Goal: Task Accomplishment & Management: Use online tool/utility

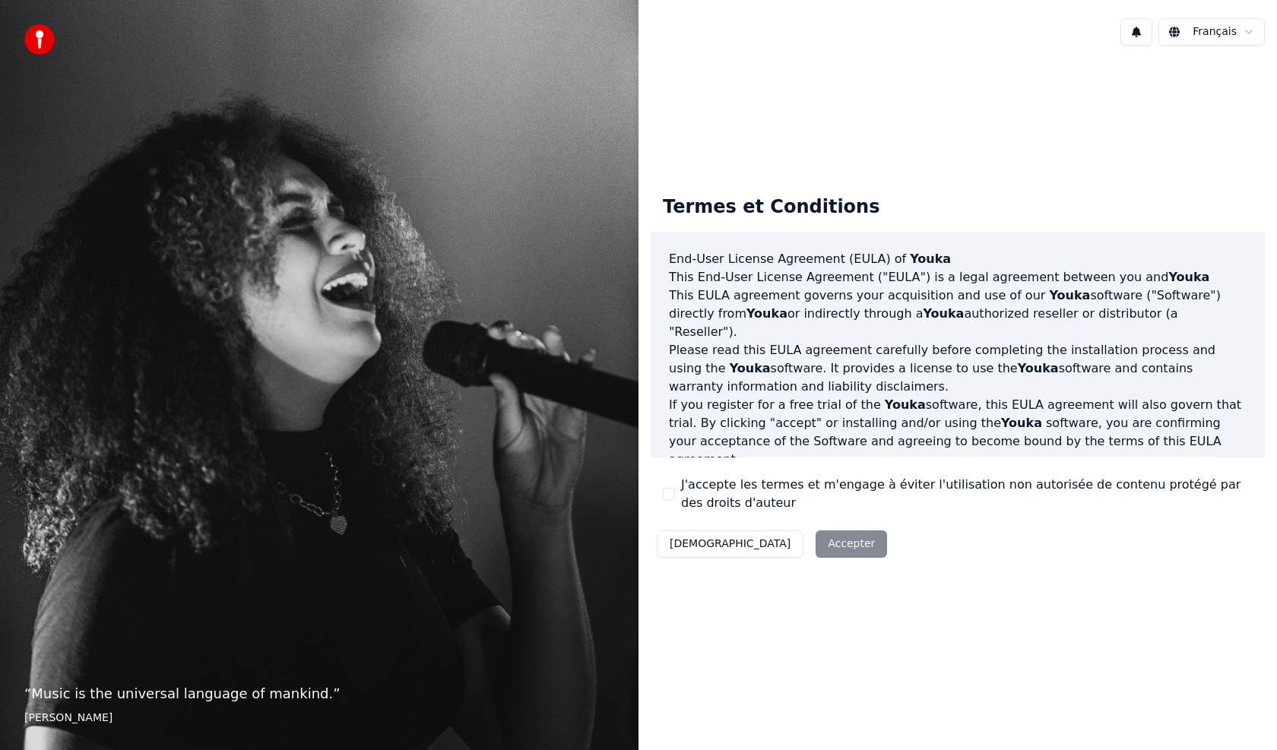
click at [673, 487] on div "J'accepte les termes et m'engage à éviter l'utilisation non autorisée de conten…" at bounding box center [958, 494] width 590 height 36
click at [669, 496] on button "J'accepte les termes et m'engage à éviter l'utilisation non autorisée de conten…" at bounding box center [669, 494] width 12 height 12
click at [815, 542] on button "Accepter" at bounding box center [850, 543] width 71 height 27
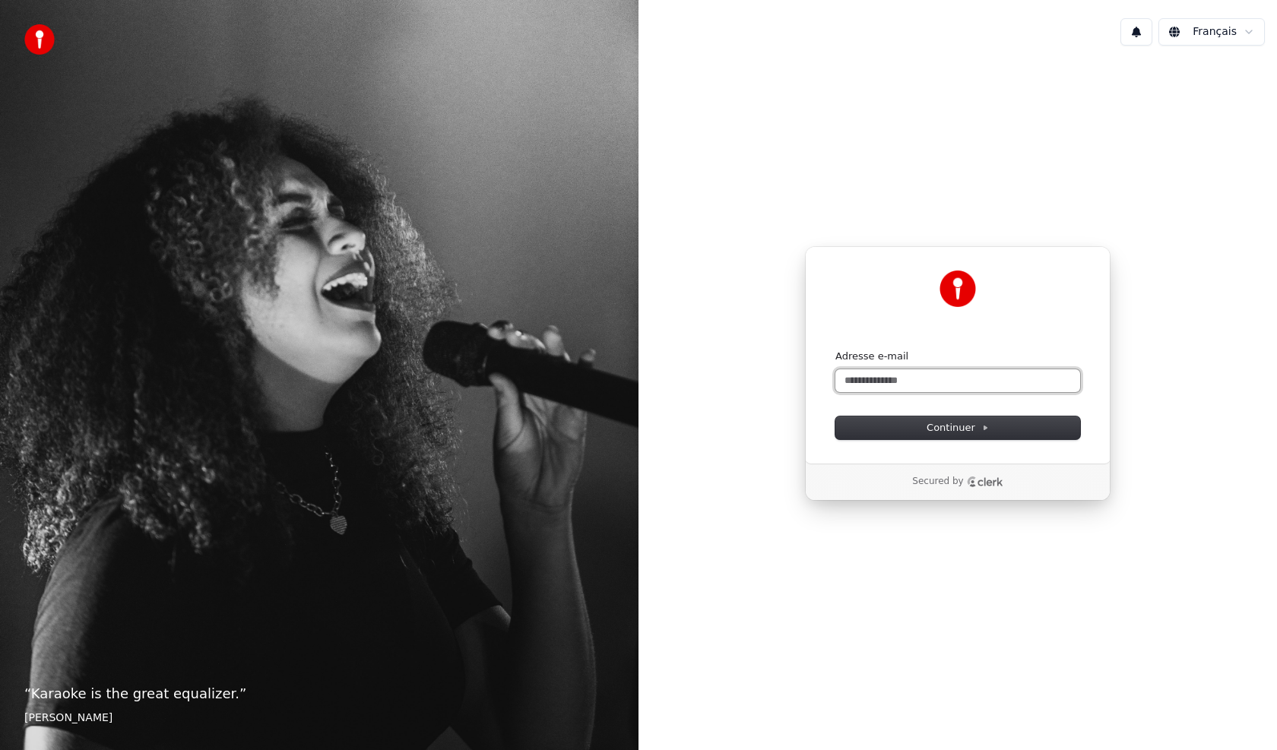
click at [875, 381] on input "Adresse e-mail" at bounding box center [957, 380] width 245 height 23
click at [835, 350] on button "submit" at bounding box center [835, 350] width 0 height 0
type input "**********"
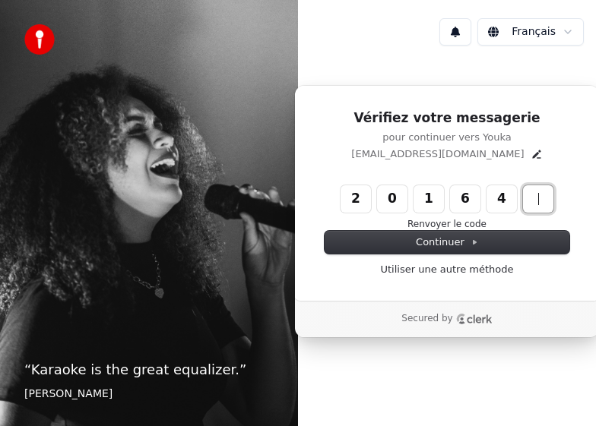
type input "******"
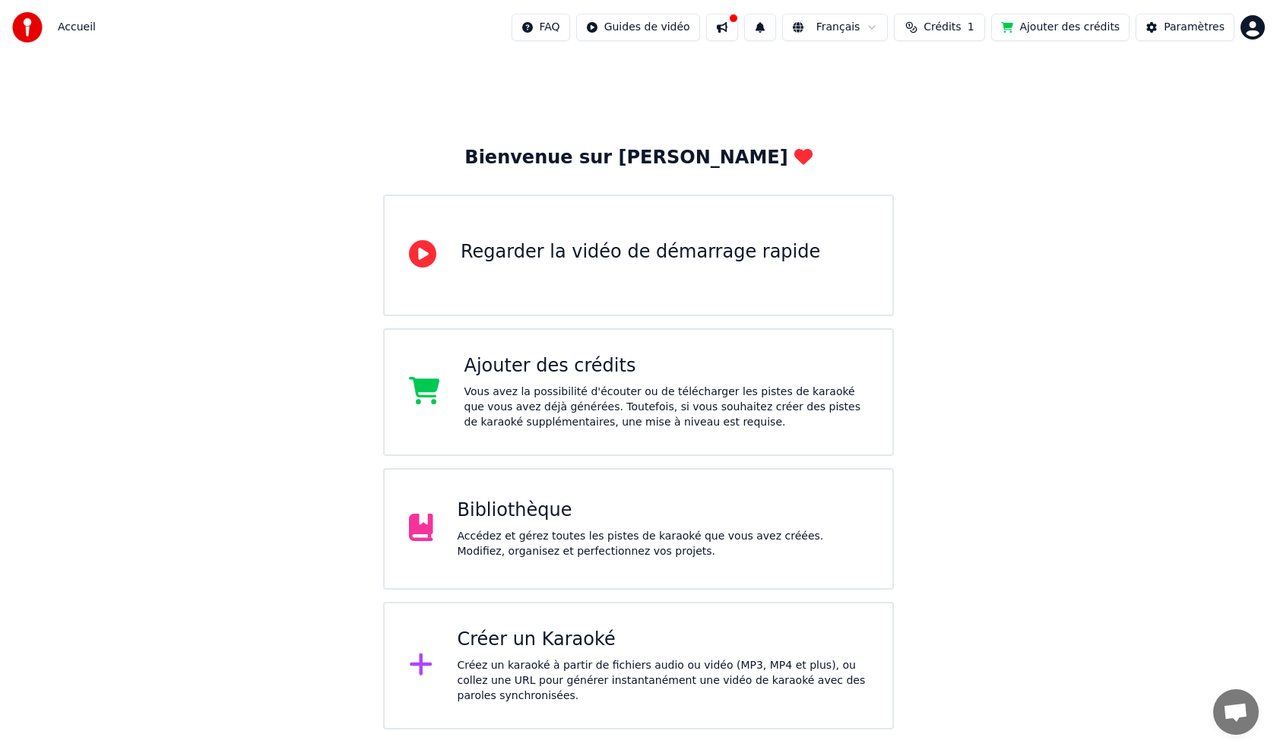
drag, startPoint x: 571, startPoint y: 394, endPoint x: 568, endPoint y: 382, distance: 11.8
click at [571, 393] on div "Vous avez la possibilité d'écouter ou de télécharger les pistes de karaoké que …" at bounding box center [666, 408] width 404 height 46
click at [577, 410] on div "Vous avez la possibilité d'écouter ou de télécharger les pistes de karaoké que …" at bounding box center [666, 408] width 404 height 46
click at [595, 391] on div "Vous avez la possibilité d'écouter ou de télécharger les pistes de karaoké que …" at bounding box center [666, 408] width 404 height 46
click at [524, 398] on div "Vous avez la possibilité d'écouter ou de télécharger les pistes de karaoké que …" at bounding box center [666, 408] width 404 height 46
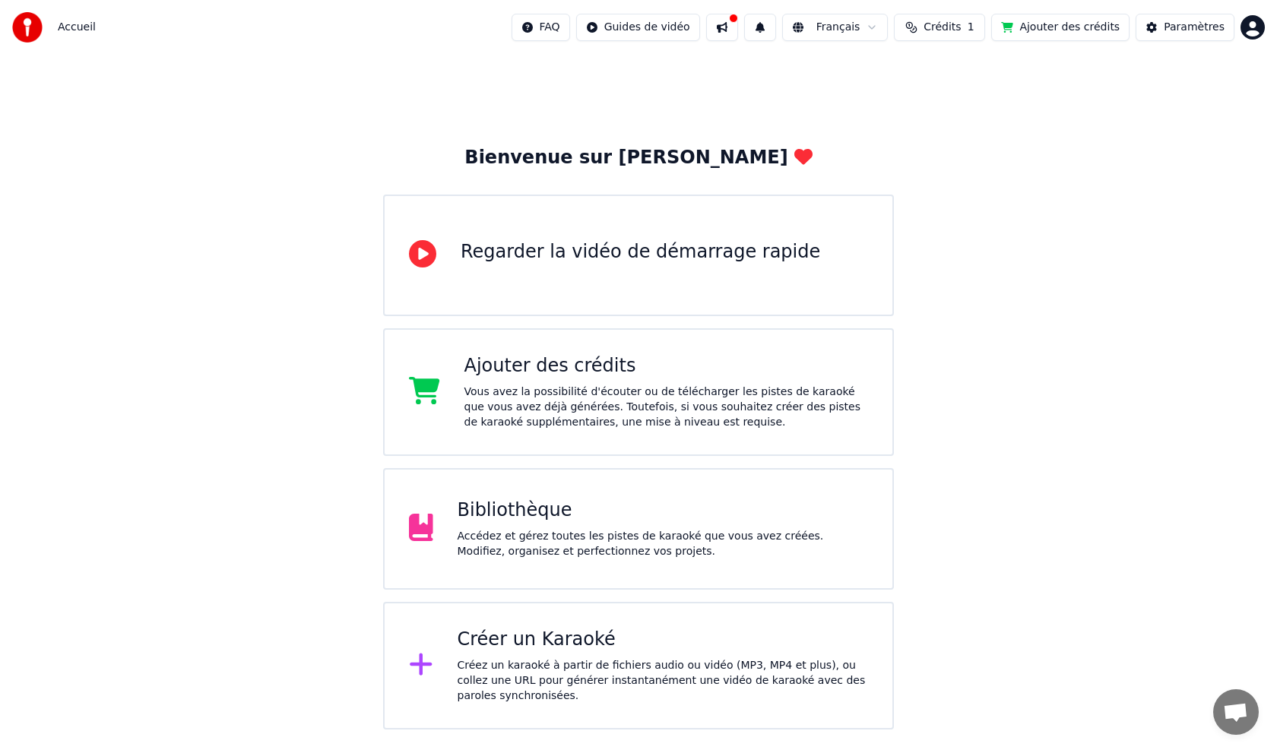
click at [529, 260] on div "Regarder la vidéo de démarrage rapide" at bounding box center [640, 252] width 359 height 24
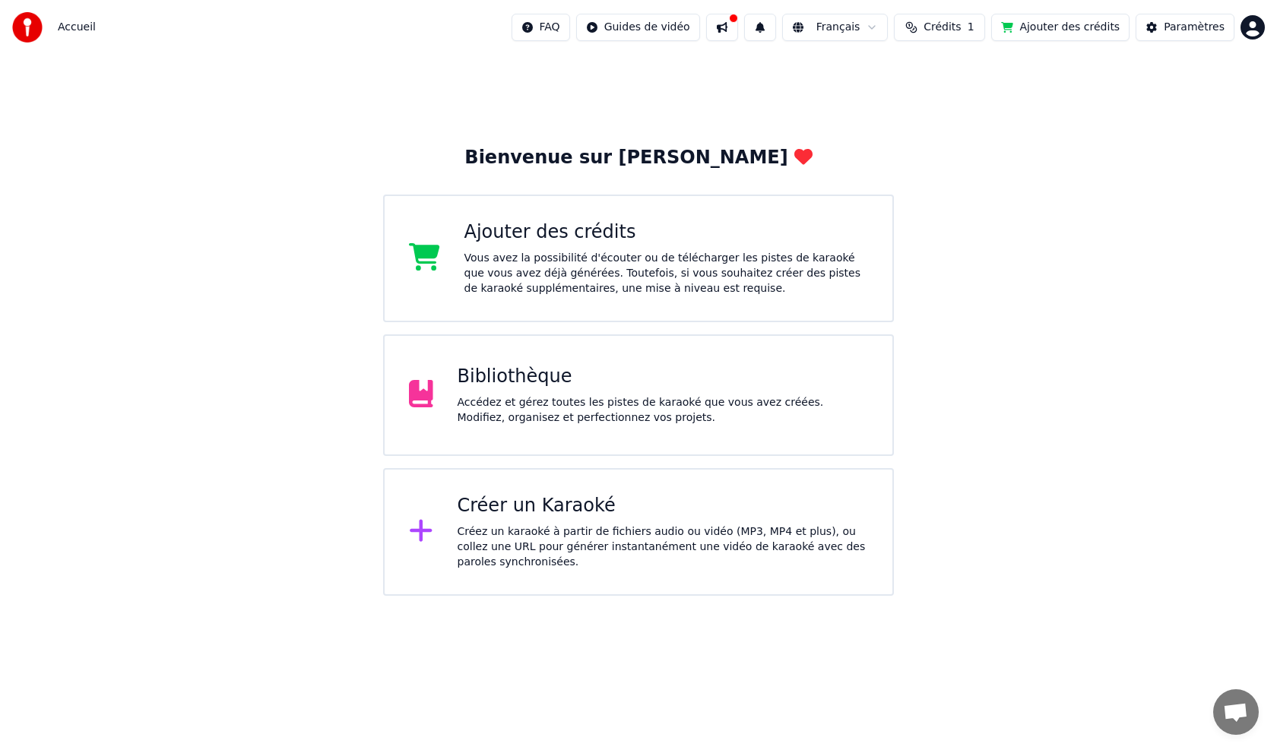
click at [595, 25] on span "Crédits" at bounding box center [941, 27] width 37 height 15
click at [595, 135] on button "Actualiser" at bounding box center [955, 140] width 90 height 27
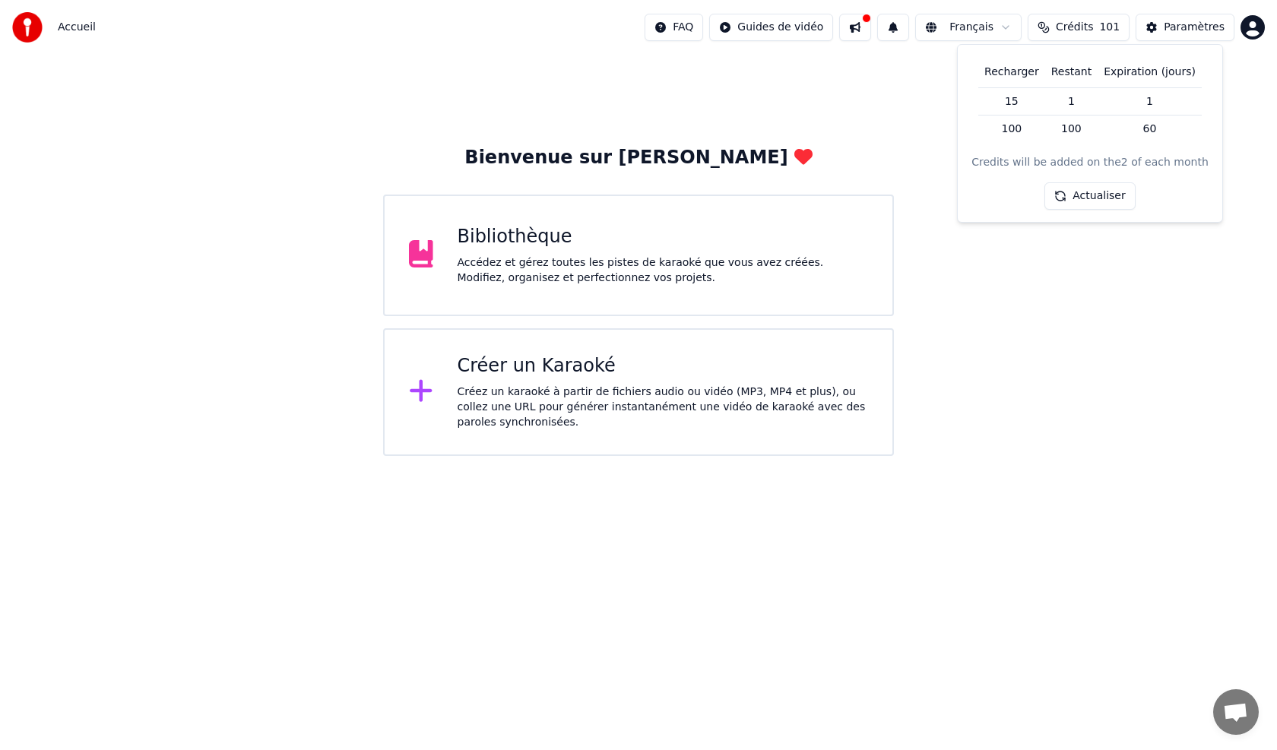
click at [595, 195] on button "Actualiser" at bounding box center [1089, 195] width 90 height 27
click at [595, 326] on div "Bienvenue sur Youka Bibliothèque Accédez et gérez toutes les pistes de karaoké …" at bounding box center [638, 255] width 1277 height 401
click at [595, 30] on span "Crédits" at bounding box center [1074, 27] width 37 height 15
drag, startPoint x: 1092, startPoint y: 442, endPoint x: 1083, endPoint y: 366, distance: 75.8
click at [595, 426] on div "Bienvenue sur Youka Bibliothèque Accédez et gérez toutes les pistes de karaoké …" at bounding box center [638, 255] width 1277 height 401
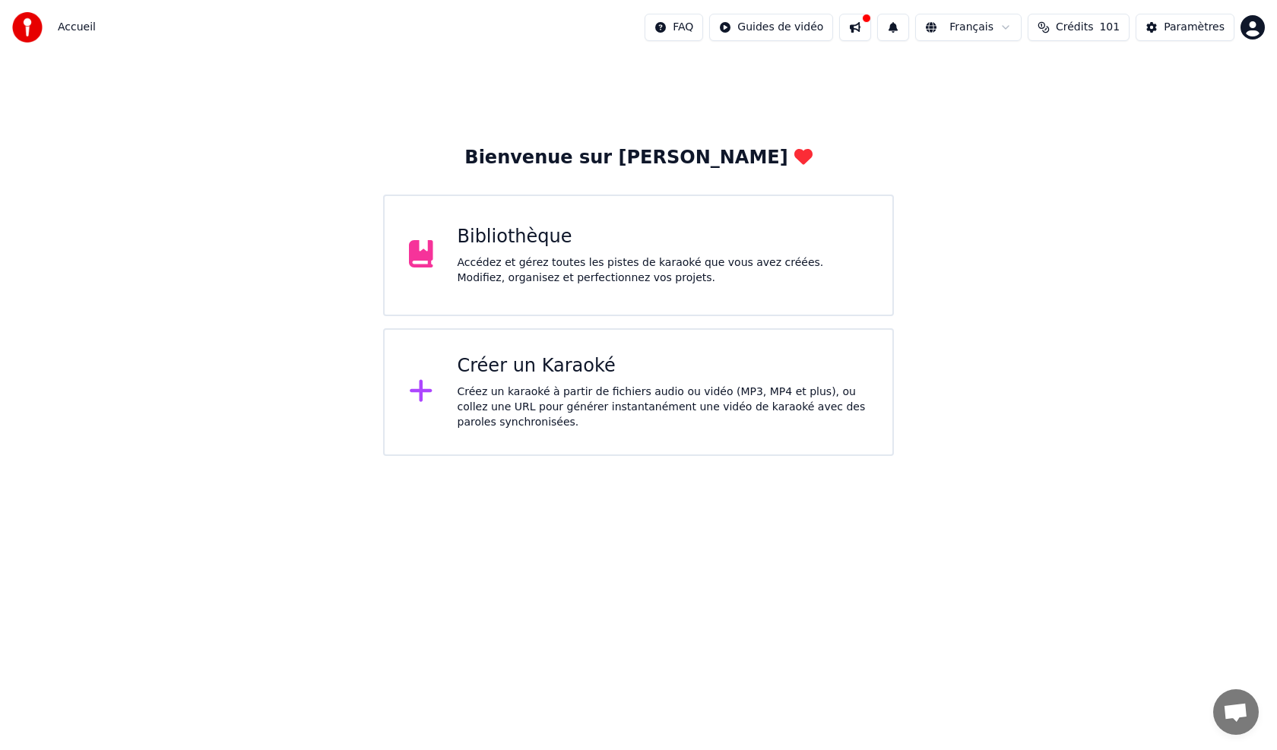
click at [504, 379] on div "Créer un Karaoké Créez un karaoké à partir de fichiers audio ou vidéo (MP3, MP4…" at bounding box center [662, 392] width 411 height 76
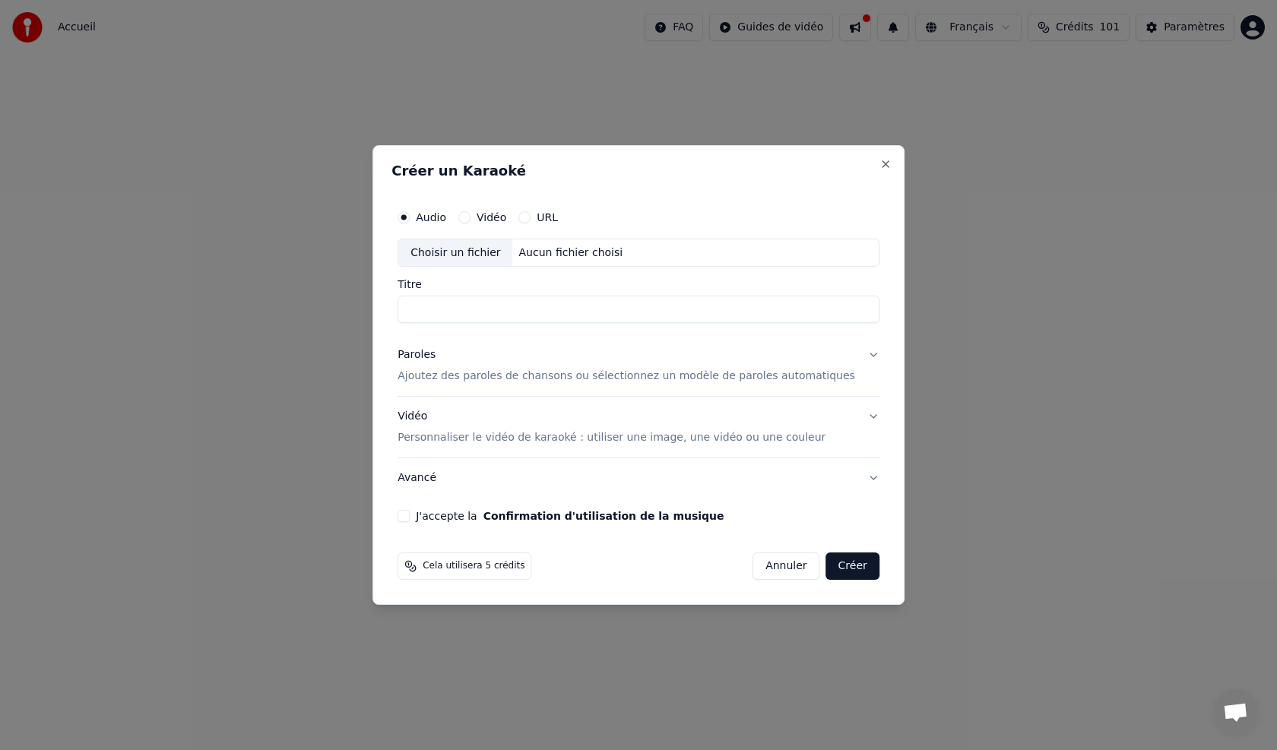
click at [530, 220] on button "URL" at bounding box center [524, 217] width 12 height 12
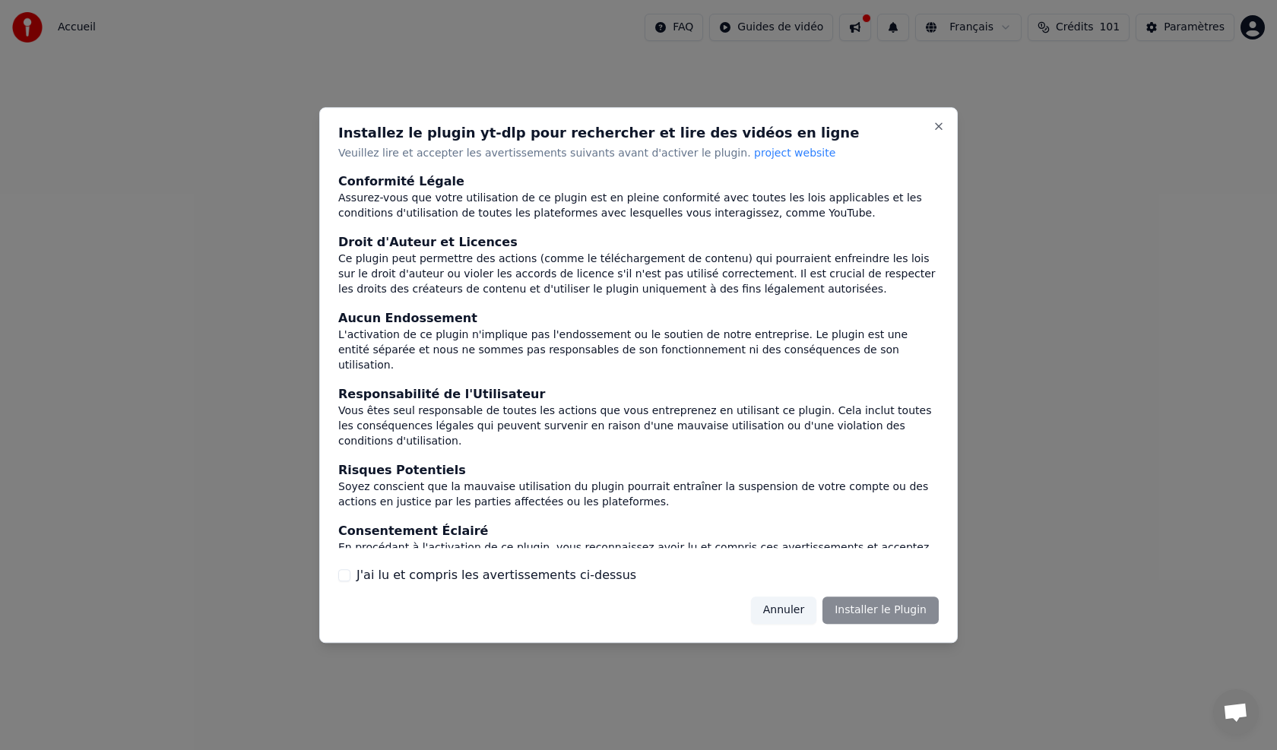
drag, startPoint x: 338, startPoint y: 571, endPoint x: 423, endPoint y: 597, distance: 88.0
click at [339, 426] on button "J'ai lu et compris les avertissements ci-dessus" at bounding box center [344, 575] width 12 height 12
click at [595, 426] on button "Installer le Plugin" at bounding box center [880, 610] width 116 height 27
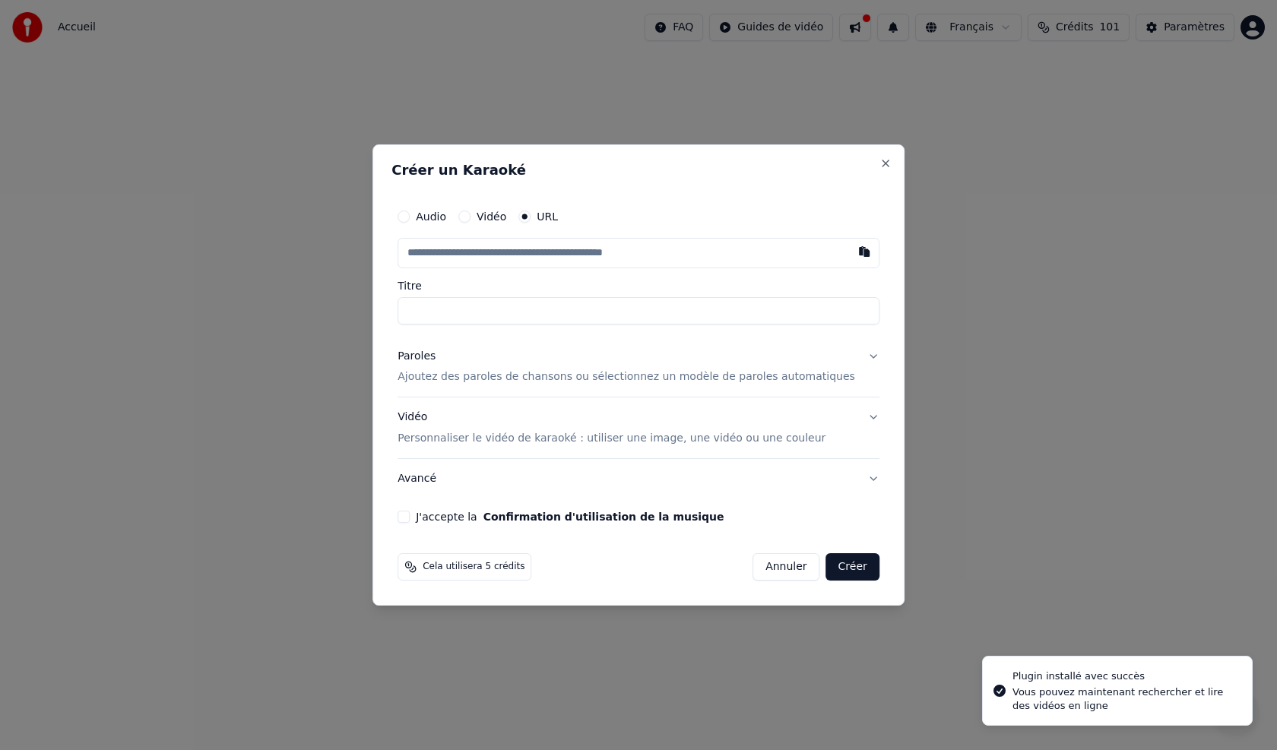
click at [542, 250] on input "text" at bounding box center [638, 253] width 482 height 30
click at [527, 217] on circle "button" at bounding box center [524, 216] width 5 height 5
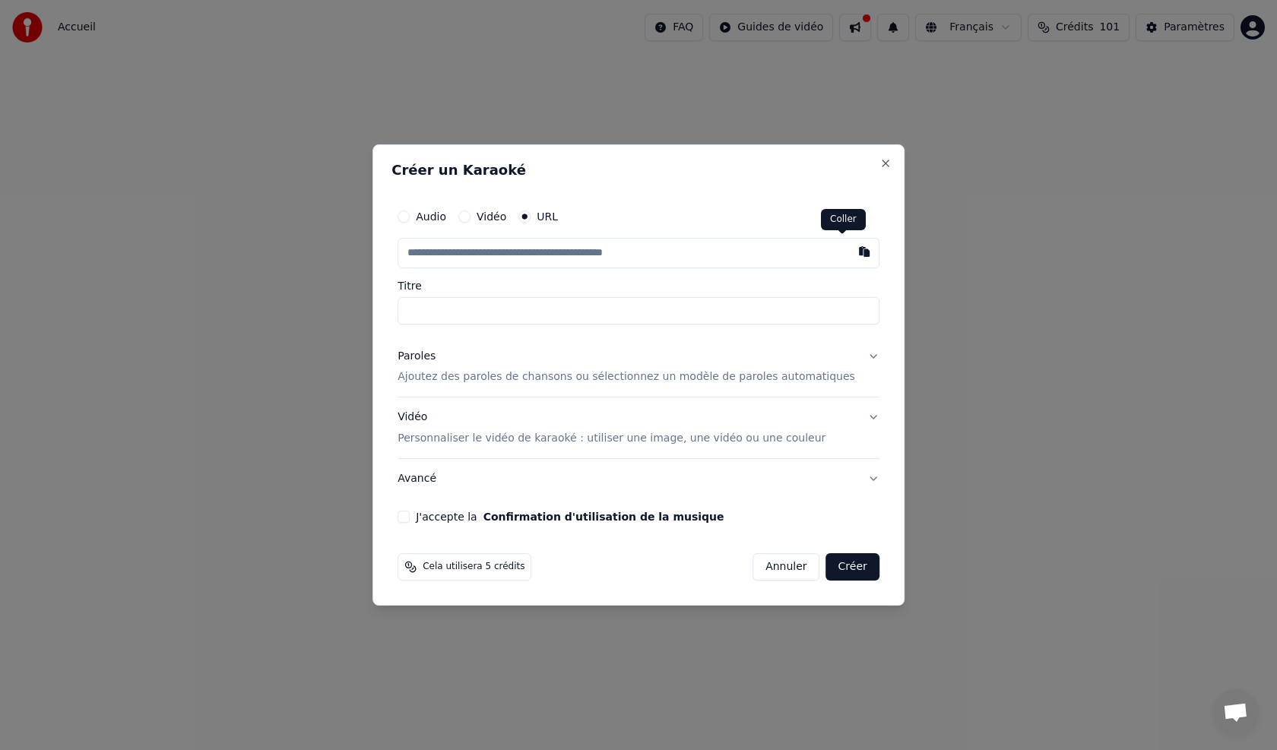
click at [595, 255] on button "button" at bounding box center [864, 251] width 30 height 27
type input "******"
click at [506, 215] on label "Vidéo" at bounding box center [491, 216] width 30 height 11
click at [470, 215] on button "Vidéo" at bounding box center [464, 216] width 12 height 12
click at [530, 219] on button "URL" at bounding box center [524, 217] width 12 height 12
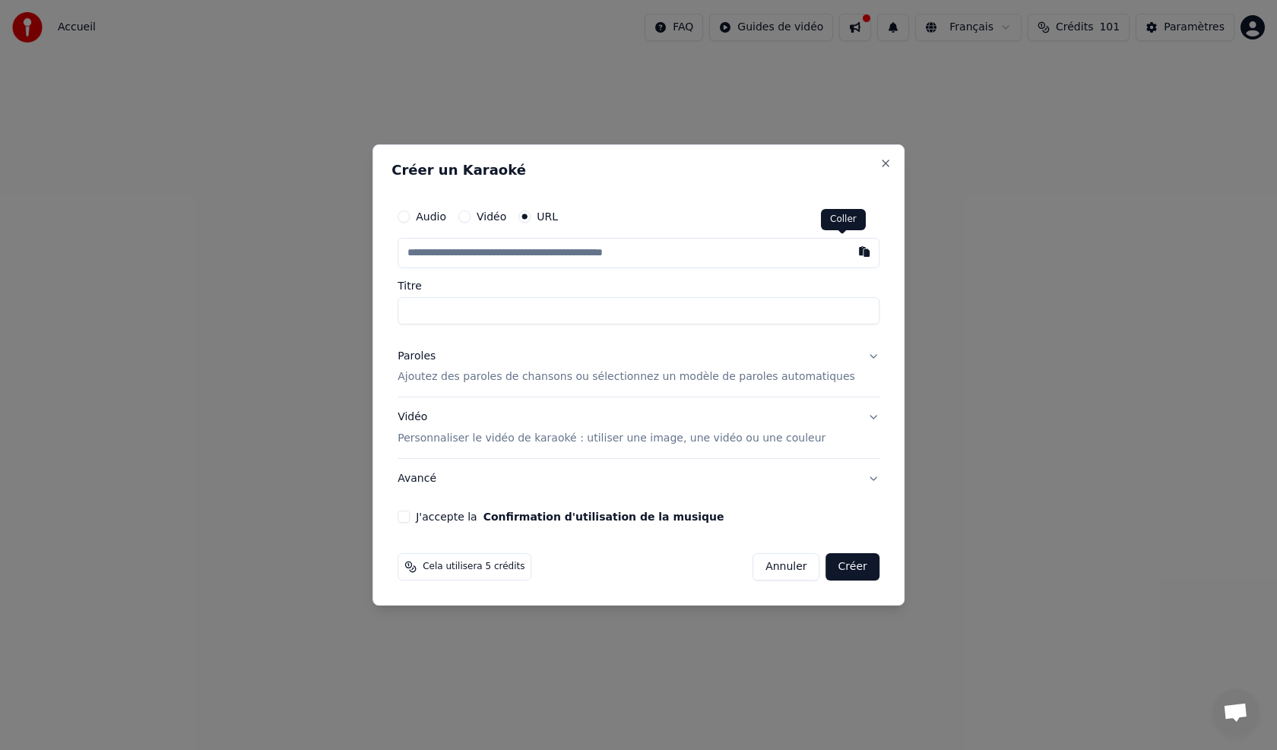
click at [595, 249] on button "button" at bounding box center [864, 251] width 30 height 27
type input "******"
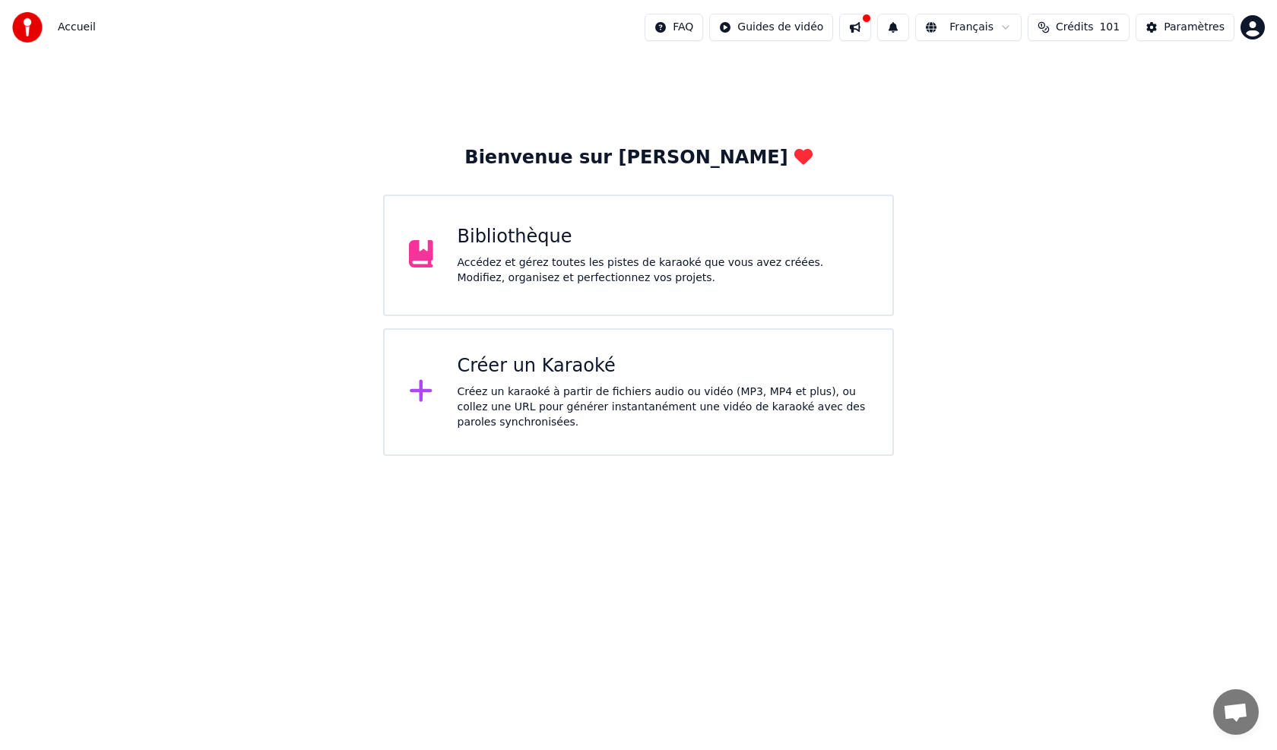
click at [537, 374] on div "Créer un Karaoké" at bounding box center [662, 366] width 411 height 24
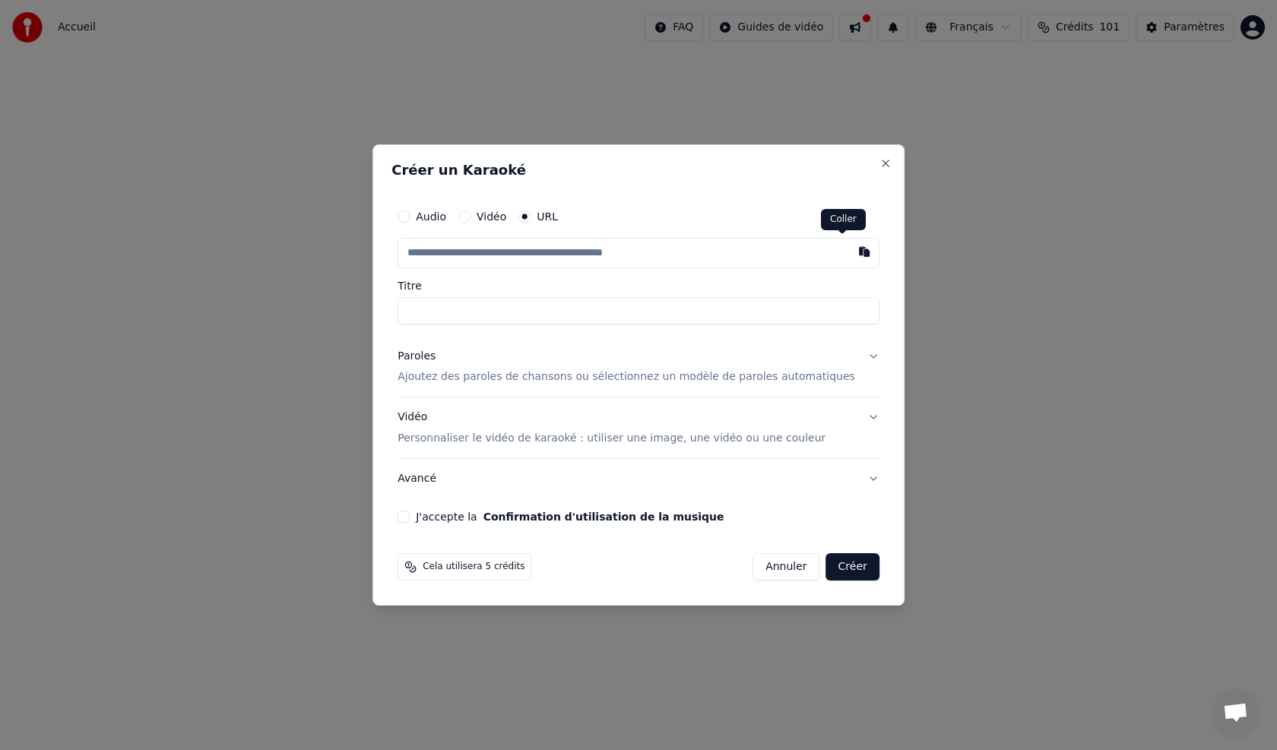
click at [595, 252] on button "button" at bounding box center [864, 251] width 30 height 27
type input "**********"
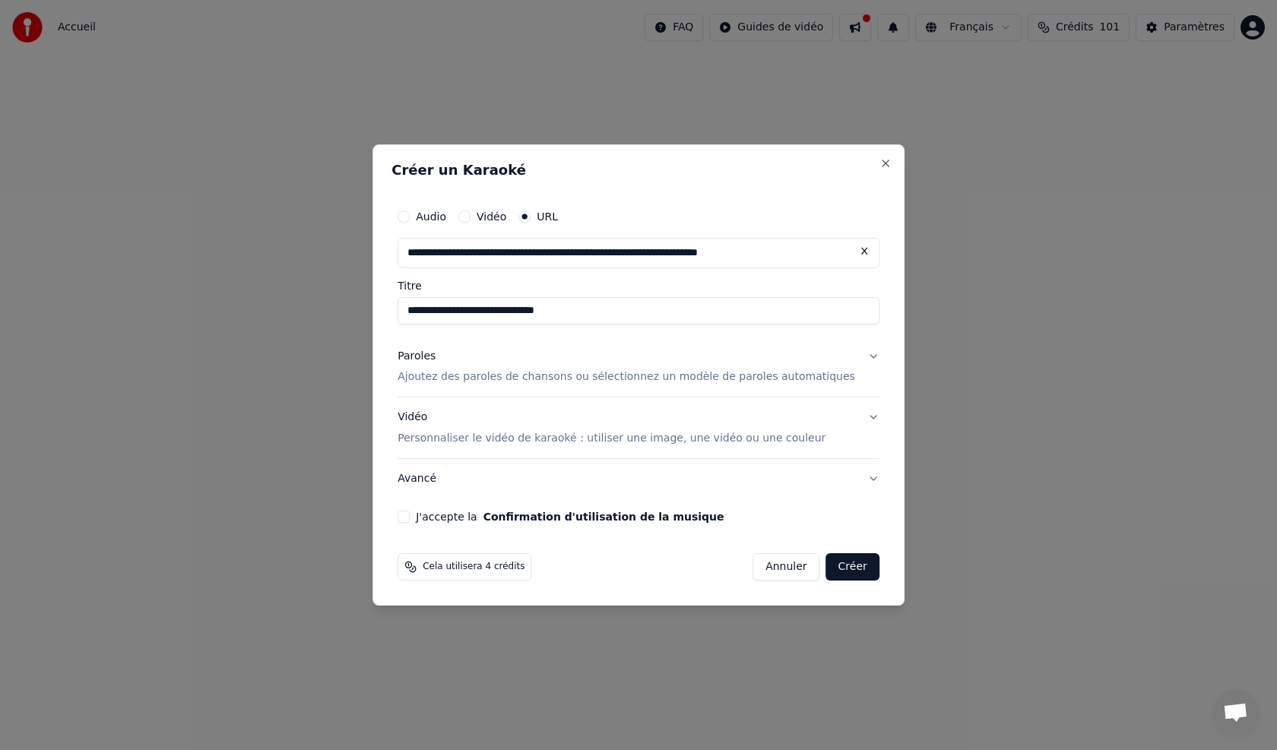
type input "**********"
click at [410, 426] on button "J'accepte la Confirmation d'utilisation de la musique" at bounding box center [403, 517] width 12 height 12
click at [595, 426] on button "Créer" at bounding box center [852, 566] width 53 height 27
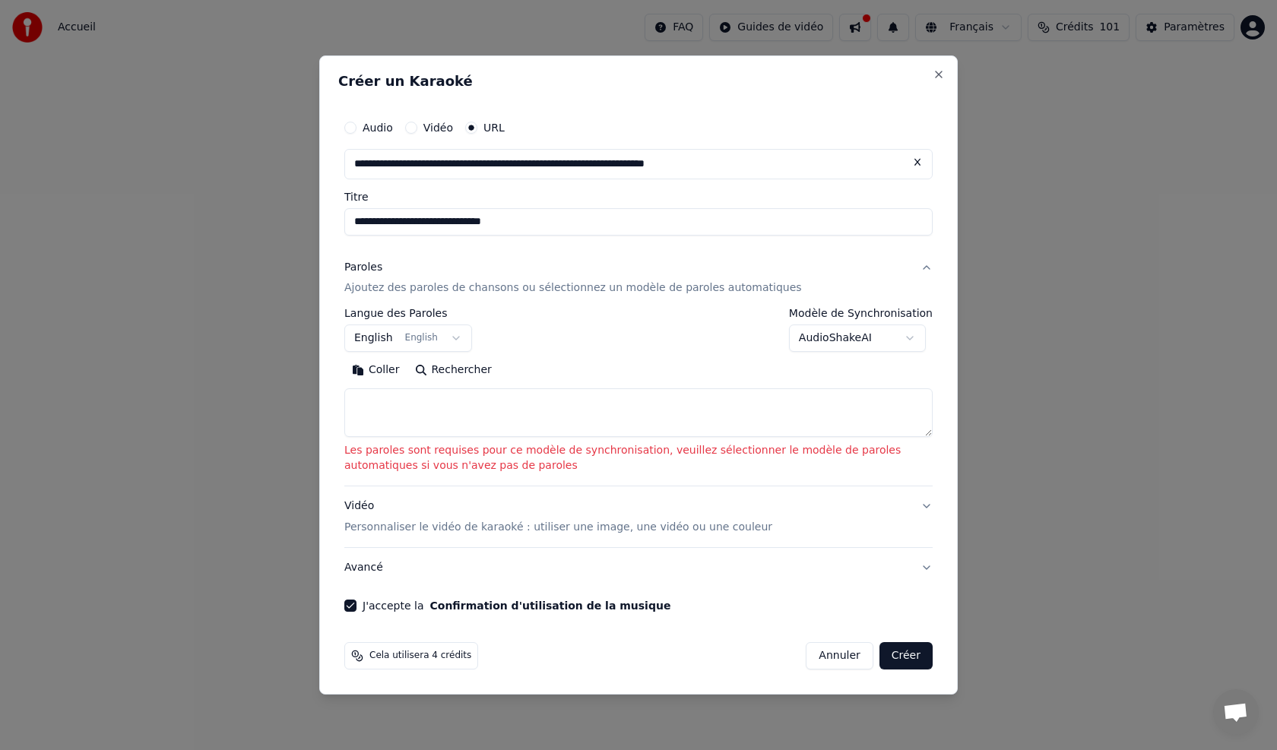
click at [376, 372] on button "Coller" at bounding box center [375, 371] width 63 height 24
type textarea "**********"
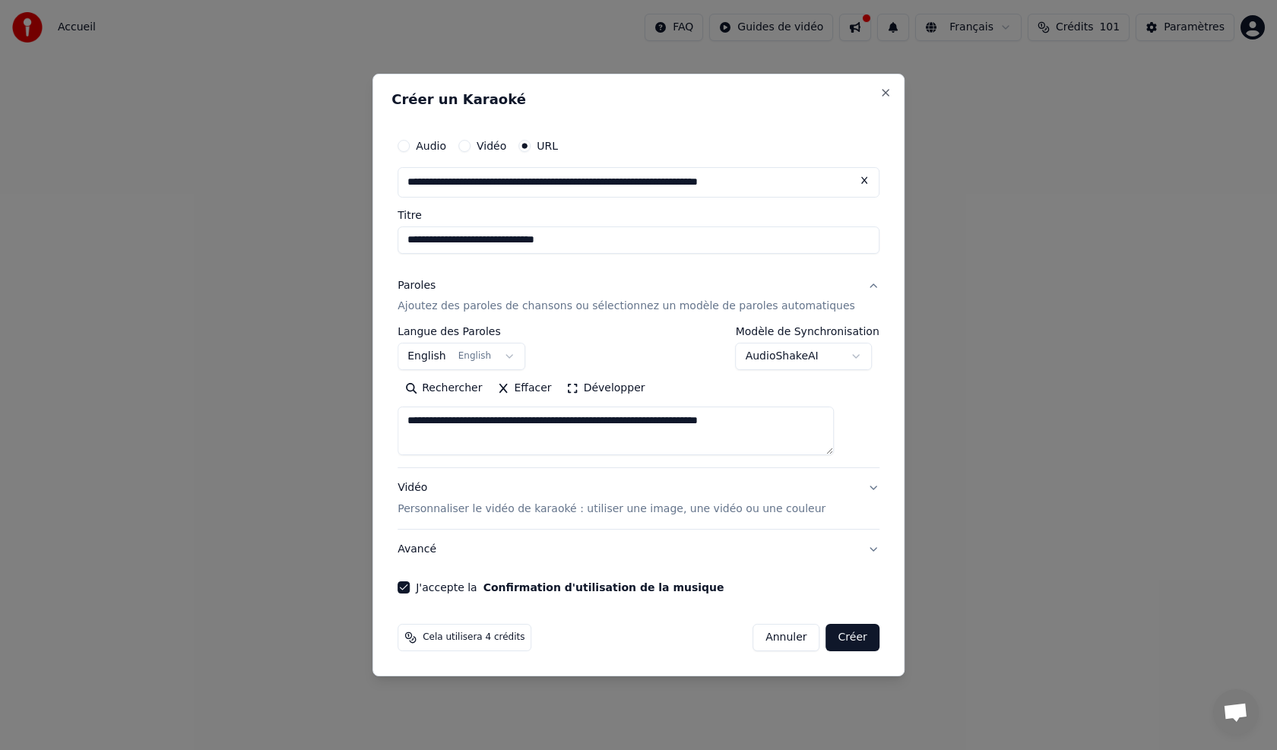
click at [595, 426] on button "Créer" at bounding box center [852, 637] width 53 height 27
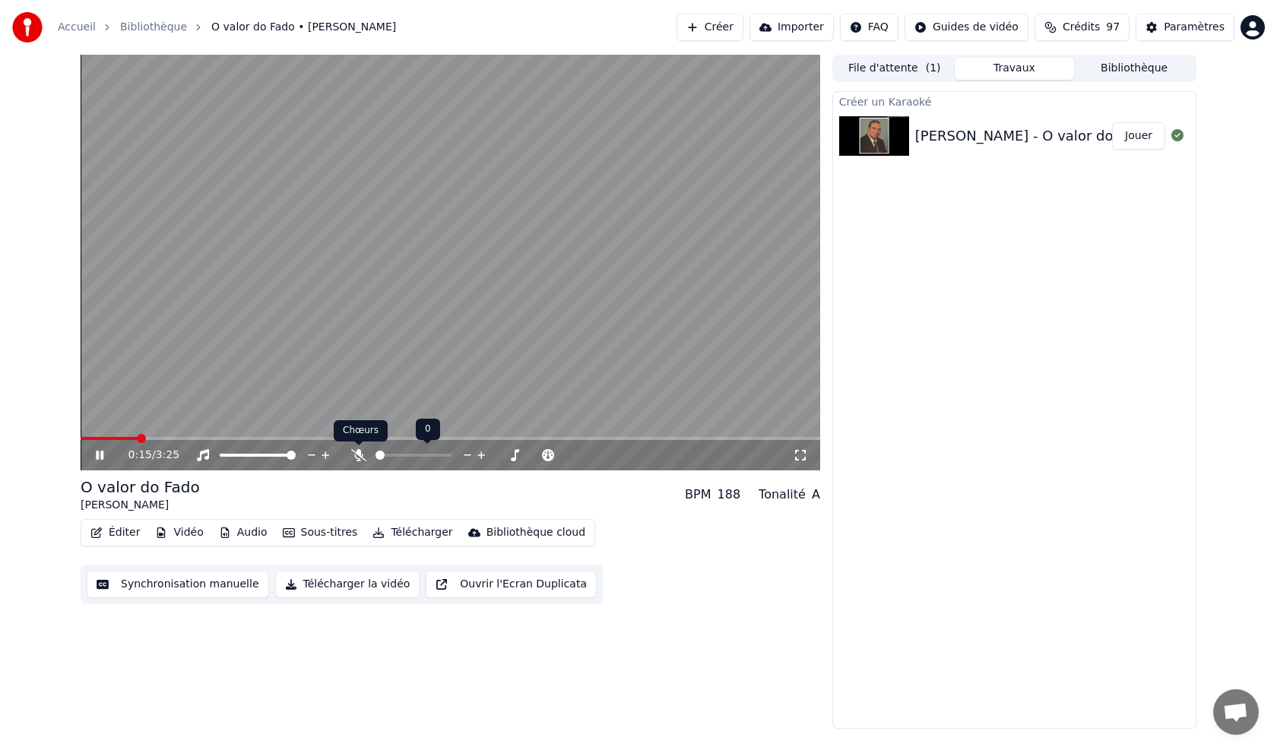
click at [355, 426] on icon at bounding box center [358, 455] width 15 height 12
click at [355, 426] on icon at bounding box center [358, 455] width 8 height 12
click at [360, 426] on icon at bounding box center [358, 455] width 15 height 12
drag, startPoint x: 177, startPoint y: 433, endPoint x: 336, endPoint y: 448, distance: 159.5
click at [336, 426] on div "0:28 / 3:25" at bounding box center [450, 263] width 739 height 416
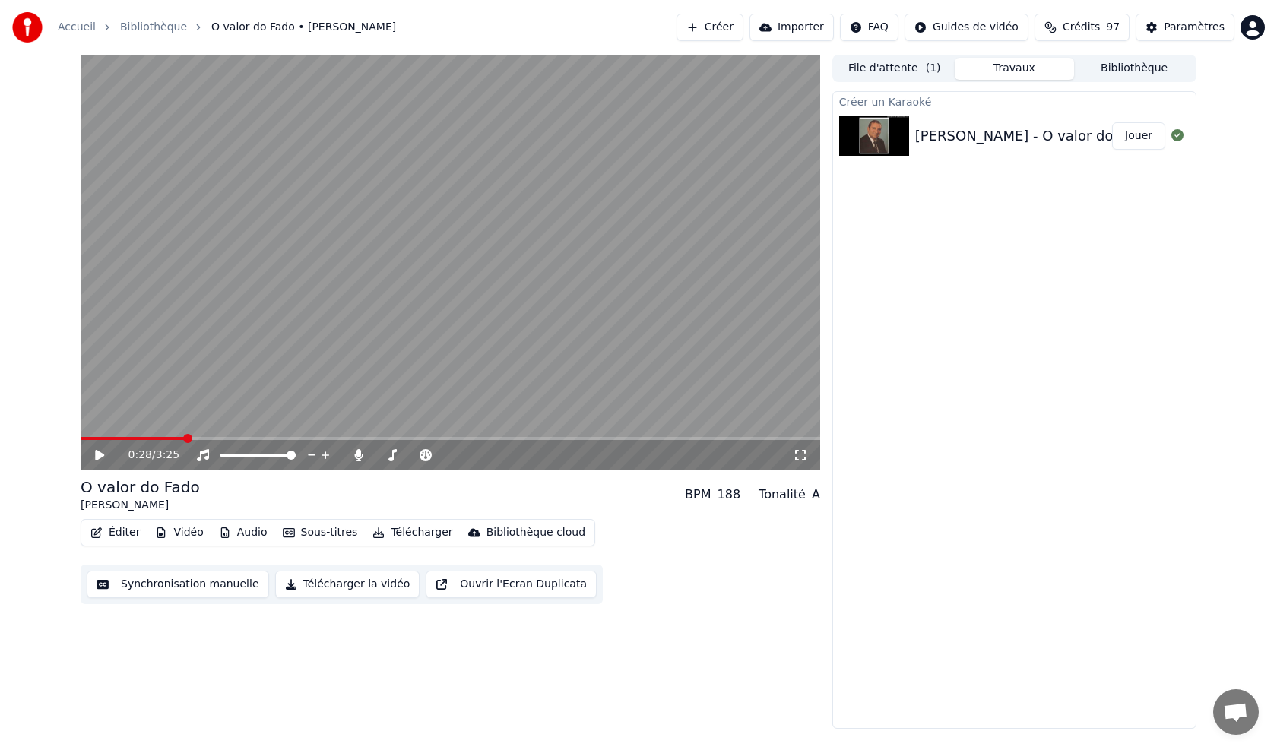
click at [343, 426] on span at bounding box center [450, 438] width 739 height 3
click at [195, 393] on video at bounding box center [450, 263] width 739 height 416
click at [581, 426] on video at bounding box center [450, 263] width 739 height 416
click at [595, 348] on video at bounding box center [450, 263] width 739 height 416
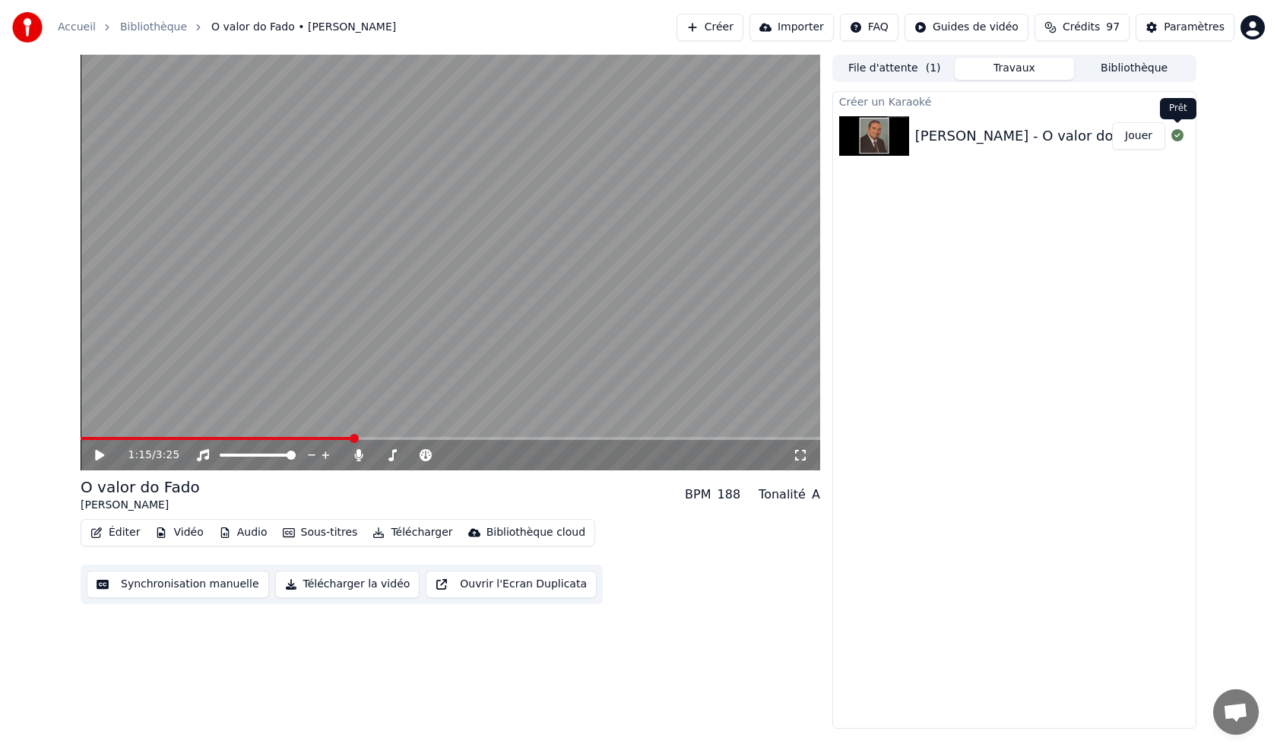
click at [595, 139] on icon at bounding box center [1177, 135] width 12 height 12
click at [595, 136] on icon at bounding box center [1177, 135] width 12 height 12
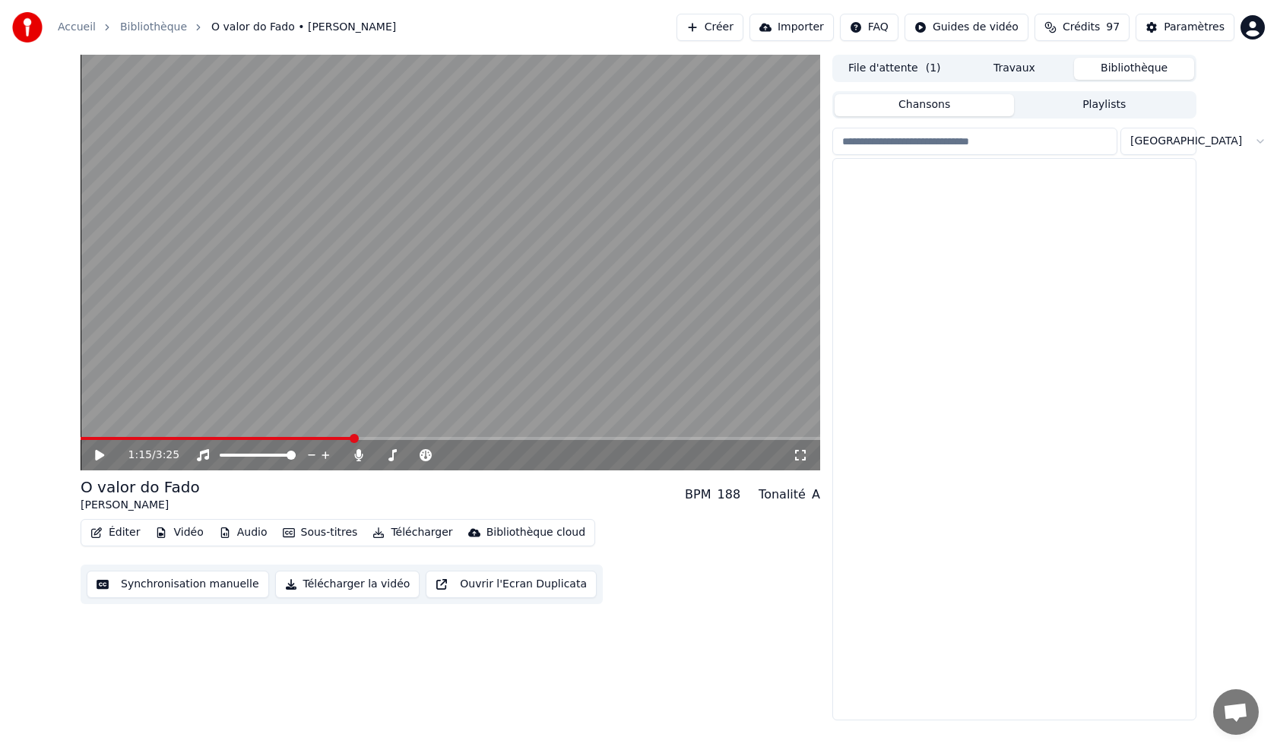
click at [595, 73] on button "Bibliothèque" at bounding box center [1134, 69] width 120 height 22
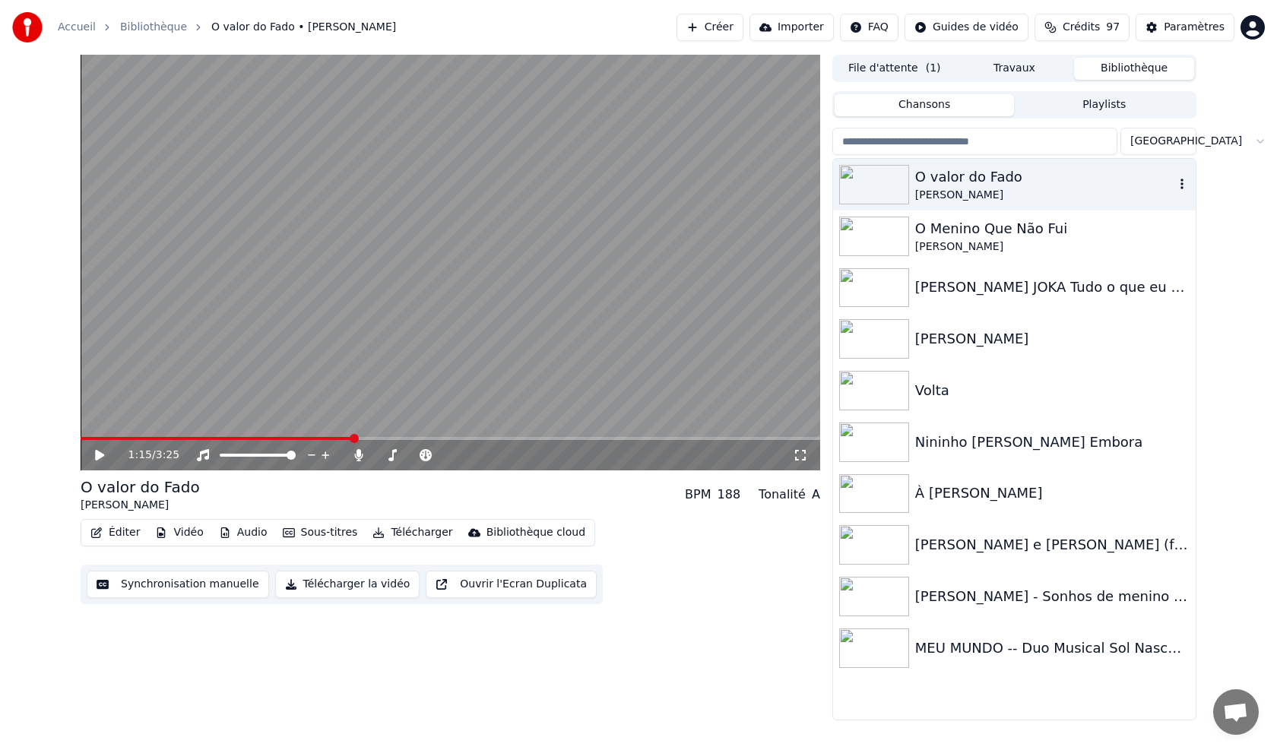
click at [595, 180] on icon "button" at bounding box center [1181, 184] width 15 height 12
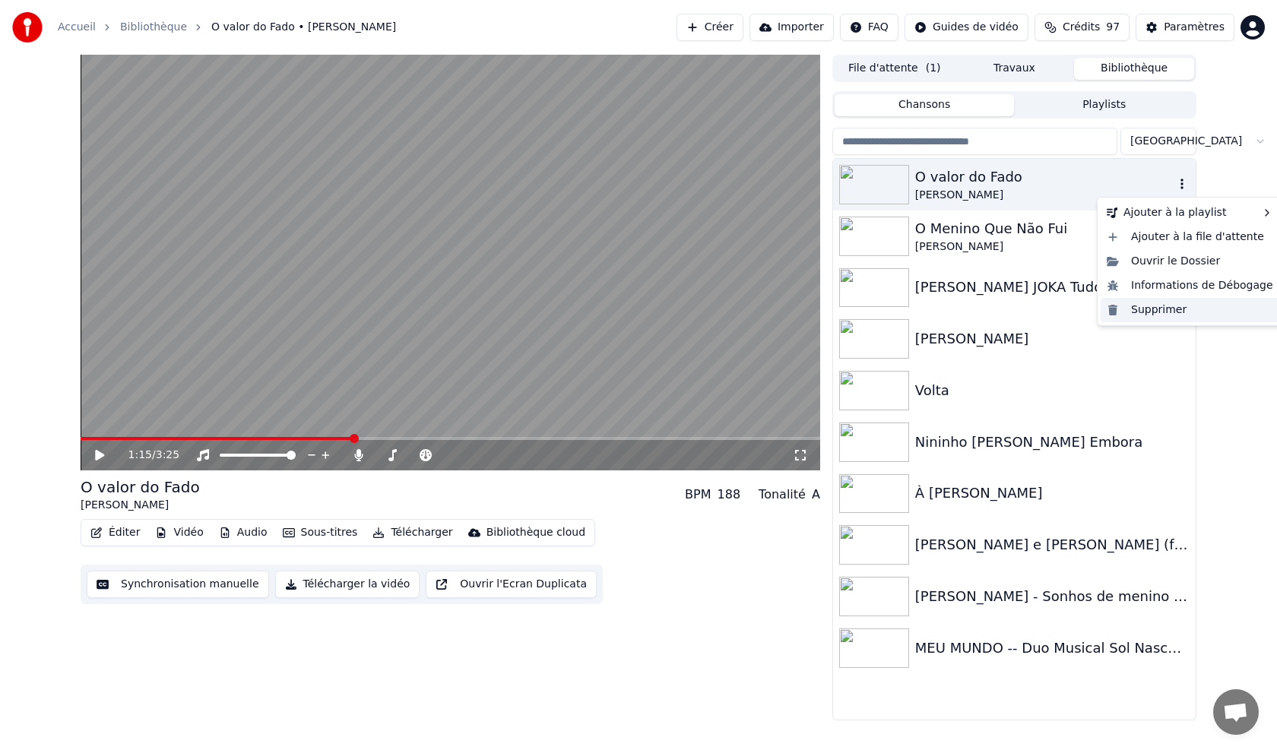
click at [595, 313] on div "Supprimer" at bounding box center [1189, 310] width 179 height 24
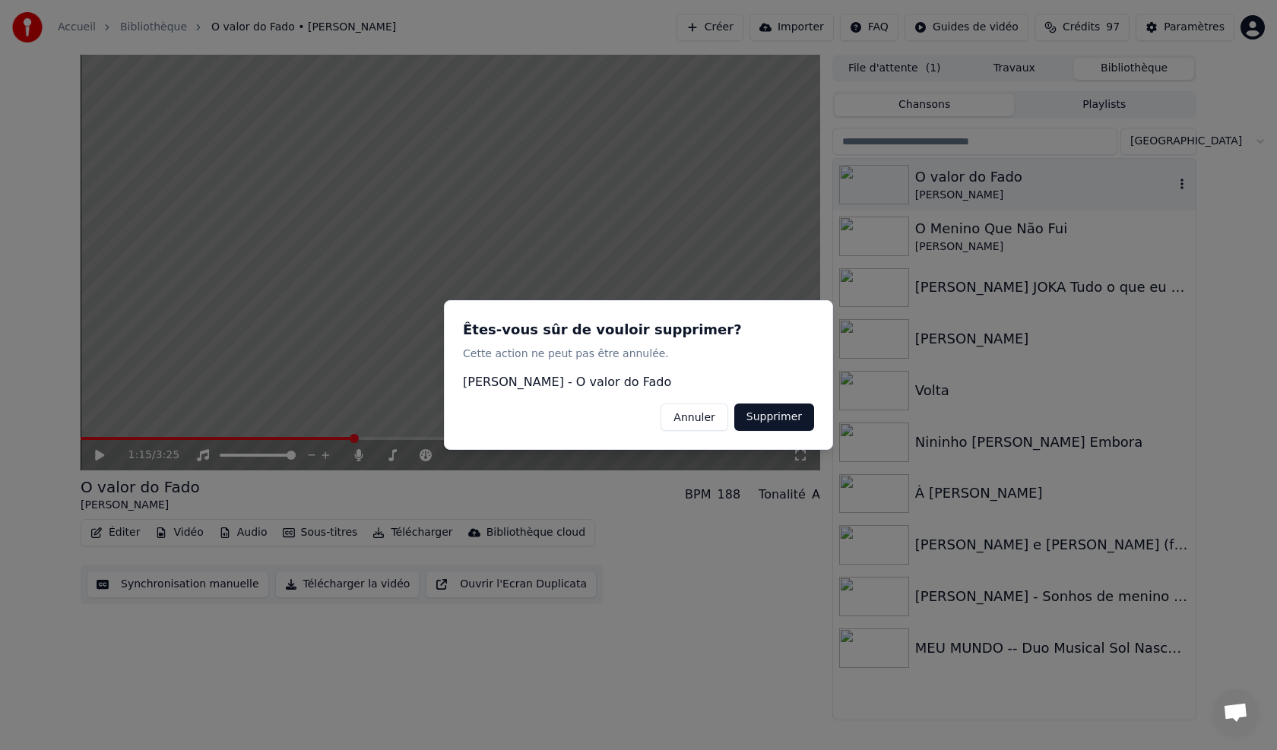
drag, startPoint x: 758, startPoint y: 417, endPoint x: 811, endPoint y: 414, distance: 52.5
click at [595, 417] on button "Supprimer" at bounding box center [774, 417] width 80 height 27
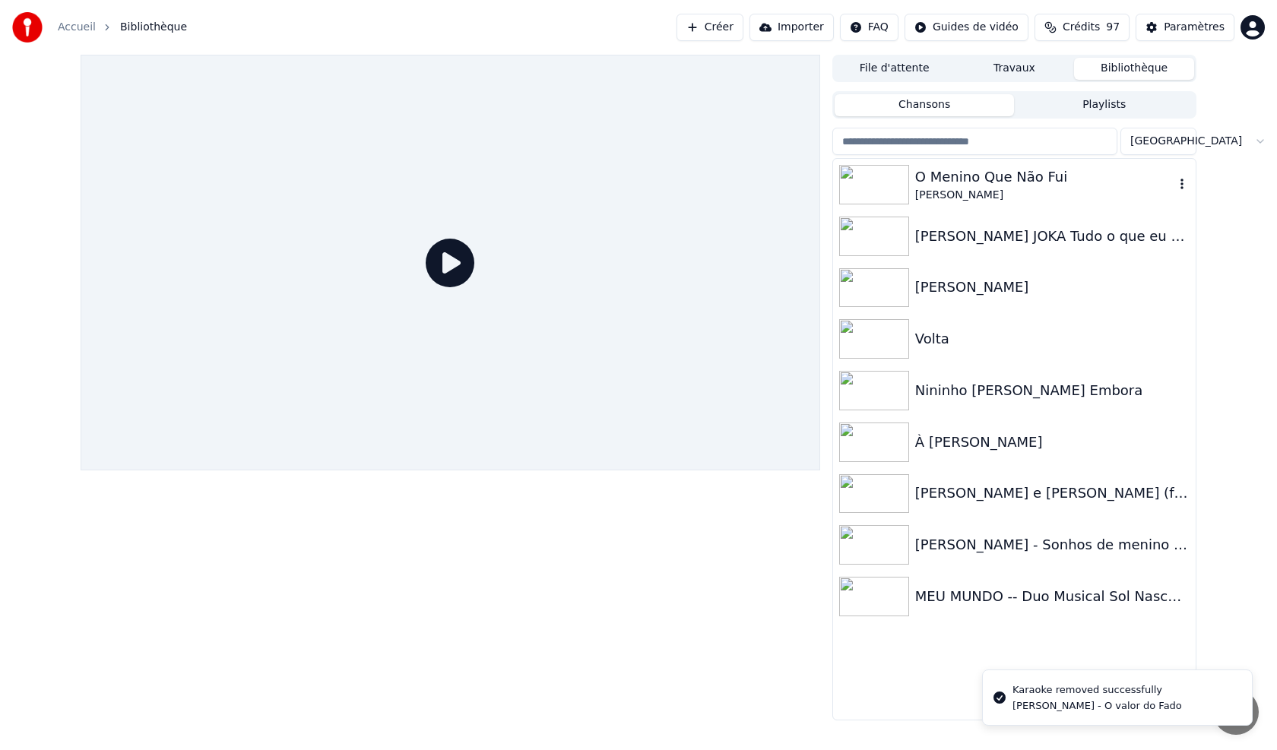
click at [595, 182] on icon "button" at bounding box center [1181, 184] width 15 height 12
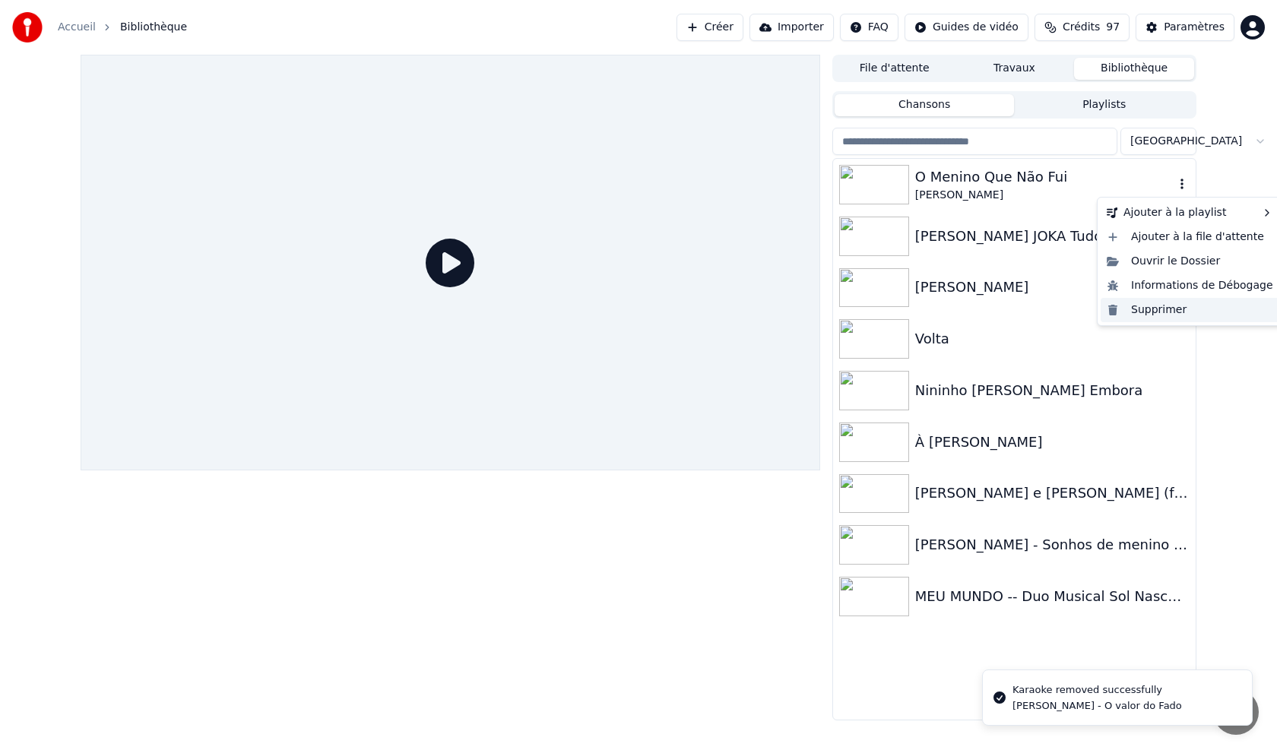
click at [595, 308] on div "Supprimer" at bounding box center [1189, 310] width 179 height 24
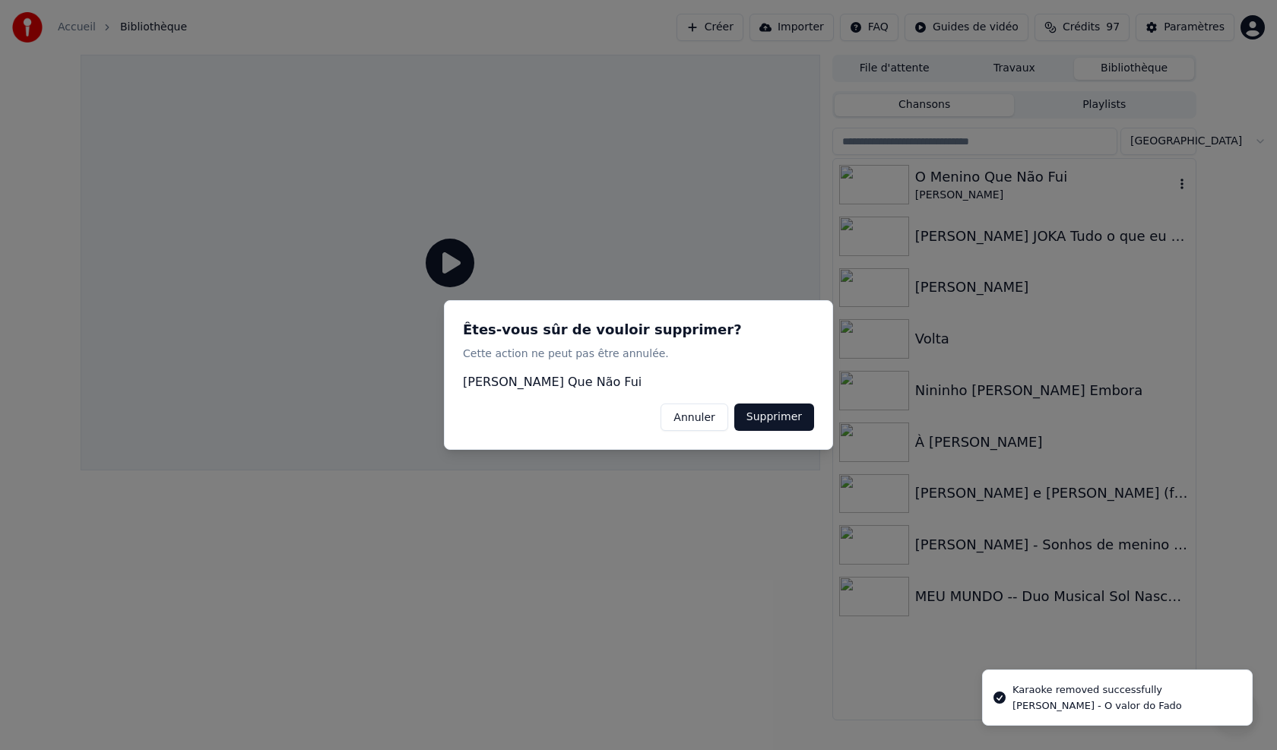
click at [595, 418] on button "Supprimer" at bounding box center [774, 417] width 80 height 27
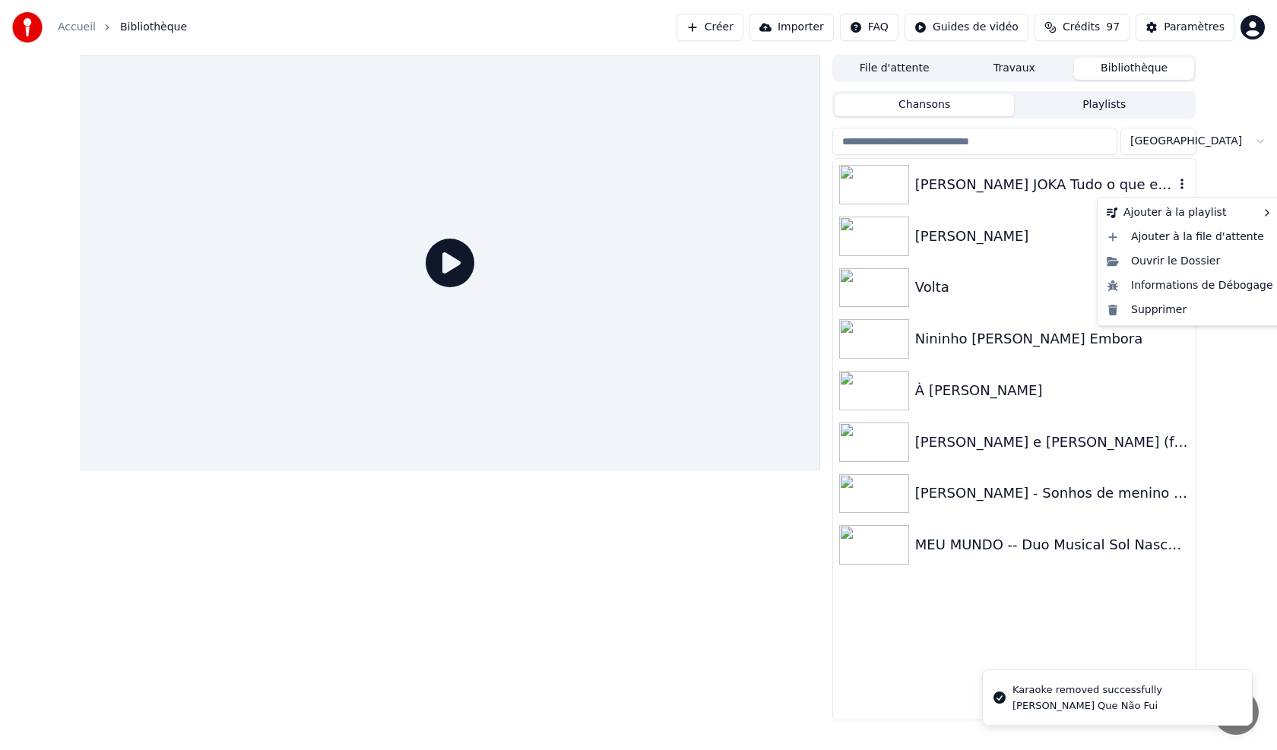
click at [595, 181] on icon "button" at bounding box center [1181, 184] width 15 height 12
click at [595, 309] on div "Supprimer" at bounding box center [1189, 310] width 179 height 24
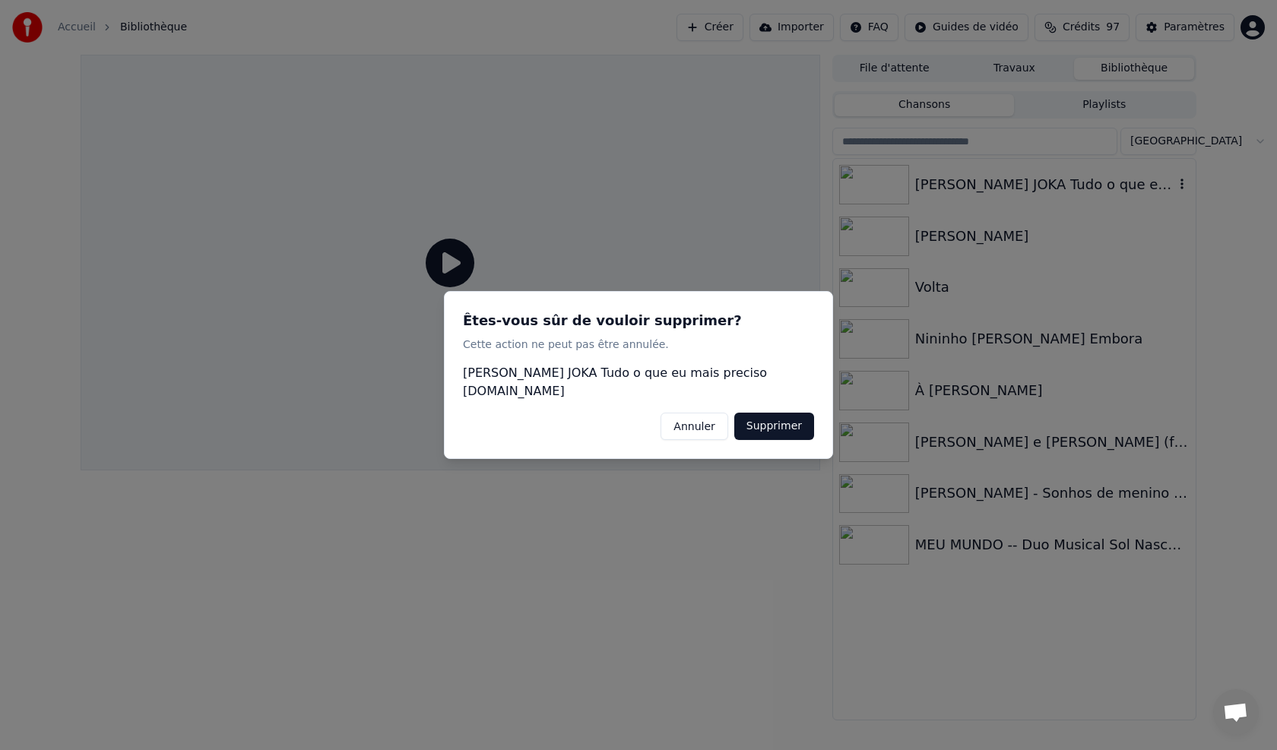
click at [595, 426] on button "Supprimer" at bounding box center [774, 426] width 80 height 27
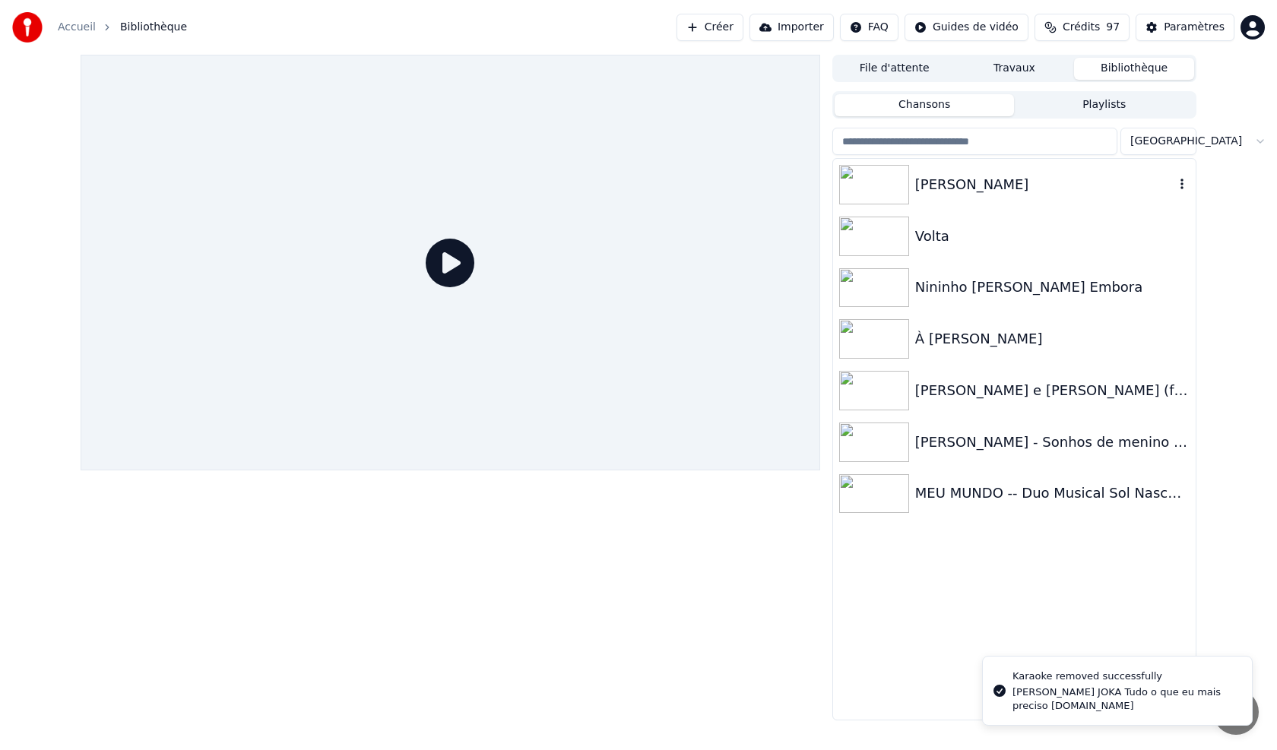
click at [595, 187] on icon "button" at bounding box center [1181, 184] width 15 height 12
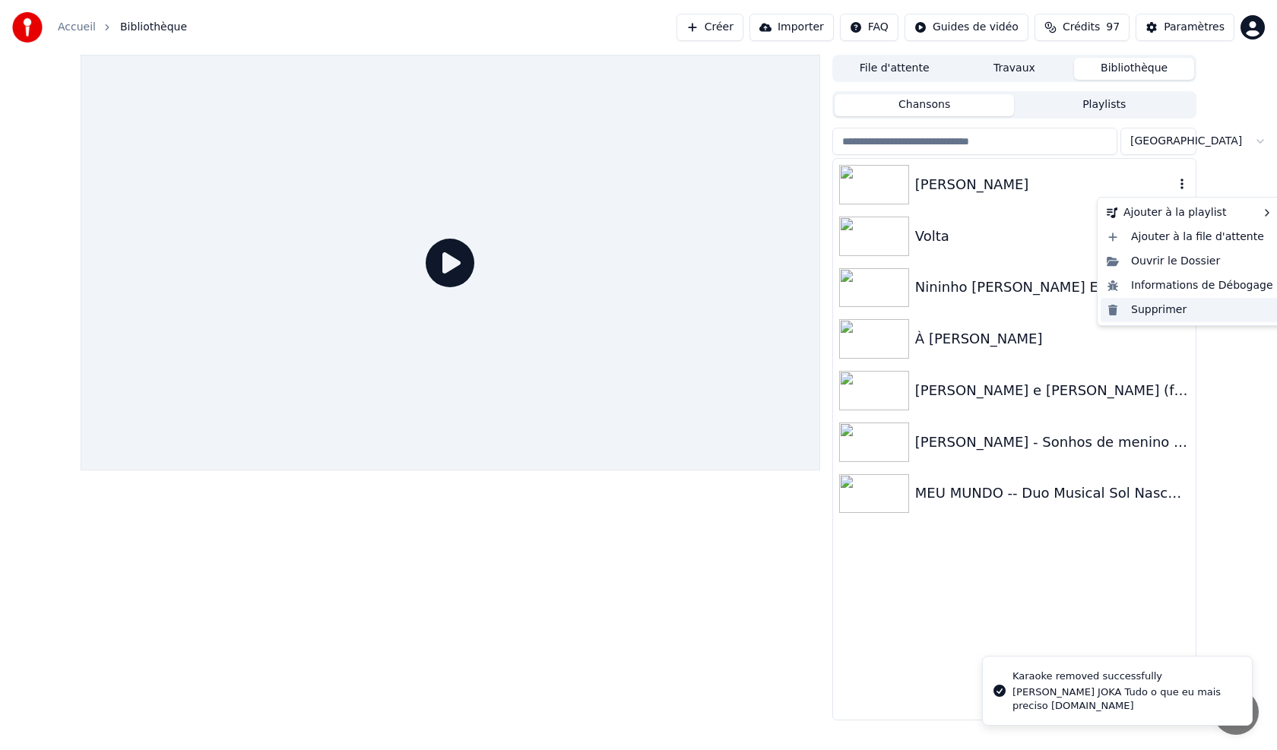
click at [595, 312] on div "Supprimer" at bounding box center [1189, 310] width 179 height 24
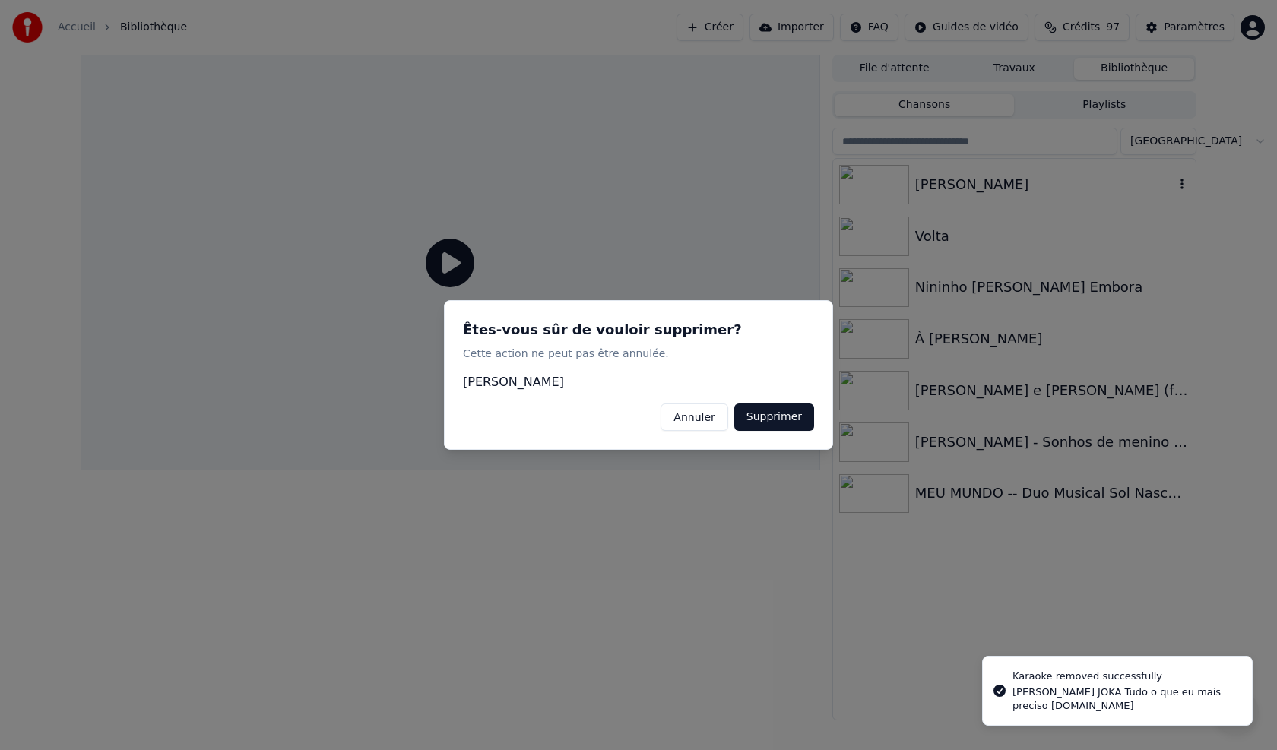
click at [595, 404] on button "Supprimer" at bounding box center [774, 417] width 80 height 27
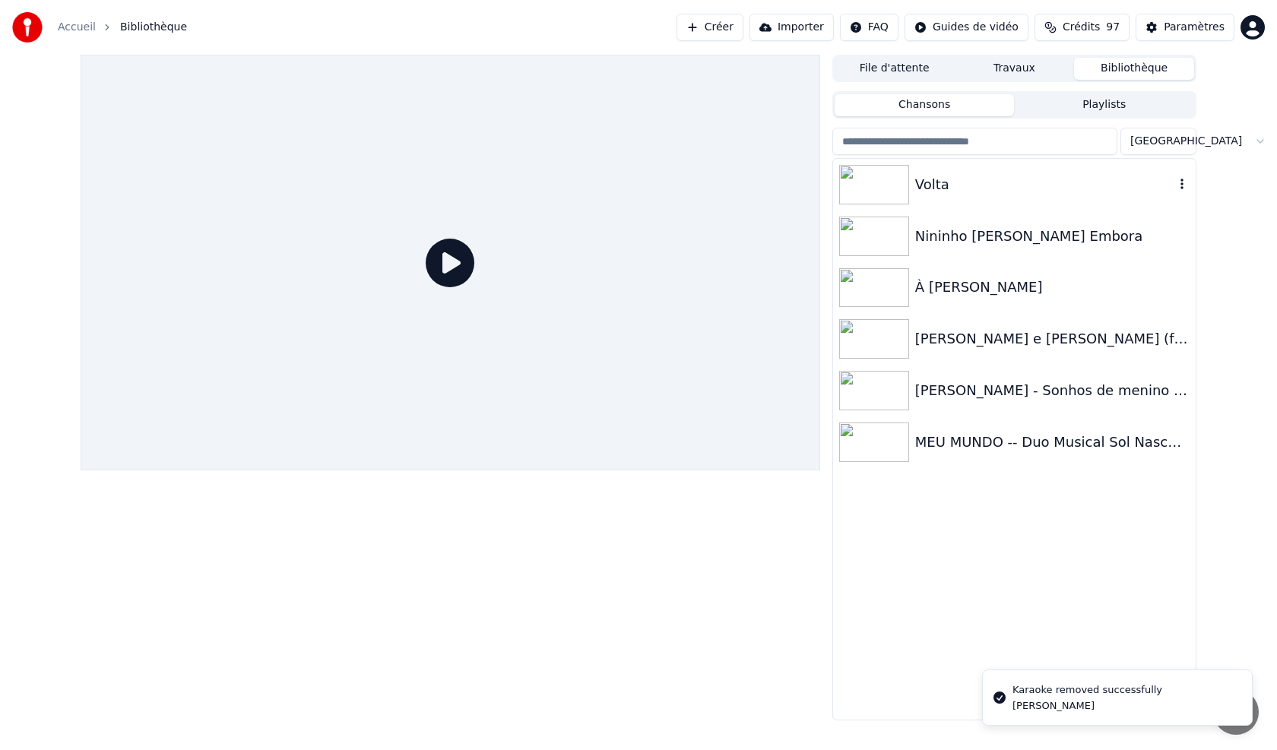
click at [595, 193] on button "button" at bounding box center [1181, 185] width 15 height 18
click at [595, 282] on icon "button" at bounding box center [1181, 286] width 15 height 12
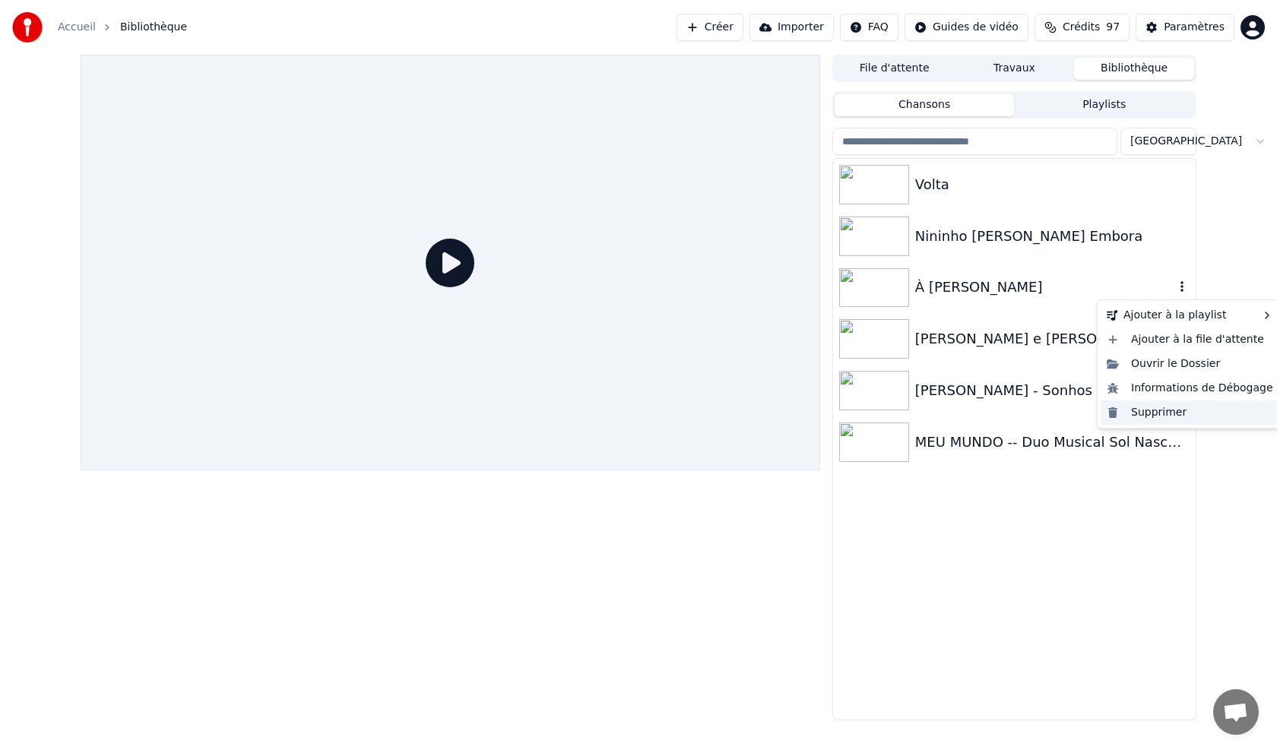
click at [595, 410] on div "Supprimer" at bounding box center [1189, 412] width 179 height 24
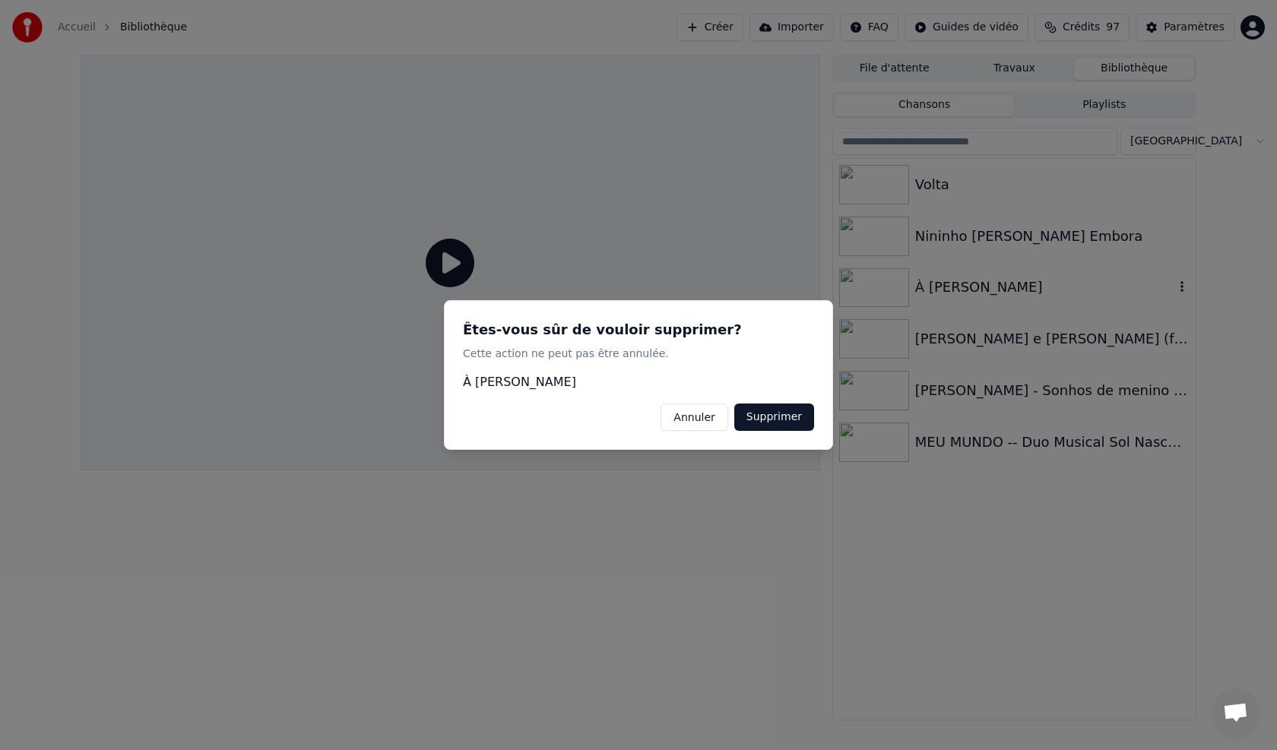
click at [595, 419] on button "Supprimer" at bounding box center [774, 417] width 80 height 27
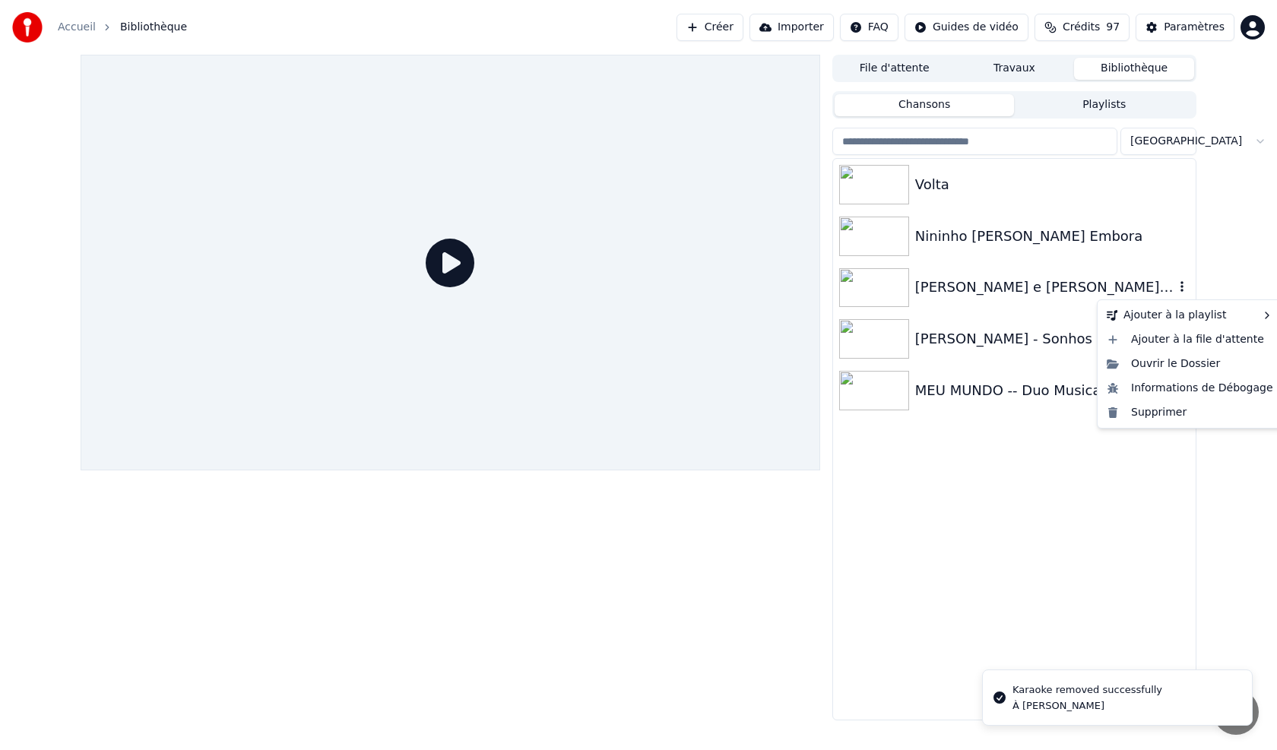
click at [595, 286] on icon "button" at bounding box center [1181, 286] width 15 height 12
click at [595, 413] on div "Supprimer" at bounding box center [1189, 412] width 179 height 24
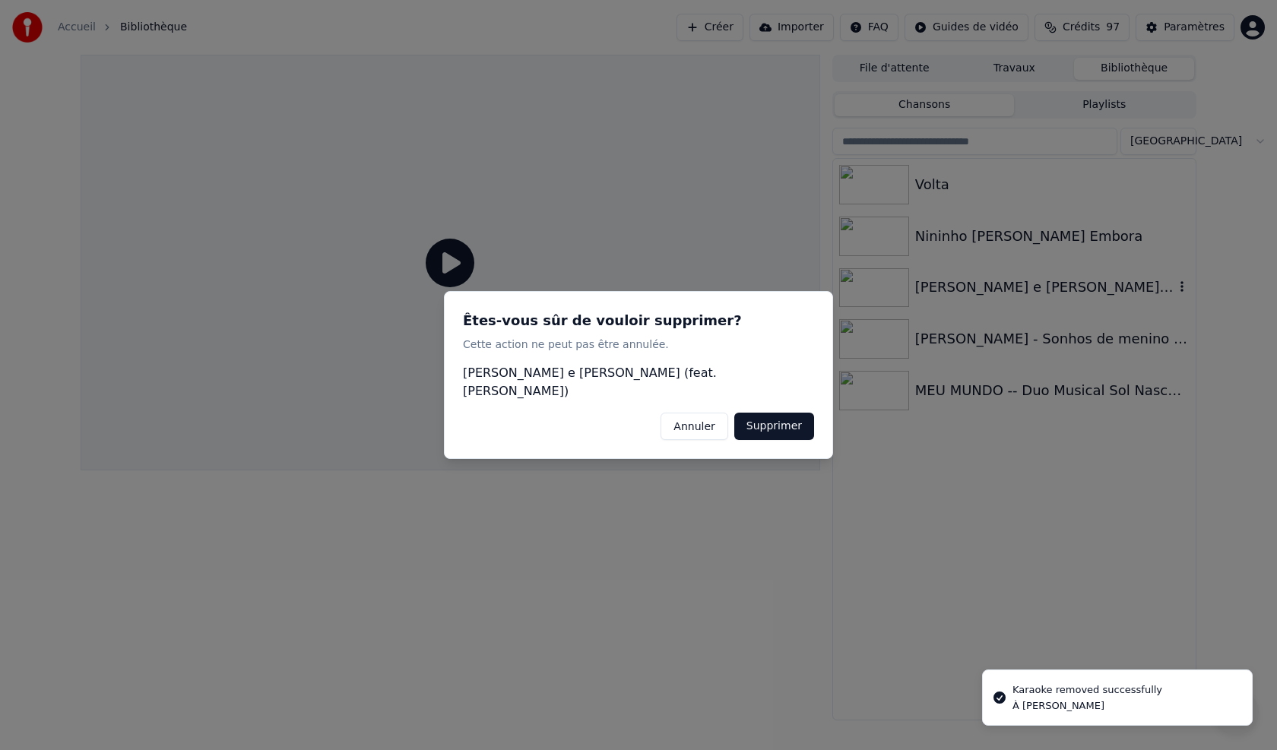
click at [595, 422] on button "Supprimer" at bounding box center [774, 426] width 80 height 27
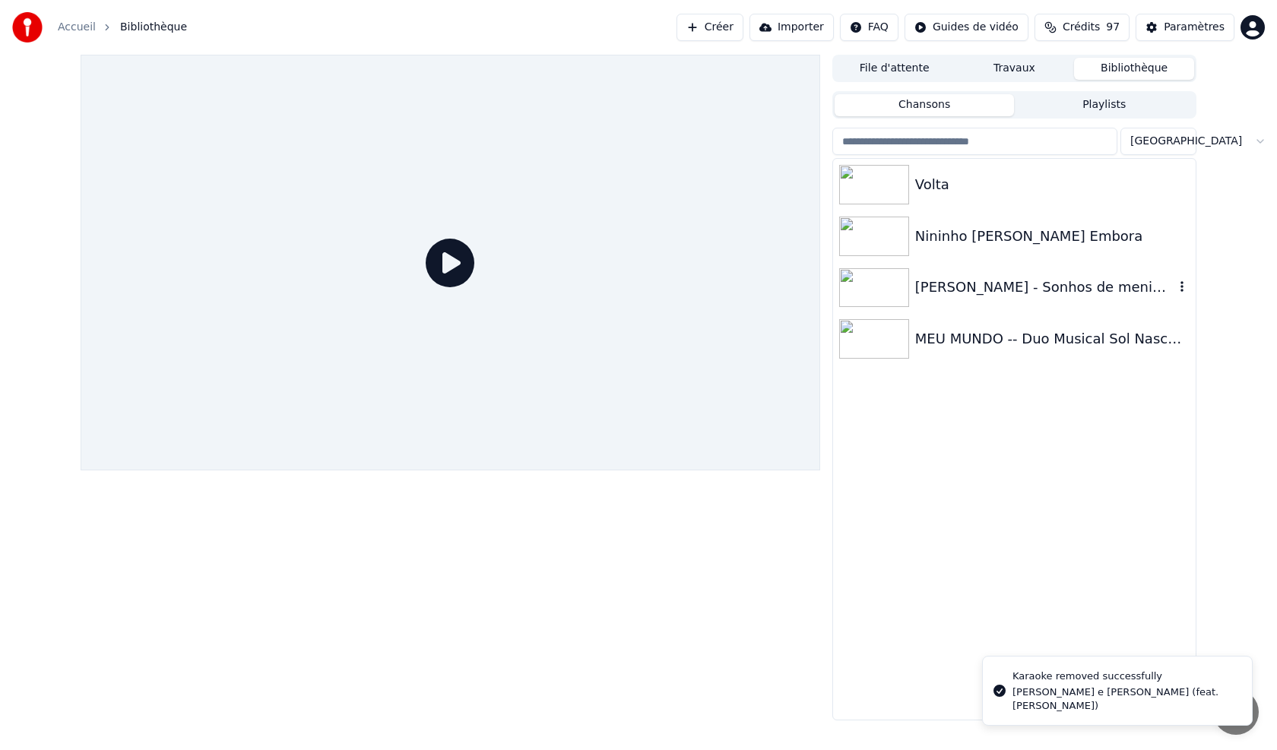
click at [595, 285] on icon "button" at bounding box center [1181, 286] width 15 height 12
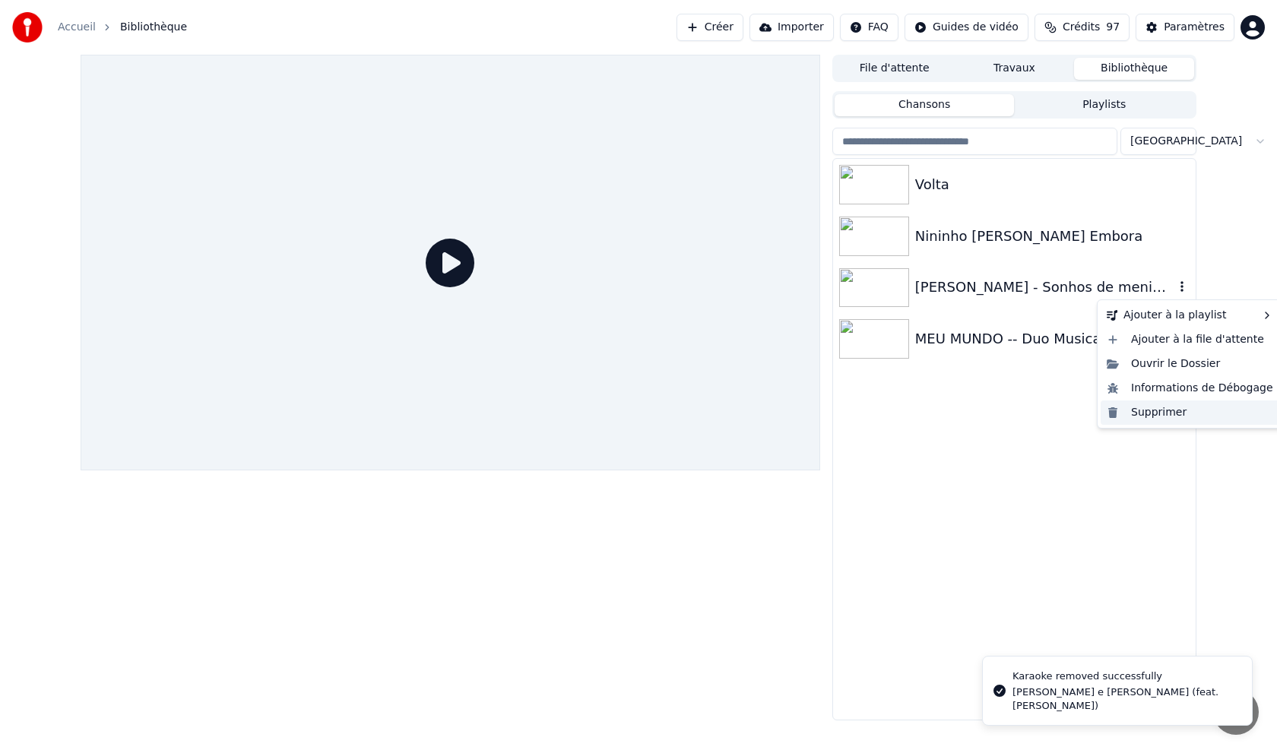
click at [595, 415] on div "Supprimer" at bounding box center [1189, 412] width 179 height 24
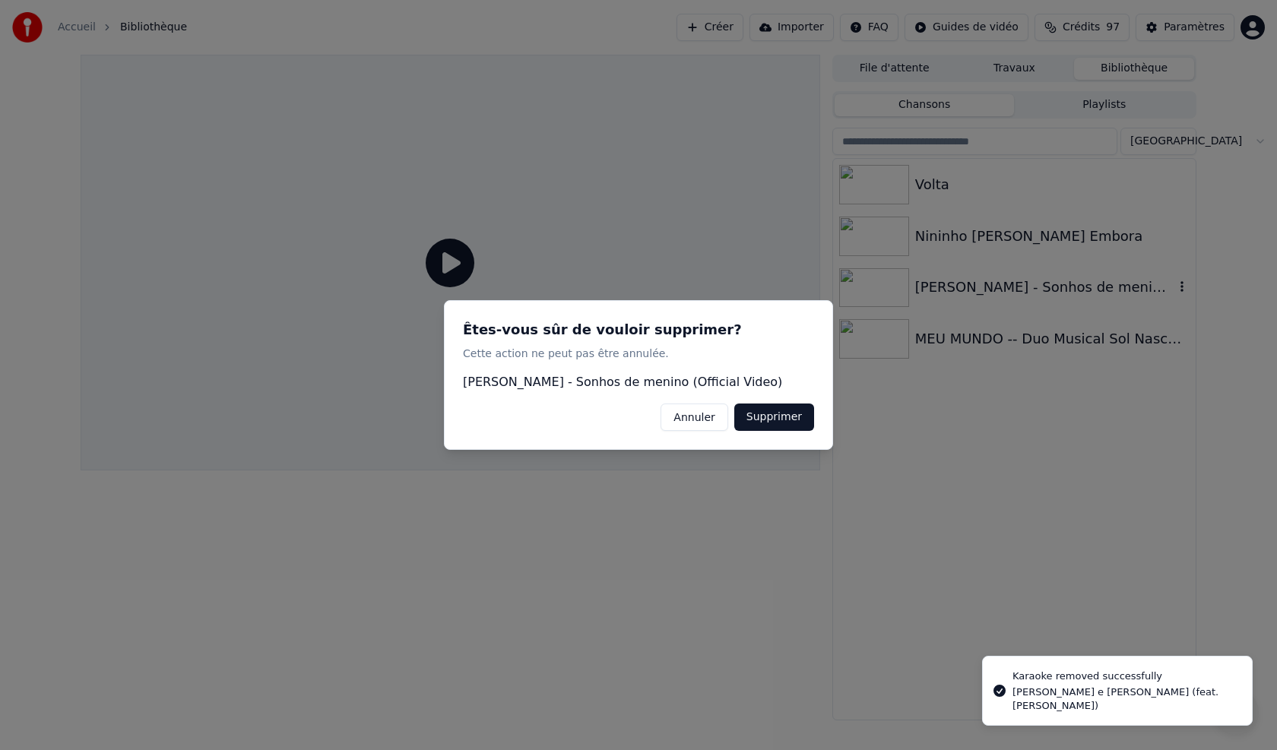
click at [595, 423] on button "Supprimer" at bounding box center [774, 417] width 80 height 27
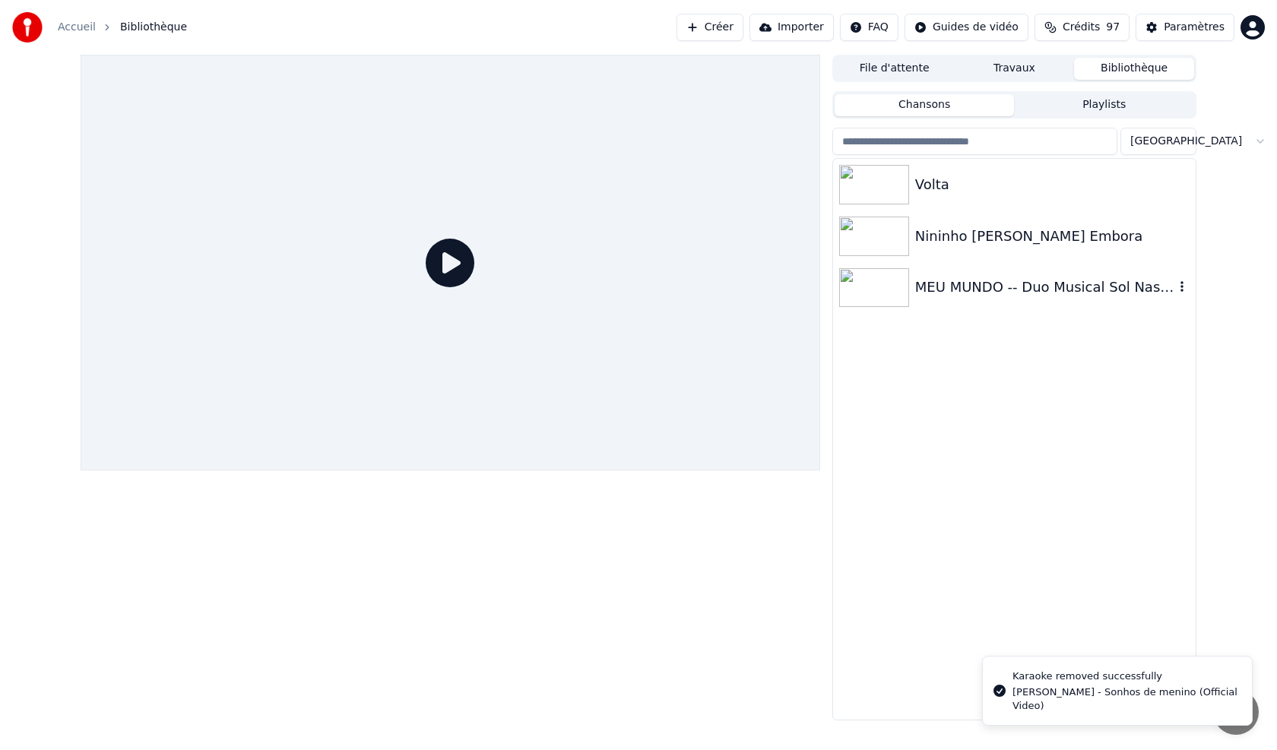
click at [595, 286] on div "MEU MUNDO -- Duo Musical Sol Nascente (Video Clip oficial)" at bounding box center [1044, 287] width 259 height 21
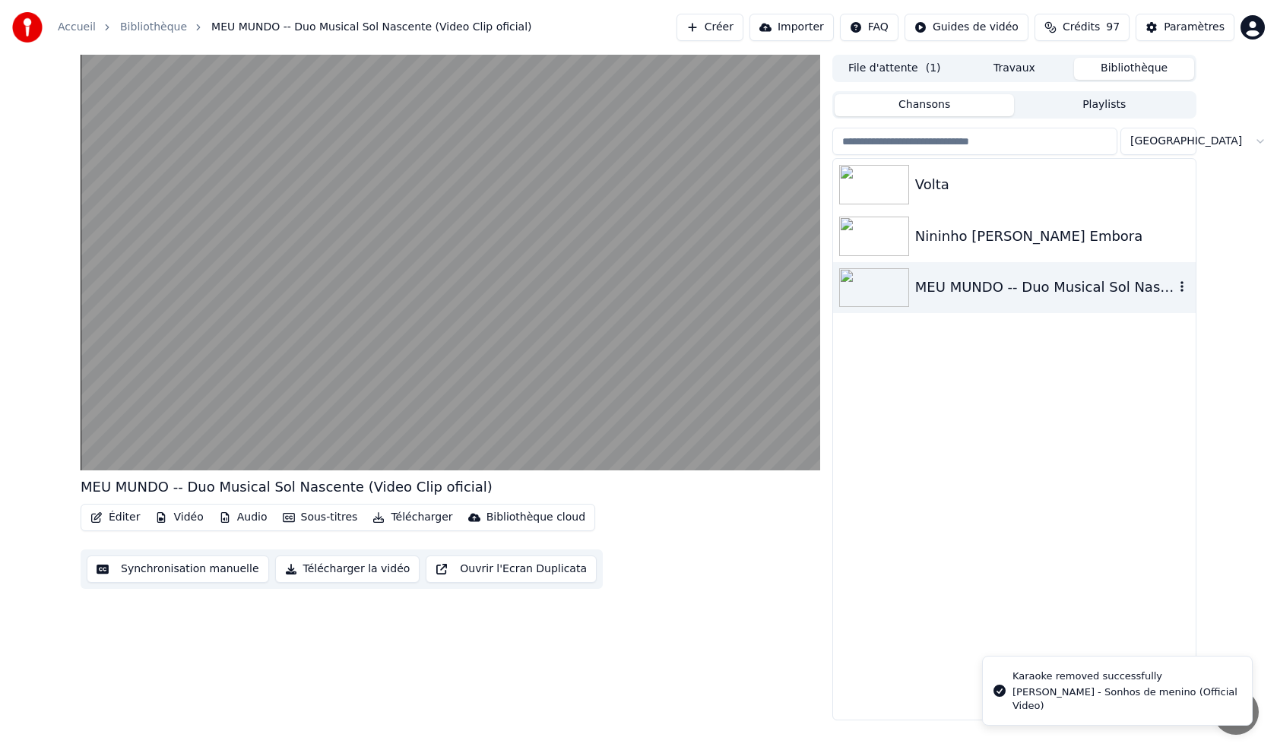
click at [595, 288] on icon "button" at bounding box center [1181, 287] width 3 height 11
click at [595, 283] on icon "button" at bounding box center [1181, 286] width 15 height 12
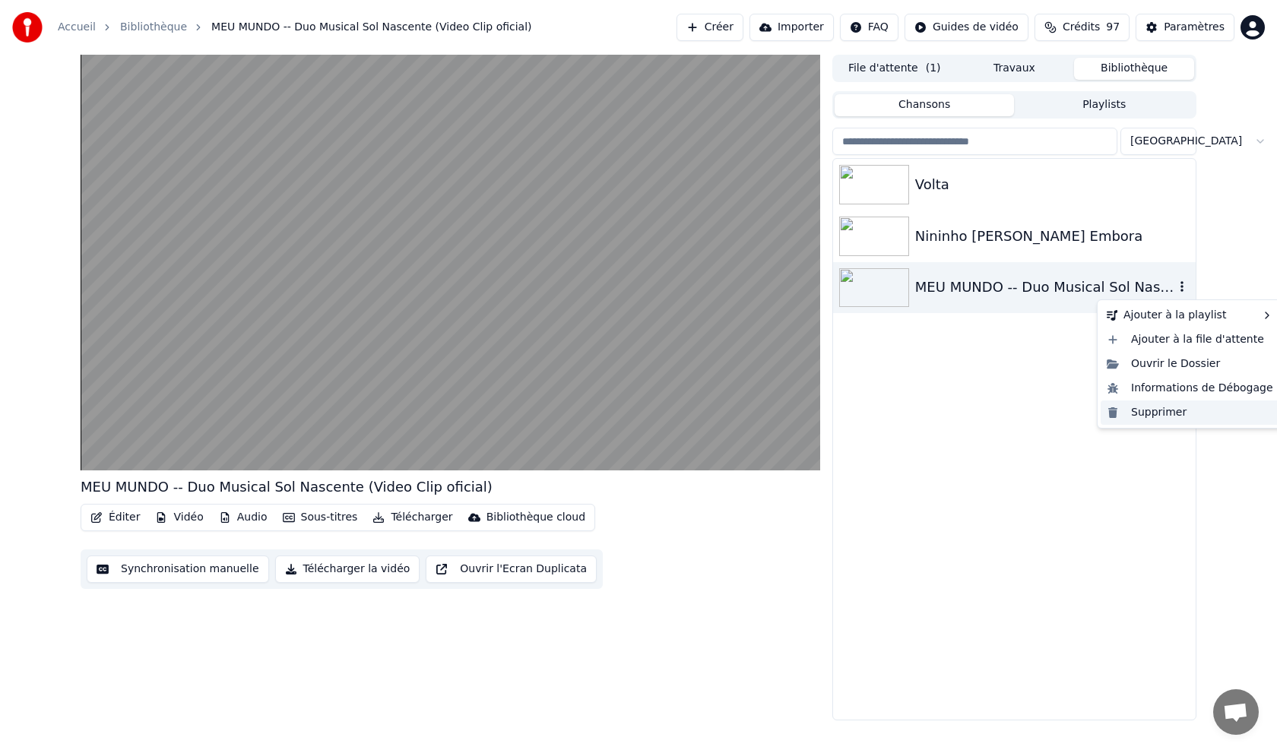
click at [595, 412] on div "Supprimer" at bounding box center [1189, 412] width 179 height 24
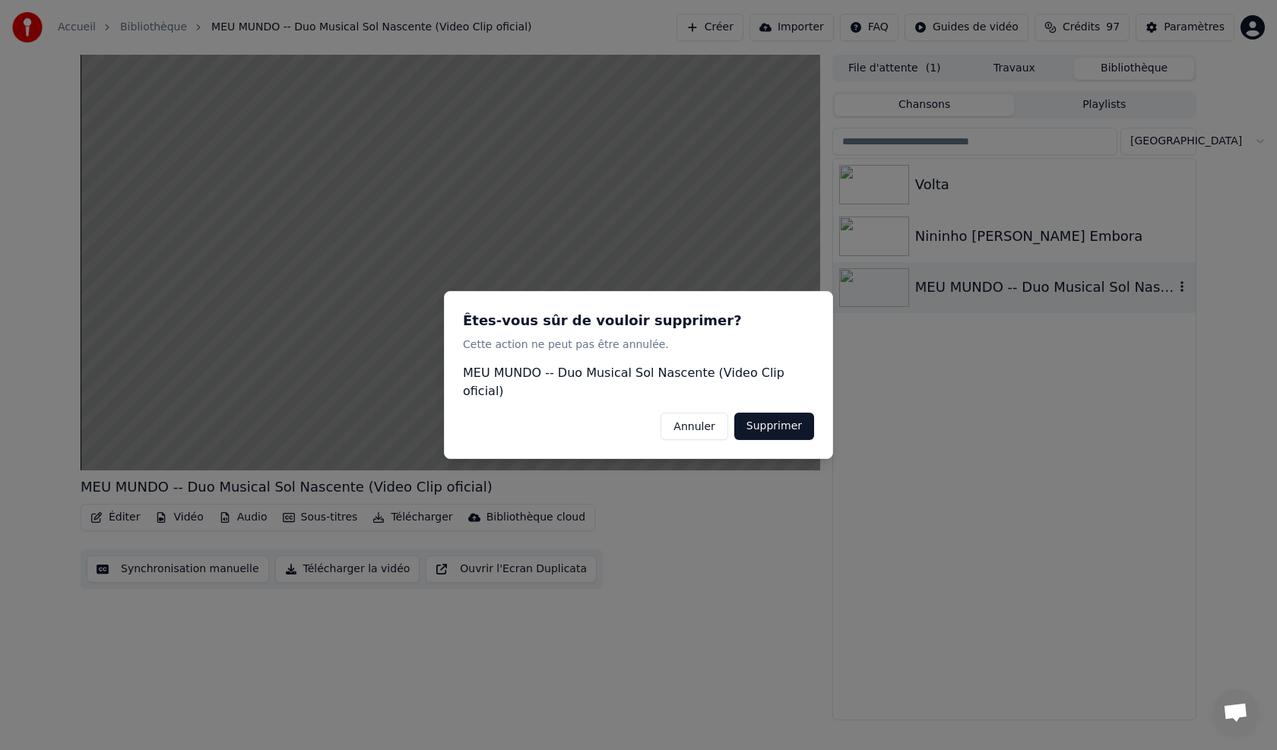
drag, startPoint x: 790, startPoint y: 416, endPoint x: 880, endPoint y: 397, distance: 91.5
click at [595, 415] on button "Supprimer" at bounding box center [774, 426] width 80 height 27
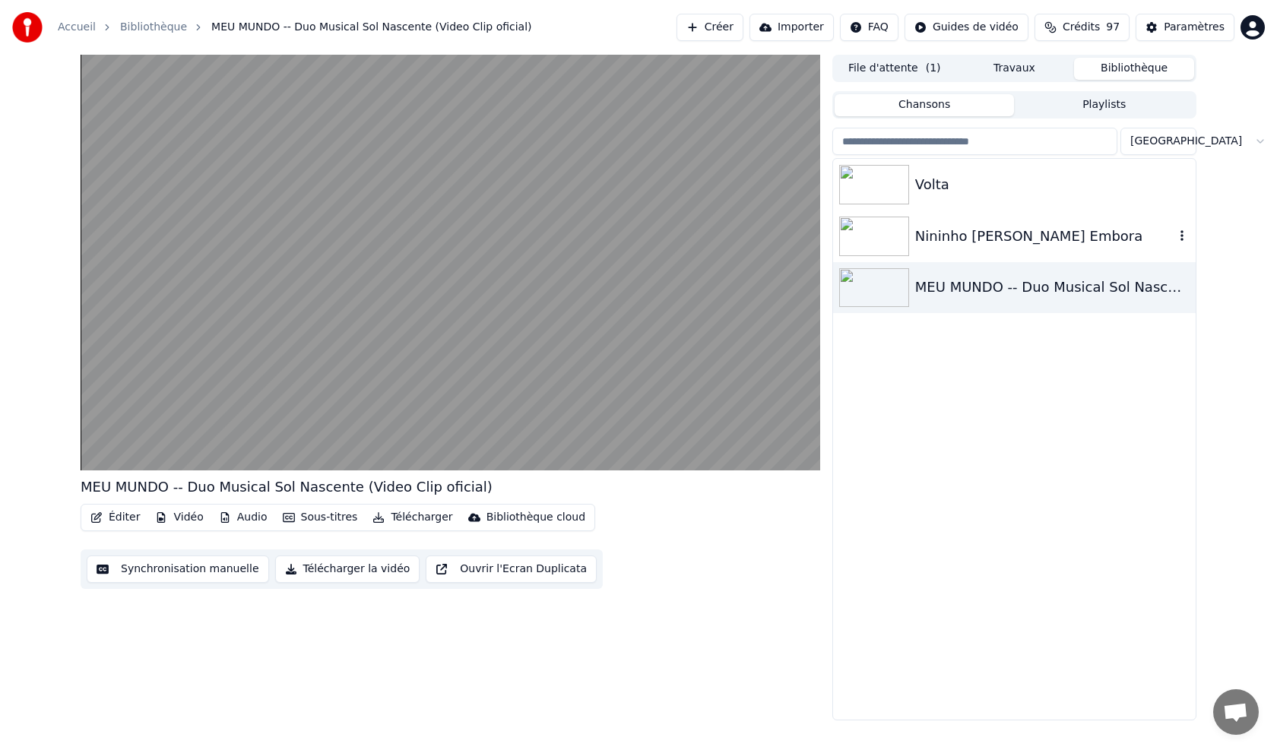
click at [595, 237] on icon "button" at bounding box center [1181, 235] width 15 height 12
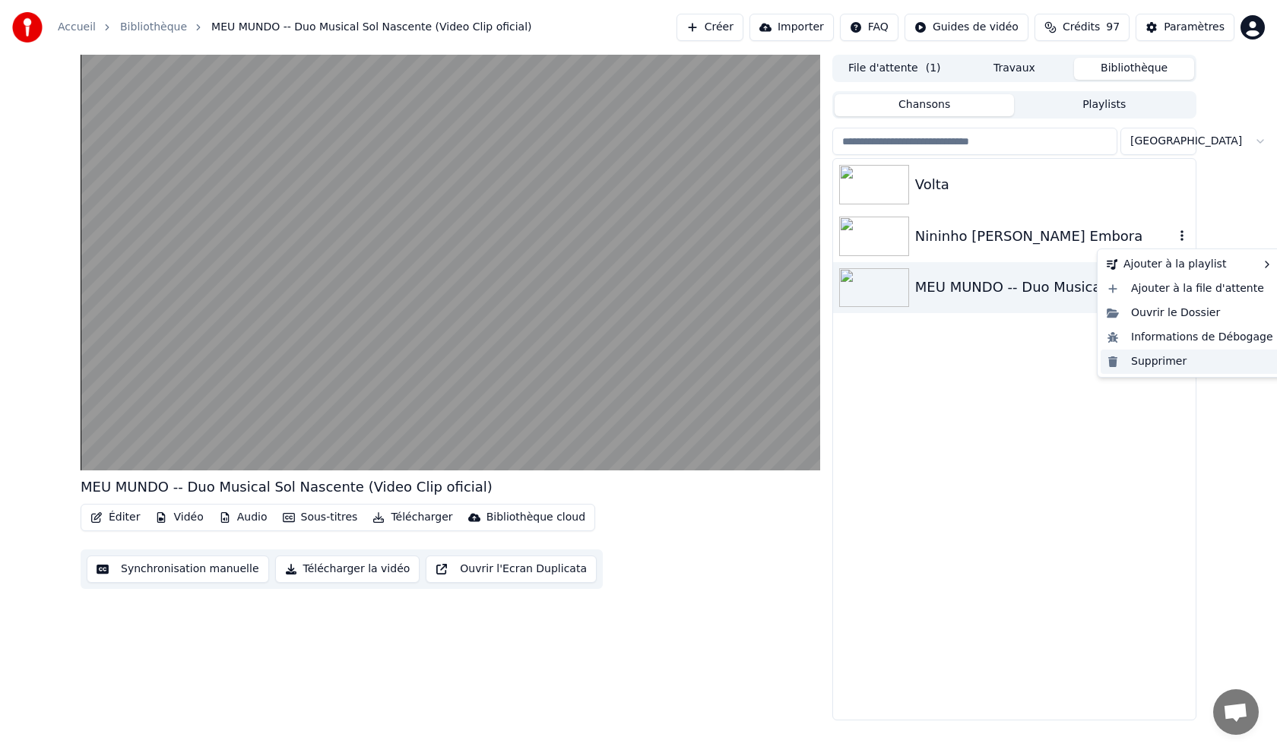
click at [595, 365] on div "Supprimer" at bounding box center [1189, 362] width 179 height 24
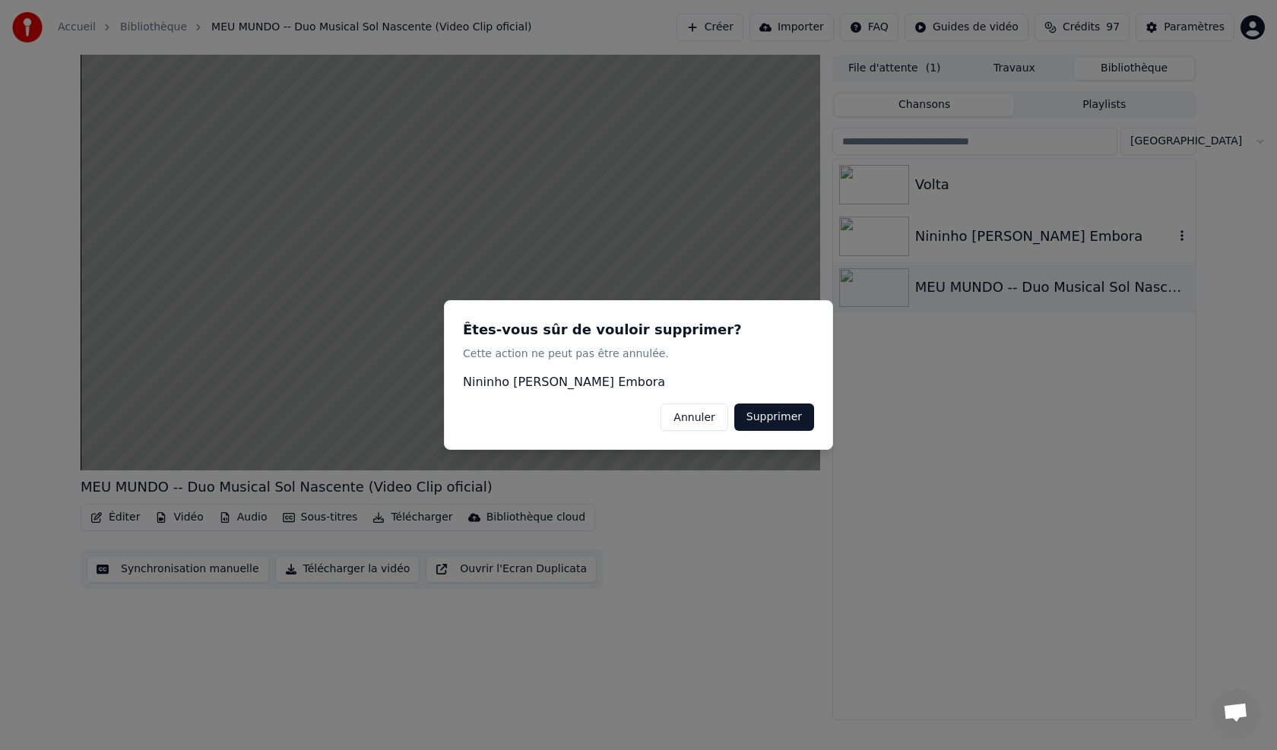
click at [595, 414] on button "Supprimer" at bounding box center [774, 417] width 80 height 27
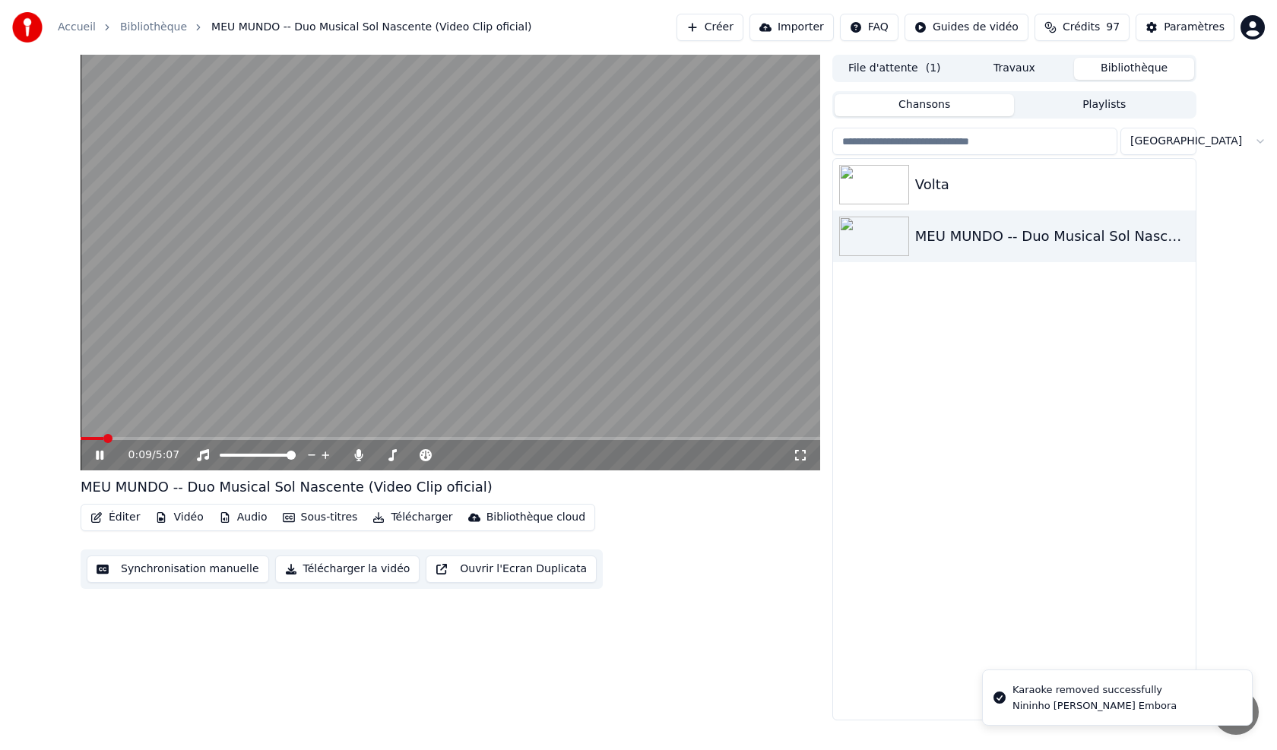
click at [97, 426] on icon at bounding box center [100, 455] width 8 height 9
click at [595, 239] on icon "button" at bounding box center [1181, 235] width 15 height 12
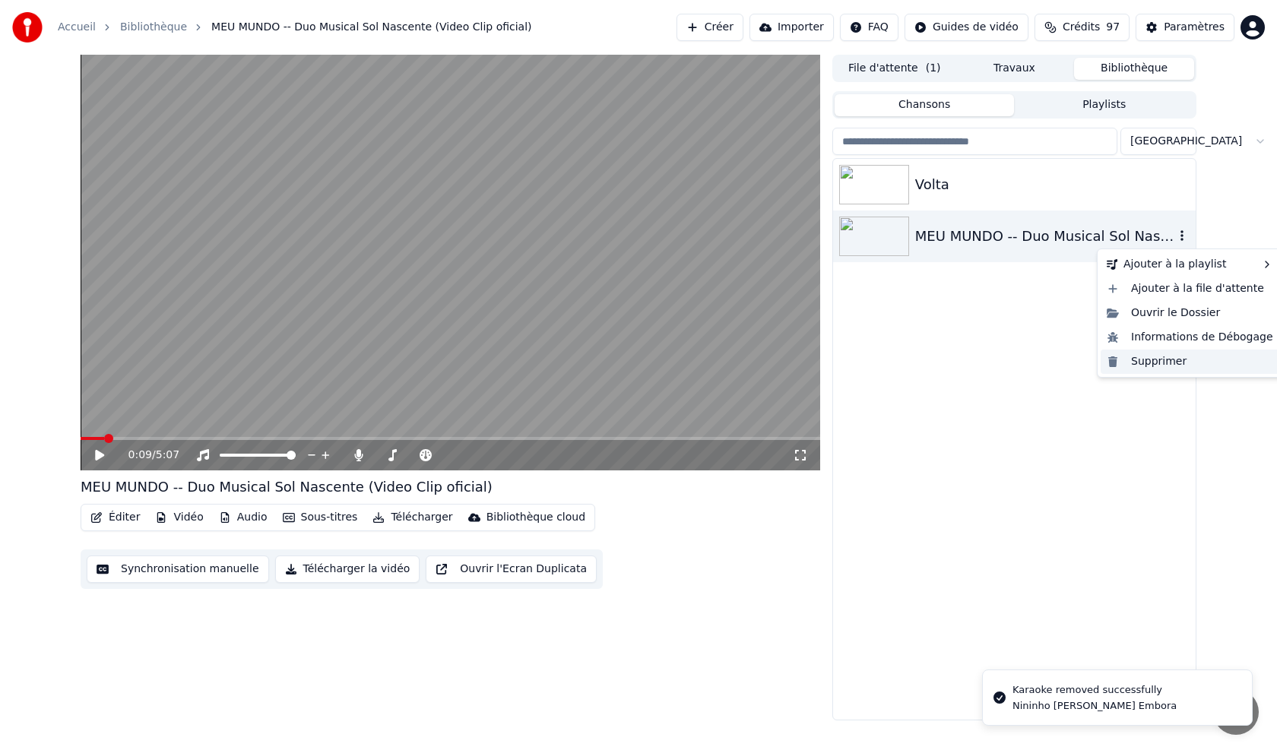
click at [595, 367] on div "Supprimer" at bounding box center [1189, 362] width 179 height 24
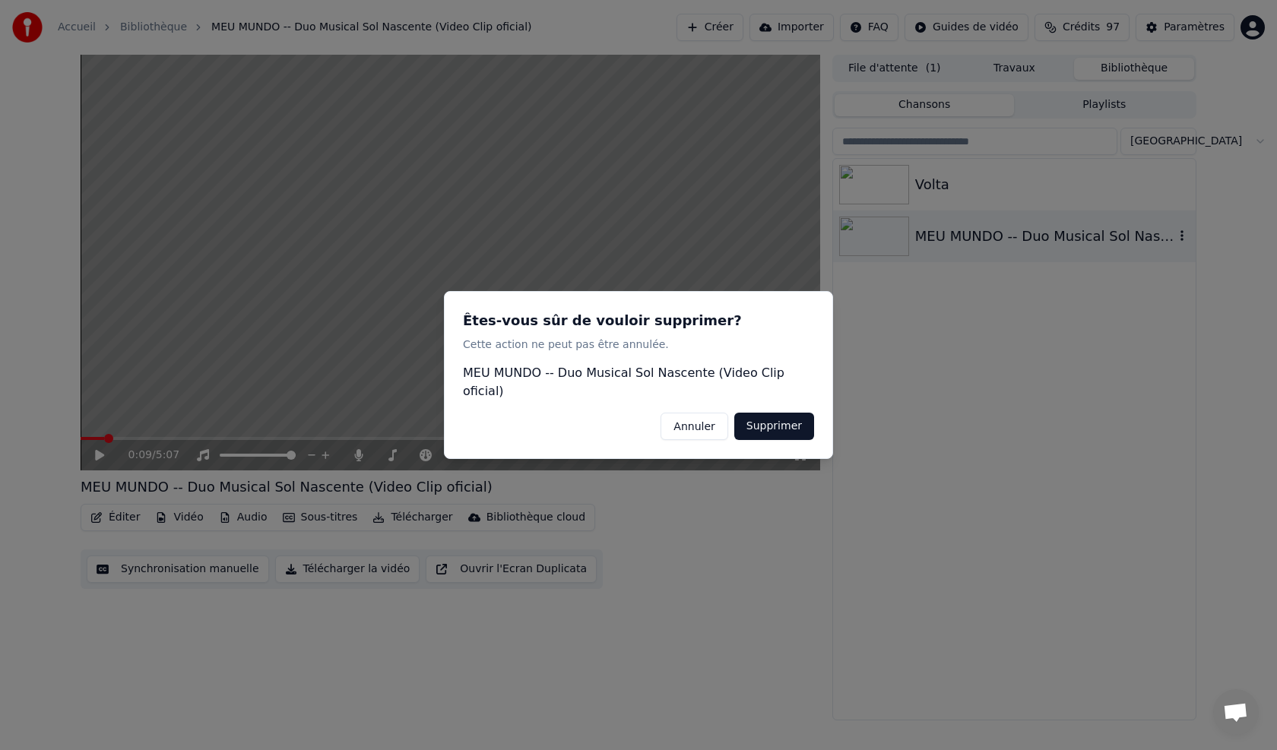
click at [595, 413] on button "Supprimer" at bounding box center [774, 426] width 80 height 27
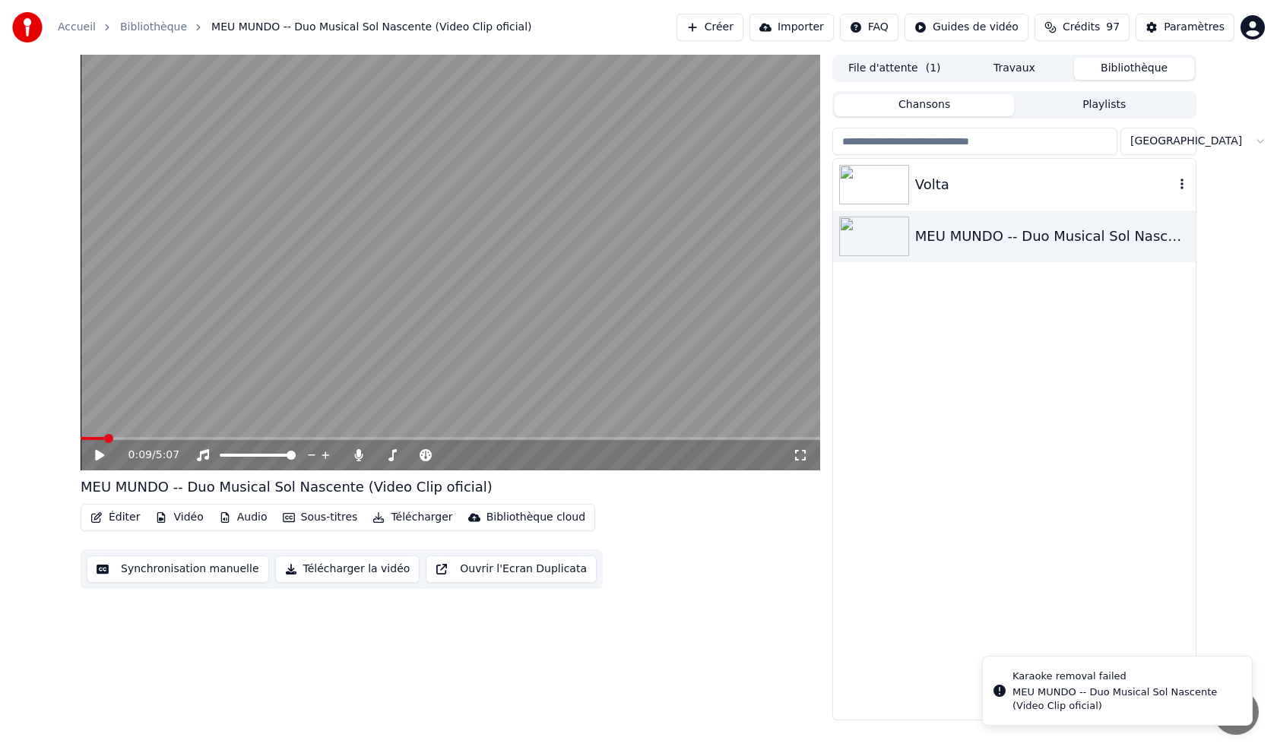
click at [595, 187] on icon "button" at bounding box center [1181, 184] width 15 height 12
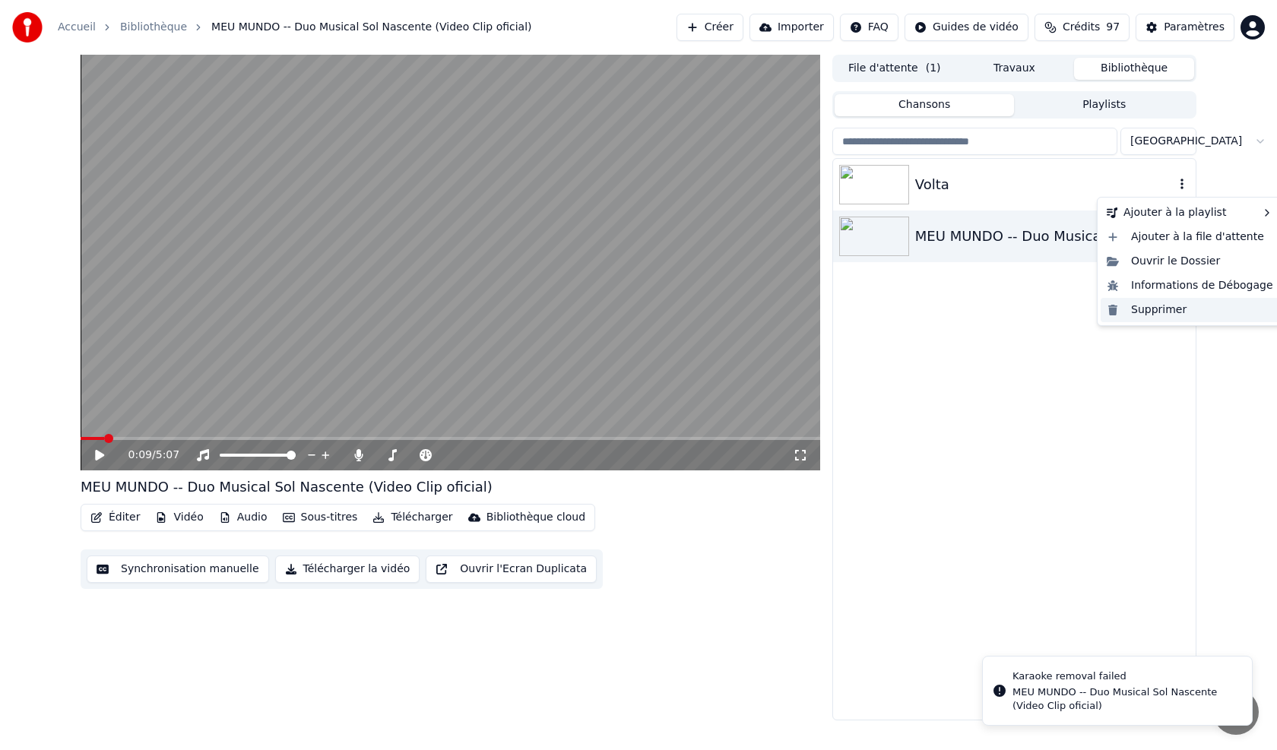
click at [595, 306] on div "Supprimer" at bounding box center [1189, 310] width 179 height 24
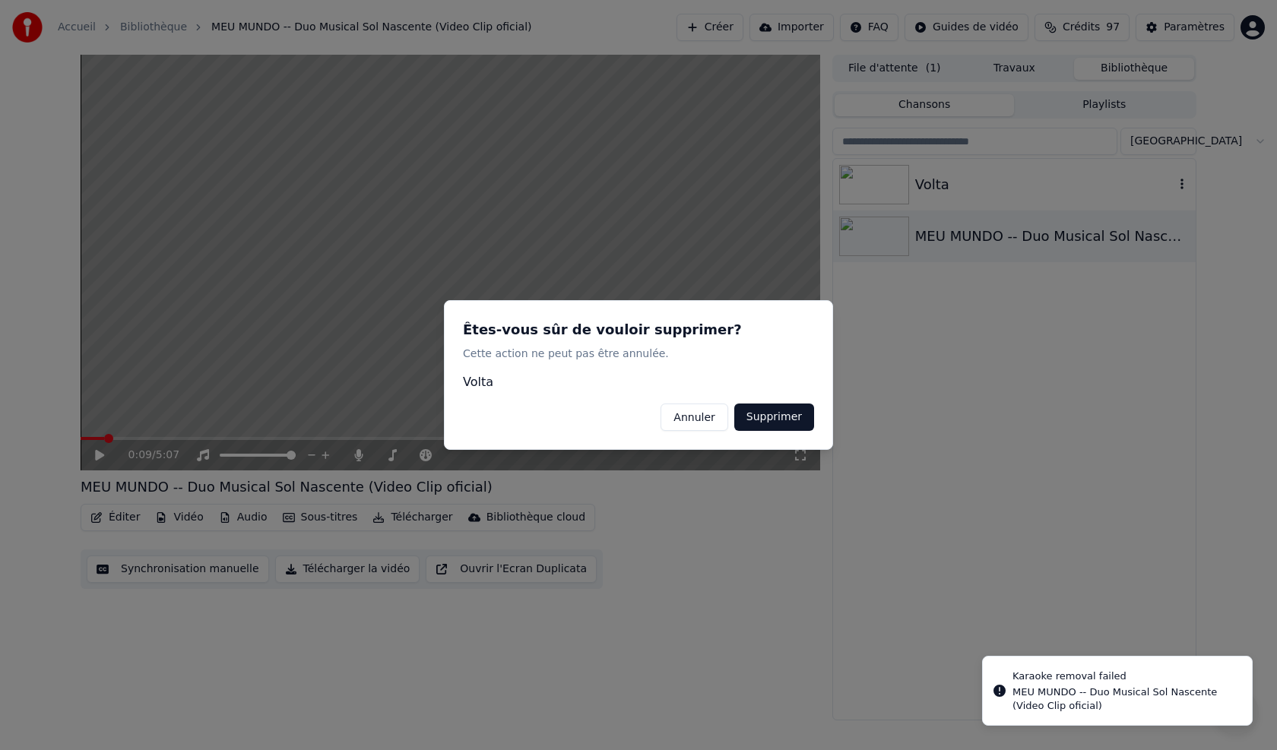
click at [595, 414] on button "Supprimer" at bounding box center [774, 417] width 80 height 27
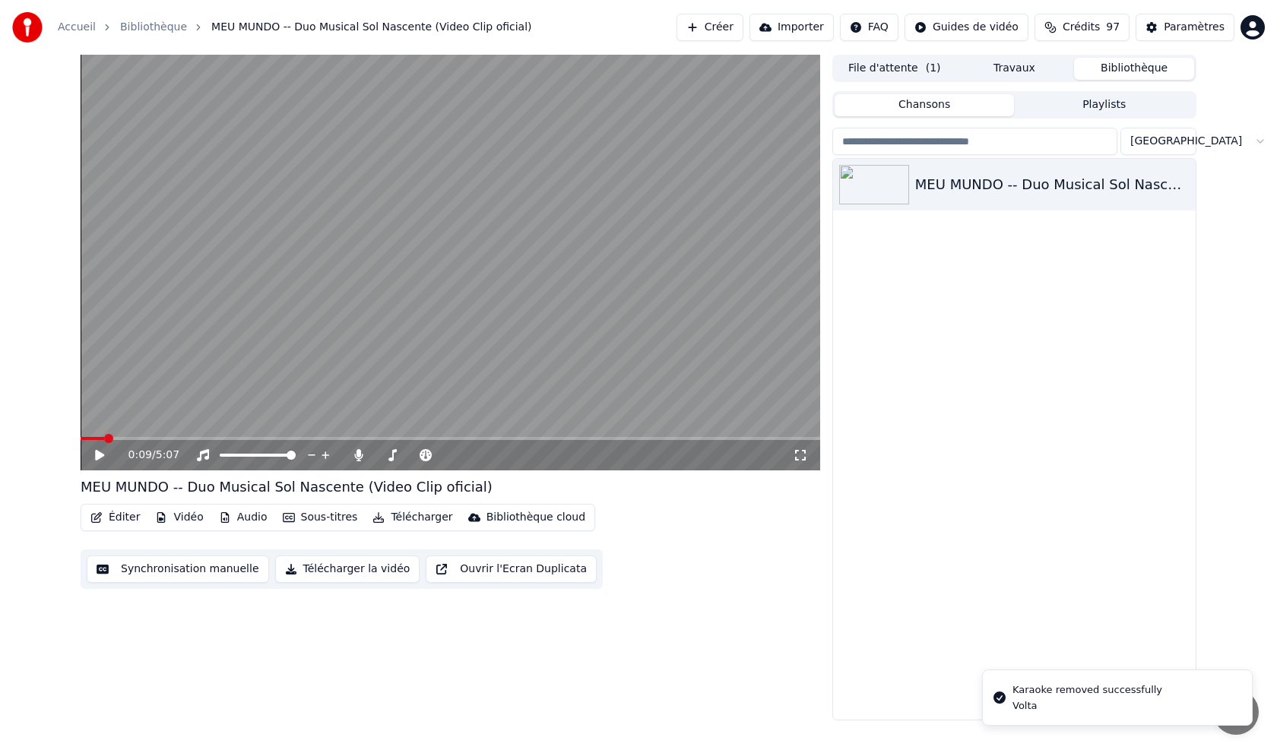
click at [595, 100] on button "Chansons" at bounding box center [924, 105] width 180 height 22
click at [595, 69] on button "File d'attente ( 1 )" at bounding box center [894, 69] width 120 height 22
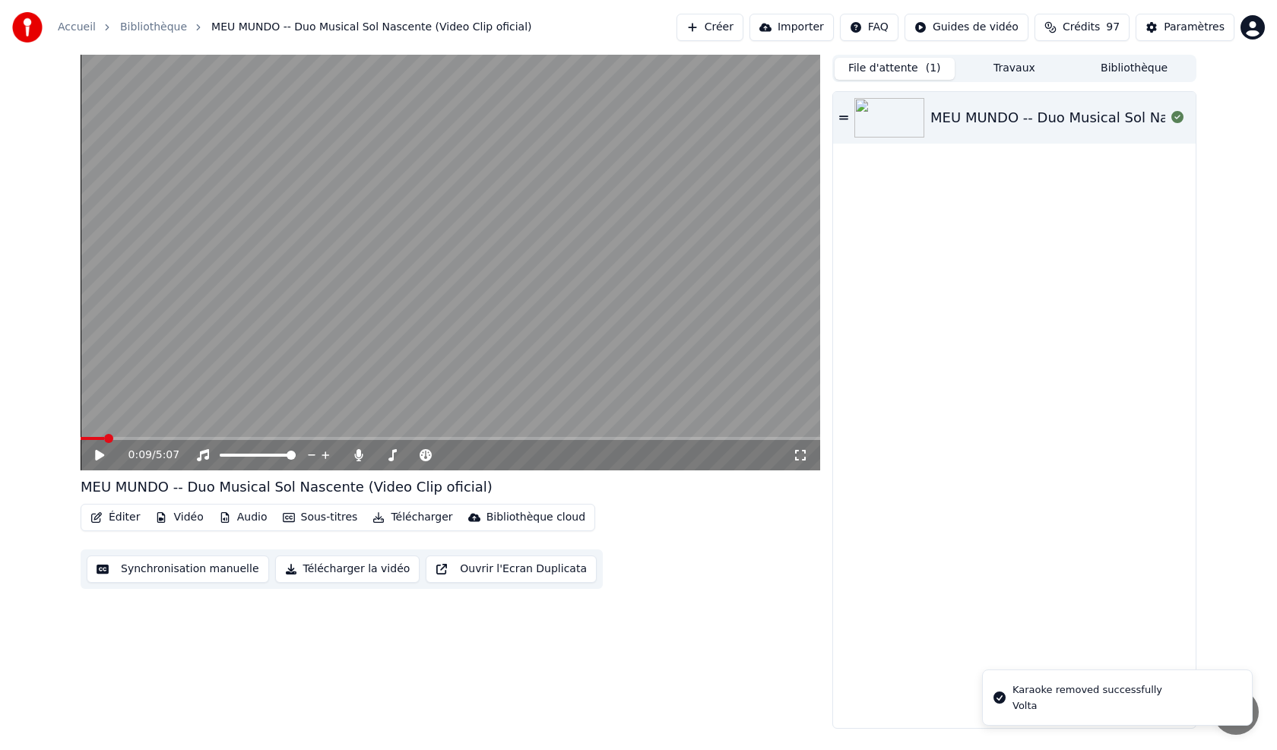
click at [595, 31] on button "Créer" at bounding box center [709, 27] width 67 height 27
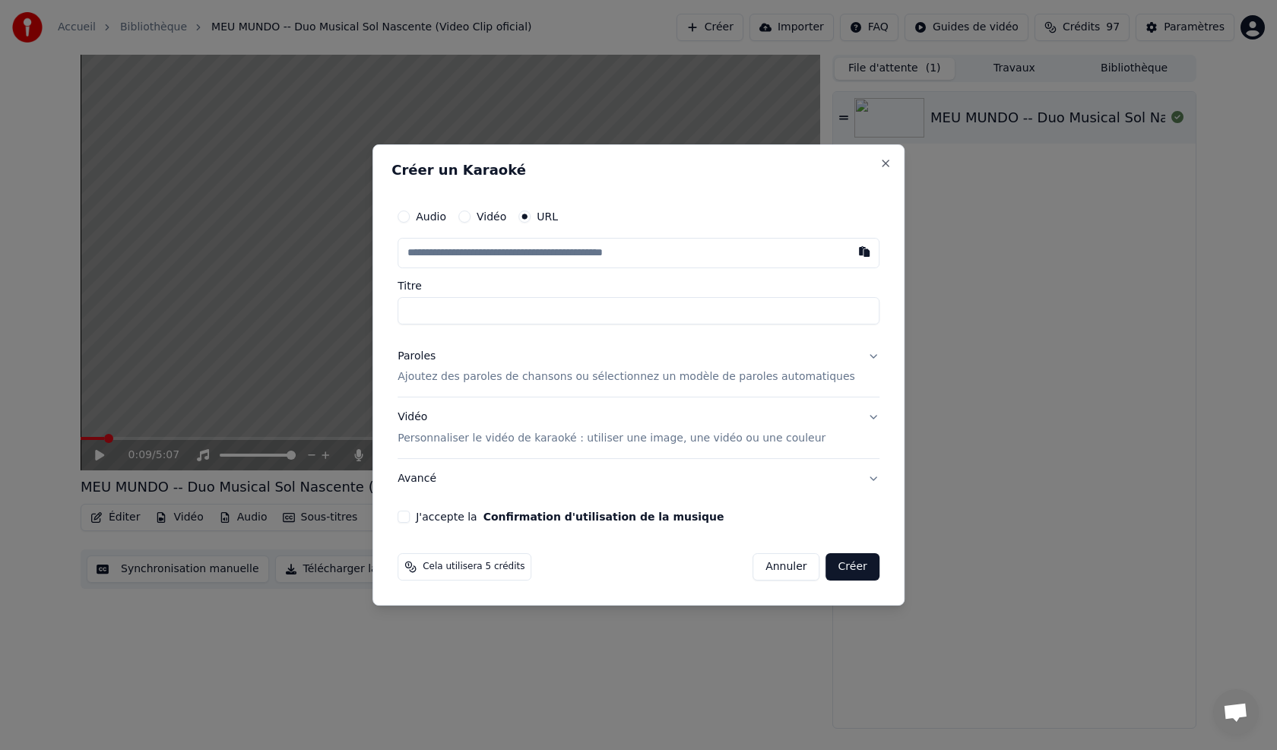
click at [410, 217] on button "Audio" at bounding box center [403, 216] width 12 height 12
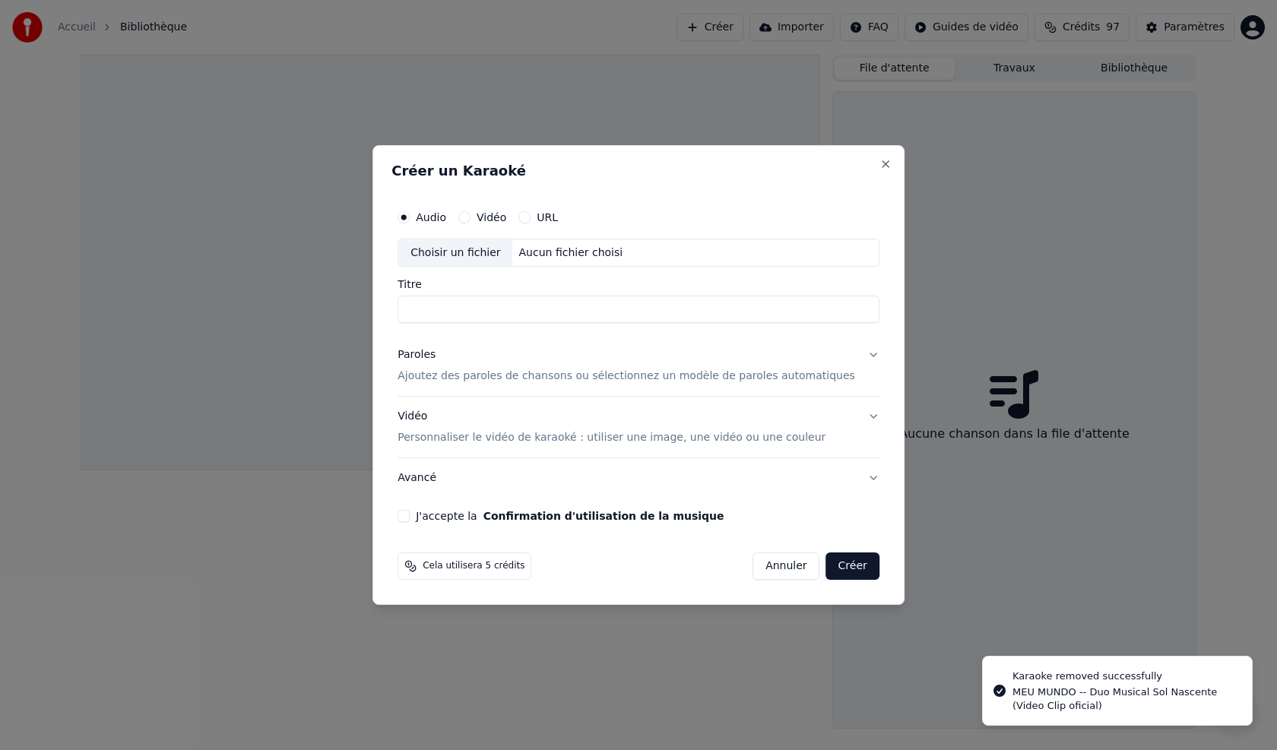
click at [474, 302] on input "Titre" at bounding box center [638, 309] width 482 height 27
click at [555, 261] on div "Choisir un fichier Aucun fichier choisi" at bounding box center [638, 253] width 482 height 29
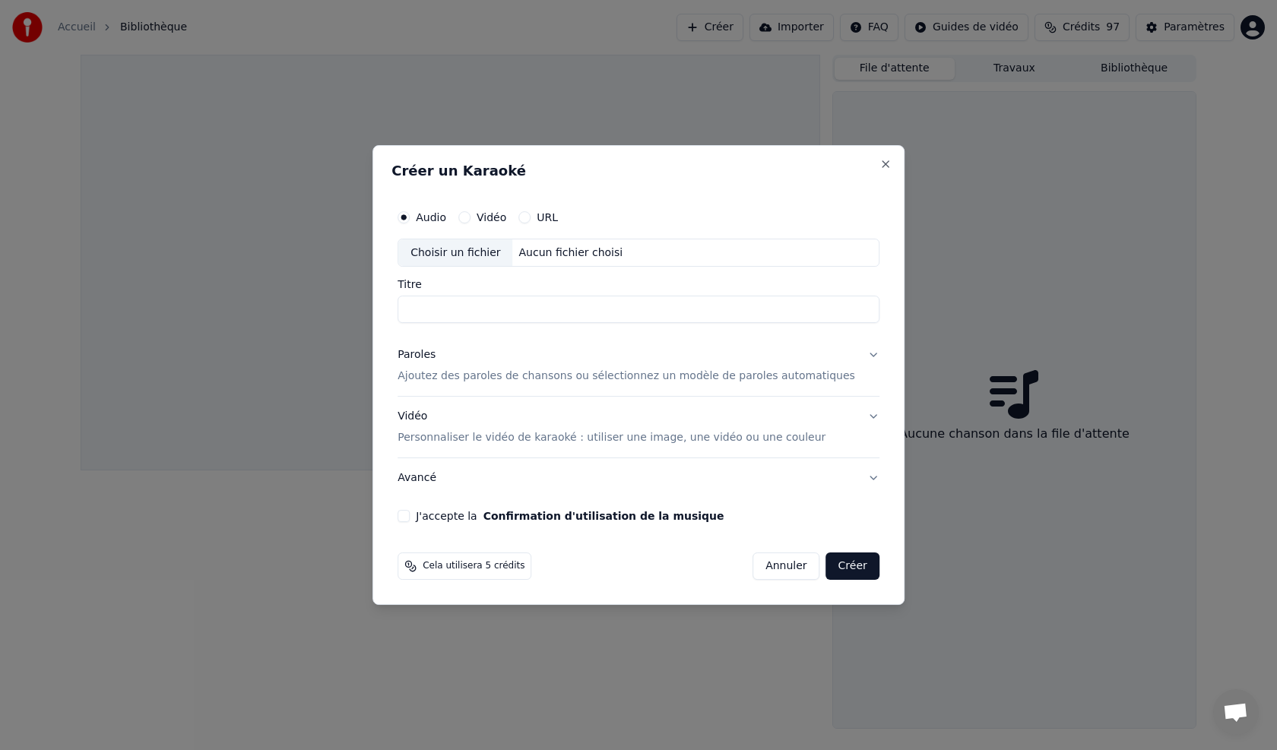
click at [555, 255] on div "Aucun fichier choisi" at bounding box center [571, 252] width 116 height 15
type input "**********"
click at [410, 426] on button "J'accepte la Confirmation d'utilisation de la musique" at bounding box center [403, 516] width 12 height 12
click at [595, 426] on button "Créer" at bounding box center [852, 565] width 53 height 27
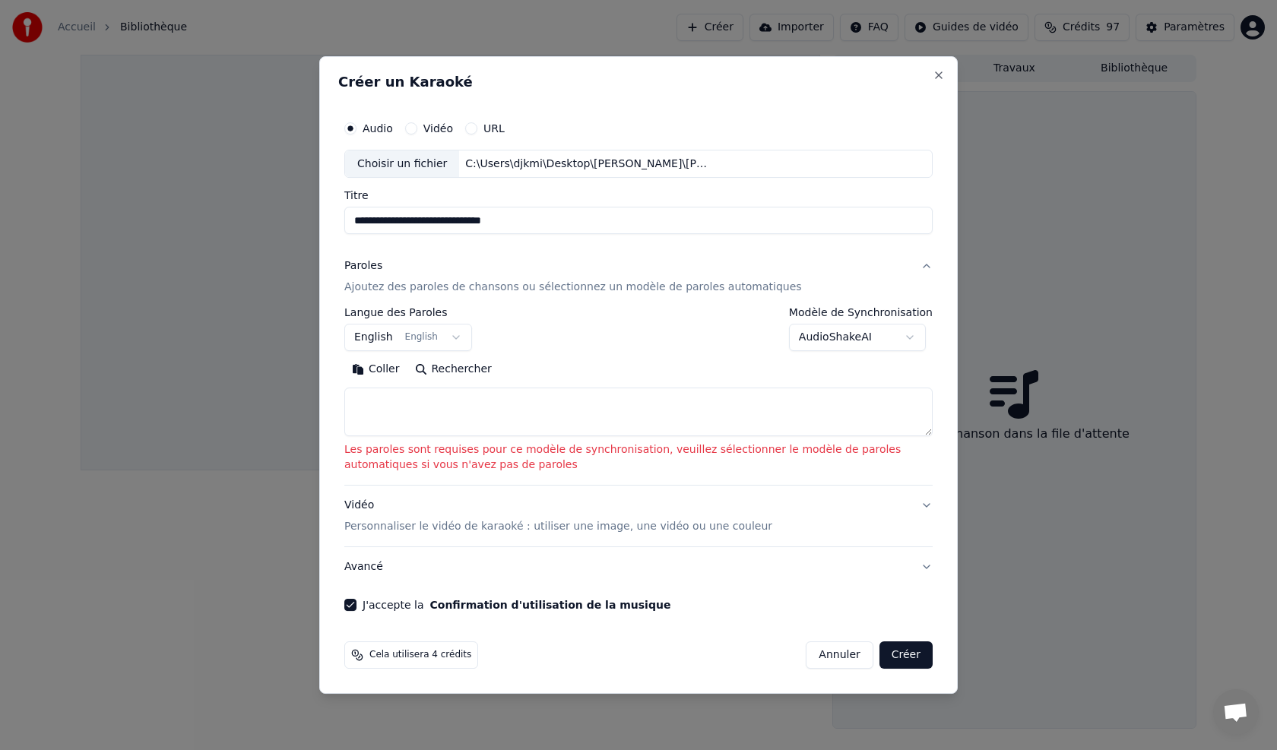
click at [448, 368] on button "Rechercher" at bounding box center [453, 370] width 92 height 24
click at [369, 365] on button "Coller" at bounding box center [375, 370] width 63 height 24
type textarea "**********"
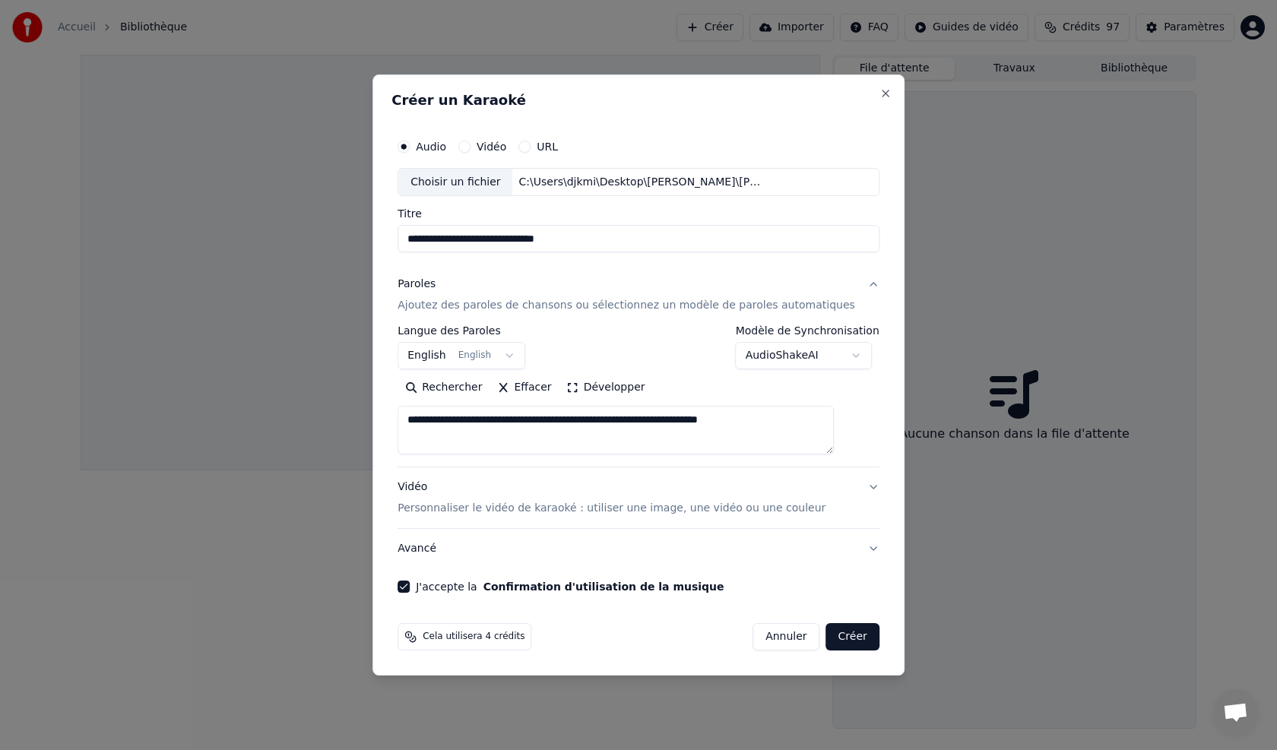
click at [595, 426] on button "Créer" at bounding box center [852, 636] width 53 height 27
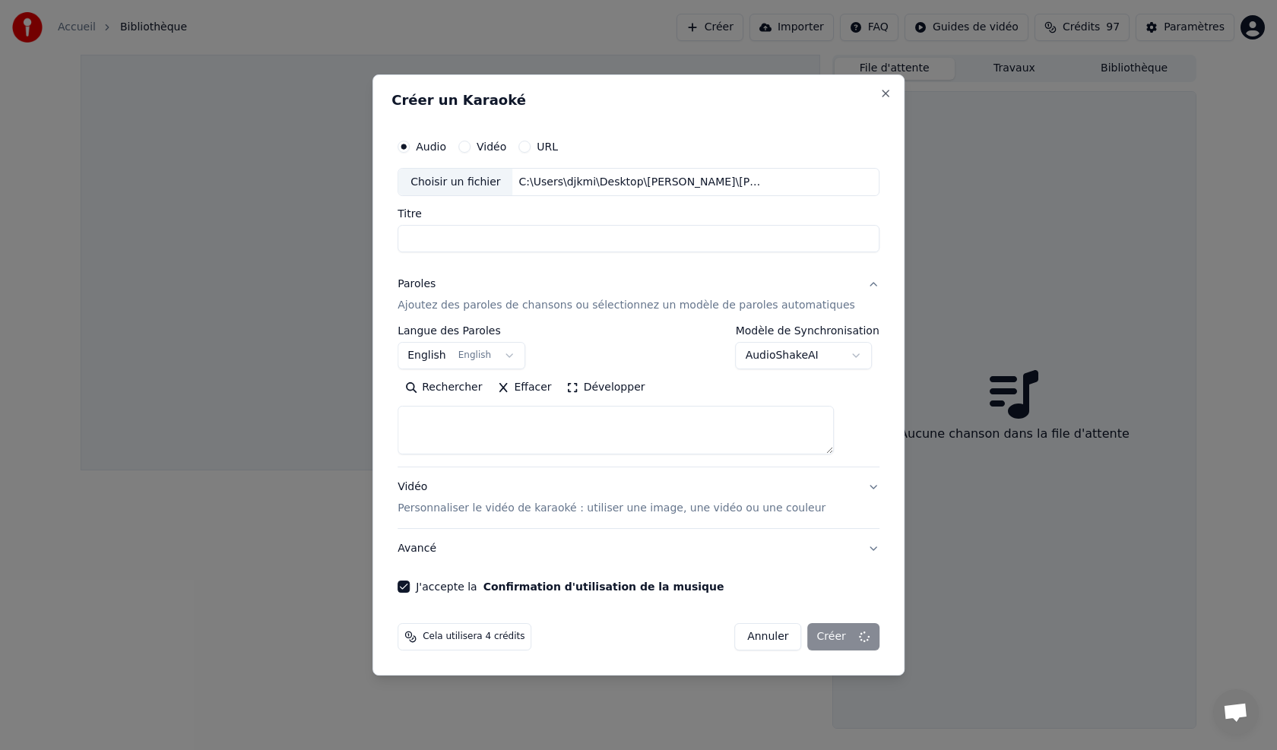
select select
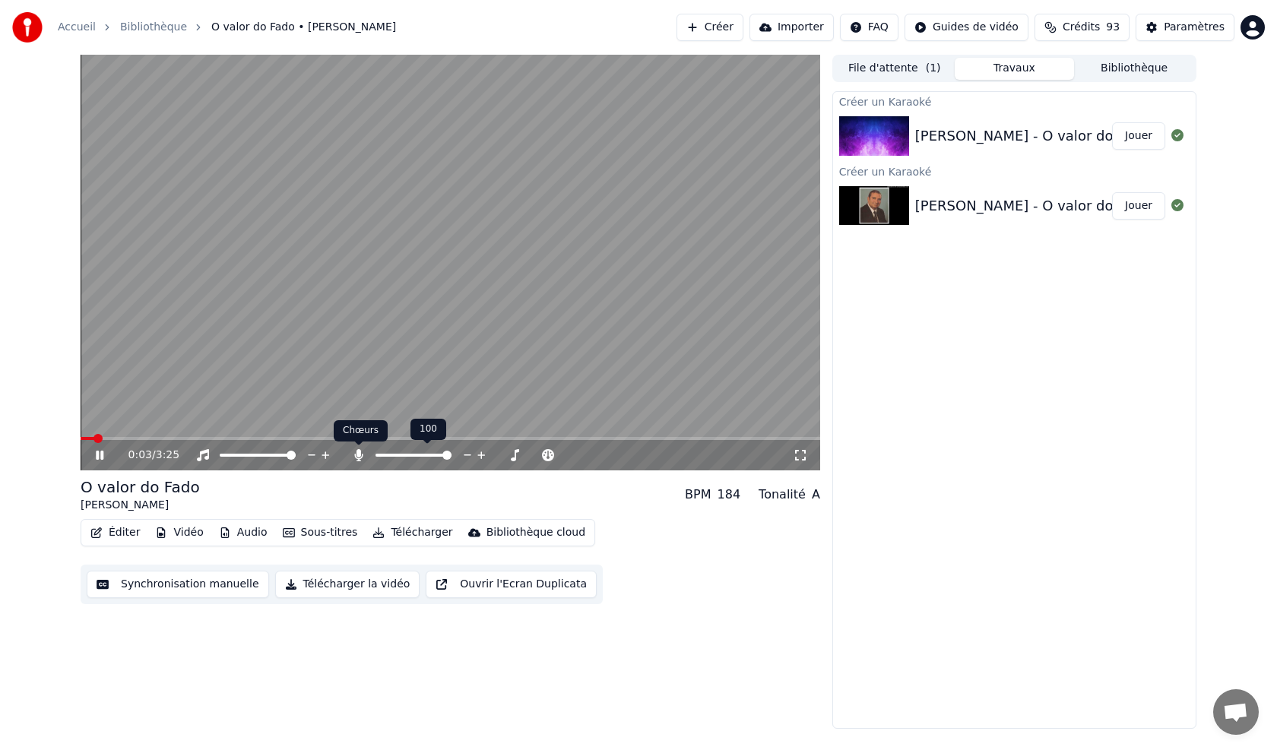
click at [355, 426] on icon at bounding box center [358, 455] width 8 height 12
click at [355, 426] on icon at bounding box center [358, 455] width 15 height 12
click at [352, 426] on icon at bounding box center [358, 455] width 15 height 12
click at [387, 426] on span at bounding box center [450, 438] width 739 height 3
click at [442, 426] on span at bounding box center [437, 438] width 9 height 9
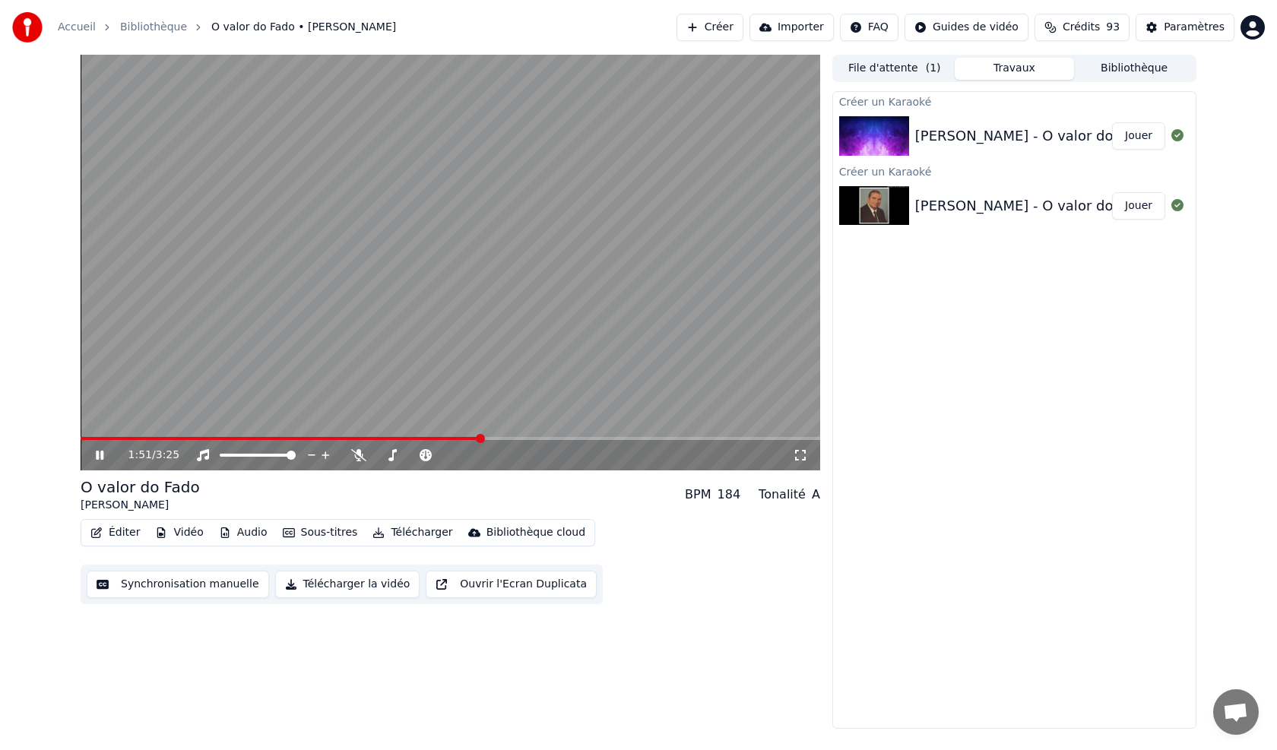
click at [595, 426] on div "1:51 / 3:25" at bounding box center [450, 455] width 739 height 30
click at [595, 426] on span at bounding box center [450, 438] width 739 height 3
click at [595, 78] on button "Bibliothèque" at bounding box center [1134, 69] width 120 height 22
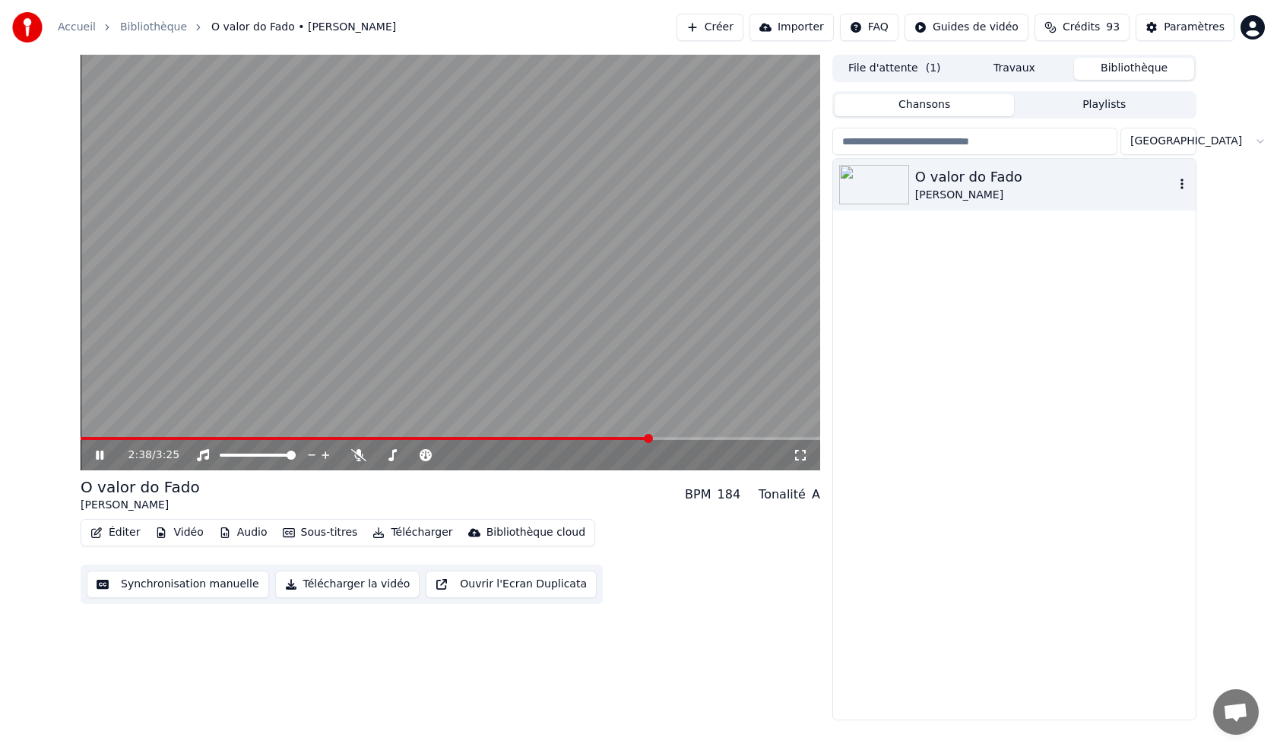
click at [595, 182] on icon "button" at bounding box center [1181, 184] width 15 height 12
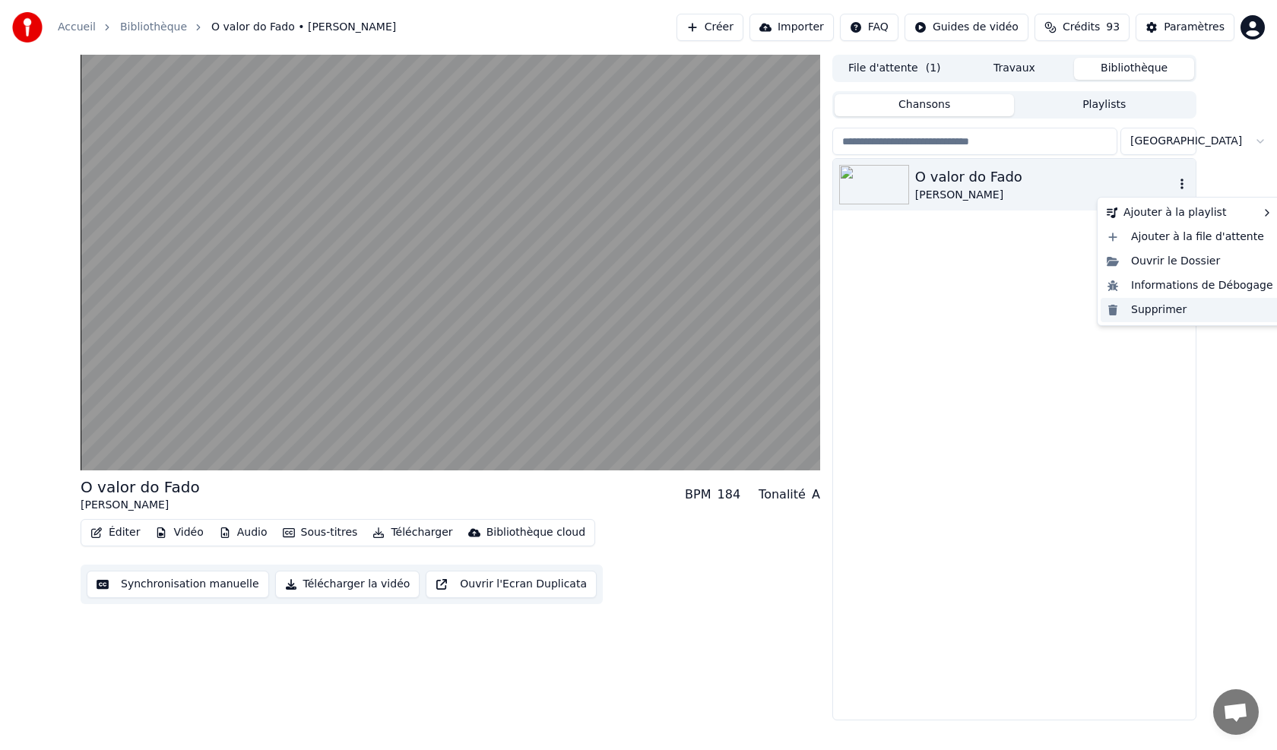
click at [595, 310] on div "Supprimer" at bounding box center [1189, 310] width 179 height 24
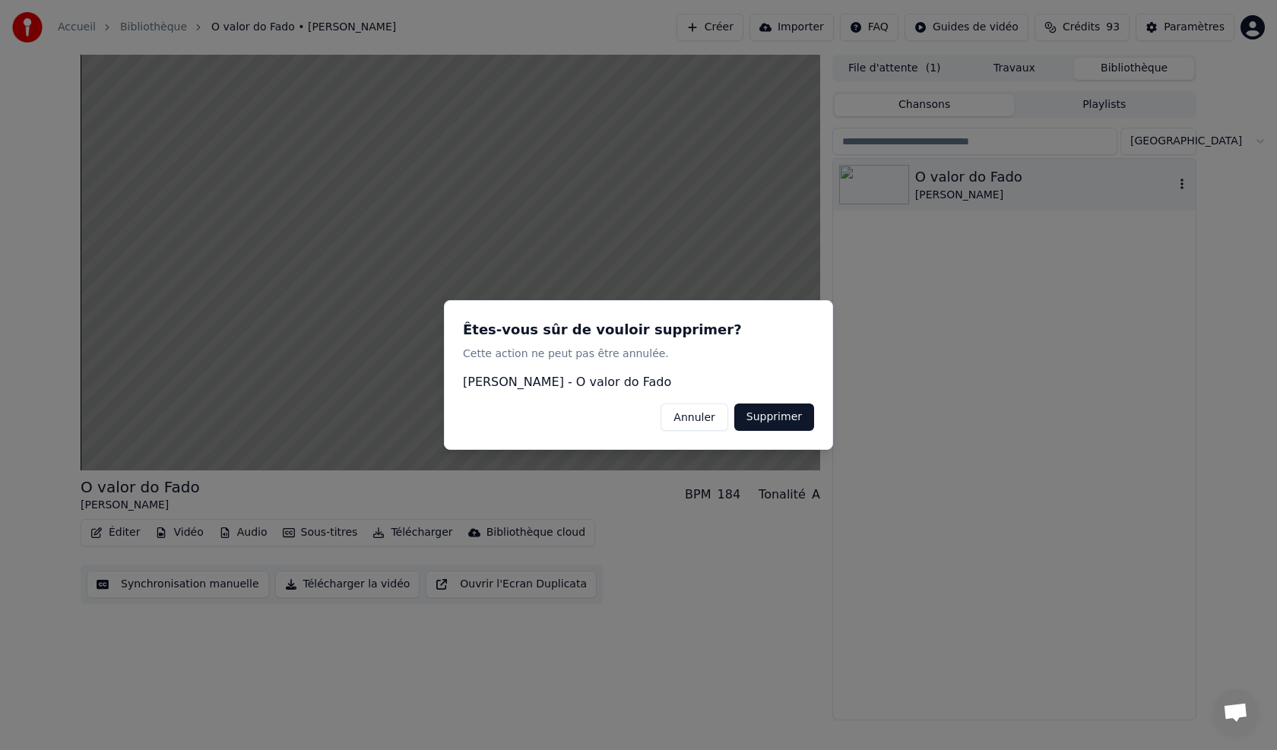
drag, startPoint x: 774, startPoint y: 419, endPoint x: 787, endPoint y: 421, distance: 12.4
click at [595, 419] on button "Supprimer" at bounding box center [774, 417] width 80 height 27
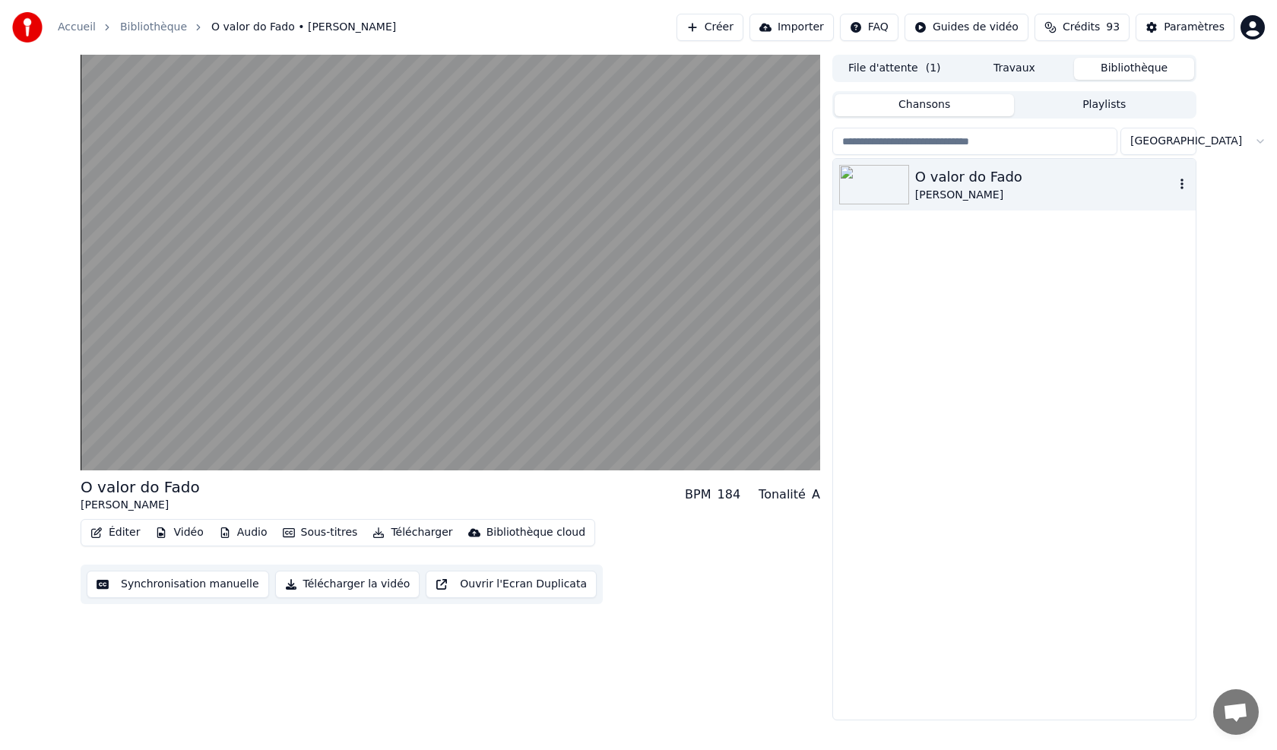
click at [595, 179] on icon "button" at bounding box center [1181, 184] width 15 height 12
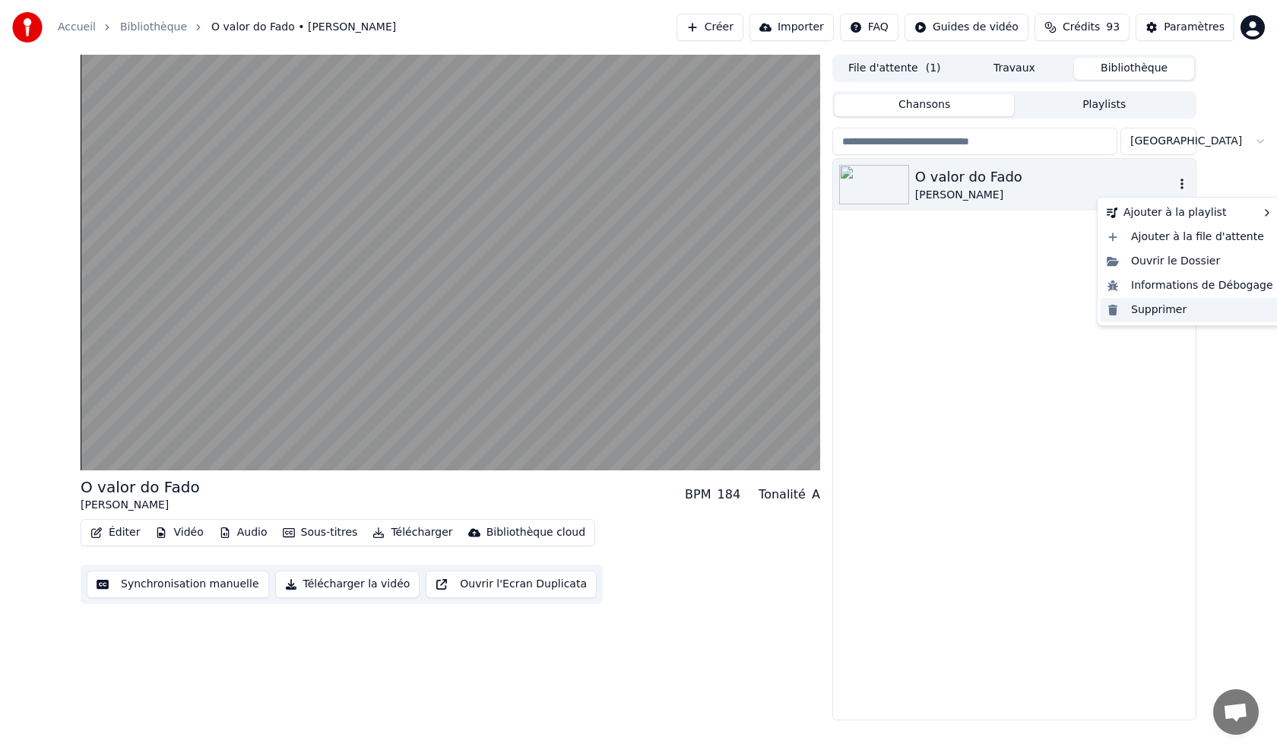
click at [595, 311] on div "Supprimer" at bounding box center [1189, 310] width 179 height 24
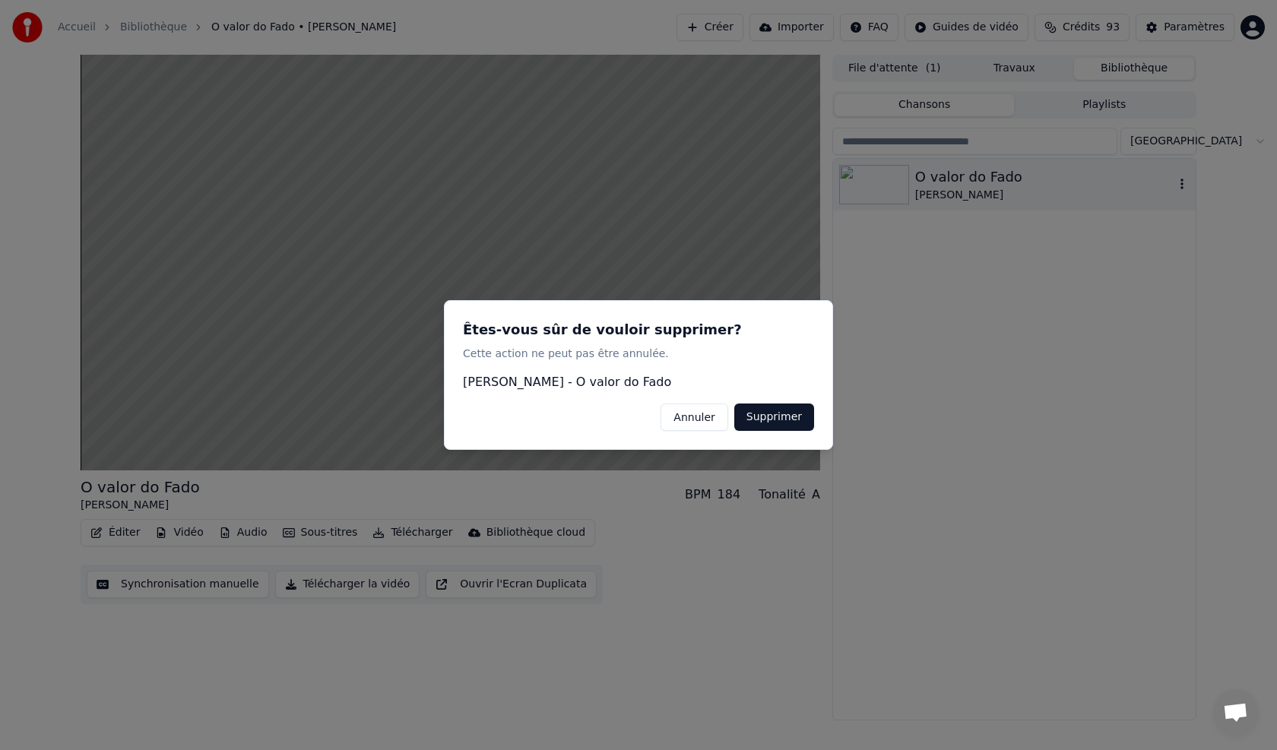
drag, startPoint x: 812, startPoint y: 419, endPoint x: 783, endPoint y: 426, distance: 29.7
click at [595, 419] on button "Supprimer" at bounding box center [774, 417] width 80 height 27
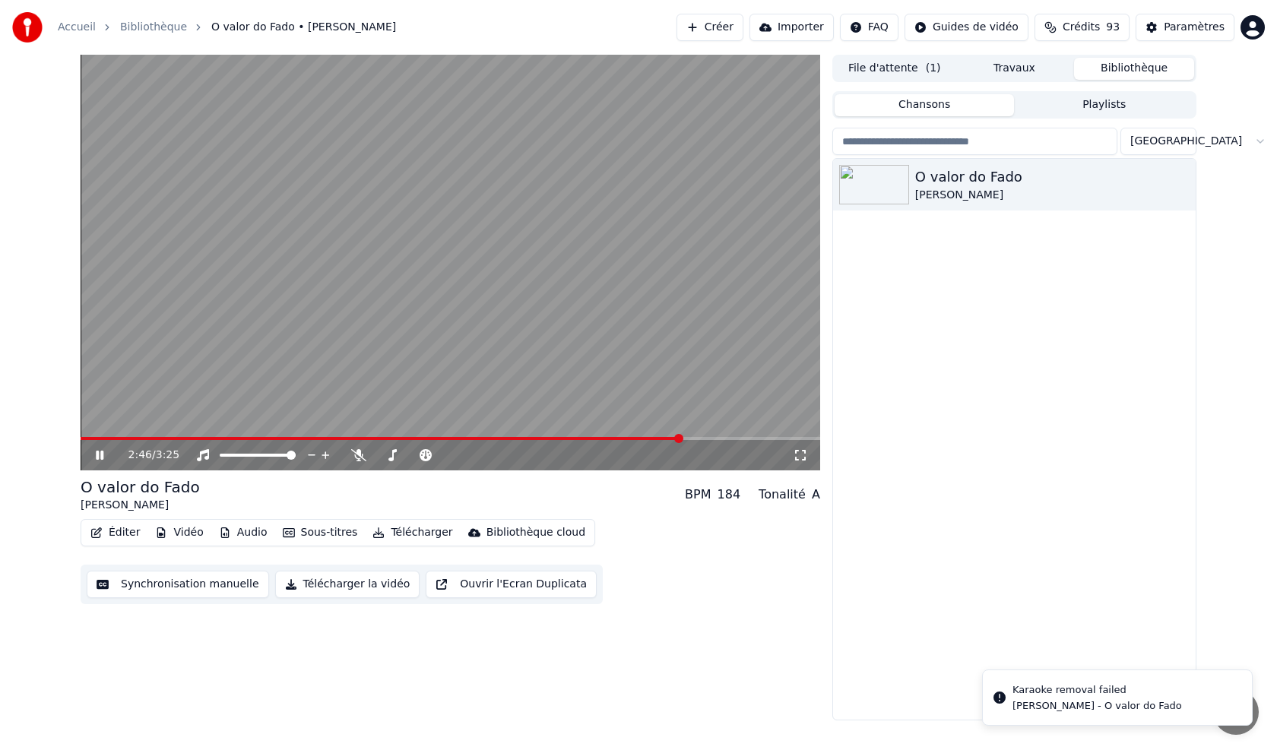
drag, startPoint x: 97, startPoint y: 451, endPoint x: 492, endPoint y: 407, distance: 398.4
click at [97, 426] on icon at bounding box center [100, 455] width 8 height 9
click at [595, 185] on icon "button" at bounding box center [1181, 184] width 15 height 12
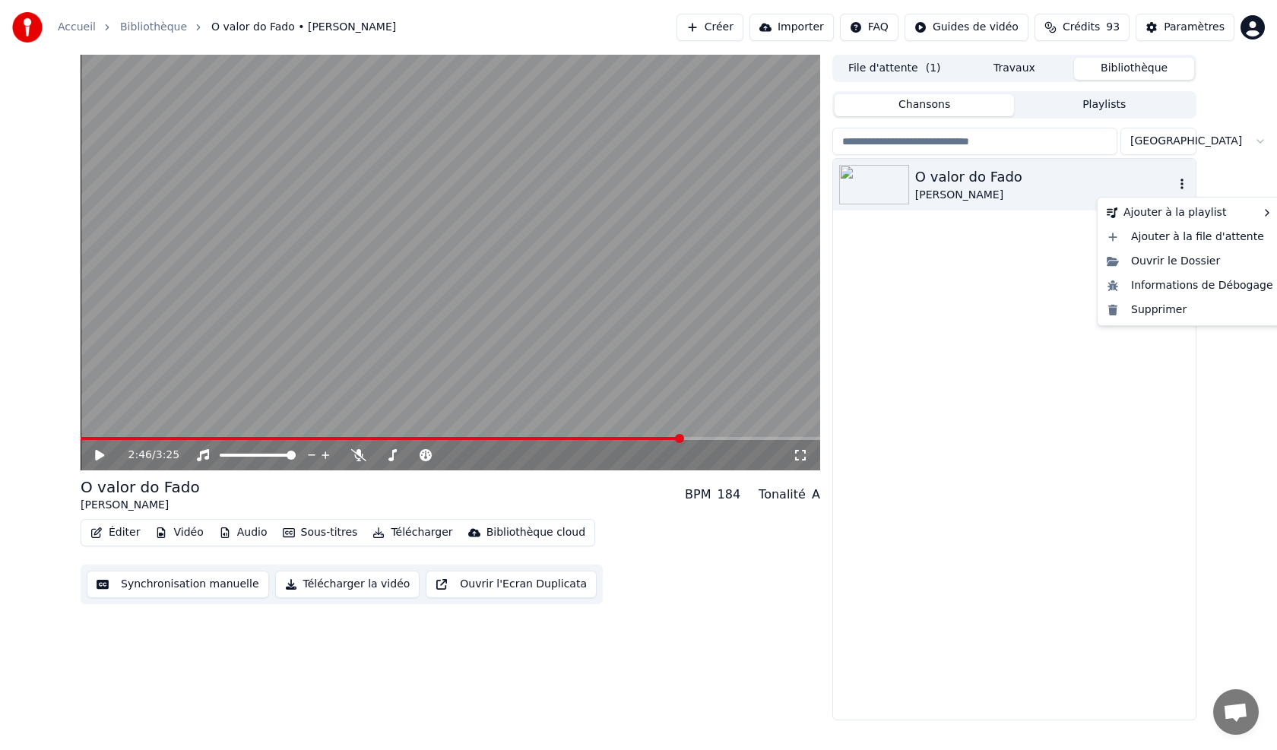
click at [595, 185] on icon "button" at bounding box center [1181, 184] width 15 height 12
click at [595, 309] on div "Supprimer" at bounding box center [1189, 310] width 179 height 24
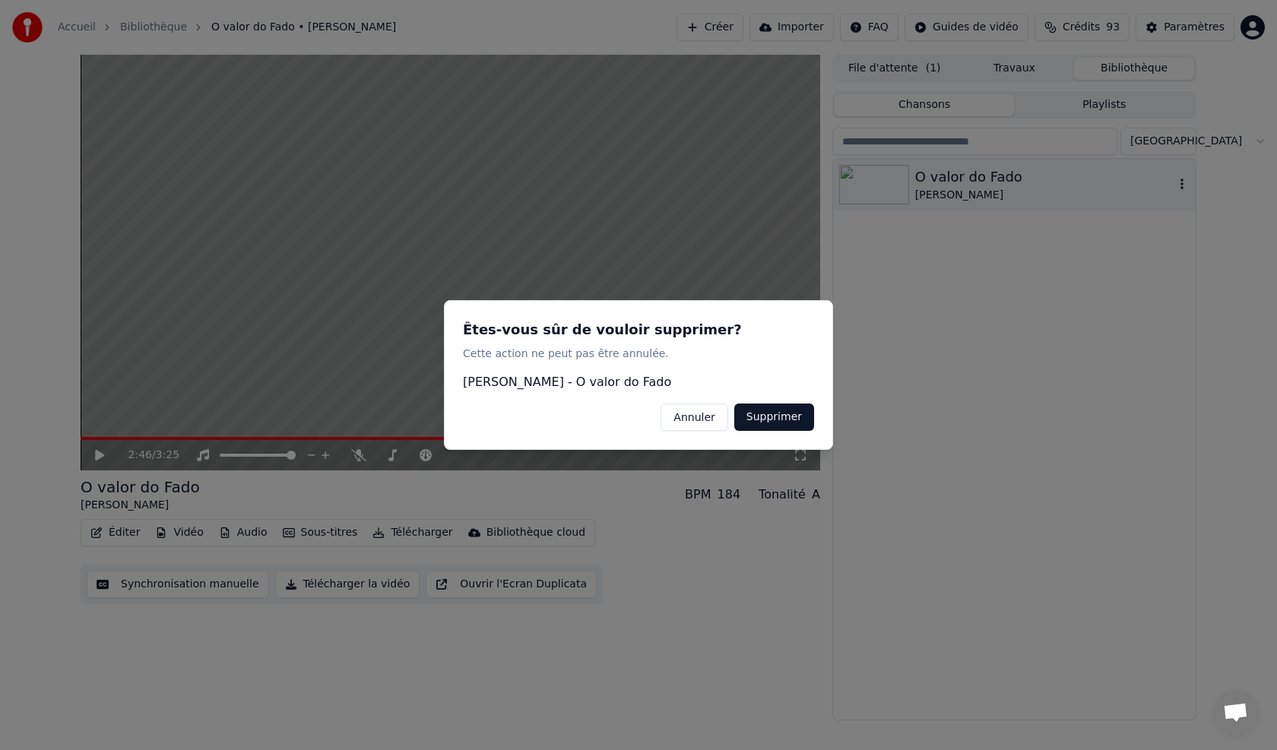
click at [595, 424] on button "Supprimer" at bounding box center [774, 417] width 80 height 27
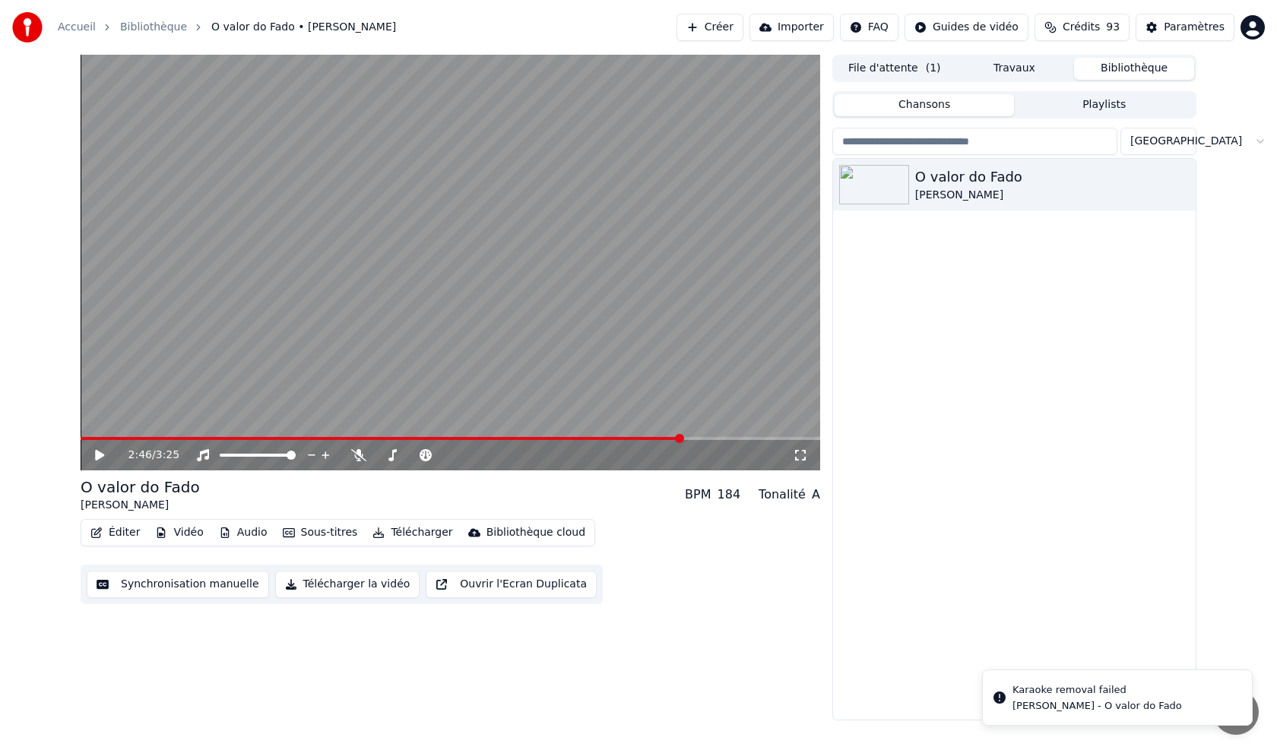
click at [595, 97] on button "Chansons" at bounding box center [924, 105] width 180 height 22
click at [595, 106] on button "Chansons" at bounding box center [924, 105] width 180 height 22
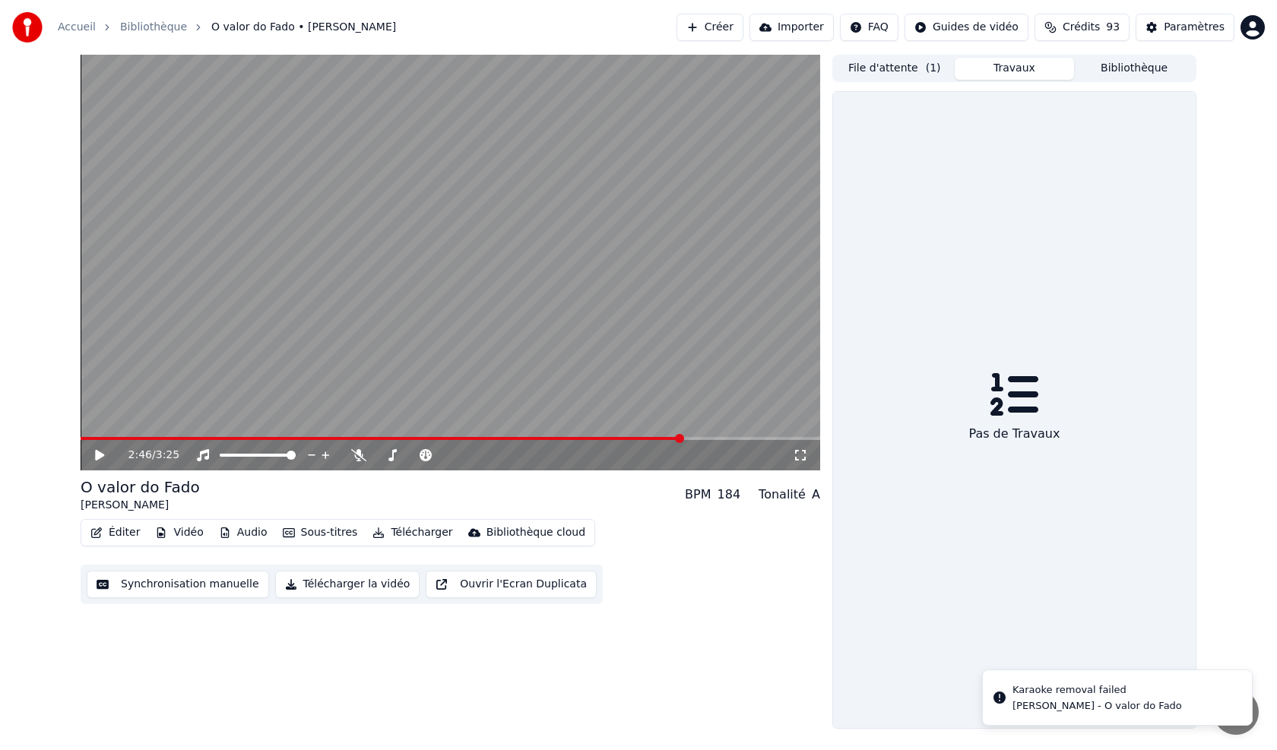
click at [595, 67] on button "Travaux" at bounding box center [1014, 69] width 120 height 22
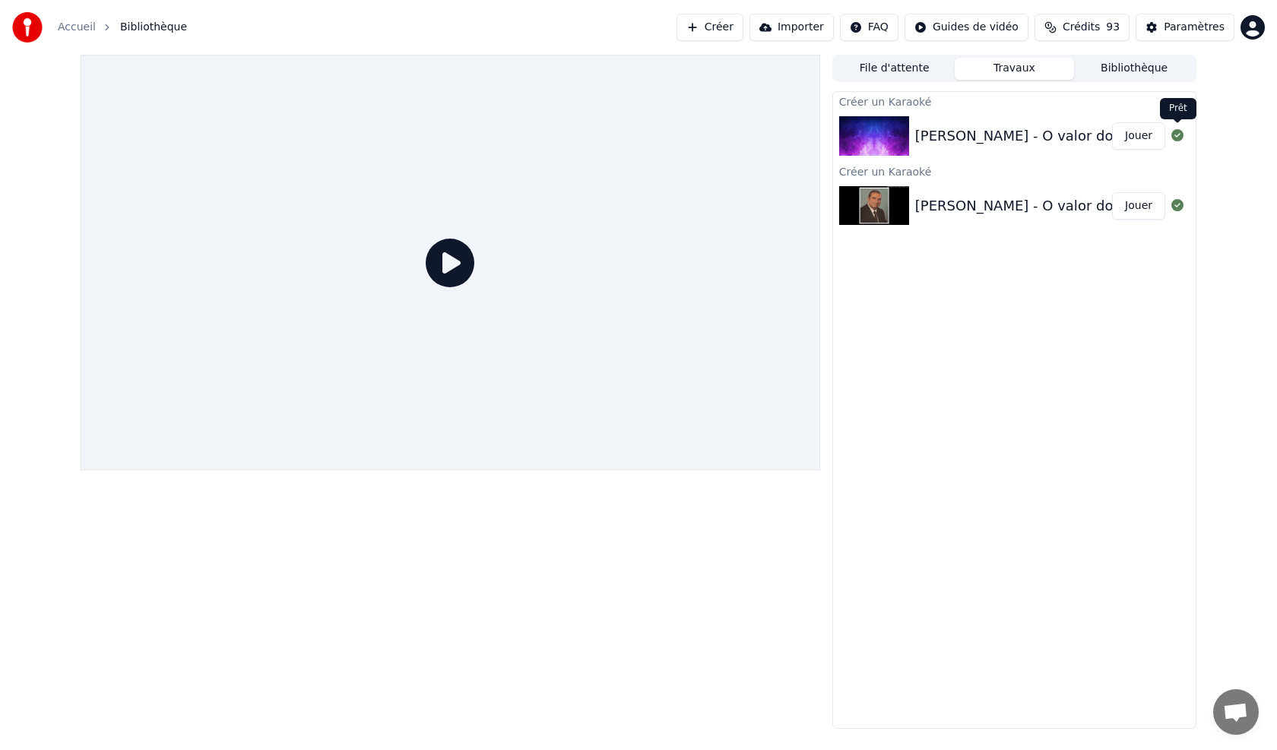
click at [595, 136] on icon at bounding box center [1177, 135] width 12 height 12
click at [436, 263] on icon at bounding box center [450, 263] width 49 height 49
click at [595, 68] on button "File d'attente" at bounding box center [894, 69] width 120 height 22
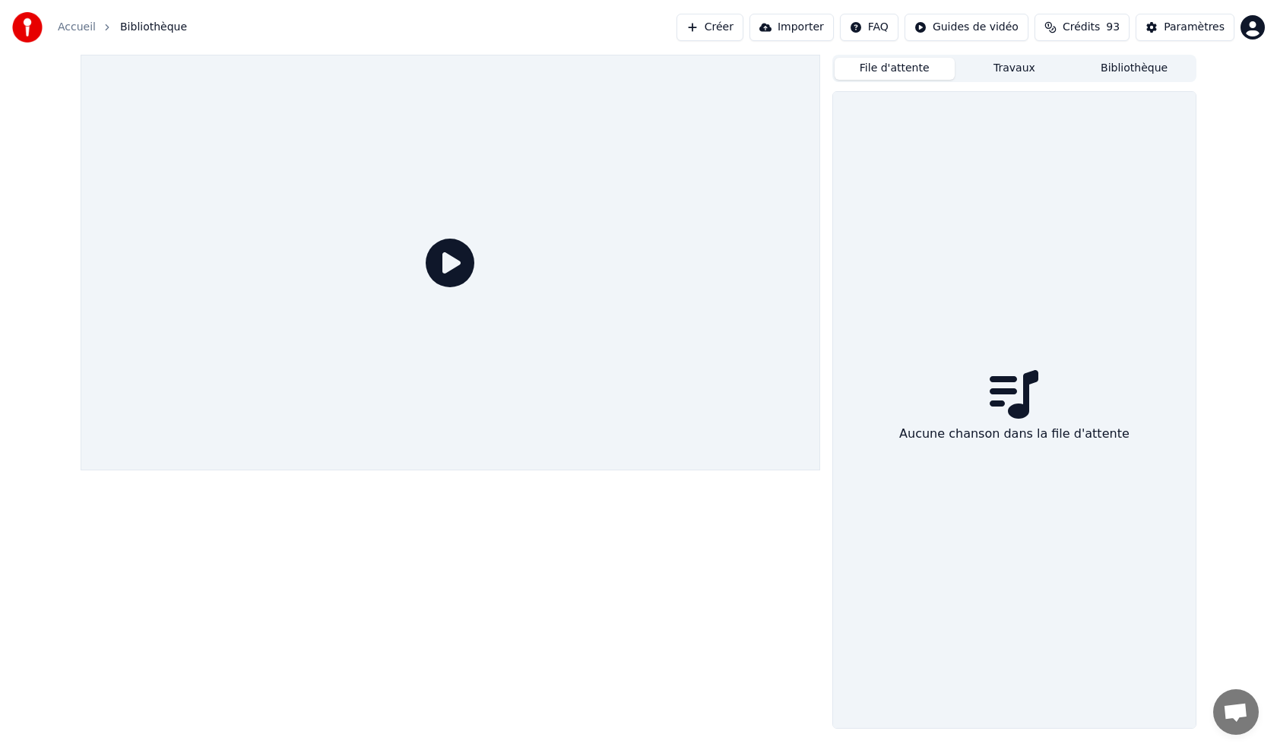
click at [595, 17] on button "Créer" at bounding box center [709, 27] width 67 height 27
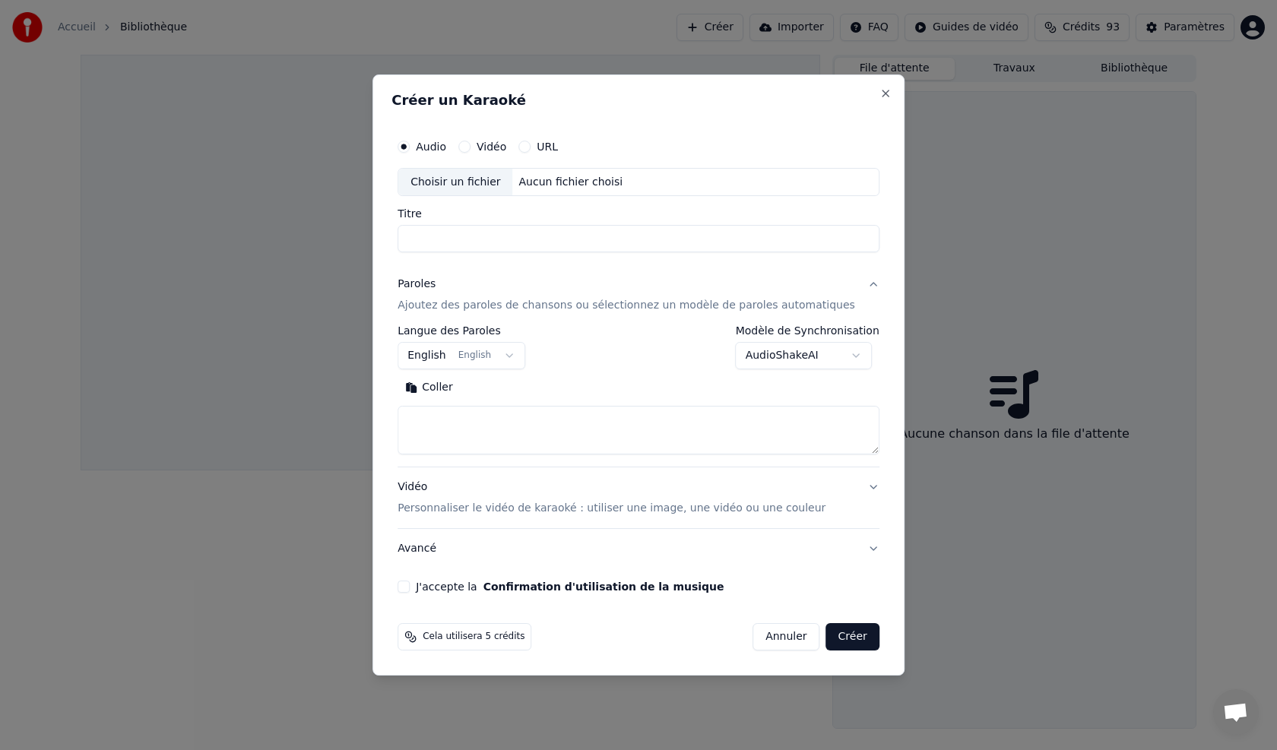
click at [451, 237] on input "Titre" at bounding box center [638, 239] width 482 height 27
click at [549, 188] on div "Aucun fichier choisi" at bounding box center [571, 182] width 116 height 15
type input "**********"
click at [446, 353] on button "English English" at bounding box center [461, 356] width 128 height 27
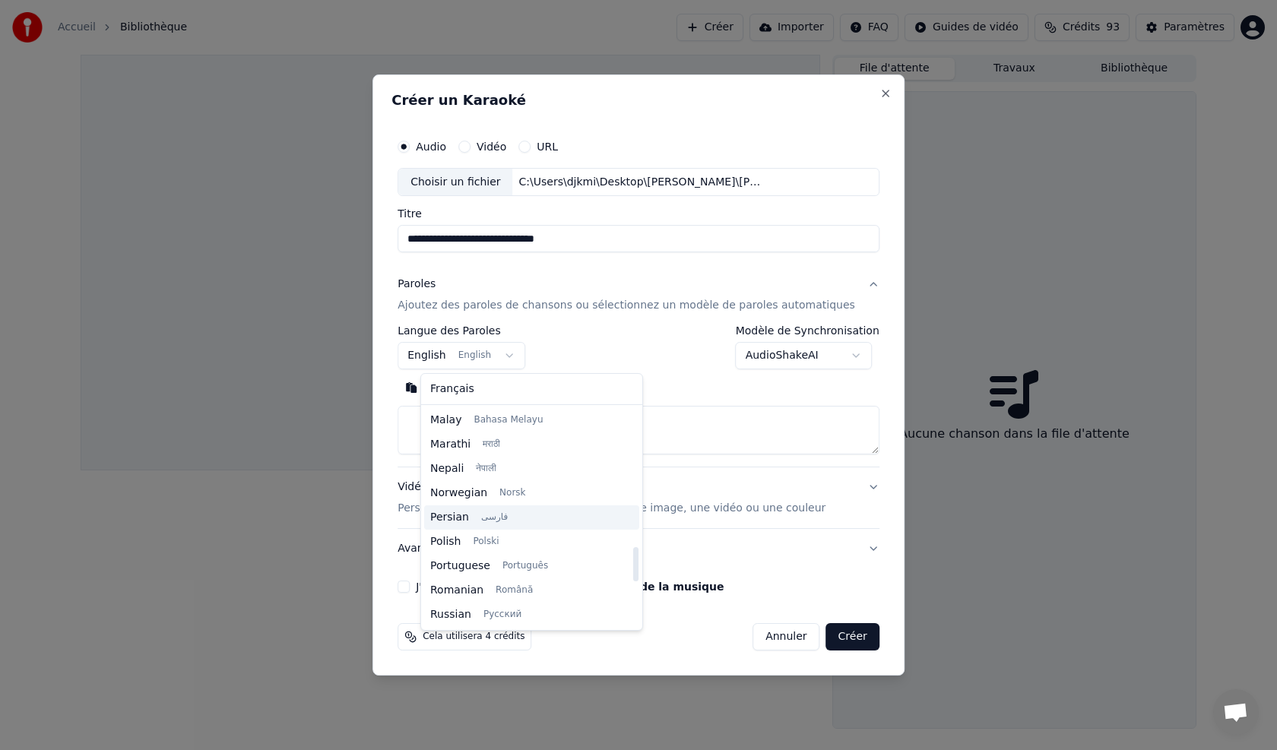
scroll to position [881, 0]
select select "**"
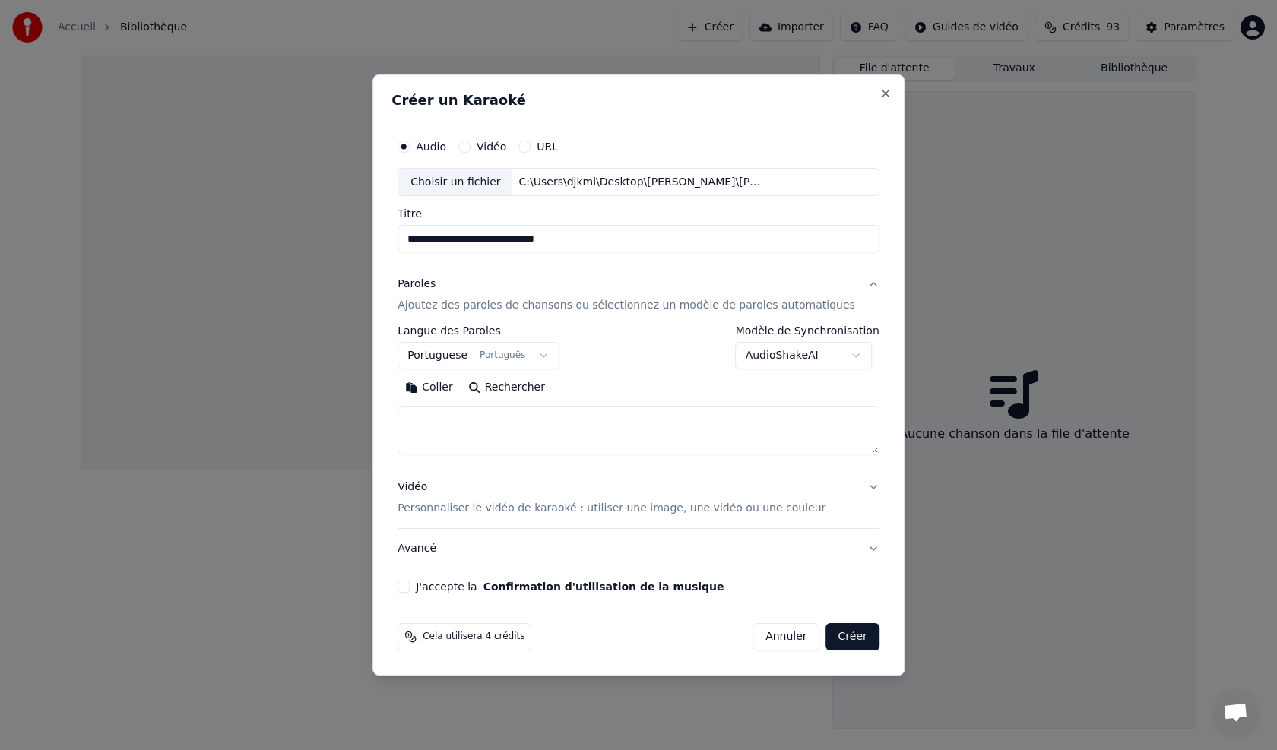
click at [441, 391] on button "Coller" at bounding box center [428, 388] width 63 height 24
type textarea "**********"
click at [524, 386] on button "Effacer" at bounding box center [523, 388] width 69 height 24
click at [595, 357] on body "**********" at bounding box center [638, 375] width 1277 height 750
click at [595, 426] on div at bounding box center [638, 375] width 1277 height 750
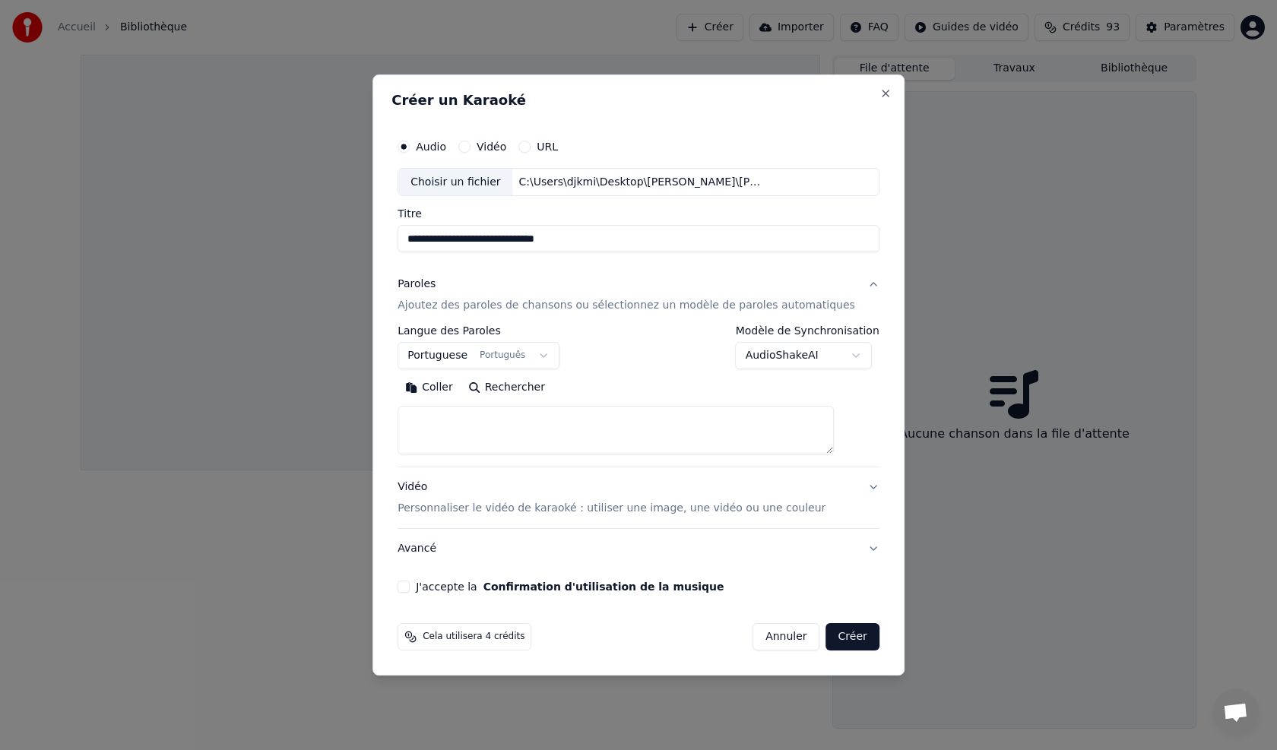
click at [479, 426] on p "Personnaliser le vidéo de karaoké : utiliser une image, une vidéo ou une couleur" at bounding box center [611, 508] width 428 height 15
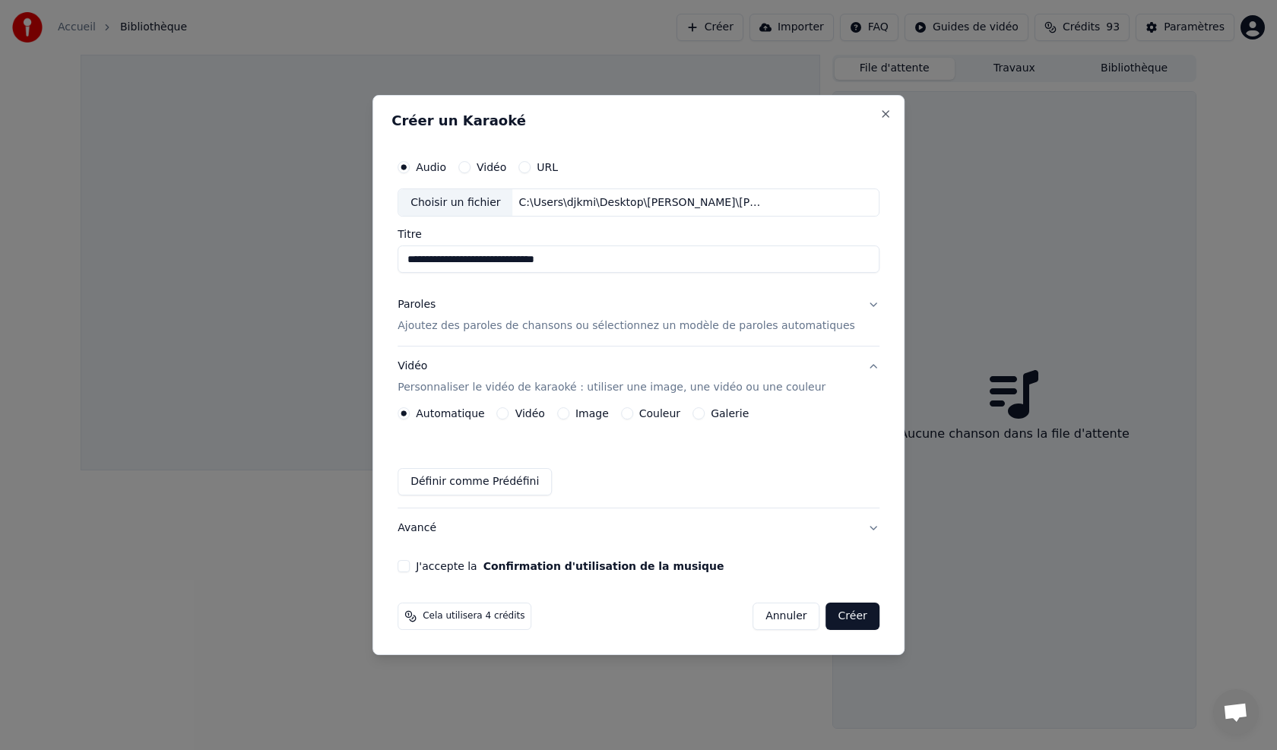
click at [483, 325] on p "Ajoutez des paroles de chansons ou sélectionnez un modèle de paroles automatiqu…" at bounding box center [625, 326] width 457 height 15
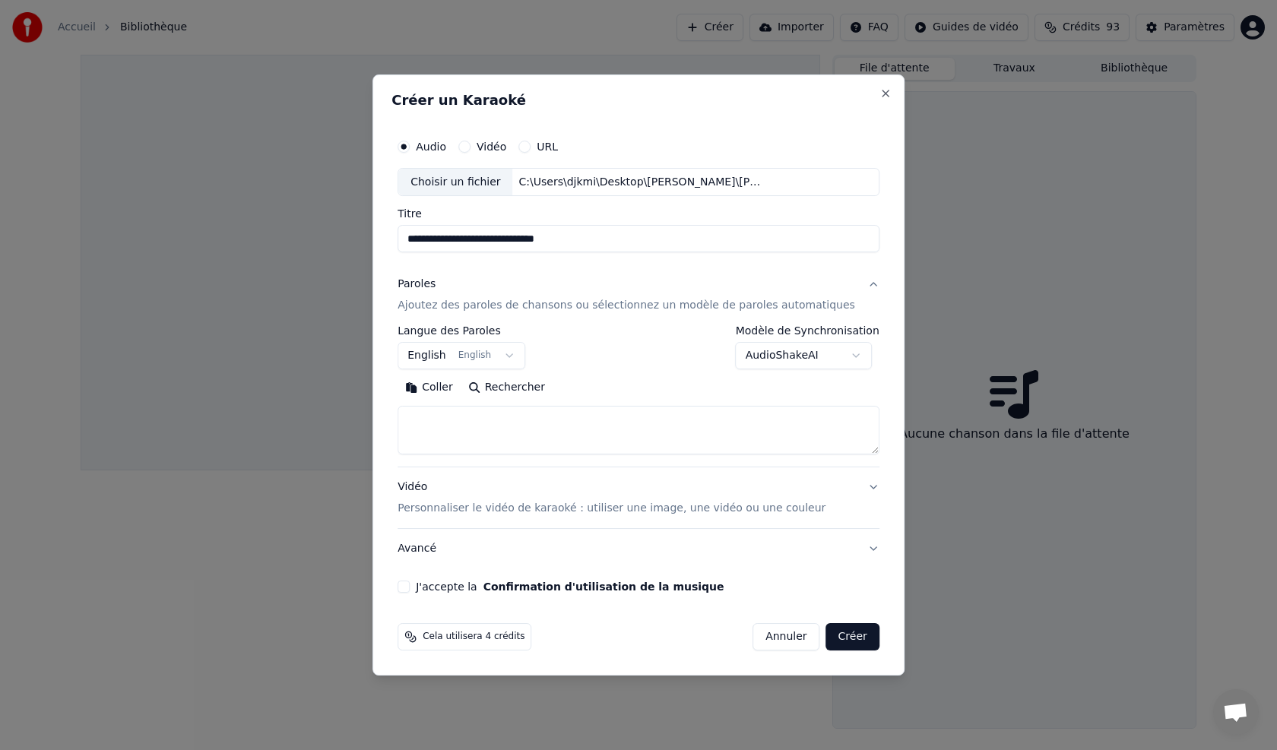
click at [470, 146] on button "Vidéo" at bounding box center [464, 147] width 12 height 12
click at [553, 179] on div "Aucun fichier choisi" at bounding box center [571, 182] width 116 height 15
type input "**********"
click at [410, 426] on button "J'accepte la Confirmation d'utilisation de la musique" at bounding box center [403, 587] width 12 height 12
click at [523, 309] on p "Ajoutez des paroles de chansons ou sélectionnez un modèle de paroles automatiqu…" at bounding box center [625, 306] width 457 height 15
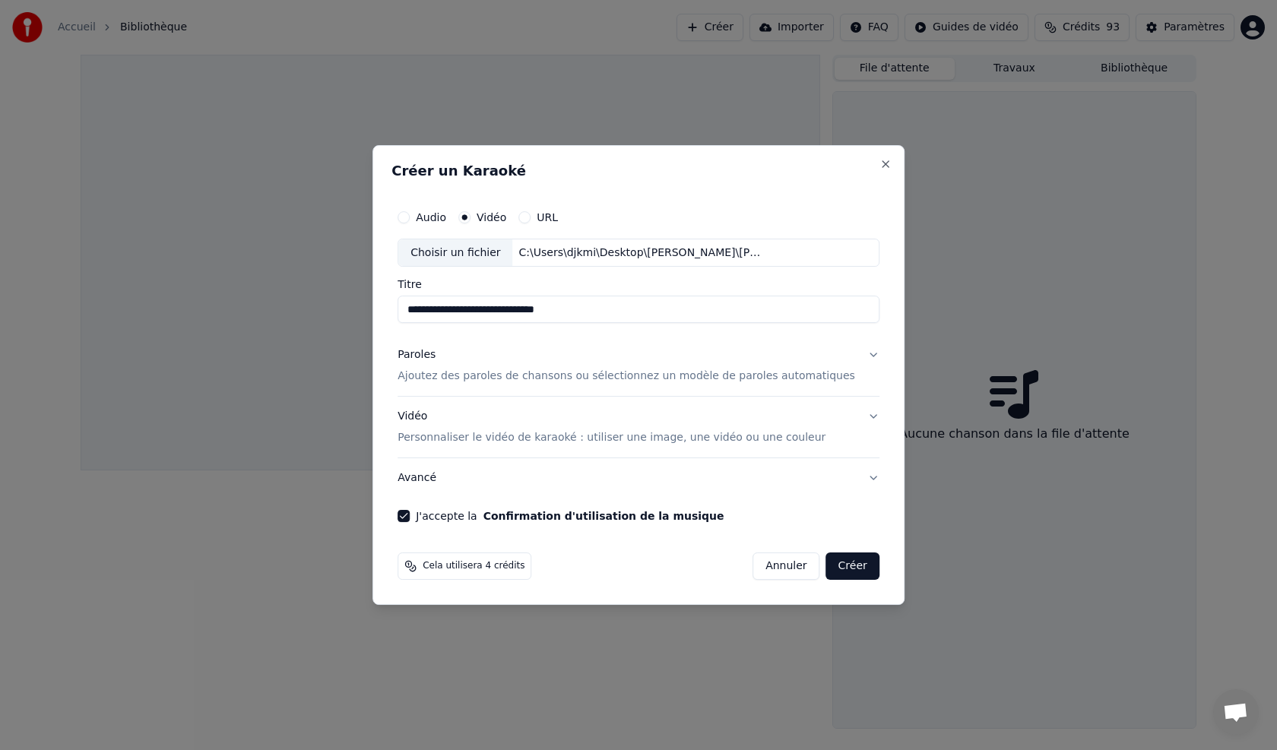
click at [492, 407] on button "Vidéo Personnaliser le vidéo de karaoké : utiliser une image, une vidéo ou une …" at bounding box center [638, 427] width 482 height 61
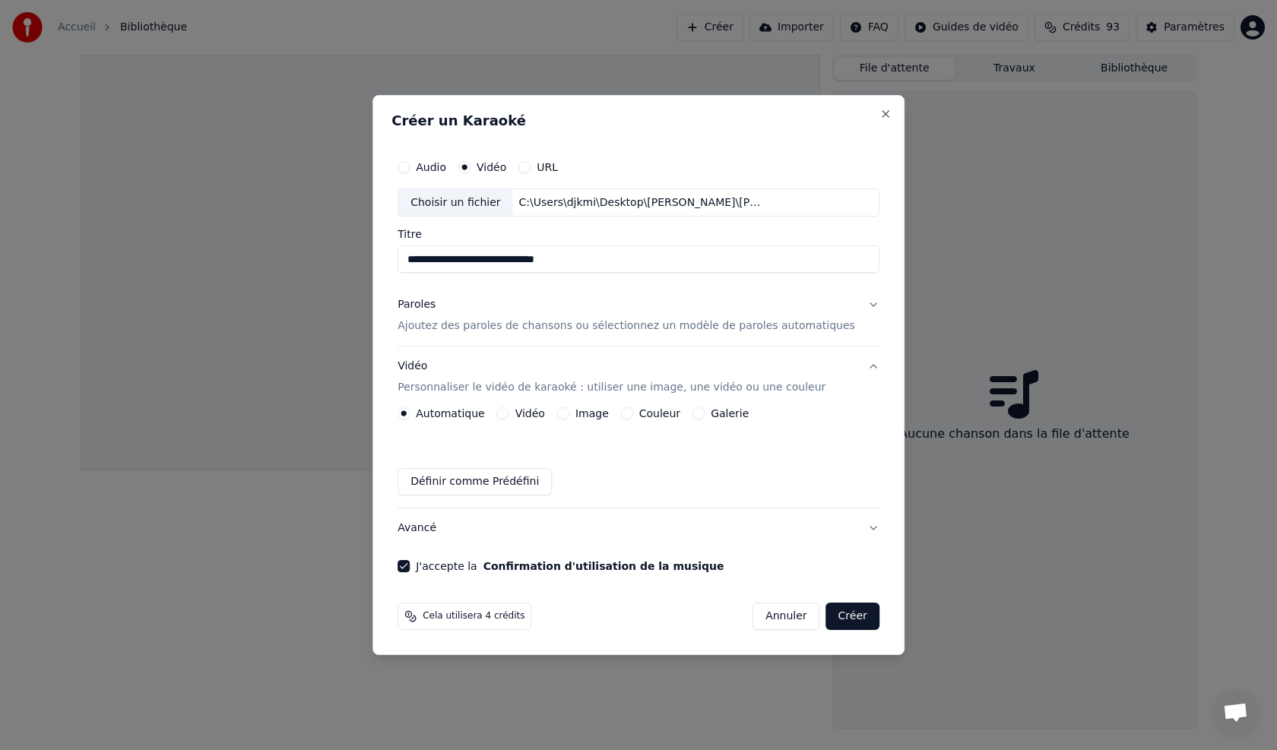
click at [462, 426] on button "Définir comme Prédéfini" at bounding box center [474, 481] width 154 height 27
click at [595, 426] on button "Créer" at bounding box center [852, 616] width 53 height 27
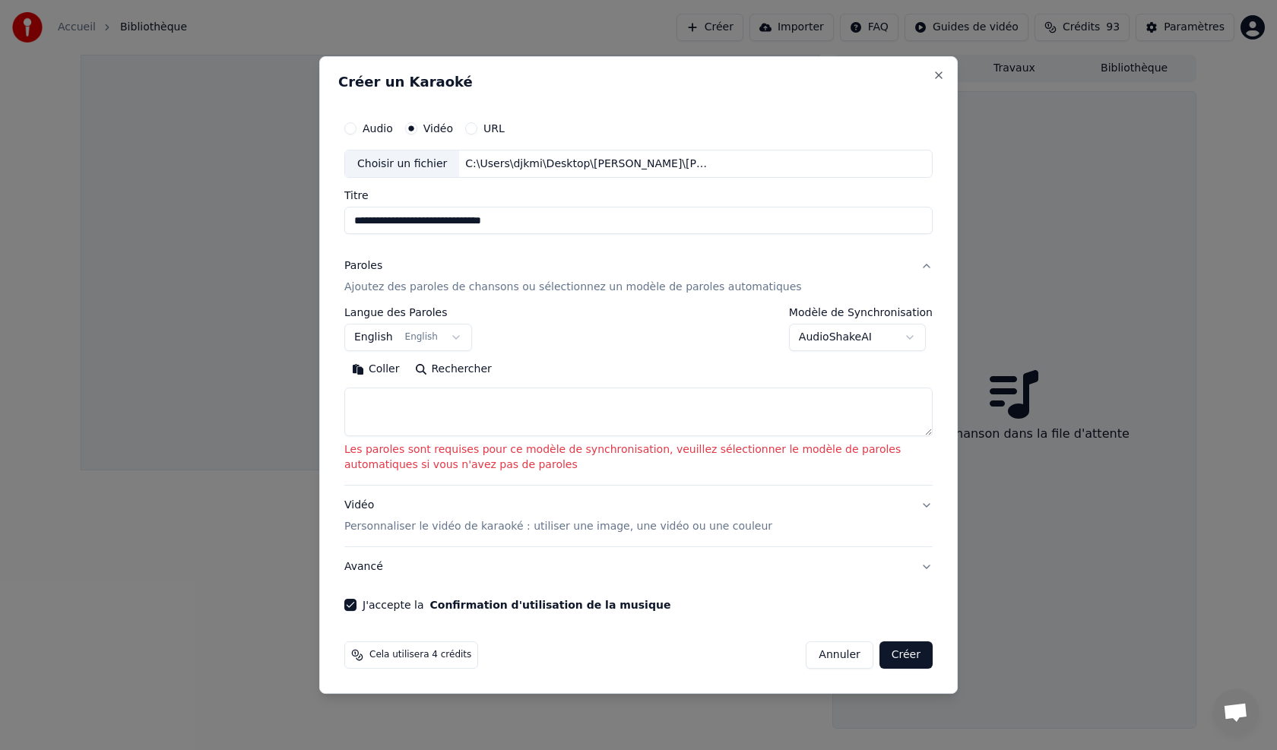
click at [372, 364] on button "Coller" at bounding box center [375, 370] width 63 height 24
type textarea "**********"
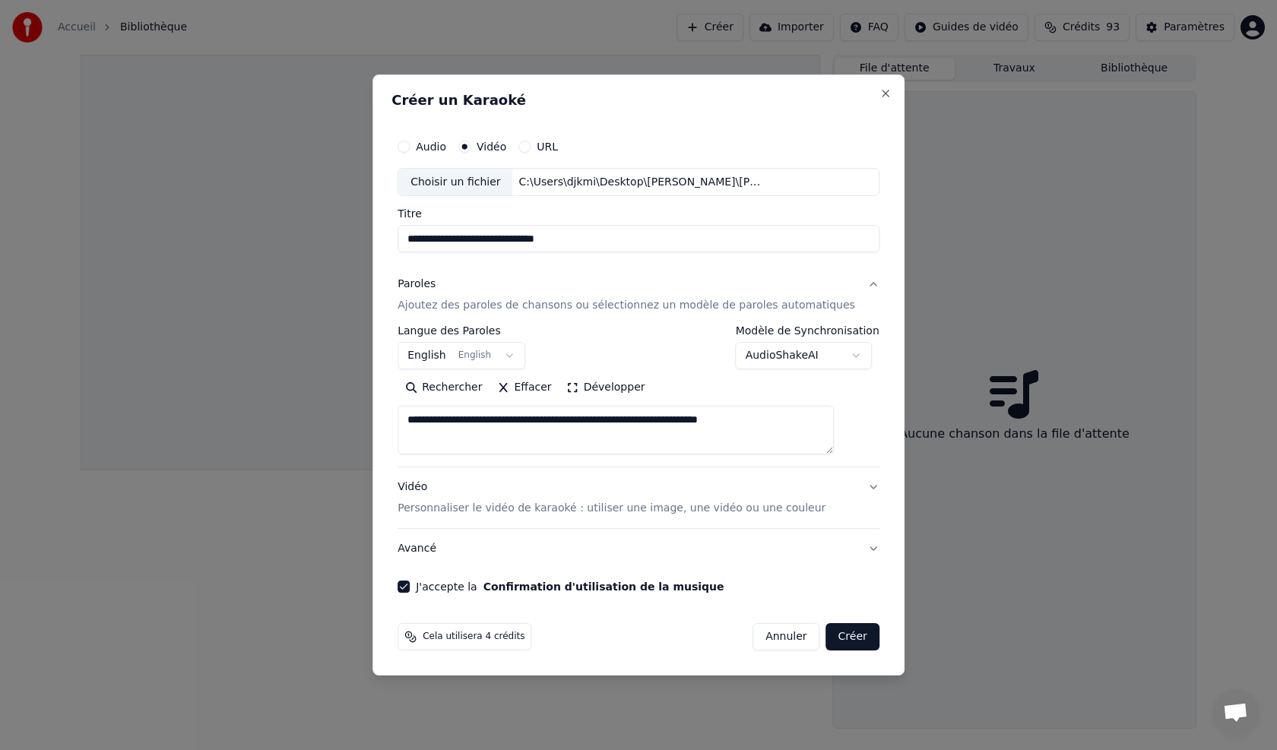
click at [457, 426] on p "Personnaliser le vidéo de karaoké : utiliser une image, une vidéo ou une couleur" at bounding box center [611, 508] width 428 height 15
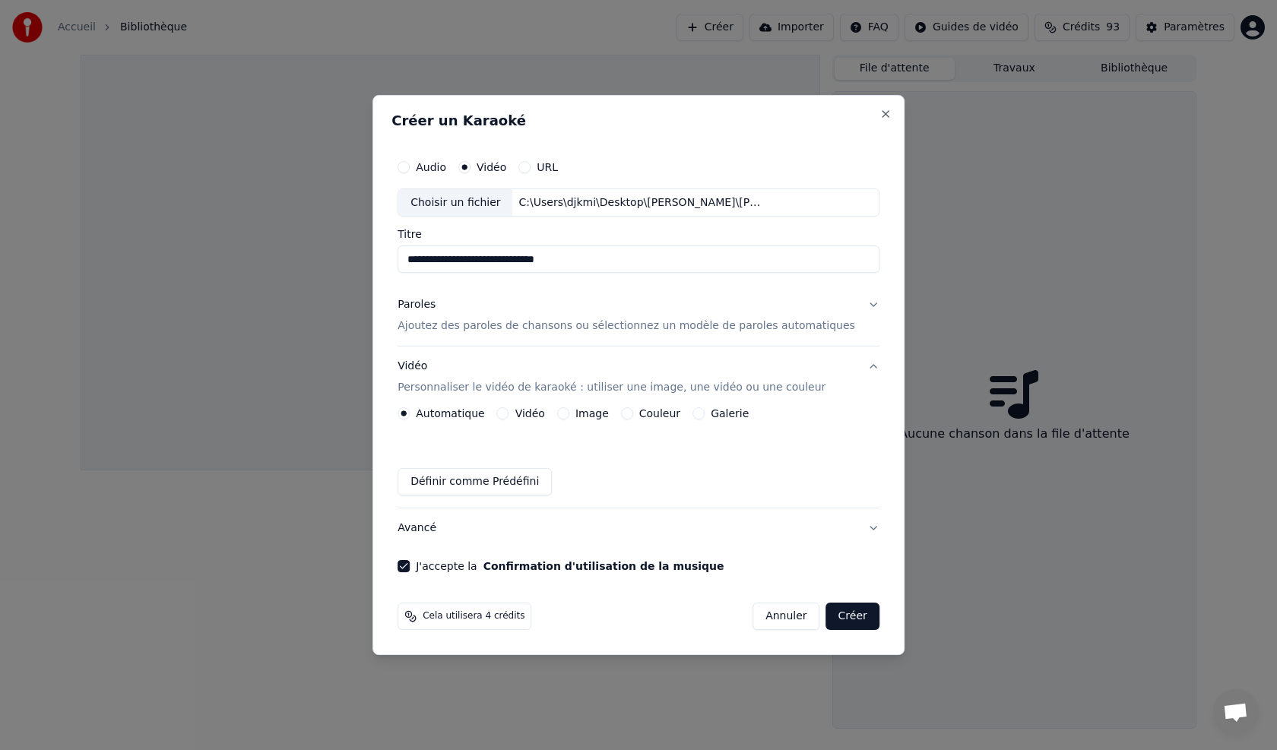
click at [509, 411] on button "Vidéo" at bounding box center [503, 413] width 12 height 12
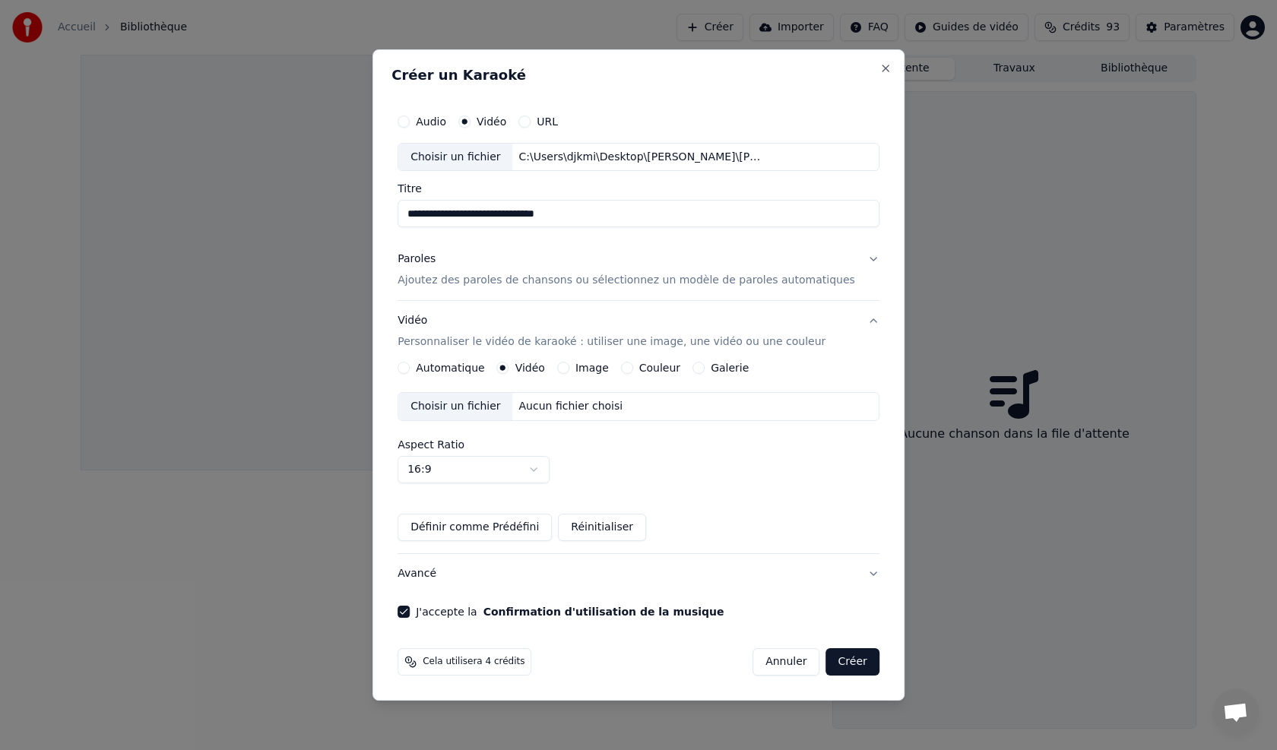
click at [595, 426] on button "Créer" at bounding box center [852, 661] width 53 height 27
click at [551, 426] on body "**********" at bounding box center [638, 375] width 1277 height 750
click at [487, 426] on button "Avancé" at bounding box center [638, 574] width 482 height 40
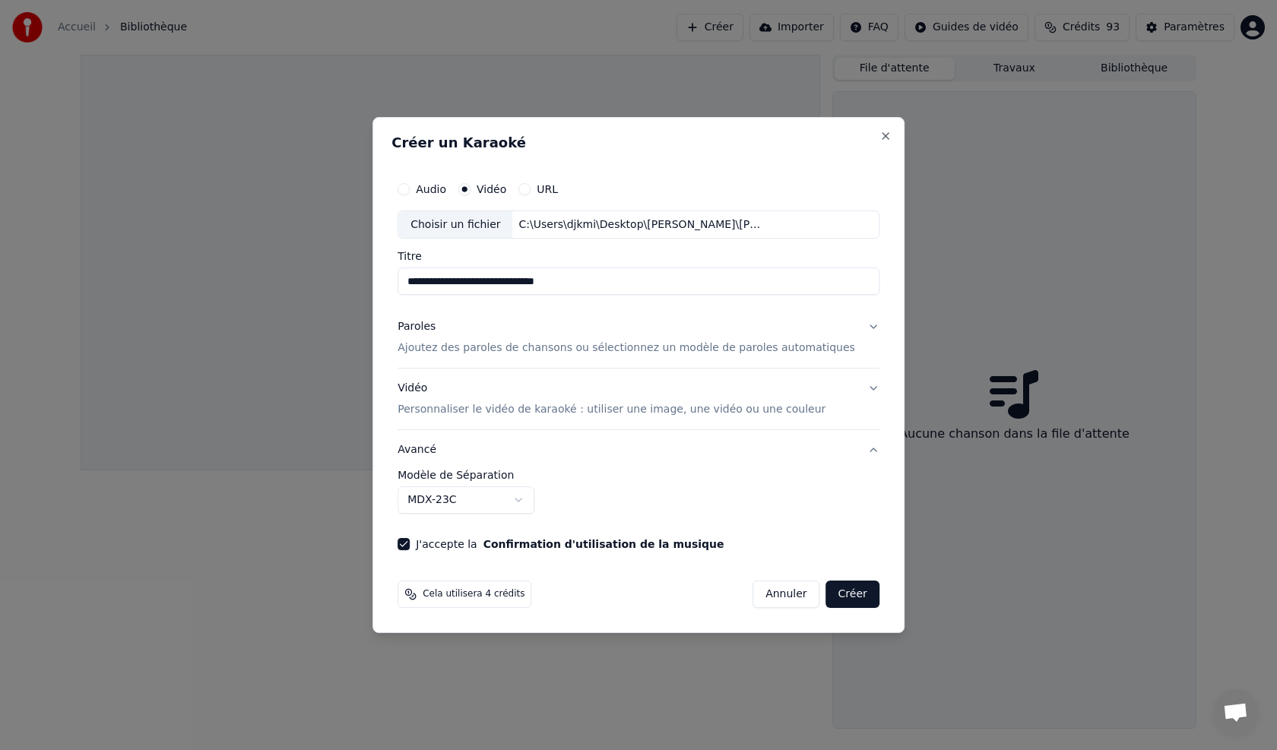
click at [595, 426] on button "Créer" at bounding box center [852, 594] width 53 height 27
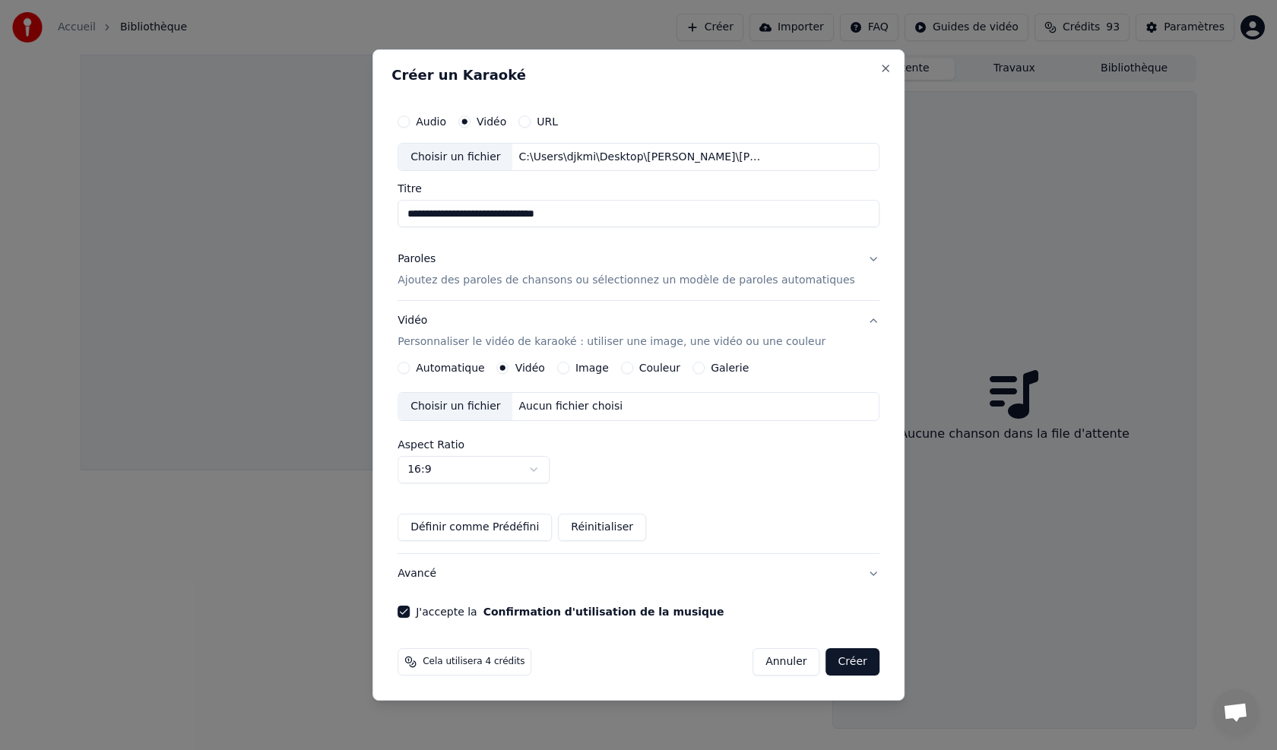
click at [595, 426] on button "Avancé" at bounding box center [638, 574] width 482 height 40
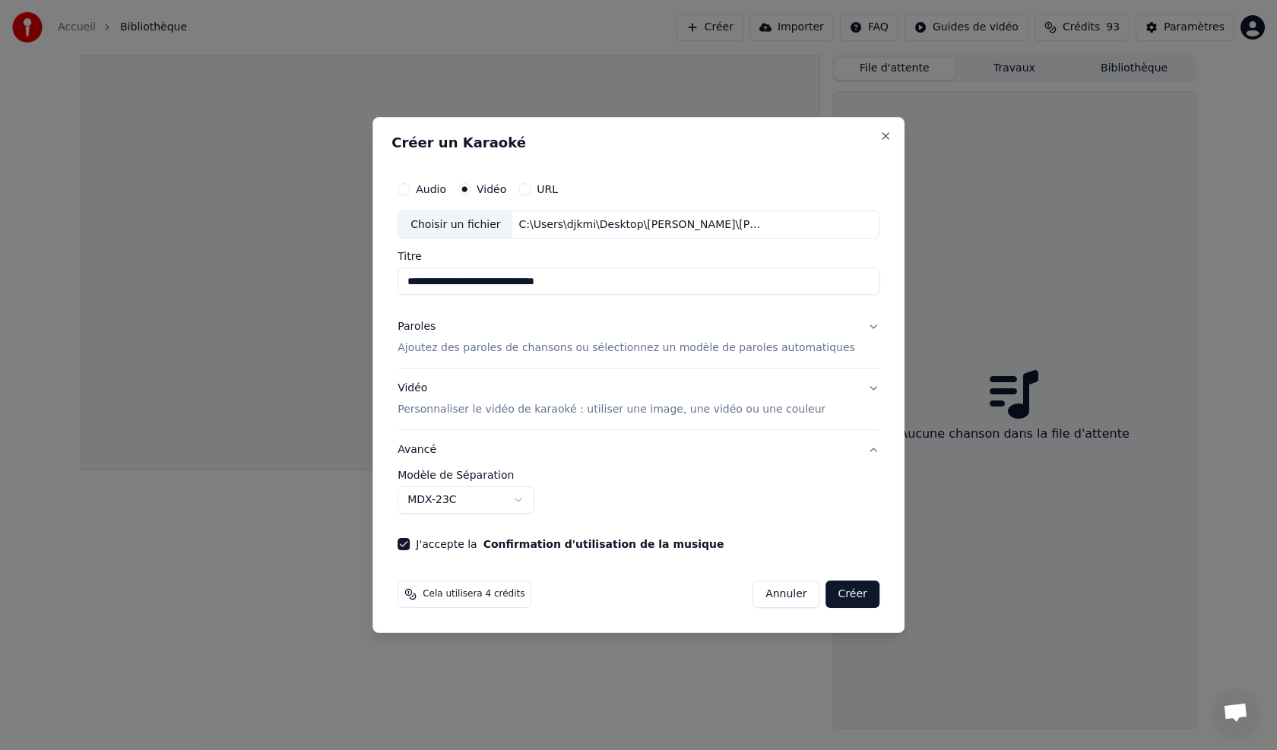
click at [446, 413] on p "Personnaliser le vidéo de karaoké : utiliser une image, une vidéo ou une couleur" at bounding box center [611, 409] width 428 height 15
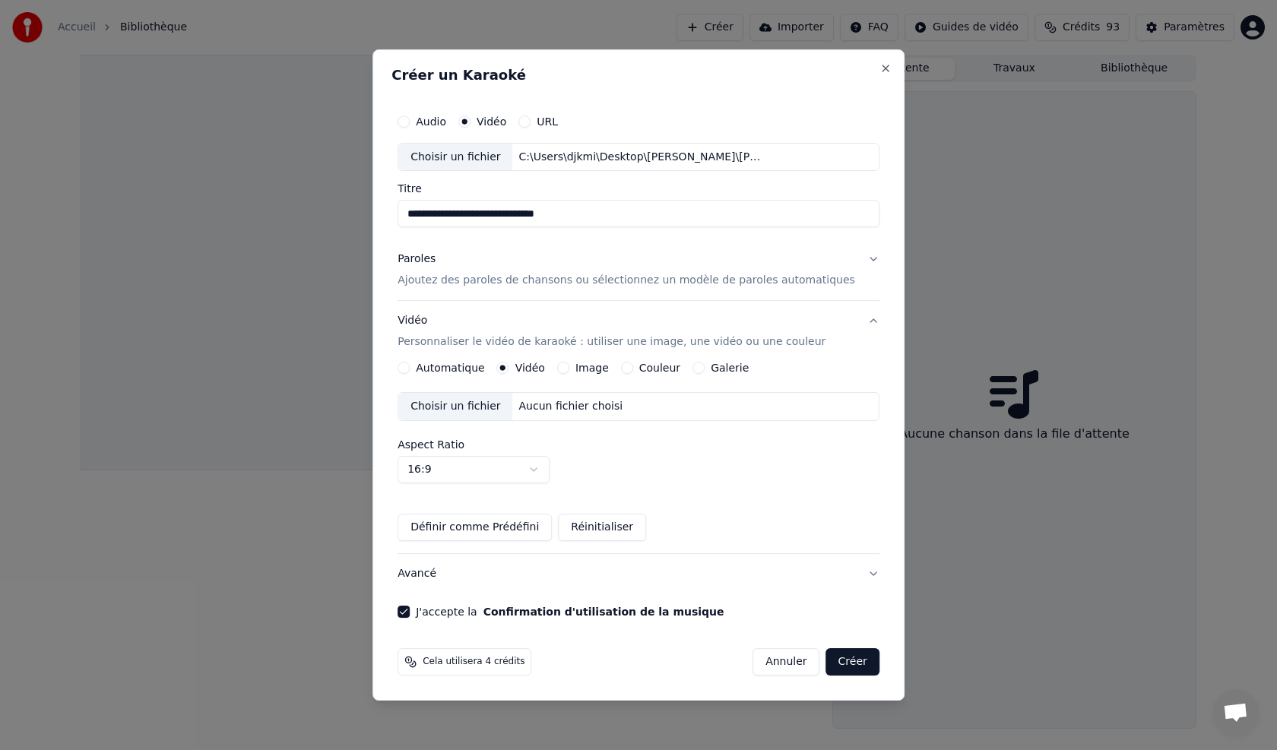
click at [561, 404] on div "Aucun fichier choisi" at bounding box center [571, 406] width 116 height 15
click at [595, 426] on button "Créer" at bounding box center [852, 661] width 53 height 27
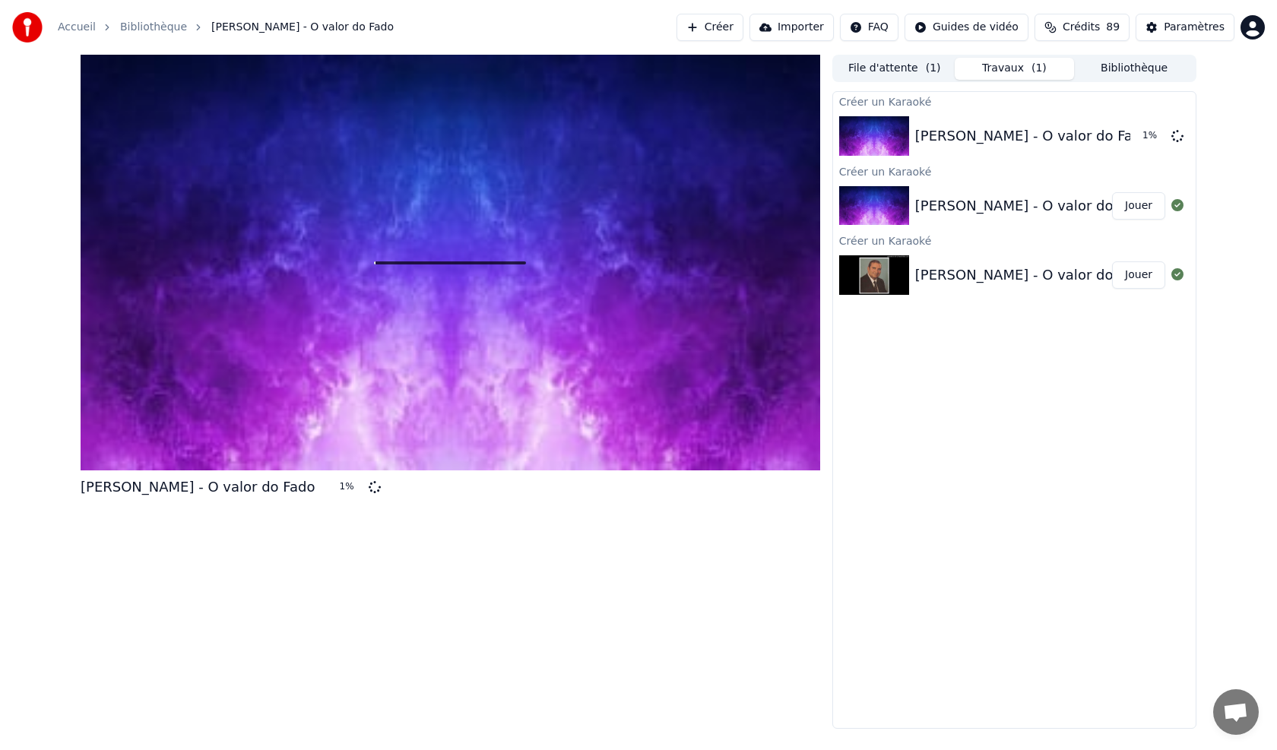
click at [595, 62] on button "Bibliothèque" at bounding box center [1134, 69] width 120 height 22
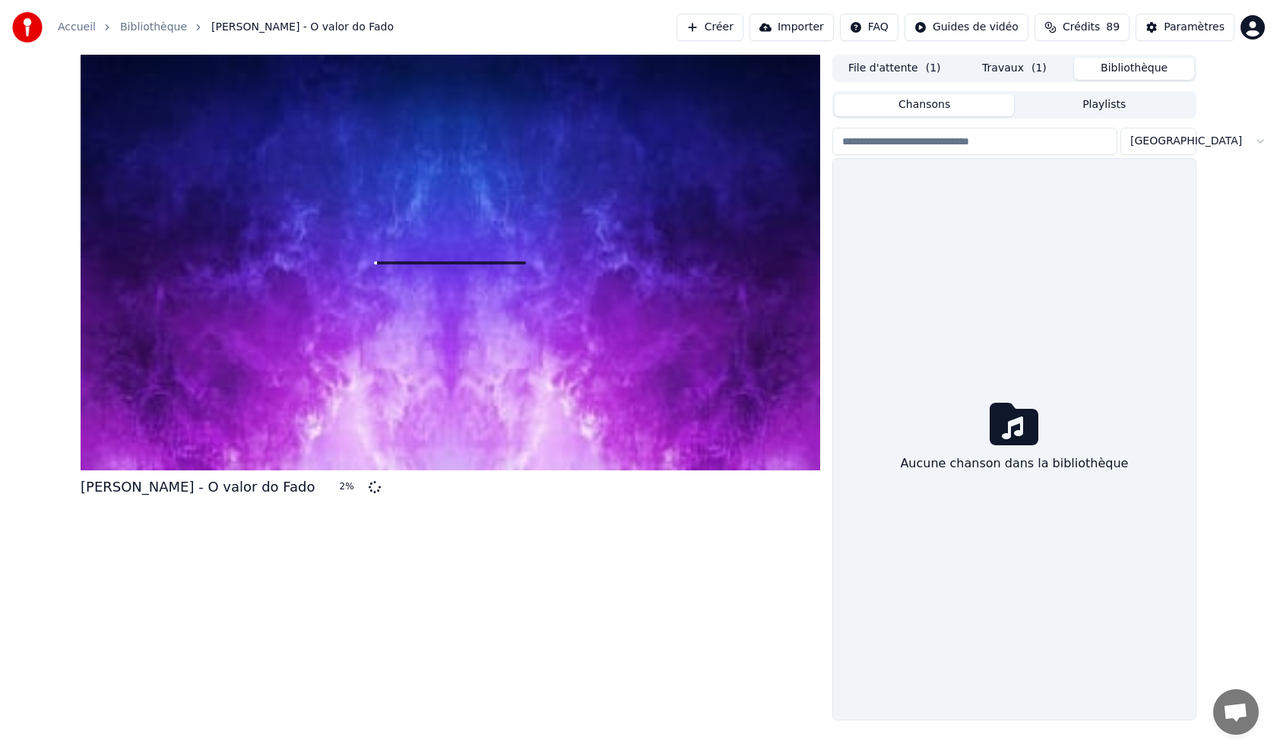
click at [595, 104] on button "Playlists" at bounding box center [1104, 105] width 180 height 22
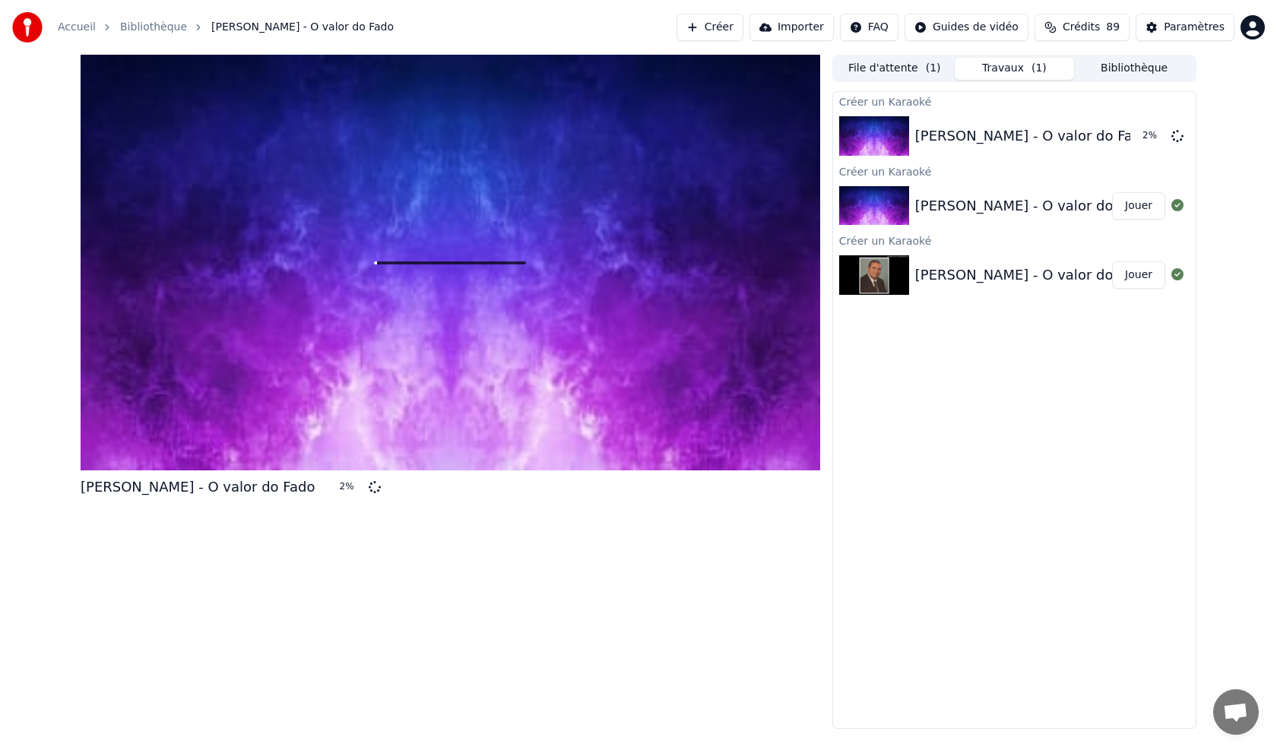
click at [595, 65] on button "Travaux ( 1 )" at bounding box center [1014, 69] width 120 height 22
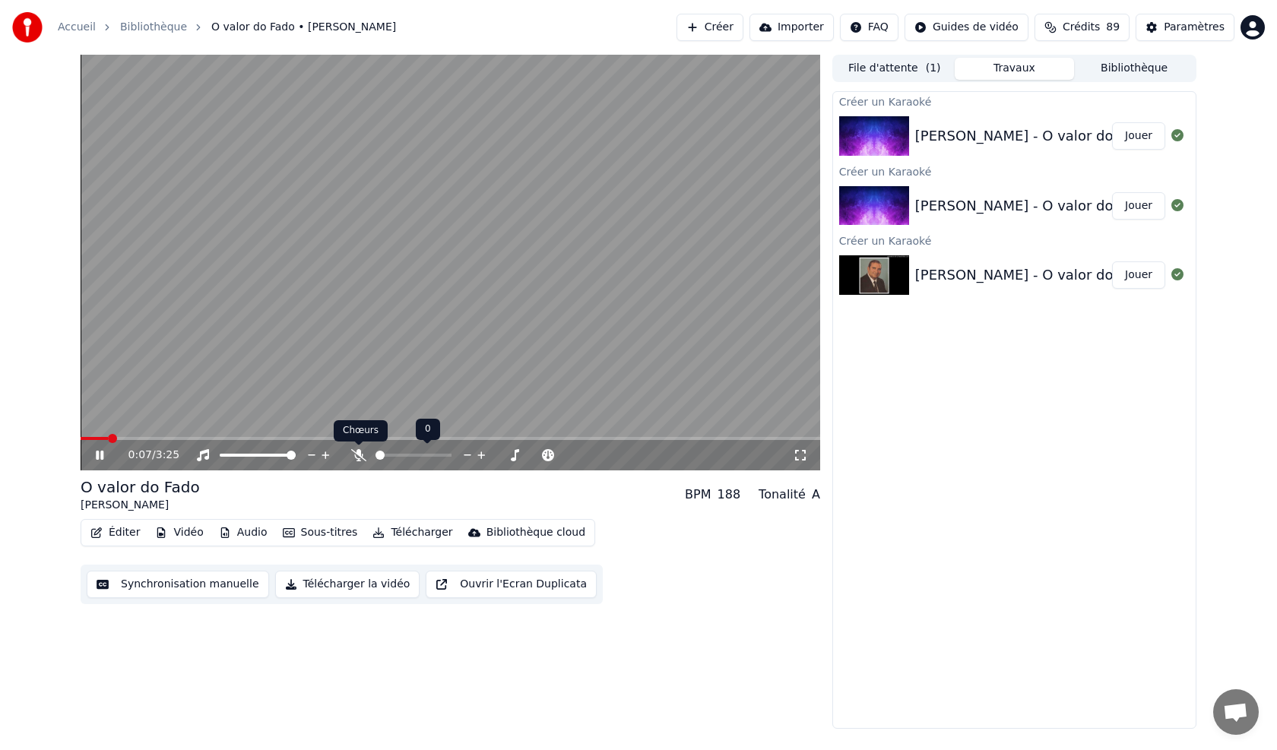
click at [356, 426] on icon at bounding box center [358, 455] width 15 height 12
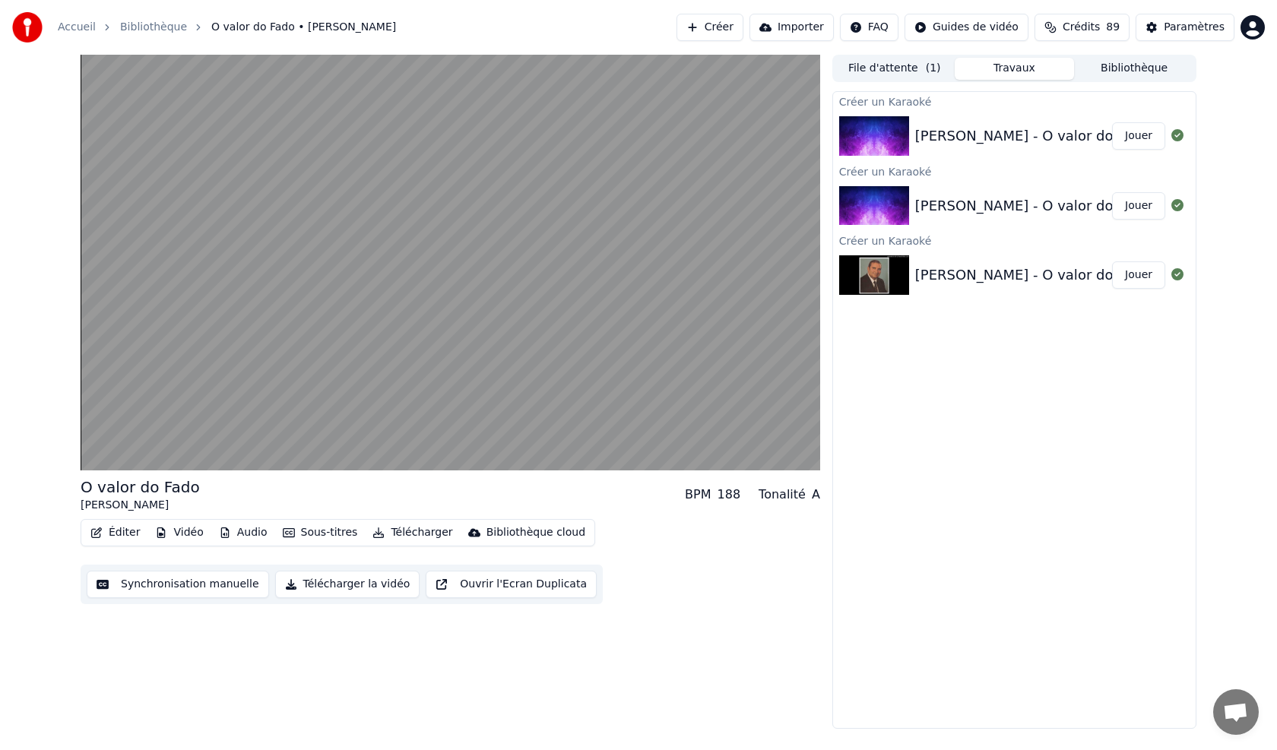
click at [476, 426] on button "Ouvrir l'Ecran Duplicata" at bounding box center [511, 584] width 171 height 27
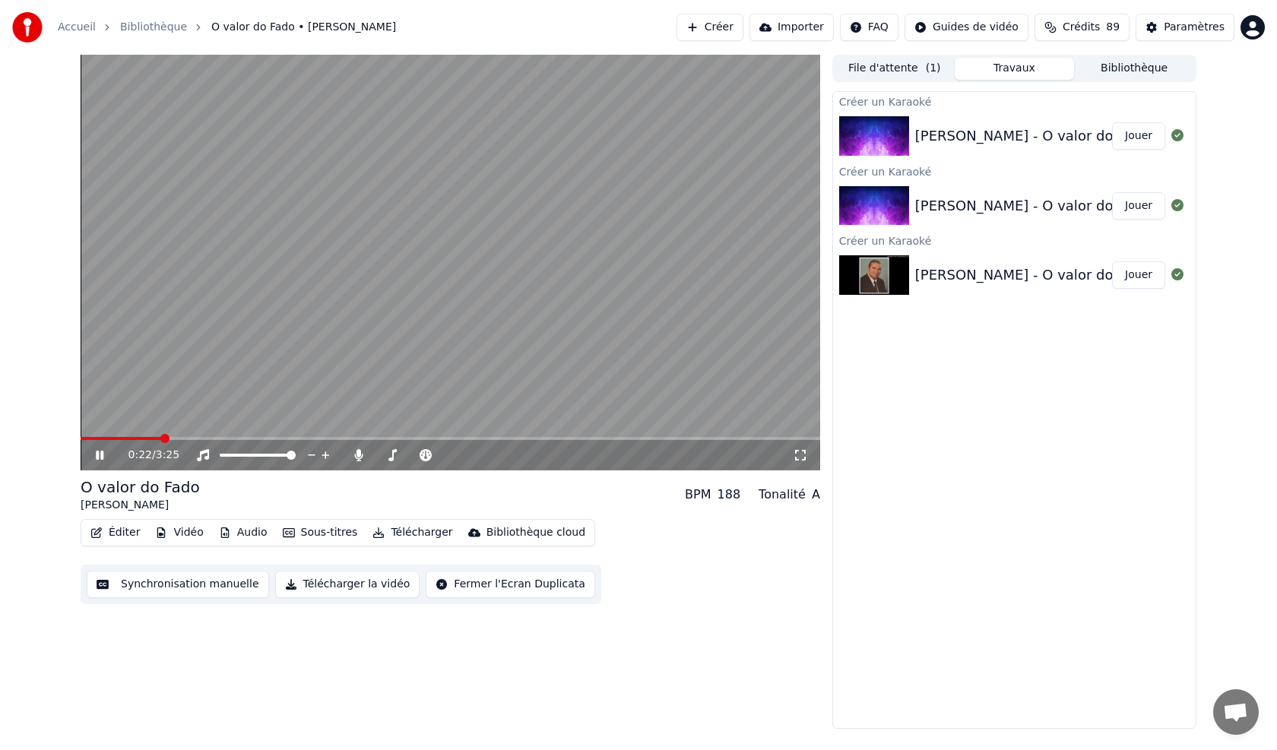
click at [377, 426] on div "0:22 / 3:25" at bounding box center [450, 455] width 739 height 30
click at [378, 426] on span at bounding box center [450, 438] width 739 height 3
click at [595, 33] on button "Créer" at bounding box center [709, 27] width 67 height 27
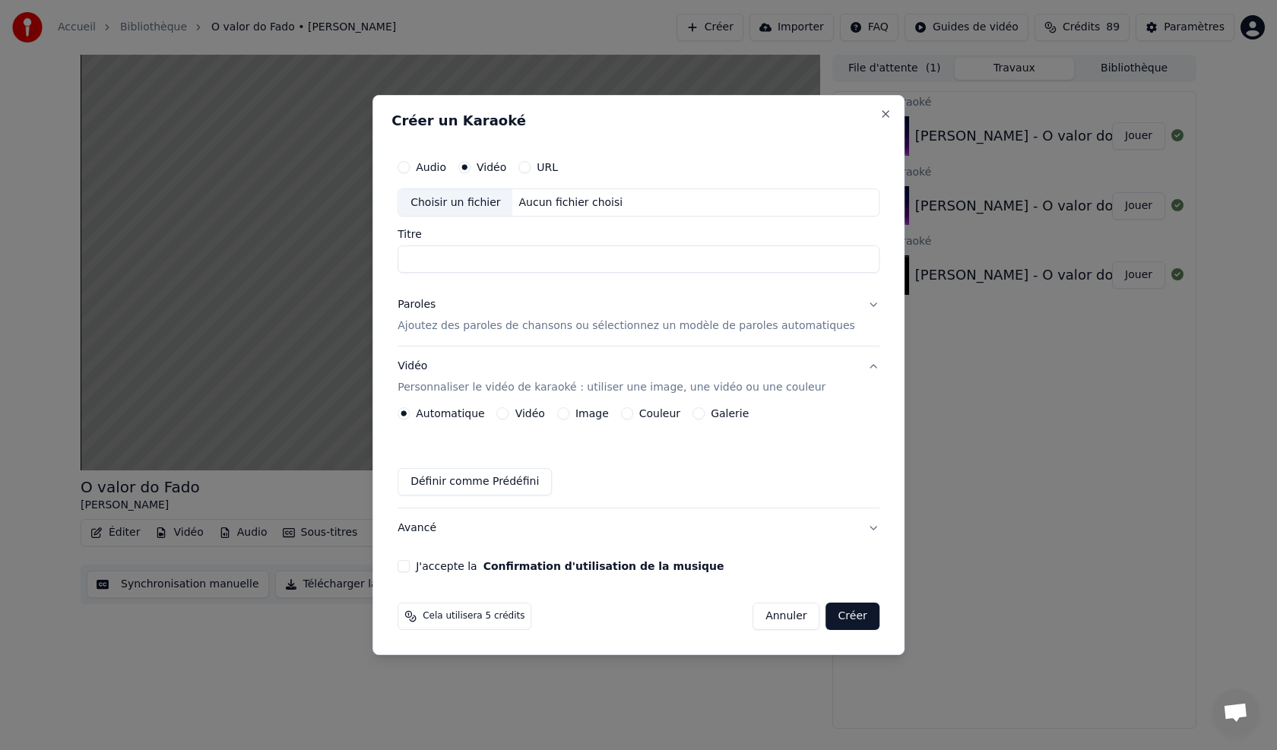
click at [530, 166] on button "URL" at bounding box center [524, 167] width 12 height 12
click at [595, 207] on button "button" at bounding box center [864, 201] width 30 height 27
type input "**********"
click at [595, 413] on button "Galerie" at bounding box center [698, 414] width 12 height 12
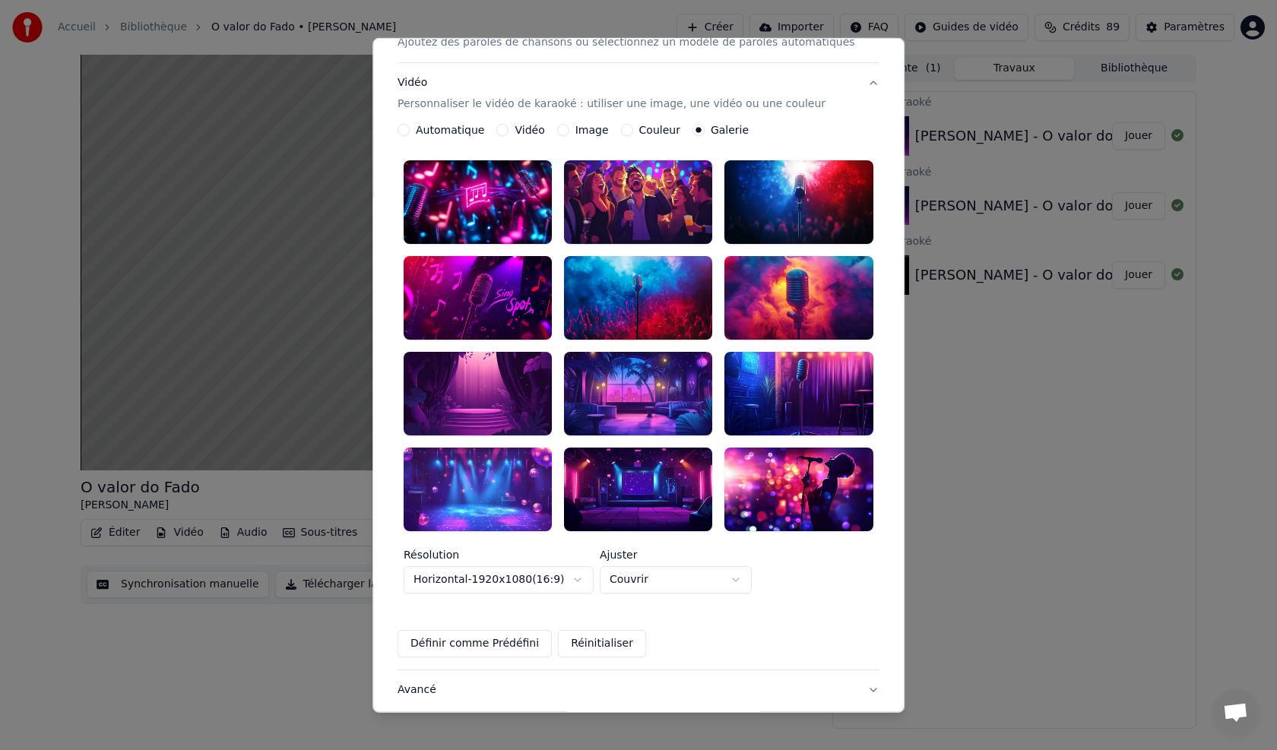
scroll to position [152, 0]
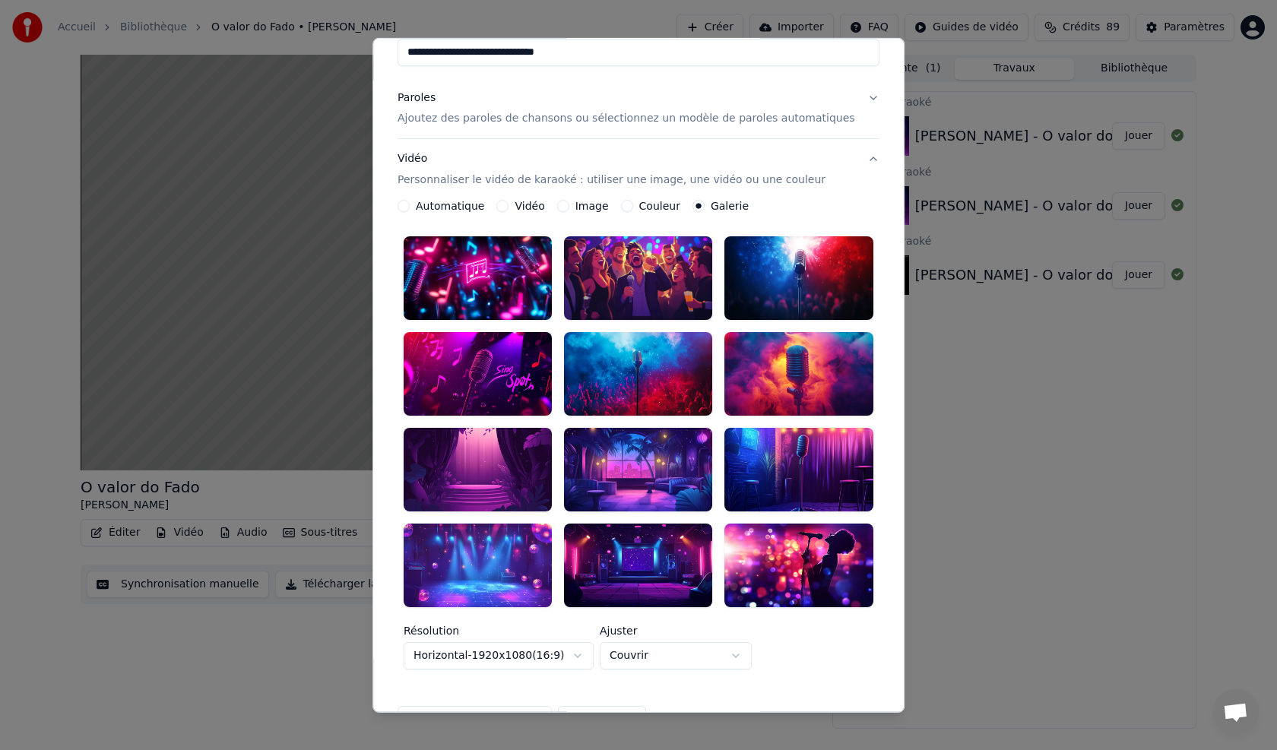
click at [569, 205] on button "Image" at bounding box center [563, 206] width 12 height 12
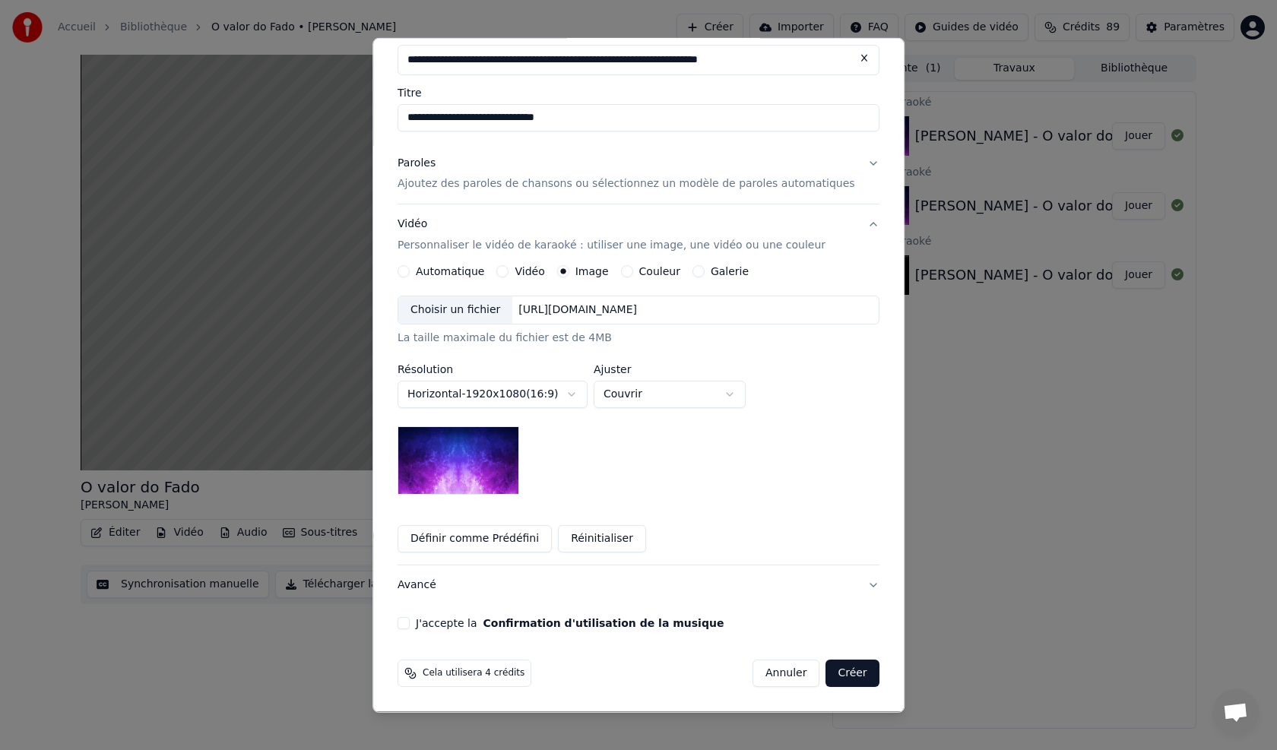
scroll to position [87, 0]
click at [539, 224] on div "Vidéo Personnaliser le vidéo de karaoké : utiliser une image, une vidéo ou une …" at bounding box center [611, 235] width 428 height 36
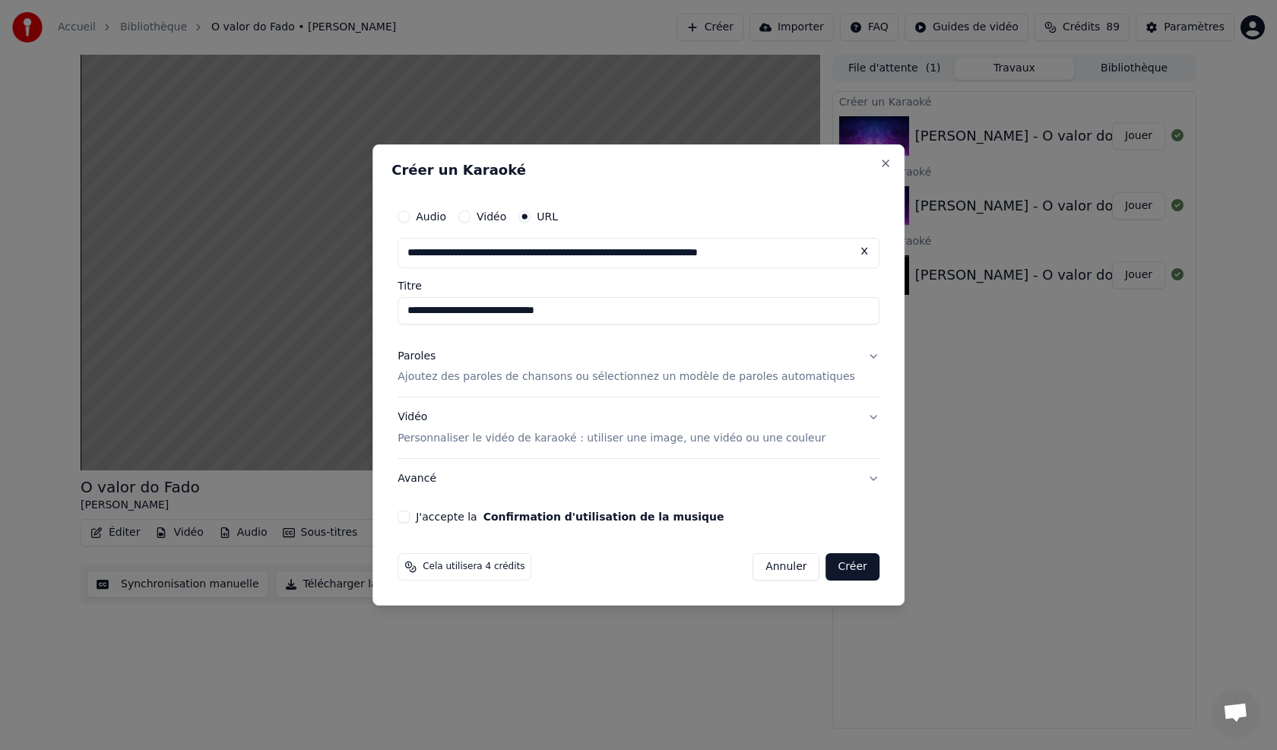
click at [410, 426] on button "J'accepte la Confirmation d'utilisation de la musique" at bounding box center [403, 517] width 12 height 12
click at [595, 426] on button "Créer" at bounding box center [852, 566] width 53 height 27
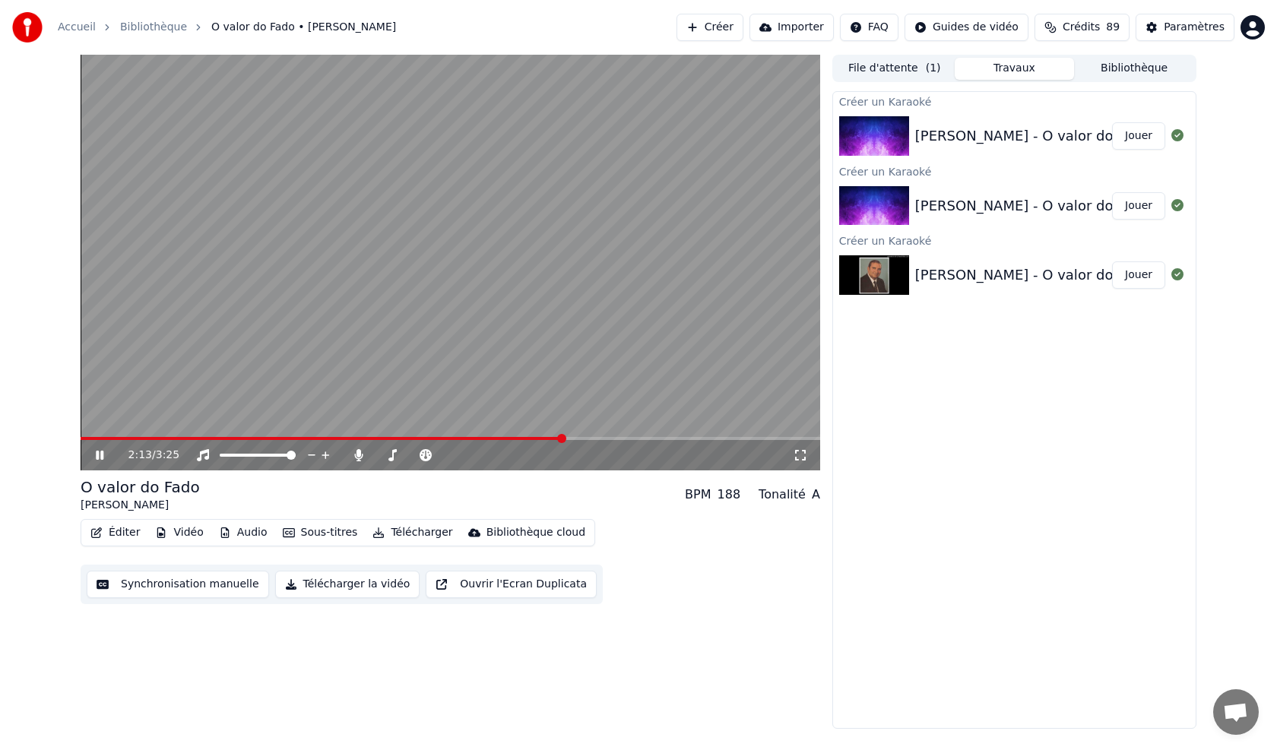
click at [99, 426] on div "2:13 / 3:25" at bounding box center [450, 455] width 727 height 15
click at [101, 426] on icon at bounding box center [100, 455] width 8 height 9
click at [595, 138] on icon at bounding box center [1177, 135] width 12 height 12
click at [595, 135] on icon at bounding box center [1177, 135] width 12 height 12
click at [595, 138] on div "Gabino Ferreira - O valor do Fado" at bounding box center [1032, 135] width 235 height 21
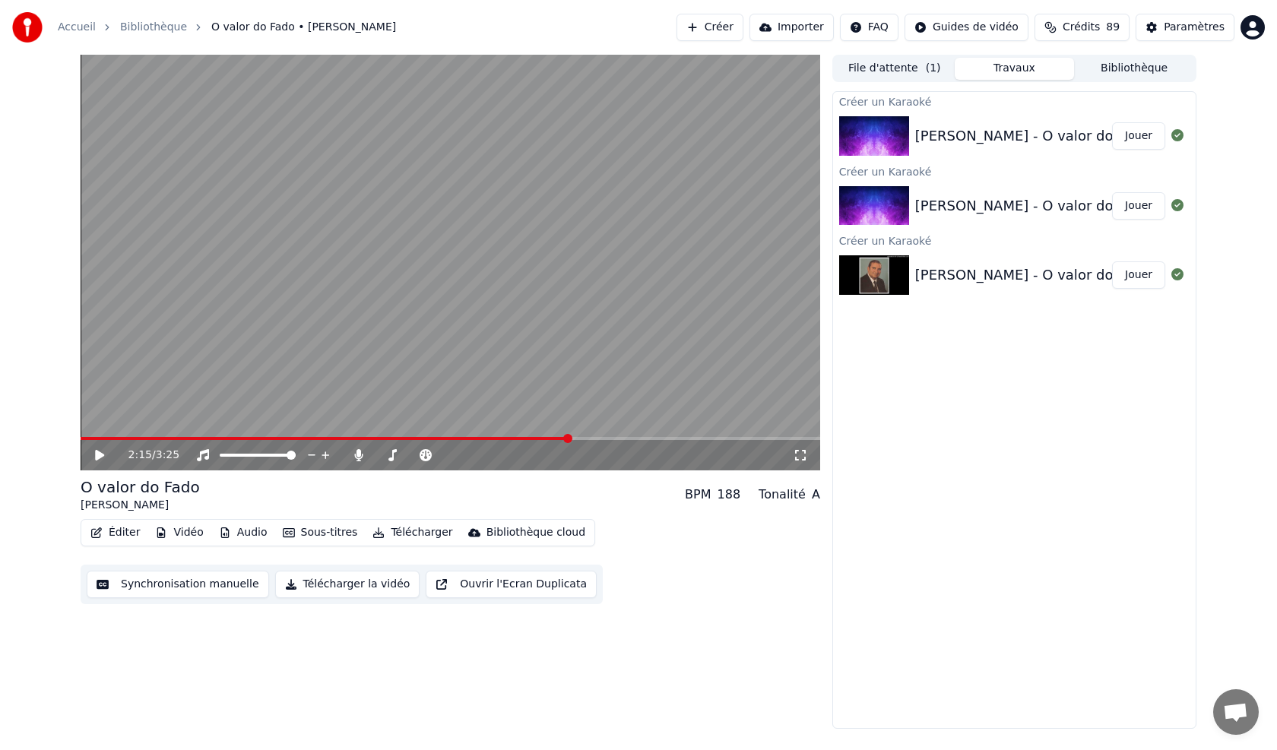
click at [530, 426] on div "Bibliothèque cloud" at bounding box center [535, 532] width 99 height 15
click at [536, 426] on div "Ouvrir la bibliothèque cloud" at bounding box center [549, 589] width 148 height 15
click at [595, 71] on button "Bibliothèque" at bounding box center [1134, 69] width 120 height 22
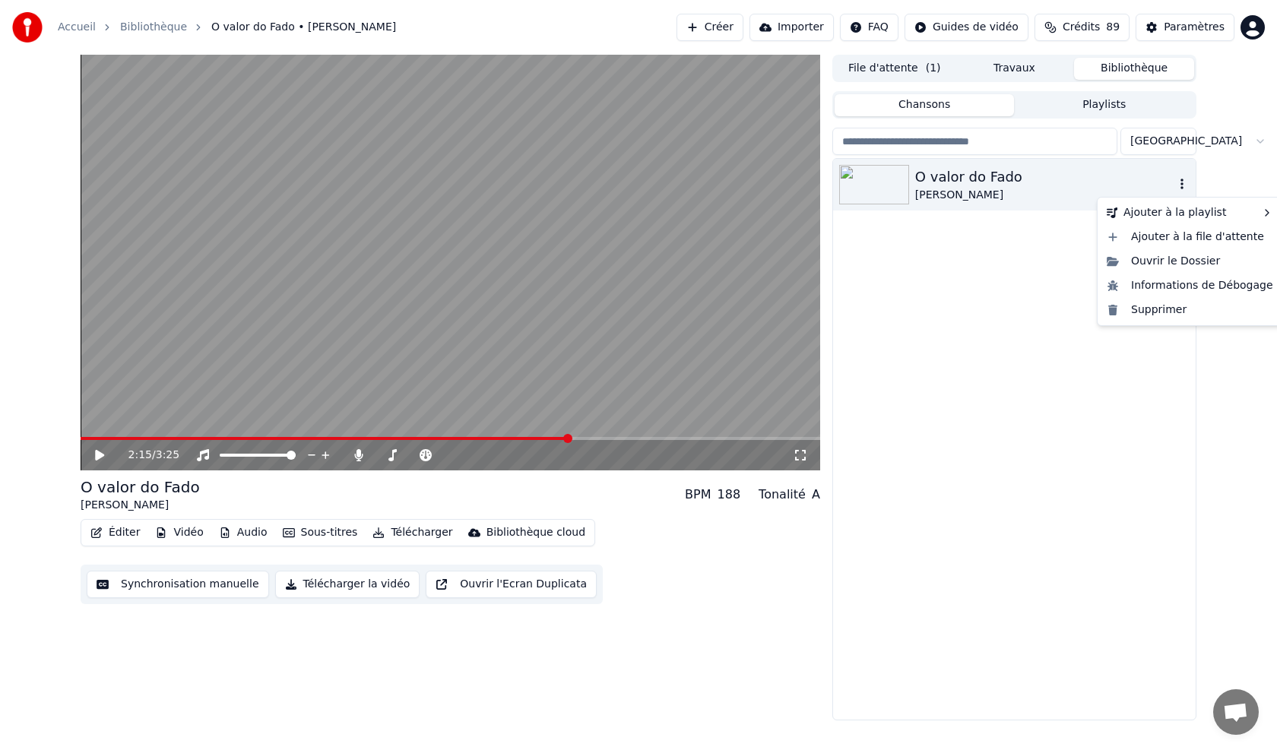
click at [595, 185] on icon "button" at bounding box center [1181, 184] width 15 height 12
click at [595, 315] on div "Supprimer" at bounding box center [1189, 310] width 179 height 24
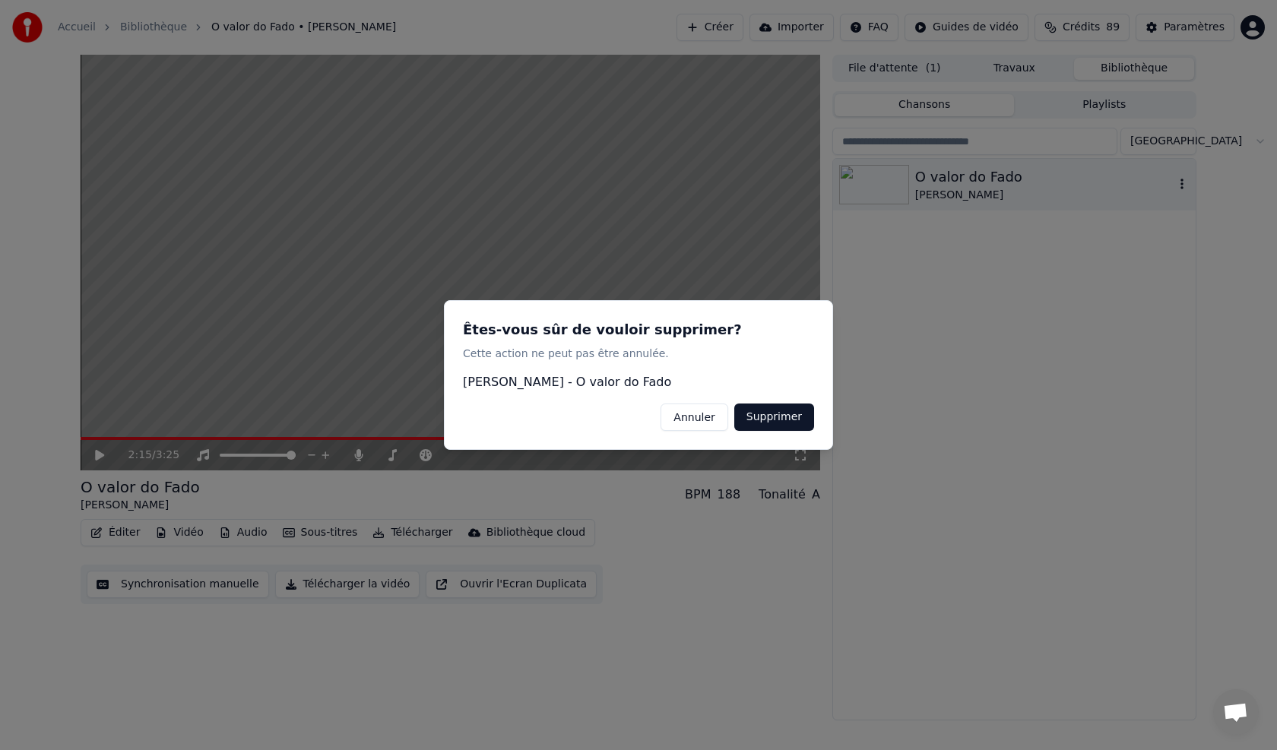
click at [595, 420] on button "Supprimer" at bounding box center [774, 417] width 80 height 27
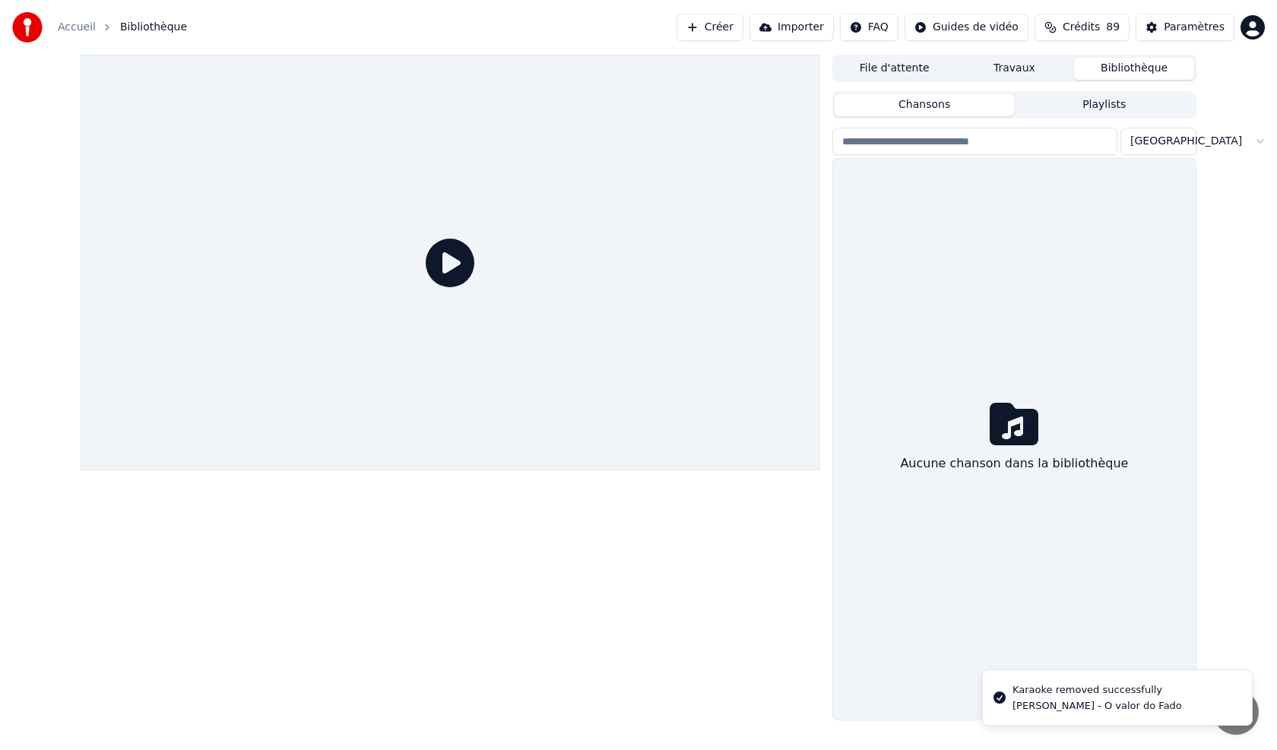
click at [595, 100] on button "Playlists" at bounding box center [1104, 105] width 180 height 22
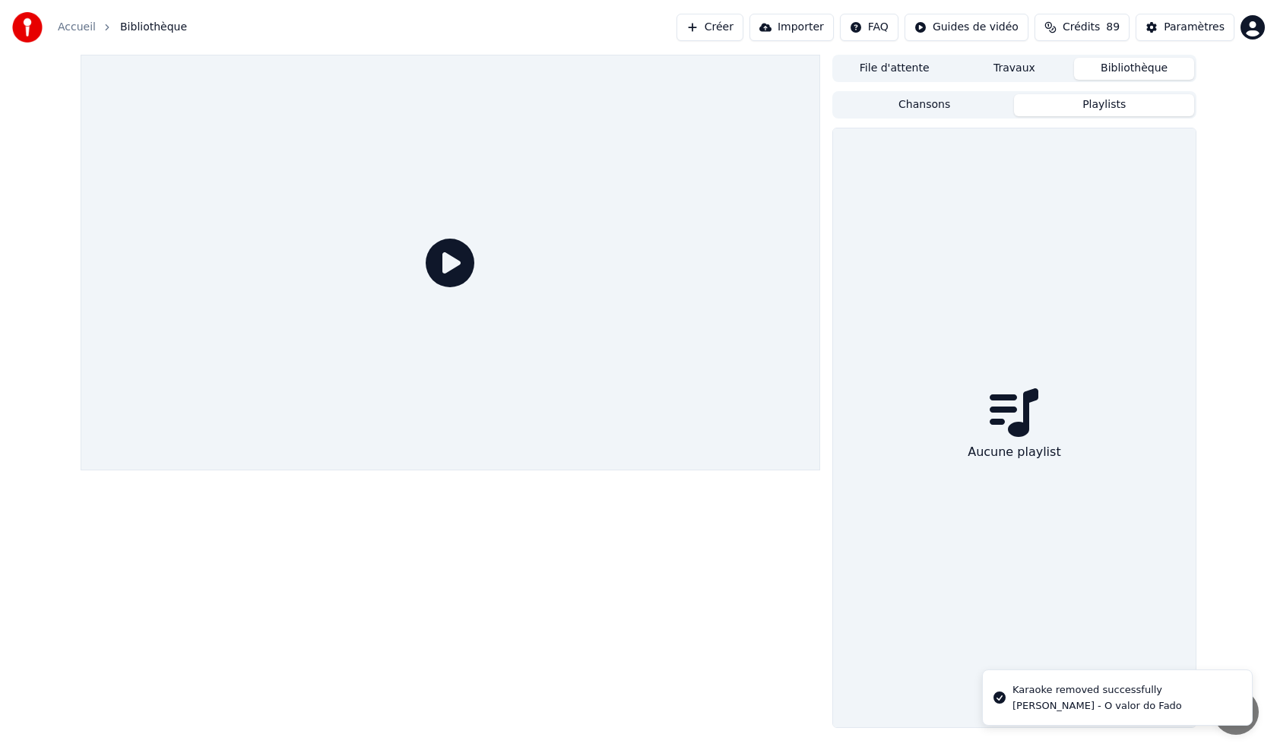
click at [595, 75] on button "Bibliothèque" at bounding box center [1134, 69] width 120 height 22
click at [595, 74] on button "Travaux" at bounding box center [1014, 69] width 120 height 22
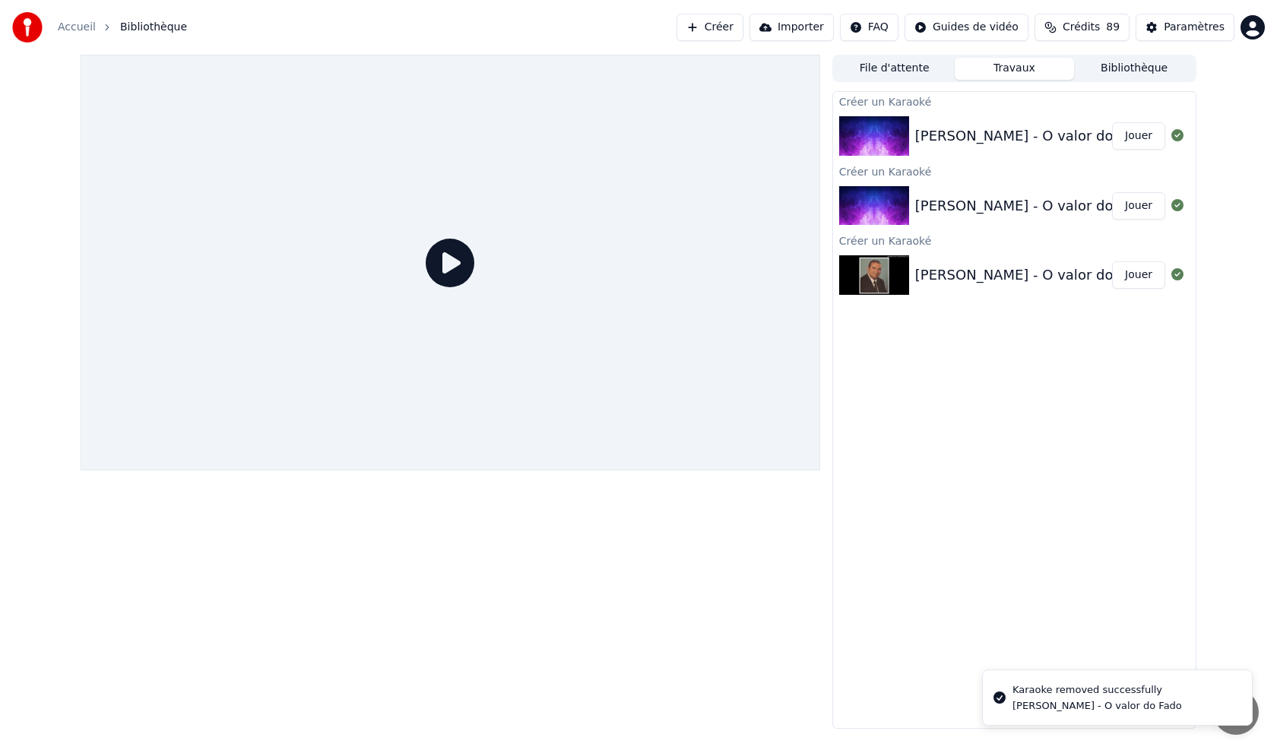
click at [595, 73] on button "File d'attente" at bounding box center [894, 69] width 120 height 22
drag, startPoint x: 985, startPoint y: 67, endPoint x: 1001, endPoint y: 68, distance: 16.0
click at [595, 68] on button "Travaux" at bounding box center [1014, 69] width 120 height 22
click at [595, 204] on icon at bounding box center [1177, 205] width 12 height 12
click at [595, 205] on icon at bounding box center [1177, 205] width 12 height 12
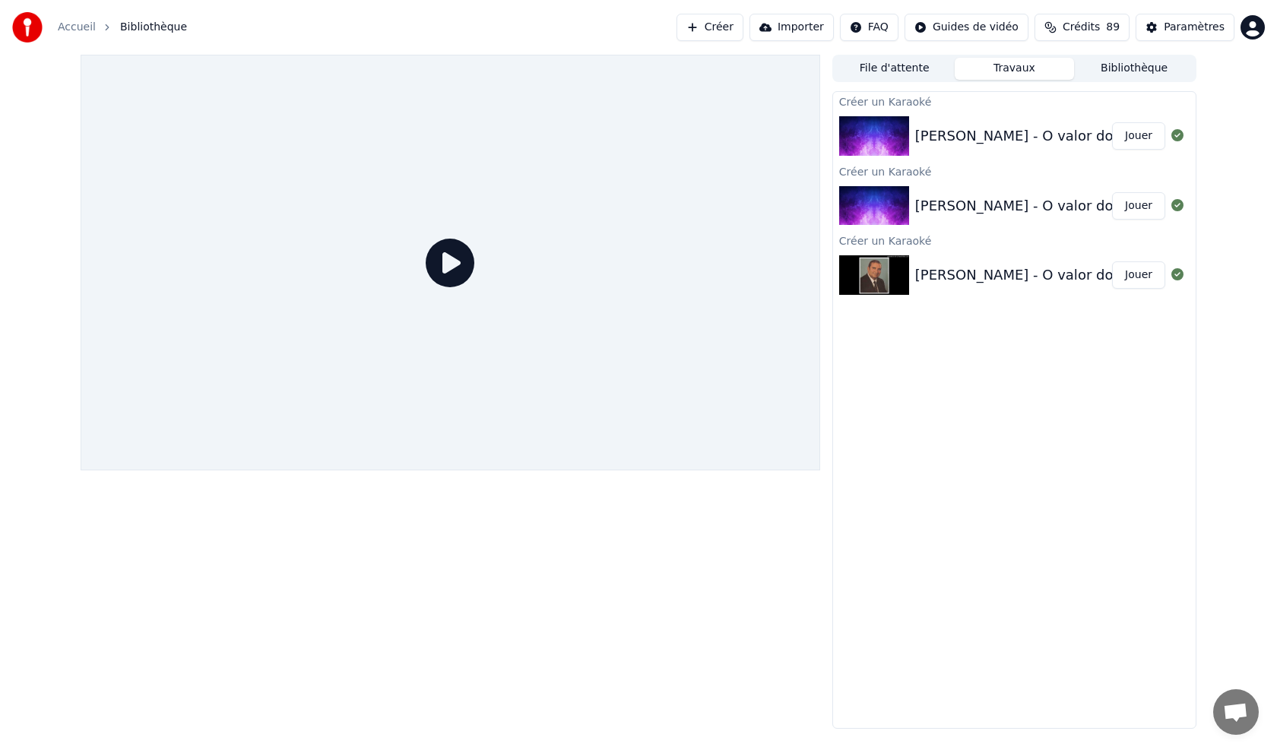
click at [595, 205] on icon at bounding box center [1177, 205] width 12 height 12
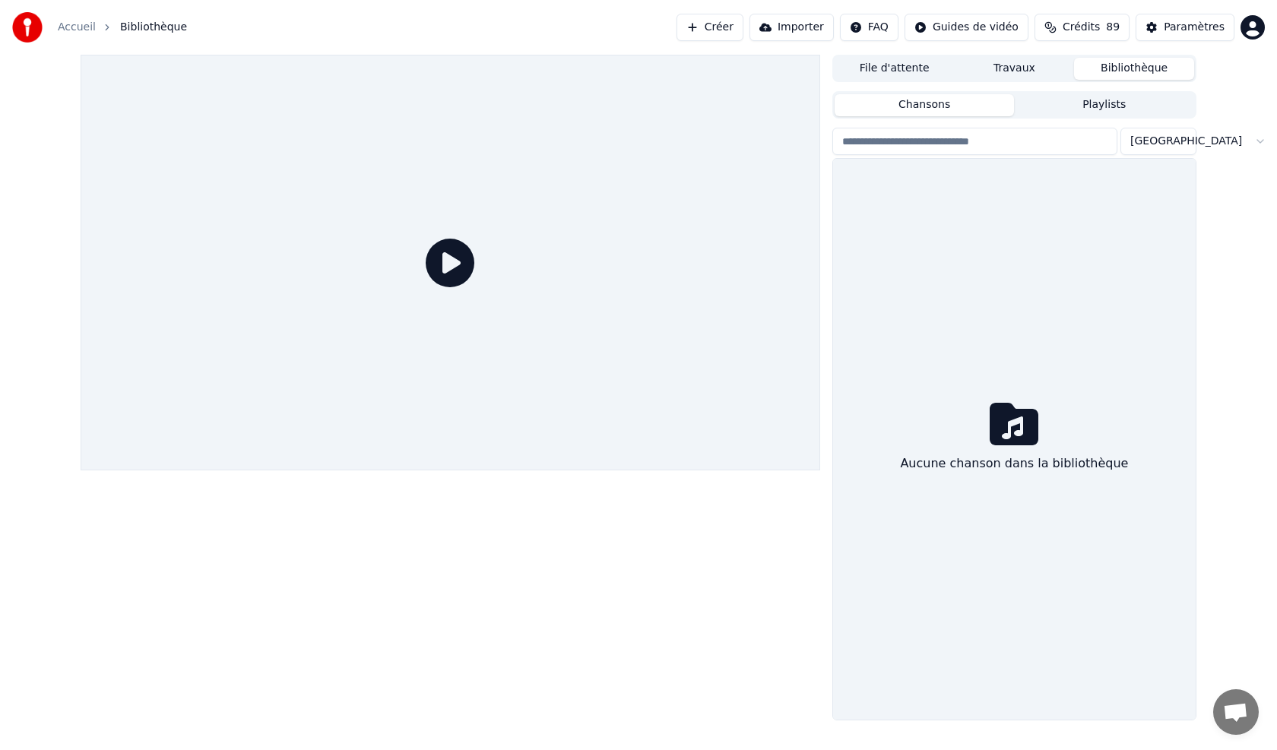
click at [595, 62] on button "Bibliothèque" at bounding box center [1134, 69] width 120 height 22
click at [595, 140] on html "Accueil Bibliothèque Créer Importer FAQ Guides de vidéo Crédits 89 Paramètres F…" at bounding box center [638, 375] width 1277 height 750
click at [595, 142] on html "Accueil Bibliothèque Créer Importer FAQ Guides de vidéo Crédits 89 Paramètres F…" at bounding box center [638, 375] width 1277 height 750
click at [595, 141] on html "Accueil Bibliothèque Créer Importer FAQ Guides de vidéo Crédits 89 Paramètres F…" at bounding box center [638, 375] width 1277 height 750
click at [595, 146] on html "Accueil Bibliothèque Créer Importer FAQ Guides de vidéo Crédits 89 Paramètres F…" at bounding box center [638, 375] width 1277 height 750
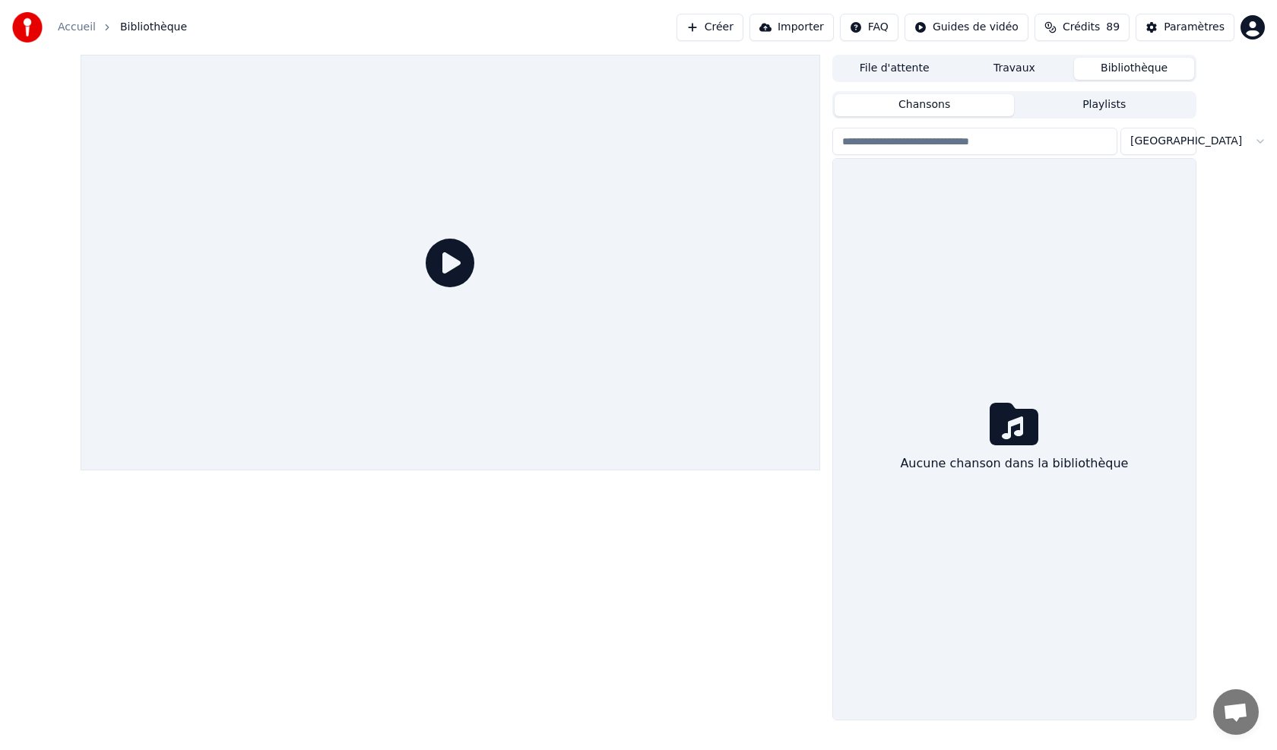
click at [595, 140] on html "Accueil Bibliothèque Créer Importer FAQ Guides de vidéo Crédits 89 Paramètres F…" at bounding box center [638, 375] width 1277 height 750
click at [595, 27] on button "Crédits 89" at bounding box center [1081, 27] width 95 height 27
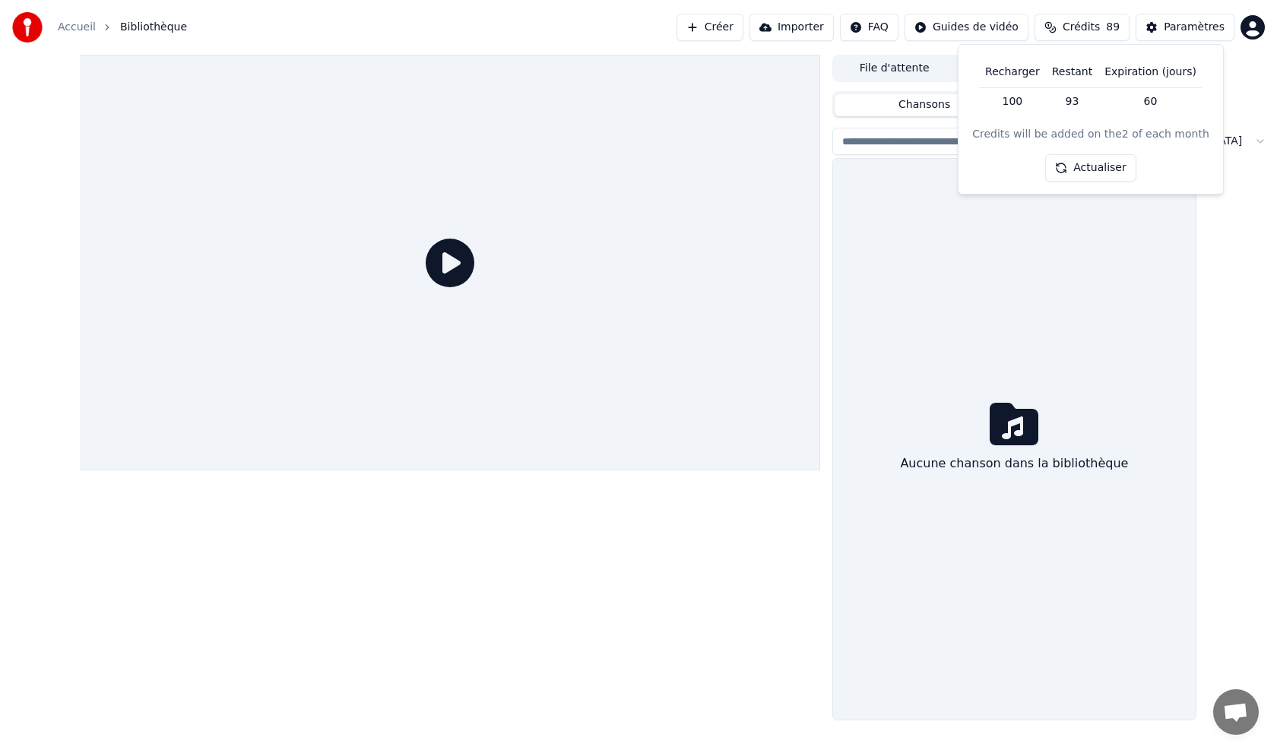
click at [595, 159] on button "Actualiser" at bounding box center [1090, 167] width 90 height 27
click at [595, 264] on div "Aucune chanson dans la bibliothèque" at bounding box center [1014, 439] width 362 height 561
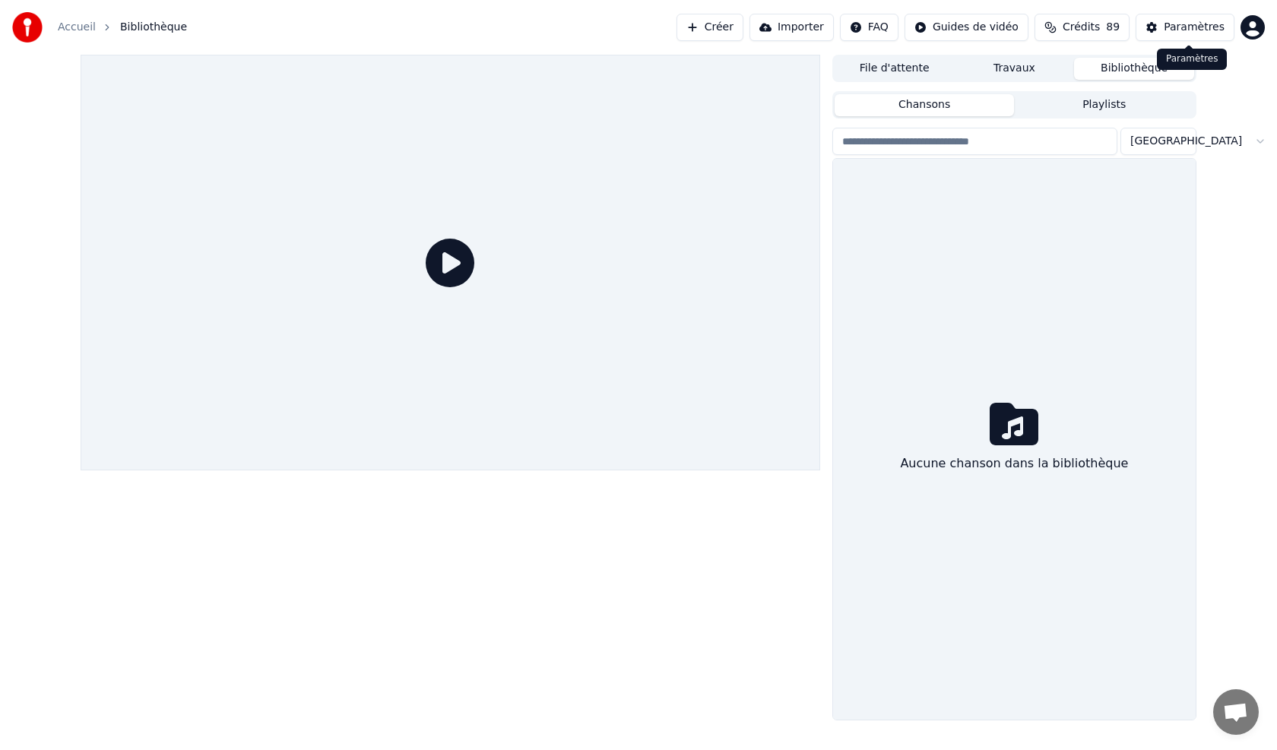
click at [595, 29] on div "Paramètres" at bounding box center [1193, 27] width 61 height 15
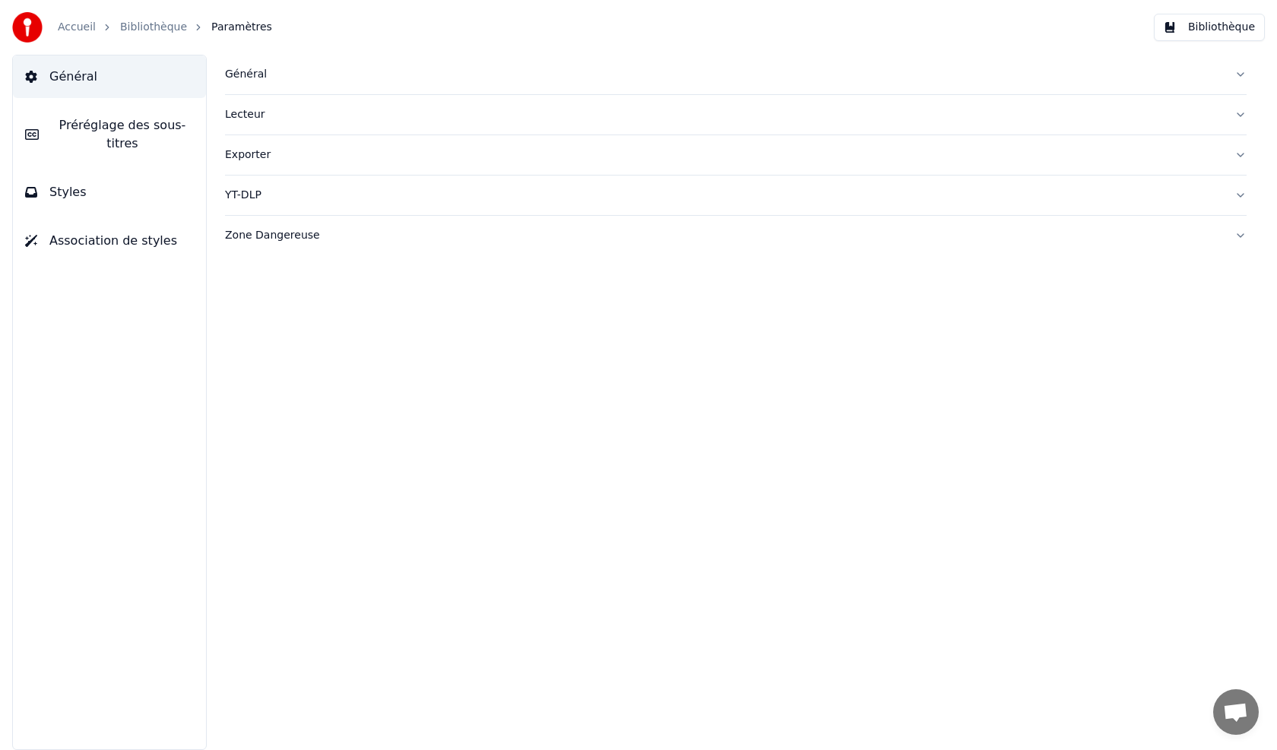
click at [91, 175] on button "Styles" at bounding box center [109, 192] width 193 height 43
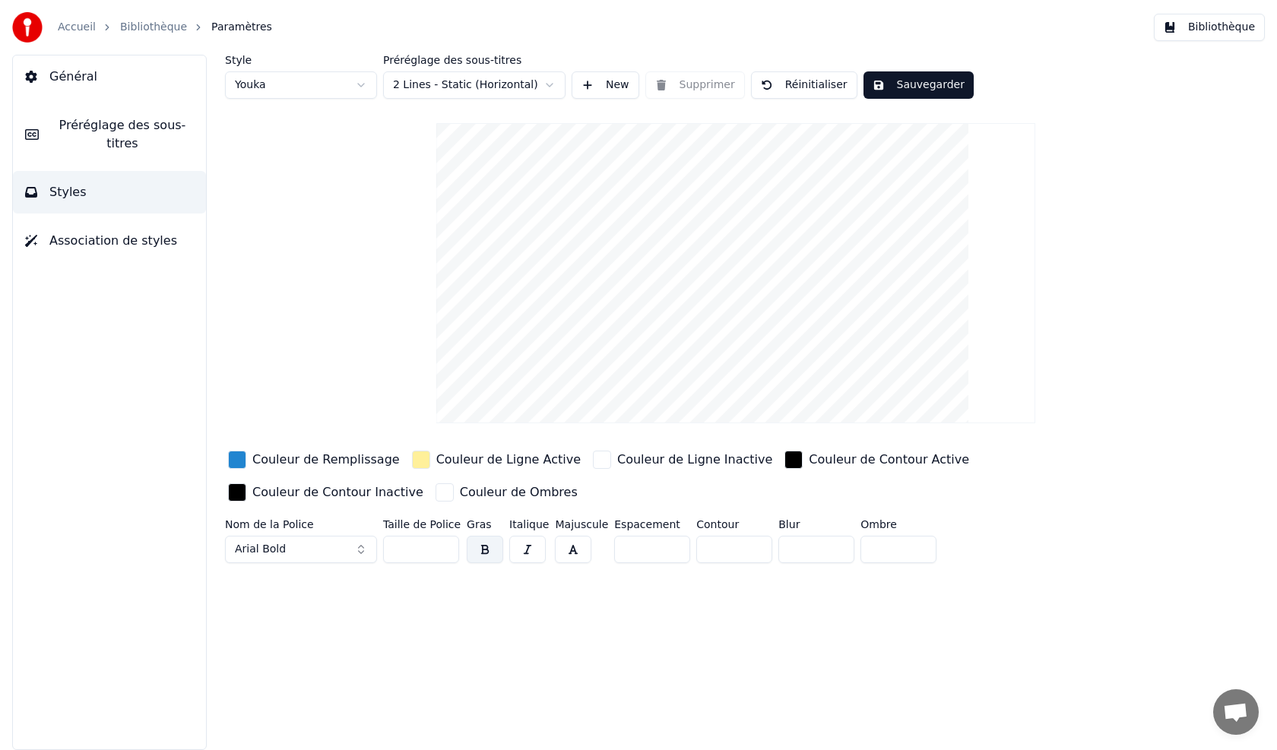
click at [359, 80] on html "Accueil Bibliothèque Paramètres Bibliothèque Général Préréglage des sous-titres…" at bounding box center [638, 375] width 1277 height 750
click at [362, 84] on html "Accueil Bibliothèque Paramètres Bibliothèque Général Préréglage des sous-titres…" at bounding box center [638, 375] width 1277 height 750
click at [359, 85] on html "Accueil Bibliothèque Paramètres Bibliothèque Général Préréglage des sous-titres…" at bounding box center [638, 375] width 1277 height 750
click at [77, 74] on span "Général" at bounding box center [73, 77] width 48 height 18
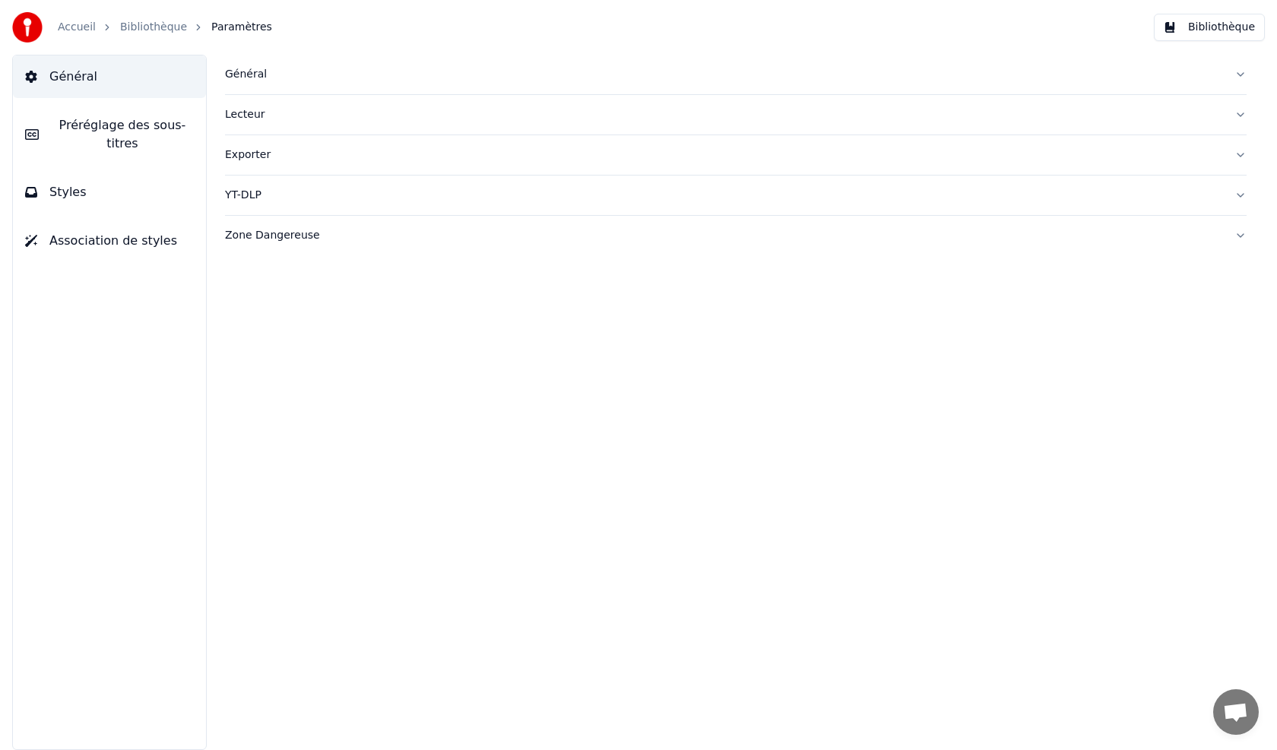
click at [78, 131] on span "Préréglage des sous-titres" at bounding box center [122, 134] width 143 height 36
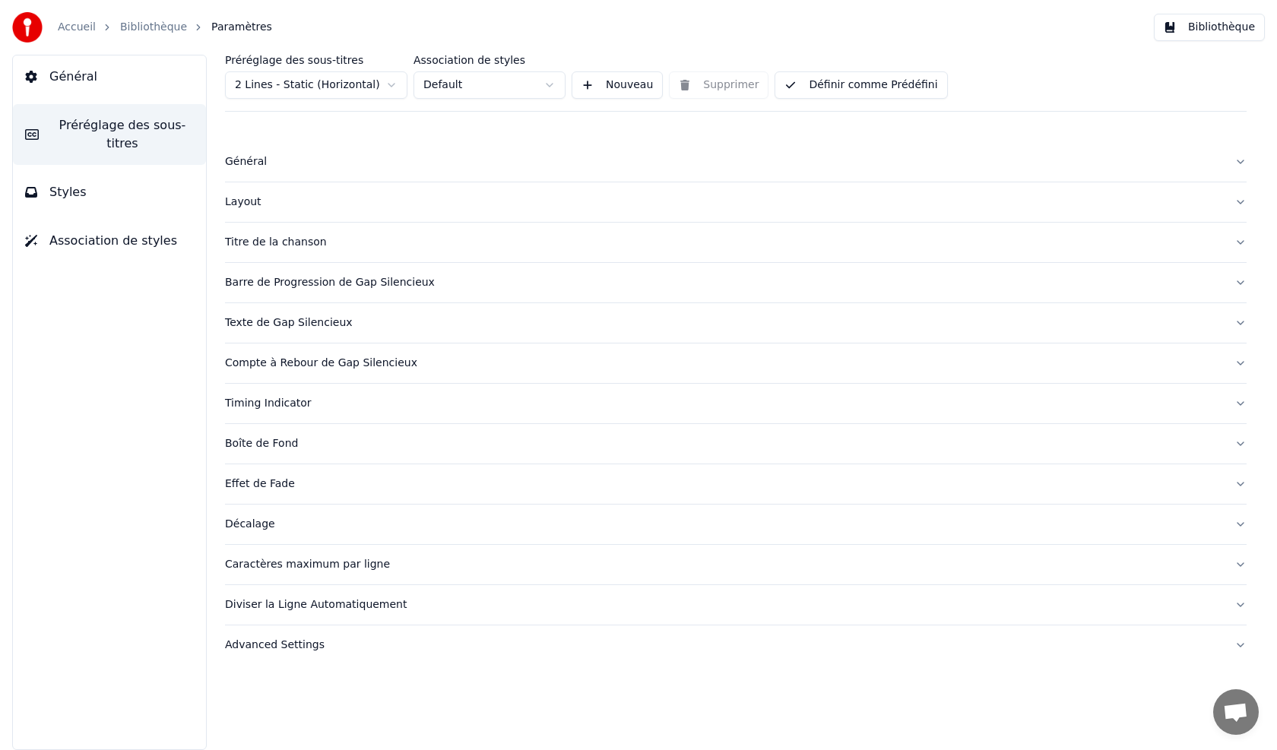
click at [389, 84] on html "Accueil Bibliothèque Paramètres Bibliothèque Général Préréglage des sous-titres…" at bounding box center [638, 375] width 1277 height 750
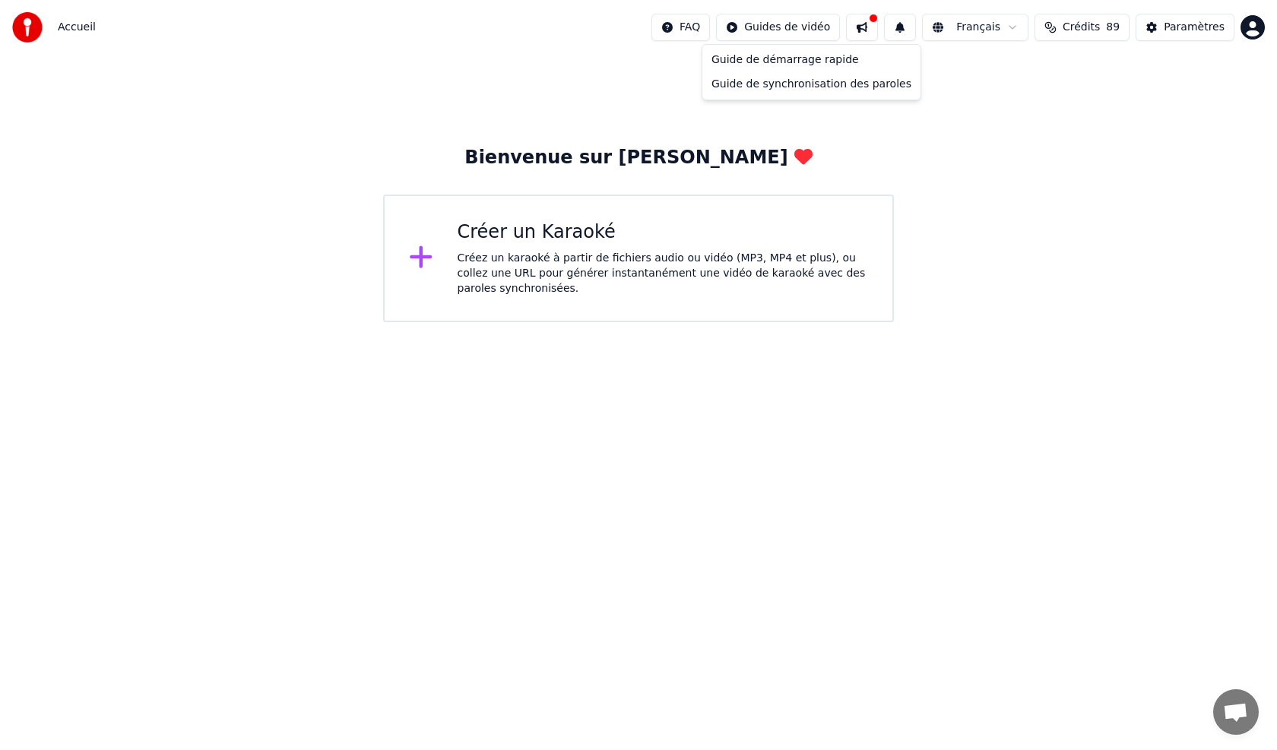
click at [812, 30] on html "Accueil FAQ Guides de vidéo Français Crédits 89 Paramètres Bienvenue sur Youka …" at bounding box center [638, 161] width 1277 height 322
click at [766, 61] on div "Guide de démarrage rapide" at bounding box center [811, 60] width 212 height 24
click at [1023, 26] on html "Accueil FAQ Guides de vidéo Français Crédits 89 Paramètres Bienvenue sur Youka …" at bounding box center [638, 161] width 1277 height 322
click at [801, 24] on html "Accueil FAQ Guides de vidéo Français Crédits 89 Paramètres Bienvenue sur Youka …" at bounding box center [638, 161] width 1277 height 322
click at [797, 27] on html "Accueil FAQ Guides de vidéo Français Crédits 89 Paramètres Bienvenue sur Youka …" at bounding box center [638, 161] width 1277 height 322
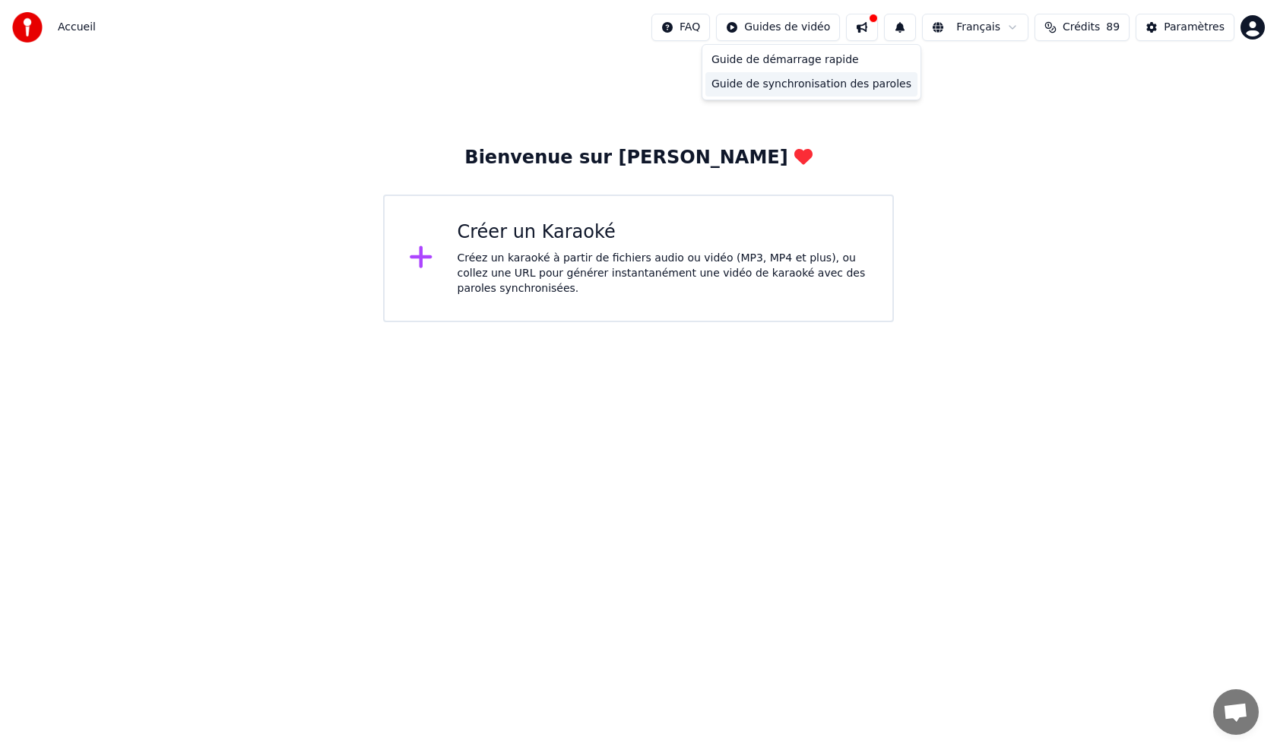
click at [787, 90] on div "Guide de synchronisation des paroles" at bounding box center [811, 84] width 212 height 24
click at [543, 258] on div "Créez un karaoké à partir de fichiers audio ou vidéo (MP3, MP4 et plus), ou col…" at bounding box center [662, 274] width 411 height 46
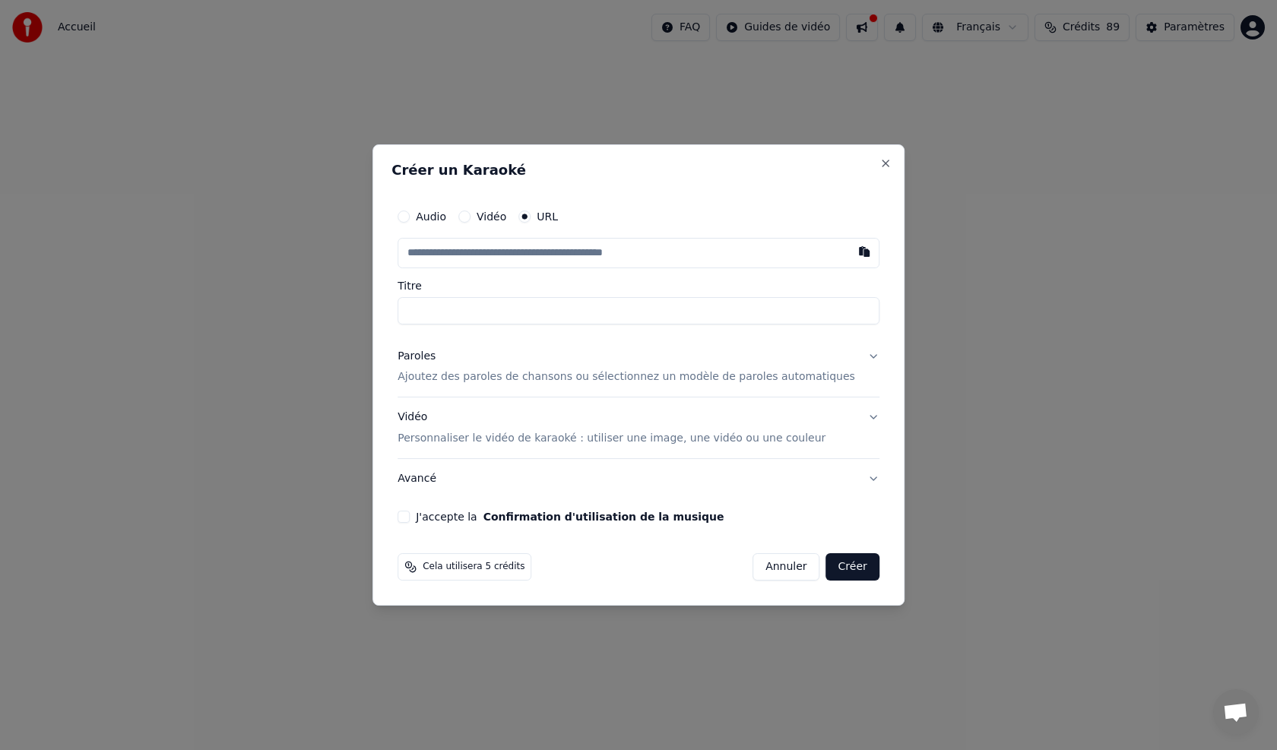
click at [525, 250] on input "text" at bounding box center [638, 253] width 482 height 30
click at [849, 252] on button "button" at bounding box center [864, 251] width 30 height 27
type input "**********"
click at [410, 214] on button "Audio" at bounding box center [403, 216] width 12 height 12
click at [556, 249] on div "Aucun fichier choisi" at bounding box center [571, 252] width 116 height 15
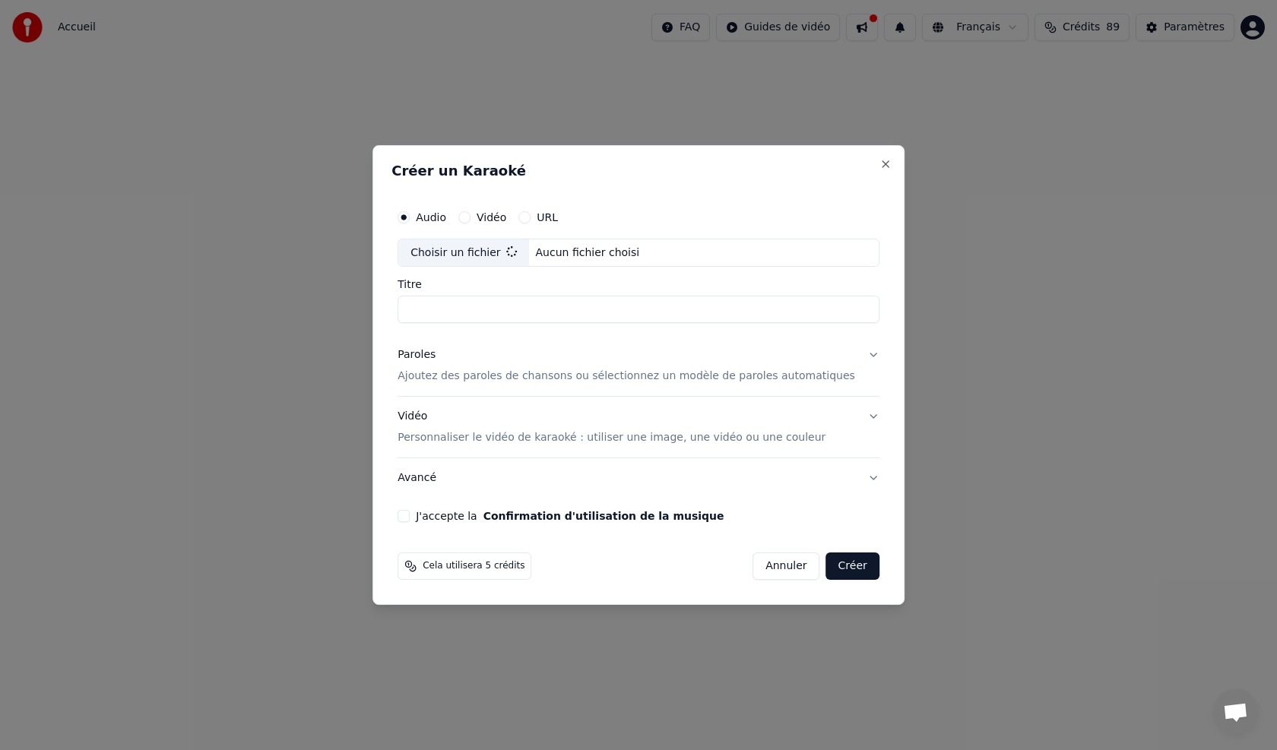
type input "**********"
click at [480, 372] on p "Ajoutez des paroles de chansons ou sélectionnez un modèle de paroles automatiqu…" at bounding box center [625, 376] width 457 height 15
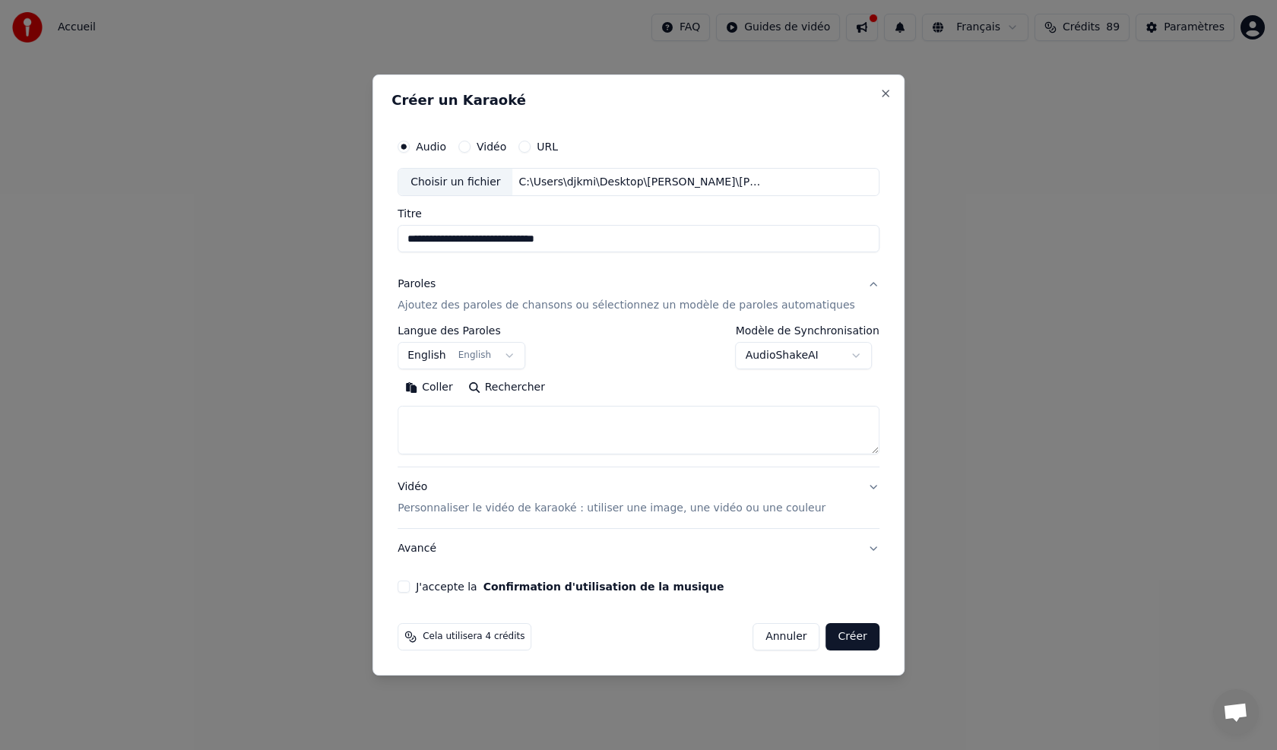
click at [461, 384] on button "Coller" at bounding box center [428, 388] width 63 height 24
type textarea "**********"
drag, startPoint x: 556, startPoint y: 420, endPoint x: 447, endPoint y: 427, distance: 109.6
click at [447, 427] on textarea "**********" at bounding box center [615, 431] width 436 height 49
click at [545, 391] on button "Effacer" at bounding box center [523, 388] width 69 height 24
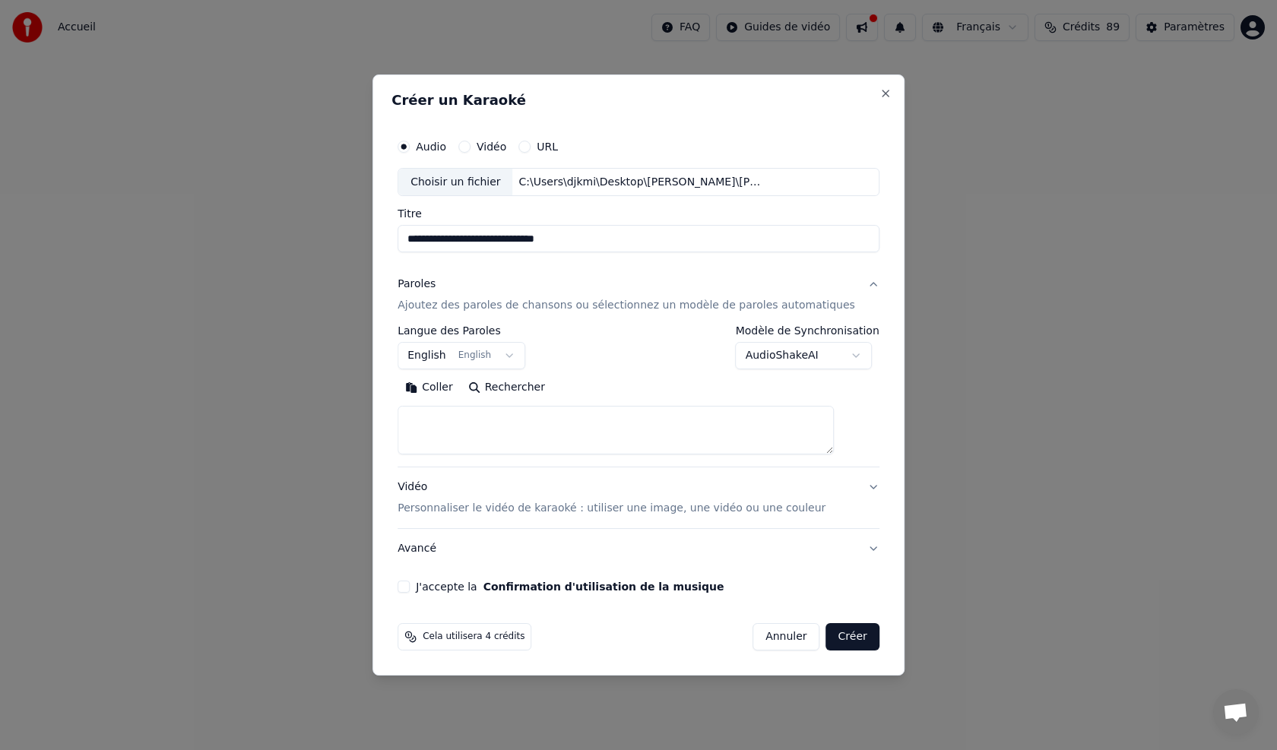
click at [840, 322] on body "**********" at bounding box center [638, 161] width 1277 height 322
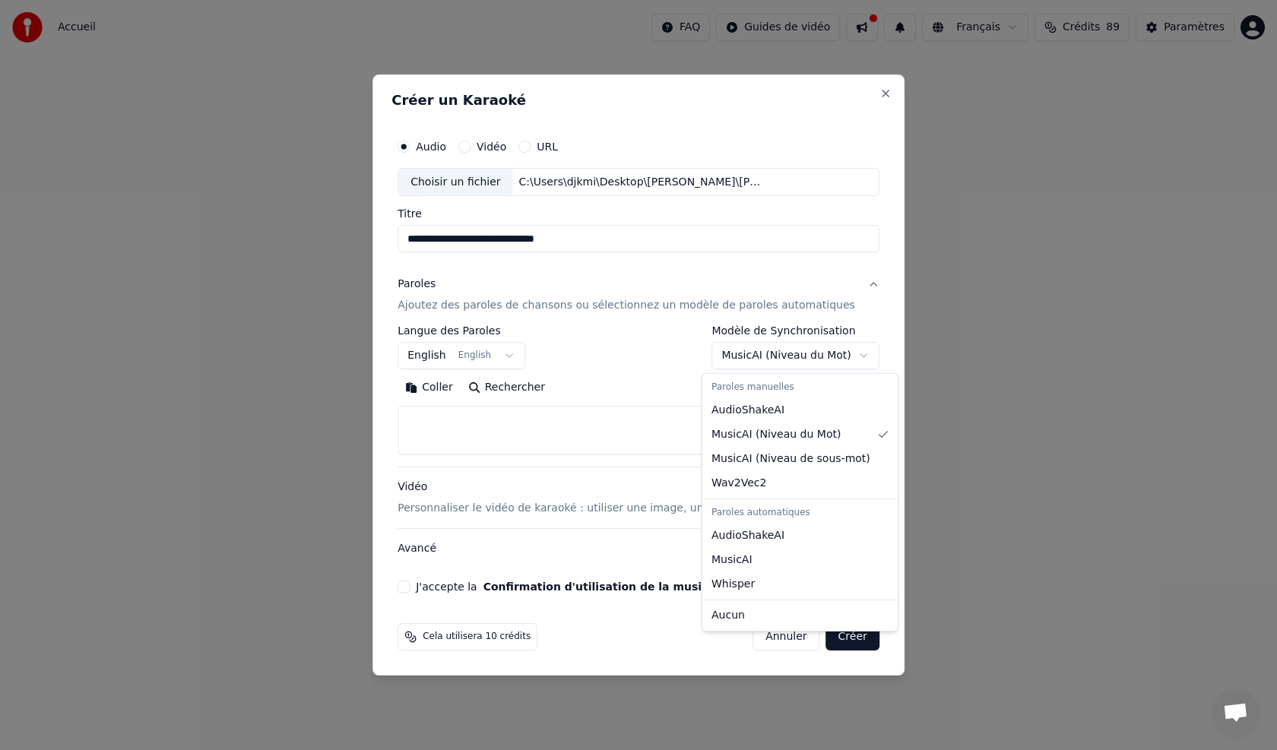
click at [840, 322] on body "**********" at bounding box center [638, 161] width 1277 height 322
click at [845, 322] on body "**********" at bounding box center [638, 161] width 1277 height 322
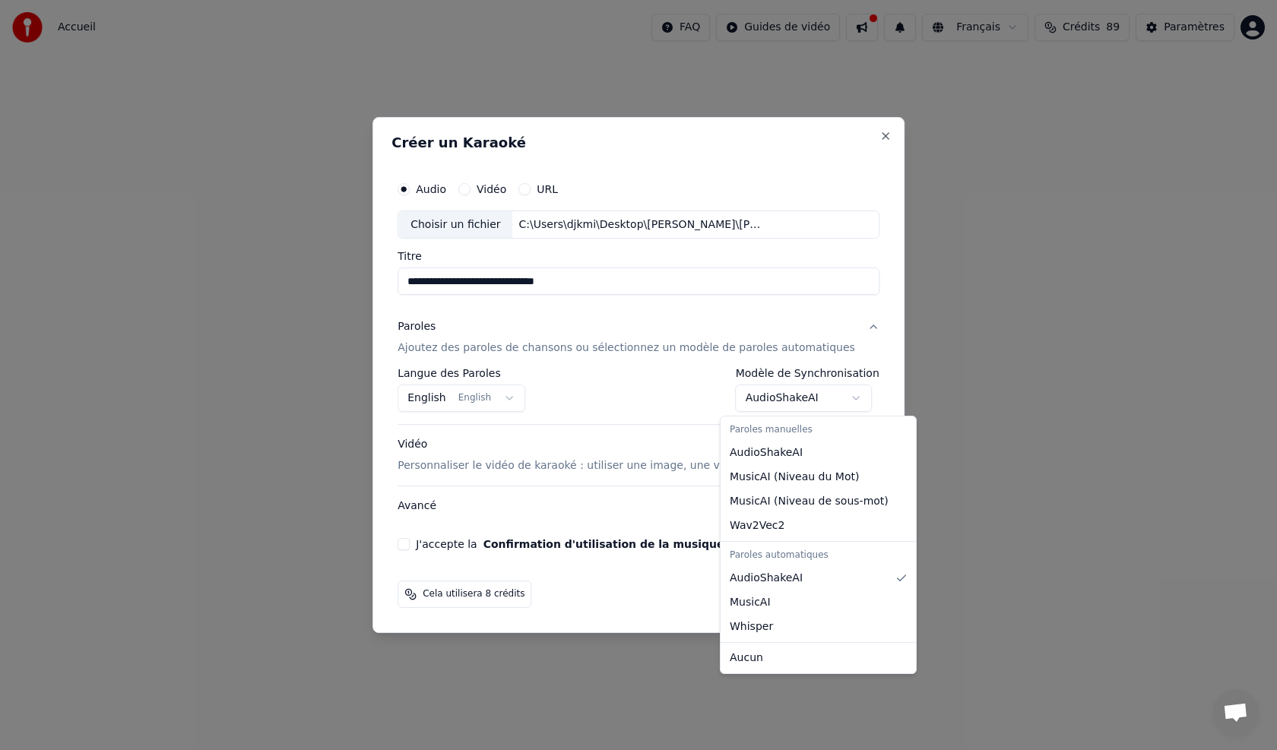
click at [837, 322] on body "**********" at bounding box center [638, 161] width 1277 height 322
click at [790, 432] on div "Paroles manuelles" at bounding box center [817, 429] width 189 height 21
click at [767, 430] on div "Paroles manuelles" at bounding box center [817, 429] width 189 height 21
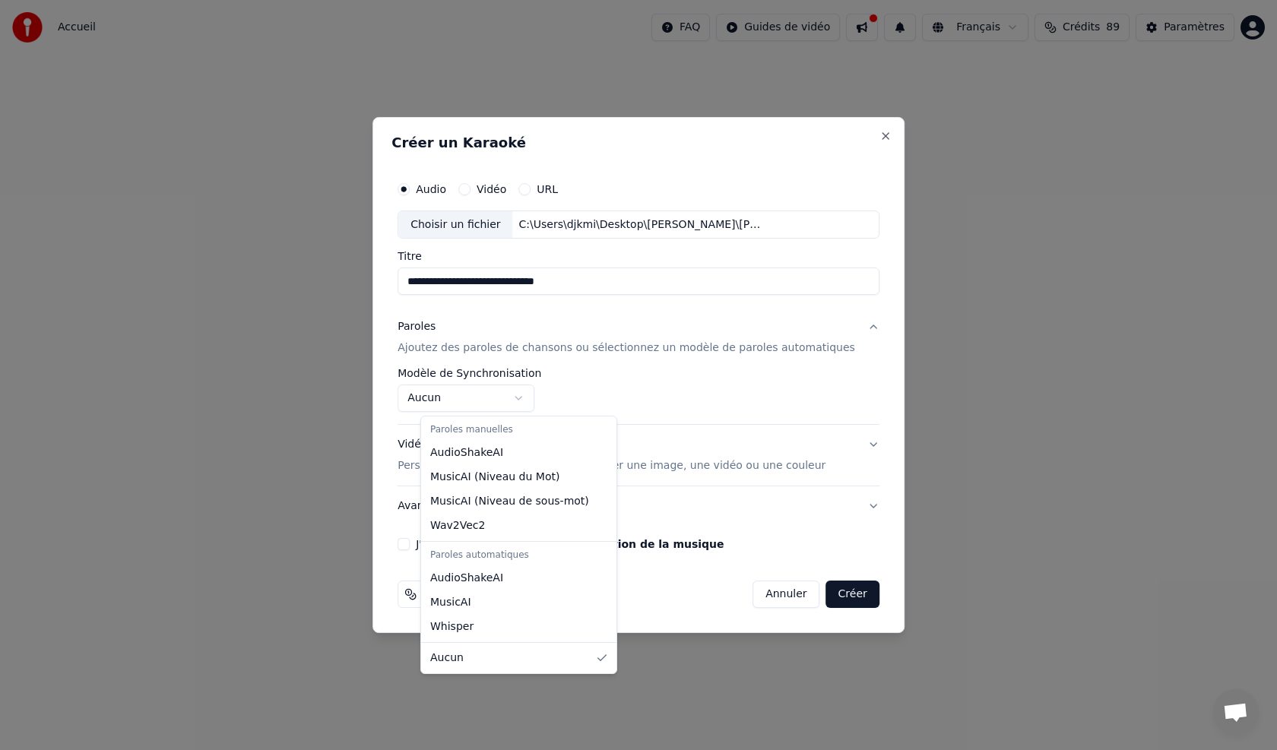
click at [540, 322] on body "**********" at bounding box center [638, 161] width 1277 height 322
select select "**********"
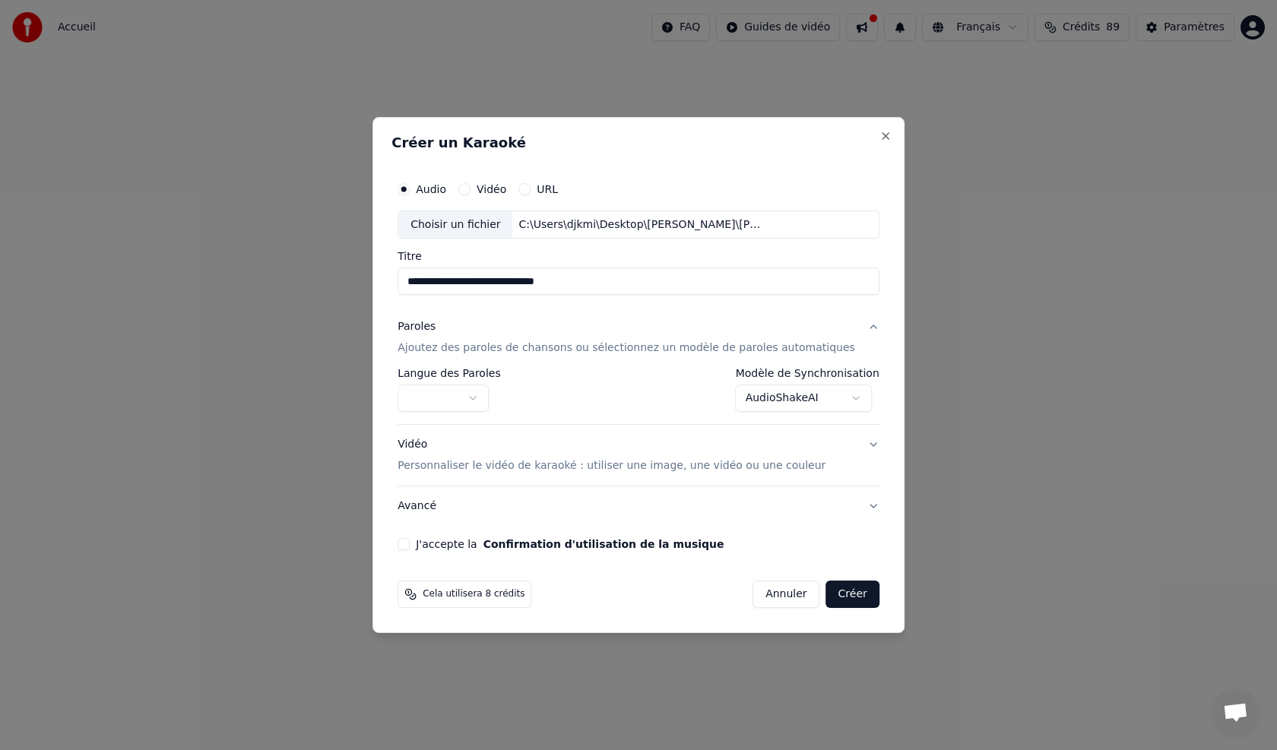
click at [495, 322] on body "**********" at bounding box center [638, 161] width 1277 height 322
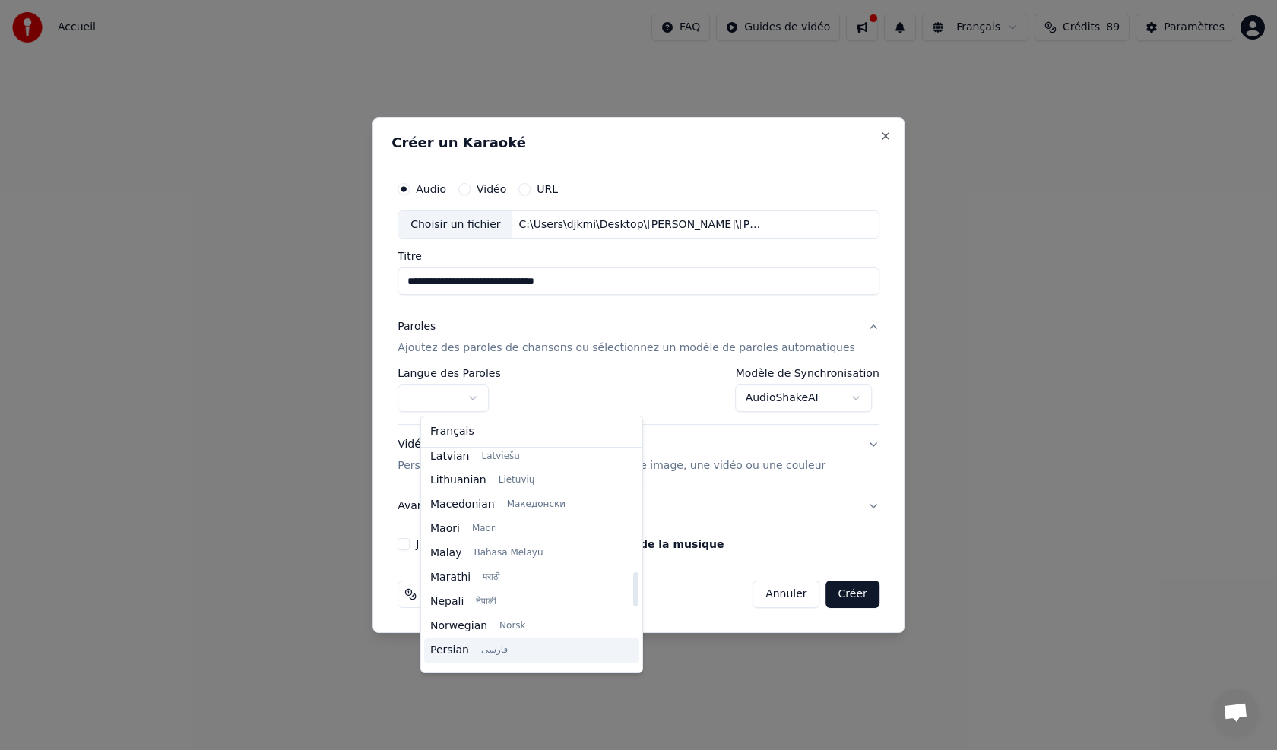
scroll to position [836, 0]
select select "**"
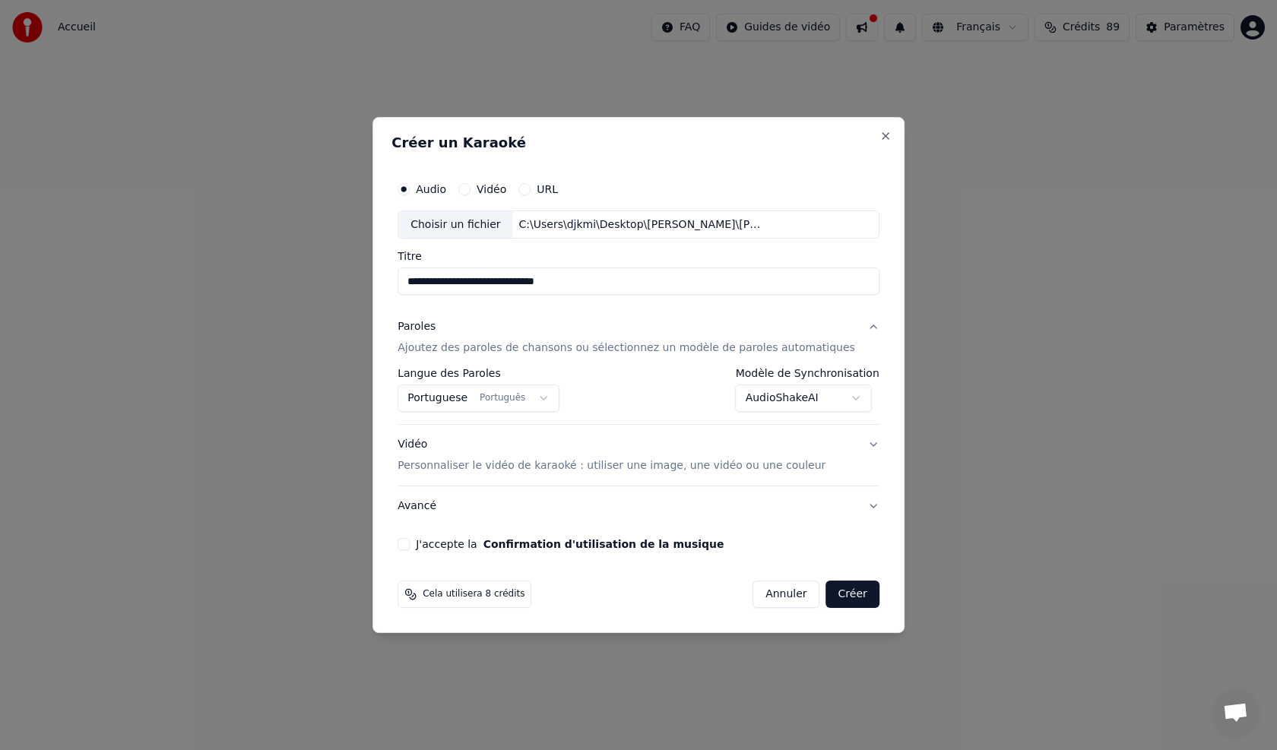
click at [486, 469] on p "Personnaliser le vidéo de karaoké : utiliser une image, une vidéo ou une couleur" at bounding box center [611, 465] width 428 height 15
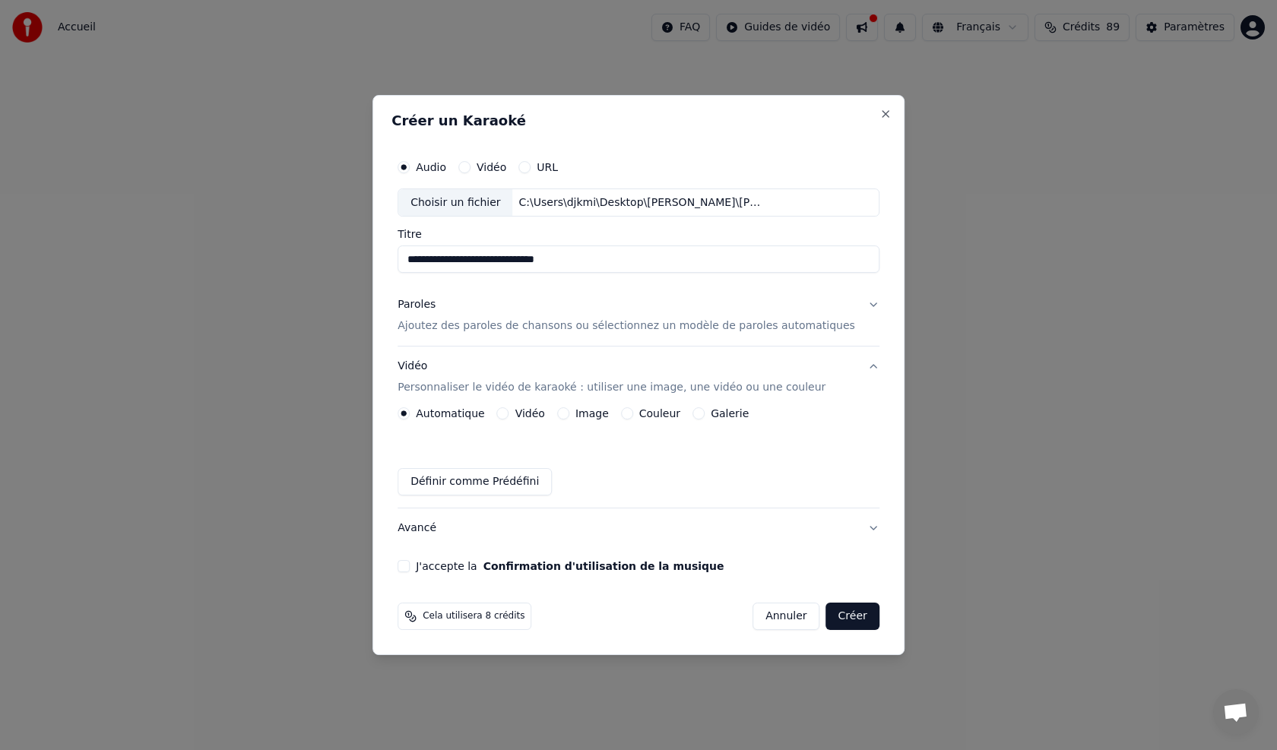
click at [479, 480] on button "Définir comme Prédéfini" at bounding box center [474, 481] width 154 height 27
click at [879, 114] on button "Close" at bounding box center [885, 114] width 12 height 12
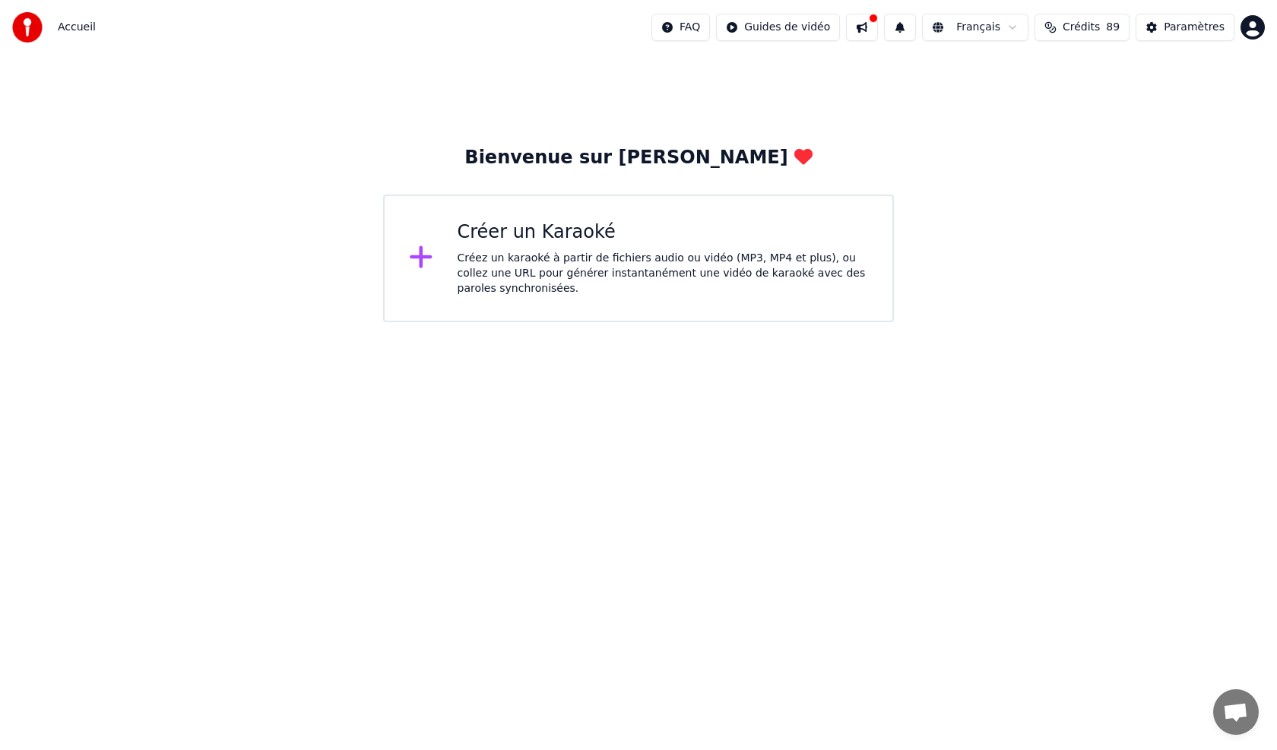
click at [789, 24] on html "Accueil FAQ Guides de vidéo Français Crédits 89 Paramètres Bienvenue sur Youka …" at bounding box center [638, 161] width 1277 height 322
click at [762, 84] on div "Guide de synchronisation des paroles" at bounding box center [811, 84] width 212 height 24
click at [487, 260] on div "Créez un karaoké à partir de fichiers audio ou vidéo (MP3, MP4 et plus), ou col…" at bounding box center [662, 274] width 411 height 46
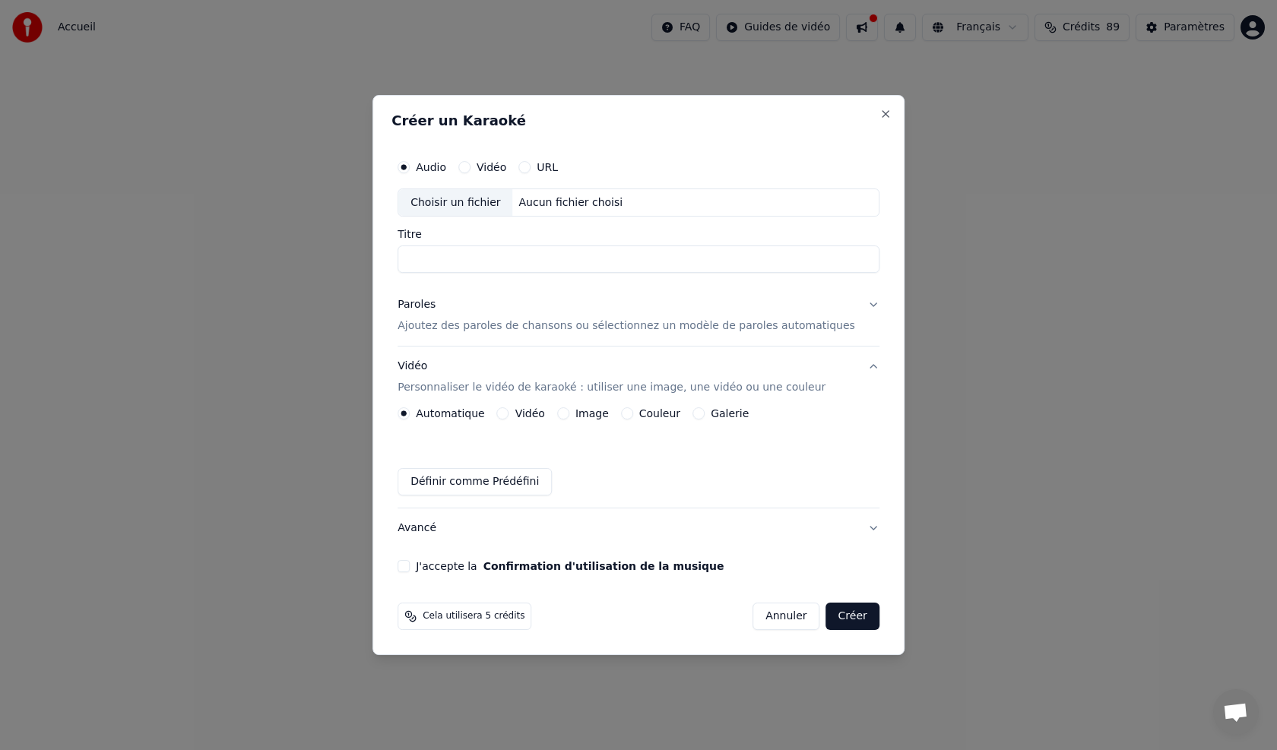
click at [446, 169] on label "Audio" at bounding box center [431, 167] width 30 height 11
click at [410, 169] on button "Audio" at bounding box center [403, 167] width 12 height 12
click at [555, 207] on div "Aucun fichier choisi" at bounding box center [571, 202] width 116 height 15
type input "**********"
click at [436, 535] on button "Avancé" at bounding box center [638, 528] width 482 height 40
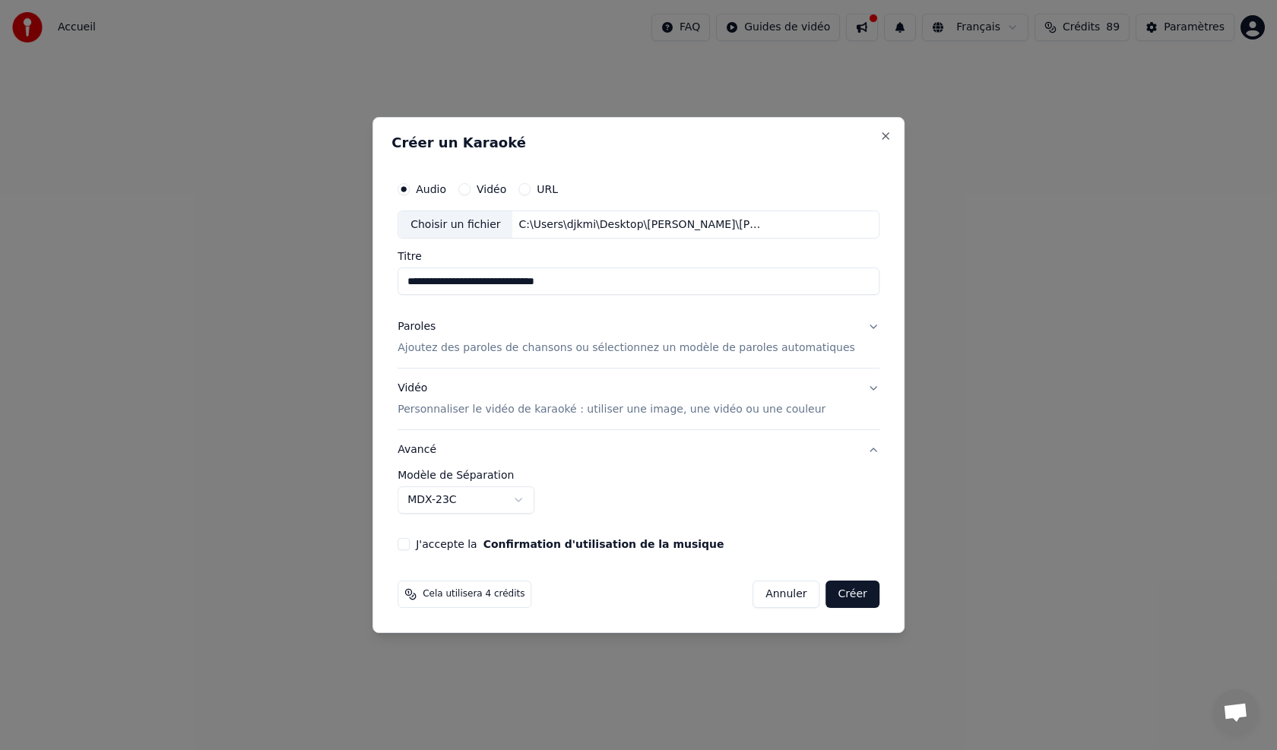
click at [436, 353] on p "Ajoutez des paroles de chansons ou sélectionnez un modèle de paroles automatiqu…" at bounding box center [625, 348] width 457 height 15
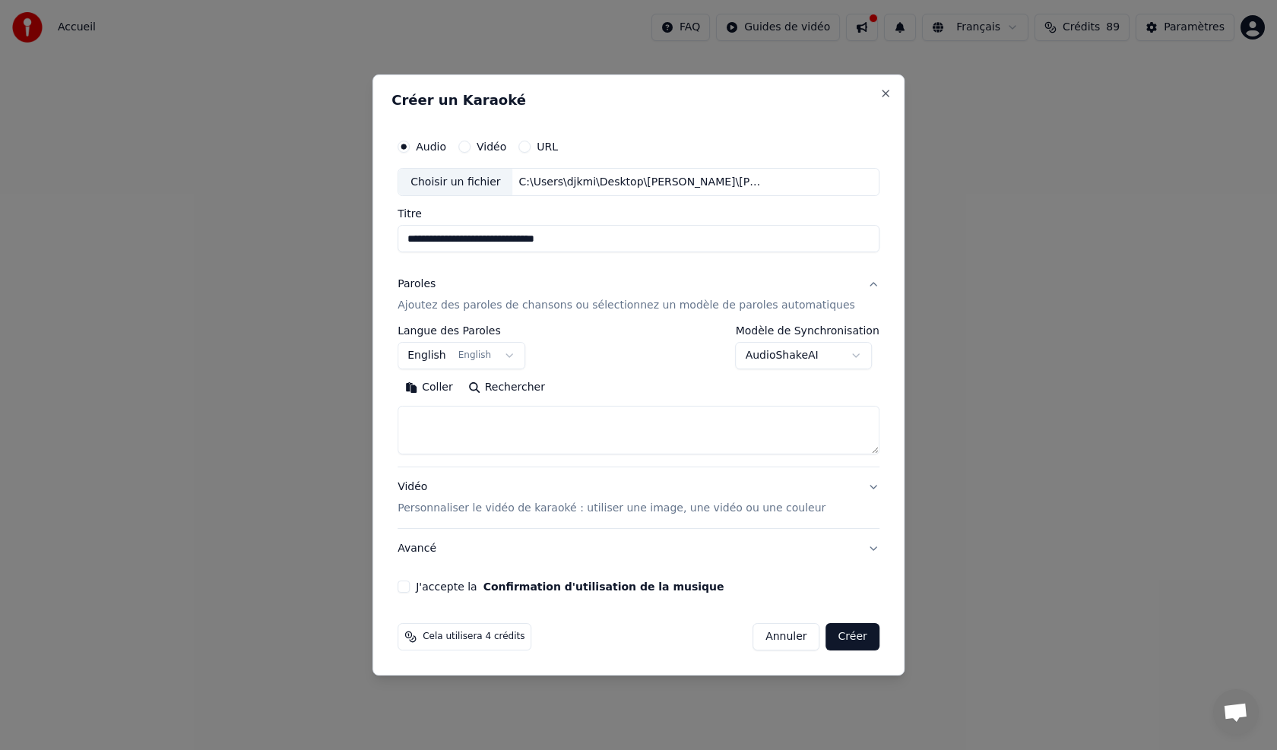
click at [440, 391] on button "Coller" at bounding box center [428, 388] width 63 height 24
type textarea "**********"
click at [441, 391] on button "Rechercher" at bounding box center [443, 388] width 92 height 24
click at [478, 302] on p "Ajoutez des paroles de chansons ou sélectionnez un modèle de paroles automatiqu…" at bounding box center [625, 306] width 457 height 15
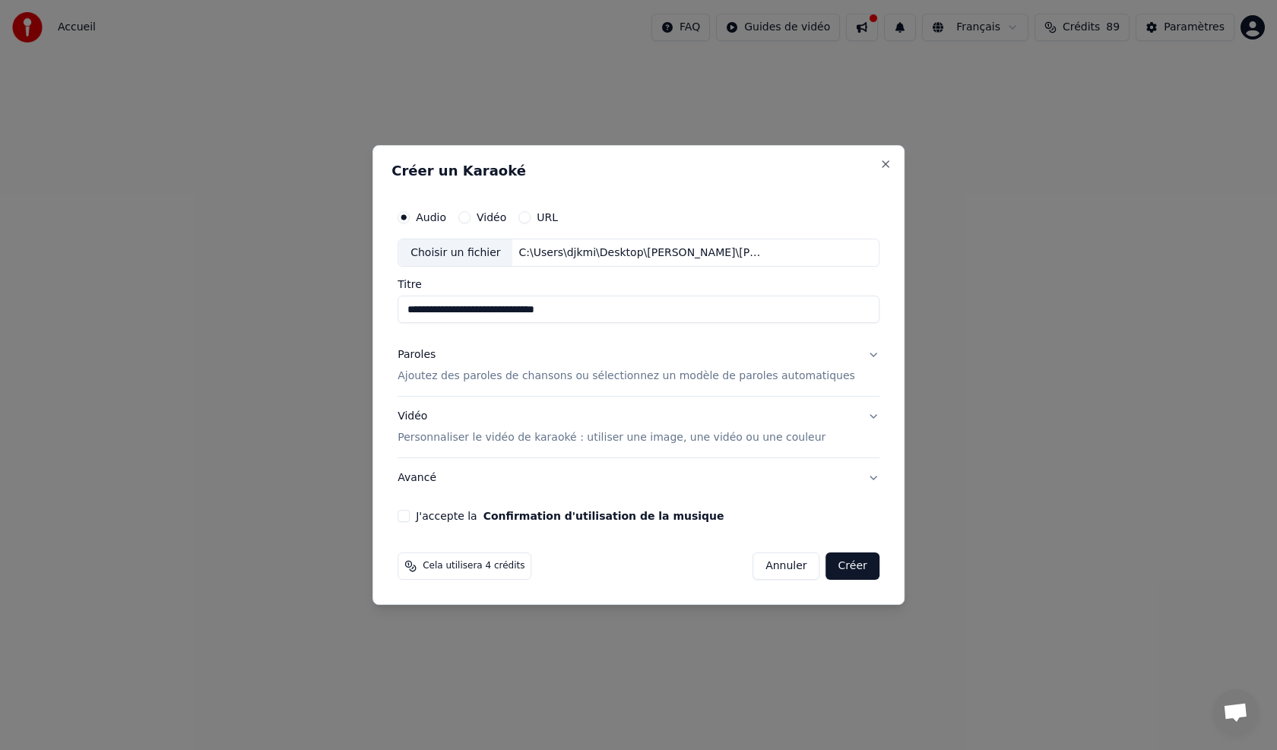
click at [435, 353] on div "Paroles" at bounding box center [416, 355] width 38 height 15
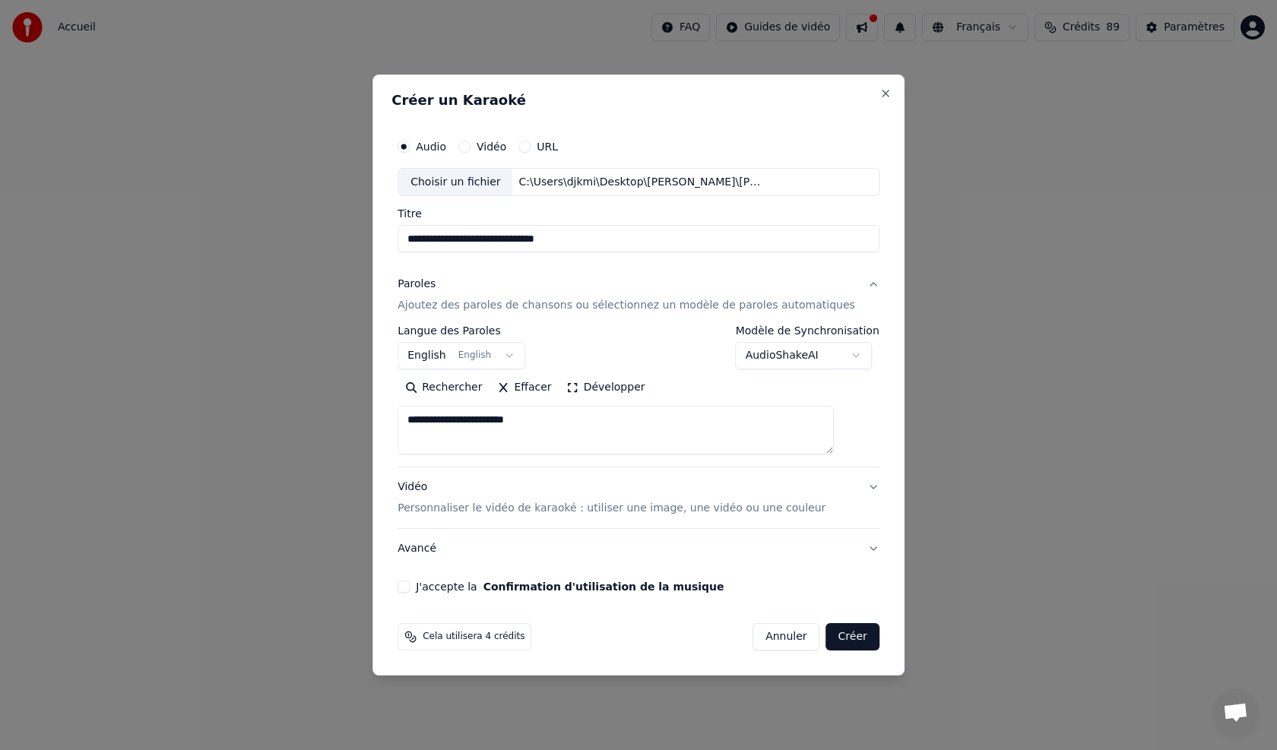
click at [533, 237] on input "**********" at bounding box center [638, 239] width 482 height 27
drag, startPoint x: 591, startPoint y: 242, endPoint x: 515, endPoint y: 241, distance: 76.0
click at [515, 241] on input "**********" at bounding box center [638, 239] width 482 height 27
click at [508, 413] on textarea "**********" at bounding box center [615, 431] width 436 height 49
click at [568, 436] on textarea "********" at bounding box center [615, 431] width 436 height 49
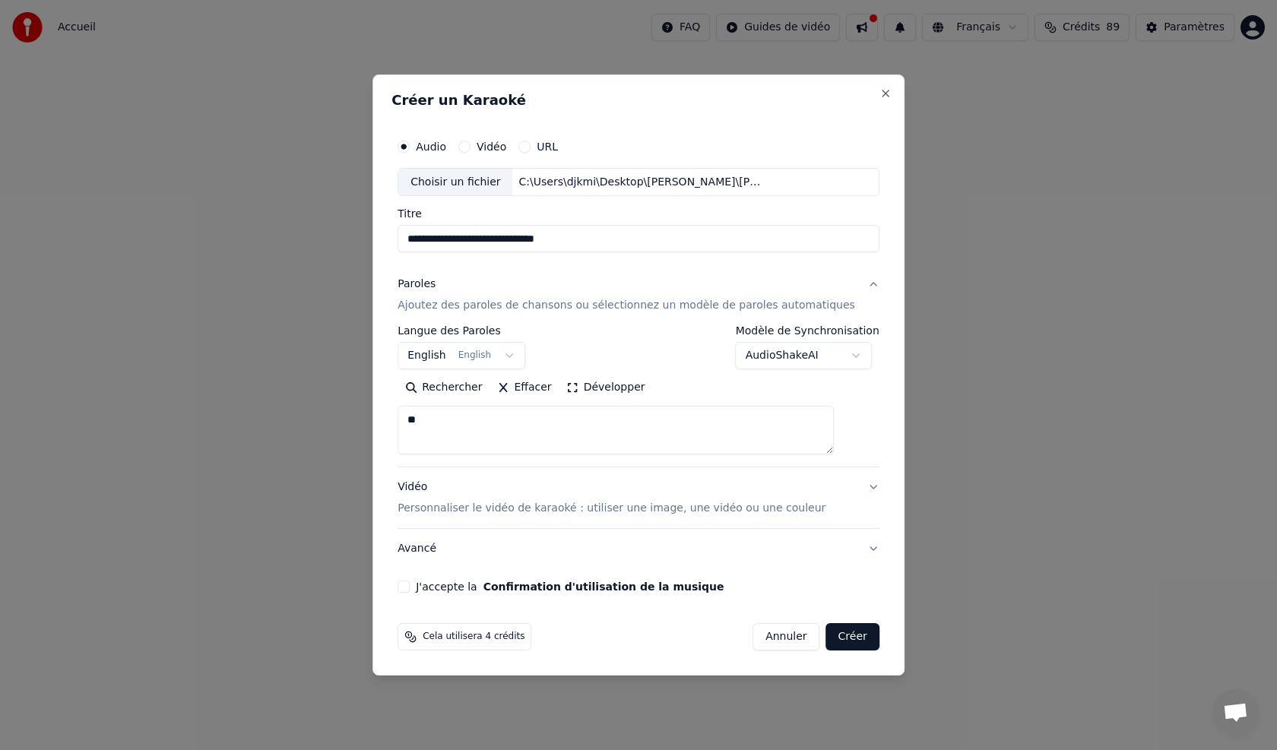
type textarea "*"
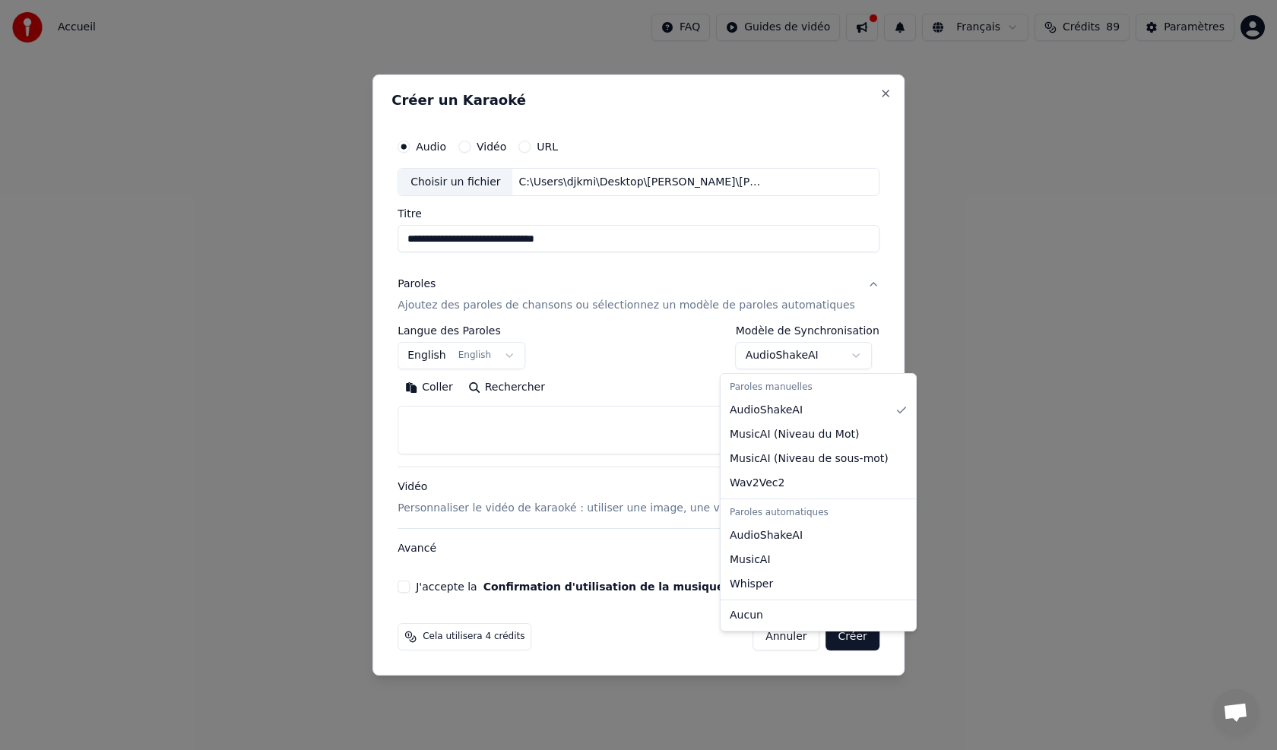
click at [840, 322] on body "**********" at bounding box center [638, 161] width 1277 height 322
click at [1005, 508] on div at bounding box center [638, 375] width 1277 height 750
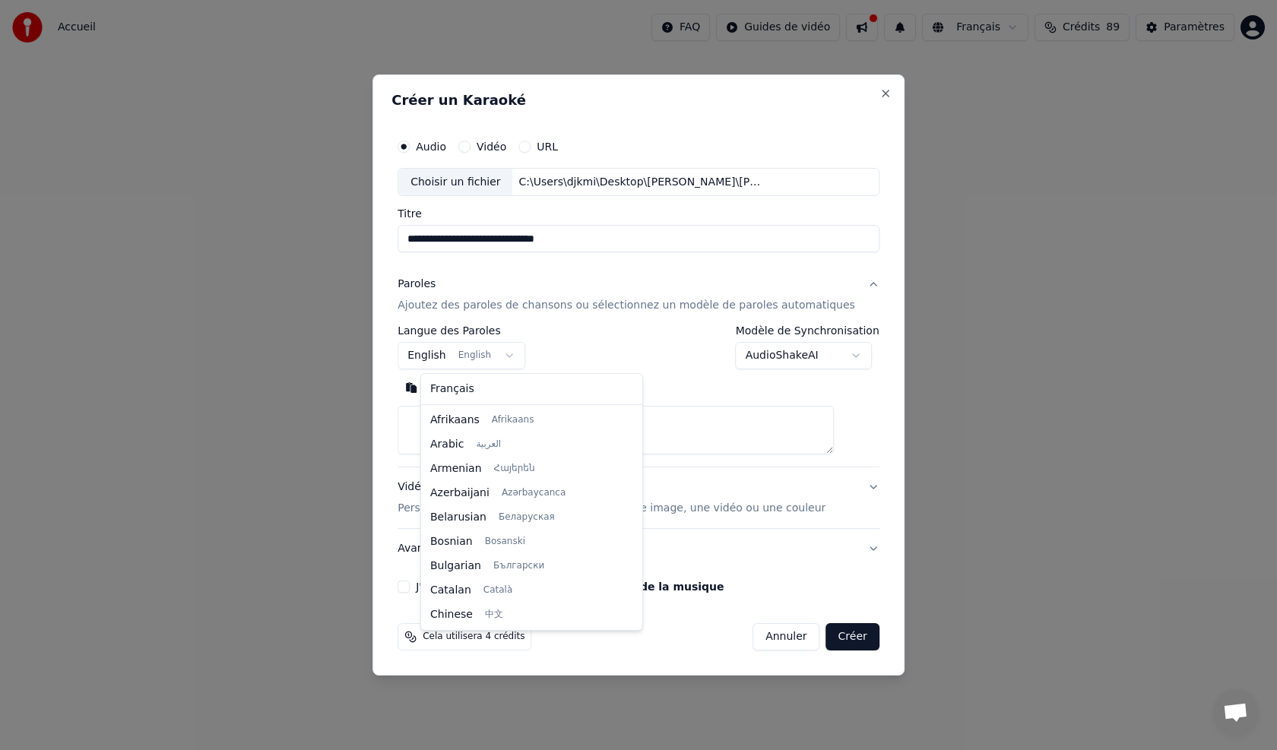
click at [525, 322] on body "**********" at bounding box center [638, 161] width 1277 height 322
select select "**"
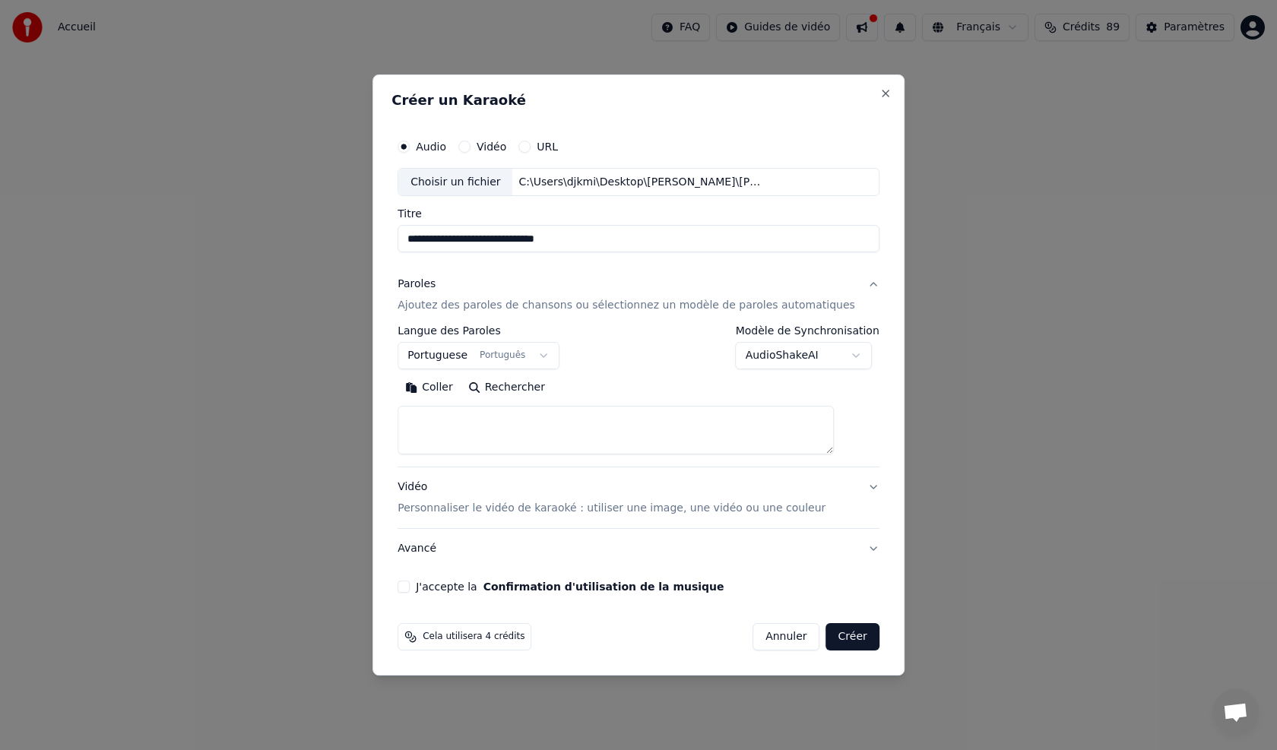
click at [461, 391] on button "Coller" at bounding box center [428, 388] width 63 height 24
type textarea "**********"
click at [595, 188] on div "C:\Users\djkmi\Desktop\miguel fados\Gabino Ferreira - O valor do Fado.MP3" at bounding box center [642, 182] width 258 height 15
drag, startPoint x: 807, startPoint y: 176, endPoint x: 795, endPoint y: 178, distance: 12.3
click at [795, 178] on div "Choisir un fichier C:\Users\djkmi\Desktop\miguel fados\Gabino Ferreira - O valo…" at bounding box center [638, 182] width 482 height 29
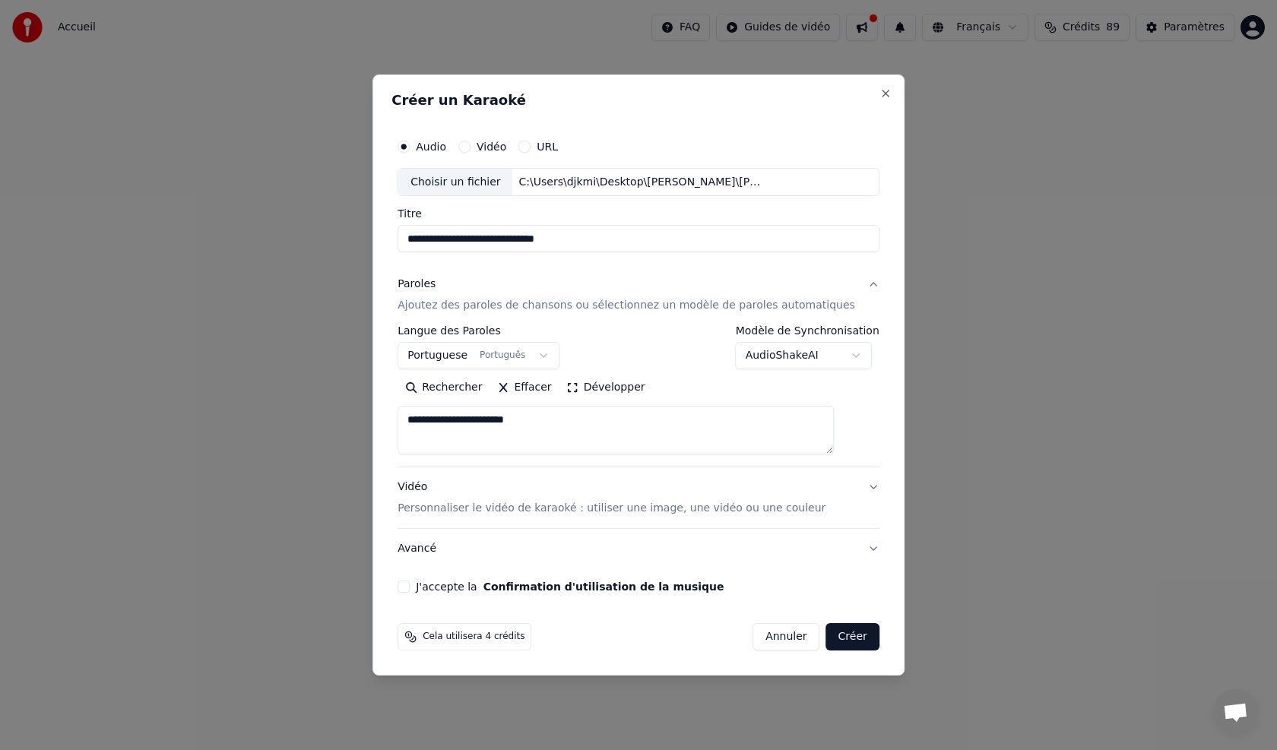
click at [549, 145] on div "URL" at bounding box center [538, 147] width 40 height 12
click at [530, 147] on button "URL" at bounding box center [524, 147] width 12 height 12
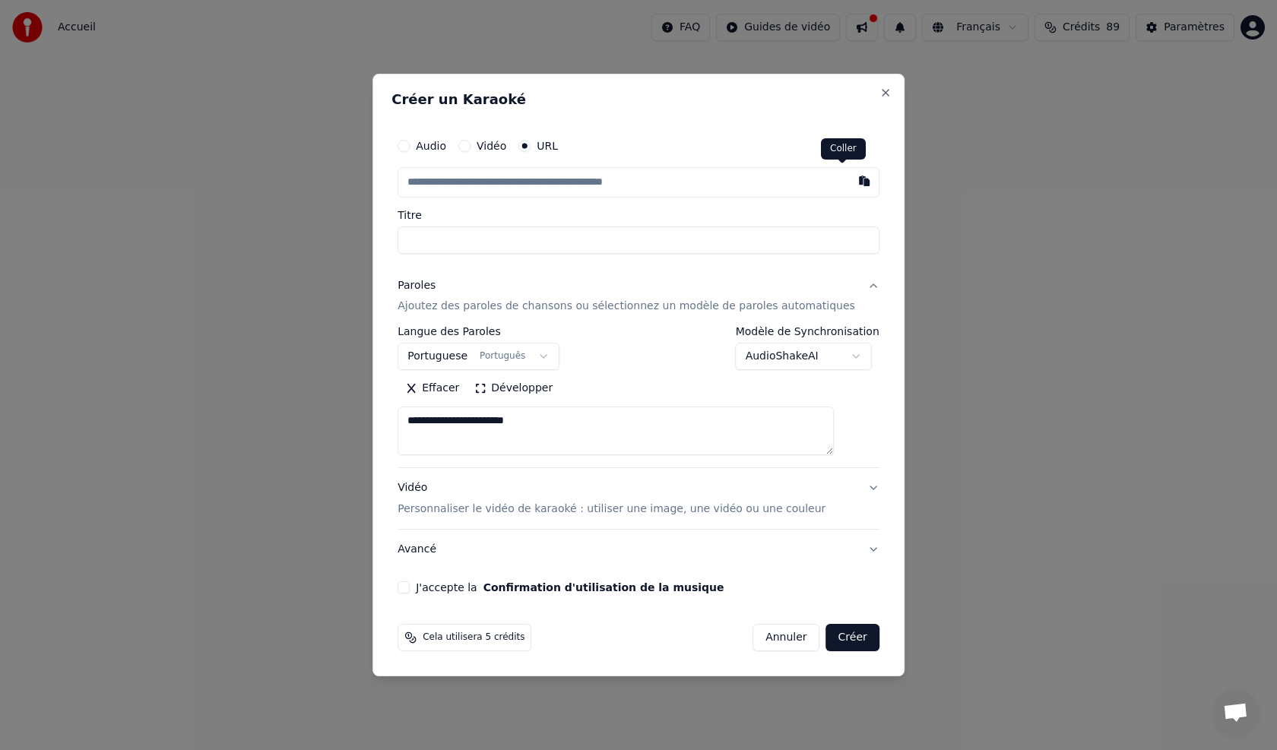
click at [849, 182] on button "button" at bounding box center [864, 180] width 30 height 27
type input "**********"
drag, startPoint x: 561, startPoint y: 184, endPoint x: 406, endPoint y: 192, distance: 155.2
click at [406, 192] on div "**********" at bounding box center [638, 375] width 532 height 603
click at [763, 634] on button "Annuler" at bounding box center [785, 637] width 67 height 27
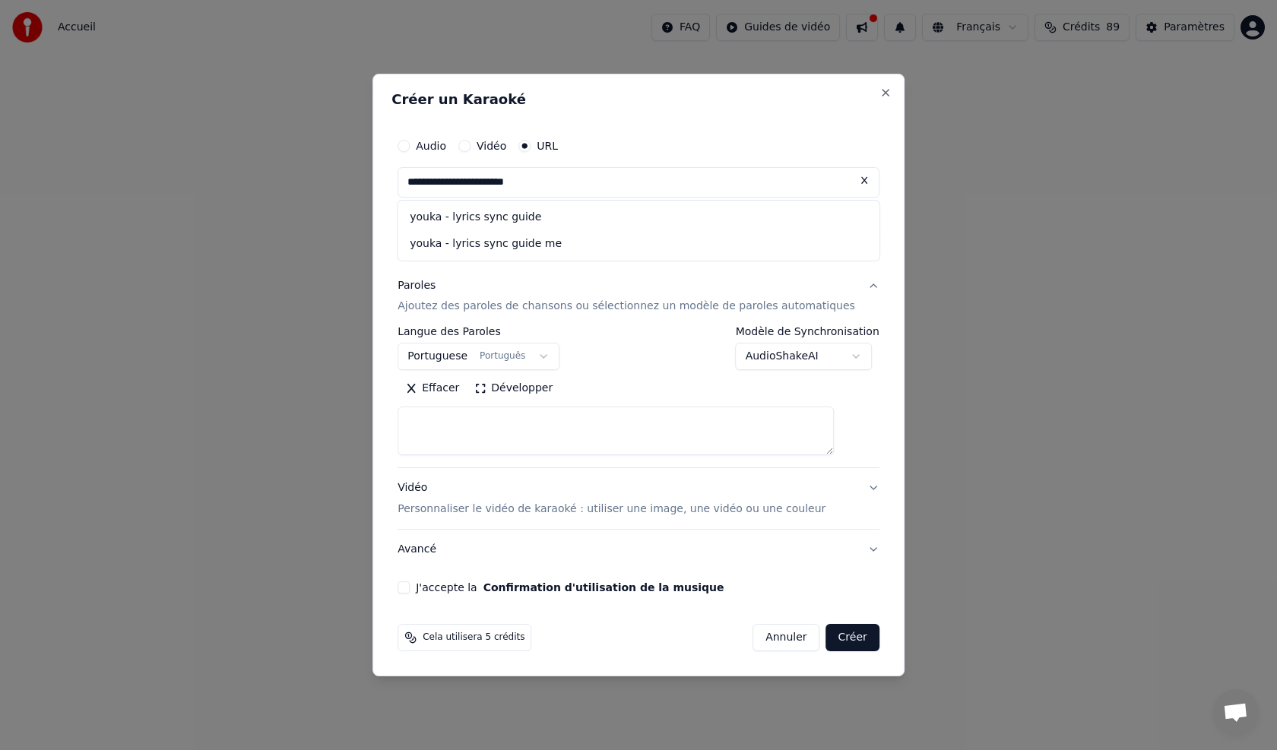
select select
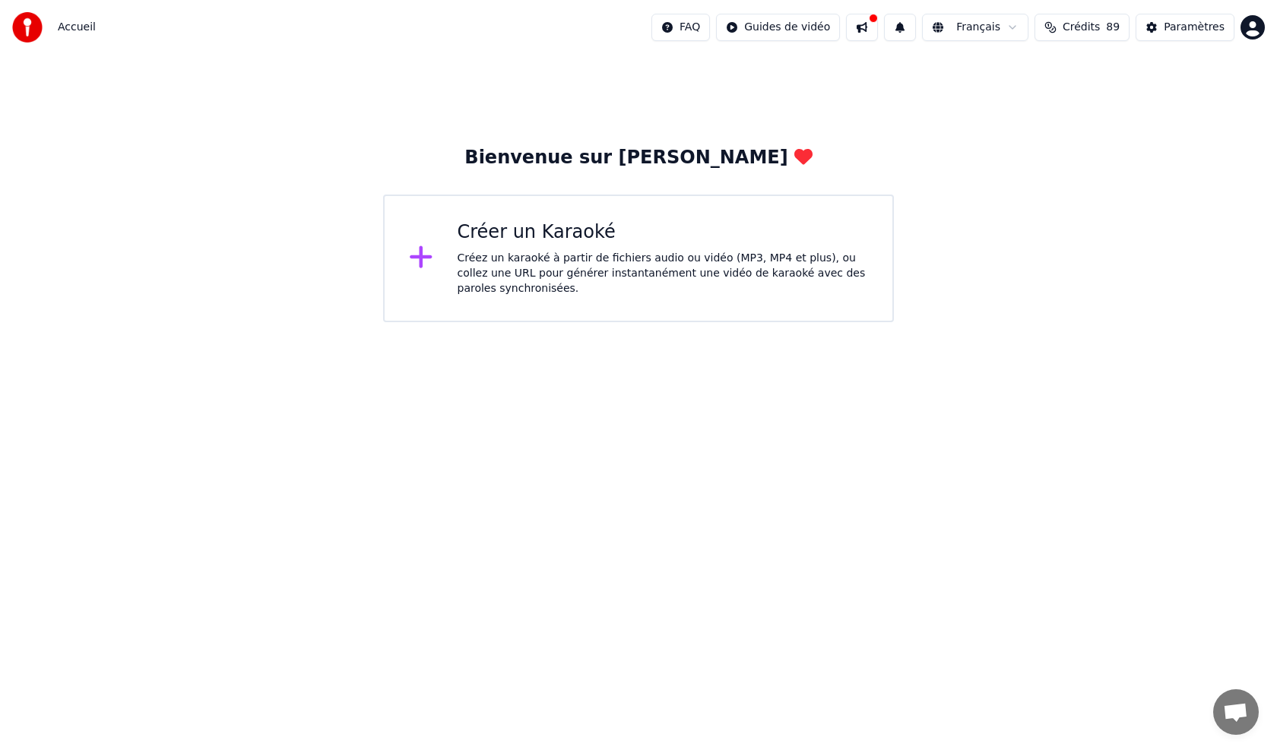
click at [503, 245] on div "Créer un Karaoké Créez un karaoké à partir de fichiers audio ou vidéo (MP3, MP4…" at bounding box center [662, 258] width 411 height 76
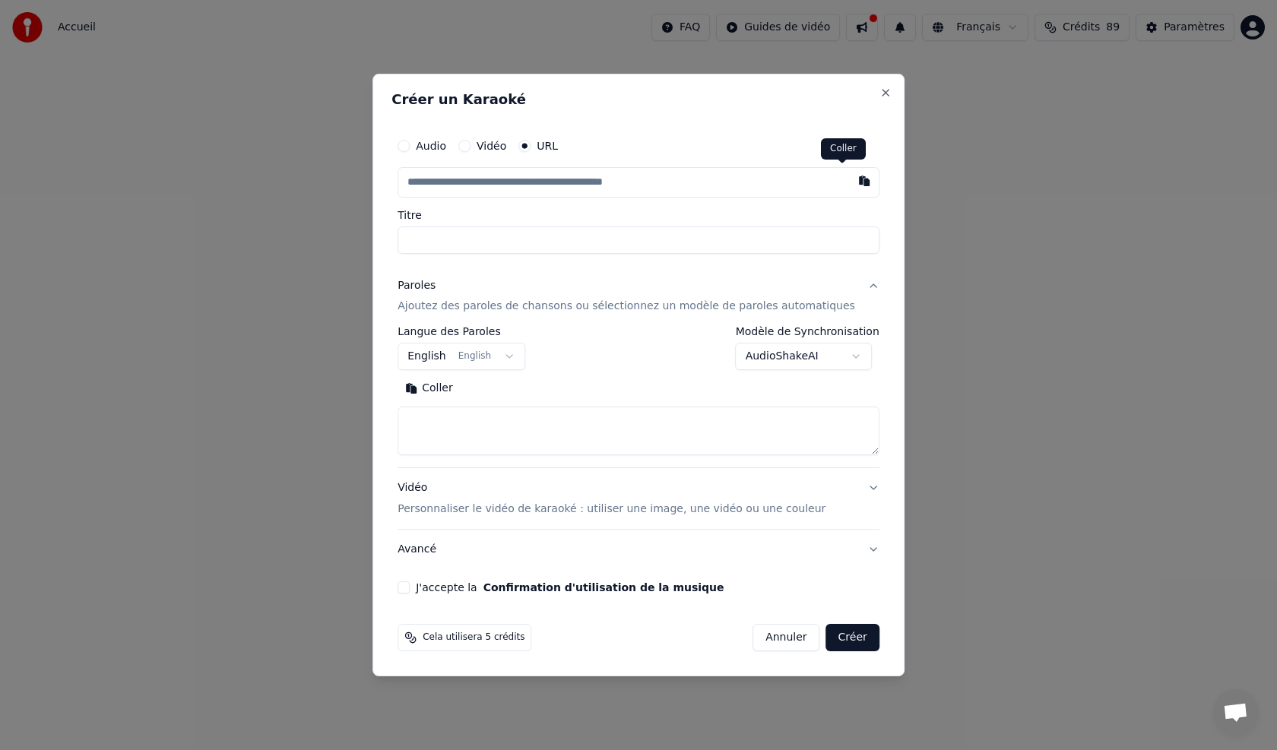
click at [849, 181] on button "button" at bounding box center [864, 180] width 30 height 27
type input "**********"
click at [879, 91] on button "Close" at bounding box center [885, 93] width 12 height 12
select select
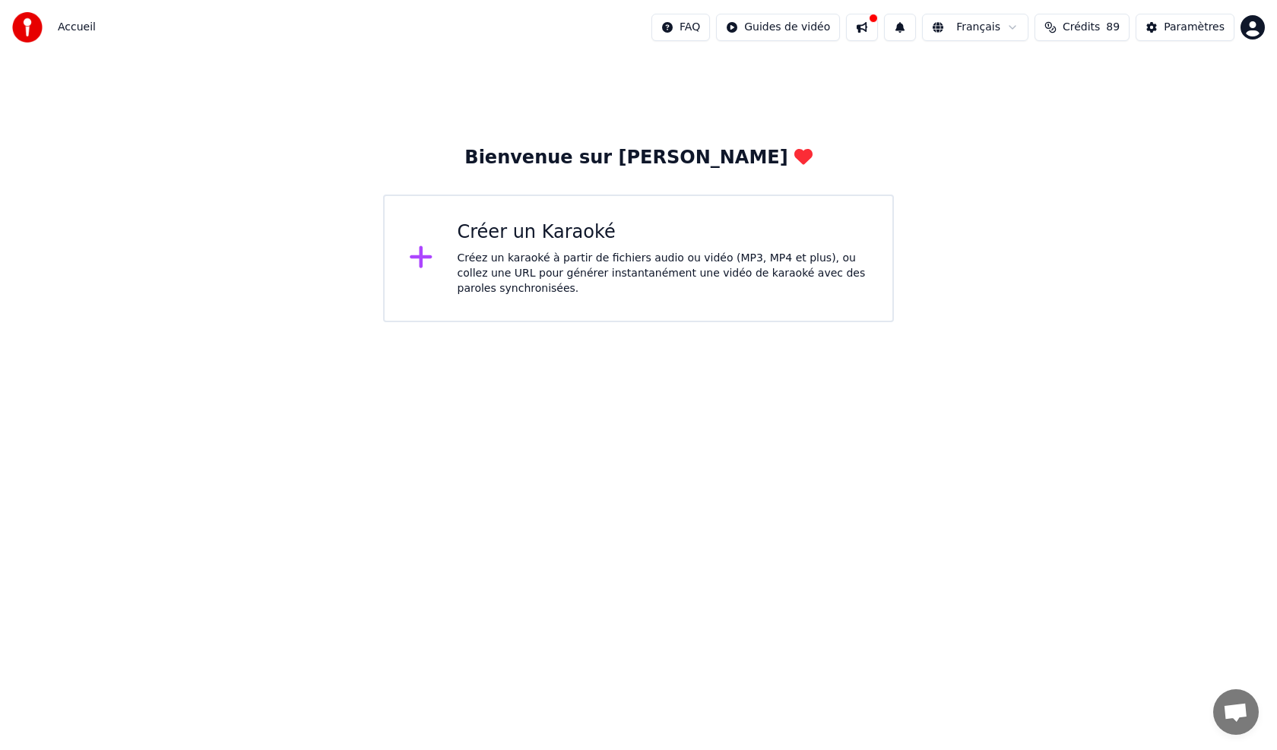
click at [561, 242] on div "Créer un Karaoké" at bounding box center [662, 232] width 411 height 24
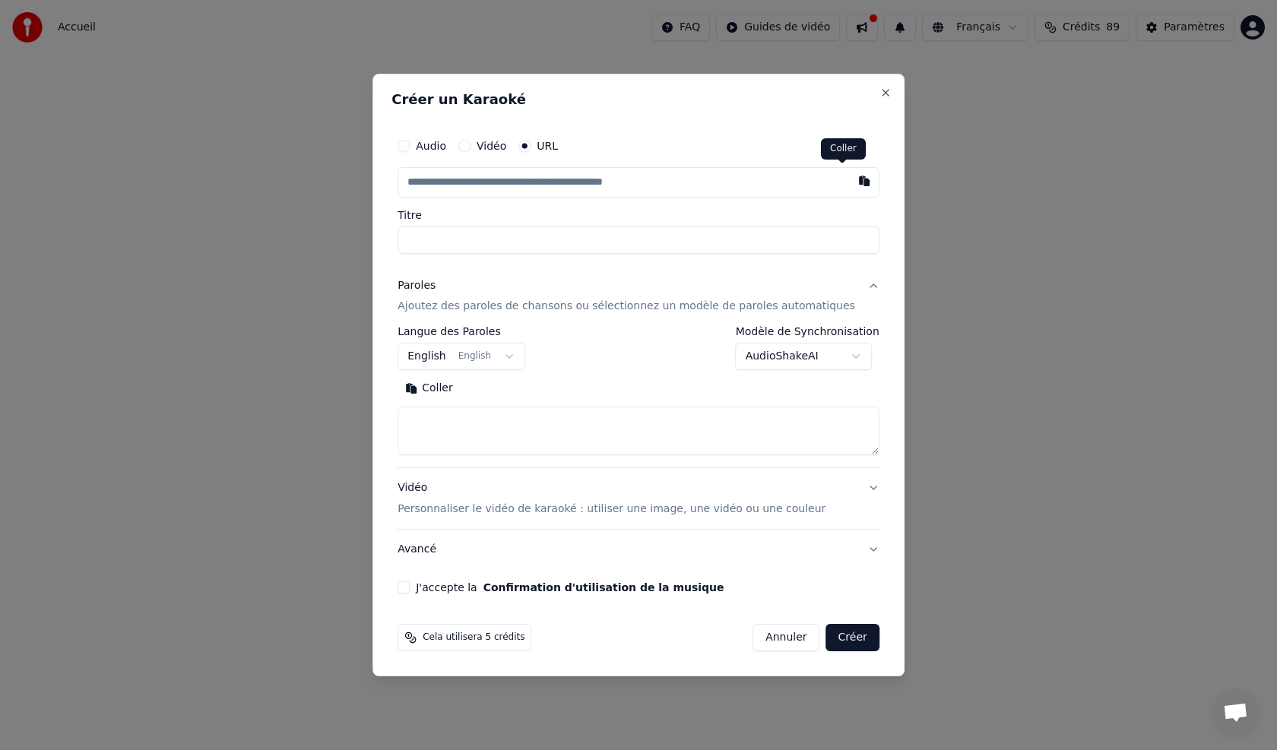
click at [849, 182] on button "button" at bounding box center [864, 180] width 30 height 27
type input "**********"
click at [849, 182] on button at bounding box center [864, 180] width 30 height 27
click at [470, 147] on button "Vidéo" at bounding box center [464, 146] width 12 height 12
click at [558, 179] on div "Aucun fichier choisi" at bounding box center [571, 182] width 116 height 15
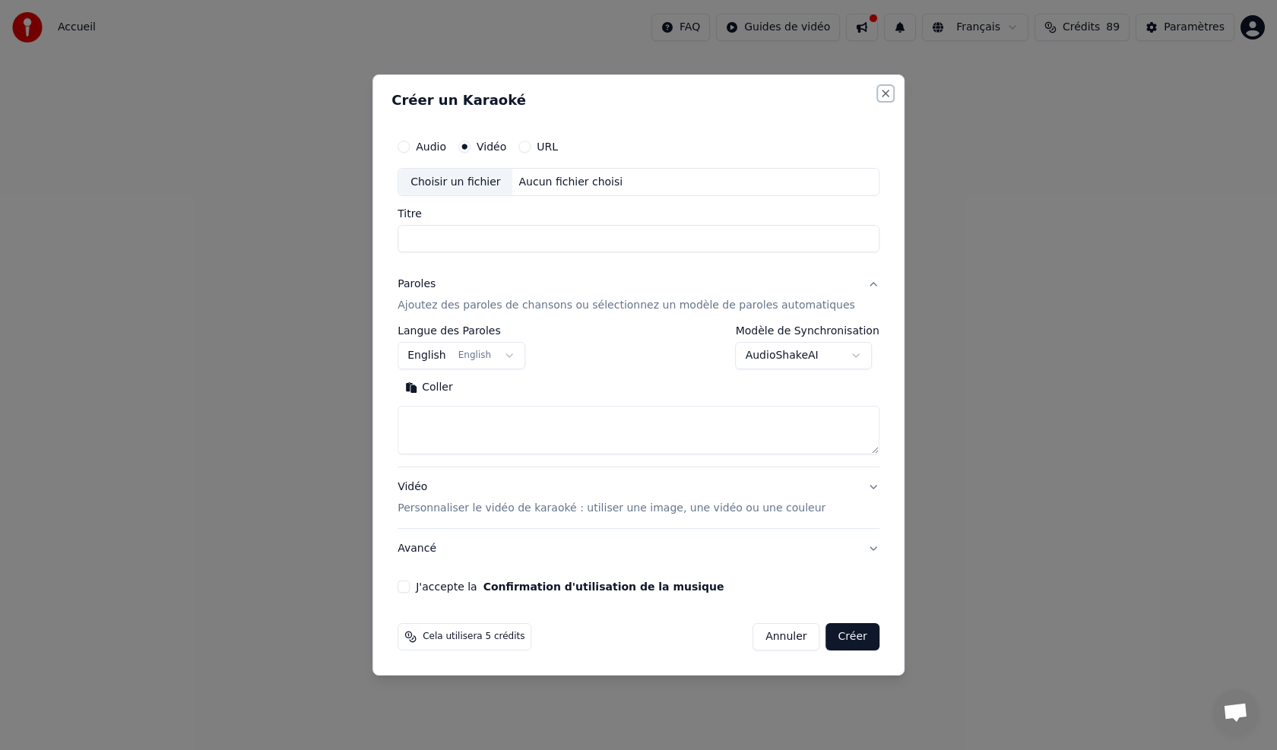
click at [879, 93] on button "Close" at bounding box center [885, 93] width 12 height 12
select select
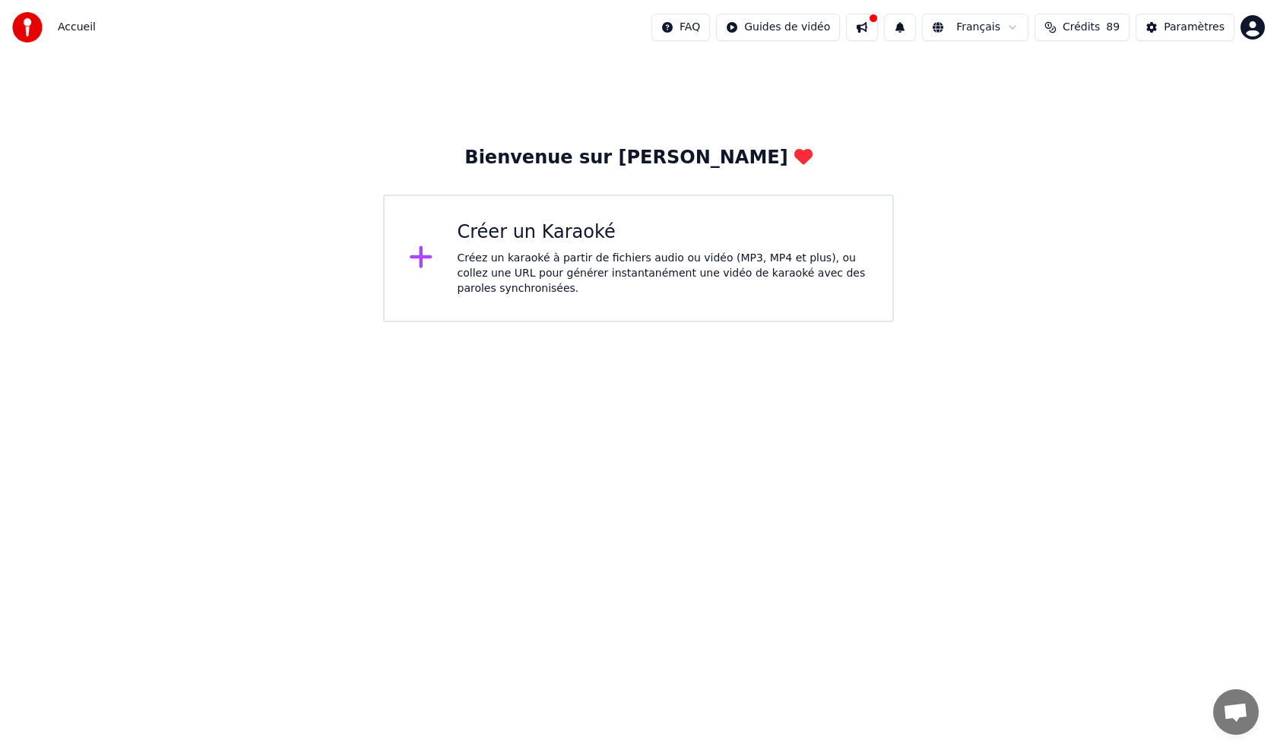
click at [799, 33] on html "Accueil FAQ Guides de vidéo Français Crédits 89 Paramètres Bienvenue sur Youka …" at bounding box center [638, 161] width 1277 height 322
click at [779, 88] on div "Guide de synchronisation des paroles" at bounding box center [811, 84] width 212 height 24
click at [540, 258] on div "Créez un karaoké à partir de fichiers audio ou vidéo (MP3, MP4 et plus), ou col…" at bounding box center [662, 274] width 411 height 46
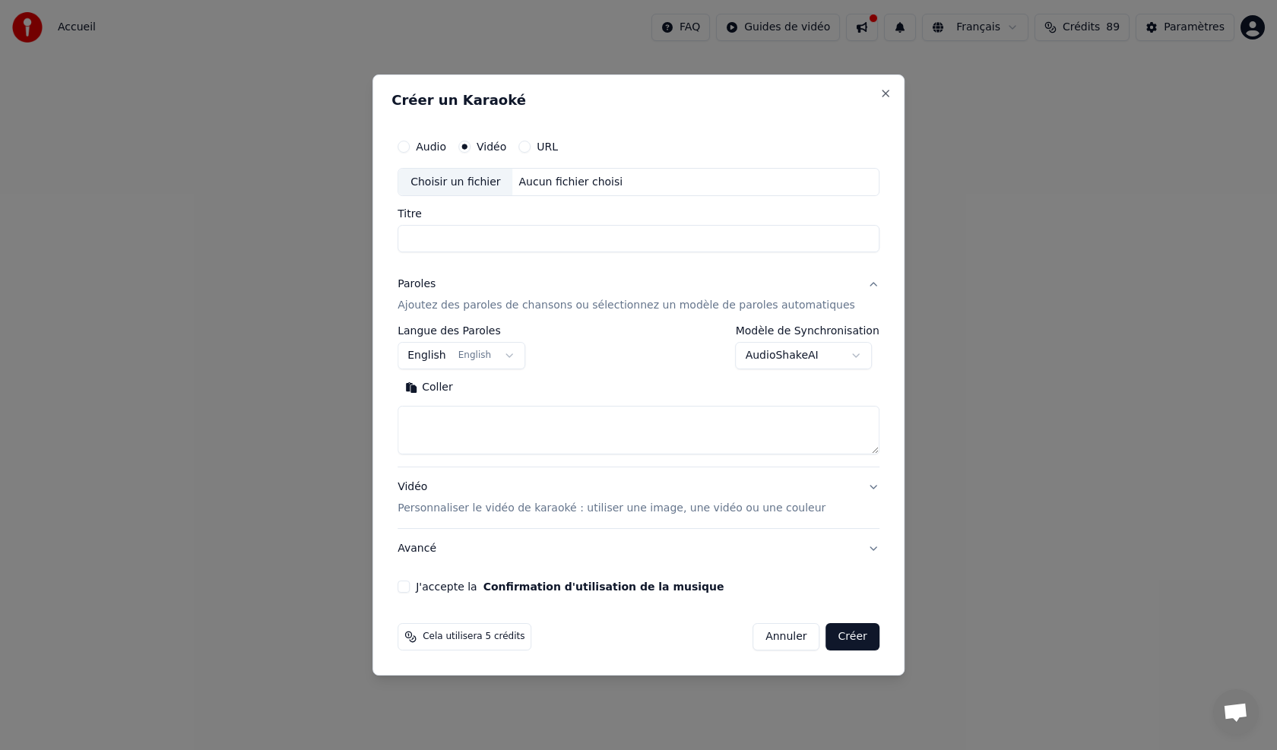
click at [530, 145] on button "URL" at bounding box center [524, 147] width 12 height 12
click at [849, 185] on button "button" at bounding box center [864, 180] width 30 height 27
type input "**********"
click at [849, 182] on button at bounding box center [864, 180] width 30 height 27
click at [849, 182] on button "button" at bounding box center [864, 180] width 30 height 27
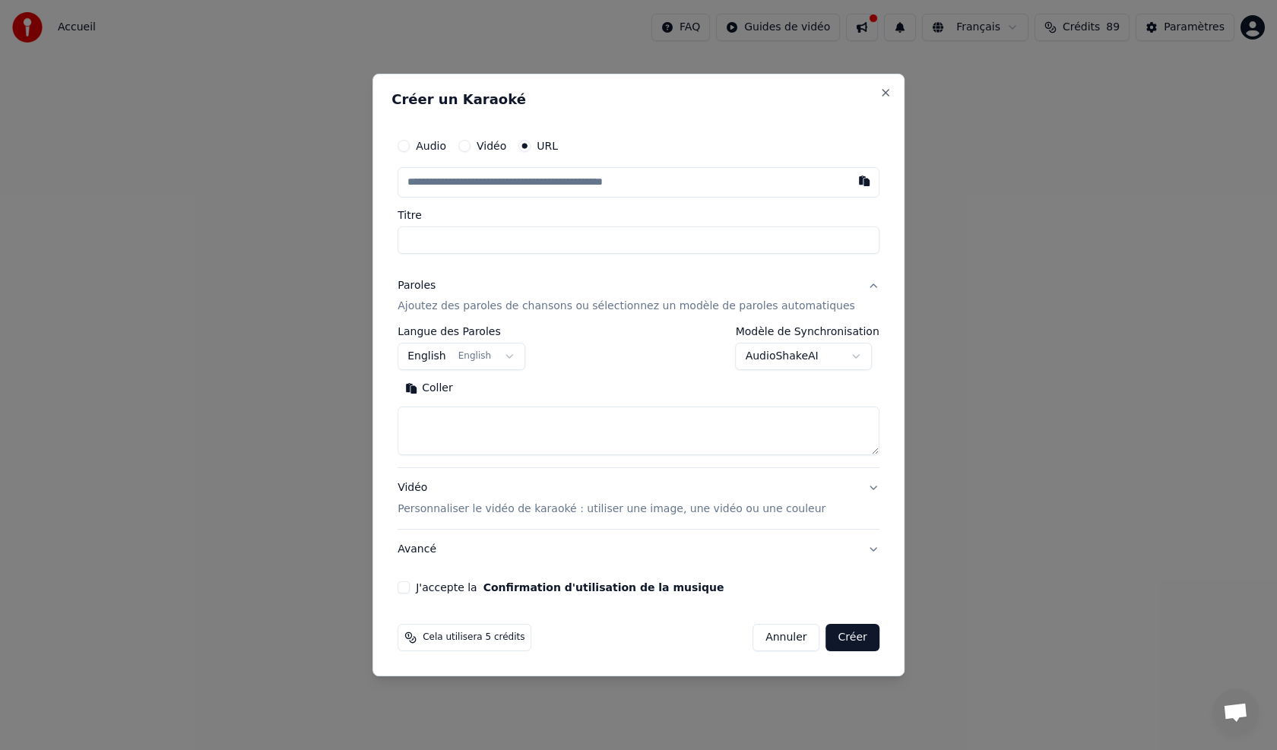
type input "**********"
click at [442, 147] on label "Audio" at bounding box center [431, 146] width 30 height 11
click at [410, 147] on button "Audio" at bounding box center [403, 146] width 12 height 12
click at [464, 175] on div "Choisir un fichier" at bounding box center [455, 182] width 114 height 27
click at [879, 92] on button "Close" at bounding box center [885, 93] width 12 height 12
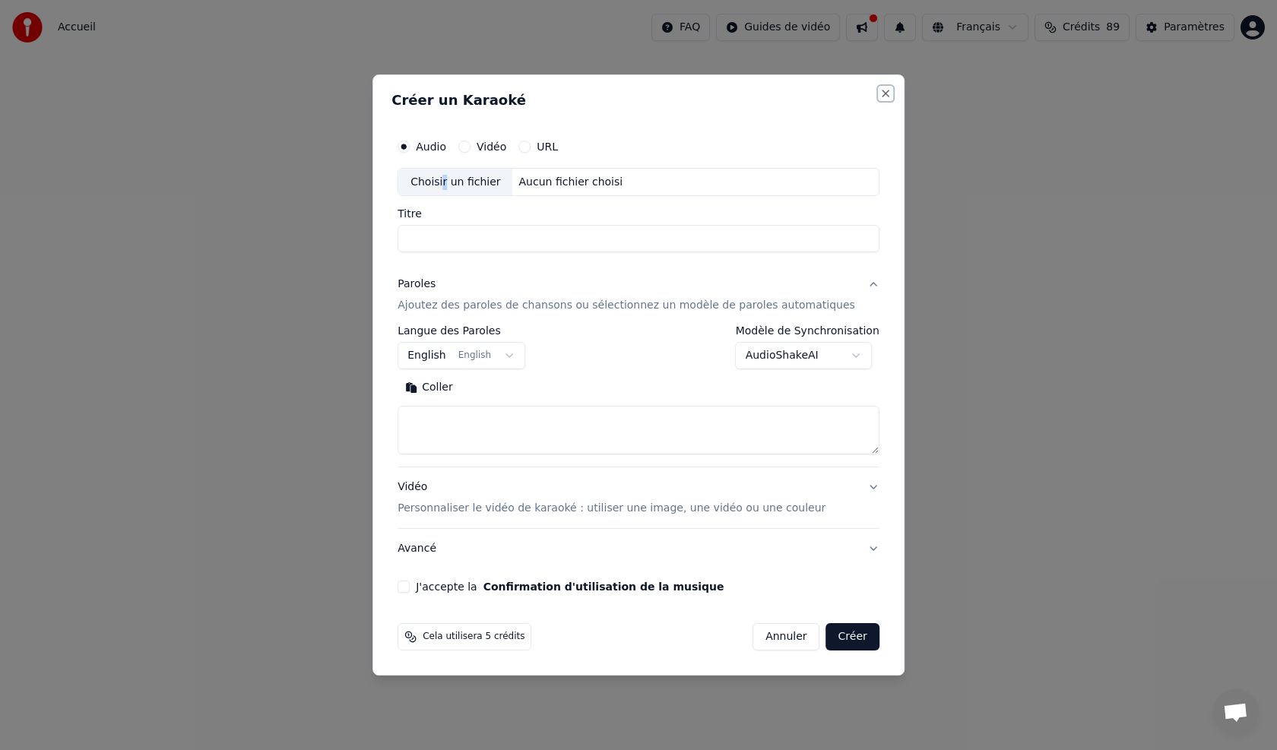
select select
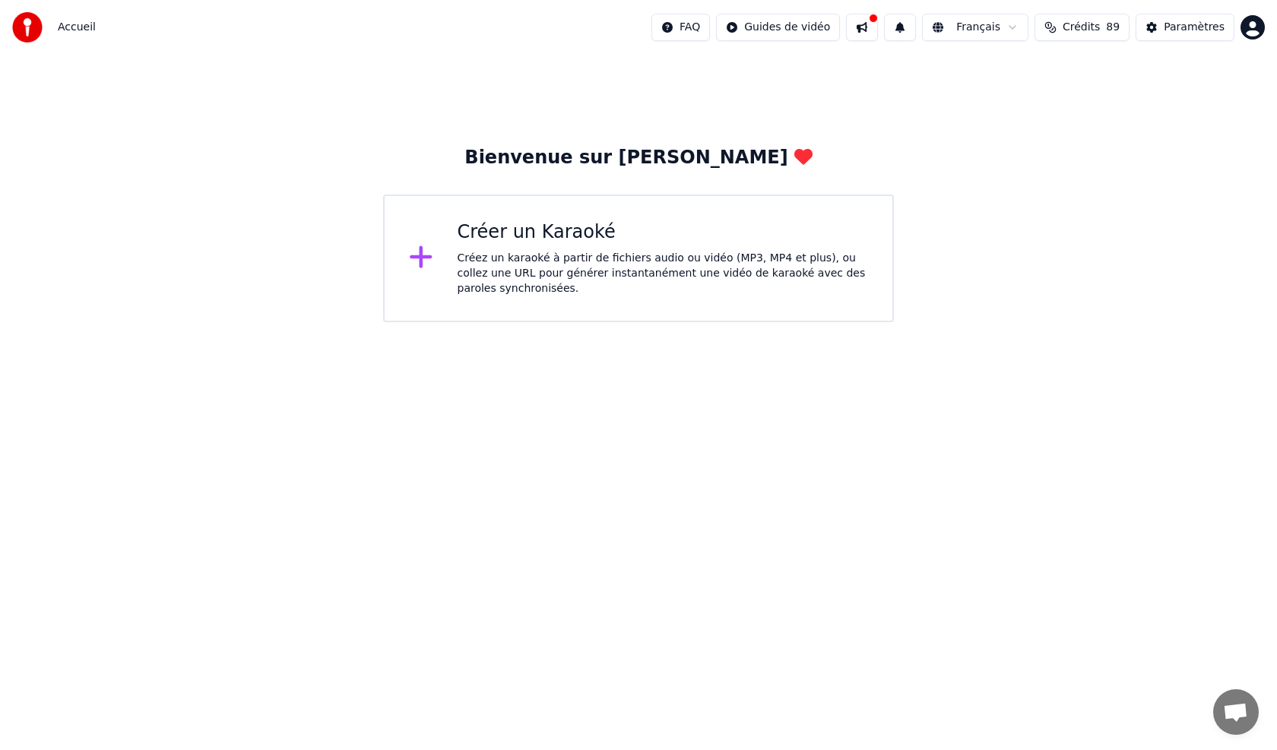
click at [530, 234] on div "Créer un Karaoké" at bounding box center [662, 232] width 411 height 24
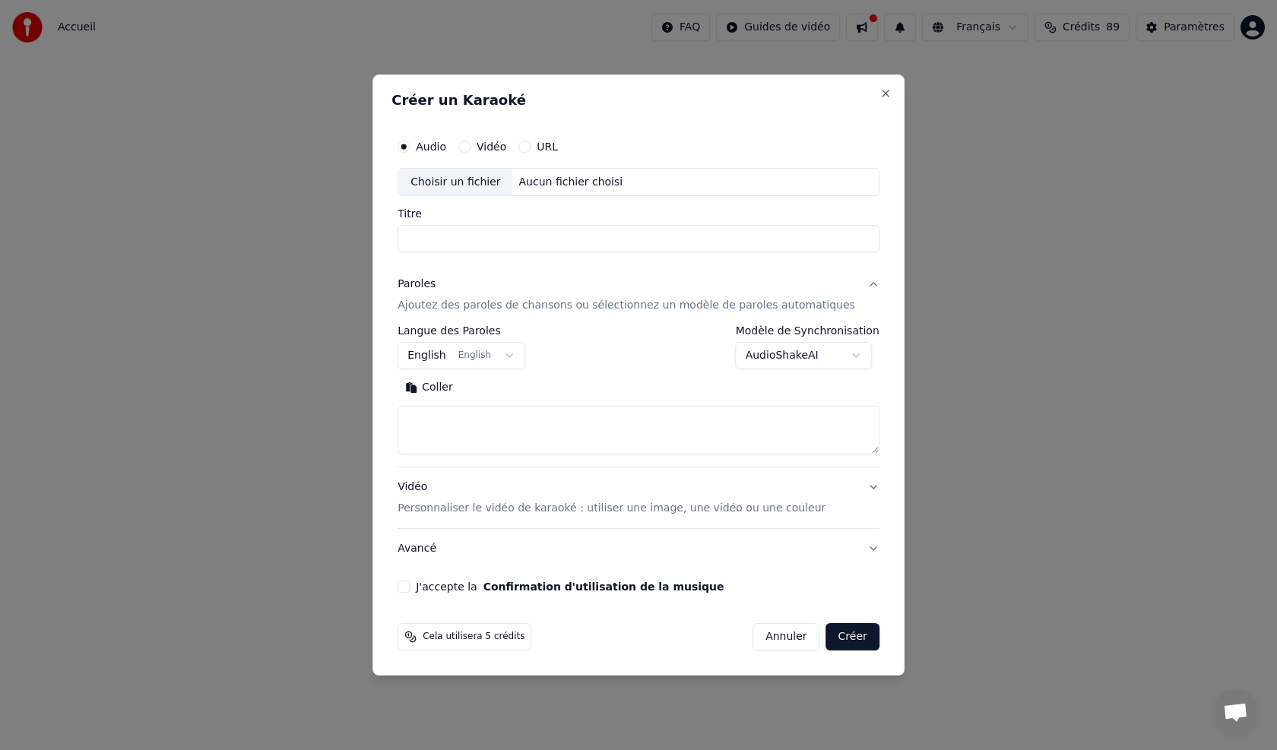
click at [563, 245] on input "Titre" at bounding box center [638, 239] width 482 height 27
click at [563, 182] on div "Aucun fichier choisi" at bounding box center [571, 182] width 116 height 15
click at [530, 144] on button "URL" at bounding box center [524, 147] width 12 height 12
click at [849, 188] on button "button" at bounding box center [864, 180] width 30 height 27
type input "**********"
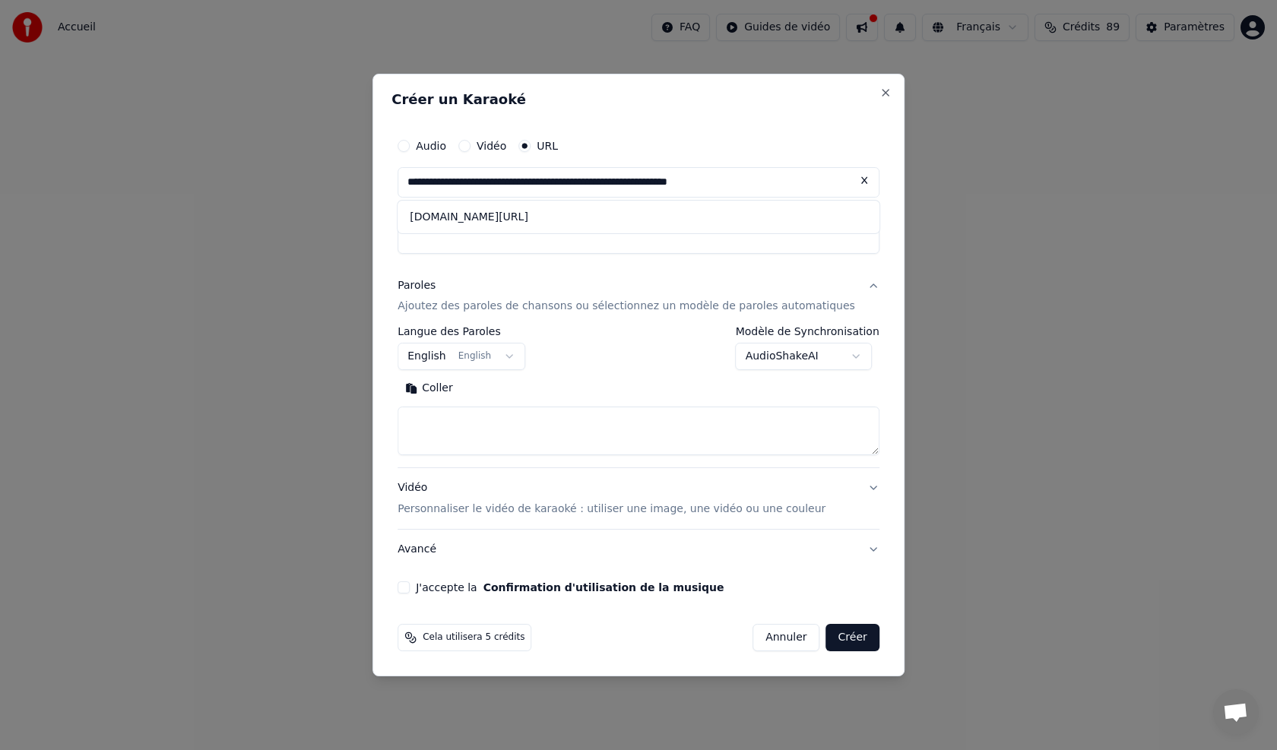
drag, startPoint x: 947, startPoint y: 255, endPoint x: 957, endPoint y: 253, distance: 10.0
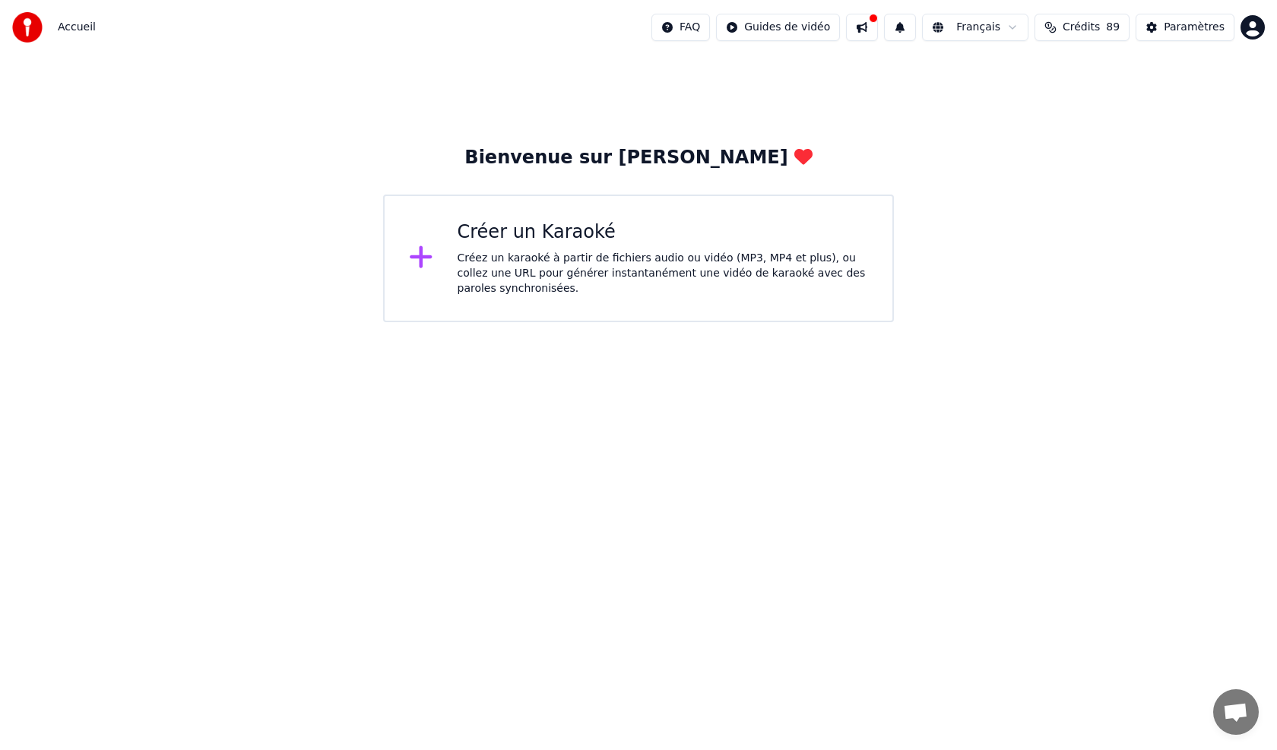
click at [578, 275] on div "Créez un karaoké à partir de fichiers audio ou vidéo (MP3, MP4 et plus), ou col…" at bounding box center [662, 274] width 411 height 46
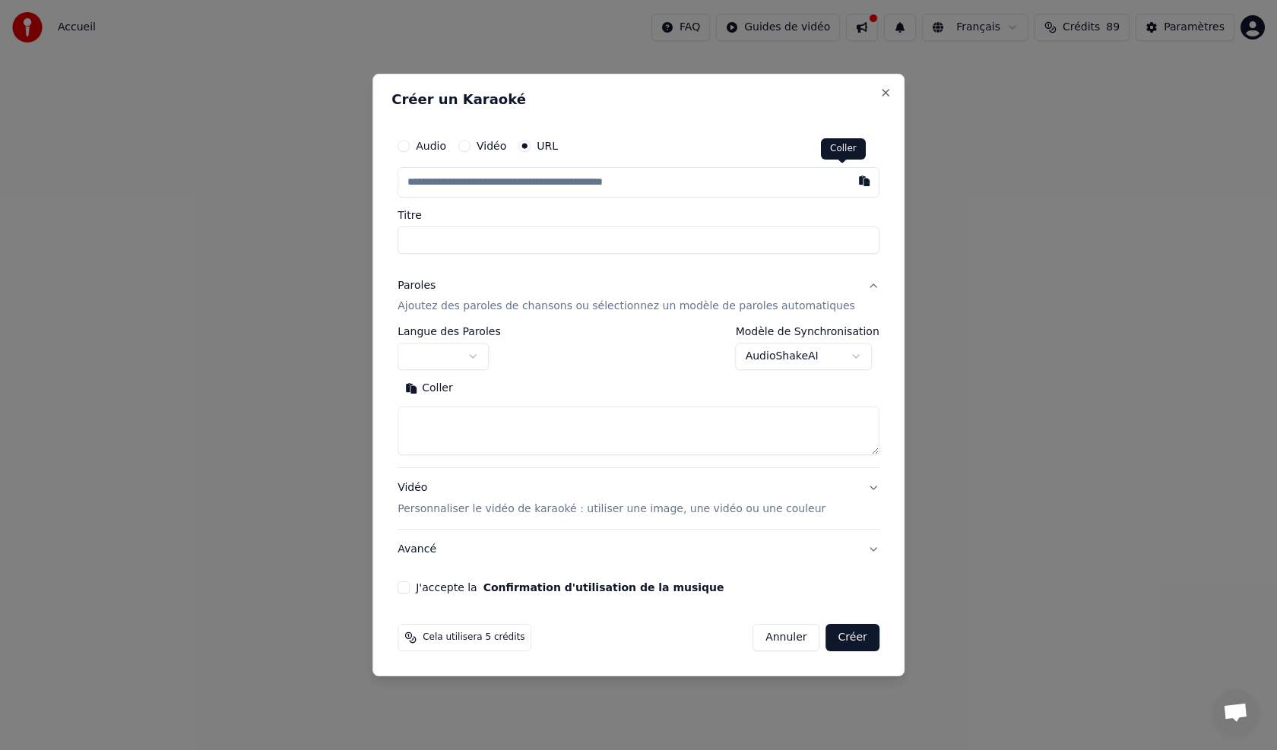
click at [849, 182] on button "button" at bounding box center [864, 180] width 30 height 27
type input "**********"
click at [446, 390] on button "Coller" at bounding box center [428, 389] width 63 height 24
type textarea "**********"
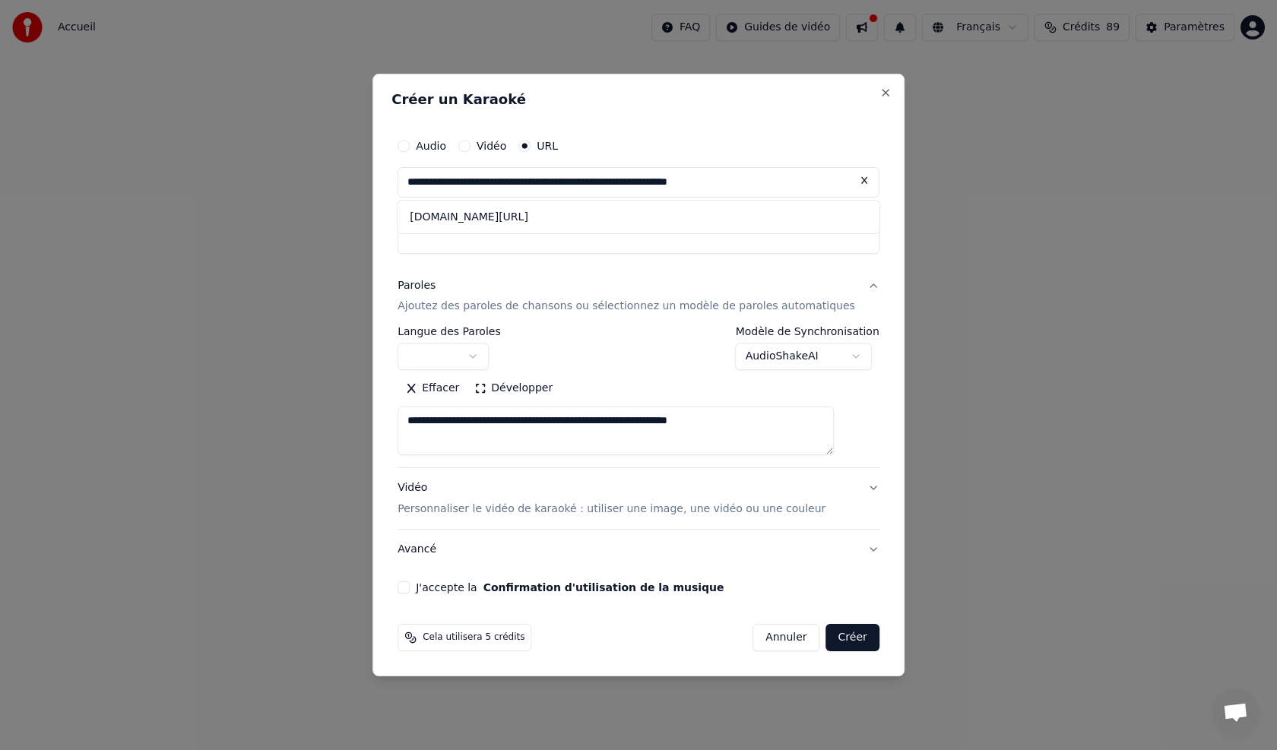
click at [589, 267] on button "Paroles Ajoutez des paroles de chansons ou sélectionnez un modèle de paroles au…" at bounding box center [638, 296] width 482 height 61
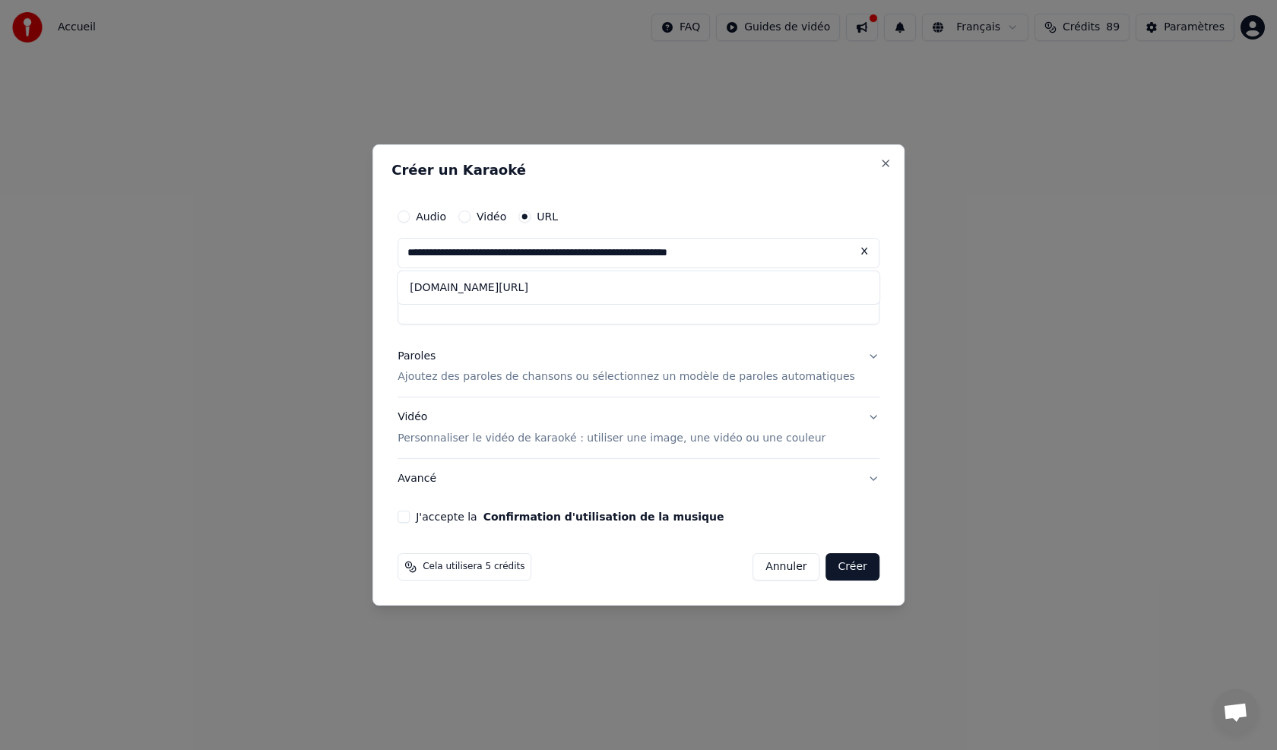
click at [616, 323] on input "Titre" at bounding box center [638, 310] width 482 height 27
drag, startPoint x: 806, startPoint y: 294, endPoint x: 444, endPoint y: 293, distance: 361.7
click at [444, 293] on div "www.youtube.com/watch?v=oqifznenlha&list=rdoqifznenlha&start_radio=1" at bounding box center [638, 287] width 482 height 27
type input "**********"
click at [870, 160] on div "**********" at bounding box center [638, 375] width 532 height 462
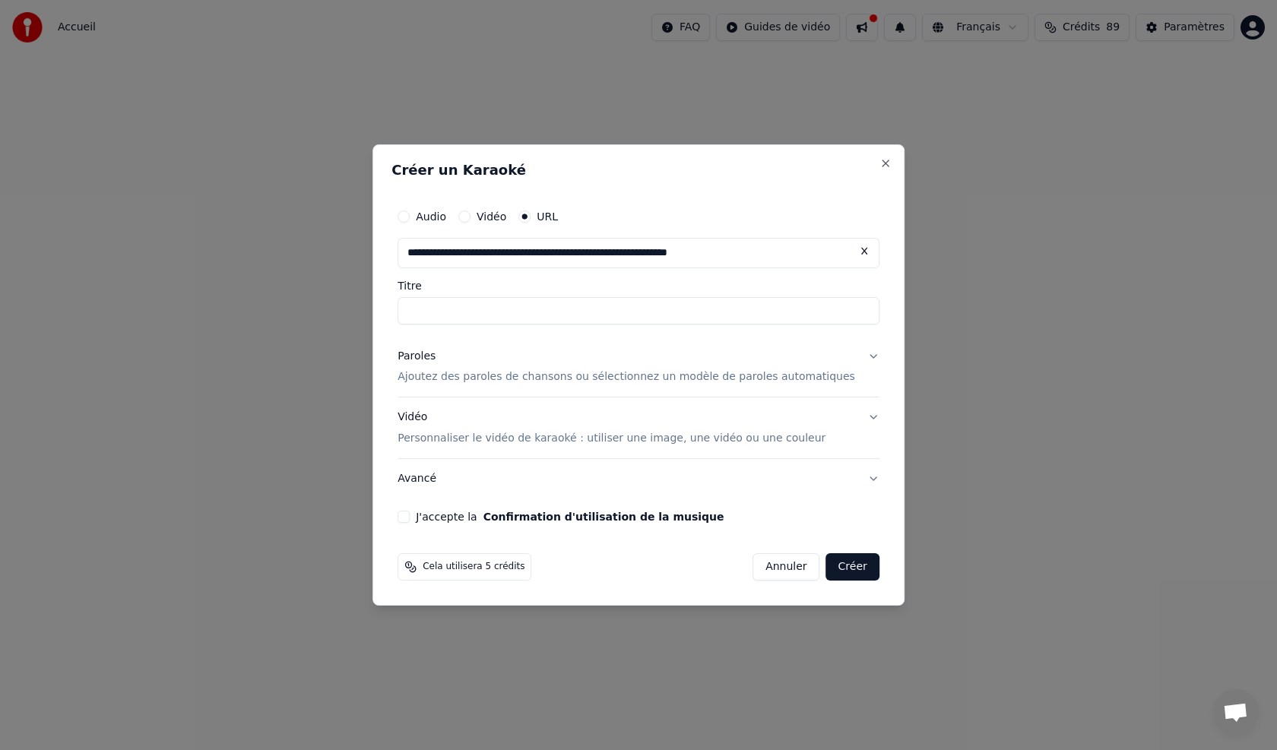
click at [849, 252] on button at bounding box center [864, 251] width 30 height 27
click at [531, 318] on input "Titre" at bounding box center [638, 310] width 482 height 27
click at [527, 256] on input "text" at bounding box center [638, 253] width 482 height 30
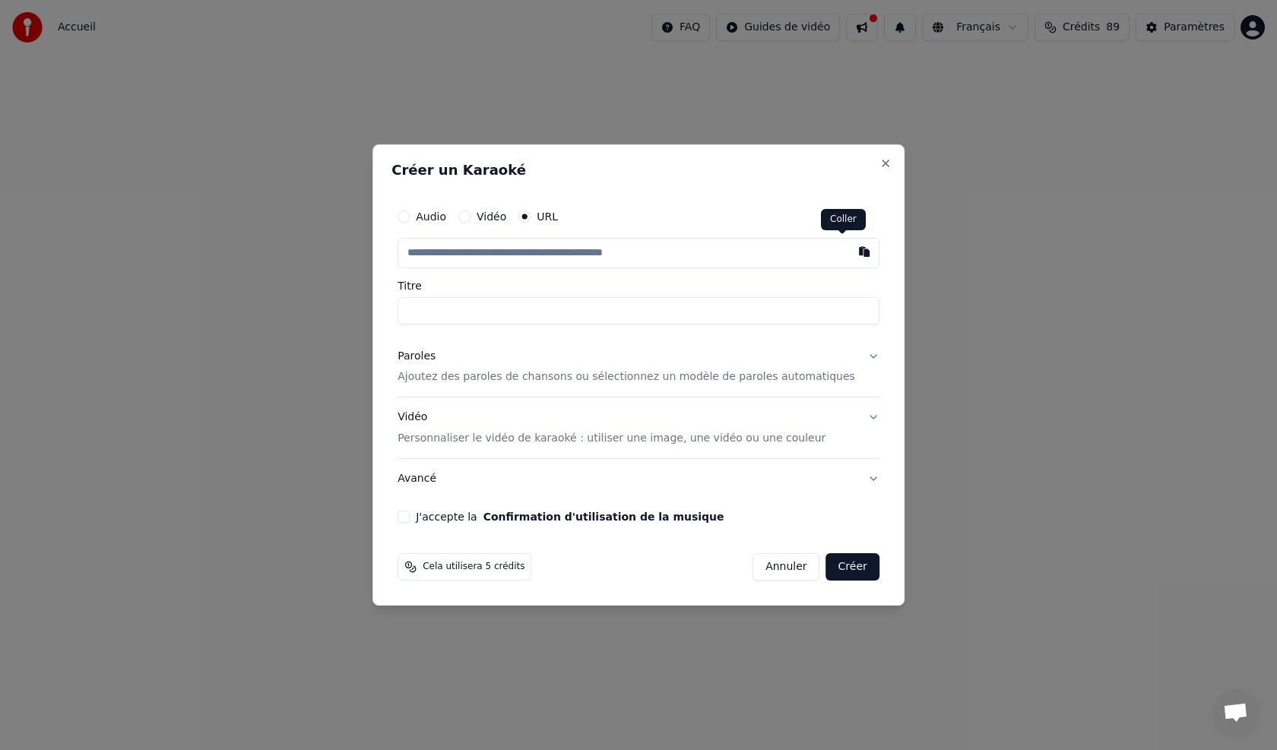
click at [849, 252] on button "button" at bounding box center [864, 251] width 30 height 27
type input "**********"
click at [849, 252] on button at bounding box center [864, 251] width 30 height 27
click at [849, 253] on button "button" at bounding box center [864, 251] width 30 height 27
type input "**********"
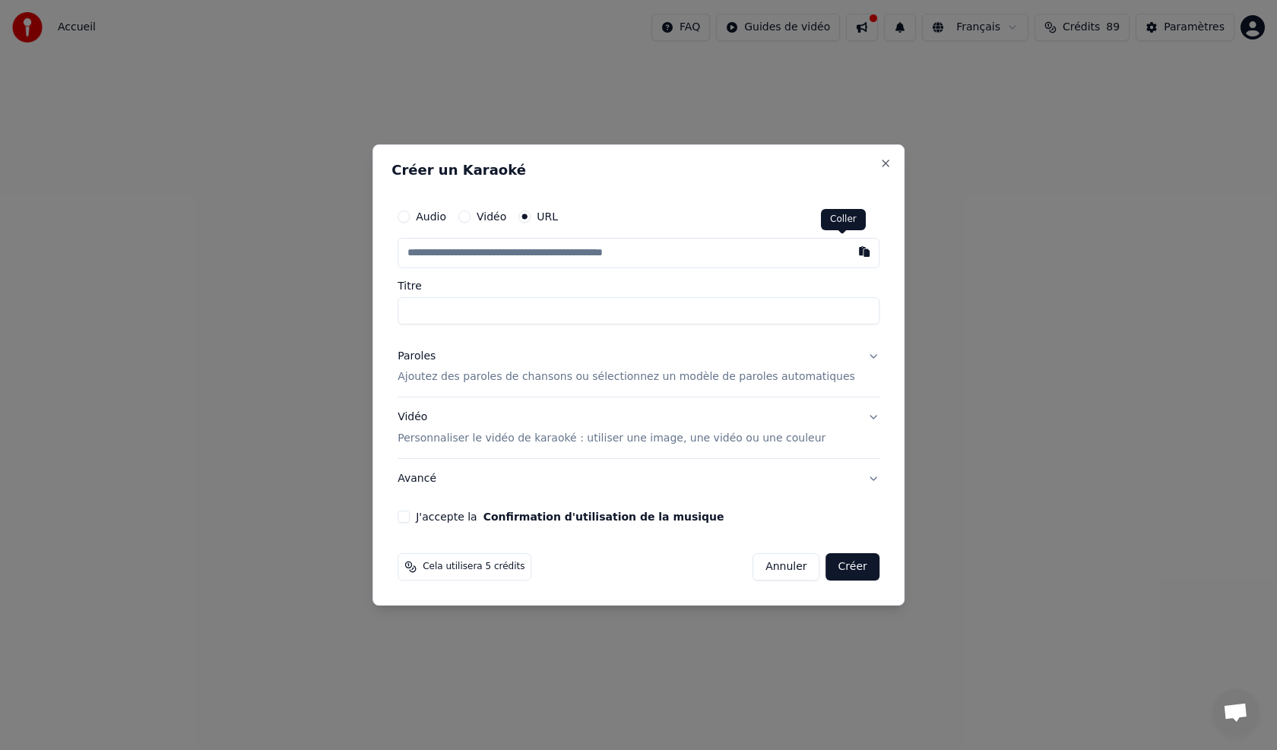
type input "**********"
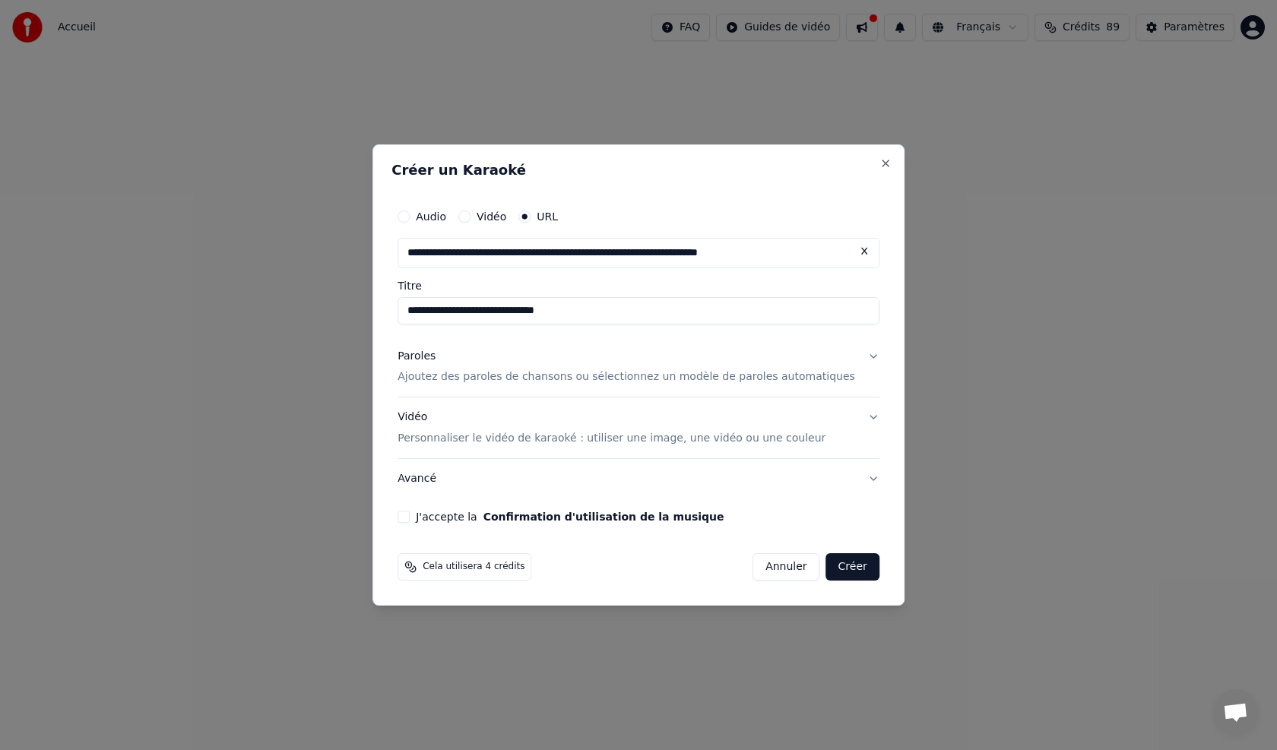
click at [435, 358] on div "Paroles" at bounding box center [416, 356] width 38 height 15
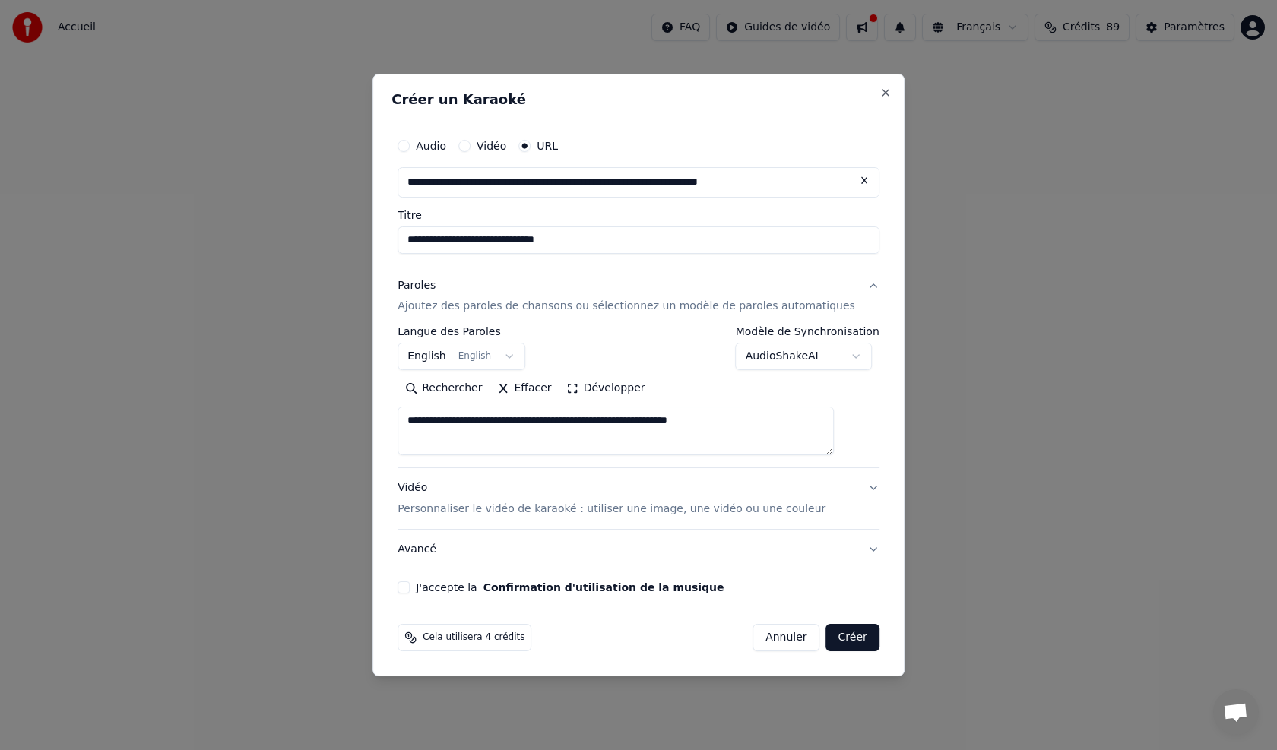
click at [617, 389] on button "Développer" at bounding box center [605, 389] width 93 height 24
click at [546, 389] on button "Effacer" at bounding box center [523, 389] width 69 height 24
click at [461, 391] on button "Coller" at bounding box center [428, 389] width 63 height 24
type textarea "**********"
click at [450, 508] on p "Personnaliser le vidéo de karaoké : utiliser une image, une vidéo ou une couleur" at bounding box center [611, 509] width 428 height 15
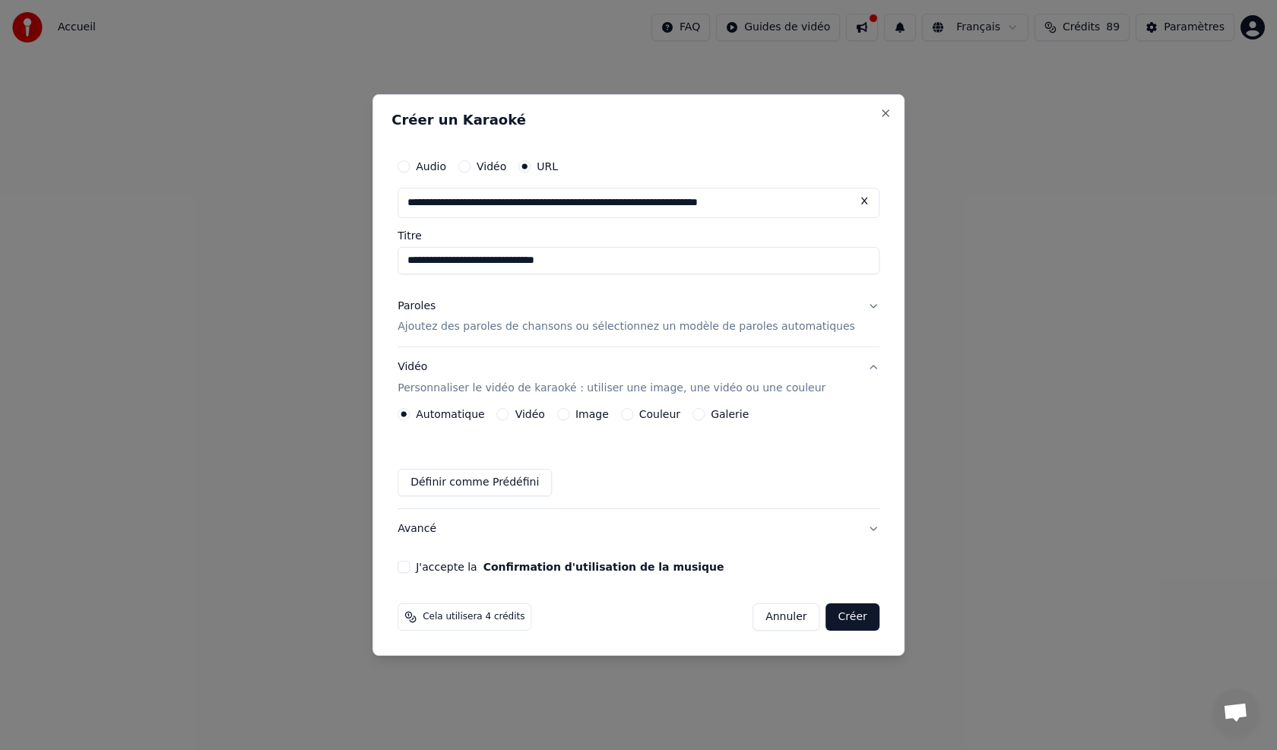
click at [473, 624] on div "Cela utilisera 4 crédits" at bounding box center [464, 616] width 134 height 27
click at [466, 622] on span "Cela utilisera 4 crédits" at bounding box center [474, 617] width 102 height 12
click at [437, 530] on button "Avancé" at bounding box center [638, 529] width 482 height 40
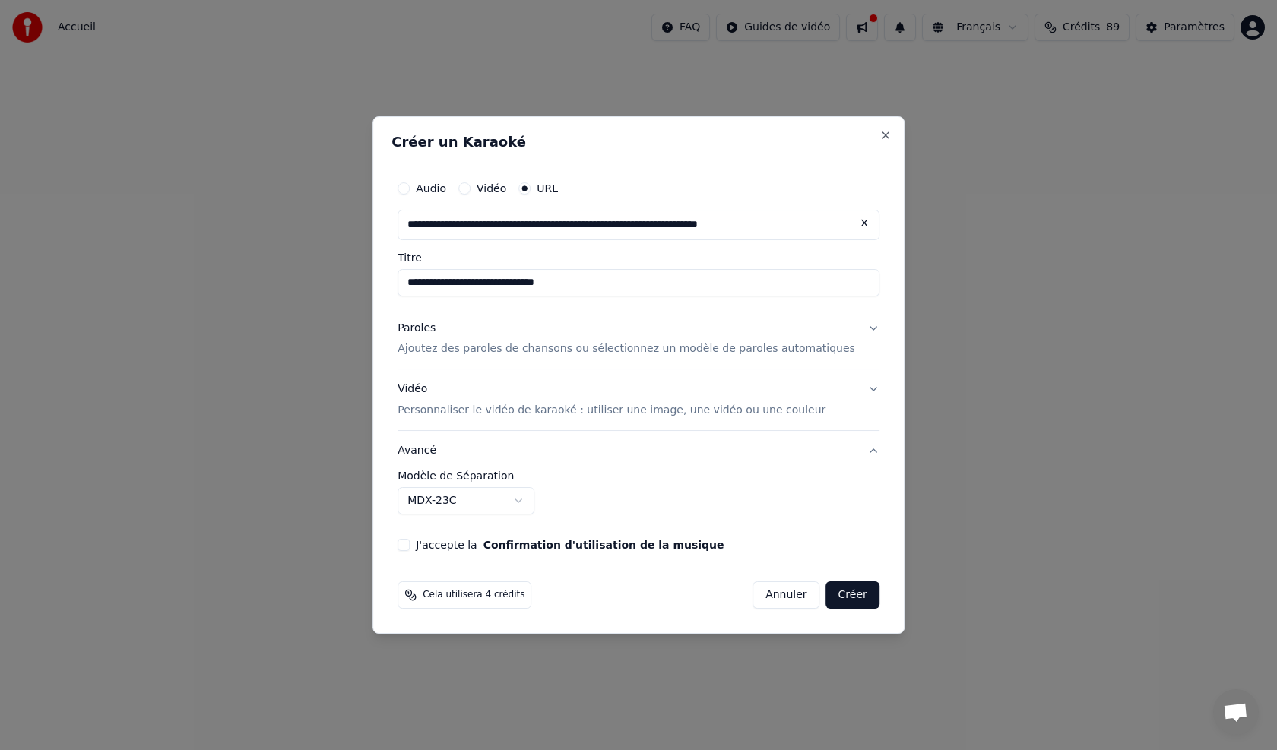
click at [542, 322] on body "**********" at bounding box center [638, 161] width 1277 height 322
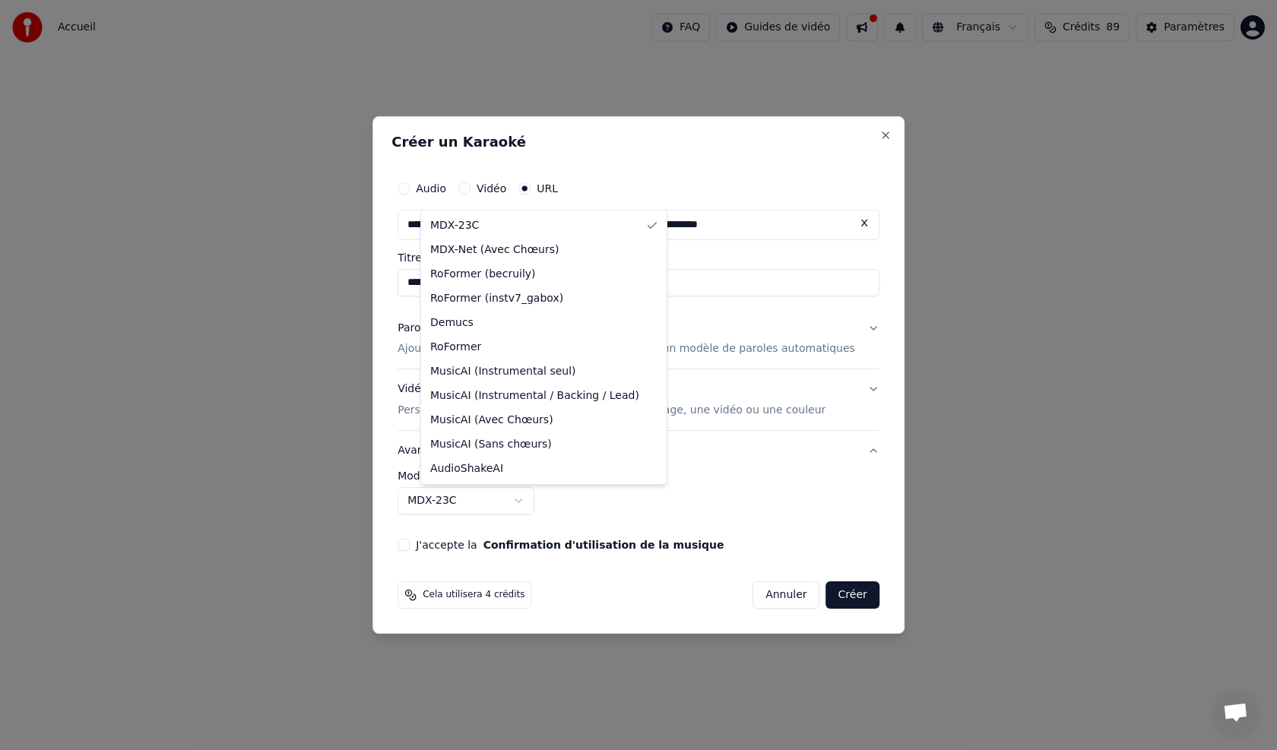
click at [1015, 324] on div at bounding box center [638, 375] width 1277 height 750
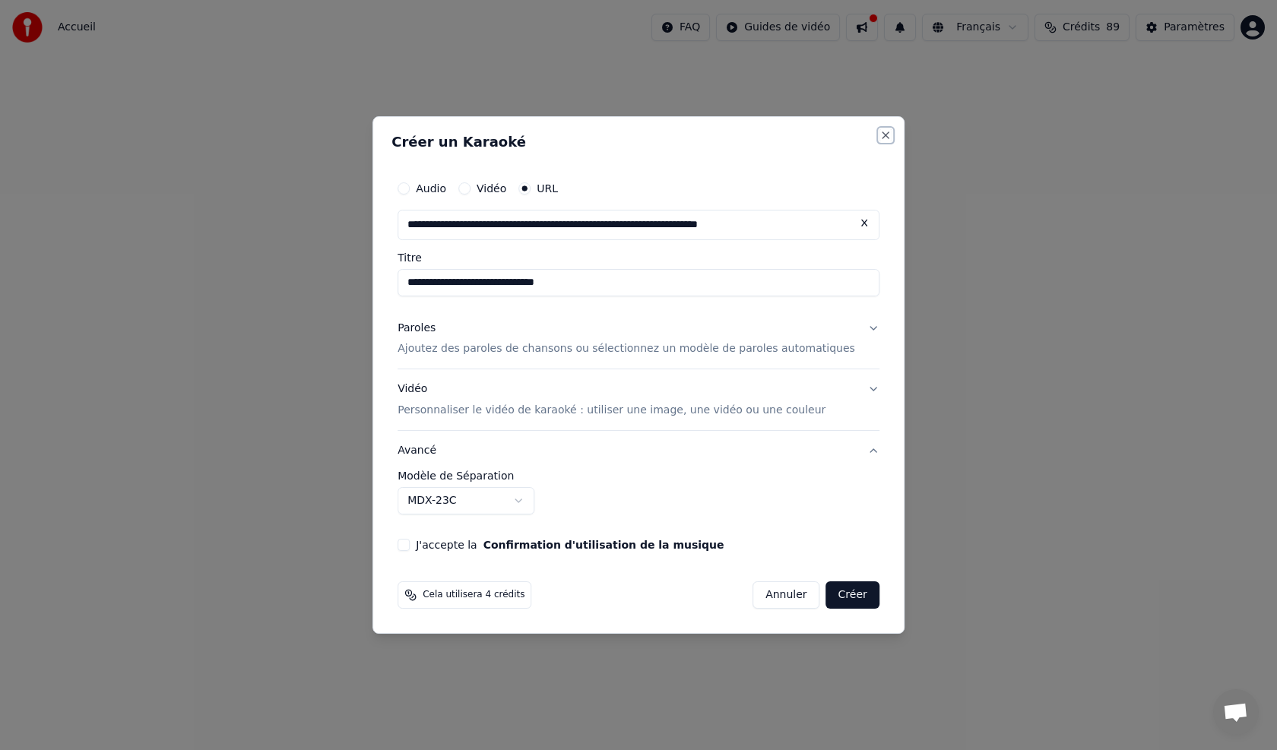
click at [879, 134] on button "Close" at bounding box center [885, 135] width 12 height 12
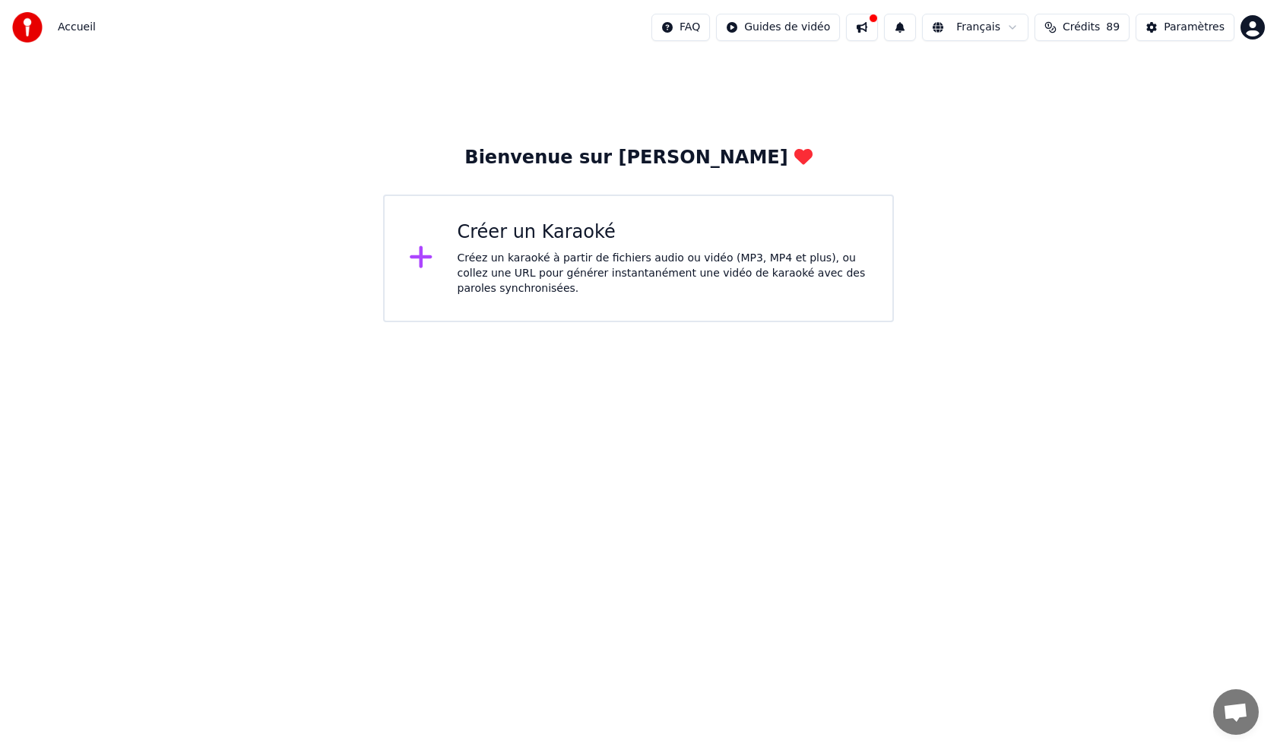
click at [565, 254] on div "Créez un karaoké à partir de fichiers audio ou vidéo (MP3, MP4 et plus), ou col…" at bounding box center [662, 274] width 411 height 46
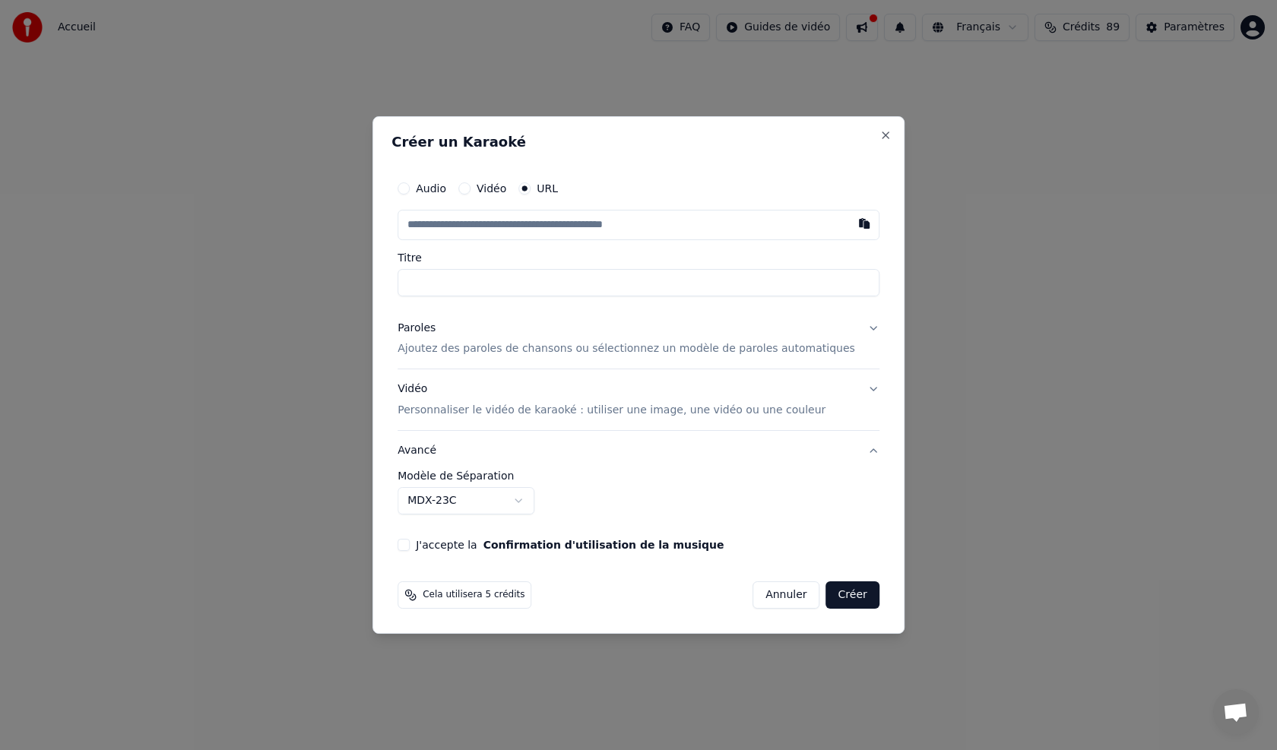
click at [731, 220] on input "text" at bounding box center [638, 225] width 482 height 30
click at [851, 225] on button "button" at bounding box center [864, 223] width 30 height 27
type input "**********"
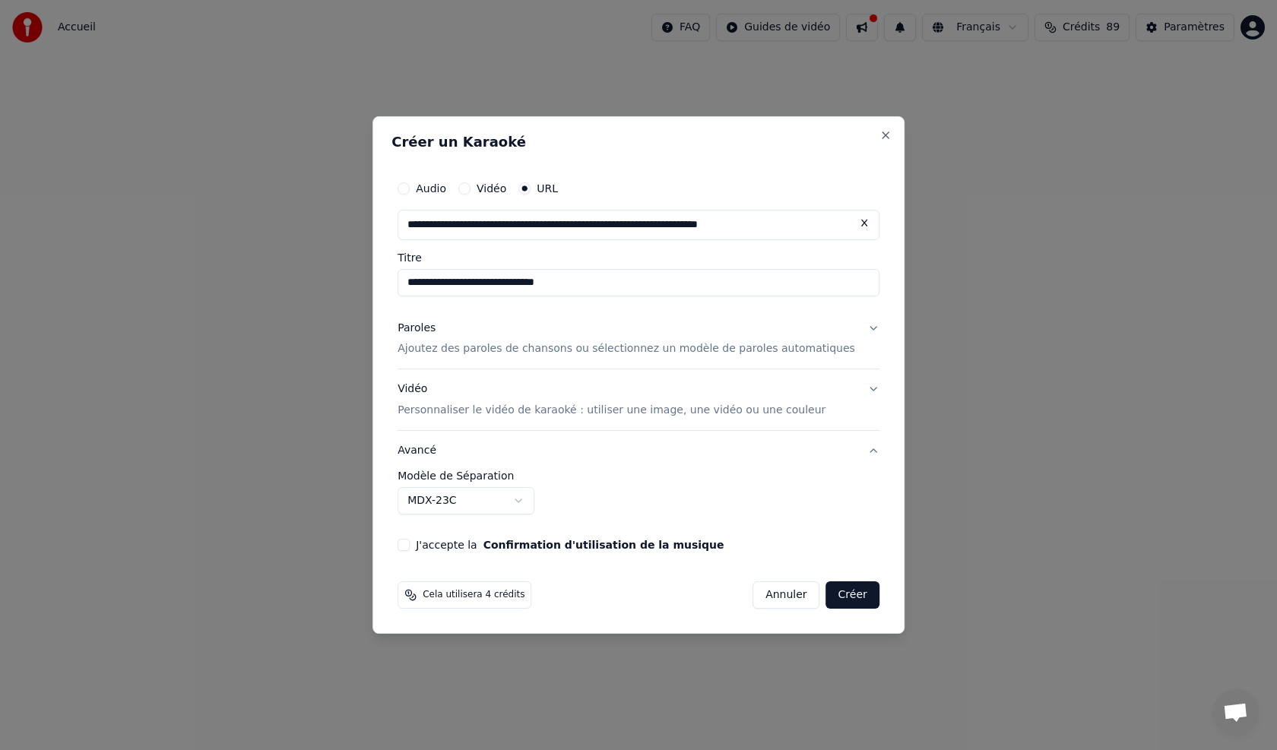
click at [461, 349] on p "Ajoutez des paroles de chansons ou sélectionnez un modèle de paroles automatiqu…" at bounding box center [625, 349] width 457 height 15
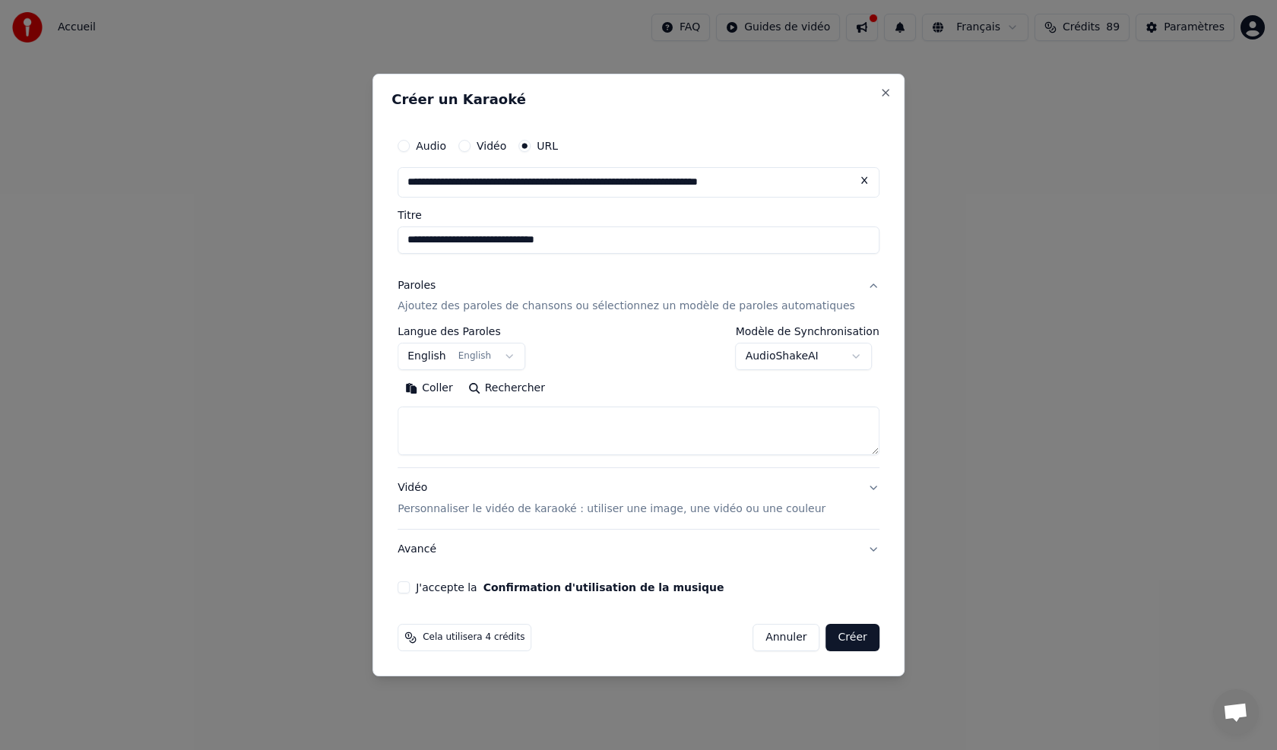
click at [453, 385] on button "Coller" at bounding box center [428, 389] width 63 height 24
type textarea "**********"
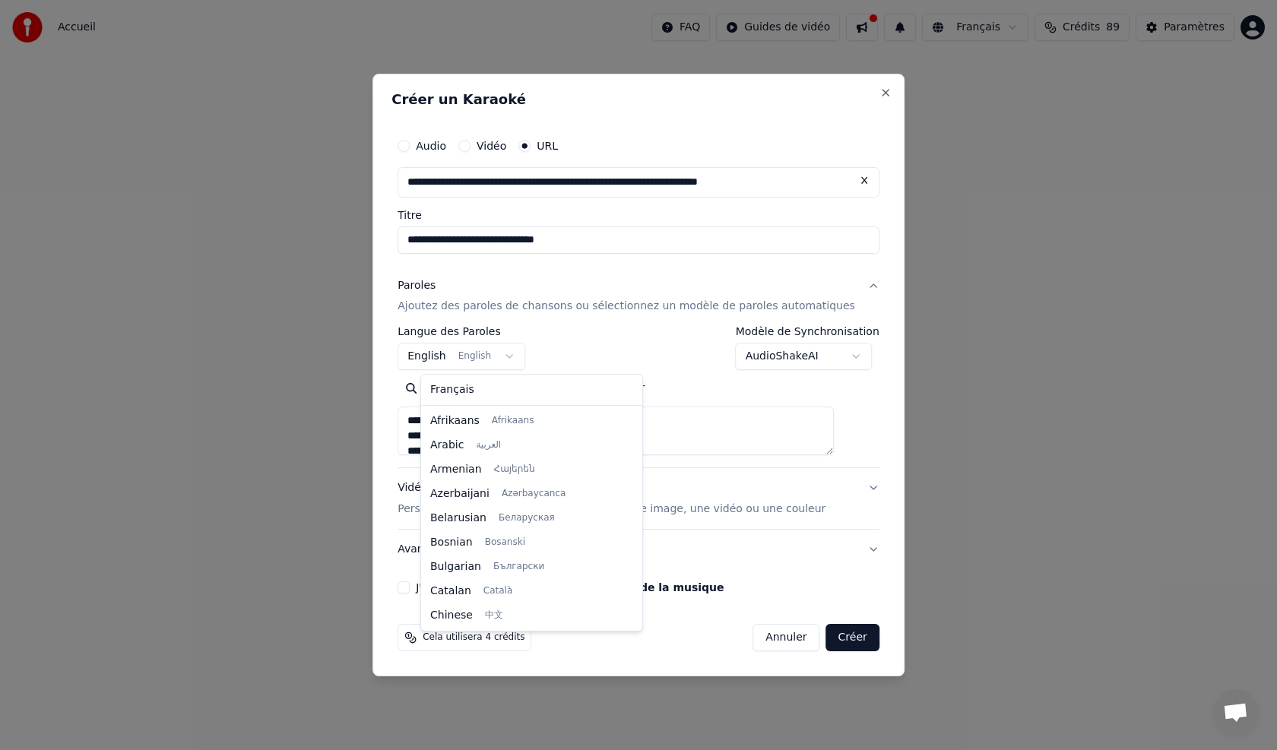
click at [520, 322] on body "**********" at bounding box center [638, 161] width 1277 height 322
select select "**"
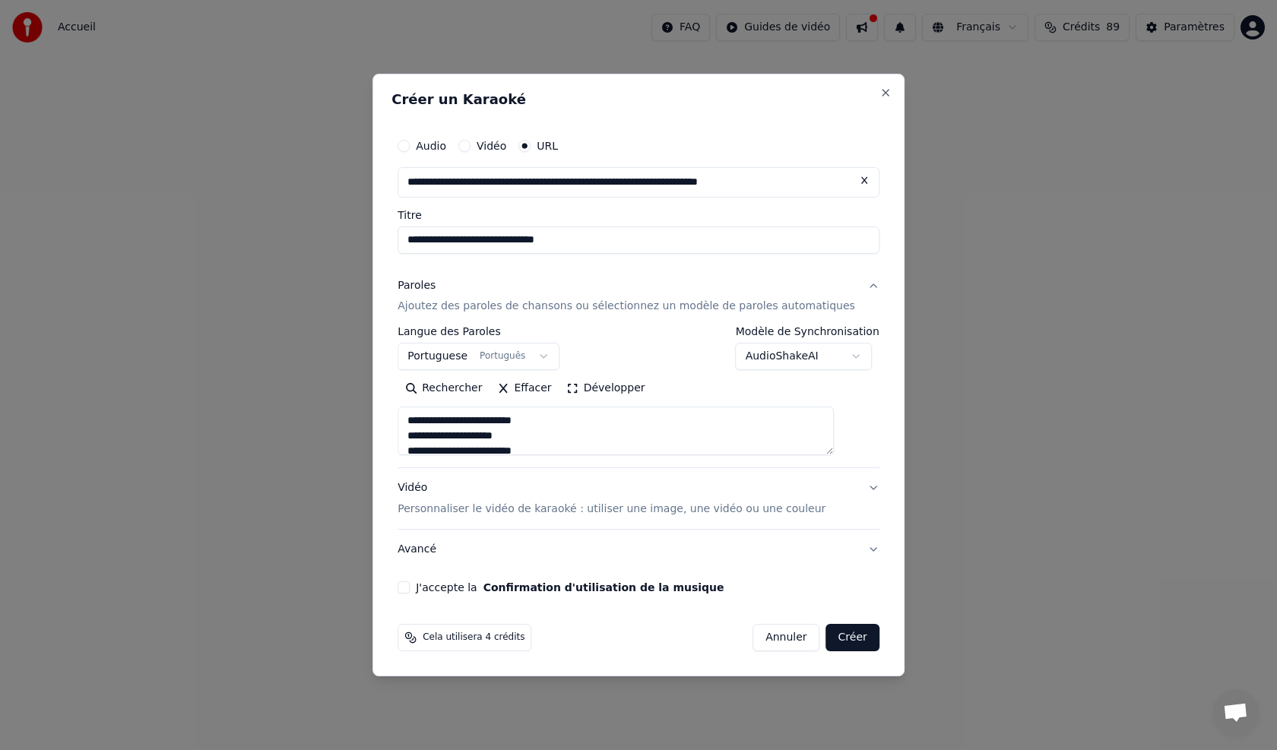
click at [455, 553] on button "Avancé" at bounding box center [638, 550] width 482 height 40
type textarea "**********"
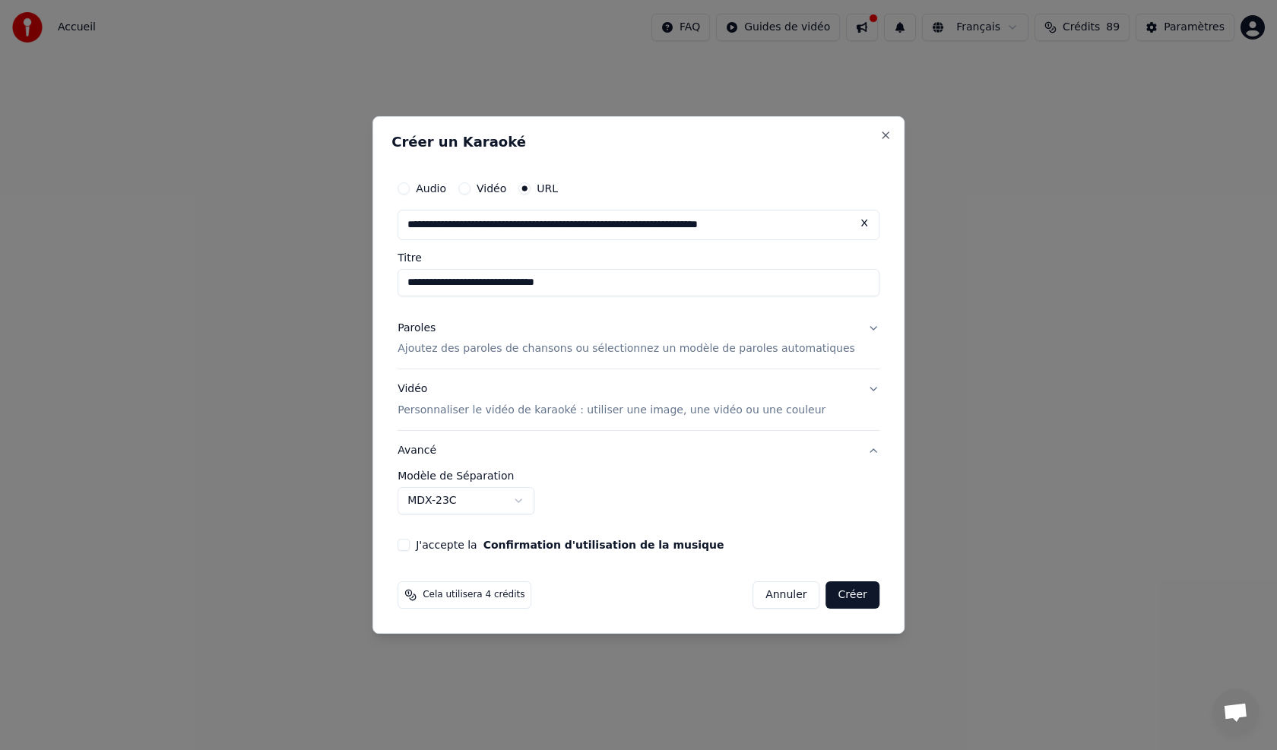
click at [410, 546] on button "J'accepte la Confirmation d'utilisation de la musique" at bounding box center [403, 545] width 12 height 12
click at [826, 593] on button "Créer" at bounding box center [852, 594] width 53 height 27
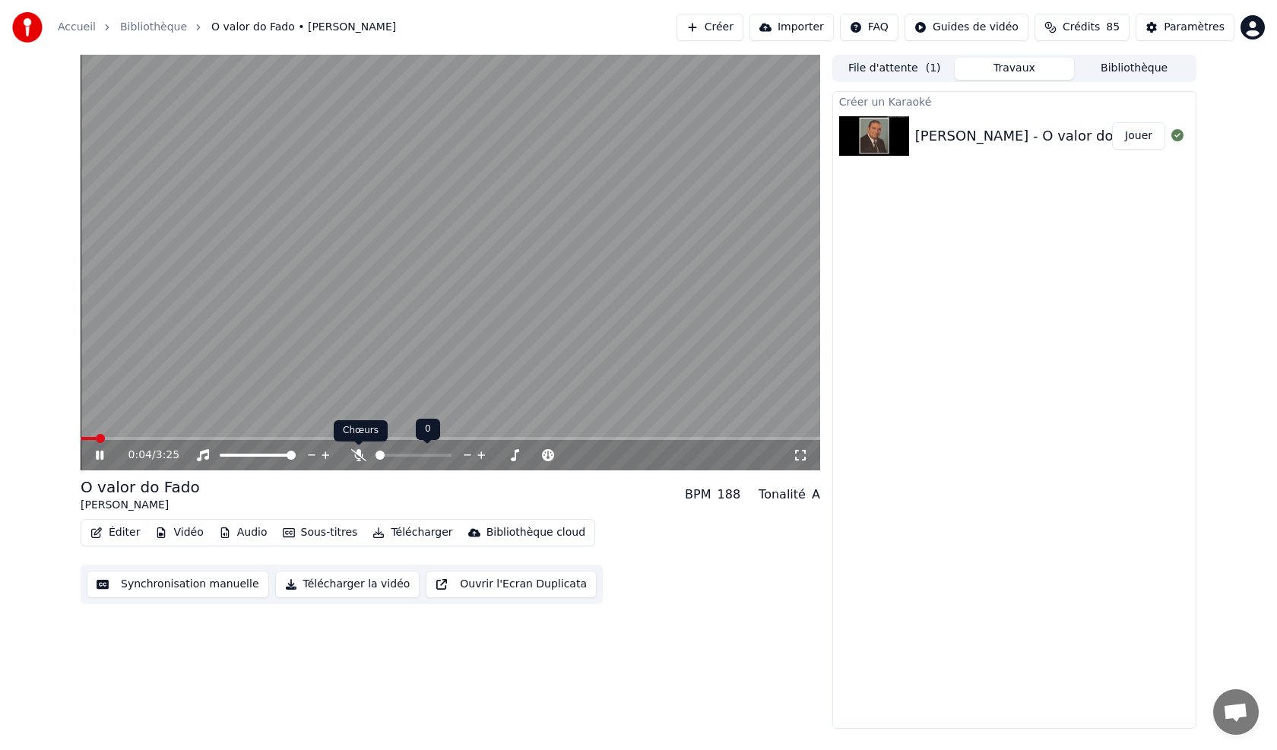
click at [358, 461] on icon at bounding box center [358, 455] width 15 height 12
click at [161, 438] on span at bounding box center [450, 438] width 739 height 3
click at [357, 456] on icon at bounding box center [358, 455] width 8 height 12
click at [358, 453] on icon at bounding box center [358, 455] width 15 height 12
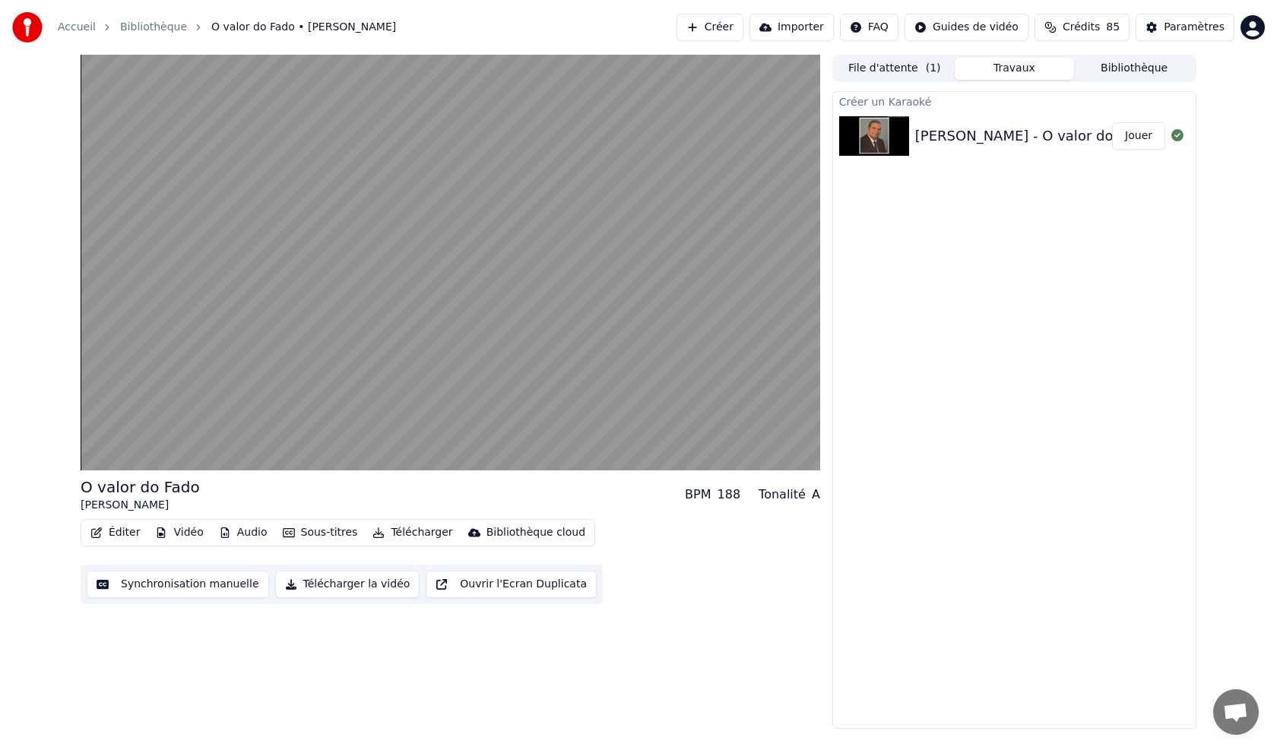
click at [191, 580] on button "Synchronisation manuelle" at bounding box center [178, 584] width 182 height 27
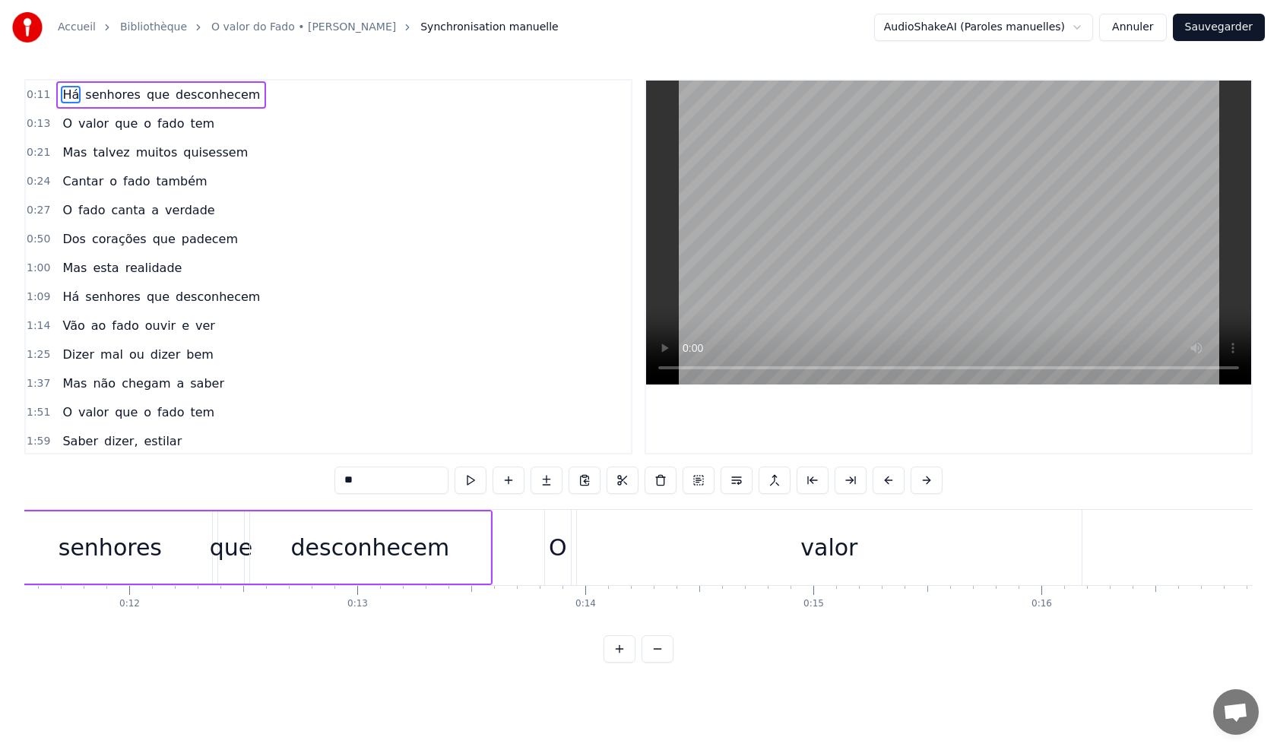
scroll to position [0, 2335]
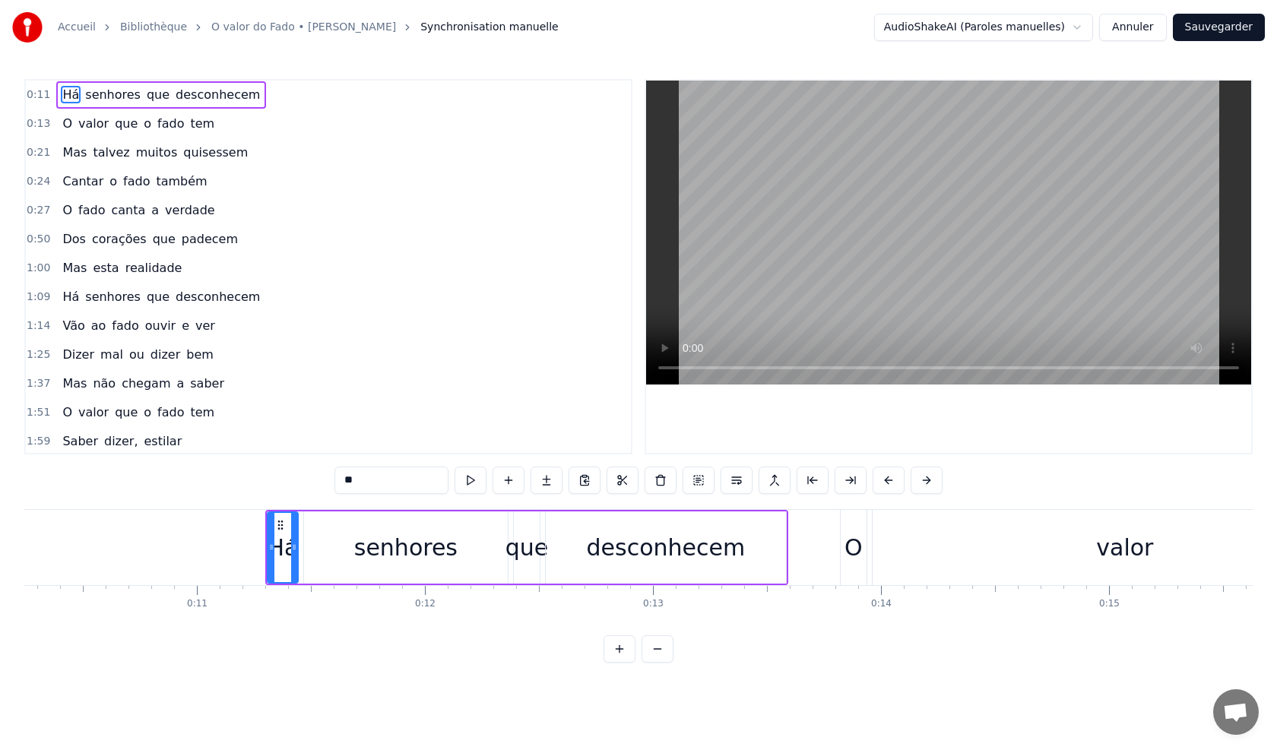
drag, startPoint x: 787, startPoint y: 553, endPoint x: 767, endPoint y: 555, distance: 19.8
click at [767, 555] on div "Há senhores que desconhecem" at bounding box center [526, 547] width 523 height 75
click at [774, 525] on icon at bounding box center [774, 523] width 12 height 12
drag, startPoint x: 787, startPoint y: 541, endPoint x: 774, endPoint y: 544, distance: 14.0
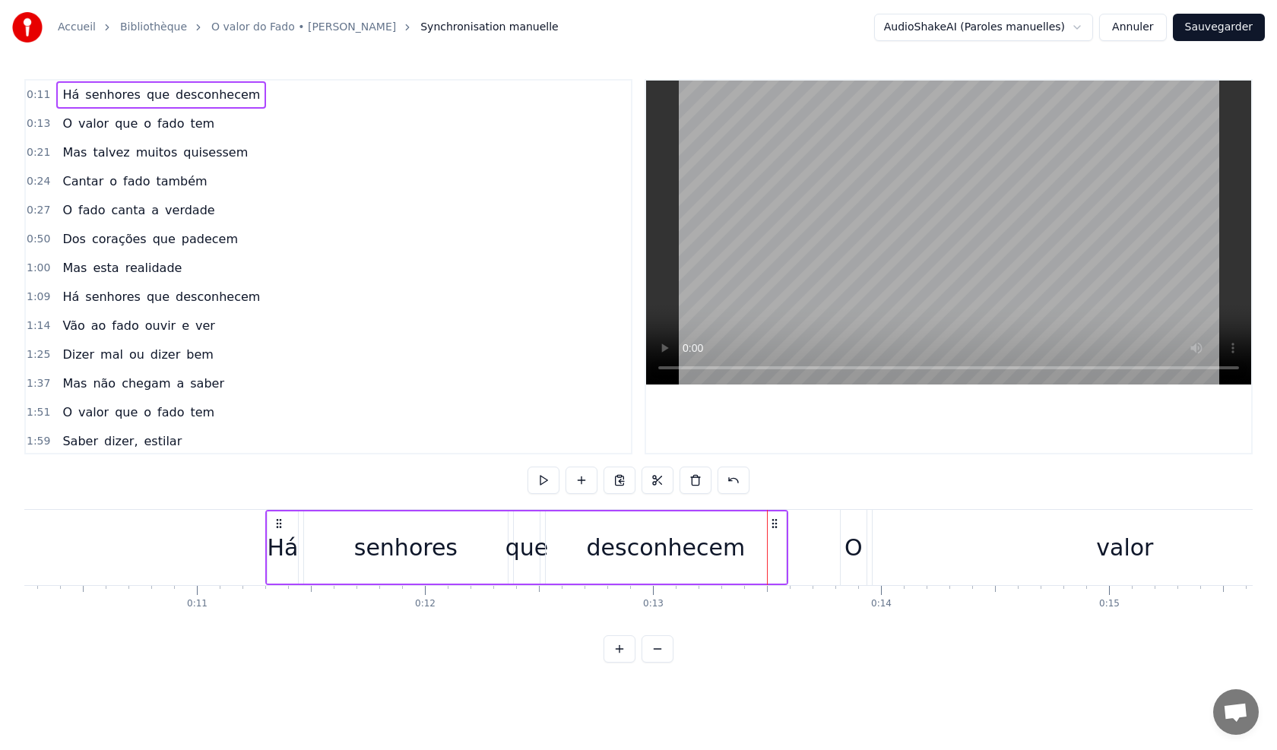
click at [774, 544] on div "Há senhores que desconhecem" at bounding box center [526, 547] width 523 height 75
click at [278, 525] on icon at bounding box center [279, 523] width 12 height 12
click at [277, 523] on circle at bounding box center [277, 523] width 1 height 1
drag, startPoint x: 269, startPoint y: 555, endPoint x: 285, endPoint y: 555, distance: 16.0
click at [285, 555] on div "Há" at bounding box center [282, 547] width 30 height 72
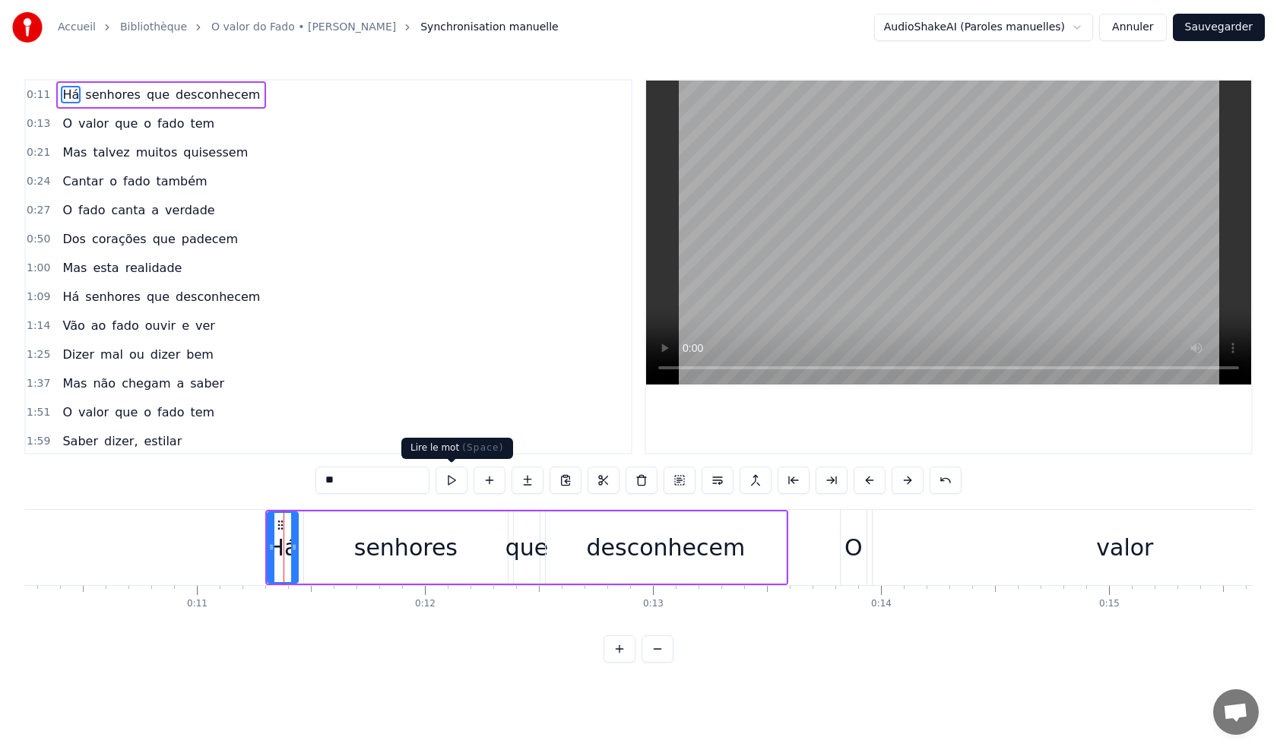
click at [457, 481] on button at bounding box center [451, 480] width 32 height 27
click at [455, 481] on button at bounding box center [451, 480] width 32 height 27
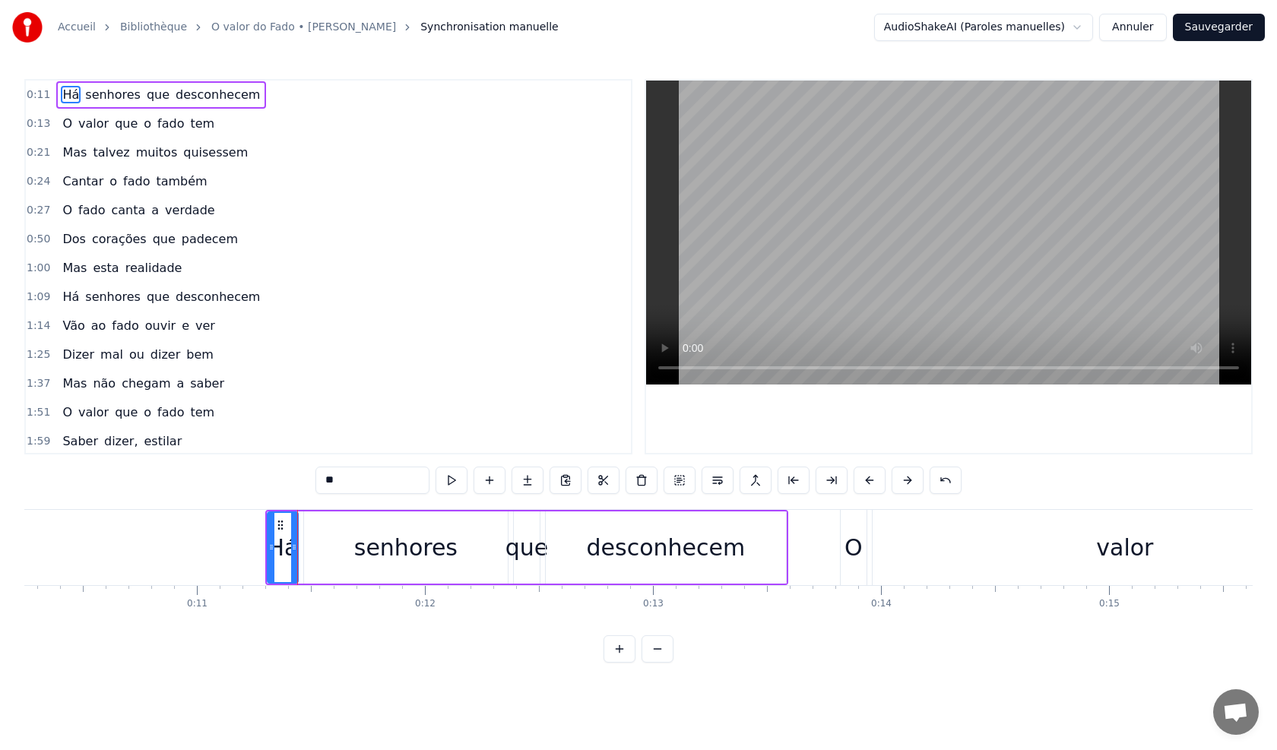
click at [455, 481] on button at bounding box center [451, 480] width 32 height 27
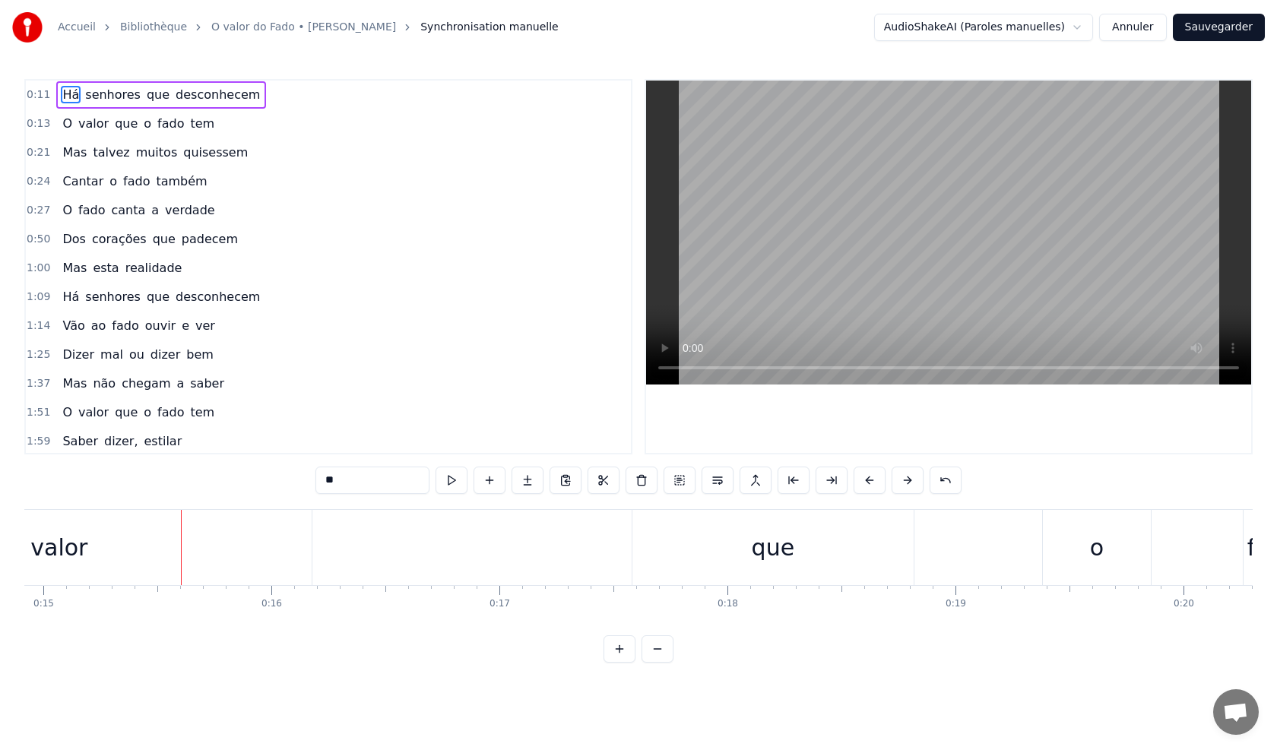
scroll to position [0, 3423]
click at [758, 553] on div "que" at bounding box center [751, 547] width 43 height 34
type input "***"
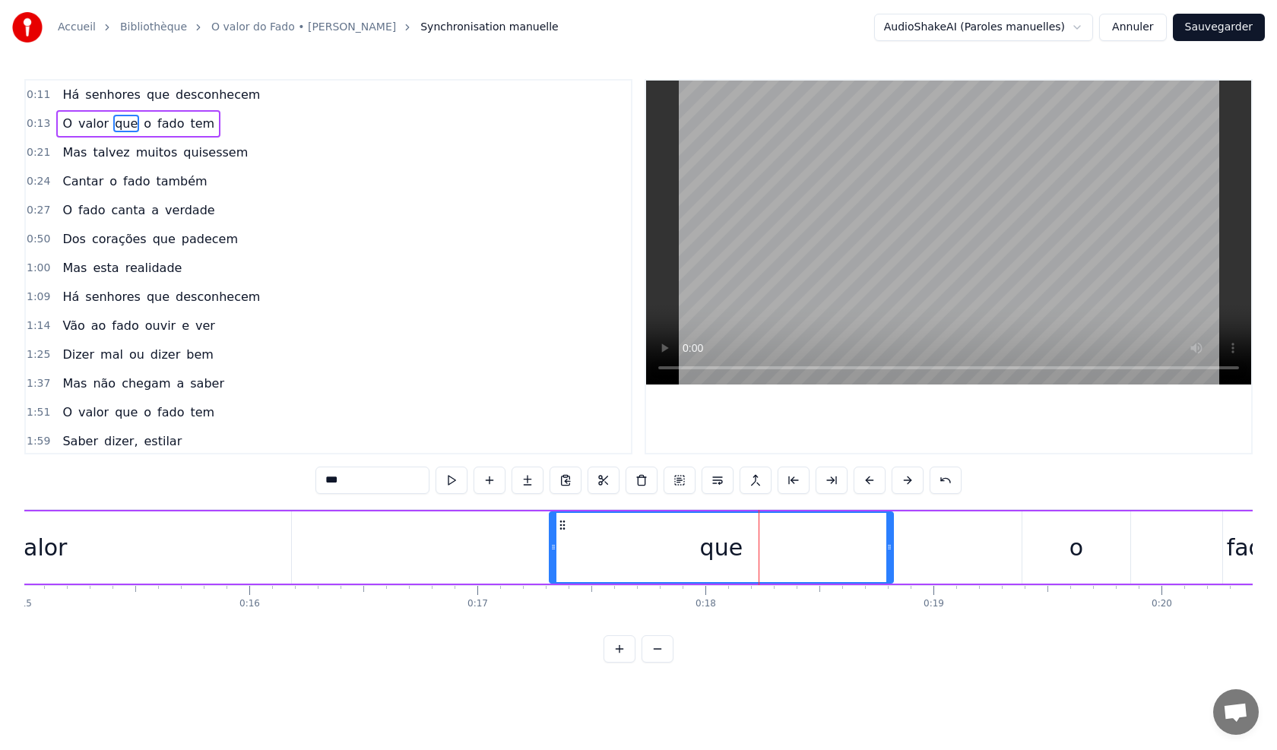
drag, startPoint x: 614, startPoint y: 546, endPoint x: 552, endPoint y: 543, distance: 62.4
click at [552, 543] on icon at bounding box center [553, 547] width 6 height 12
drag, startPoint x: 885, startPoint y: 547, endPoint x: 819, endPoint y: 549, distance: 66.1
click at [819, 549] on icon at bounding box center [818, 547] width 6 height 12
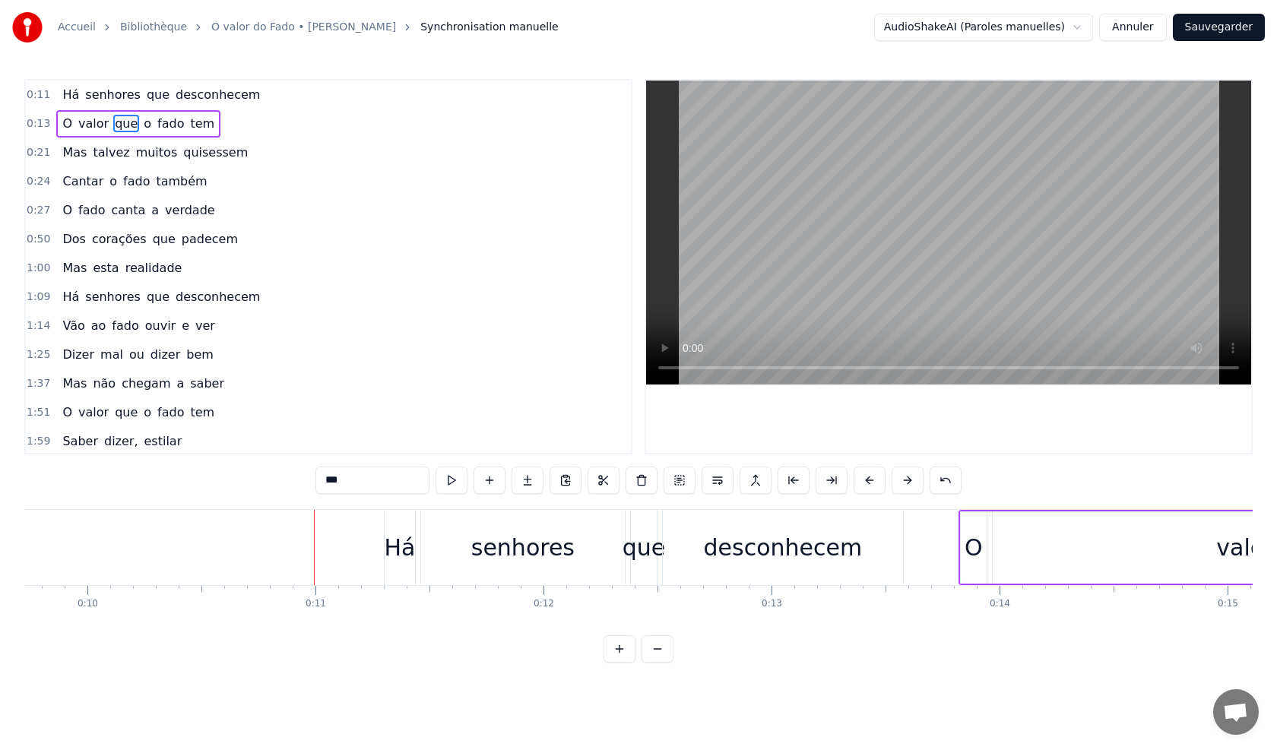
scroll to position [0, 2277]
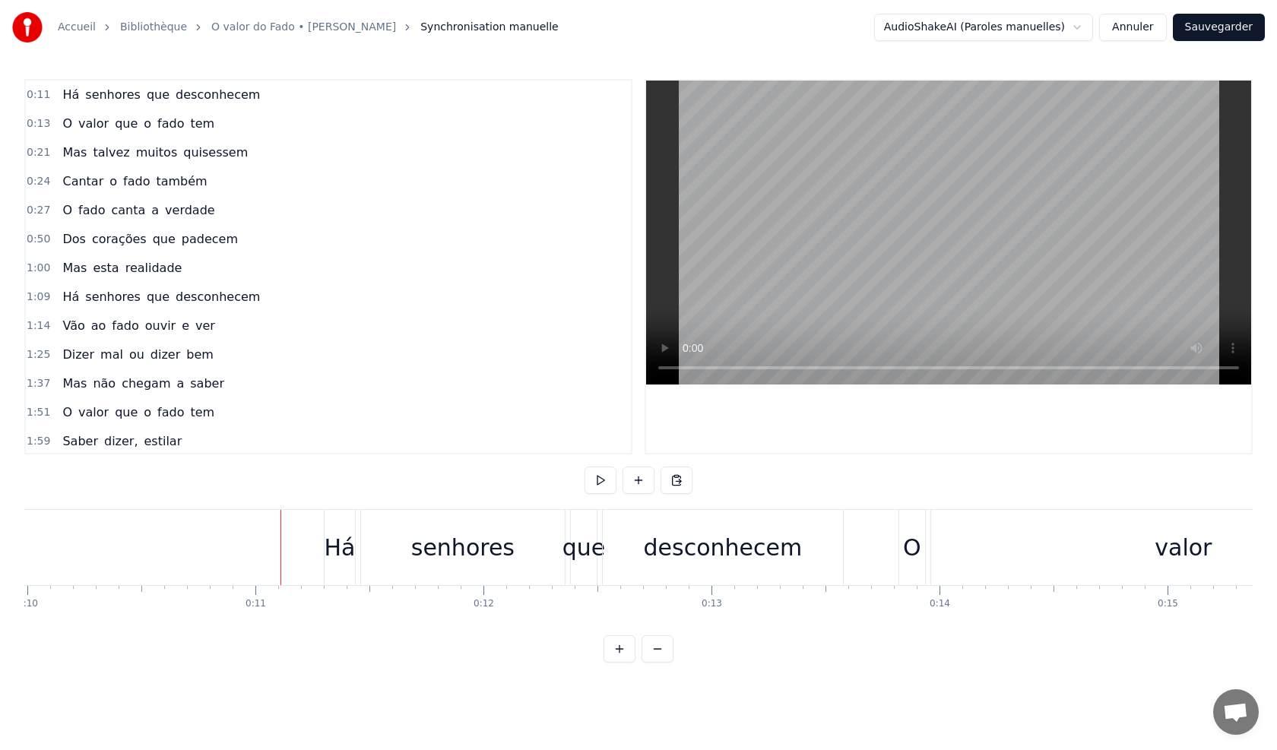
click at [369, 552] on div "senhores" at bounding box center [463, 547] width 204 height 75
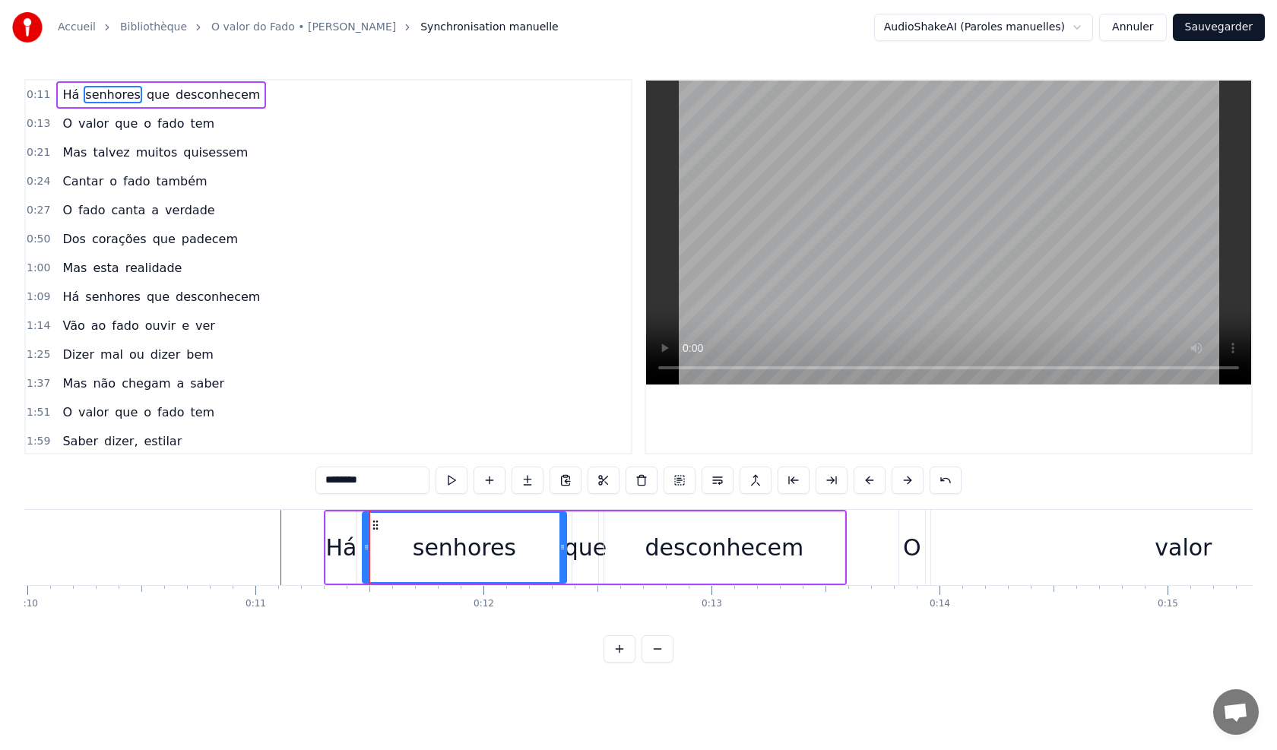
drag, startPoint x: 324, startPoint y: 555, endPoint x: 264, endPoint y: 553, distance: 60.8
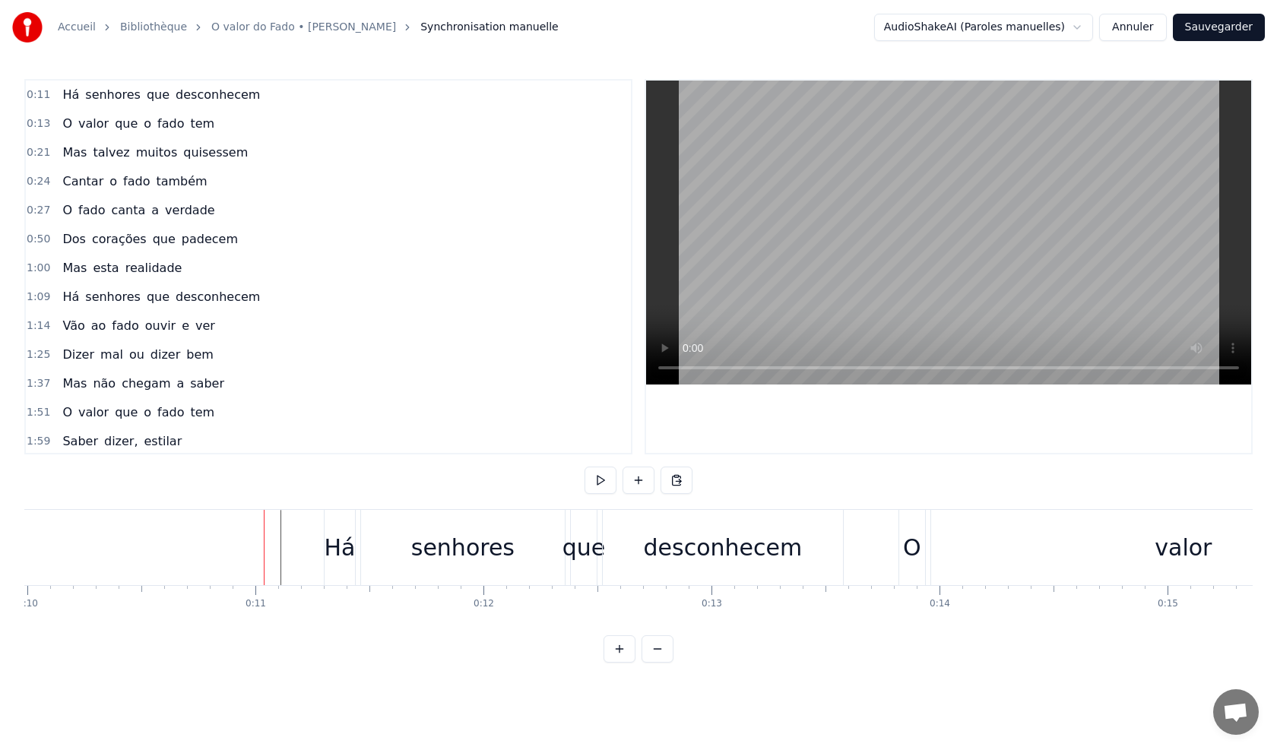
click at [339, 562] on div "Há" at bounding box center [339, 547] width 31 height 34
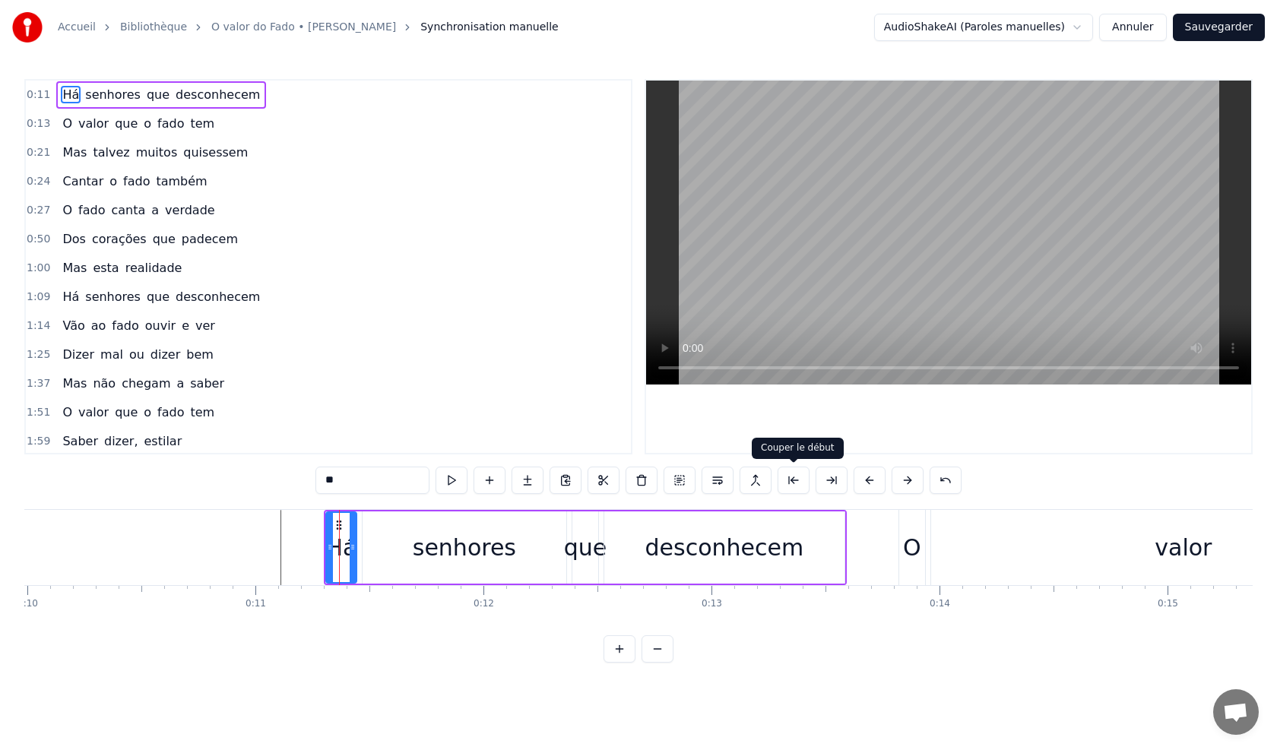
click at [790, 476] on button at bounding box center [793, 480] width 32 height 27
click at [832, 481] on button at bounding box center [831, 480] width 32 height 27
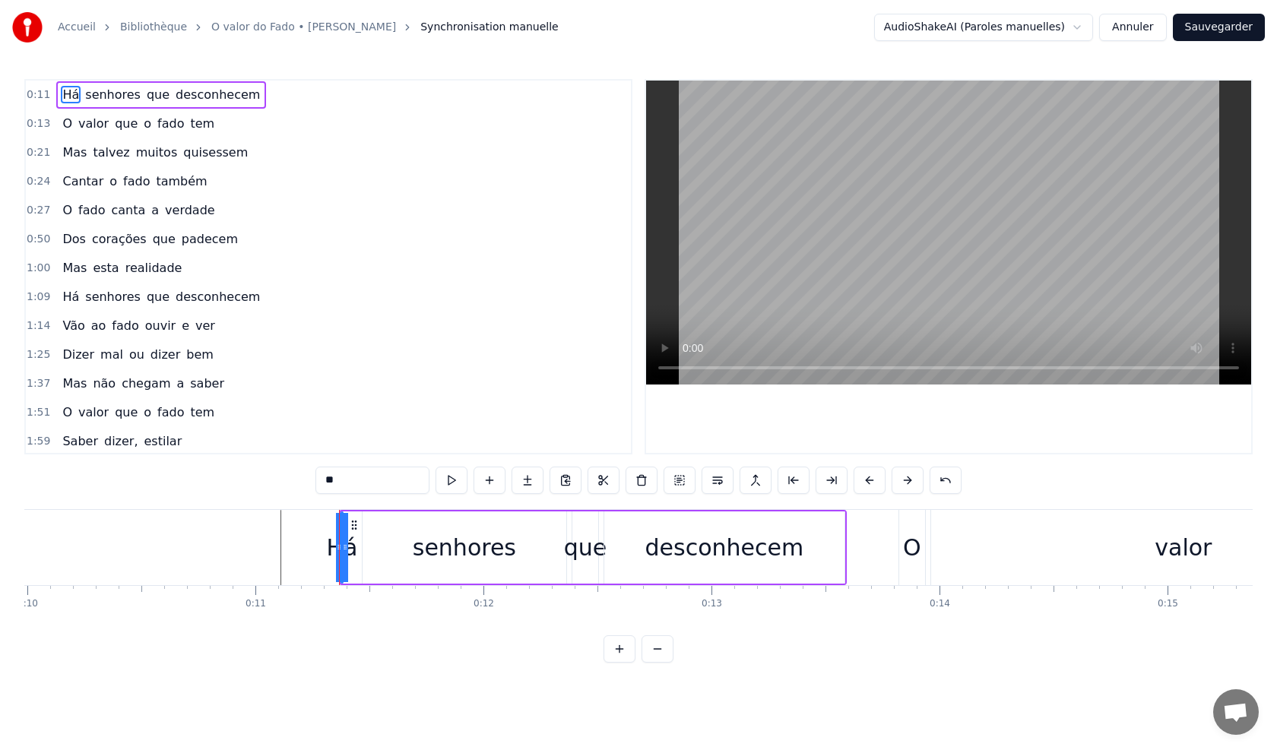
click at [853, 480] on button at bounding box center [869, 480] width 32 height 27
click at [855, 480] on button at bounding box center [869, 480] width 32 height 27
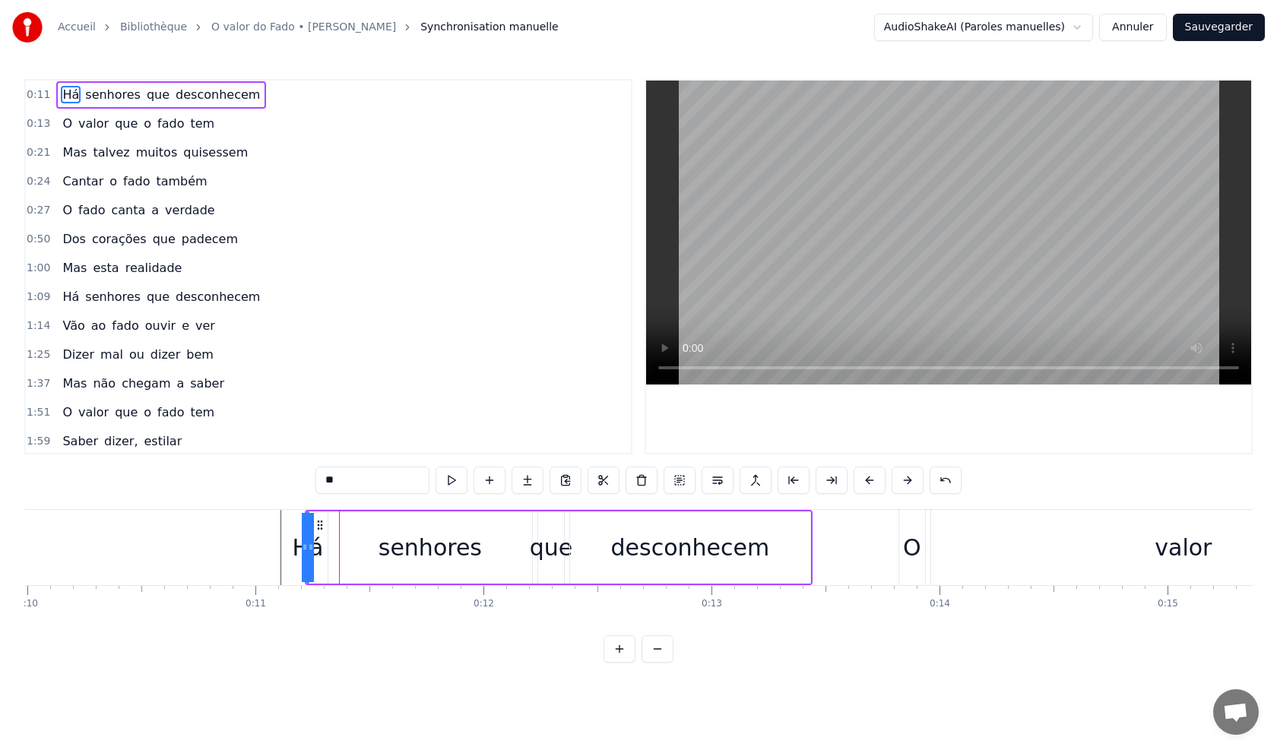
click at [855, 480] on button at bounding box center [869, 480] width 32 height 27
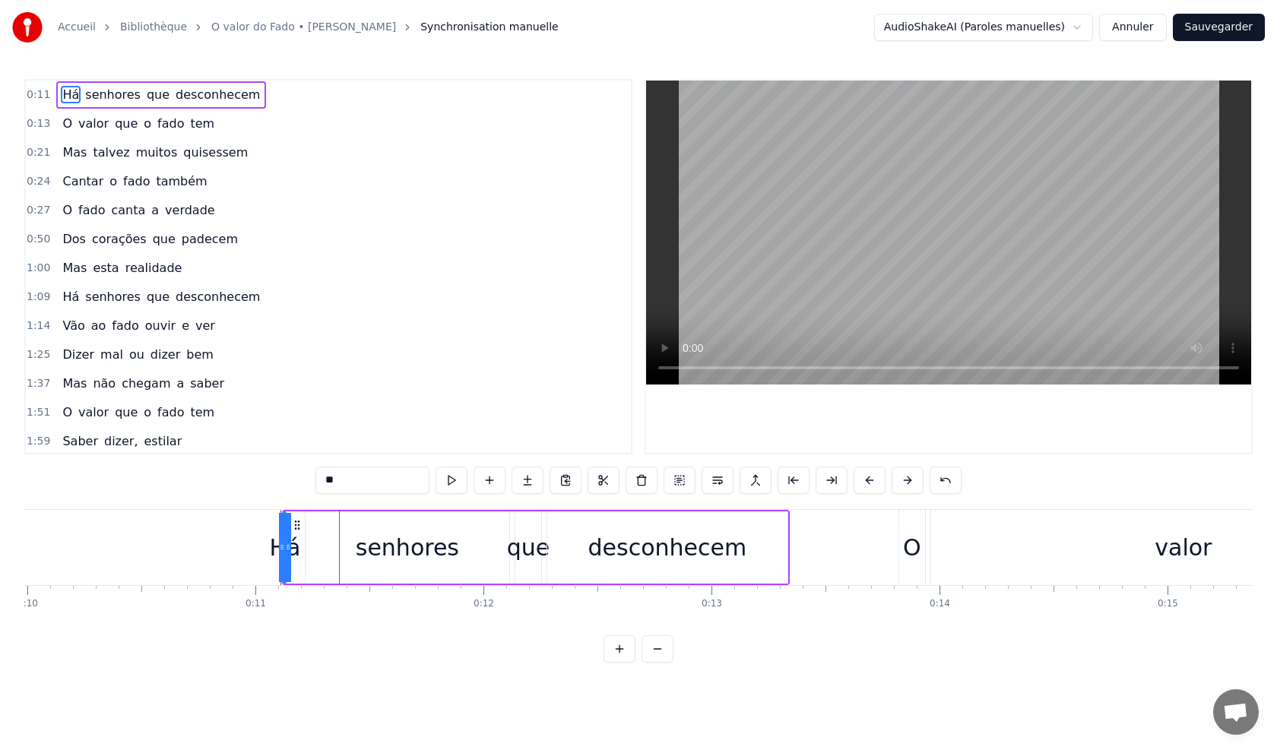
click at [855, 480] on button at bounding box center [869, 480] width 32 height 27
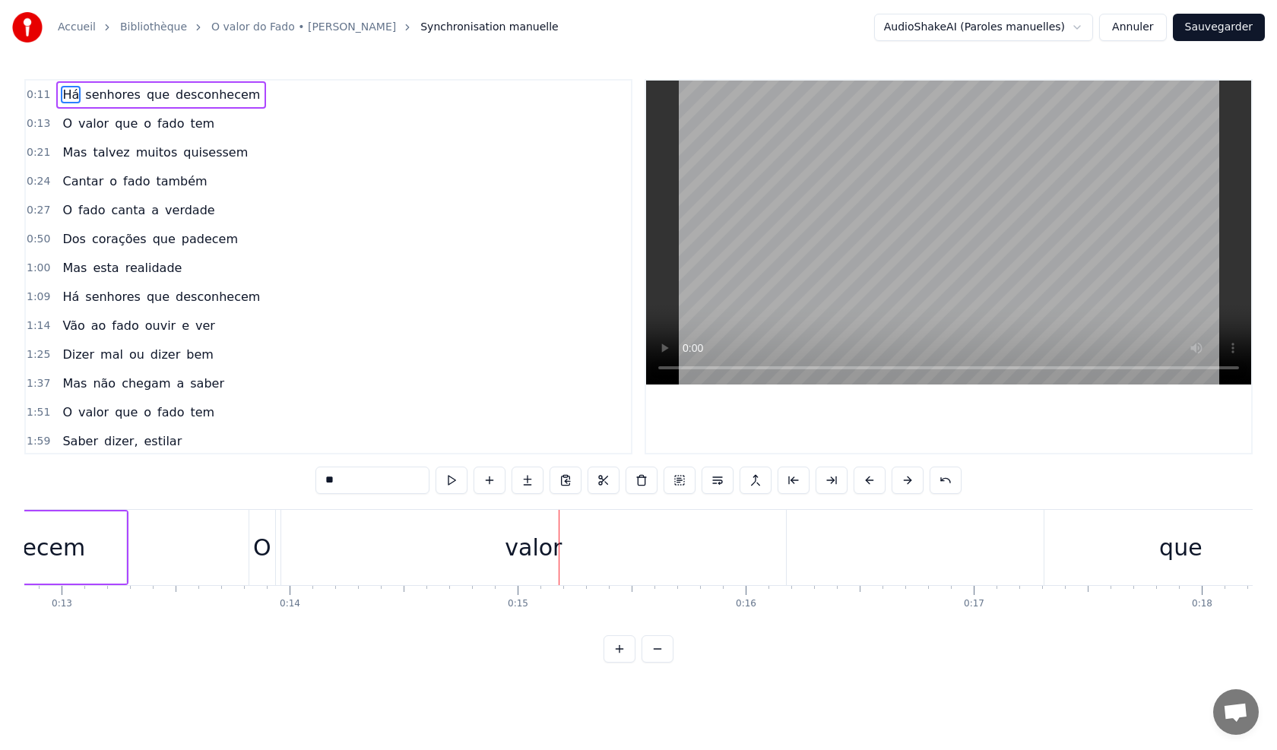
scroll to position [0, 2808]
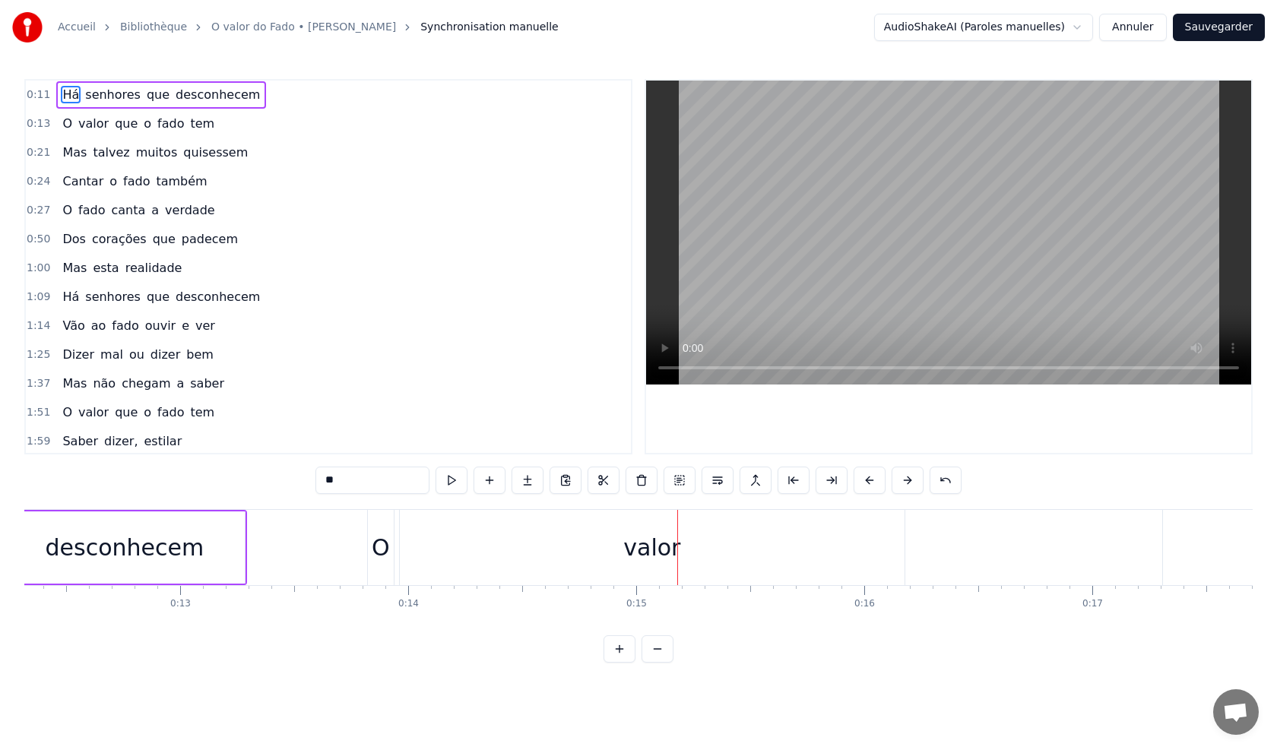
click at [571, 558] on div "valor" at bounding box center [652, 547] width 505 height 75
type input "*****"
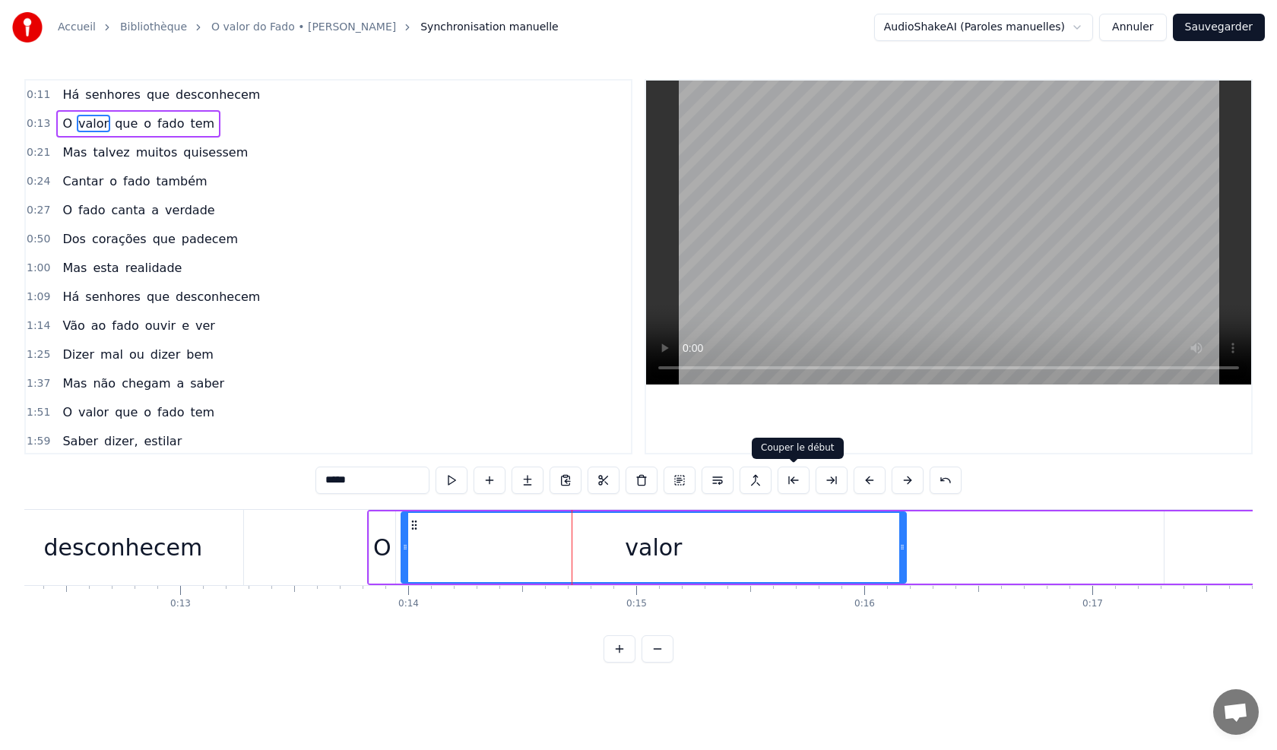
click at [795, 482] on button at bounding box center [793, 480] width 32 height 27
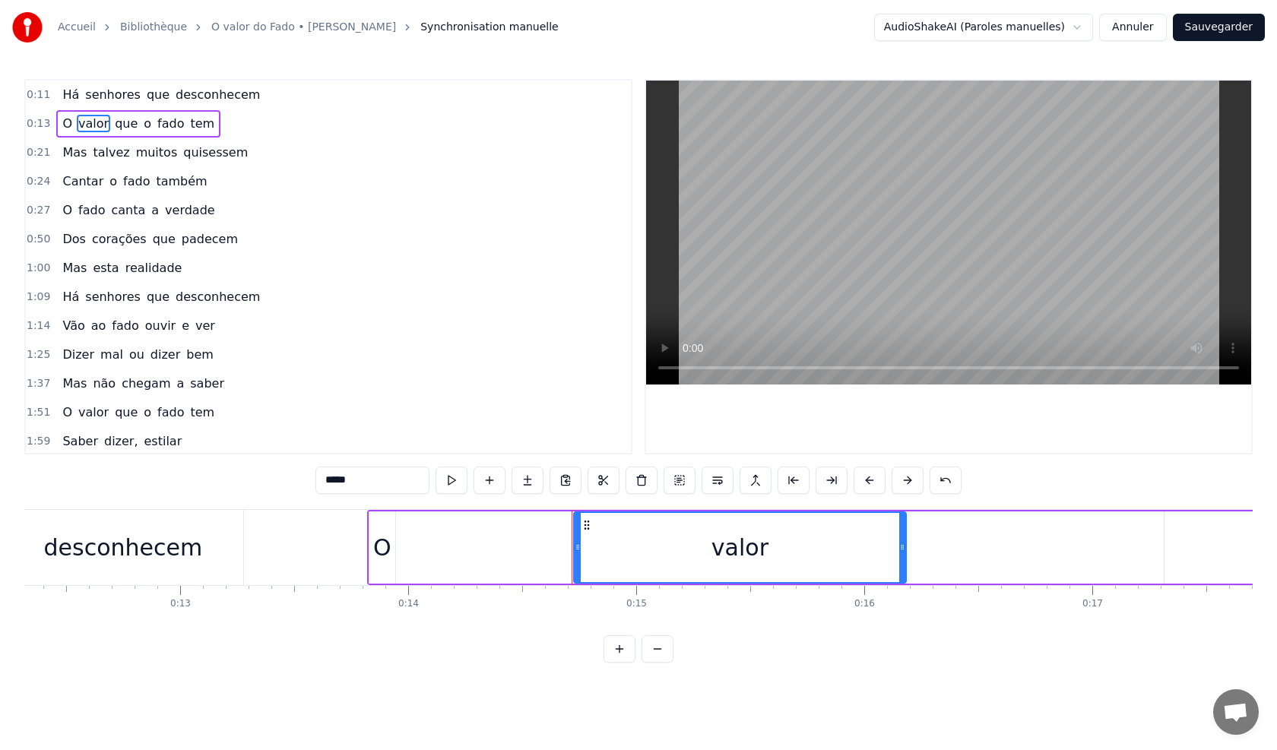
click at [795, 482] on button at bounding box center [793, 480] width 32 height 27
click at [858, 483] on button at bounding box center [869, 480] width 32 height 27
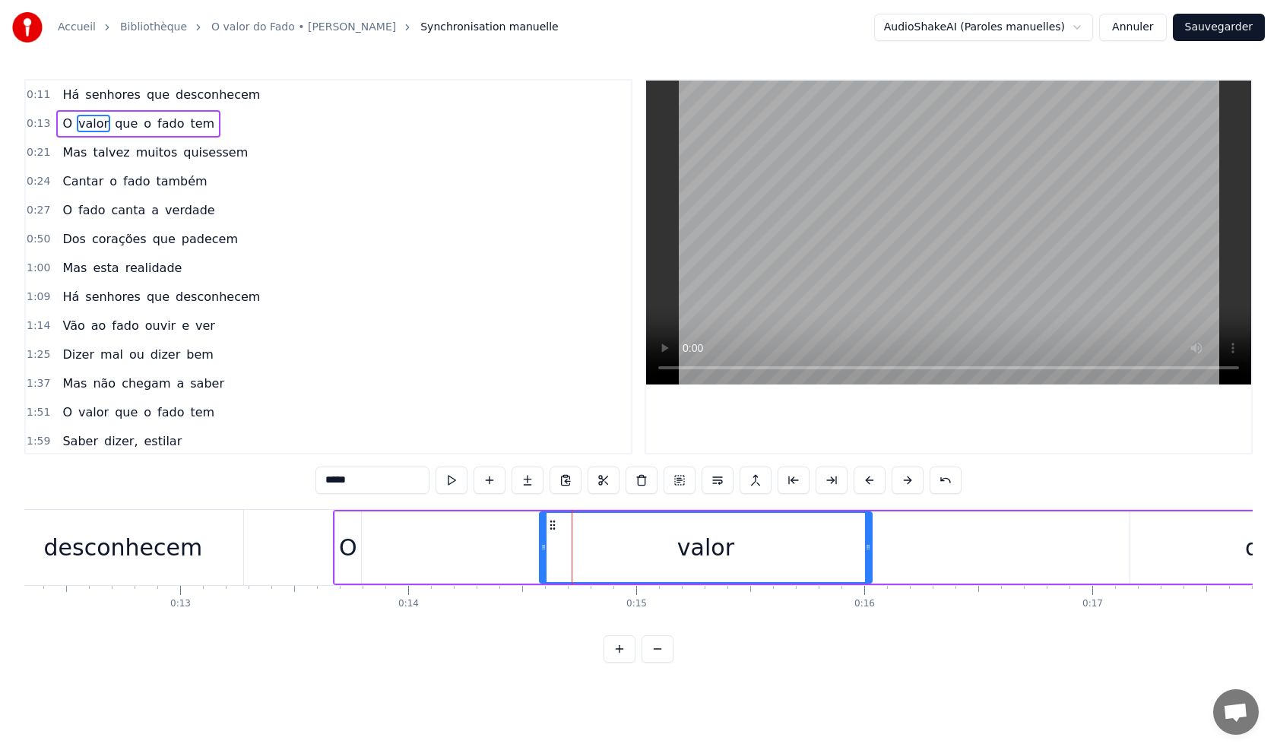
click at [858, 483] on button at bounding box center [869, 480] width 32 height 27
click at [814, 552] on div "valor" at bounding box center [682, 547] width 331 height 69
click at [815, 550] on div "valor" at bounding box center [682, 547] width 331 height 69
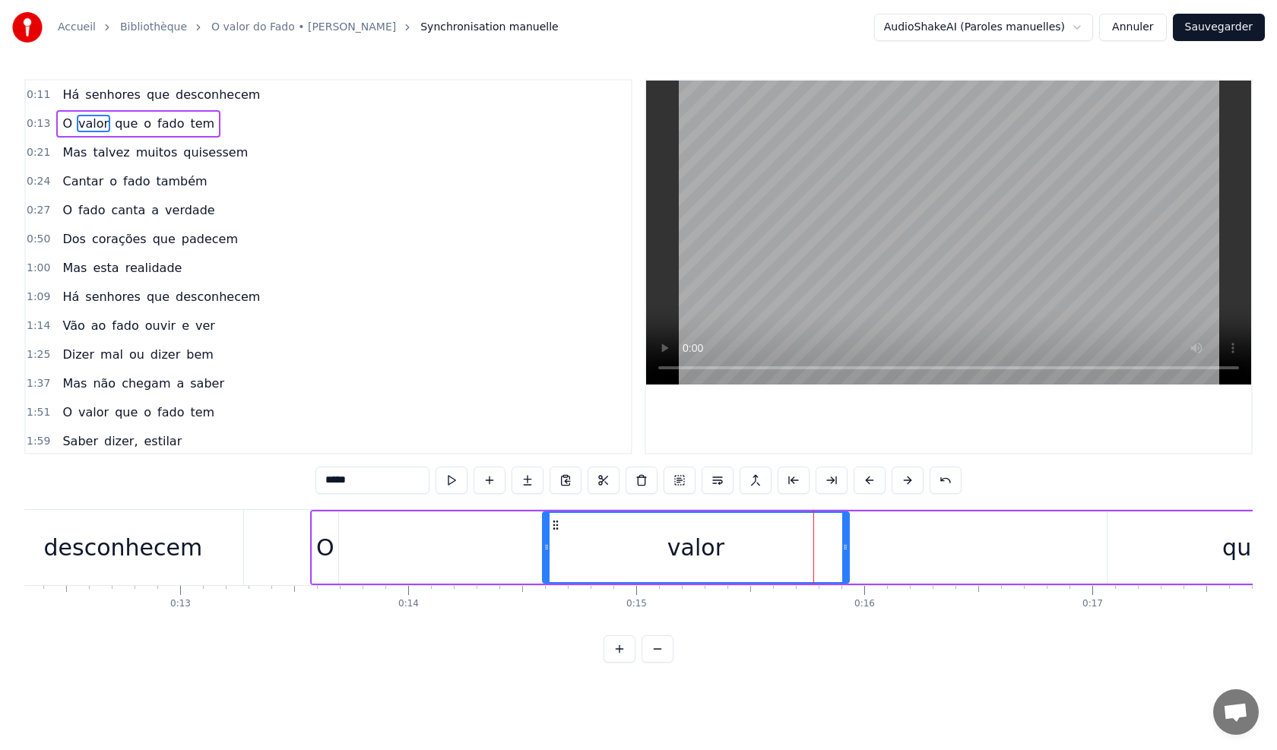
drag, startPoint x: 517, startPoint y: 550, endPoint x: 543, endPoint y: 548, distance: 25.9
click at [543, 548] on icon at bounding box center [546, 547] width 6 height 12
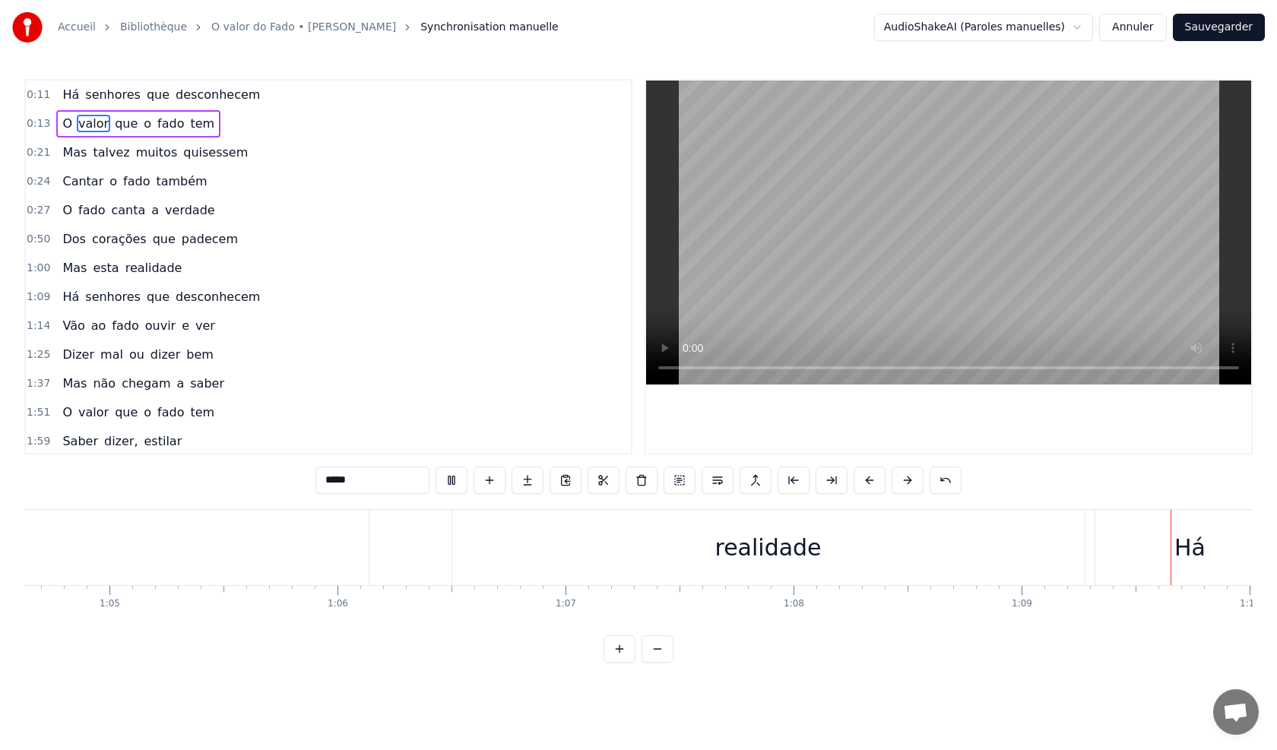
scroll to position [0, 14967]
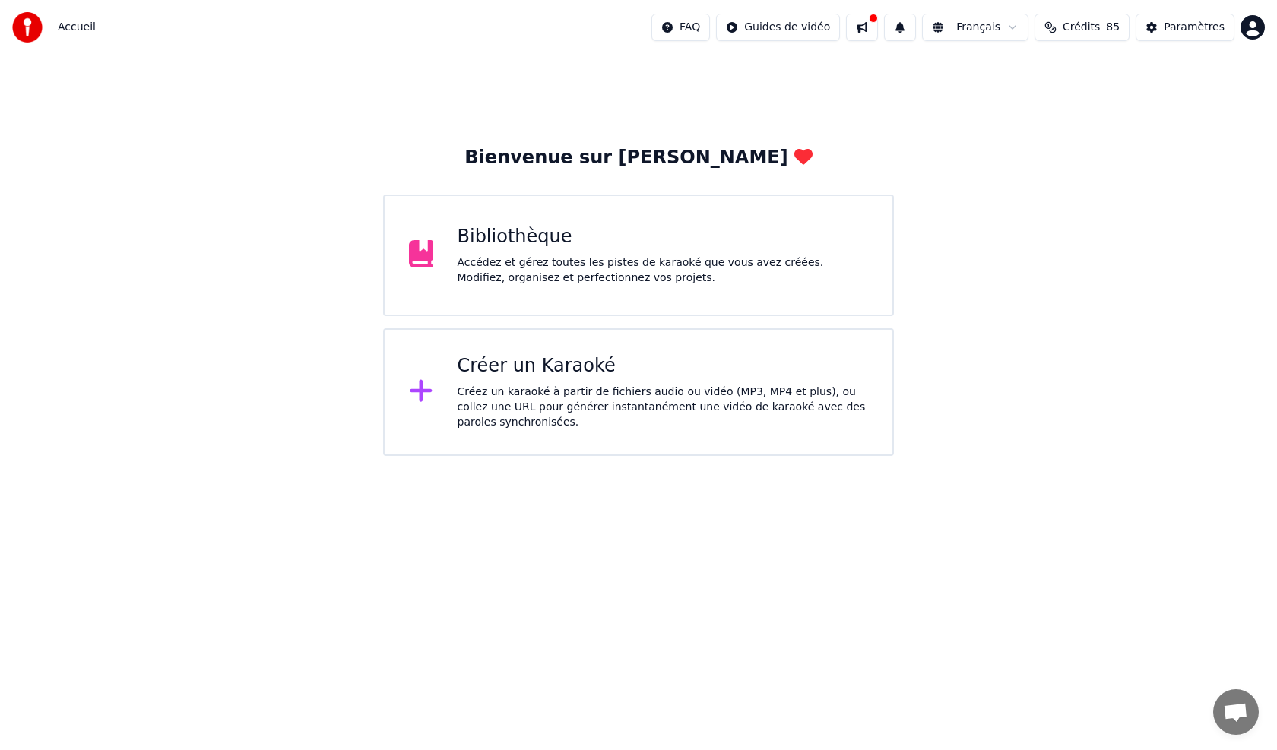
click at [524, 376] on div "Créer un Karaoké" at bounding box center [662, 366] width 411 height 24
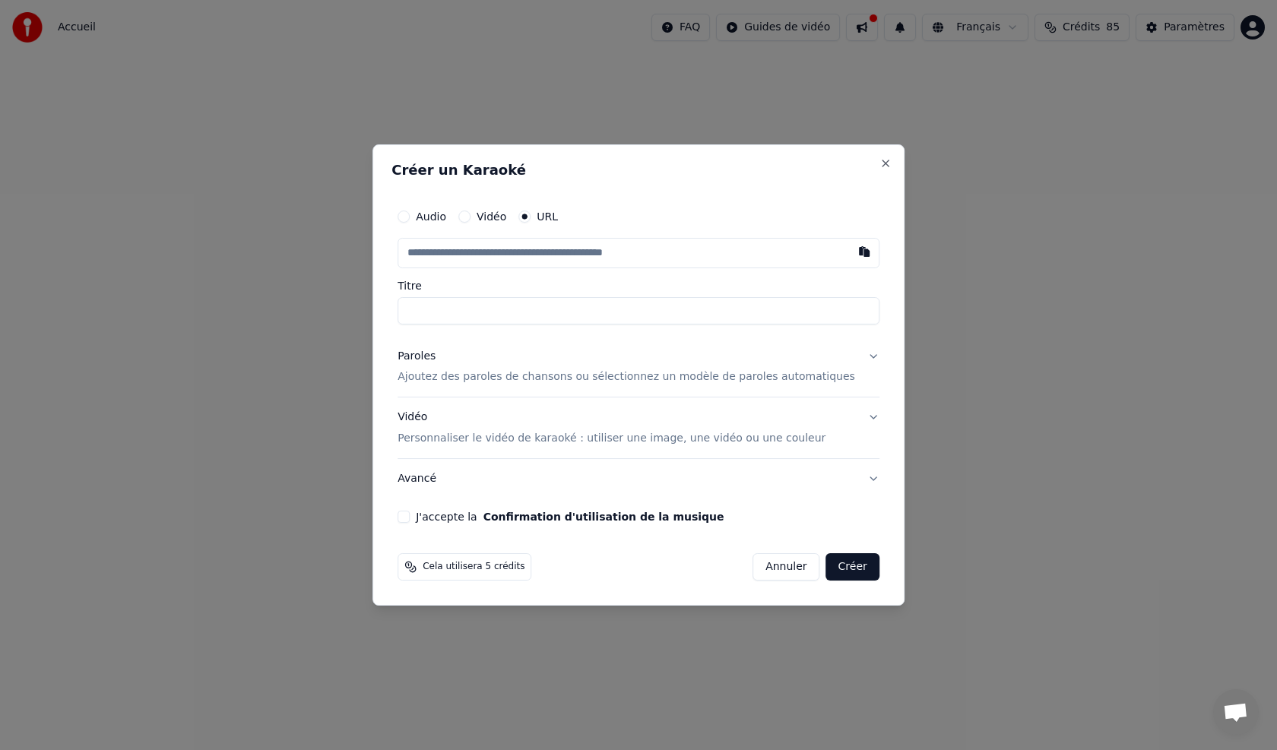
click at [527, 216] on circle "button" at bounding box center [524, 216] width 5 height 5
click at [849, 255] on button "button" at bounding box center [864, 251] width 30 height 27
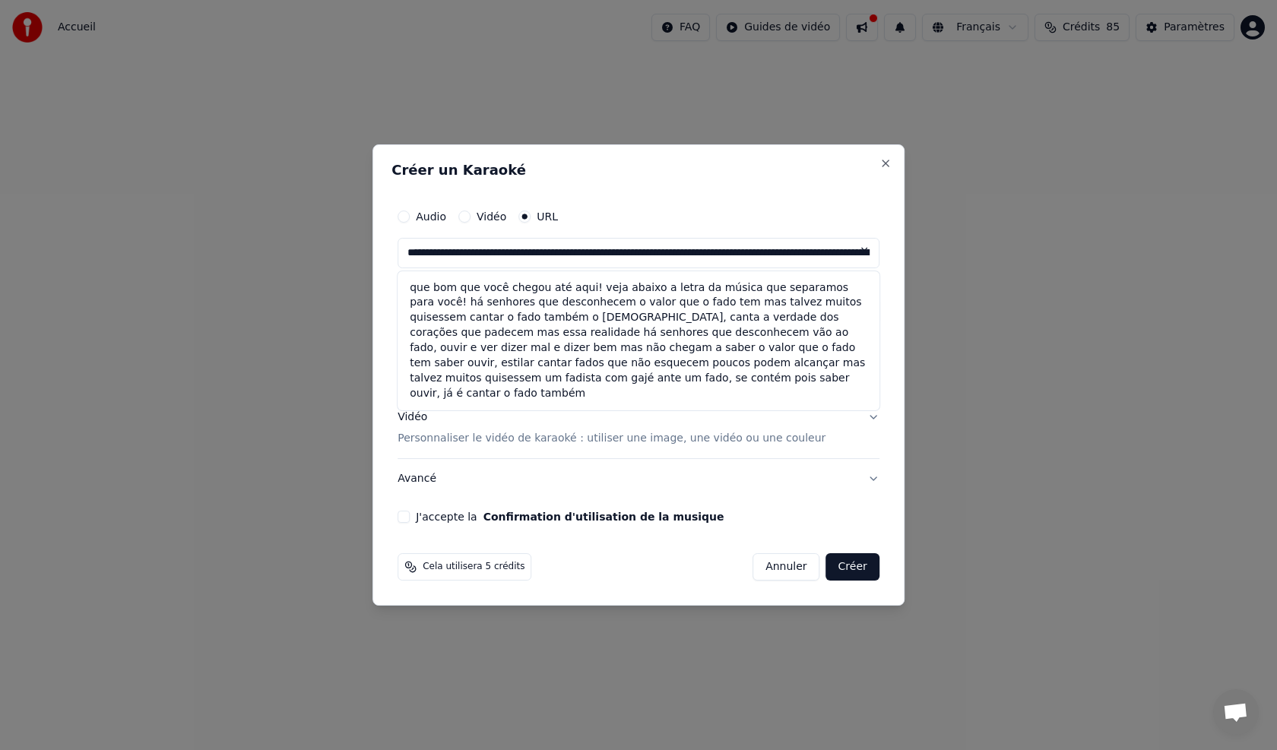
click at [410, 516] on button "J'accepte la Confirmation d'utilisation de la musique" at bounding box center [403, 517] width 12 height 12
click at [827, 565] on button "Créer" at bounding box center [852, 566] width 53 height 27
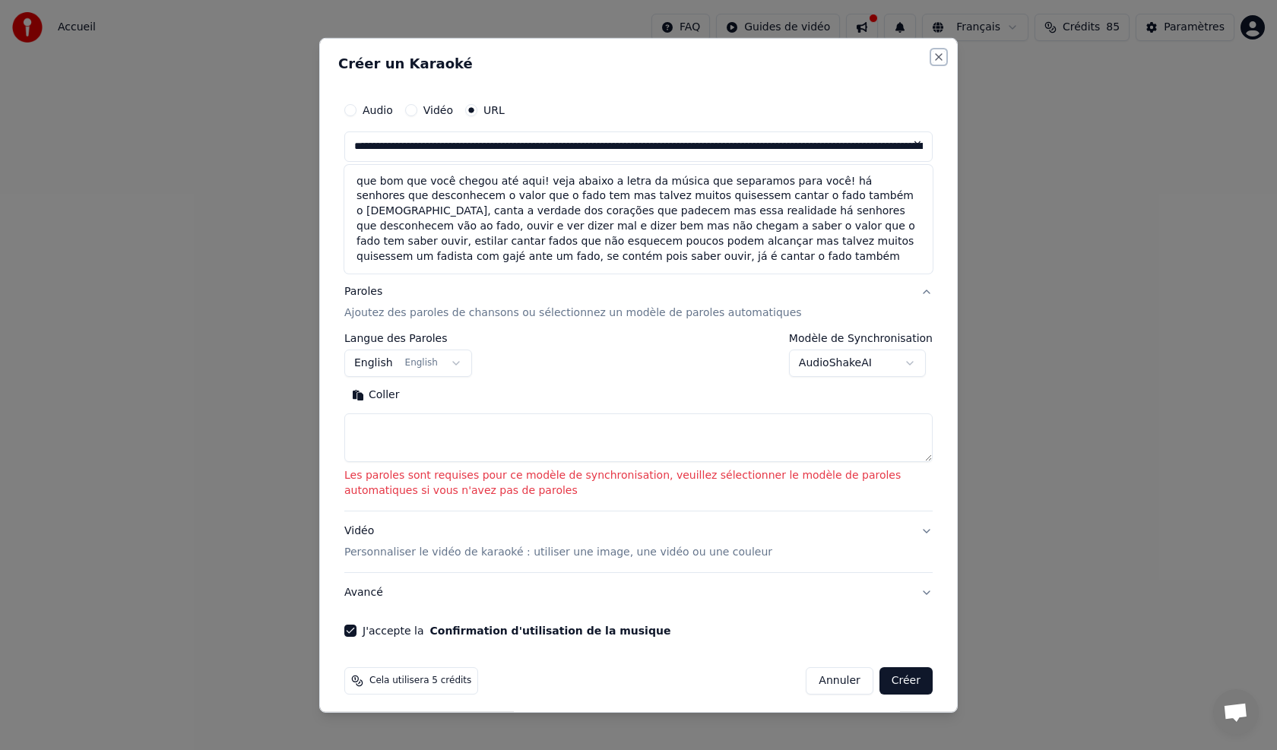
click at [932, 57] on button "Close" at bounding box center [938, 56] width 12 height 12
type input "**********"
select select
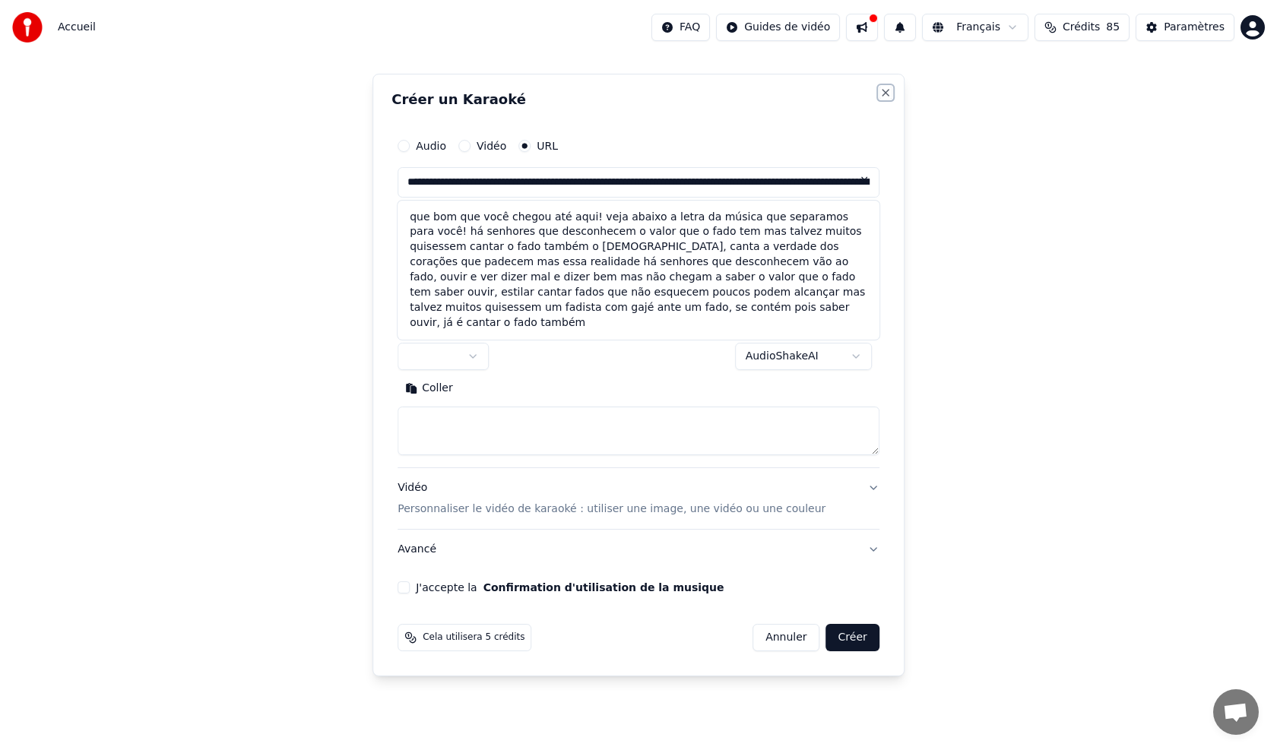
type input "**********"
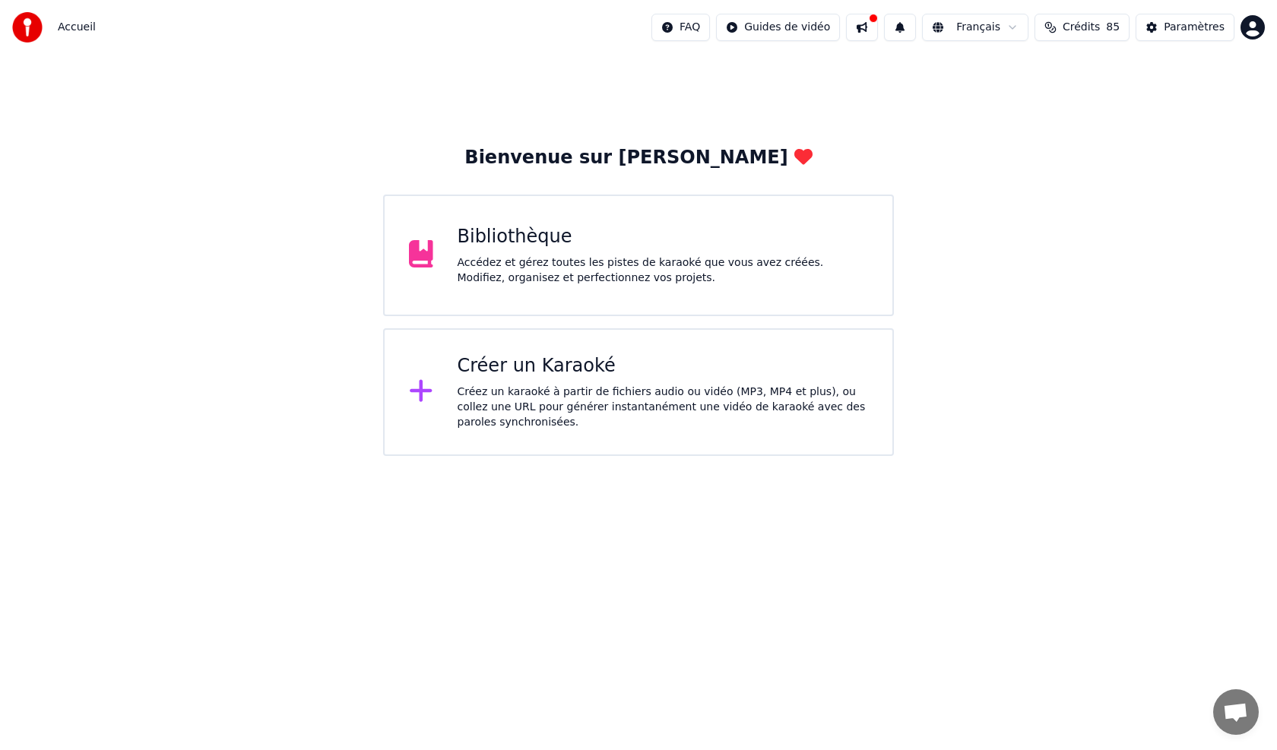
click at [556, 372] on div "Créer un Karaoké" at bounding box center [662, 366] width 411 height 24
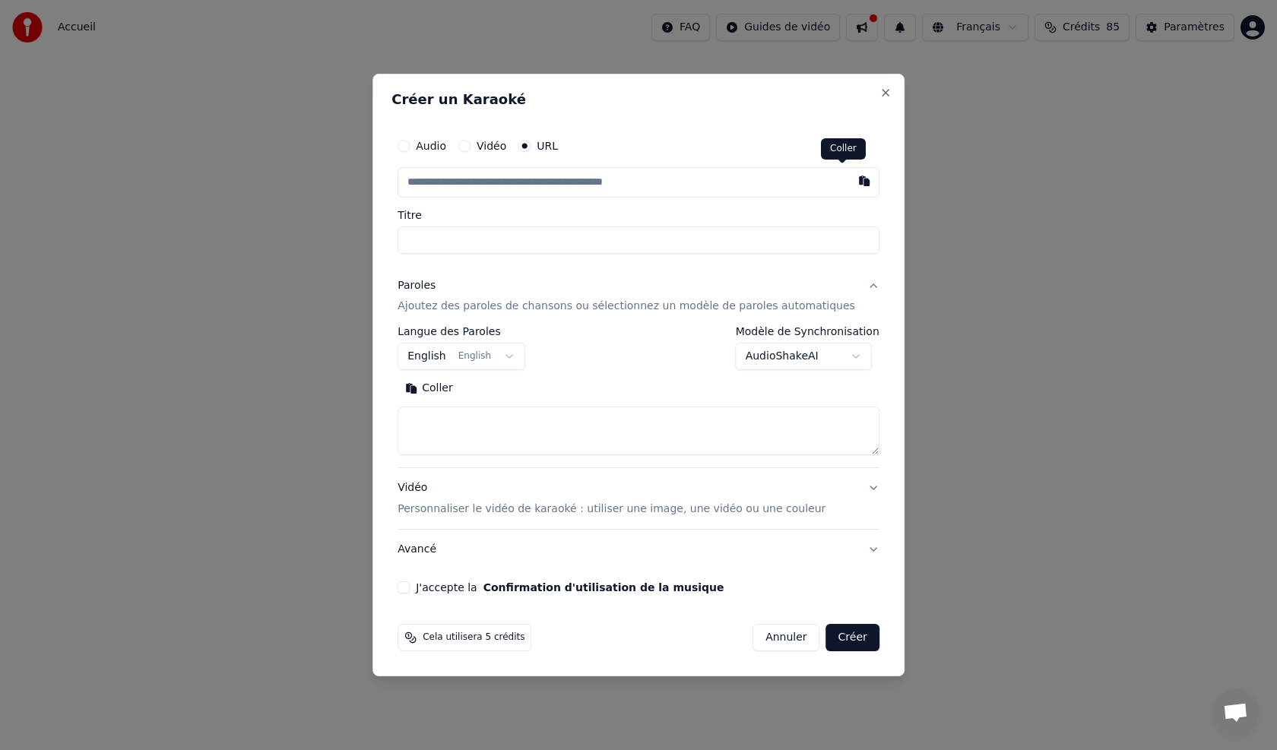
click at [849, 177] on button "button" at bounding box center [864, 180] width 30 height 27
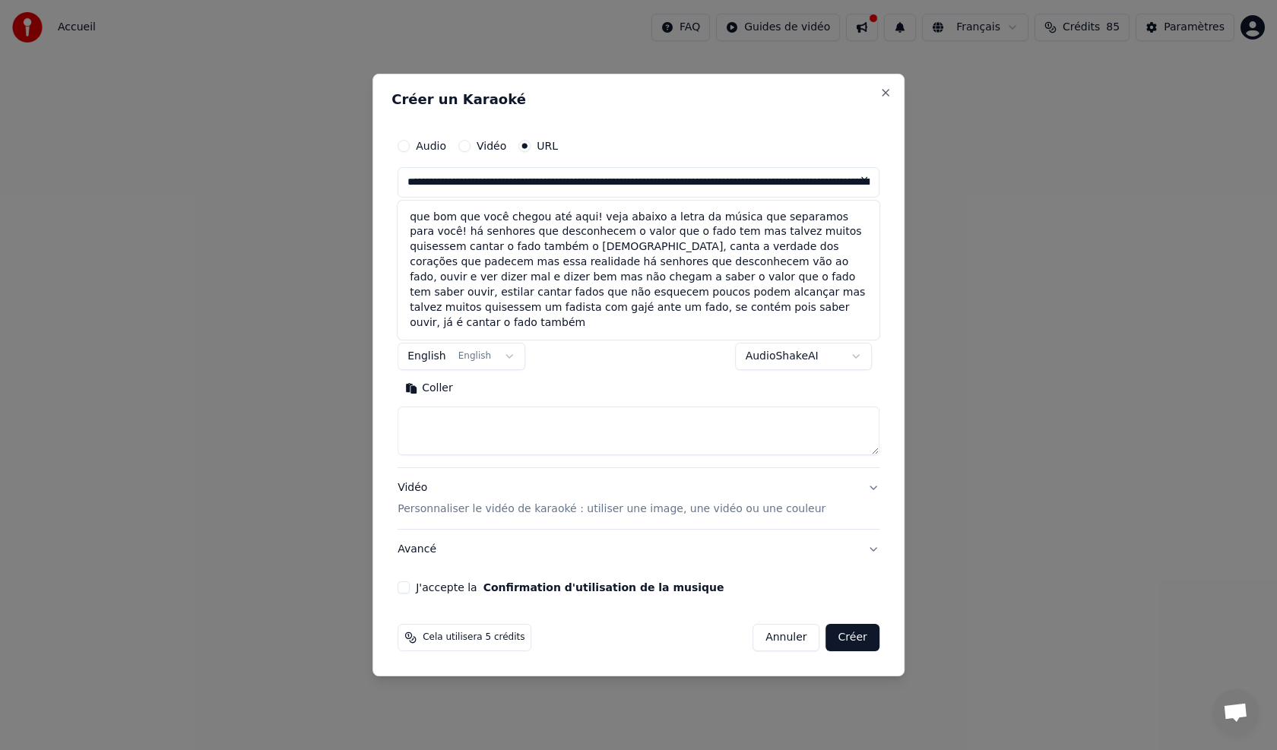
drag, startPoint x: 830, startPoint y: 183, endPoint x: 513, endPoint y: 179, distance: 316.9
click at [514, 176] on div "**********" at bounding box center [638, 182] width 482 height 30
drag, startPoint x: 513, startPoint y: 179, endPoint x: 760, endPoint y: 187, distance: 247.1
click at [760, 190] on input "**********" at bounding box center [638, 182] width 482 height 30
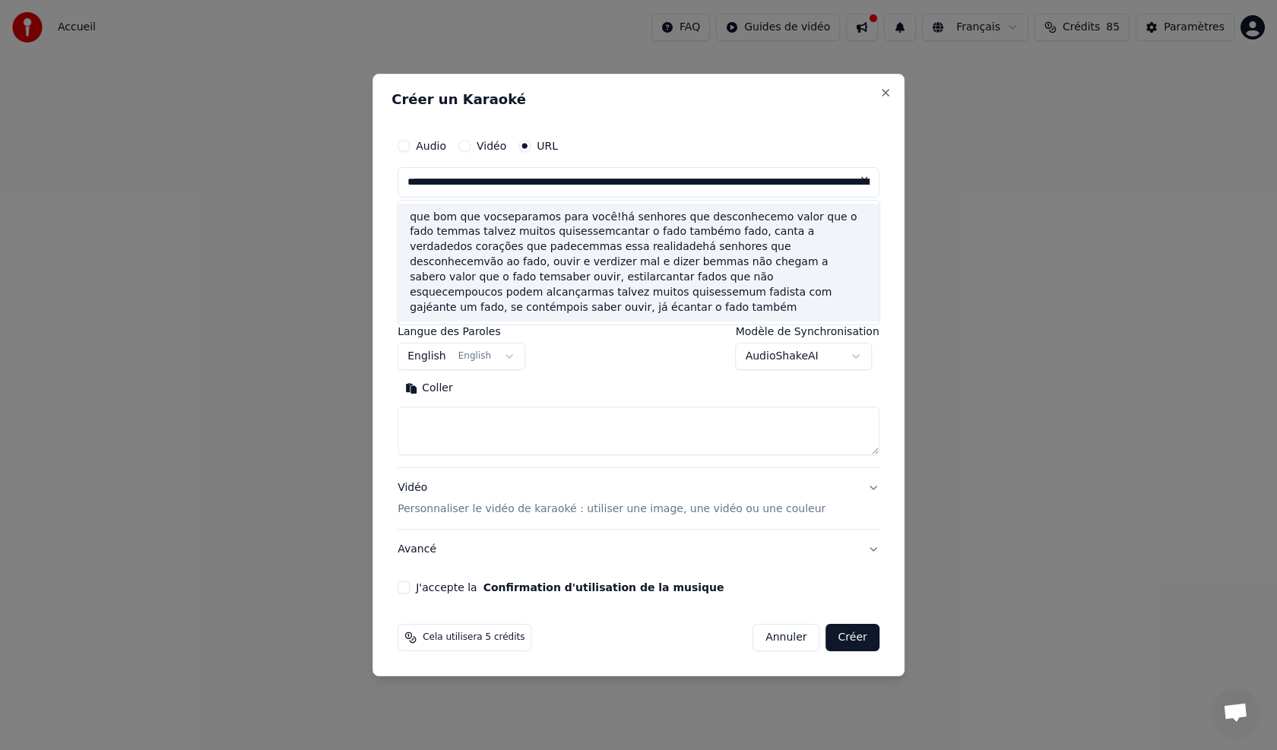
drag, startPoint x: 761, startPoint y: 182, endPoint x: 493, endPoint y: 163, distance: 268.9
click at [493, 163] on div "**********" at bounding box center [638, 164] width 482 height 67
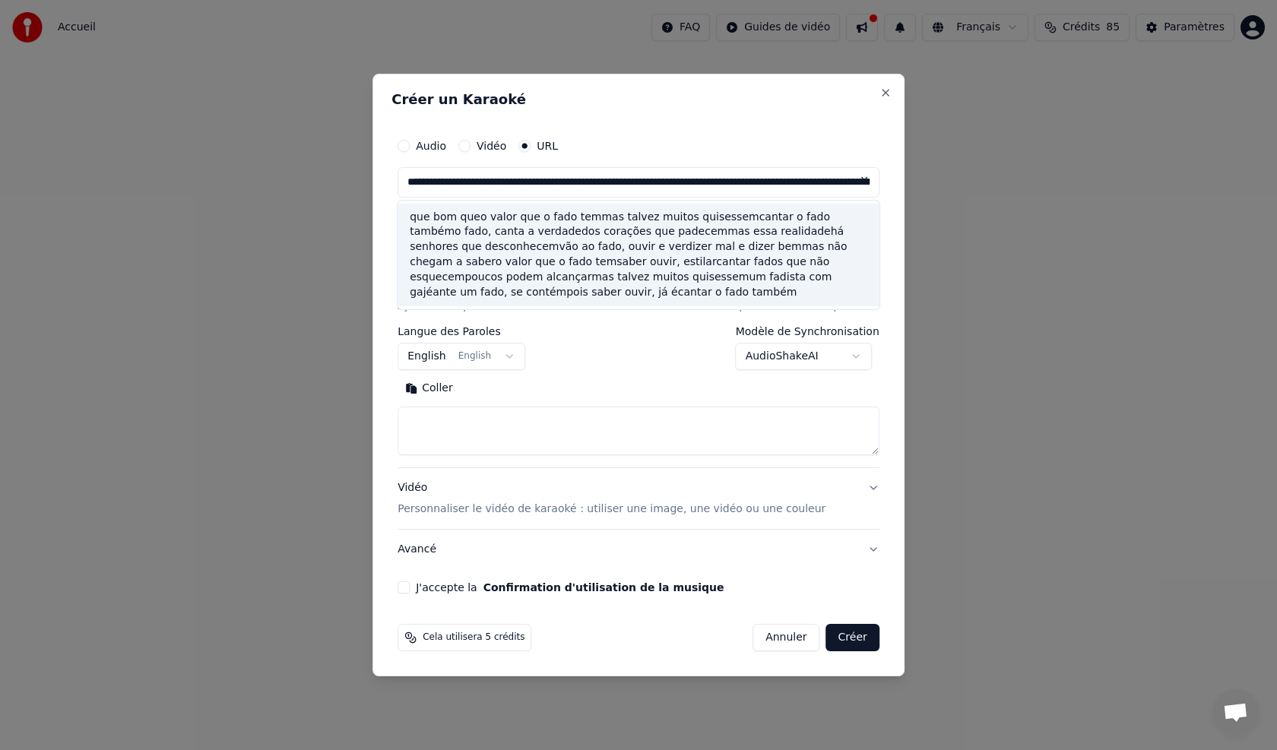
drag, startPoint x: 756, startPoint y: 182, endPoint x: 576, endPoint y: 182, distance: 180.1
click at [539, 176] on input "**********" at bounding box center [638, 182] width 482 height 30
type input "**********"
click at [849, 180] on button at bounding box center [864, 180] width 30 height 27
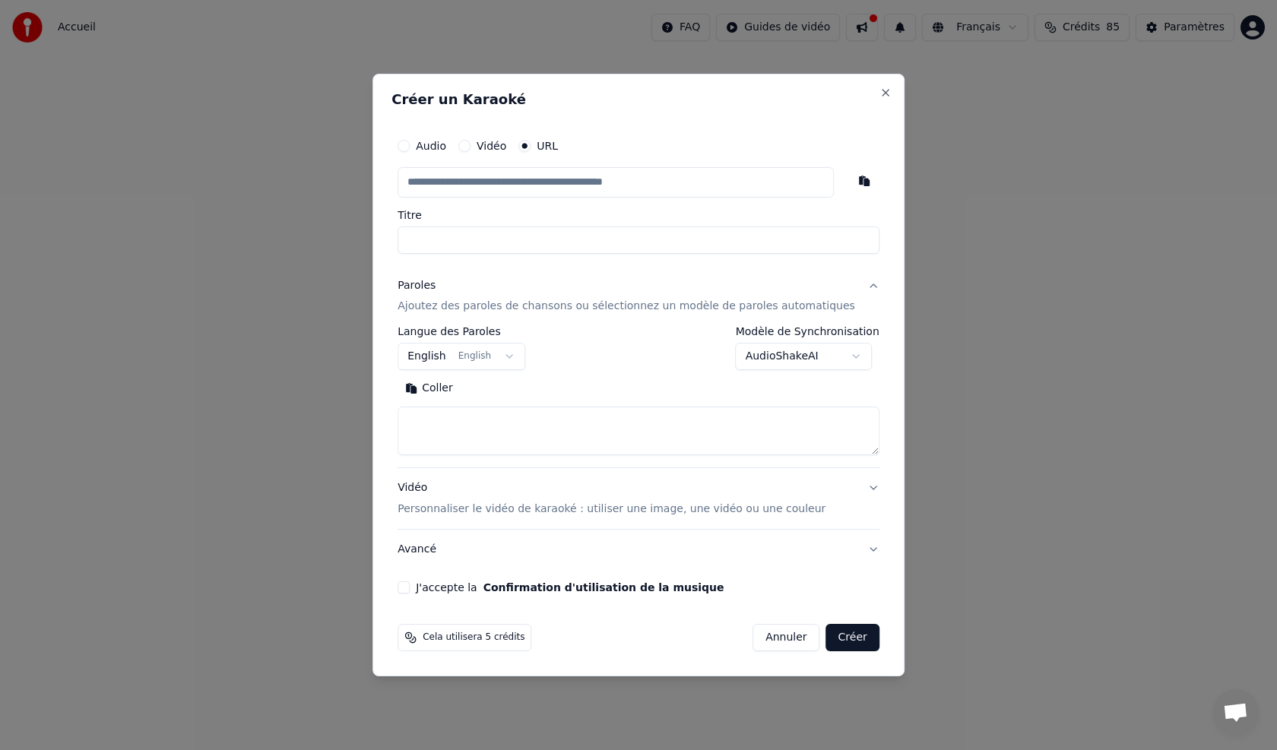
click at [527, 147] on circle "button" at bounding box center [524, 145] width 5 height 5
click at [530, 144] on button "URL" at bounding box center [524, 146] width 12 height 12
click at [849, 179] on button "button" at bounding box center [864, 180] width 30 height 27
type input "**********"
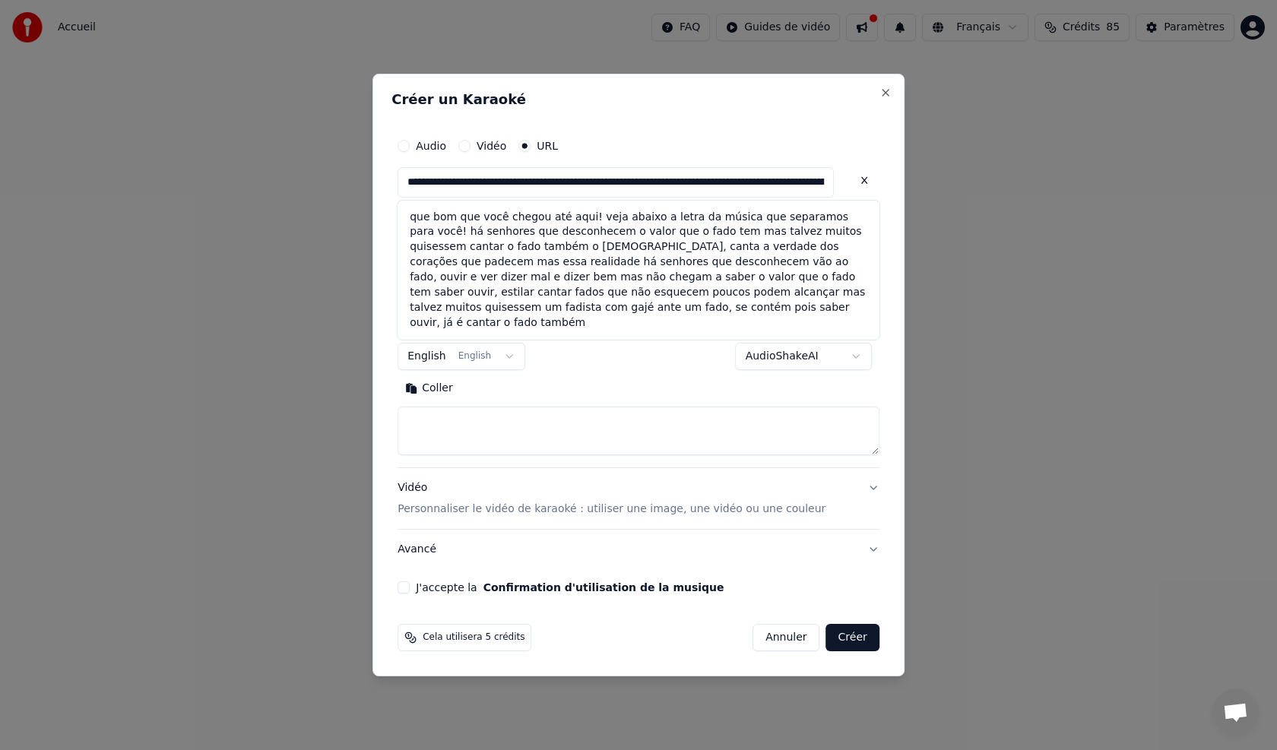
click at [849, 180] on button at bounding box center [864, 180] width 30 height 27
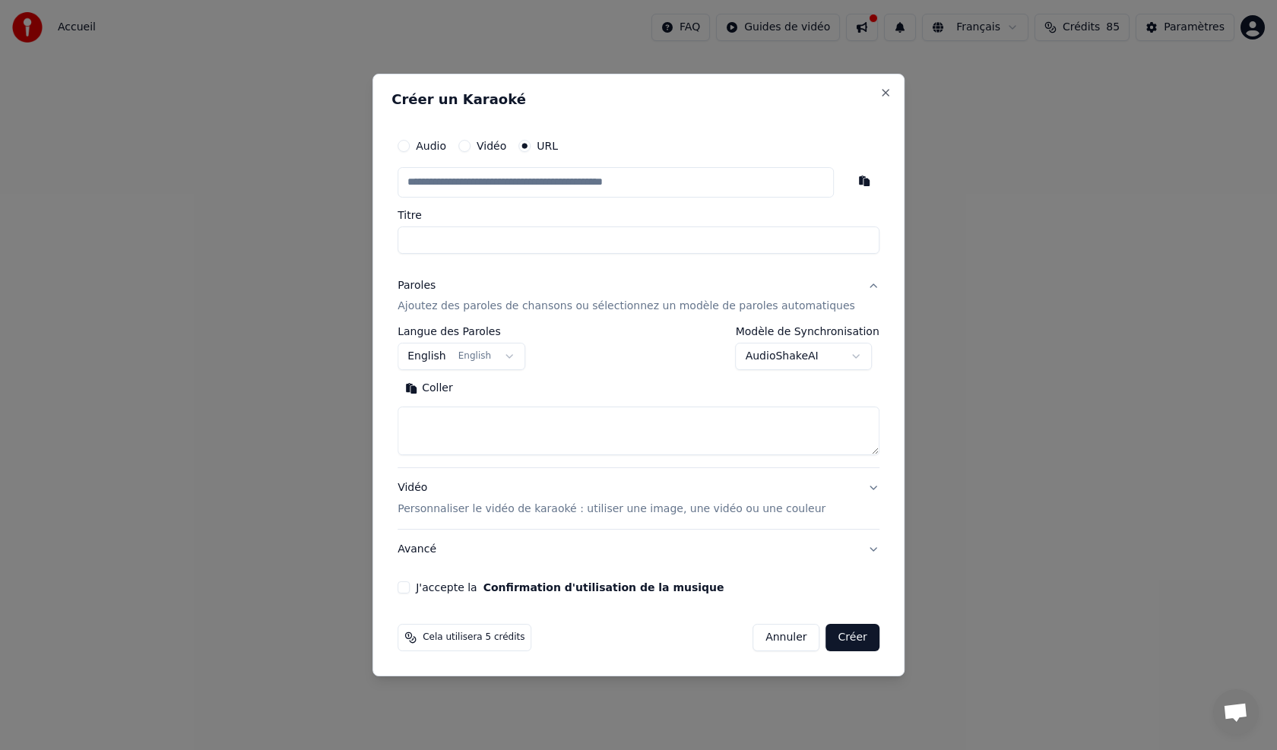
click at [558, 151] on label "URL" at bounding box center [546, 146] width 21 height 11
click at [530, 152] on button "URL" at bounding box center [524, 146] width 12 height 12
click at [558, 148] on label "URL" at bounding box center [546, 146] width 21 height 11
click at [530, 148] on button "URL" at bounding box center [524, 146] width 12 height 12
click at [849, 180] on button "button" at bounding box center [864, 180] width 30 height 27
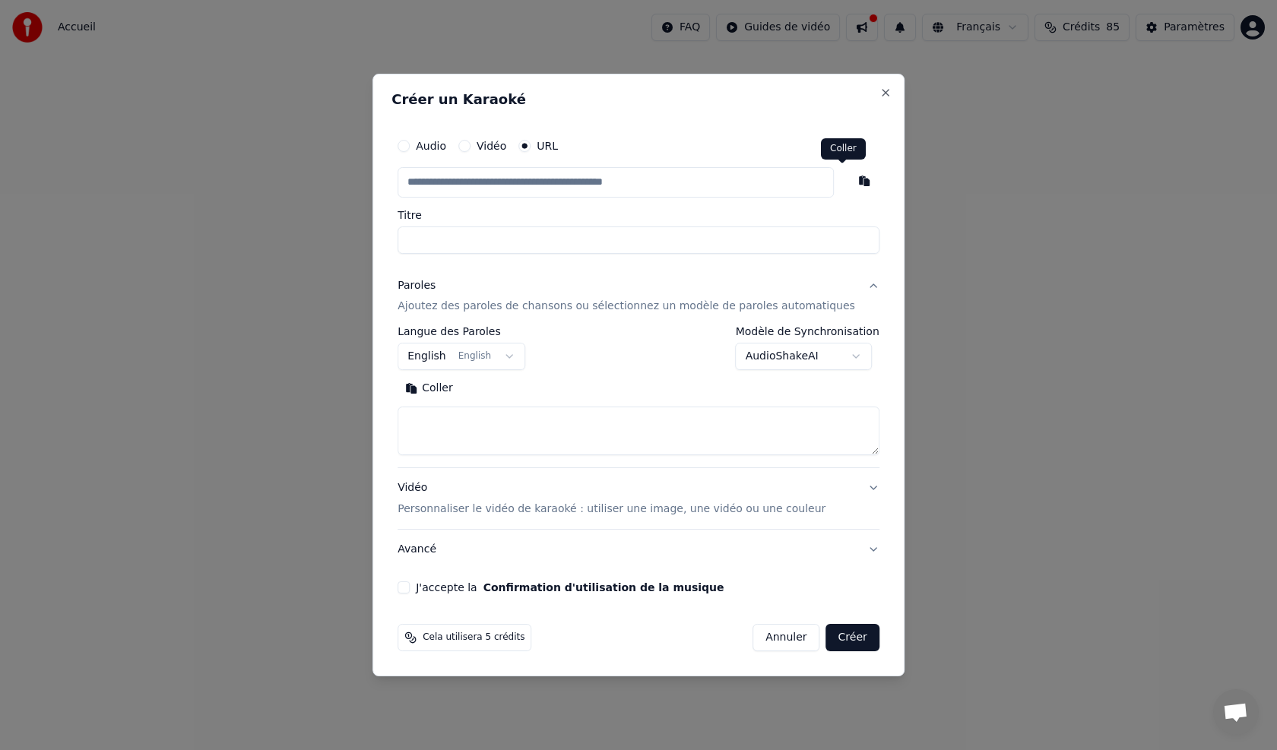
type input "**********"
click at [453, 387] on button "Coller" at bounding box center [428, 389] width 63 height 24
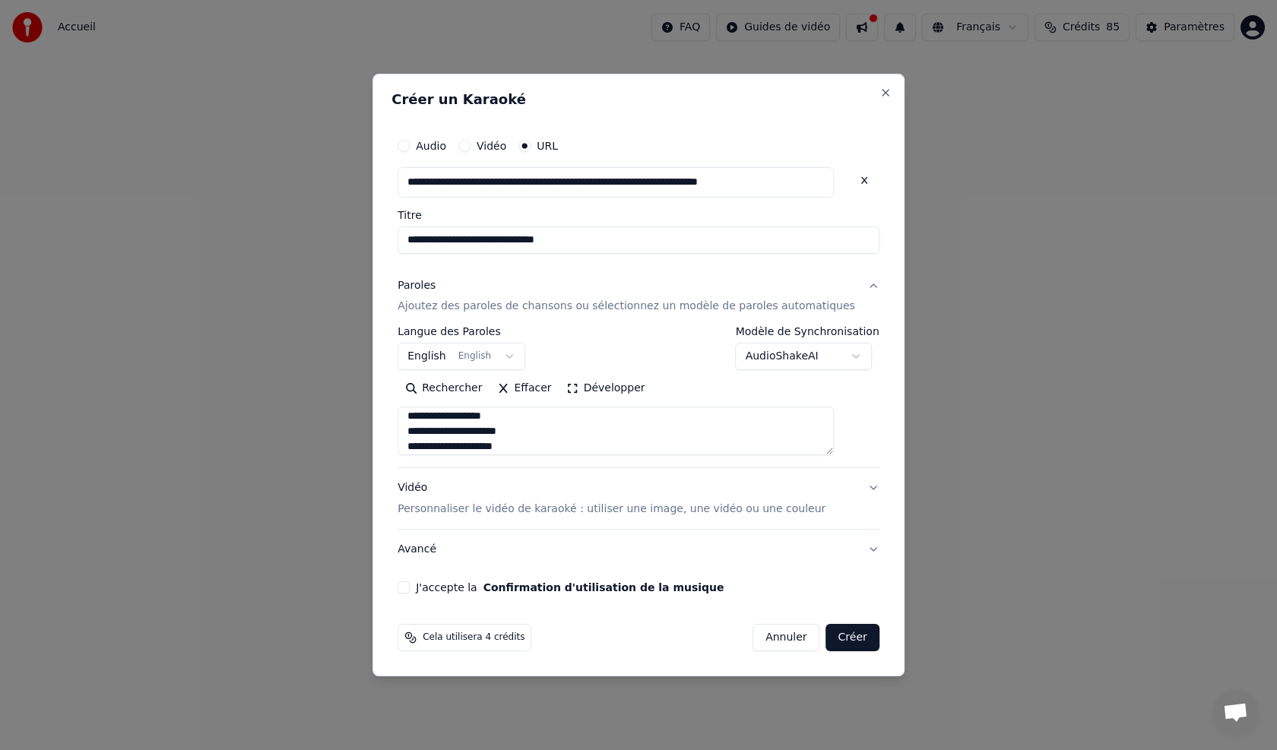
scroll to position [375, 0]
click at [445, 508] on p "Personnaliser le vidéo de karaoké : utiliser une image, une vidéo ou une couleur" at bounding box center [611, 509] width 428 height 15
type textarea "**********"
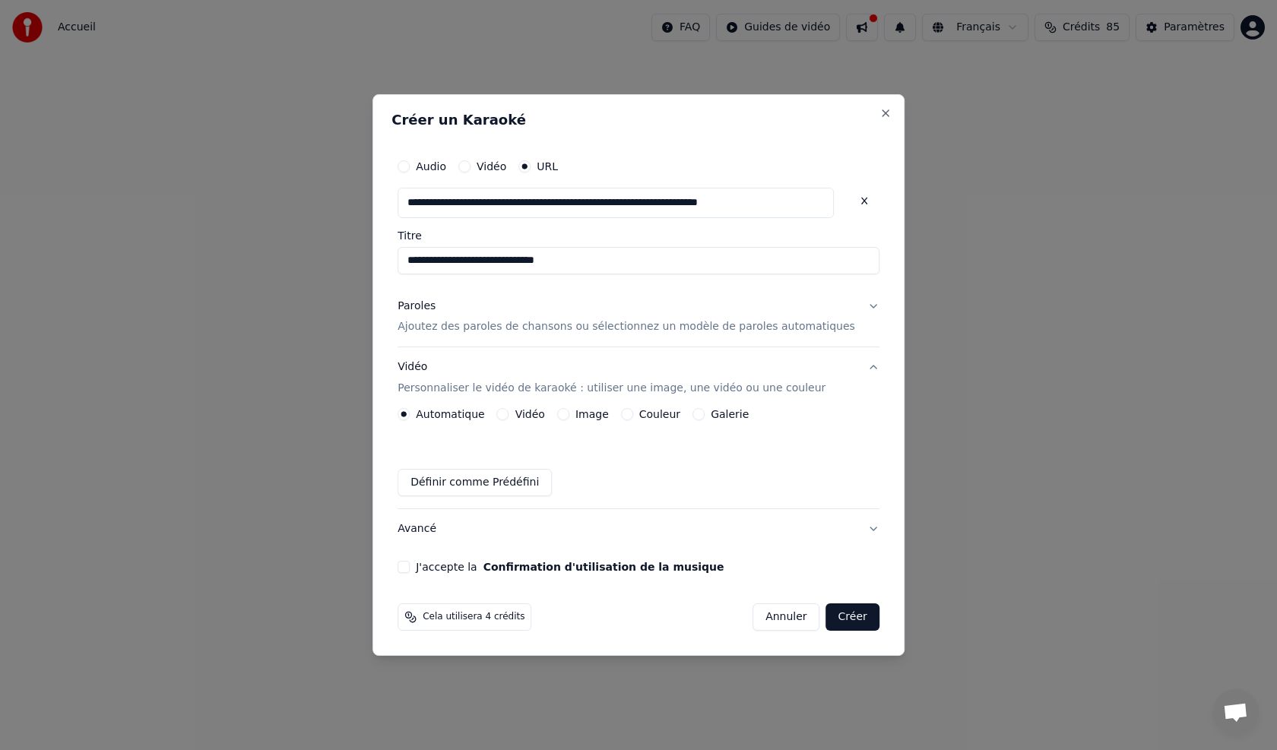
click at [410, 568] on button "J'accepte la Confirmation d'utilisation de la musique" at bounding box center [403, 567] width 12 height 12
click at [826, 617] on button "Créer" at bounding box center [852, 616] width 53 height 27
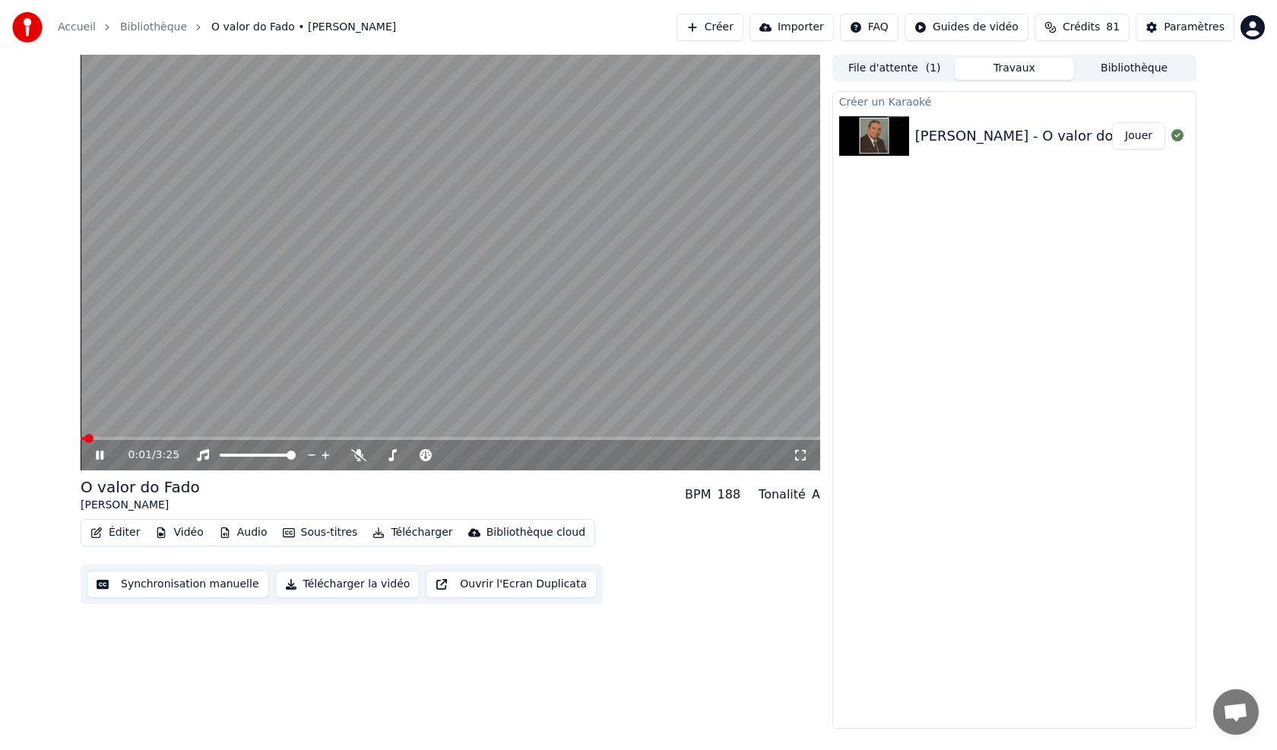
click at [84, 439] on span at bounding box center [83, 438] width 4 height 3
click at [354, 460] on icon at bounding box center [358, 455] width 15 height 12
click at [100, 438] on span at bounding box center [149, 438] width 136 height 3
click at [150, 585] on button "Synchronisation manuelle" at bounding box center [178, 584] width 182 height 27
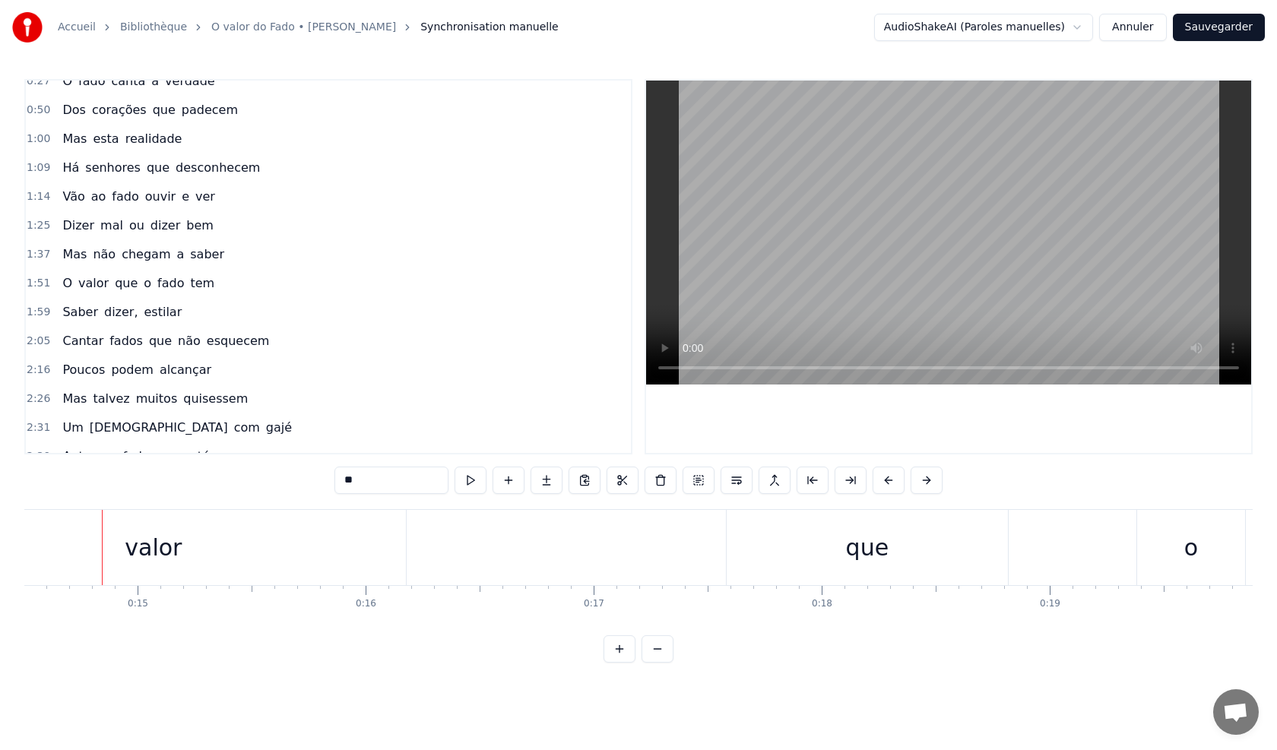
scroll to position [0, 3308]
click at [383, 551] on div "valor" at bounding box center [152, 547] width 505 height 75
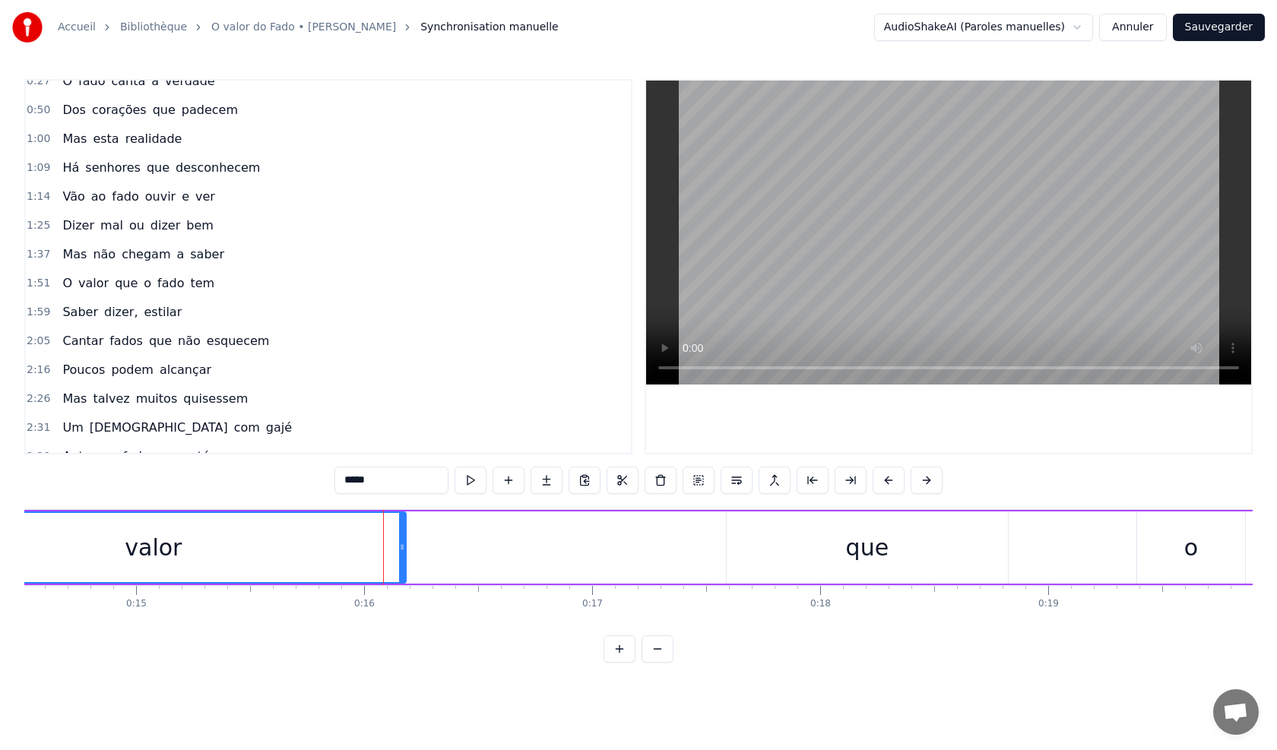
scroll to position [0, 0]
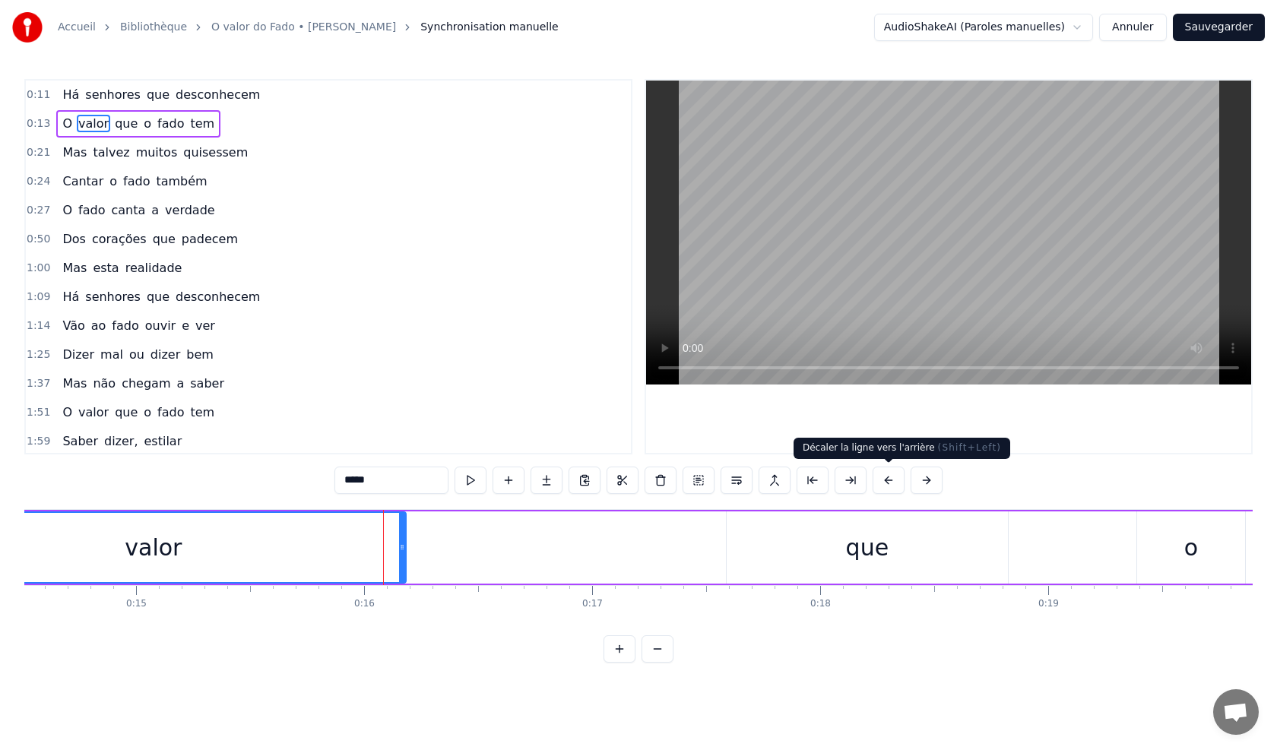
click at [881, 482] on button at bounding box center [888, 480] width 32 height 27
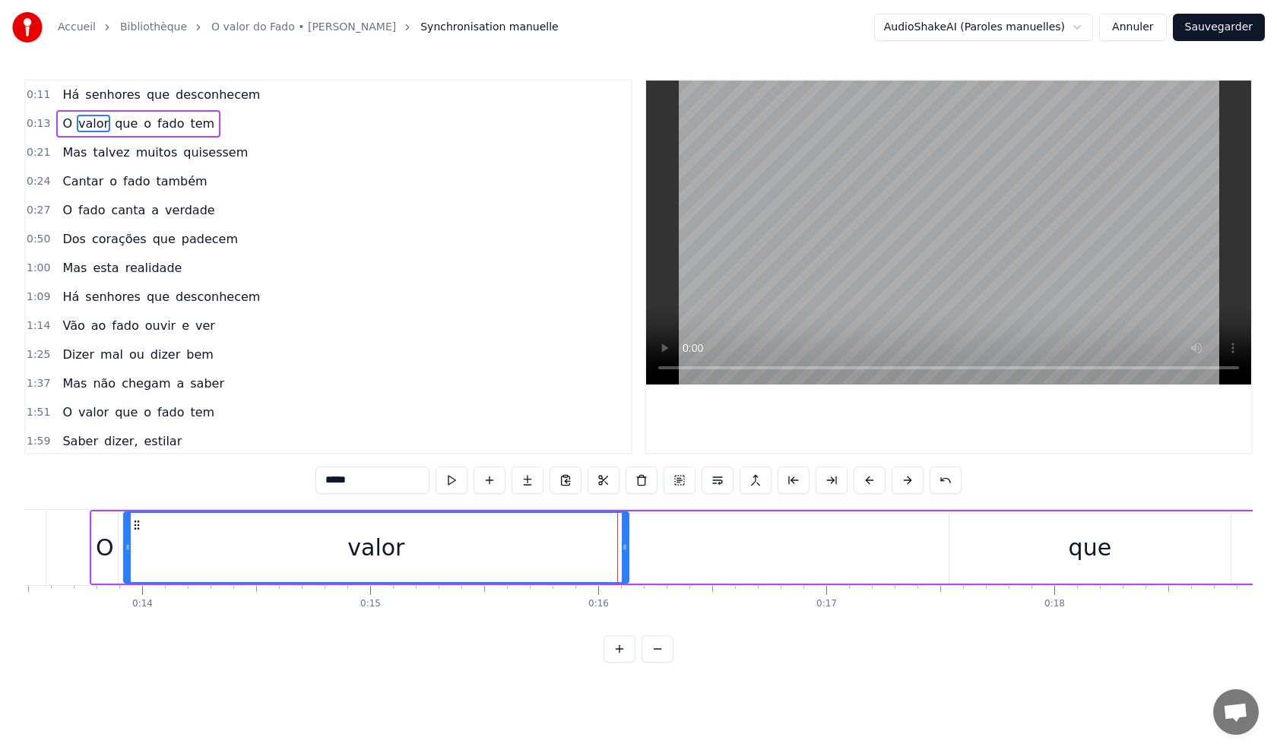
scroll to position [0, 3104]
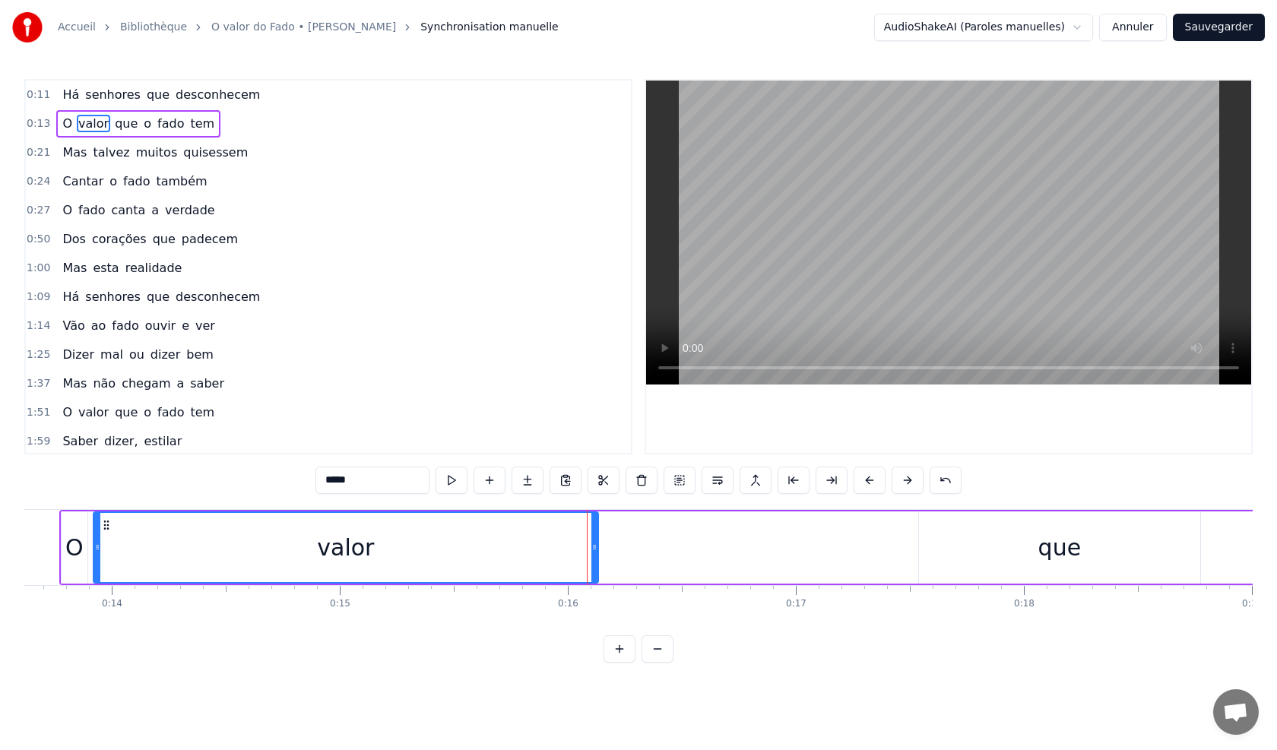
click at [73, 547] on div "O" at bounding box center [74, 547] width 18 height 34
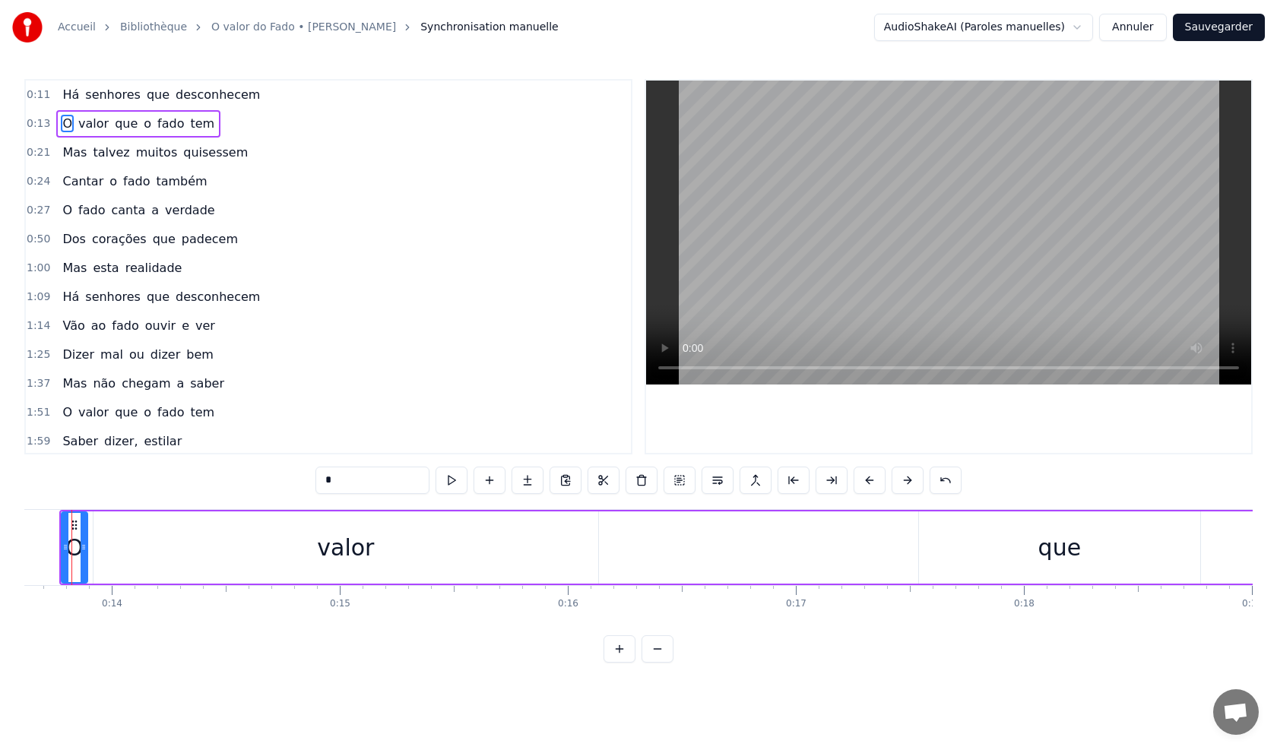
scroll to position [0, 3075]
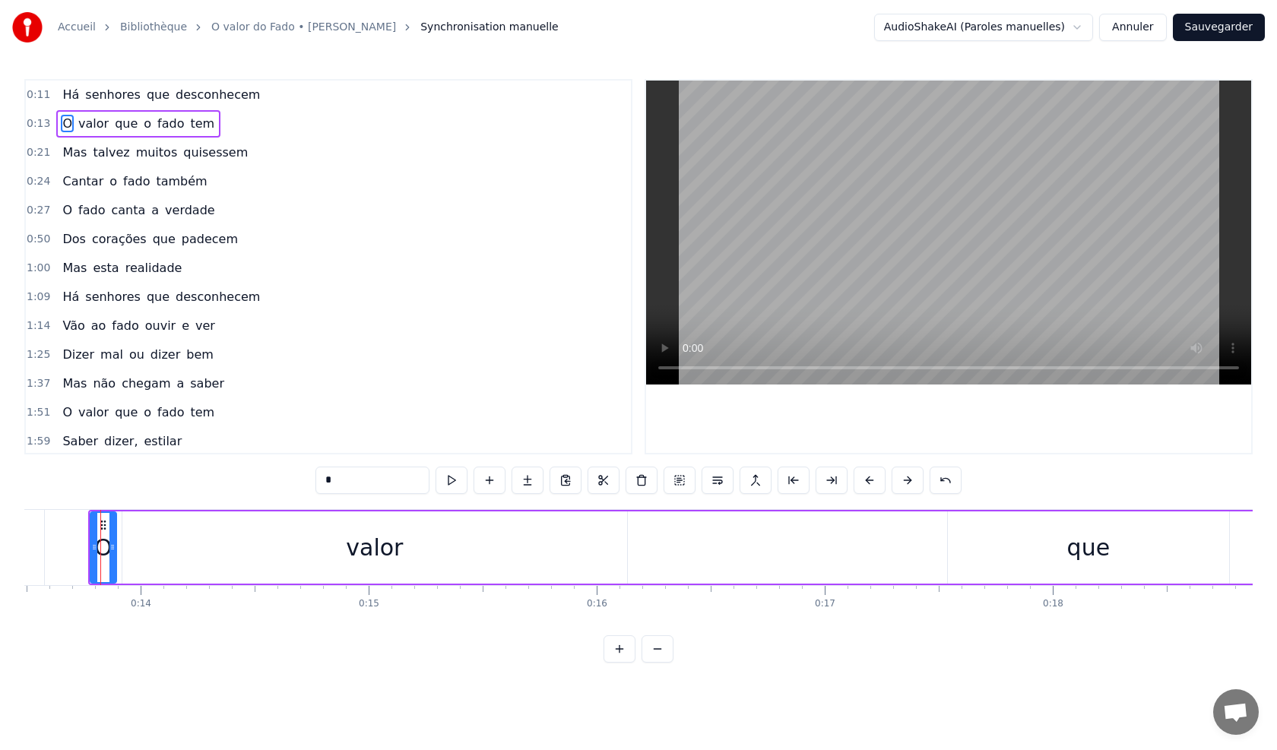
click at [251, 663] on div "0:11 Há senhores que desconhecem 0:13 O valor que o fado tem 0:21 Mas talvez mu…" at bounding box center [638, 371] width 1228 height 584
click at [226, 552] on div "valor" at bounding box center [374, 547] width 505 height 72
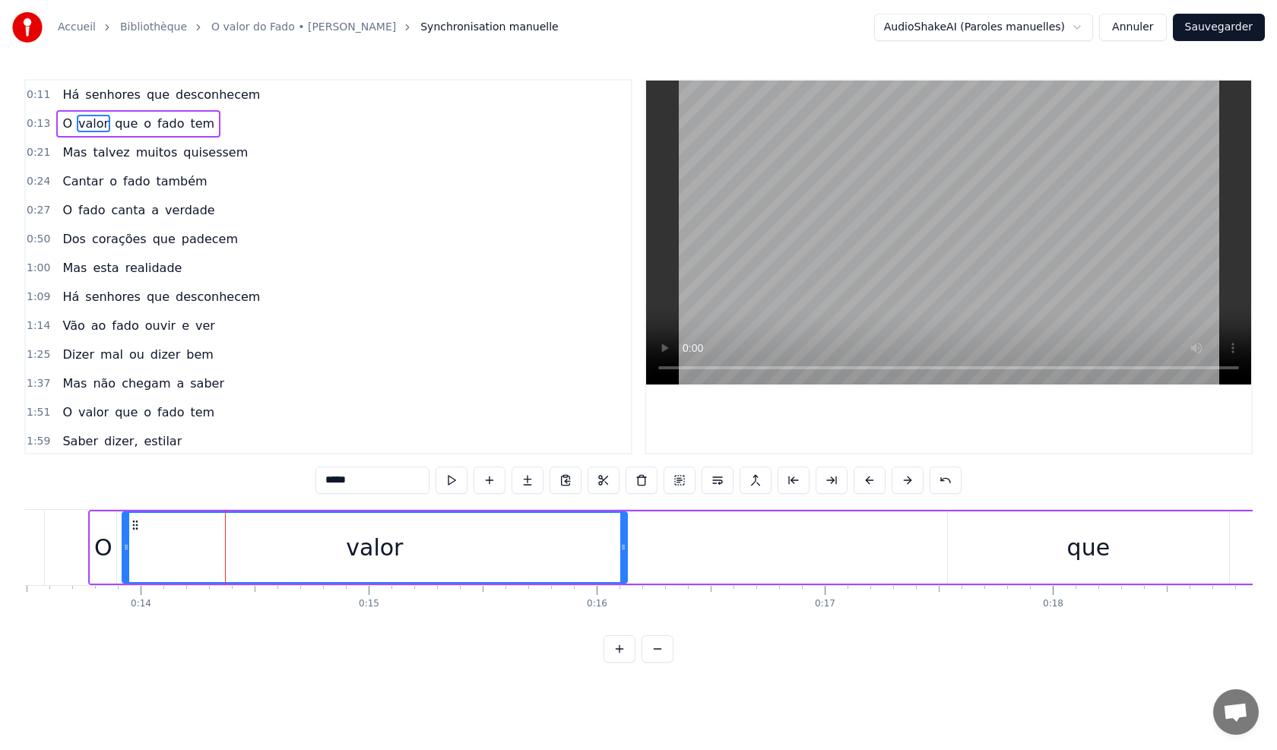
drag, startPoint x: 106, startPoint y: 498, endPoint x: 1030, endPoint y: 600, distance: 929.7
click at [1030, 603] on div "0:11 Há senhores que desconhecem 0:13 O valor que o fado tem 0:21 Mas talvez mu…" at bounding box center [638, 371] width 1228 height 584
click at [1033, 576] on div "que" at bounding box center [1088, 547] width 281 height 72
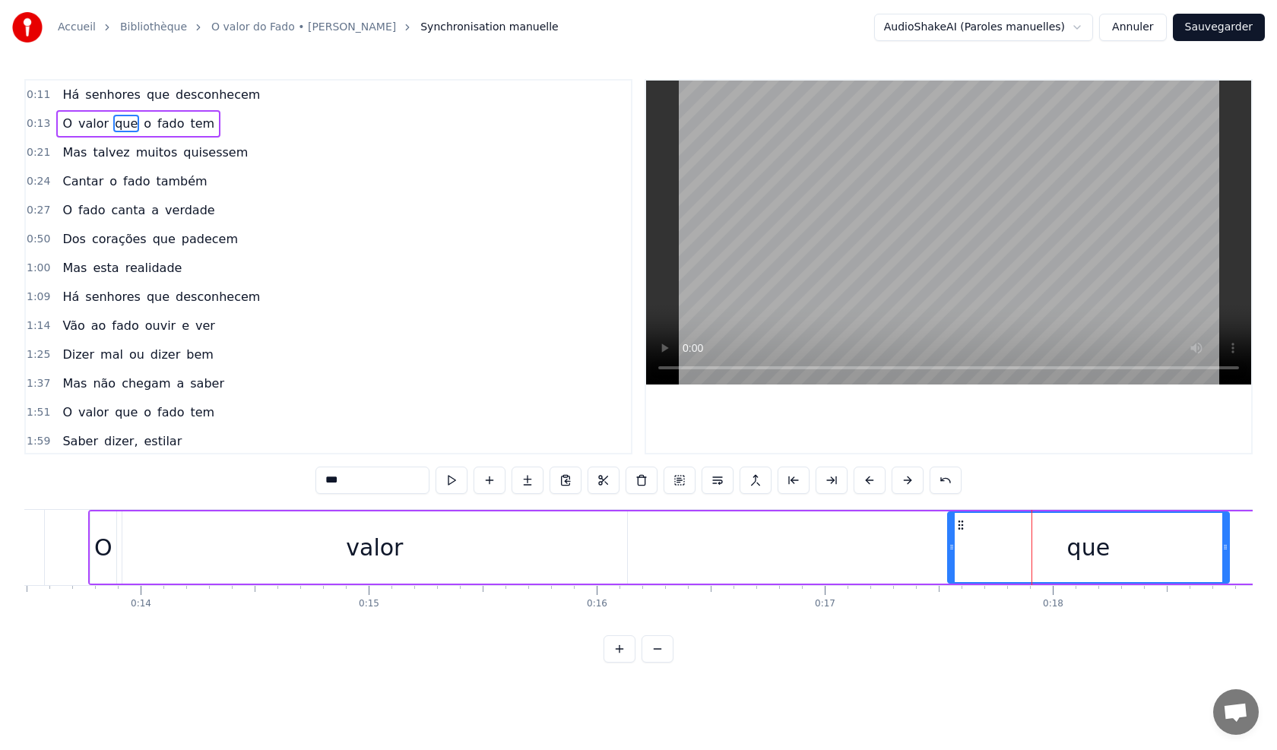
click at [531, 559] on div "valor" at bounding box center [374, 547] width 505 height 72
type input "*****"
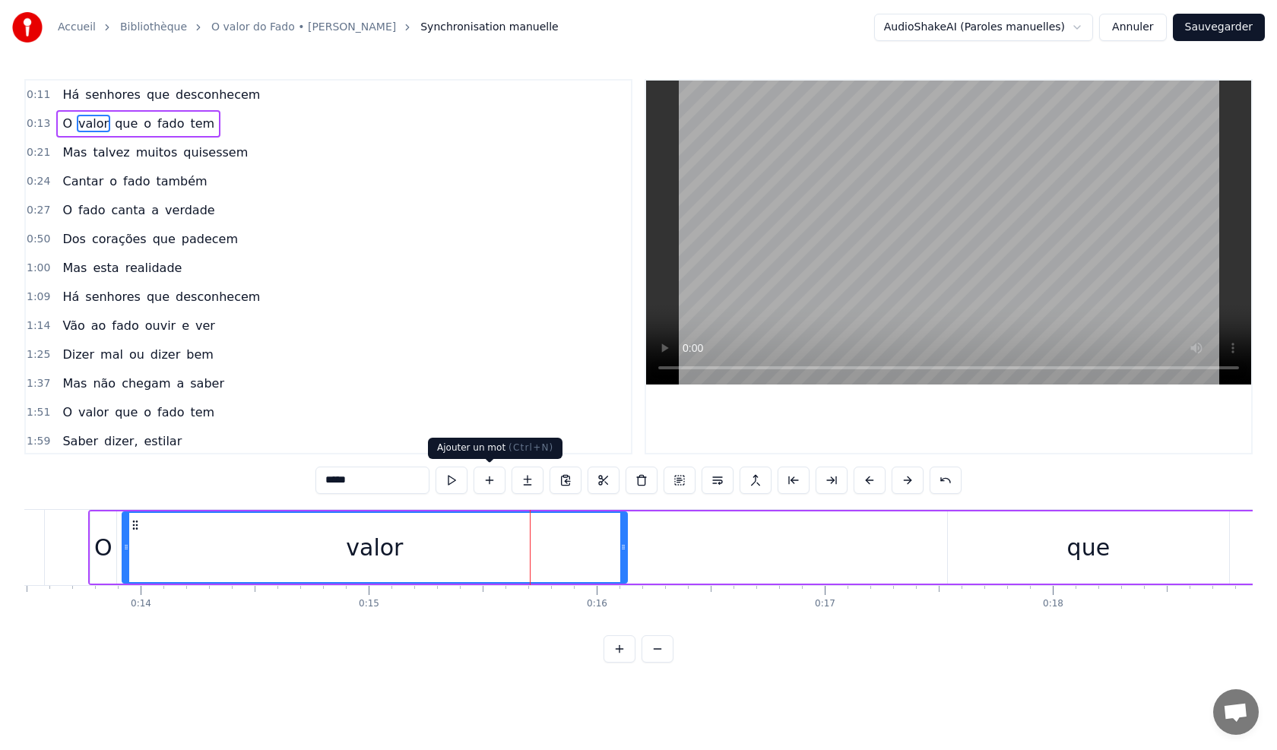
click at [487, 484] on button at bounding box center [489, 480] width 32 height 27
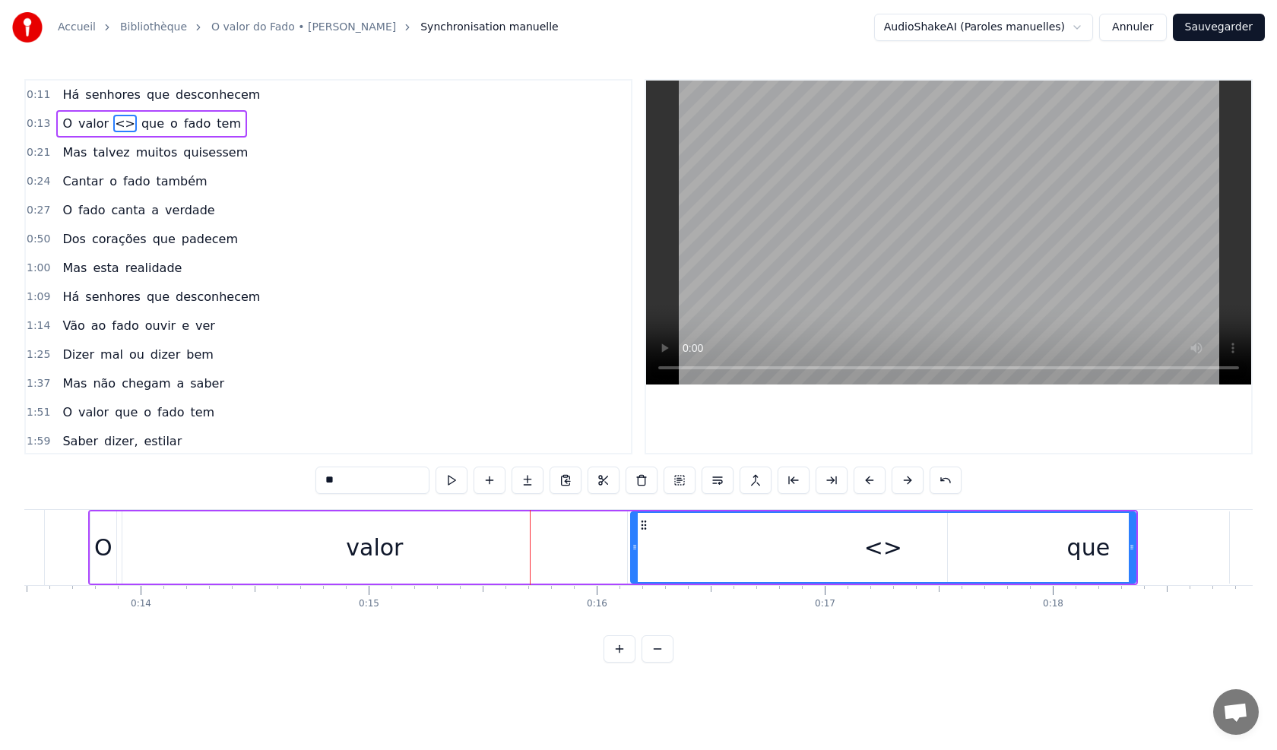
click at [487, 484] on button at bounding box center [489, 480] width 32 height 27
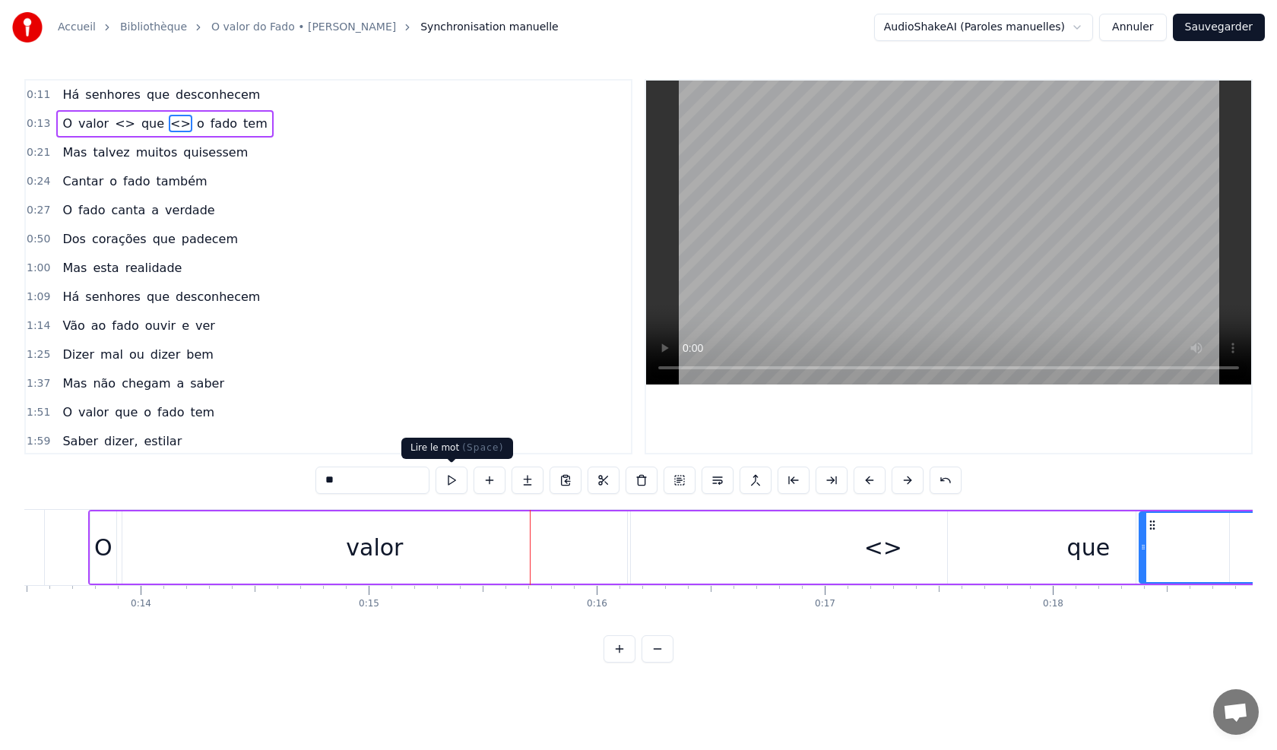
click at [447, 484] on button at bounding box center [451, 480] width 32 height 27
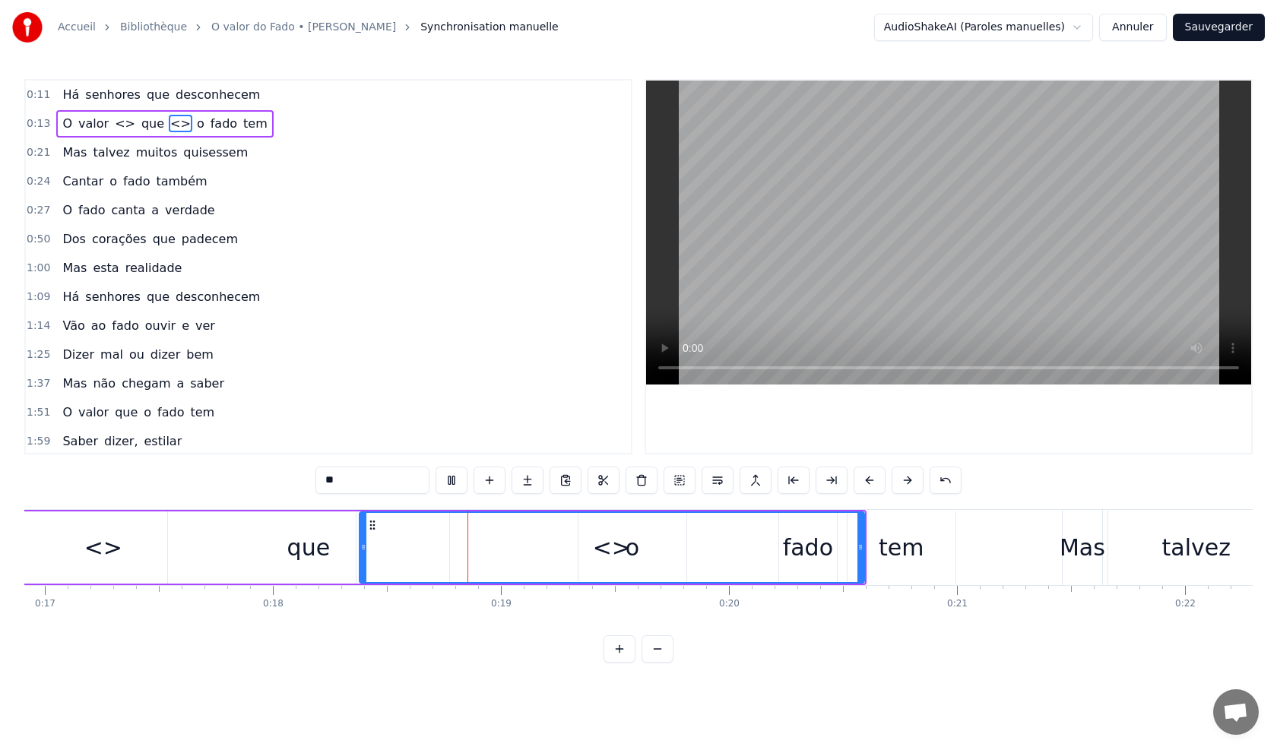
click at [447, 484] on button at bounding box center [451, 480] width 32 height 27
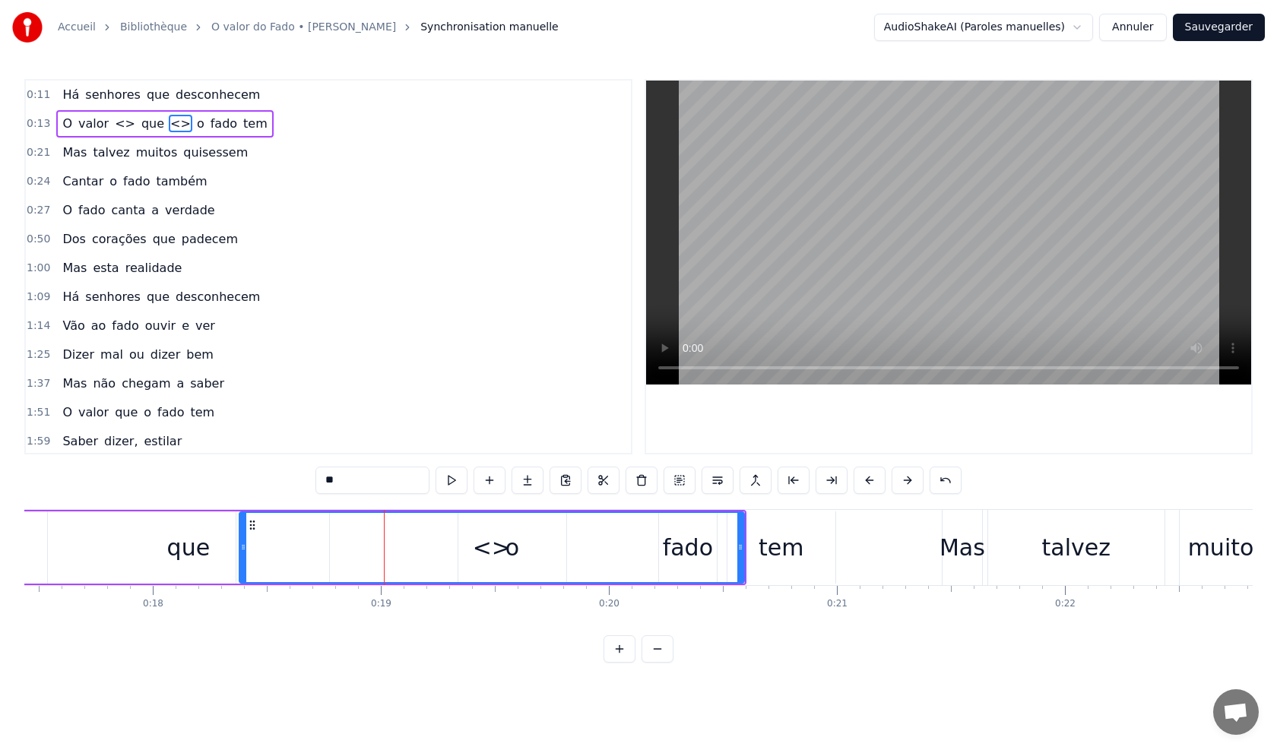
scroll to position [0, 4158]
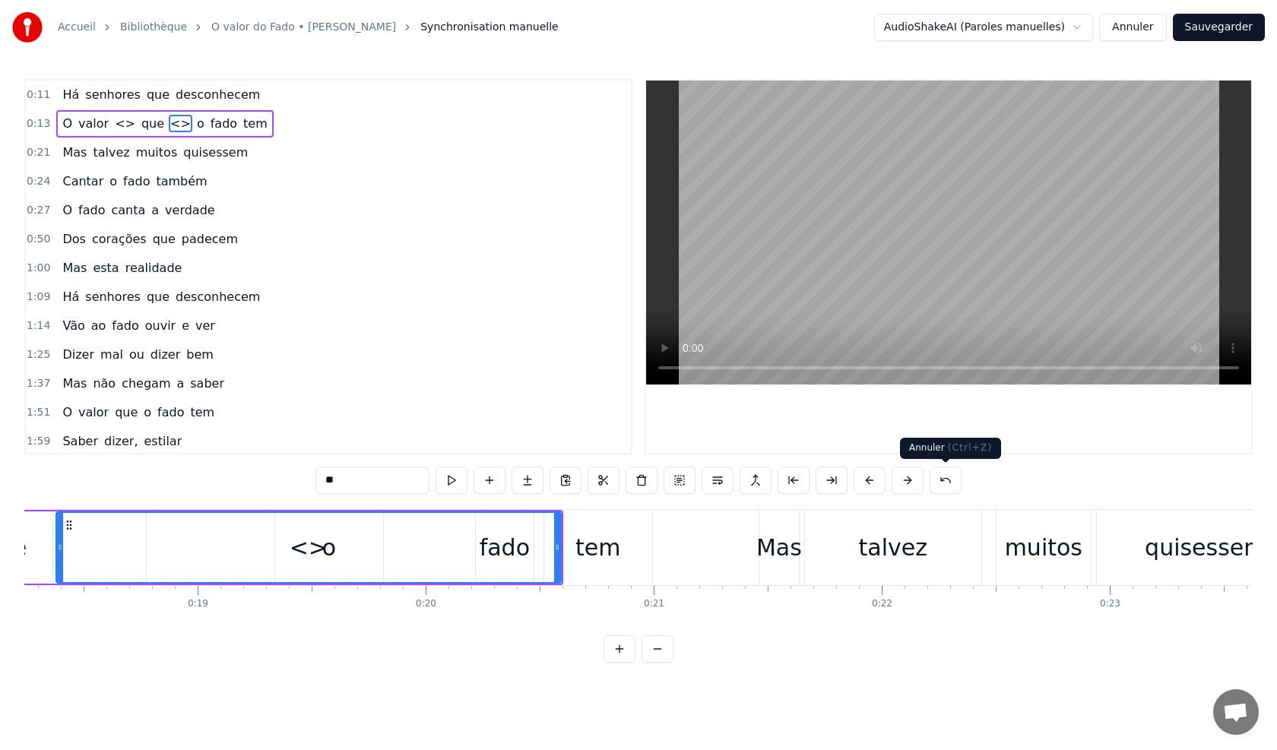
click at [952, 487] on button at bounding box center [945, 480] width 32 height 27
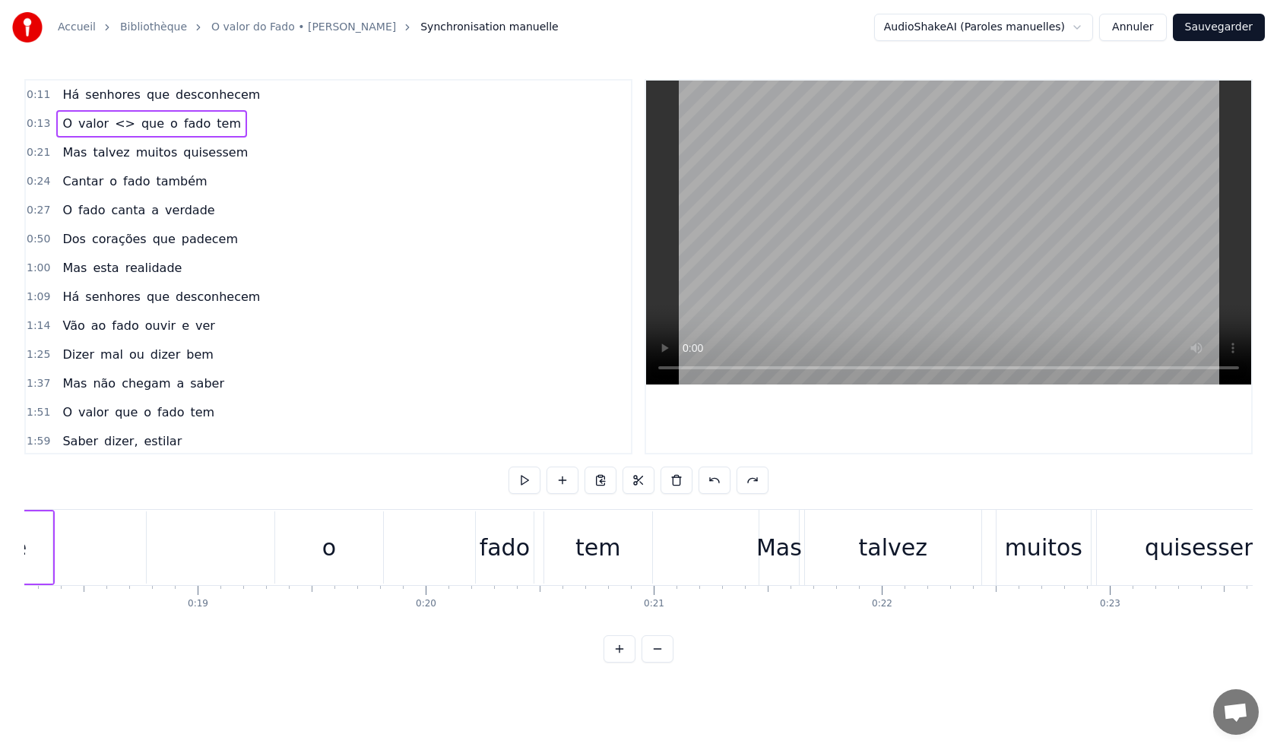
click at [952, 487] on div "0:11 Há senhores que desconhecem 0:13 O valor <> que o fado tem 0:21 Mas talvez…" at bounding box center [638, 371] width 1228 height 584
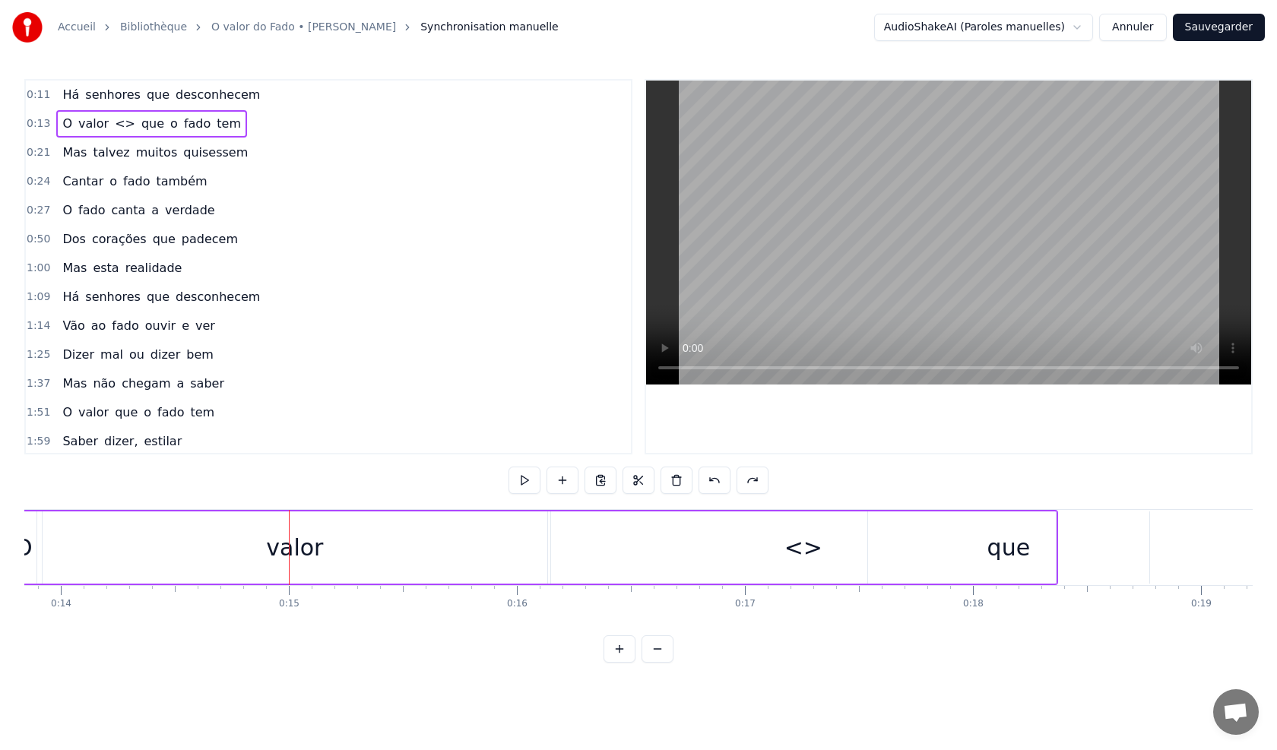
scroll to position [0, 3307]
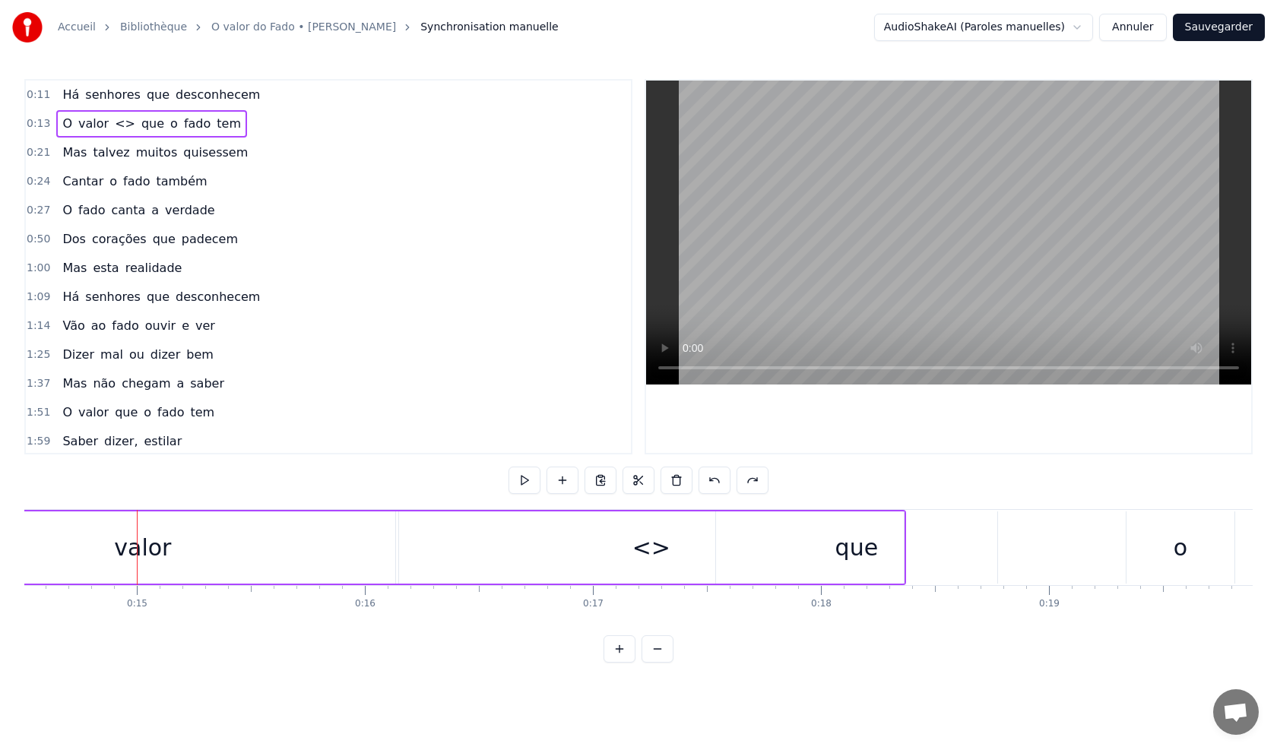
click at [119, 548] on div "valor" at bounding box center [142, 547] width 57 height 34
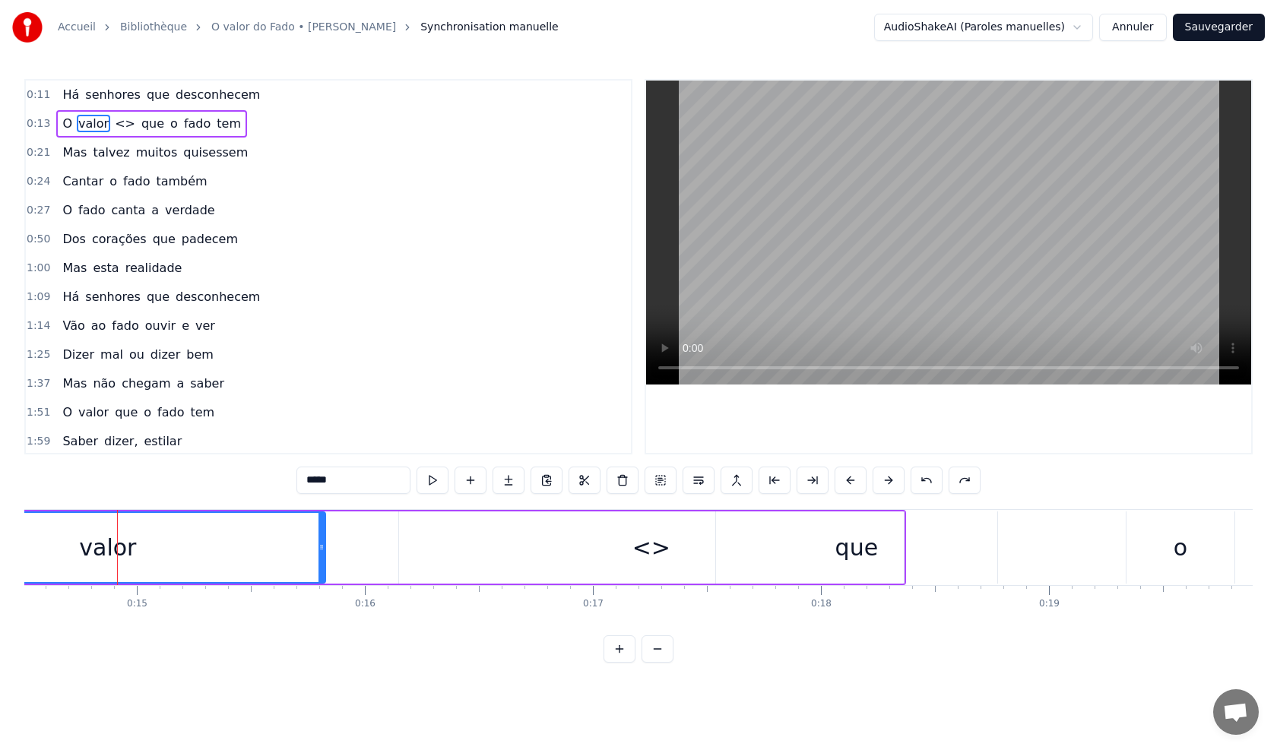
drag, startPoint x: 392, startPoint y: 551, endPoint x: 322, endPoint y: 551, distance: 69.9
click at [322, 551] on icon at bounding box center [321, 547] width 6 height 12
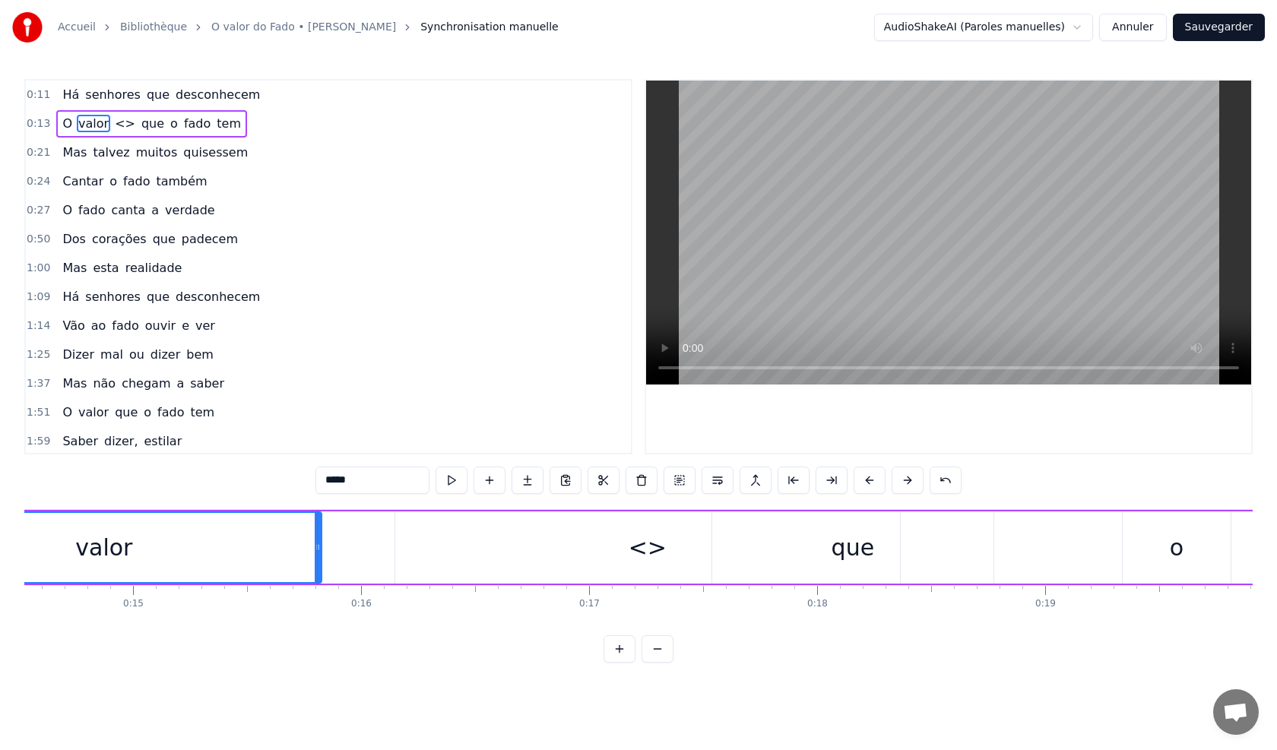
scroll to position [0, 2542]
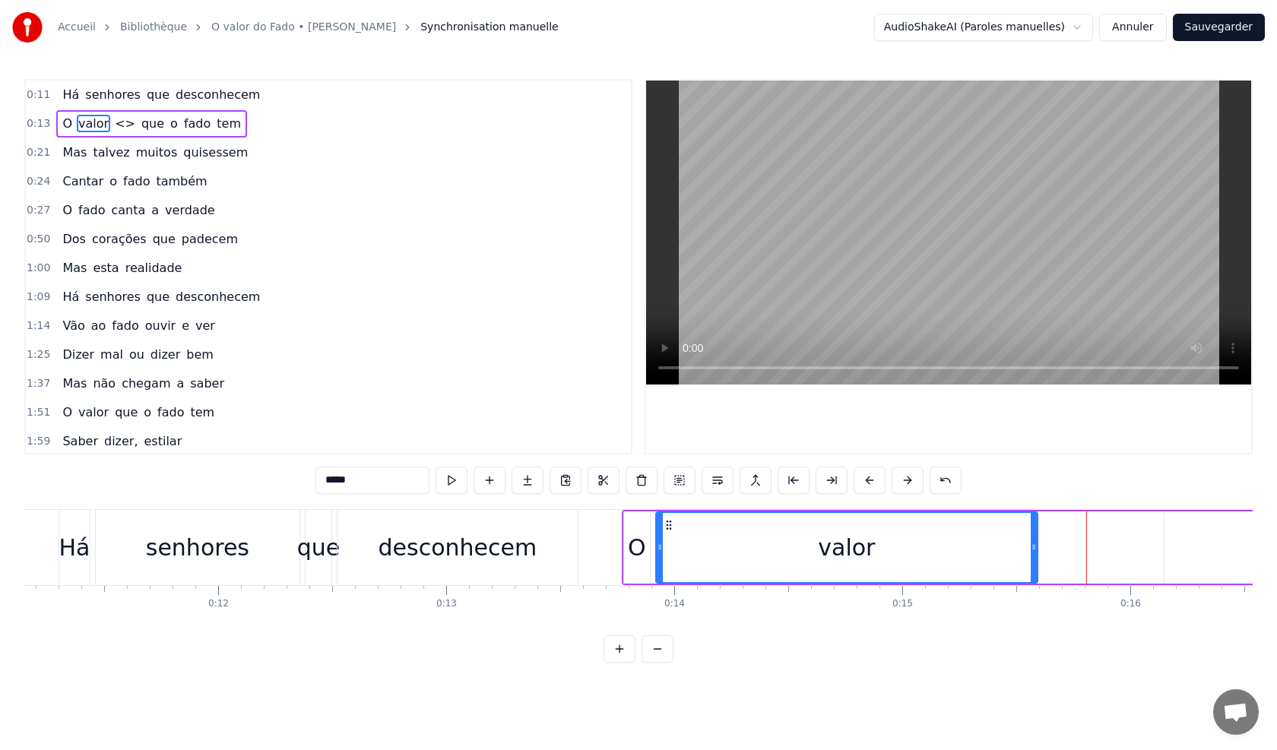
drag, startPoint x: 1087, startPoint y: 552, endPoint x: 1033, endPoint y: 555, distance: 54.8
click at [1033, 555] on div at bounding box center [1033, 547] width 6 height 69
drag, startPoint x: 1033, startPoint y: 554, endPoint x: 1021, endPoint y: 559, distance: 12.3
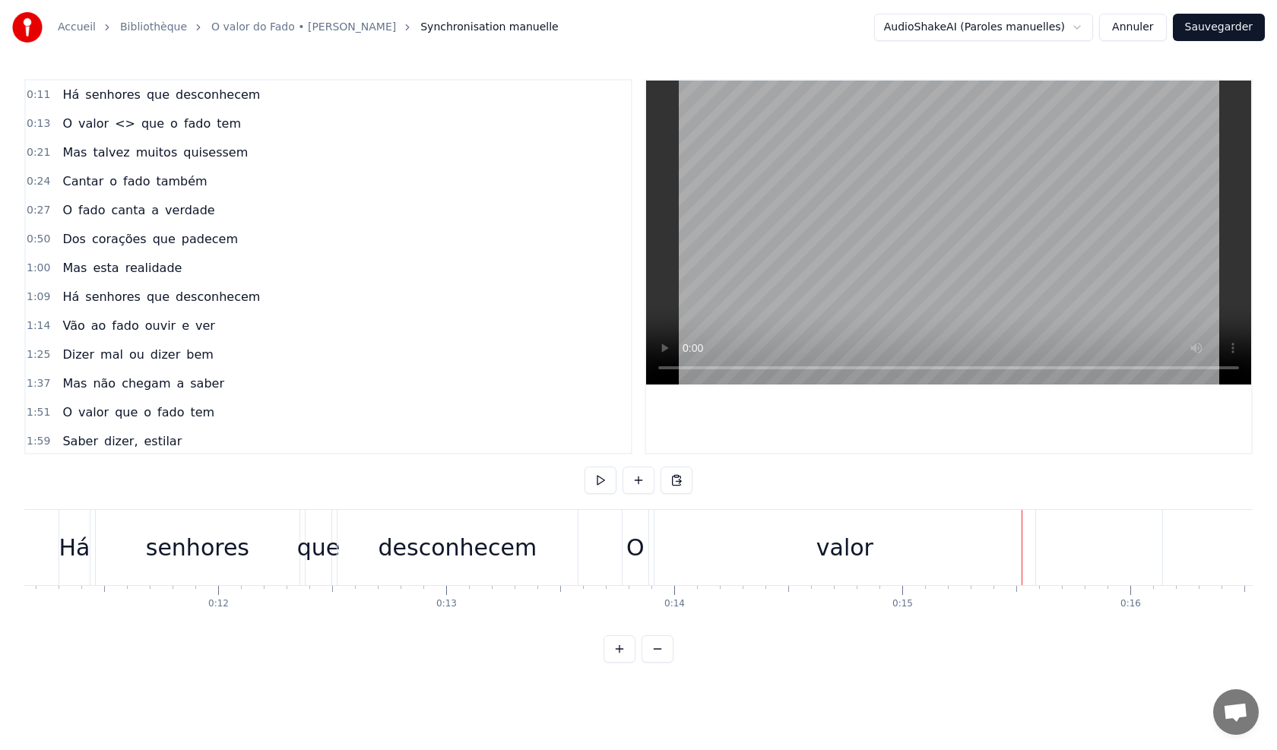
click at [973, 559] on div "valor" at bounding box center [844, 547] width 381 height 75
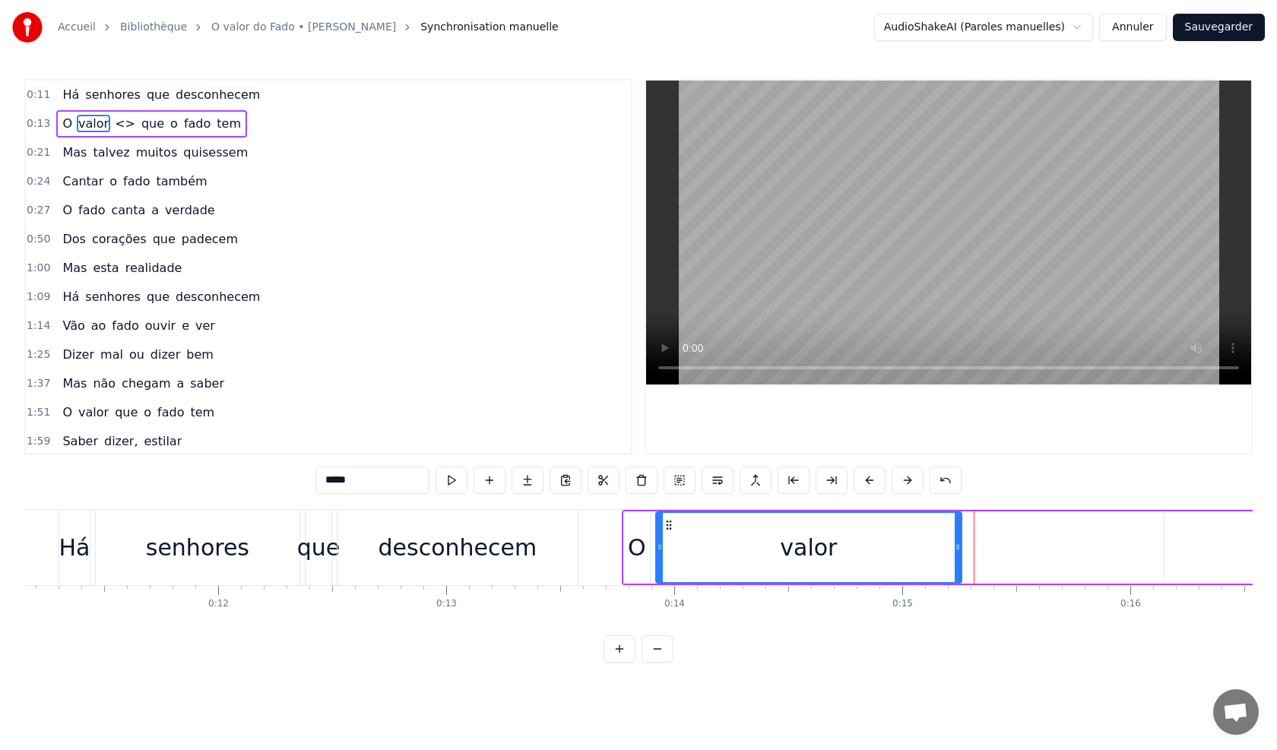
drag, startPoint x: 1033, startPoint y: 557, endPoint x: 958, endPoint y: 559, distance: 75.3
click at [958, 559] on div at bounding box center [957, 547] width 6 height 69
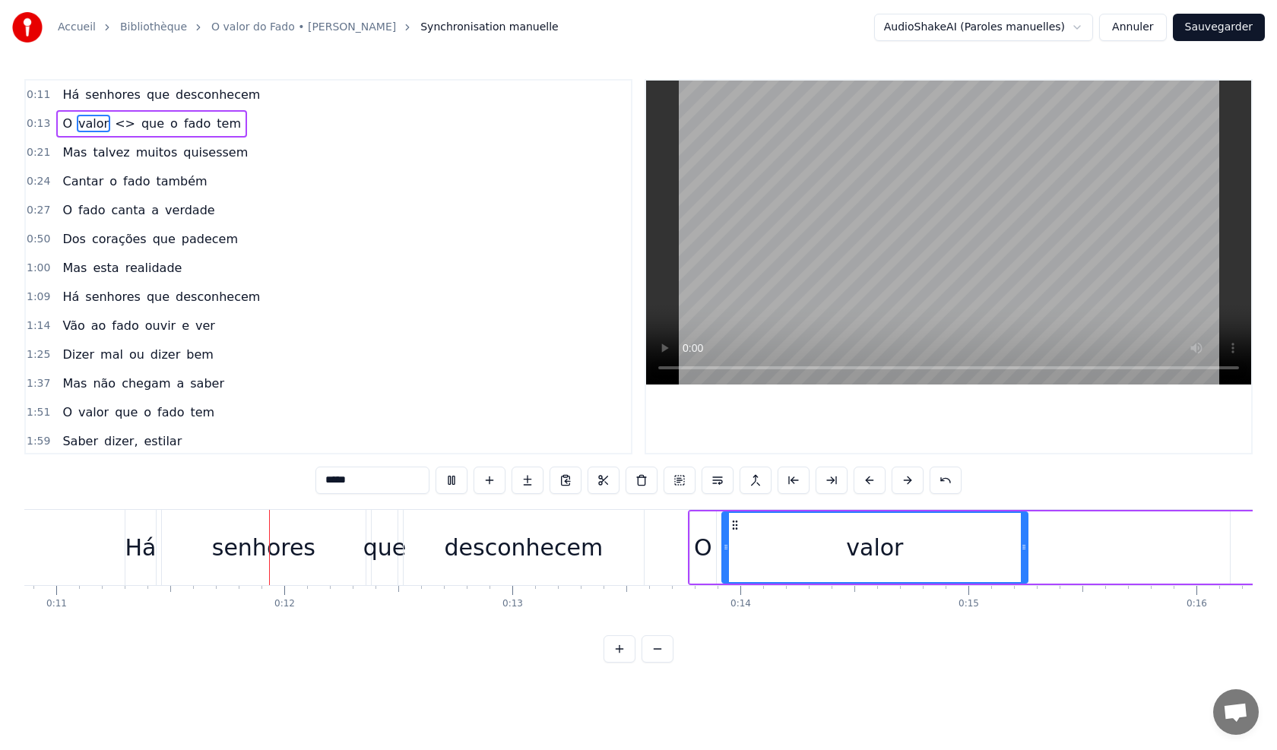
scroll to position [0, 2511]
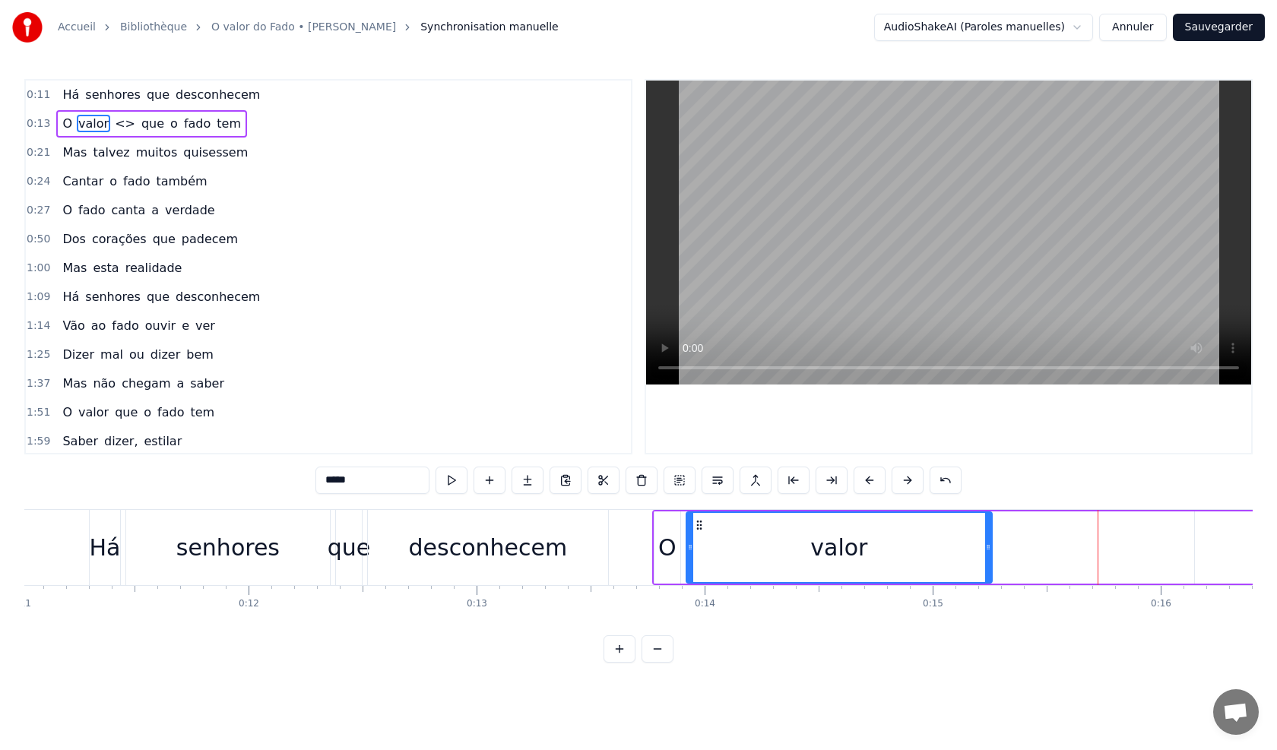
click at [120, 128] on span "<>" at bounding box center [125, 123] width 24 height 17
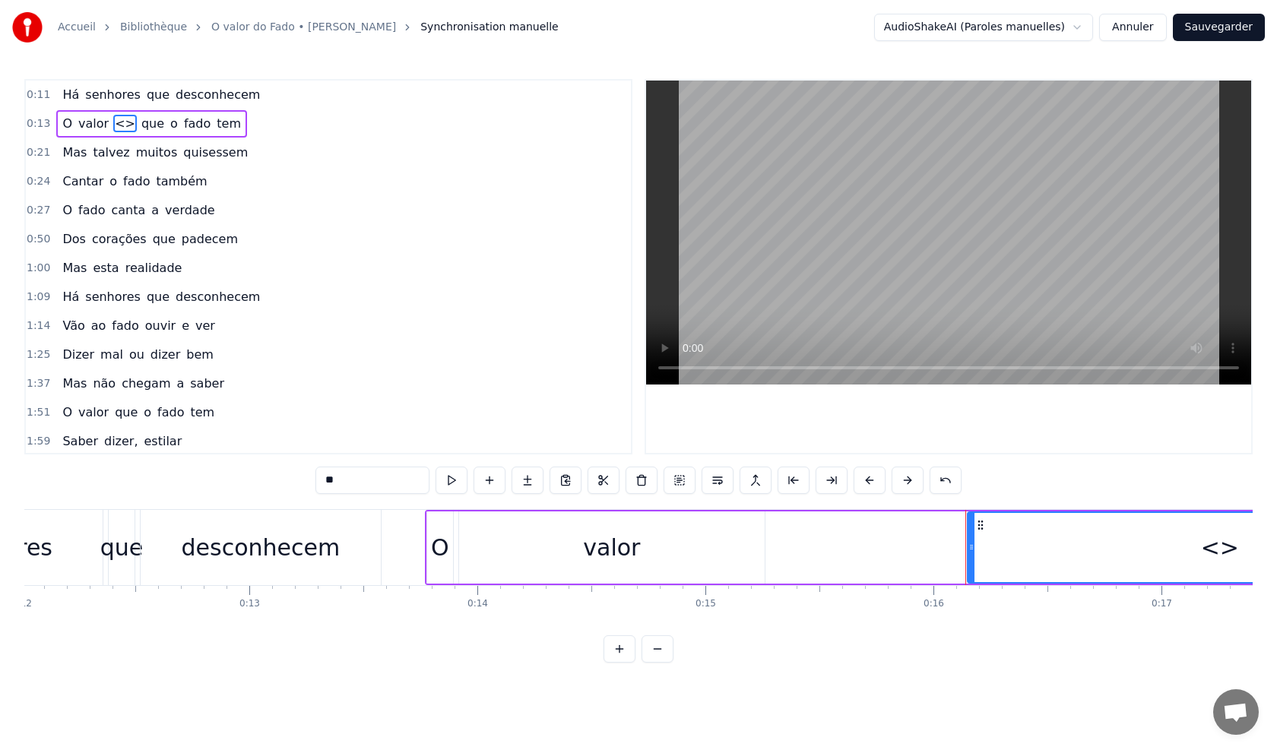
click at [120, 128] on span "<>" at bounding box center [125, 123] width 24 height 17
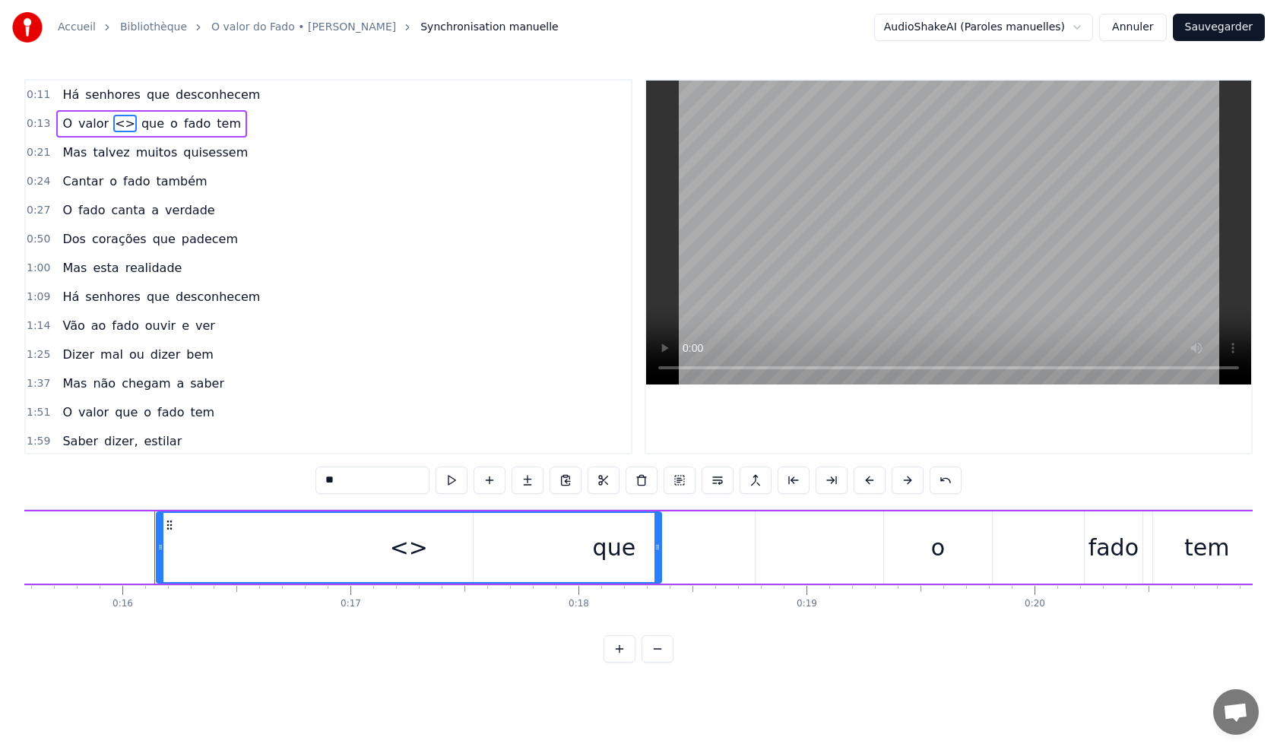
scroll to position [0, 3603]
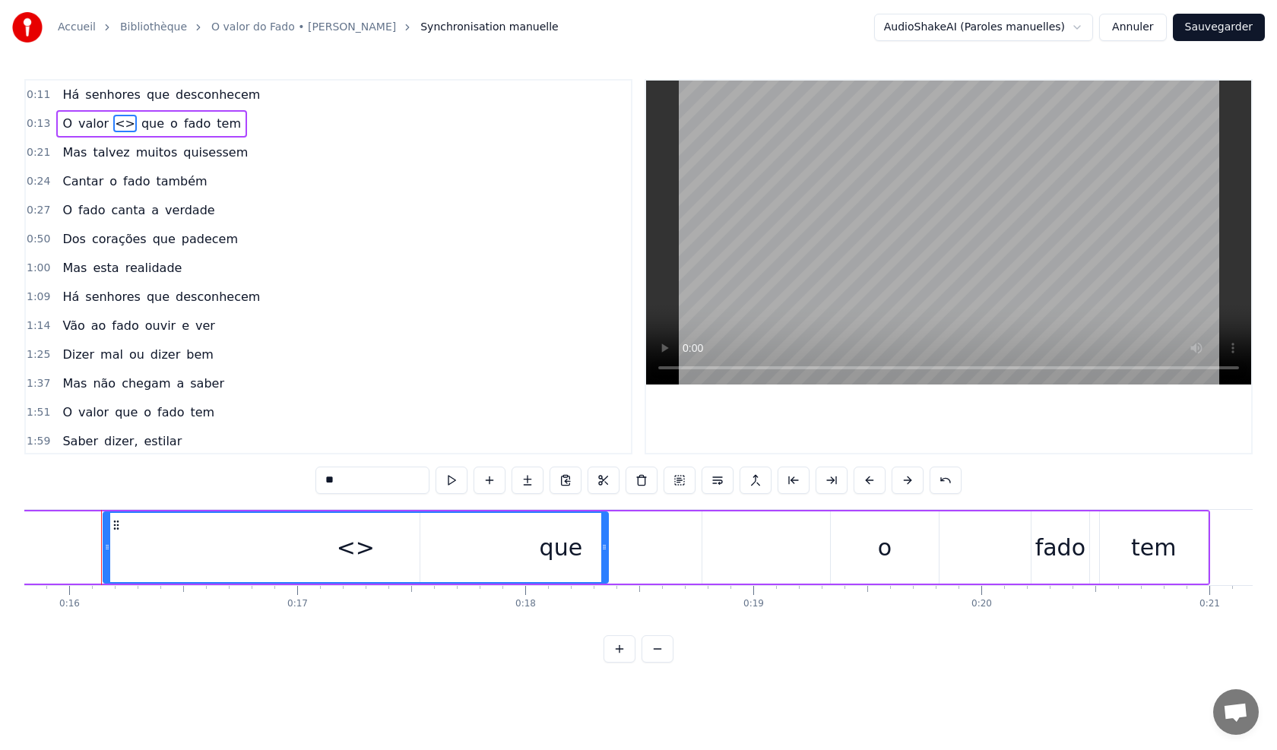
type input "***"
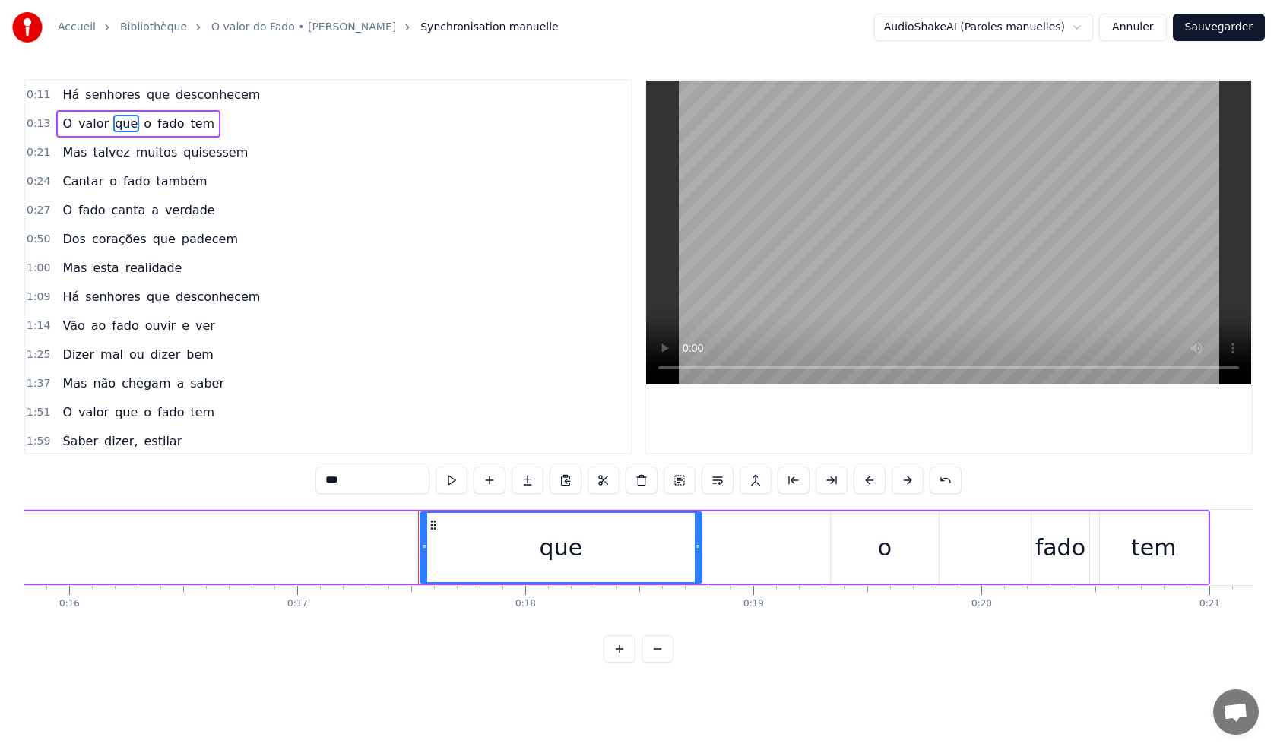
click at [143, 120] on div "O valor que o fado tem" at bounding box center [138, 123] width 164 height 27
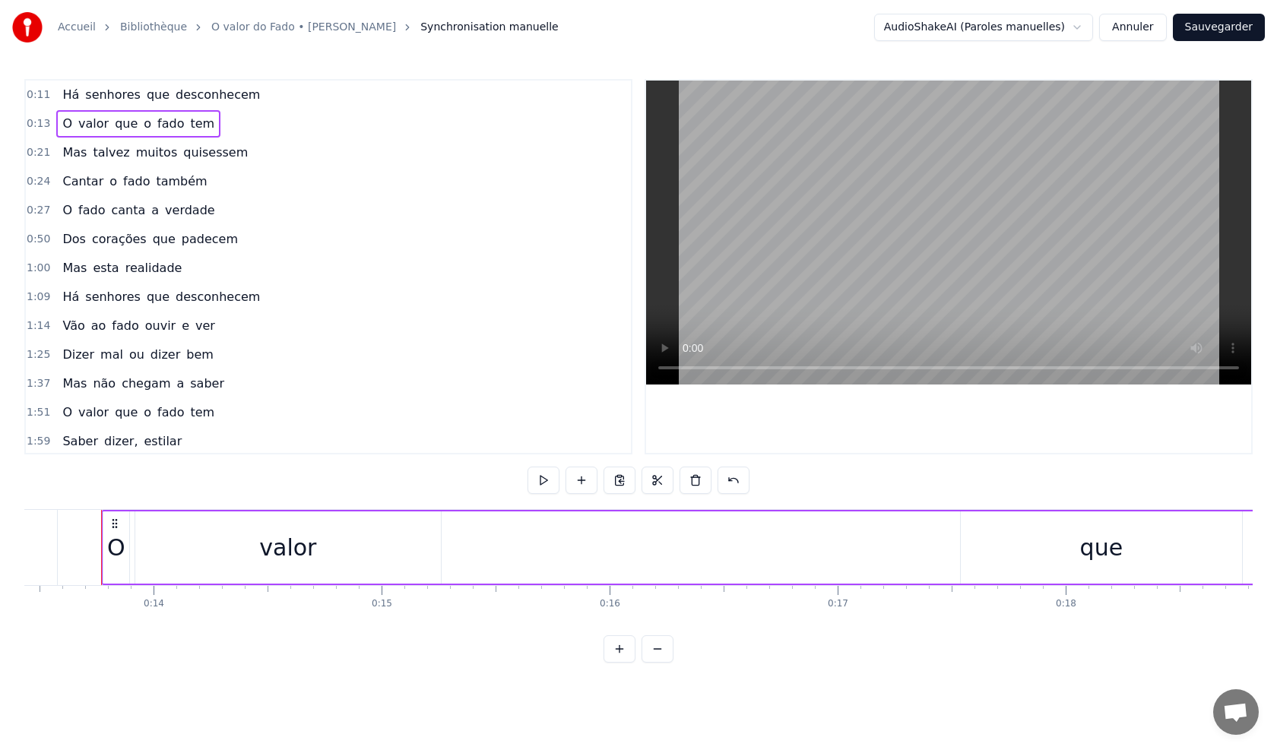
click at [156, 122] on span "fado" at bounding box center [171, 123] width 30 height 17
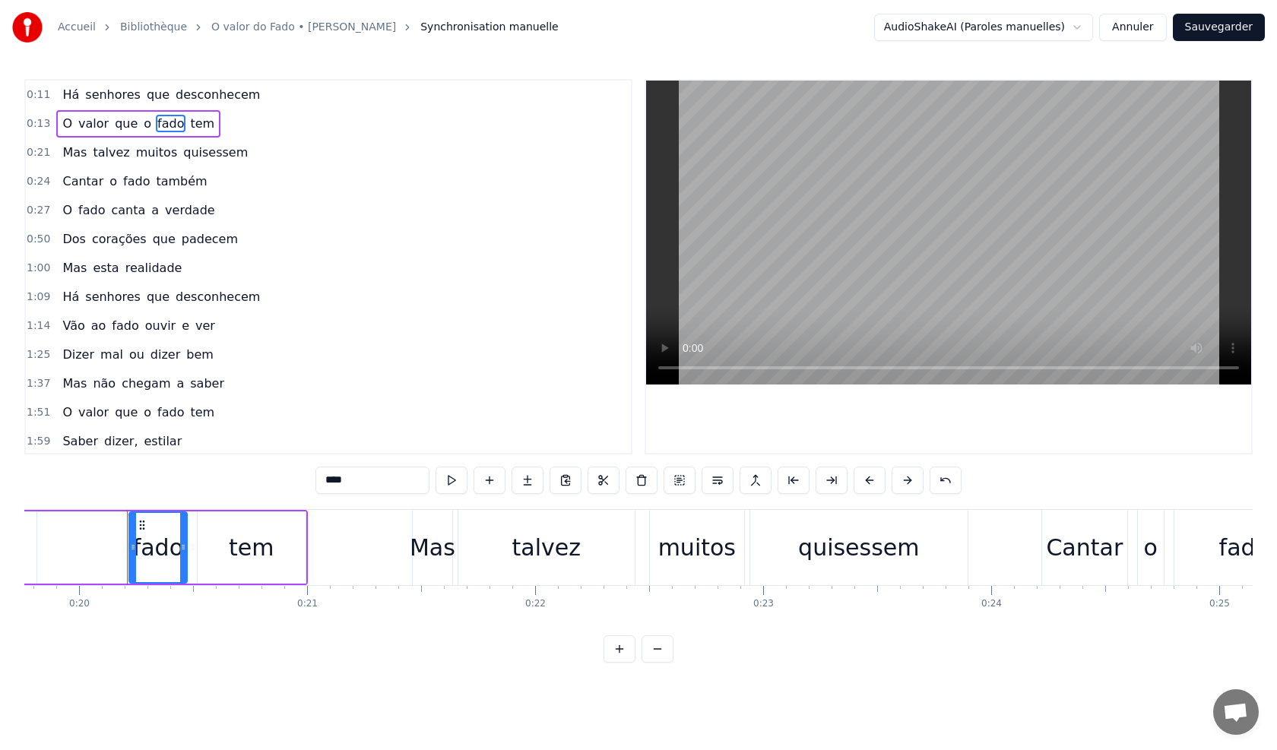
scroll to position [0, 4531]
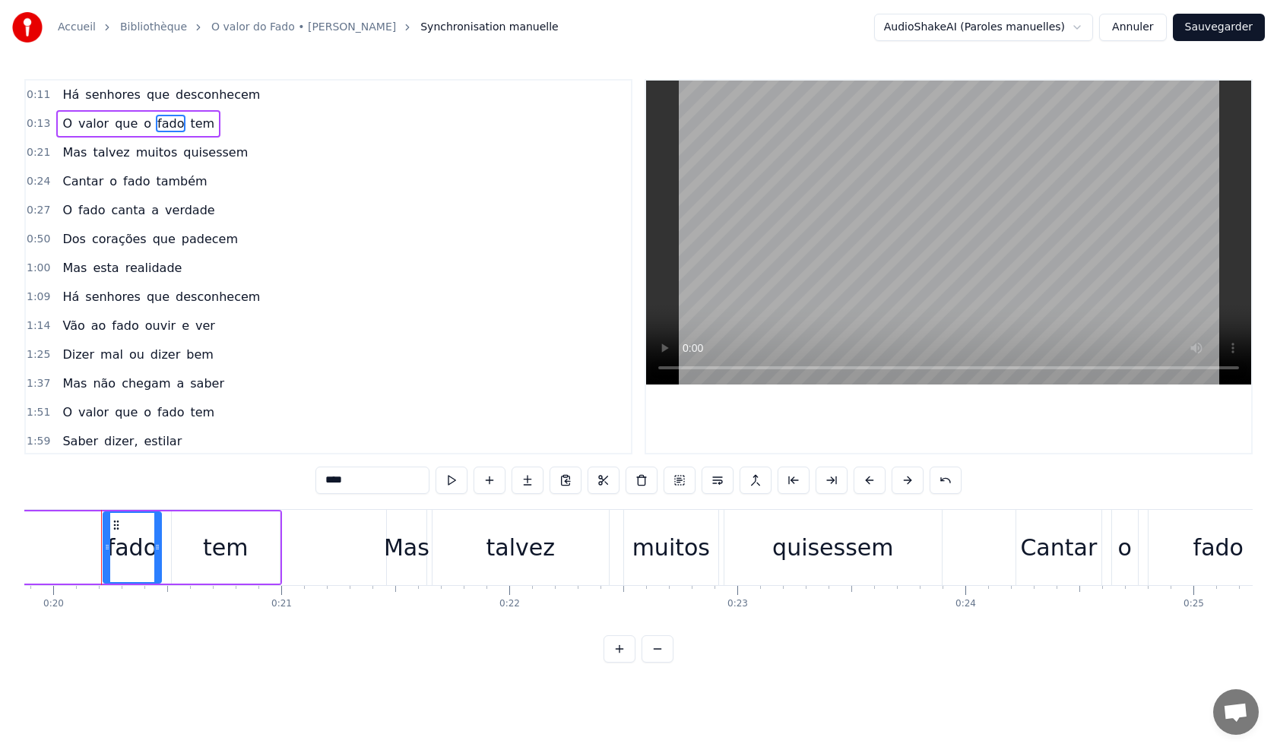
click at [156, 122] on span "fado" at bounding box center [171, 123] width 30 height 17
click at [198, 125] on div "O valor que o fado tem" at bounding box center [138, 123] width 164 height 27
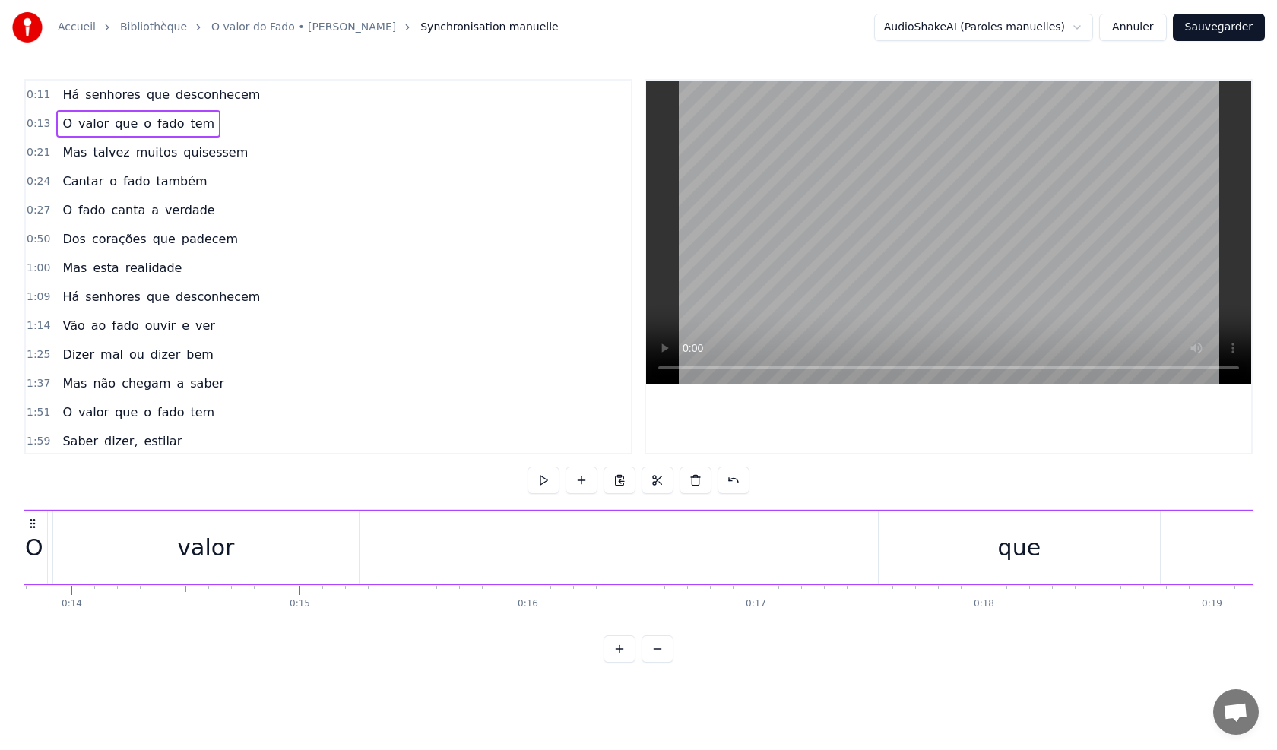
scroll to position [0, 3062]
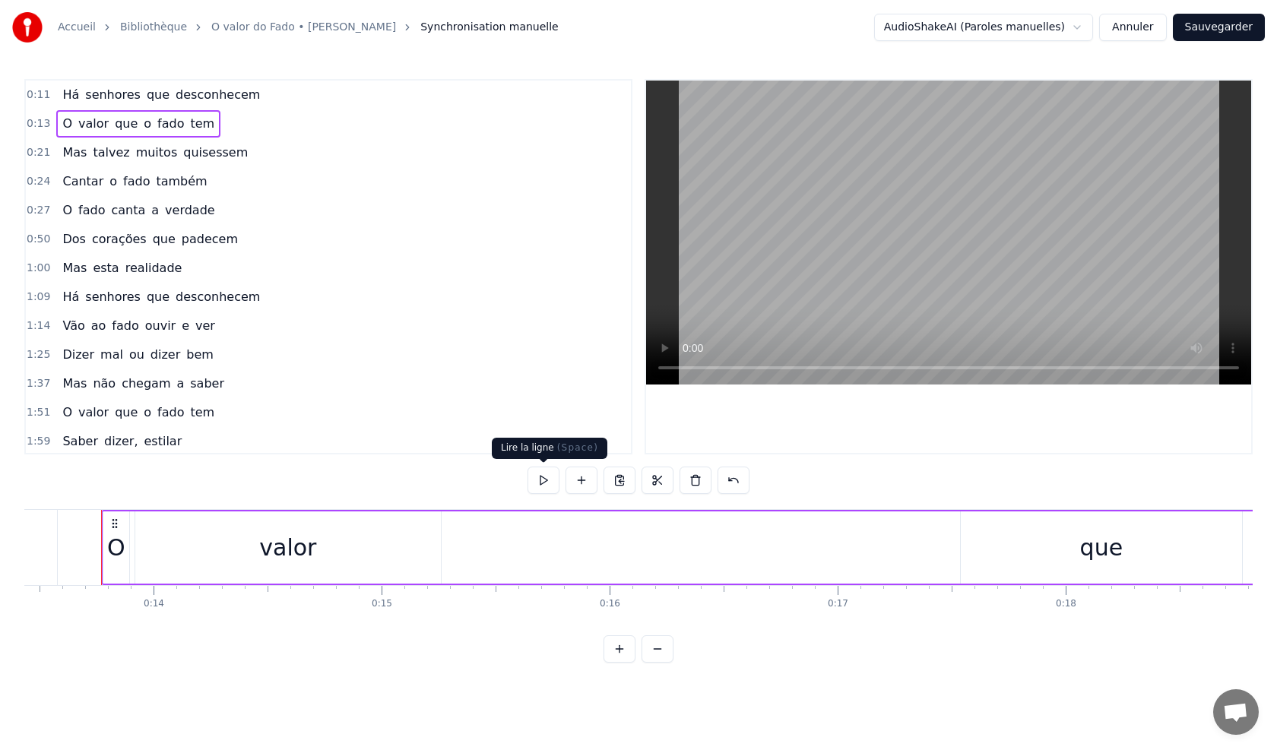
click at [546, 480] on button at bounding box center [543, 480] width 32 height 27
click at [545, 480] on button at bounding box center [543, 480] width 32 height 27
click at [1065, 574] on div "que" at bounding box center [1101, 547] width 281 height 72
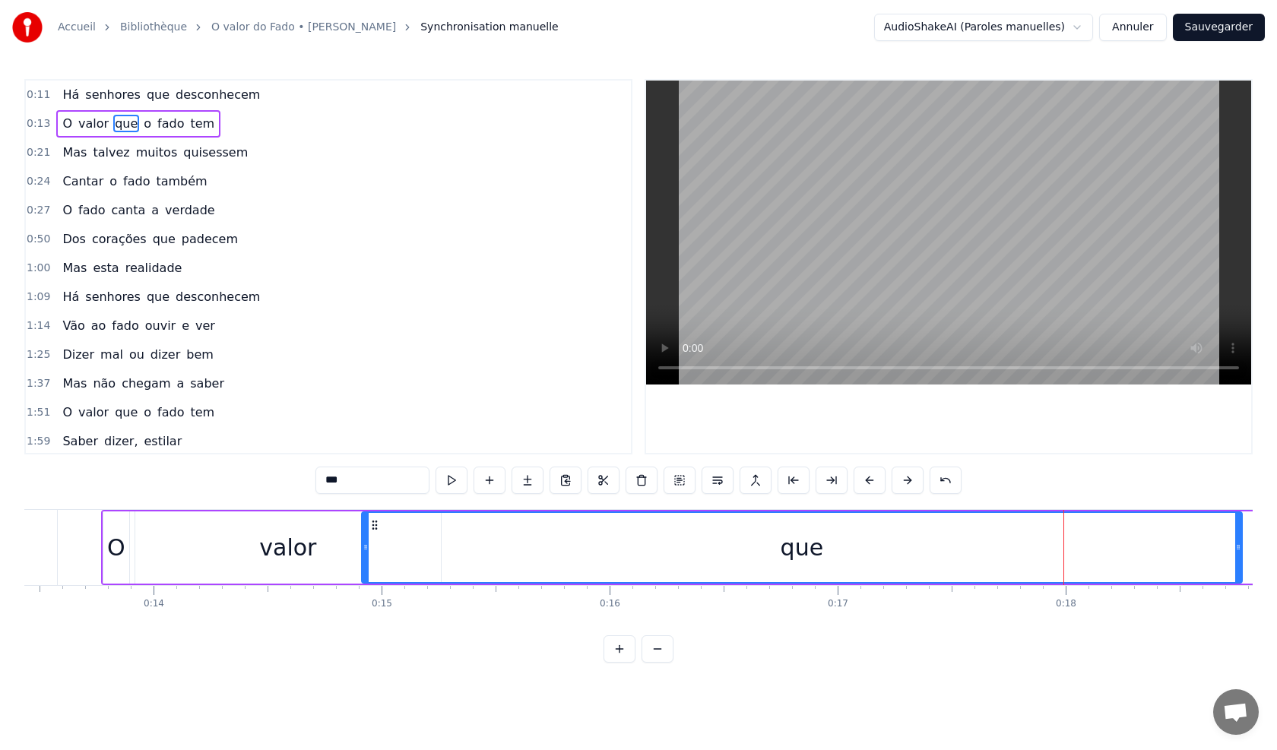
drag, startPoint x: 964, startPoint y: 556, endPoint x: 379, endPoint y: 554, distance: 584.4
click at [365, 555] on div at bounding box center [365, 547] width 6 height 69
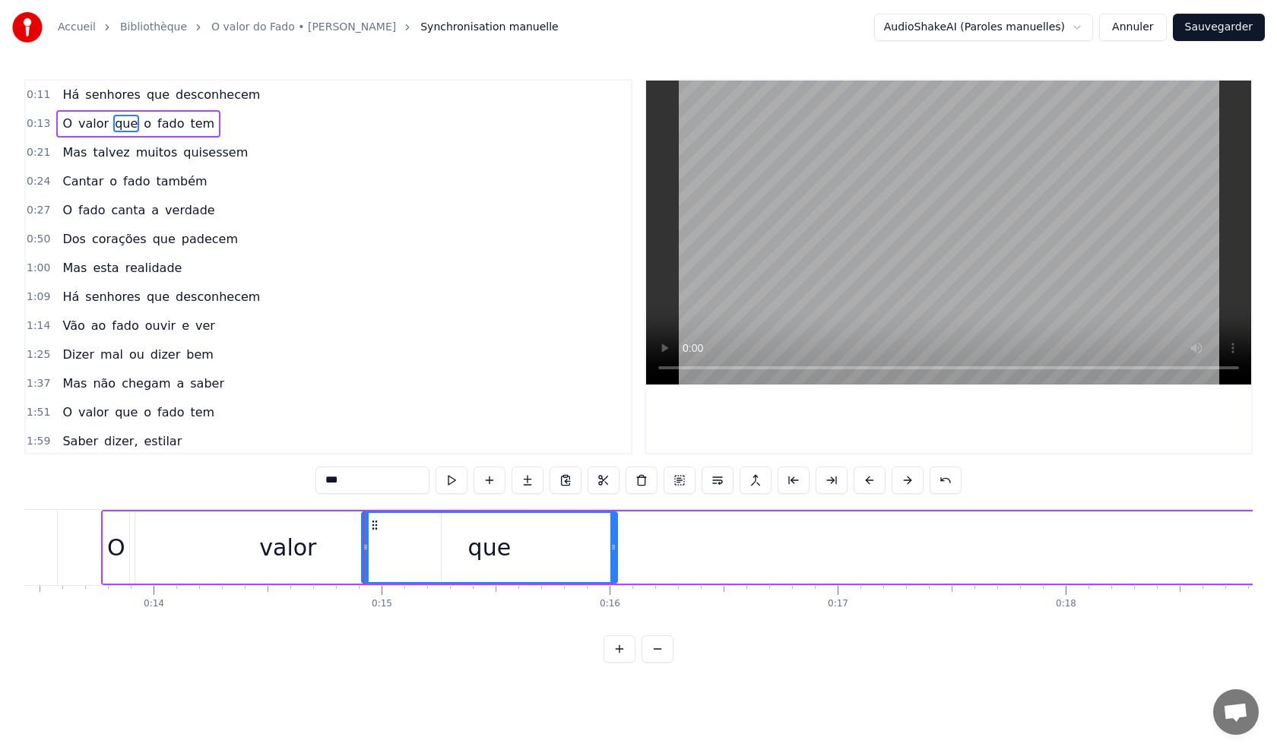
drag, startPoint x: 1236, startPoint y: 553, endPoint x: 616, endPoint y: 508, distance: 620.9
click at [611, 543] on div at bounding box center [613, 547] width 6 height 69
click at [454, 479] on button at bounding box center [451, 480] width 32 height 27
click at [455, 479] on button at bounding box center [451, 480] width 32 height 27
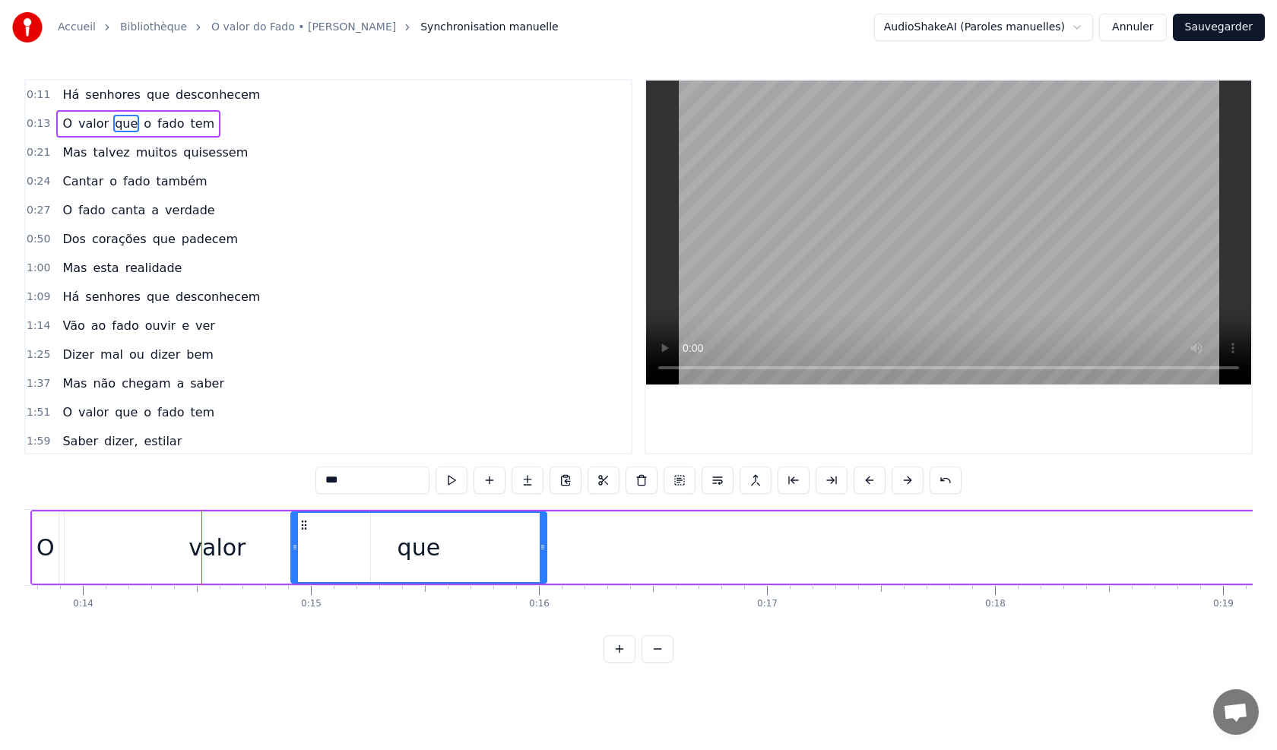
scroll to position [0, 3044]
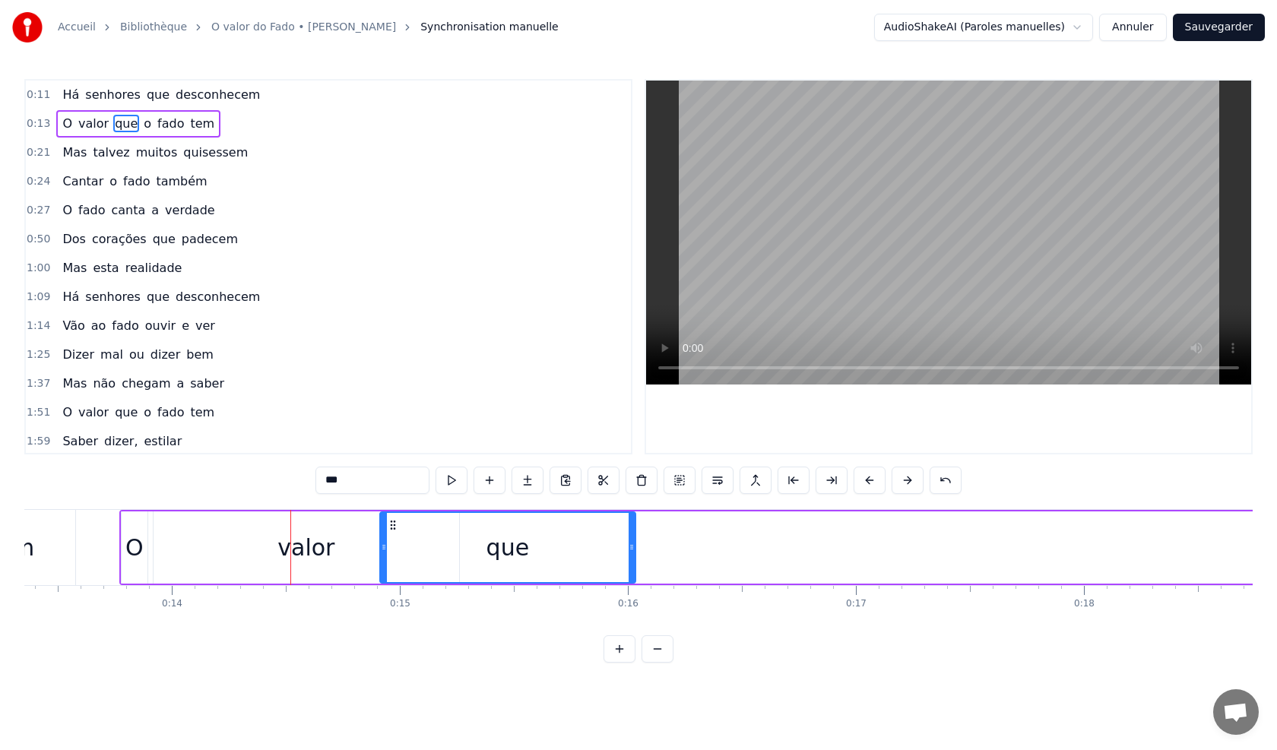
click at [202, 550] on div "valor" at bounding box center [306, 547] width 305 height 72
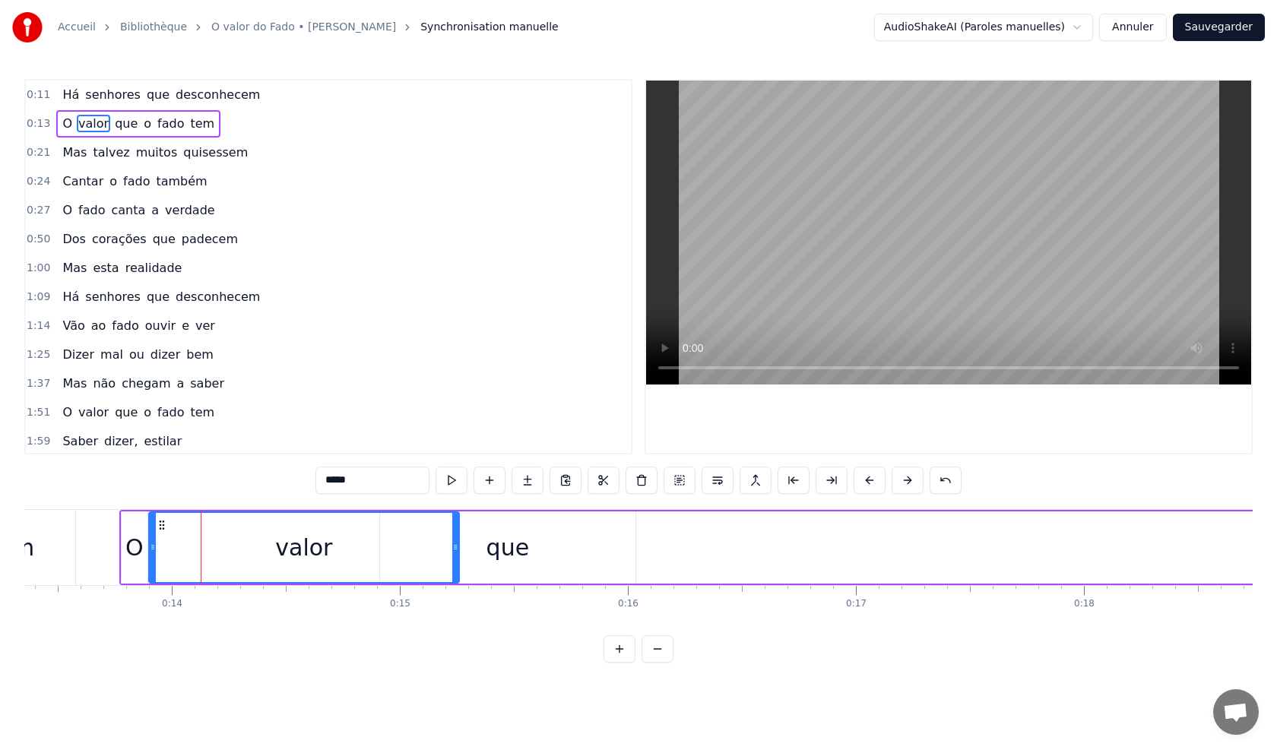
click at [153, 553] on div at bounding box center [153, 547] width 6 height 69
click at [123, 556] on div "O" at bounding box center [135, 547] width 26 height 72
type input "*"
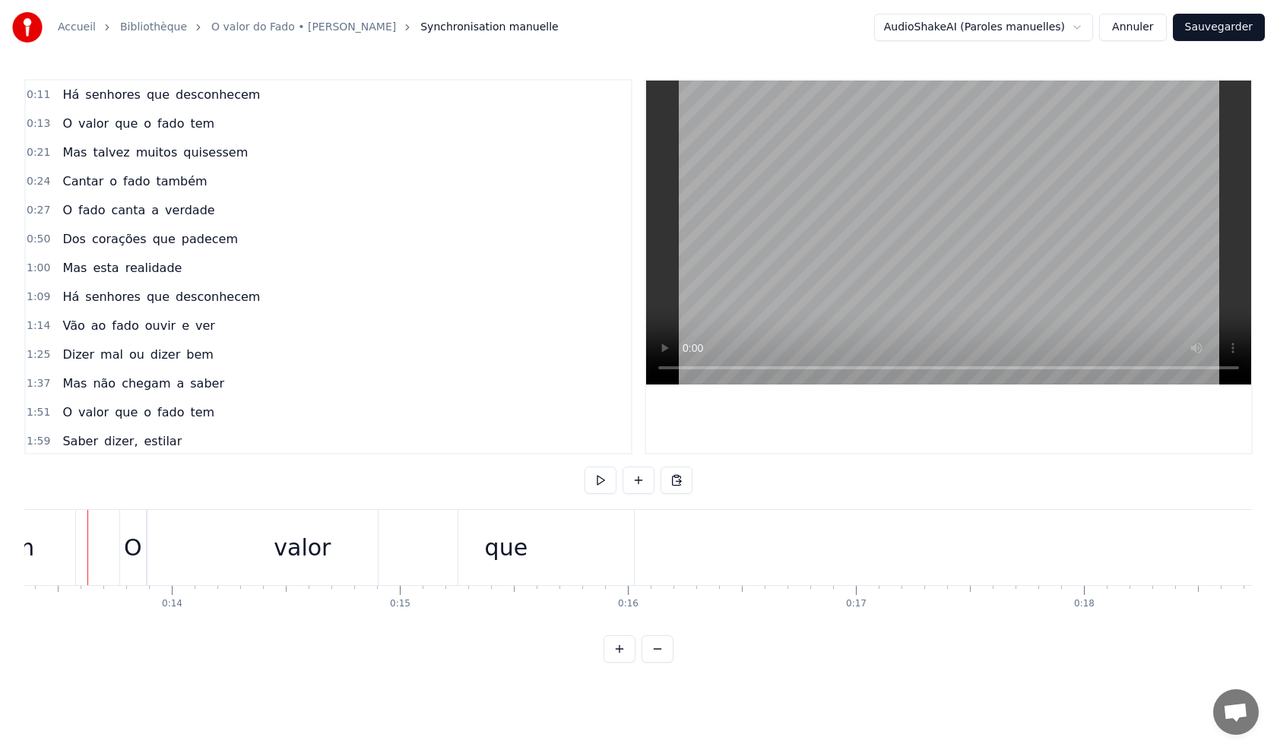
scroll to position [0, 3031]
click at [195, 556] on div "valor" at bounding box center [315, 547] width 310 height 75
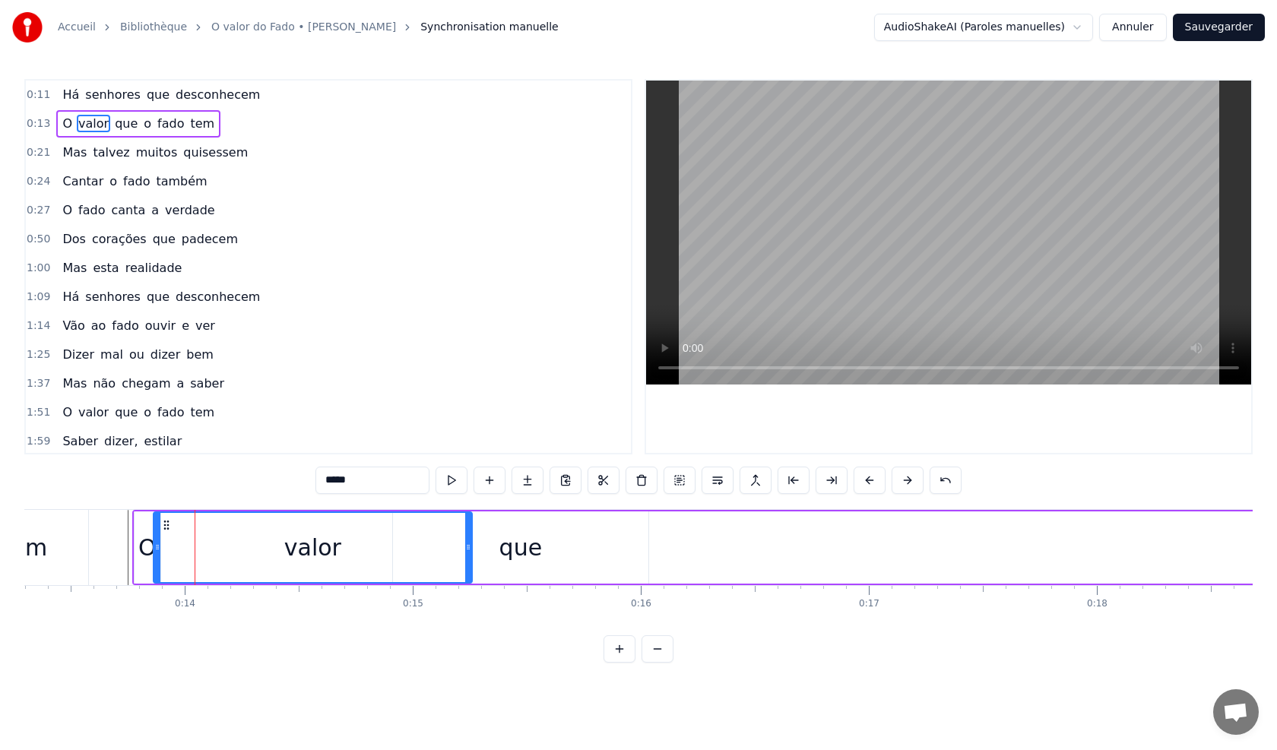
drag, startPoint x: 166, startPoint y: 560, endPoint x: 255, endPoint y: 568, distance: 90.0
click at [158, 562] on div at bounding box center [157, 547] width 6 height 69
drag, startPoint x: 466, startPoint y: 552, endPoint x: 408, endPoint y: 559, distance: 58.2
click at [408, 559] on div at bounding box center [410, 547] width 6 height 69
click at [448, 486] on button at bounding box center [451, 480] width 32 height 27
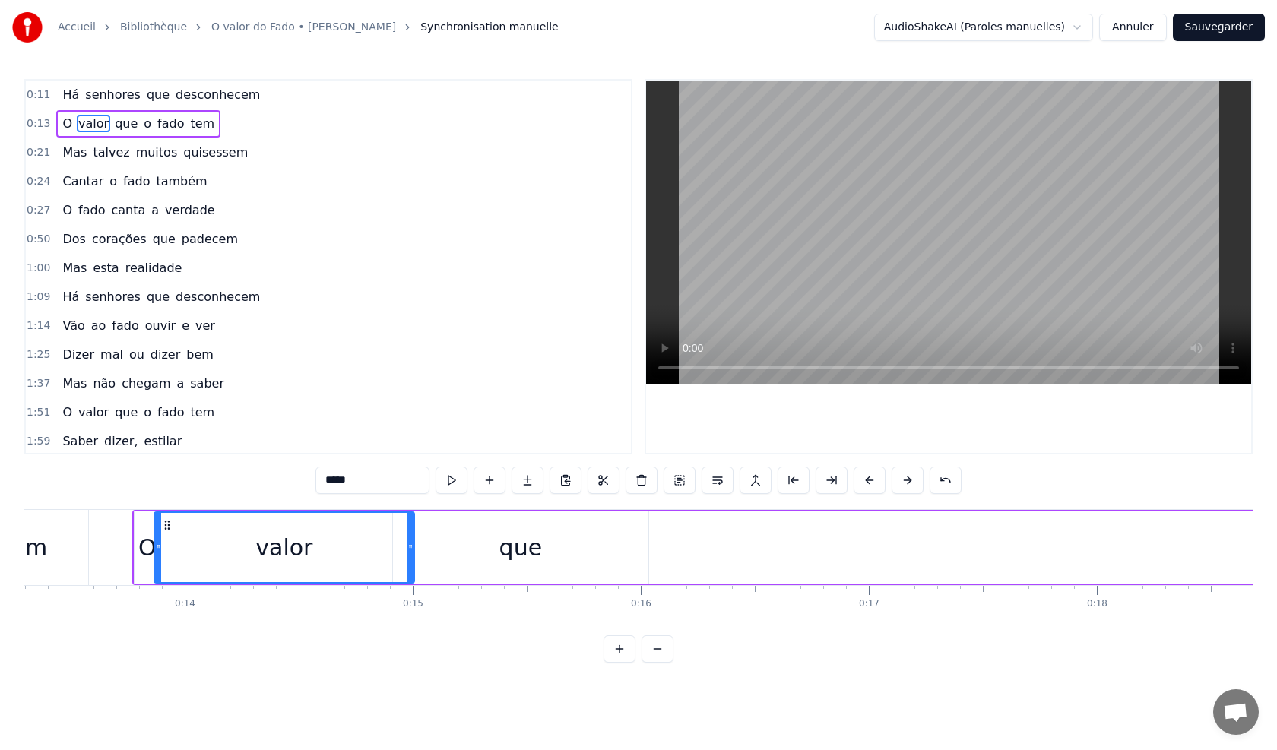
click at [923, 560] on div "O valor que o fado tem" at bounding box center [956, 547] width 1649 height 75
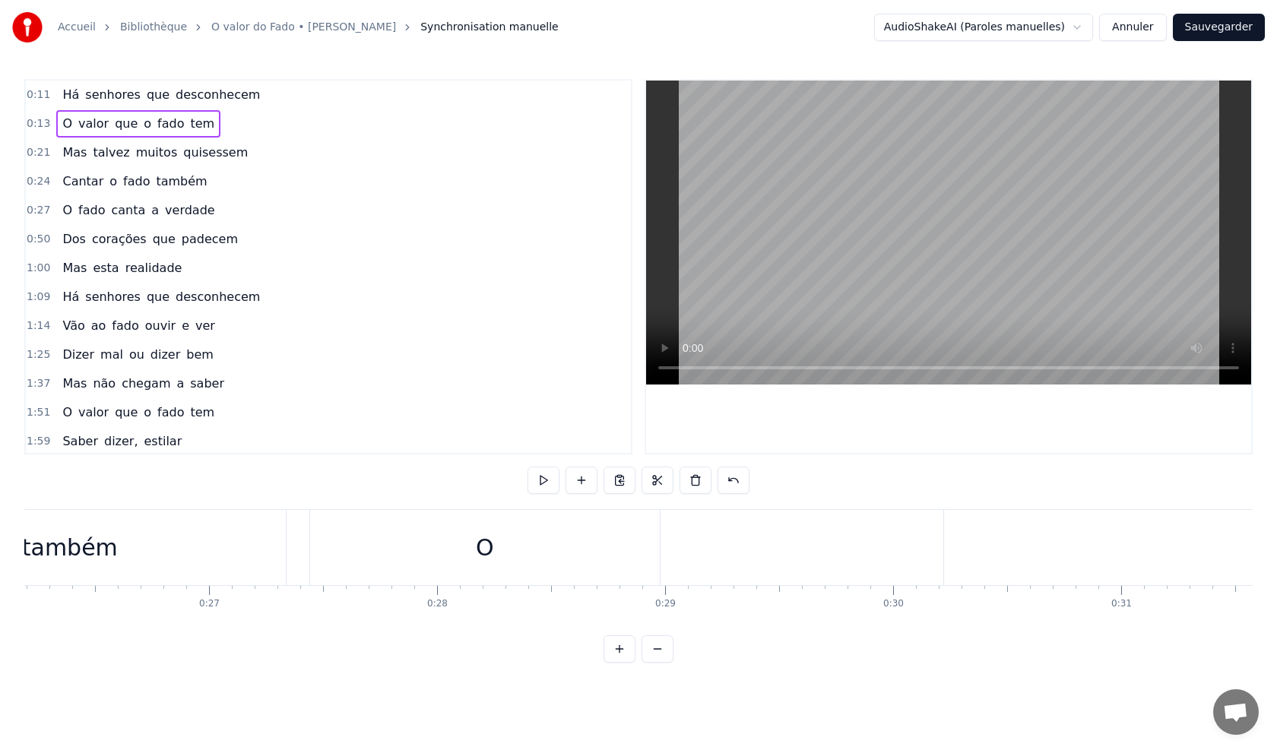
scroll to position [0, 6000]
click at [426, 28] on span "Synchronisation manuelle" at bounding box center [489, 27] width 138 height 15
click at [420, 28] on span "Synchronisation manuelle" at bounding box center [489, 27] width 138 height 15
click at [208, 99] on span "desconhecem" at bounding box center [217, 94] width 87 height 17
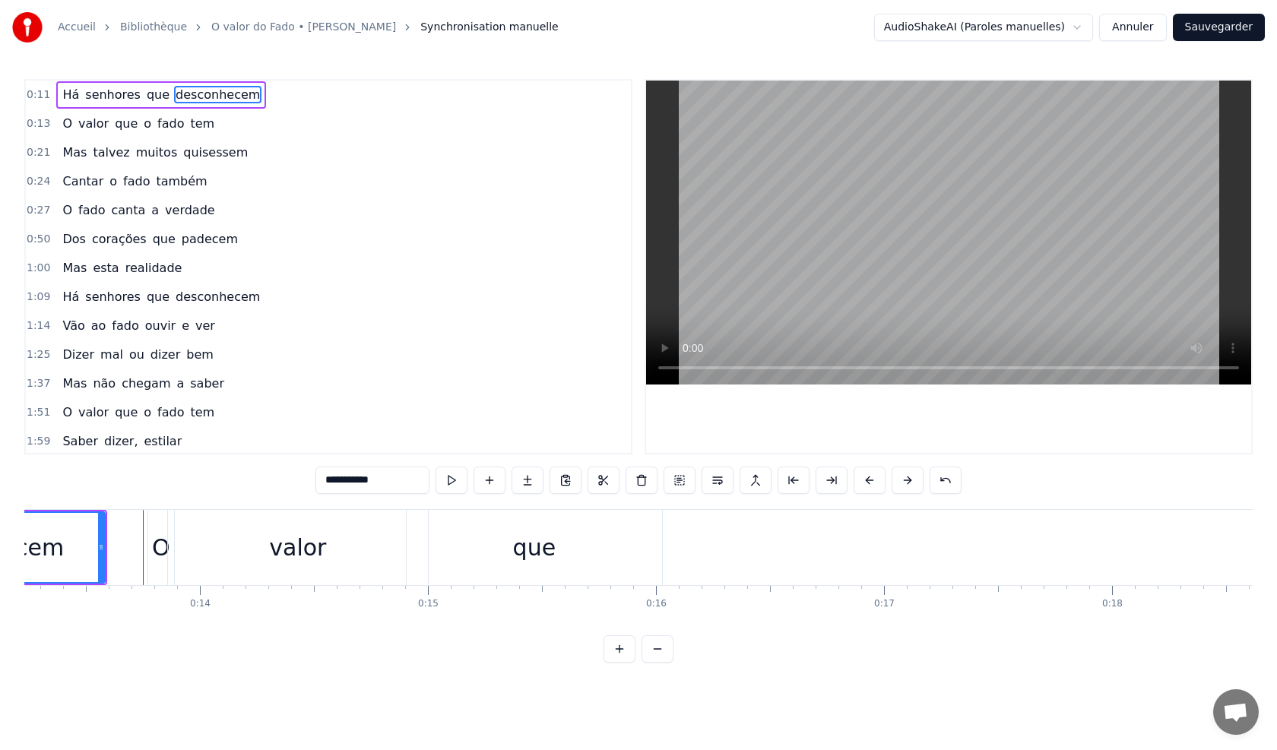
scroll to position [0, 2777]
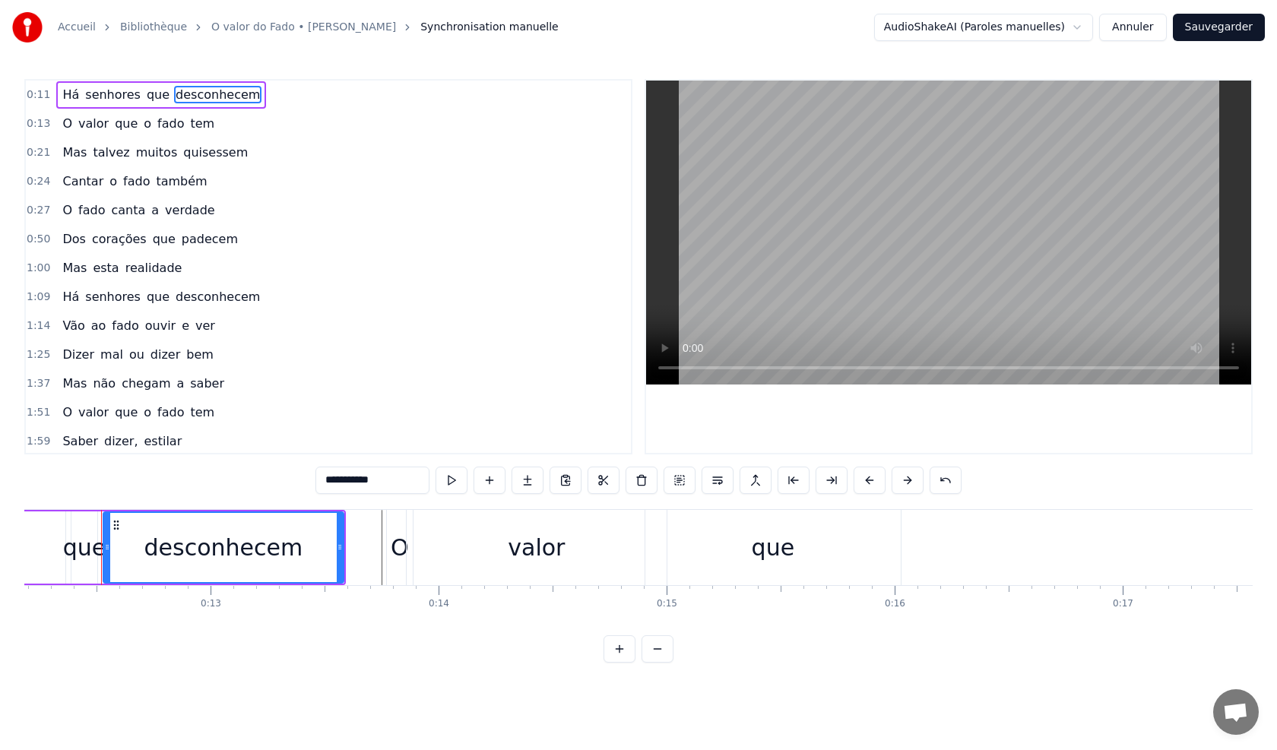
click at [1089, 28] on html "**********" at bounding box center [638, 343] width 1277 height 687
click at [1042, 24] on html "**********" at bounding box center [638, 343] width 1277 height 687
click at [156, 26] on html "**********" at bounding box center [638, 343] width 1277 height 687
click at [246, 28] on link "O valor do Fado • Gabino Ferreira" at bounding box center [303, 27] width 185 height 15
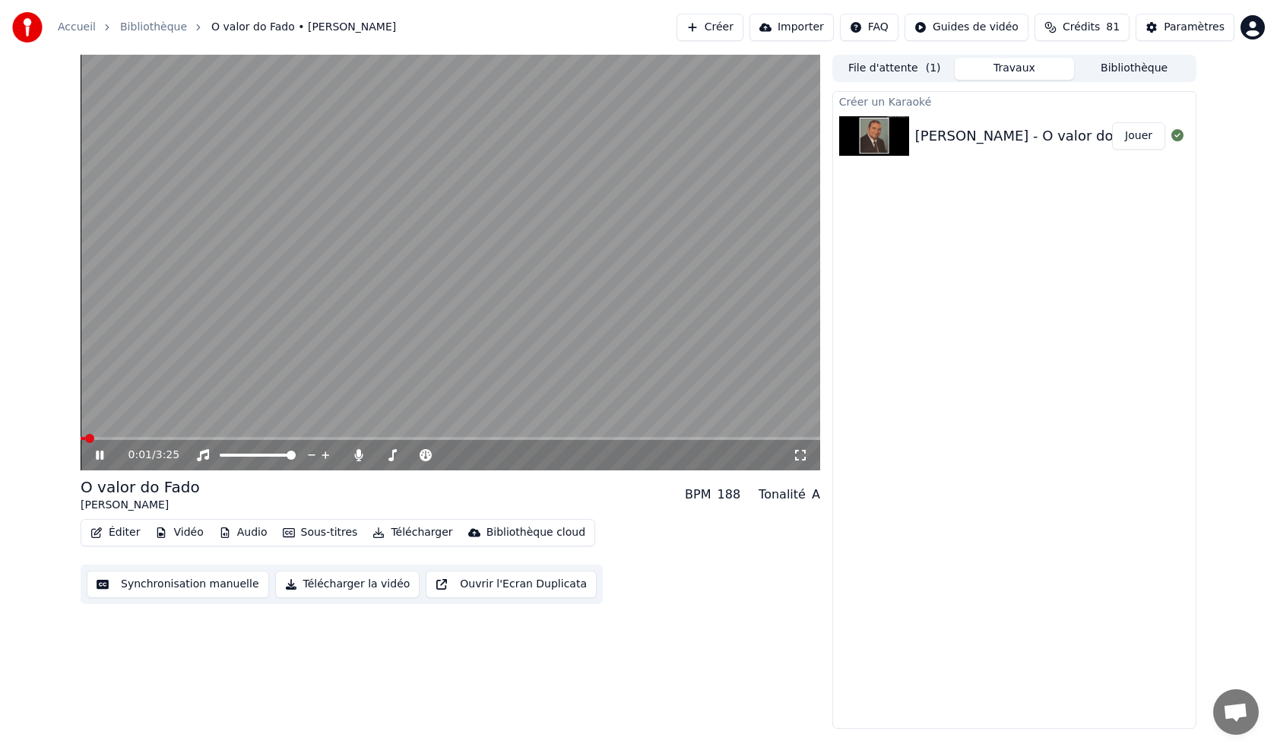
click at [127, 432] on video at bounding box center [450, 263] width 739 height 416
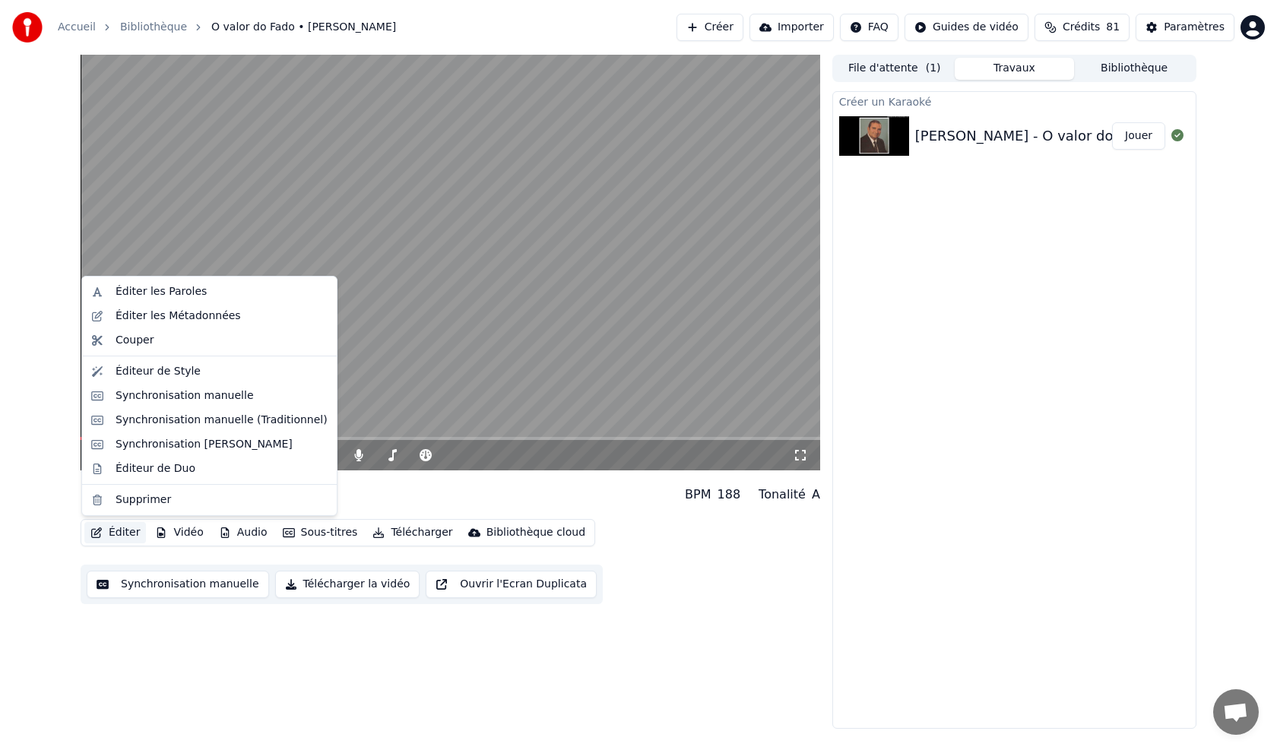
click at [119, 528] on button "Éditer" at bounding box center [115, 532] width 62 height 21
click at [193, 419] on div "Synchronisation manuelle (Traditionnel)" at bounding box center [222, 420] width 212 height 15
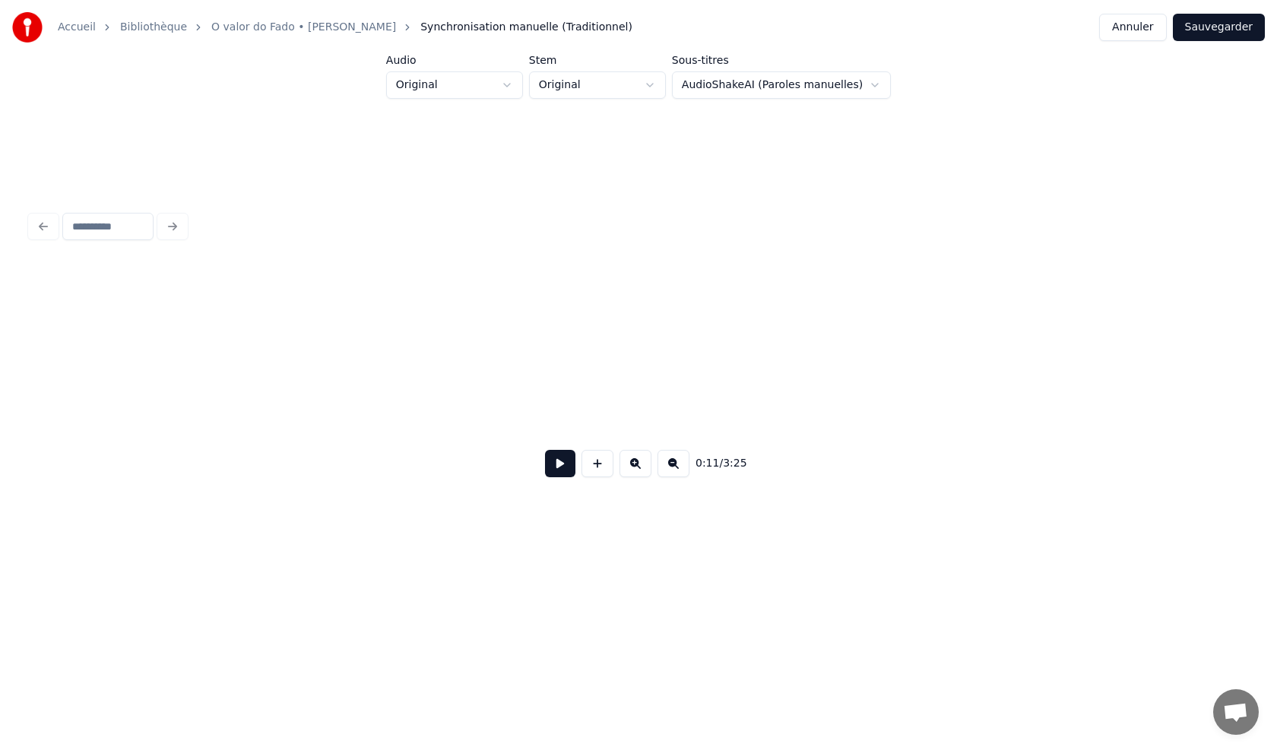
scroll to position [0, 1717]
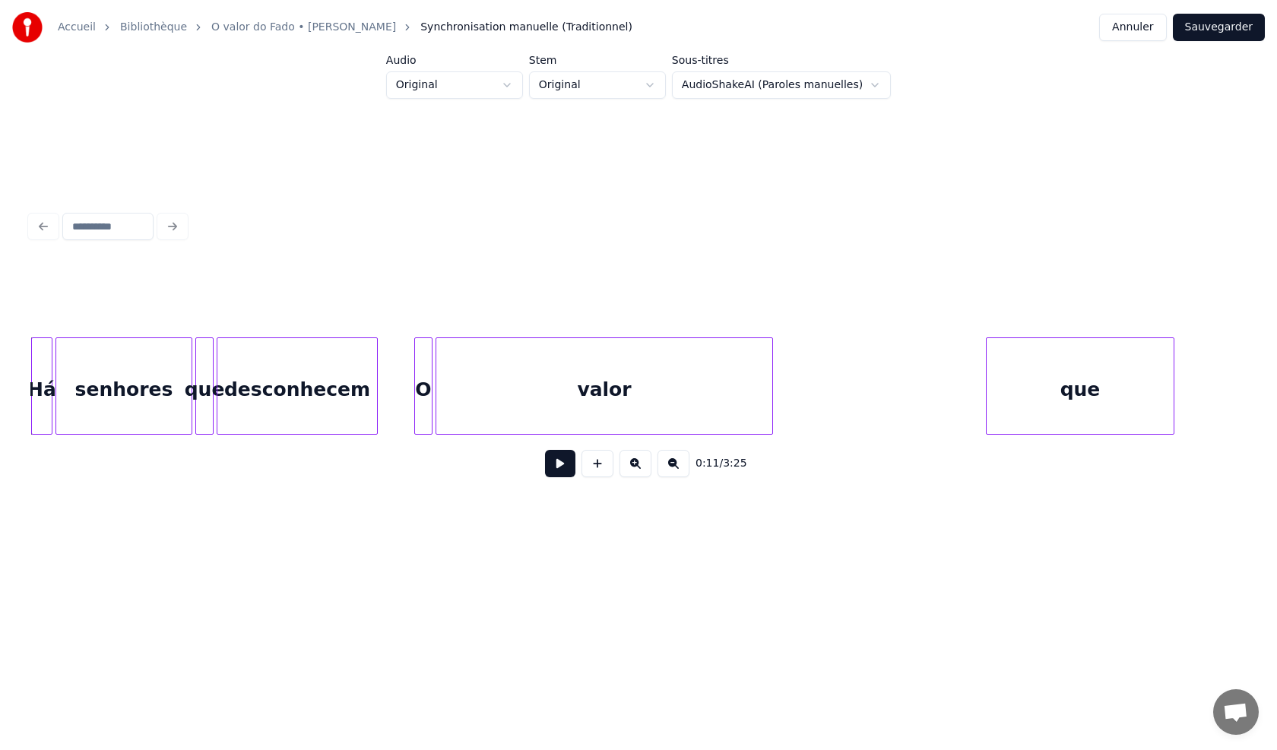
click at [554, 477] on button at bounding box center [560, 463] width 30 height 27
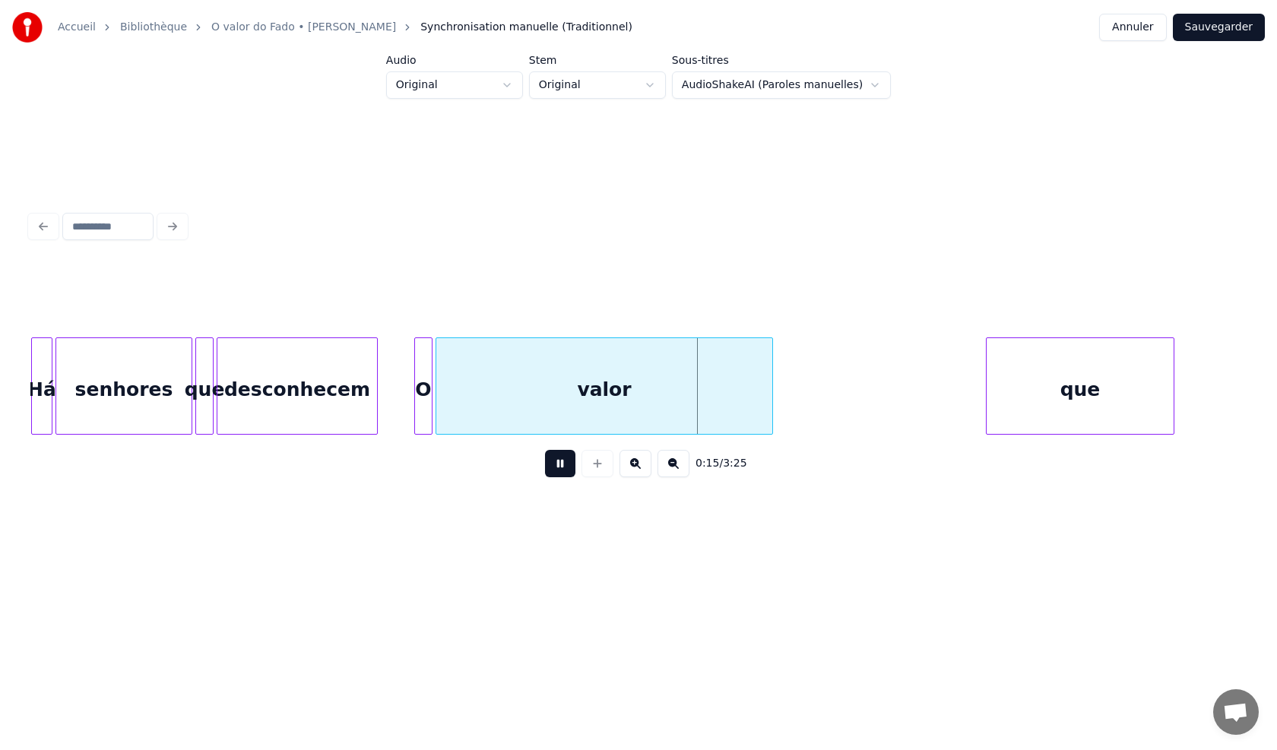
click at [554, 476] on button at bounding box center [560, 463] width 30 height 27
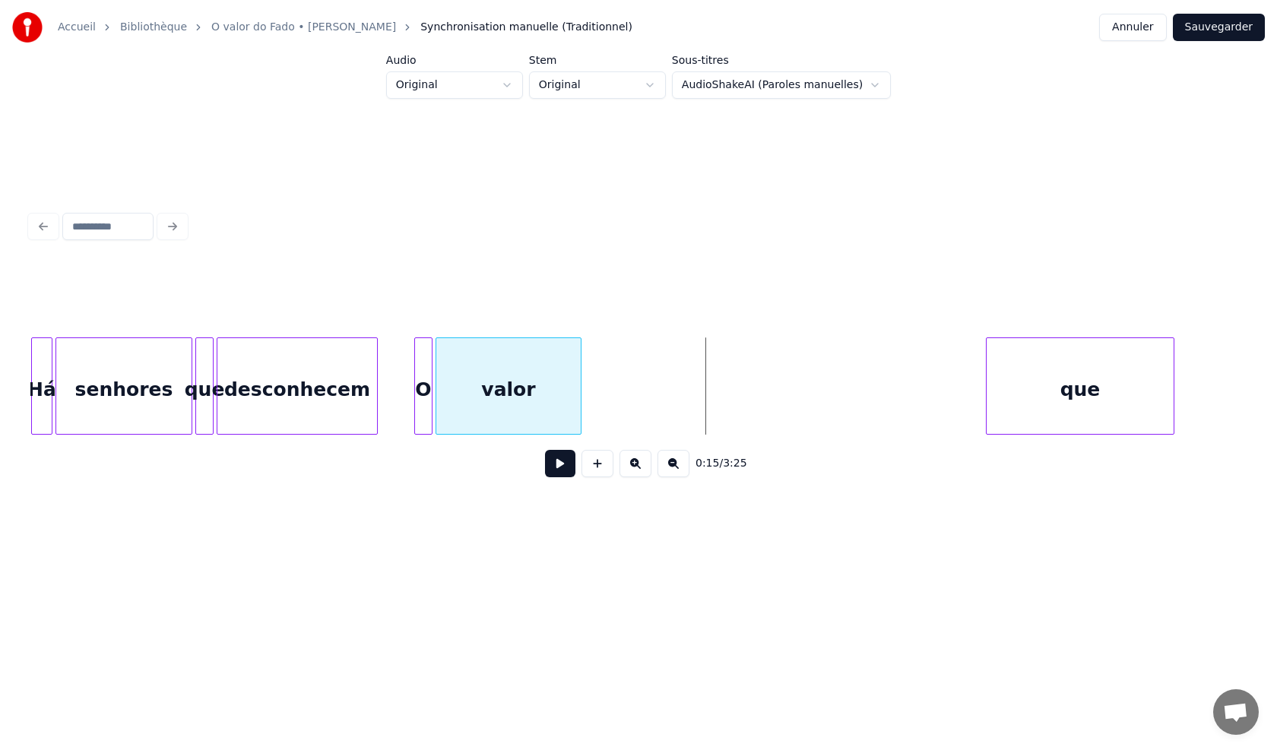
click at [578, 405] on div at bounding box center [578, 386] width 5 height 96
click at [564, 476] on button at bounding box center [560, 463] width 30 height 27
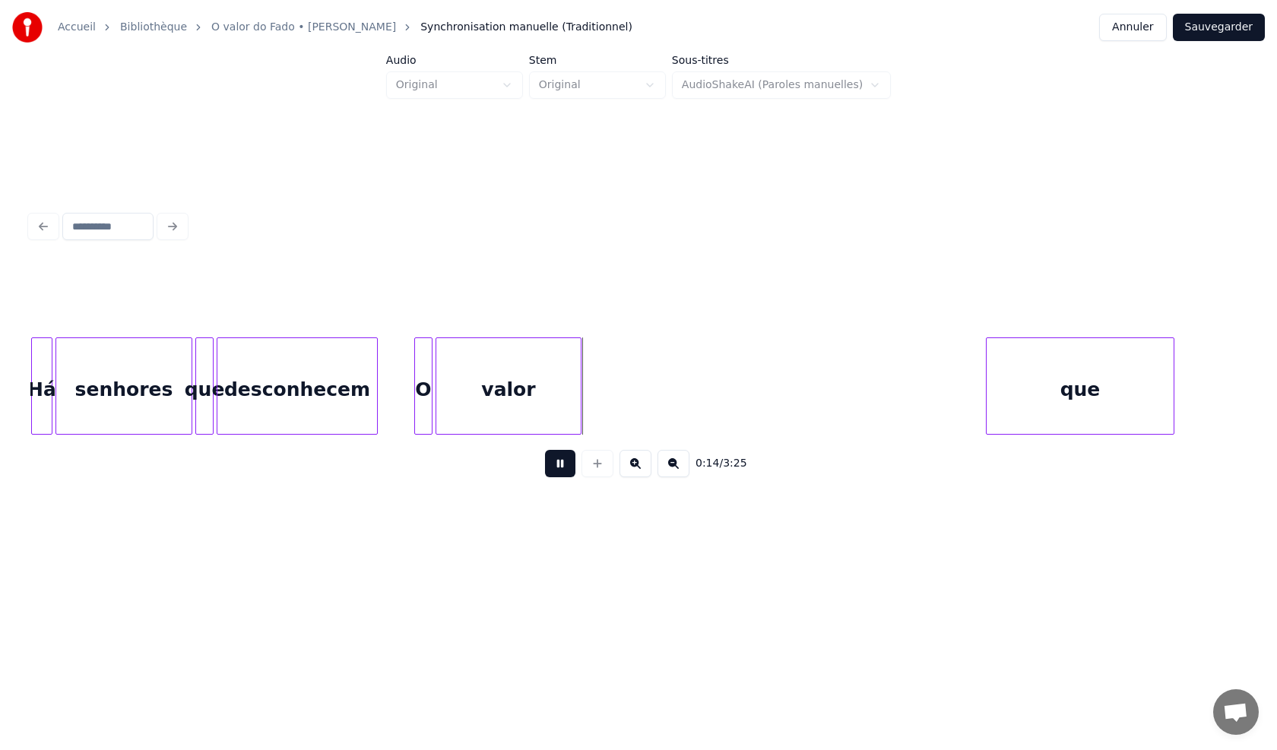
click at [563, 476] on button at bounding box center [560, 463] width 30 height 27
click at [582, 413] on div at bounding box center [584, 386] width 5 height 96
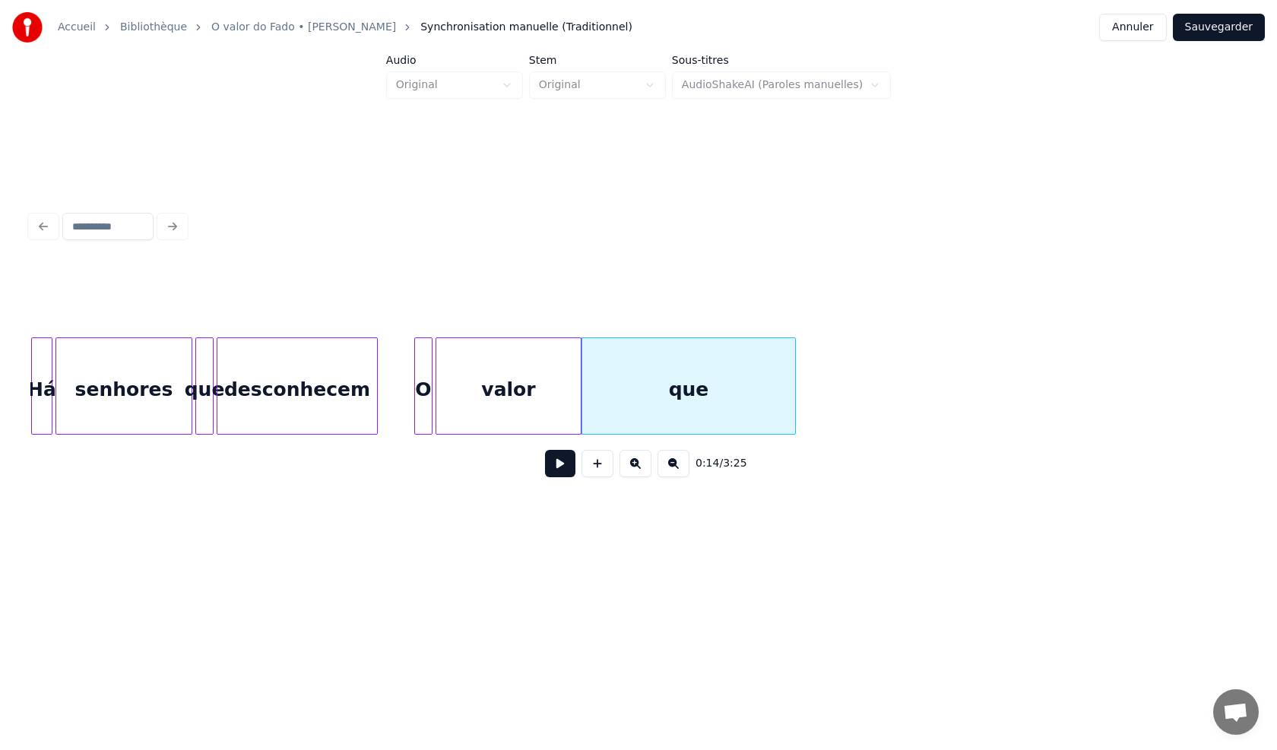
click at [794, 416] on div at bounding box center [792, 386] width 5 height 96
click at [563, 467] on button at bounding box center [560, 463] width 30 height 27
click at [566, 467] on button at bounding box center [560, 463] width 30 height 27
click at [41, 222] on div at bounding box center [638, 226] width 1228 height 33
click at [660, 413] on div "que" at bounding box center [687, 389] width 213 height 103
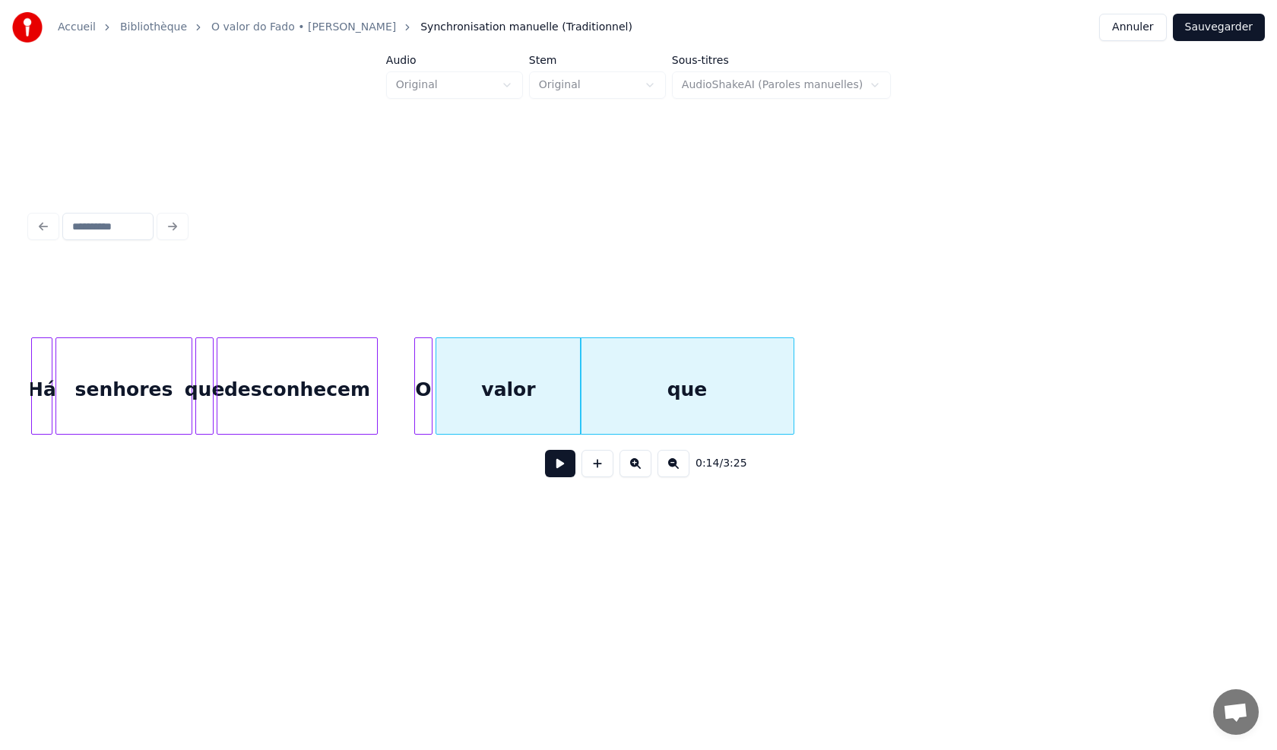
click at [632, 471] on button at bounding box center [635, 463] width 32 height 27
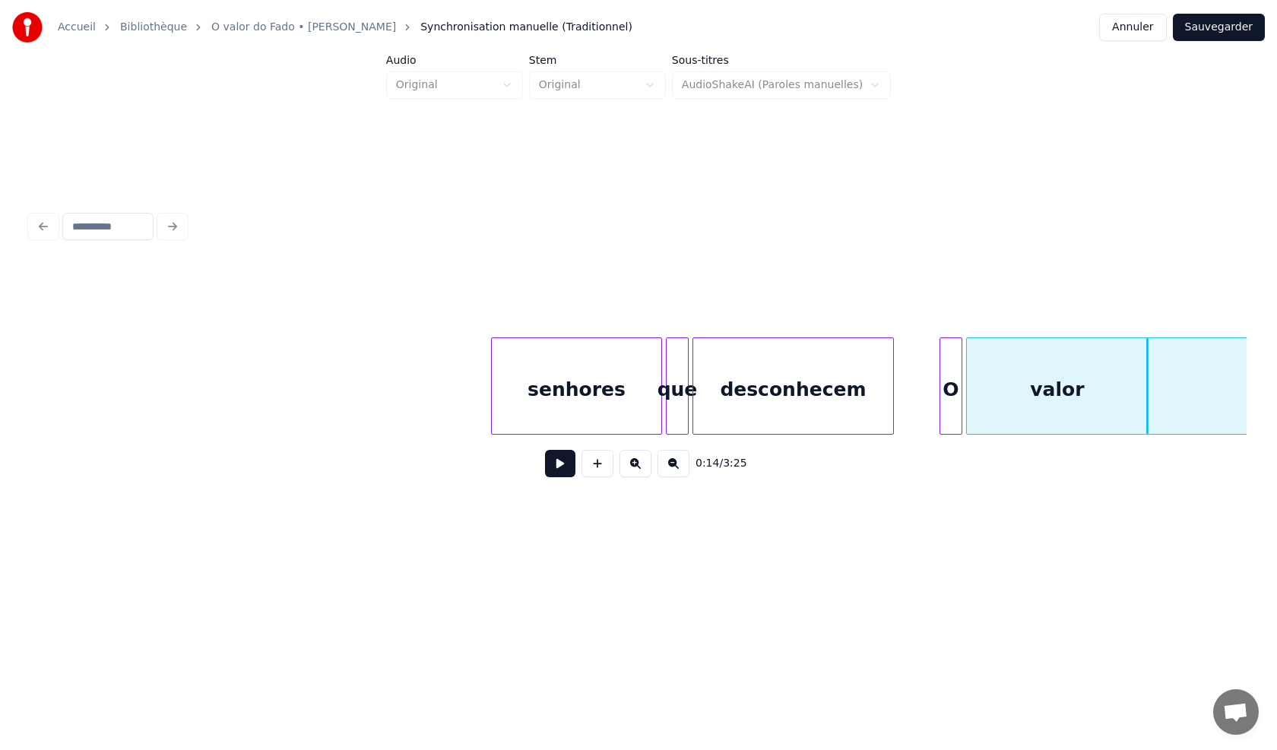
scroll to position [0, 2283]
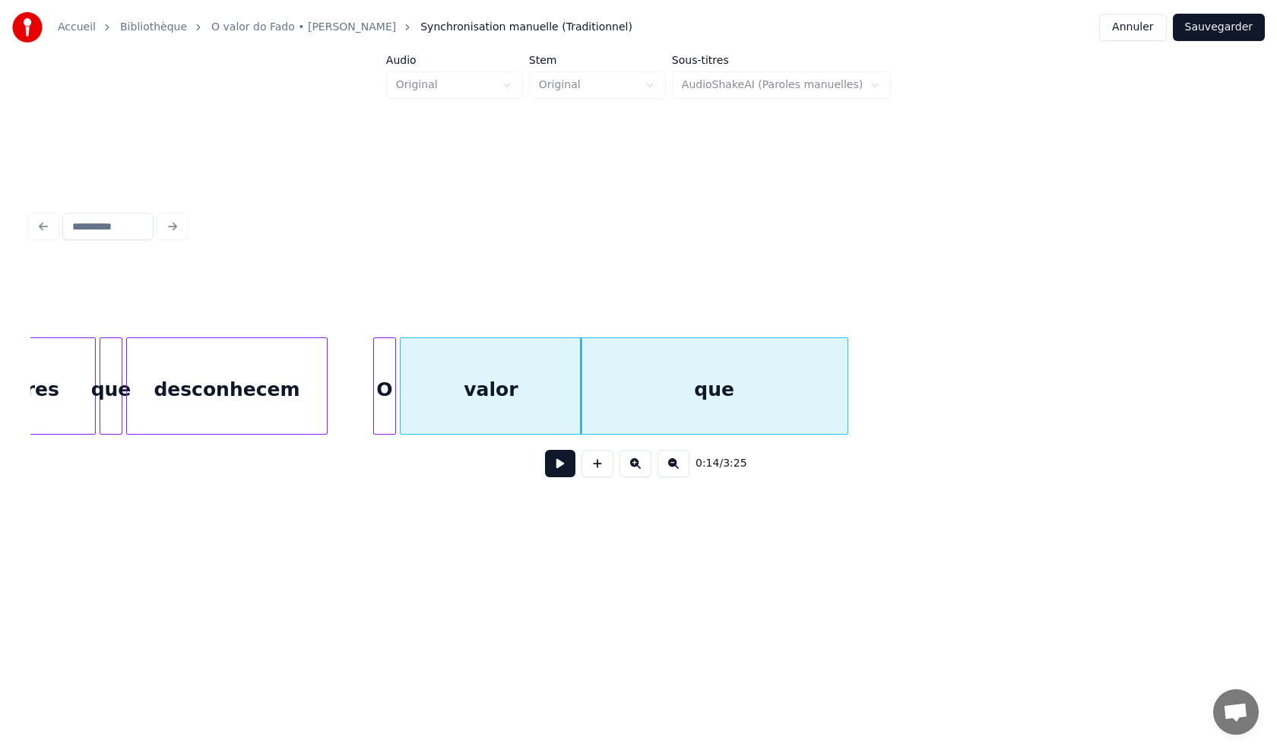
click at [564, 472] on button at bounding box center [560, 463] width 30 height 27
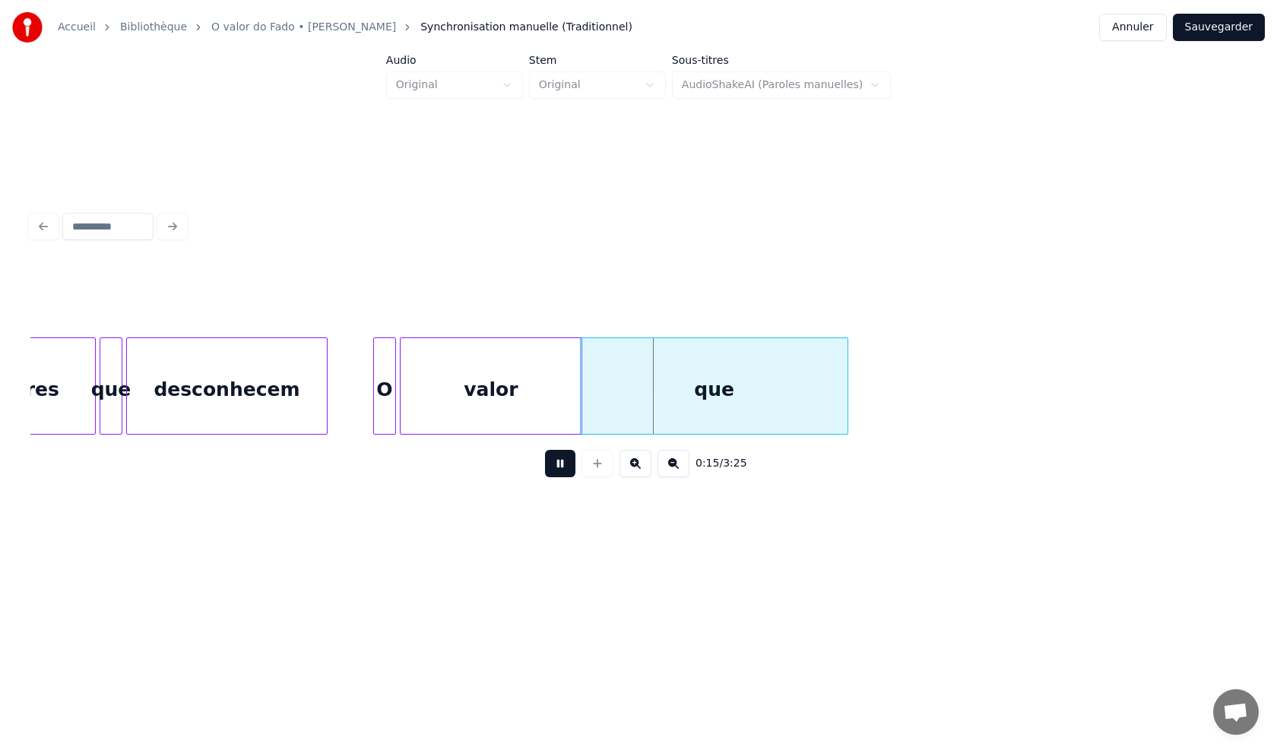
click at [565, 472] on button at bounding box center [560, 463] width 30 height 27
click at [668, 474] on button at bounding box center [673, 463] width 32 height 27
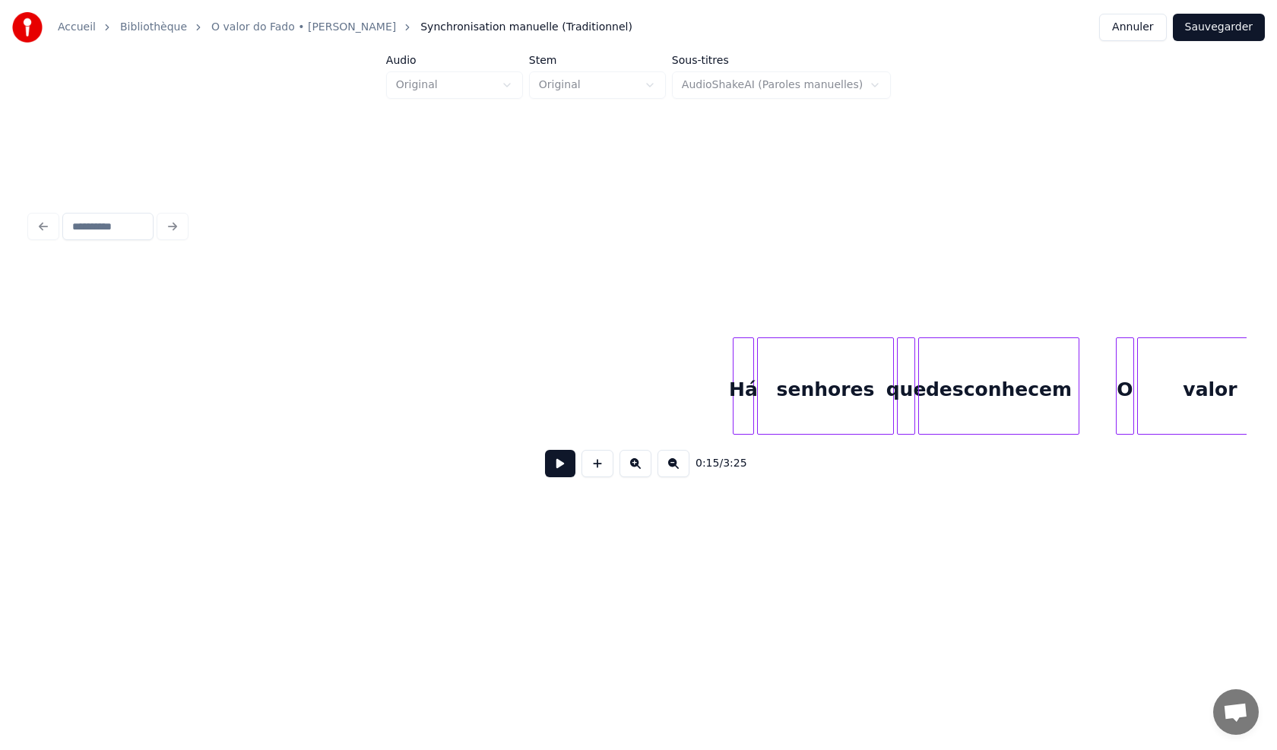
scroll to position [0, 2079]
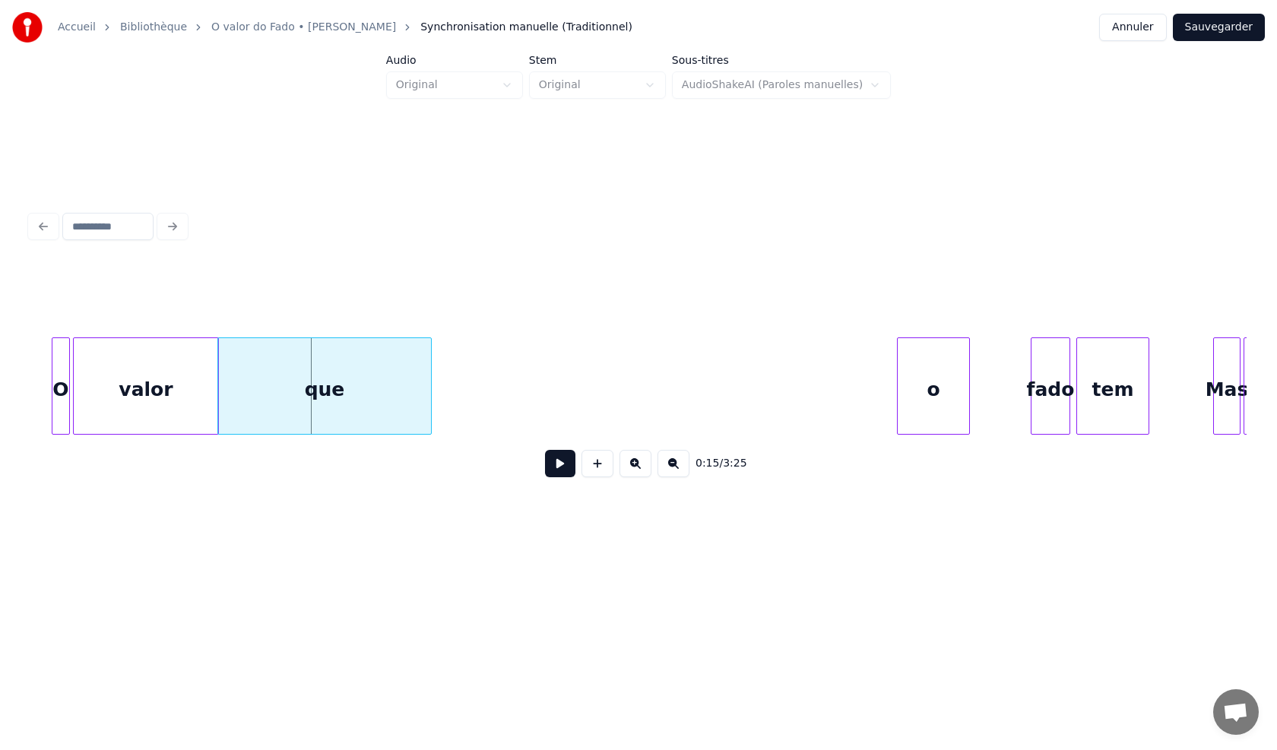
click at [547, 475] on button at bounding box center [560, 463] width 30 height 27
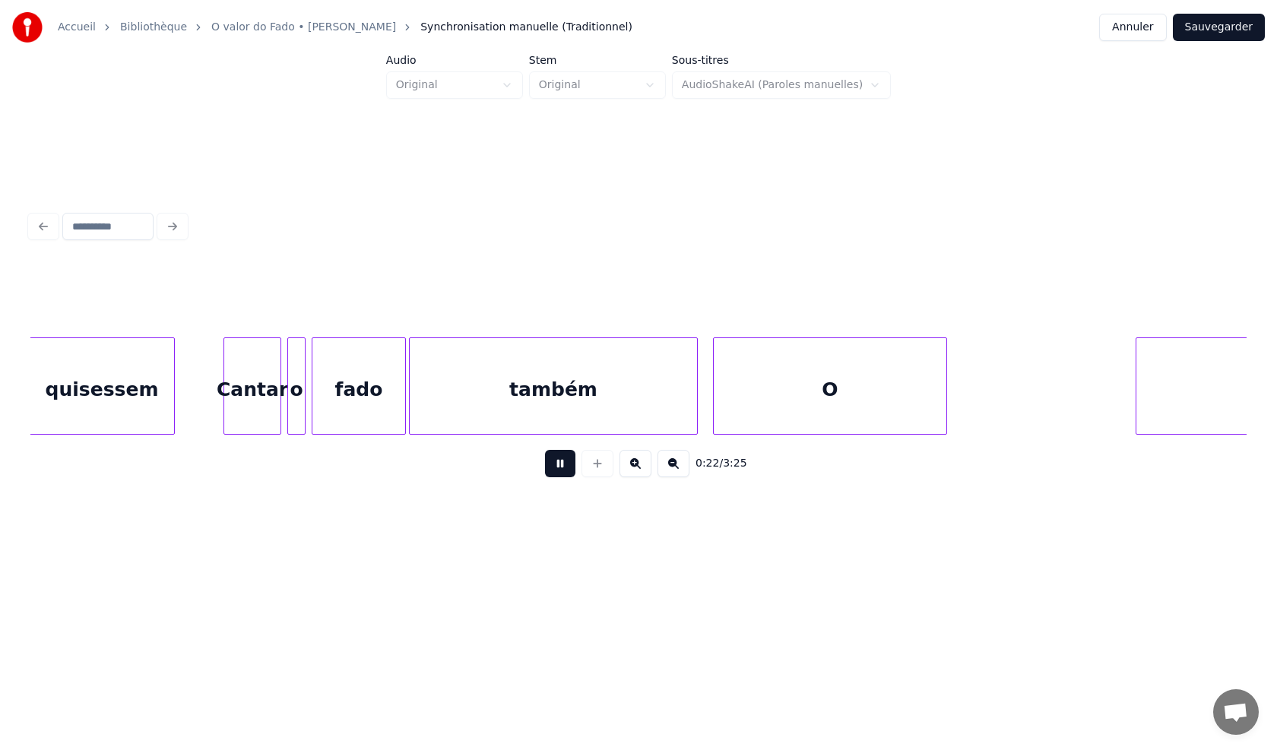
scroll to position [0, 3488]
click at [552, 470] on button at bounding box center [560, 463] width 30 height 27
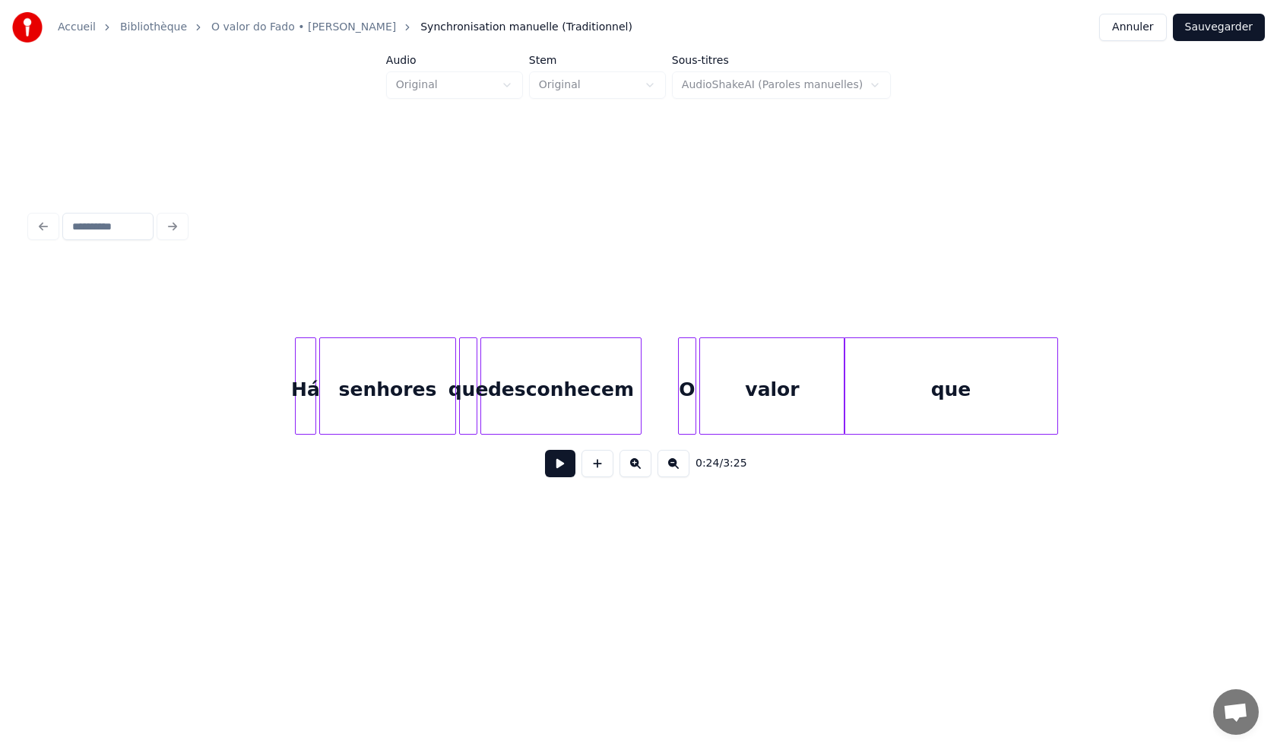
scroll to position [0, 1413]
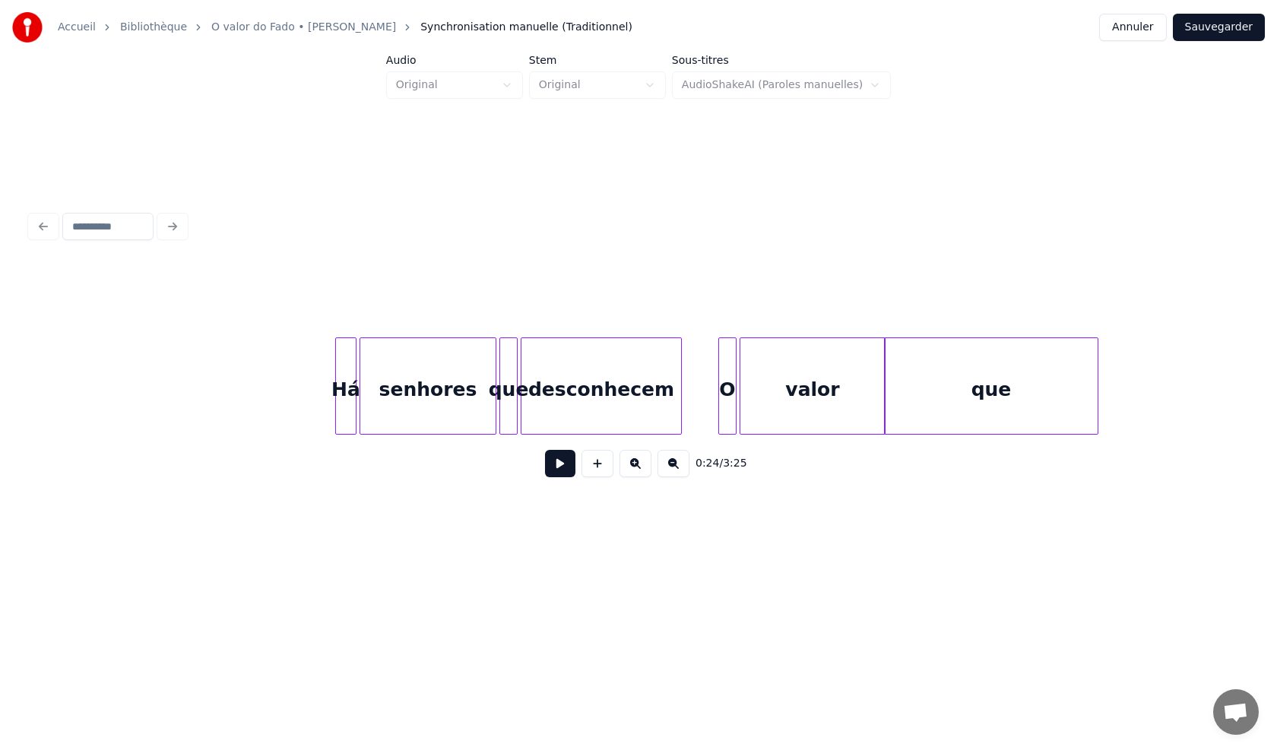
click at [557, 476] on button at bounding box center [560, 463] width 30 height 27
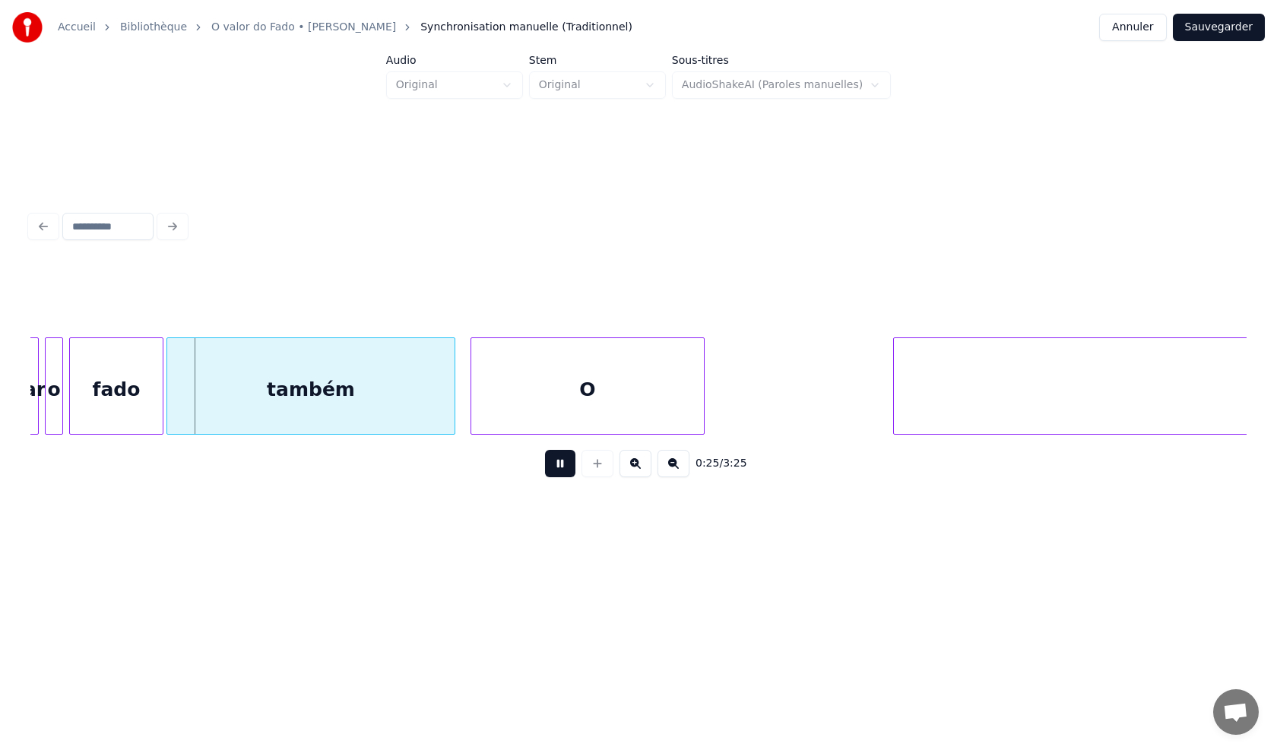
click at [556, 474] on button at bounding box center [560, 463] width 30 height 27
click at [557, 473] on button at bounding box center [560, 463] width 30 height 27
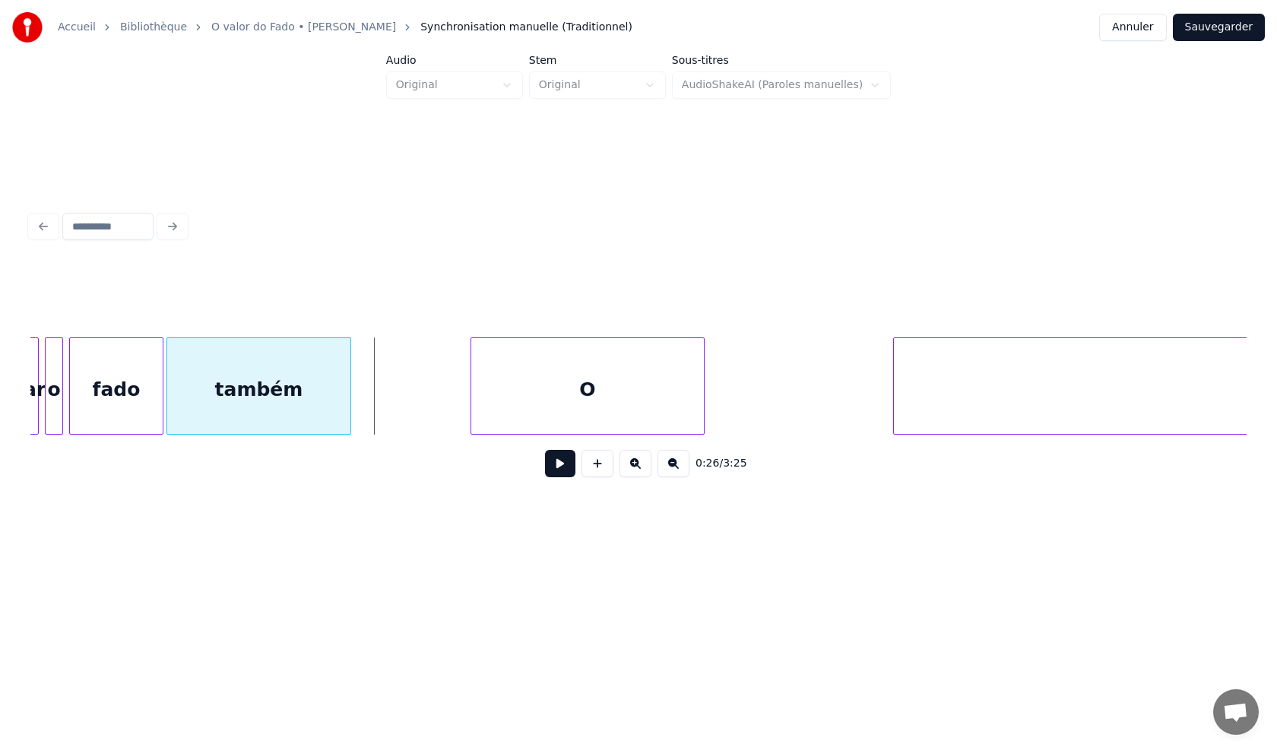
click at [349, 419] on div at bounding box center [348, 386] width 5 height 96
click at [351, 420] on div at bounding box center [353, 386] width 5 height 96
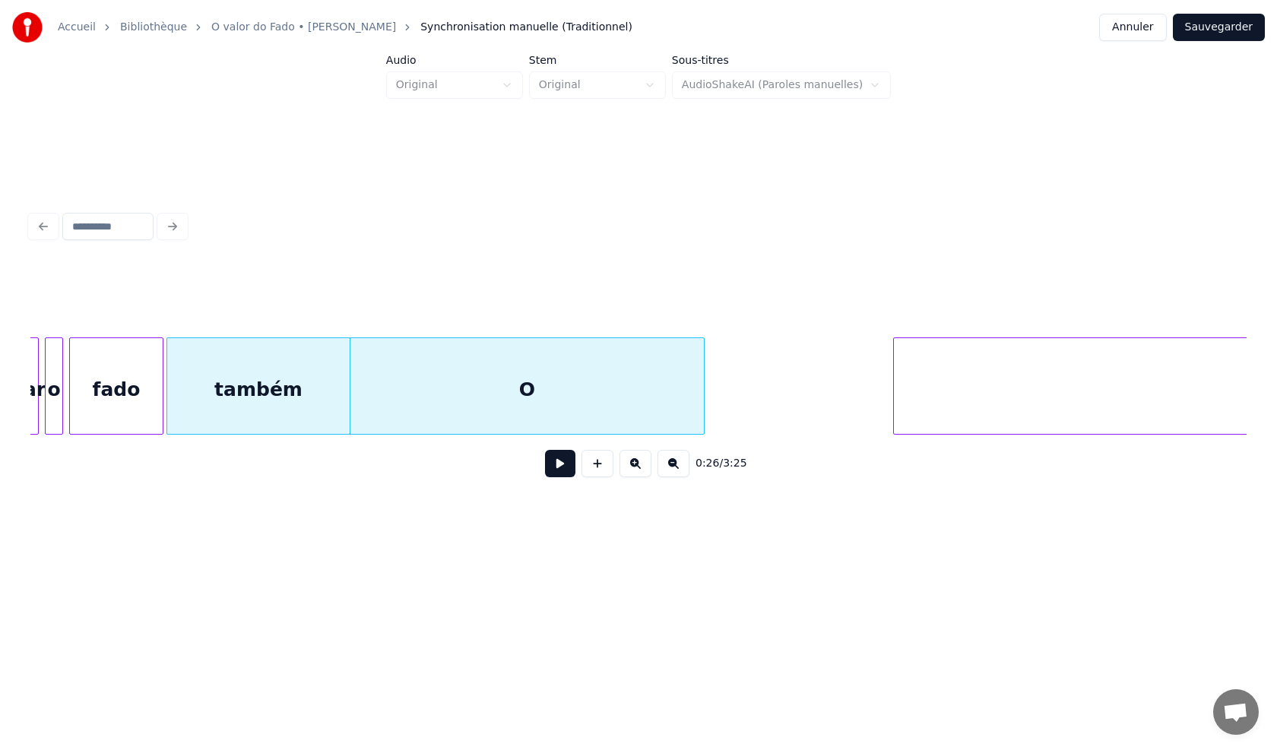
click at [704, 402] on div "O" at bounding box center [527, 385] width 355 height 97
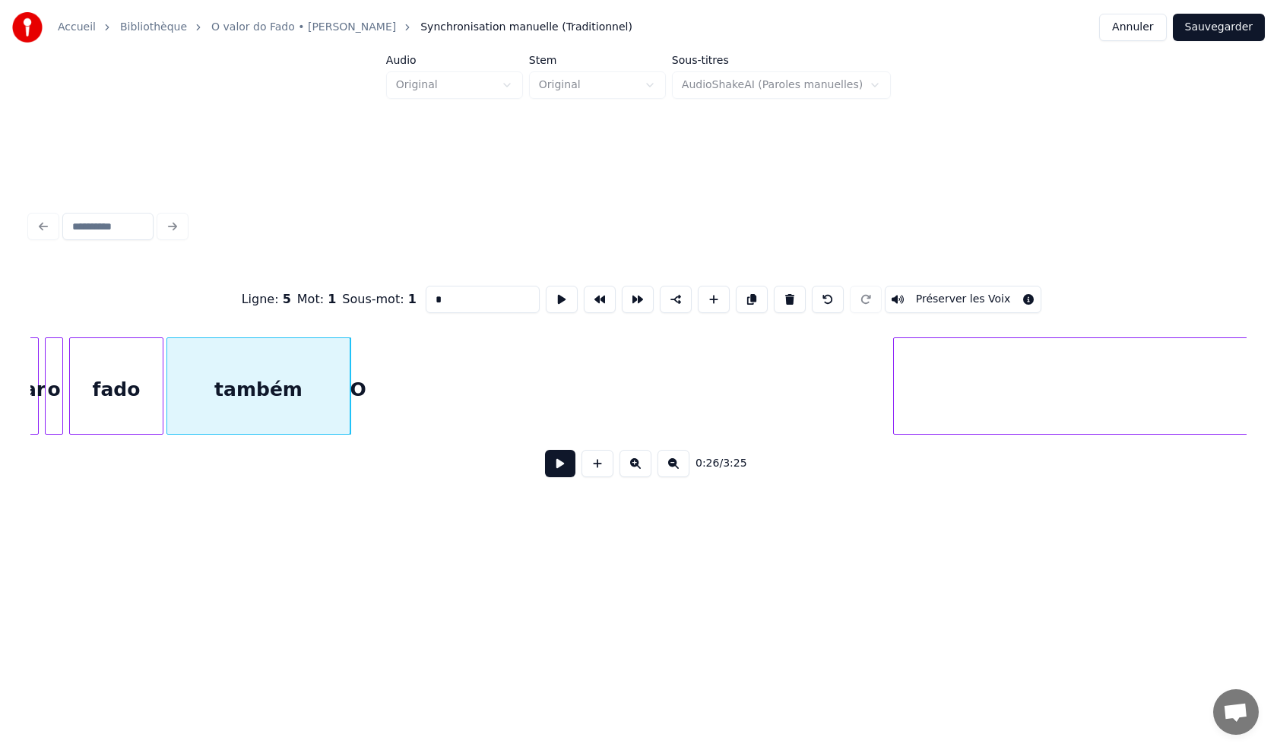
click at [347, 413] on div at bounding box center [348, 386] width 5 height 96
type input "****"
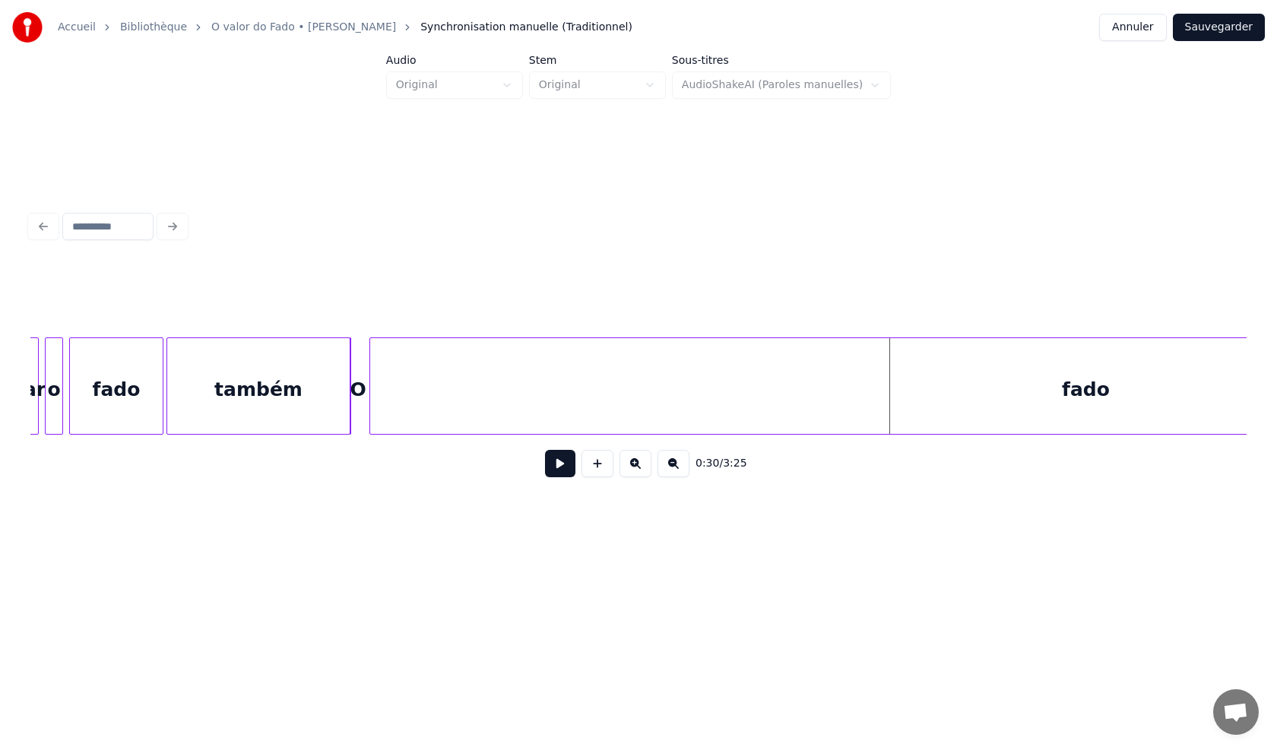
click at [372, 416] on div at bounding box center [372, 386] width 5 height 96
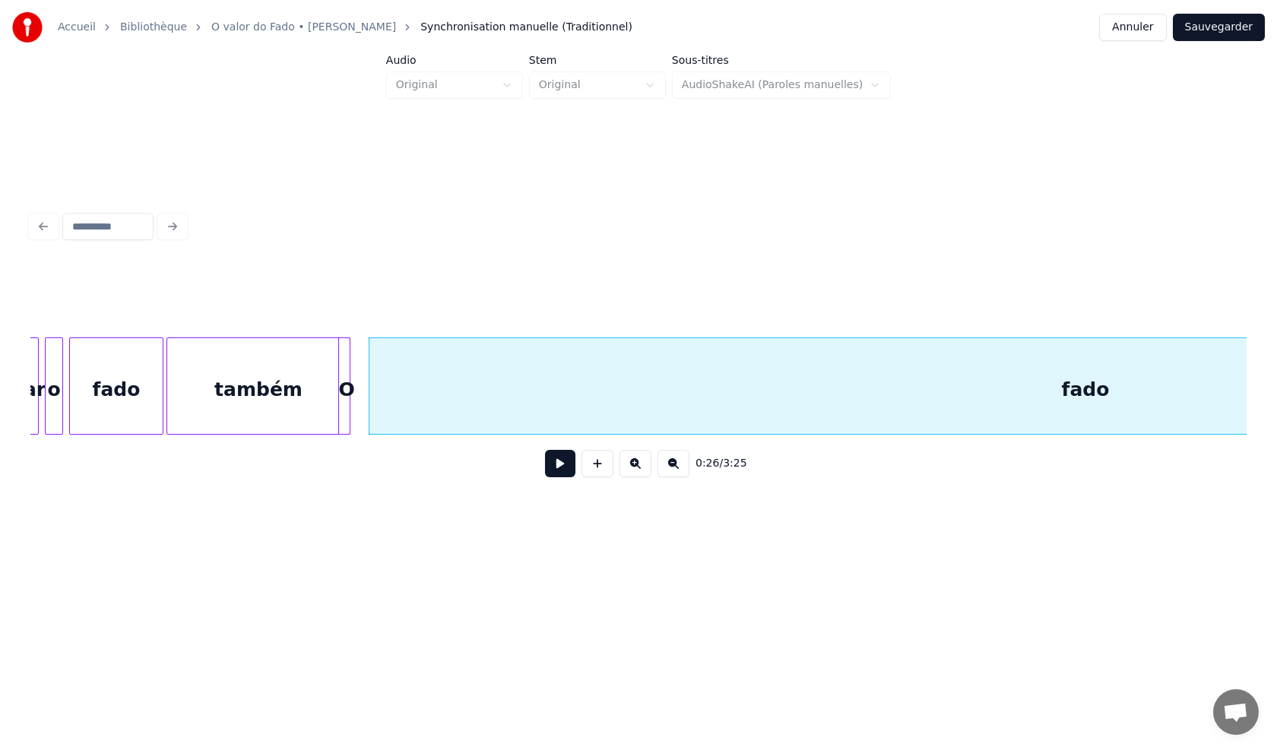
click at [340, 410] on div at bounding box center [341, 386] width 5 height 96
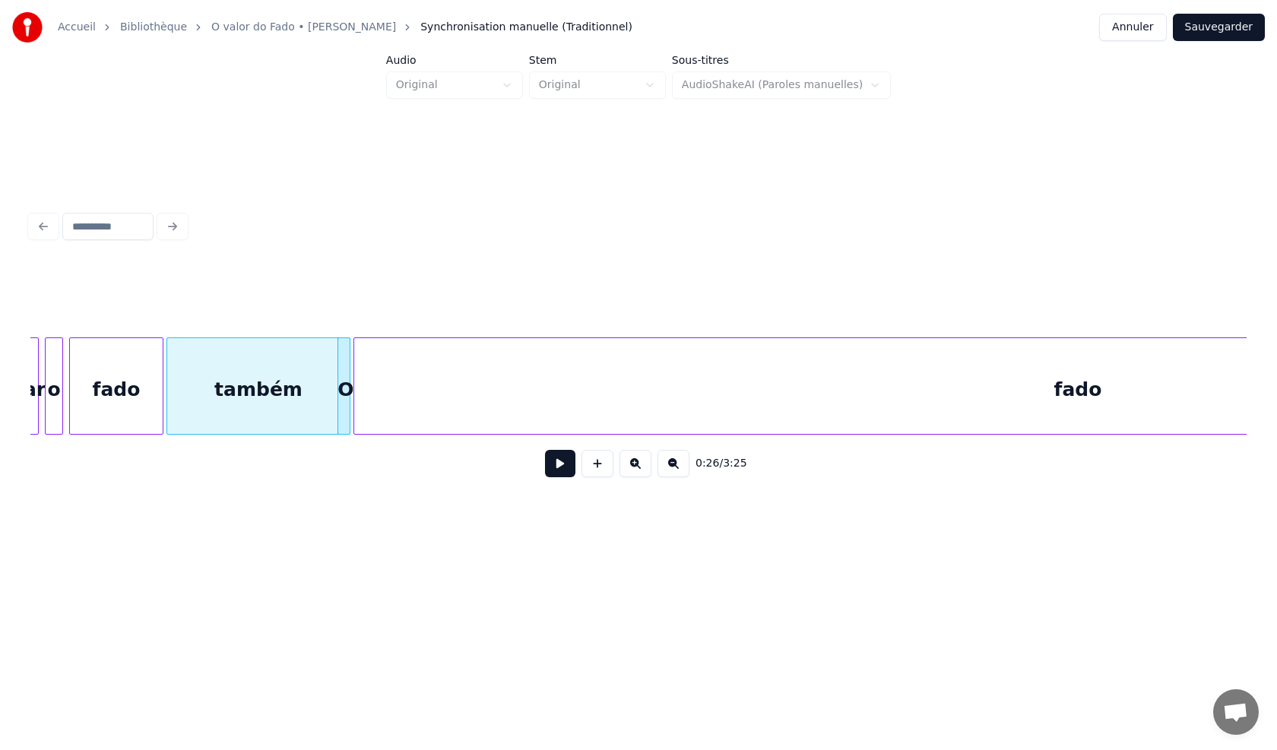
click at [356, 416] on div at bounding box center [356, 386] width 5 height 96
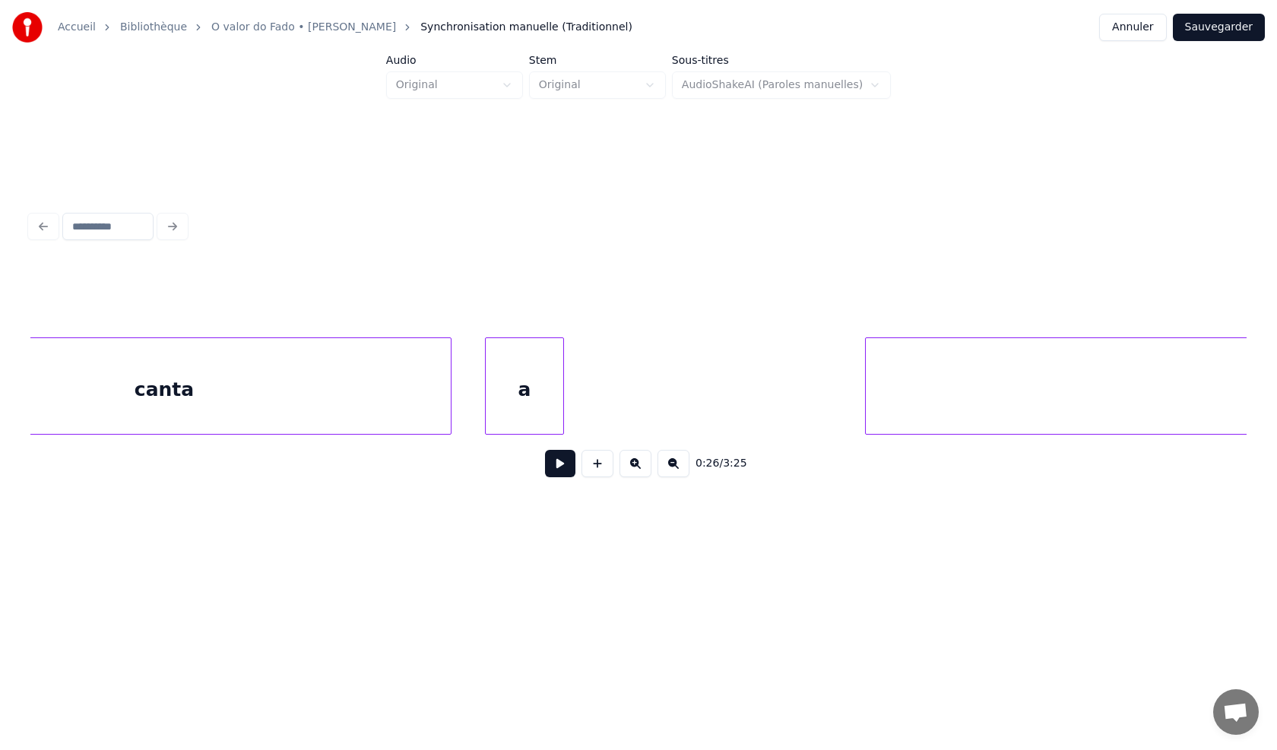
scroll to position [0, 5811]
click at [222, 417] on div at bounding box center [224, 386] width 5 height 96
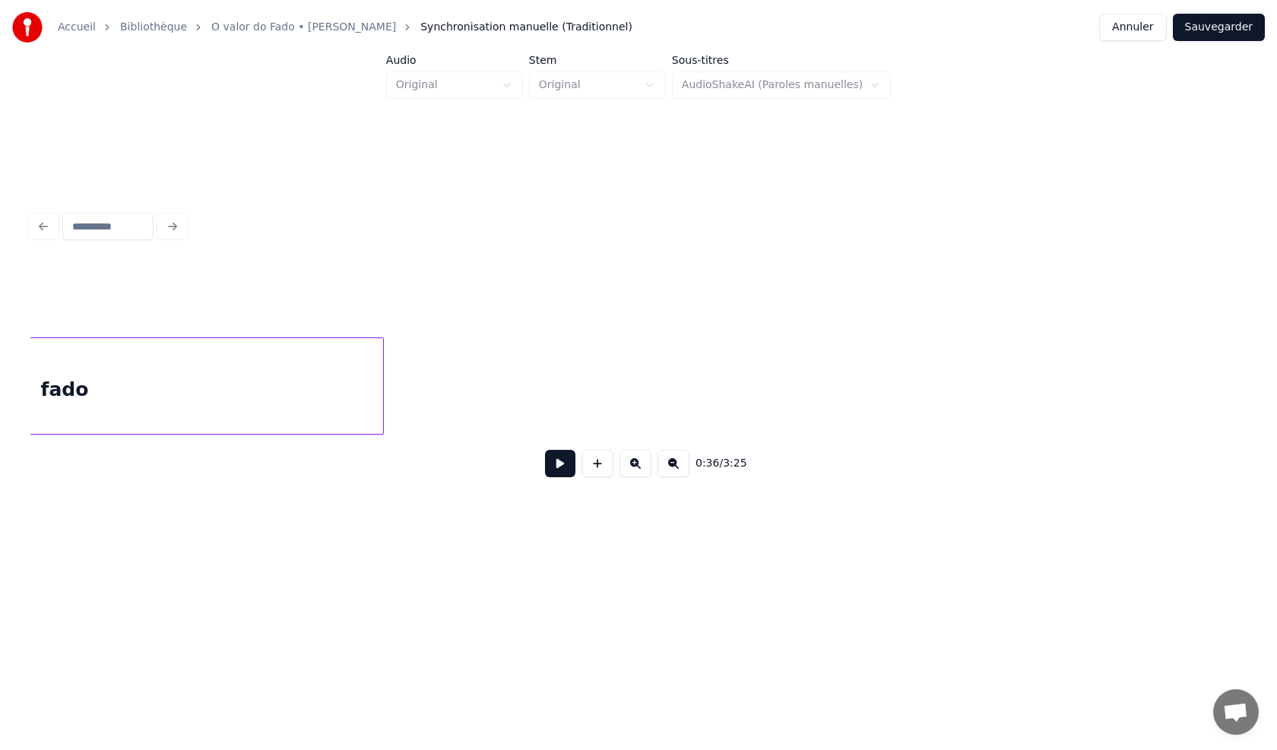
click at [378, 422] on div at bounding box center [380, 386] width 5 height 96
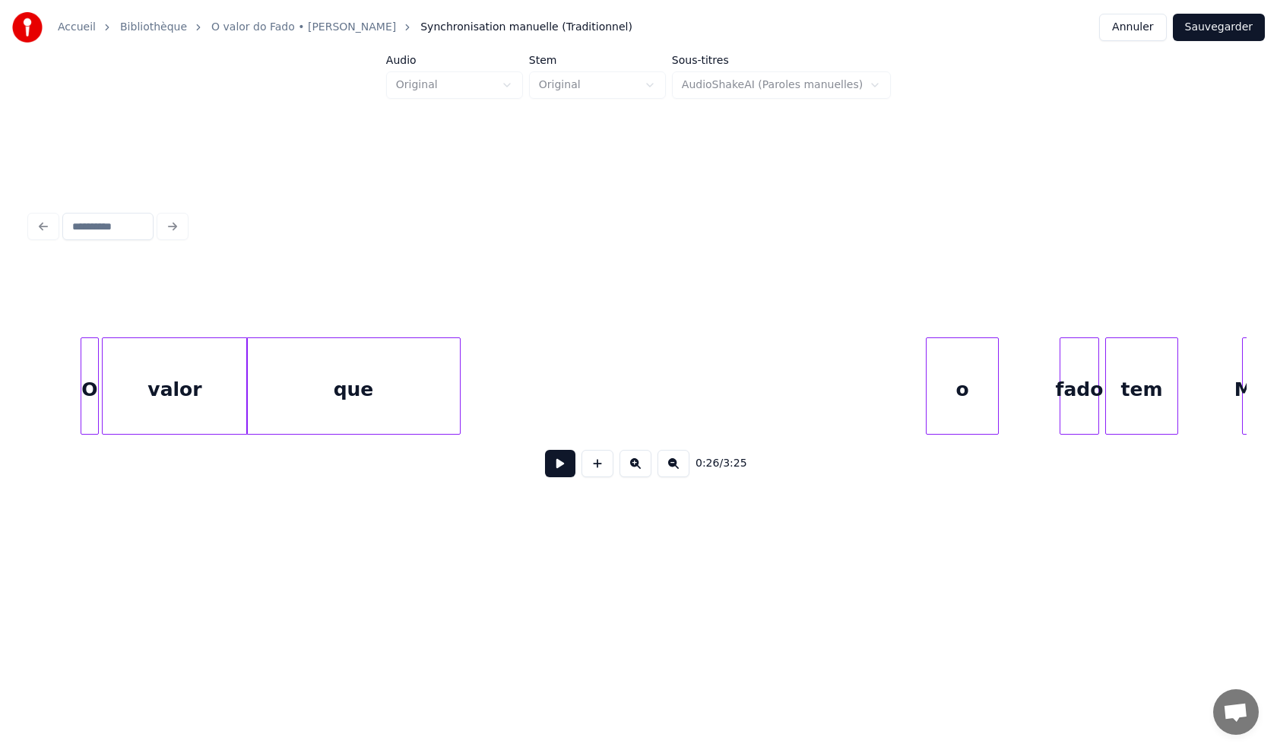
scroll to position [0, 2070]
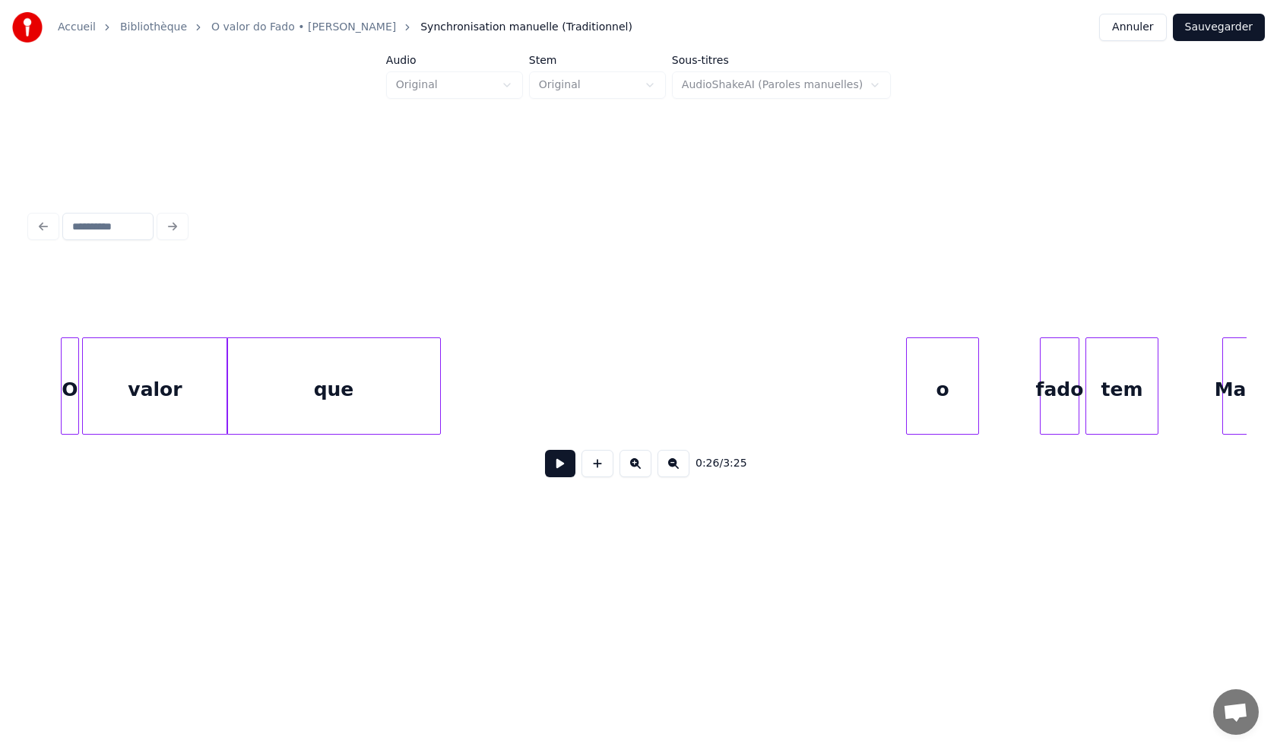
click at [678, 472] on button at bounding box center [673, 463] width 32 height 27
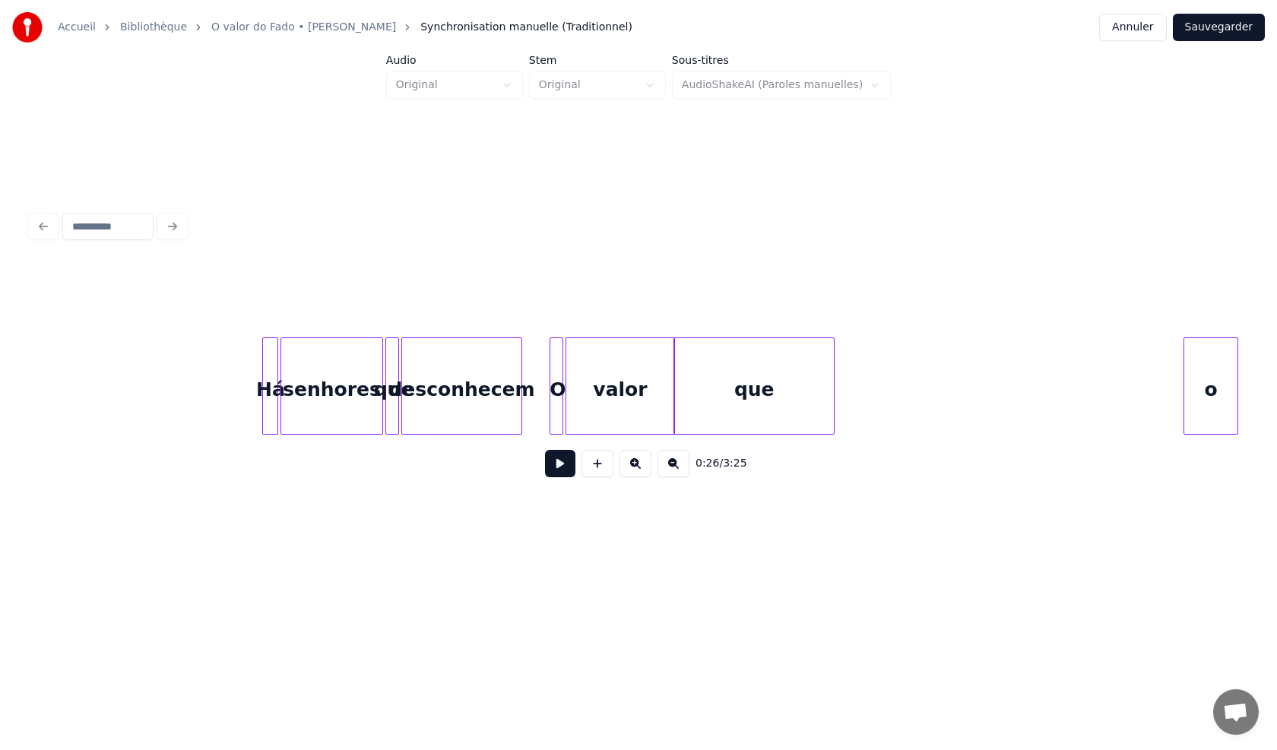
click at [675, 470] on button at bounding box center [673, 463] width 32 height 27
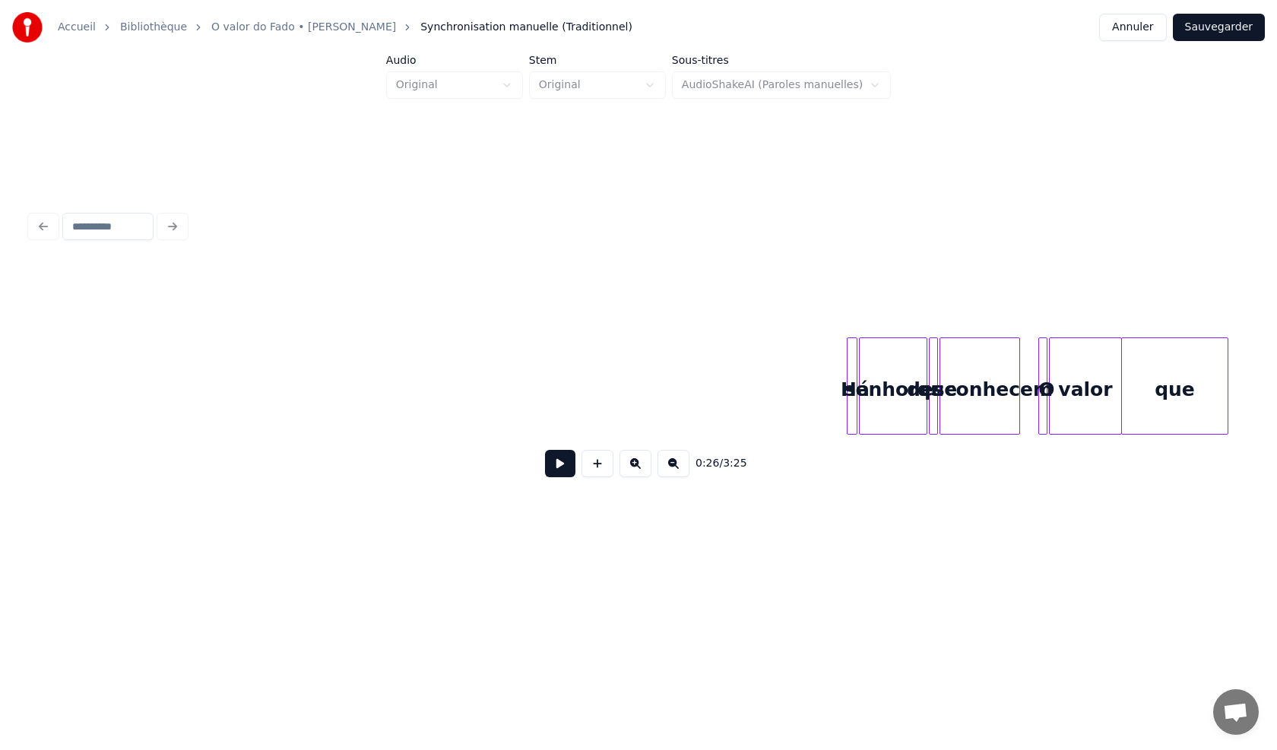
click at [637, 472] on button at bounding box center [635, 463] width 32 height 27
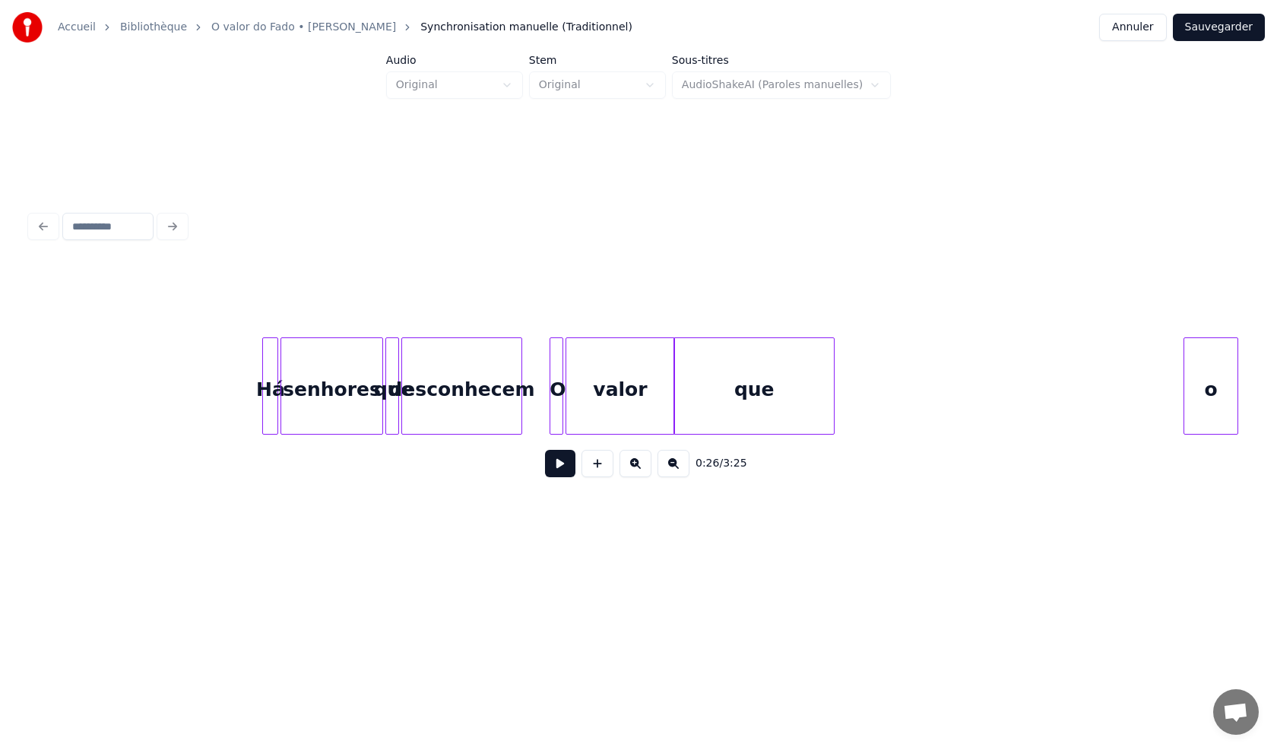
click at [555, 470] on button at bounding box center [560, 463] width 30 height 27
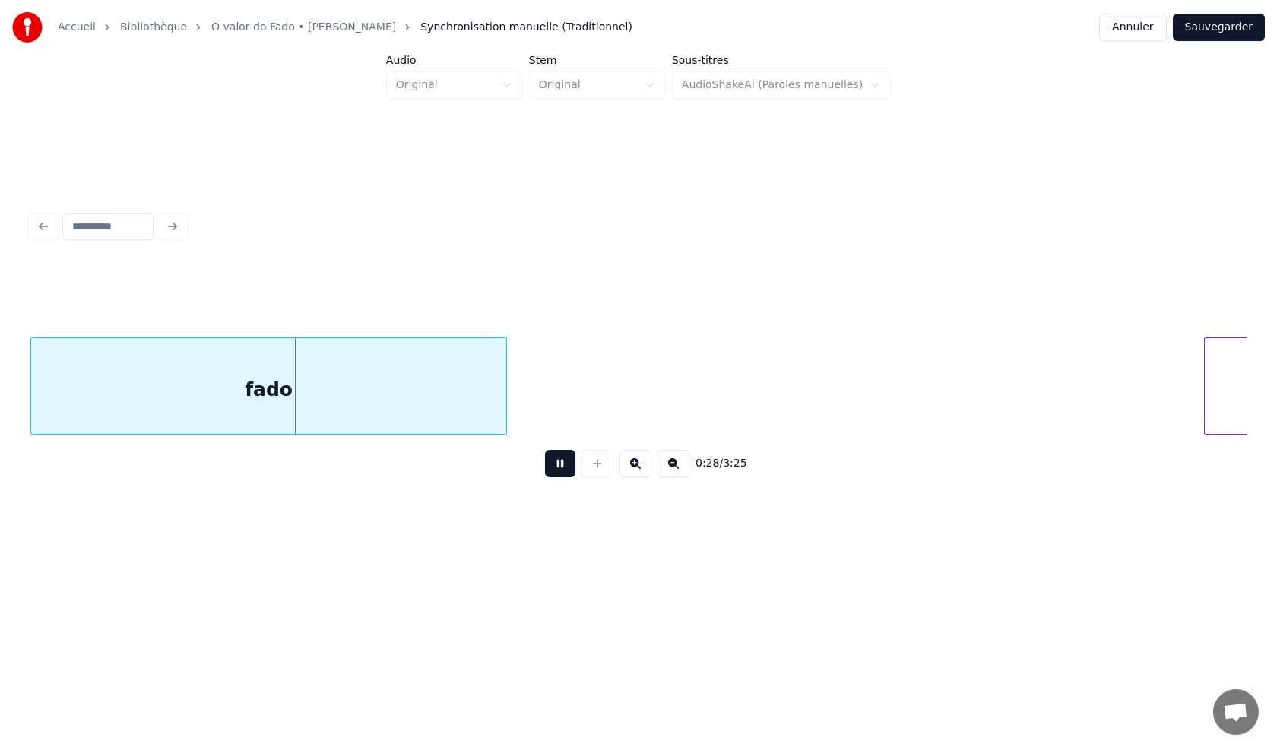
click at [556, 470] on button at bounding box center [560, 463] width 30 height 27
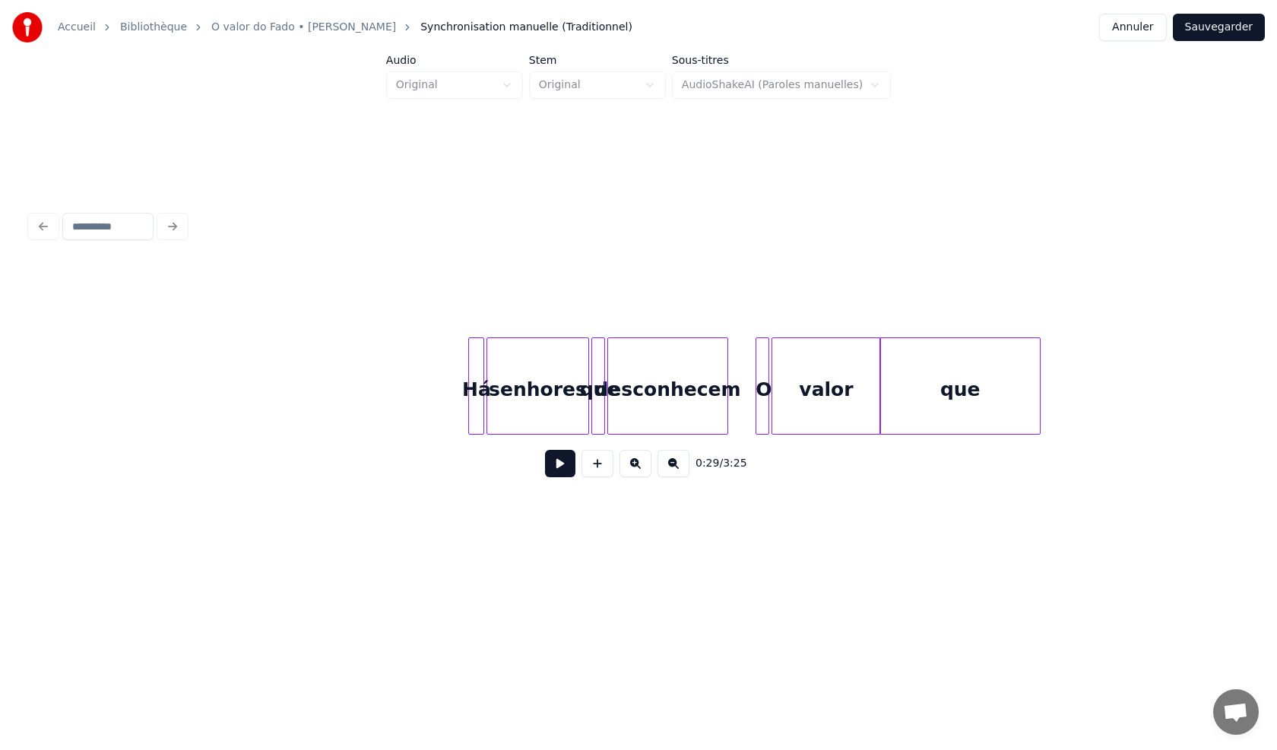
scroll to position [0, 776]
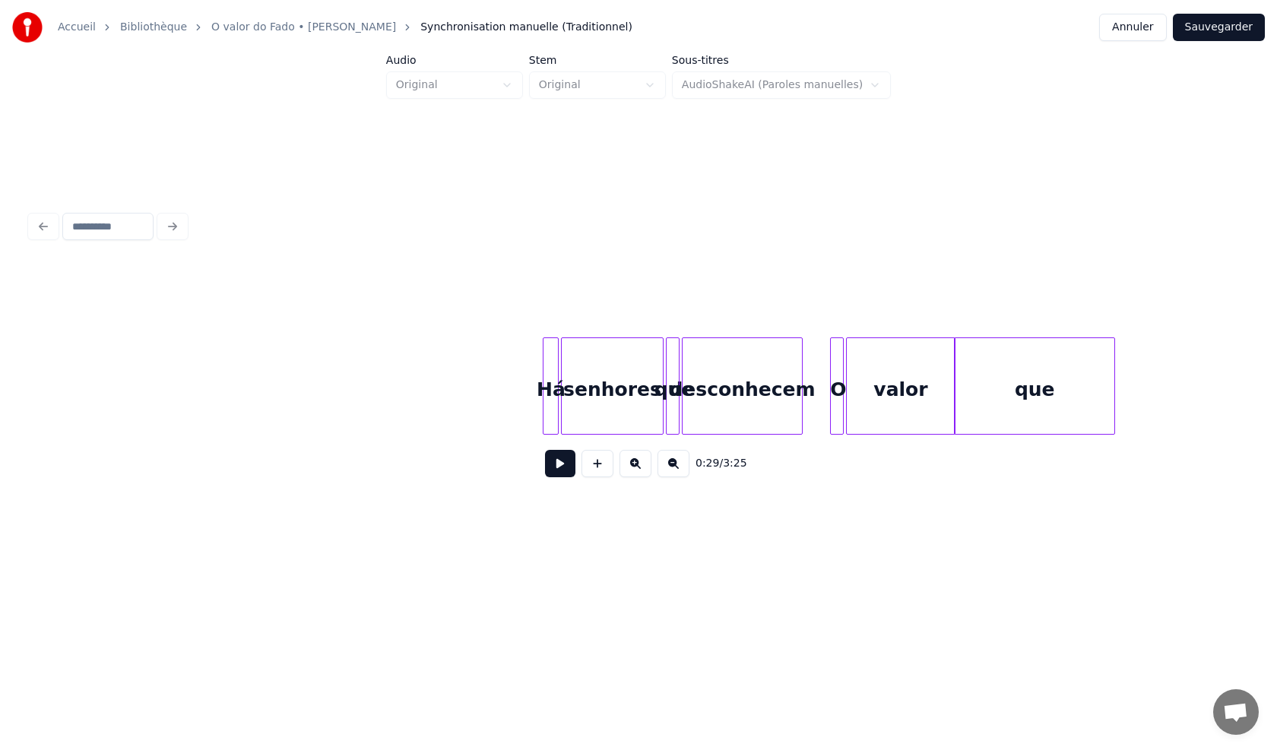
click at [565, 464] on button at bounding box center [560, 463] width 30 height 27
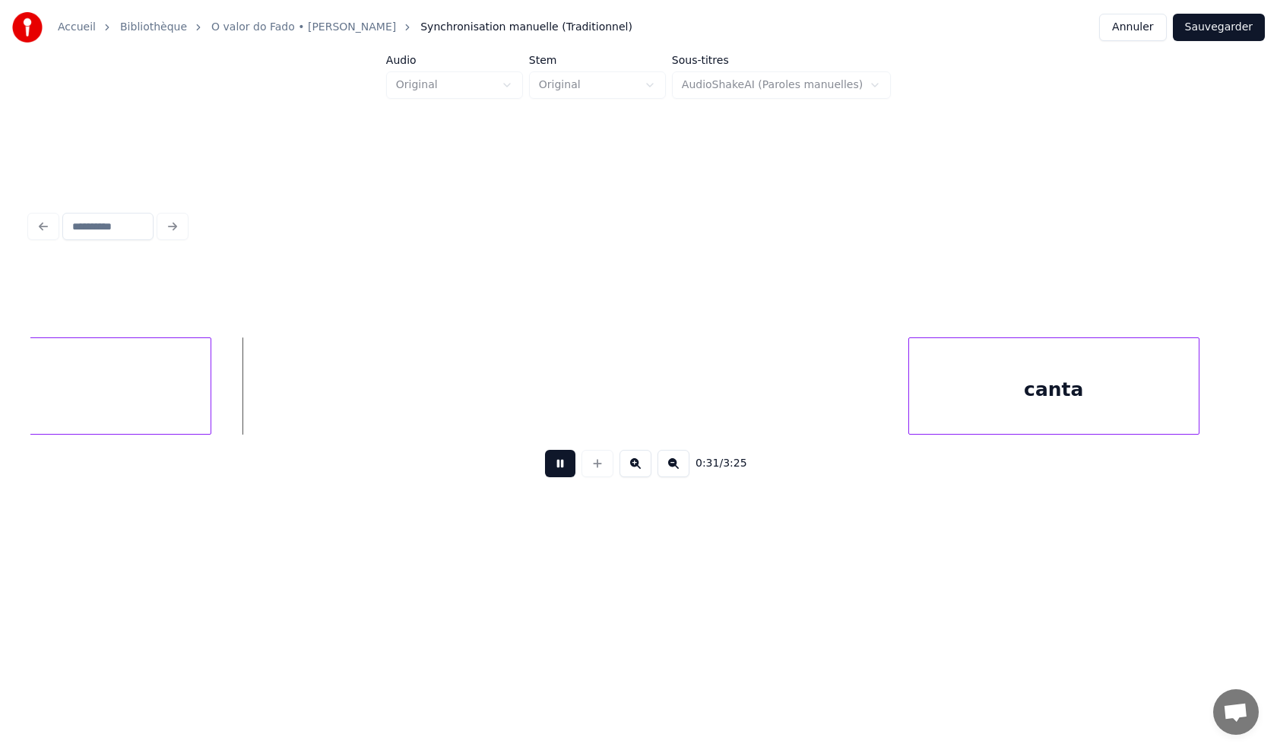
click at [561, 468] on button at bounding box center [560, 463] width 30 height 27
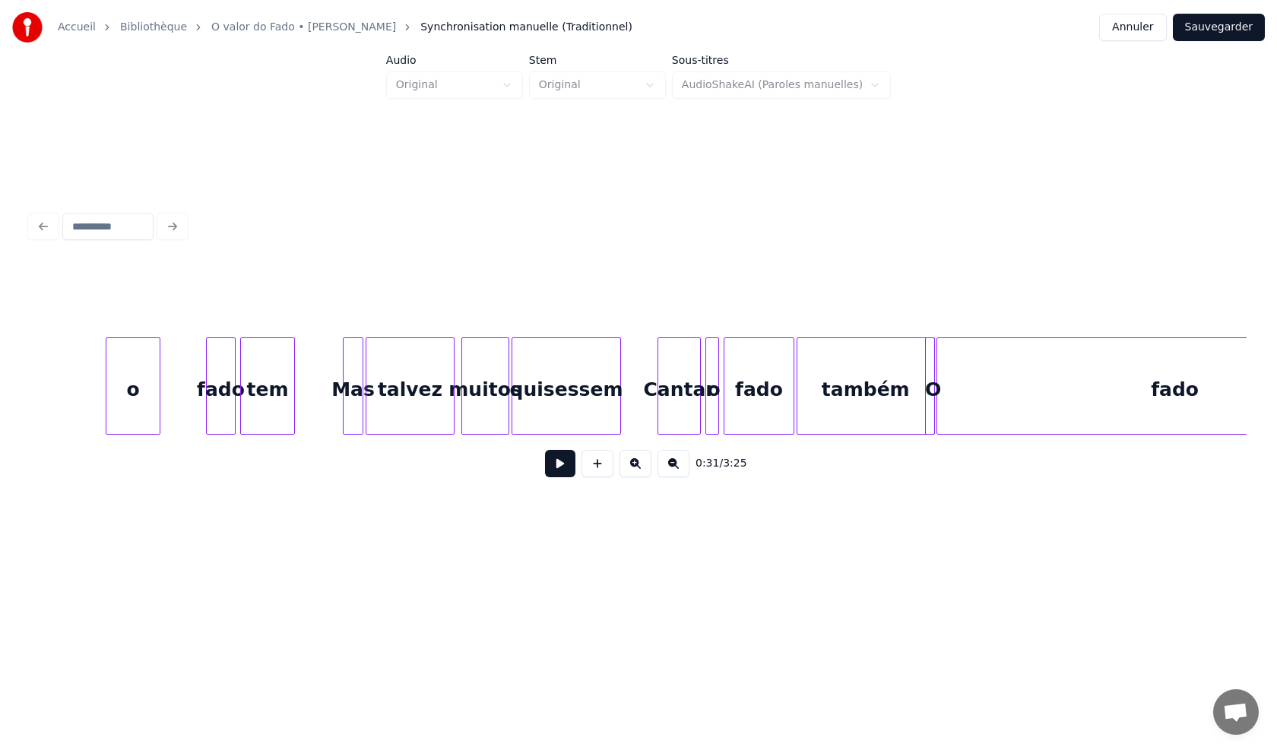
scroll to position [0, 2074]
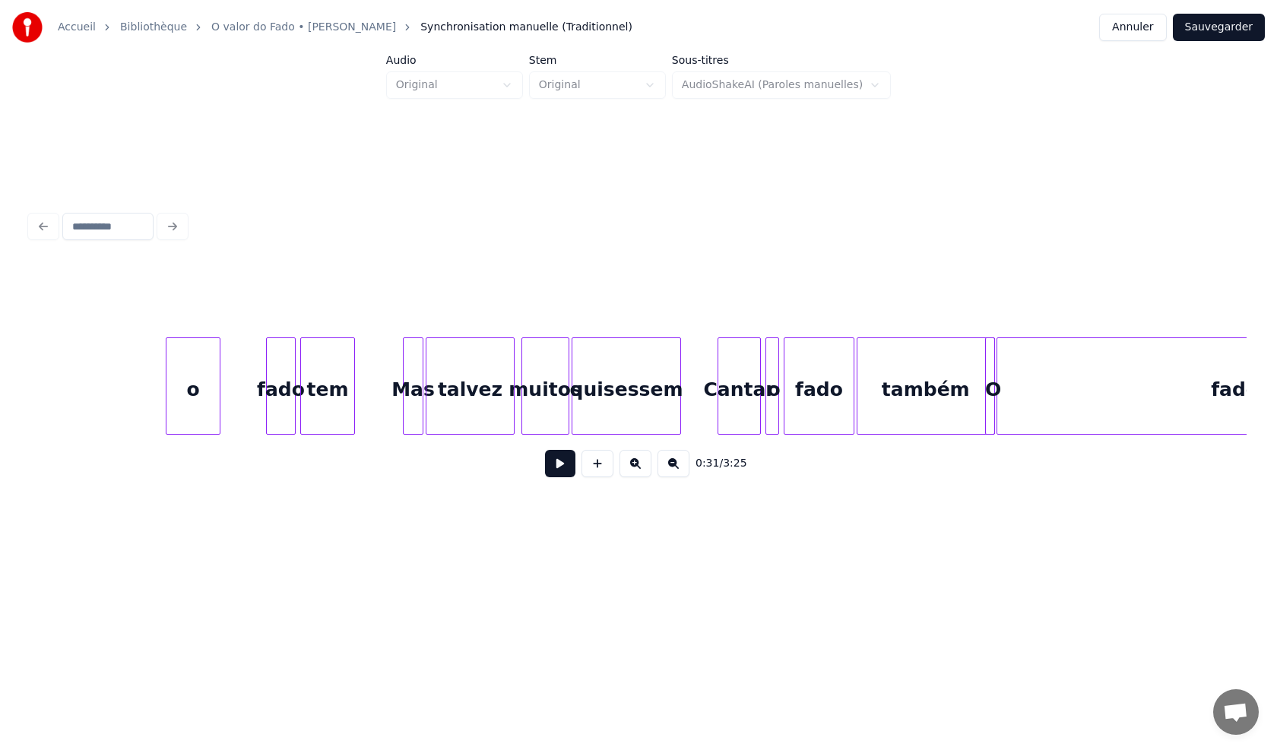
click at [188, 403] on div "o" at bounding box center [192, 389] width 53 height 103
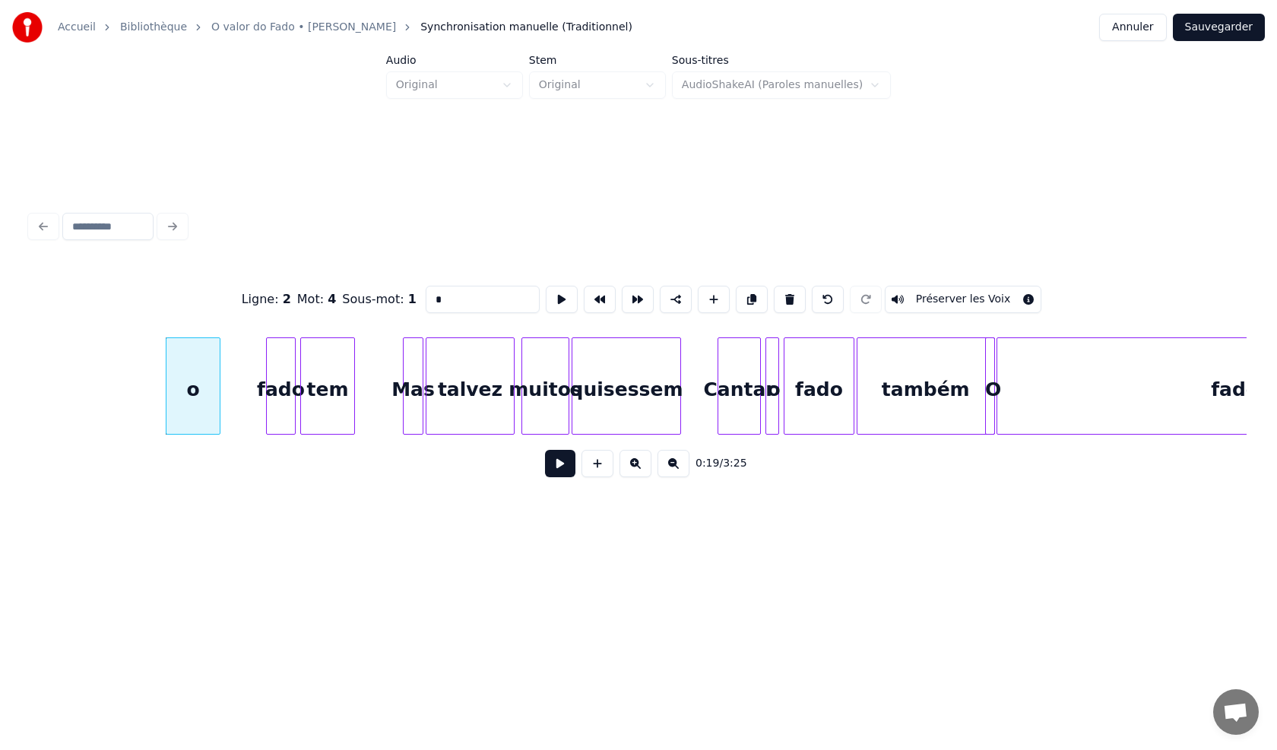
click at [561, 473] on button at bounding box center [560, 463] width 30 height 27
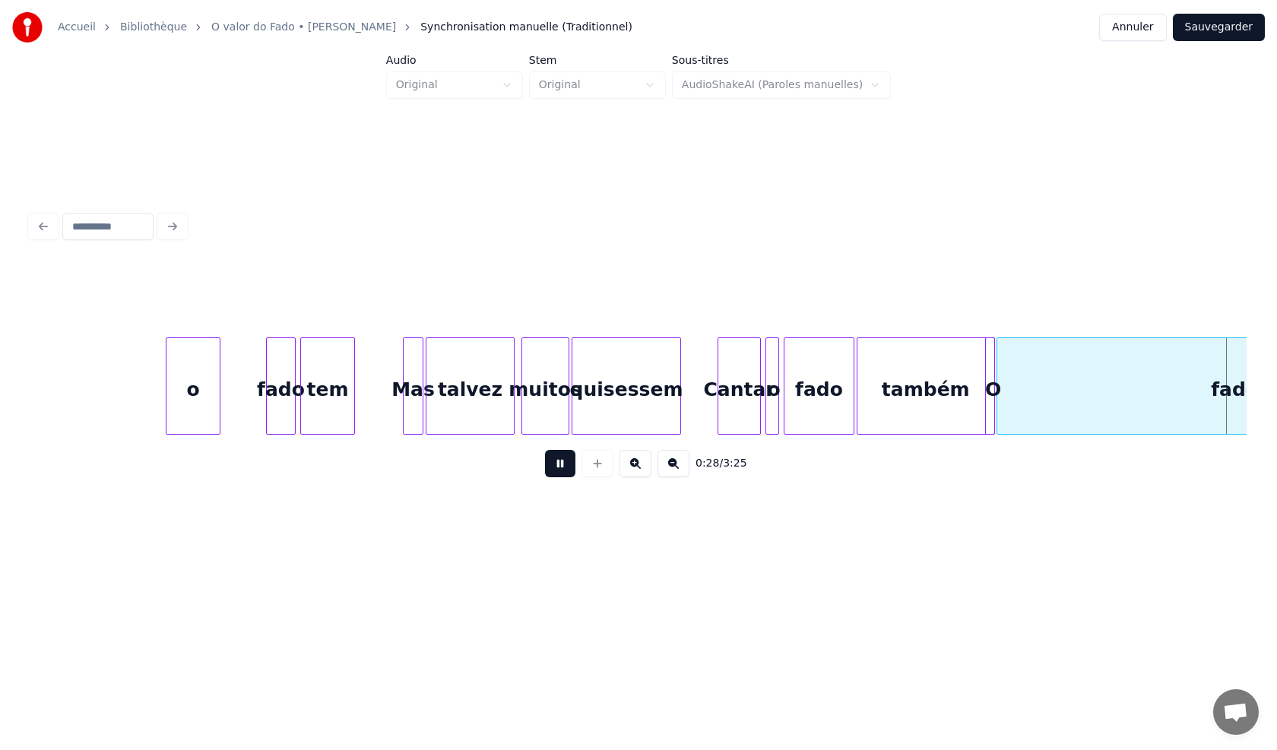
click at [552, 477] on button at bounding box center [560, 463] width 30 height 27
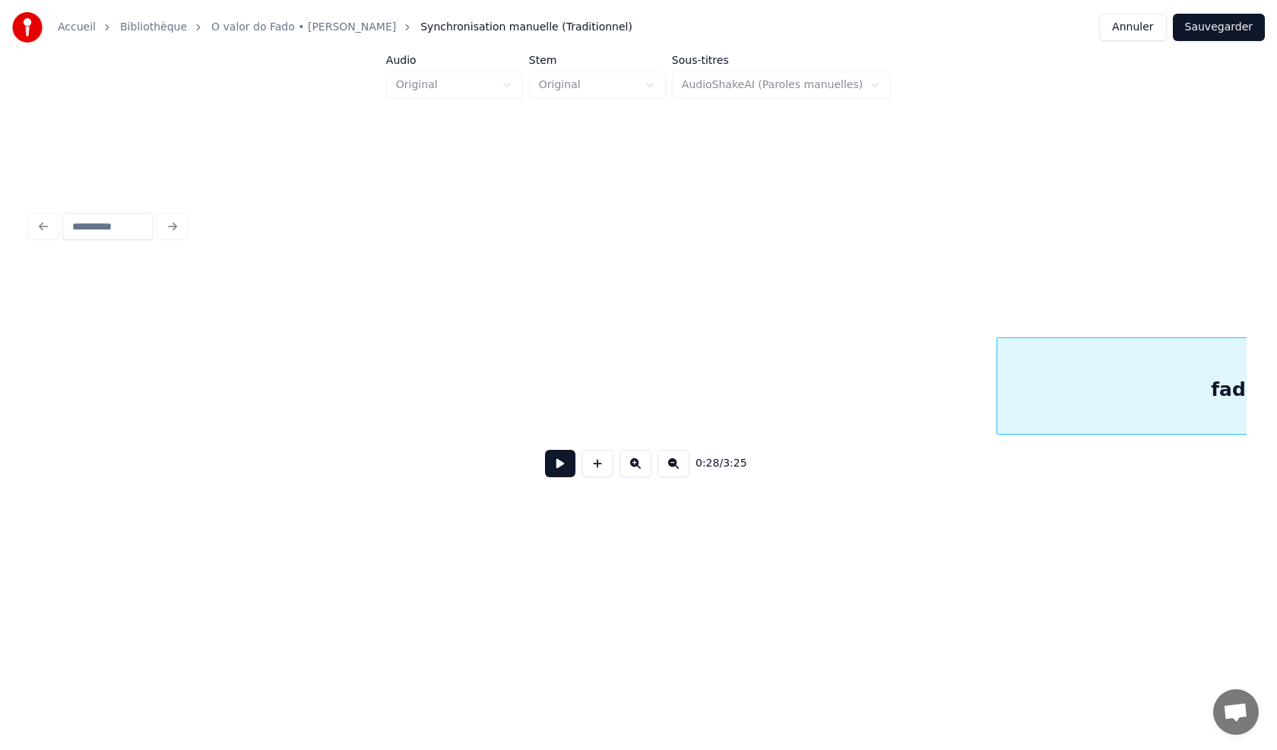
scroll to position [0, 3290]
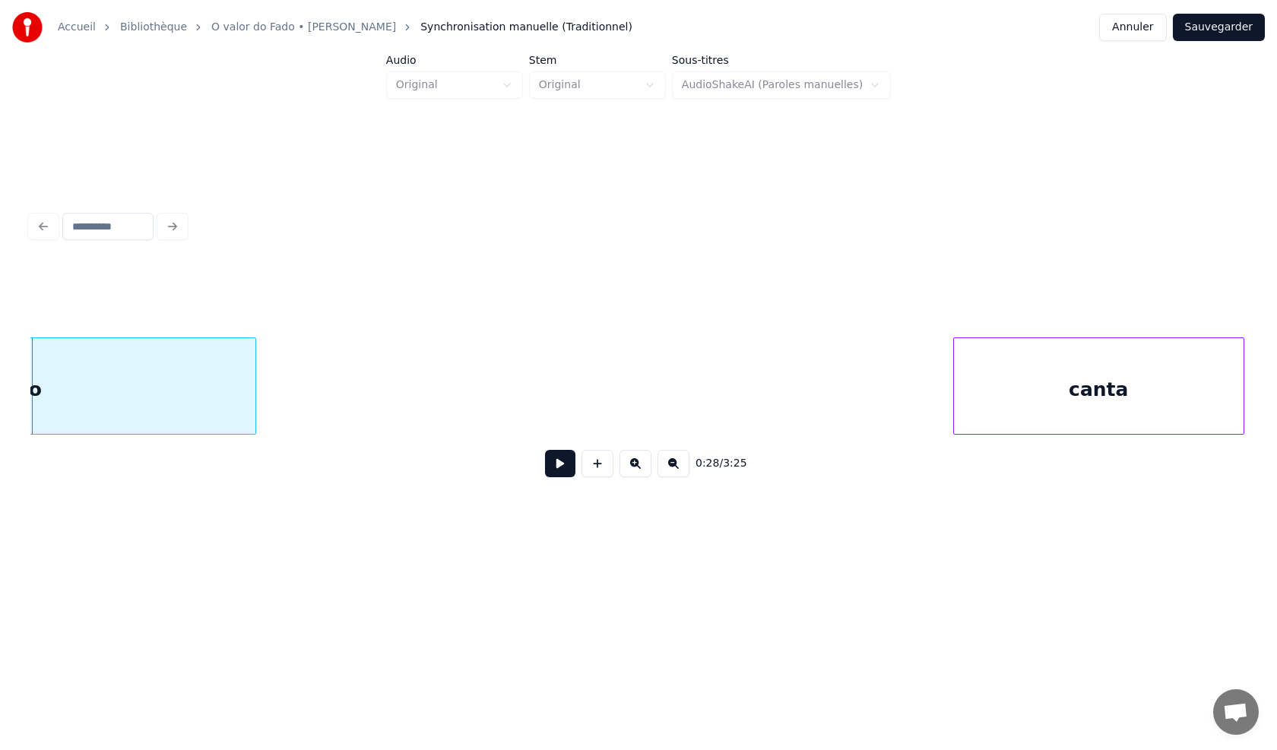
drag, startPoint x: 715, startPoint y: 561, endPoint x: 640, endPoint y: 574, distance: 76.3
click at [669, 583] on html "Accueil Bibliothèque O valor do Fado • Gabino Ferreira Synchronisation manuelle…" at bounding box center [638, 298] width 1277 height 597
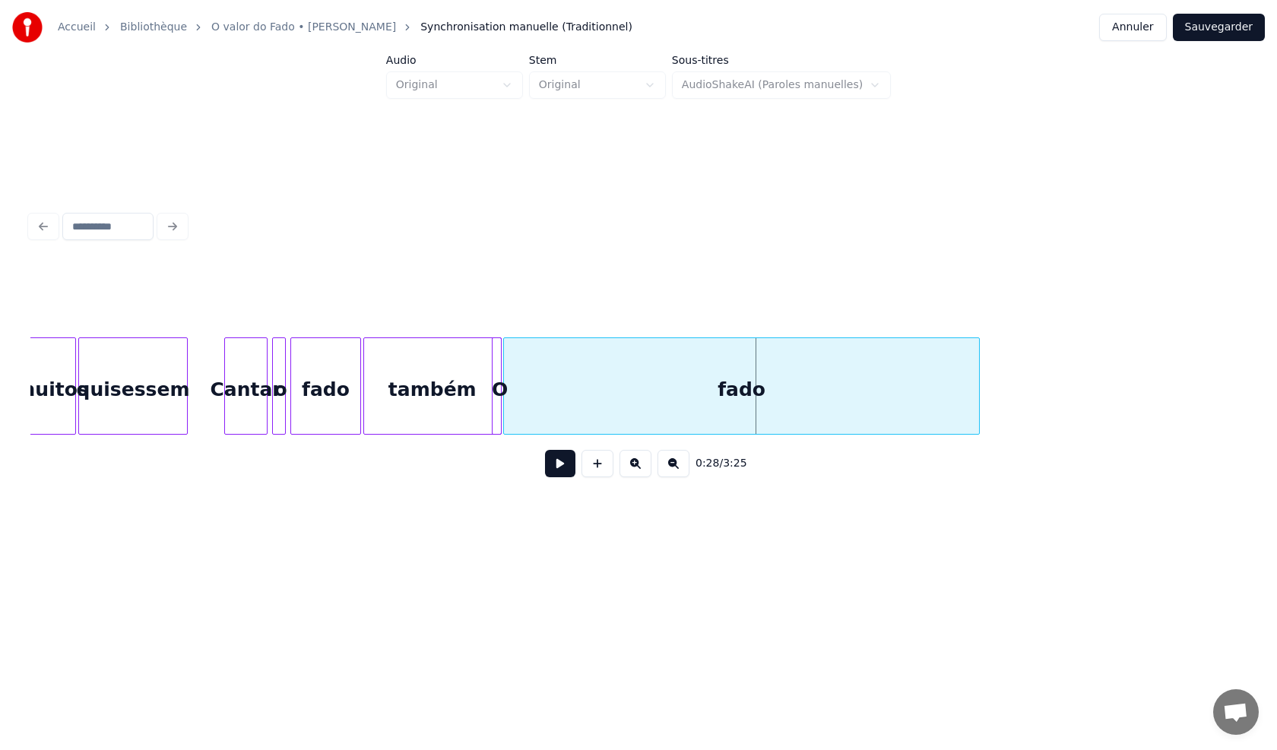
scroll to position [0, 2552]
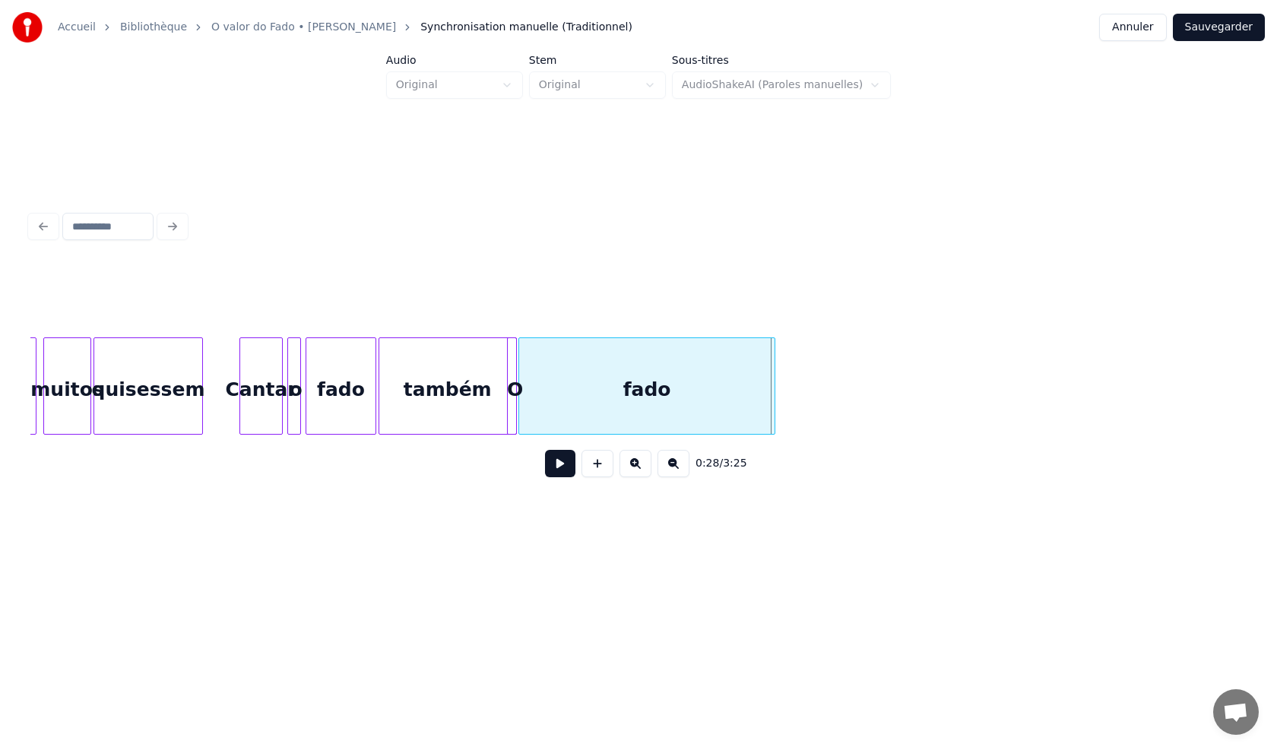
click at [772, 410] on div at bounding box center [772, 386] width 5 height 96
click at [777, 407] on div at bounding box center [779, 386] width 5 height 96
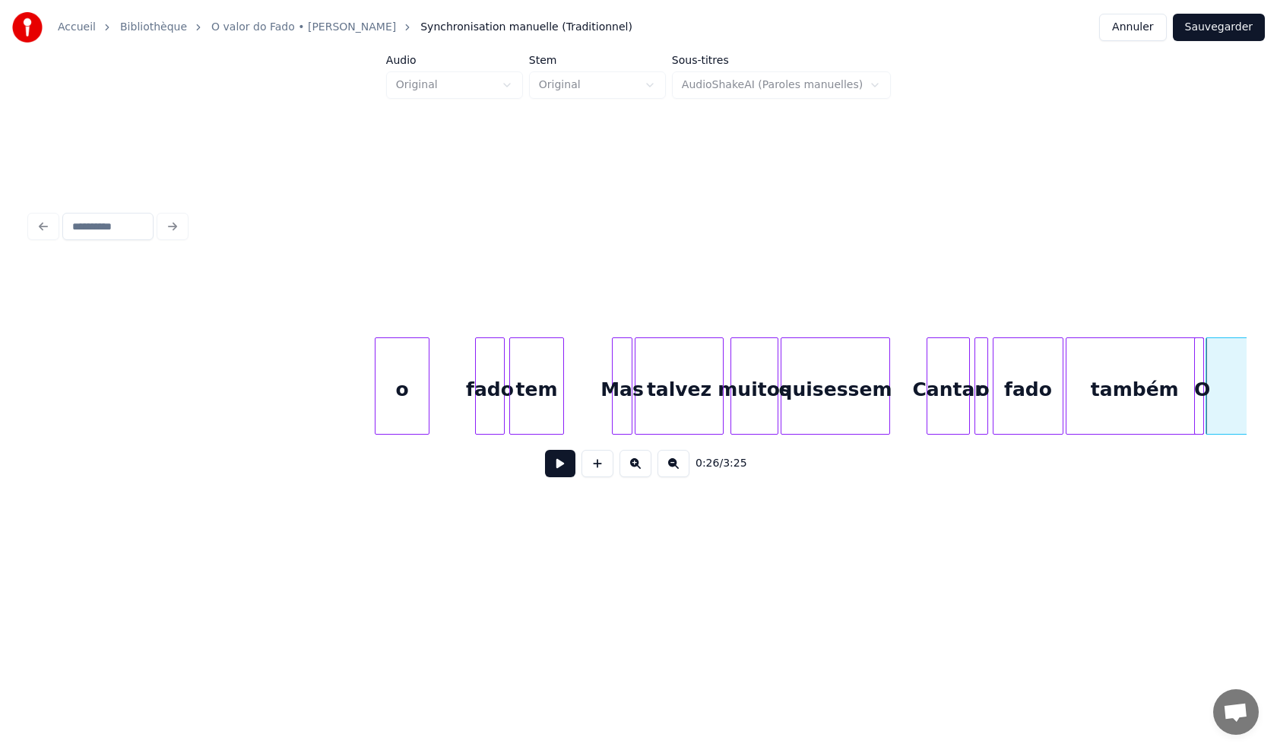
scroll to position [0, 1836]
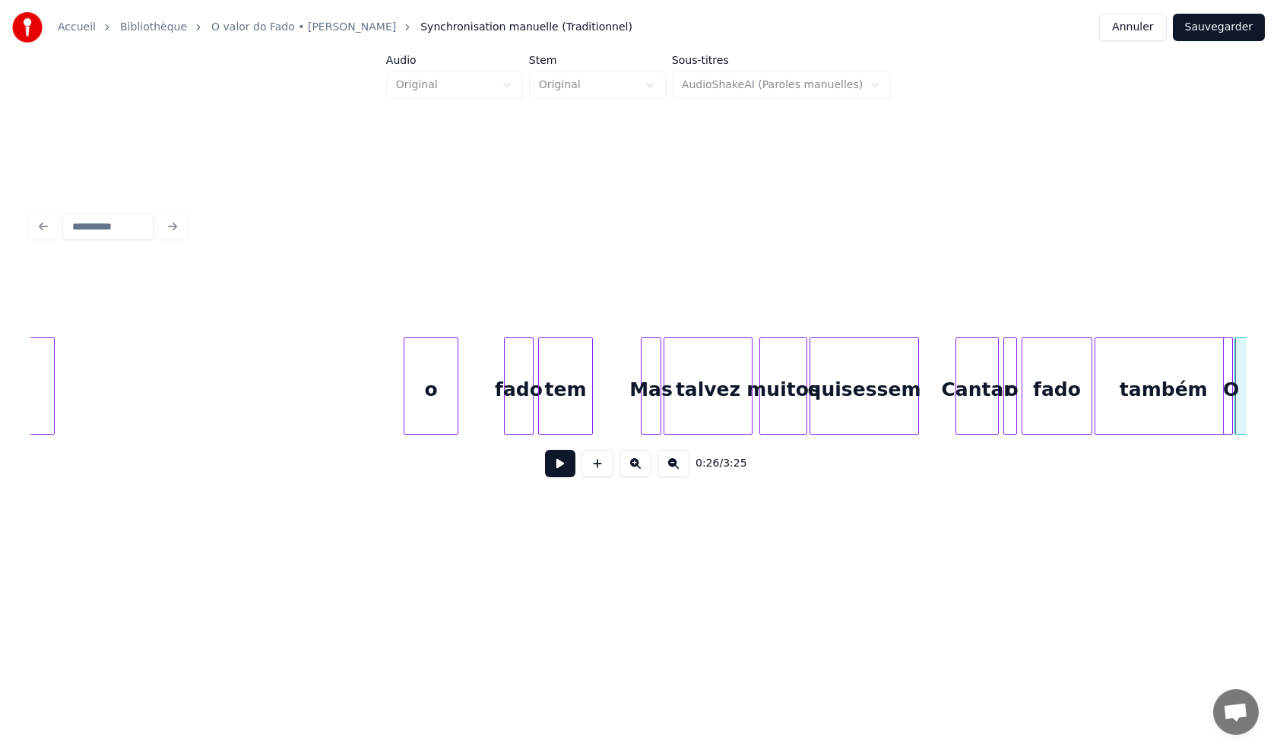
click at [557, 476] on button at bounding box center [560, 463] width 30 height 27
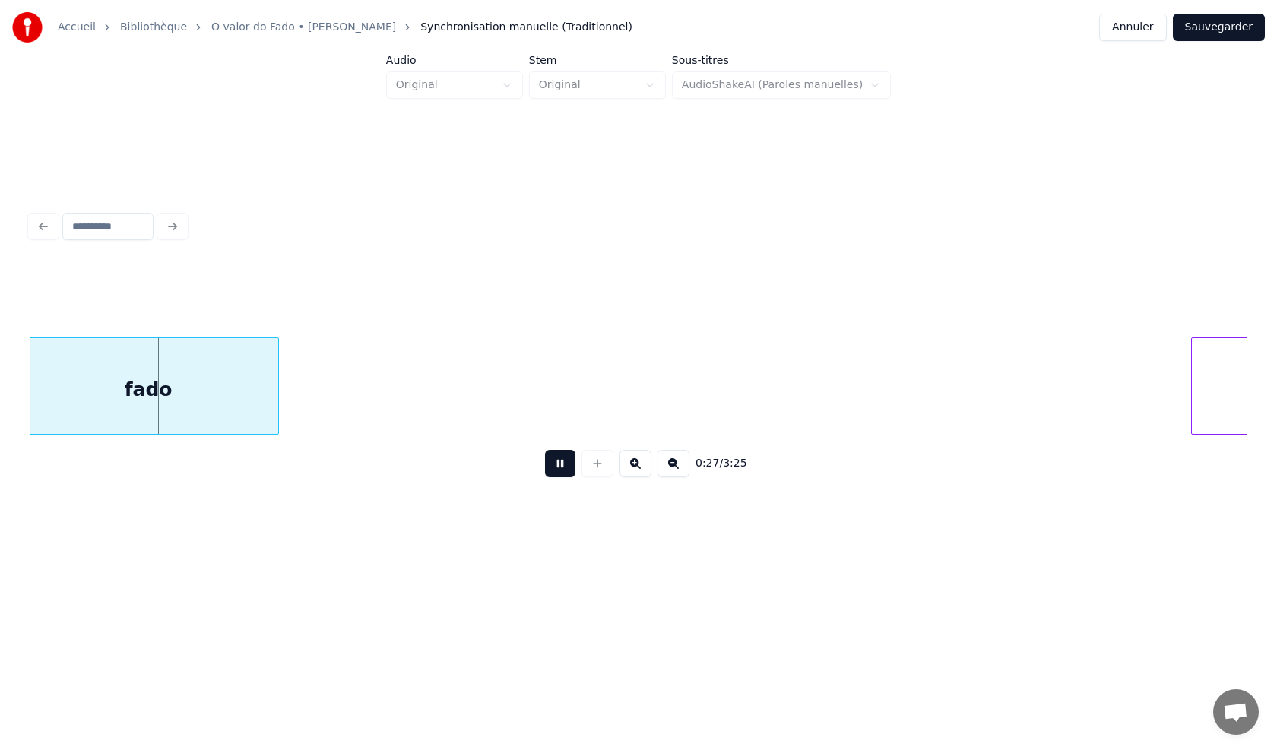
click at [558, 477] on button at bounding box center [560, 463] width 30 height 27
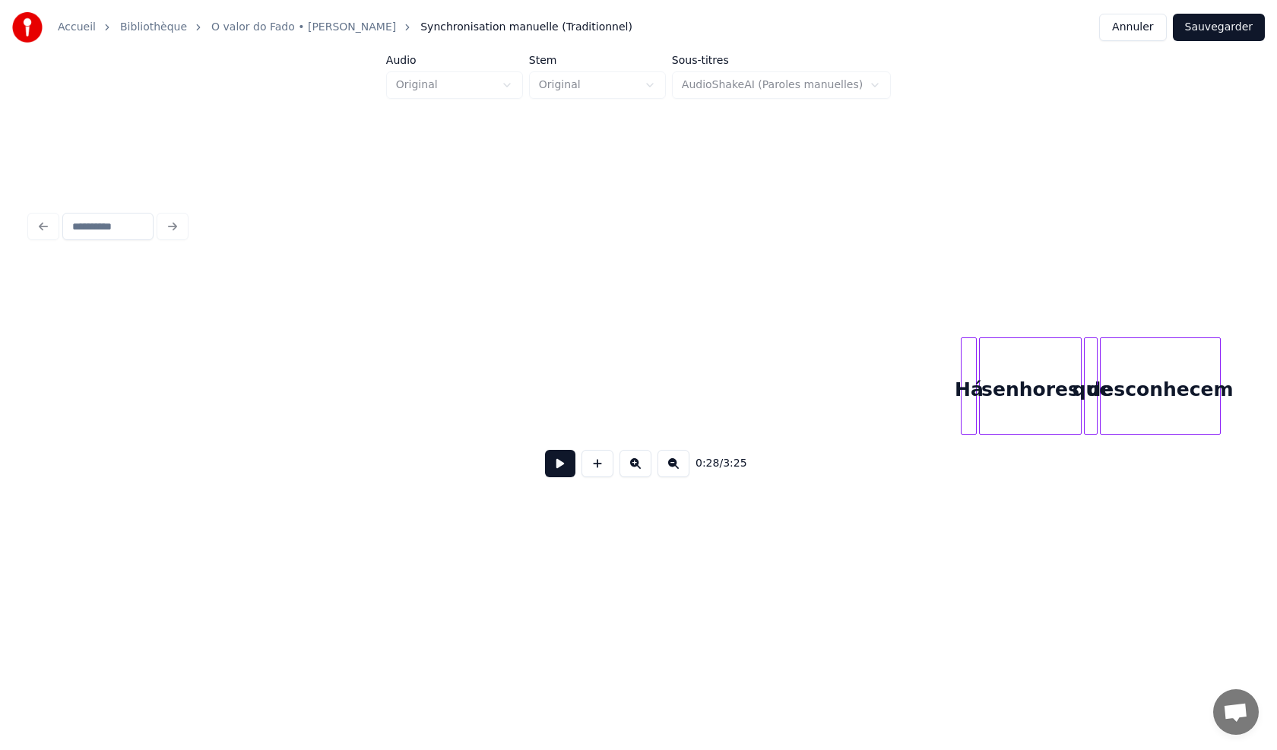
scroll to position [0, 359]
click at [553, 473] on button at bounding box center [560, 463] width 30 height 27
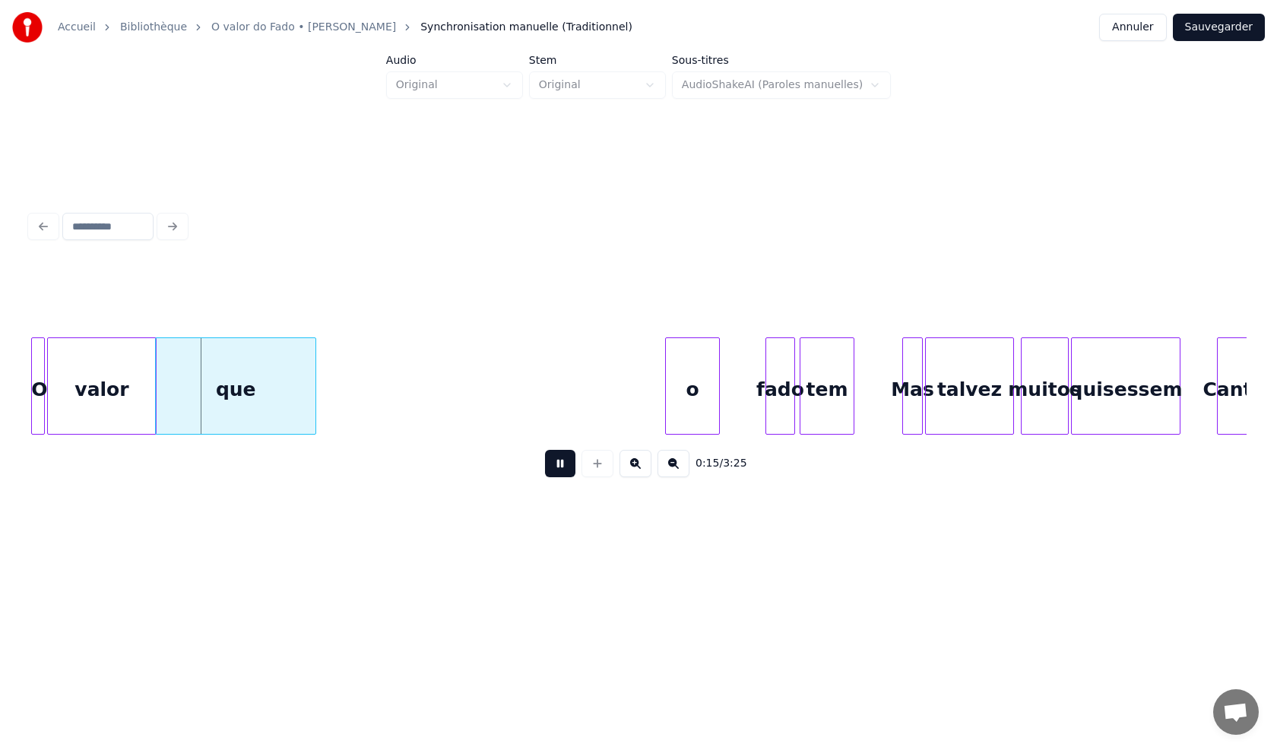
click at [559, 474] on button at bounding box center [560, 463] width 30 height 27
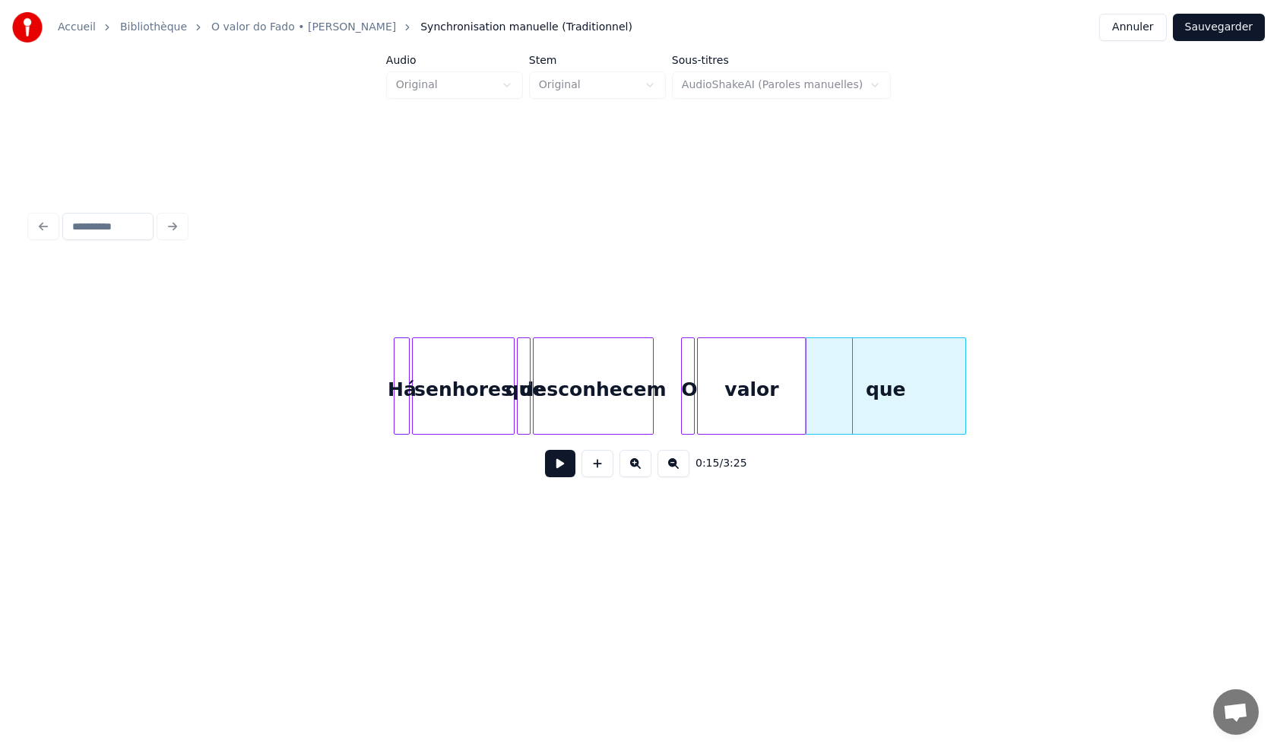
scroll to position [0, 940]
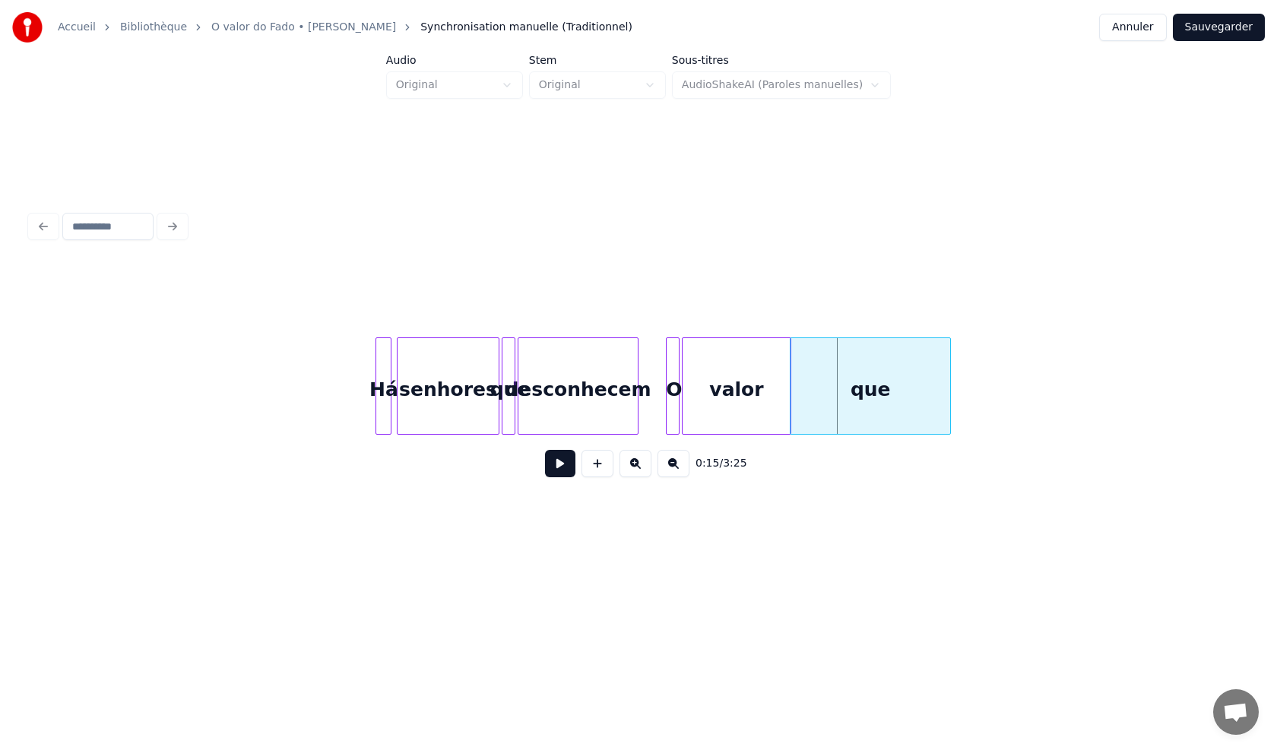
click at [375, 411] on div "Há" at bounding box center [383, 385] width 16 height 97
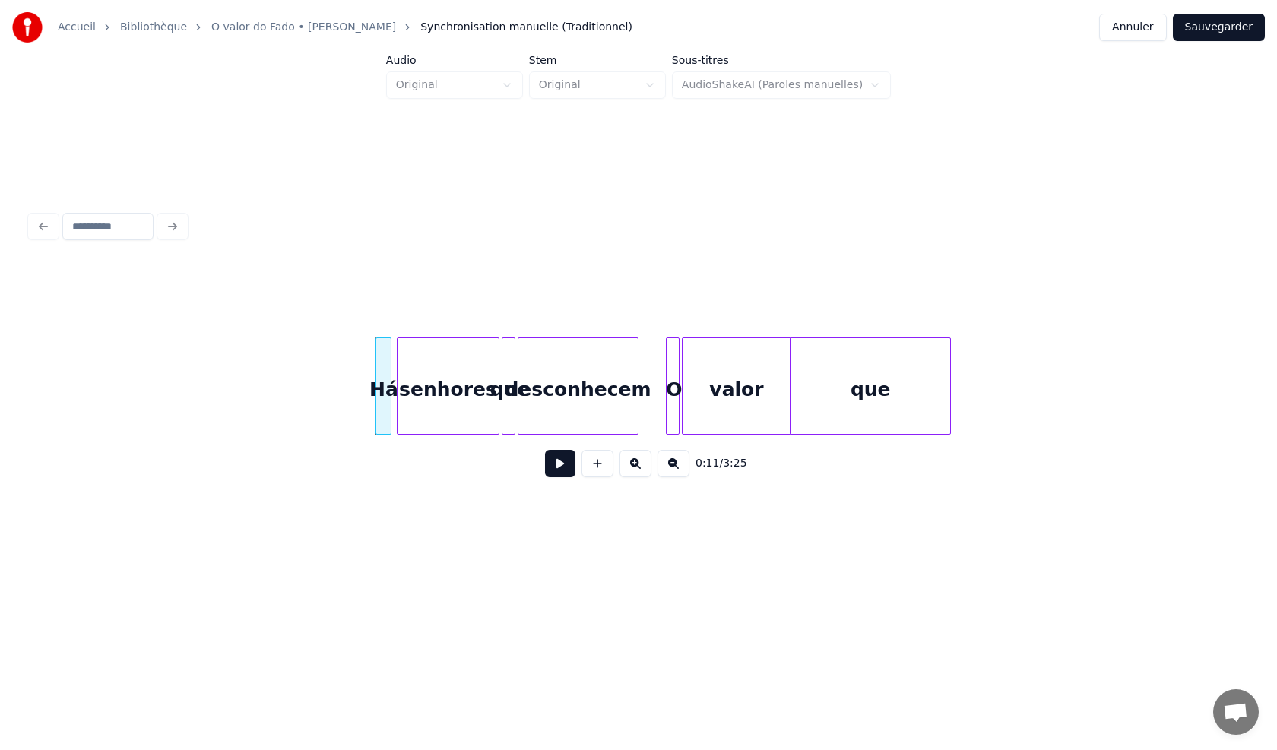
click at [397, 408] on div at bounding box center [399, 386] width 5 height 96
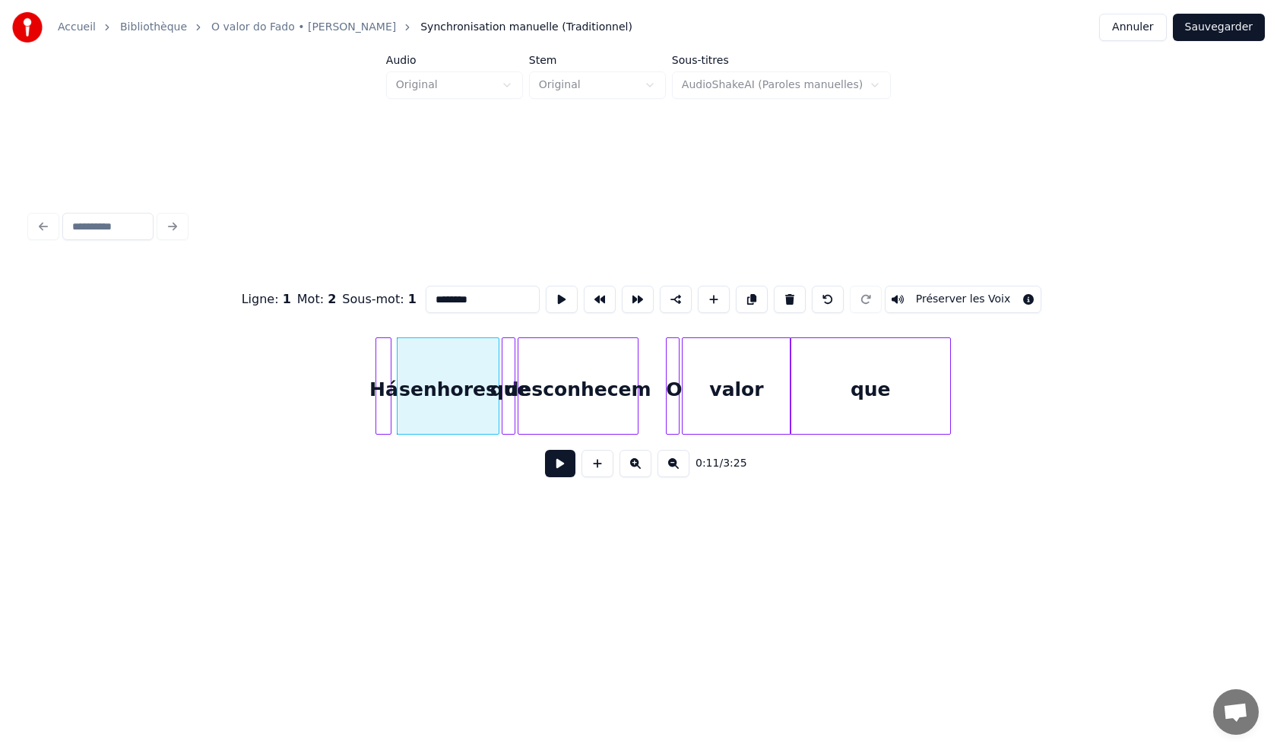
click at [397, 408] on div at bounding box center [399, 386] width 5 height 96
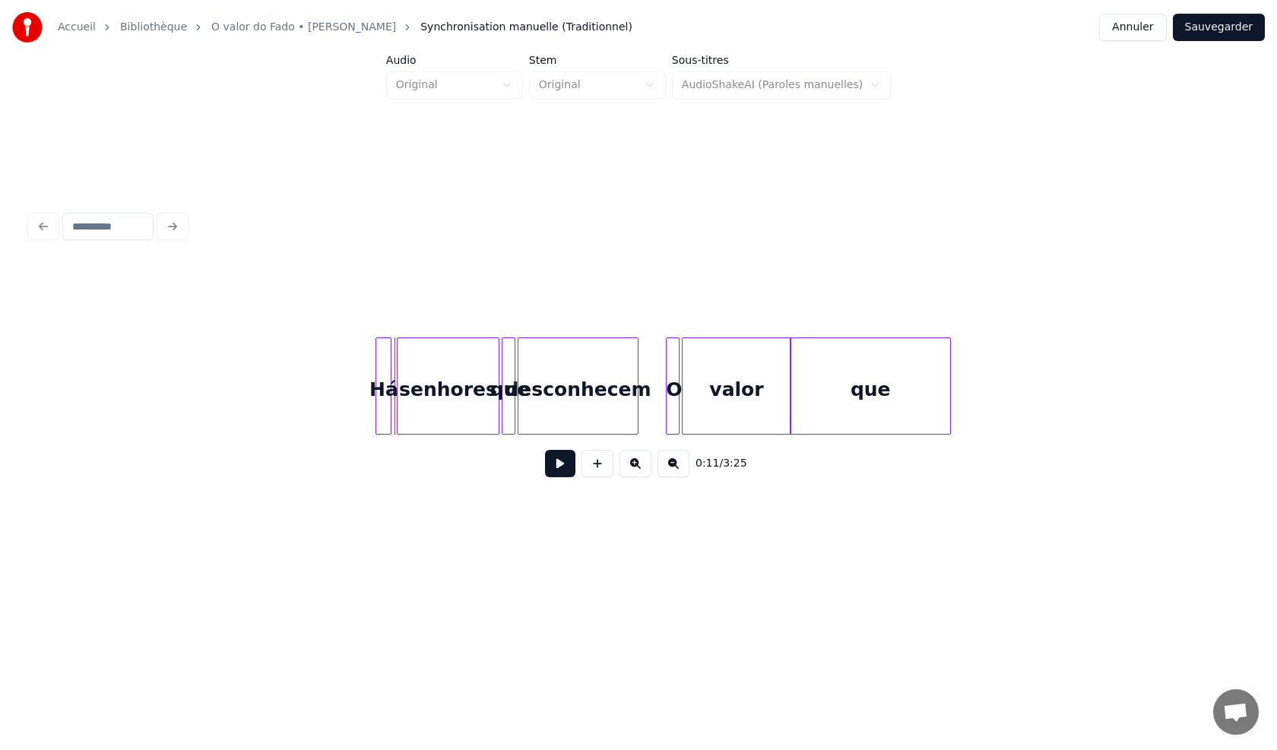
click at [397, 407] on div "senhores" at bounding box center [448, 385] width 103 height 97
click at [652, 419] on div "desconhecem" at bounding box center [592, 385] width 121 height 97
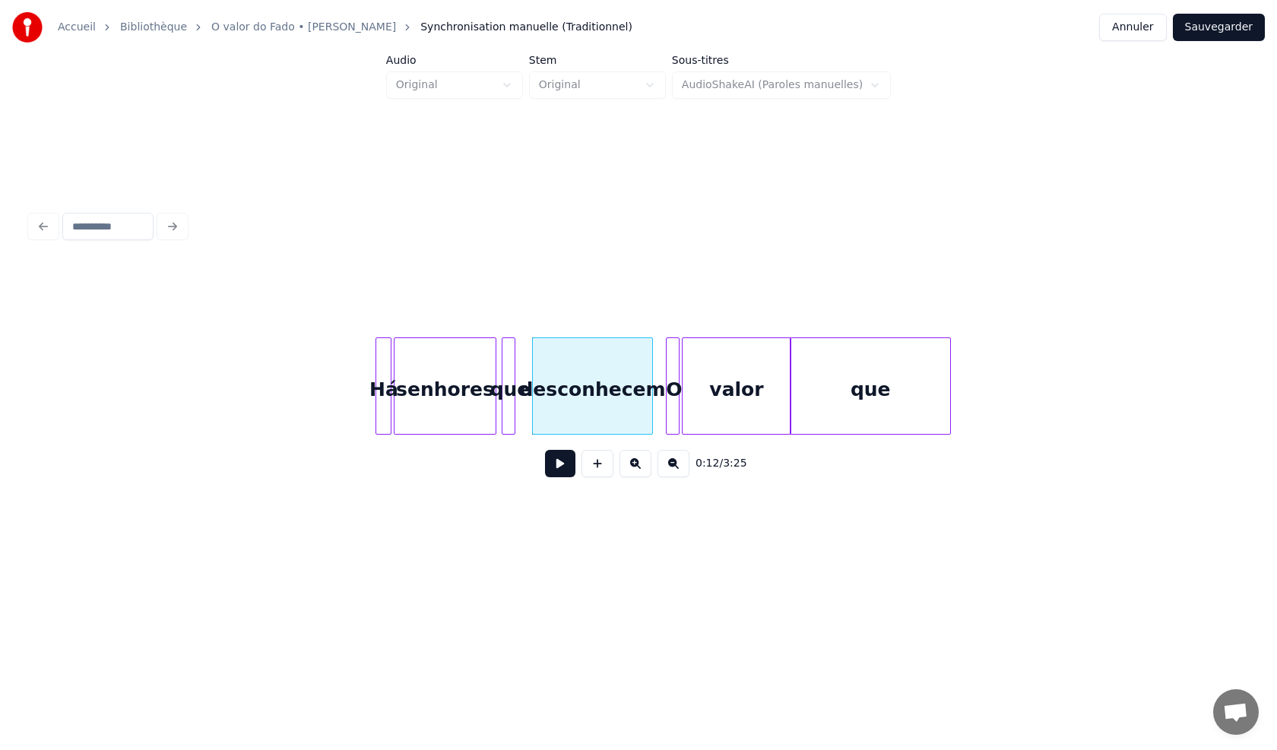
click at [568, 472] on button at bounding box center [560, 463] width 30 height 27
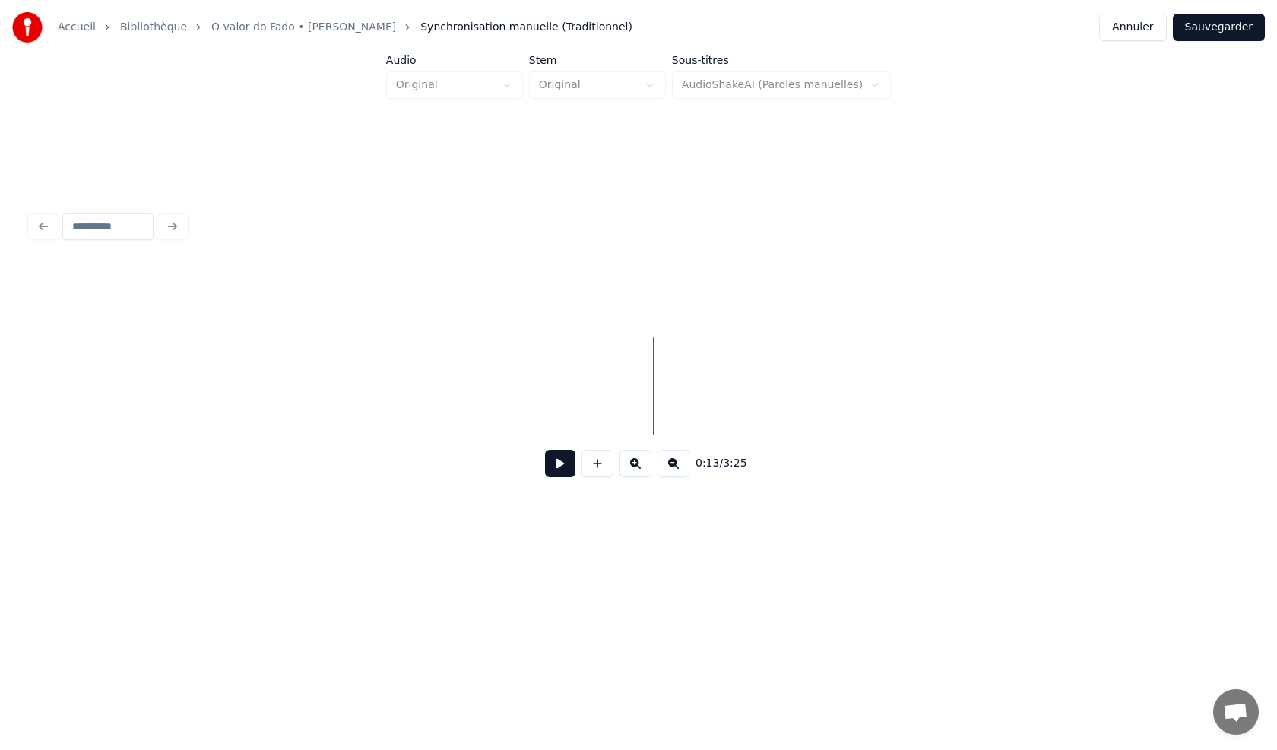
scroll to position [0, 2004]
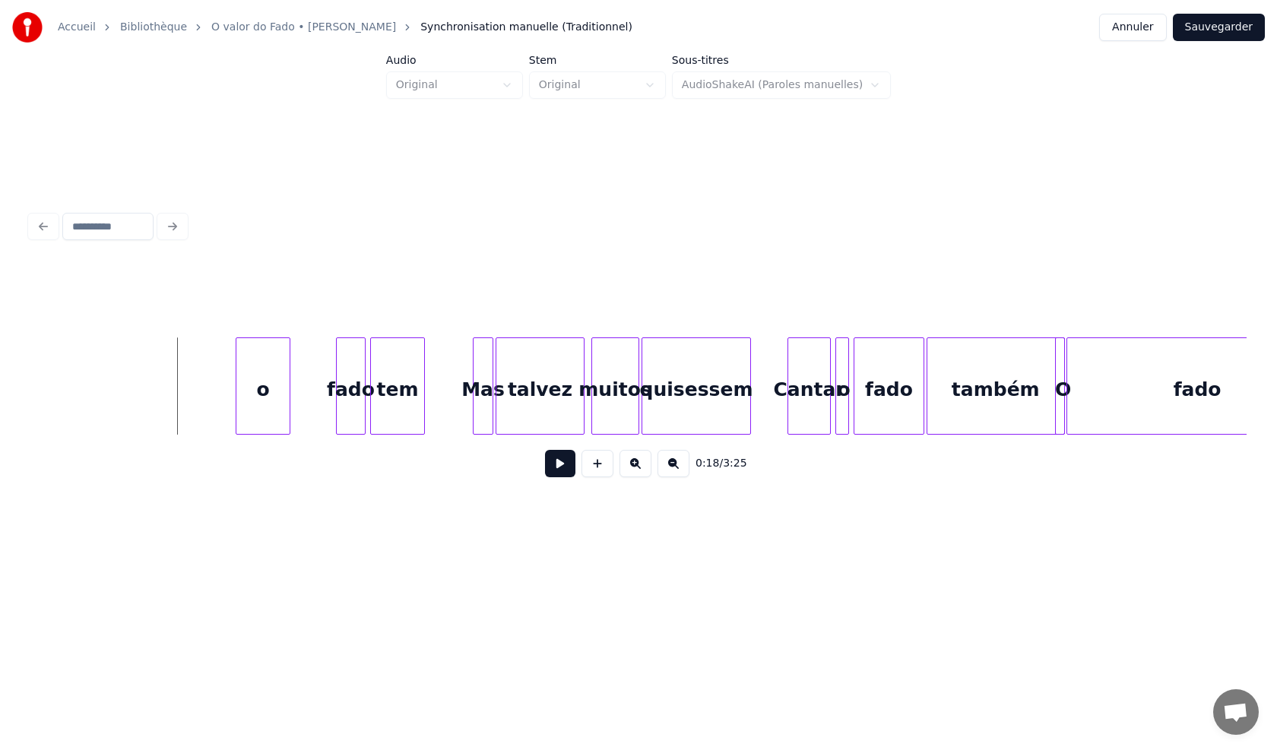
click at [562, 473] on button at bounding box center [560, 463] width 30 height 27
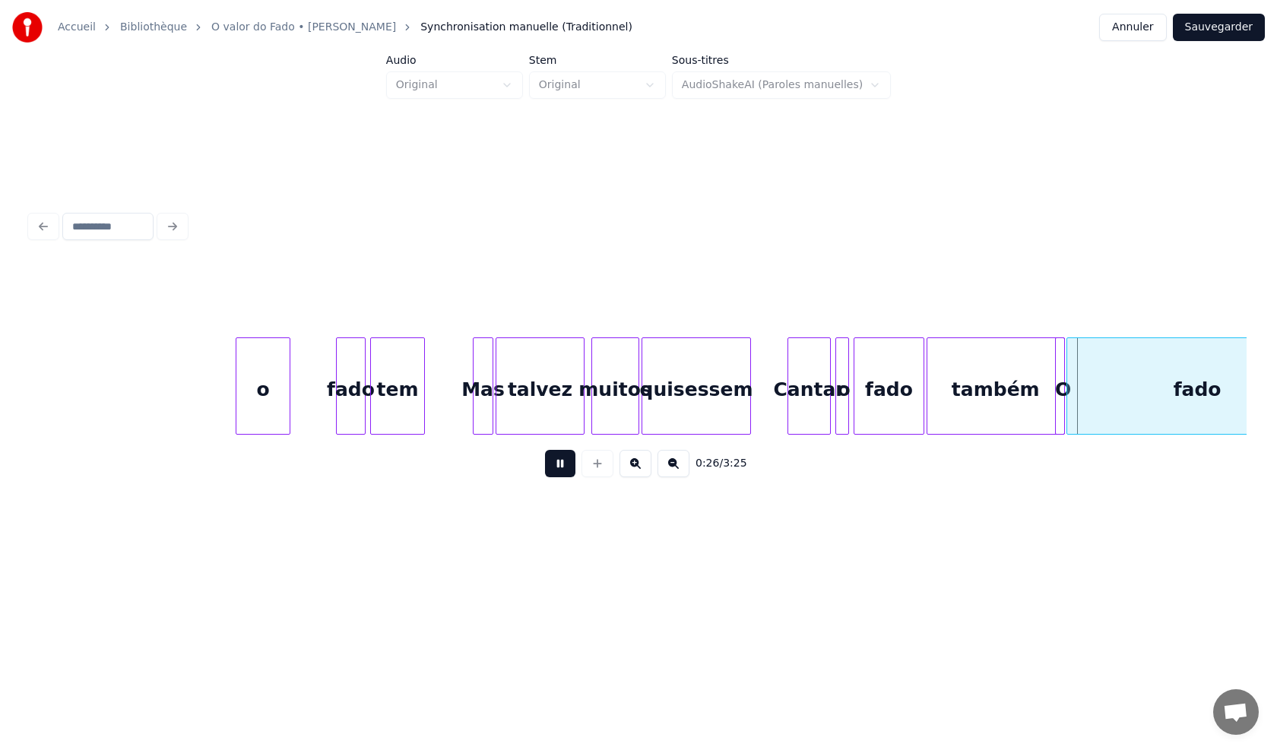
click at [555, 470] on button at bounding box center [560, 463] width 30 height 27
click at [555, 471] on button at bounding box center [560, 463] width 30 height 27
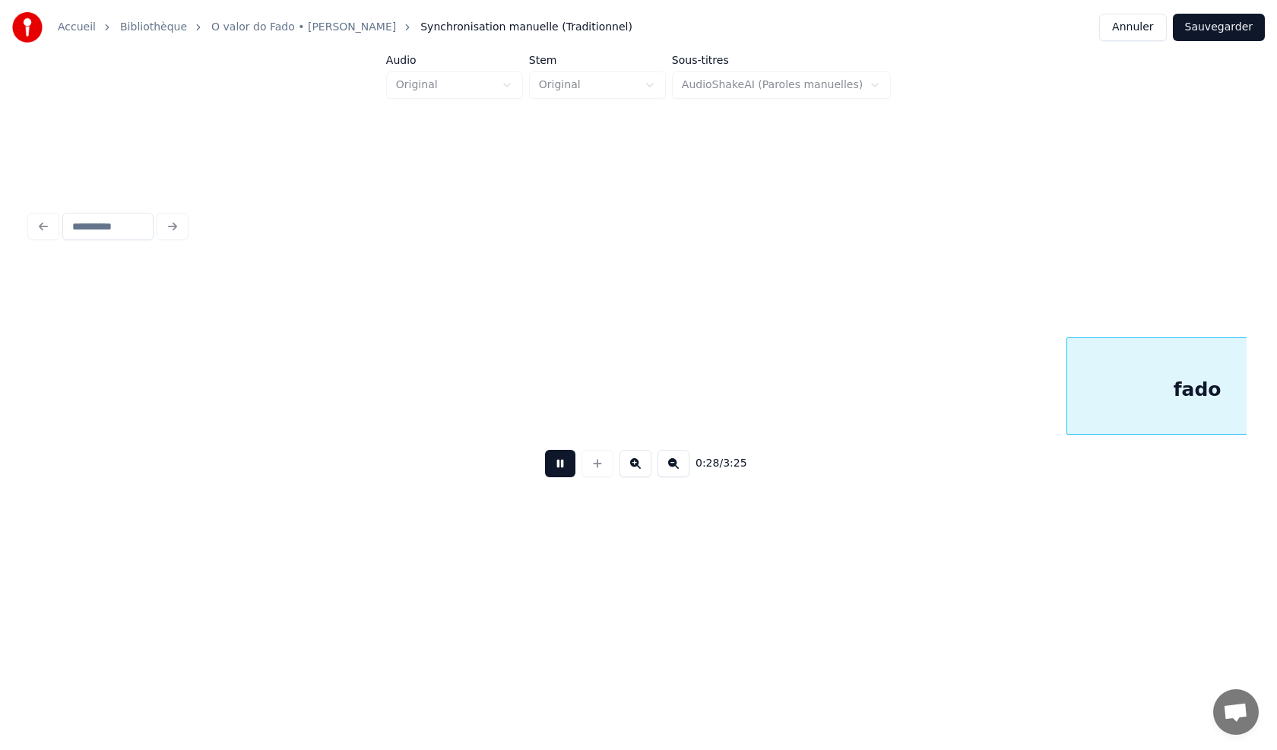
scroll to position [0, 3220]
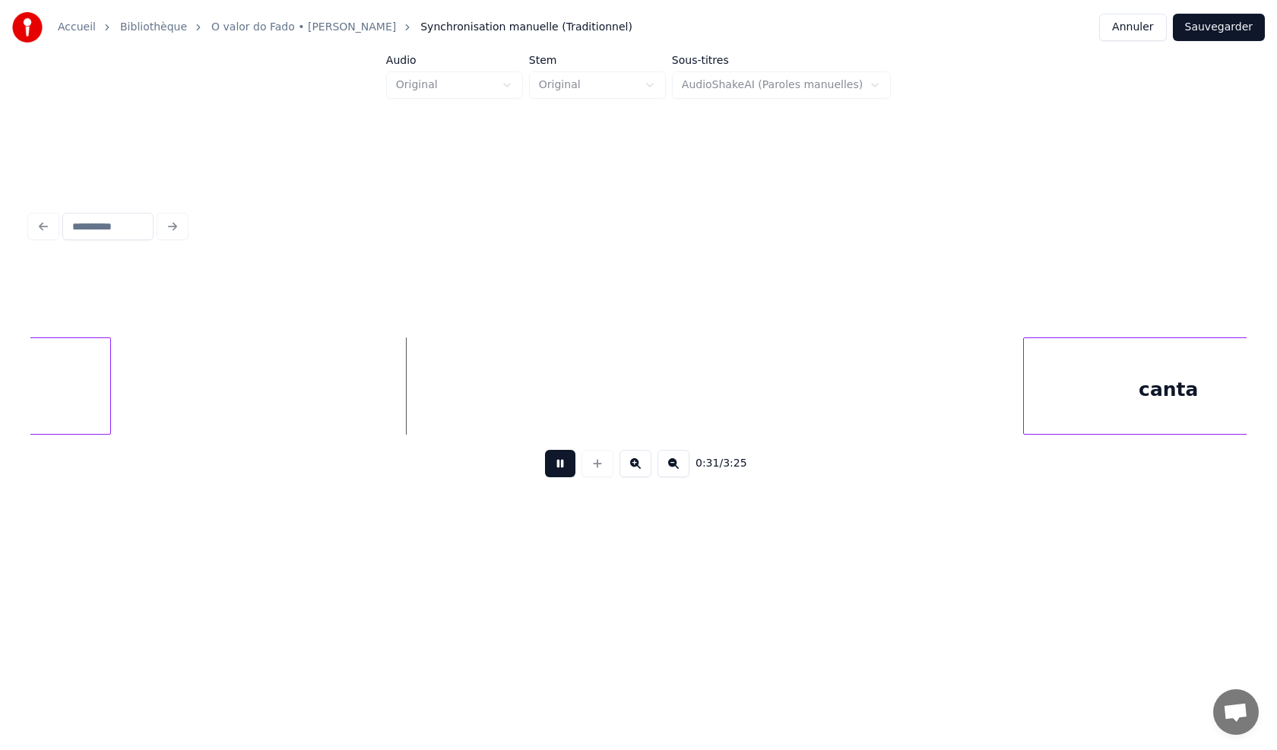
click at [1027, 441] on div "0:31 / 3:25" at bounding box center [638, 376] width 1216 height 231
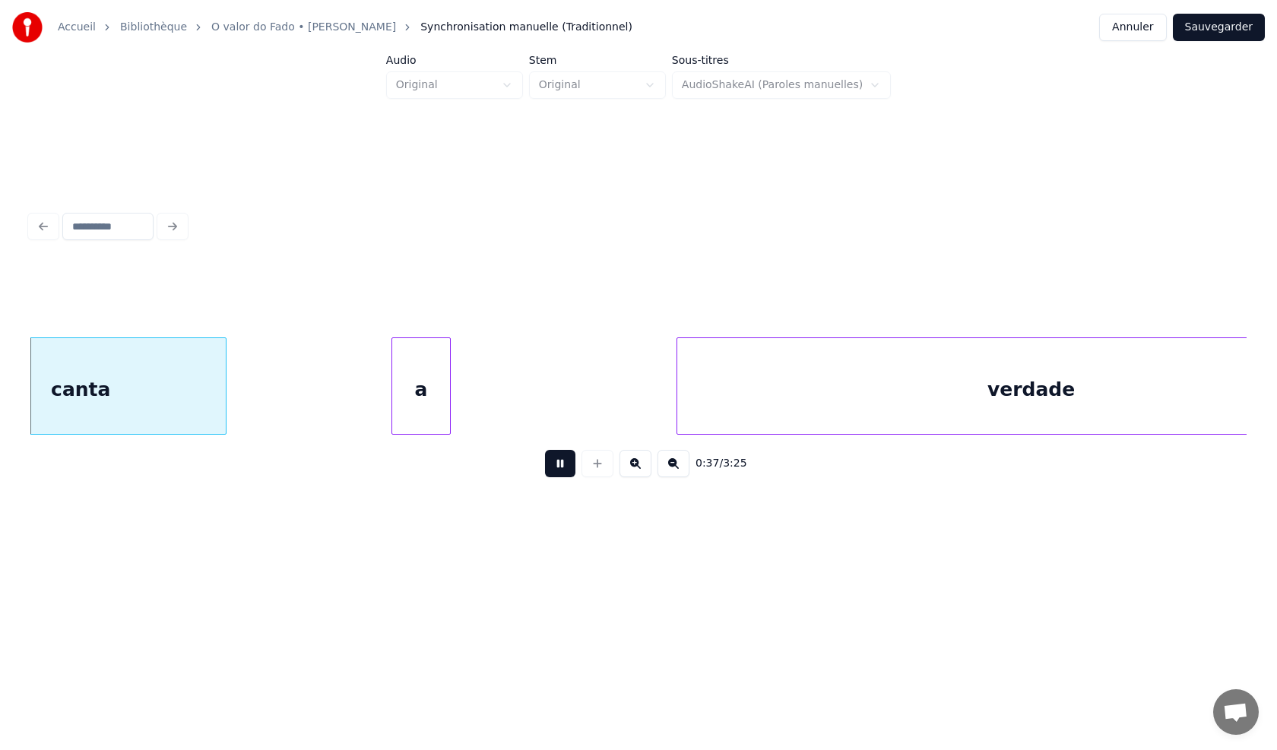
scroll to position [0, 4329]
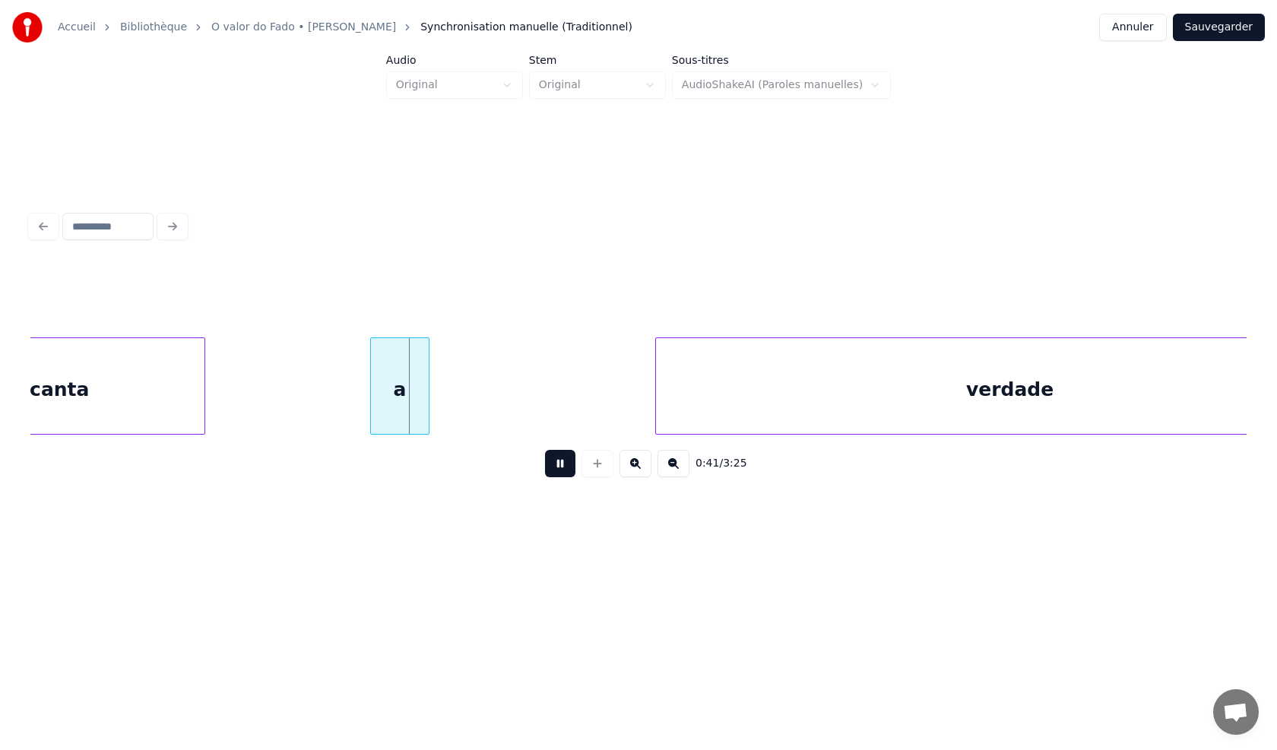
click at [414, 61] on label "Audio" at bounding box center [454, 60] width 137 height 11
drag, startPoint x: 555, startPoint y: 62, endPoint x: 586, endPoint y: 68, distance: 31.7
click at [556, 62] on label "Stem" at bounding box center [597, 60] width 137 height 11
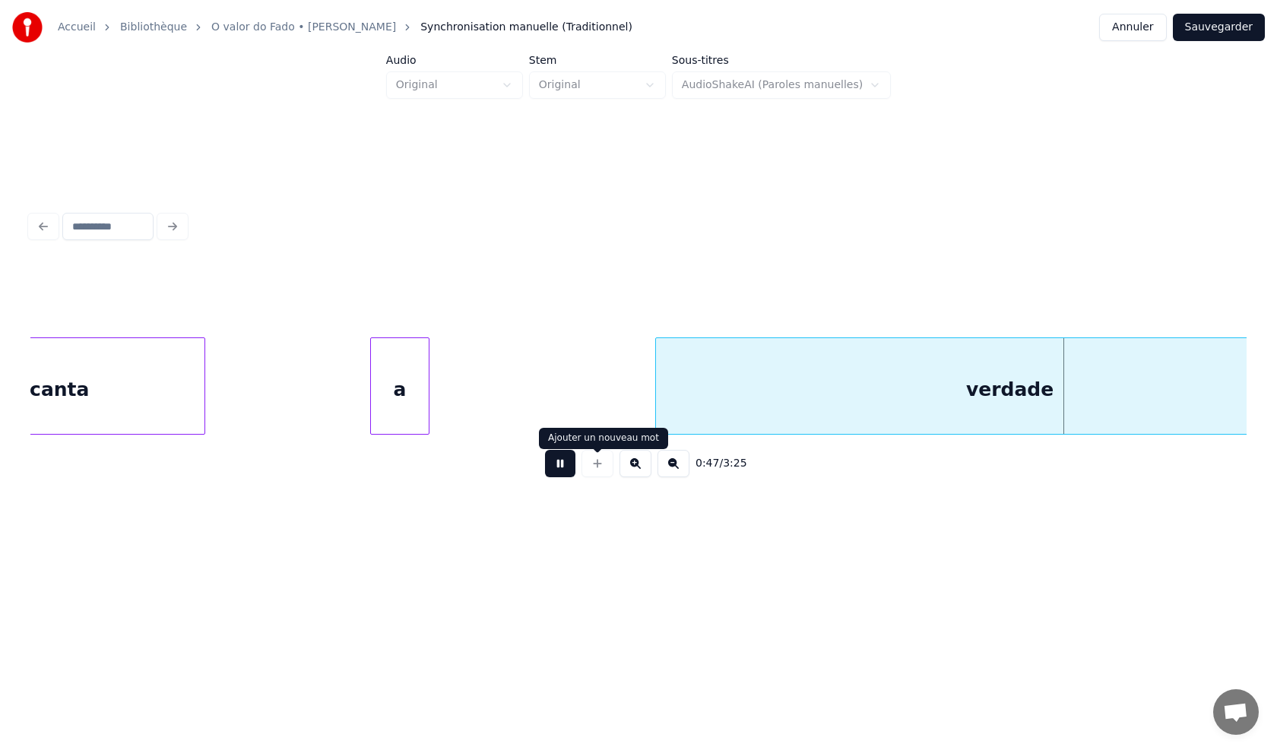
click at [557, 474] on button at bounding box center [560, 463] width 30 height 27
drag, startPoint x: 568, startPoint y: 71, endPoint x: 435, endPoint y: 27, distance: 139.4
click at [562, 70] on div "Stem Original" at bounding box center [597, 77] width 137 height 44
click at [419, 16] on div "Accueil Bibliothèque O valor do Fado • Gabino Ferreira Synchronisation manuelle…" at bounding box center [322, 27] width 620 height 30
click at [80, 222] on input at bounding box center [107, 226] width 91 height 27
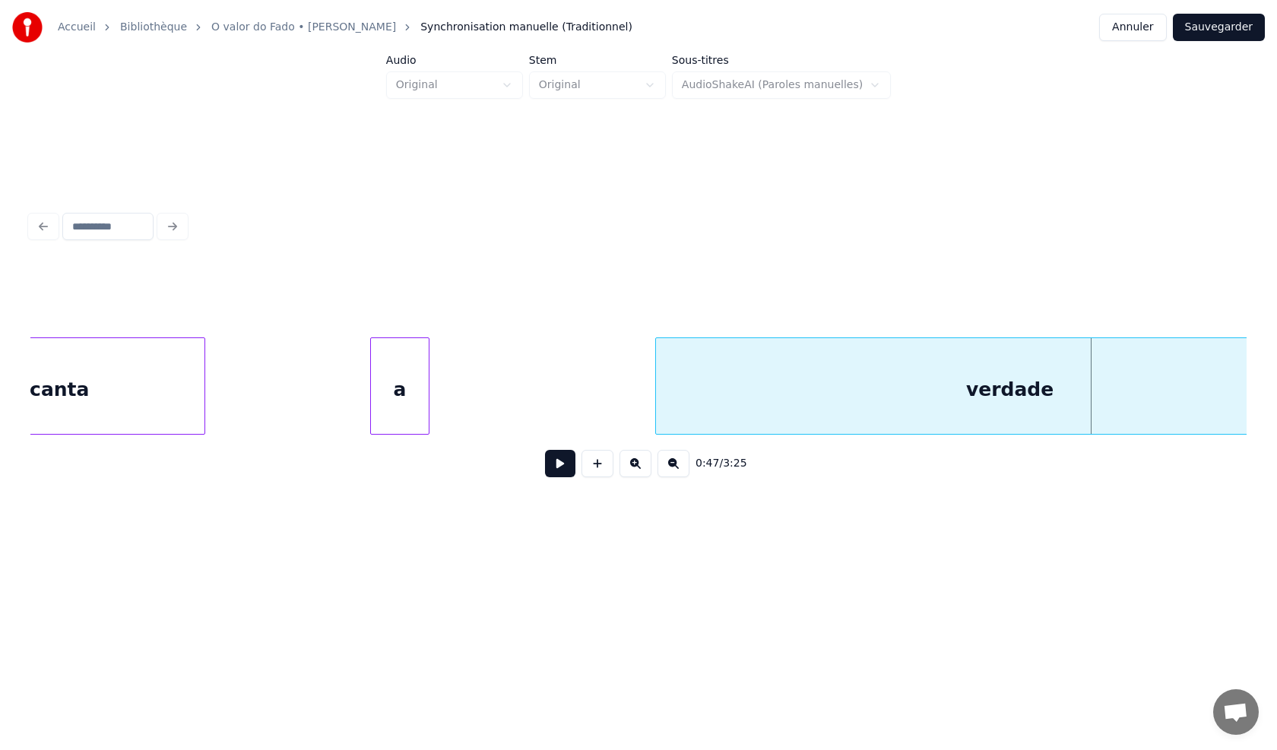
click at [41, 222] on div at bounding box center [638, 226] width 1228 height 33
click at [43, 223] on div at bounding box center [638, 226] width 1228 height 33
click at [42, 223] on div at bounding box center [638, 226] width 1228 height 33
click at [1144, 28] on button "Annuler" at bounding box center [1132, 27] width 67 height 27
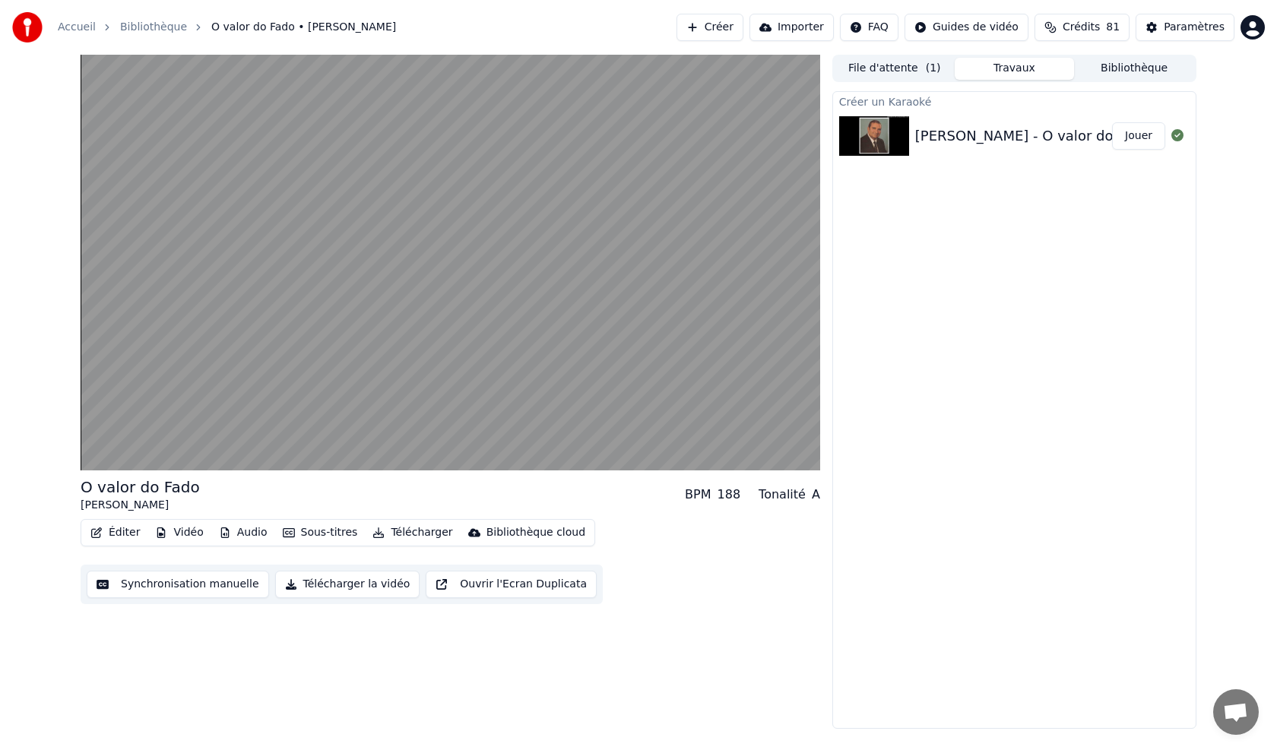
click at [489, 536] on div "Bibliothèque cloud" at bounding box center [535, 532] width 99 height 15
click at [425, 654] on div "O valor do Fado Gabino Ferreira BPM 188 Tonalité A Éditer Vidéo Audio Sous-titr…" at bounding box center [450, 392] width 739 height 674
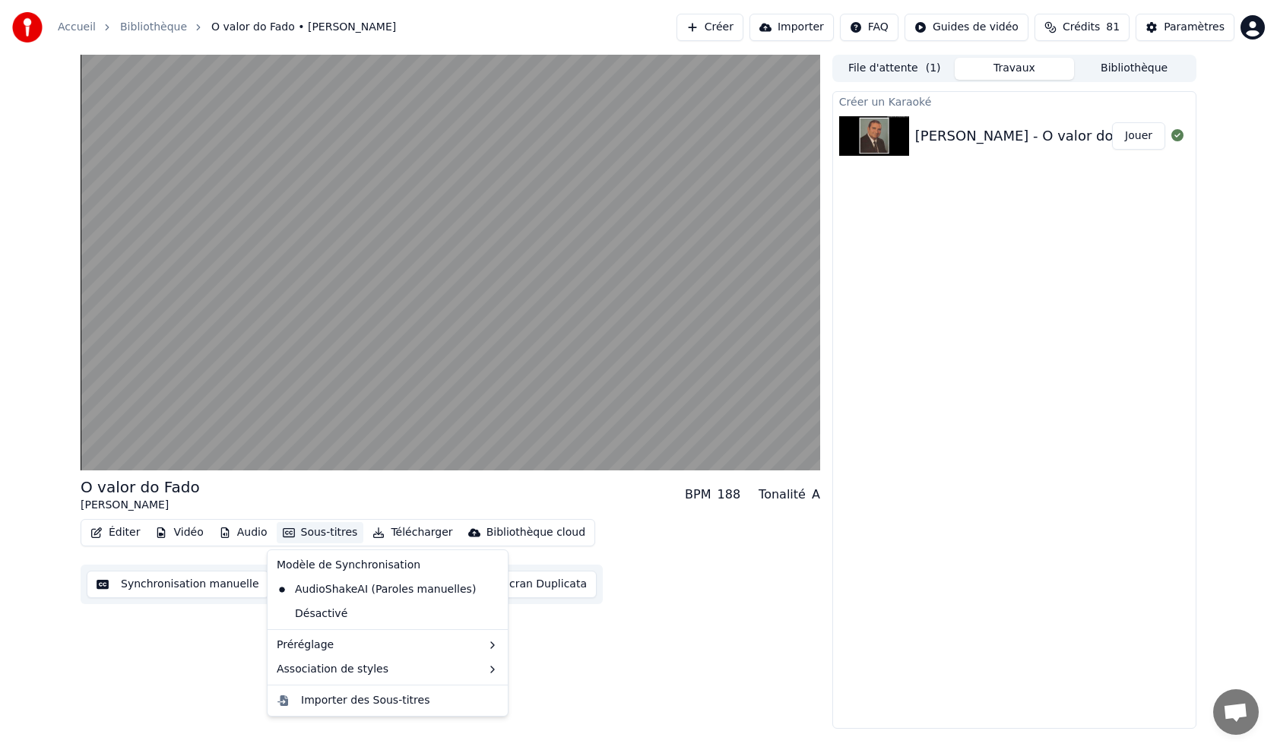
click at [299, 533] on button "Sous-titres" at bounding box center [320, 532] width 87 height 21
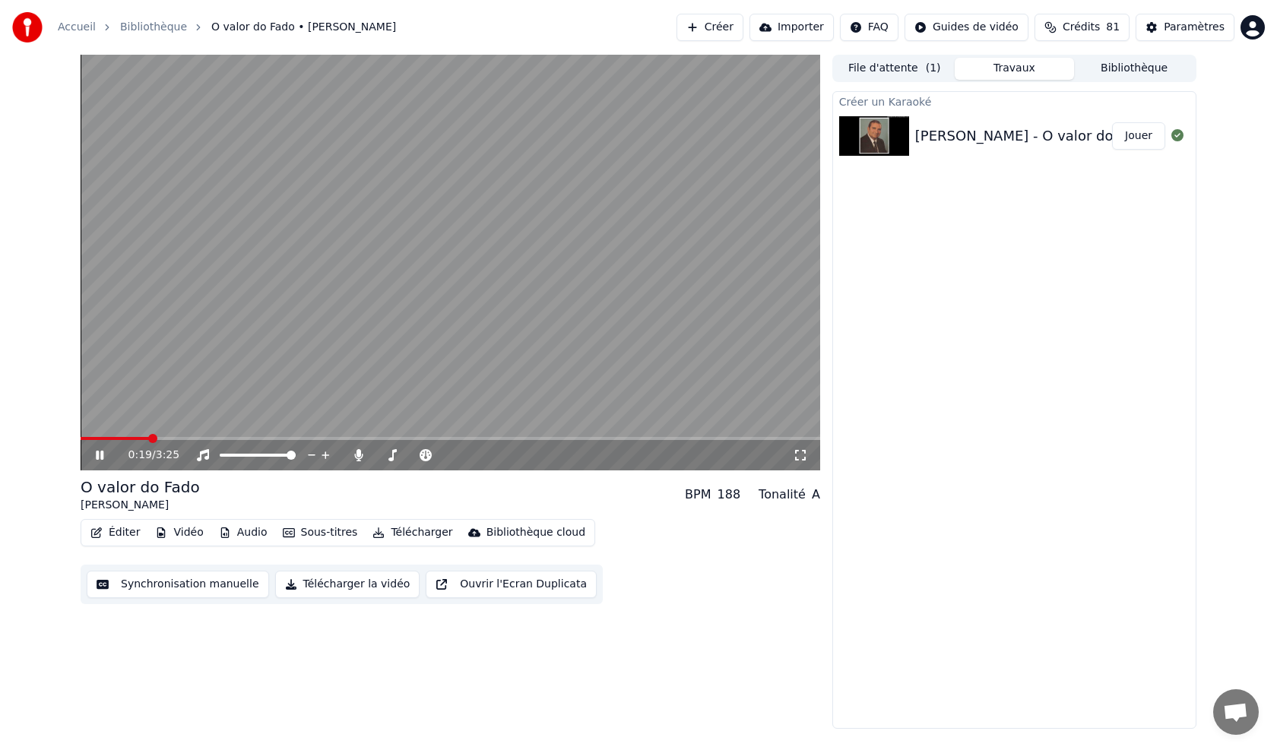
click at [149, 437] on span at bounding box center [115, 438] width 68 height 3
click at [121, 532] on button "Éditer" at bounding box center [115, 532] width 62 height 21
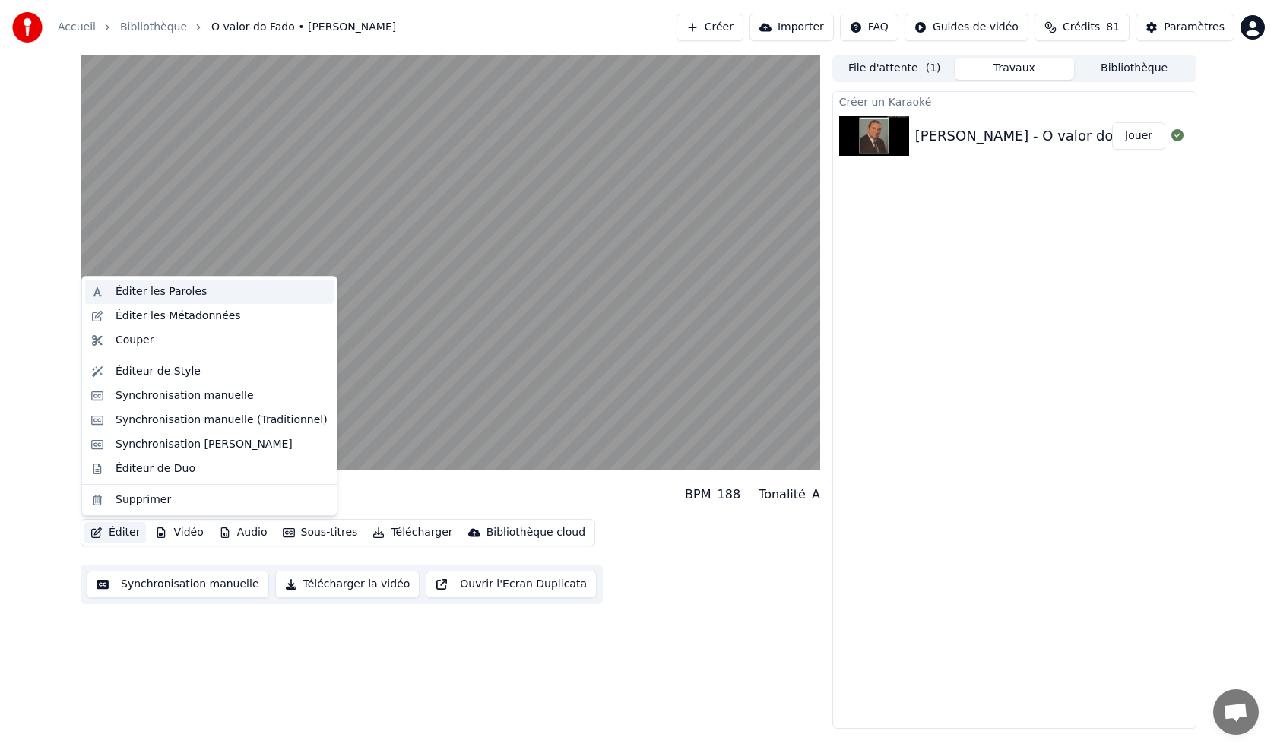
click at [150, 291] on div "Éditer les Paroles" at bounding box center [161, 291] width 91 height 15
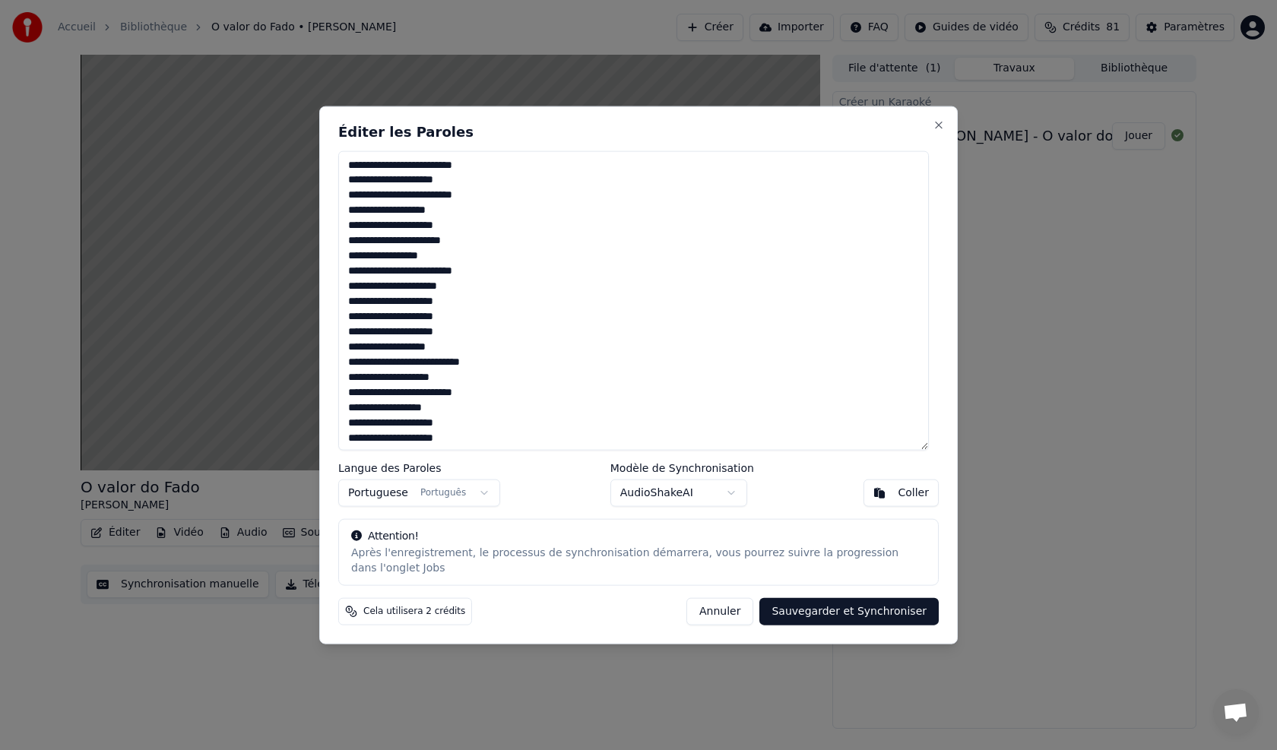
click at [890, 502] on button "Coller" at bounding box center [900, 493] width 75 height 27
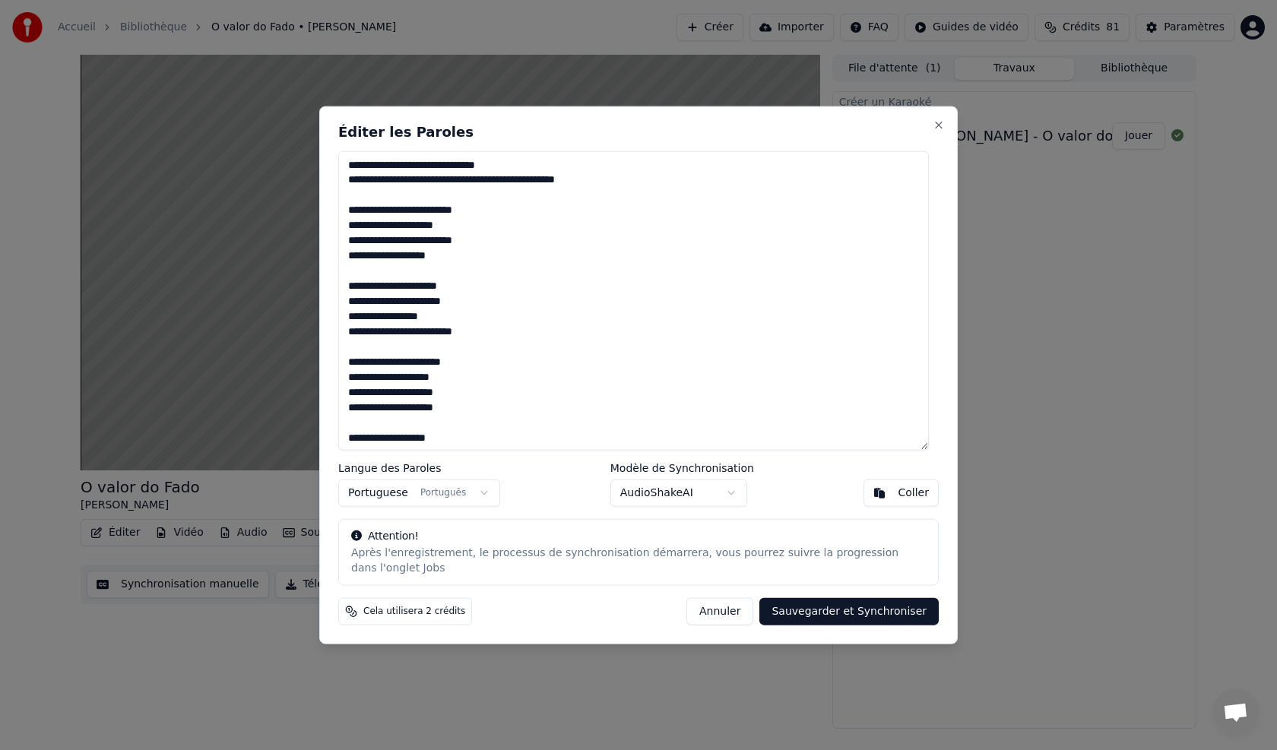
click at [843, 601] on button "Sauvegarder et Synchroniser" at bounding box center [848, 611] width 179 height 27
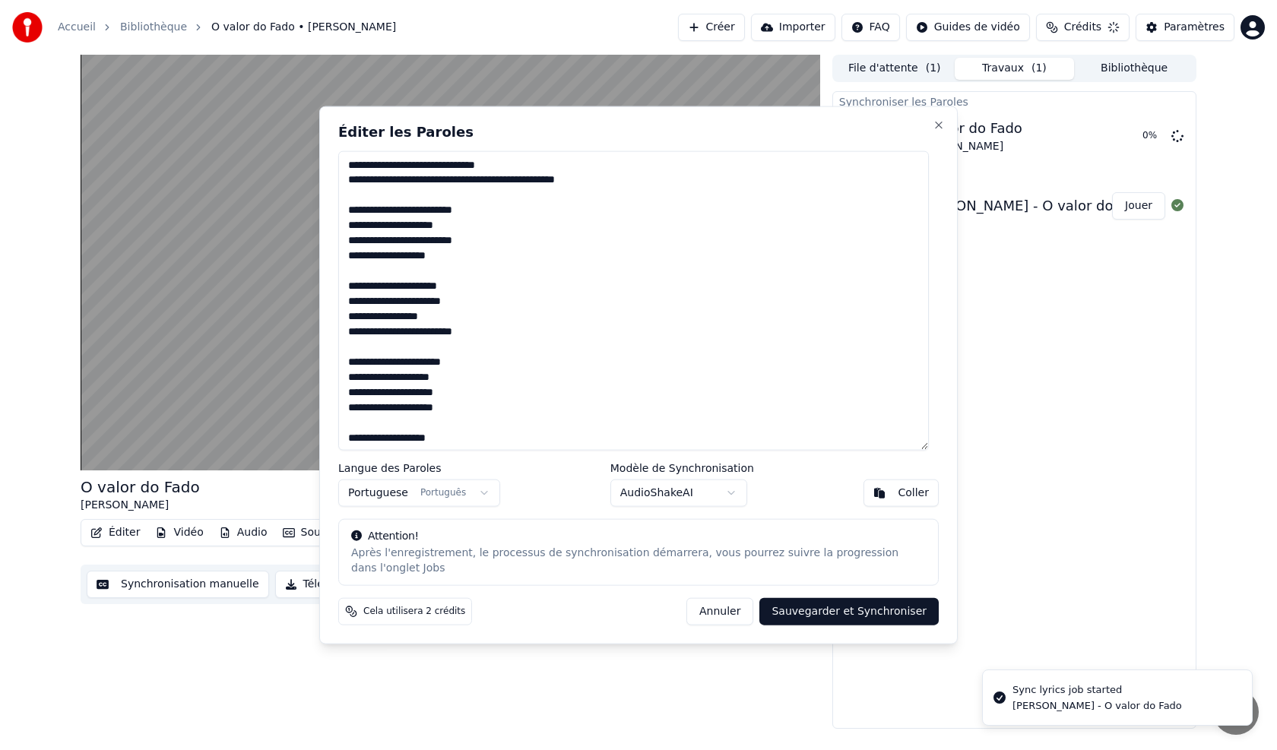
type textarea "**********"
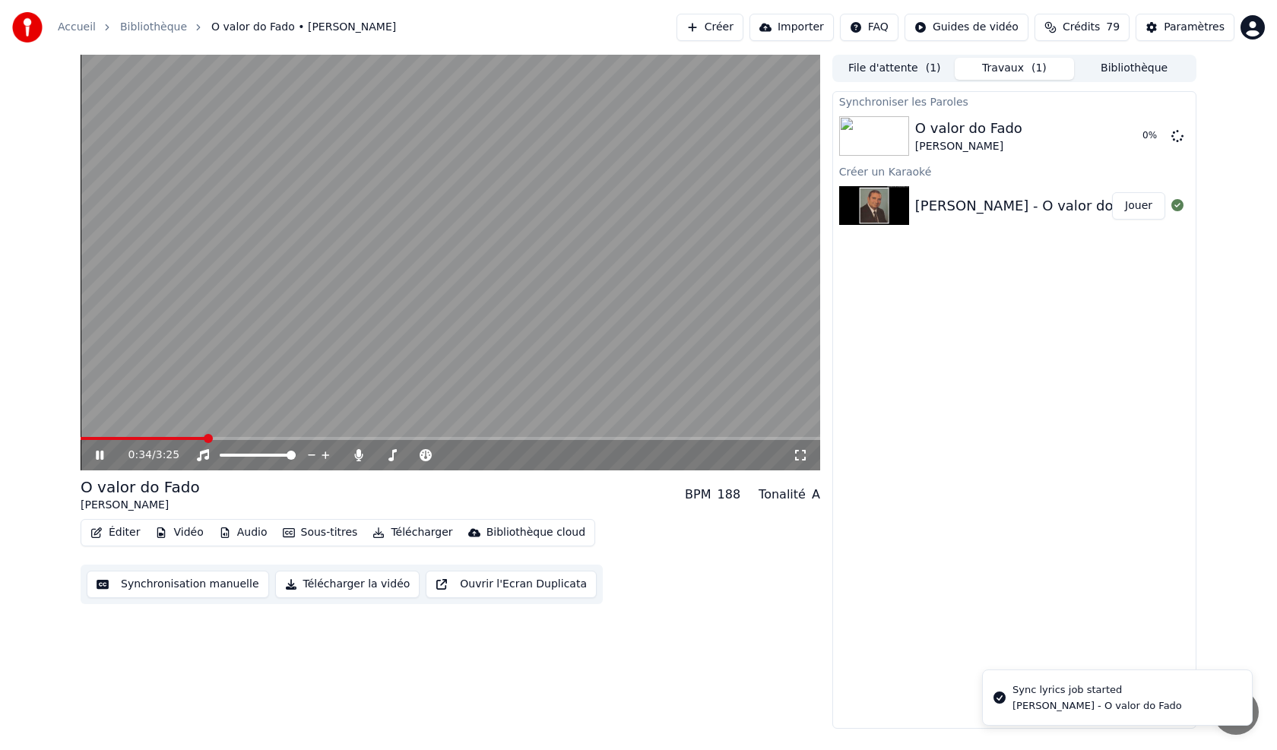
click at [97, 454] on icon at bounding box center [100, 455] width 8 height 9
click at [81, 438] on span at bounding box center [85, 438] width 9 height 9
click at [98, 456] on icon at bounding box center [99, 455] width 9 height 11
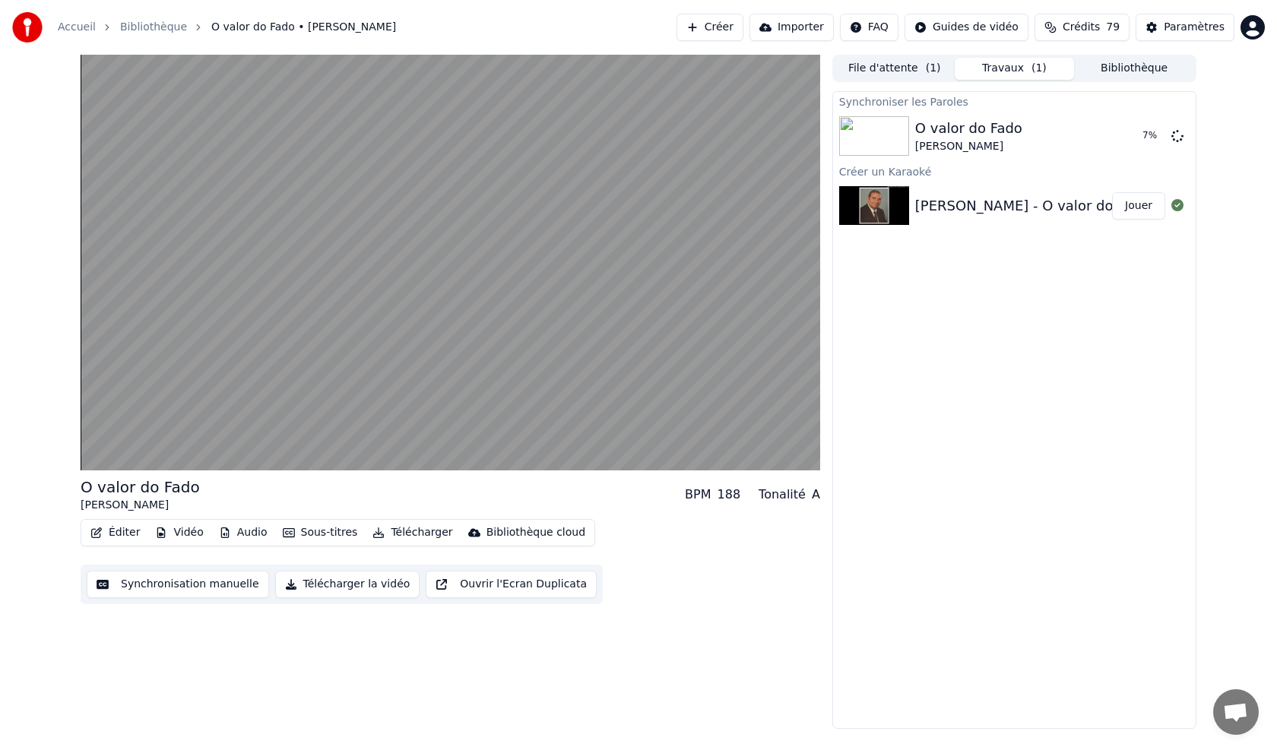
click at [137, 584] on button "Synchronisation manuelle" at bounding box center [178, 584] width 182 height 27
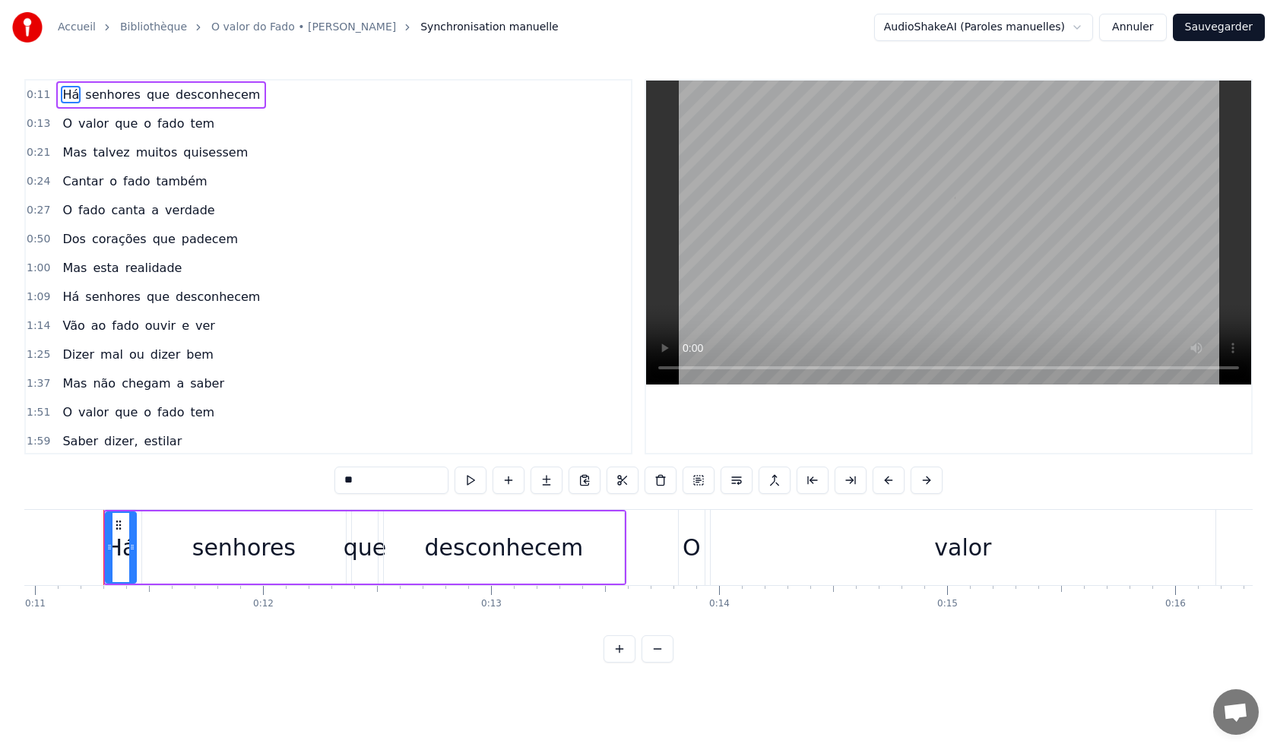
scroll to position [0, 2499]
click at [706, 478] on button at bounding box center [698, 480] width 32 height 27
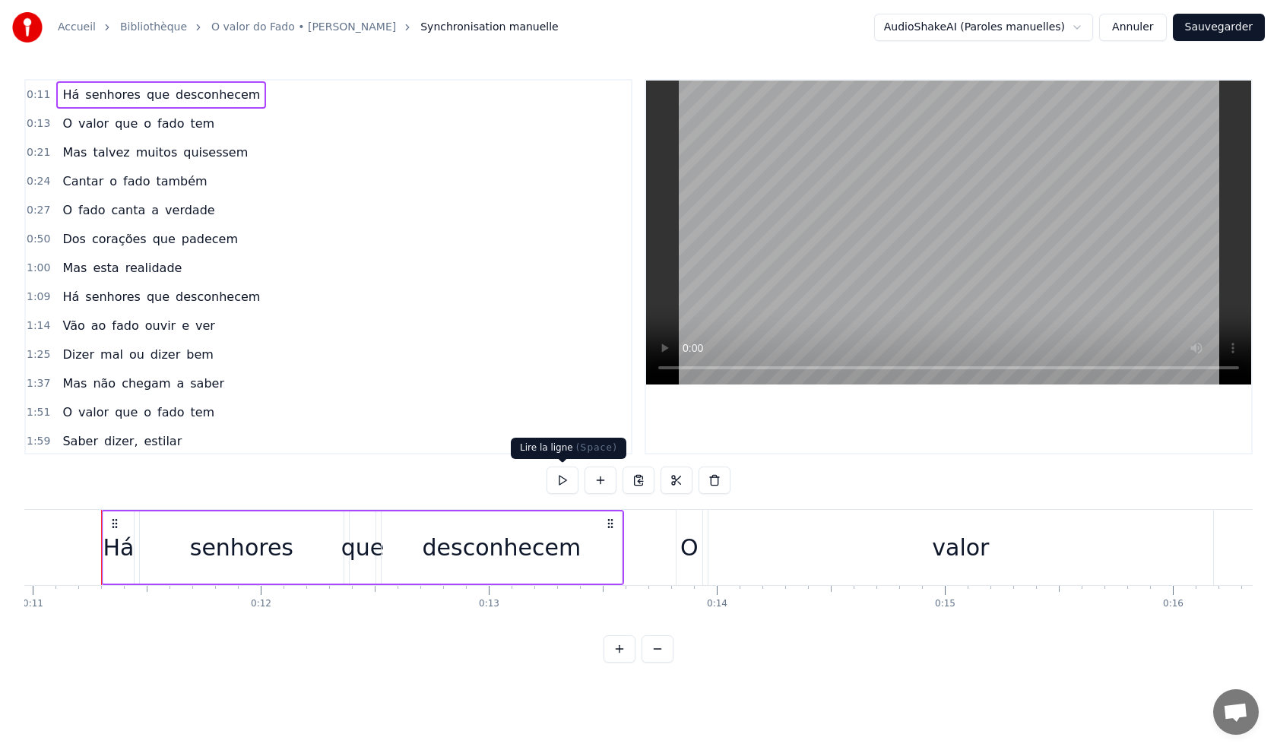
click at [572, 482] on button at bounding box center [562, 480] width 32 height 27
click at [563, 483] on button at bounding box center [562, 480] width 32 height 27
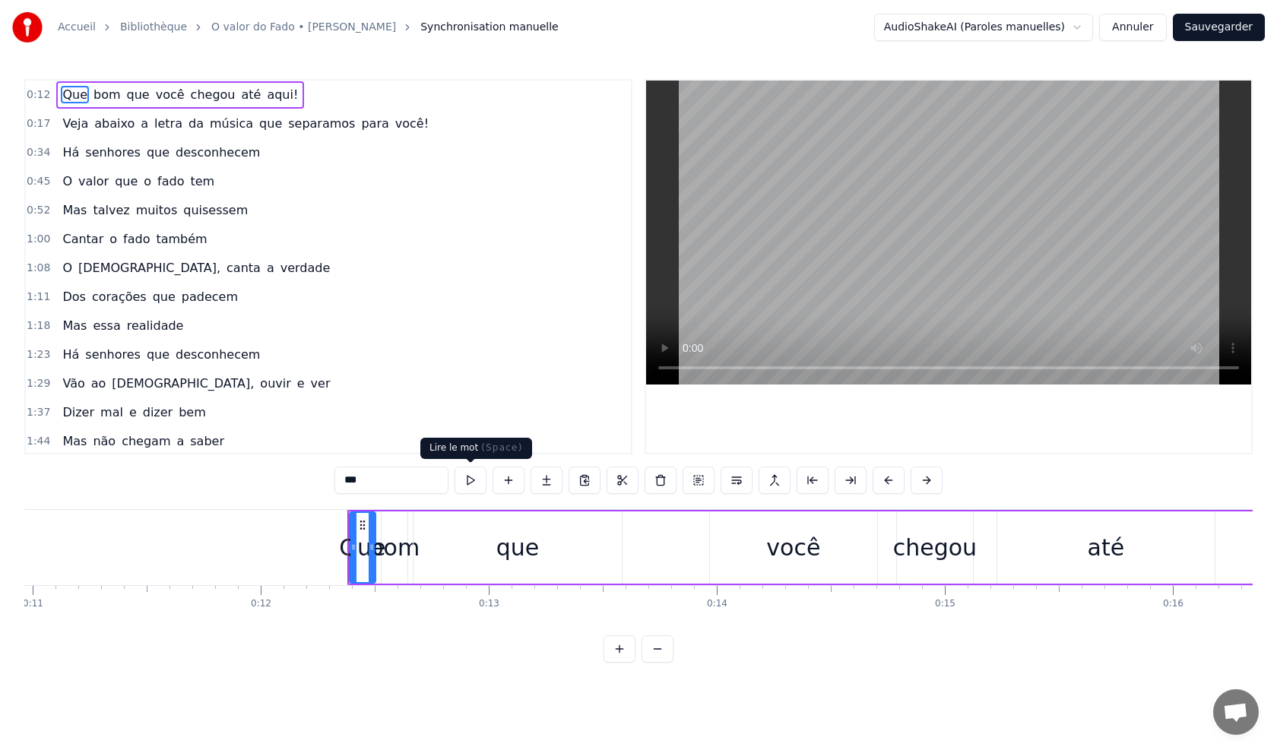
click at [480, 482] on button at bounding box center [470, 480] width 32 height 27
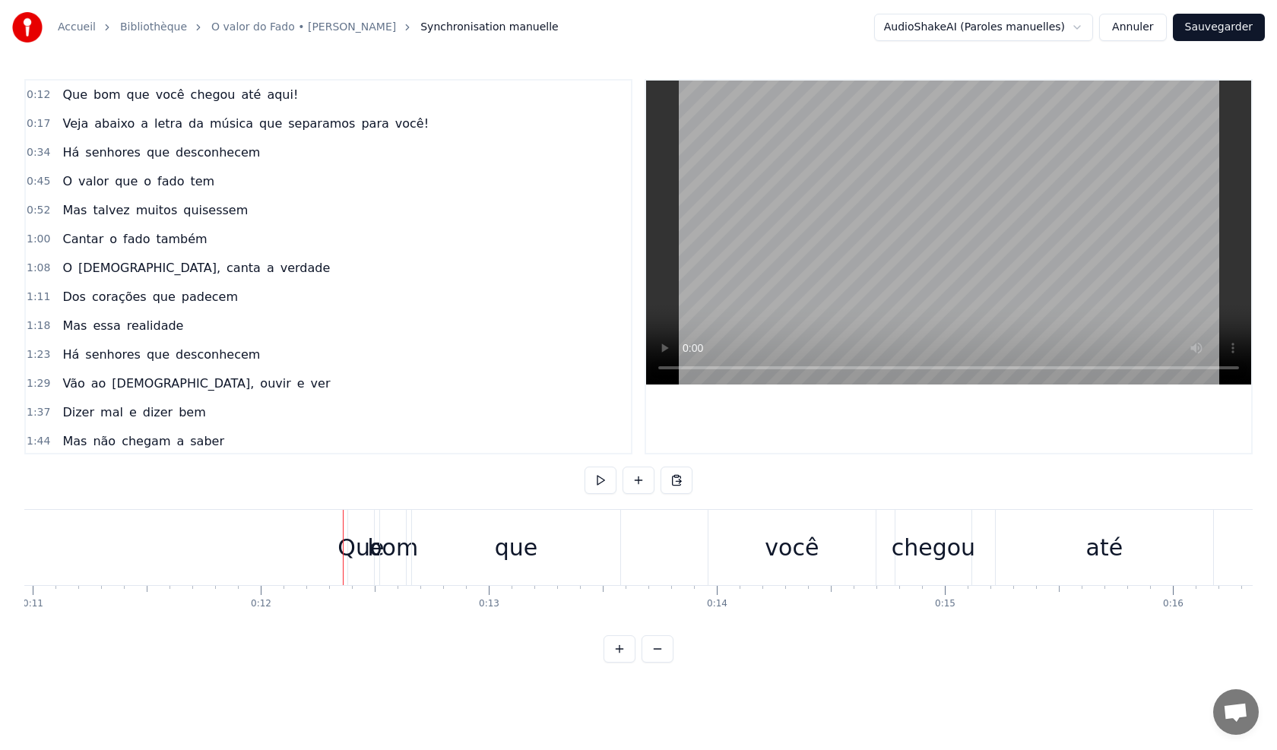
click at [343, 562] on div at bounding box center [343, 547] width 1 height 75
drag, startPoint x: 372, startPoint y: 568, endPoint x: 354, endPoint y: 569, distance: 17.5
click at [354, 569] on div "Que" at bounding box center [361, 547] width 26 height 75
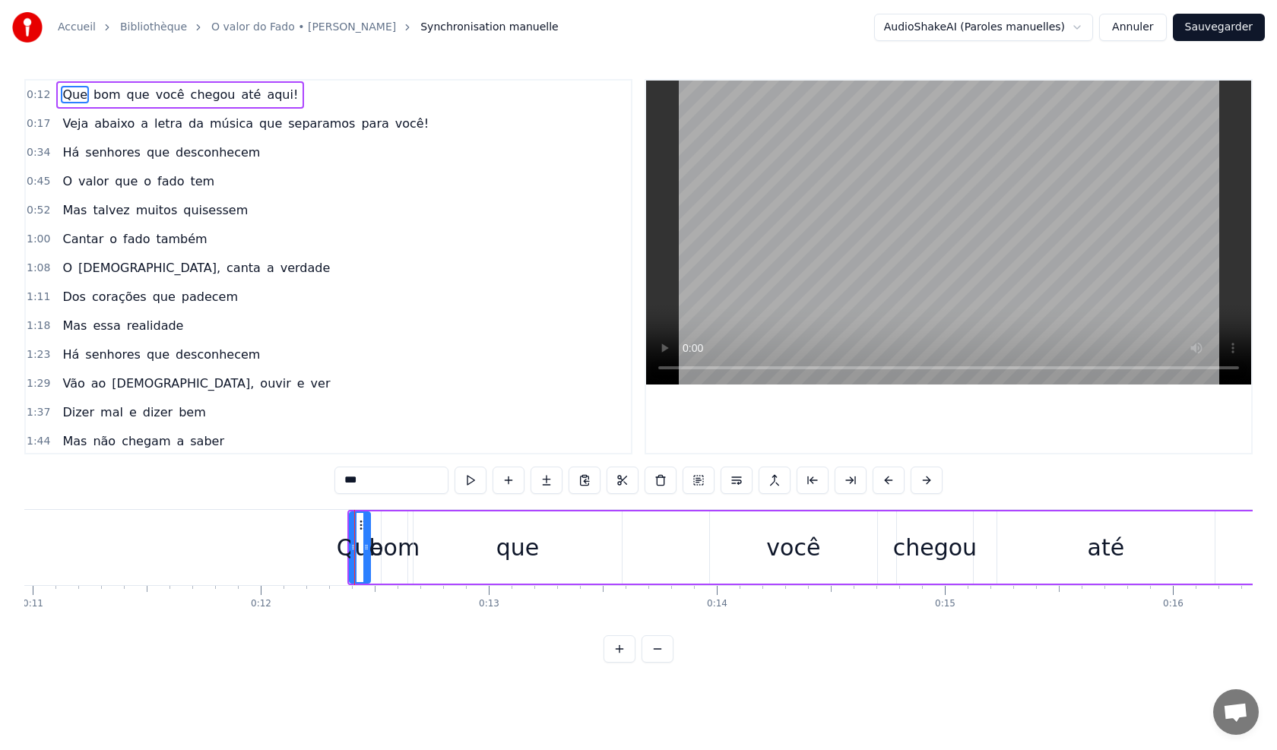
drag, startPoint x: 370, startPoint y: 565, endPoint x: 365, endPoint y: 574, distance: 9.9
click at [365, 574] on div at bounding box center [366, 547] width 6 height 69
drag, startPoint x: 351, startPoint y: 568, endPoint x: 325, endPoint y: 568, distance: 25.8
click at [325, 568] on div at bounding box center [328, 547] width 6 height 69
click at [442, 478] on button at bounding box center [451, 480] width 32 height 27
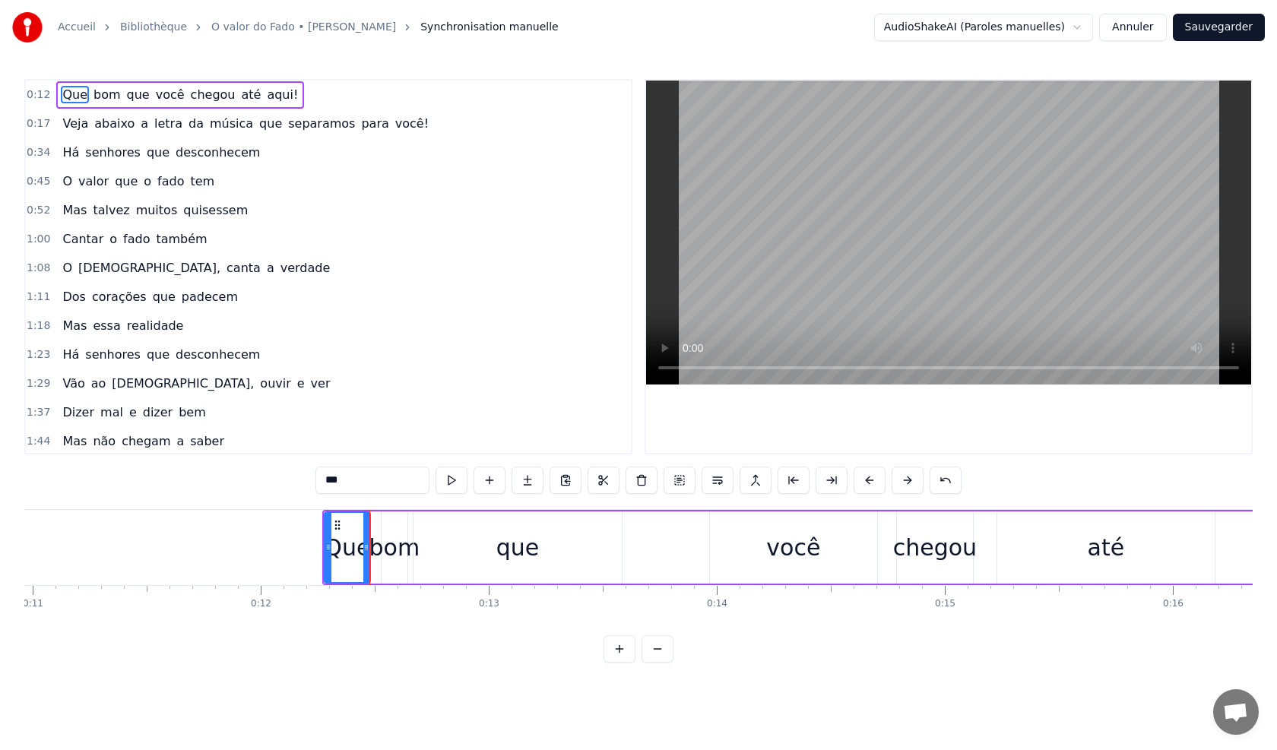
click at [445, 477] on button at bounding box center [451, 480] width 32 height 27
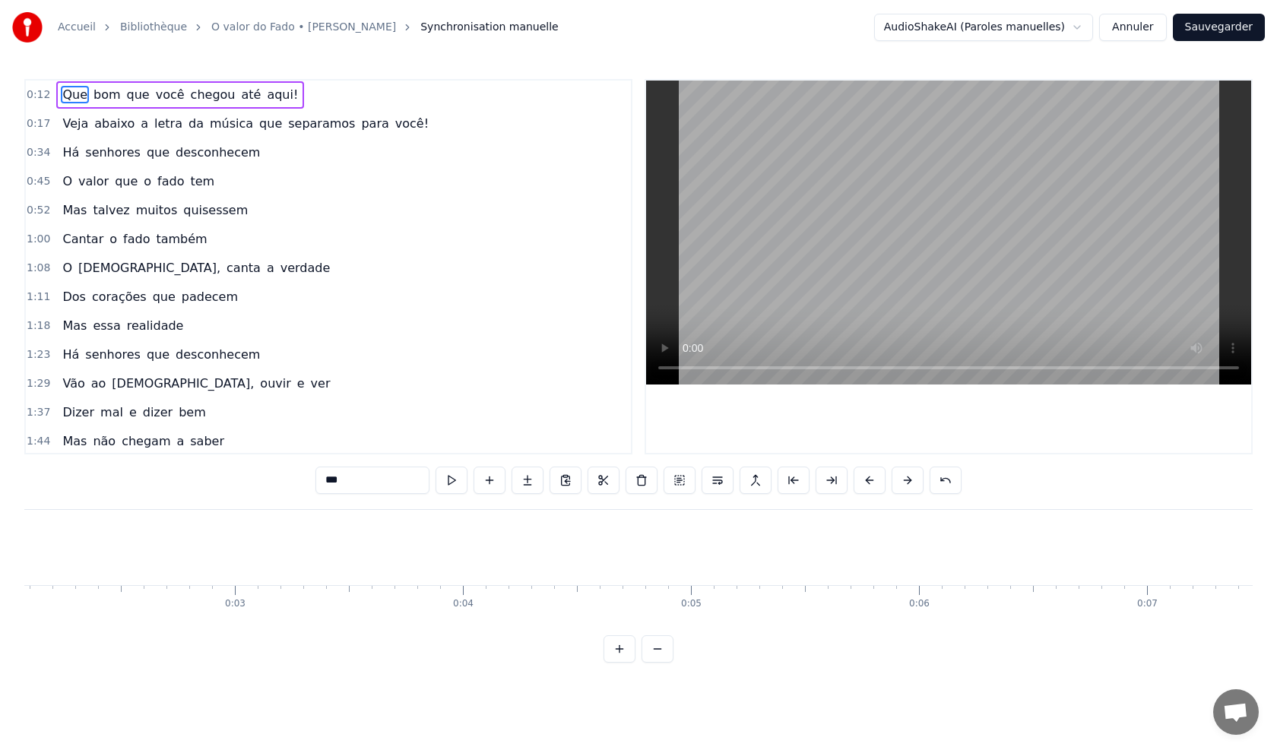
scroll to position [0, 0]
click at [442, 486] on button at bounding box center [451, 480] width 32 height 27
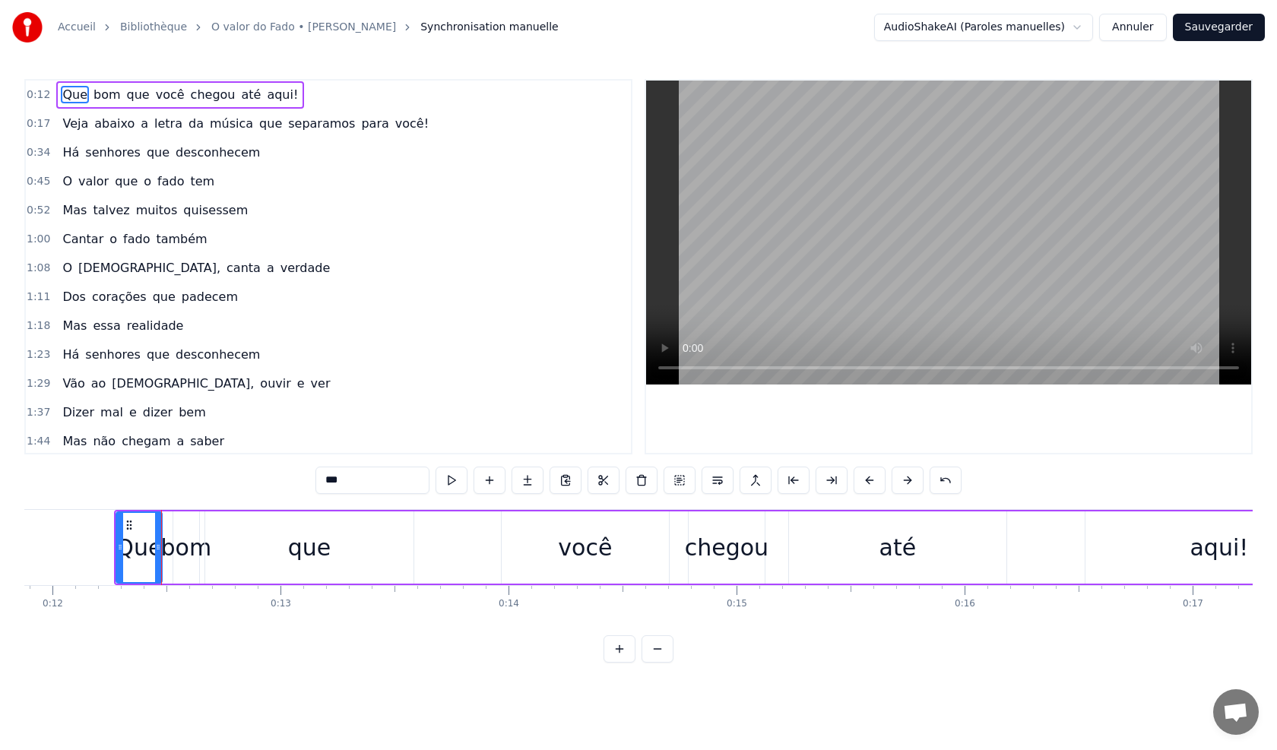
scroll to position [0, 2768]
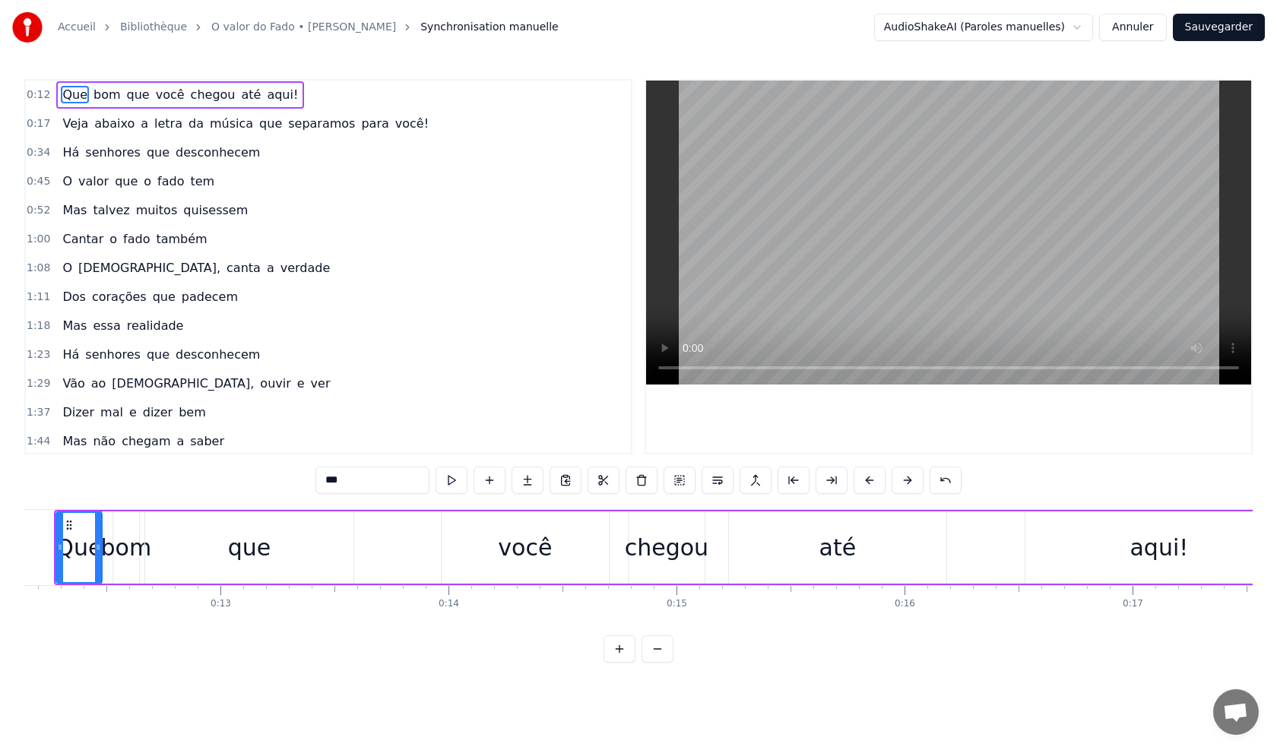
click at [445, 485] on button at bounding box center [451, 480] width 32 height 27
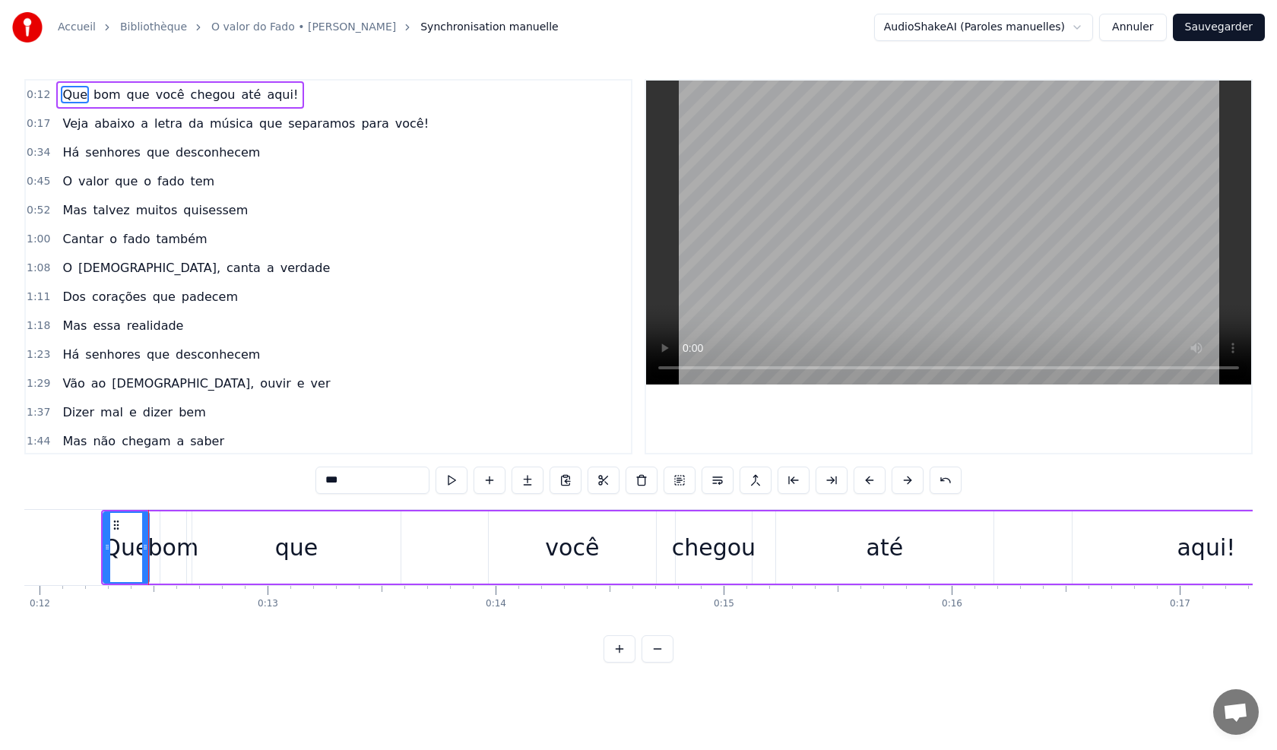
click at [189, 88] on span "chegou" at bounding box center [213, 94] width 48 height 17
click at [187, 127] on span "da" at bounding box center [196, 123] width 18 height 17
type input "**"
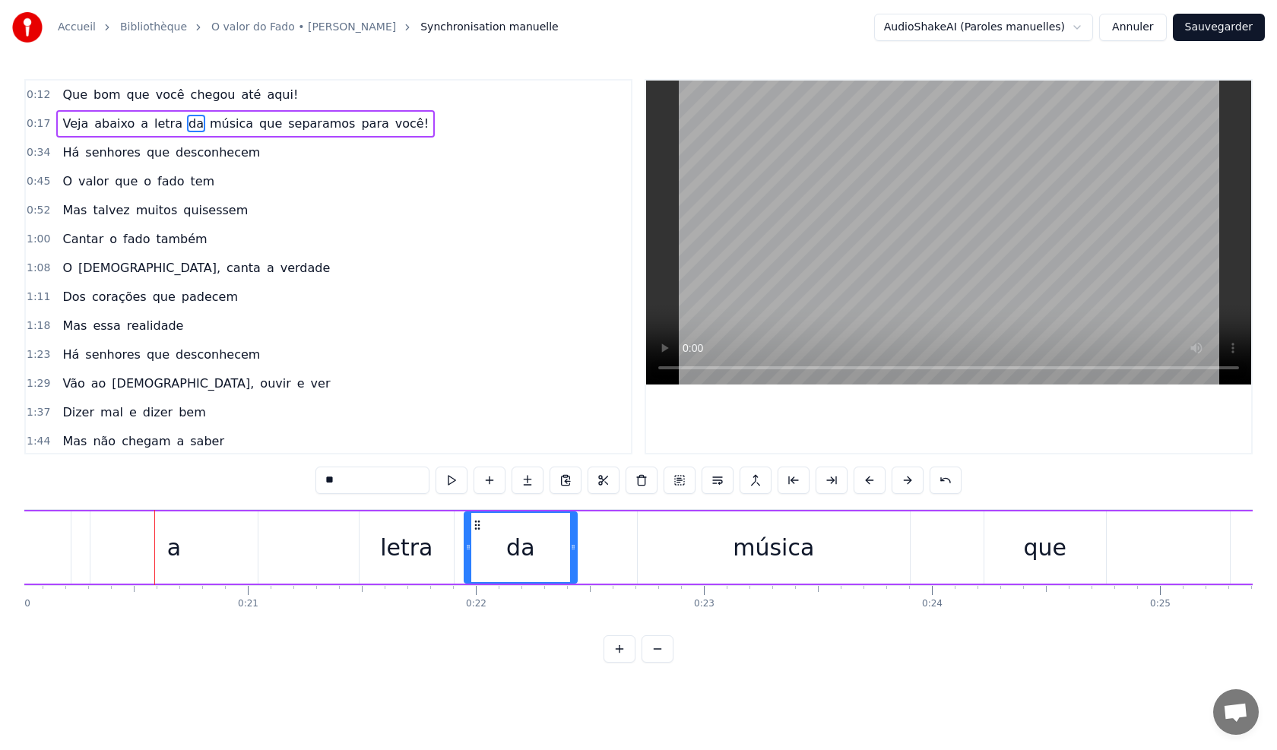
scroll to position [0, 4617]
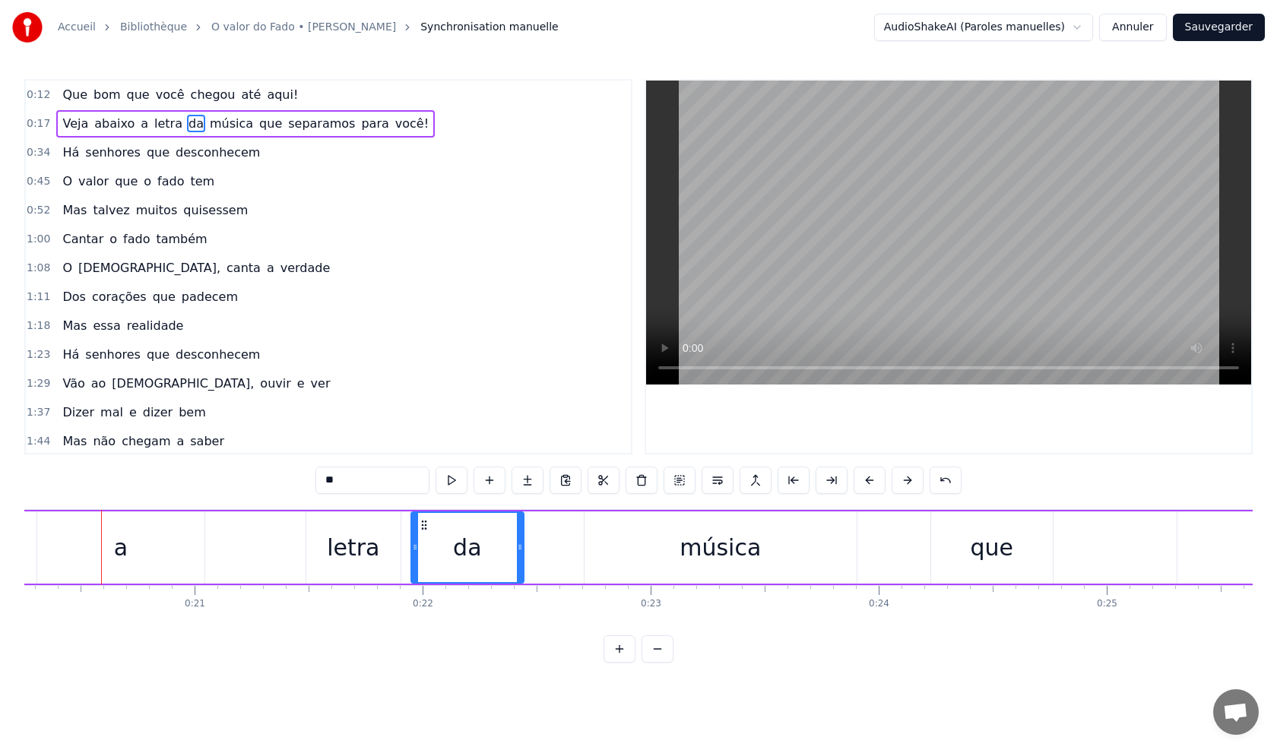
click at [134, 27] on link "Bibliothèque" at bounding box center [153, 27] width 67 height 15
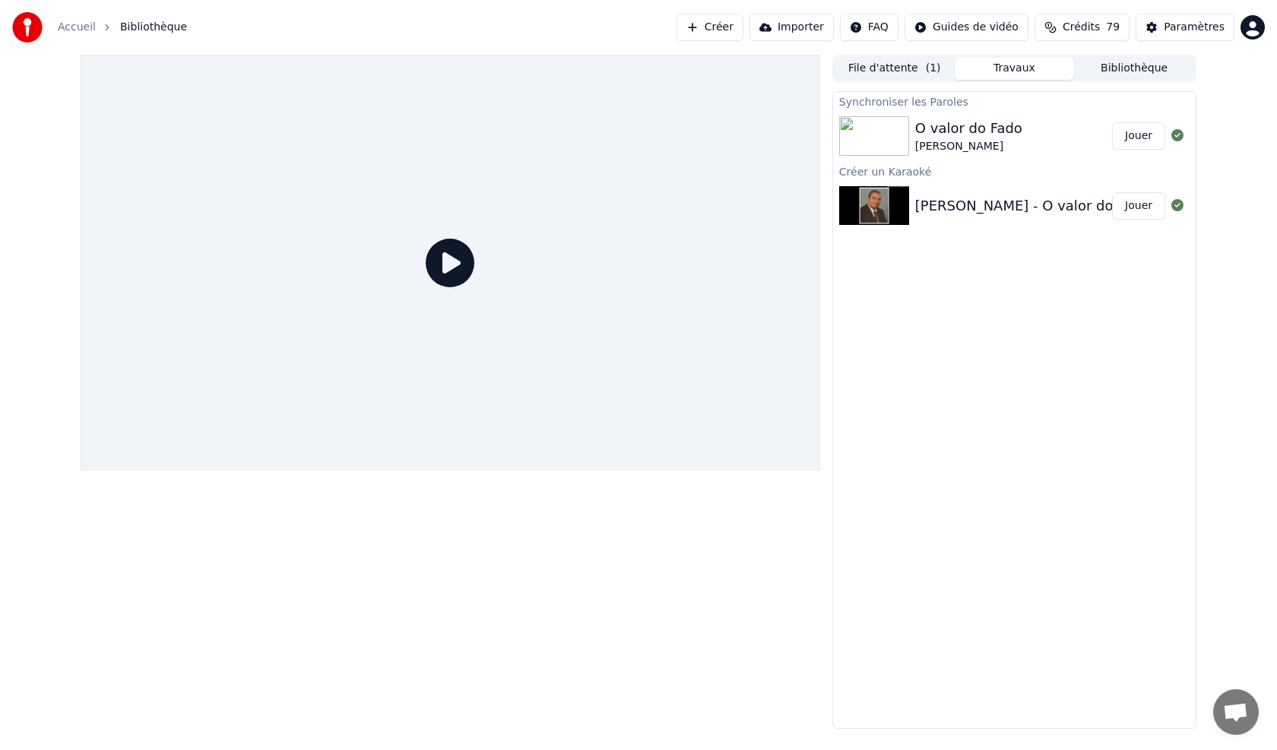
click at [1140, 133] on button "Jouer" at bounding box center [1138, 135] width 53 height 27
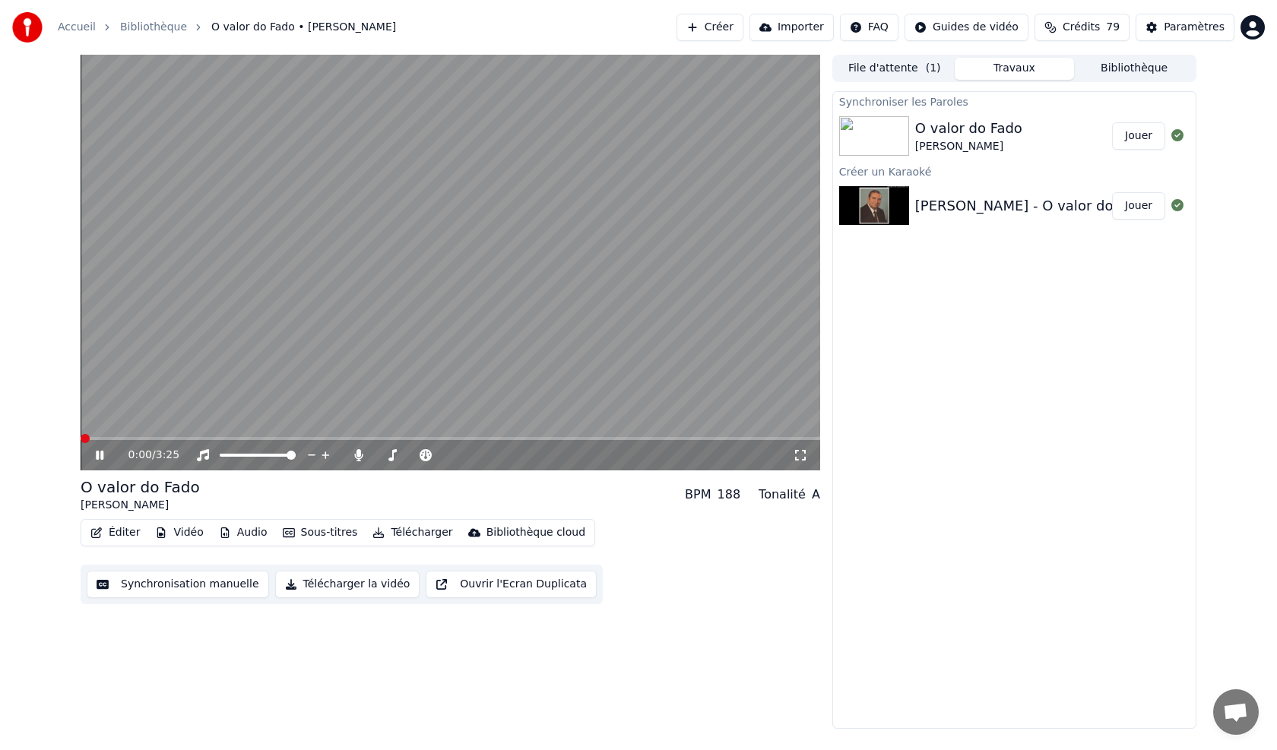
click at [158, 440] on span at bounding box center [450, 438] width 739 height 3
click at [95, 455] on icon at bounding box center [111, 455] width 36 height 12
click at [151, 584] on button "Synchronisation manuelle" at bounding box center [178, 584] width 182 height 27
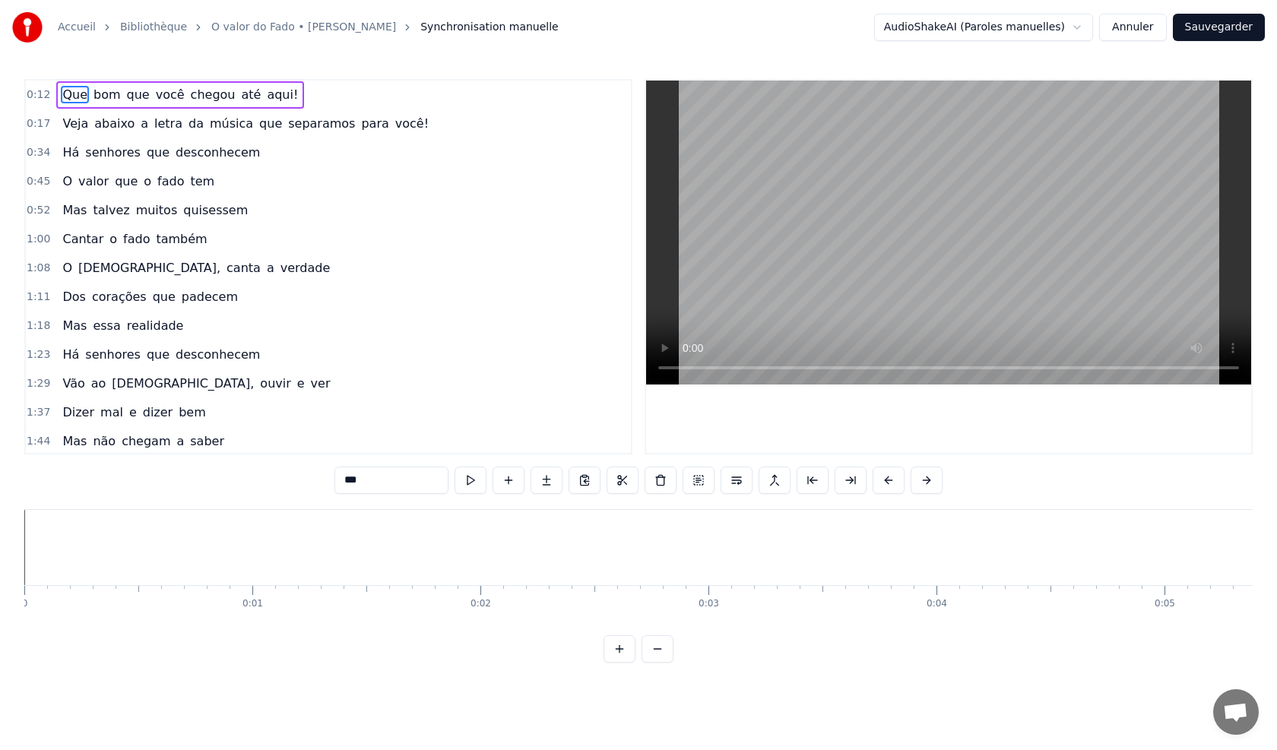
click at [1138, 27] on button "Annuler" at bounding box center [1132, 27] width 67 height 27
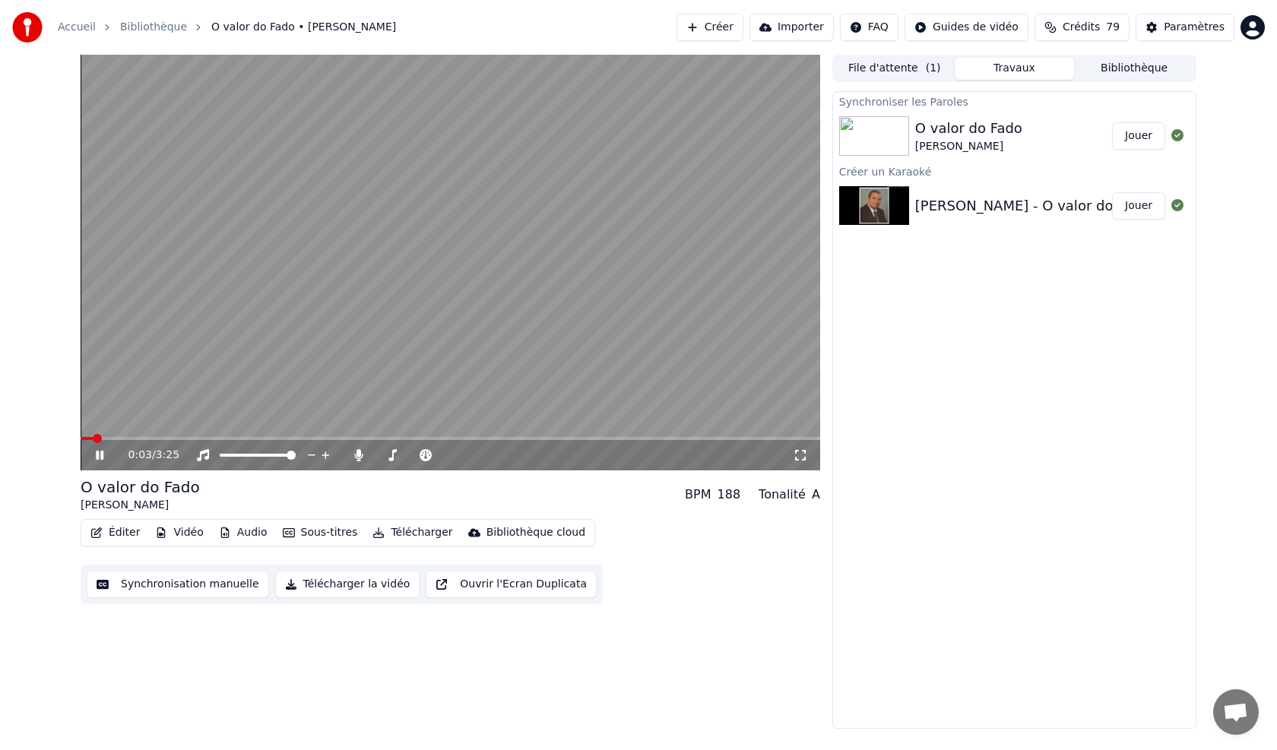
click at [119, 435] on video at bounding box center [450, 263] width 739 height 416
click at [96, 454] on icon at bounding box center [99, 455] width 9 height 11
click at [97, 455] on icon at bounding box center [100, 455] width 8 height 9
click at [140, 581] on button "Synchronisation manuelle" at bounding box center [178, 584] width 182 height 27
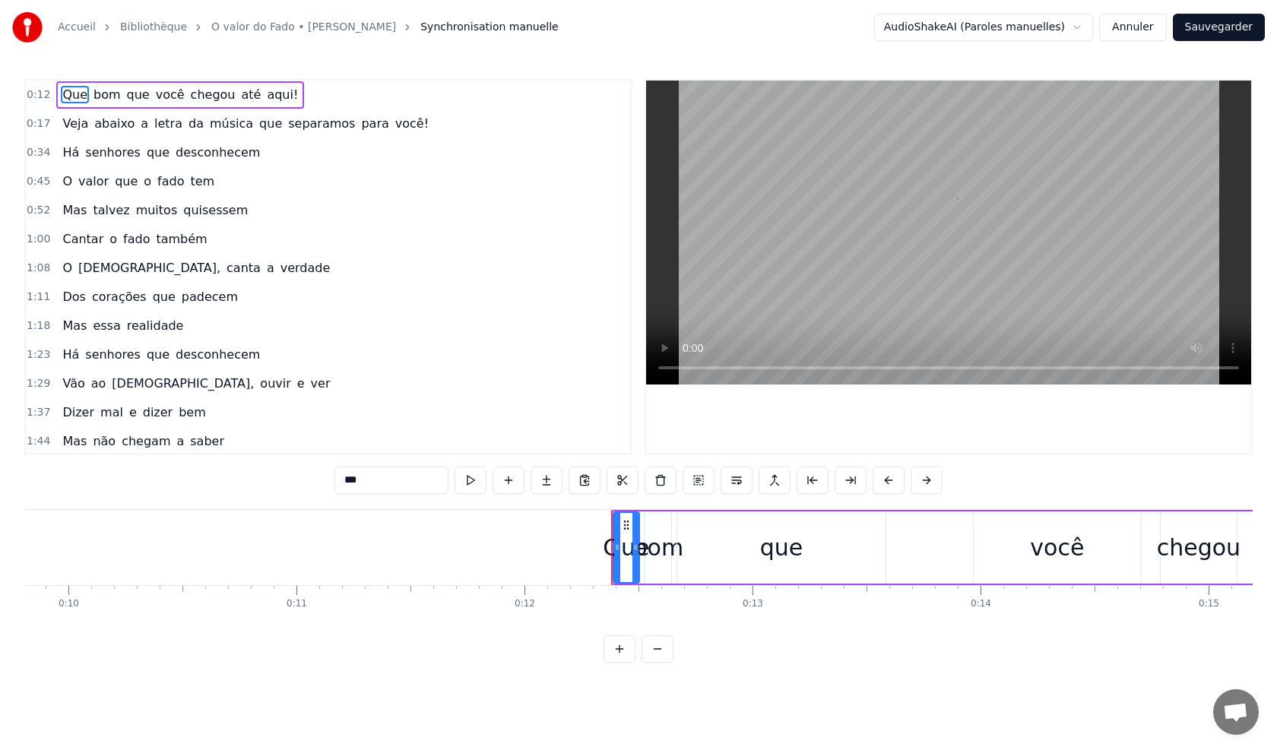
scroll to position [0, 2746]
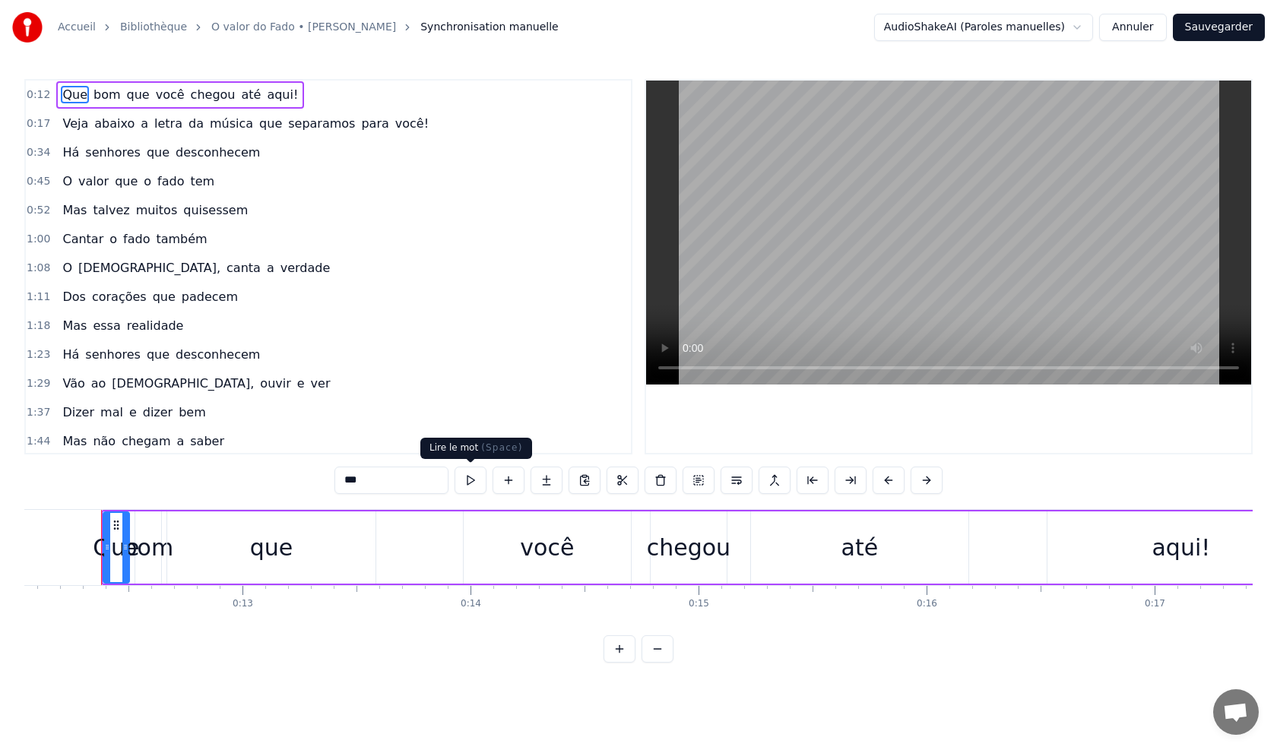
click at [470, 482] on button at bounding box center [470, 480] width 32 height 27
click at [470, 481] on button at bounding box center [470, 480] width 32 height 27
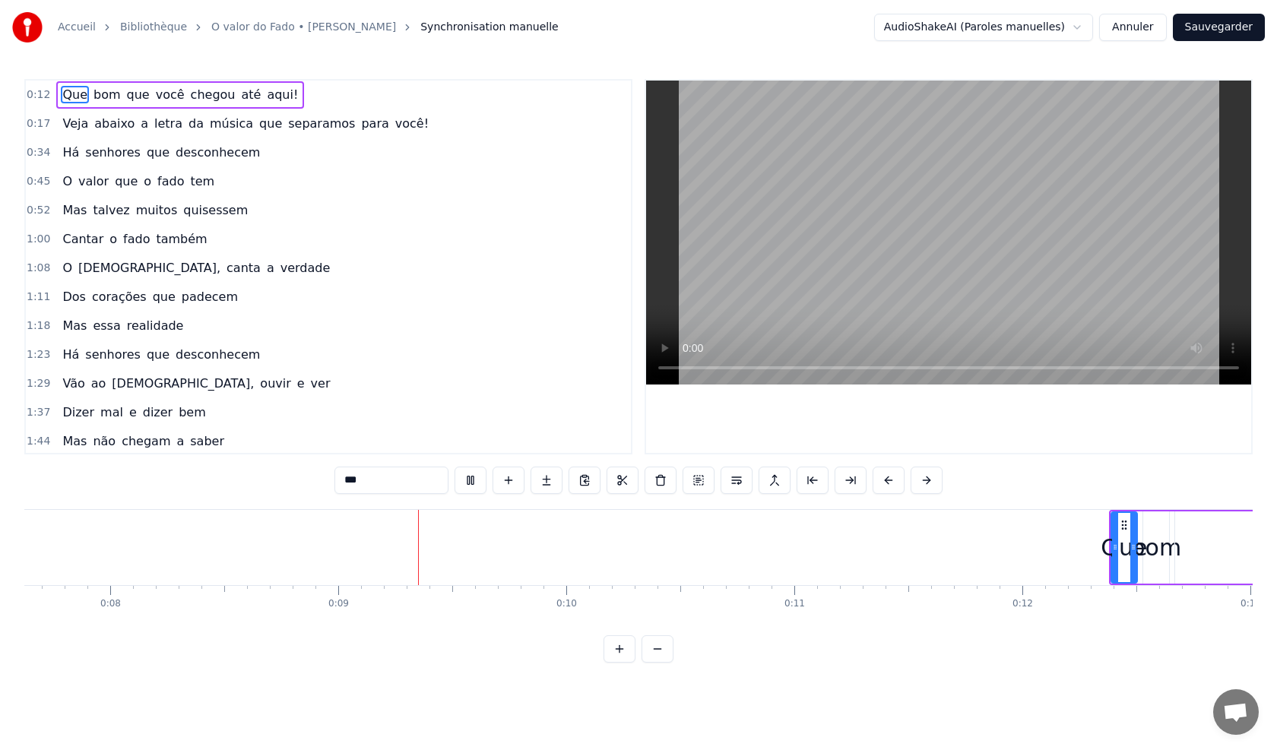
scroll to position [0, 1924]
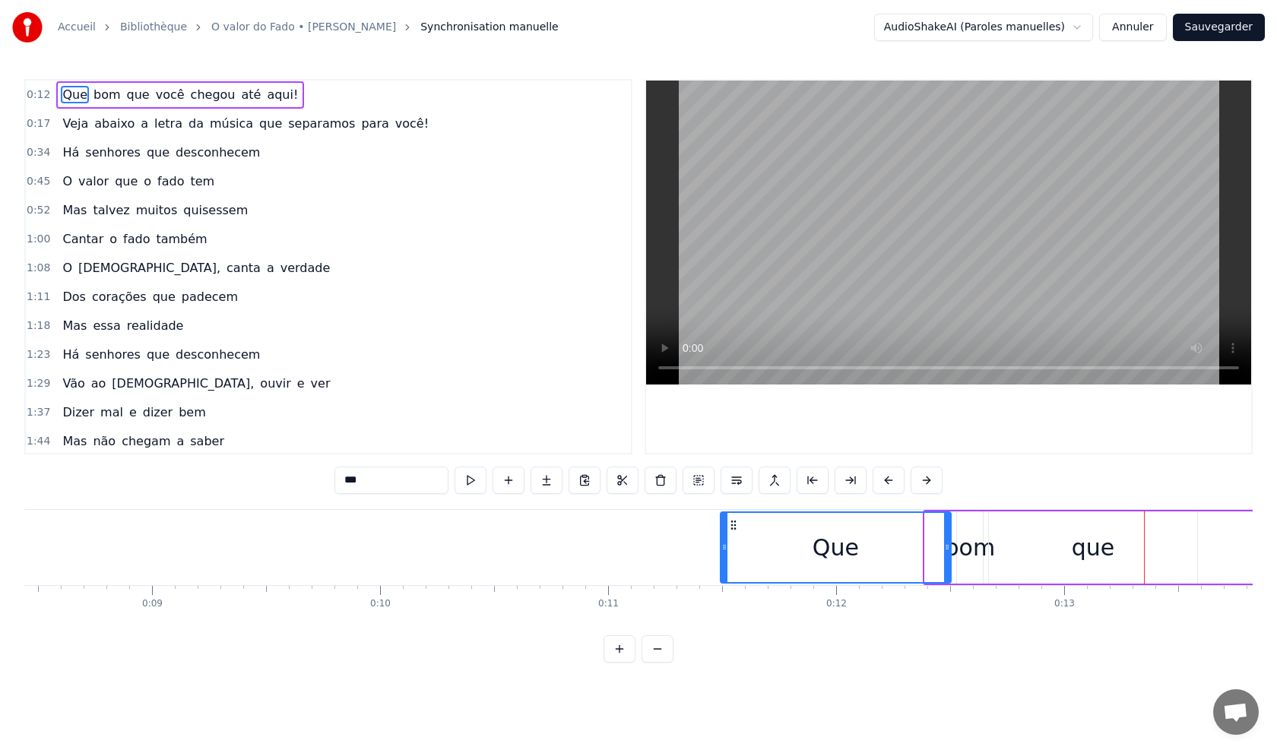
drag, startPoint x: 930, startPoint y: 560, endPoint x: 721, endPoint y: 545, distance: 209.5
click at [724, 546] on div at bounding box center [724, 547] width 6 height 69
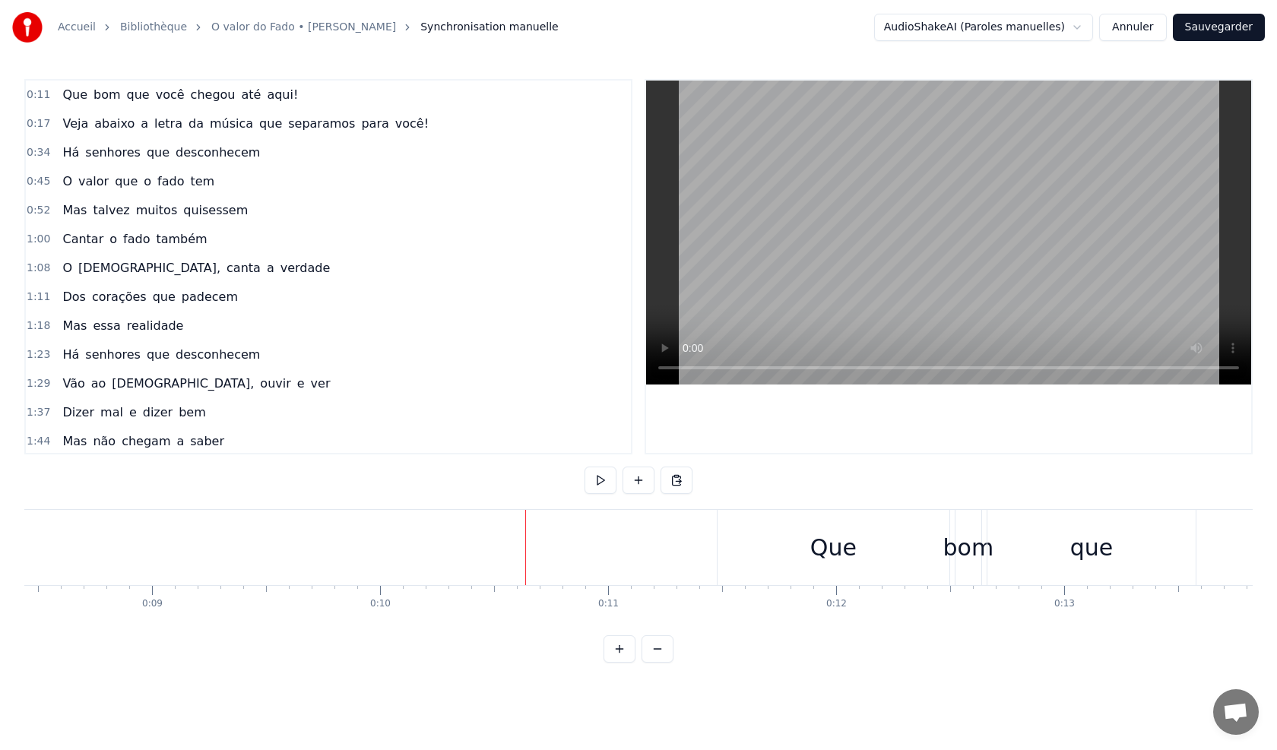
drag, startPoint x: 523, startPoint y: 560, endPoint x: 472, endPoint y: 559, distance: 50.9
click at [593, 483] on button at bounding box center [600, 480] width 32 height 27
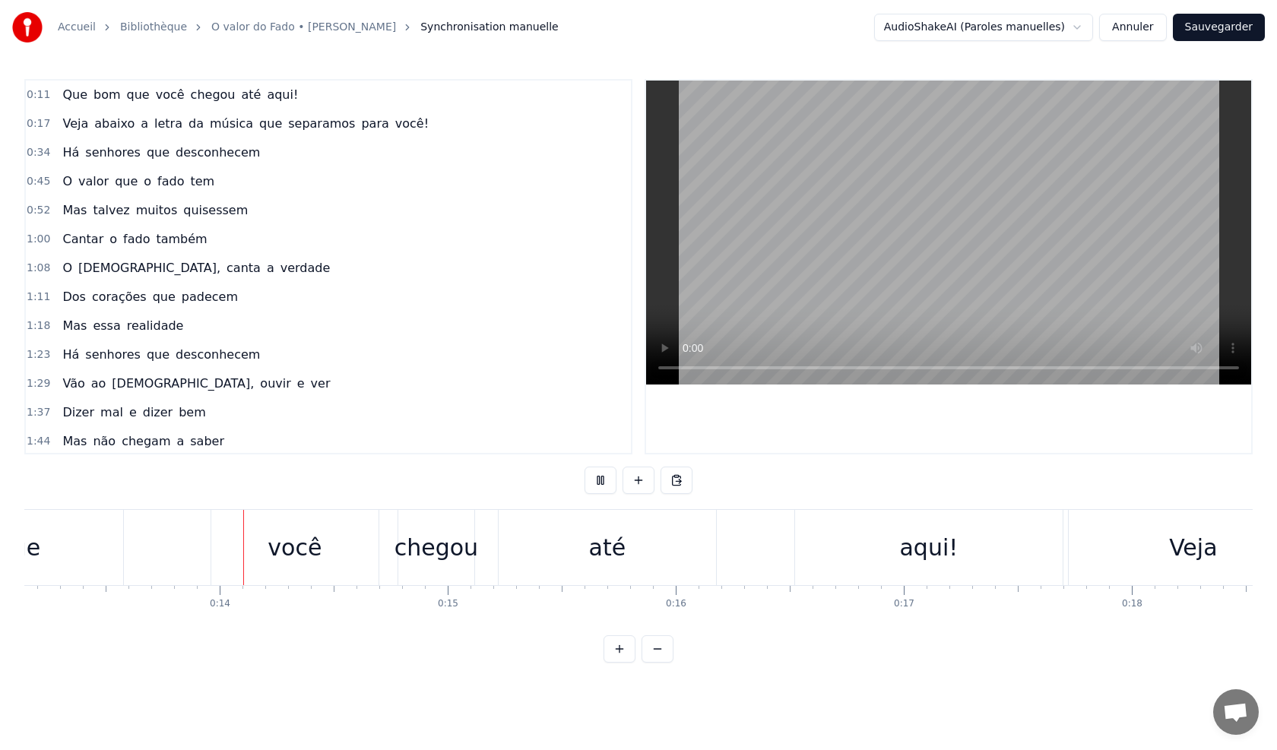
click at [105, 636] on div "0:11 Que bom que você chegou até aqui! 0:17 Veja abaixo a letra da música que s…" at bounding box center [638, 371] width 1228 height 584
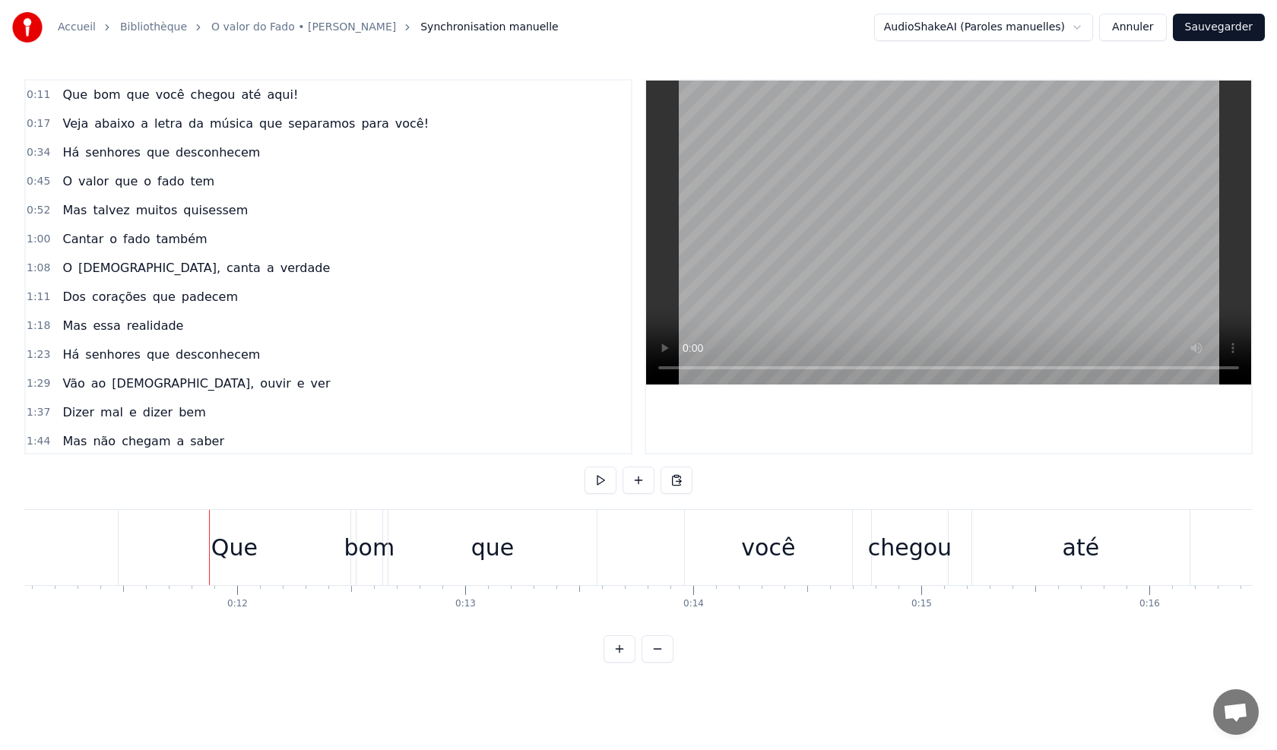
scroll to position [0, 2576]
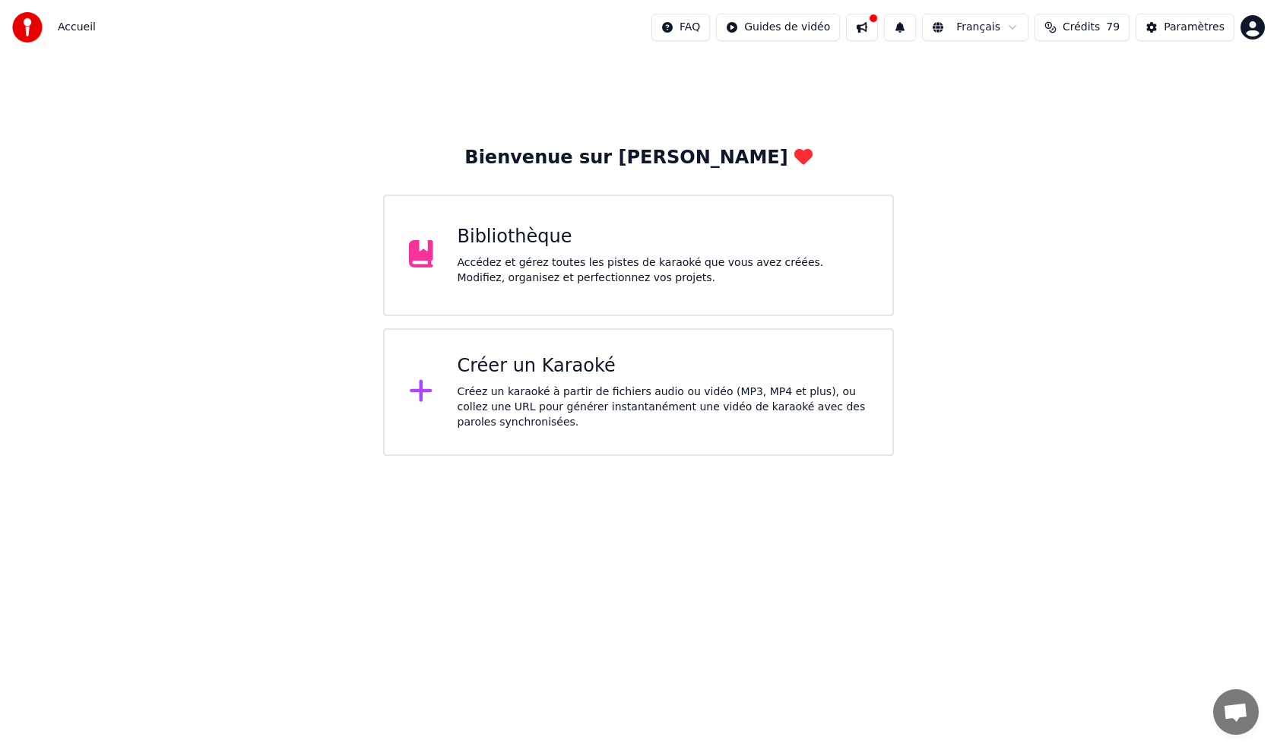
click at [521, 360] on div "Créer un Karaoké" at bounding box center [662, 366] width 411 height 24
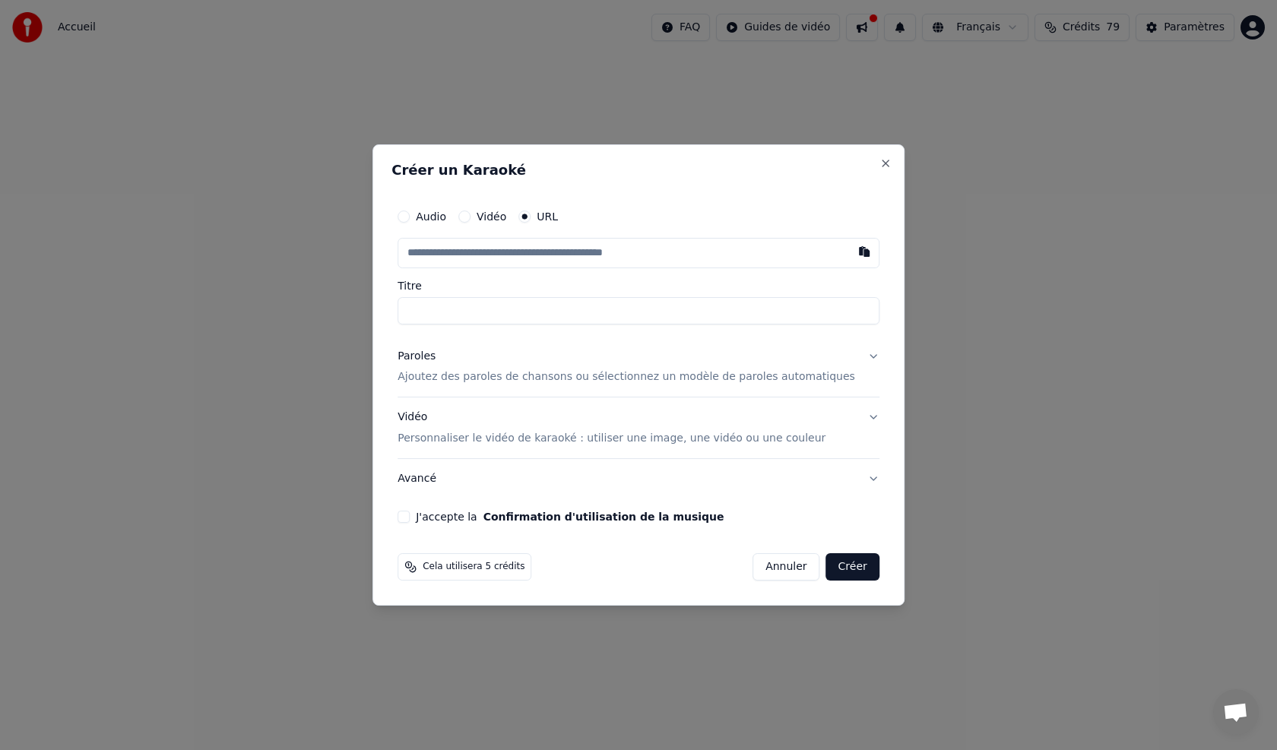
click at [849, 255] on button "button" at bounding box center [864, 251] width 30 height 27
type input "**********"
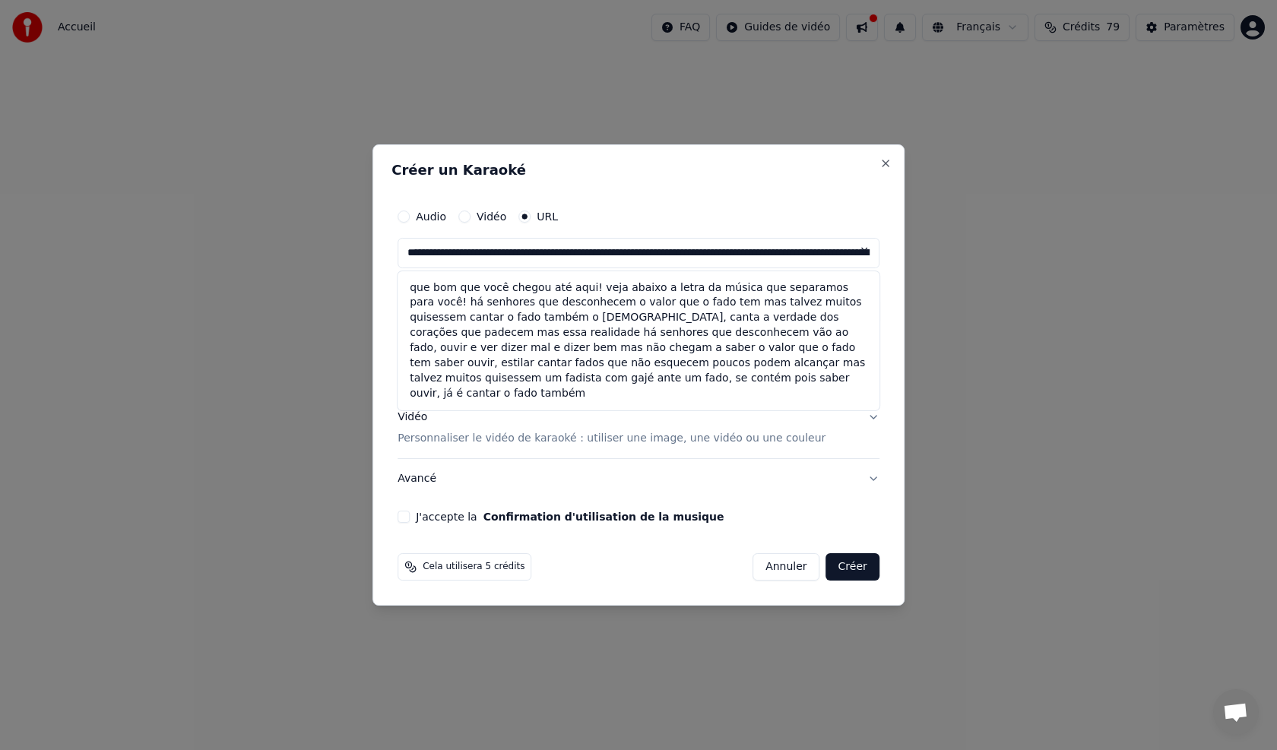
click at [849, 254] on button at bounding box center [864, 251] width 30 height 27
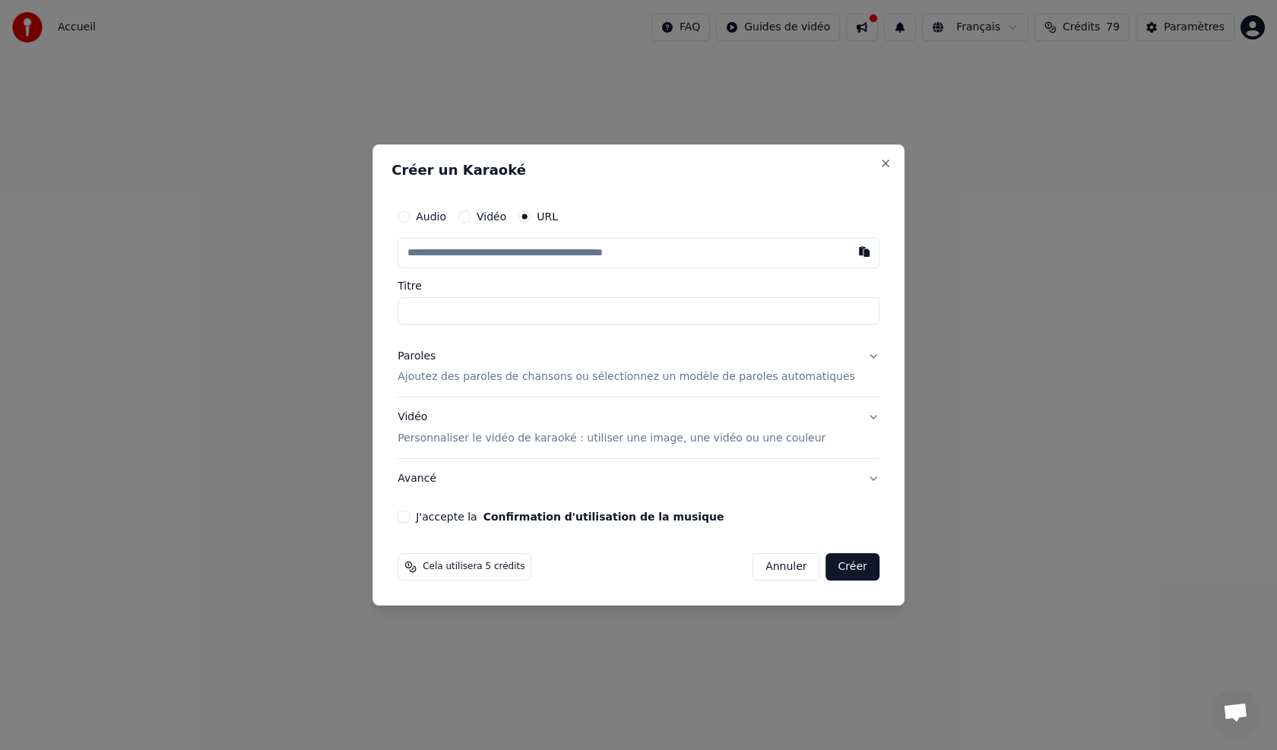
click at [435, 357] on div "Paroles" at bounding box center [416, 356] width 38 height 15
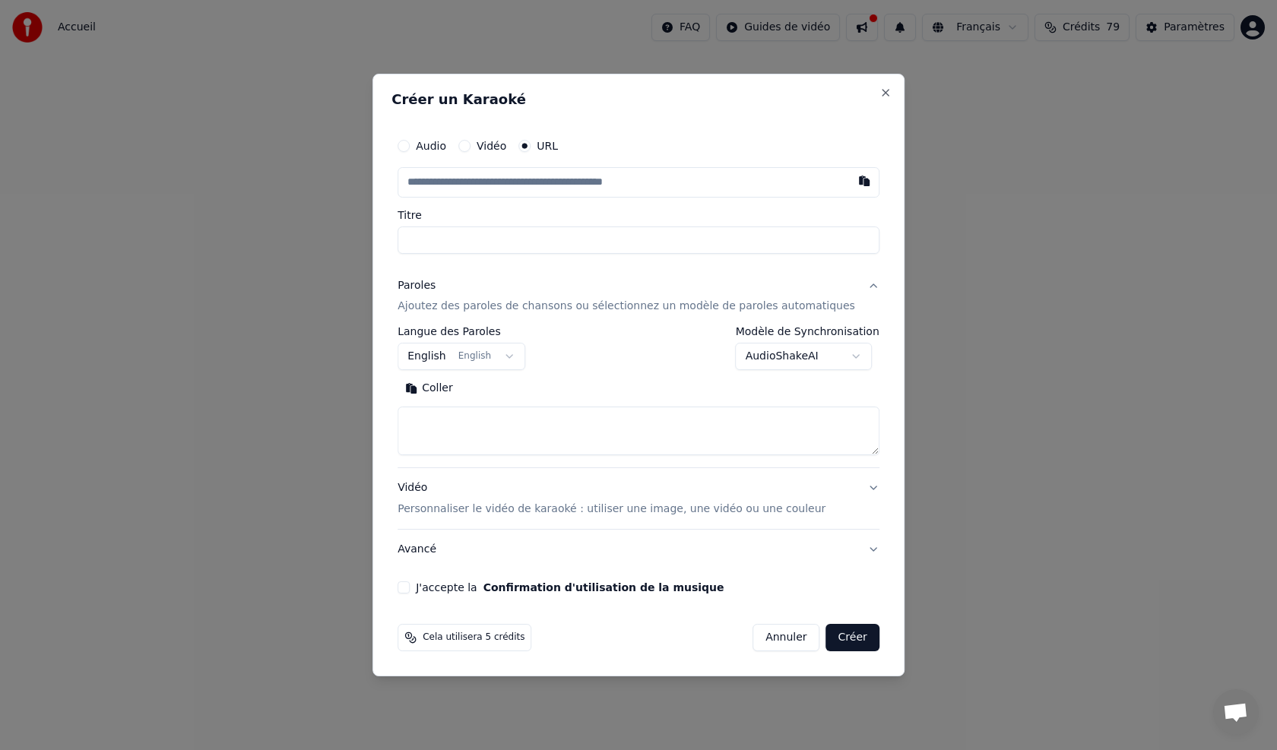
click at [458, 386] on button "Coller" at bounding box center [428, 389] width 63 height 24
type textarea "**********"
click at [849, 179] on button "button" at bounding box center [864, 180] width 30 height 27
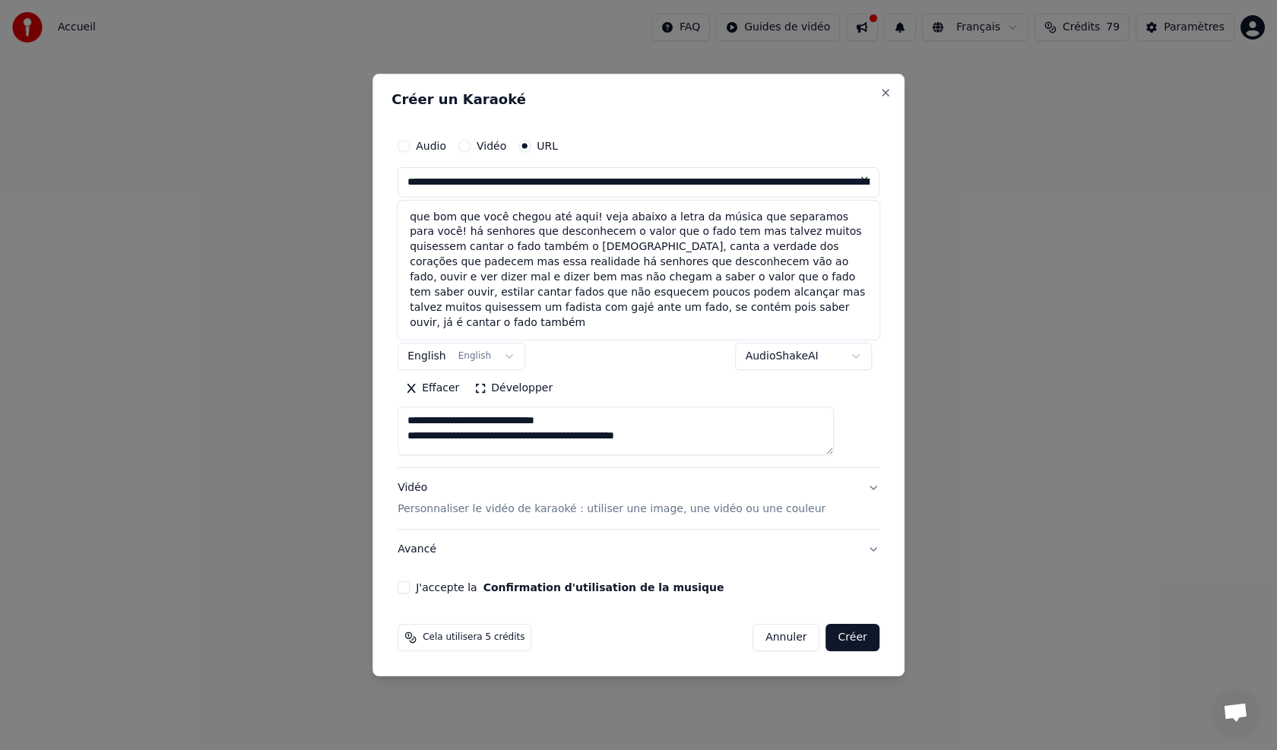
drag, startPoint x: 824, startPoint y: 183, endPoint x: 539, endPoint y: 198, distance: 285.3
click at [539, 198] on div "**********" at bounding box center [638, 192] width 482 height 123
click at [879, 88] on button "Close" at bounding box center [885, 93] width 12 height 12
type input "**********"
type textarea "**********"
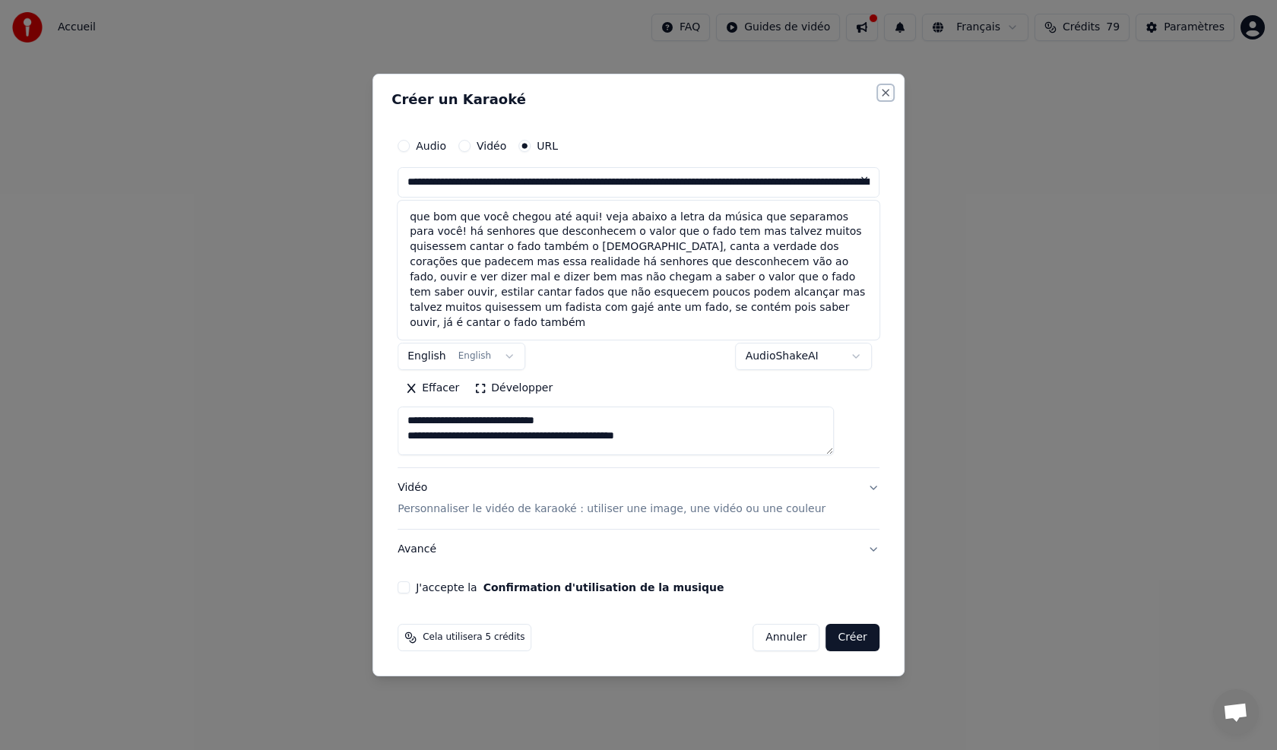
type input "**********"
select select
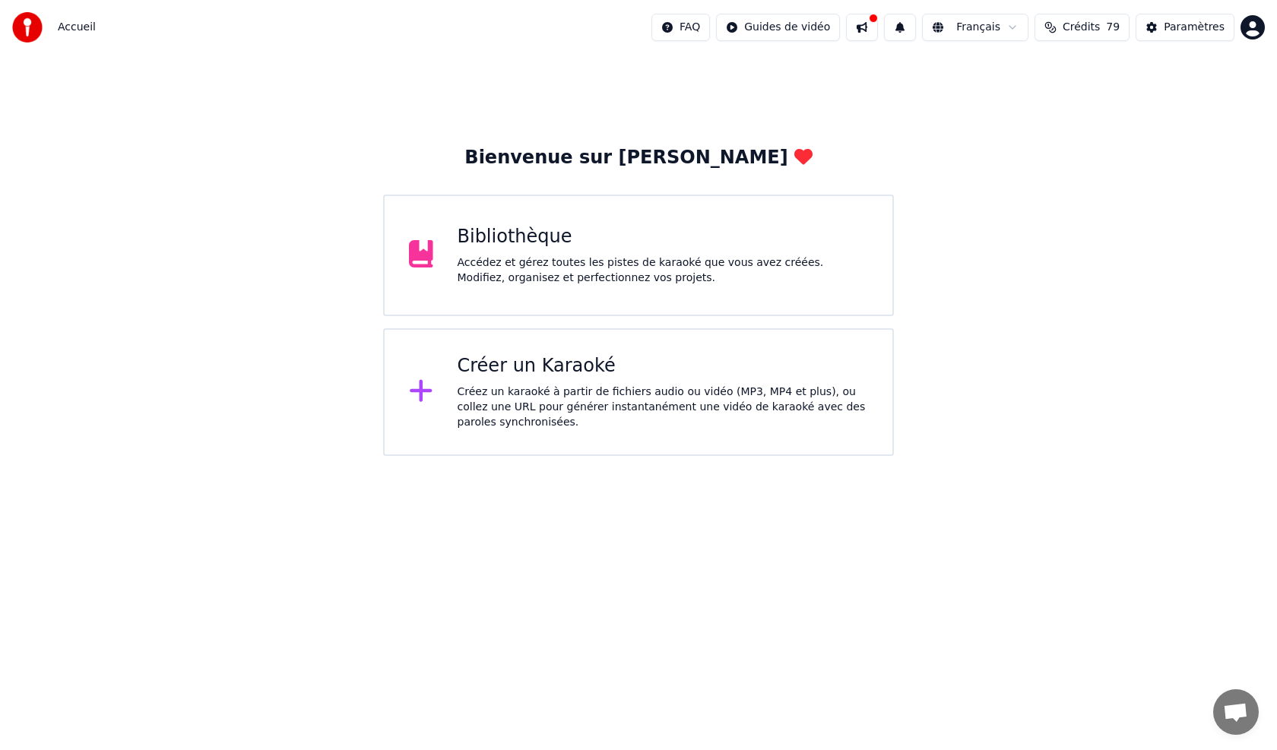
click at [647, 389] on div "Créez un karaoké à partir de fichiers audio ou vidéo (MP3, MP4 et plus), ou col…" at bounding box center [662, 408] width 411 height 46
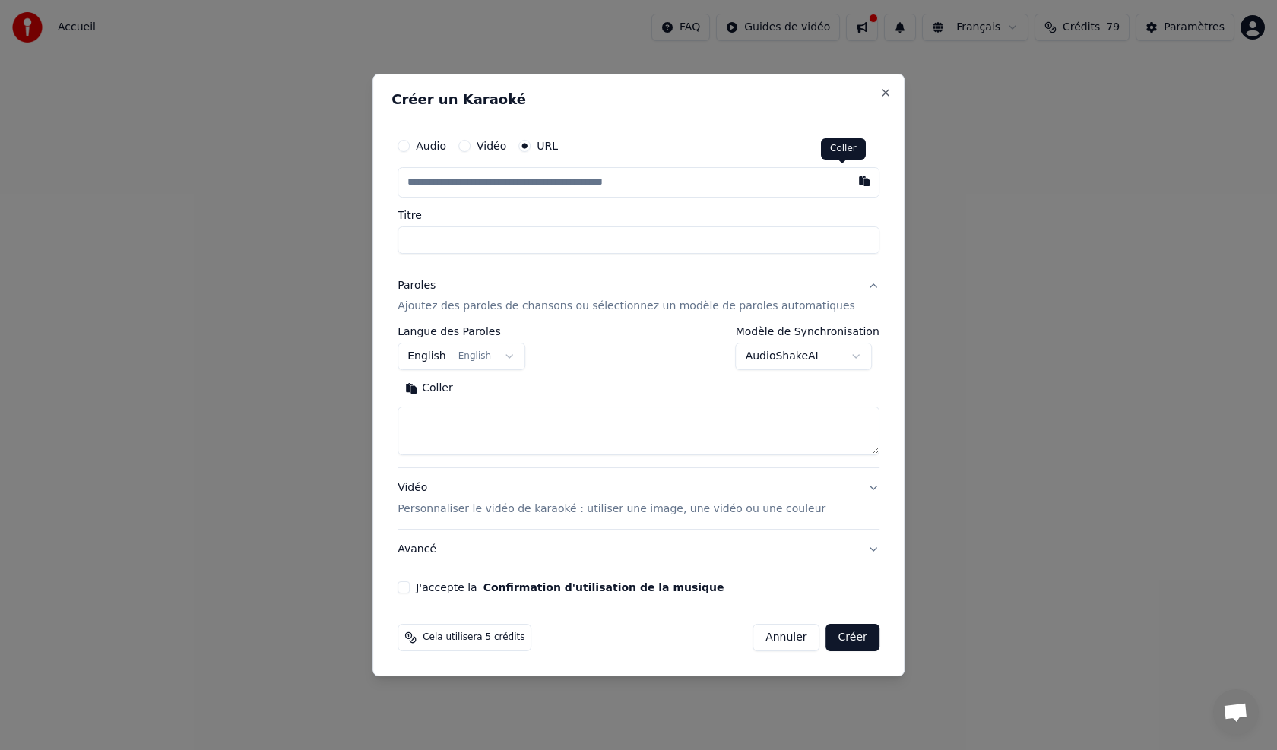
click at [849, 179] on button "button" at bounding box center [864, 180] width 30 height 27
type input "**********"
click at [454, 386] on button "Coller" at bounding box center [428, 389] width 63 height 24
type textarea "**********"
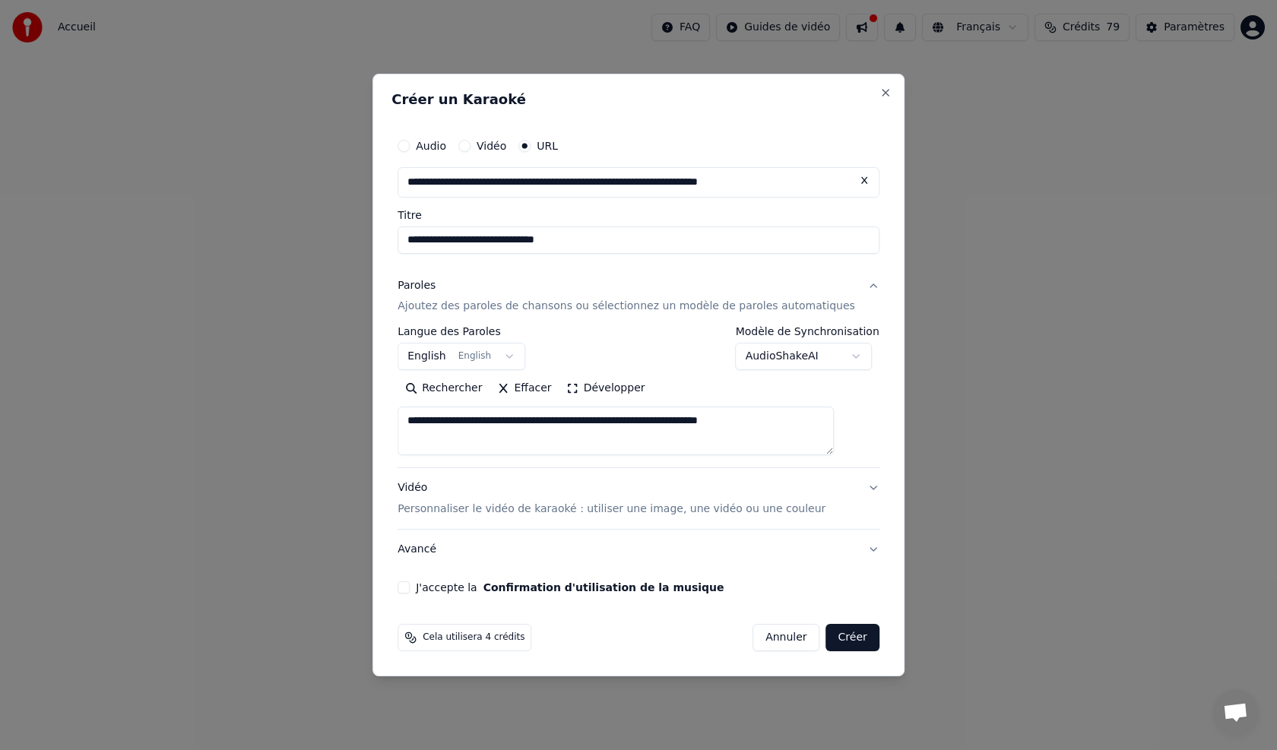
click at [539, 388] on button "Effacer" at bounding box center [523, 389] width 69 height 24
click at [451, 386] on button "Coller" at bounding box center [428, 389] width 63 height 24
click at [467, 511] on p "Personnaliser le vidéo de karaoké : utiliser une image, une vidéo ou une couleur" at bounding box center [611, 509] width 428 height 15
type textarea "**********"
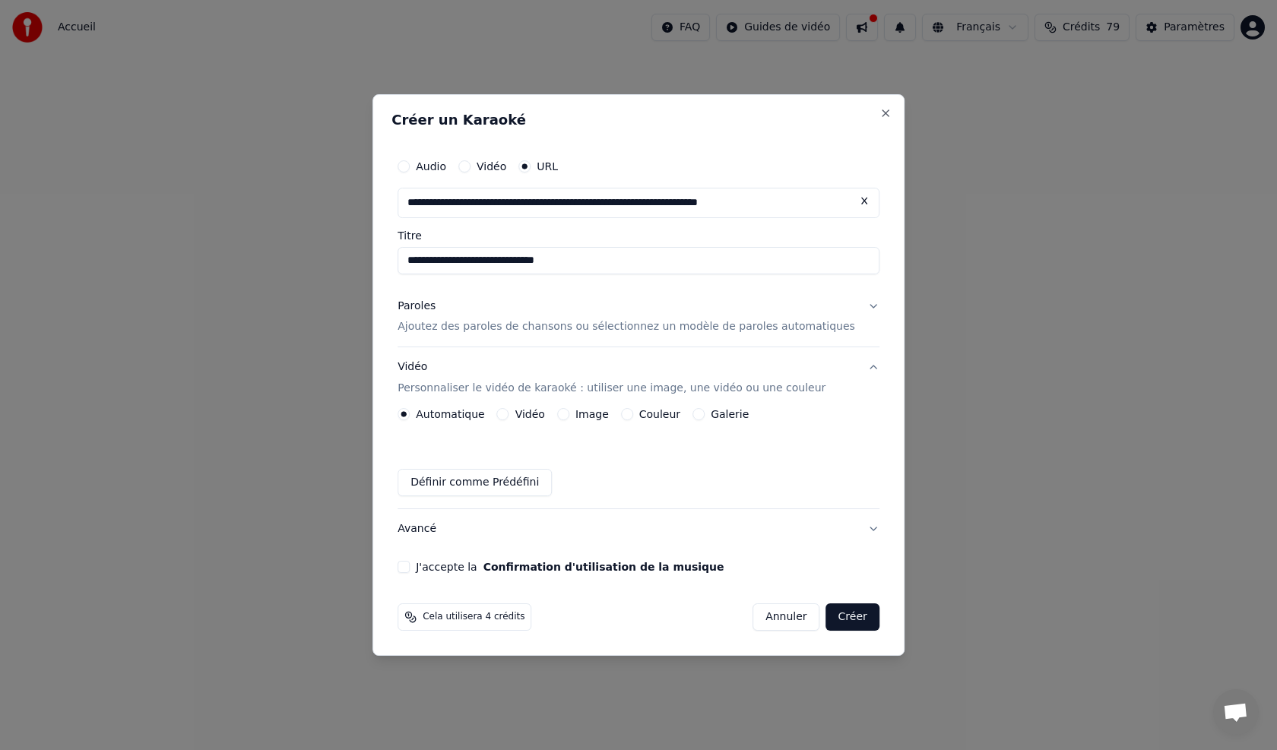
click at [509, 411] on button "Vidéo" at bounding box center [503, 414] width 12 height 12
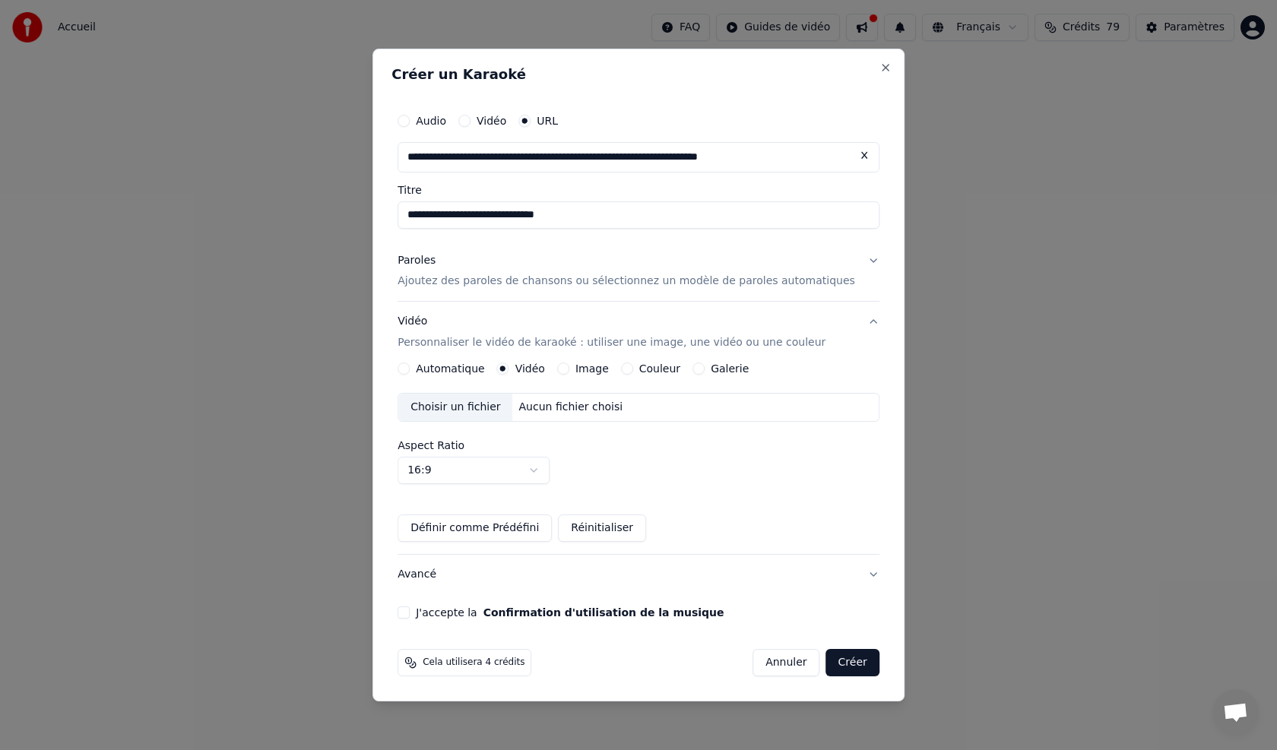
click at [438, 280] on p "Ajoutez des paroles de chansons ou sélectionnez un modèle de paroles automatiqu…" at bounding box center [625, 281] width 457 height 15
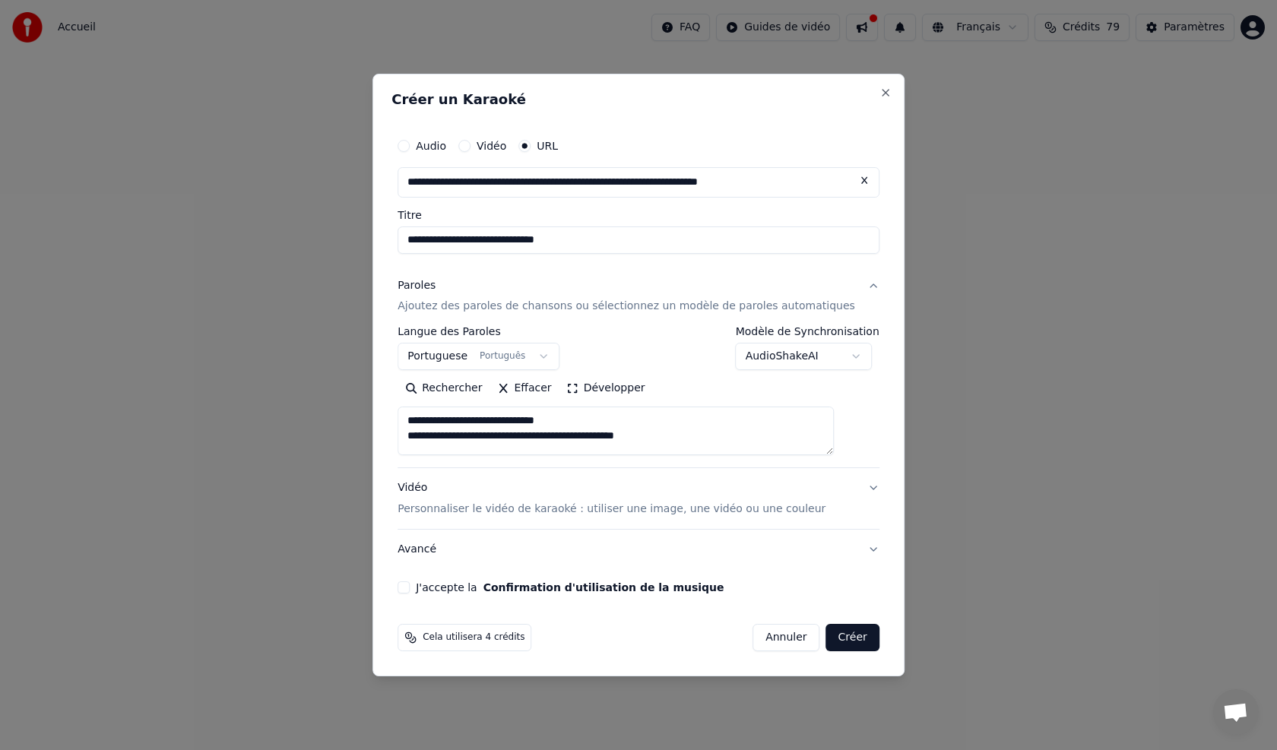
click at [435, 280] on div "Paroles" at bounding box center [416, 285] width 38 height 15
type textarea "**********"
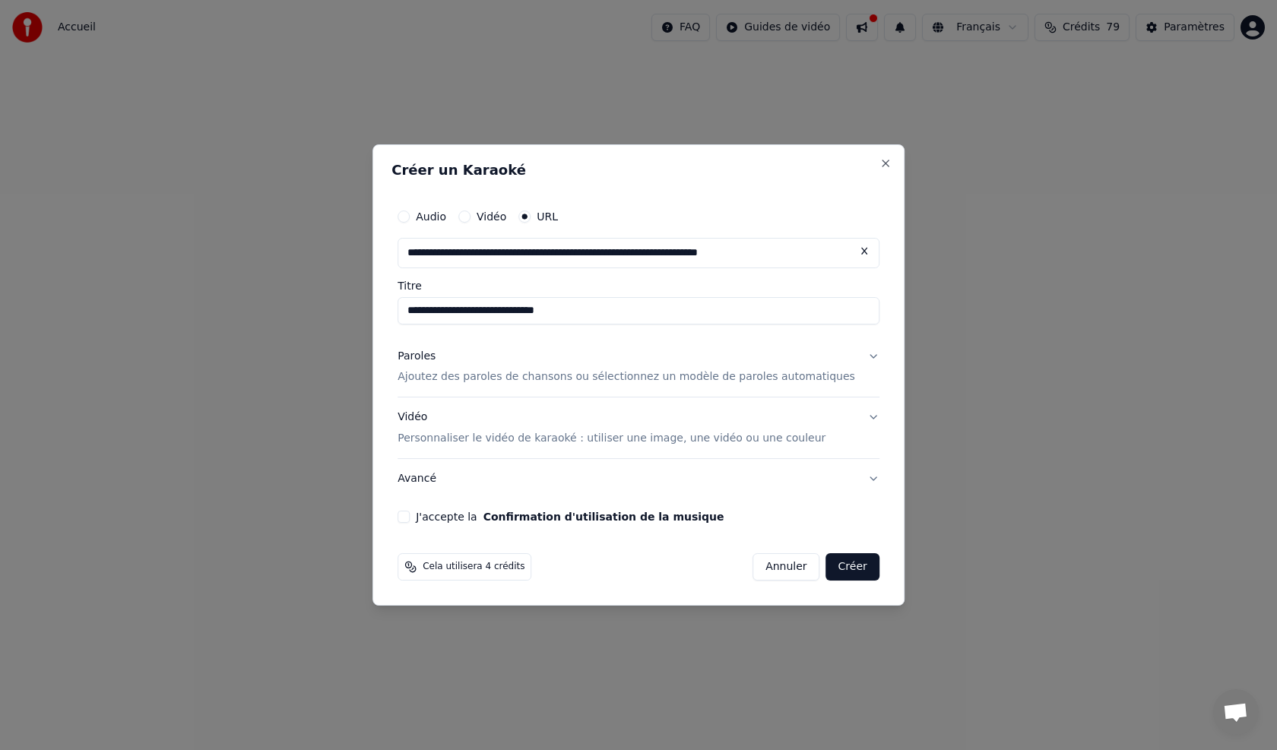
click at [845, 565] on button "Créer" at bounding box center [852, 566] width 53 height 27
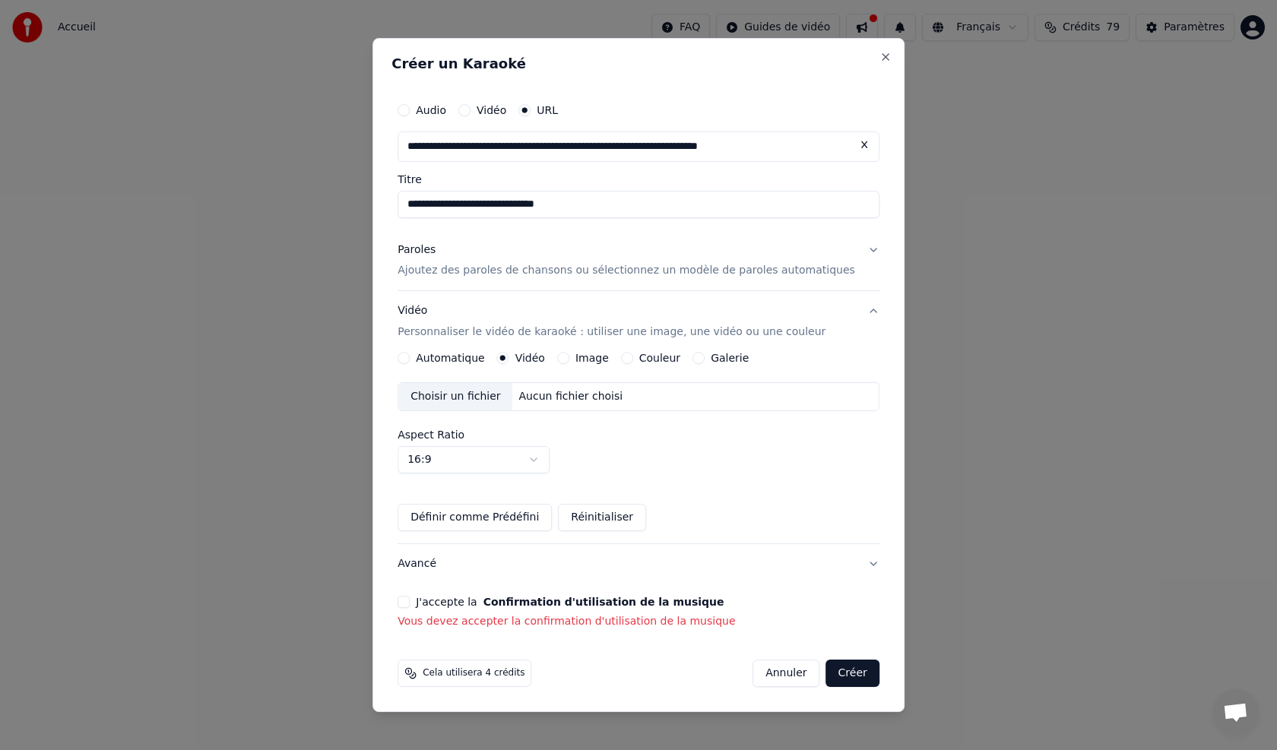
click at [829, 676] on button "Créer" at bounding box center [852, 673] width 53 height 27
click at [438, 270] on p "Ajoutez des paroles de chansons ou sélectionnez un modèle de paroles automatiqu…" at bounding box center [625, 271] width 457 height 15
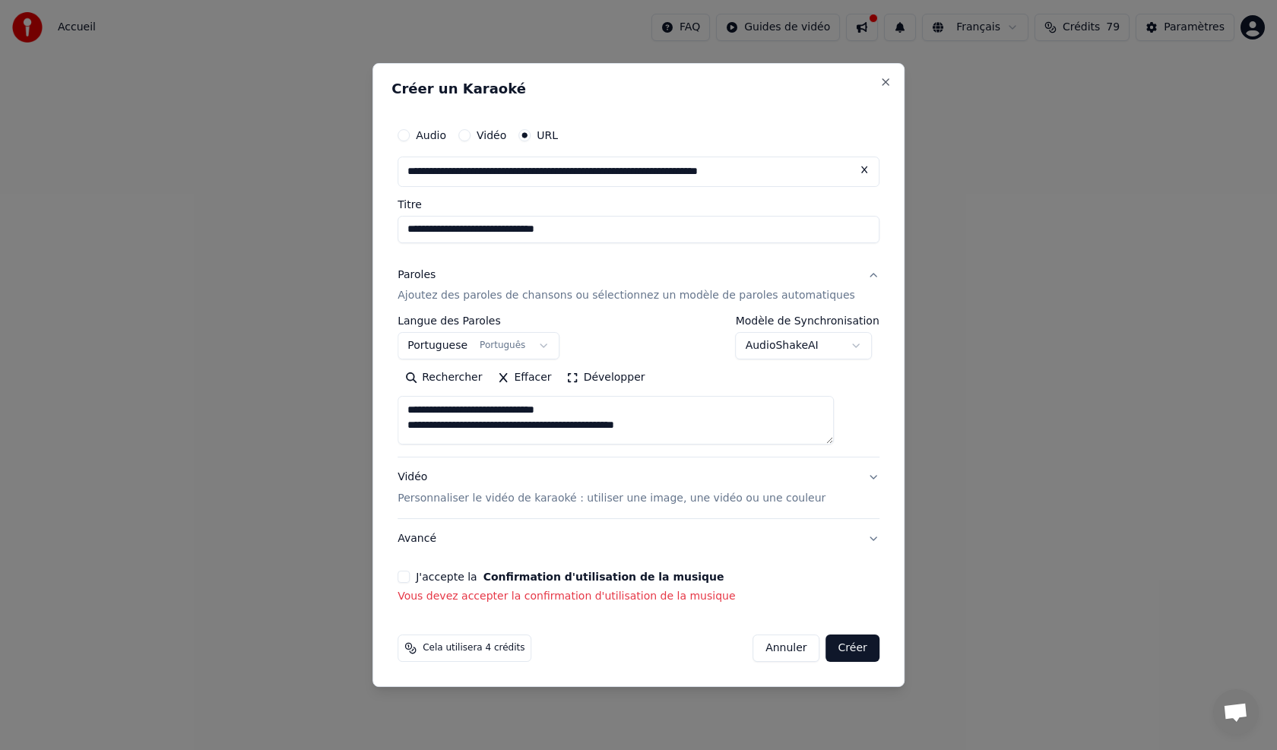
click at [853, 540] on button "Avancé" at bounding box center [638, 539] width 482 height 40
type textarea "**********"
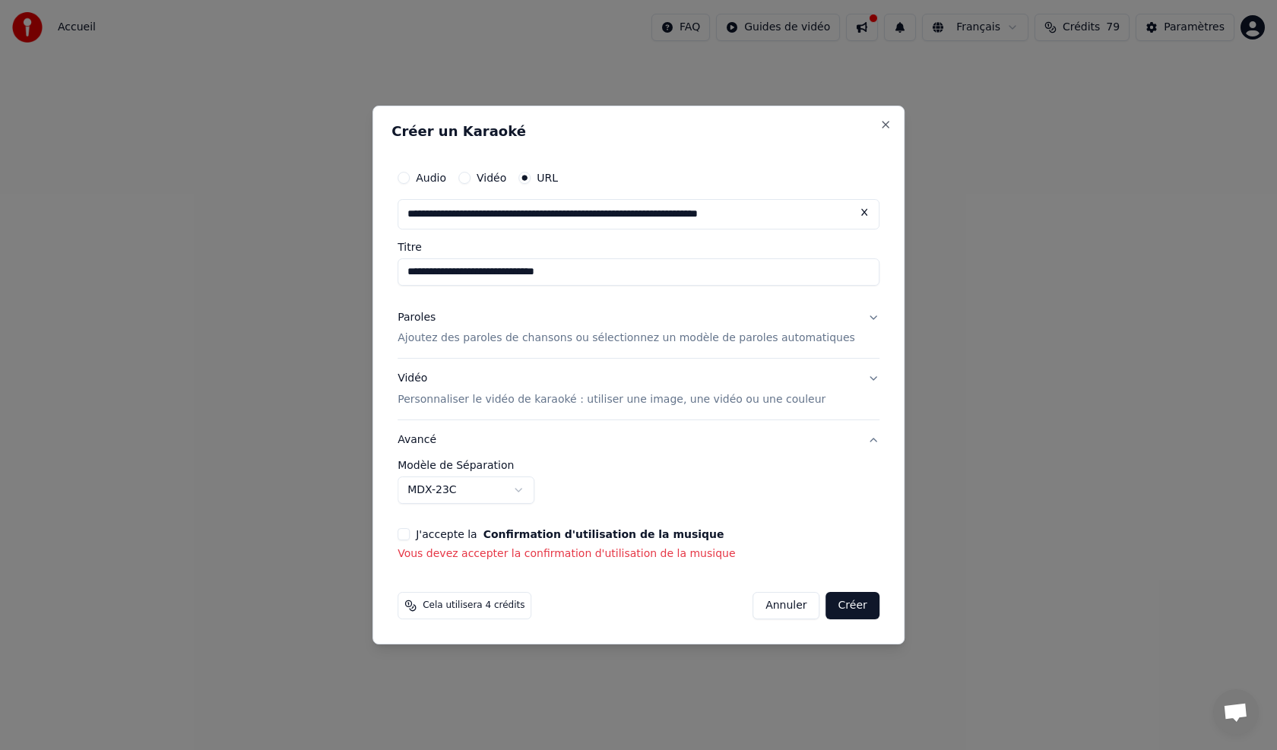
click at [456, 400] on p "Personnaliser le vidéo de karaoké : utiliser une image, une vidéo ou une couleur" at bounding box center [611, 400] width 428 height 15
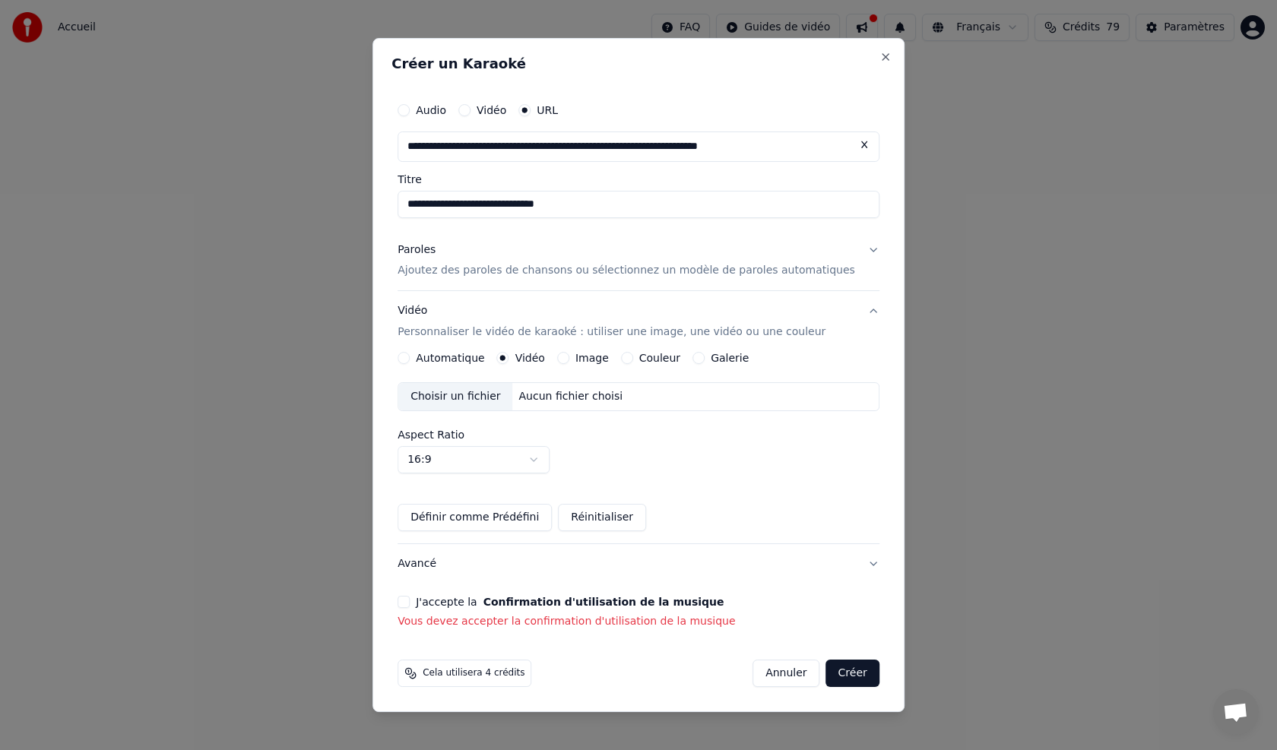
click at [569, 356] on button "Image" at bounding box center [563, 358] width 12 height 12
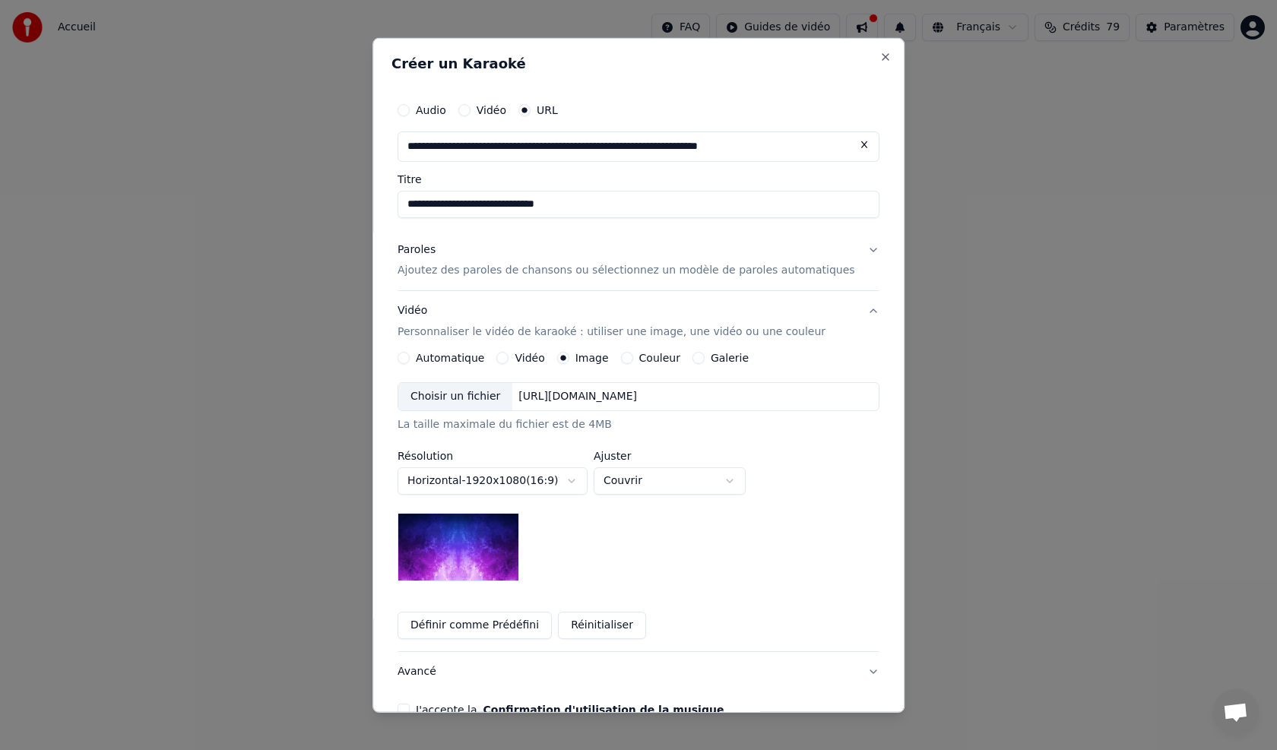
click at [462, 624] on button "Définir comme Prédéfini" at bounding box center [474, 625] width 154 height 27
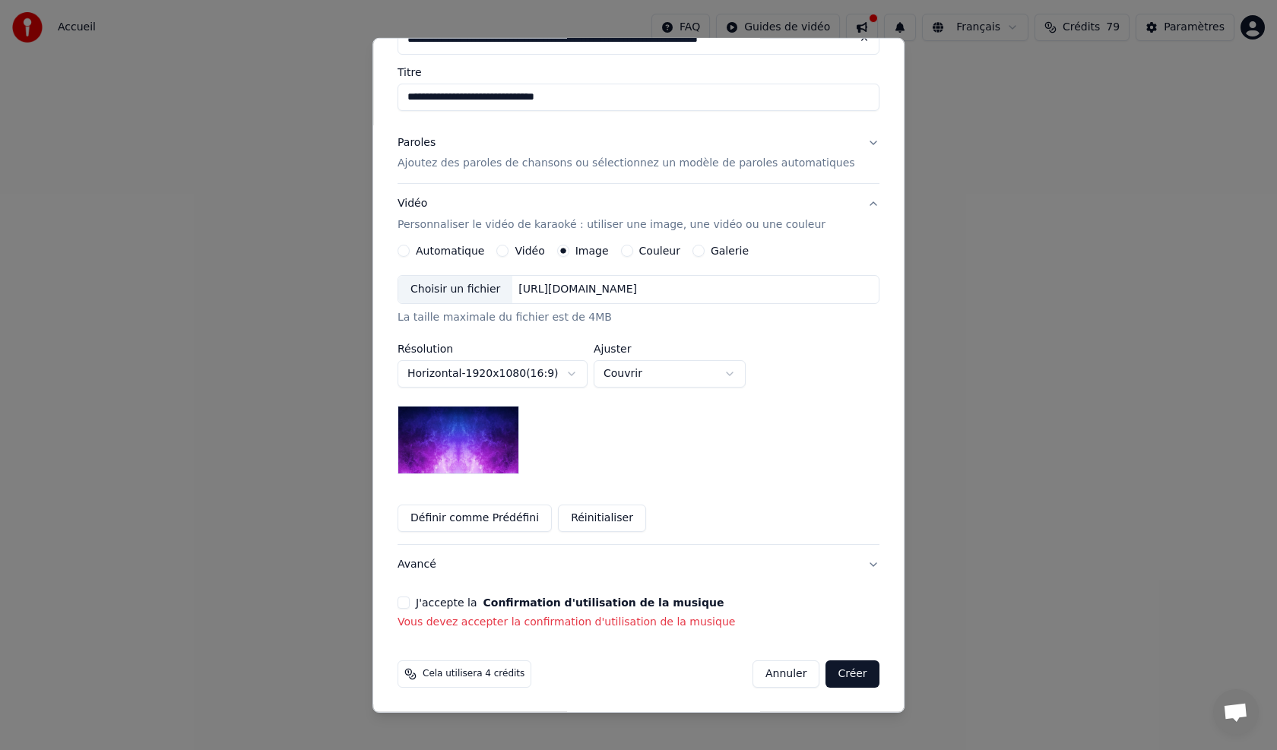
drag, startPoint x: 418, startPoint y: 599, endPoint x: 459, endPoint y: 623, distance: 47.7
click at [410, 599] on button "J'accepte la Confirmation d'utilisation de la musique" at bounding box center [403, 603] width 12 height 12
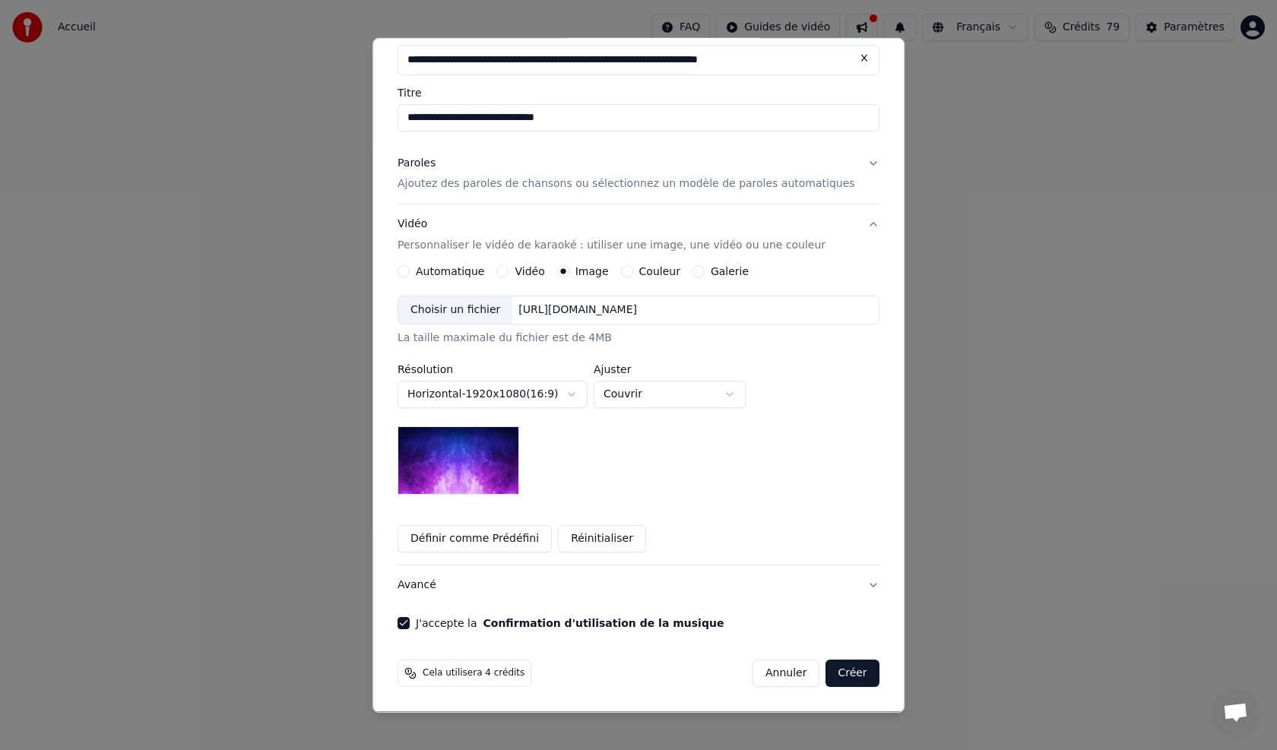
click at [832, 675] on button "Créer" at bounding box center [852, 673] width 53 height 27
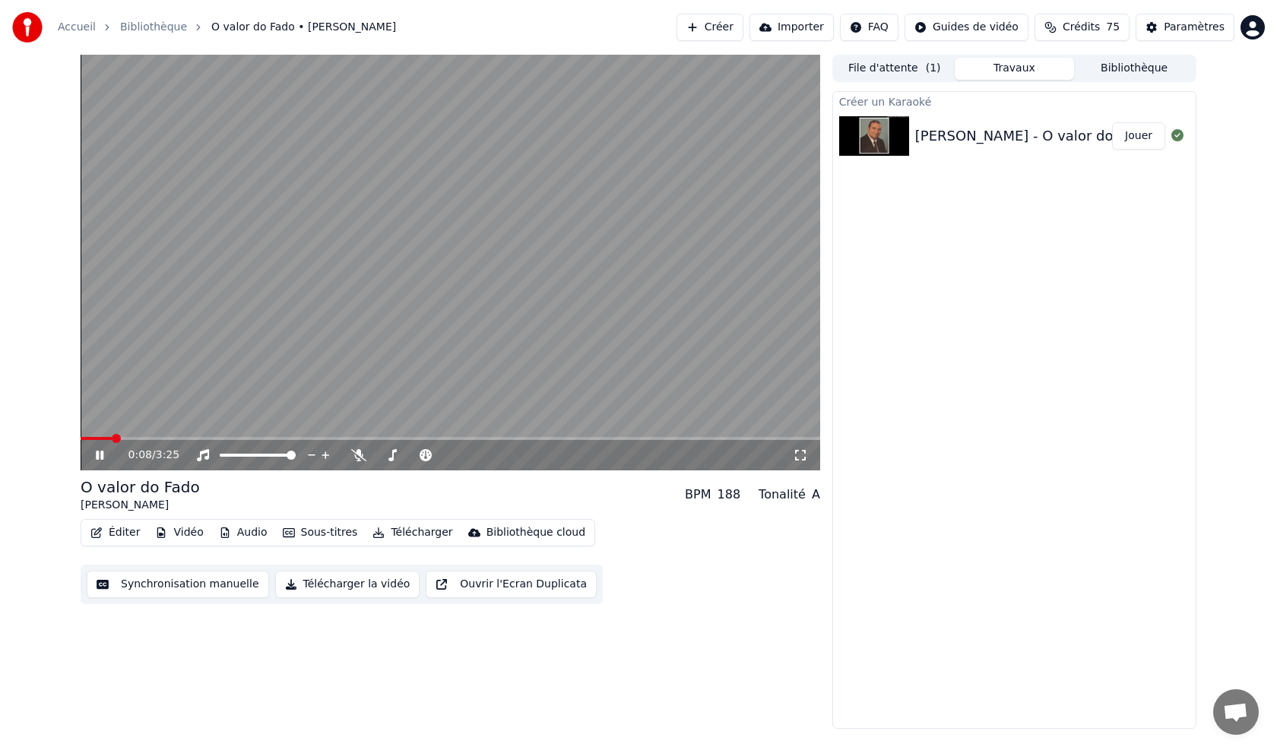
click at [236, 439] on span at bounding box center [450, 438] width 739 height 3
click at [91, 439] on span at bounding box center [86, 438] width 11 height 3
click at [741, 27] on button "Créer" at bounding box center [709, 27] width 67 height 27
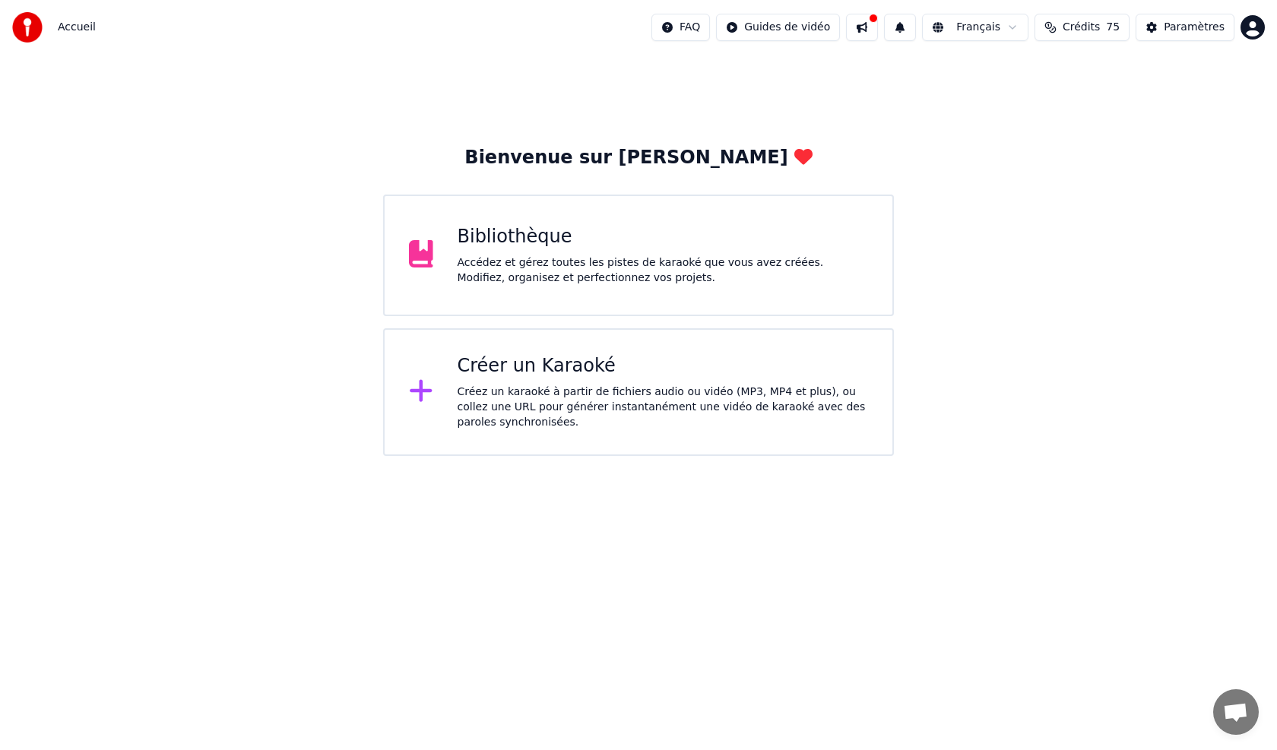
click at [525, 252] on div "Bibliothèque Accédez et gérez toutes les pistes de karaoké que vous avez créées…" at bounding box center [662, 255] width 411 height 61
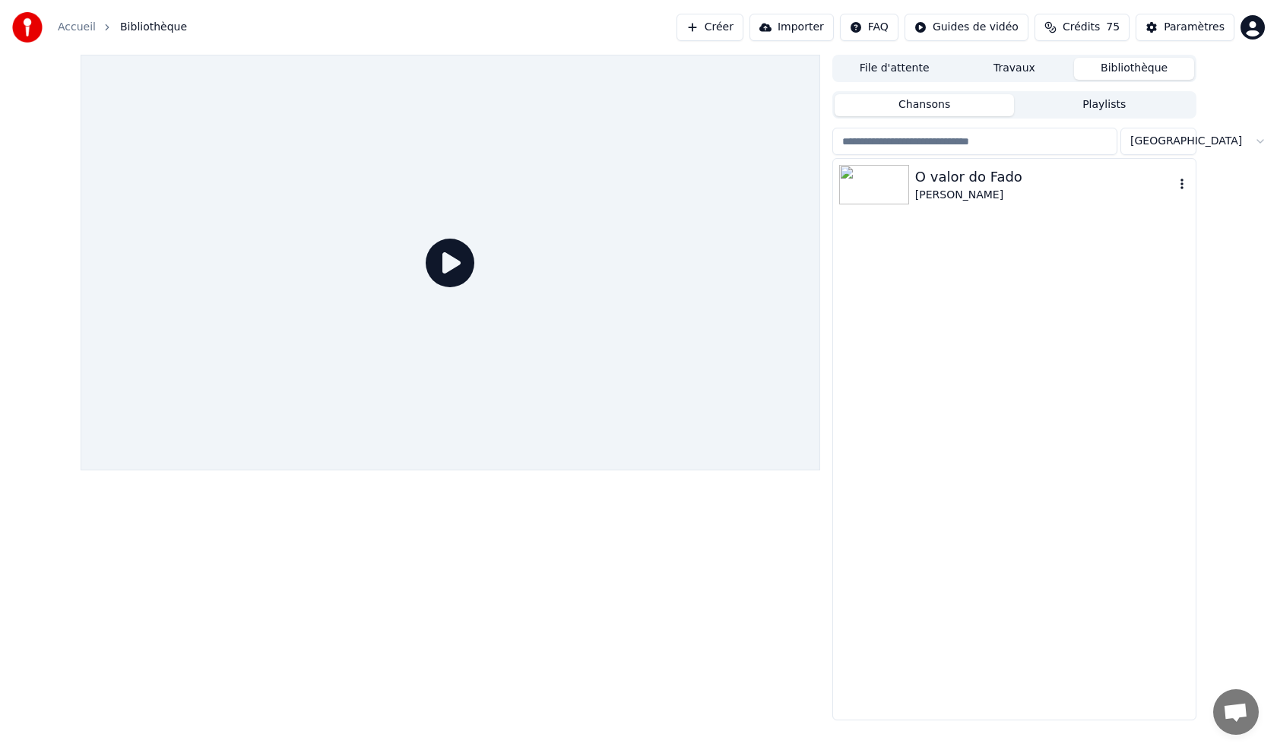
click at [862, 188] on img at bounding box center [874, 185] width 70 height 40
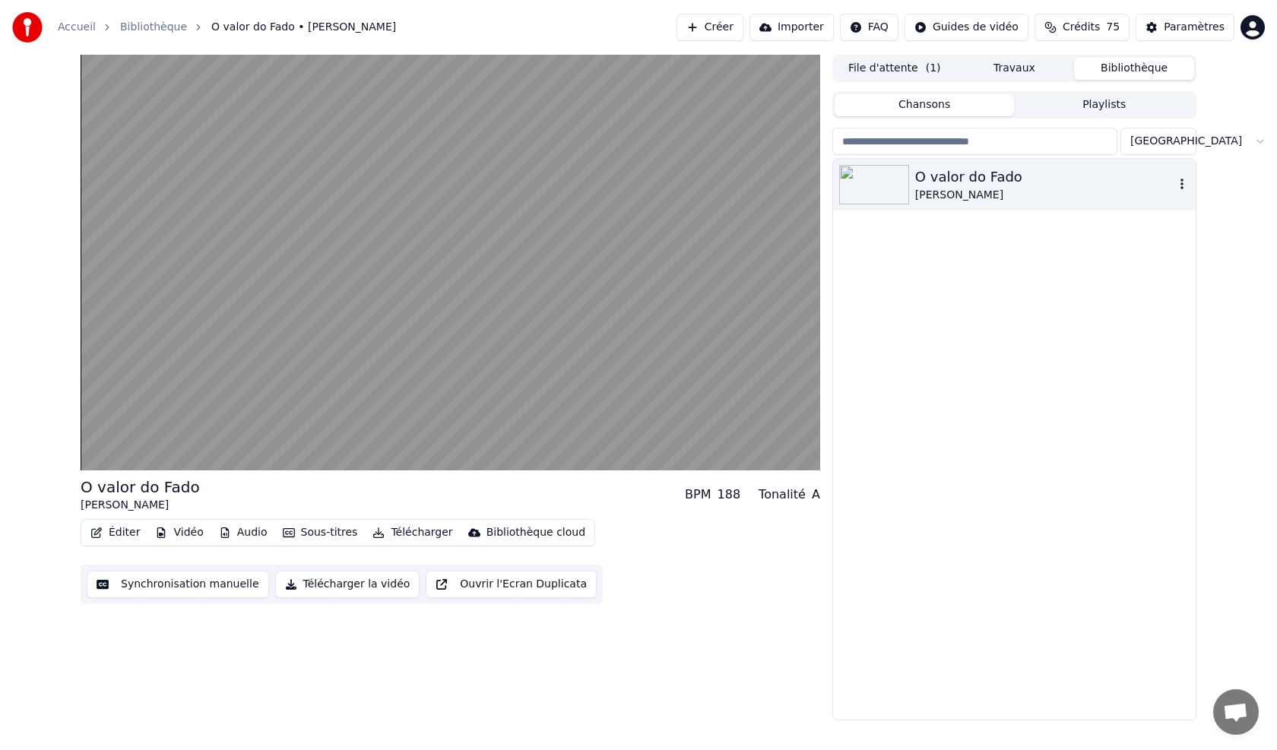
click at [862, 191] on img at bounding box center [874, 185] width 70 height 40
click at [1178, 177] on button "button" at bounding box center [1181, 185] width 15 height 18
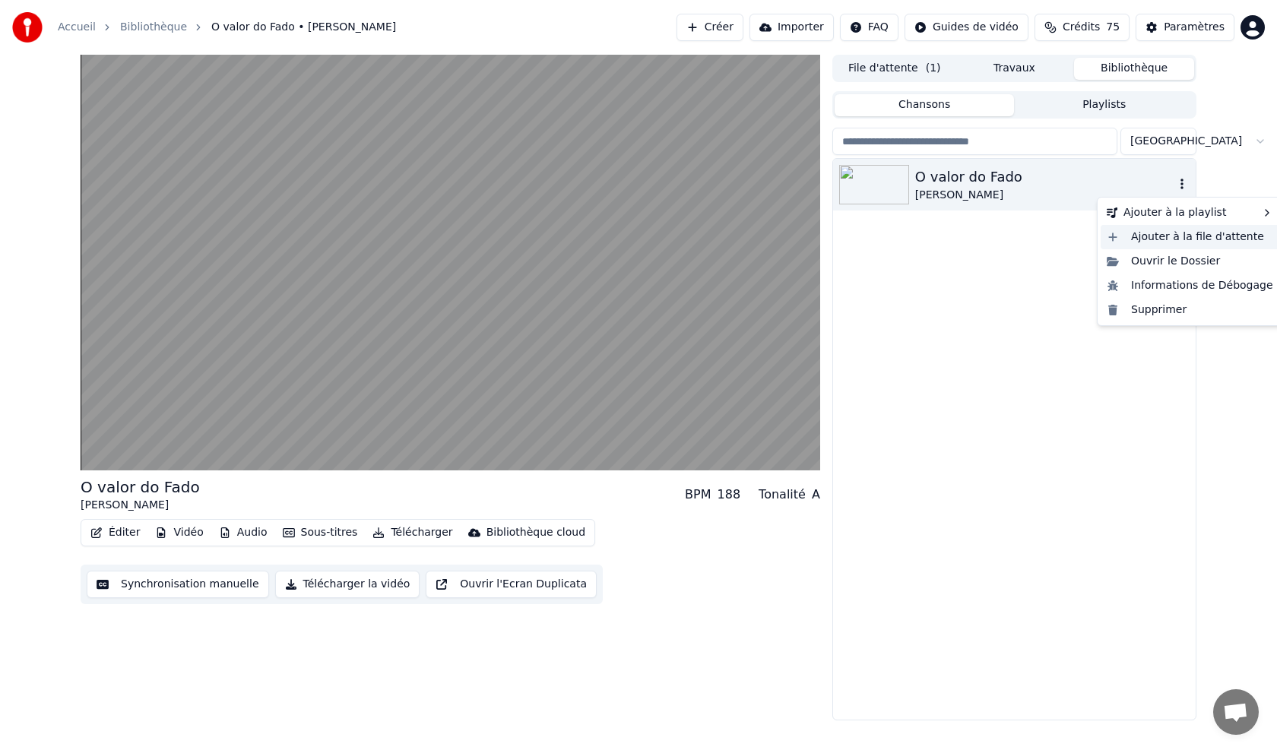
click at [1154, 233] on div "Ajouter à la file d'attente" at bounding box center [1189, 237] width 179 height 24
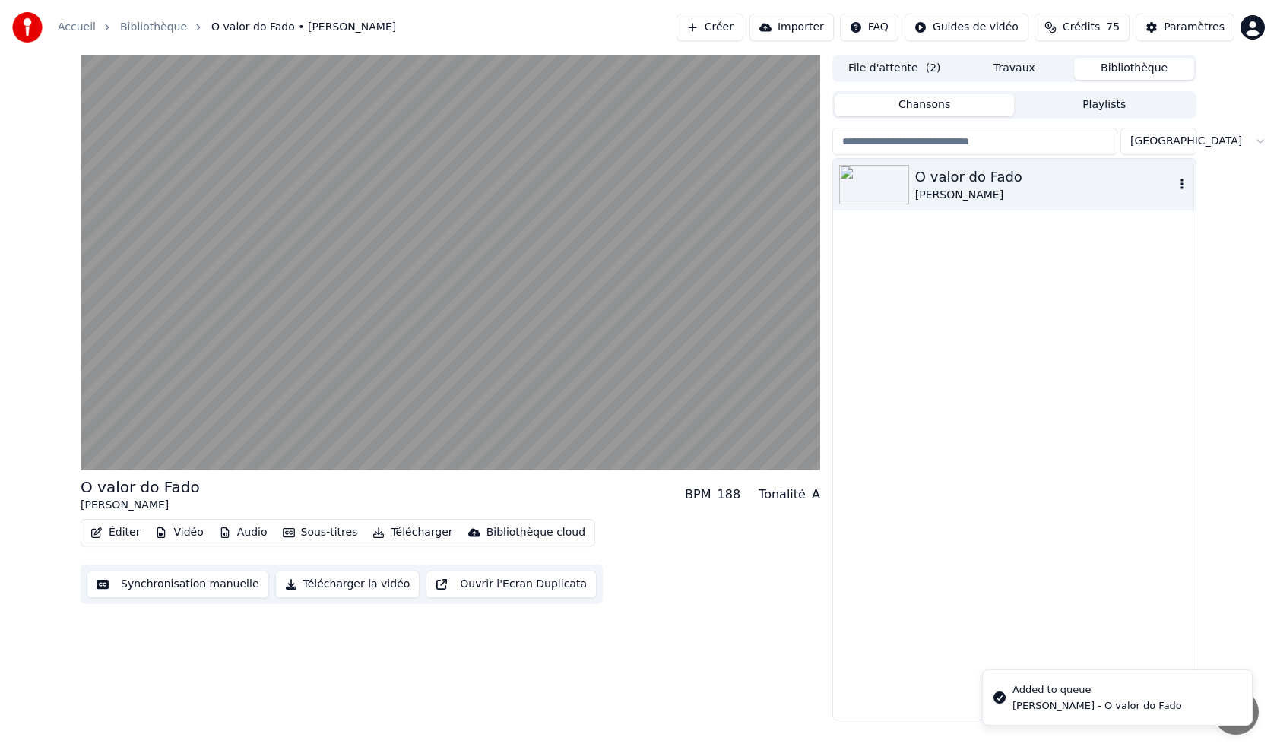
click at [1002, 442] on div "O valor do Fado [PERSON_NAME]" at bounding box center [1014, 439] width 362 height 561
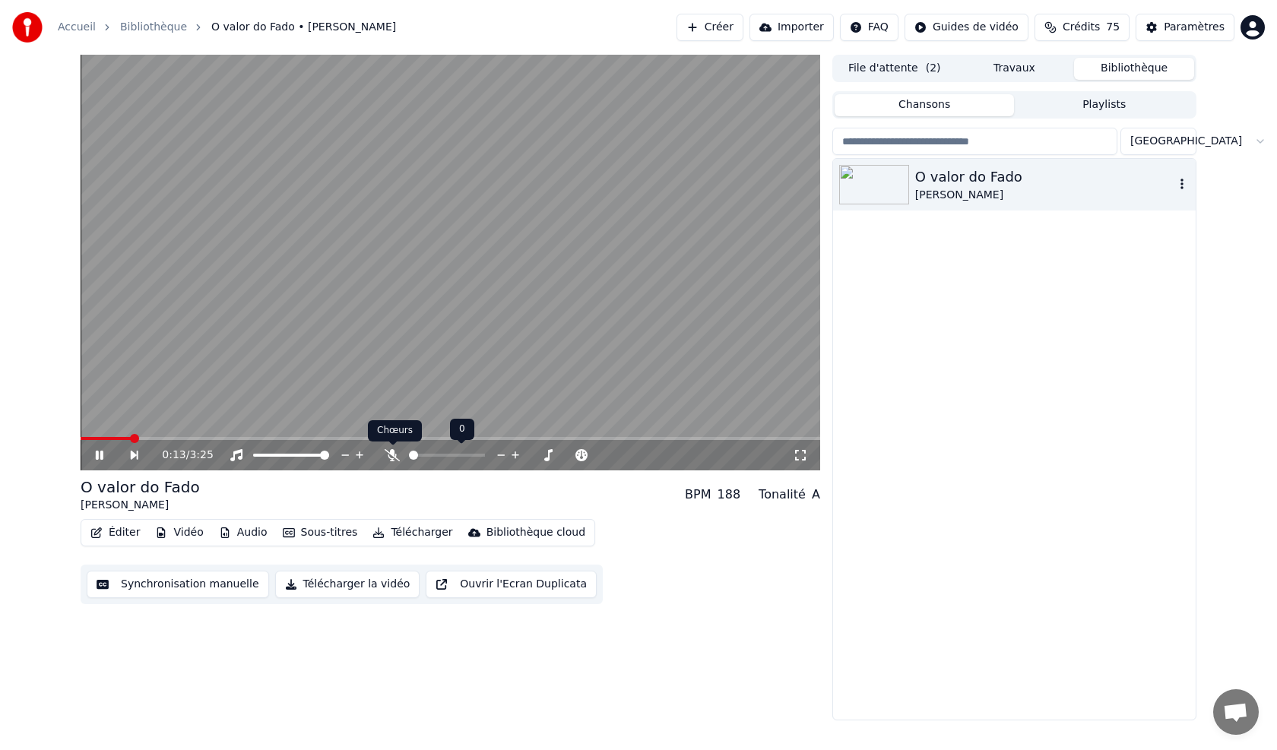
click at [386, 456] on icon at bounding box center [392, 455] width 15 height 12
click at [387, 455] on icon at bounding box center [392, 455] width 15 height 12
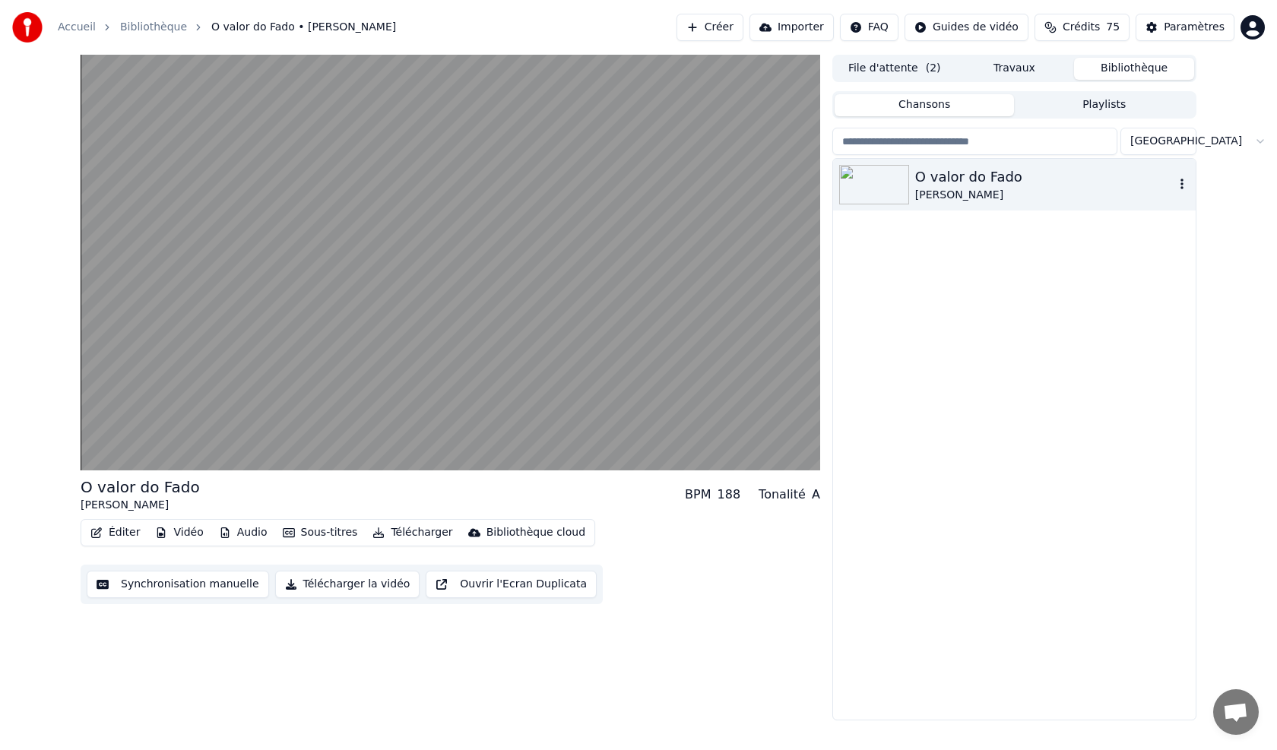
click at [188, 591] on button "Synchronisation manuelle" at bounding box center [178, 584] width 182 height 27
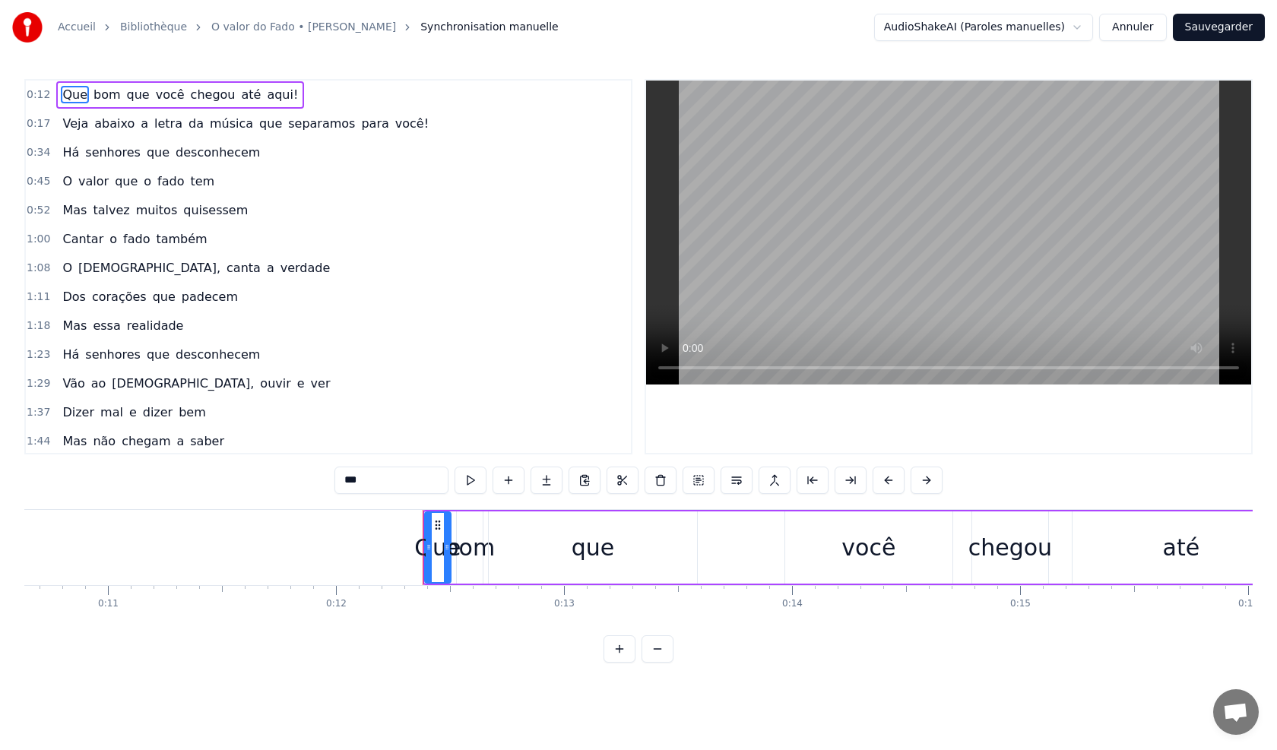
scroll to position [0, 2453]
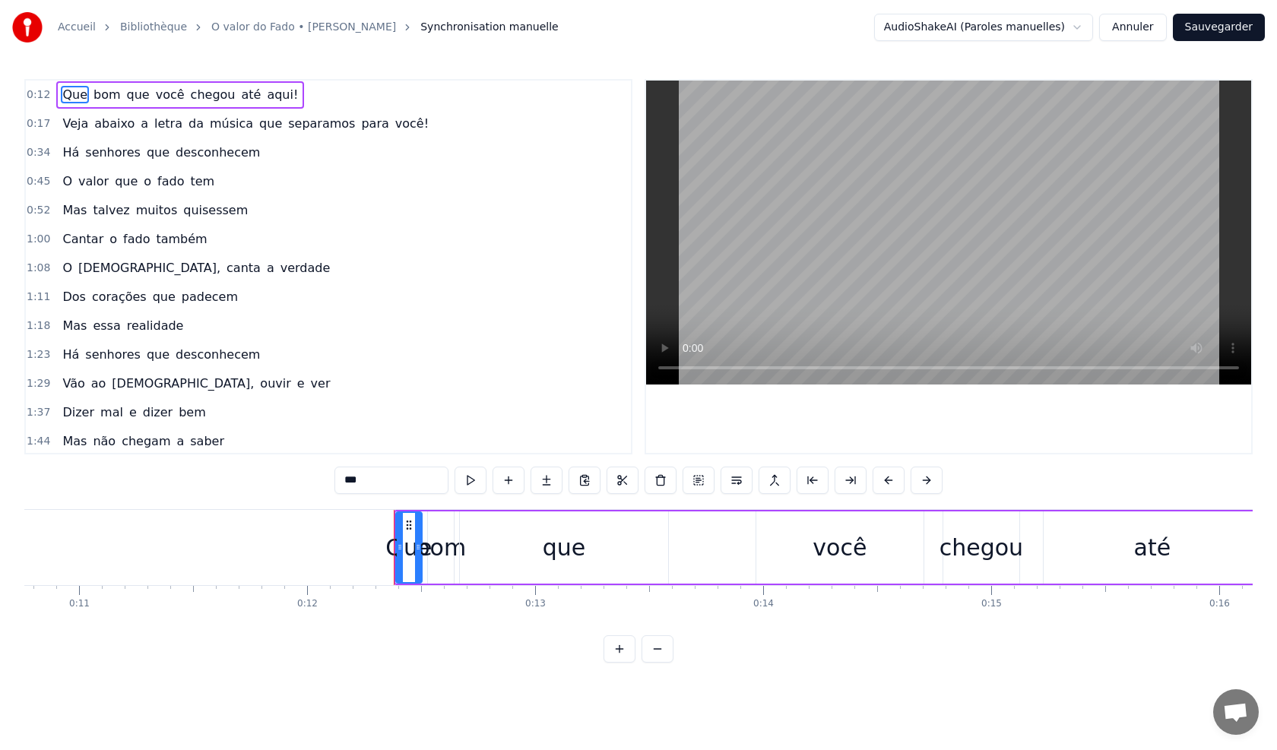
click at [622, 556] on div "que" at bounding box center [564, 547] width 208 height 72
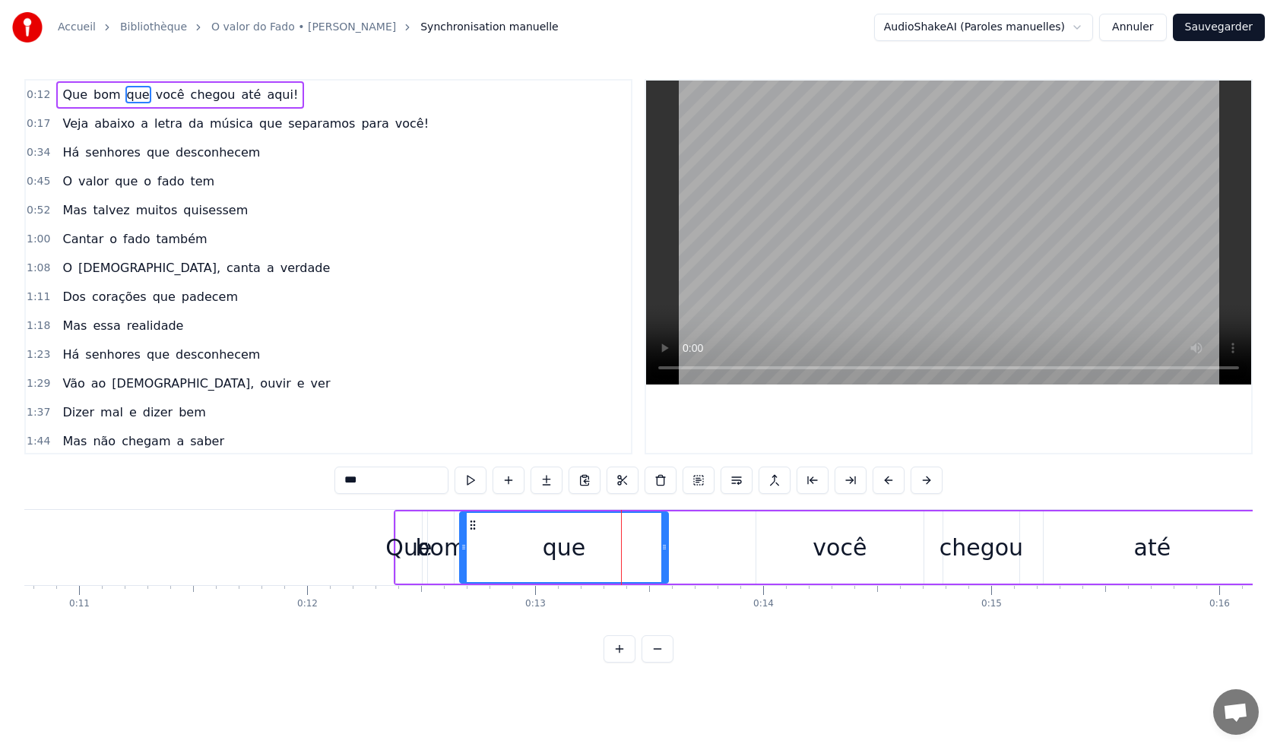
drag, startPoint x: 570, startPoint y: 673, endPoint x: 559, endPoint y: 677, distance: 11.3
click at [570, 663] on div "0:12 Que bom que você chegou até aqui! 0:17 Veja abaixo a letra da música que s…" at bounding box center [638, 371] width 1228 height 584
click at [395, 580] on div "Que" at bounding box center [408, 547] width 27 height 72
type input "***"
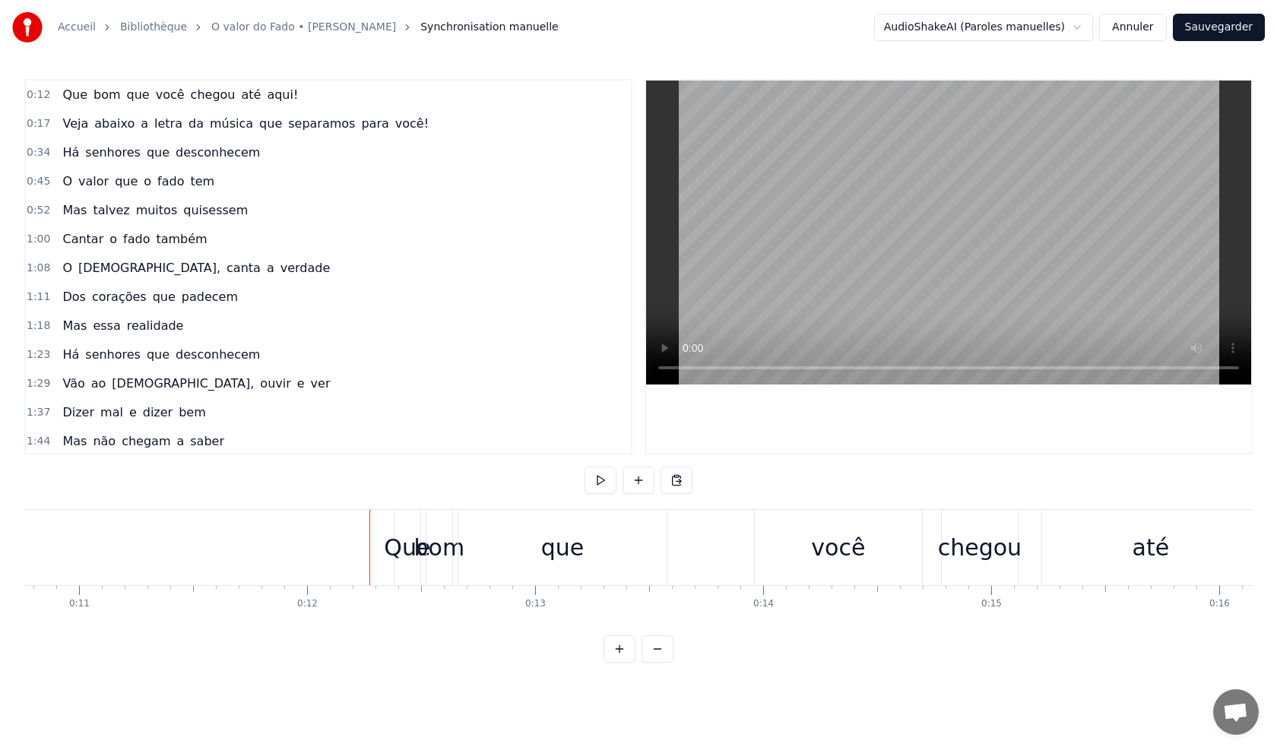
click at [397, 559] on div "Que" at bounding box center [407, 547] width 46 height 34
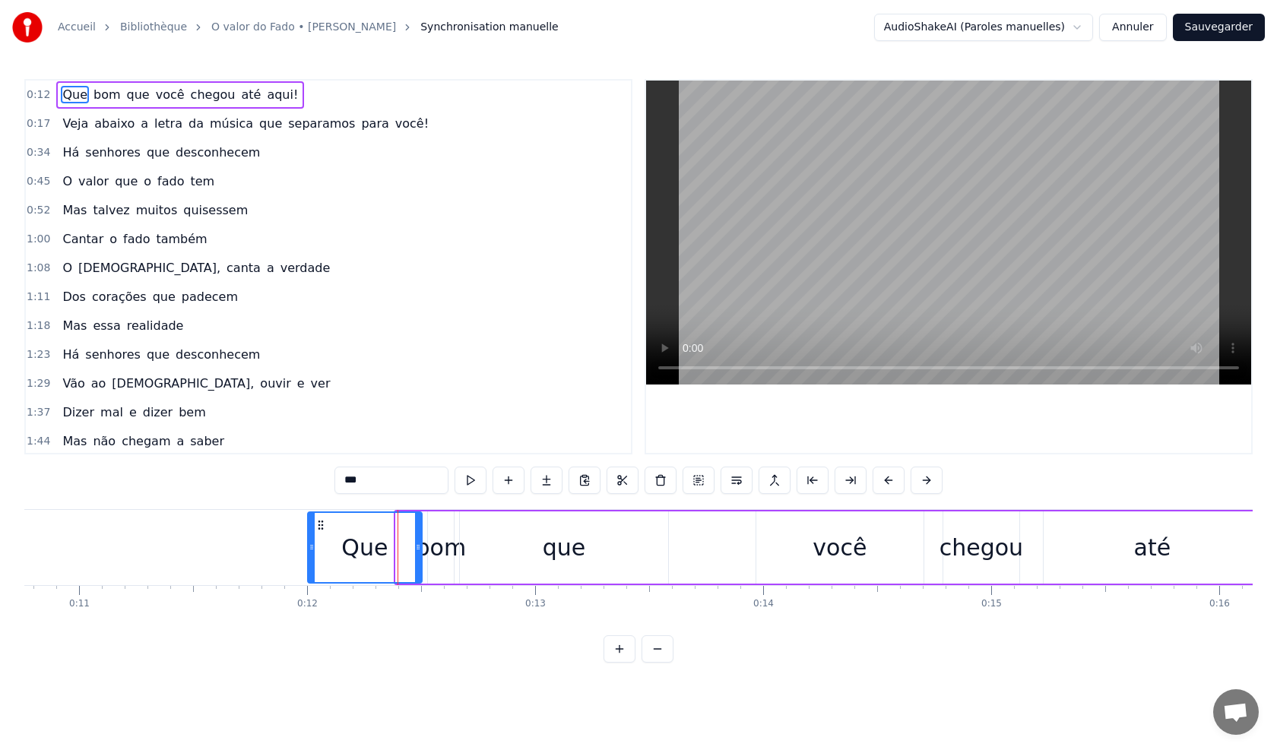
drag, startPoint x: 396, startPoint y: 565, endPoint x: 308, endPoint y: 571, distance: 88.4
click at [309, 571] on div at bounding box center [312, 547] width 6 height 69
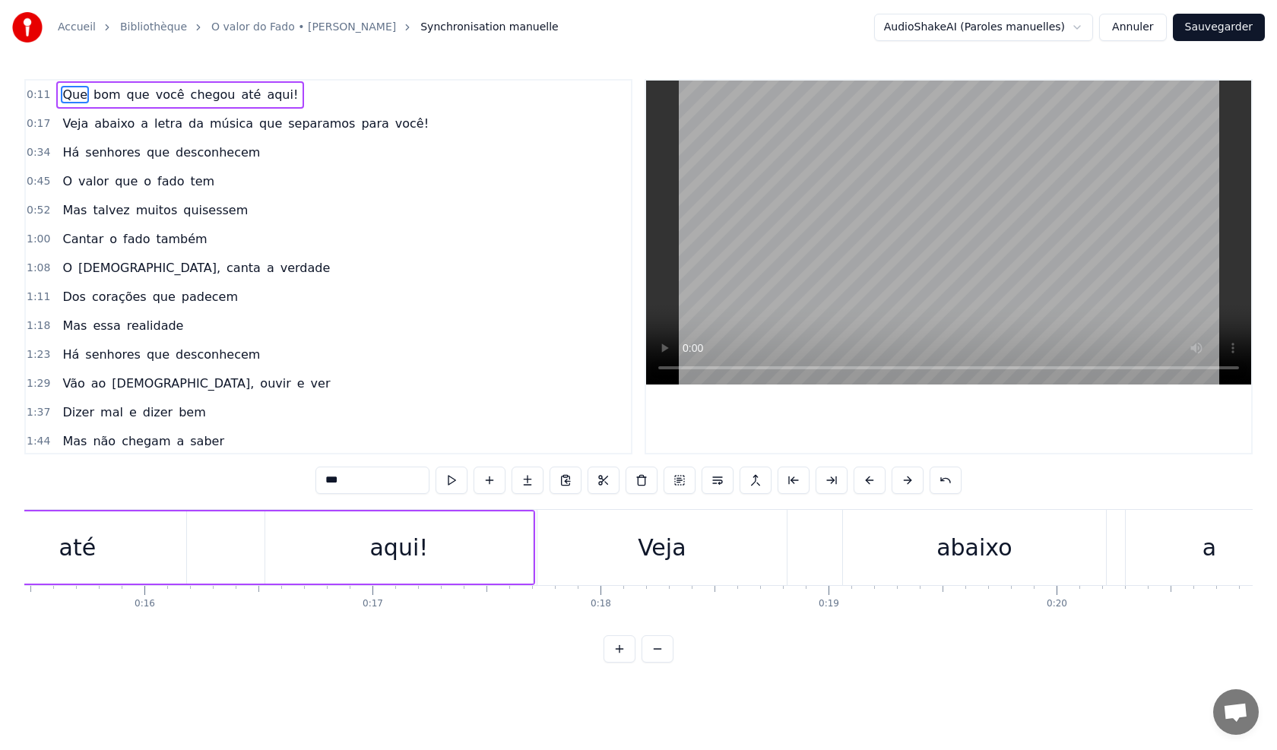
scroll to position [0, 4602]
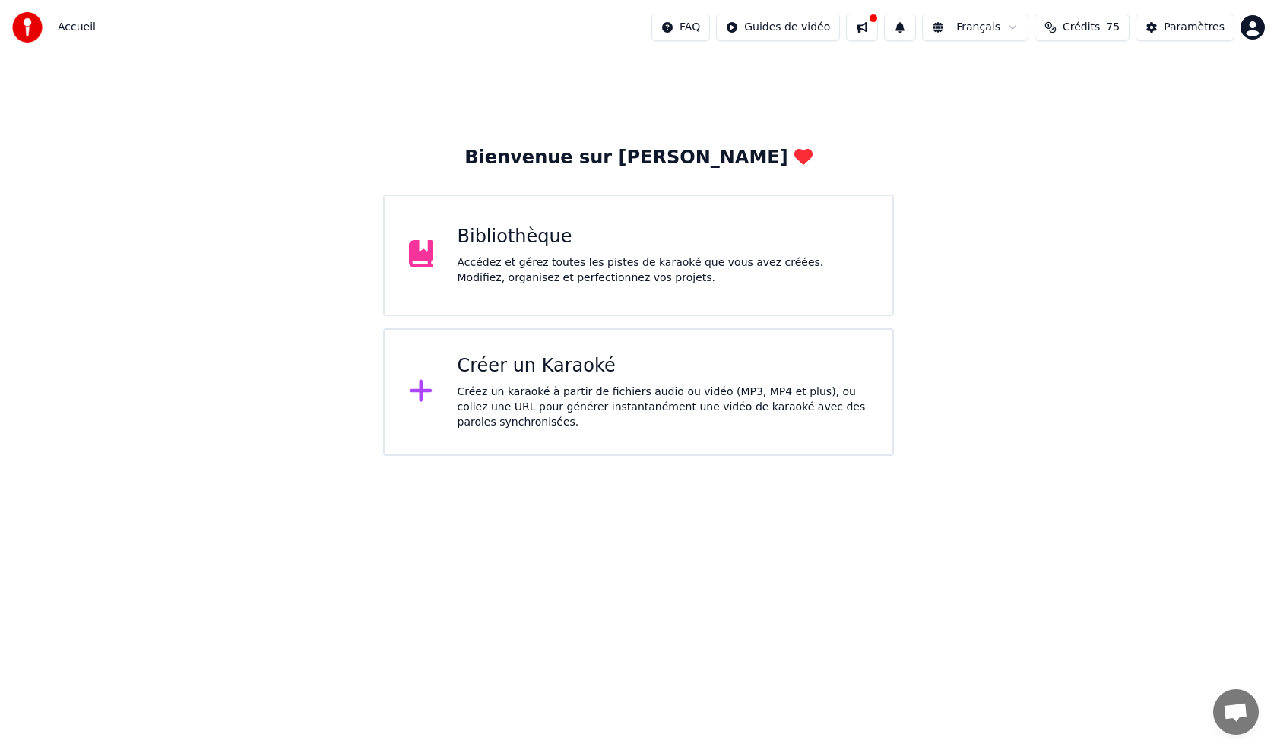
click at [878, 27] on button at bounding box center [862, 27] width 32 height 27
click at [796, 30] on html "Accueil FAQ Guides de vidéo Français Crédits 75 Paramètres Bienvenue sur Youka …" at bounding box center [638, 228] width 1277 height 456
click at [786, 85] on div "Guide de synchronisation des paroles" at bounding box center [811, 84] width 212 height 24
click at [481, 389] on div "Créez un karaoké à partir de fichiers audio ou vidéo (MP3, MP4 et plus), ou col…" at bounding box center [662, 408] width 411 height 46
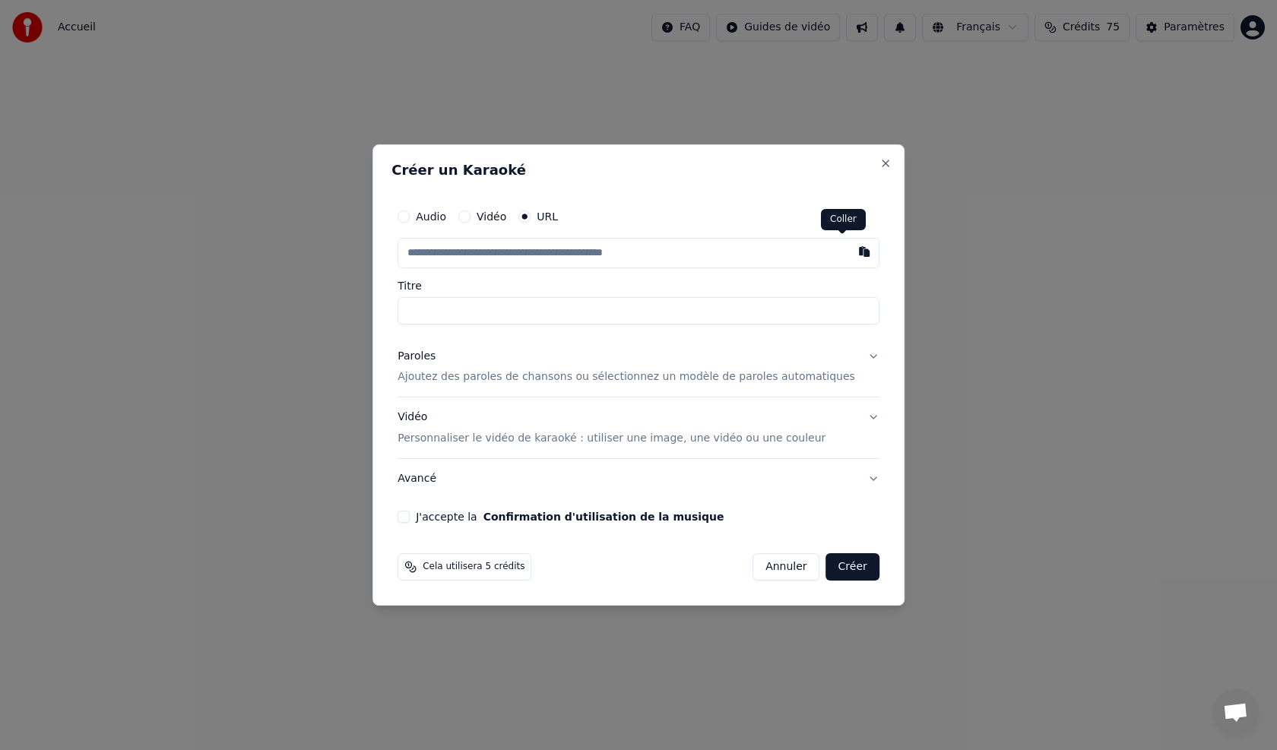
click at [849, 254] on button "button" at bounding box center [864, 251] width 30 height 27
type input "**********"
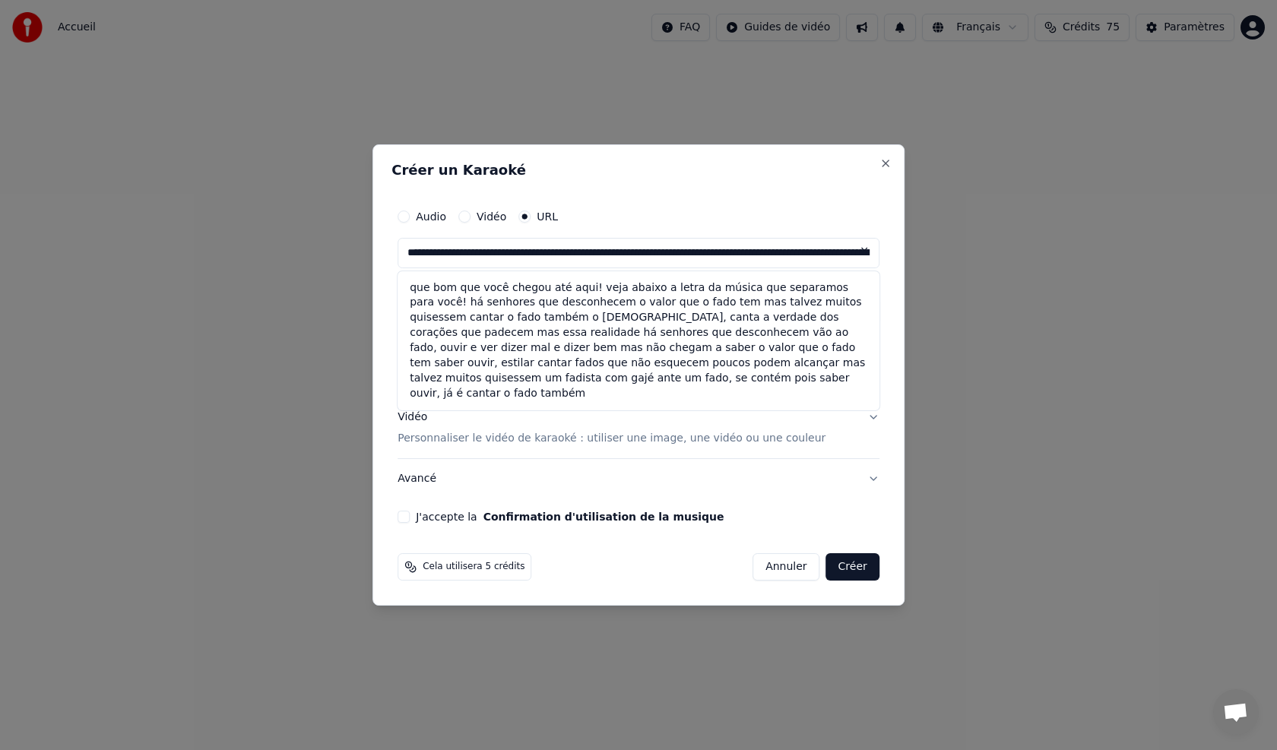
click at [849, 252] on button at bounding box center [864, 251] width 30 height 27
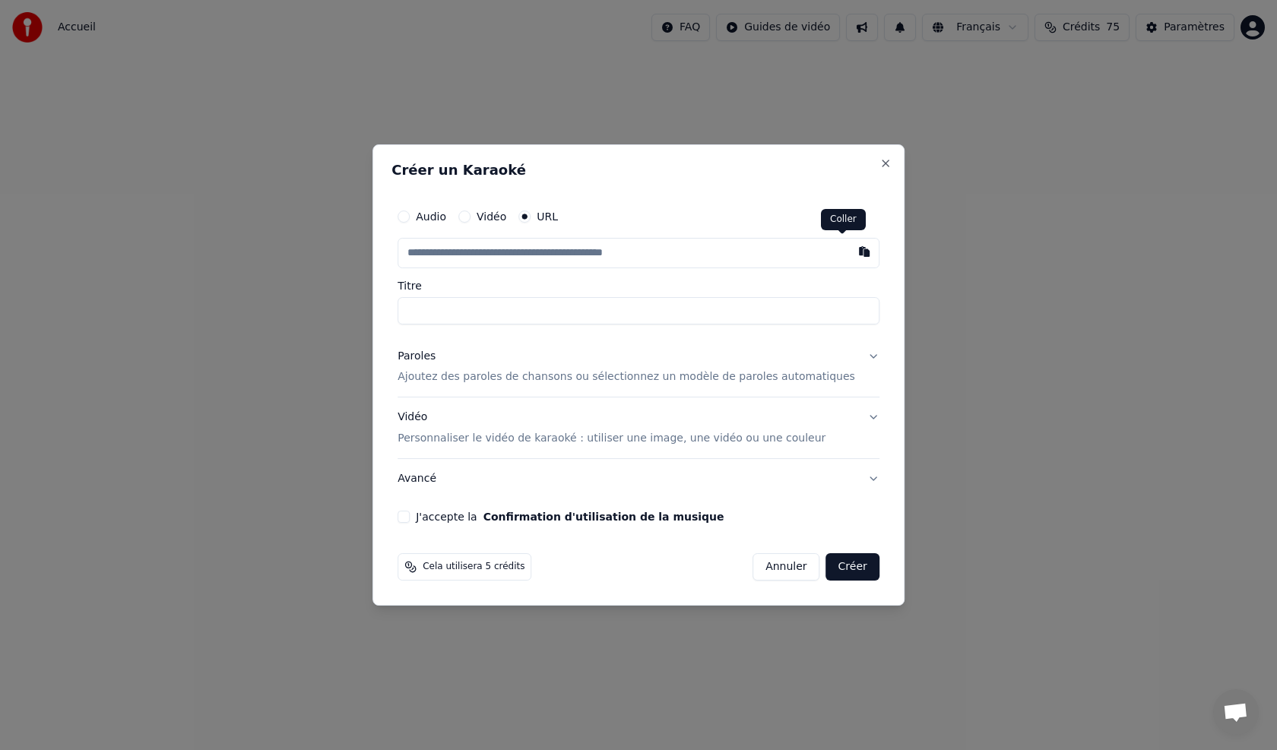
click at [849, 254] on button "button" at bounding box center [864, 251] width 30 height 27
type input "**********"
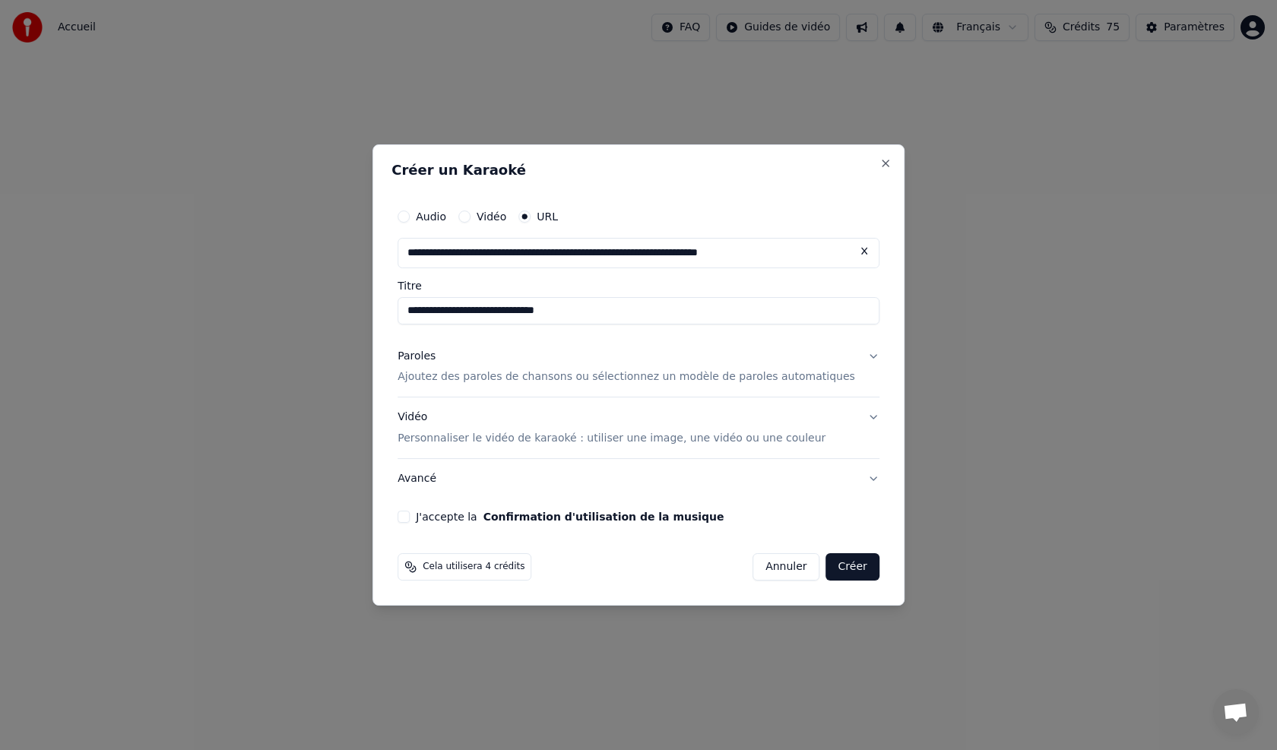
type input "**********"
click at [433, 375] on p "Ajoutez des paroles de chansons ou sélectionnez un modèle de paroles automatiqu…" at bounding box center [625, 377] width 457 height 15
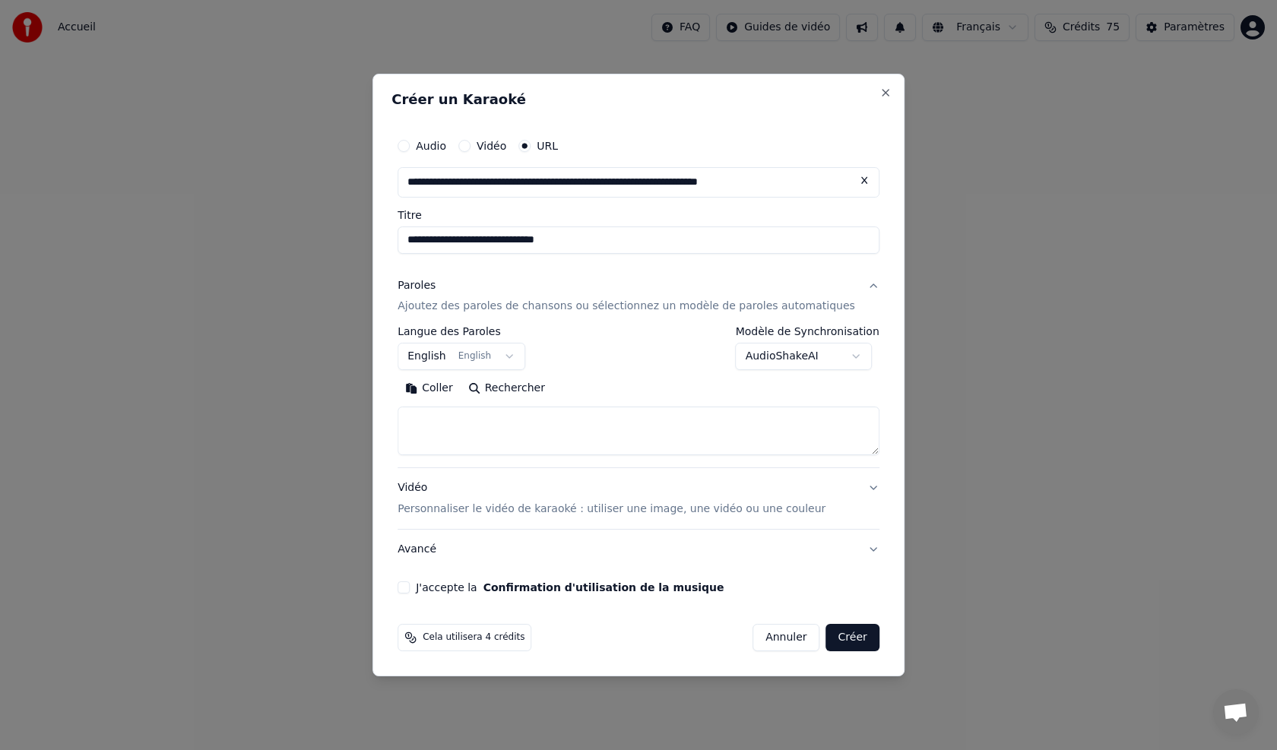
click at [456, 383] on button "Coller" at bounding box center [428, 389] width 63 height 24
click at [476, 508] on p "Personnaliser le vidéo de karaoké : utiliser une image, une vidéo ou une couleur" at bounding box center [611, 509] width 428 height 15
type textarea "**********"
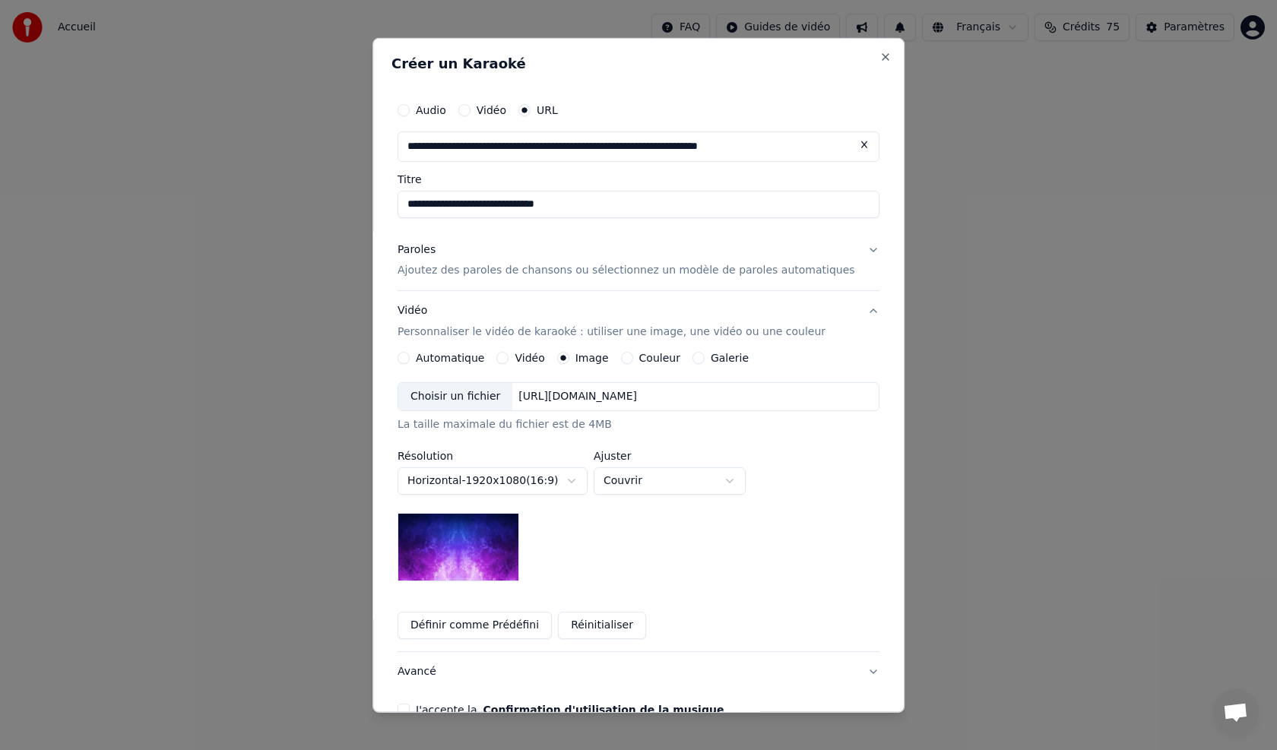
click at [490, 625] on button "Définir comme Prédéfini" at bounding box center [474, 625] width 154 height 27
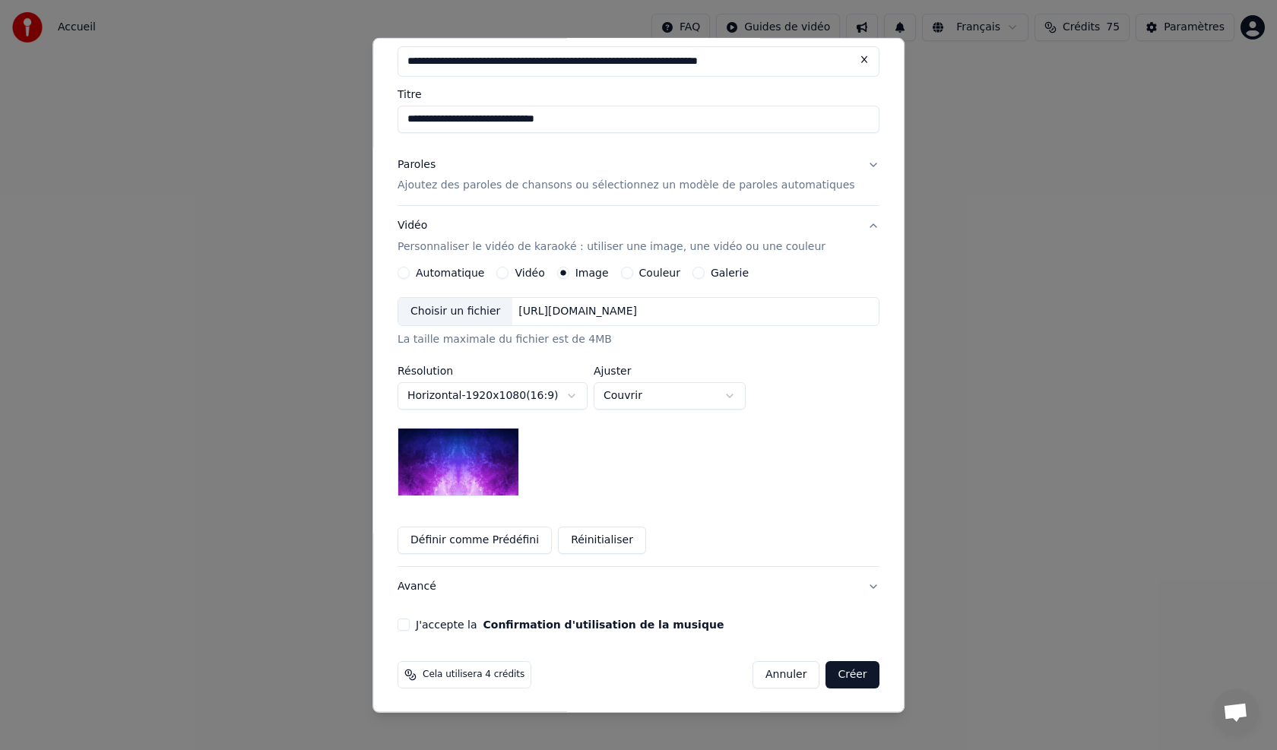
scroll to position [86, 0]
click at [410, 622] on button "J'accepte la Confirmation d'utilisation de la musique" at bounding box center [403, 624] width 12 height 12
click at [829, 679] on button "Créer" at bounding box center [852, 673] width 53 height 27
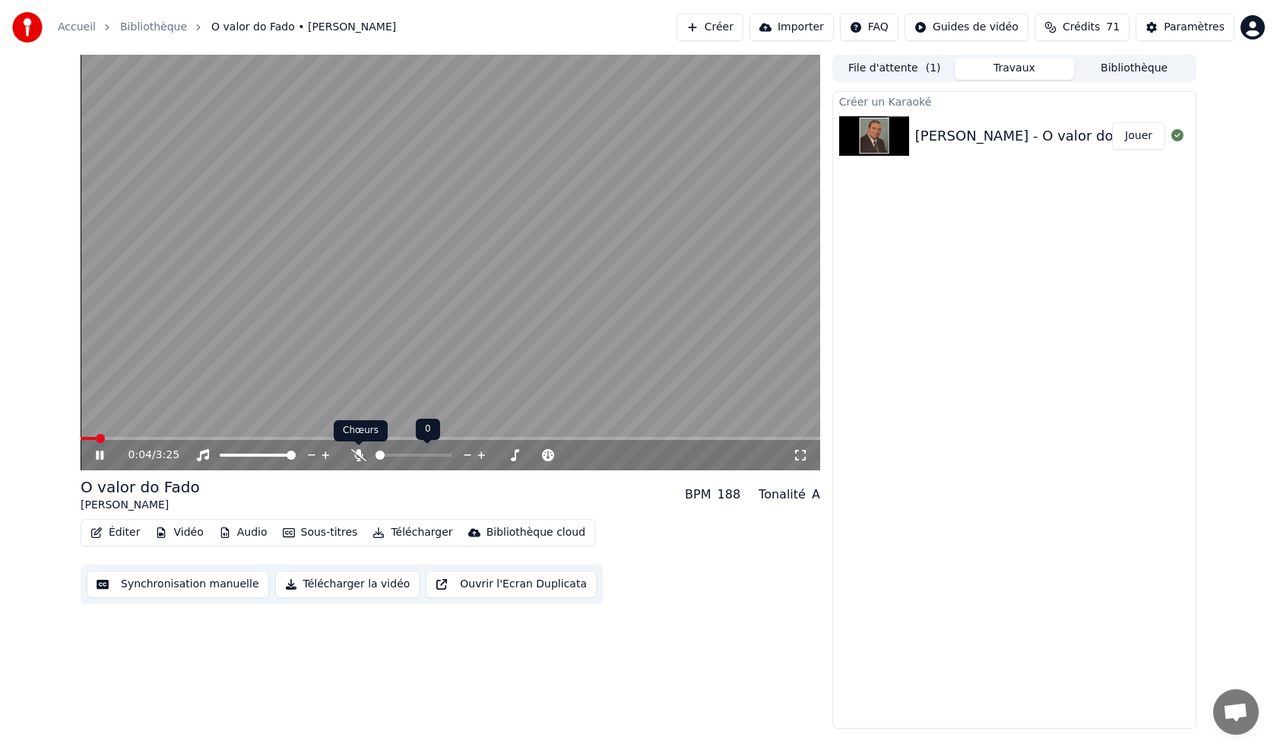
click at [361, 457] on icon at bounding box center [358, 455] width 15 height 12
click at [149, 436] on video at bounding box center [450, 263] width 739 height 416
click at [100, 451] on icon at bounding box center [111, 455] width 36 height 12
click at [127, 438] on span at bounding box center [127, 438] width 9 height 9
click at [109, 439] on span at bounding box center [95, 438] width 29 height 3
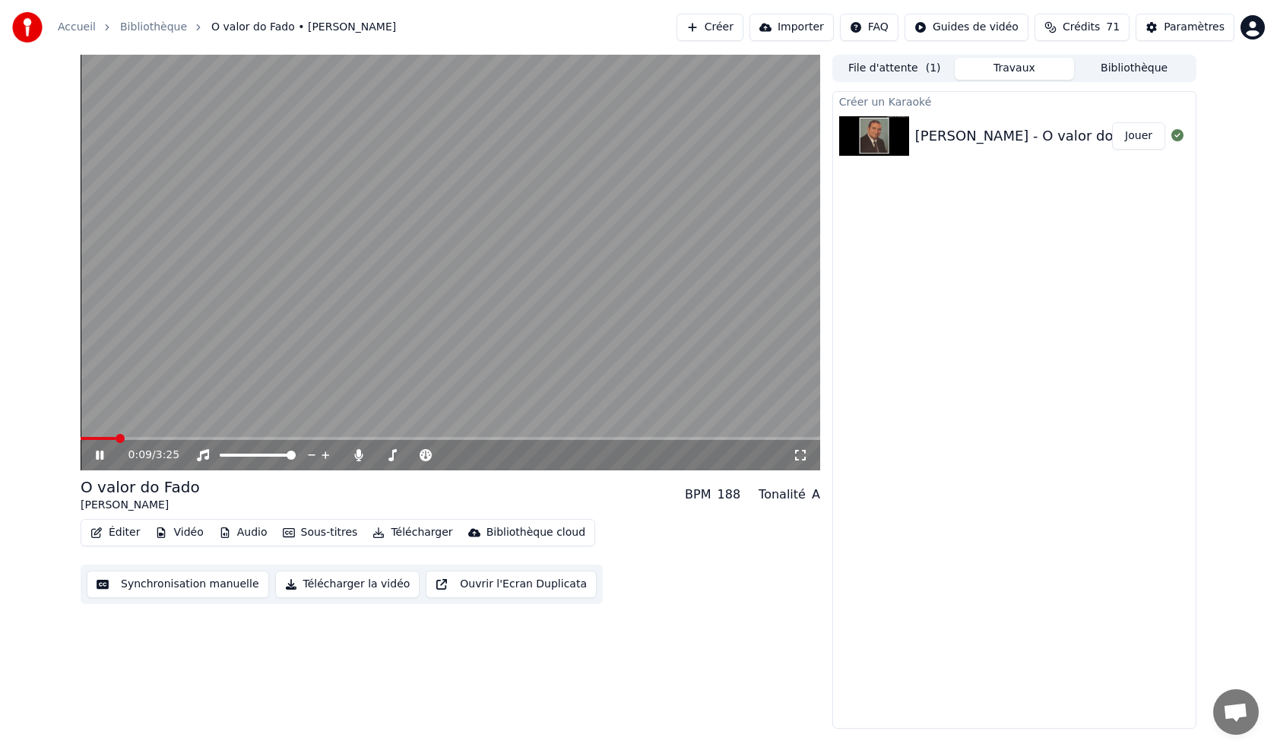
click at [124, 533] on button "Éditer" at bounding box center [115, 532] width 62 height 21
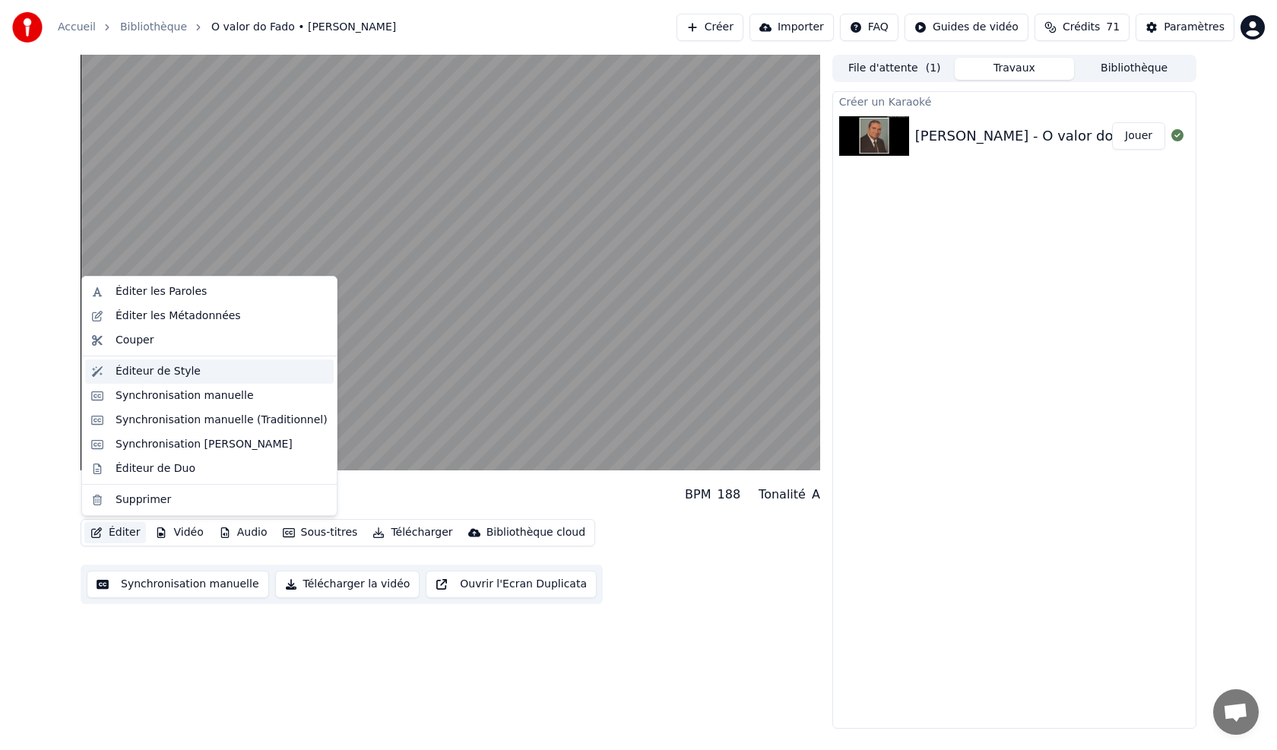
click at [143, 371] on div "Éditeur de Style" at bounding box center [158, 371] width 85 height 15
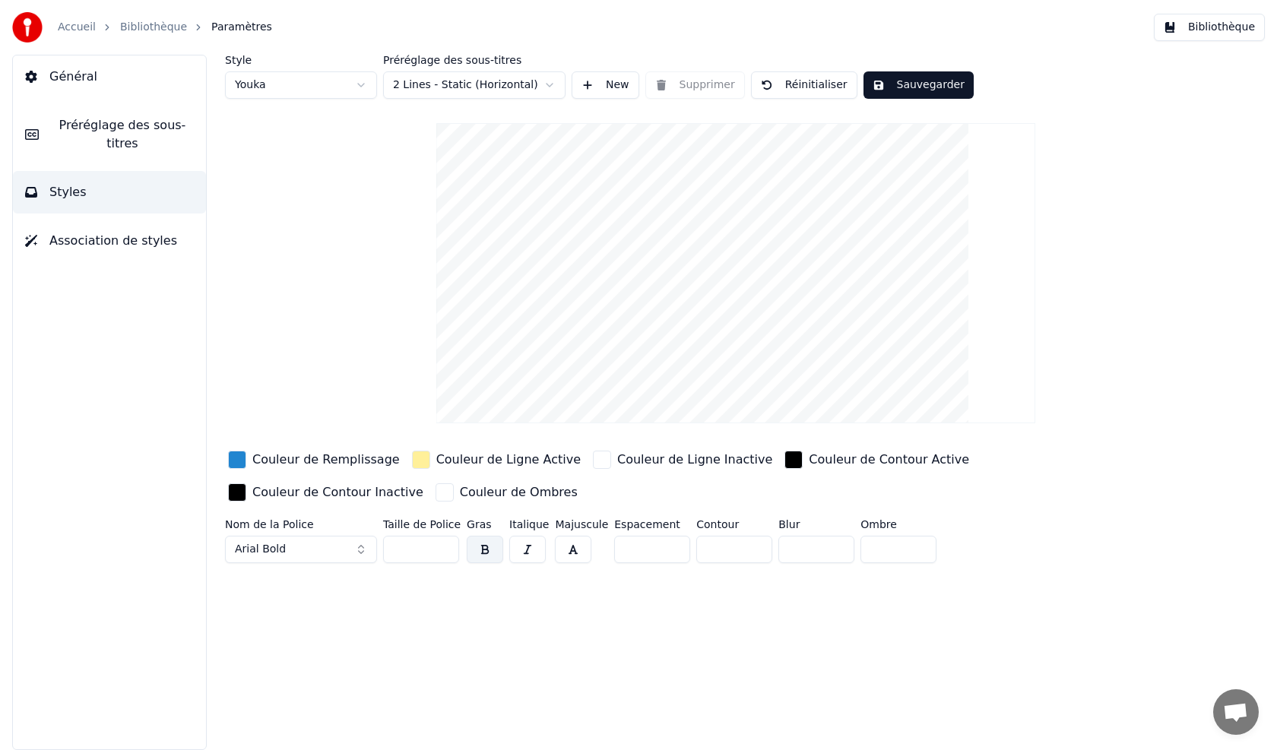
click at [90, 122] on span "Préréglage des sous-titres" at bounding box center [122, 134] width 143 height 36
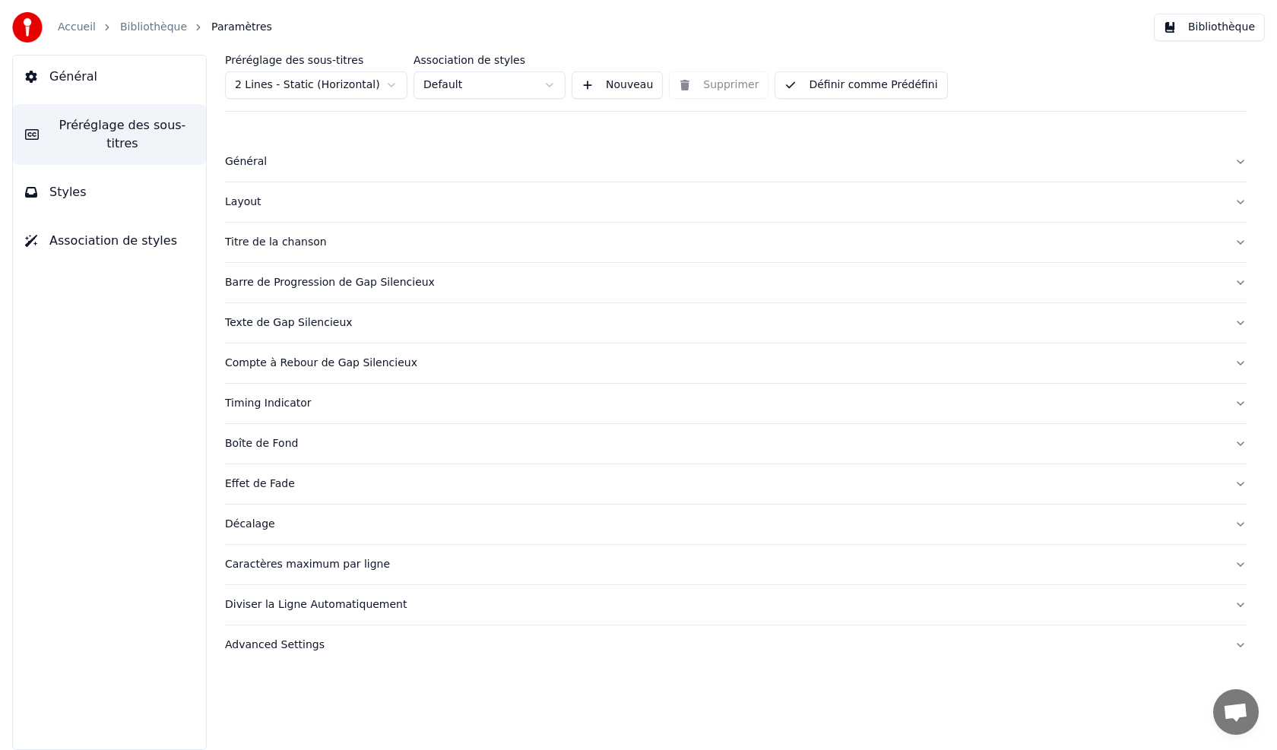
click at [74, 80] on span "Général" at bounding box center [73, 77] width 48 height 18
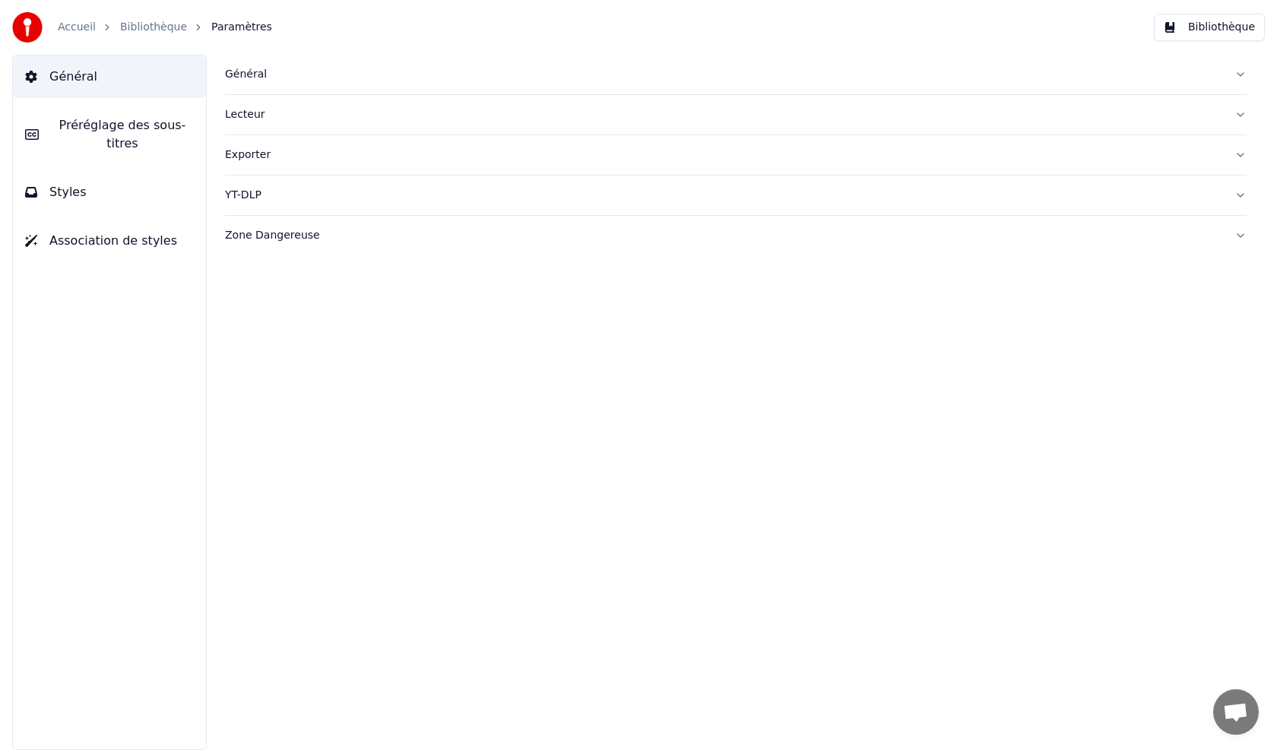
click at [233, 71] on div "Général" at bounding box center [723, 74] width 997 height 15
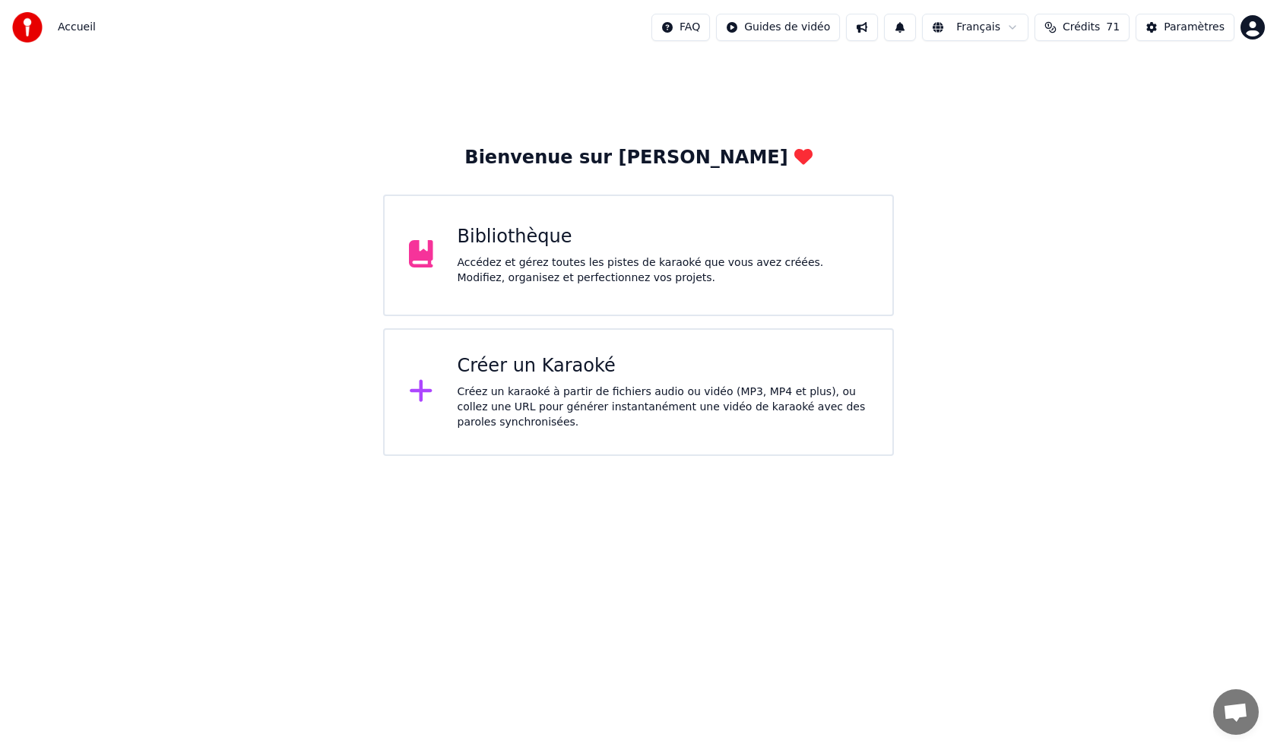
click at [499, 378] on div "Créer un Karaoké Créez un karaoké à partir de fichiers audio ou vidéo (MP3, MP4…" at bounding box center [662, 392] width 411 height 76
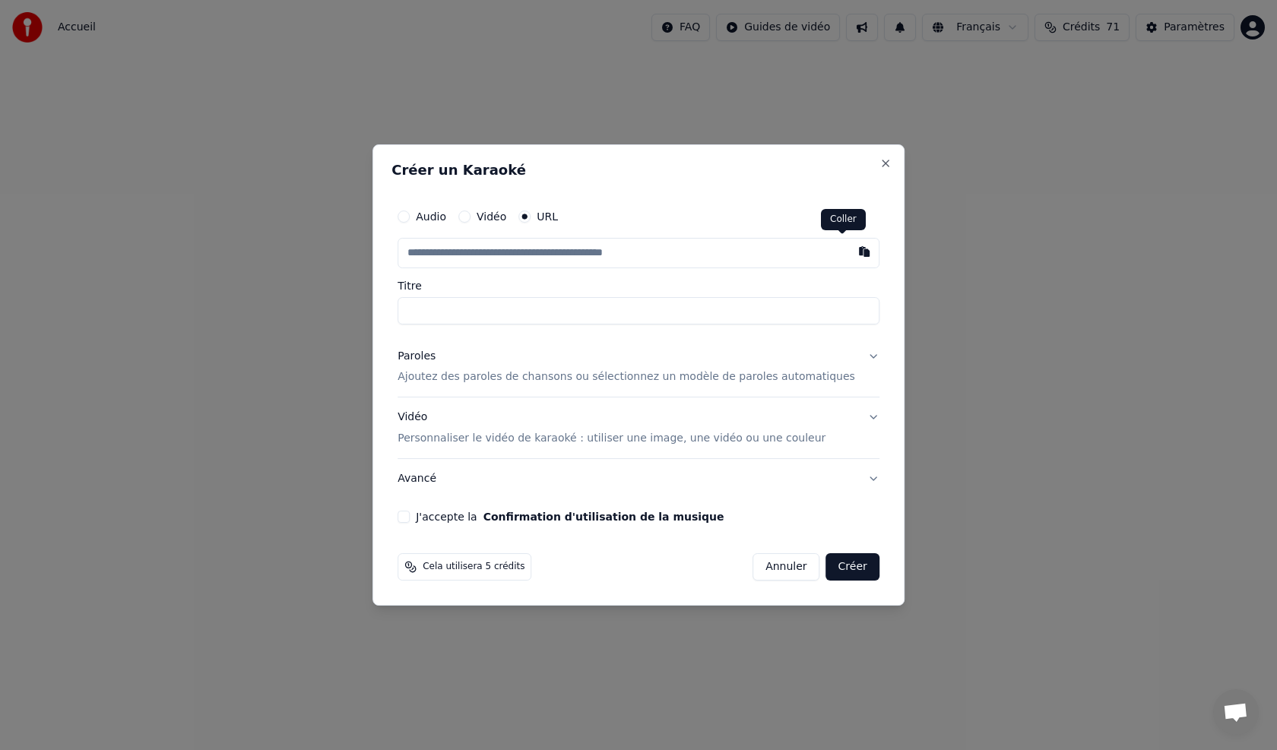
click at [849, 255] on button "button" at bounding box center [864, 251] width 30 height 27
type input "**********"
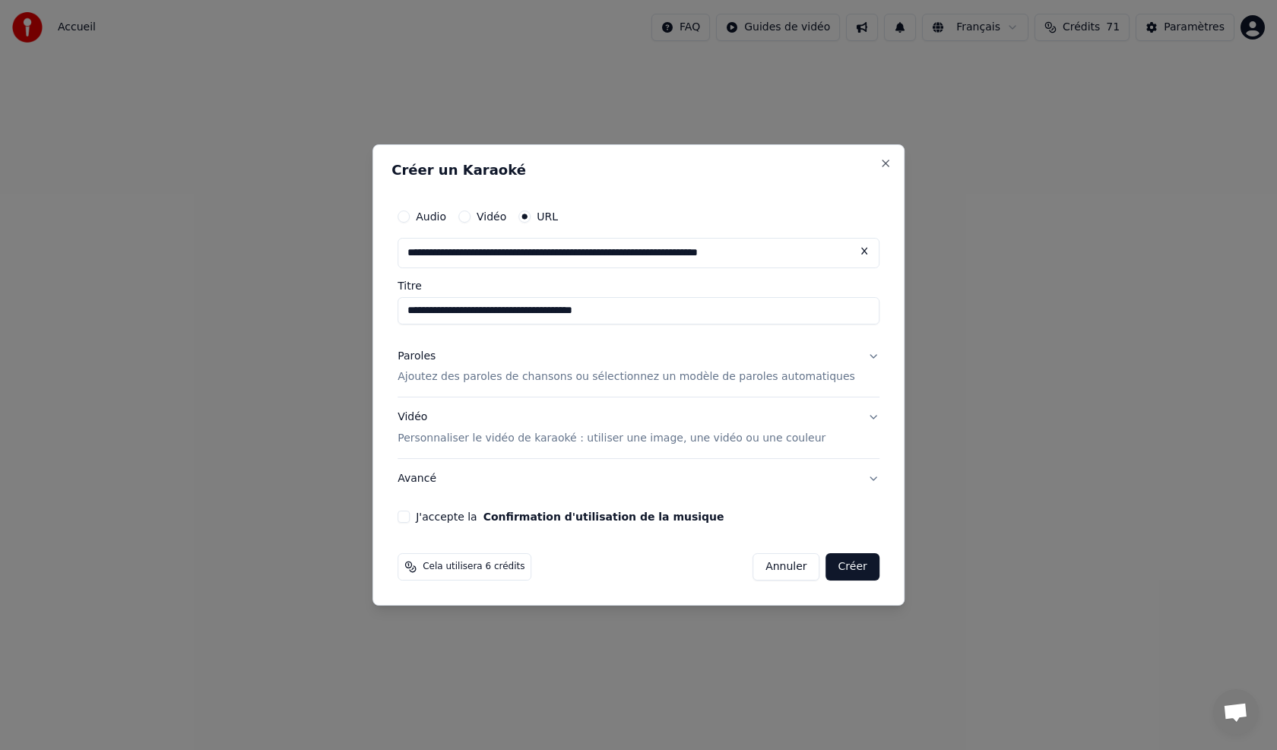
type input "**********"
click at [474, 380] on p "Ajoutez des paroles de chansons ou sélectionnez un modèle de paroles automatiqu…" at bounding box center [625, 377] width 457 height 15
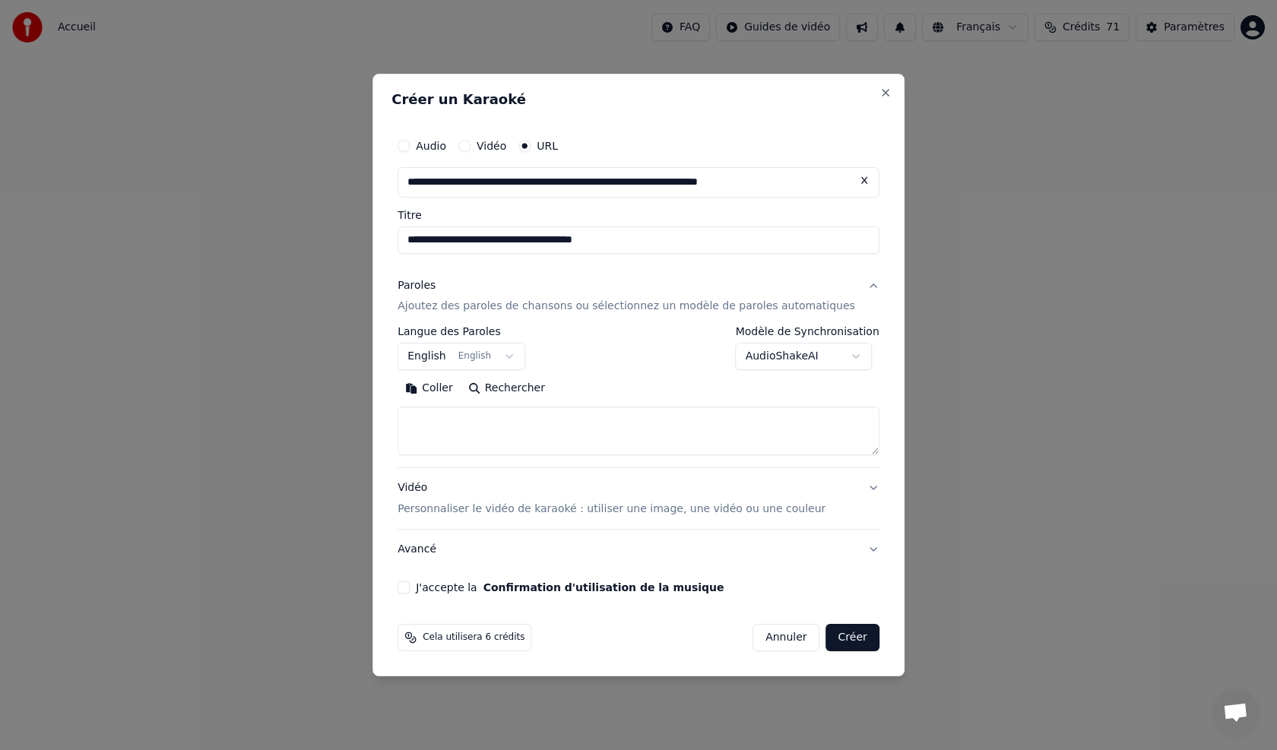
click at [461, 391] on button "Coller" at bounding box center [428, 389] width 63 height 24
type textarea "**********"
click at [432, 425] on textarea "**********" at bounding box center [615, 431] width 436 height 49
click at [532, 388] on button "Effacer" at bounding box center [523, 389] width 69 height 24
click at [458, 388] on button "Coller" at bounding box center [428, 389] width 63 height 24
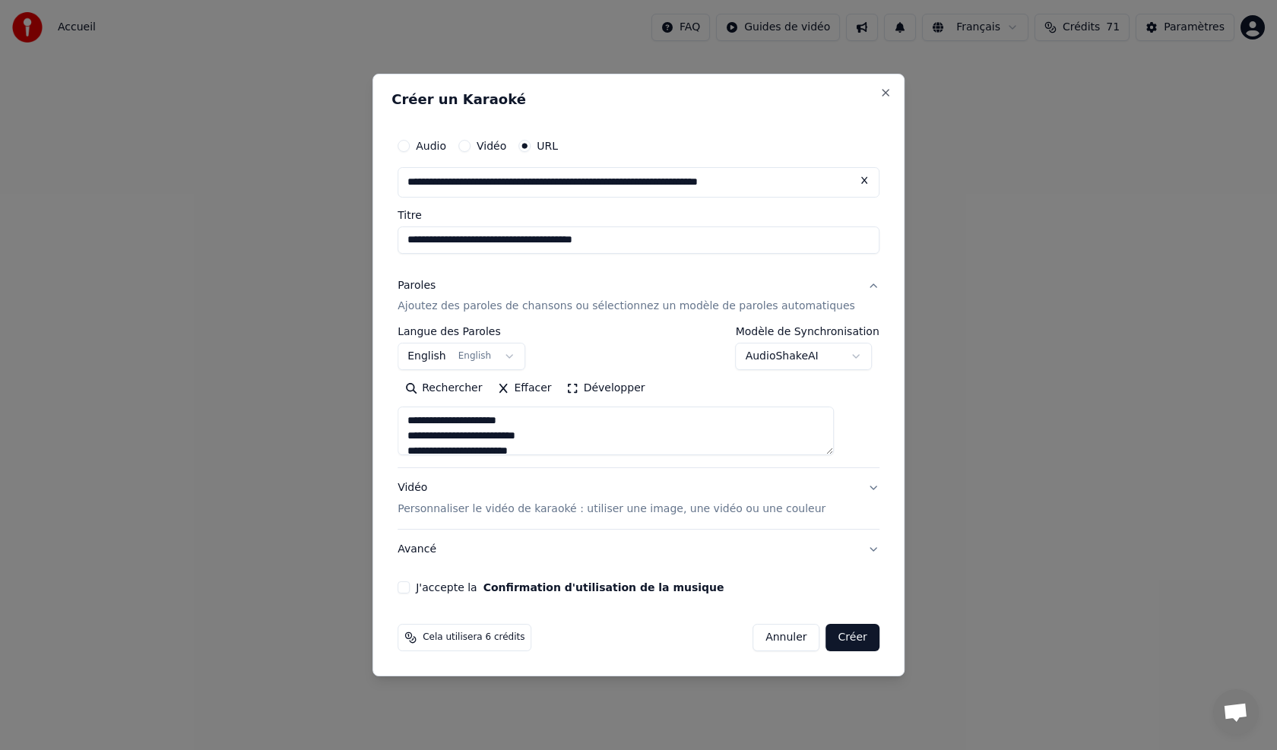
click at [451, 514] on p "Personnaliser le vidéo de karaoké : utiliser une image, une vidéo ou une couleur" at bounding box center [611, 509] width 428 height 15
type textarea "**********"
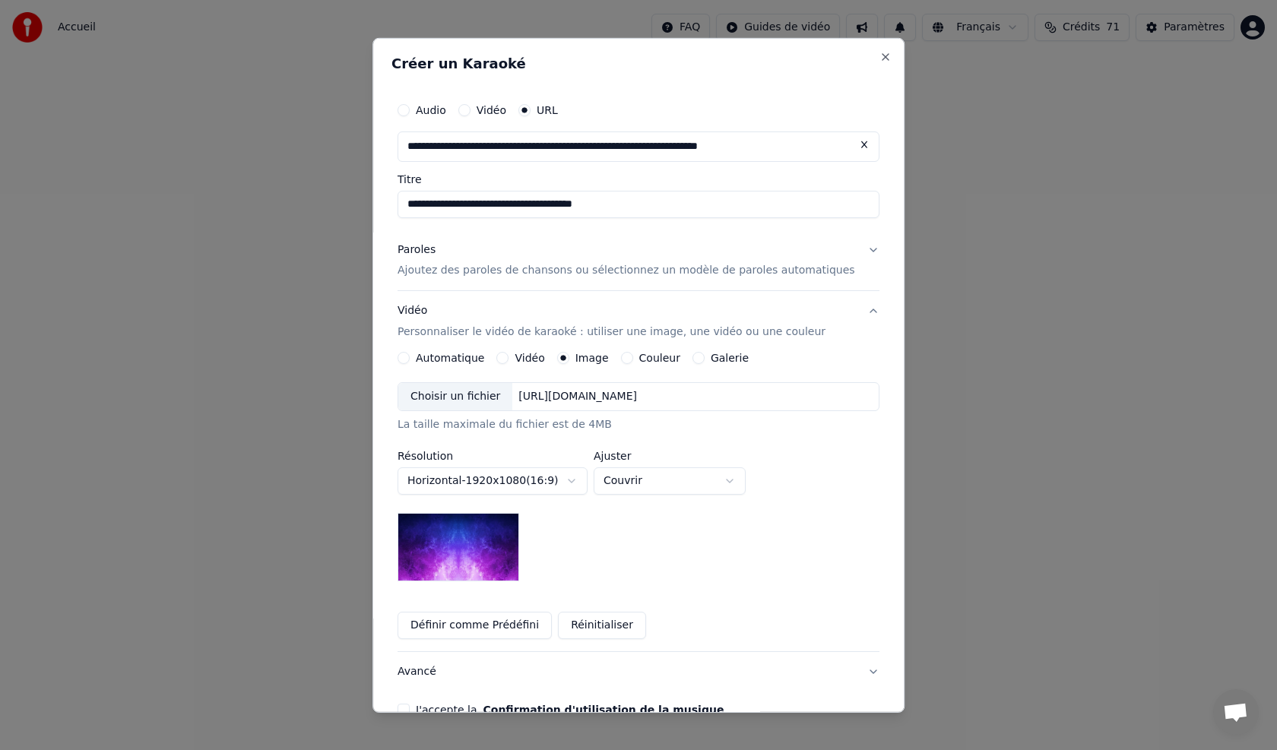
click at [482, 627] on button "Définir comme Prédéfini" at bounding box center [474, 625] width 154 height 27
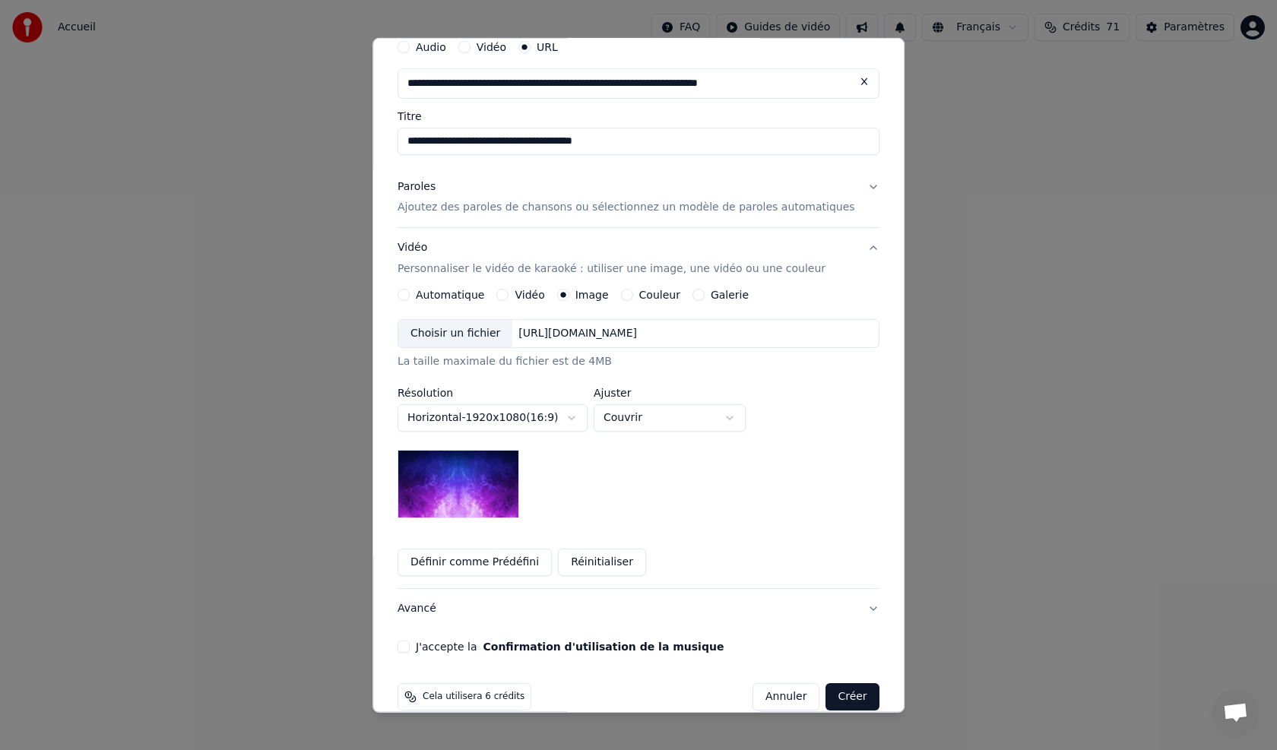
scroll to position [76, 0]
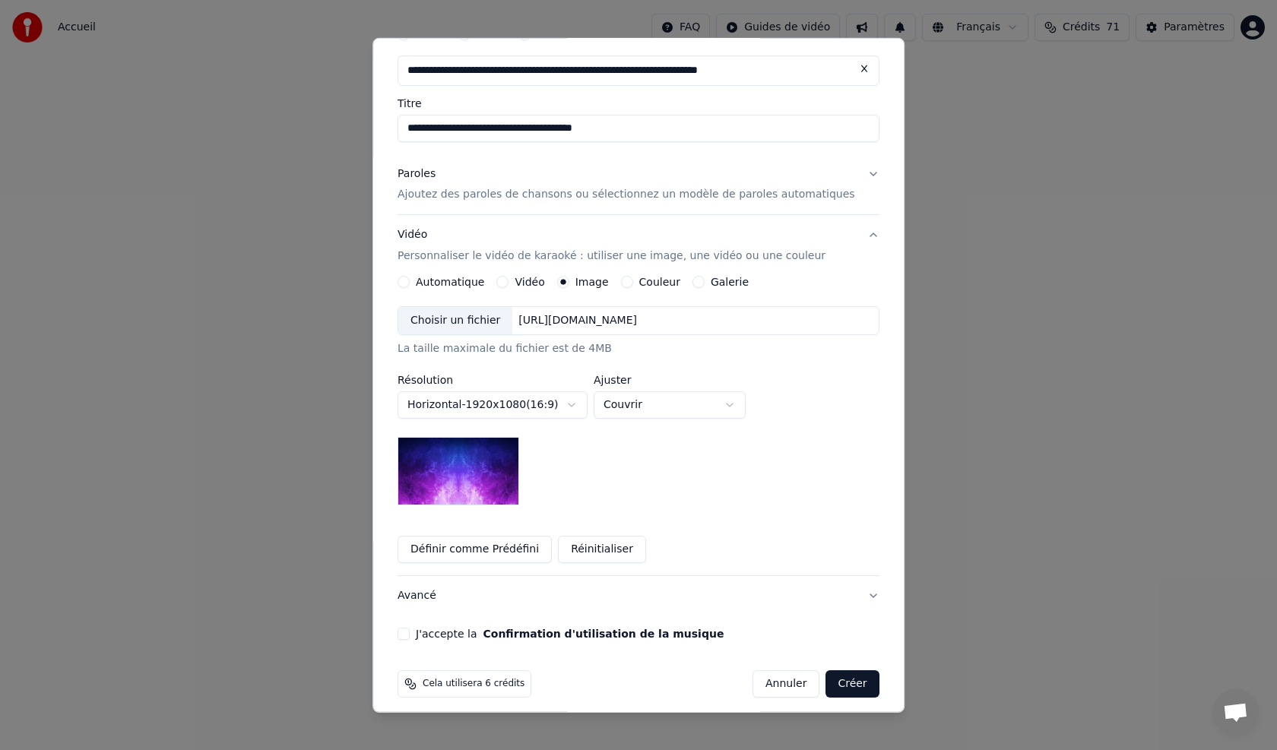
click at [410, 631] on button "J'accepte la Confirmation d'utilisation de la musique" at bounding box center [403, 634] width 12 height 12
click at [826, 685] on button "Créer" at bounding box center [852, 683] width 53 height 27
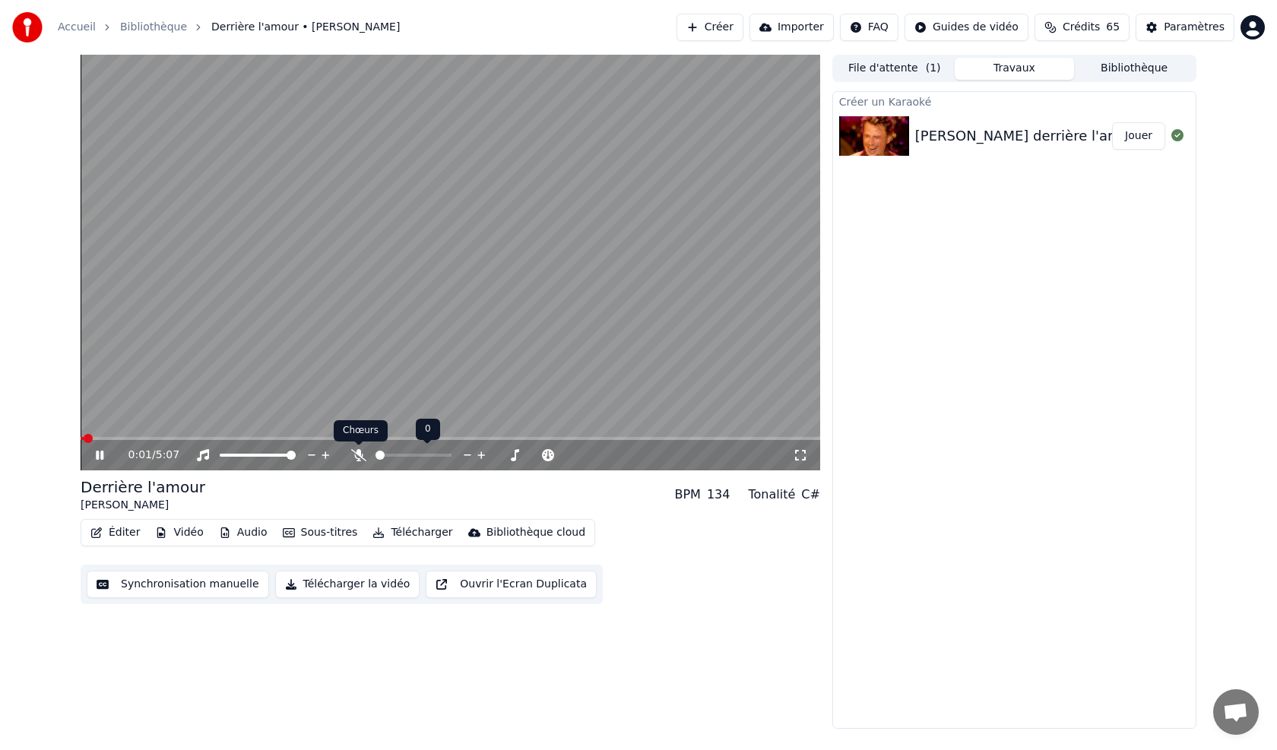
click at [355, 456] on icon at bounding box center [358, 455] width 15 height 12
click at [357, 456] on icon at bounding box center [358, 455] width 8 height 12
click at [357, 454] on icon at bounding box center [358, 455] width 15 height 12
click at [357, 454] on icon at bounding box center [358, 455] width 8 height 12
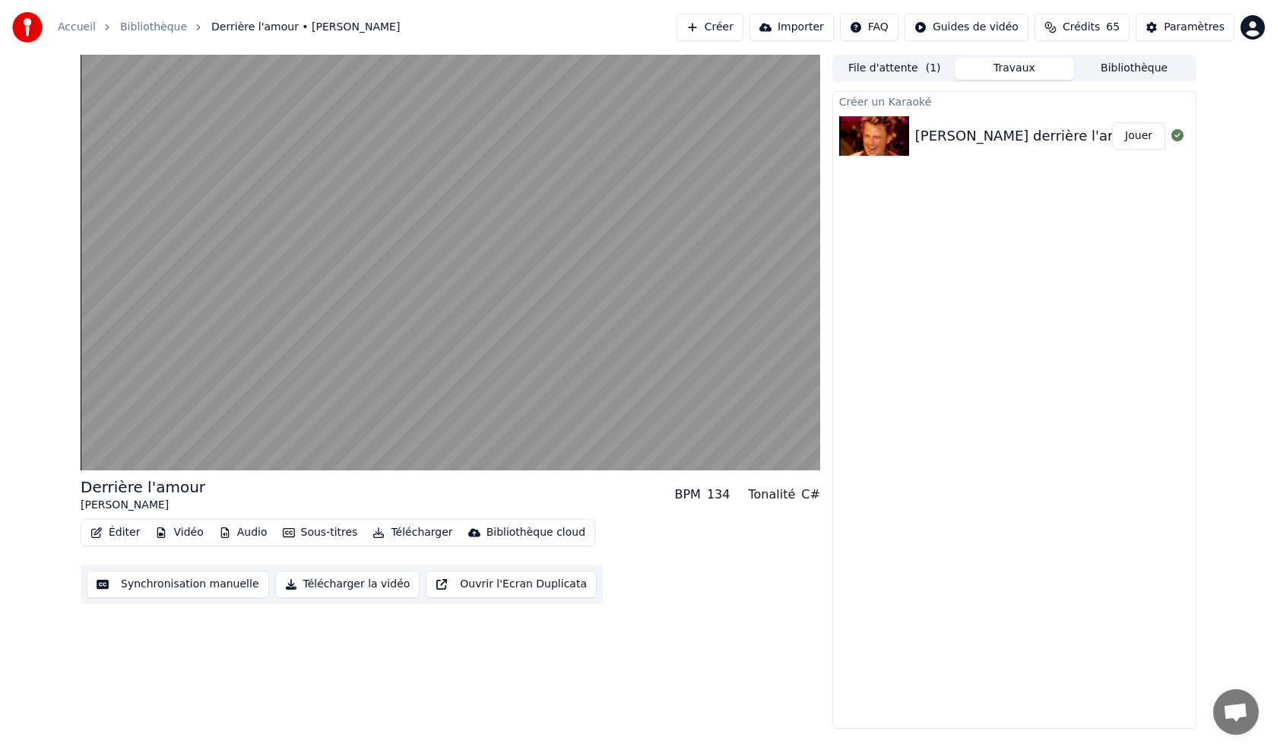
click at [319, 585] on button "Télécharger la vidéo" at bounding box center [347, 584] width 145 height 27
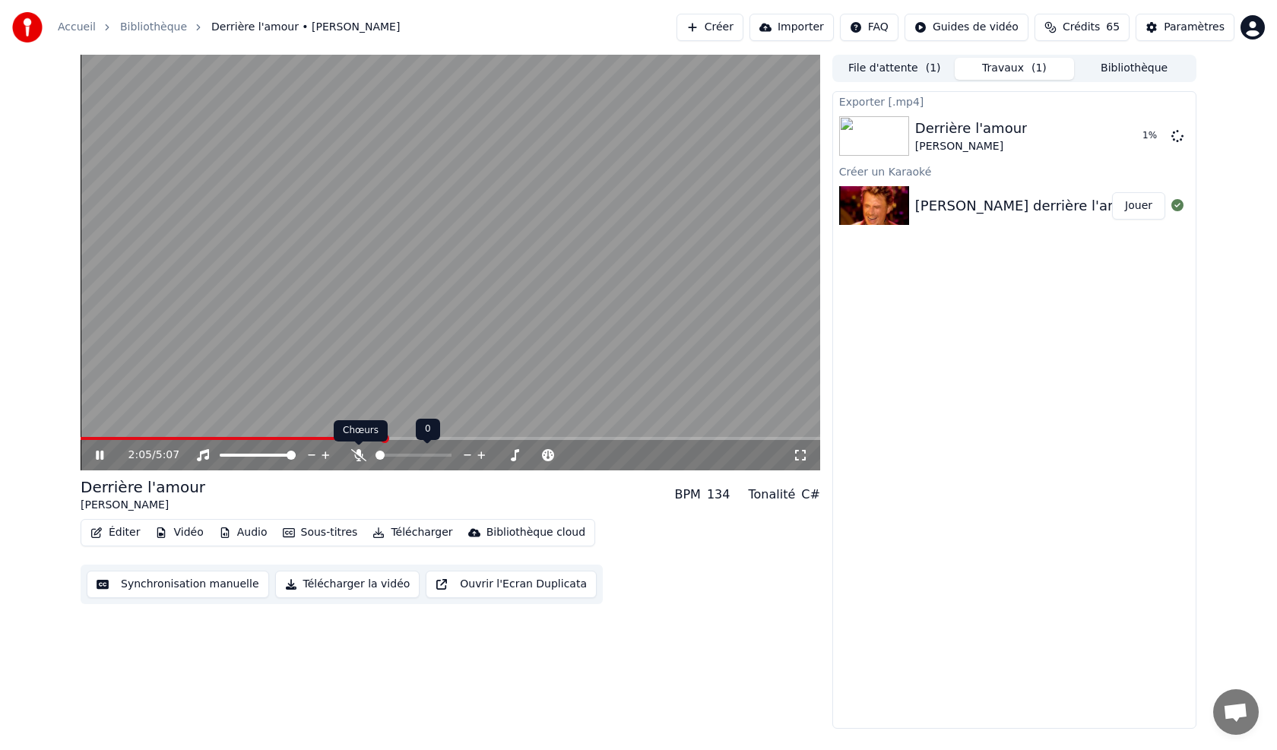
click at [362, 456] on icon at bounding box center [358, 455] width 15 height 12
click at [361, 456] on icon at bounding box center [358, 455] width 15 height 12
click at [357, 458] on icon at bounding box center [358, 455] width 15 height 12
click at [707, 442] on div "3:52 / 5:07" at bounding box center [450, 455] width 739 height 30
click at [96, 457] on icon at bounding box center [111, 455] width 36 height 12
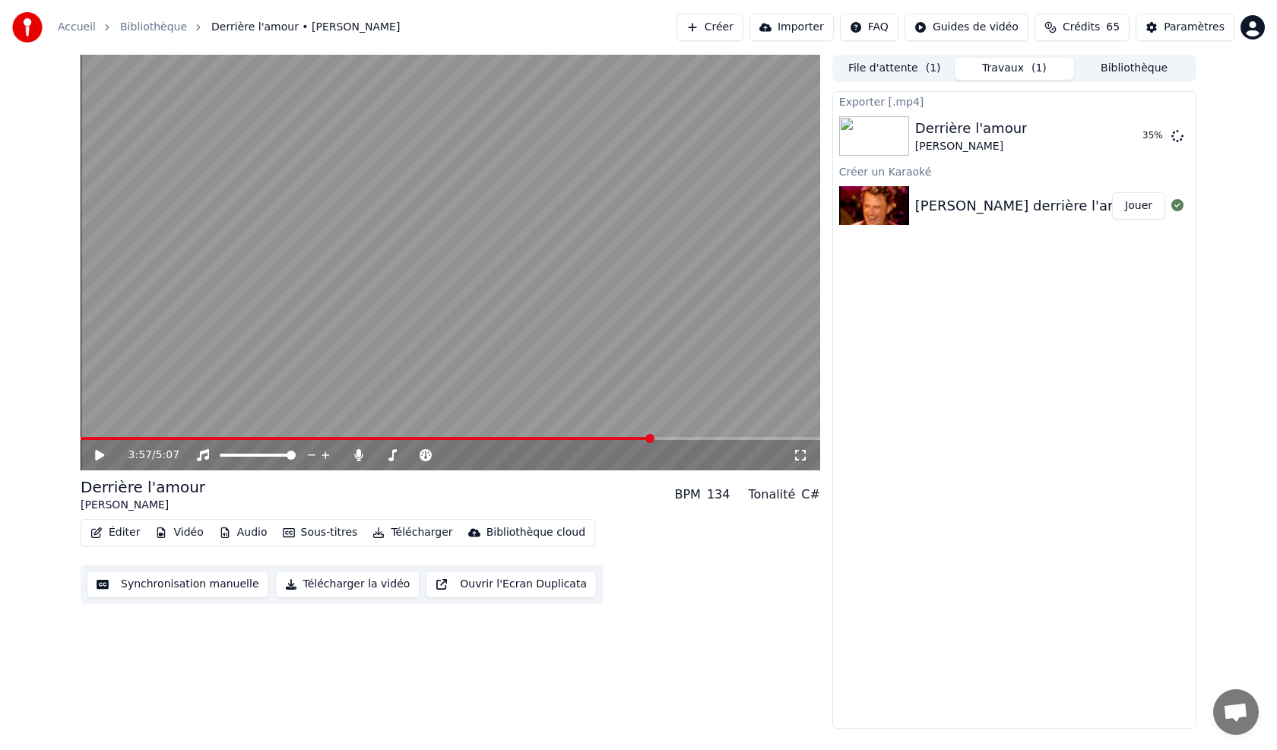
click at [734, 25] on button "Créer" at bounding box center [709, 27] width 67 height 27
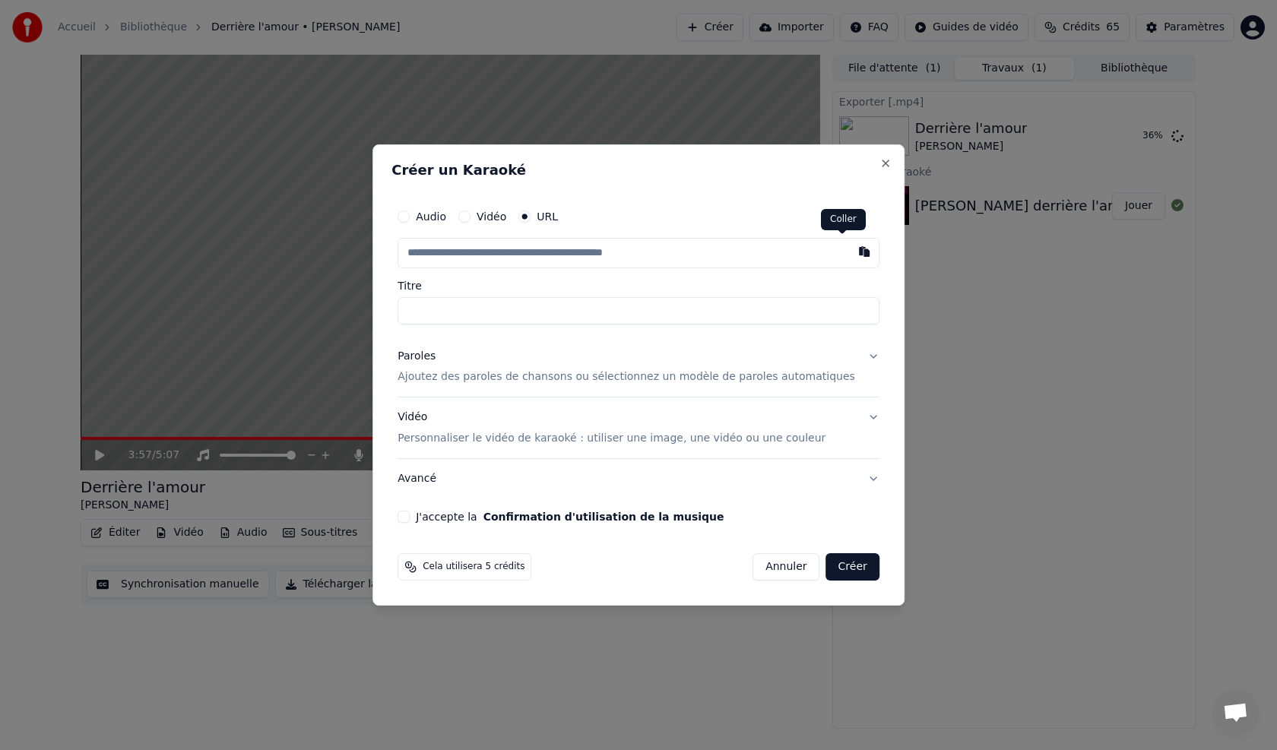
click at [849, 248] on button "button" at bounding box center [864, 251] width 30 height 27
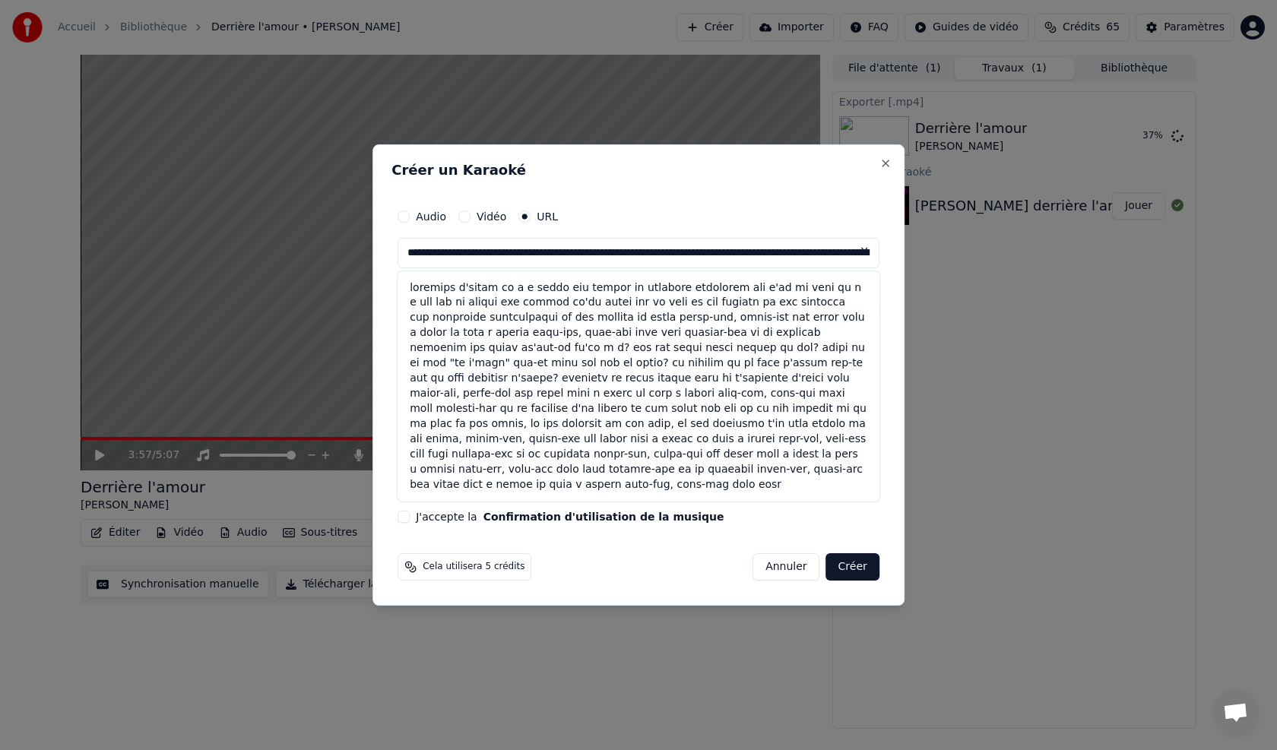
drag, startPoint x: 802, startPoint y: 252, endPoint x: 368, endPoint y: 258, distance: 434.0
click at [370, 261] on body "Accueil Bibliothèque Derrière l'amour • Johnny Hallyday Créer Importer FAQ Guid…" at bounding box center [638, 375] width 1277 height 750
drag, startPoint x: 856, startPoint y: 157, endPoint x: 871, endPoint y: 179, distance: 26.3
click at [879, 157] on button "Close" at bounding box center [885, 163] width 12 height 12
type input "**********"
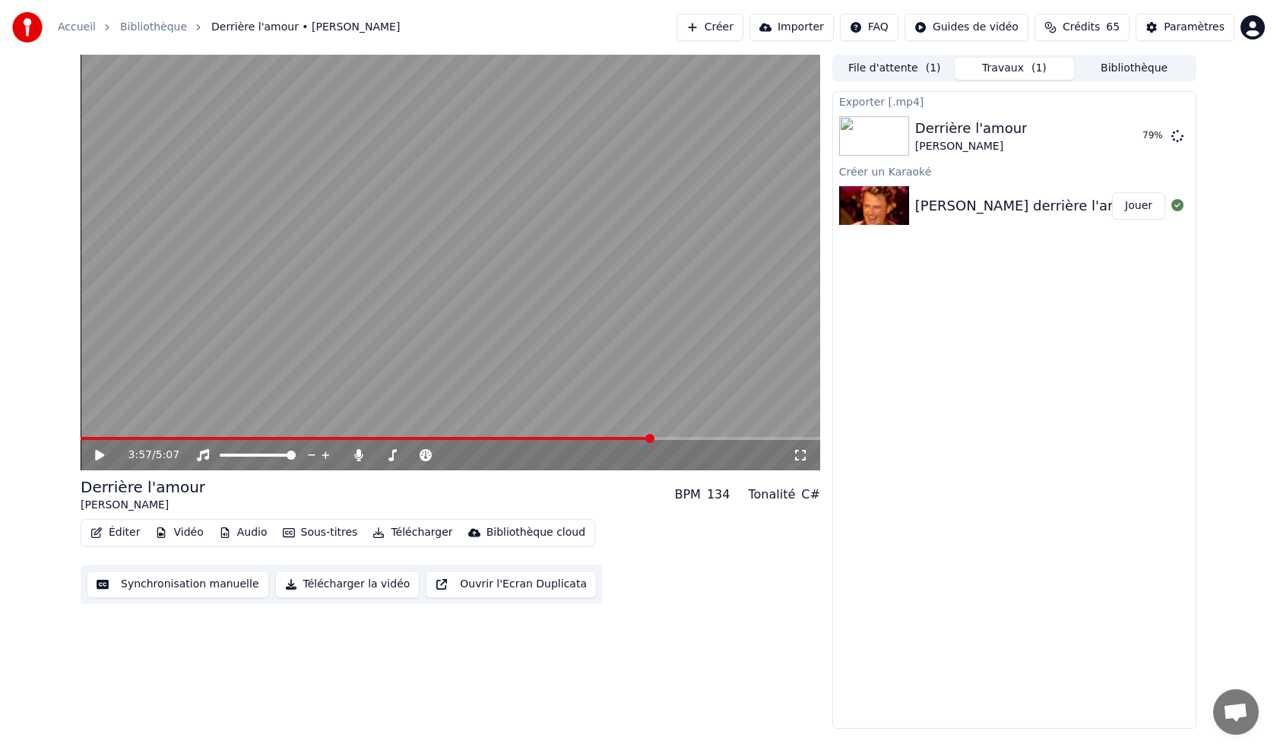
click at [733, 22] on button "Créer" at bounding box center [709, 27] width 67 height 27
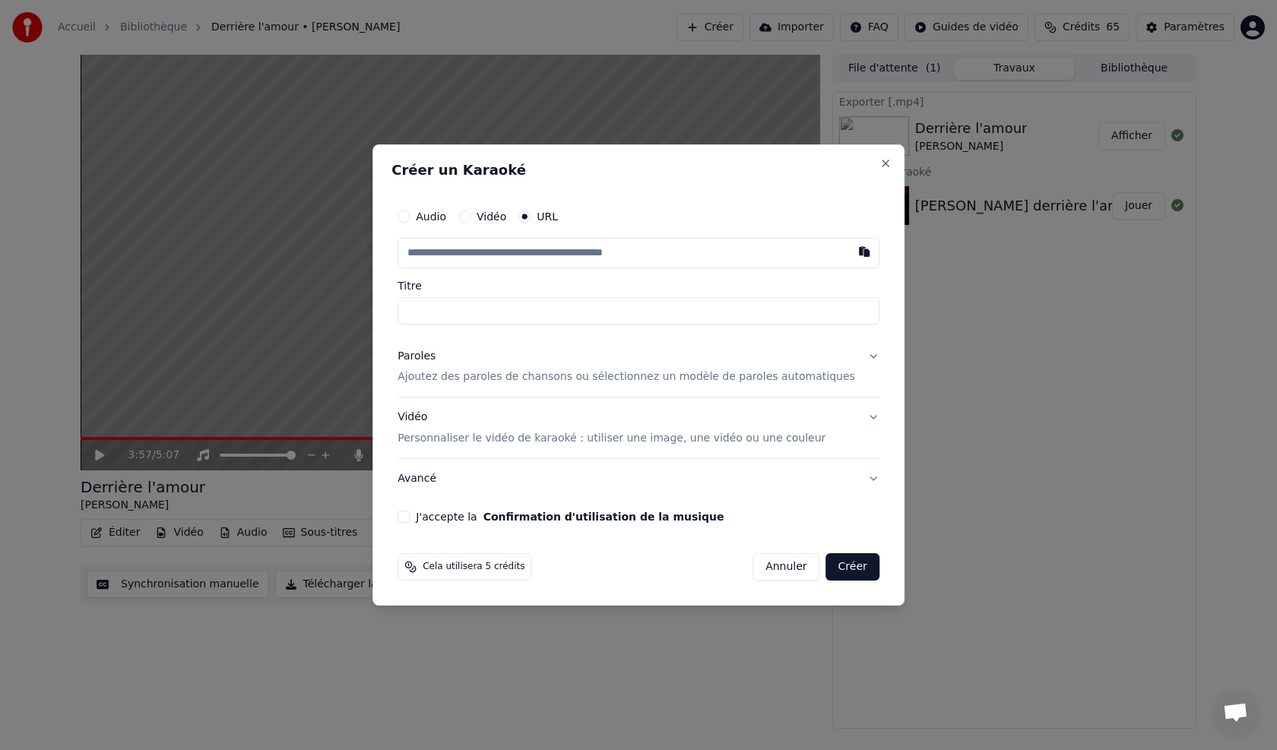
click at [445, 380] on p "Ajoutez des paroles de chansons ou sélectionnez un modèle de paroles automatiqu…" at bounding box center [625, 377] width 457 height 15
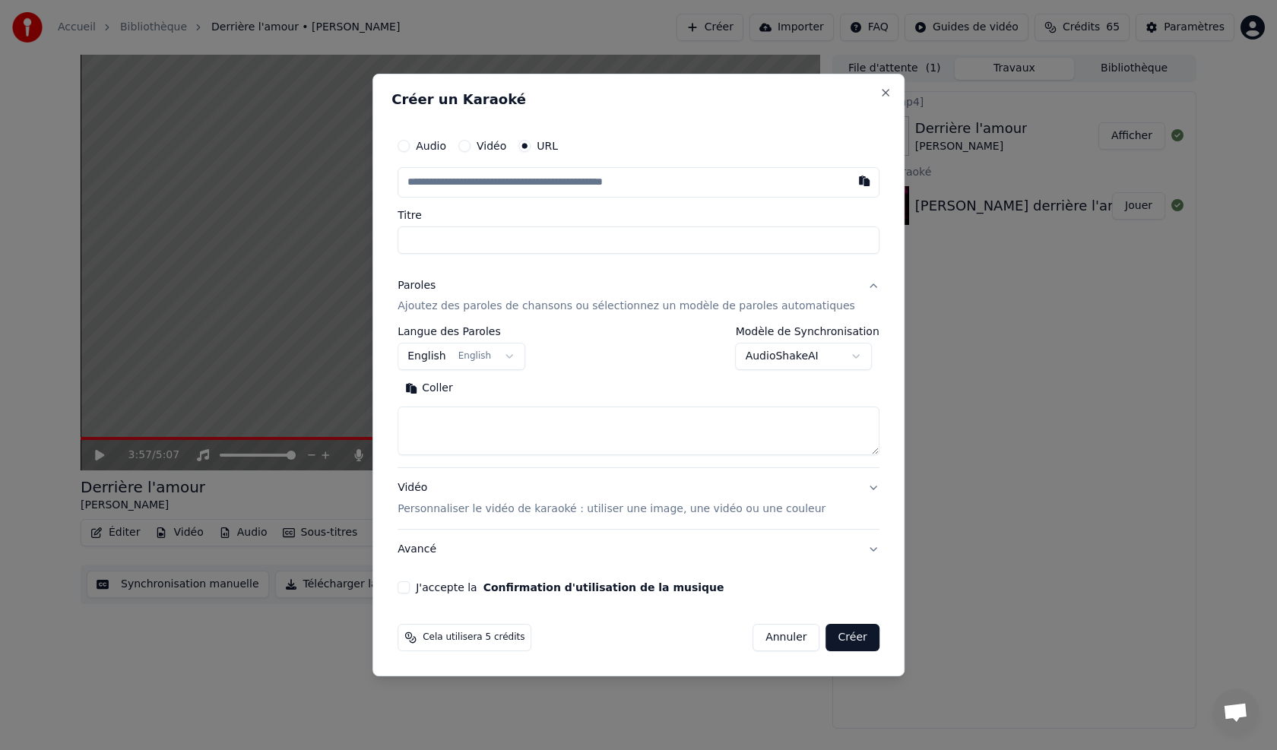
click at [454, 388] on button "Coller" at bounding box center [428, 389] width 63 height 24
type textarea "**********"
click at [849, 186] on button "button" at bounding box center [864, 180] width 30 height 27
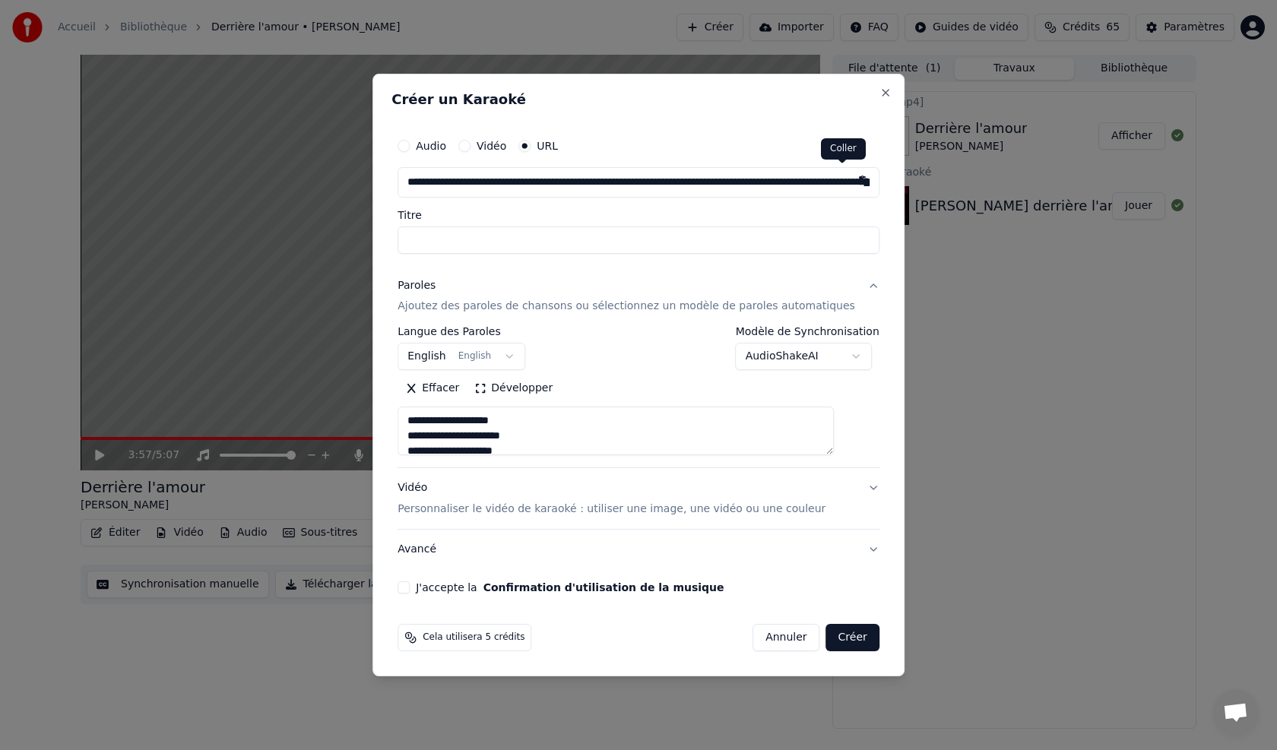
type input "**********"
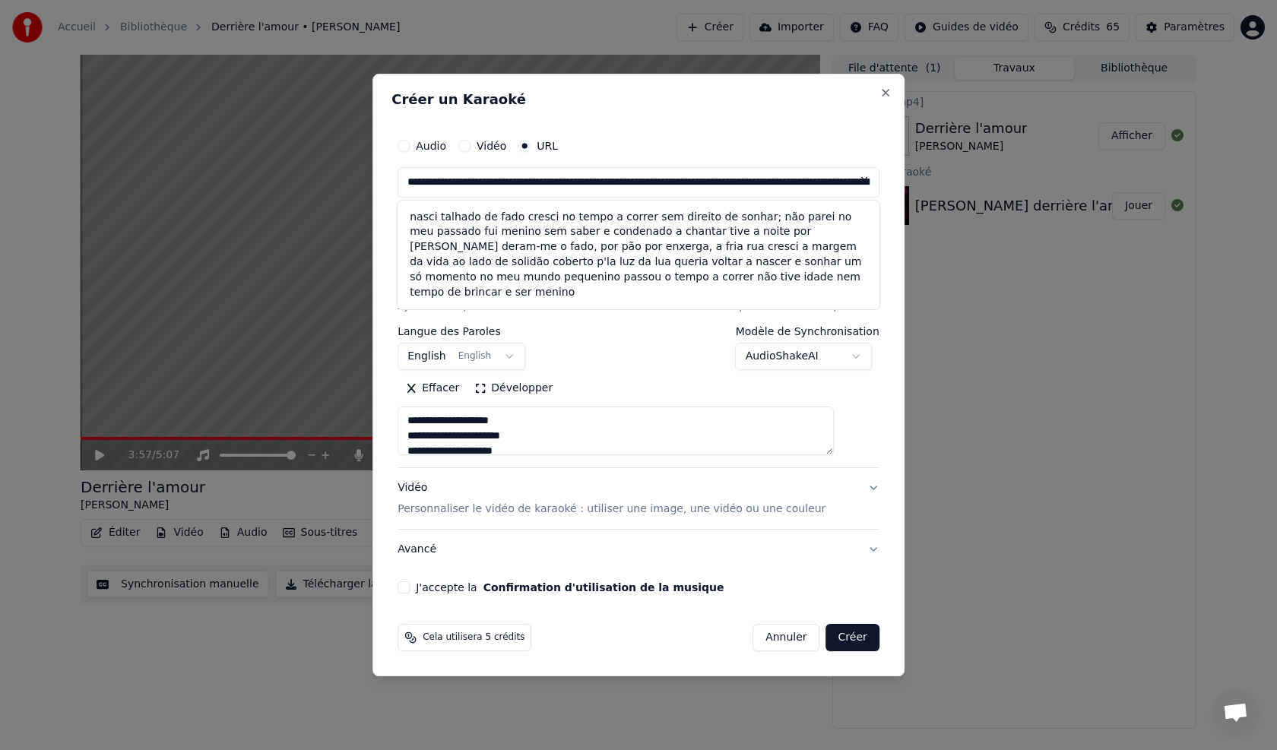
click at [849, 183] on button at bounding box center [864, 180] width 30 height 27
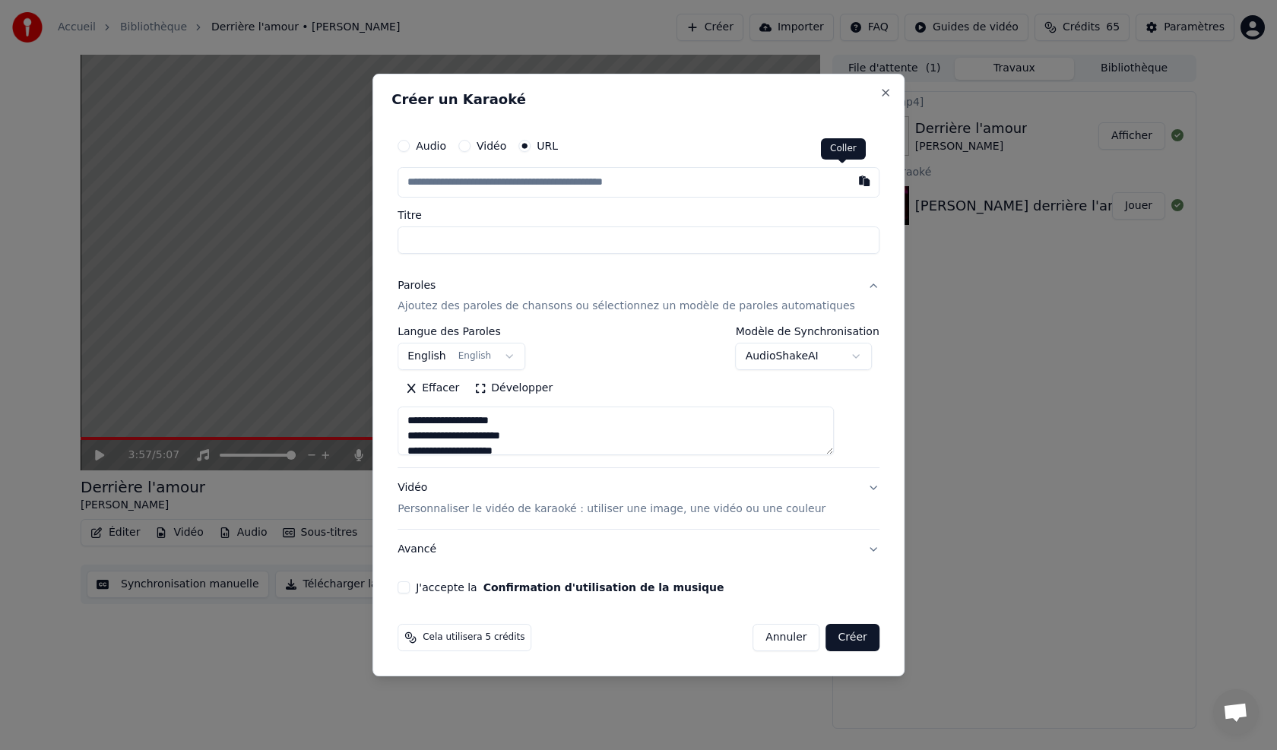
click at [849, 187] on button "button" at bounding box center [864, 180] width 30 height 27
type input "**********"
type textarea "**********"
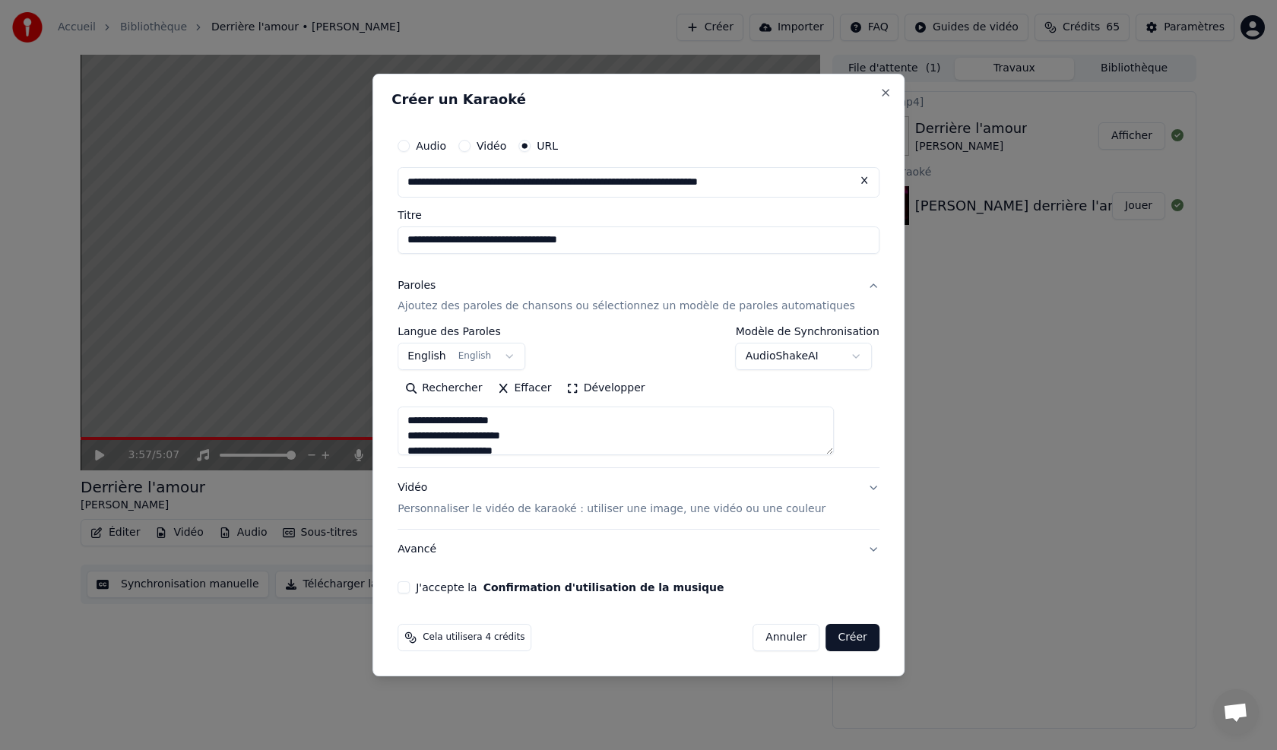
type input "**********"
type textarea "**********"
click at [524, 358] on button "English English" at bounding box center [461, 356] width 128 height 27
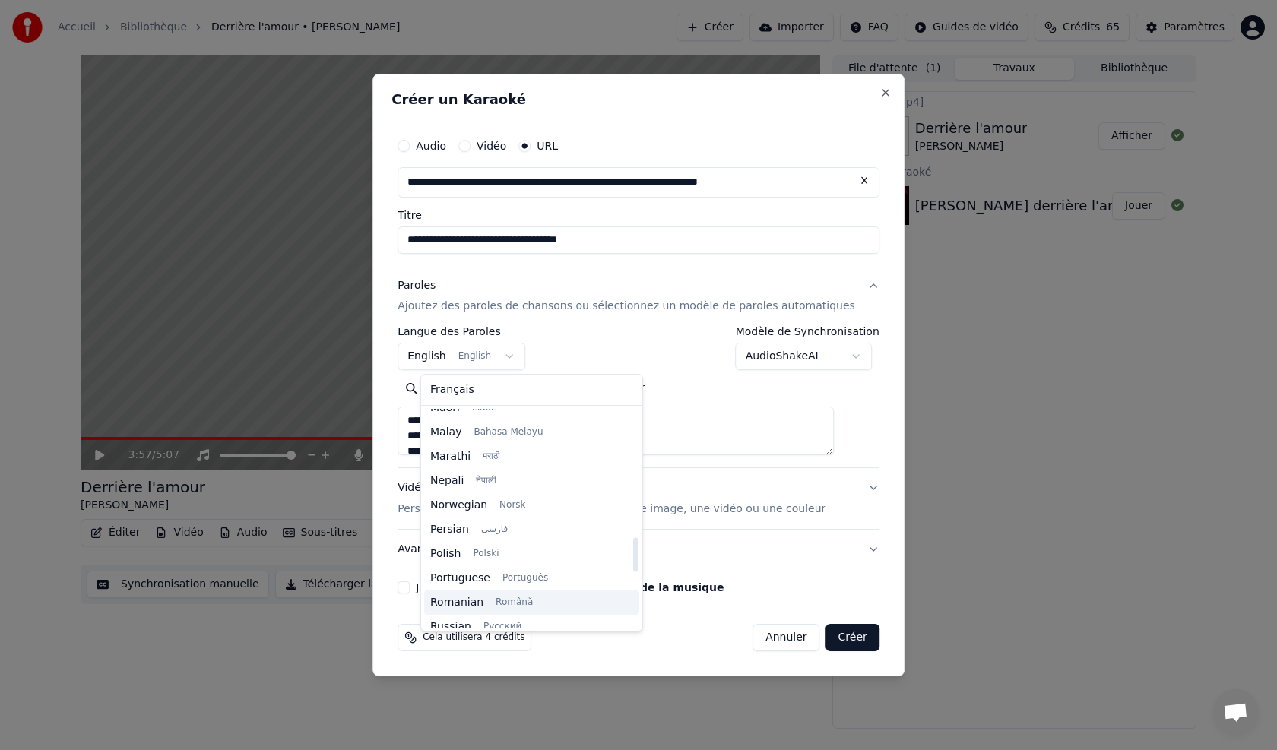
scroll to position [862, 0]
select select "**"
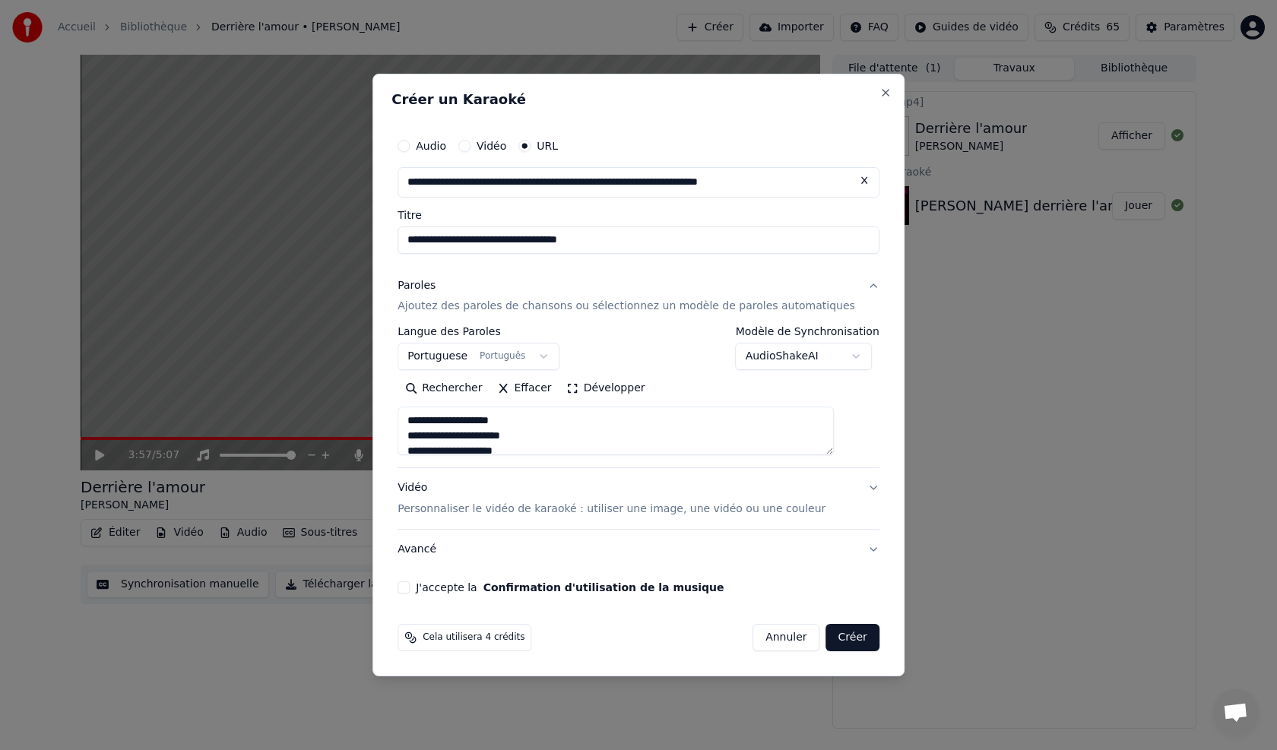
click at [487, 509] on p "Personnaliser le vidéo de karaoké : utiliser une image, une vidéo ou une couleur" at bounding box center [611, 509] width 428 height 15
type textarea "**********"
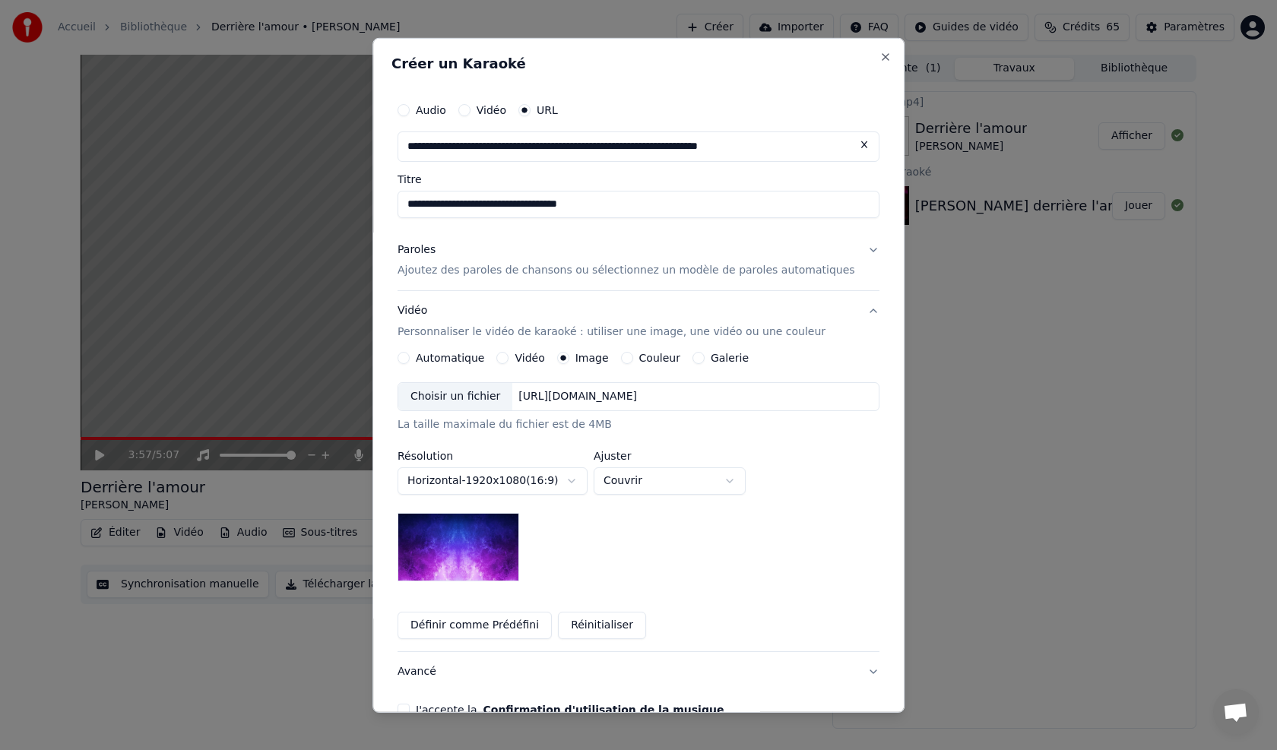
click at [487, 625] on button "Définir comme Prédéfini" at bounding box center [474, 625] width 154 height 27
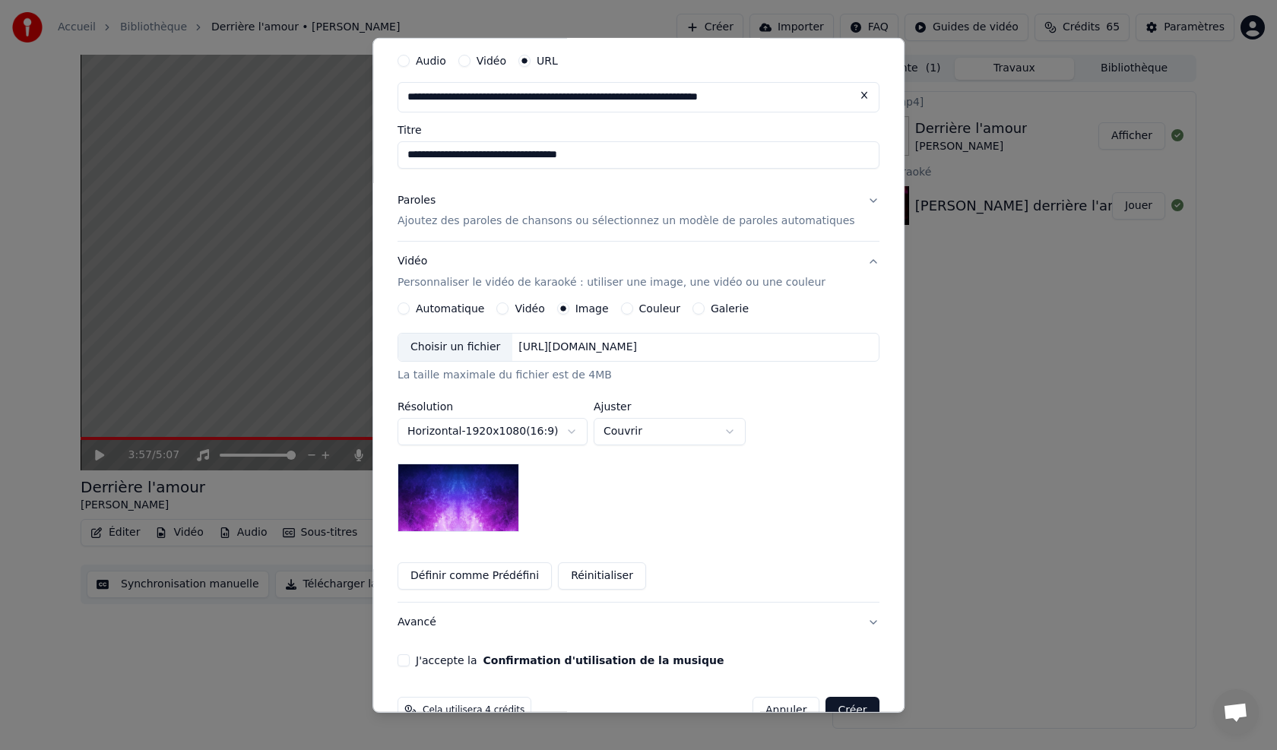
scroll to position [76, 0]
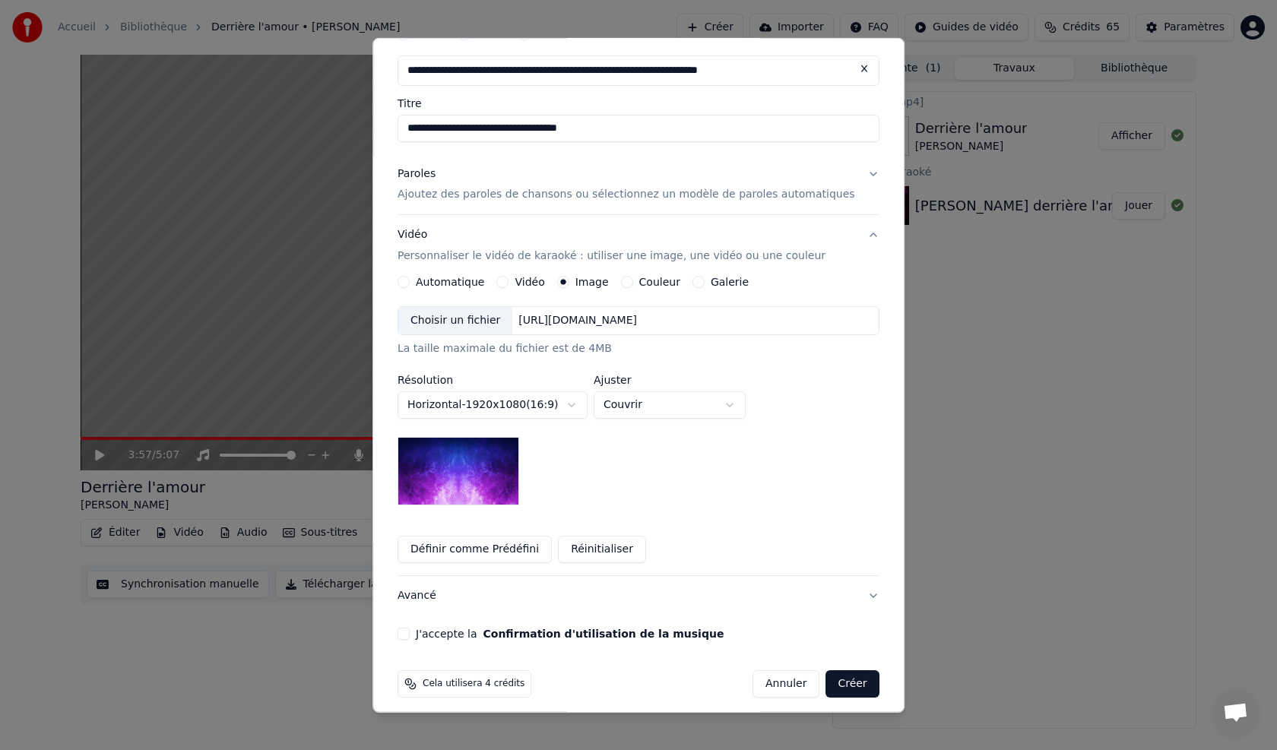
click at [616, 549] on button "Réinitialiser" at bounding box center [602, 549] width 88 height 27
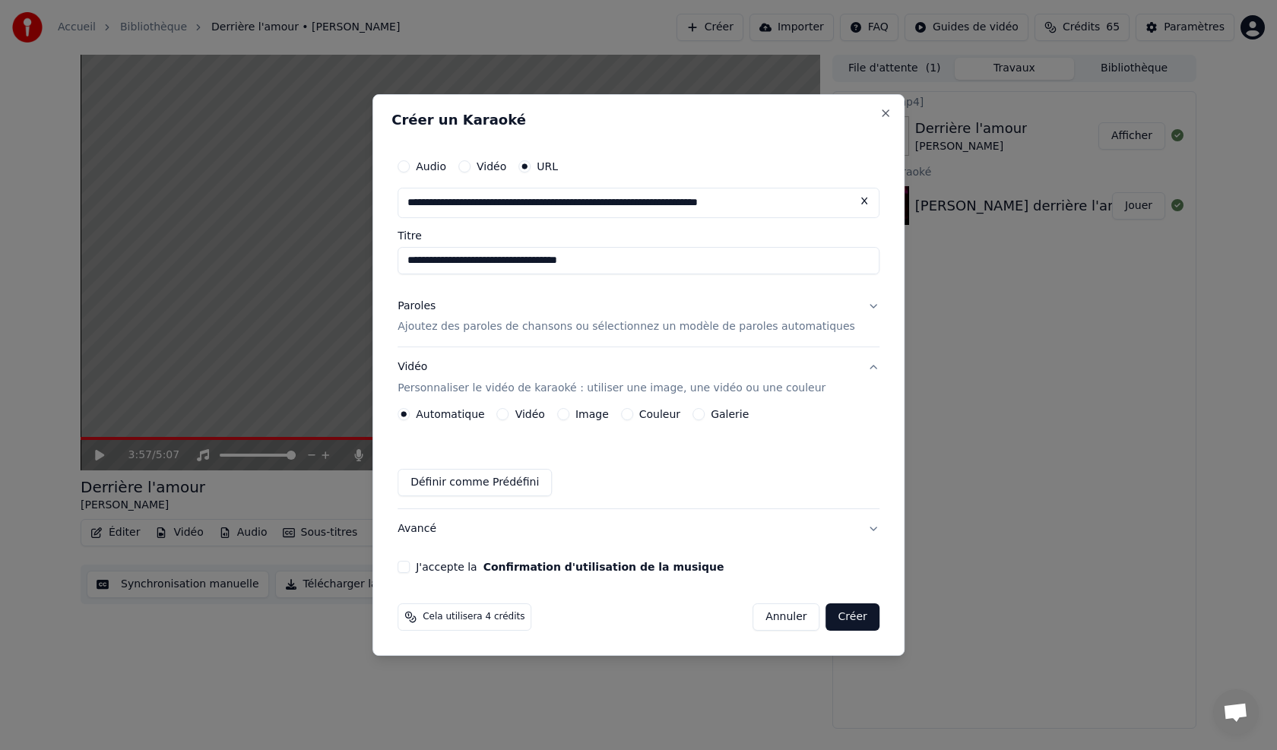
click at [518, 480] on button "Définir comme Prédéfini" at bounding box center [474, 482] width 154 height 27
click at [644, 486] on div "Définir comme Prédéfini" at bounding box center [638, 482] width 482 height 27
click at [734, 414] on label "Galerie" at bounding box center [730, 414] width 38 height 11
click at [704, 414] on button "Galerie" at bounding box center [698, 414] width 12 height 12
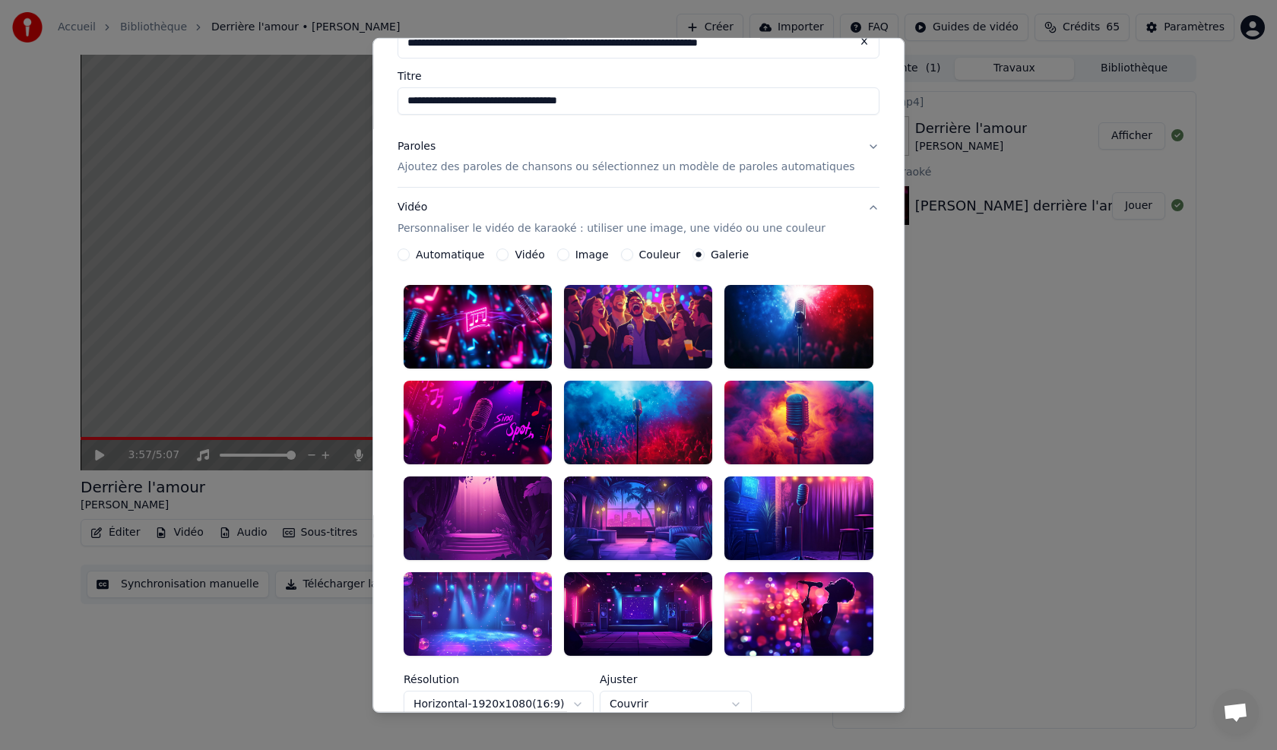
scroll to position [298, 0]
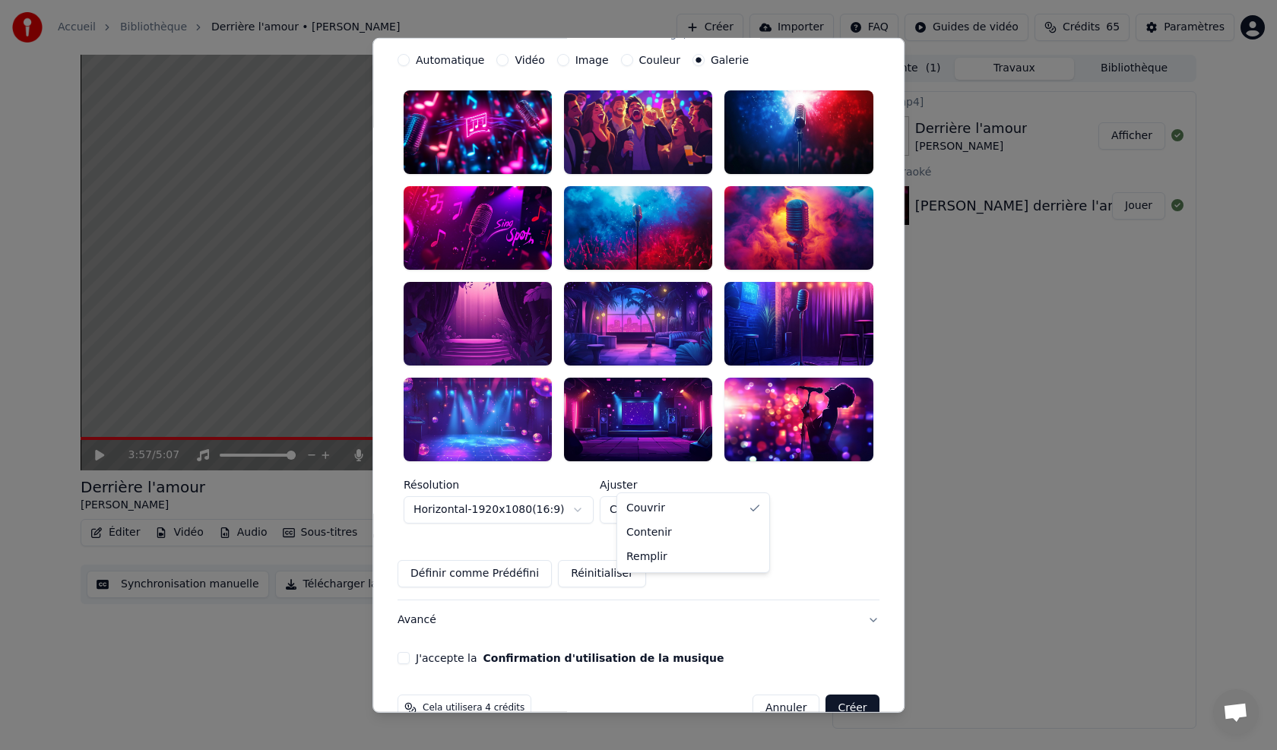
click at [696, 478] on body "**********" at bounding box center [638, 375] width 1277 height 750
click at [552, 600] on button "Avancé" at bounding box center [638, 620] width 482 height 40
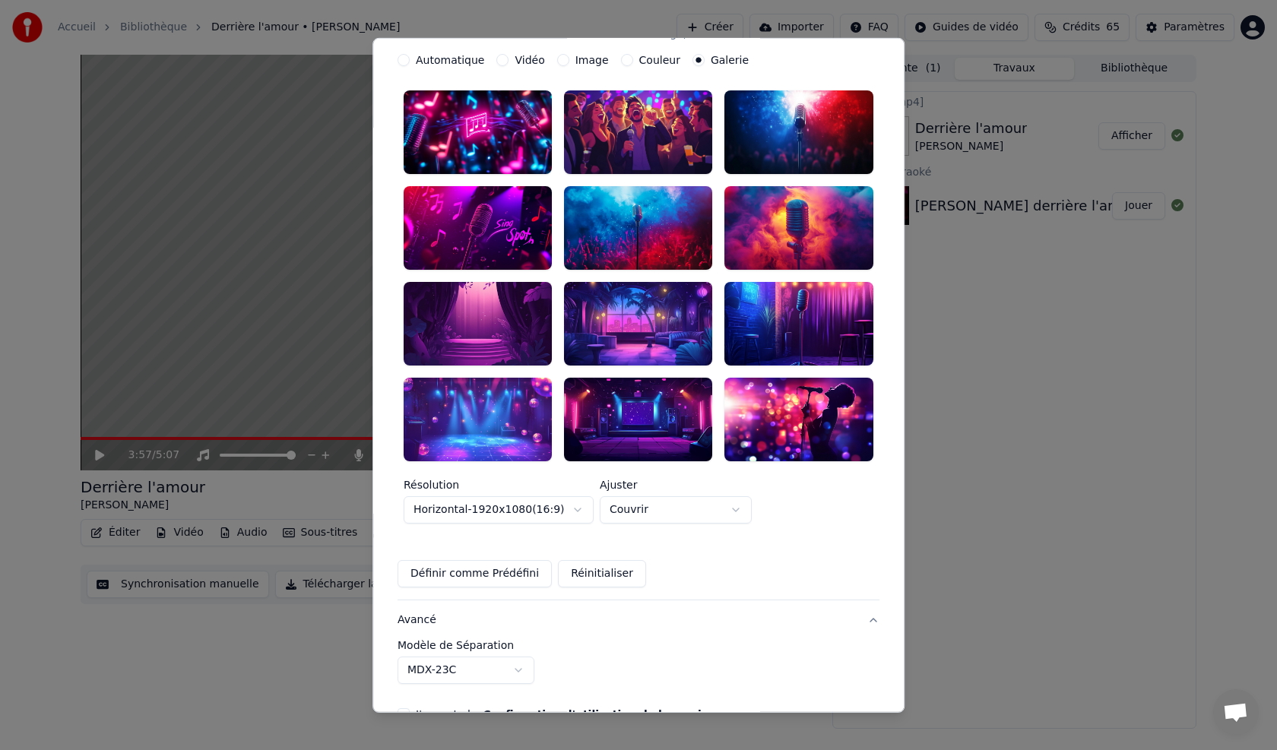
scroll to position [0, 0]
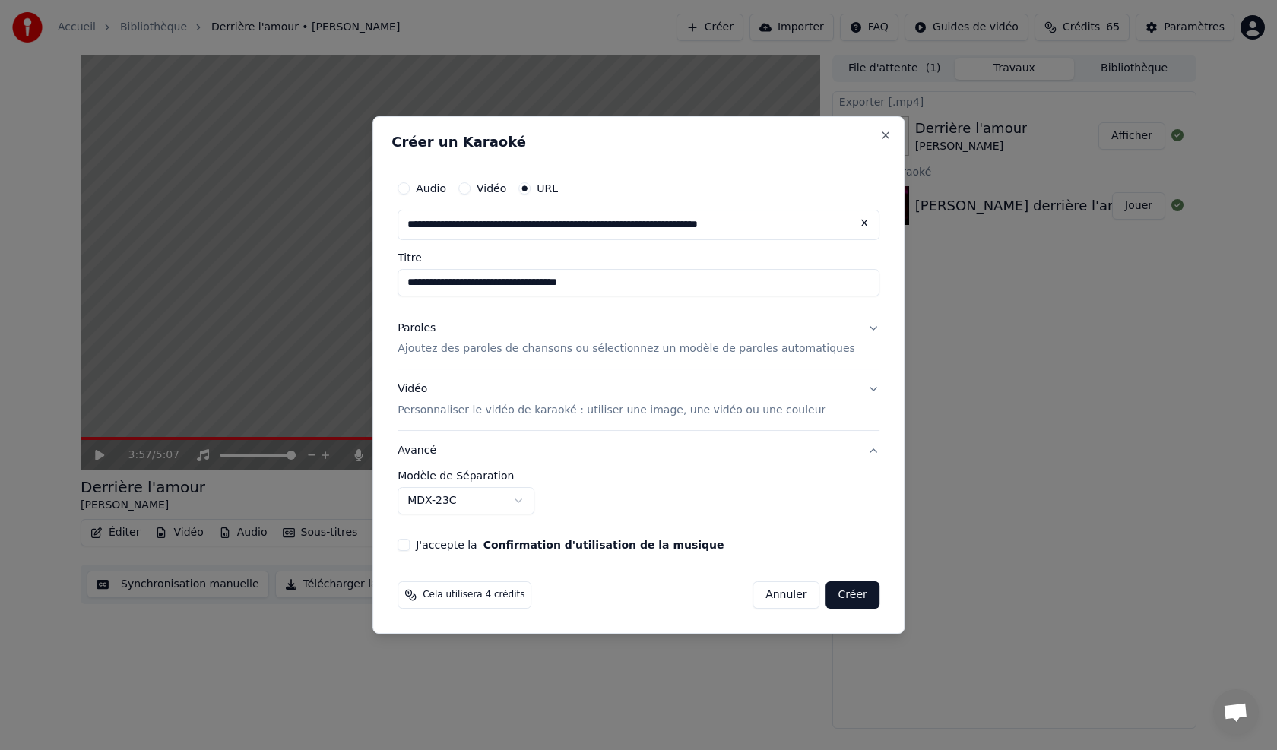
click at [483, 410] on p "Personnaliser le vidéo de karaoké : utiliser une image, une vidéo ou une couleur" at bounding box center [611, 410] width 428 height 15
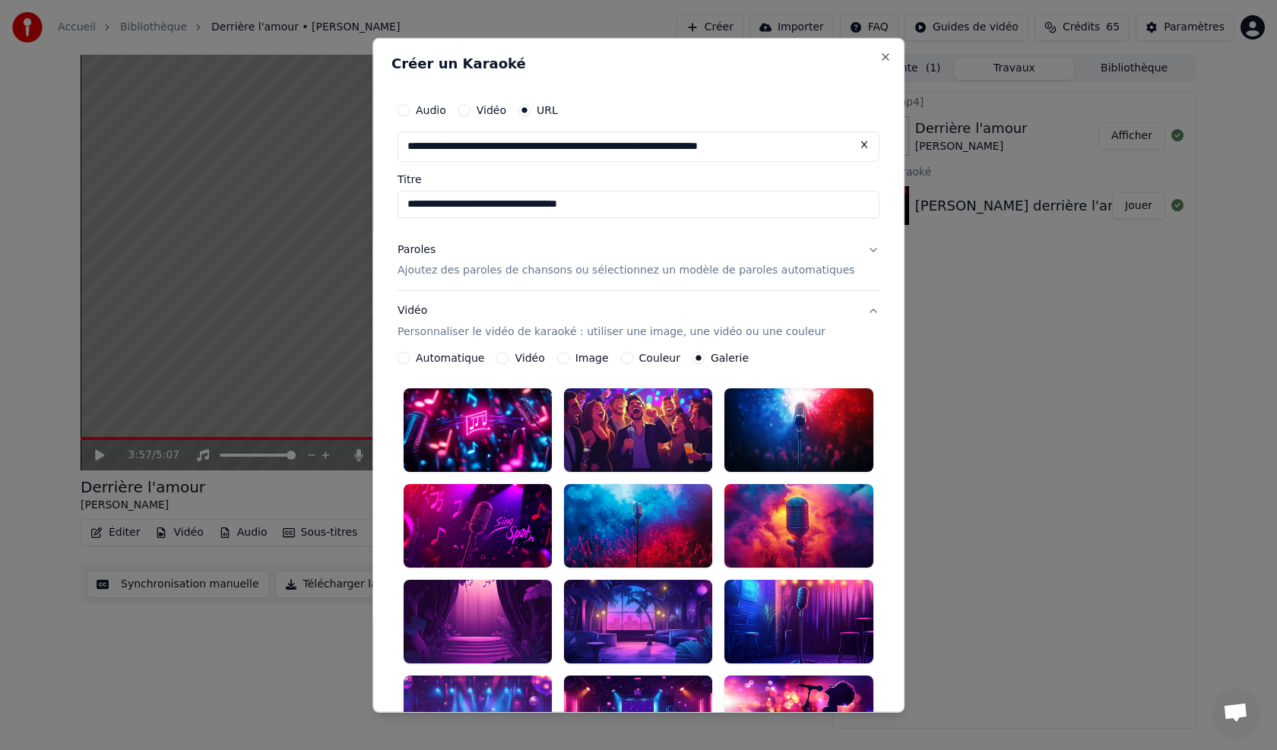
click at [589, 361] on label "Image" at bounding box center [591, 358] width 33 height 11
click at [569, 361] on button "Image" at bounding box center [563, 358] width 12 height 12
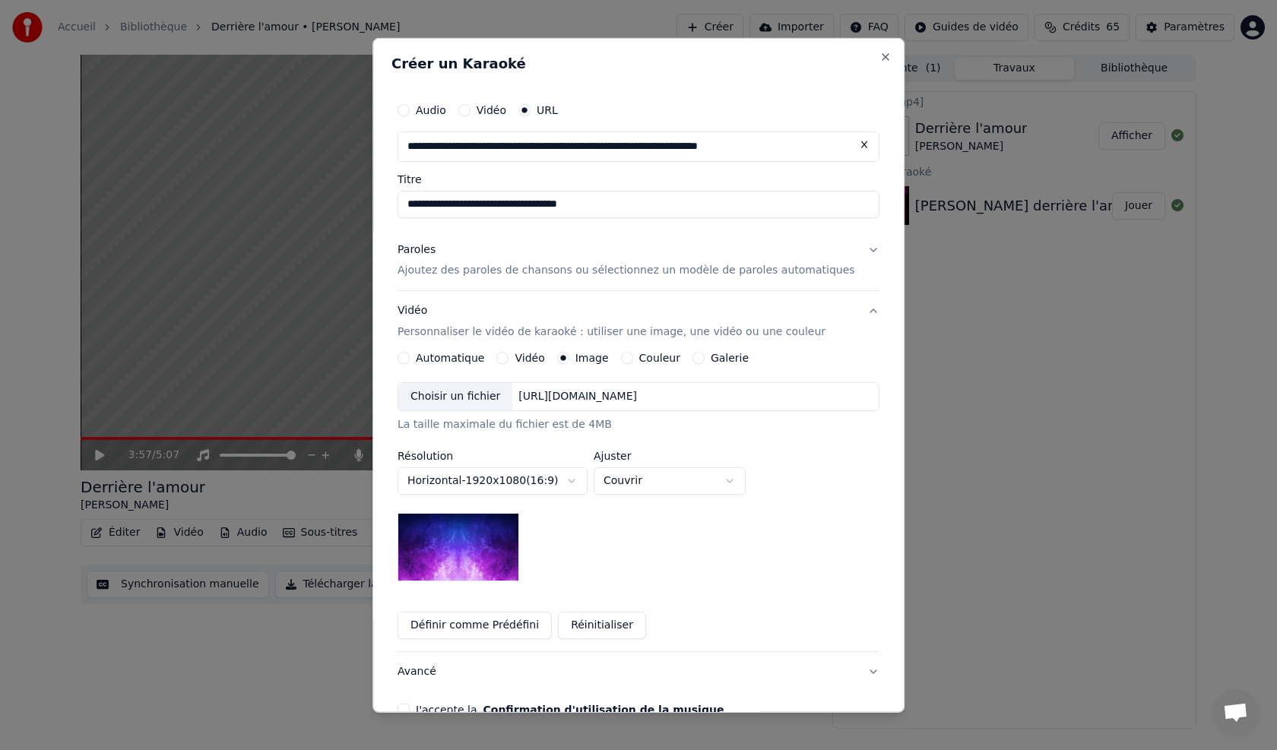
click at [749, 483] on body "**********" at bounding box center [638, 375] width 1277 height 750
click at [793, 403] on body "**********" at bounding box center [638, 375] width 1277 height 750
click at [644, 393] on div "https://imagedelivery.net/jkI57_JBx8hWPzcSI-uF5w/c7639807-3f76-4ea5-9112-66e75e…" at bounding box center [578, 396] width 131 height 15
click at [485, 625] on button "Définir comme Prédéfini" at bounding box center [474, 625] width 154 height 27
click at [494, 624] on button "Définir comme Prédéfini" at bounding box center [474, 625] width 154 height 27
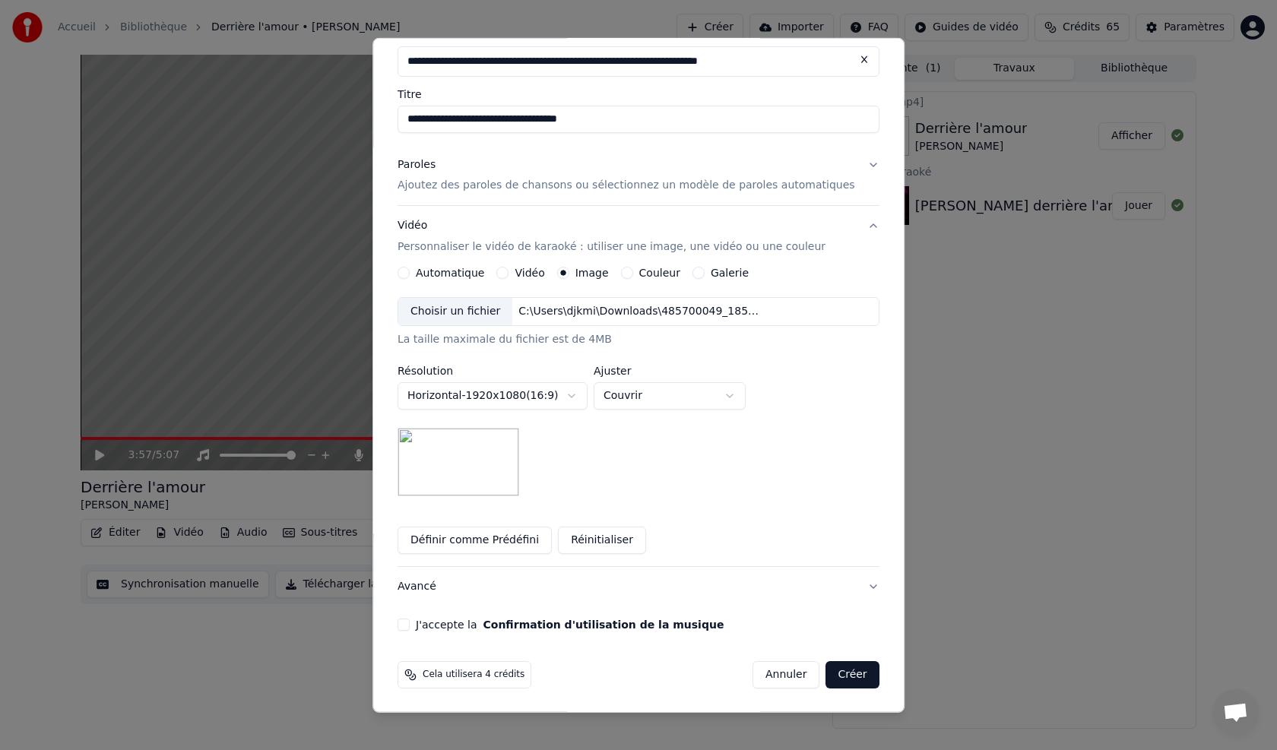
scroll to position [86, 0]
drag, startPoint x: 416, startPoint y: 624, endPoint x: 447, endPoint y: 646, distance: 38.2
click at [419, 631] on div "**********" at bounding box center [638, 319] width 494 height 634
click at [410, 627] on button "J'accepte la Confirmation d'utilisation de la musique" at bounding box center [403, 624] width 12 height 12
click at [452, 183] on p "Ajoutez des paroles de chansons ou sélectionnez un modèle de paroles automatiqu…" at bounding box center [625, 184] width 457 height 15
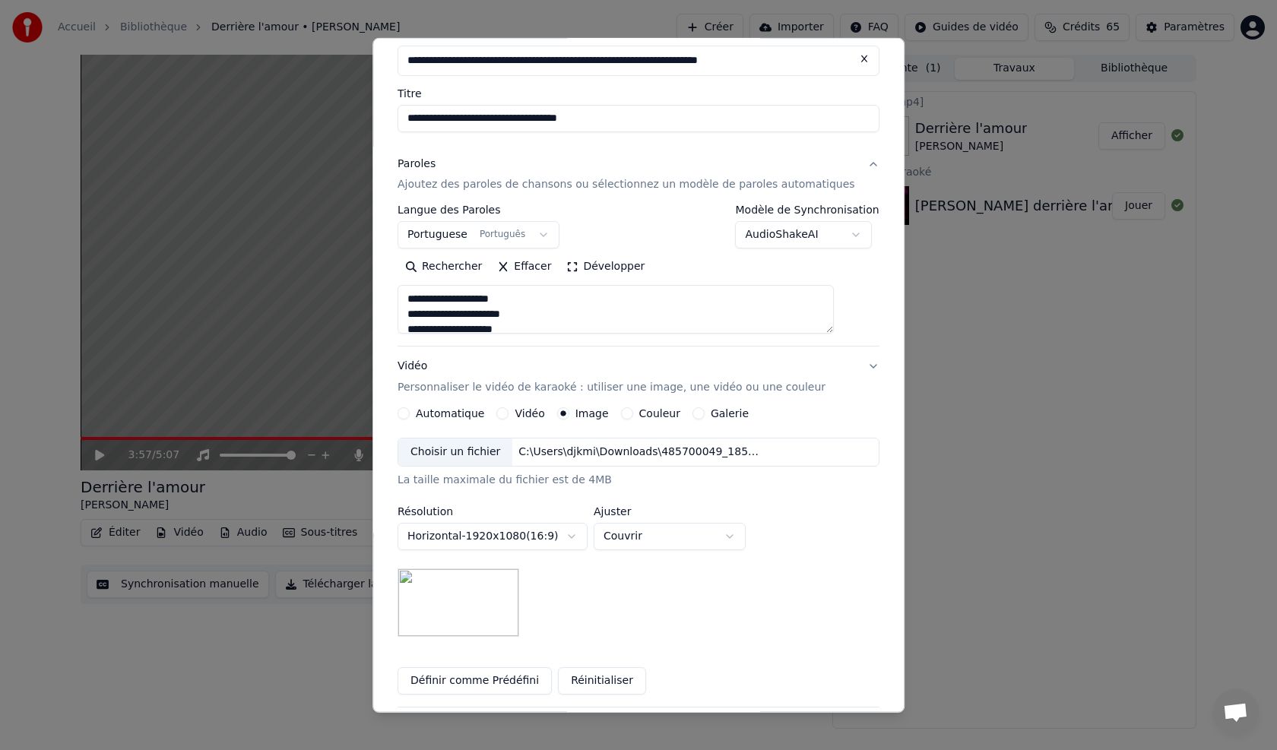
scroll to position [0, 0]
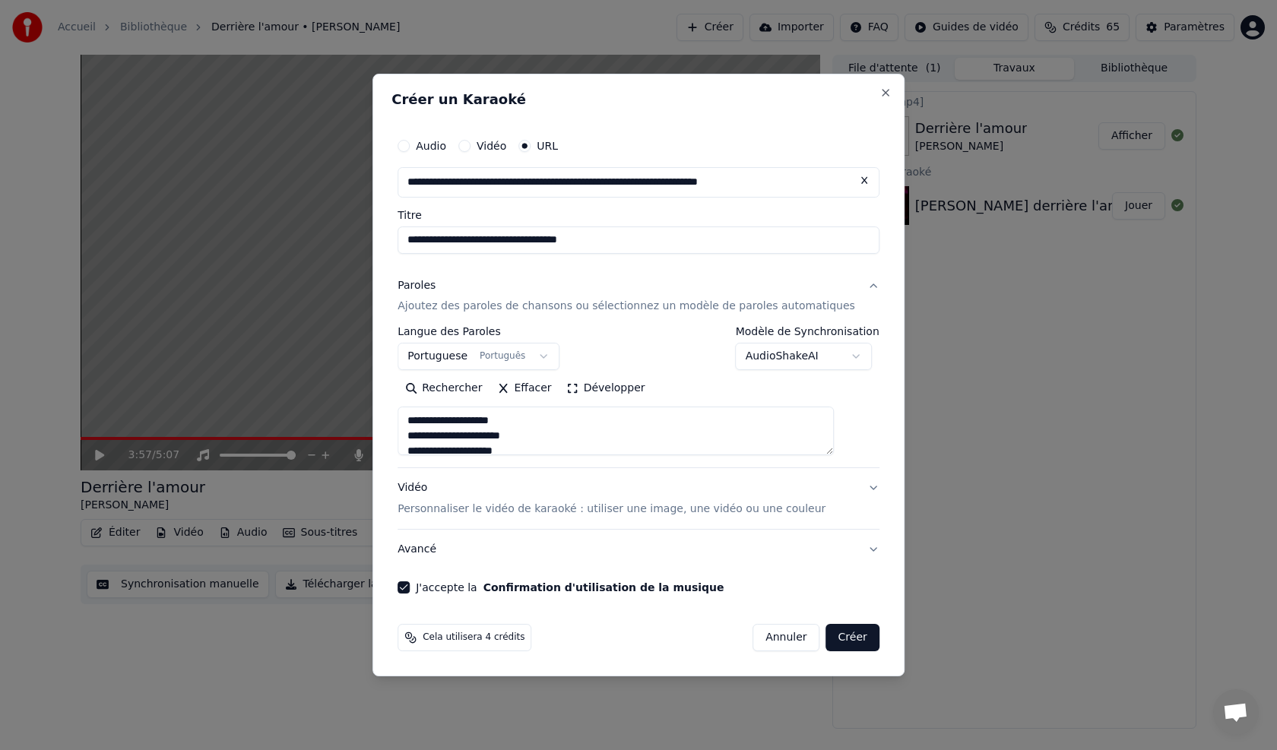
click at [826, 644] on button "Créer" at bounding box center [852, 637] width 53 height 27
type textarea "**********"
select select
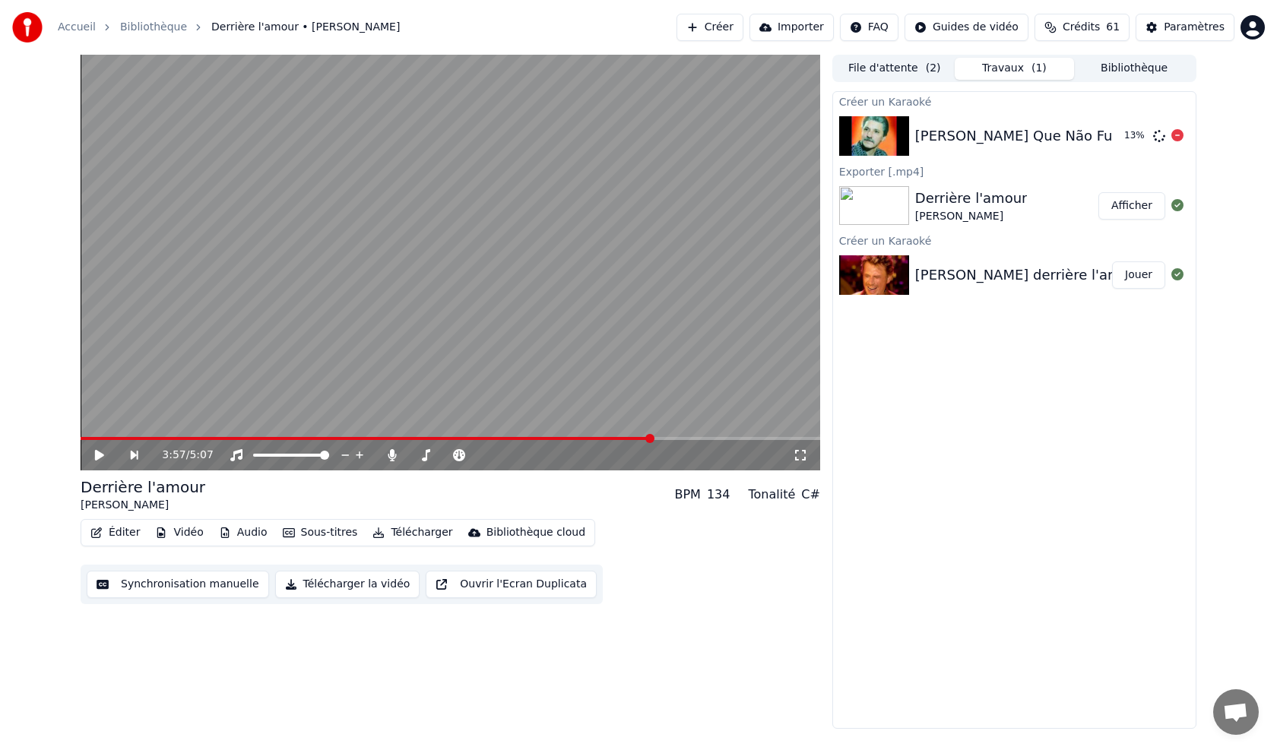
click at [954, 123] on div "Fernando Maurício- O Menino Que Não Fui 13 %" at bounding box center [1014, 136] width 362 height 52
click at [1003, 137] on div "Fernando Maurício- O Menino Que Não Fui" at bounding box center [1015, 135] width 201 height 21
click at [1003, 136] on div "Fernando Maurício- O Menino Que Não Fui" at bounding box center [1015, 135] width 201 height 21
click at [983, 135] on div "Fernando Maurício- O Menino Que Não Fui" at bounding box center [1015, 135] width 201 height 21
click at [938, 205] on div "Derrière l'amour" at bounding box center [971, 198] width 112 height 21
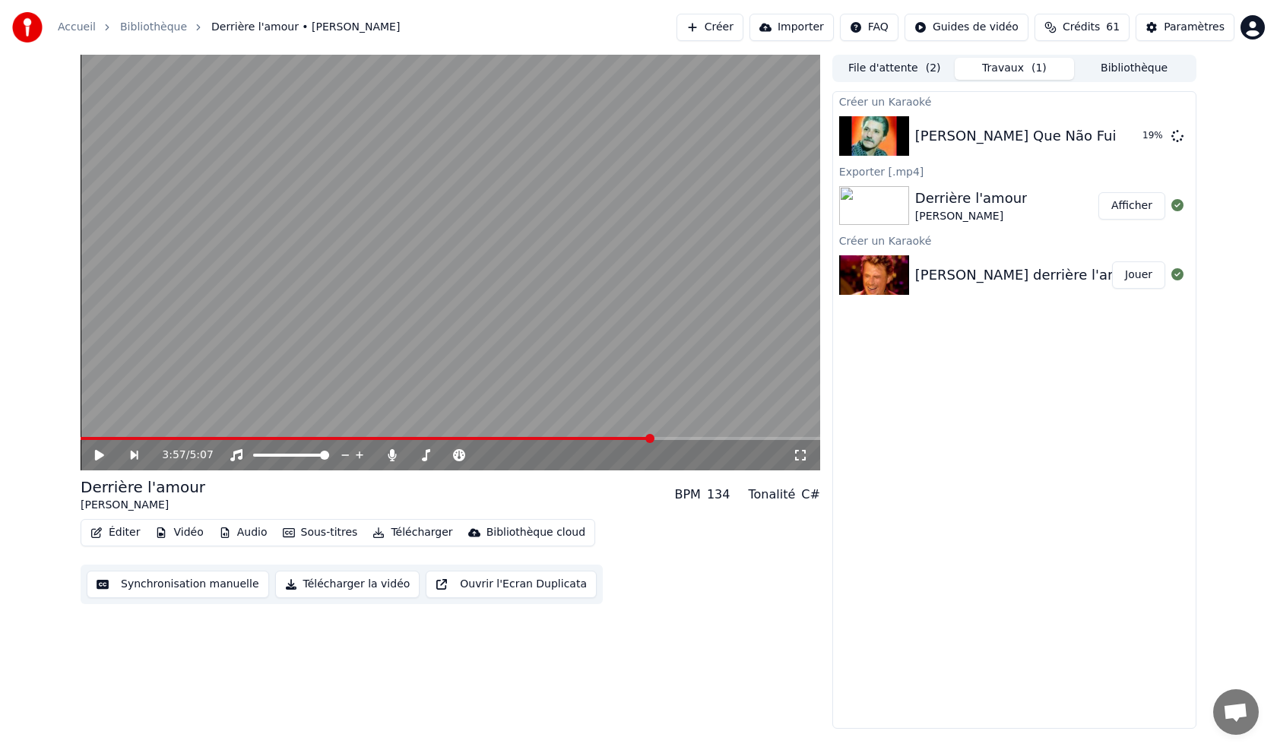
click at [933, 261] on div "Johnny Hallyday derrière l'amour album 1976 Jouer" at bounding box center [1014, 275] width 362 height 52
click at [1128, 68] on button "Bibliothèque" at bounding box center [1134, 69] width 120 height 22
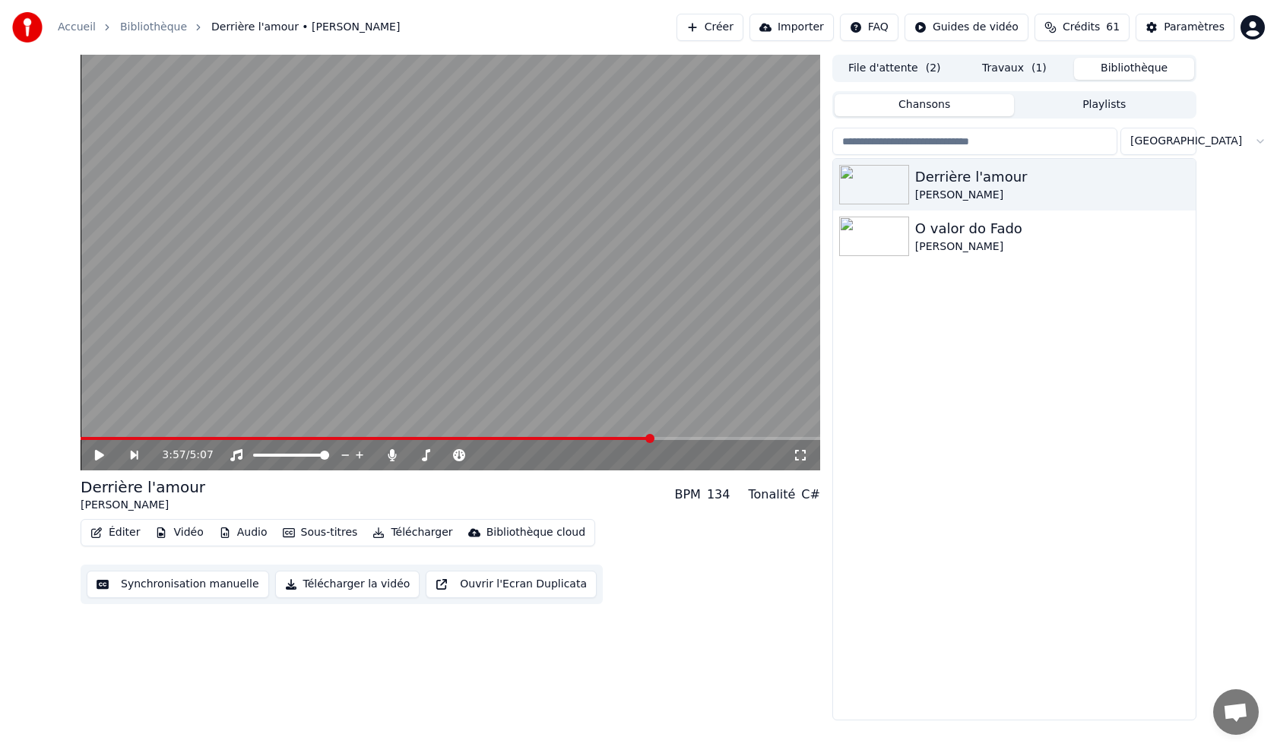
click at [1019, 69] on button "Travaux ( 1 )" at bounding box center [1014, 69] width 120 height 22
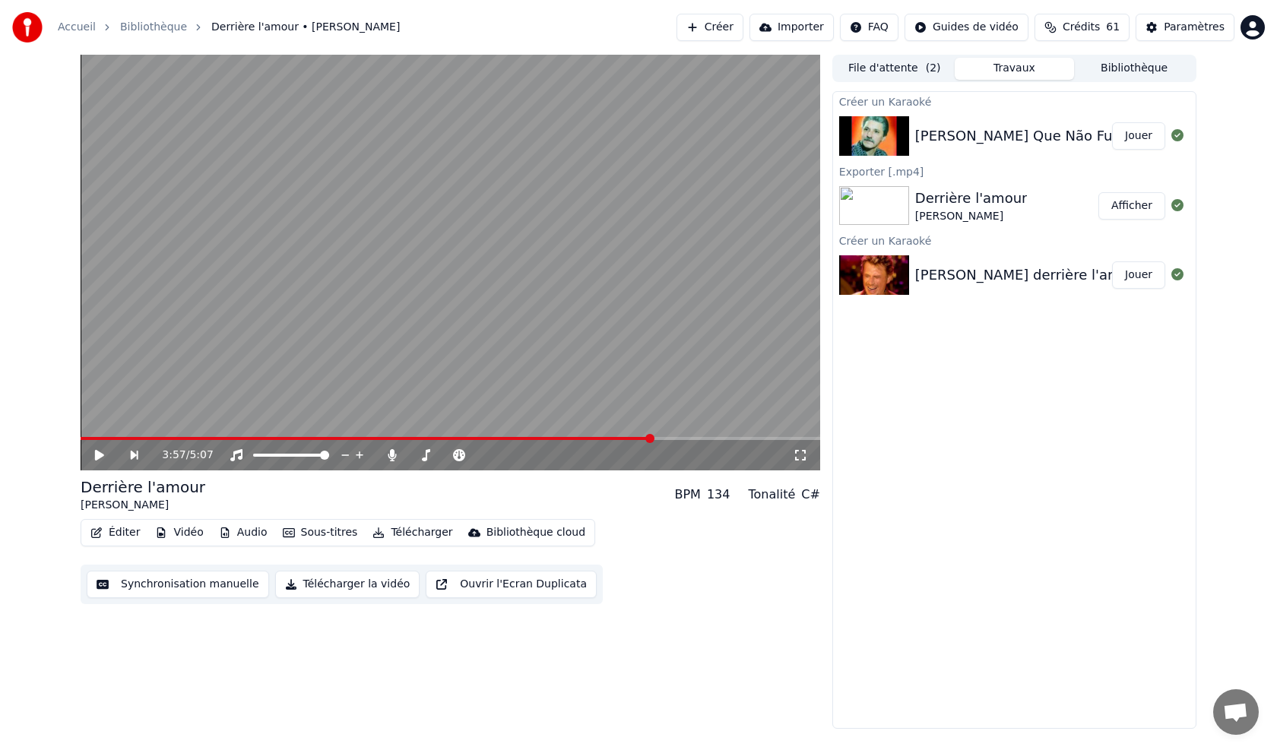
click at [1138, 208] on button "Afficher" at bounding box center [1131, 205] width 67 height 27
click at [1143, 139] on button "Jouer" at bounding box center [1138, 135] width 53 height 27
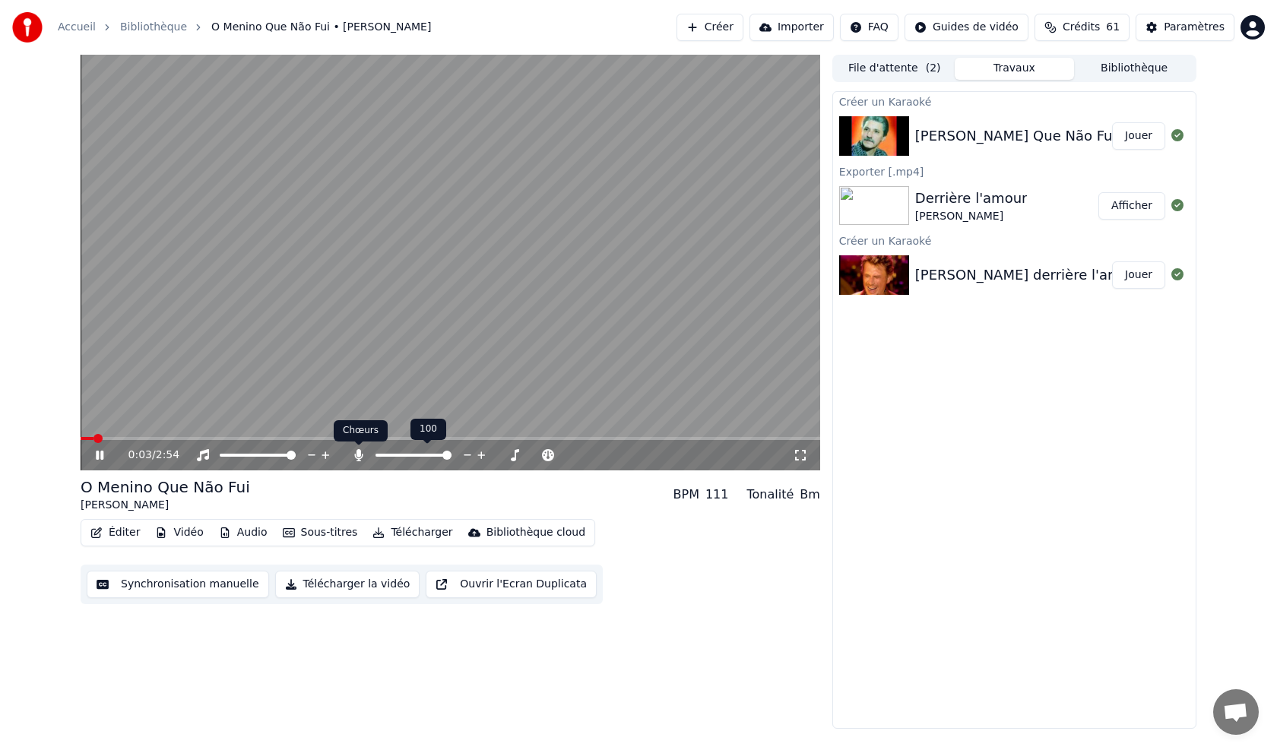
click at [356, 455] on icon at bounding box center [358, 455] width 15 height 12
click at [356, 457] on icon at bounding box center [358, 455] width 15 height 12
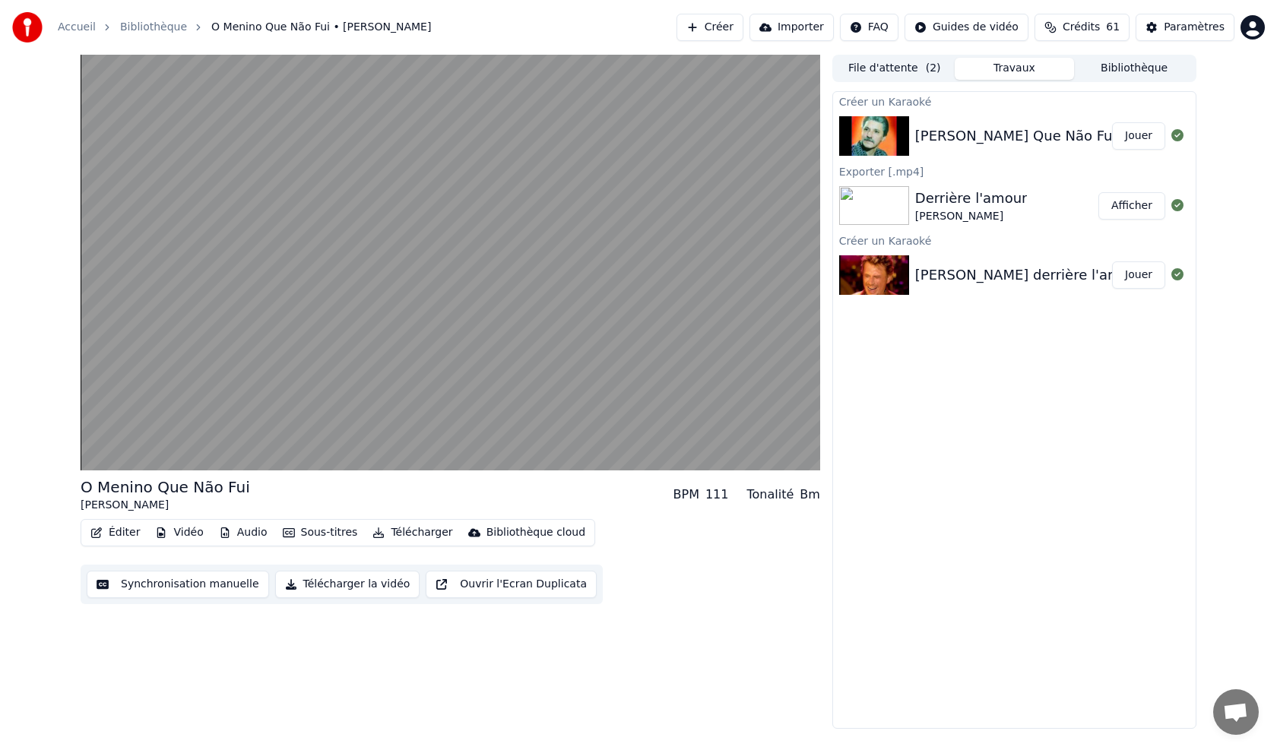
click at [312, 583] on button "Télécharger la vidéo" at bounding box center [347, 584] width 145 height 27
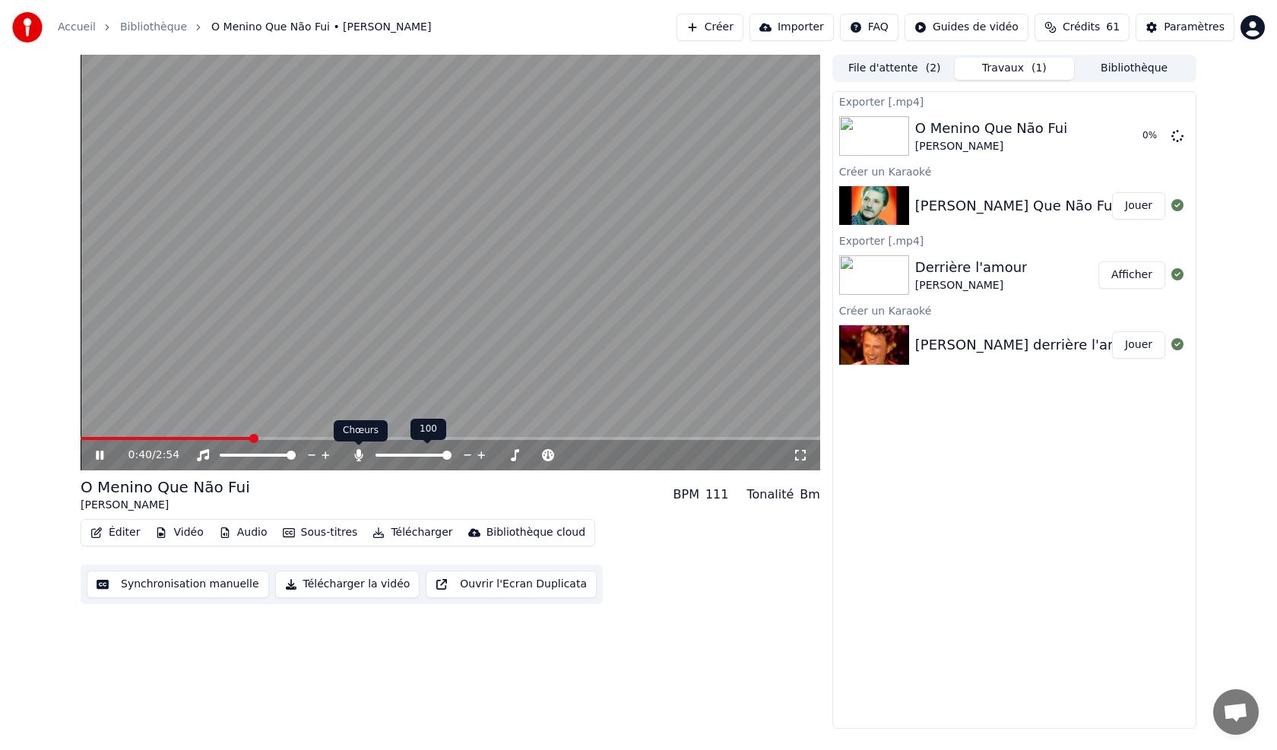
click at [363, 454] on icon at bounding box center [358, 455] width 15 height 12
click at [365, 451] on icon at bounding box center [358, 455] width 15 height 12
click at [359, 454] on icon at bounding box center [358, 455] width 8 height 12
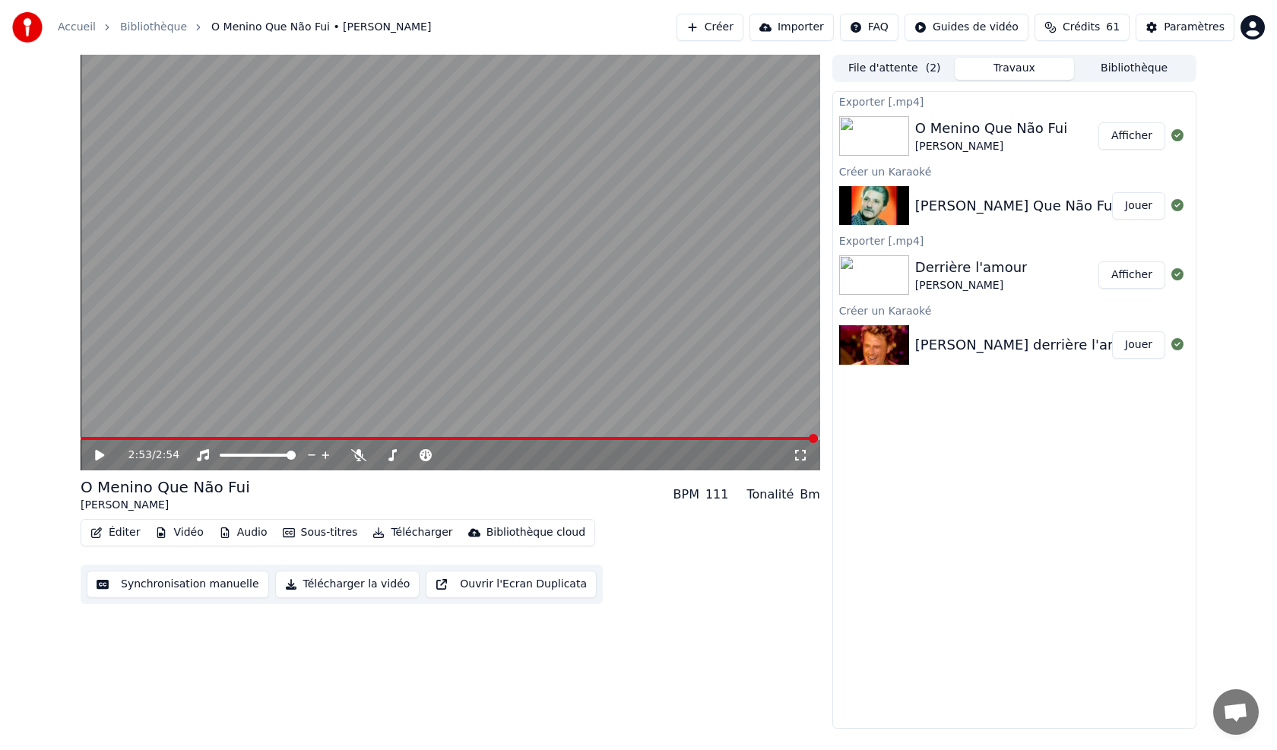
click at [1135, 132] on button "Afficher" at bounding box center [1131, 135] width 67 height 27
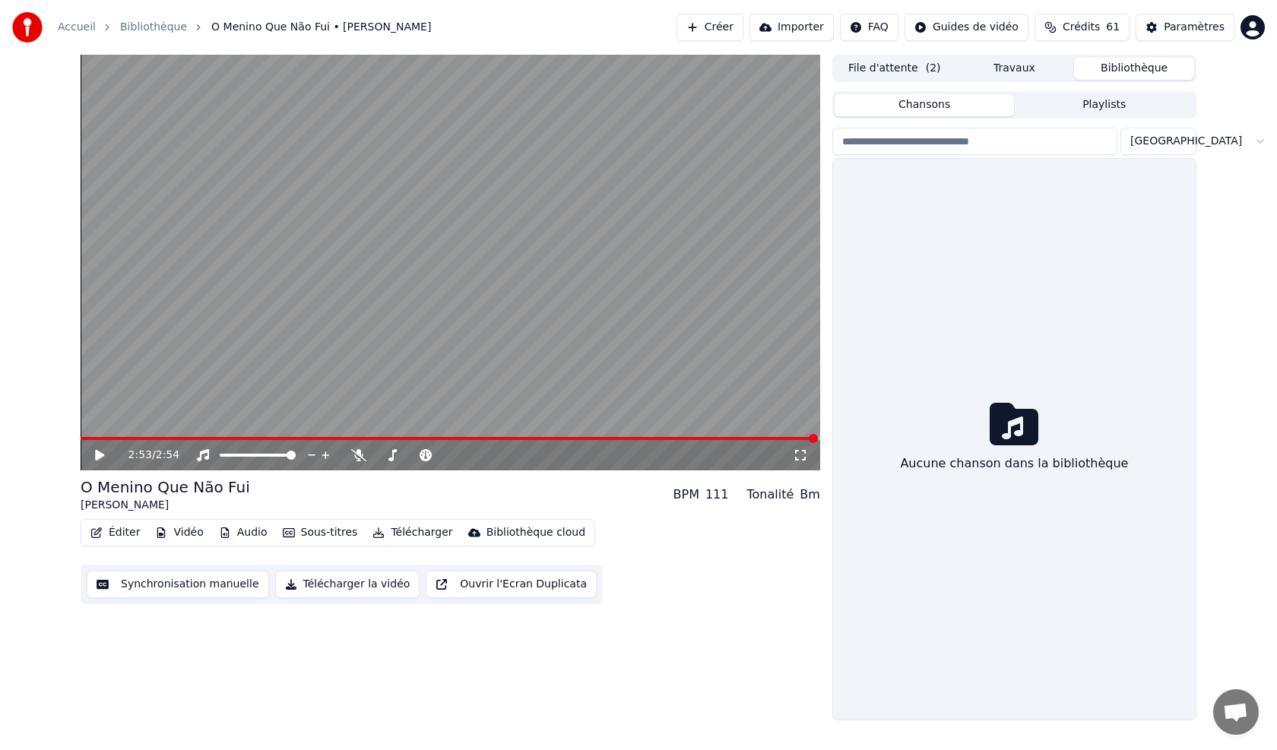
click at [1140, 71] on button "Bibliothèque" at bounding box center [1134, 69] width 120 height 22
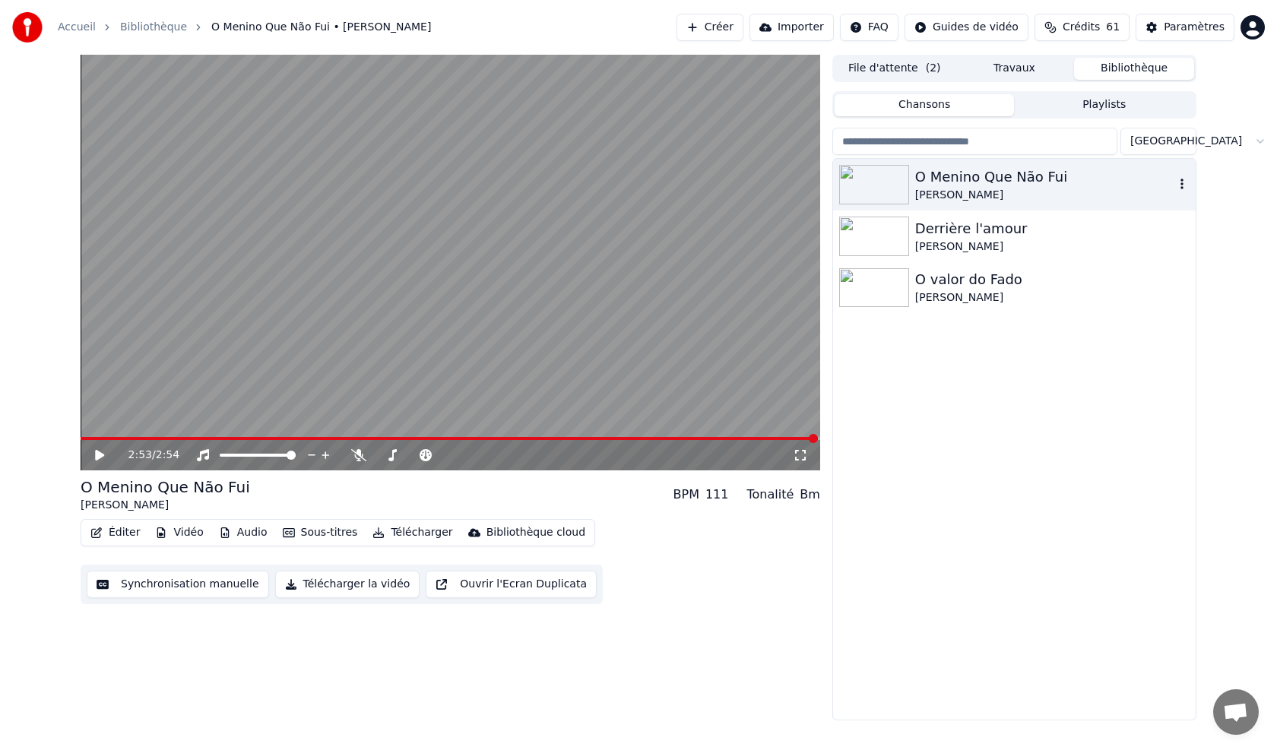
click at [986, 177] on div "O Menino Que Não Fui" at bounding box center [1044, 176] width 259 height 21
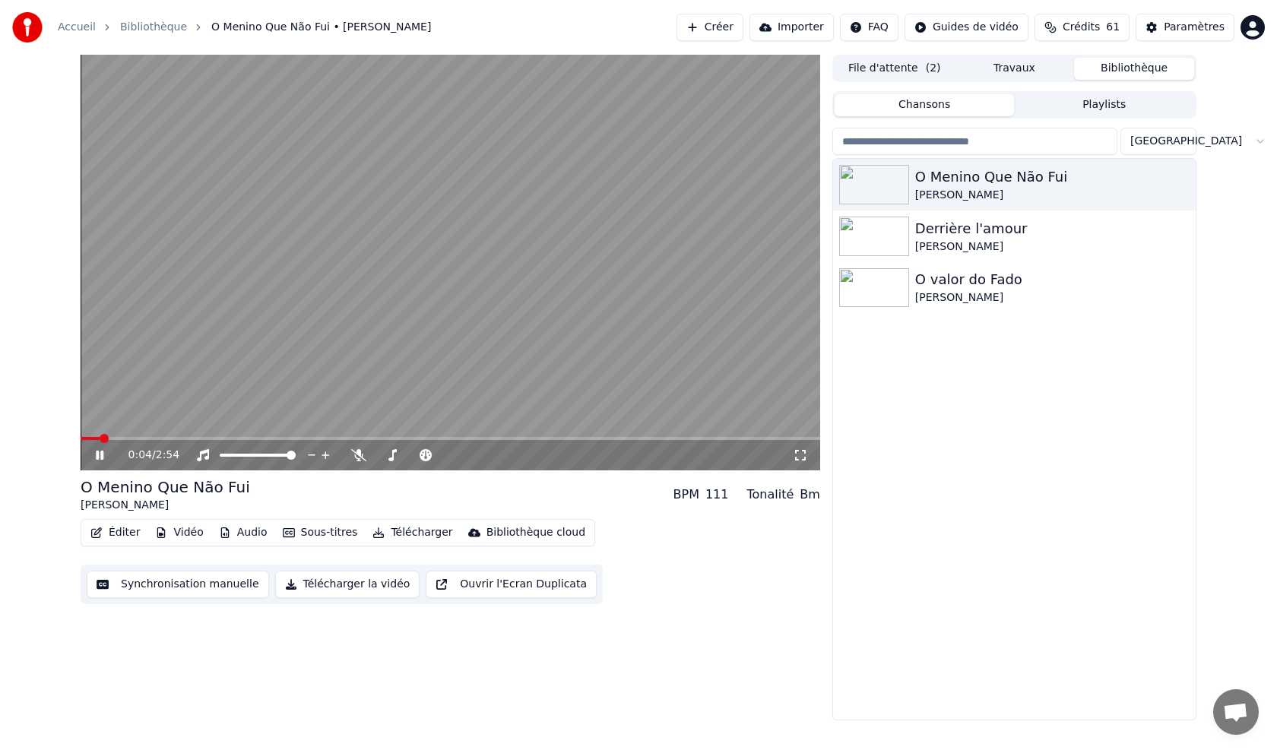
drag, startPoint x: 102, startPoint y: 457, endPoint x: 110, endPoint y: 427, distance: 30.8
click at [102, 454] on icon at bounding box center [111, 455] width 36 height 12
drag, startPoint x: 93, startPoint y: 436, endPoint x: 87, endPoint y: 429, distance: 9.7
click at [52, 436] on div "0:04 / 2:54 O Menino Que Não Fui Fernando Maurício BPM 111 Tonalité Bm Éditer V…" at bounding box center [638, 388] width 1277 height 666
click at [1177, 185] on icon "button" at bounding box center [1181, 184] width 15 height 12
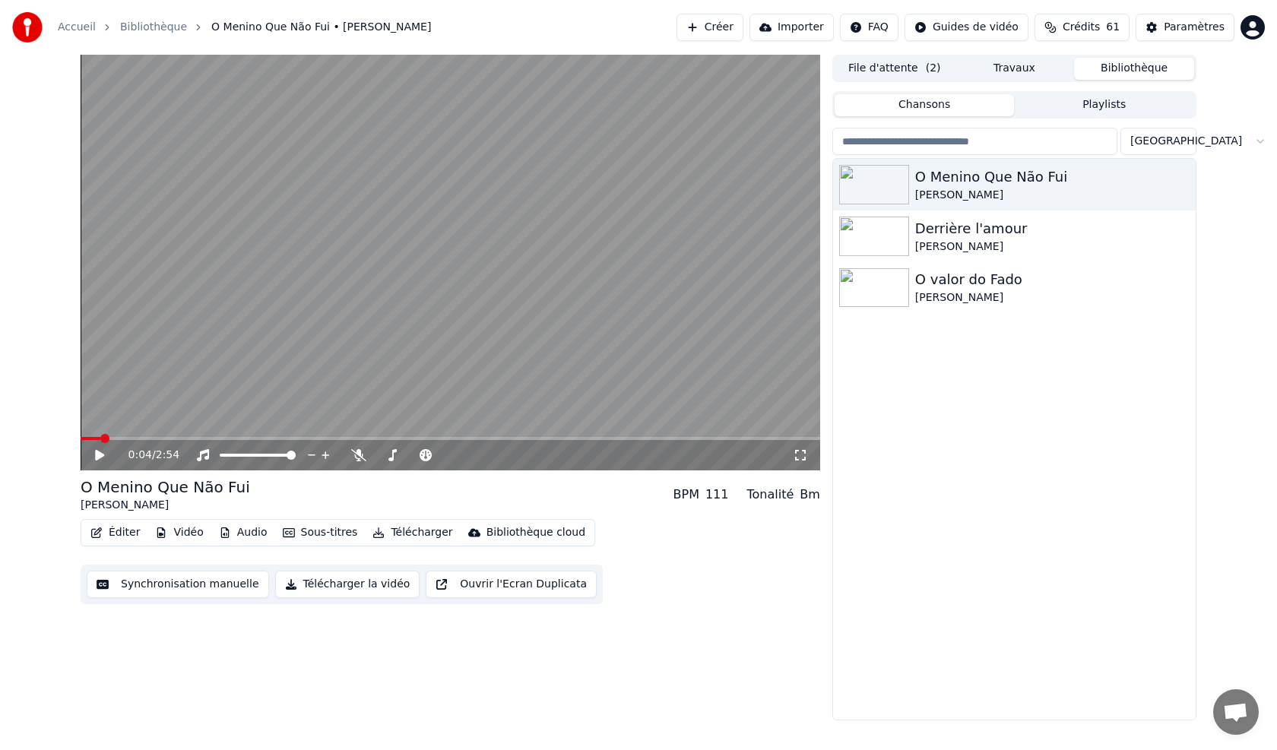
click at [314, 587] on button "Télécharger la vidéo" at bounding box center [347, 584] width 145 height 27
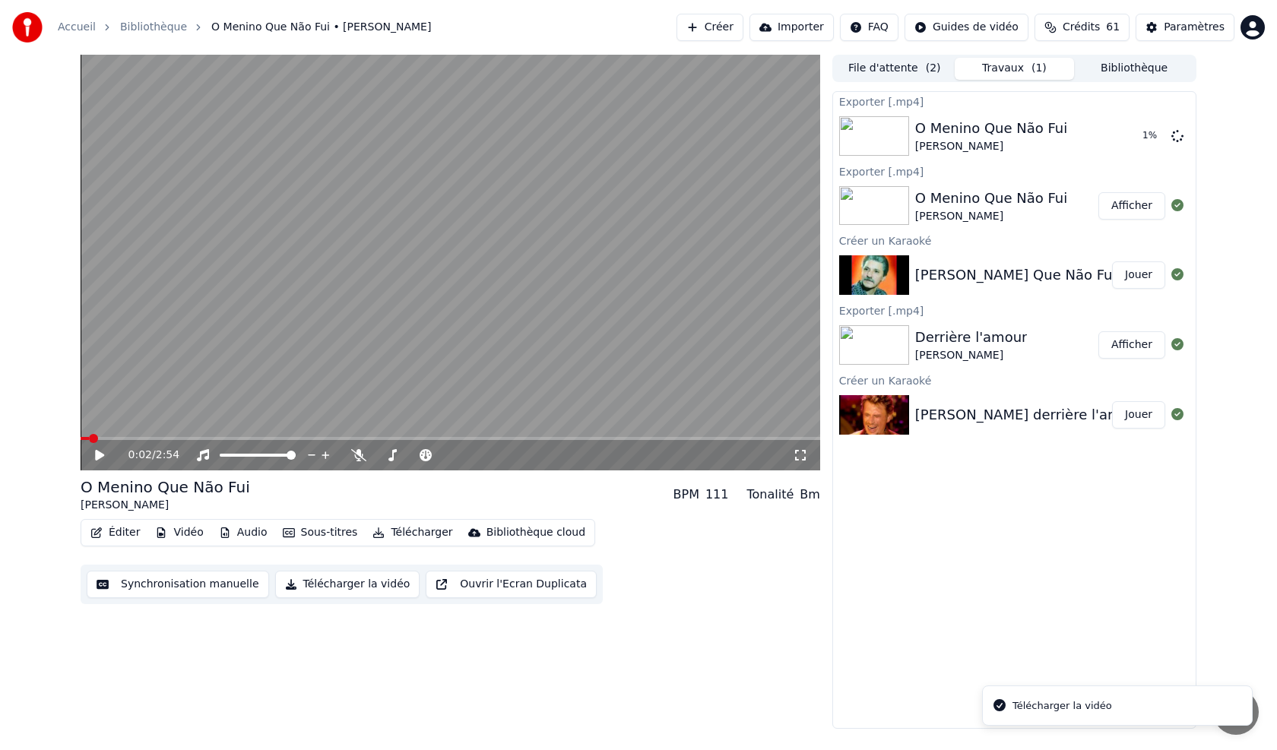
click at [89, 438] on span at bounding box center [93, 438] width 9 height 9
click at [973, 140] on div "[PERSON_NAME]" at bounding box center [991, 146] width 152 height 15
click at [1129, 133] on button "Afficher" at bounding box center [1131, 135] width 67 height 27
click at [739, 21] on button "Créer" at bounding box center [709, 27] width 67 height 27
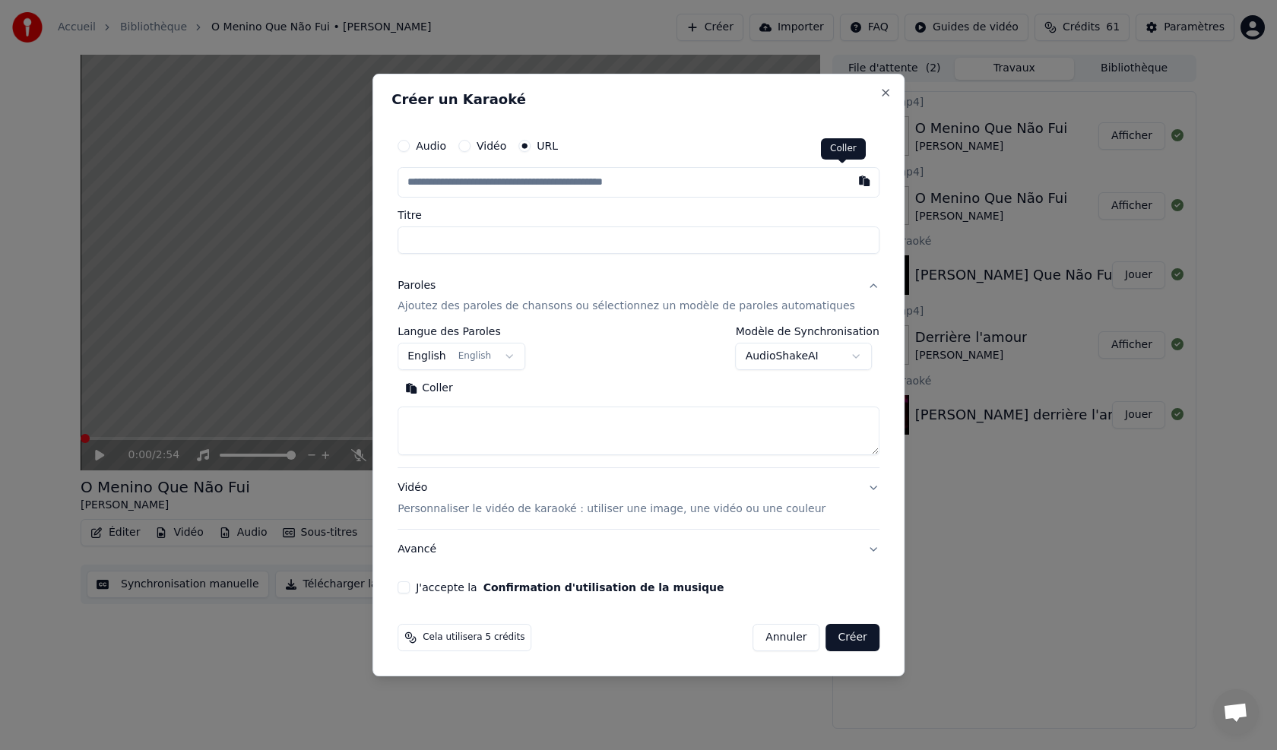
click at [849, 179] on button "button" at bounding box center [864, 180] width 30 height 27
type input "**********"
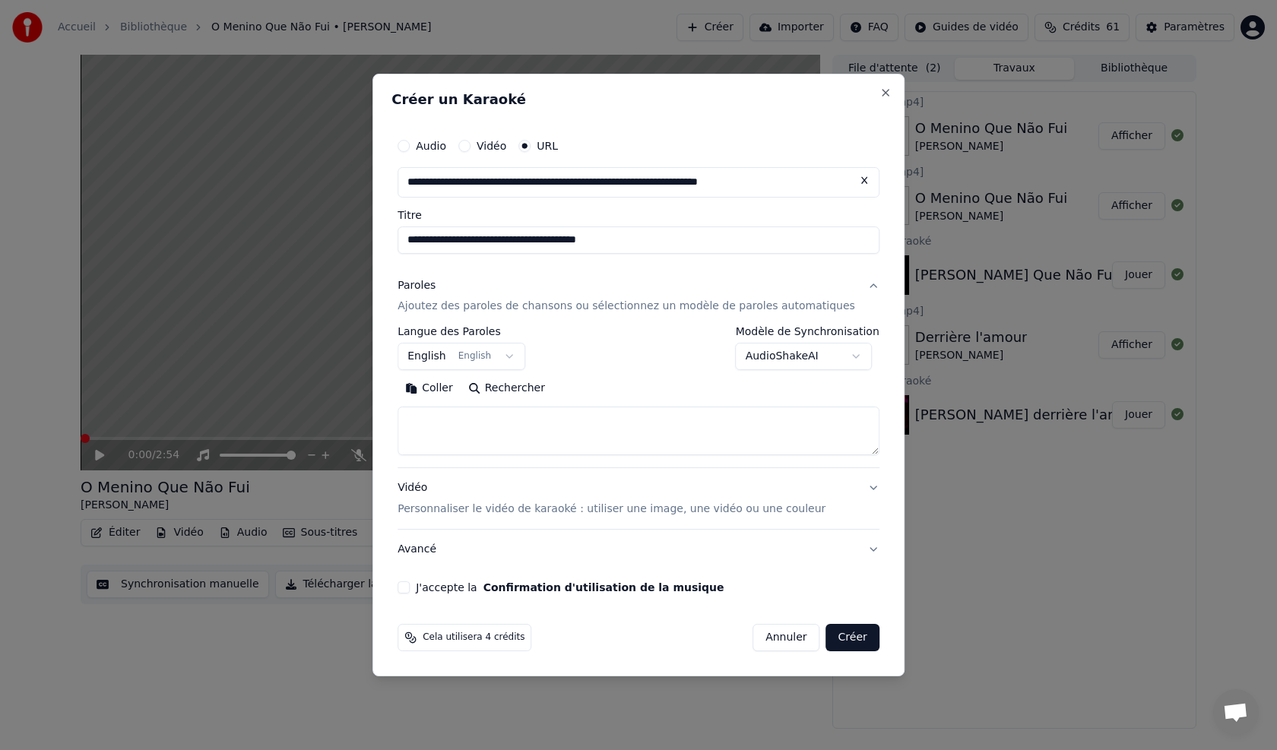
click at [458, 386] on button "Coller" at bounding box center [428, 389] width 63 height 24
click at [561, 508] on p "Personnaliser le vidéo de karaoké : utiliser une image, une vidéo ou une couleur" at bounding box center [611, 509] width 428 height 15
type textarea "**********"
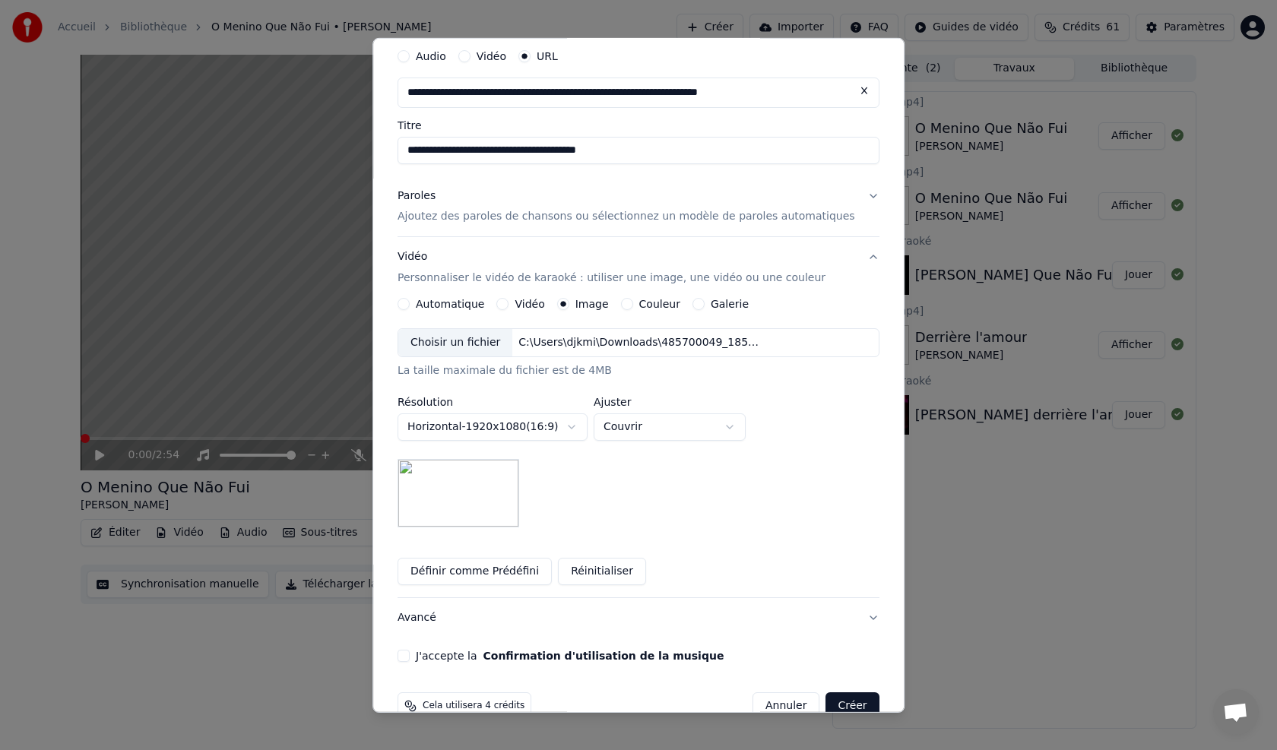
scroll to position [86, 0]
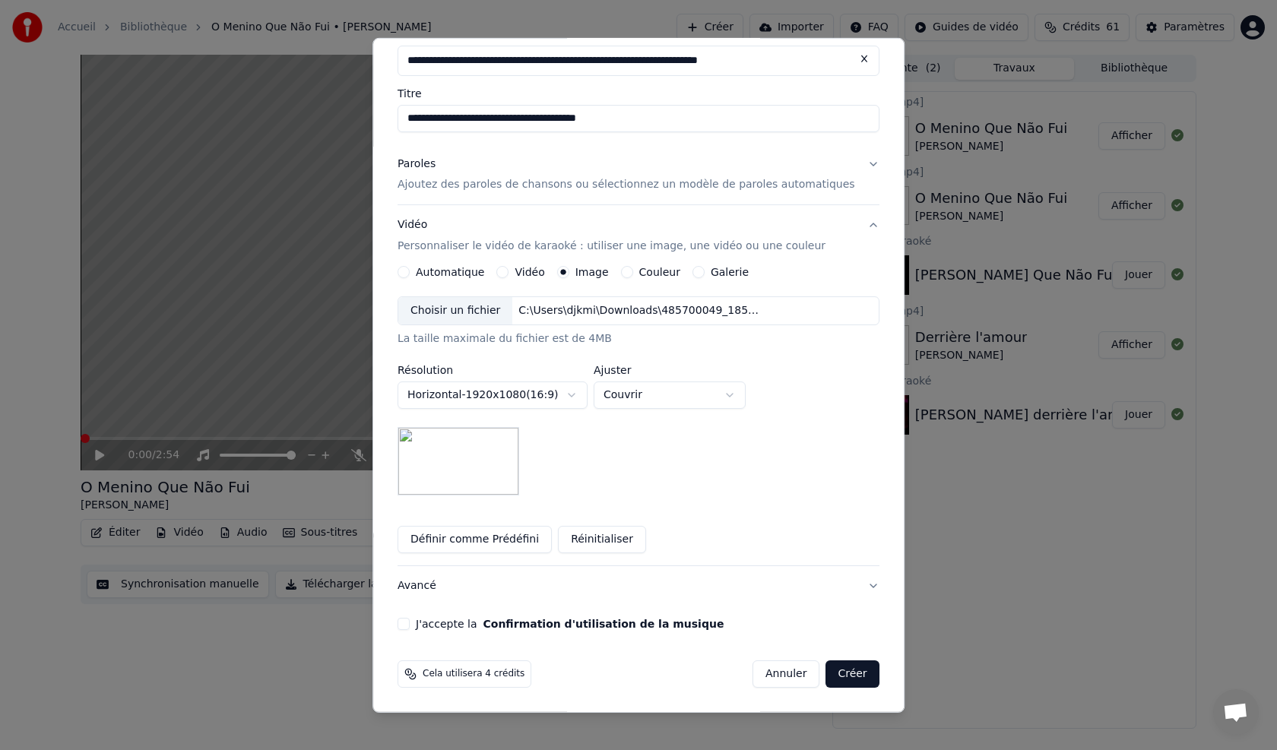
click at [826, 676] on button "Créer" at bounding box center [852, 673] width 53 height 27
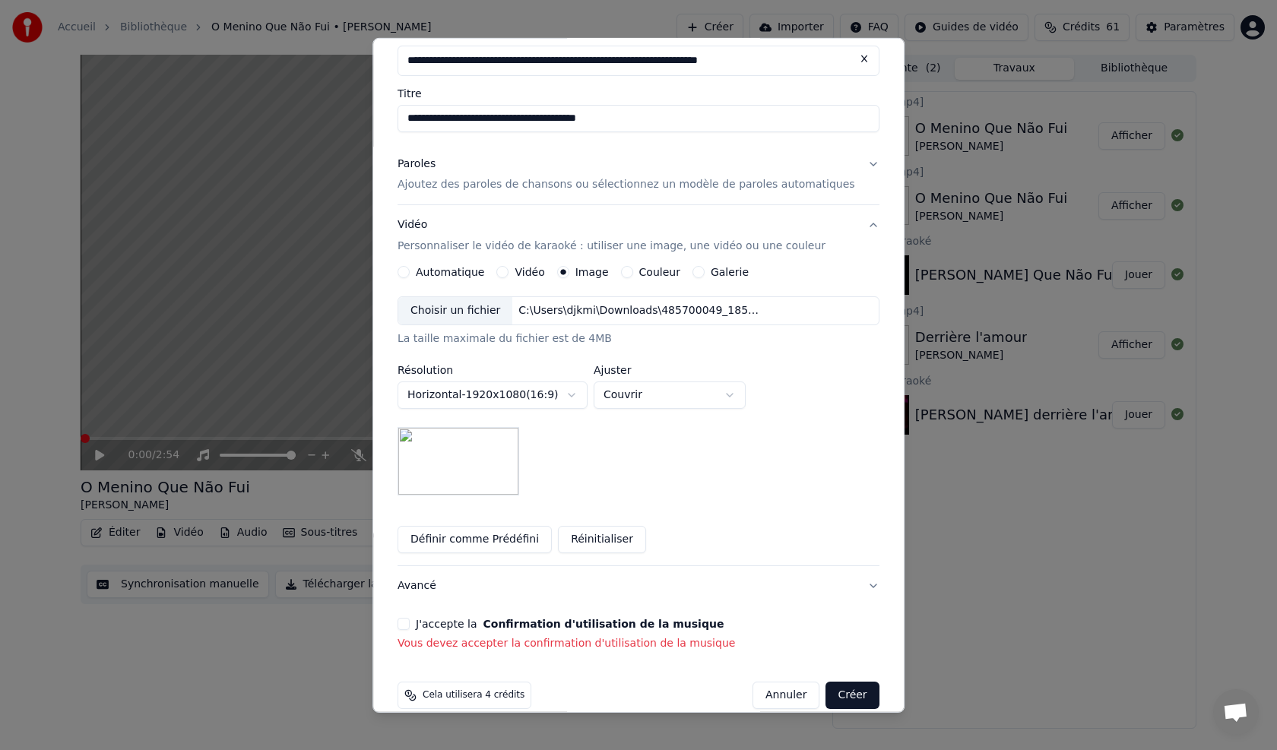
drag, startPoint x: 423, startPoint y: 627, endPoint x: 429, endPoint y: 635, distance: 9.3
click at [410, 628] on button "J'accepte la Confirmation d'utilisation de la musique" at bounding box center [403, 624] width 12 height 12
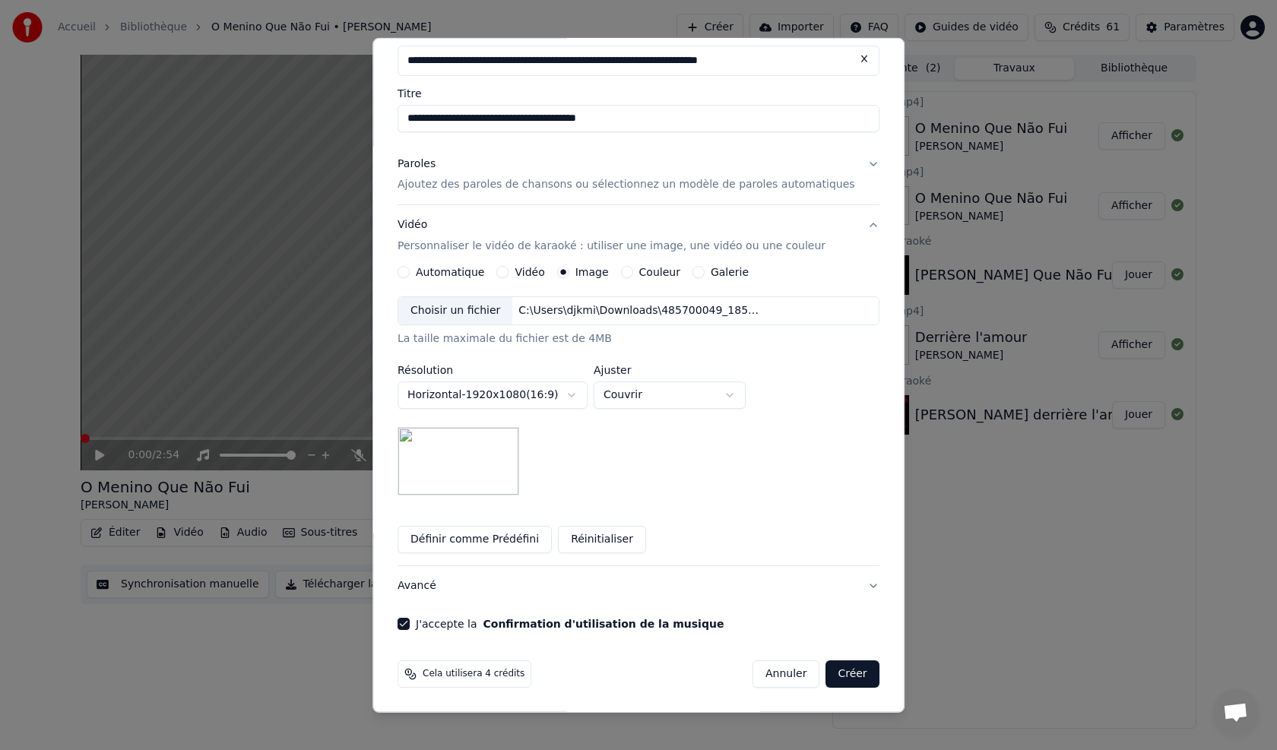
click at [831, 676] on button "Créer" at bounding box center [852, 673] width 53 height 27
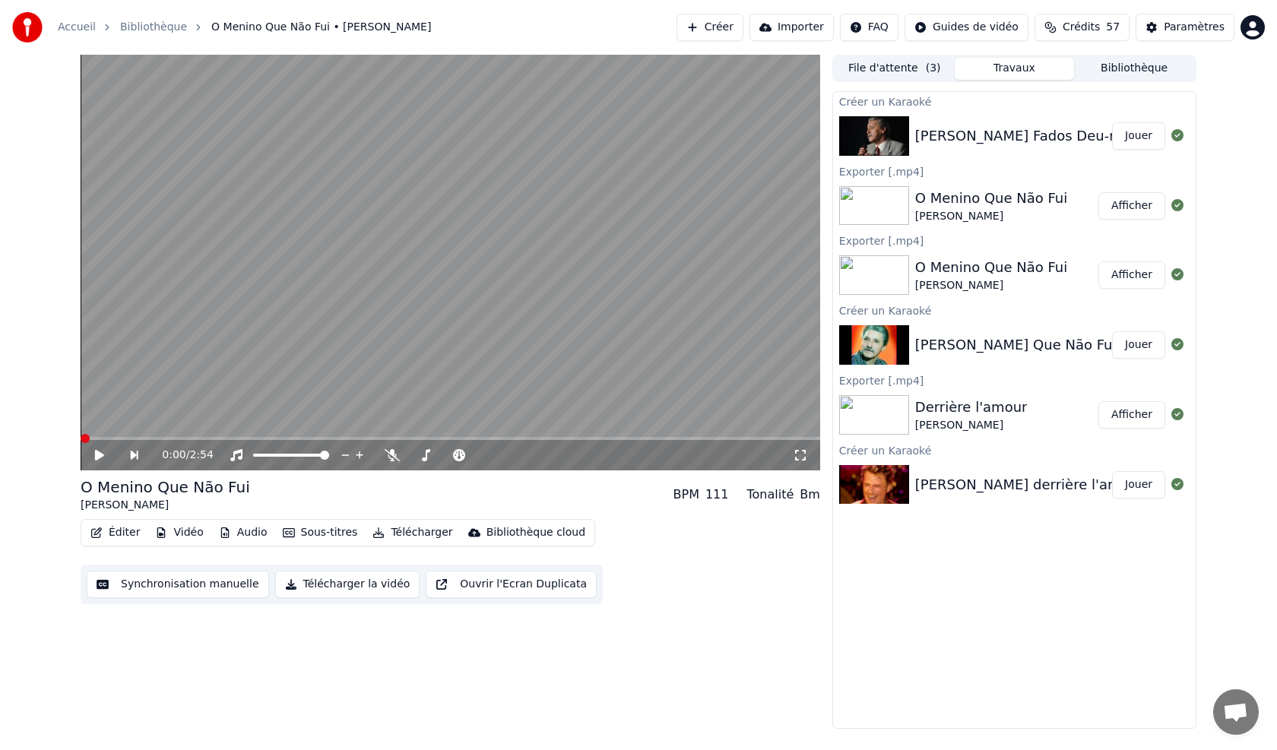
click at [1142, 135] on button "Jouer" at bounding box center [1138, 135] width 53 height 27
click at [357, 456] on icon at bounding box center [358, 455] width 15 height 12
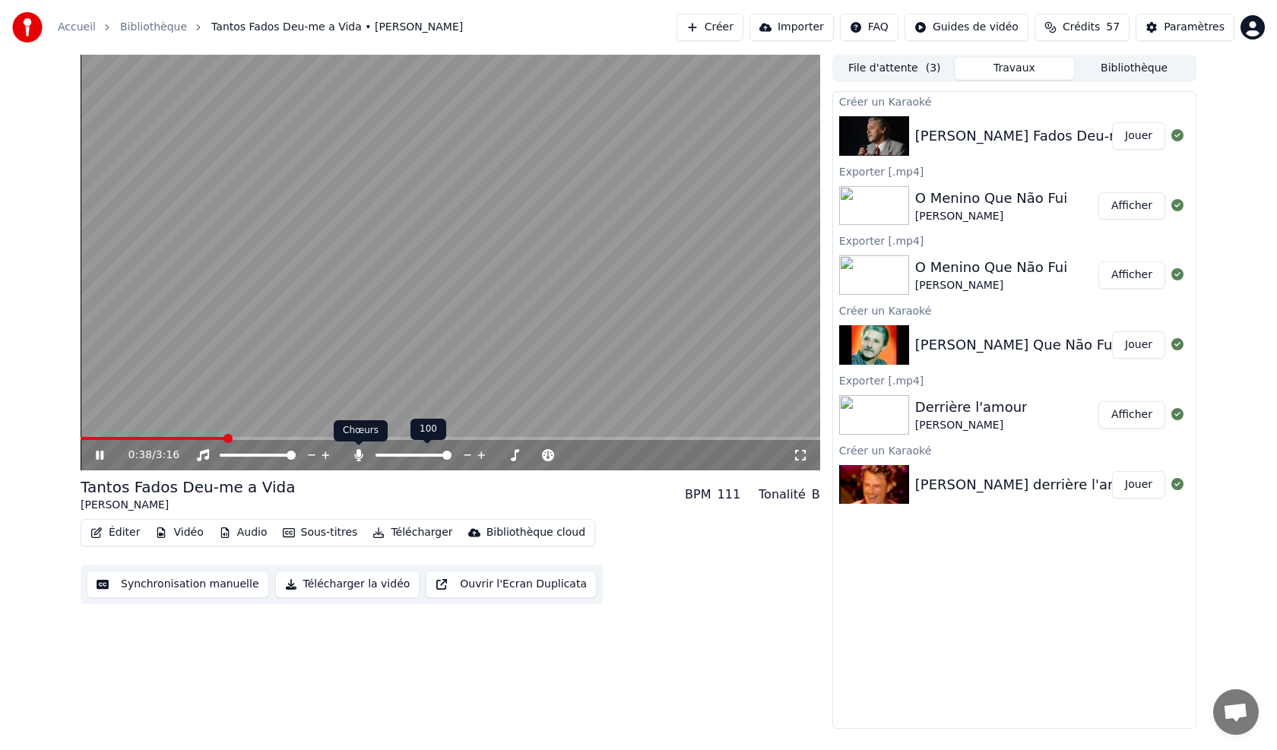
click at [359, 457] on icon at bounding box center [358, 455] width 8 height 12
click at [81, 434] on span at bounding box center [85, 438] width 9 height 9
click at [321, 583] on button "Télécharger la vidéo" at bounding box center [347, 584] width 145 height 27
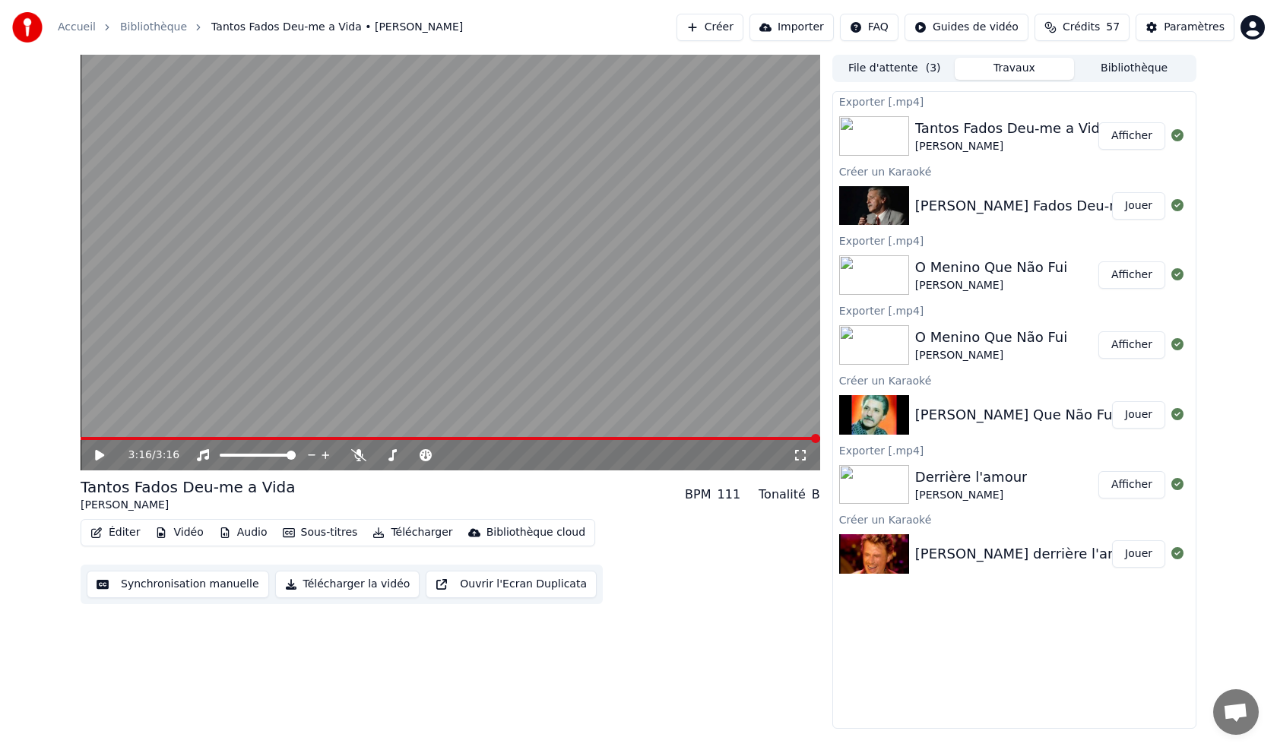
click at [1134, 137] on button "Afficher" at bounding box center [1131, 135] width 67 height 27
click at [359, 448] on body "Accueil Bibliothèque Tantos Fados Deu-me a Vida • Fernando Maurício Créer Impor…" at bounding box center [638, 375] width 1277 height 750
click at [344, 584] on button "Télécharger la vidéo" at bounding box center [347, 584] width 145 height 27
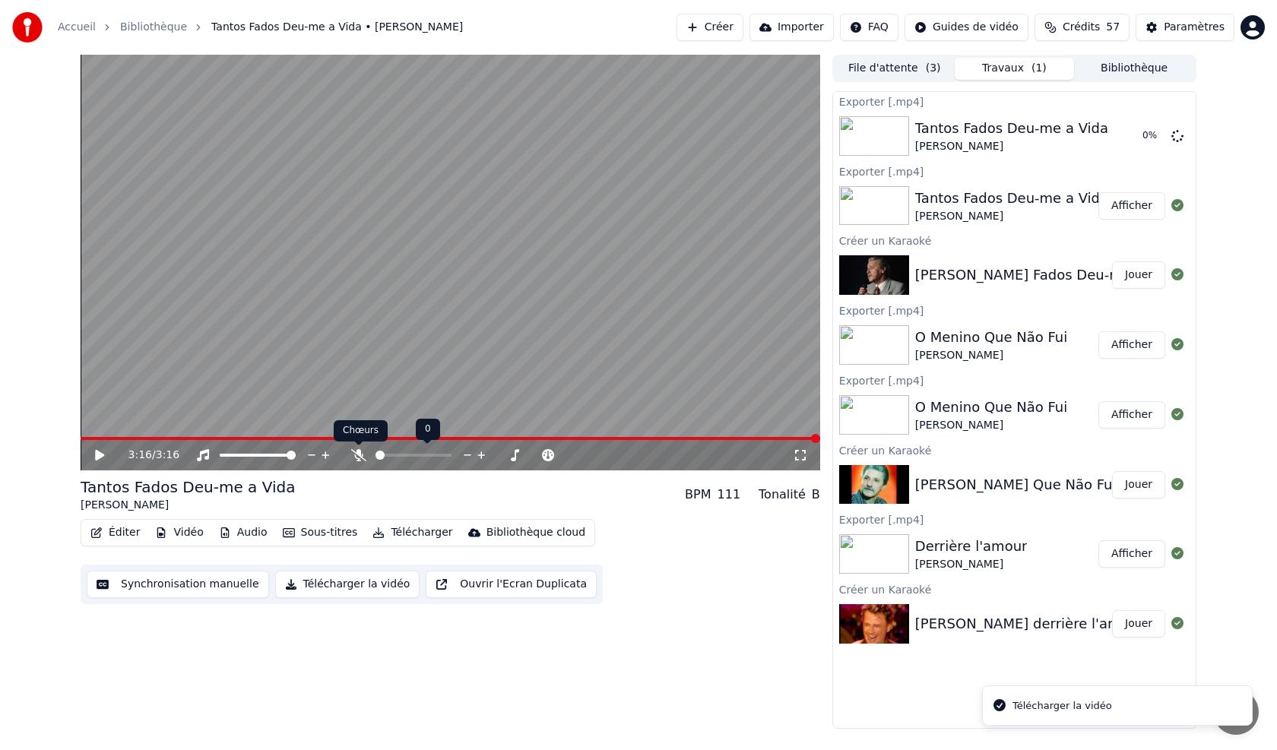
click at [358, 455] on icon at bounding box center [358, 455] width 15 height 12
click at [93, 453] on icon at bounding box center [111, 455] width 36 height 12
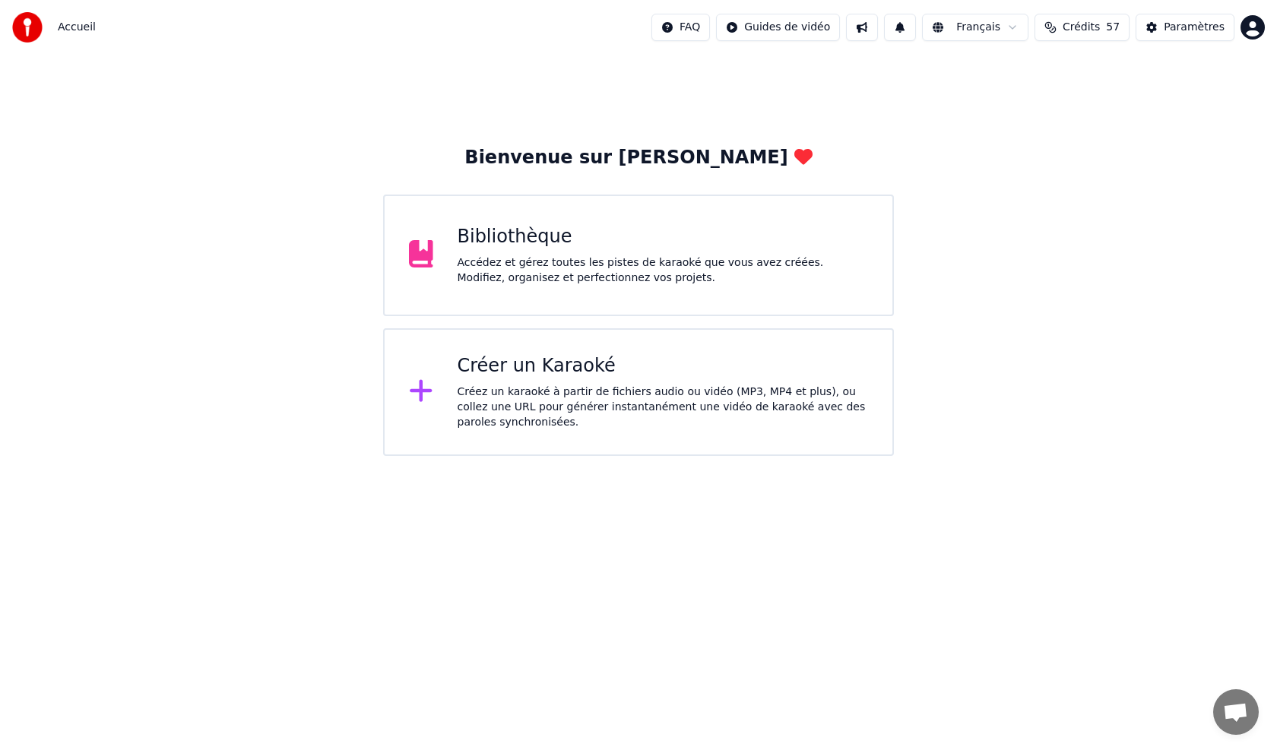
click at [627, 400] on div "Créez un karaoké à partir de fichiers audio ou vidéo (MP3, MP4 et plus), ou col…" at bounding box center [662, 408] width 411 height 46
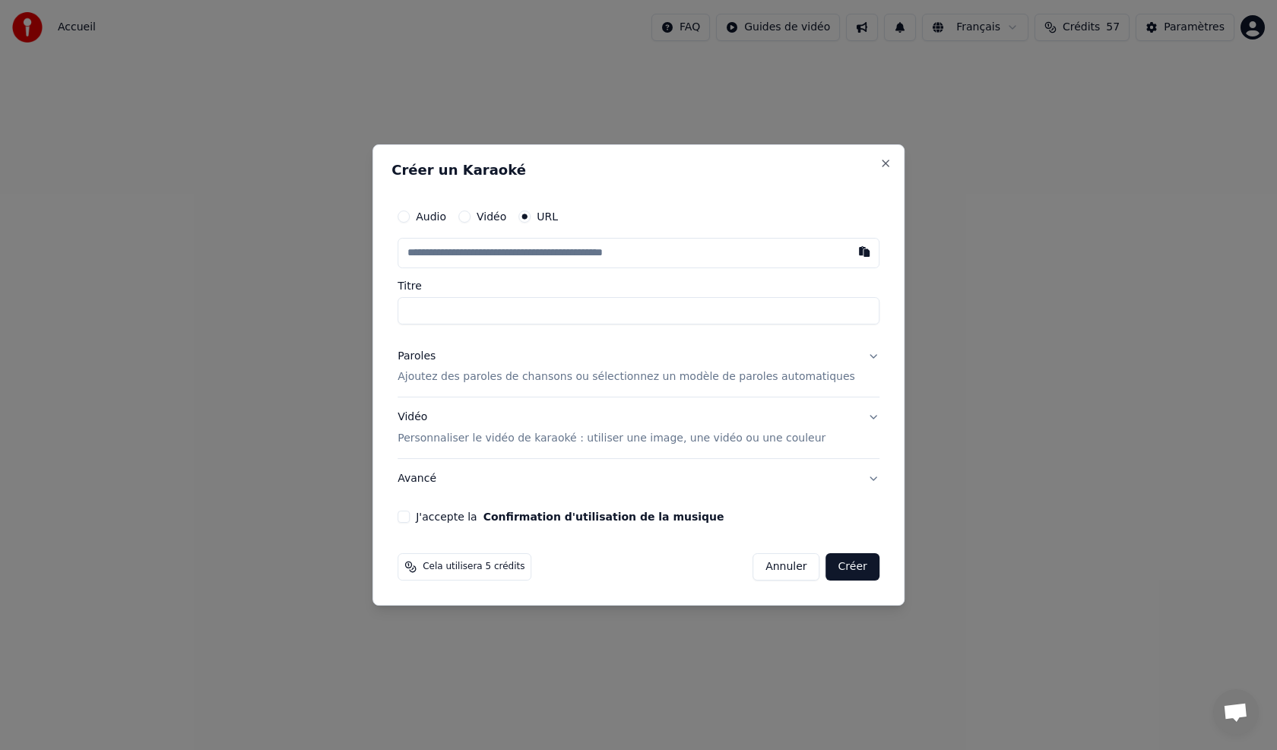
click at [828, 570] on button "Créer" at bounding box center [852, 566] width 53 height 27
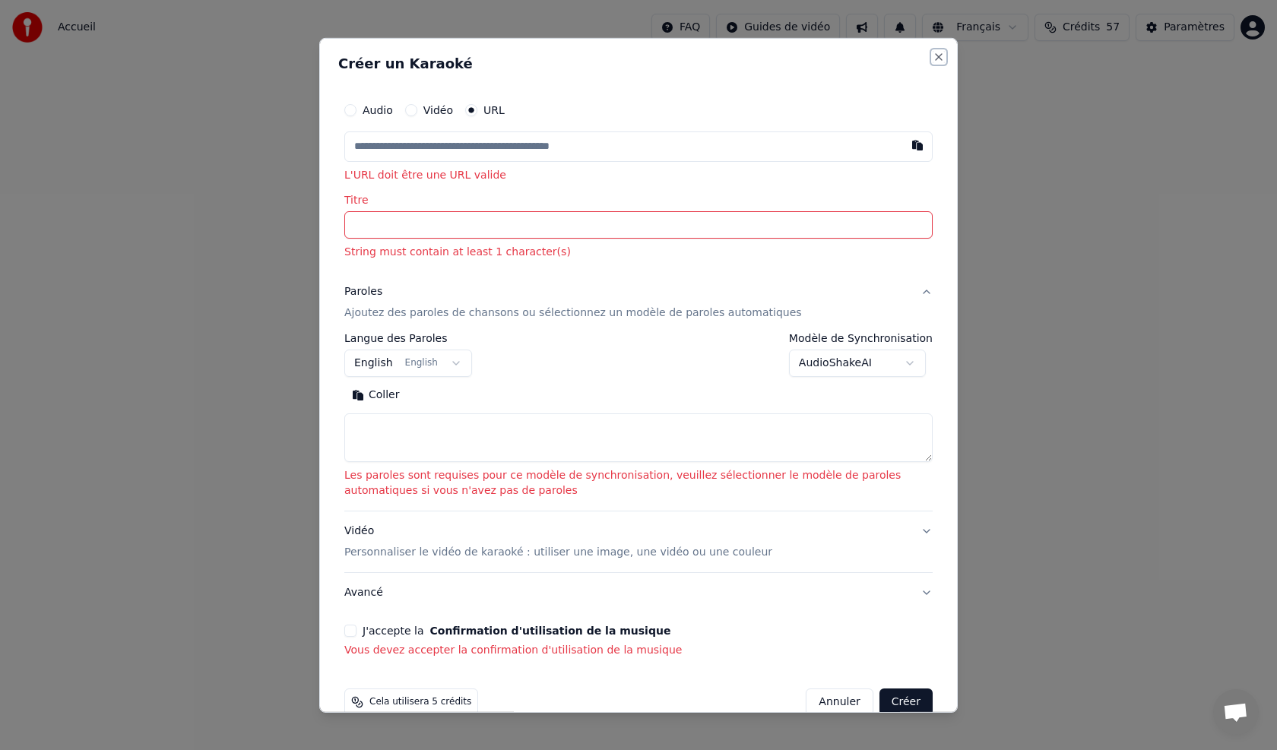
click at [932, 62] on button "Close" at bounding box center [938, 56] width 12 height 12
select select
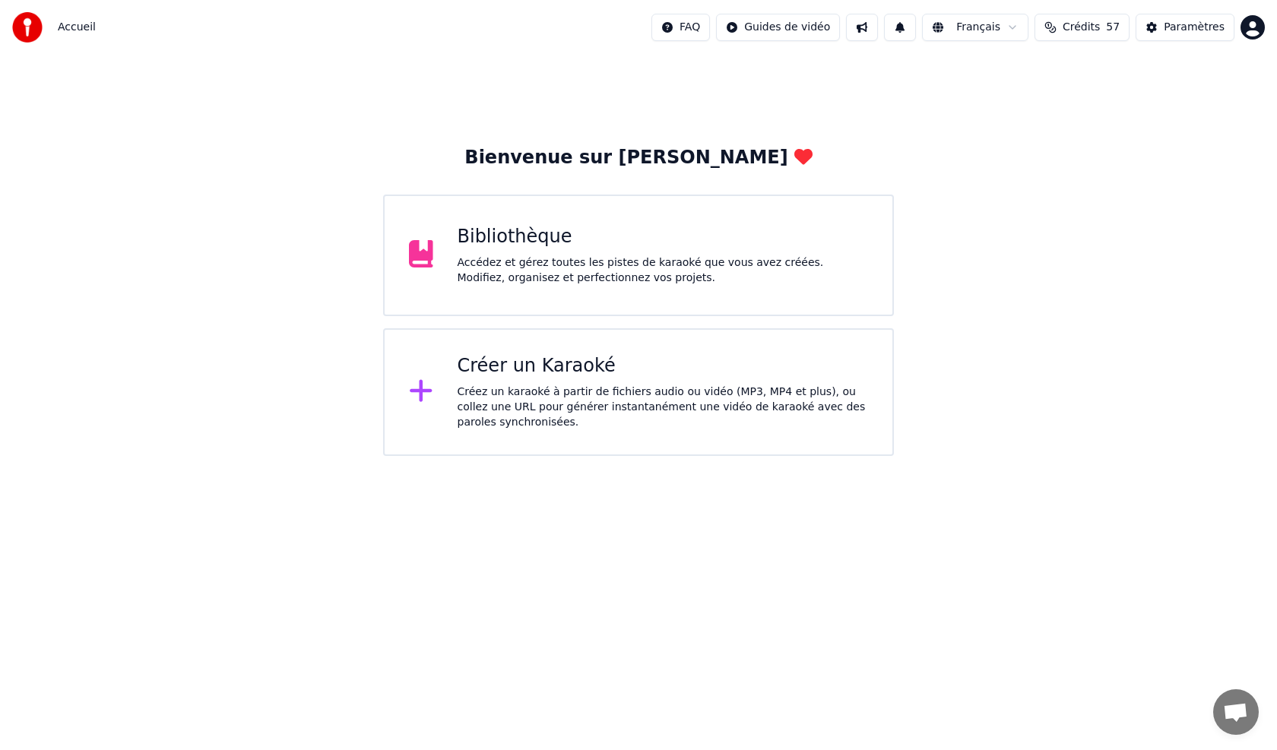
click at [672, 236] on div "Bibliothèque" at bounding box center [662, 237] width 411 height 24
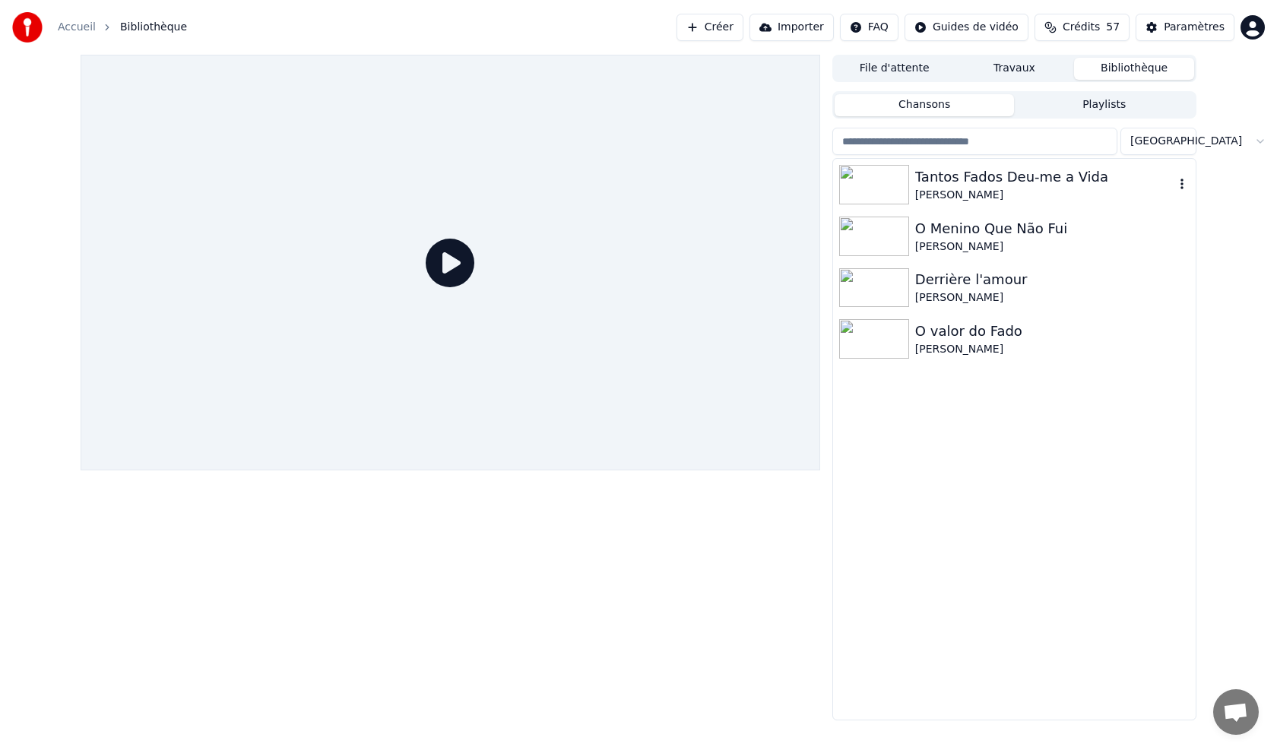
click at [944, 183] on div "Tantos Fados Deu-me a Vida" at bounding box center [1044, 176] width 259 height 21
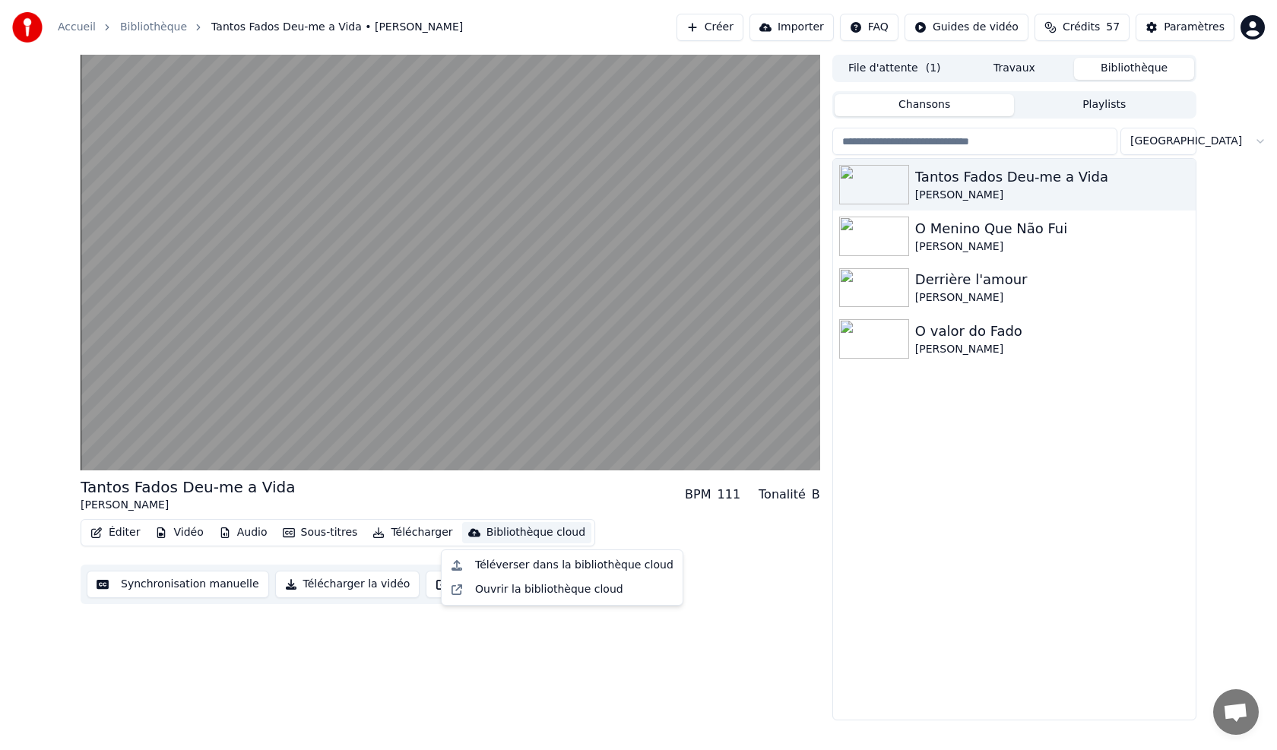
click at [509, 534] on div "Bibliothèque cloud" at bounding box center [535, 532] width 99 height 15
click at [510, 533] on div "Bibliothèque cloud" at bounding box center [535, 532] width 99 height 15
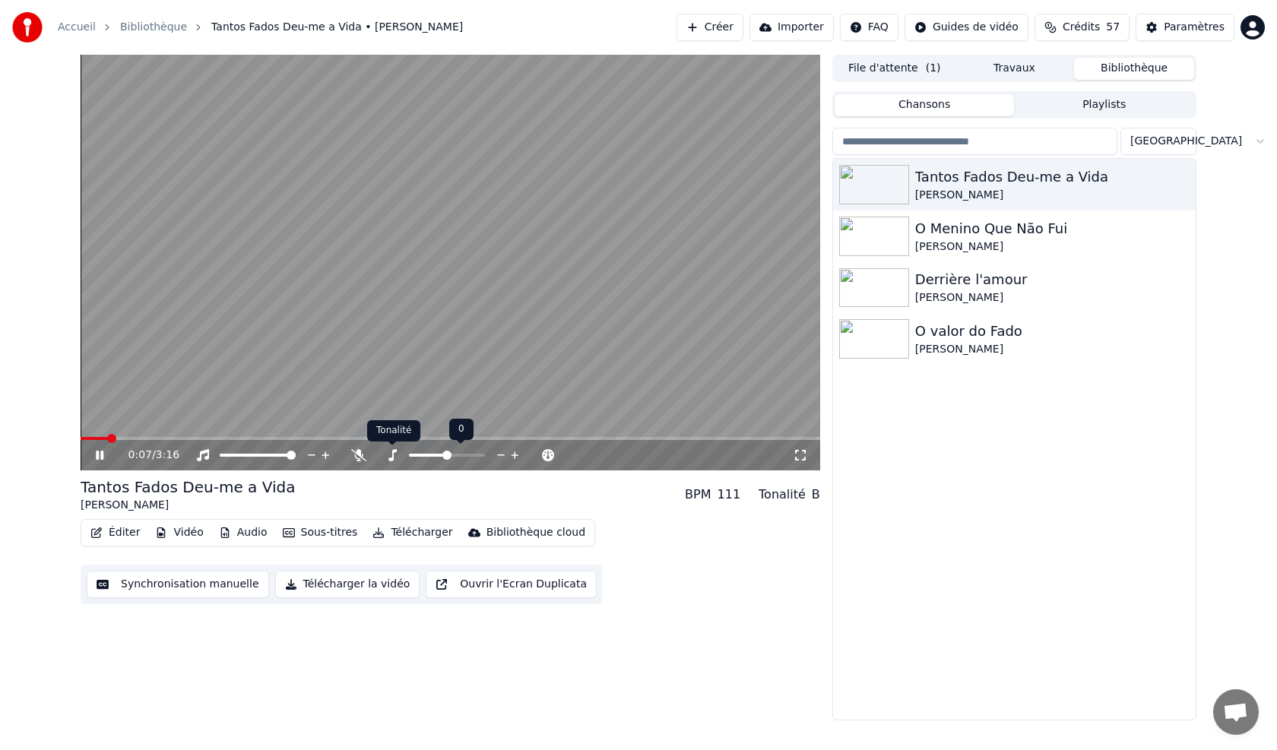
click at [359, 435] on video at bounding box center [450, 263] width 739 height 416
click at [99, 458] on icon at bounding box center [99, 455] width 9 height 11
drag, startPoint x: 115, startPoint y: 431, endPoint x: 209, endPoint y: 434, distance: 94.3
click at [209, 434] on video at bounding box center [450, 263] width 739 height 416
click at [208, 437] on span at bounding box center [450, 438] width 739 height 3
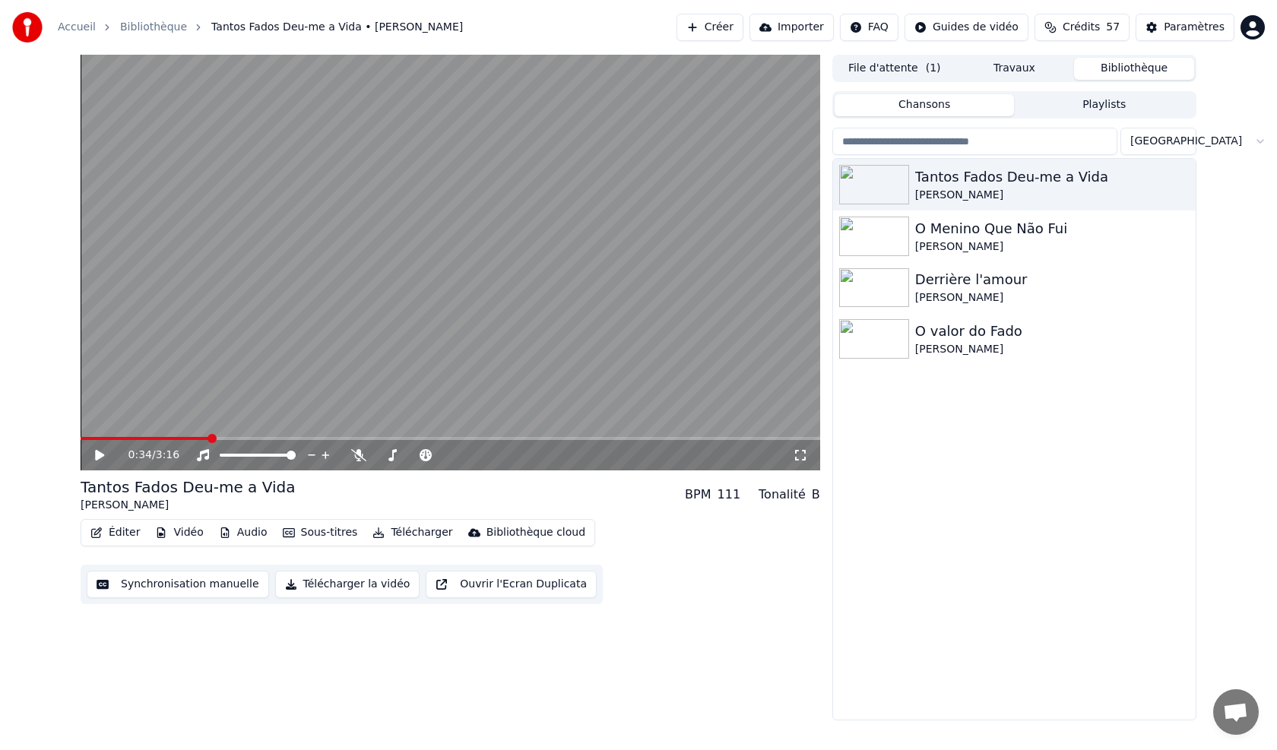
click at [103, 457] on icon at bounding box center [111, 455] width 36 height 12
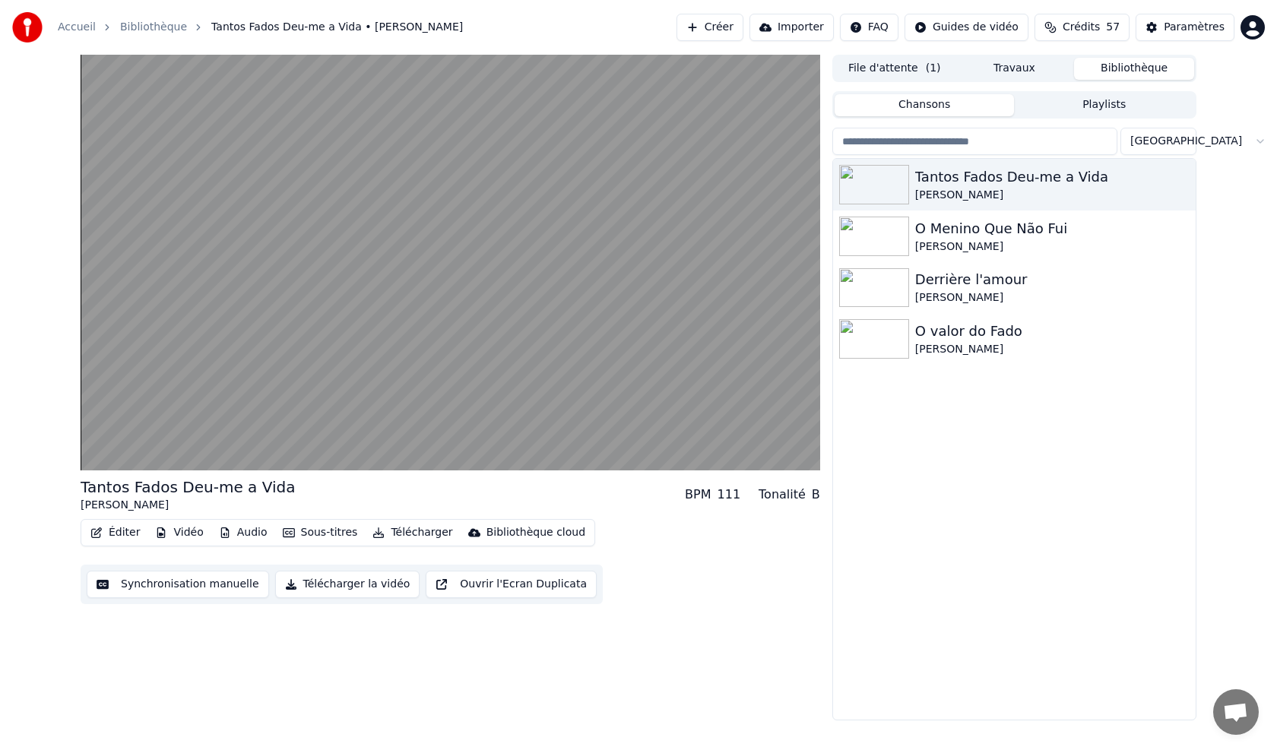
click at [1110, 65] on button "Bibliothèque" at bounding box center [1134, 69] width 120 height 22
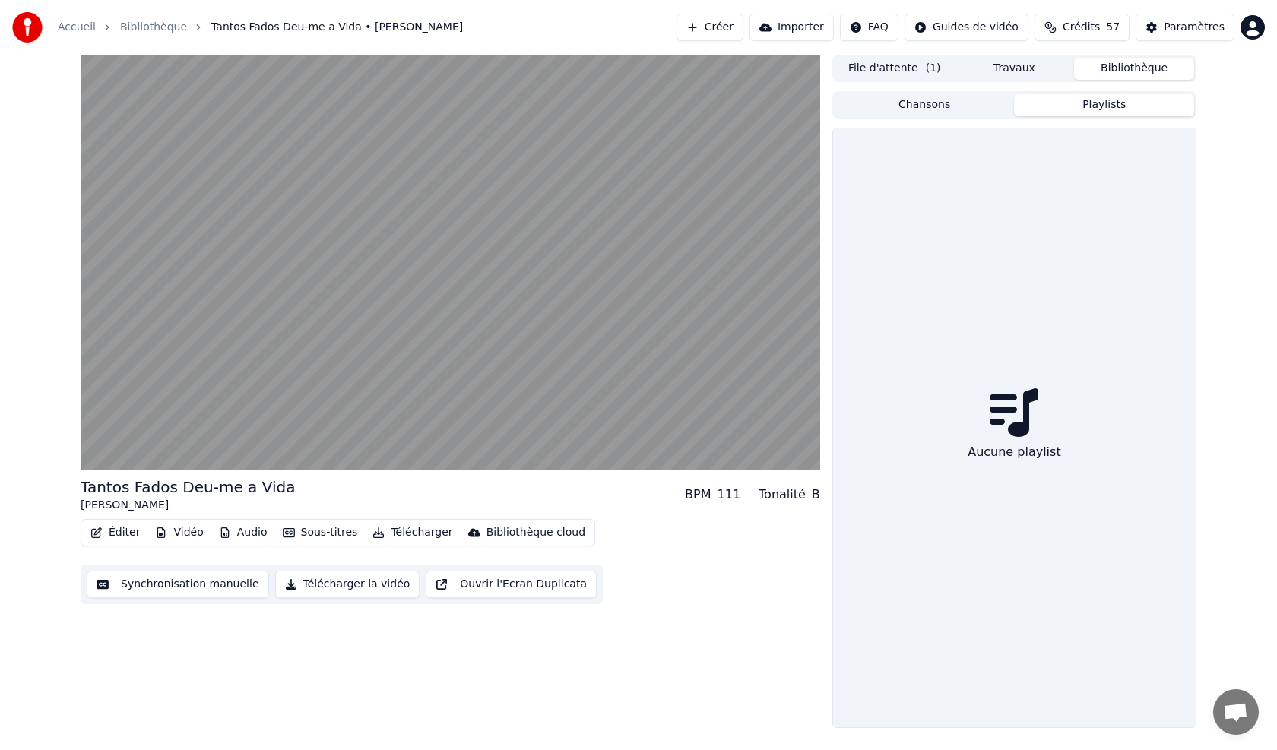
click at [1094, 109] on button "Playlists" at bounding box center [1104, 105] width 180 height 22
click at [1014, 69] on button "Travaux" at bounding box center [1014, 69] width 120 height 22
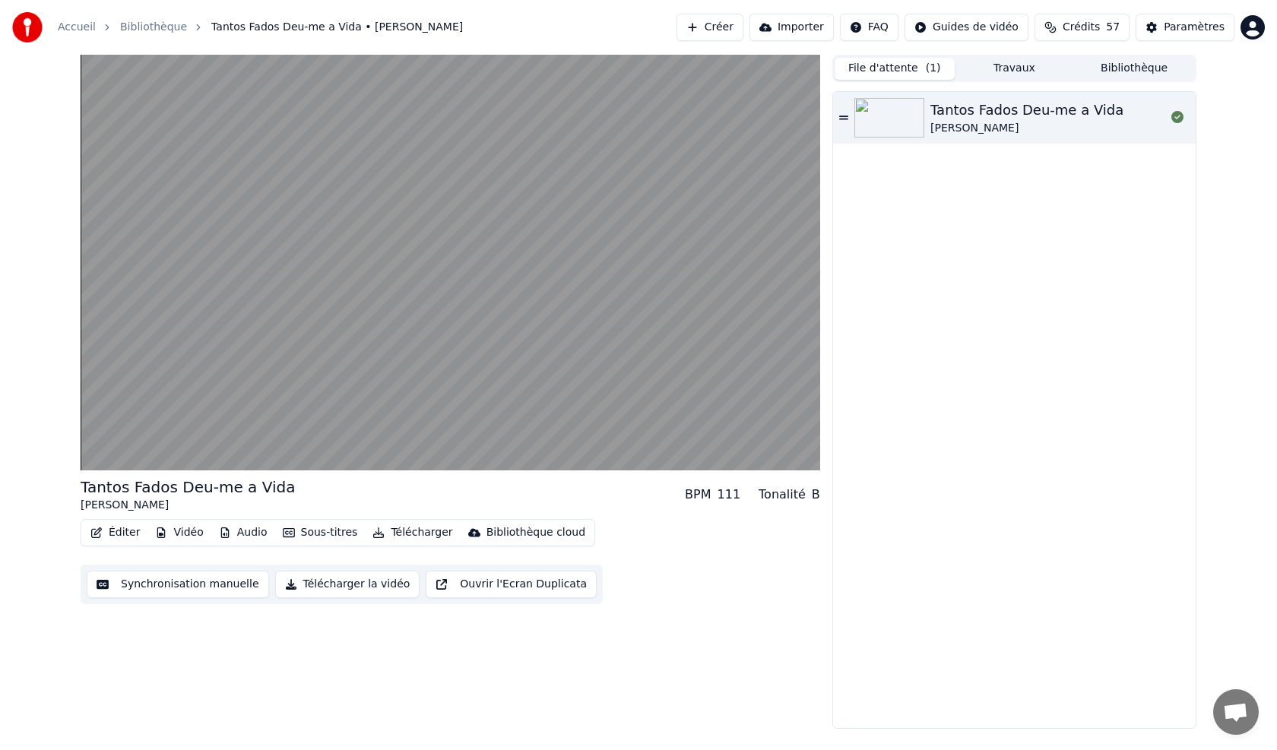
click at [919, 66] on button "File d'attente ( 1 )" at bounding box center [894, 69] width 120 height 22
click at [963, 112] on div "Tantos Fados Deu-me a Vida" at bounding box center [1026, 110] width 193 height 21
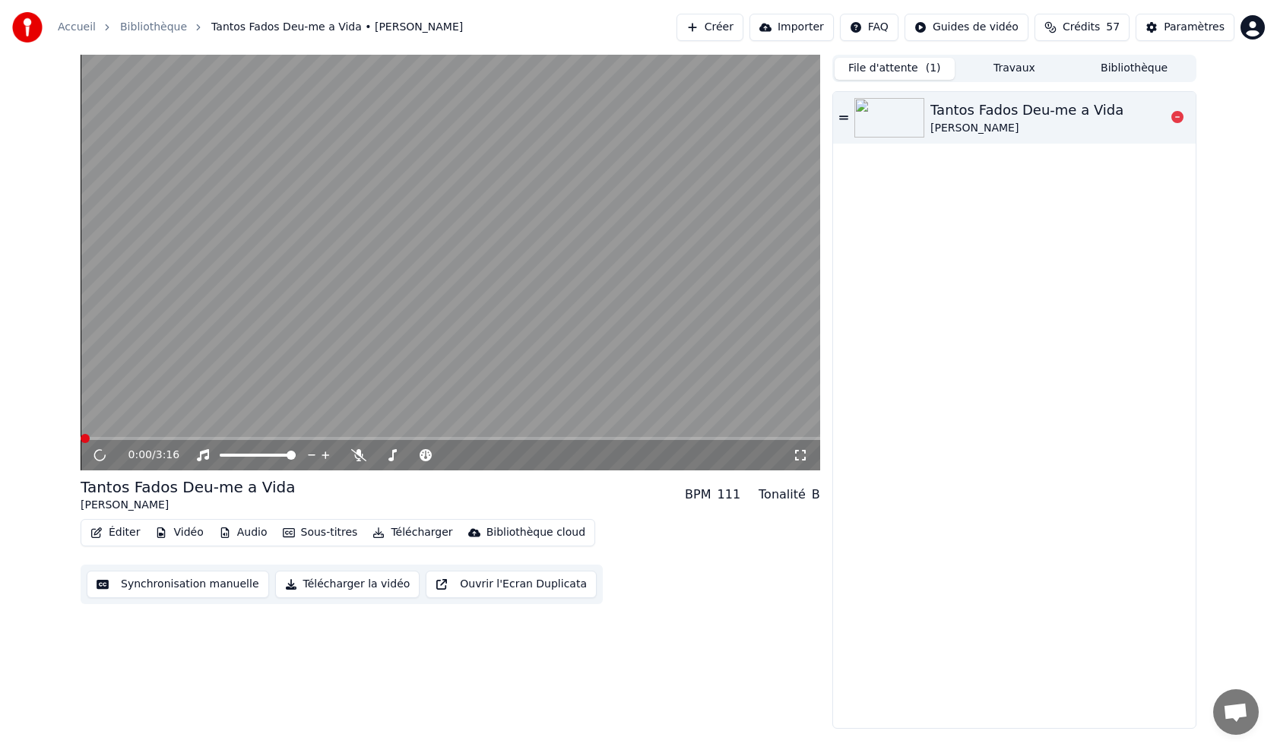
click at [962, 112] on div "Tantos Fados Deu-me a Vida" at bounding box center [1026, 110] width 193 height 21
click at [358, 456] on icon at bounding box center [358, 455] width 15 height 12
click at [312, 436] on video at bounding box center [450, 263] width 739 height 416
click at [310, 438] on span at bounding box center [450, 438] width 739 height 3
click at [94, 455] on icon at bounding box center [111, 455] width 36 height 12
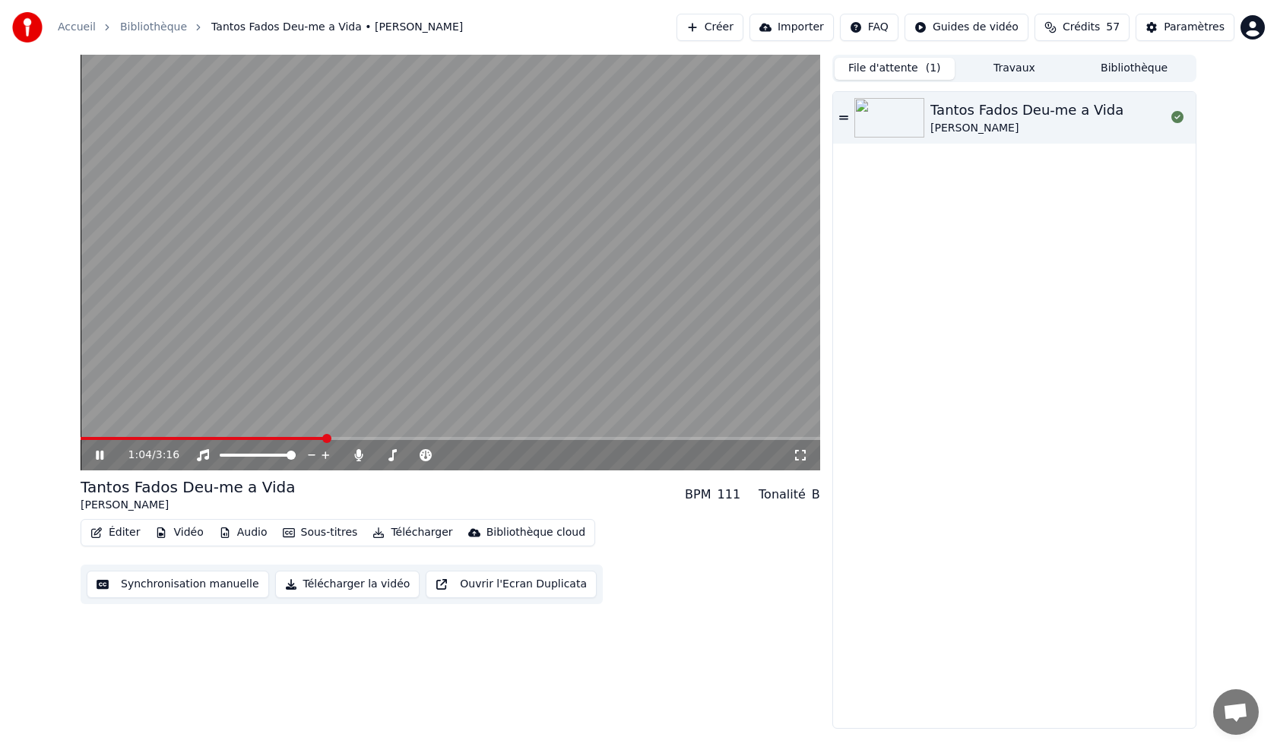
click at [438, 438] on span at bounding box center [450, 438] width 739 height 3
click at [987, 564] on div "Tantos Fados Deu-me a Vida Fernando Maurício" at bounding box center [1014, 410] width 362 height 636
click at [601, 433] on video at bounding box center [450, 263] width 739 height 416
click at [623, 437] on span at bounding box center [450, 438] width 739 height 3
click at [102, 451] on icon at bounding box center [111, 455] width 36 height 12
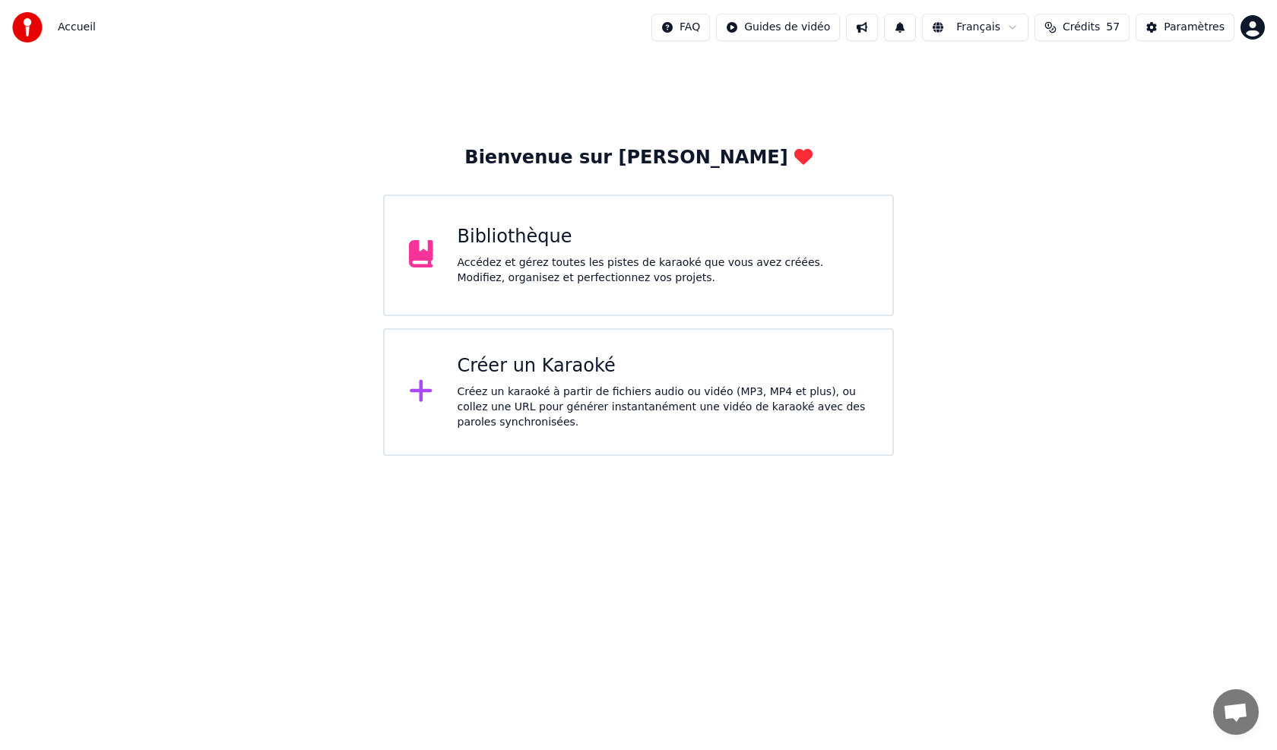
click at [512, 380] on div "Créer un Karaoké Créez un karaoké à partir de fichiers audio ou vidéo (MP3, MP4…" at bounding box center [662, 392] width 411 height 76
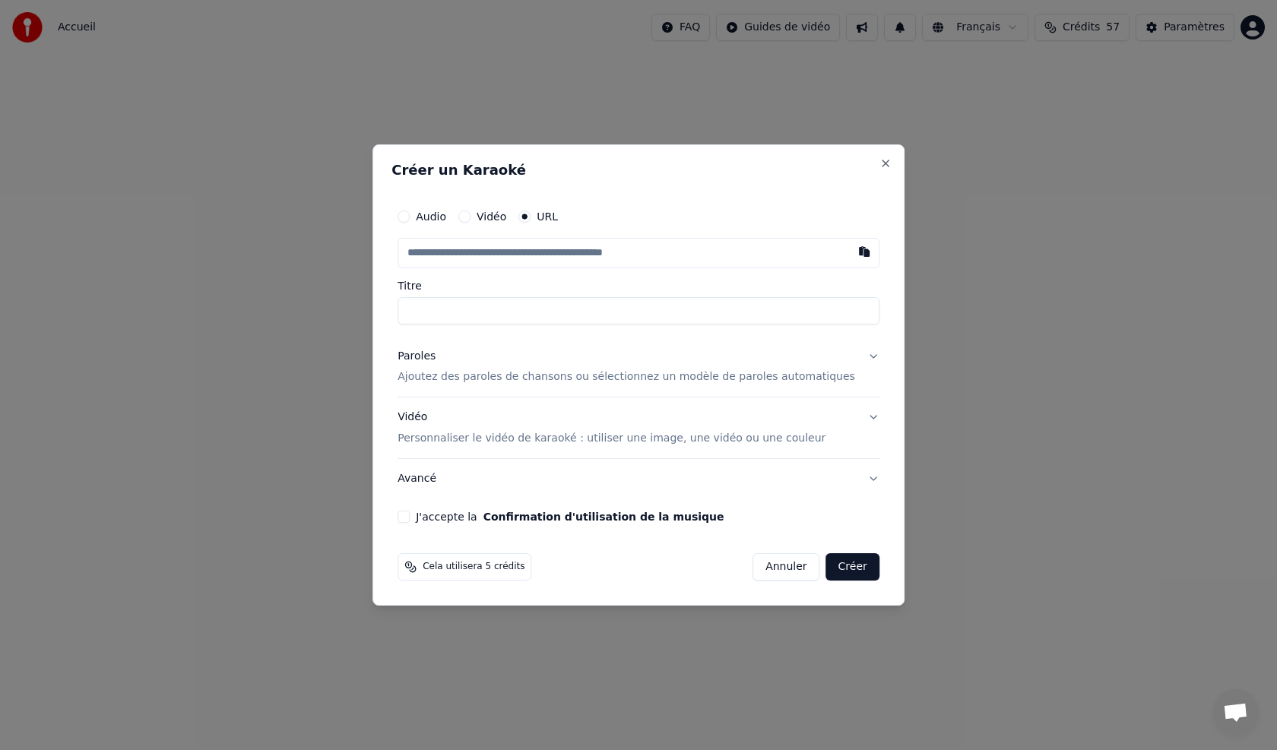
click at [435, 358] on div "Paroles" at bounding box center [416, 356] width 38 height 15
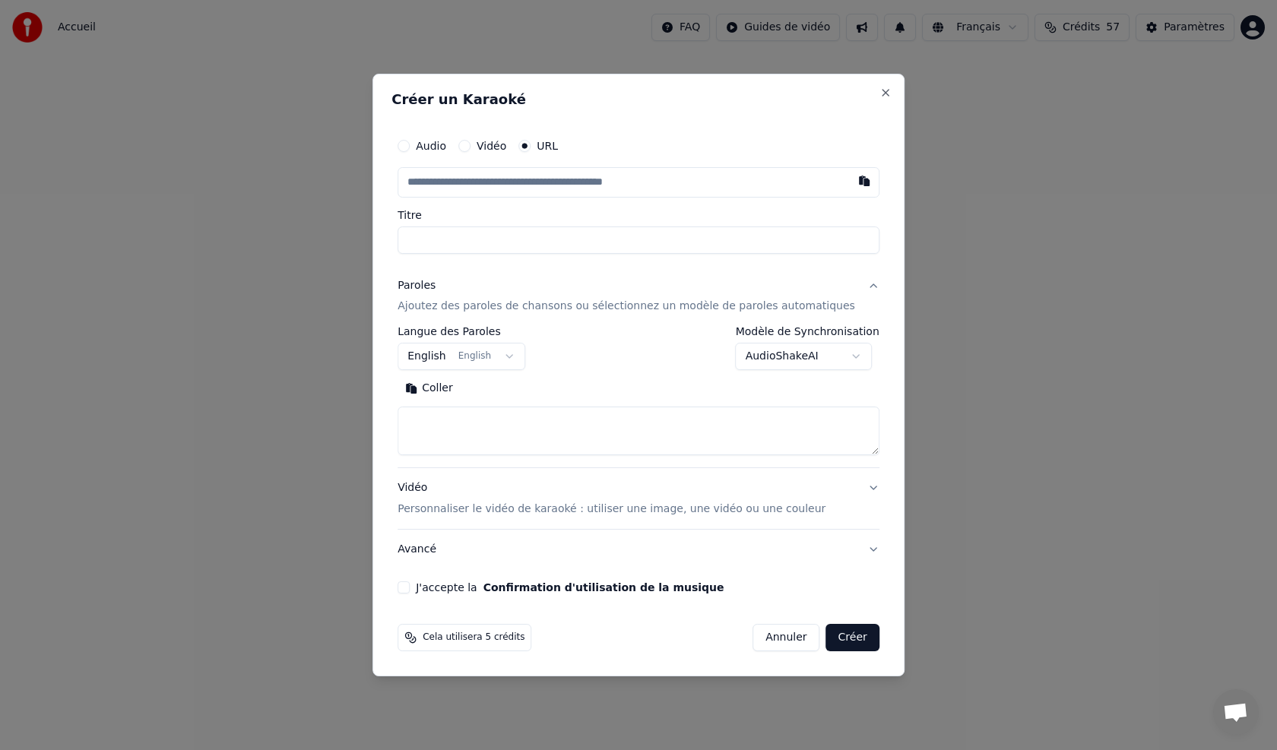
click at [454, 388] on button "Coller" at bounding box center [428, 389] width 63 height 24
type textarea "**********"
drag, startPoint x: 543, startPoint y: 145, endPoint x: 548, endPoint y: 138, distance: 8.7
click at [527, 144] on circle "button" at bounding box center [524, 145] width 5 height 5
click at [527, 145] on circle "button" at bounding box center [524, 145] width 5 height 5
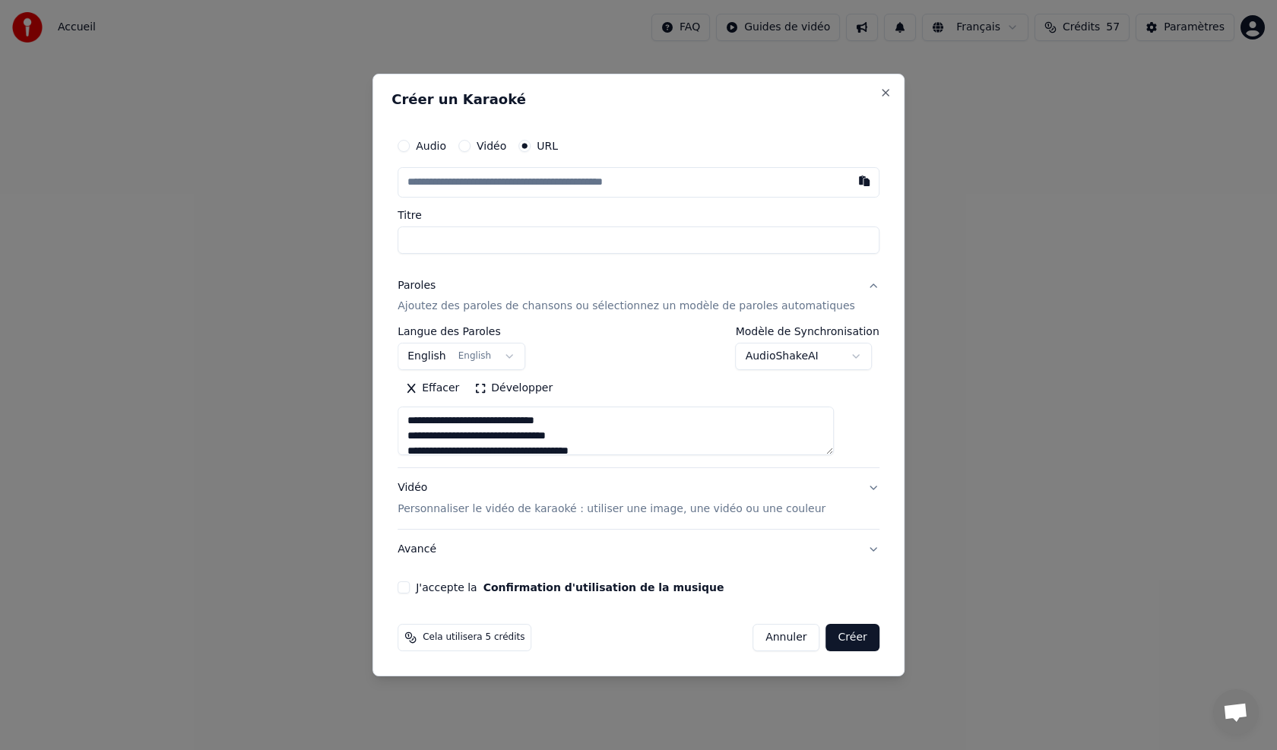
select select
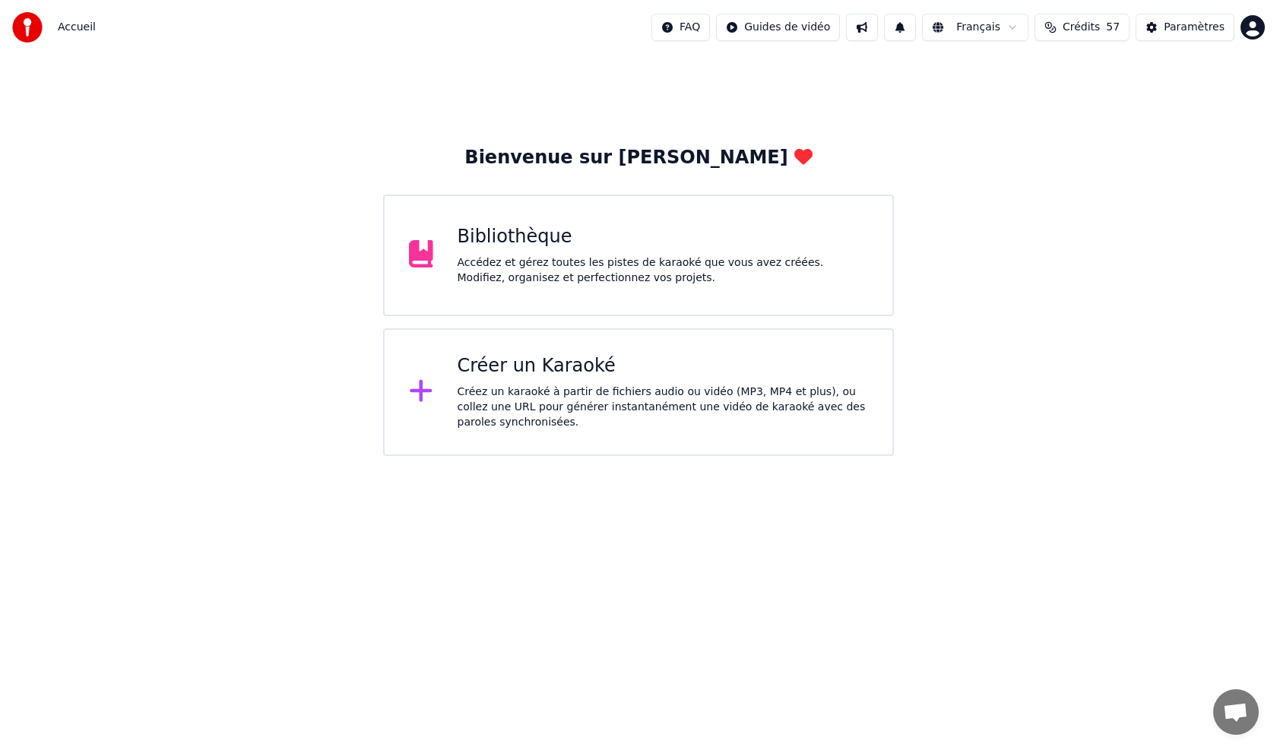
click at [514, 374] on div "Créer un Karaoké" at bounding box center [662, 366] width 411 height 24
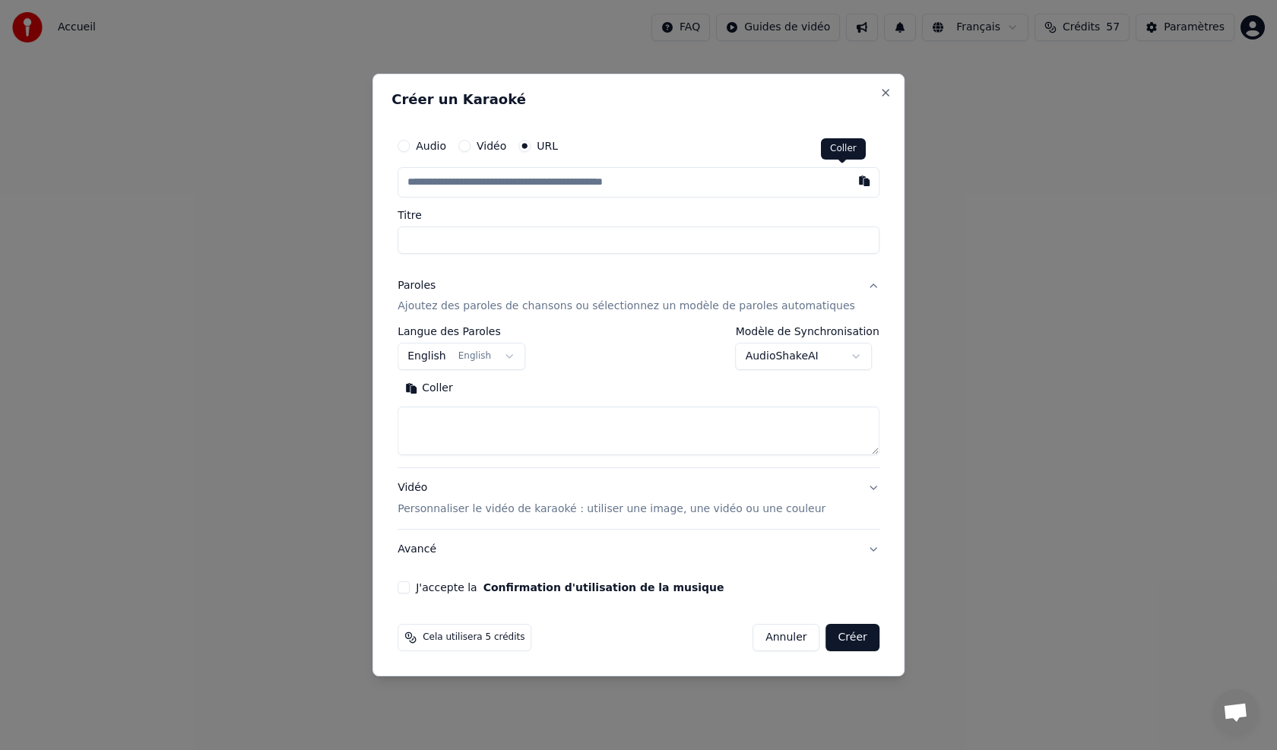
click at [849, 188] on button "button" at bounding box center [864, 180] width 30 height 27
type input "**********"
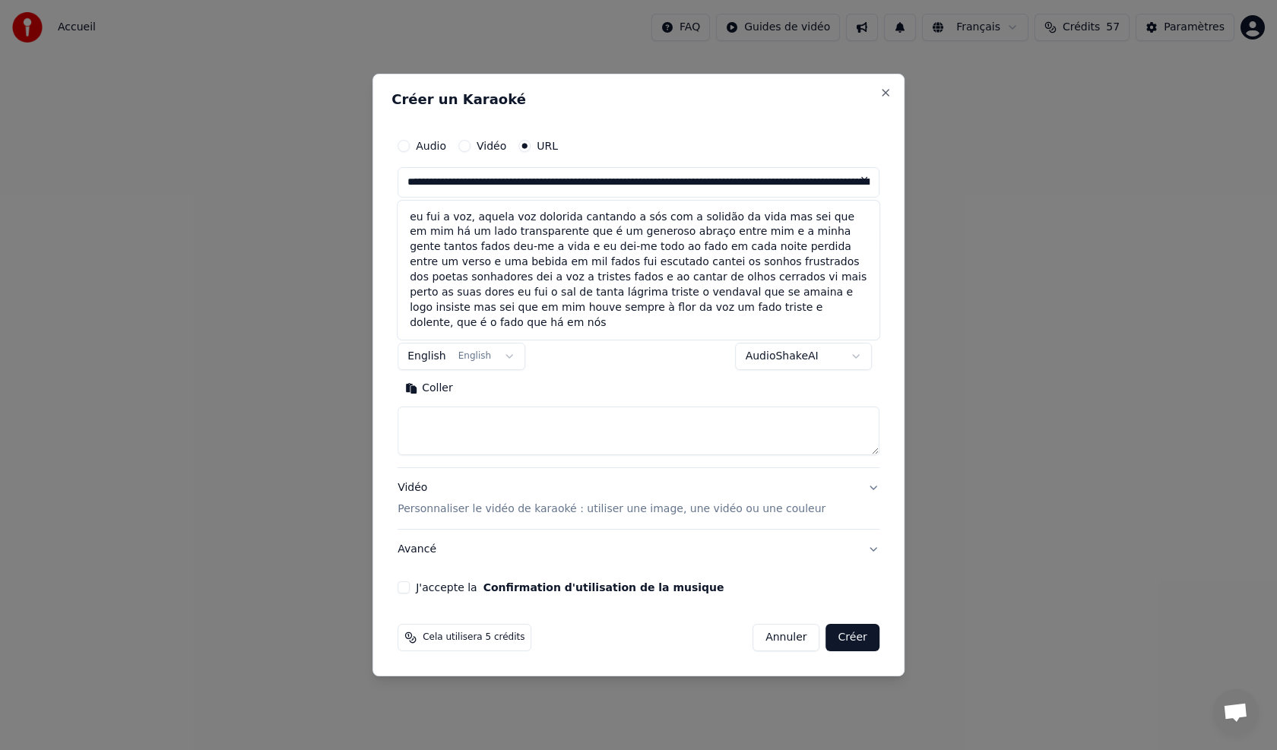
click at [849, 179] on button at bounding box center [864, 180] width 30 height 27
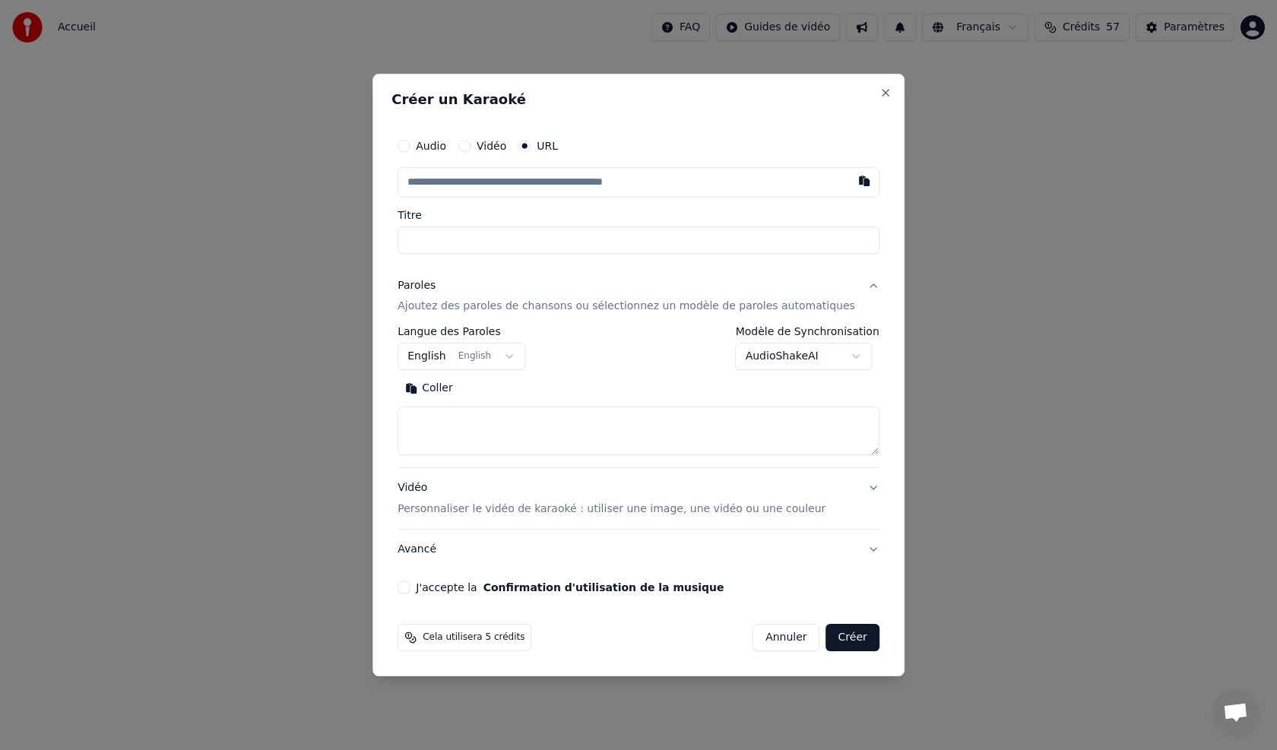
click at [456, 389] on button "Coller" at bounding box center [428, 389] width 63 height 24
type textarea "**********"
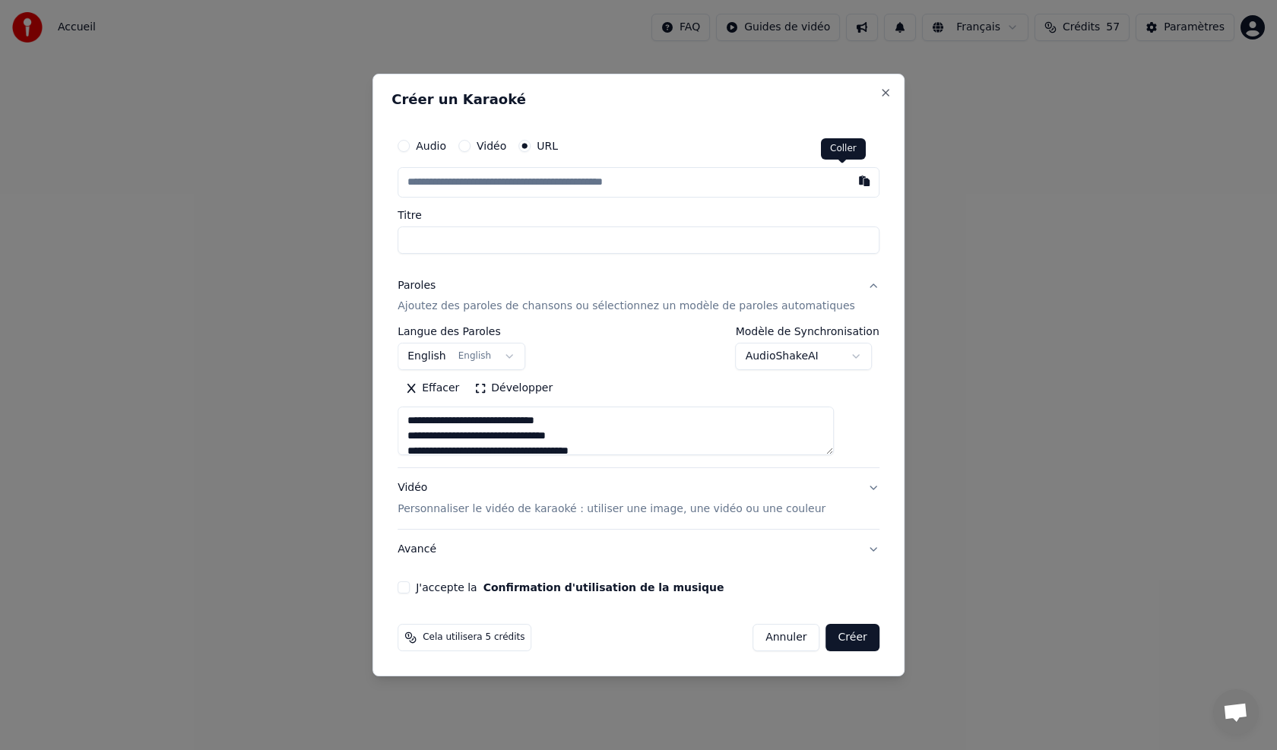
click at [849, 181] on button "button" at bounding box center [864, 180] width 30 height 27
type input "**********"
type textarea "**********"
type input "**********"
type textarea "**********"
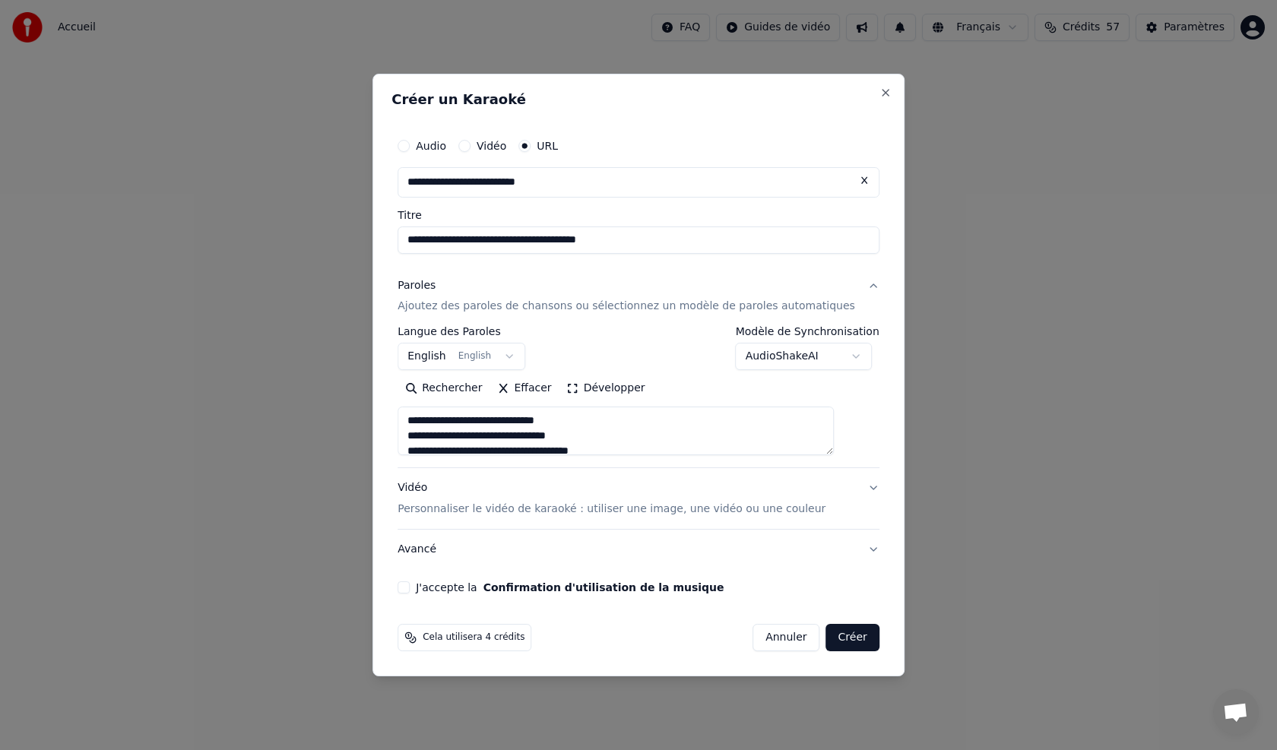
click at [410, 585] on button "J'accepte la Confirmation d'utilisation de la musique" at bounding box center [403, 587] width 12 height 12
click at [833, 641] on button "Créer" at bounding box center [852, 637] width 53 height 27
select select "**"
type textarea "**********"
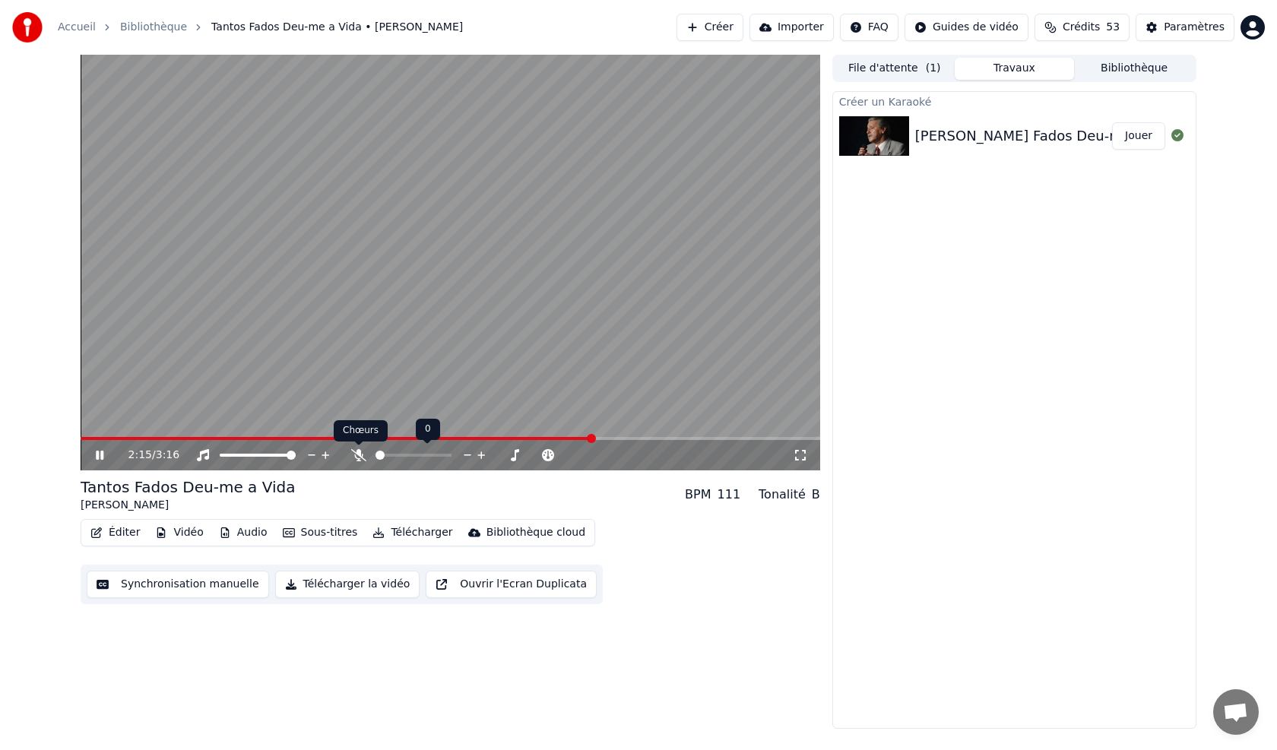
click at [359, 455] on icon at bounding box center [358, 455] width 15 height 12
click at [359, 455] on icon at bounding box center [358, 455] width 8 height 12
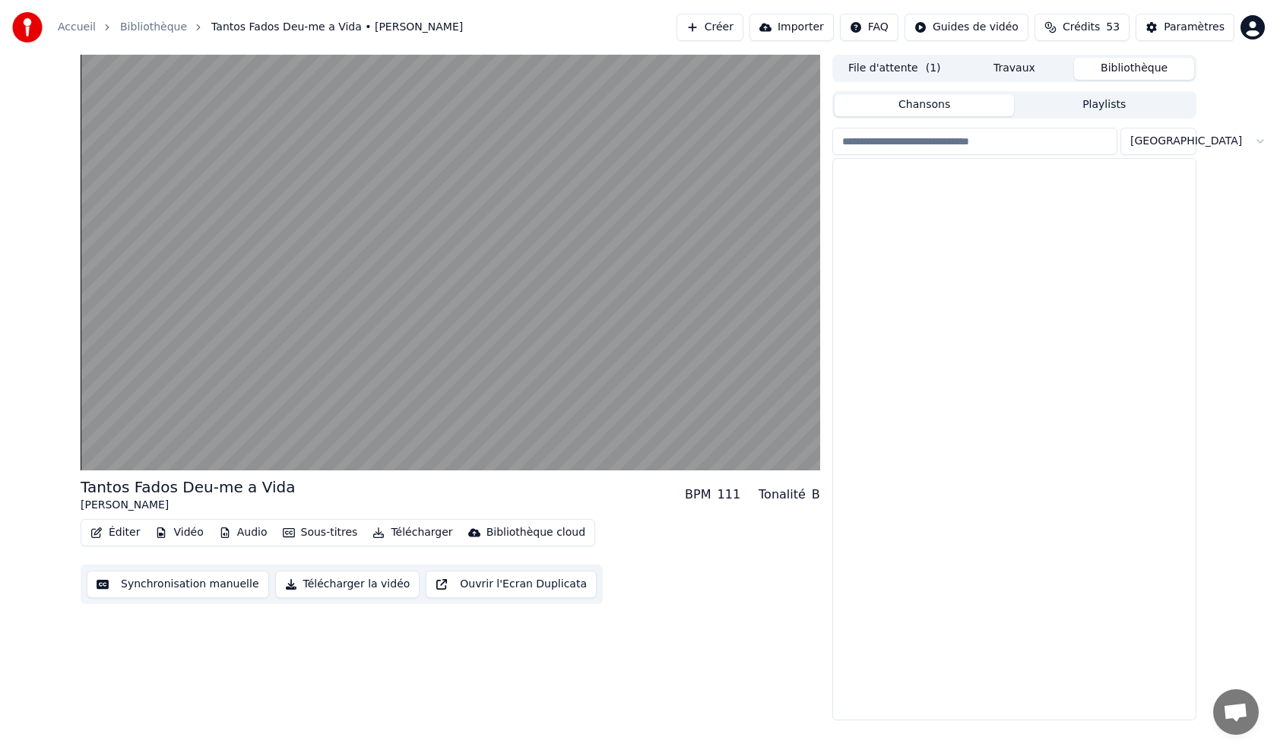
click at [1156, 68] on button "Bibliothèque" at bounding box center [1134, 69] width 120 height 22
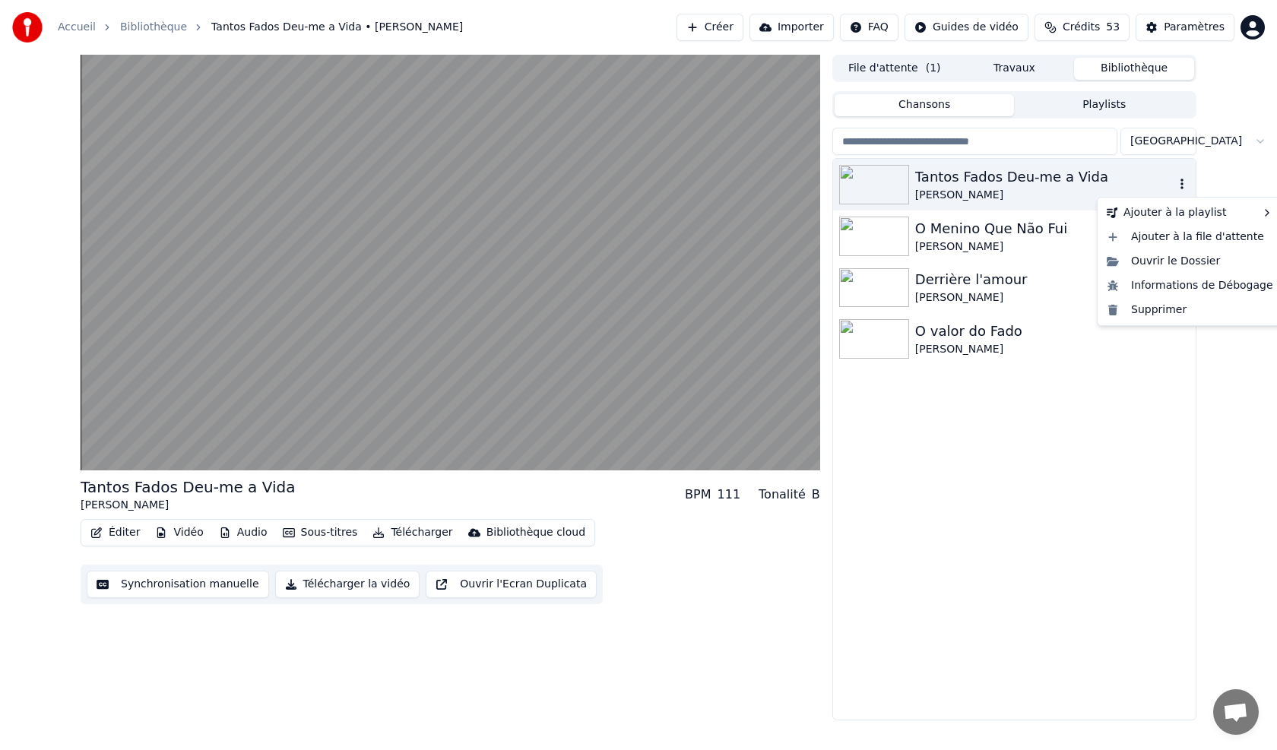
click at [1181, 181] on icon "button" at bounding box center [1181, 184] width 3 height 11
click at [1149, 310] on div "Supprimer" at bounding box center [1189, 310] width 179 height 24
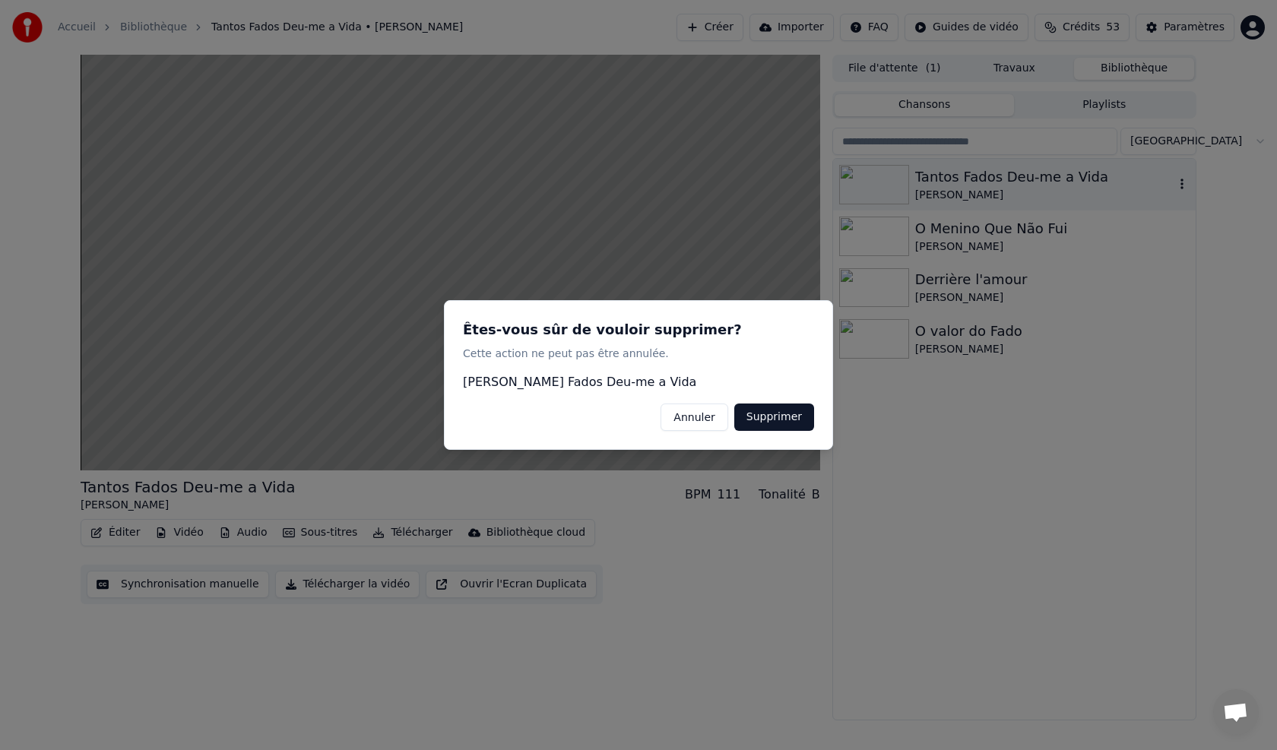
click at [787, 421] on button "Supprimer" at bounding box center [774, 417] width 80 height 27
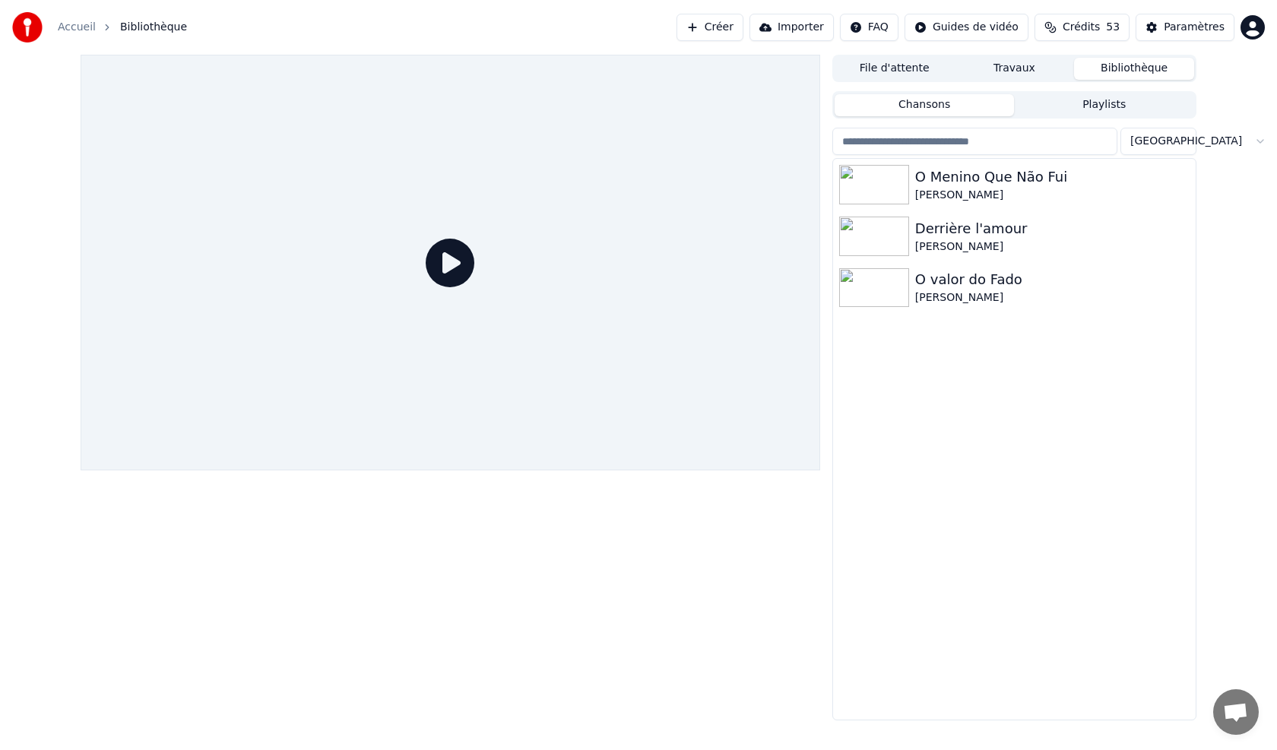
click at [938, 103] on button "Chansons" at bounding box center [924, 105] width 180 height 22
click at [928, 71] on button "File d'attente" at bounding box center [894, 69] width 120 height 22
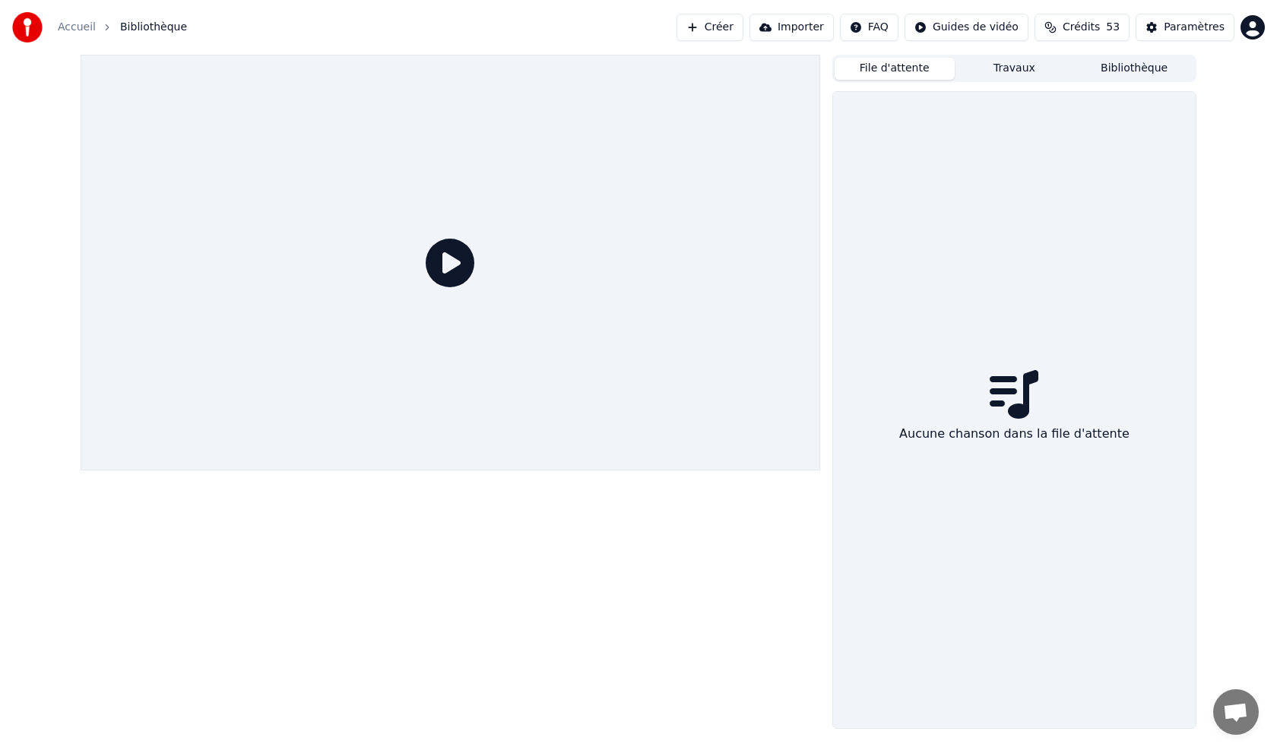
click at [989, 71] on button "Travaux" at bounding box center [1014, 69] width 120 height 22
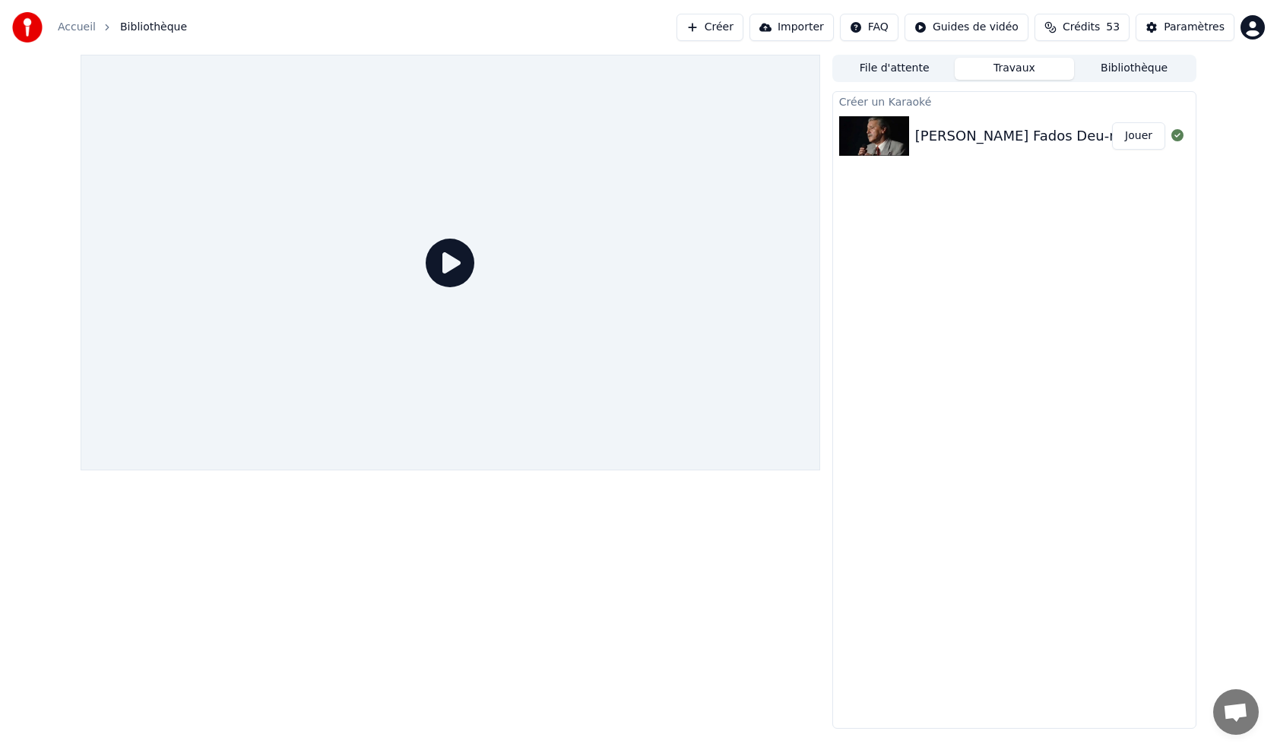
click at [1113, 68] on button "Bibliothèque" at bounding box center [1134, 69] width 120 height 22
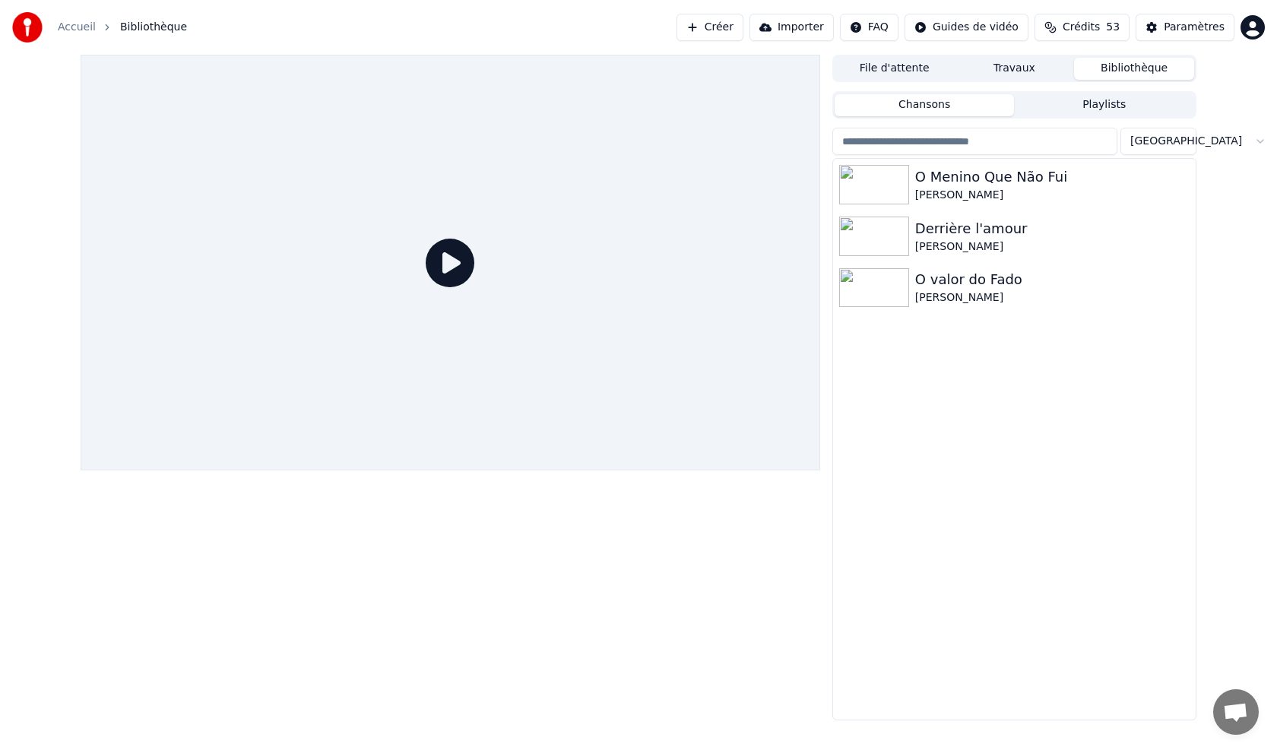
click at [1013, 65] on button "Travaux" at bounding box center [1014, 69] width 120 height 22
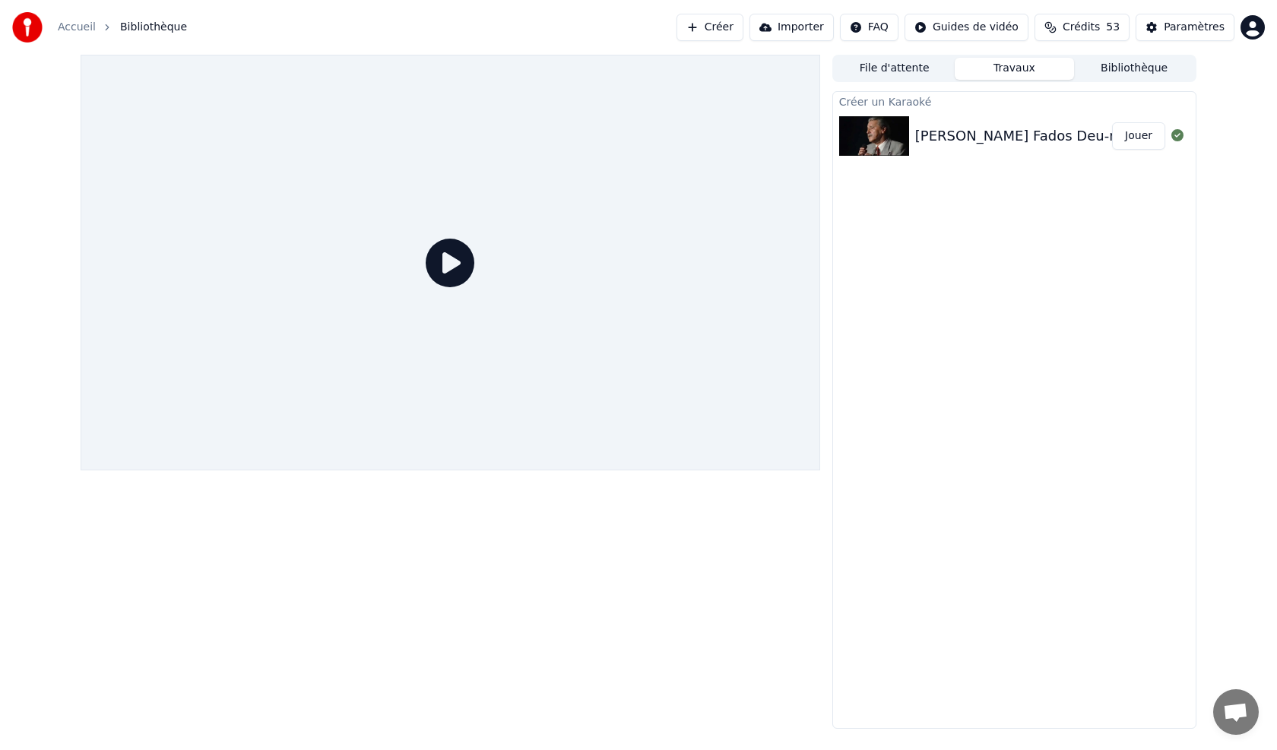
click at [736, 24] on button "Créer" at bounding box center [709, 27] width 67 height 27
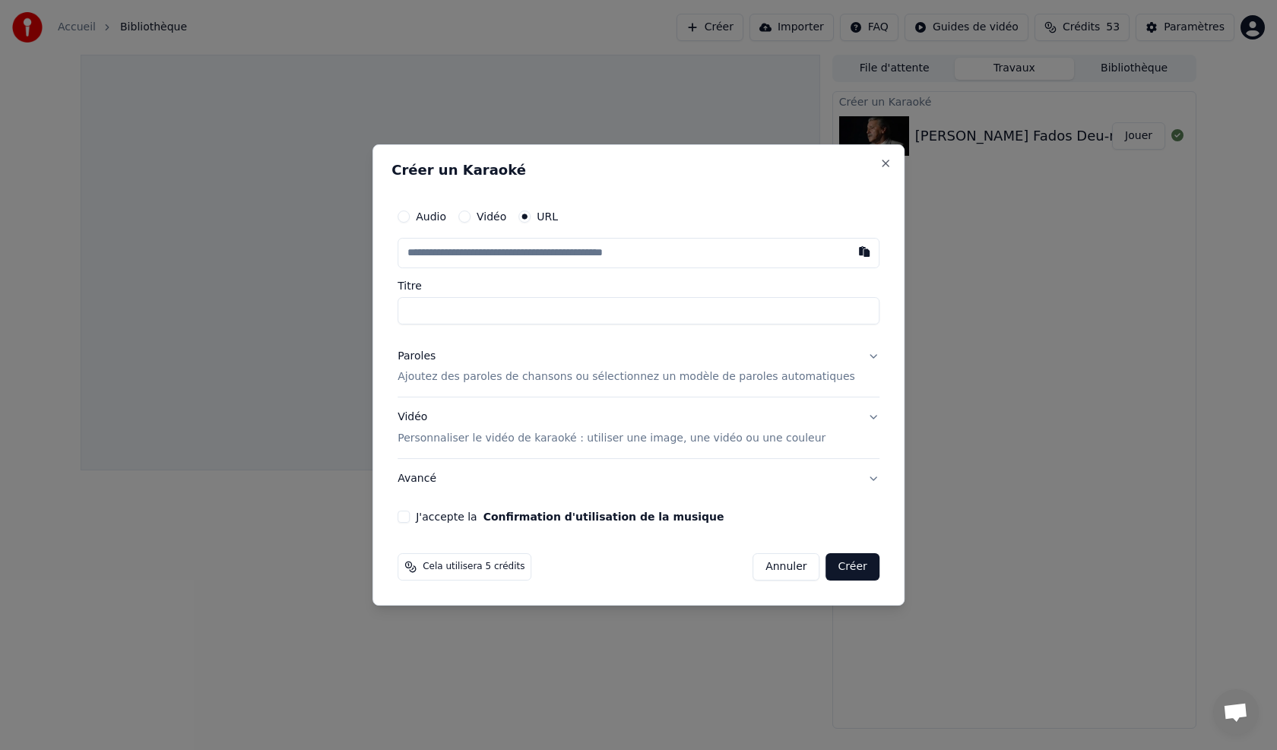
click at [441, 375] on p "Ajoutez des paroles de chansons ou sélectionnez un modèle de paroles automatiqu…" at bounding box center [625, 377] width 457 height 15
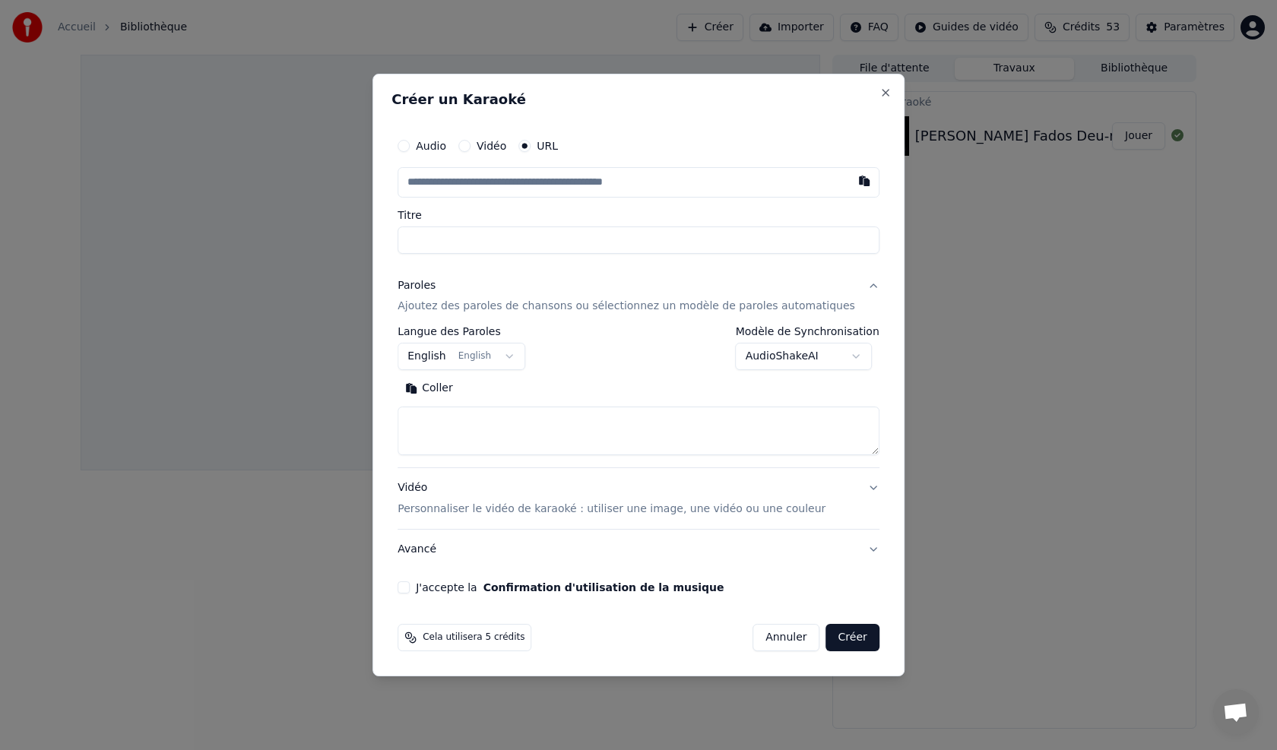
click at [444, 385] on button "Coller" at bounding box center [428, 389] width 63 height 24
type textarea "**********"
click at [454, 388] on button "Effacer" at bounding box center [431, 389] width 69 height 24
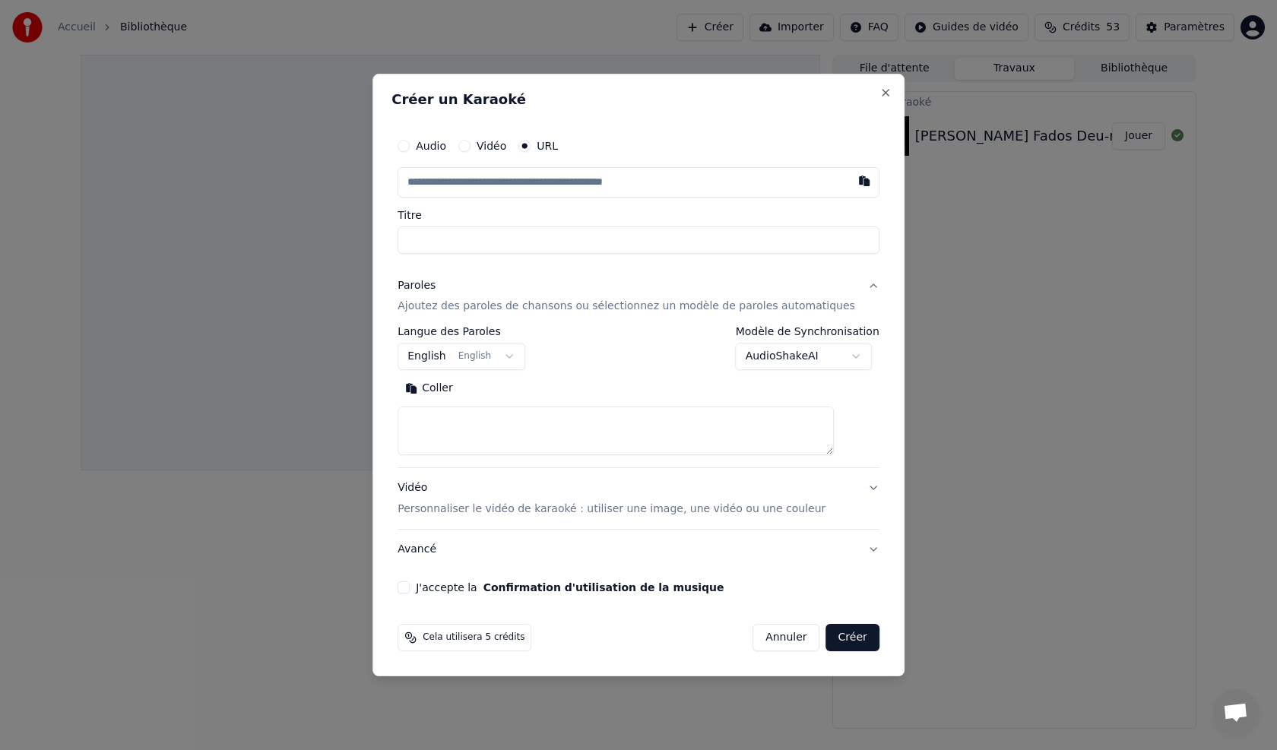
click at [461, 385] on button "Coller" at bounding box center [428, 389] width 63 height 24
type textarea "**********"
click at [455, 388] on button "Effacer" at bounding box center [431, 389] width 69 height 24
click at [837, 641] on button "Créer" at bounding box center [852, 637] width 53 height 27
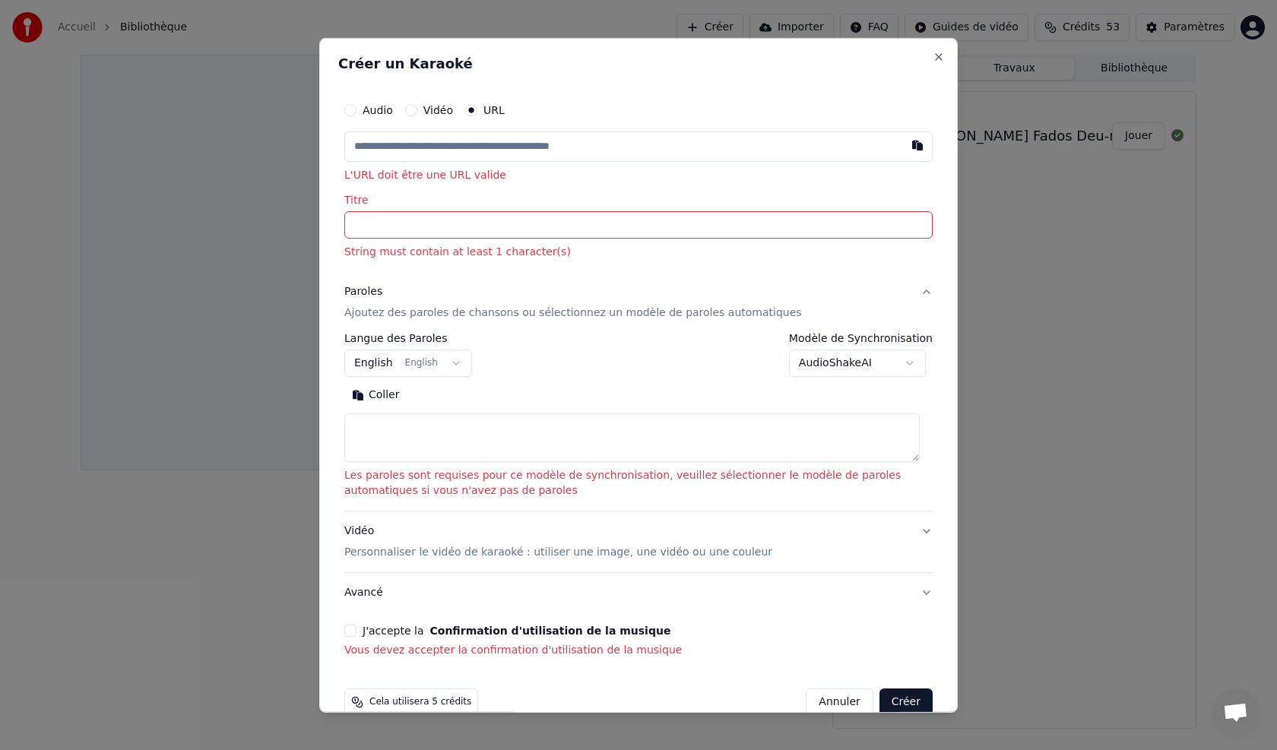
click at [389, 398] on button "Coller" at bounding box center [375, 395] width 63 height 24
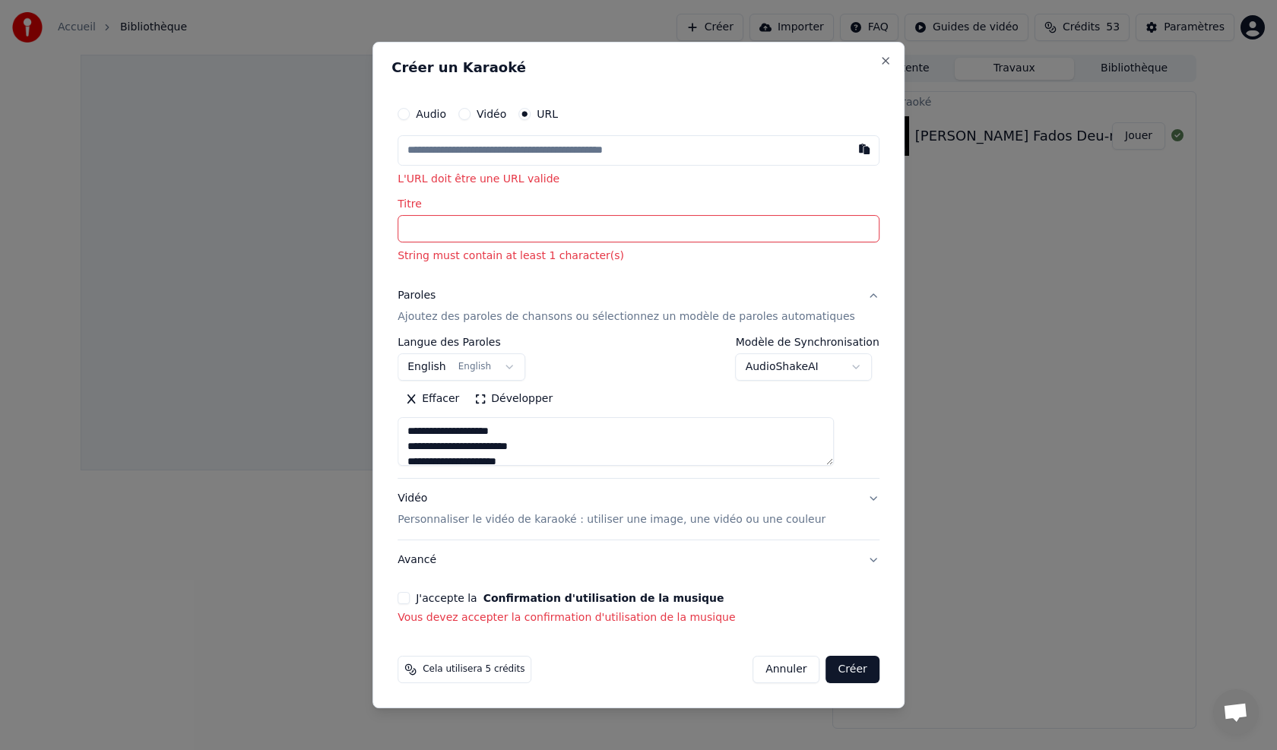
type textarea "**********"
click at [520, 362] on button "English English" at bounding box center [461, 367] width 128 height 27
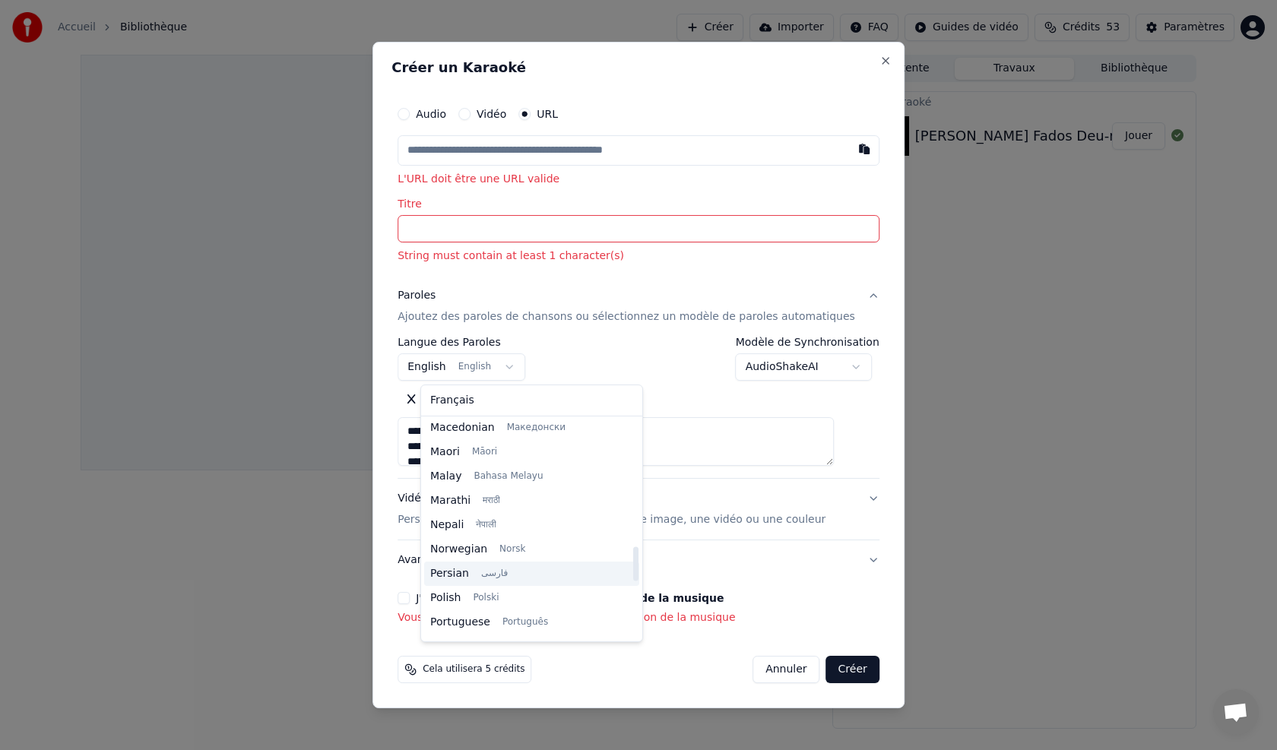
scroll to position [881, 0]
select select "**"
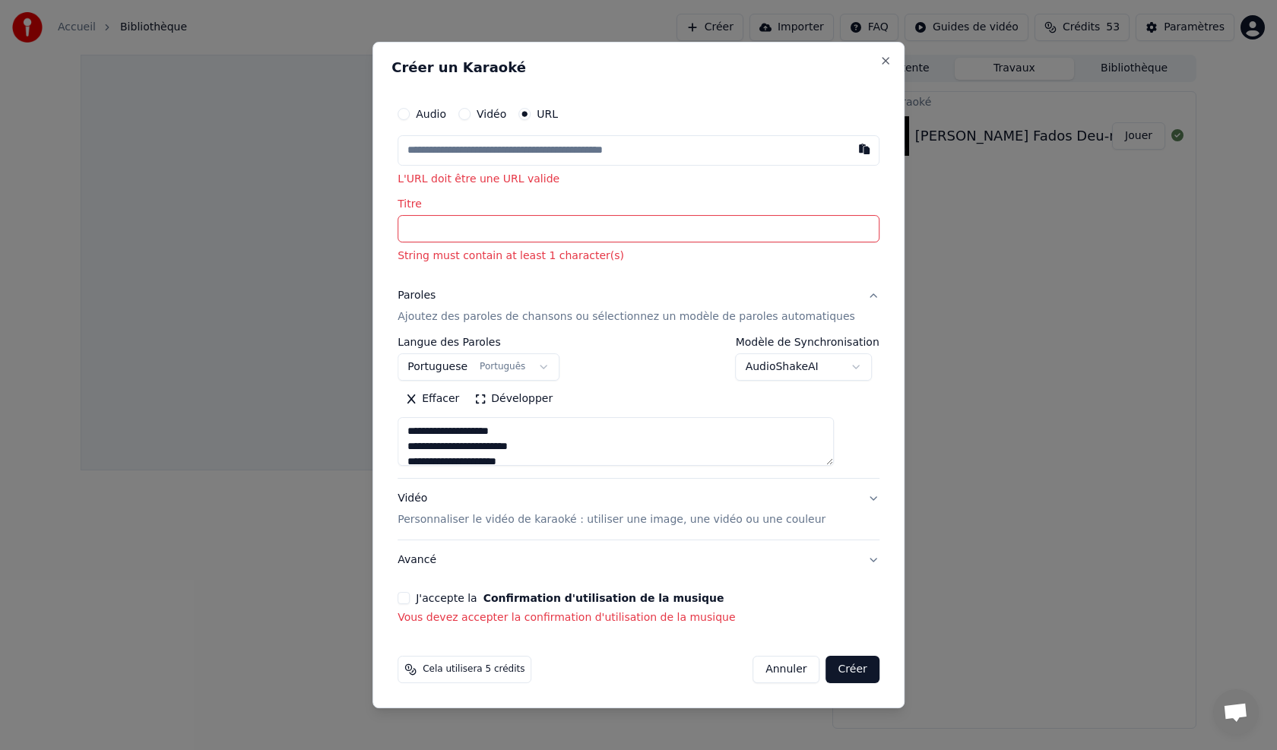
type textarea "**********"
click at [849, 152] on button "button" at bounding box center [864, 148] width 30 height 27
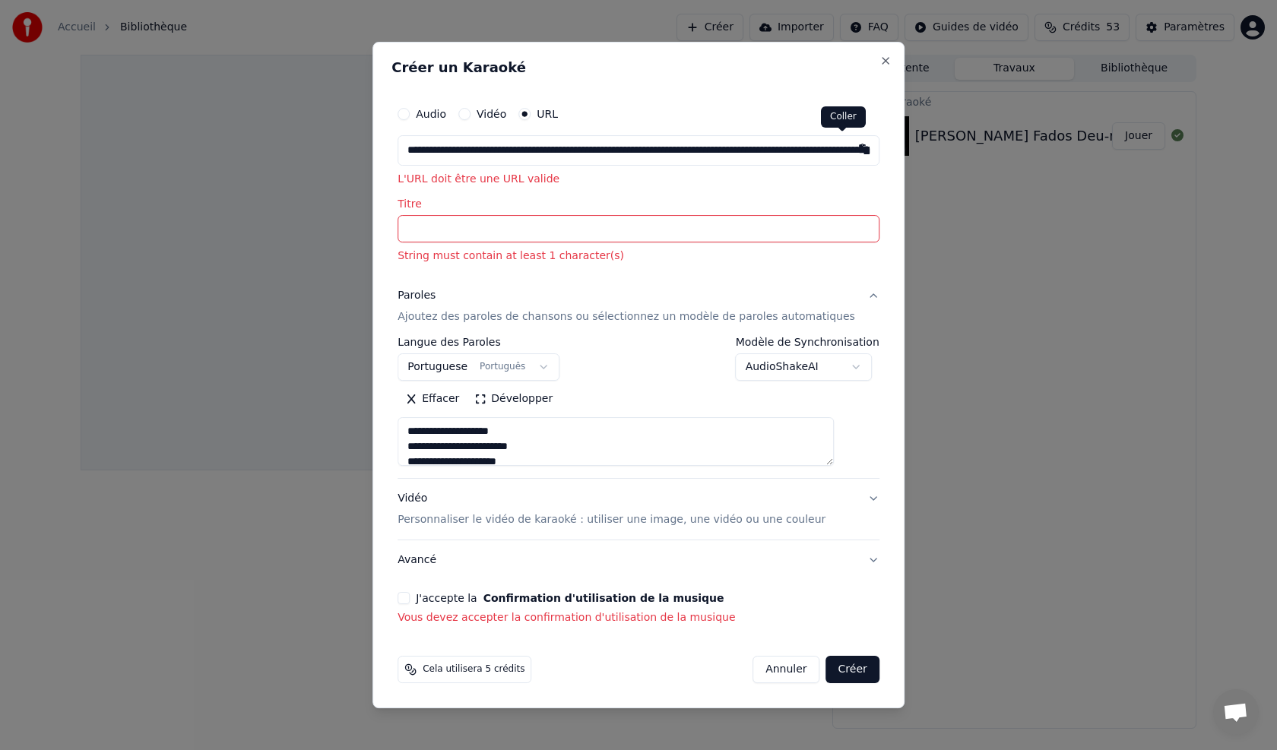
type input "**********"
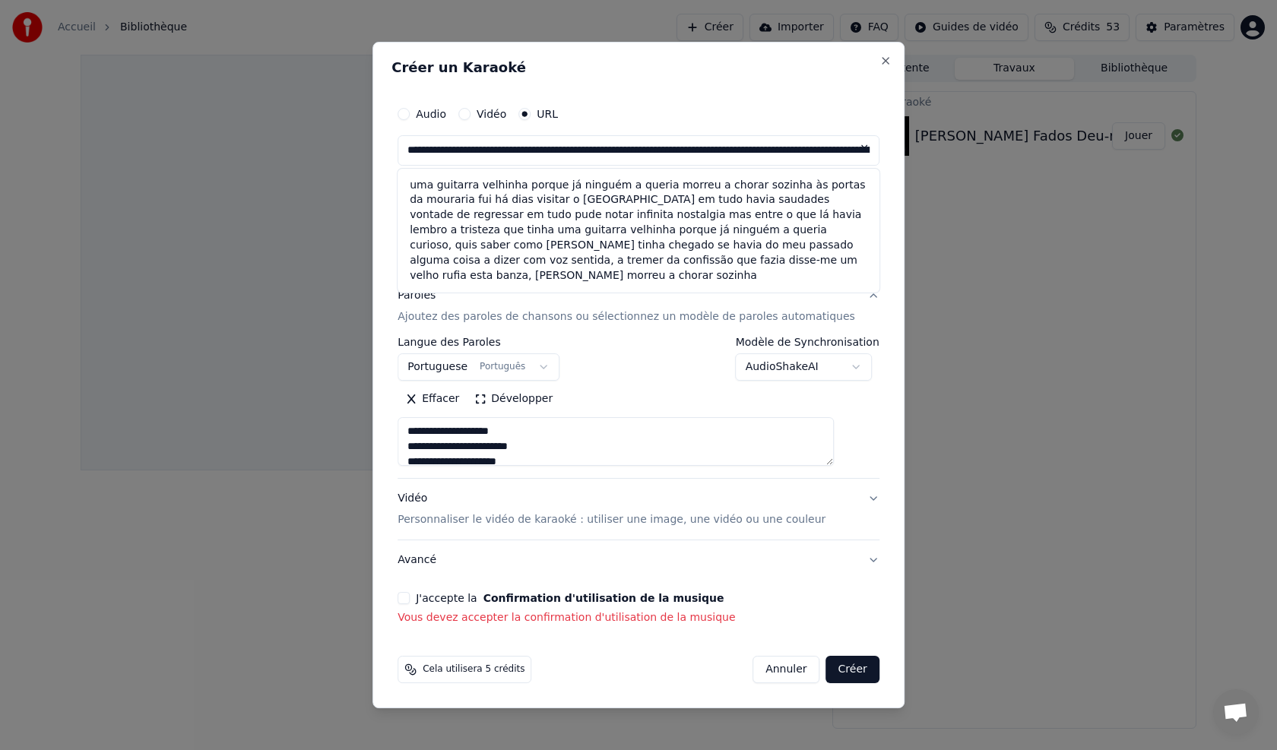
click at [849, 149] on button at bounding box center [864, 148] width 30 height 27
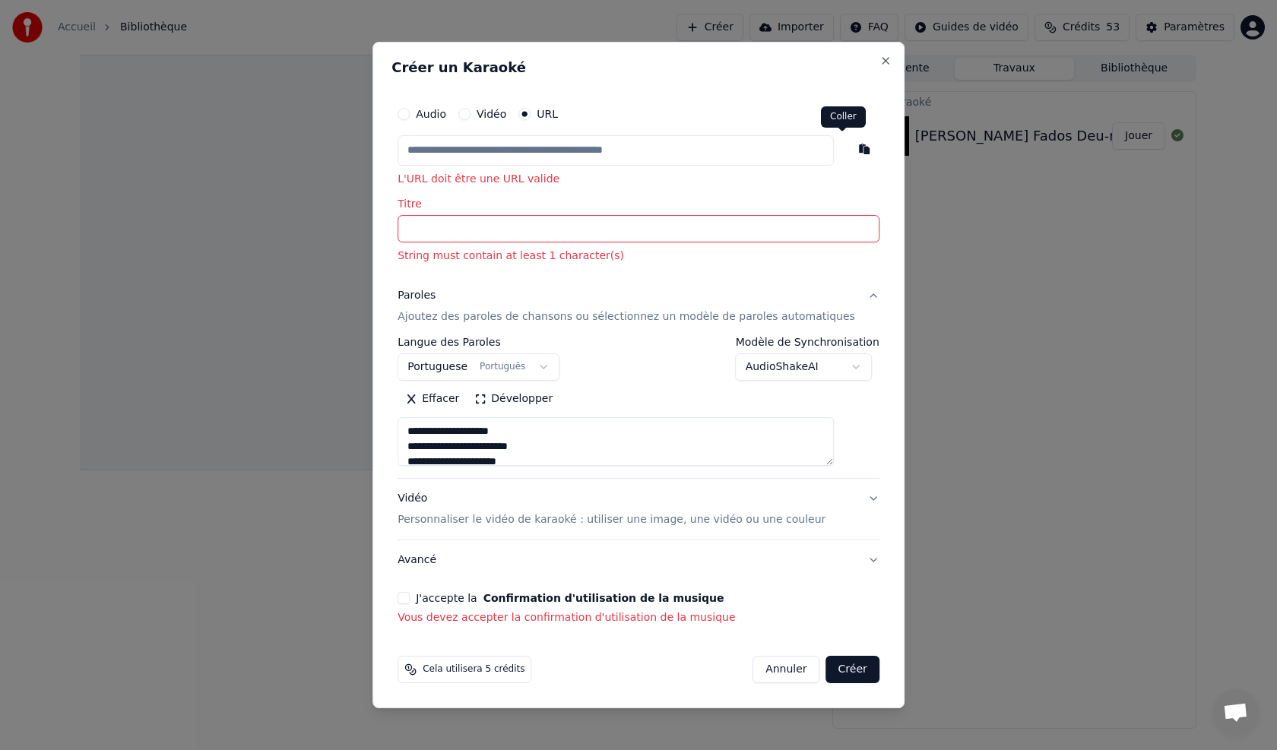
click at [849, 150] on button "button" at bounding box center [864, 148] width 30 height 27
type input "**********"
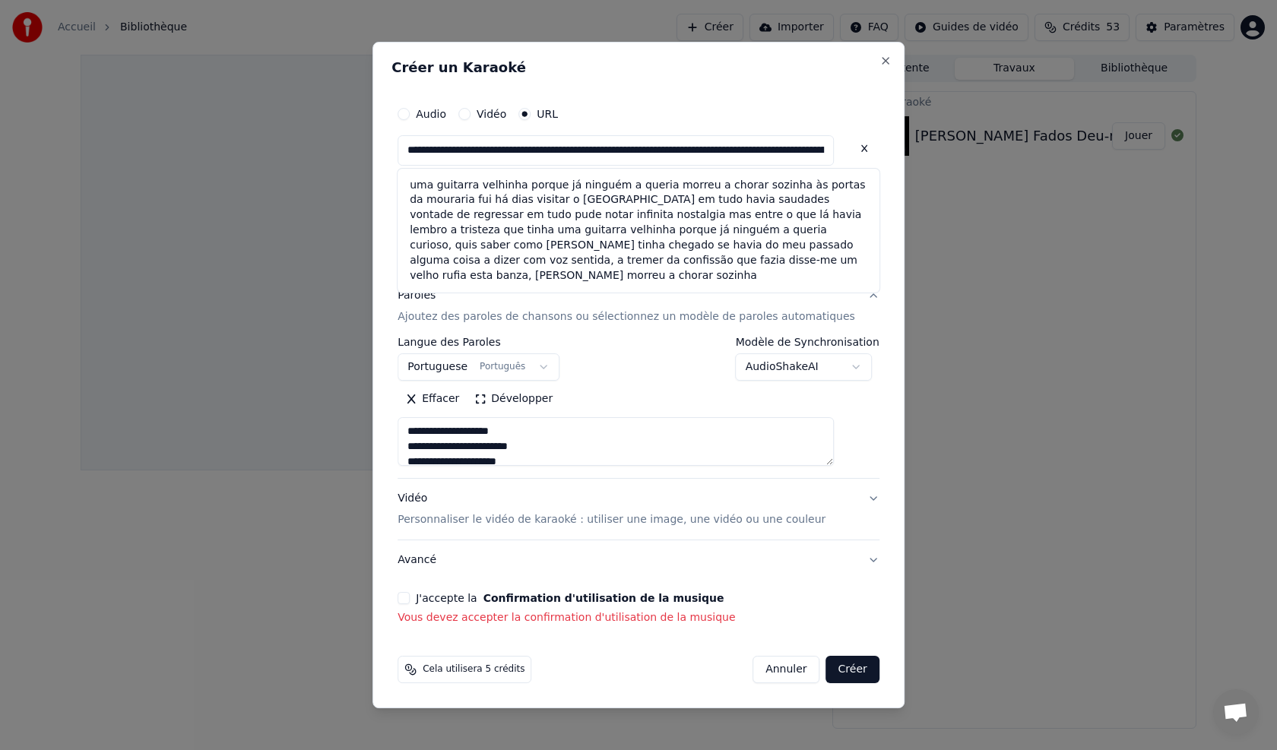
click at [849, 145] on button at bounding box center [864, 148] width 30 height 27
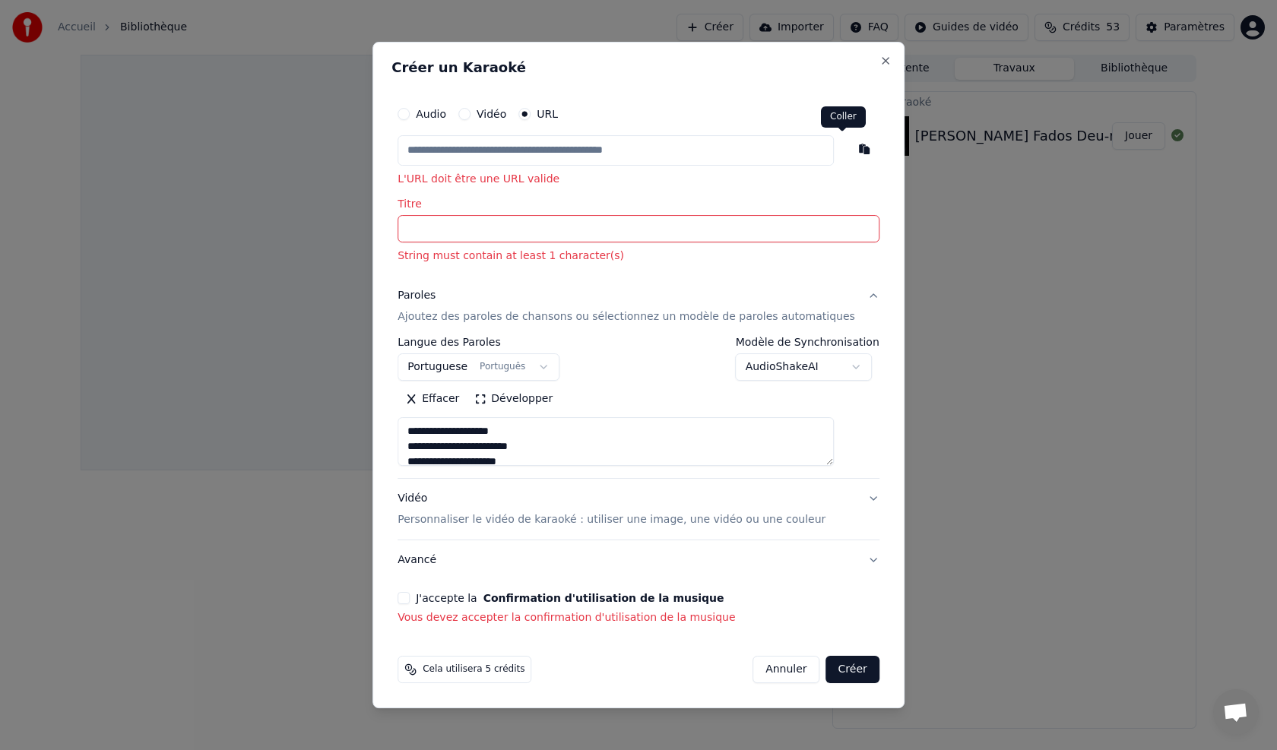
click at [849, 147] on button "button" at bounding box center [864, 148] width 30 height 27
type input "**********"
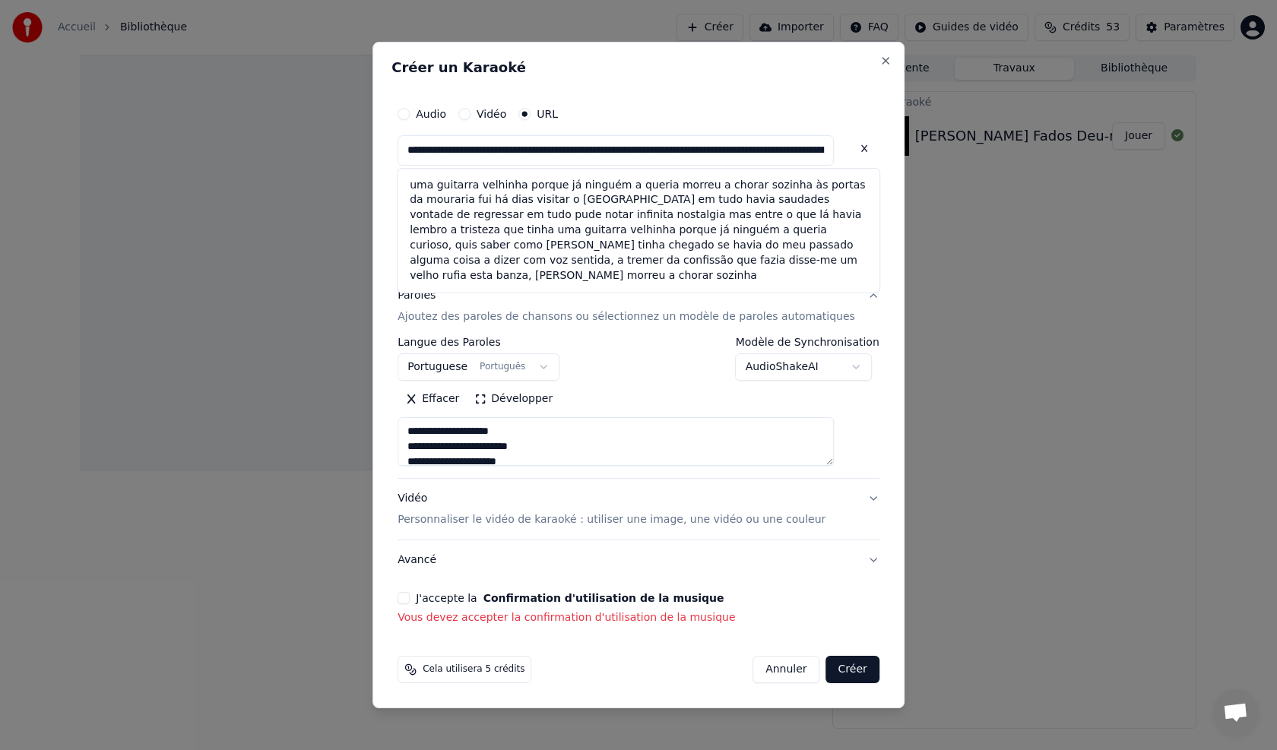
click at [849, 147] on button at bounding box center [864, 148] width 30 height 27
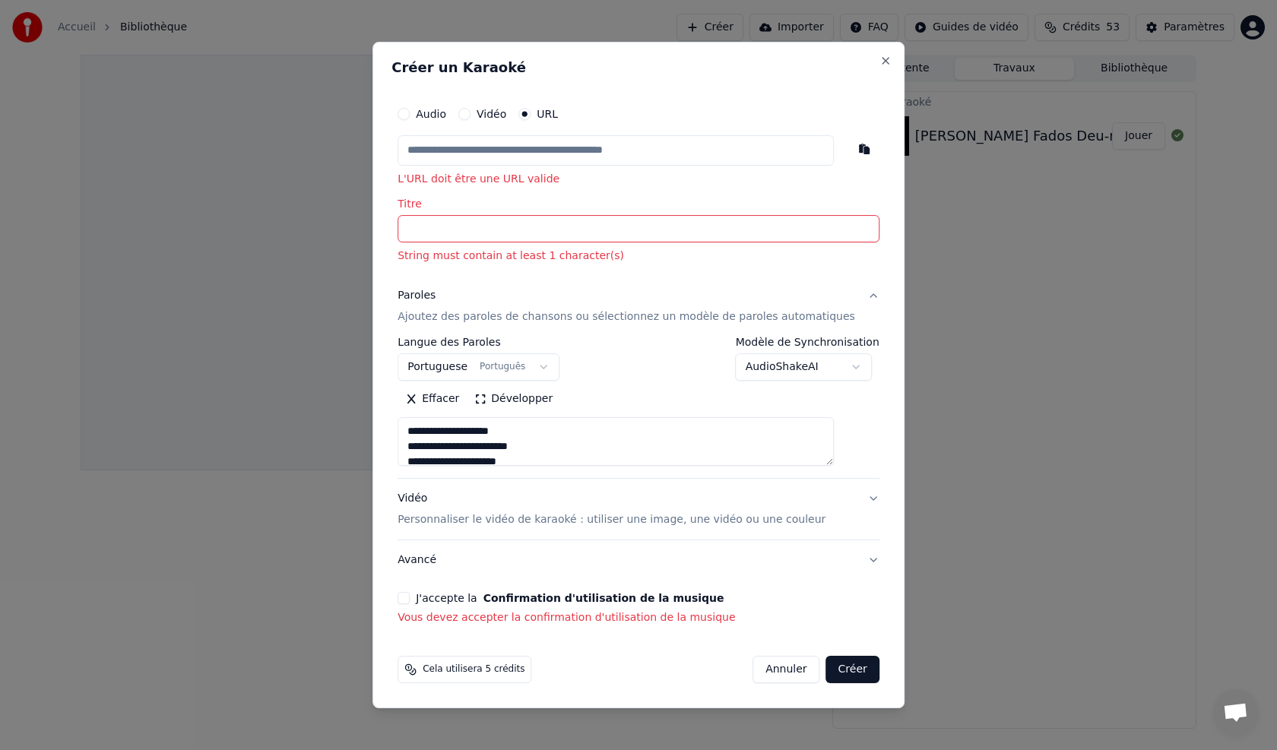
click at [849, 156] on button "button" at bounding box center [864, 148] width 30 height 27
type input "**********"
type textarea "**********"
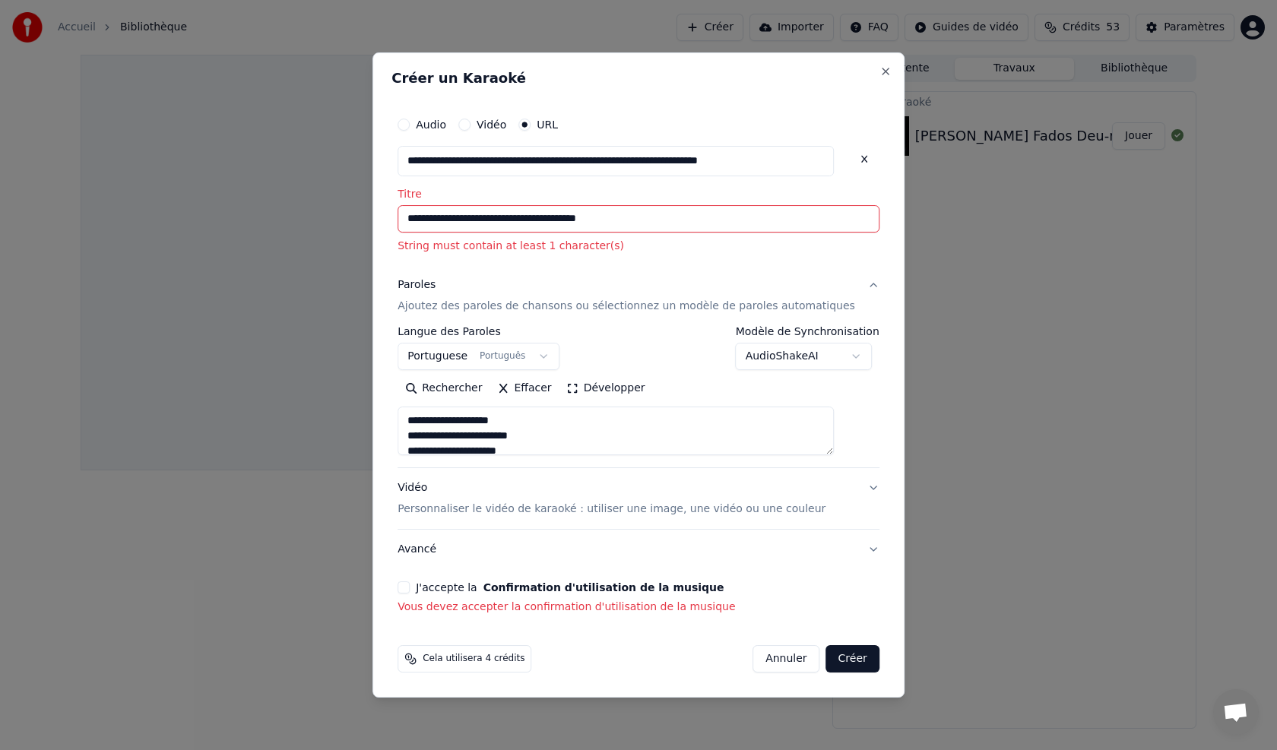
type input "**********"
click at [410, 585] on button "J'accepte la Confirmation d'utilisation de la musique" at bounding box center [403, 587] width 12 height 12
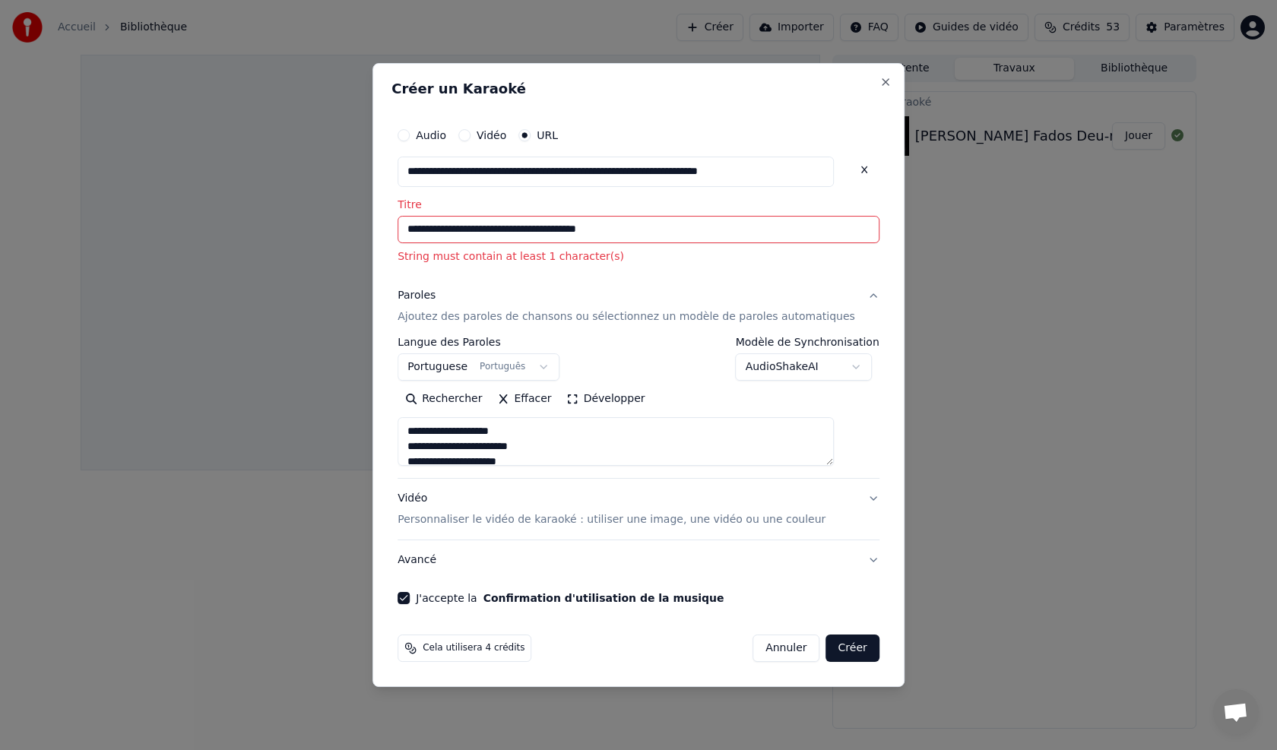
click at [832, 650] on button "Créer" at bounding box center [852, 648] width 53 height 27
type textarea "**********"
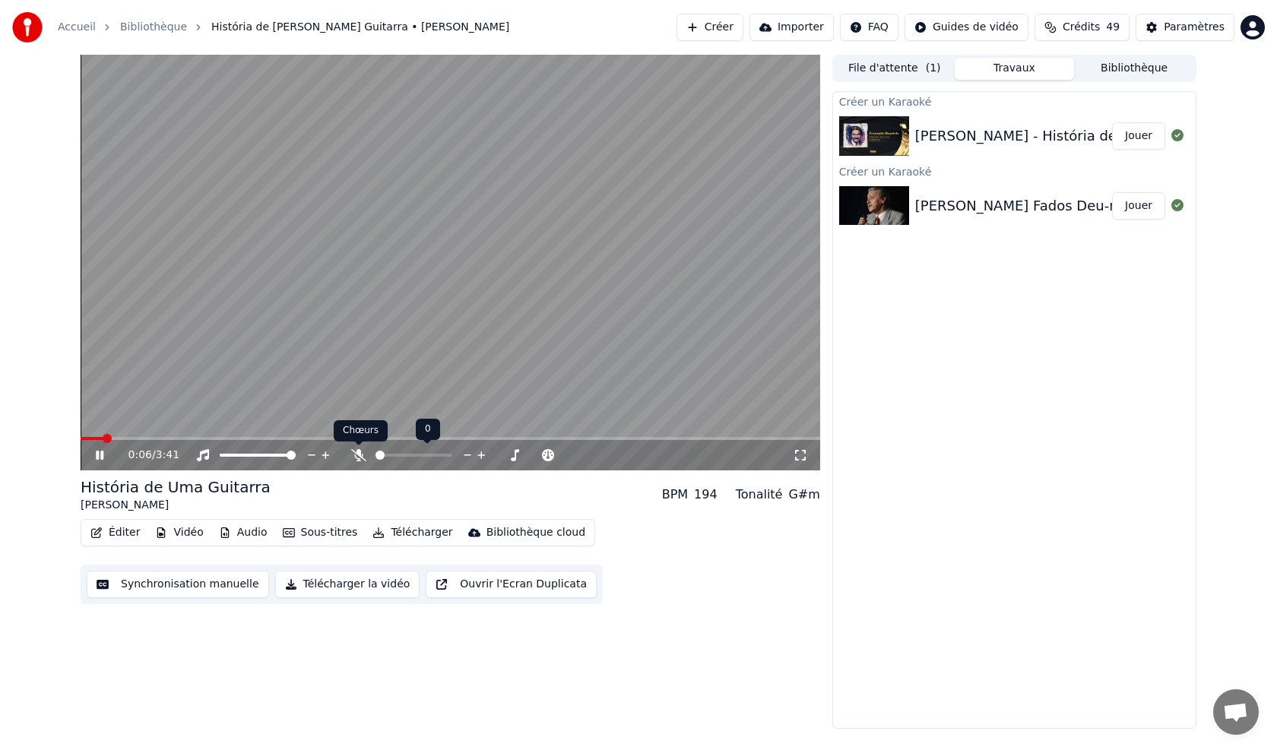
click at [362, 456] on icon at bounding box center [358, 455] width 15 height 12
click at [125, 438] on span at bounding box center [159, 438] width 156 height 3
click at [106, 432] on video at bounding box center [450, 263] width 739 height 416
click at [105, 435] on video at bounding box center [450, 263] width 739 height 416
click at [103, 438] on span at bounding box center [93, 438] width 24 height 3
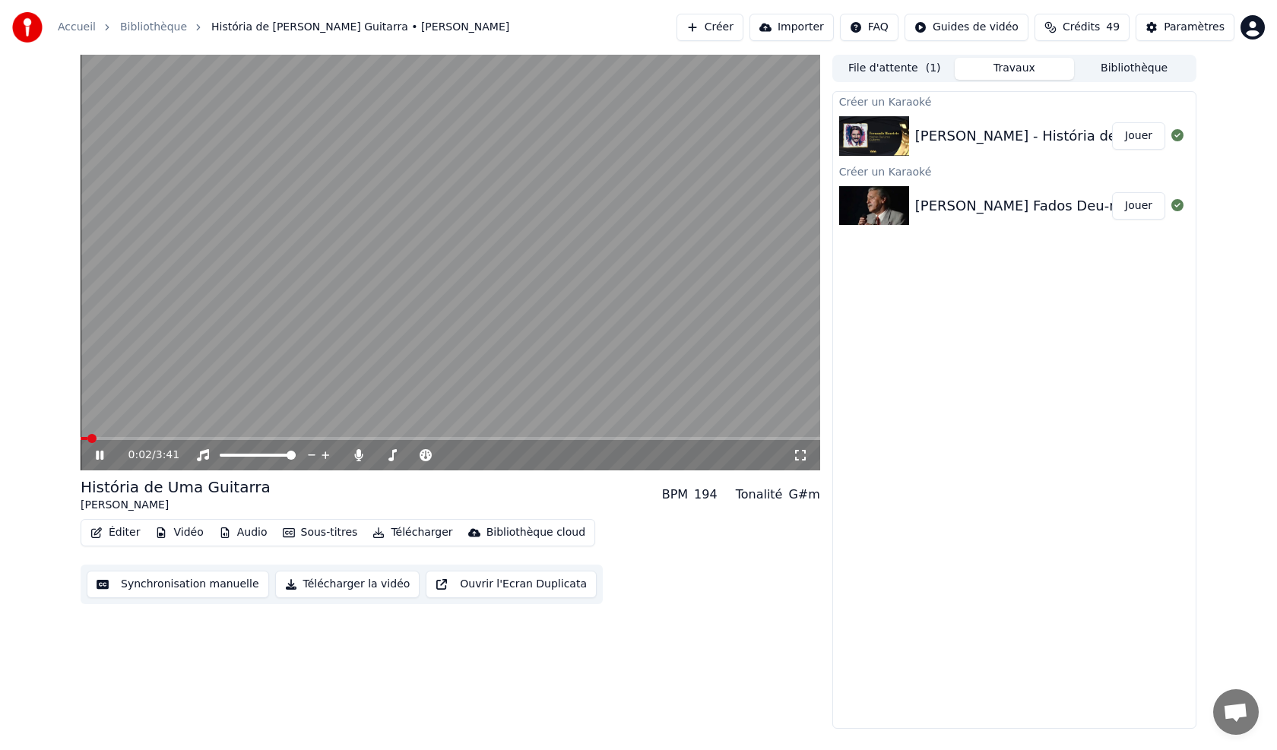
click at [89, 438] on span at bounding box center [91, 438] width 9 height 9
click at [131, 582] on button "Synchronisation manuelle" at bounding box center [178, 584] width 182 height 27
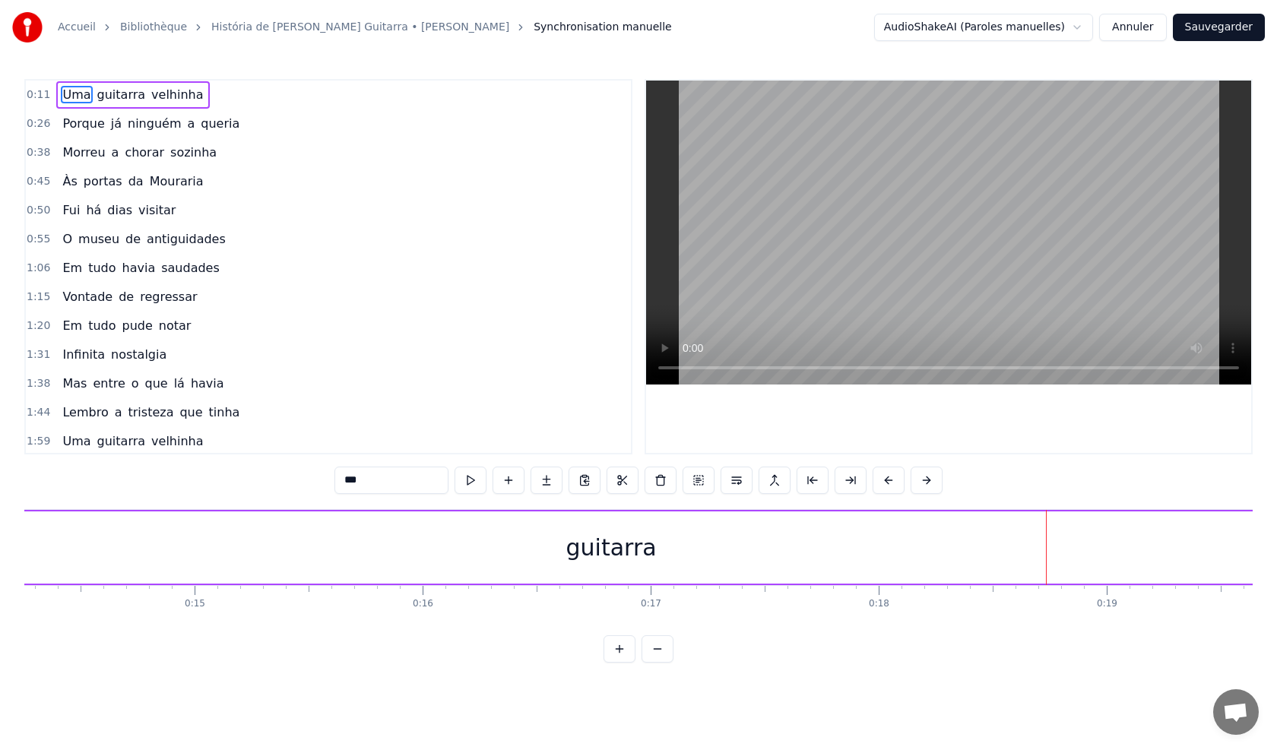
scroll to position [0, 3217]
drag, startPoint x: 1076, startPoint y: 546, endPoint x: 1015, endPoint y: 551, distance: 61.0
click at [1015, 551] on div "guitarra" at bounding box center [643, 547] width 2296 height 72
type input "********"
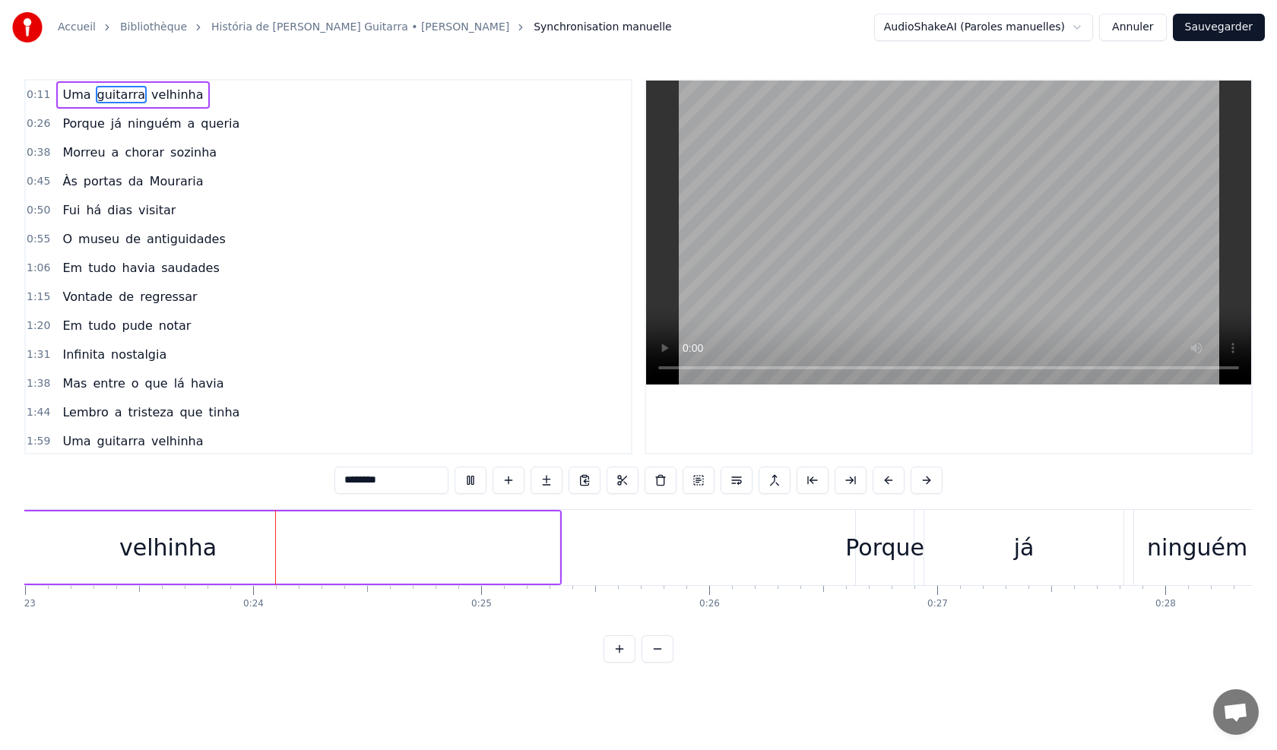
scroll to position [0, 5255]
click at [1087, 31] on html "Accueil Bibliothèque História de Uma Guitarra • [PERSON_NAME] manuelle AudioSha…" at bounding box center [638, 343] width 1277 height 687
click at [483, 221] on html "Accueil Bibliothèque História de Uma Guitarra • [PERSON_NAME] manuelle AudioSha…" at bounding box center [638, 343] width 1277 height 687
click at [364, 270] on div "1:06 Em tudo havia saudades" at bounding box center [328, 268] width 605 height 29
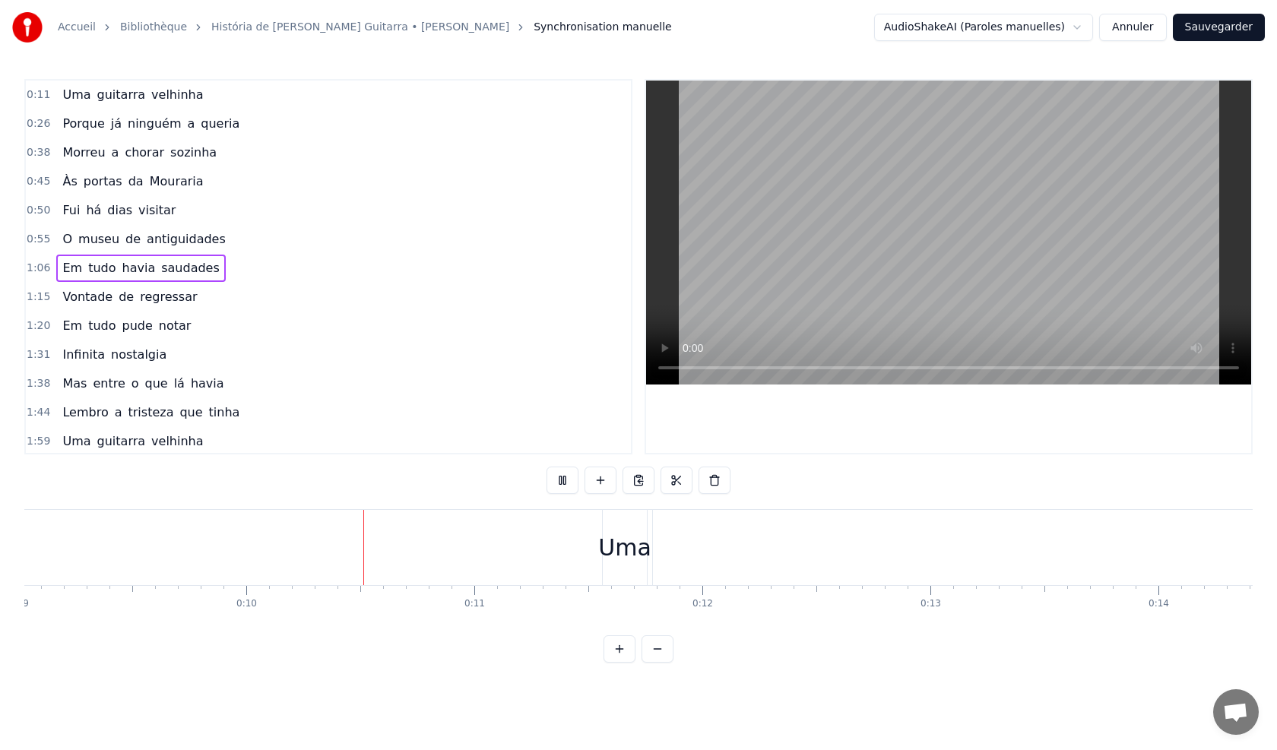
scroll to position [0, 2214]
click at [624, 658] on button at bounding box center [619, 648] width 32 height 27
click at [214, 92] on div "0:11 Uma guitarra velhinha" at bounding box center [328, 95] width 605 height 29
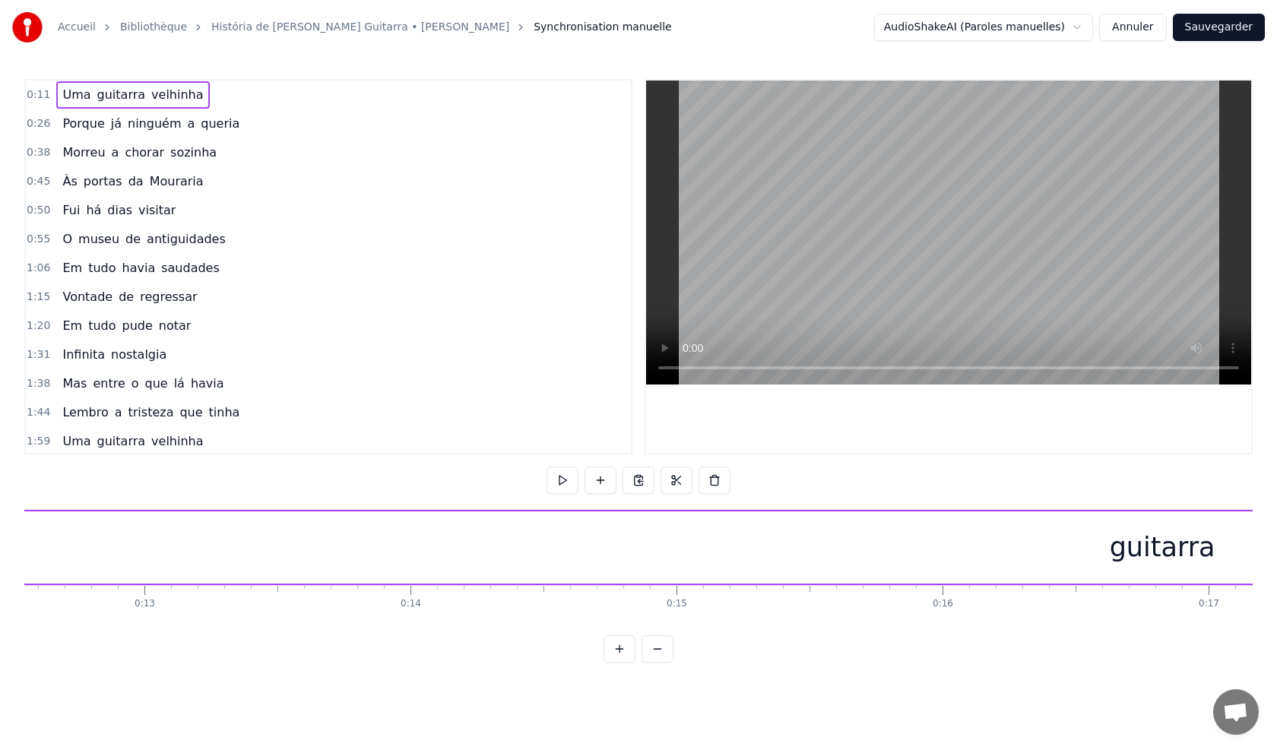
click at [214, 92] on div "0:11 Uma guitarra velhinha" at bounding box center [328, 95] width 605 height 29
drag, startPoint x: 214, startPoint y: 92, endPoint x: 71, endPoint y: 98, distance: 143.0
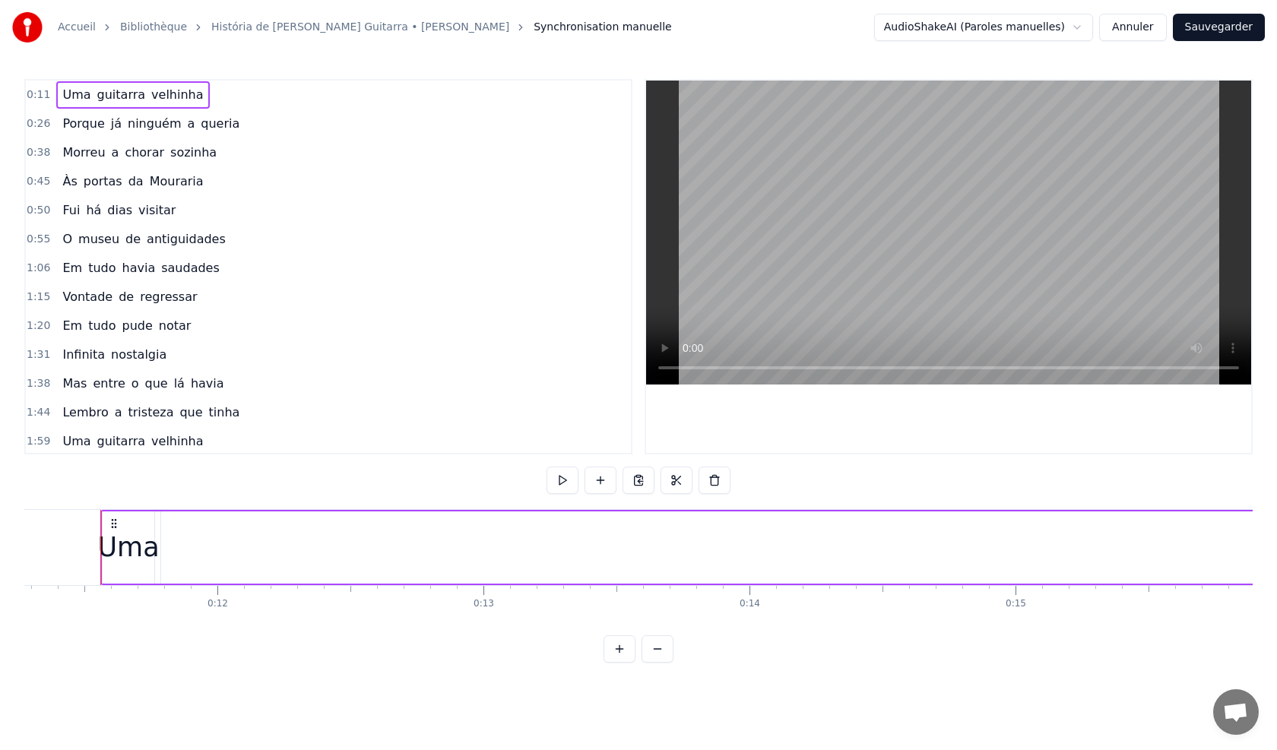
click at [71, 98] on div "0:11 Uma guitarra velhinha" at bounding box center [328, 95] width 605 height 29
drag, startPoint x: 71, startPoint y: 98, endPoint x: 100, endPoint y: 157, distance: 65.3
click at [100, 157] on div "0:11 [PERSON_NAME] guitarra velhinha 0:26 Porque já ninguém a queria 0:38 Morre…" at bounding box center [328, 266] width 608 height 375
drag, startPoint x: 796, startPoint y: 567, endPoint x: 745, endPoint y: 593, distance: 57.4
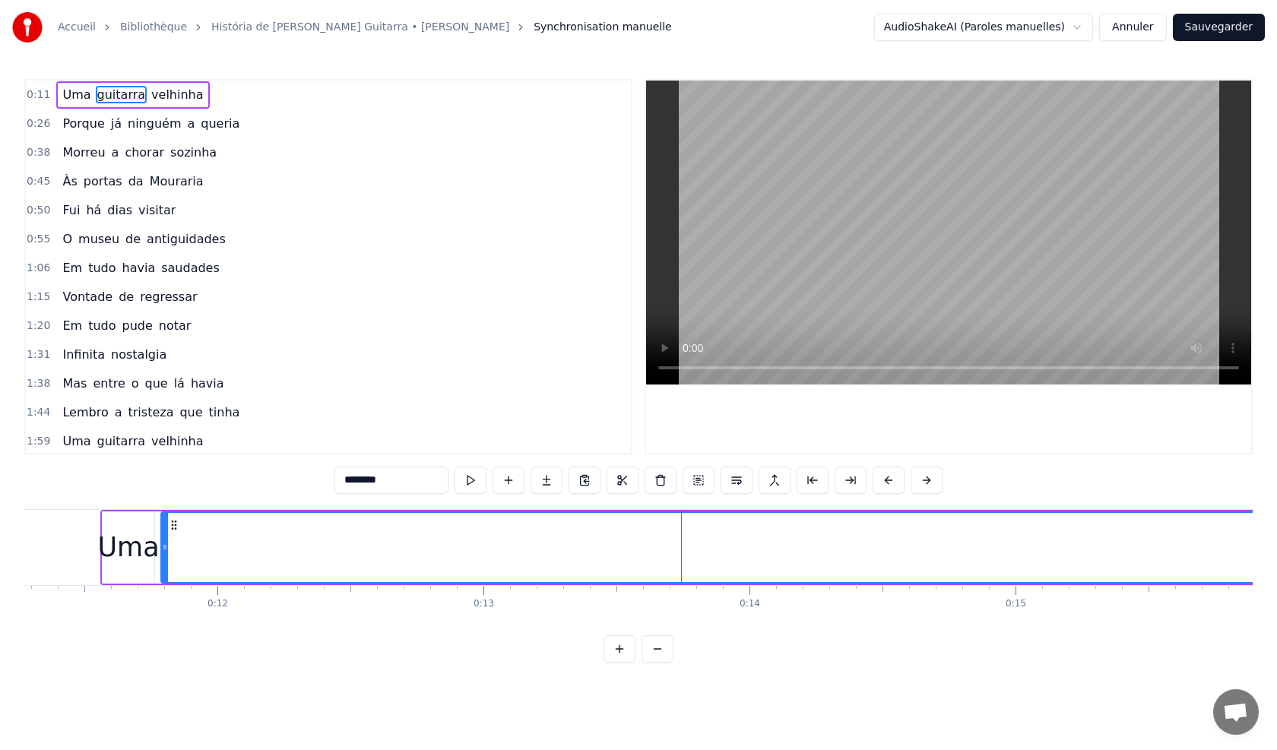
drag, startPoint x: 1005, startPoint y: 711, endPoint x: 948, endPoint y: 680, distance: 65.6
click at [994, 687] on html "Accueil Bibliothèque História de Uma Guitarra • Fernando Mauricio Synchronisati…" at bounding box center [638, 343] width 1277 height 687
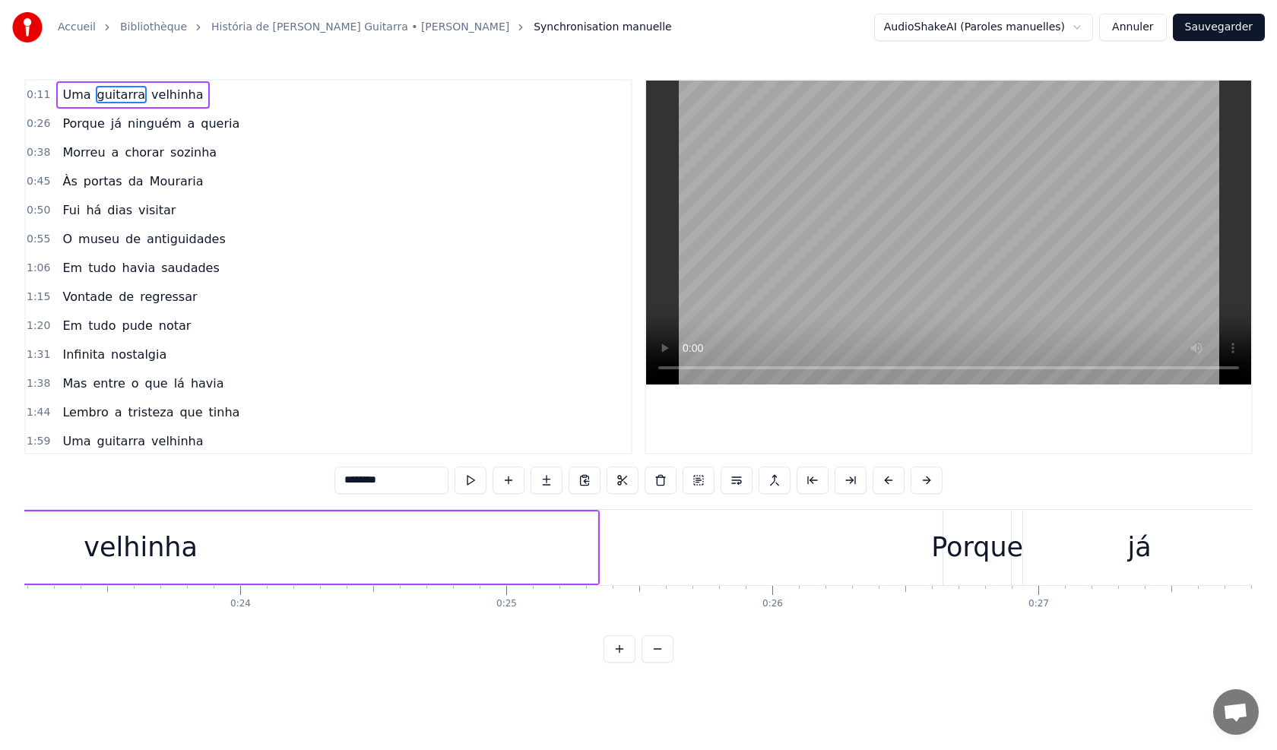
scroll to position [0, 6094]
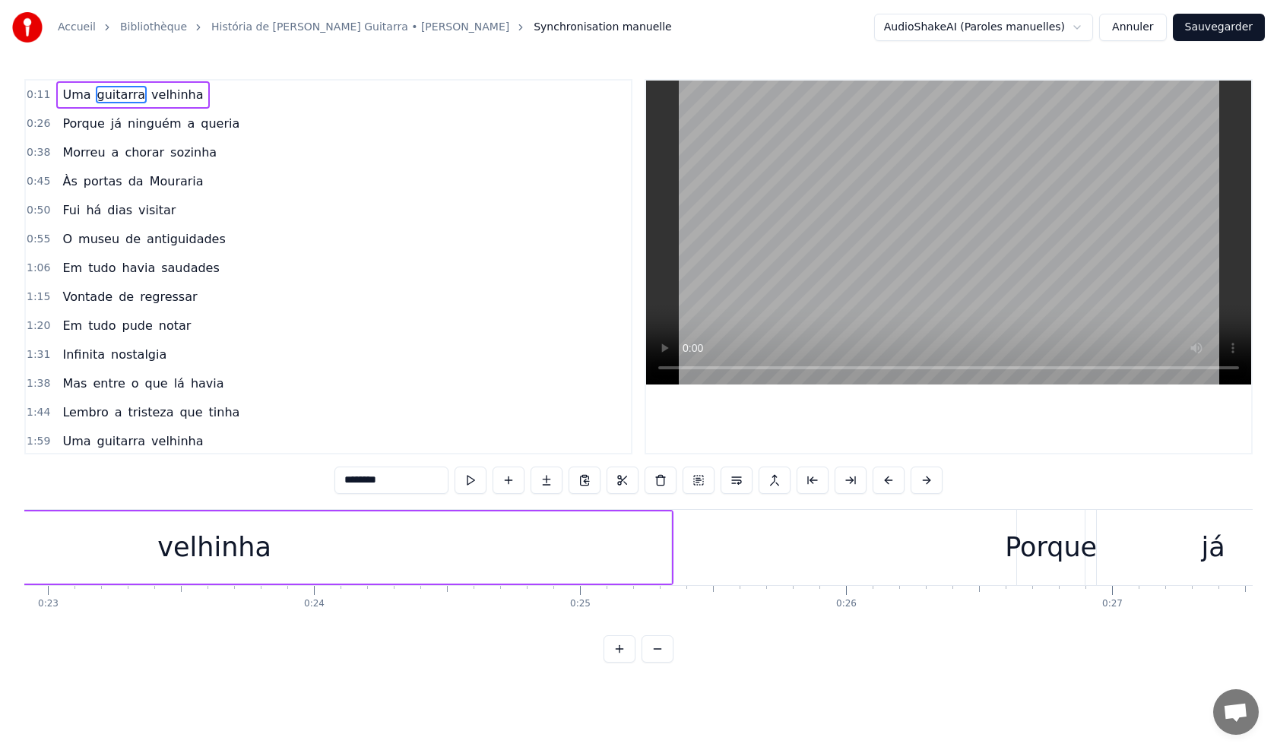
click at [672, 552] on div "velhinha" at bounding box center [214, 547] width 915 height 72
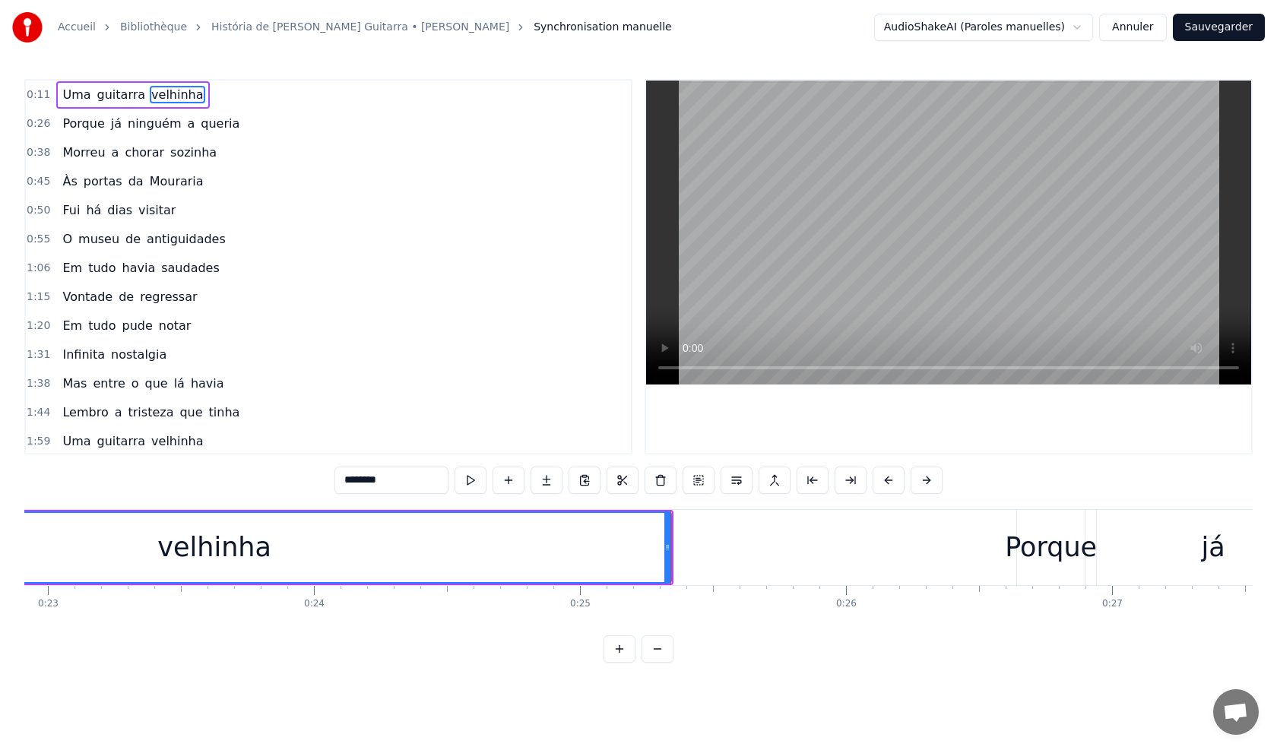
click at [672, 552] on div "velhinha" at bounding box center [214, 547] width 915 height 72
drag, startPoint x: 669, startPoint y: 552, endPoint x: 843, endPoint y: 572, distance: 176.0
click at [843, 572] on div at bounding box center [842, 547] width 6 height 69
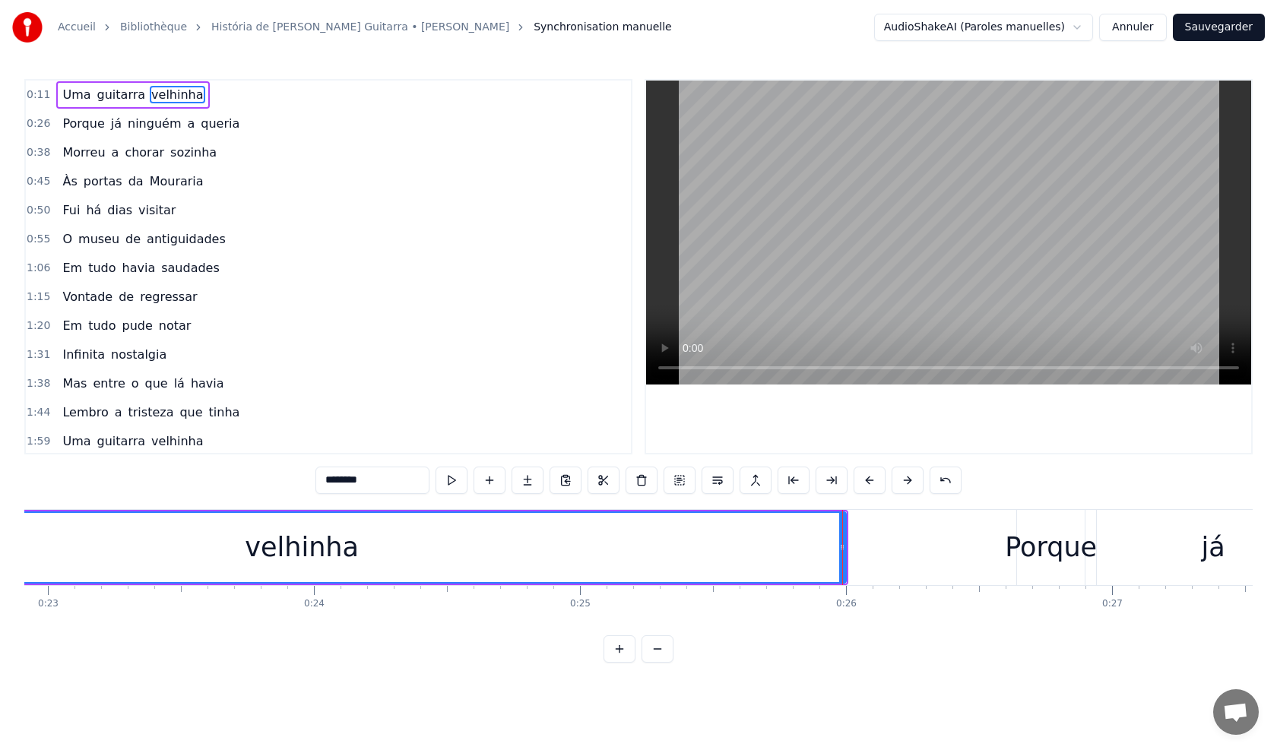
click at [723, 687] on html "Accueil Bibliothèque História de Uma Guitarra • Fernando Mauricio Synchronisati…" at bounding box center [638, 343] width 1277 height 687
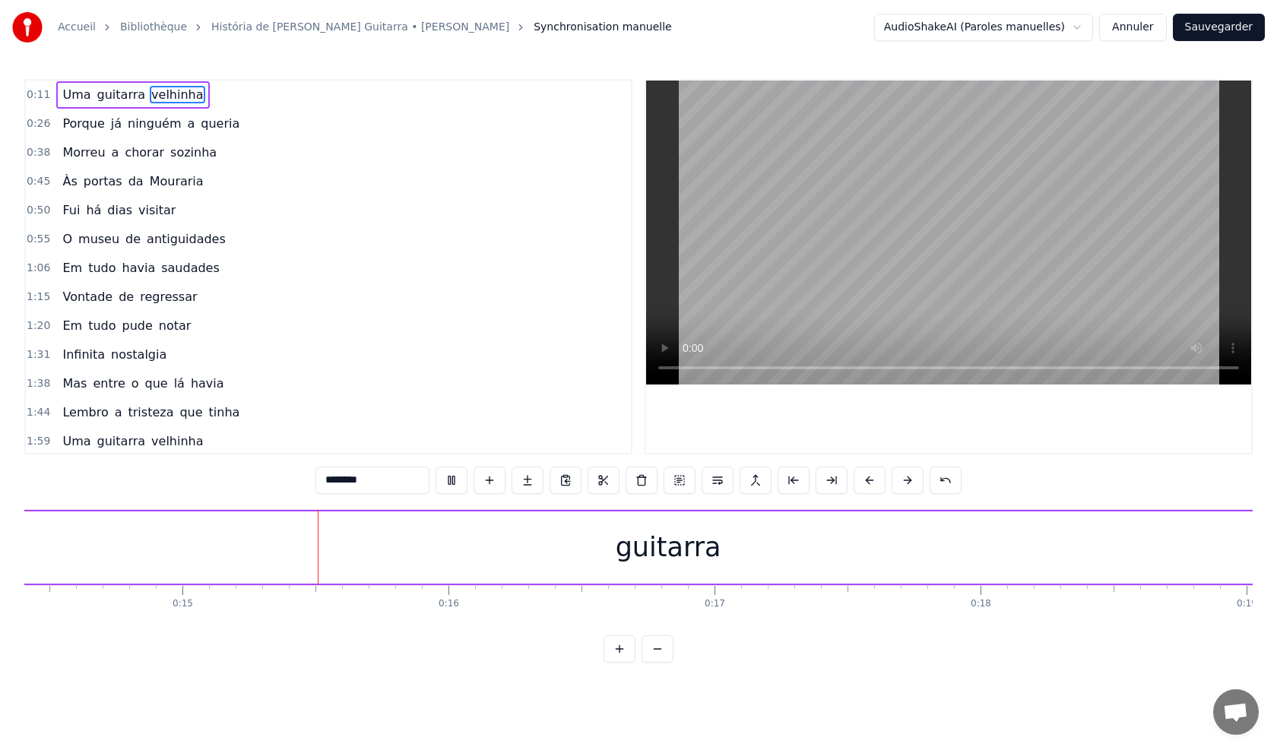
scroll to position [0, 3863]
click at [640, 545] on div "guitarra" at bounding box center [637, 547] width 106 height 40
type input "********"
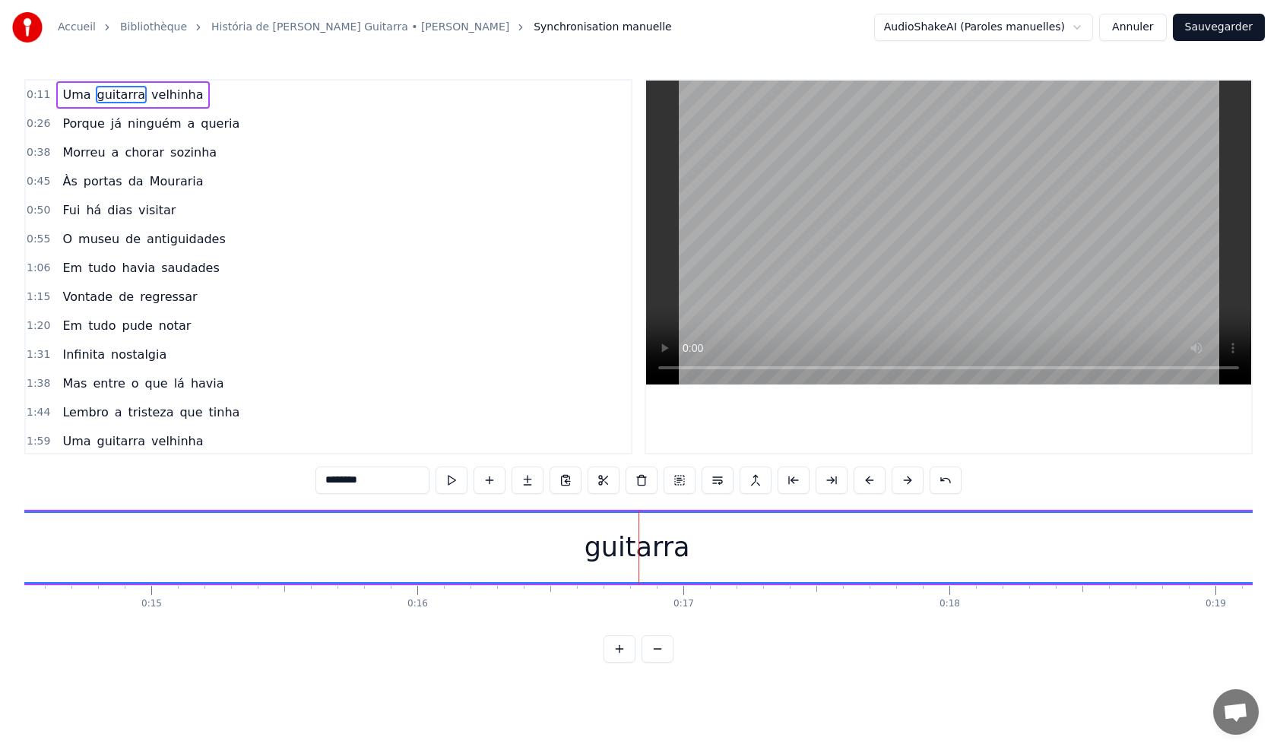
click at [579, 547] on div "guitarra" at bounding box center [637, 547] width 2678 height 69
click at [593, 548] on div "guitarra" at bounding box center [637, 547] width 106 height 40
click at [872, 476] on button at bounding box center [869, 480] width 32 height 27
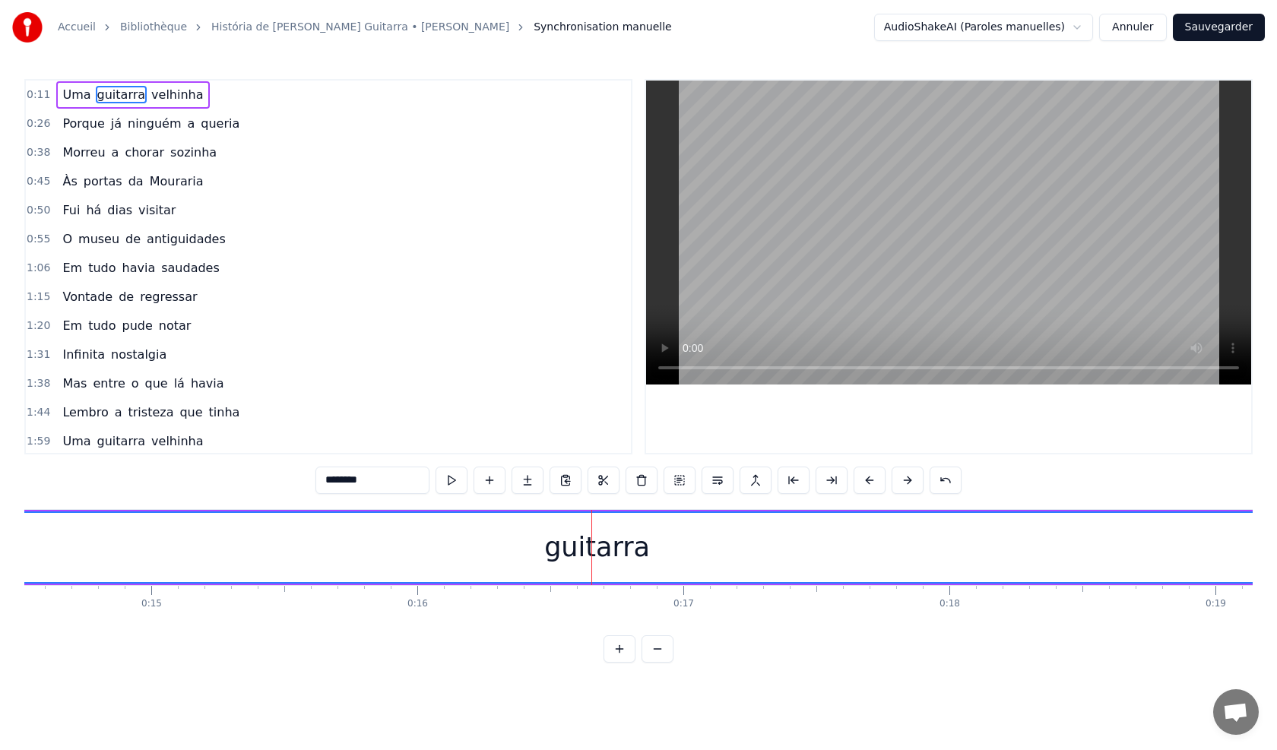
click at [872, 476] on button at bounding box center [869, 480] width 32 height 27
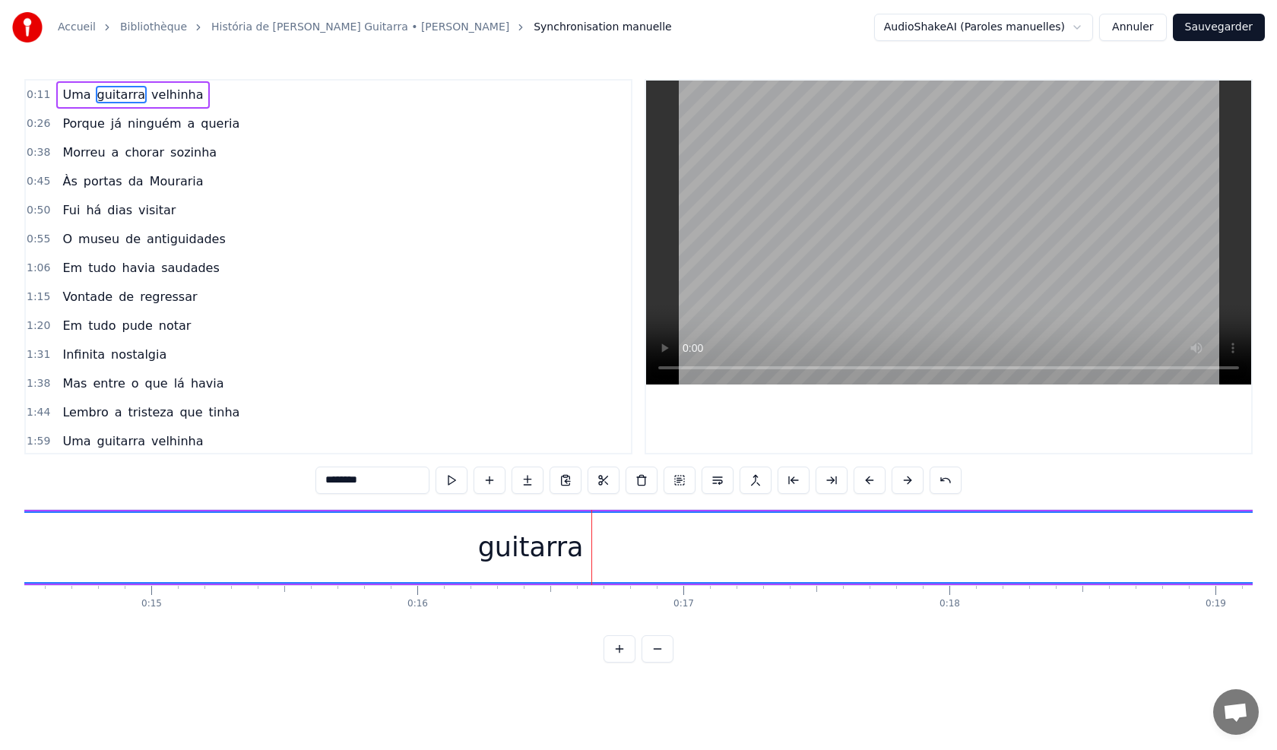
click at [872, 476] on button at bounding box center [869, 480] width 32 height 27
click at [871, 476] on button at bounding box center [869, 480] width 32 height 27
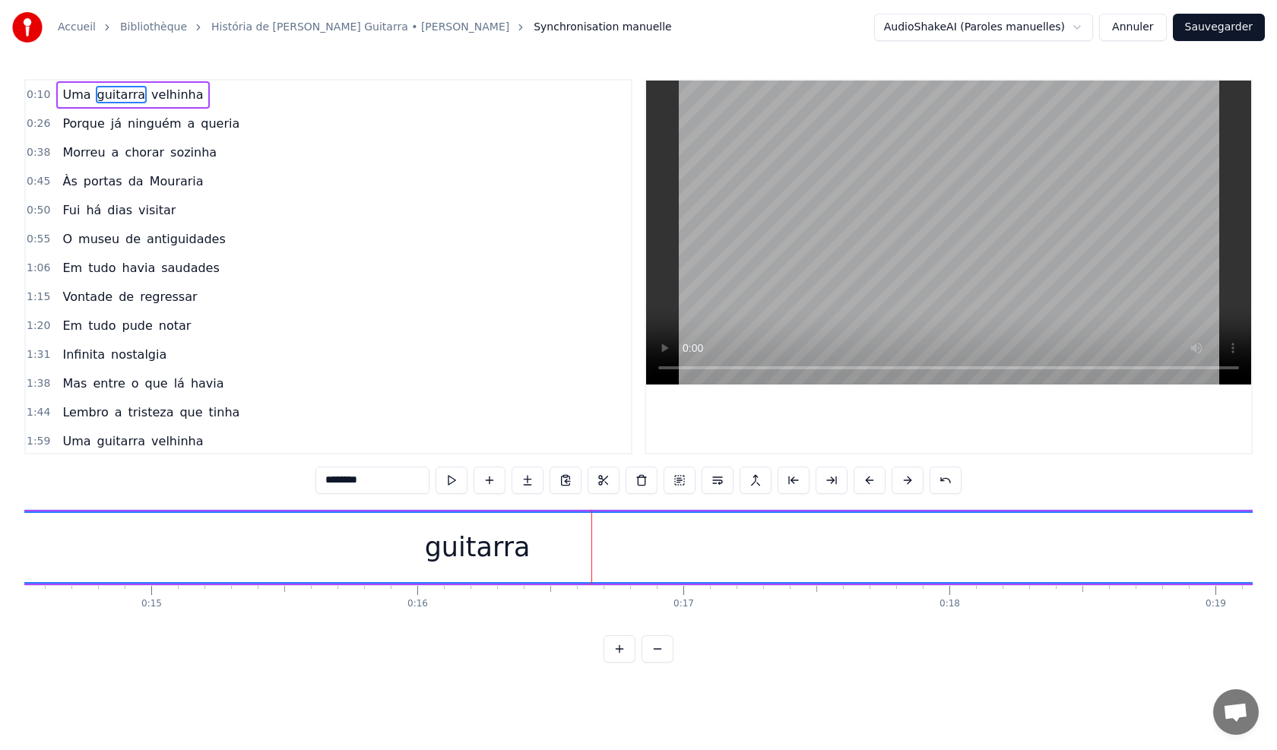
click at [871, 476] on button at bounding box center [869, 480] width 32 height 27
click at [869, 478] on button at bounding box center [869, 480] width 32 height 27
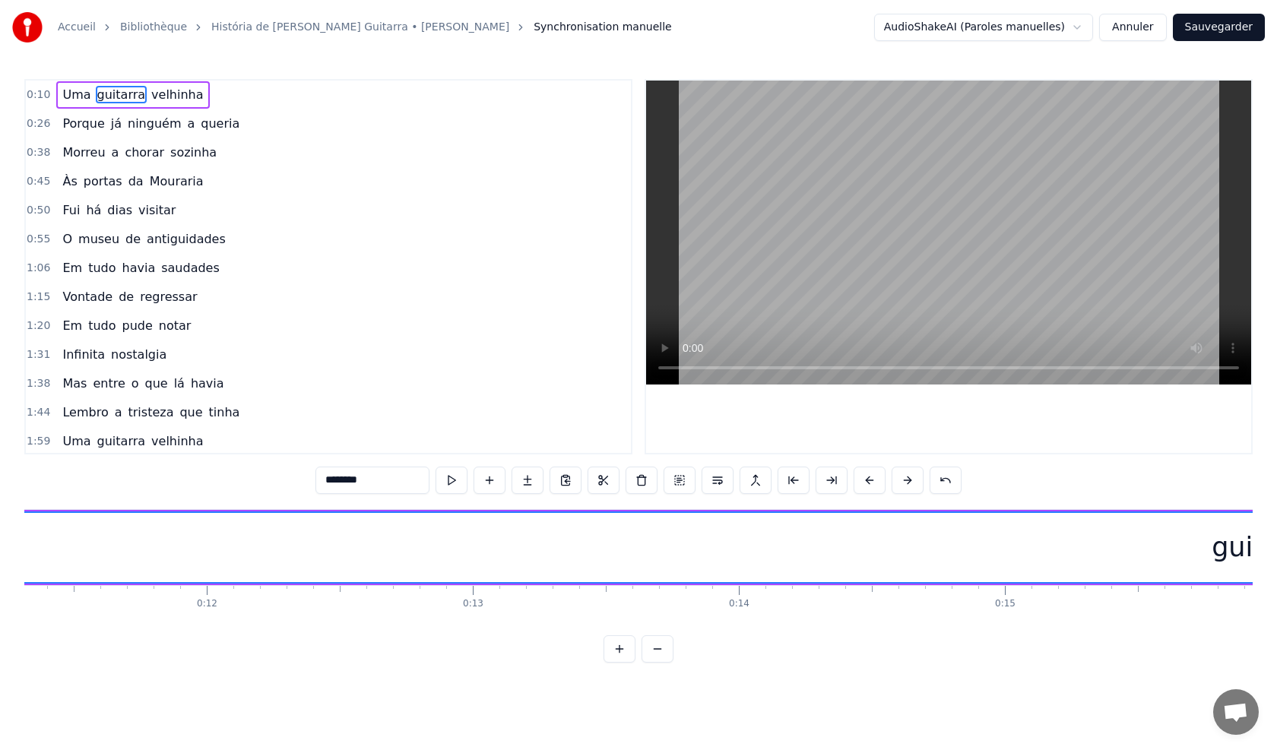
click at [1184, 549] on div "guitarra" at bounding box center [1265, 547] width 2678 height 69
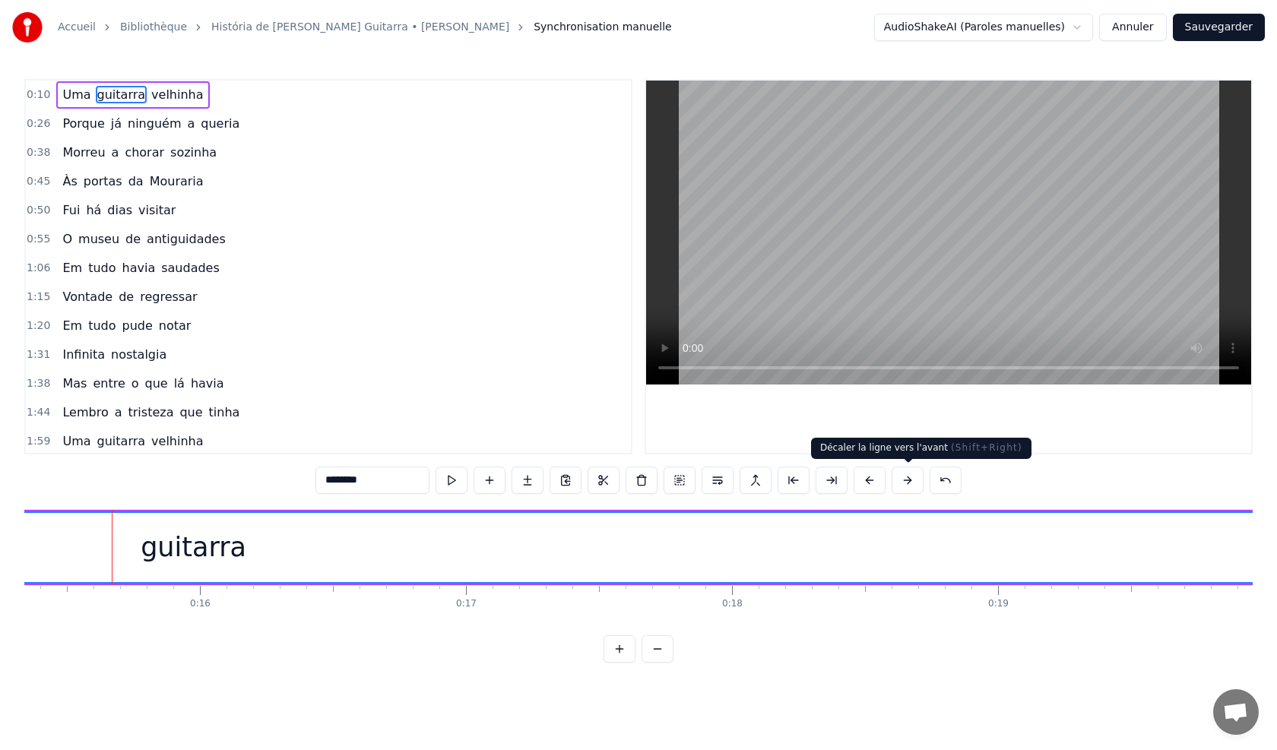
scroll to position [0, 4091]
click at [880, 482] on button at bounding box center [869, 480] width 32 height 27
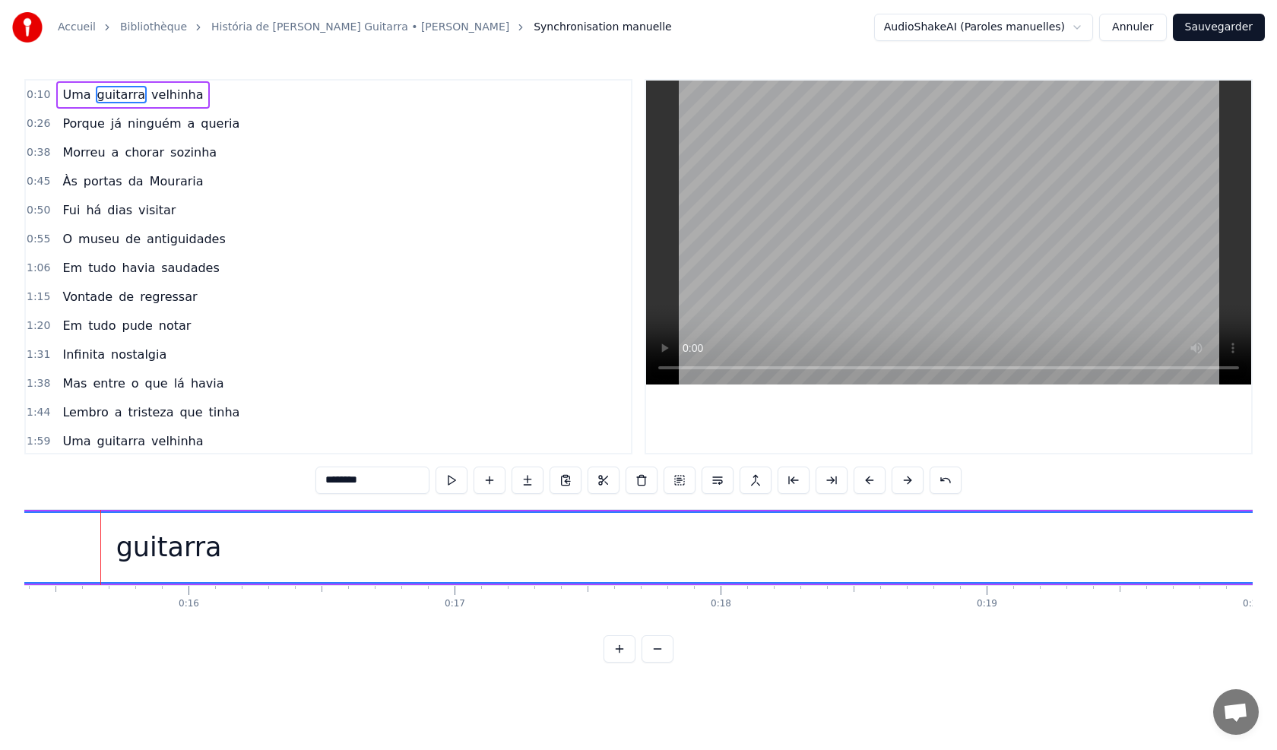
click at [880, 482] on button at bounding box center [869, 480] width 32 height 27
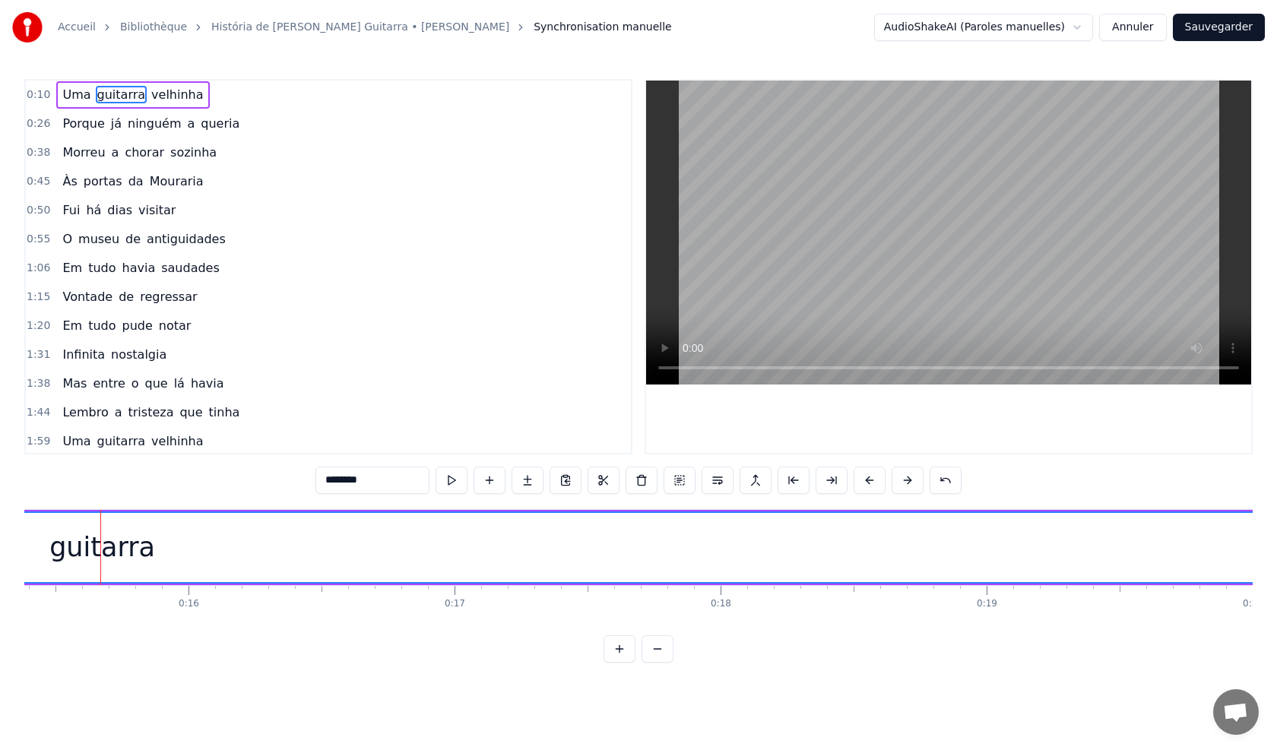
click at [880, 482] on button at bounding box center [869, 480] width 32 height 27
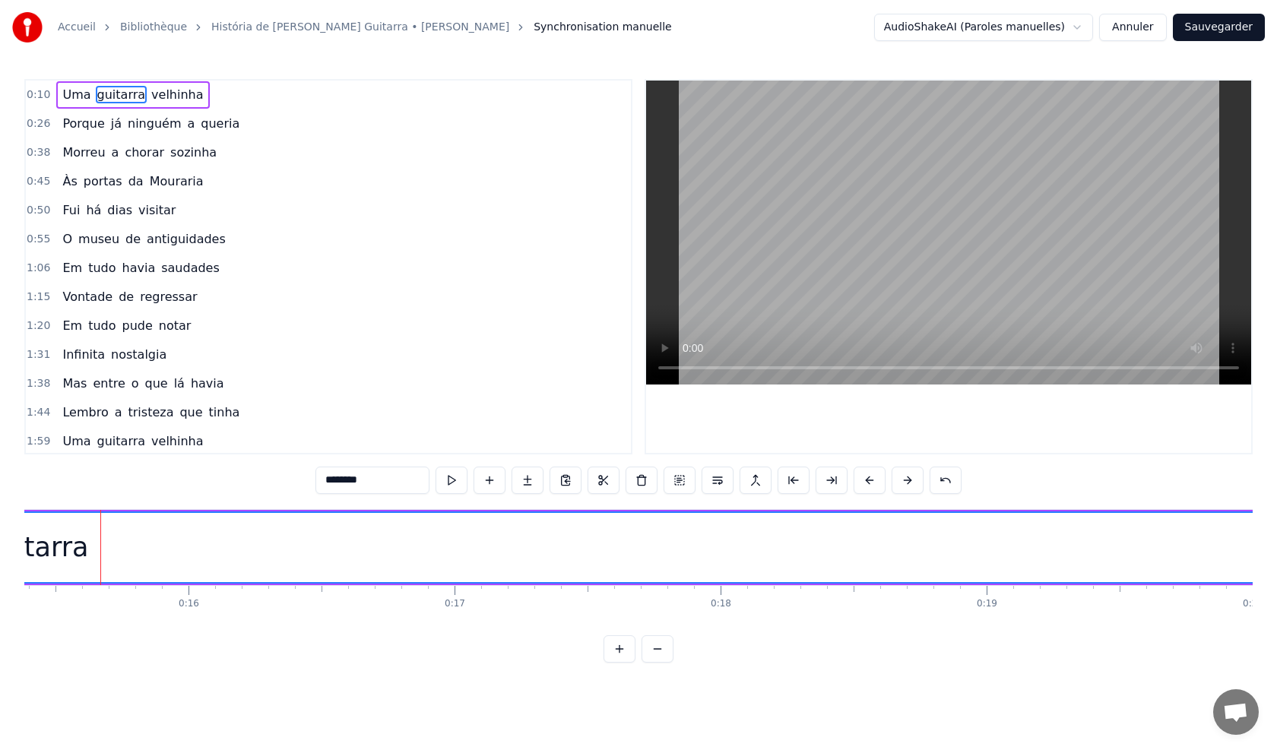
click at [880, 482] on button at bounding box center [869, 480] width 32 height 27
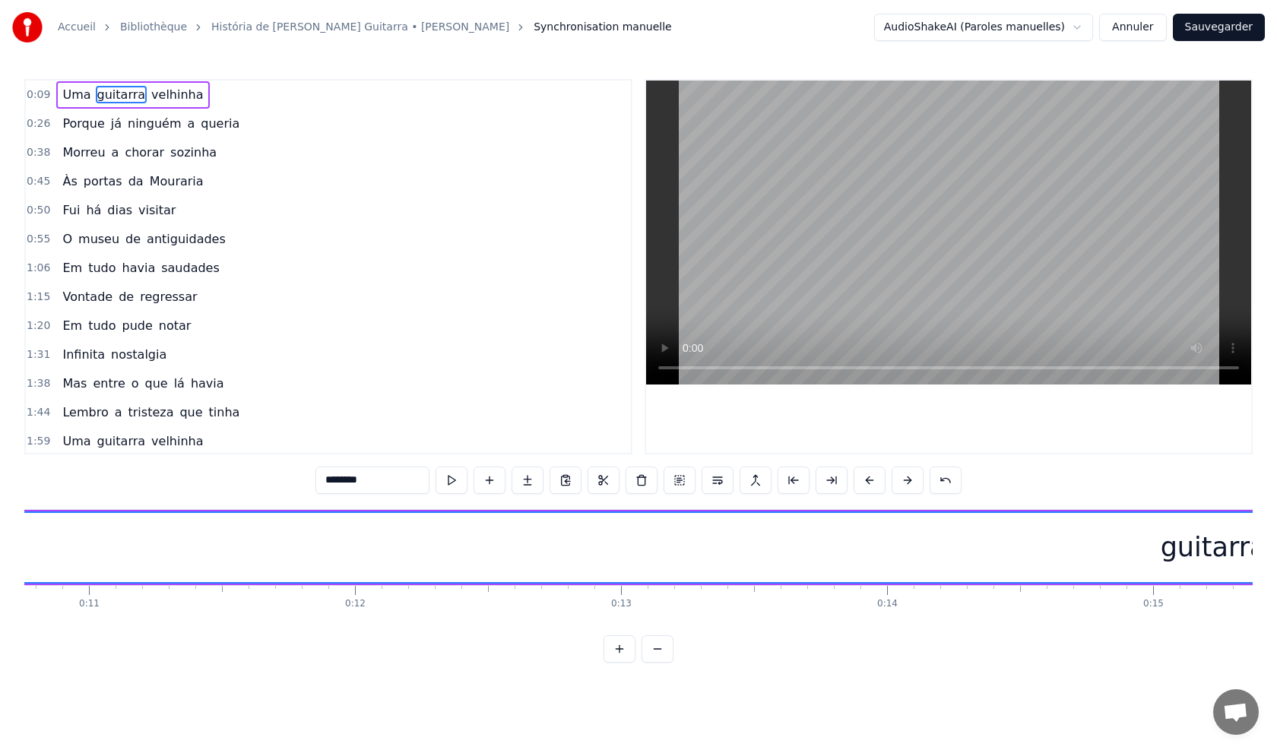
click at [1132, 543] on div "guitarra" at bounding box center [1213, 547] width 2678 height 69
click at [1148, 548] on div "guitarra" at bounding box center [1213, 547] width 2678 height 69
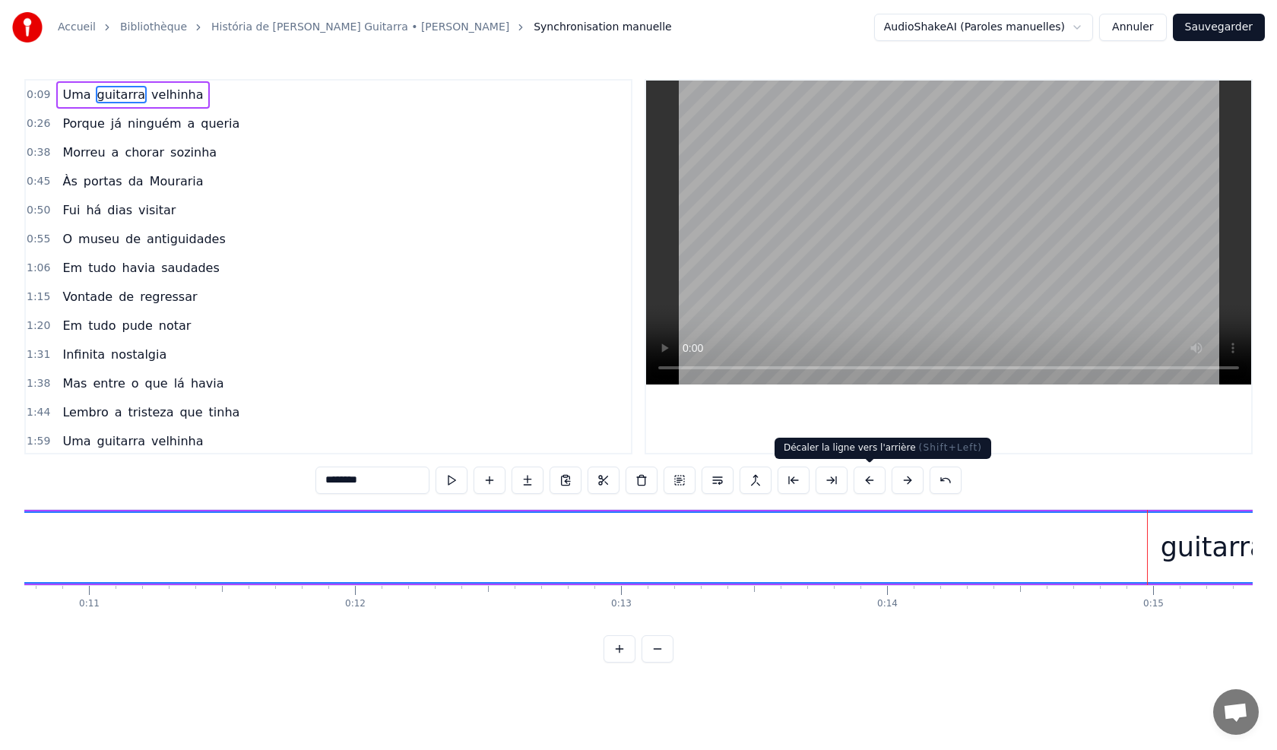
click at [872, 488] on button at bounding box center [869, 480] width 32 height 27
click at [1066, 562] on div "guitarra" at bounding box center [1160, 547] width 2678 height 69
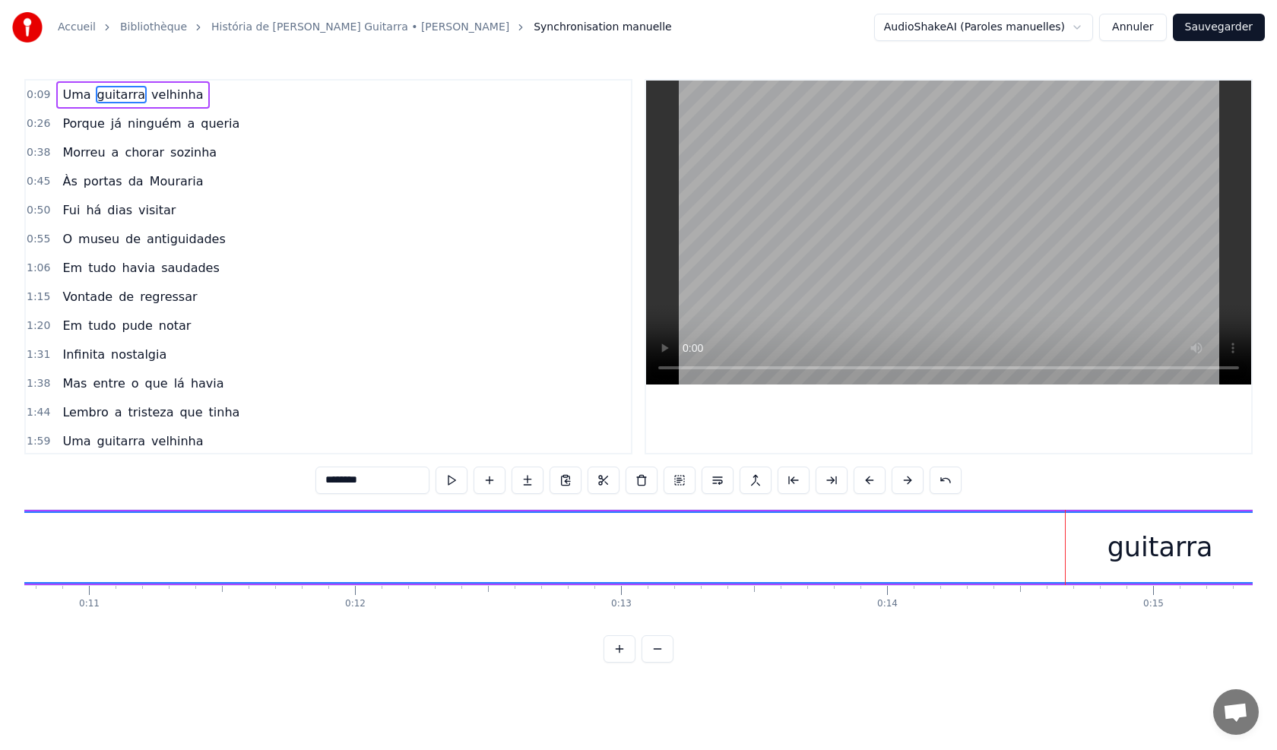
drag, startPoint x: 1100, startPoint y: 553, endPoint x: 1211, endPoint y: 560, distance: 111.9
click at [1211, 560] on div "guitarra" at bounding box center [1160, 547] width 2678 height 69
click at [1169, 551] on div "guitarra" at bounding box center [1221, 547] width 2678 height 69
drag, startPoint x: 1176, startPoint y: 549, endPoint x: 948, endPoint y: 537, distance: 227.5
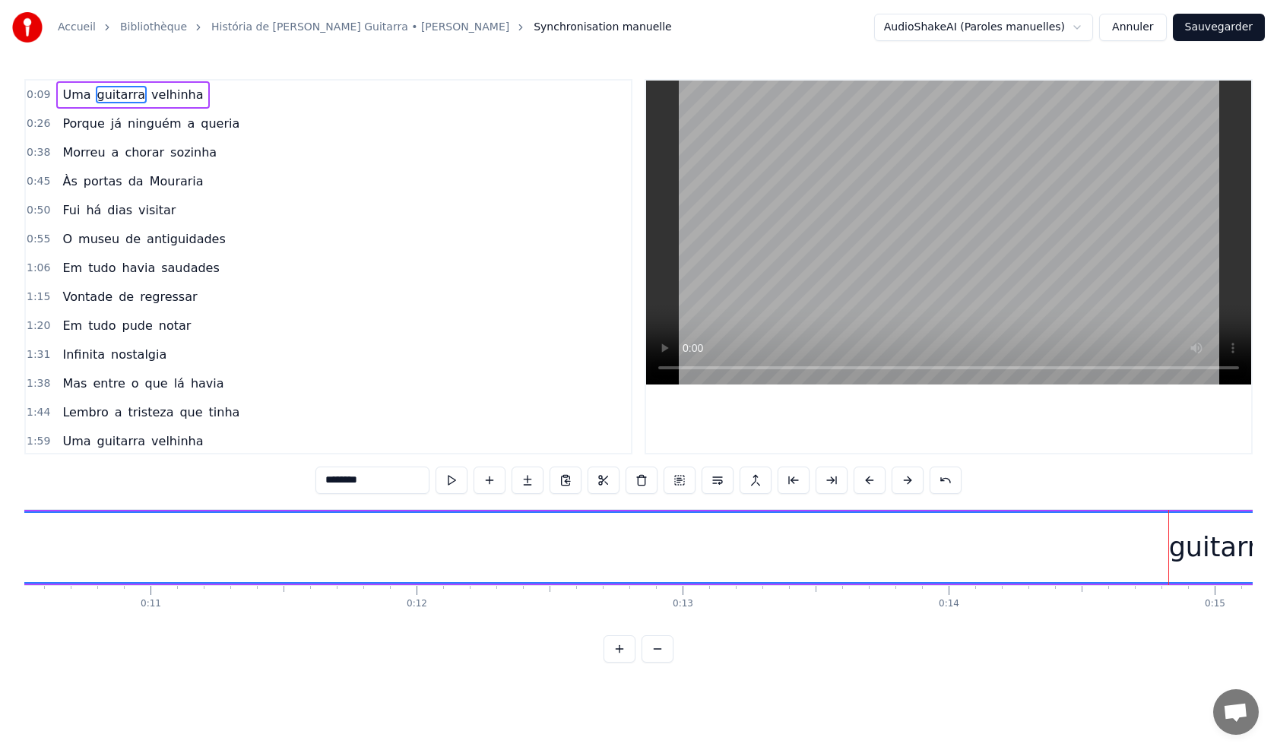
click at [942, 540] on div "guitarra" at bounding box center [1221, 547] width 2678 height 69
drag, startPoint x: 1213, startPoint y: 552, endPoint x: 1169, endPoint y: 549, distance: 43.4
click at [1170, 552] on div "guitarra" at bounding box center [1221, 547] width 2678 height 69
click at [1072, 655] on div "0:09 Uma guitarra velhinha 0:26 Porque já ninguém a queria 0:38 Morreu a chorar…" at bounding box center [638, 371] width 1228 height 584
click at [1059, 540] on div "guitarra" at bounding box center [1221, 547] width 2678 height 69
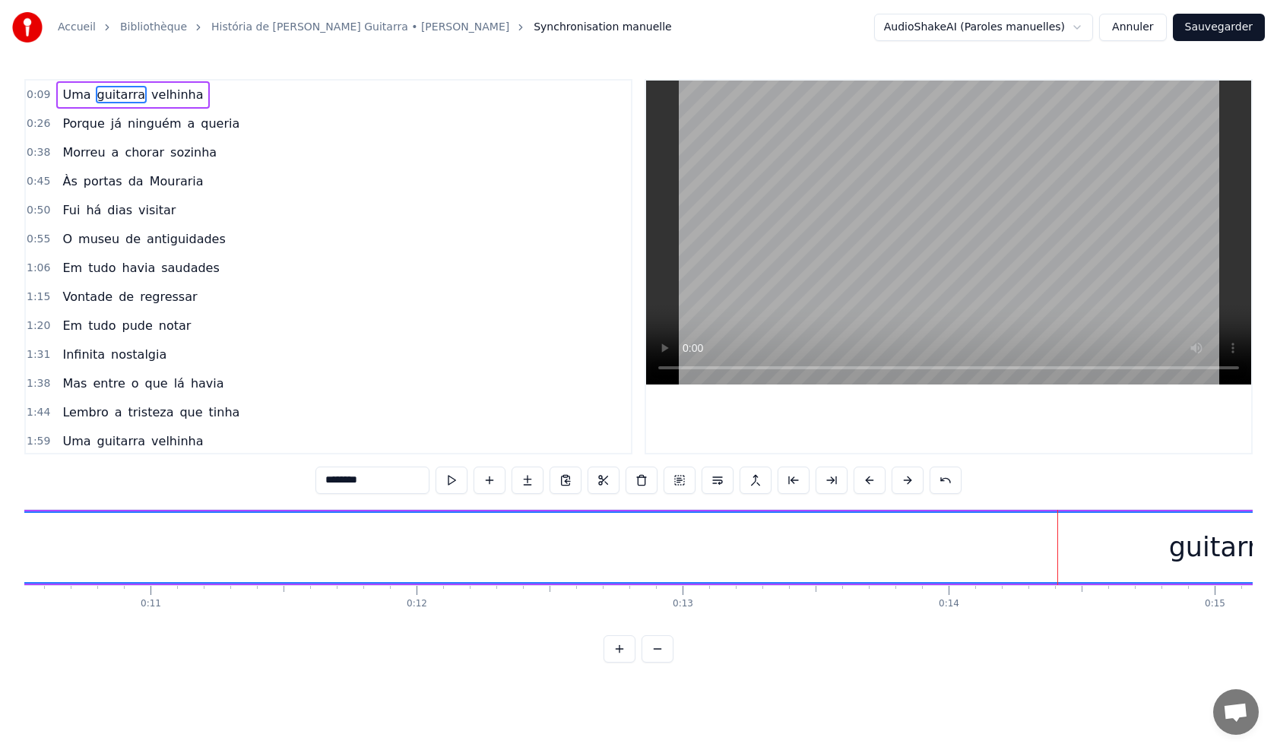
click at [1090, 483] on div "0:09 Uma guitarra velhinha 0:26 Porque já ninguém a queria 0:38 Morreu a chorar…" at bounding box center [638, 371] width 1228 height 584
click at [1094, 480] on div "0:09 Uma guitarra velhinha 0:26 Porque já ninguém a queria 0:38 Morreu a chorar…" at bounding box center [638, 371] width 1228 height 584
click at [479, 655] on div "0:09 Uma guitarra velhinha 0:26 Porque já ninguém a queria 0:38 Morreu a chorar…" at bounding box center [638, 371] width 1228 height 584
click at [793, 477] on button at bounding box center [793, 480] width 32 height 27
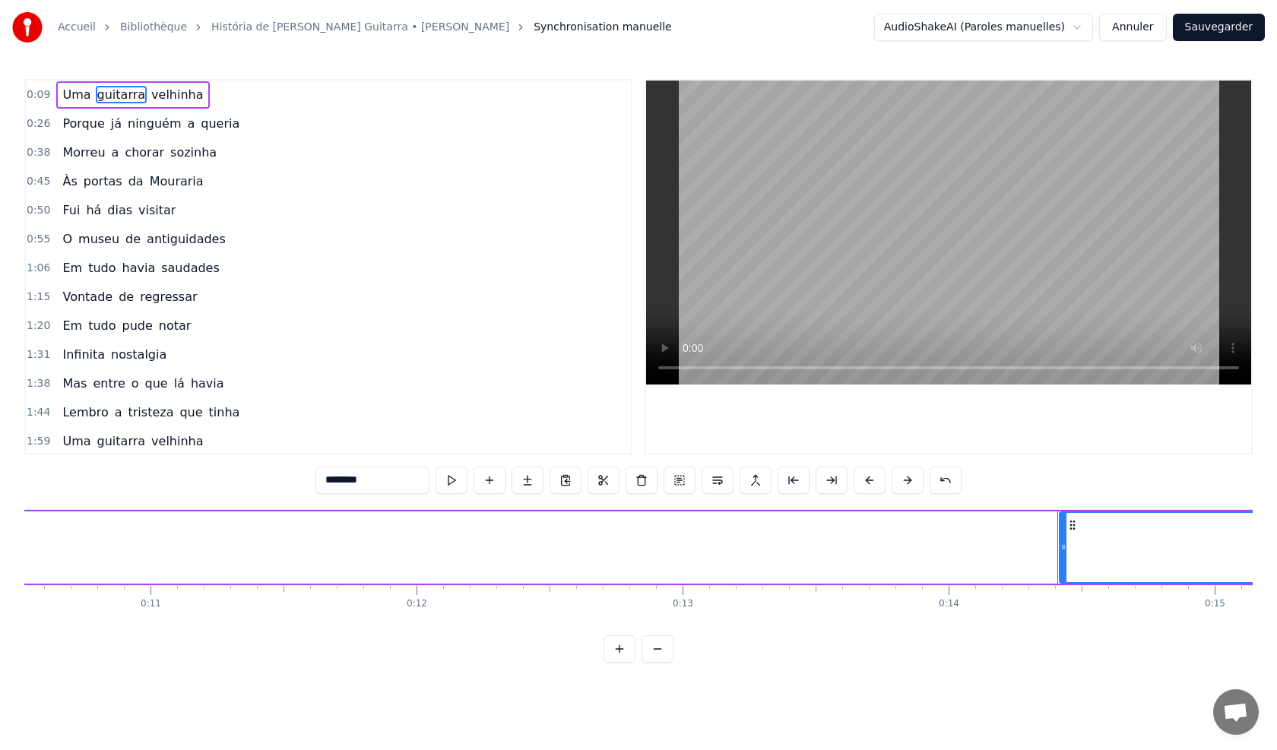
click at [793, 477] on button at bounding box center [793, 480] width 32 height 27
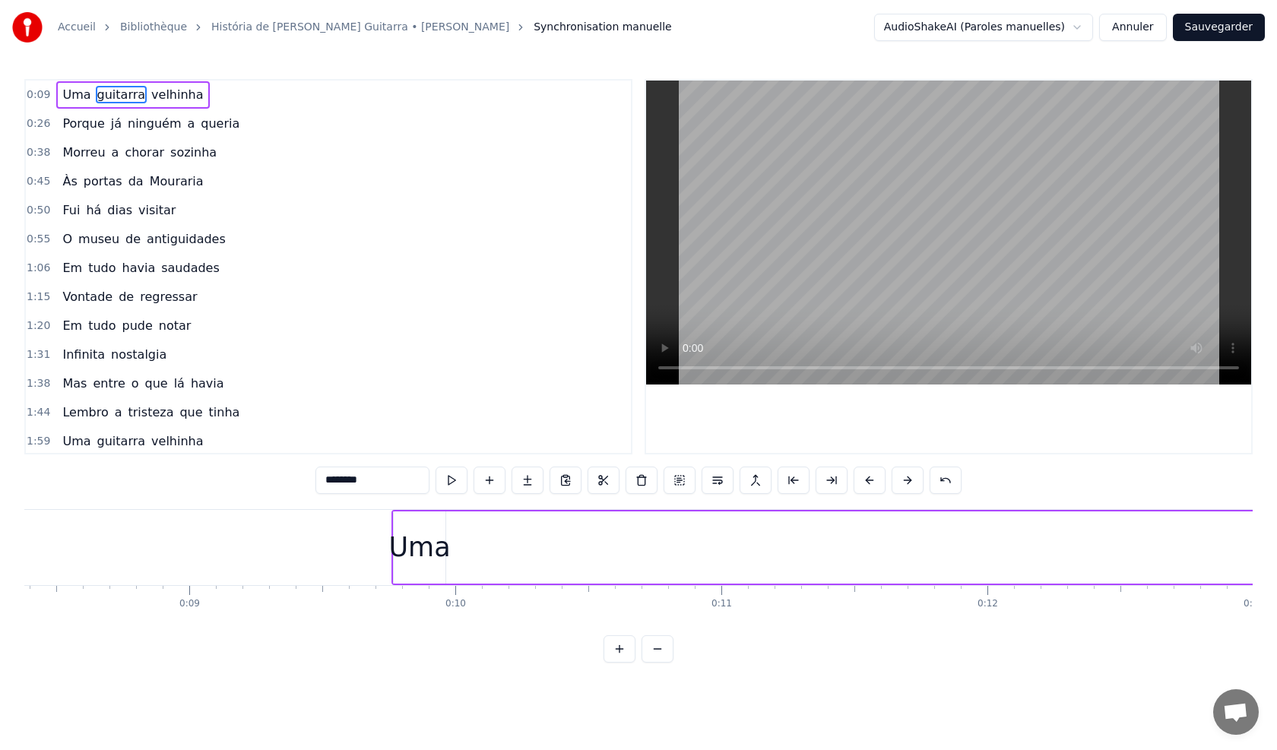
scroll to position [0, 2155]
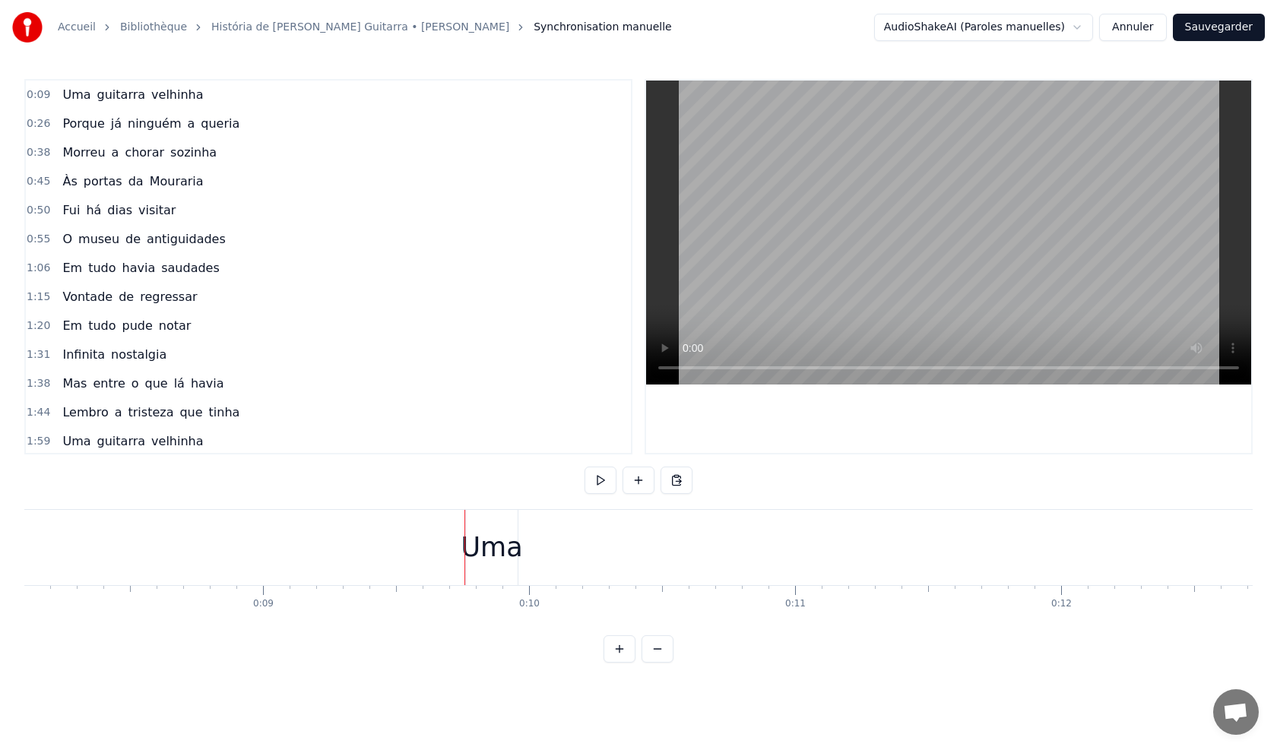
click at [517, 549] on div "Uma" at bounding box center [492, 547] width 62 height 40
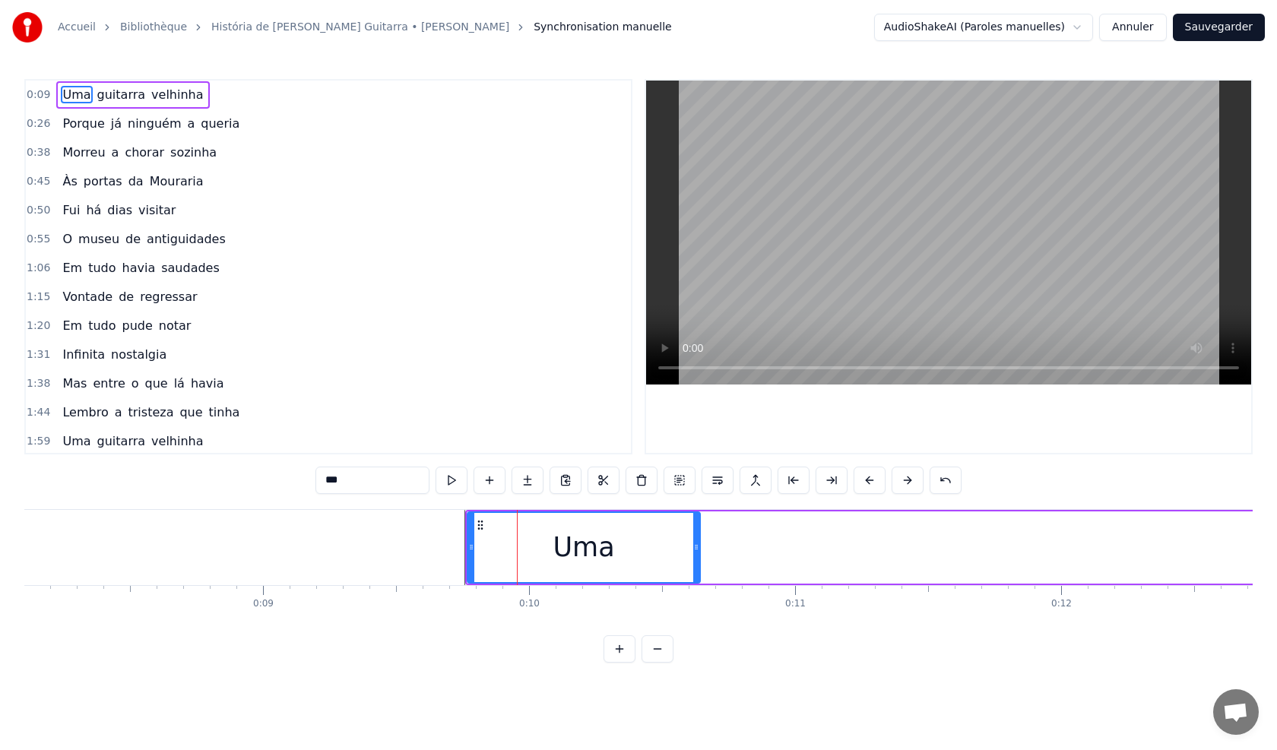
drag, startPoint x: 516, startPoint y: 549, endPoint x: 645, endPoint y: 567, distance: 130.4
click at [687, 568] on div "Uma" at bounding box center [583, 547] width 231 height 69
drag, startPoint x: 470, startPoint y: 546, endPoint x: 633, endPoint y: 555, distance: 163.7
click at [596, 556] on div at bounding box center [593, 547] width 6 height 69
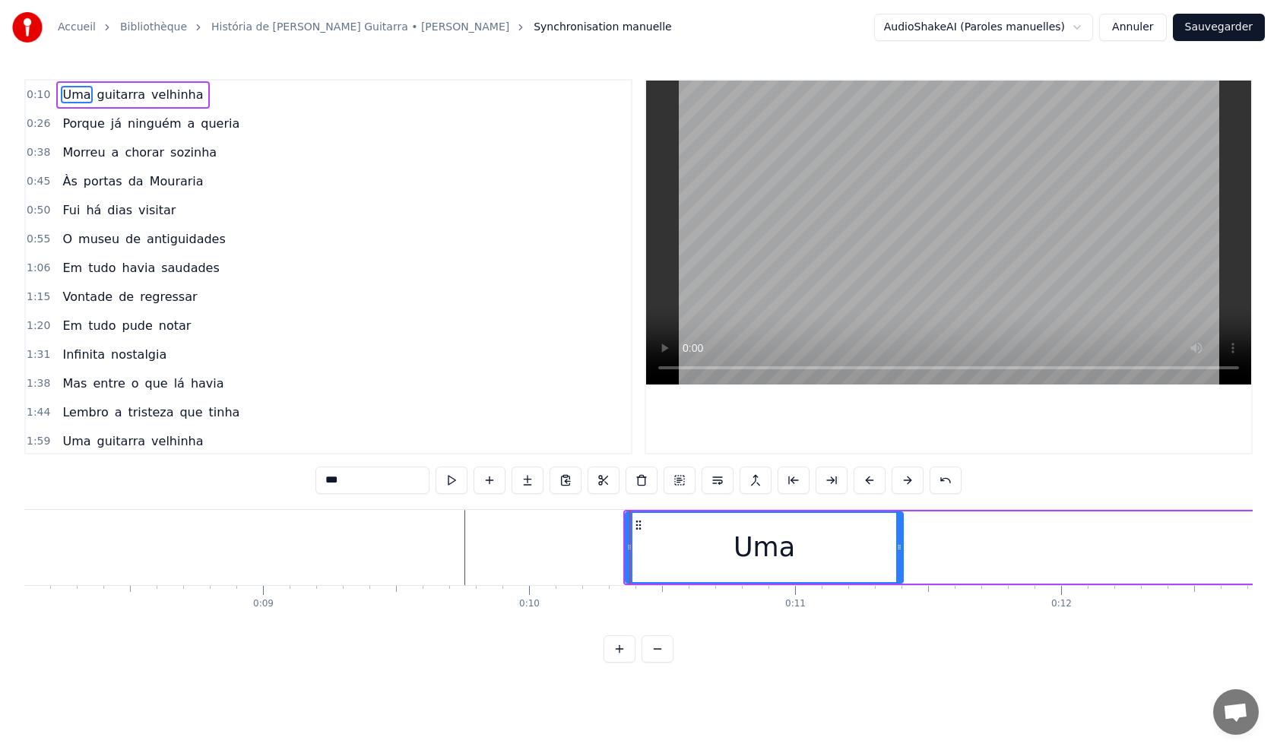
drag, startPoint x: 686, startPoint y: 551, endPoint x: 780, endPoint y: 560, distance: 93.9
click at [899, 561] on div at bounding box center [899, 547] width 6 height 69
drag, startPoint x: 626, startPoint y: 549, endPoint x: 831, endPoint y: 557, distance: 205.3
click at [822, 557] on div at bounding box center [819, 547] width 6 height 69
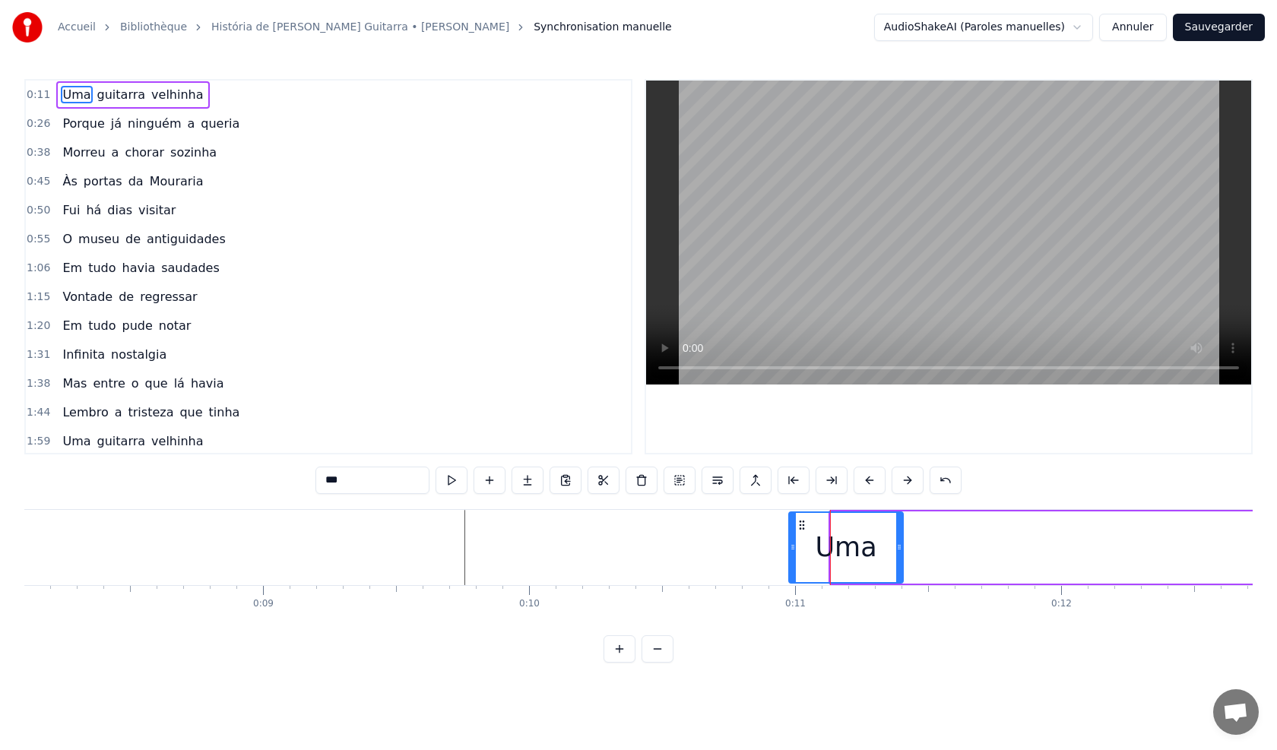
drag, startPoint x: 831, startPoint y: 557, endPoint x: 754, endPoint y: 558, distance: 77.5
click at [790, 558] on div at bounding box center [793, 547] width 6 height 69
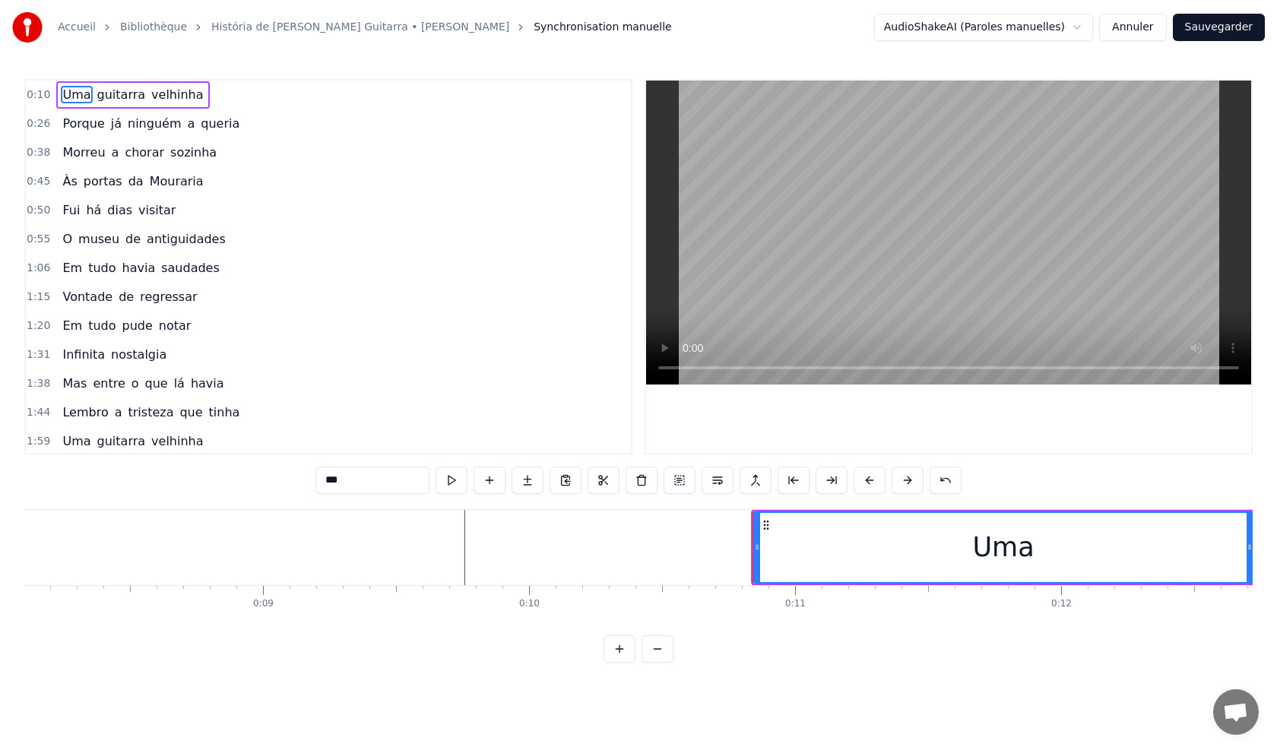
drag, startPoint x: 901, startPoint y: 557, endPoint x: 1252, endPoint y: 584, distance: 351.3
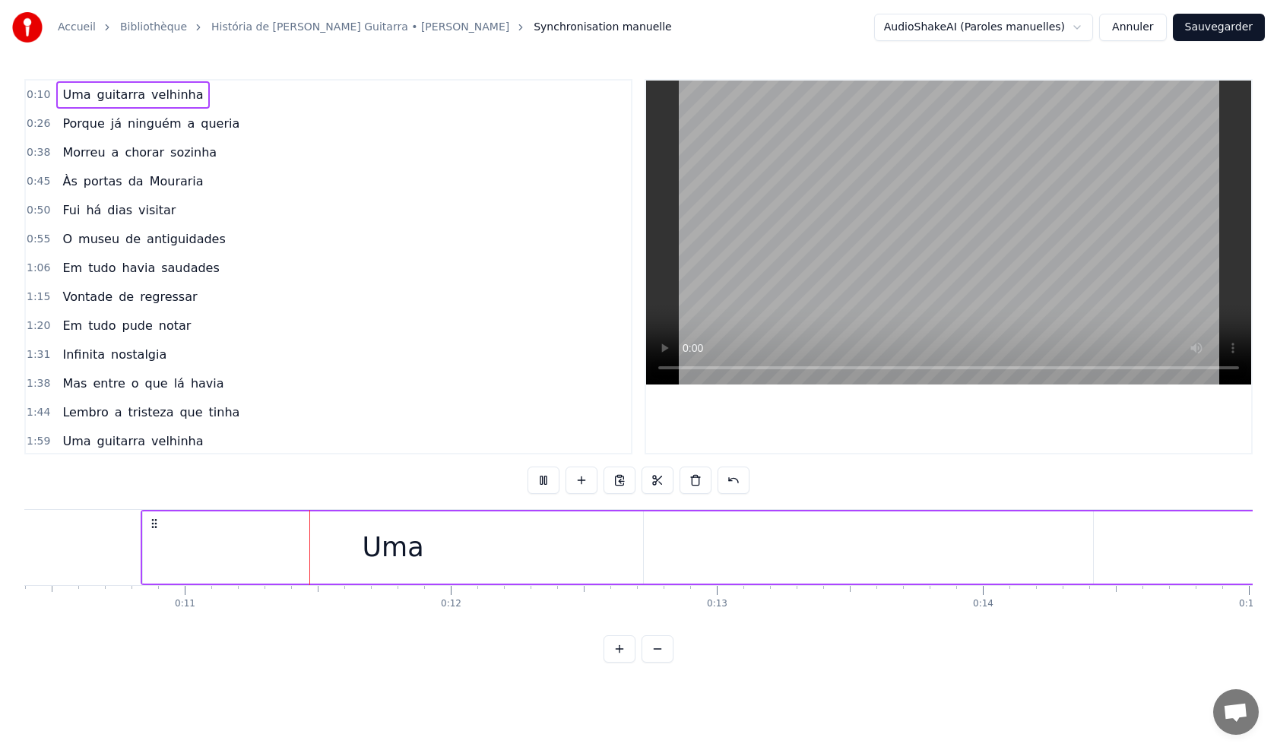
scroll to position [0, 2785]
click at [967, 685] on html "Accueil Bibliothèque História de Uma Guitarra • Fernando Mauricio Synchronisati…" at bounding box center [638, 343] width 1277 height 687
click at [961, 548] on div "guitarra" at bounding box center [969, 547] width 106 height 40
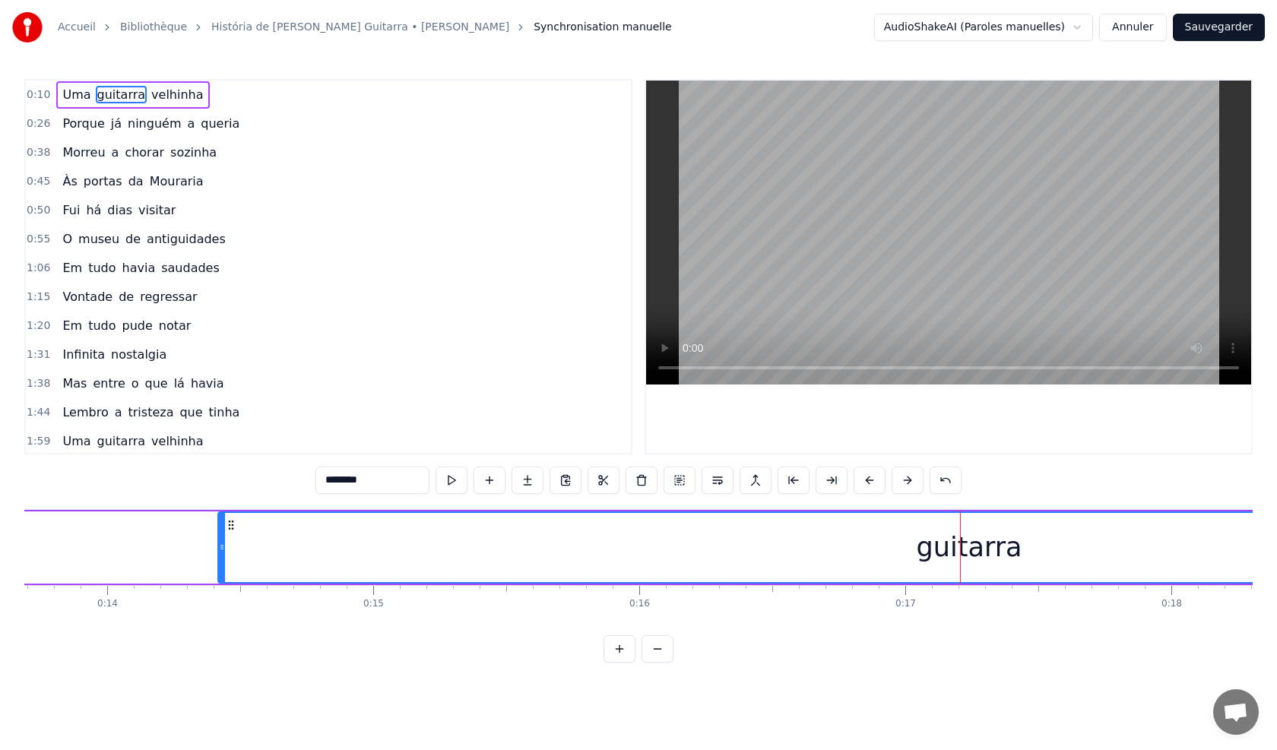
click at [1020, 546] on div "guitarra" at bounding box center [969, 547] width 1500 height 69
drag, startPoint x: 626, startPoint y: 667, endPoint x: 687, endPoint y: 656, distance: 61.9
click at [687, 656] on div "0:10 Uma guitarra velhinha 0:26 Porque já ninguém a queria 0:38 Morreu a chorar…" at bounding box center [638, 371] width 1228 height 584
drag, startPoint x: 506, startPoint y: 692, endPoint x: 686, endPoint y: 691, distance: 180.1
click at [686, 687] on html "Accueil Bibliothèque História de Uma Guitarra • Fernando Mauricio Synchronisati…" at bounding box center [638, 343] width 1277 height 687
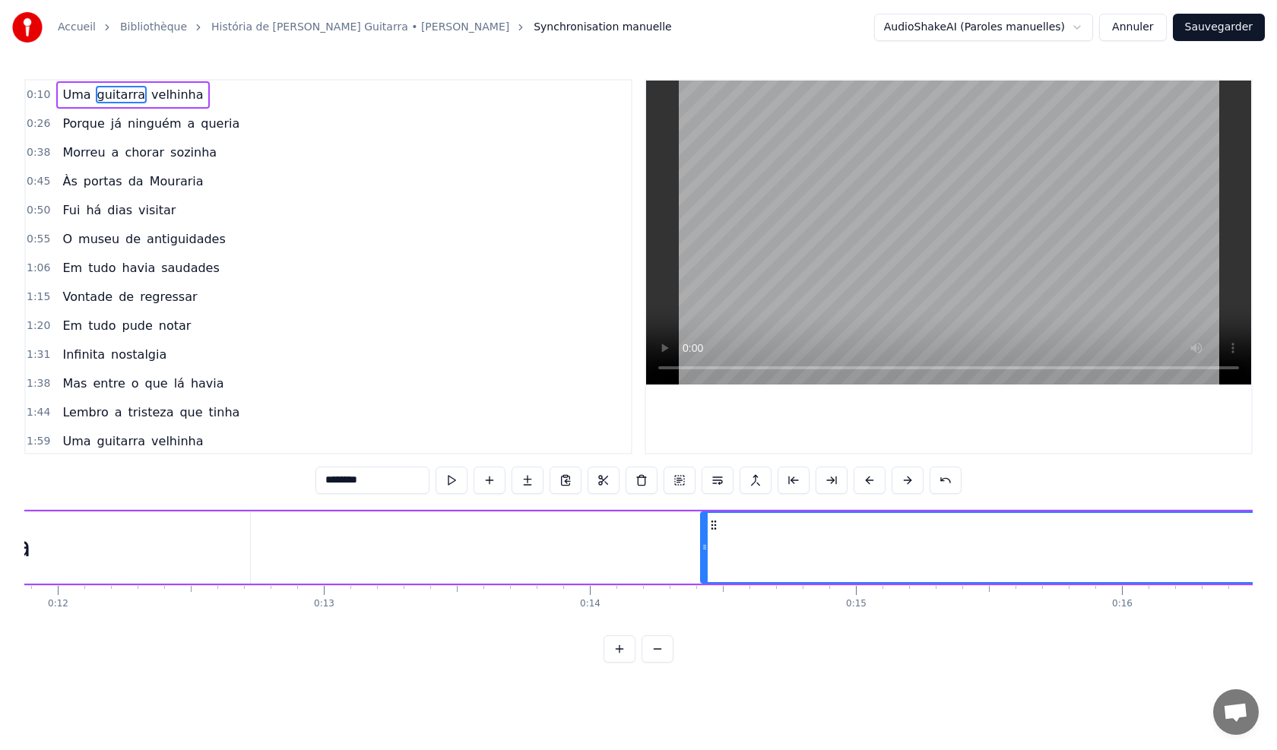
scroll to position [0, 3121]
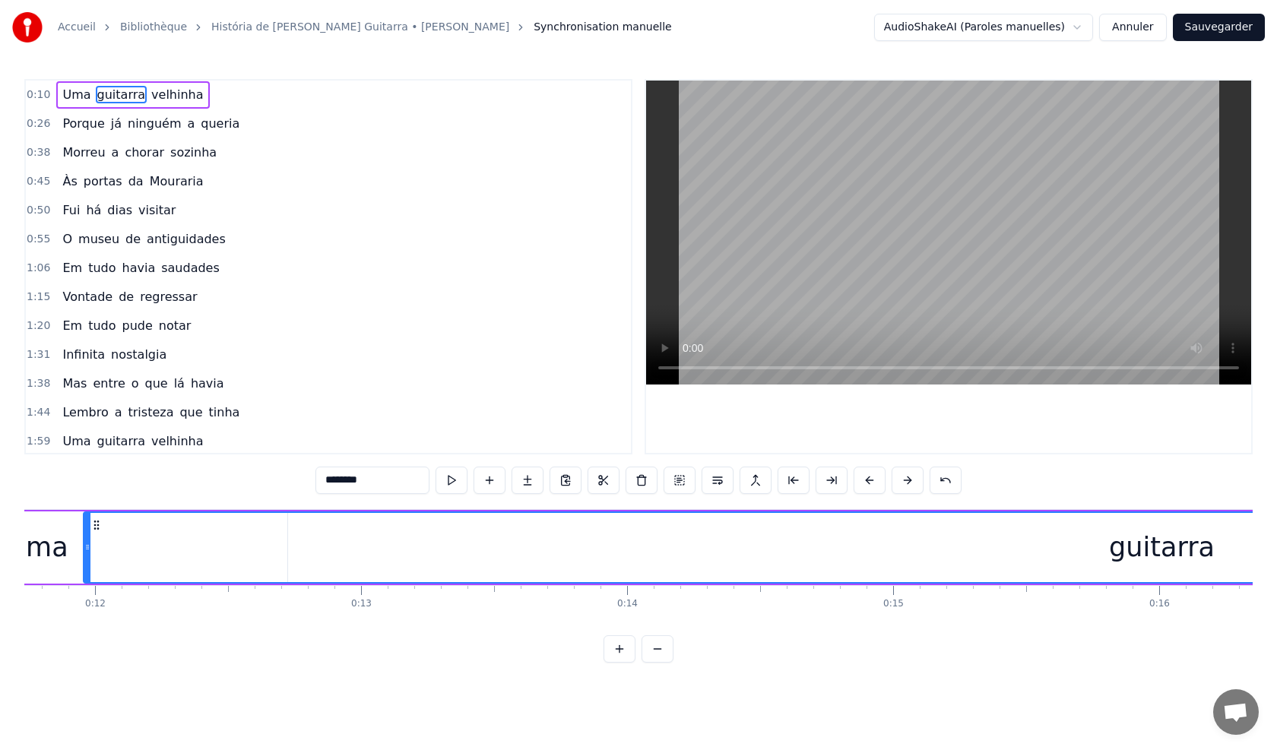
drag, startPoint x: 741, startPoint y: 549, endPoint x: 96, endPoint y: 558, distance: 645.2
click at [85, 553] on div at bounding box center [87, 547] width 6 height 69
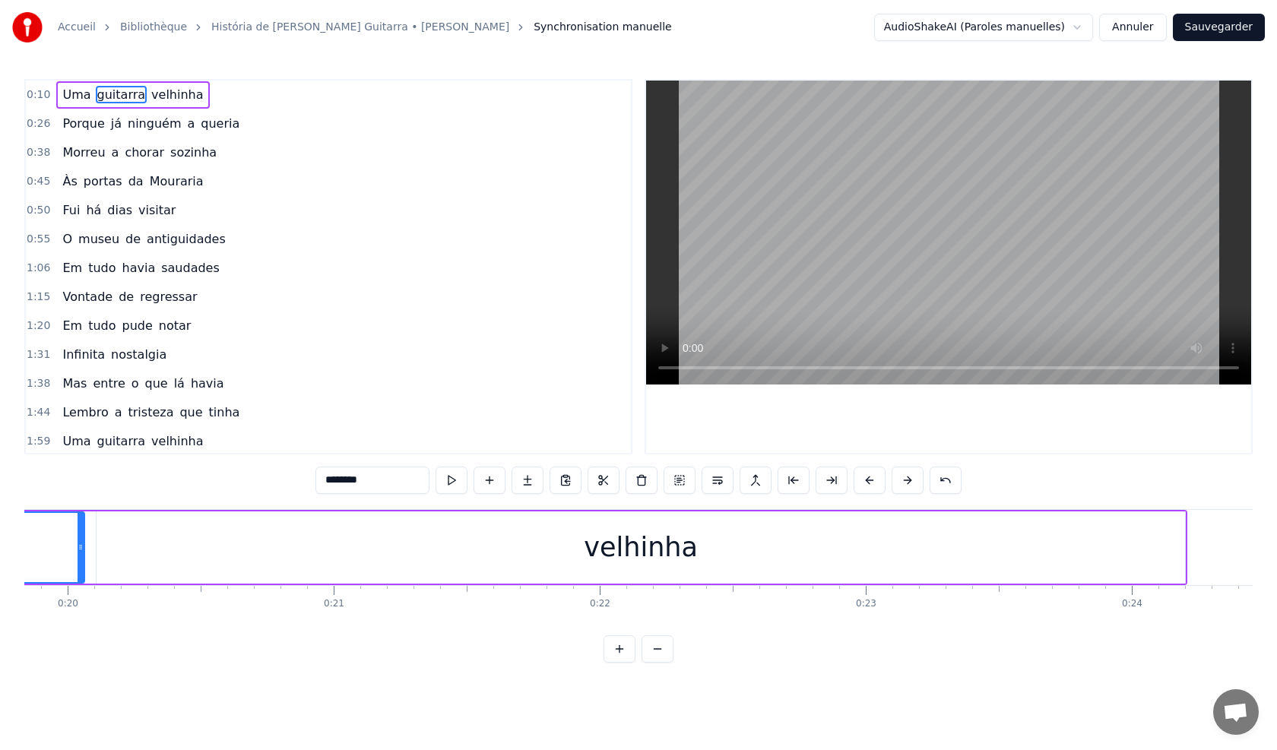
scroll to position [0, 5461]
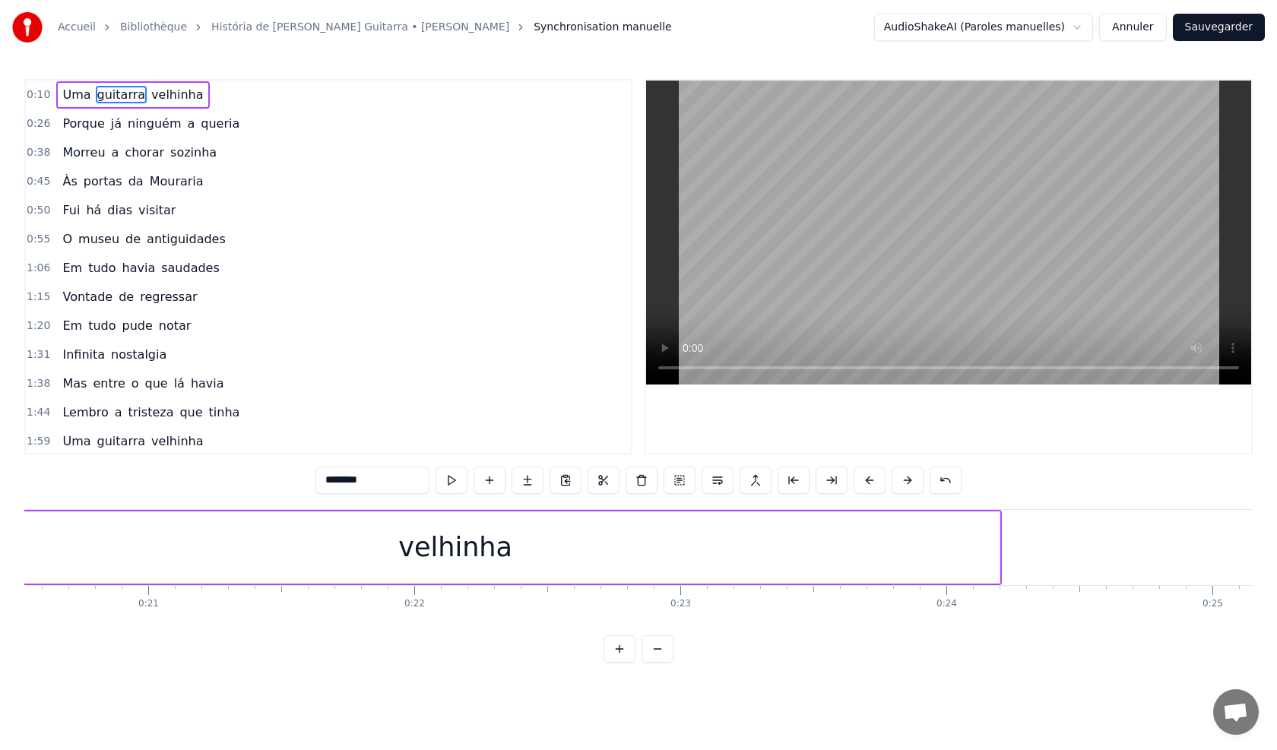
click at [1000, 549] on div "velhinha" at bounding box center [455, 547] width 1090 height 72
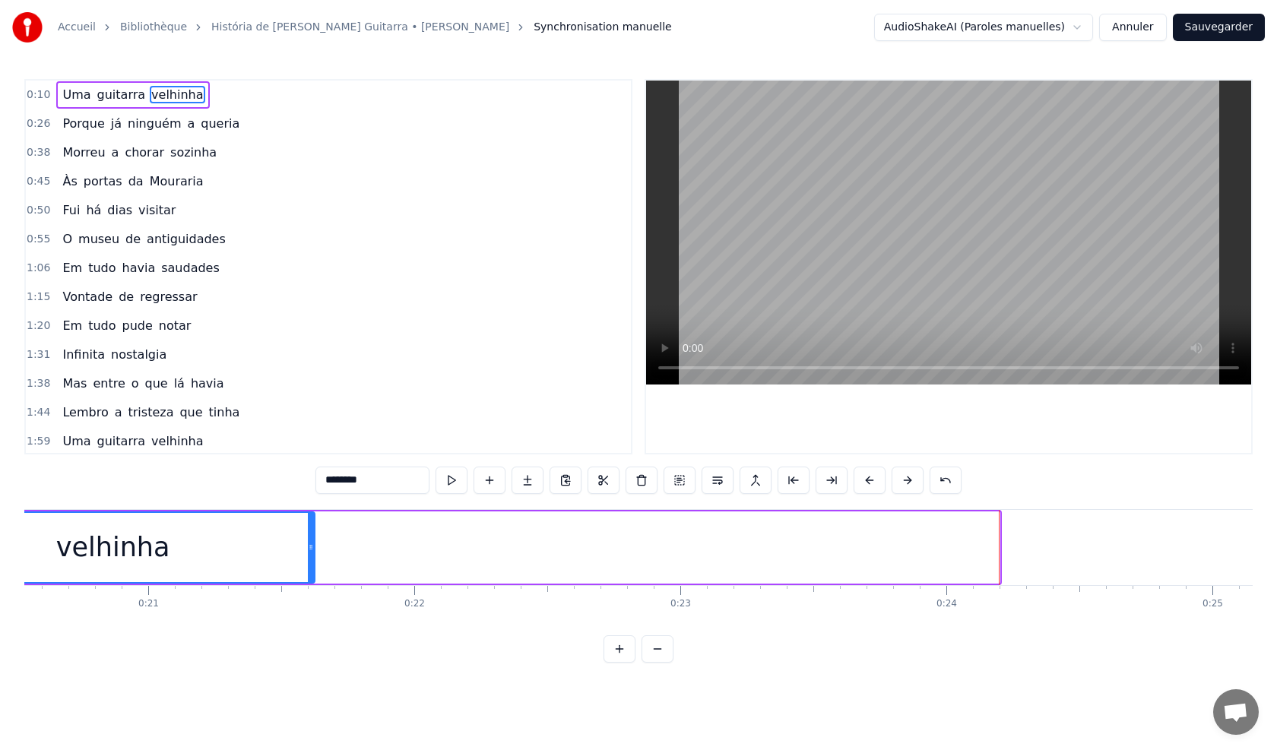
drag, startPoint x: 995, startPoint y: 551, endPoint x: 305, endPoint y: 563, distance: 690.1
click at [309, 565] on div at bounding box center [311, 547] width 6 height 69
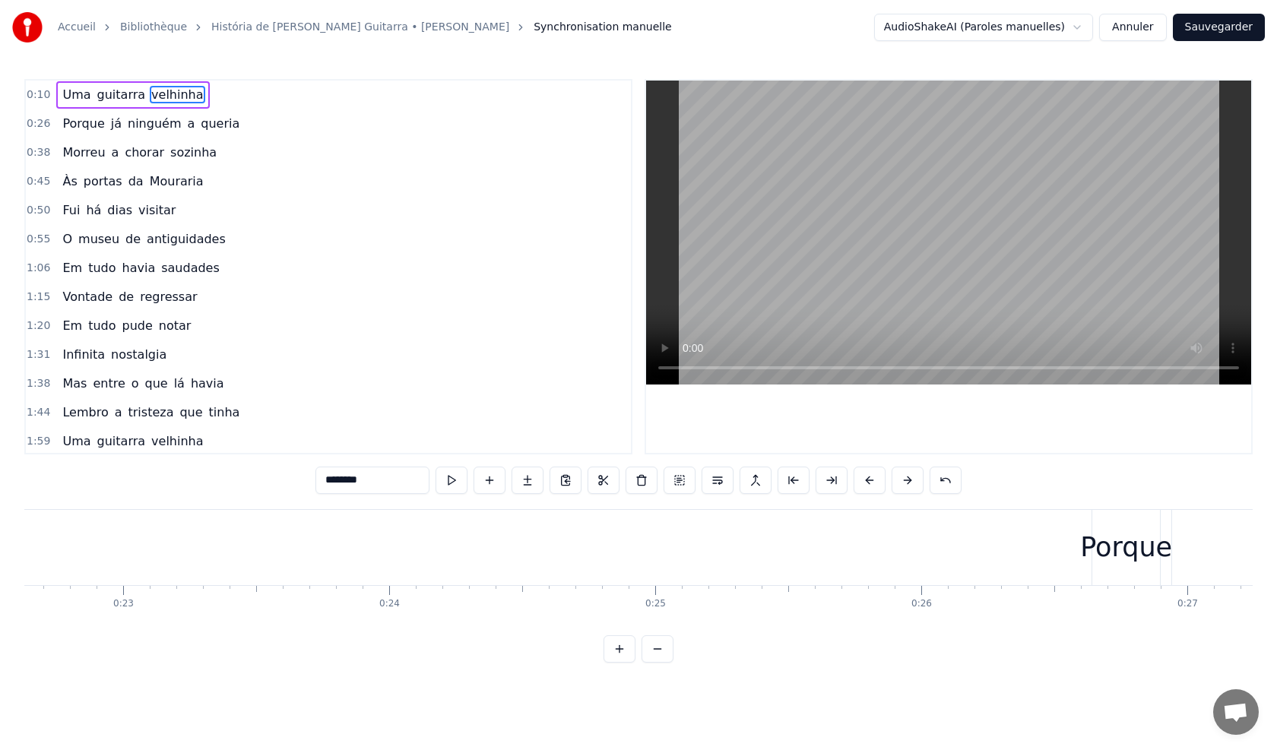
scroll to position [0, 4756]
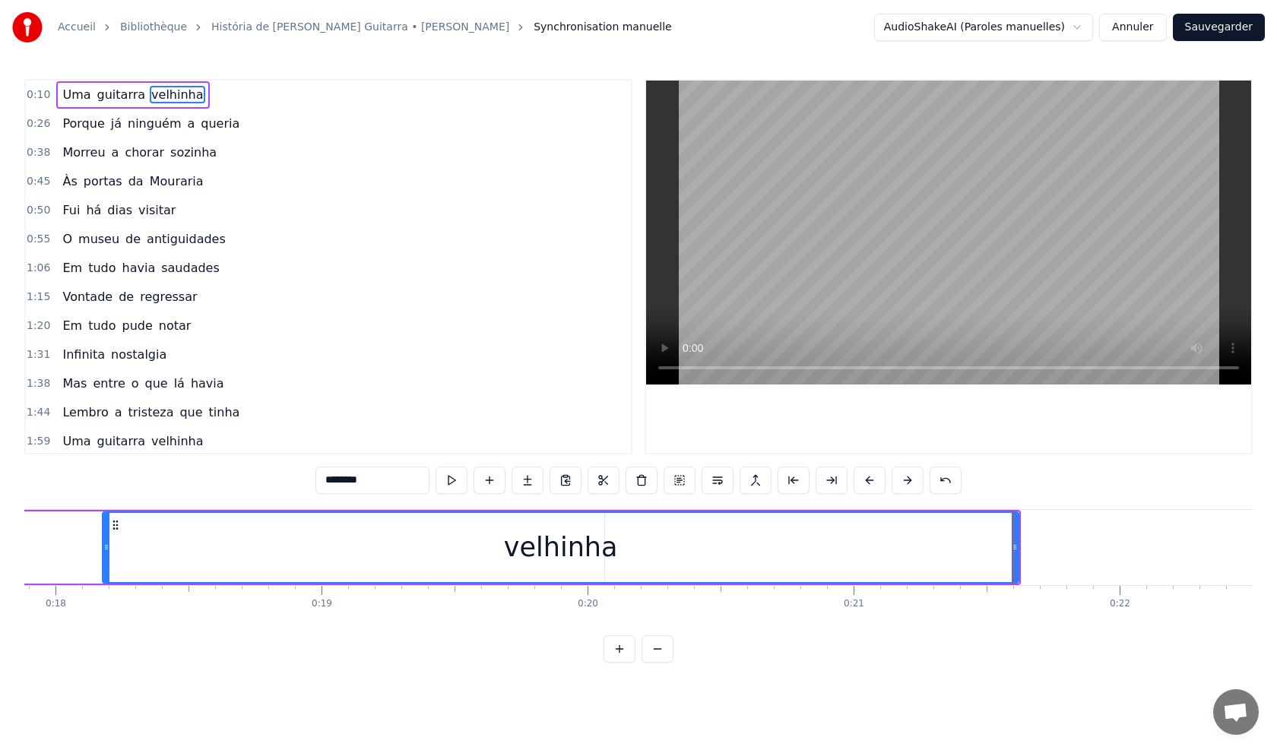
drag, startPoint x: 619, startPoint y: 546, endPoint x: 90, endPoint y: 530, distance: 528.4
click at [103, 531] on div at bounding box center [106, 547] width 6 height 69
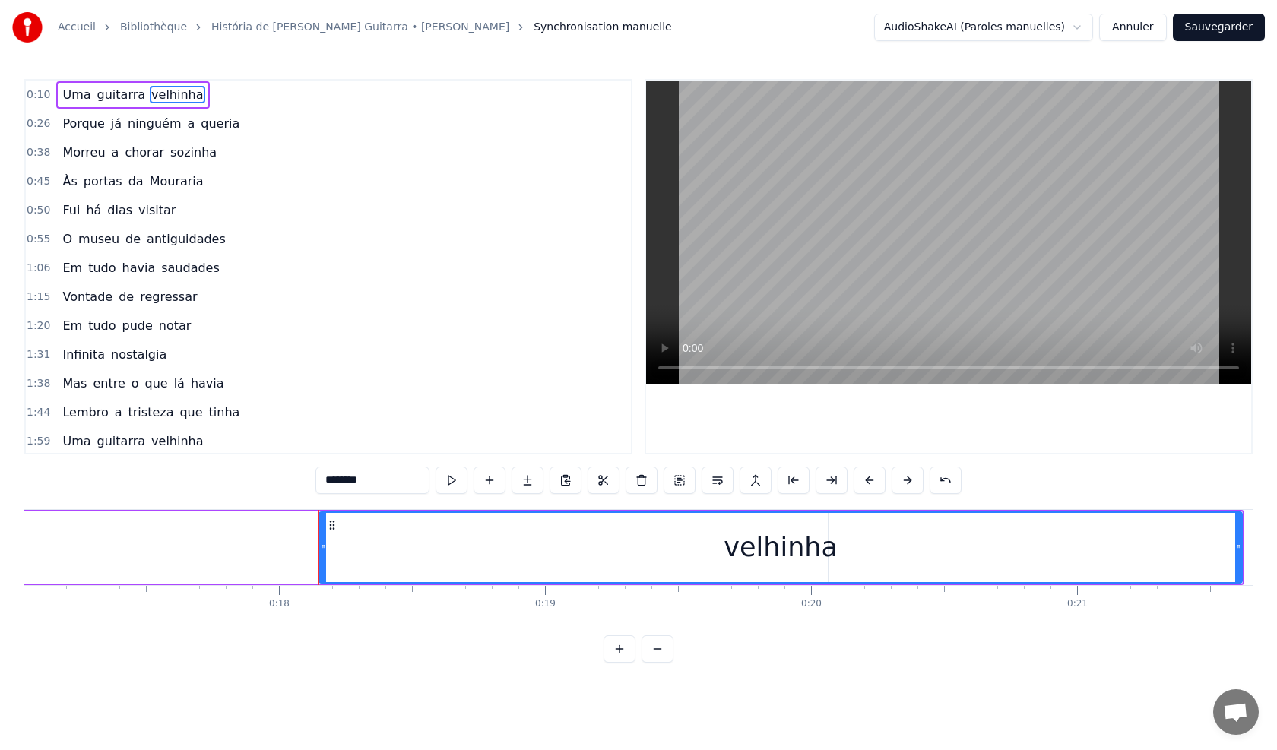
scroll to position [0, 4458]
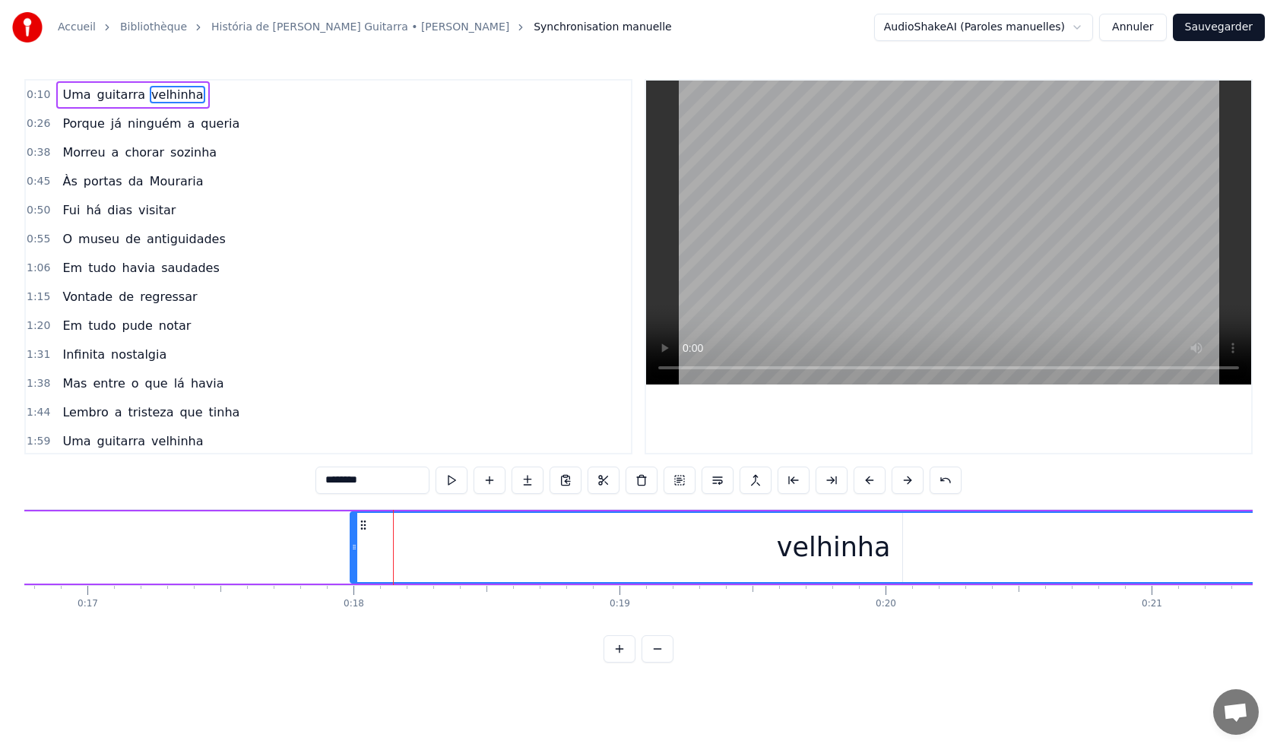
drag, startPoint x: 402, startPoint y: 558, endPoint x: 356, endPoint y: 558, distance: 45.6
click at [356, 558] on div at bounding box center [354, 547] width 6 height 69
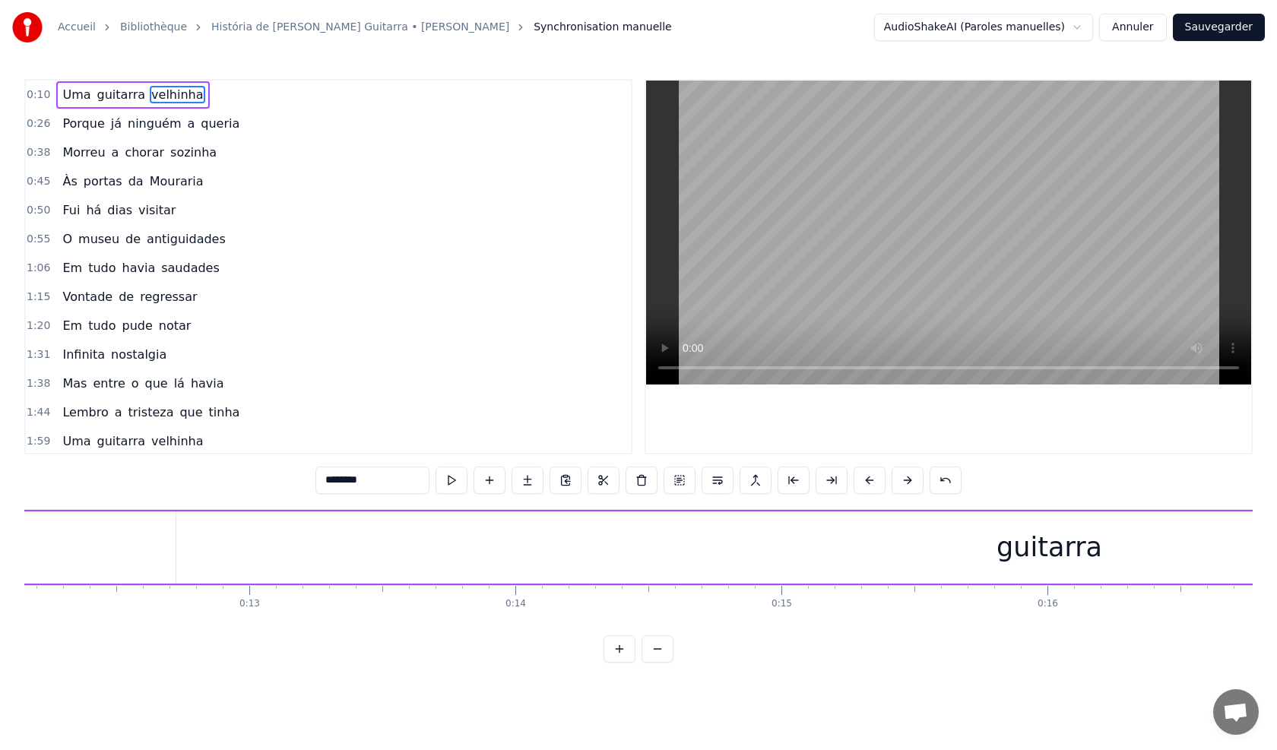
scroll to position [0, 3195]
click at [1080, 555] on div "guitarra" at bounding box center [1087, 547] width 106 height 40
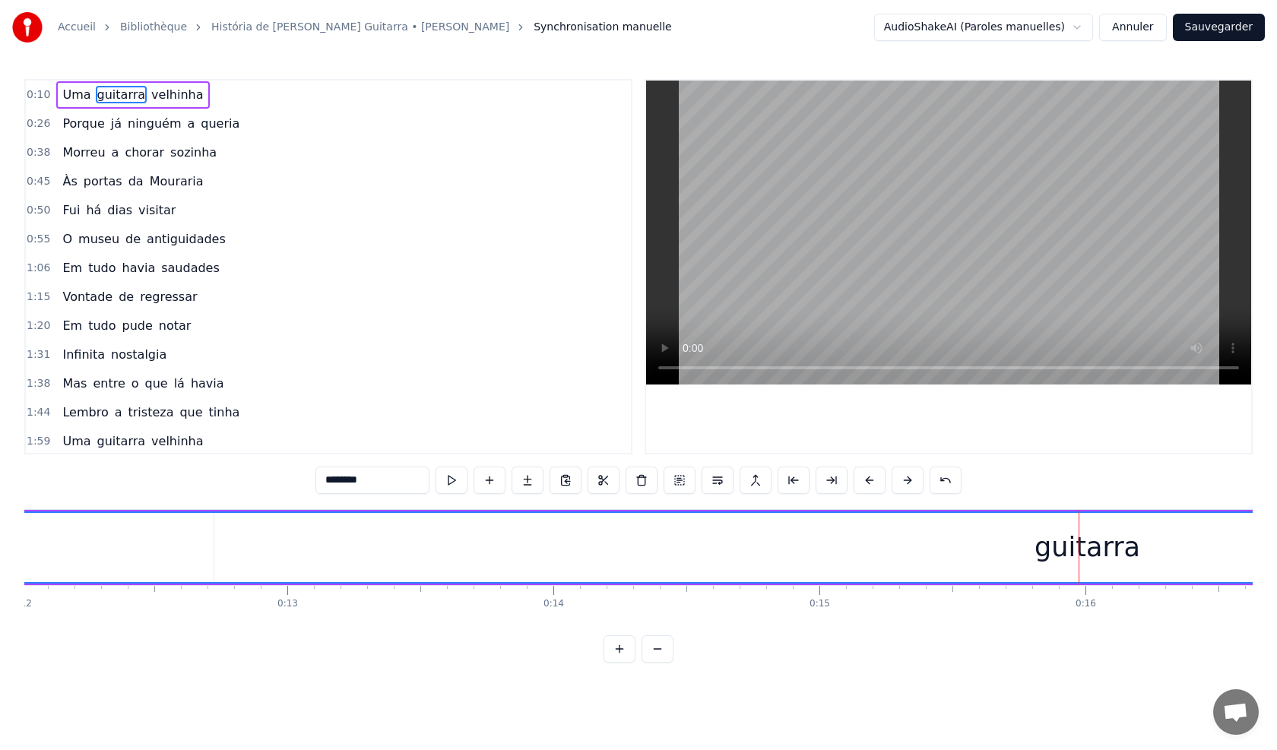
click at [1015, 549] on div "guitarra" at bounding box center [1087, 547] width 2156 height 69
click at [1003, 546] on div "guitarra" at bounding box center [1087, 547] width 2156 height 69
click at [1043, 553] on div "guitarra" at bounding box center [1087, 547] width 106 height 40
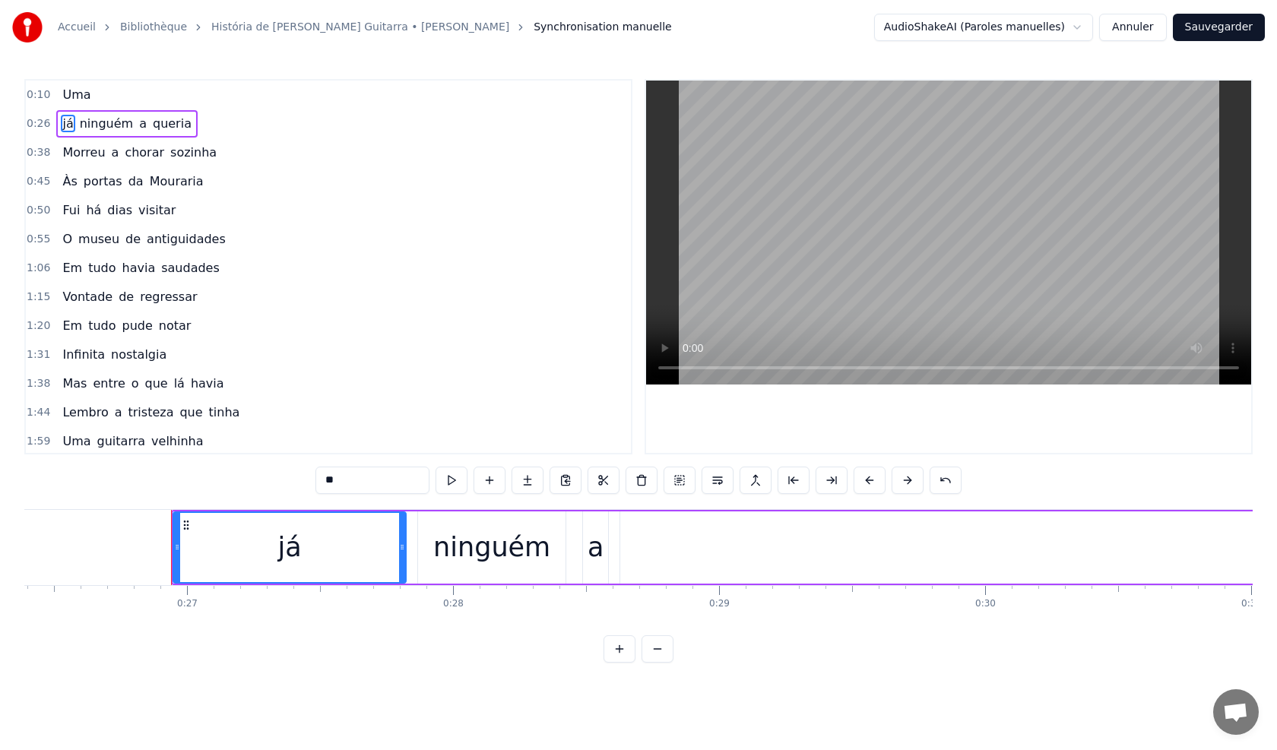
scroll to position [0, 7089]
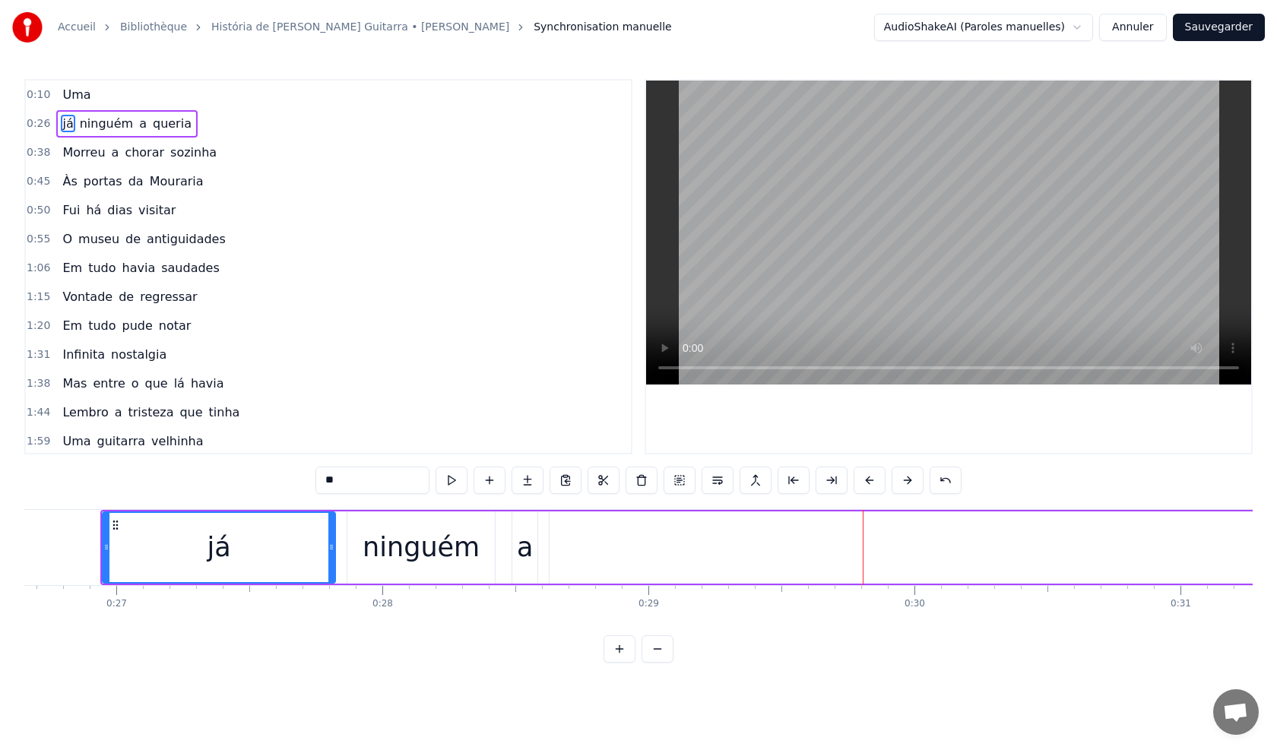
click at [648, 663] on button at bounding box center [657, 648] width 32 height 27
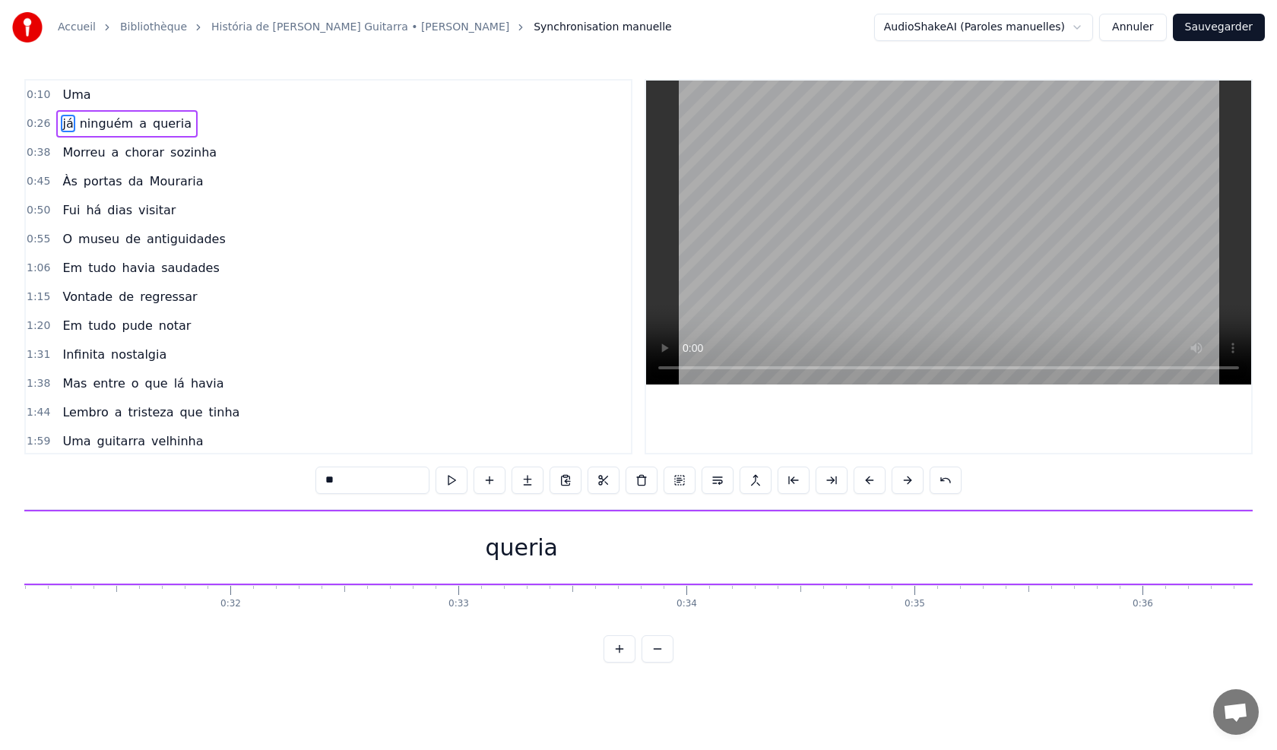
scroll to position [0, 6718]
click at [900, 559] on div "queria" at bounding box center [892, 547] width 73 height 34
type input "******"
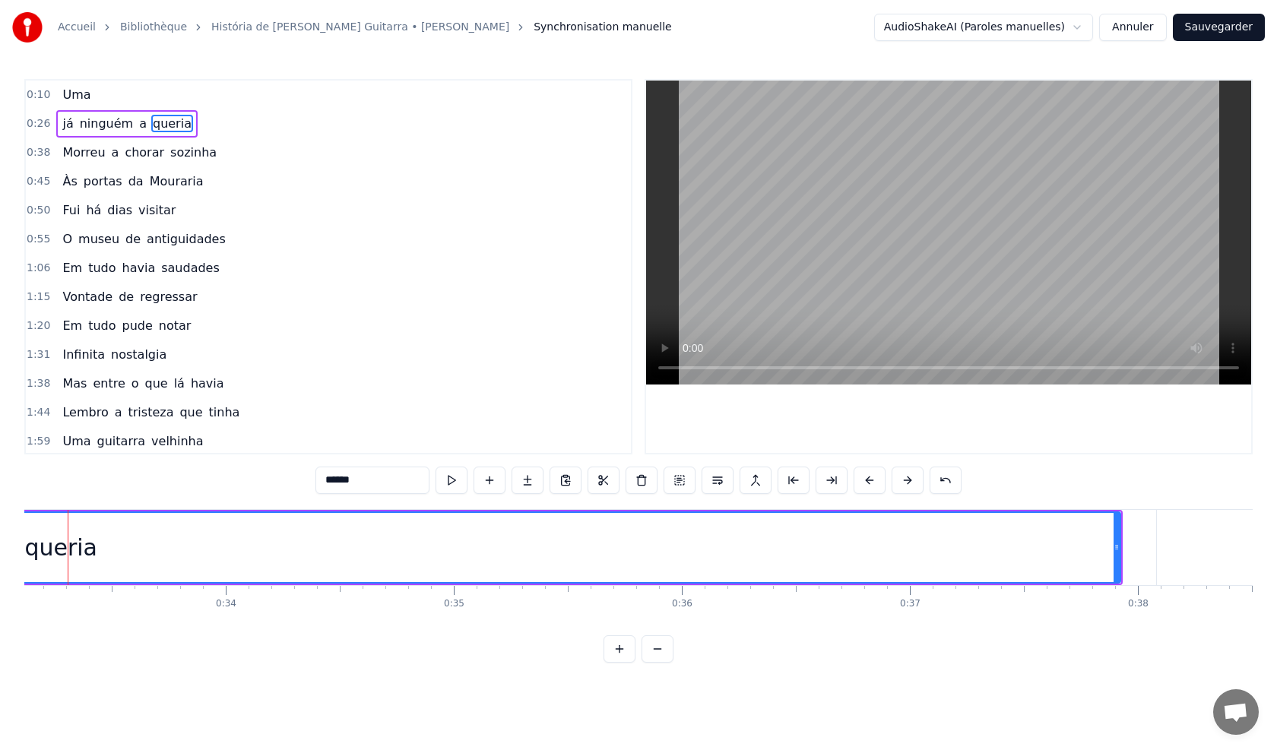
scroll to position [0, 7582]
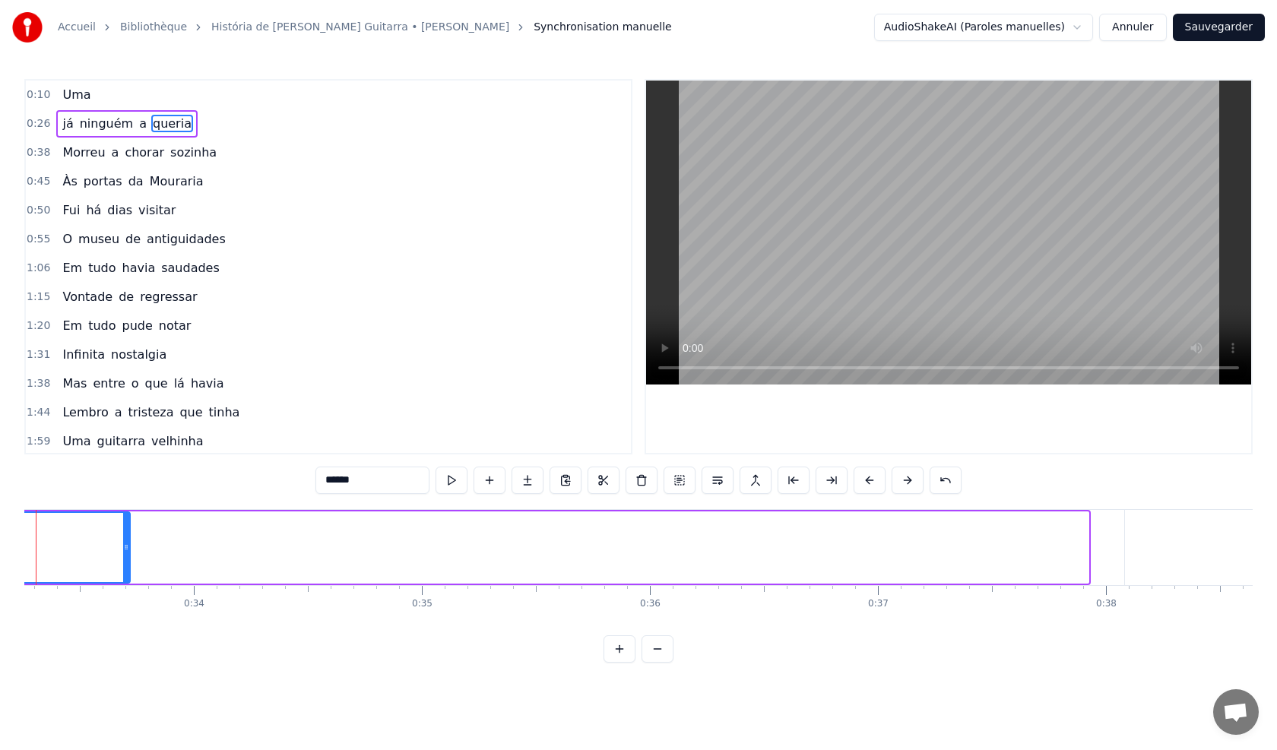
drag, startPoint x: 1084, startPoint y: 552, endPoint x: 128, endPoint y: 570, distance: 956.9
click at [124, 552] on icon at bounding box center [126, 547] width 6 height 12
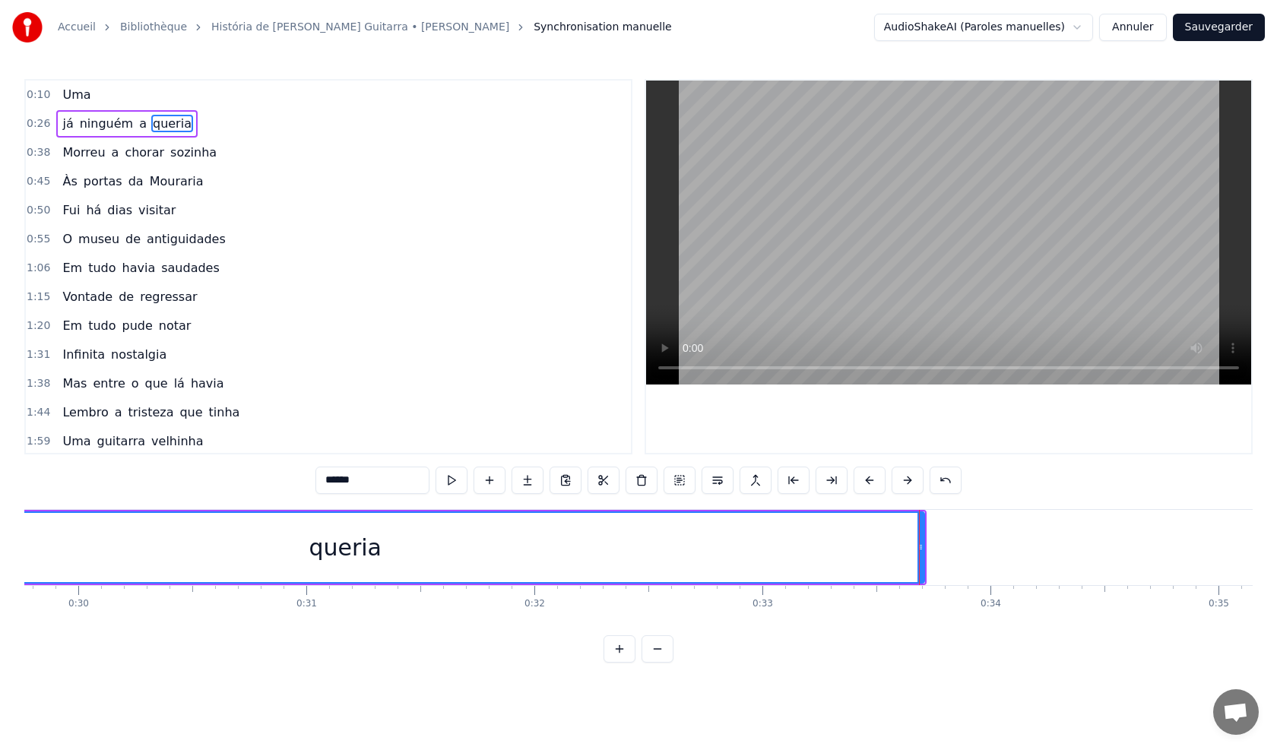
scroll to position [0, 6881]
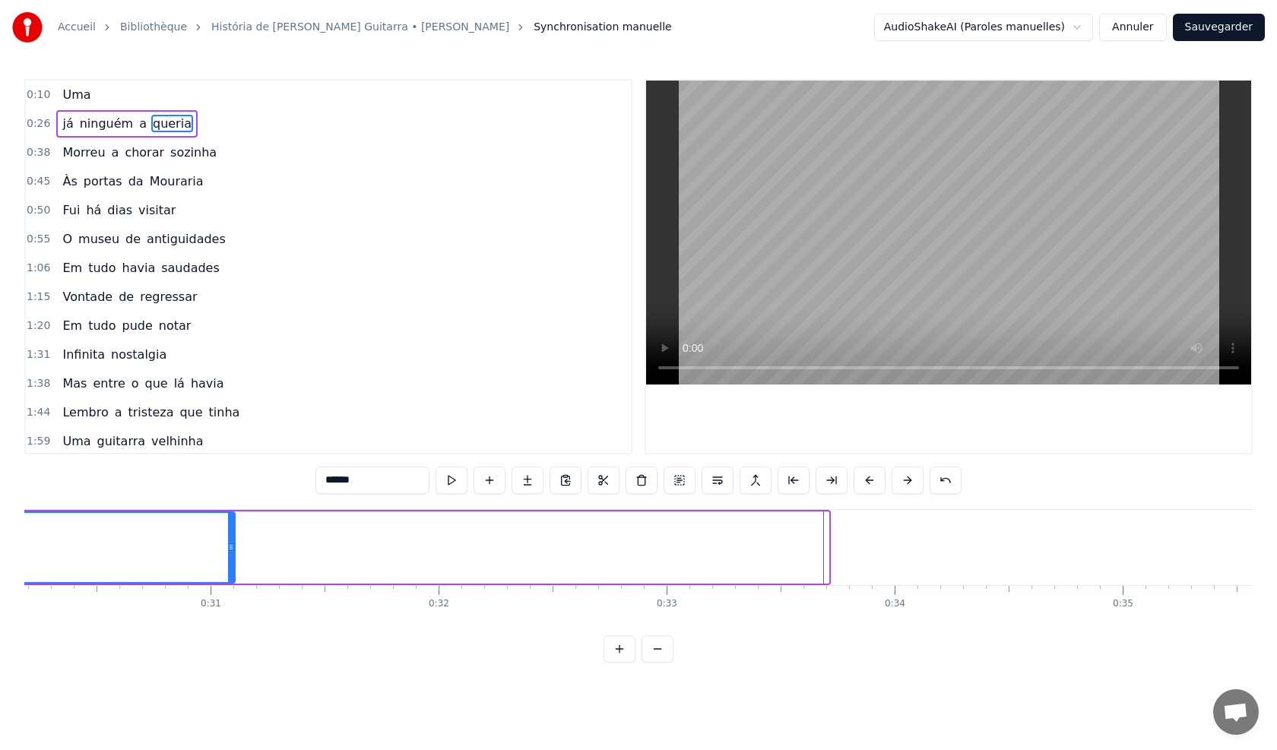
drag, startPoint x: 826, startPoint y: 550, endPoint x: 237, endPoint y: 551, distance: 588.9
click at [234, 552] on icon at bounding box center [231, 547] width 6 height 12
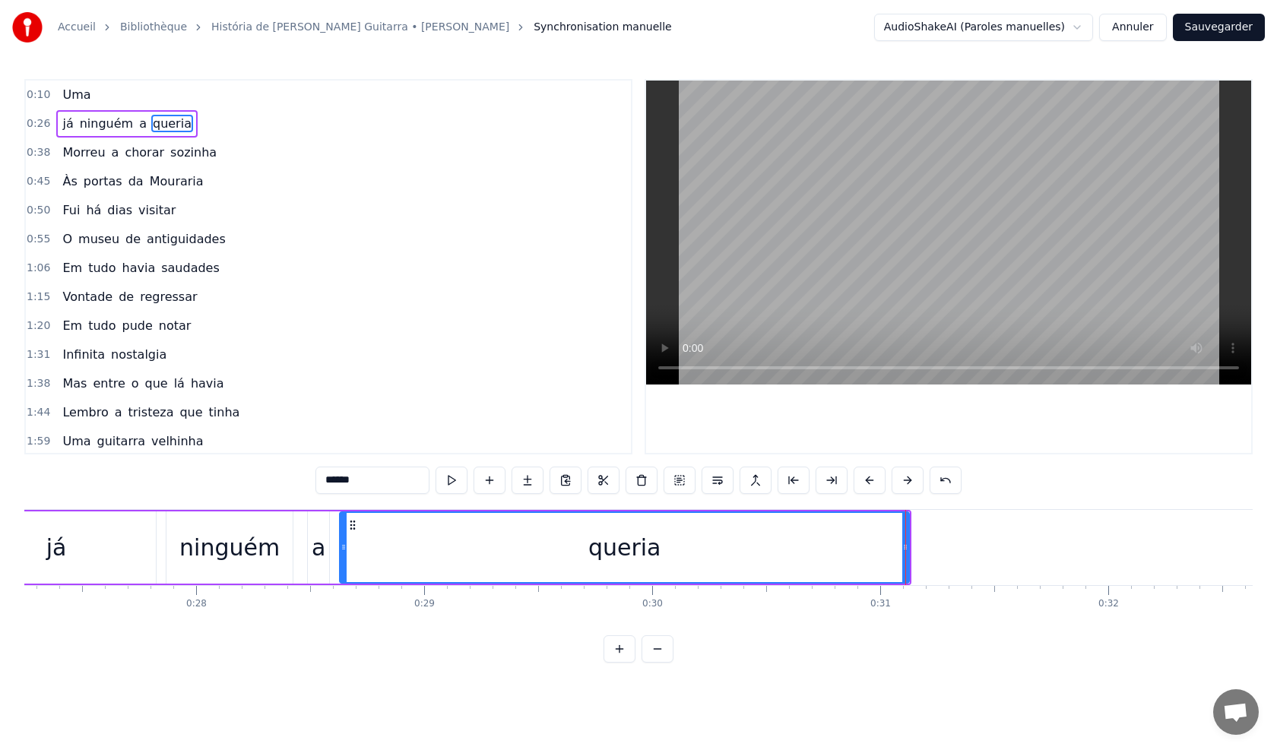
scroll to position [0, 6117]
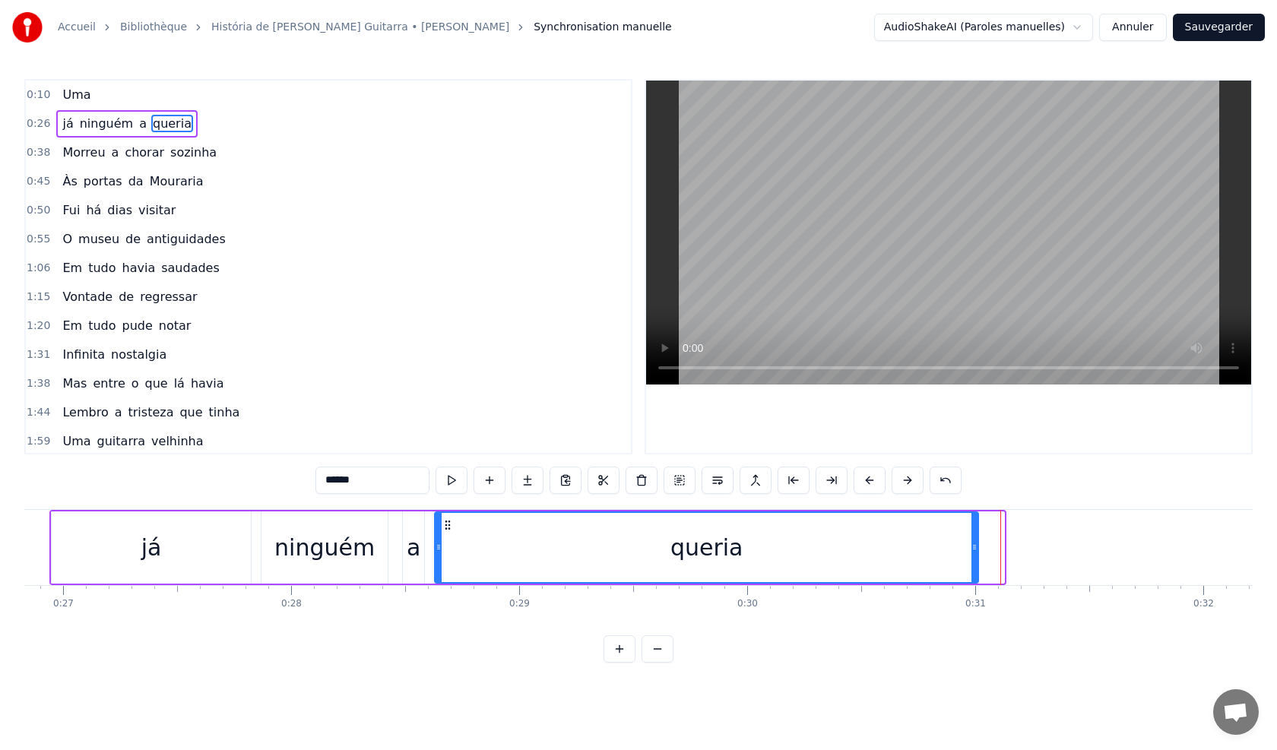
drag, startPoint x: 1002, startPoint y: 547, endPoint x: 976, endPoint y: 596, distance: 54.7
click at [976, 596] on div "Uma já ninguém a queria Morreu a chorar sozinha Às portas da Mouraria Fui há di…" at bounding box center [638, 566] width 1228 height 114
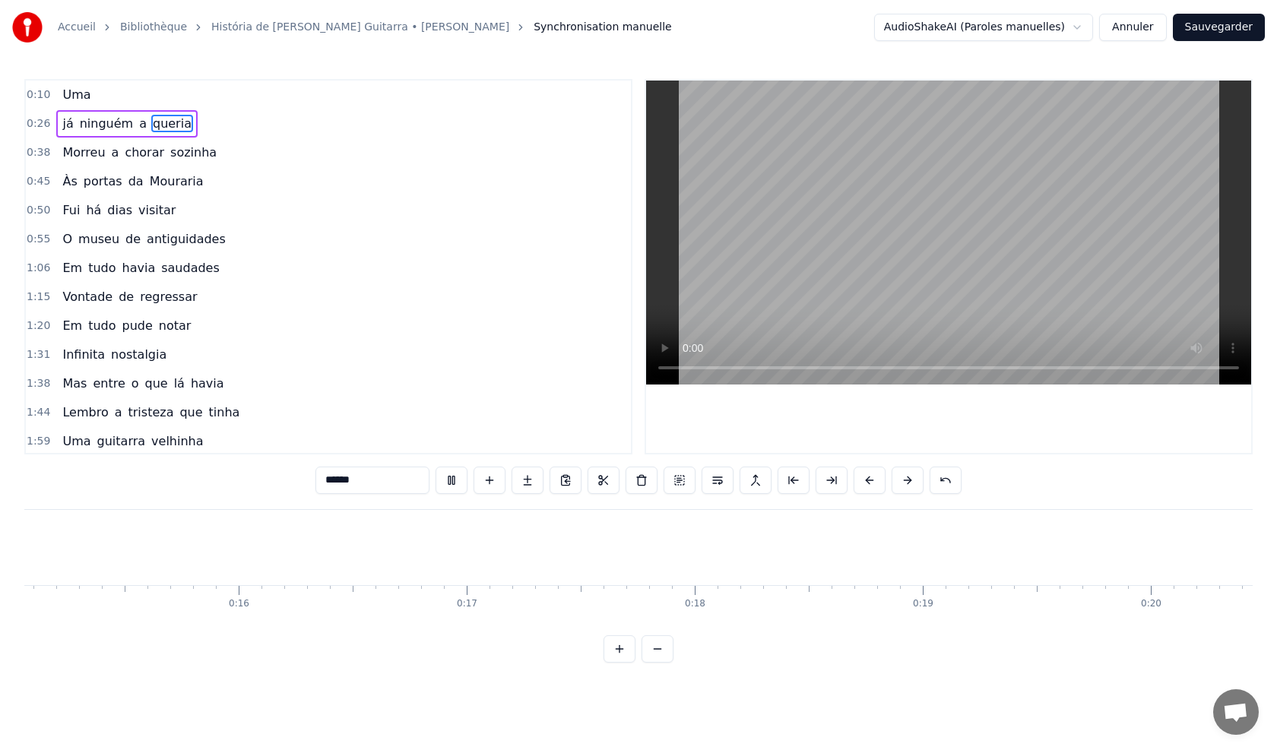
scroll to position [0, 3274]
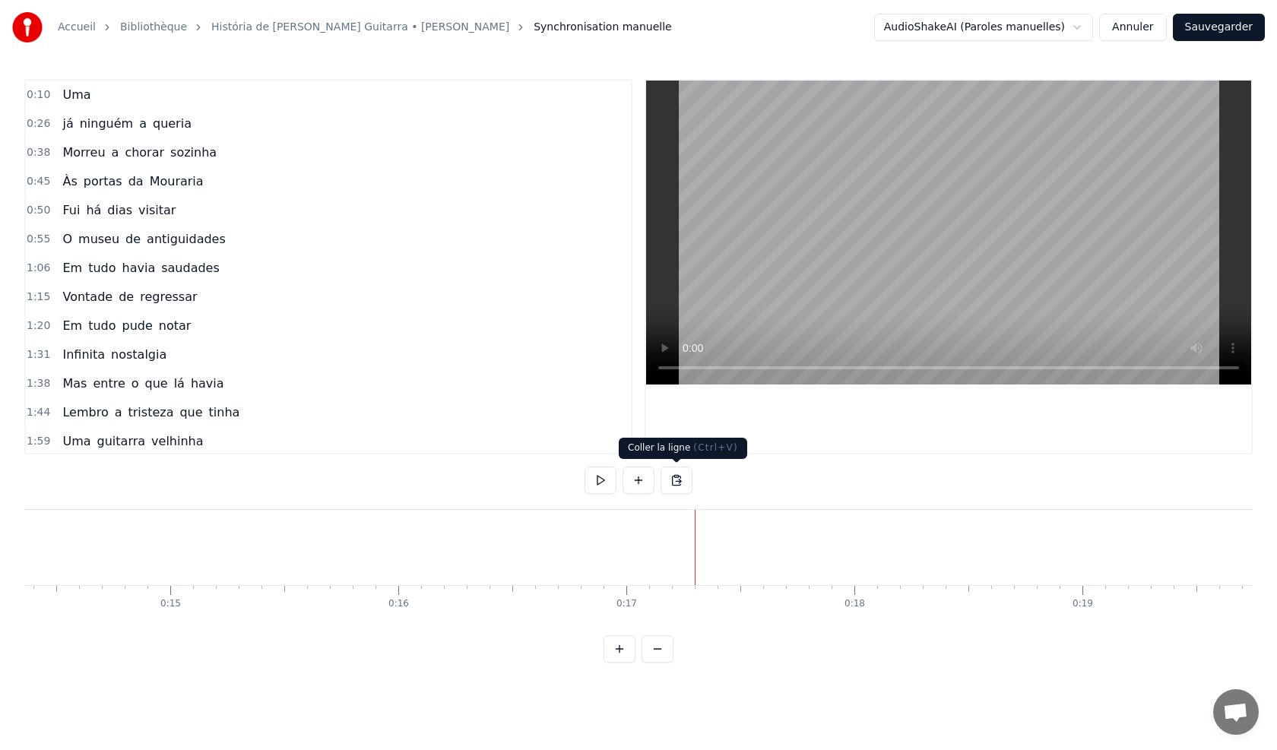
click at [684, 481] on button at bounding box center [676, 480] width 32 height 27
click at [682, 481] on button at bounding box center [676, 480] width 32 height 27
click at [656, 481] on div at bounding box center [638, 480] width 108 height 27
click at [637, 484] on button at bounding box center [638, 480] width 32 height 27
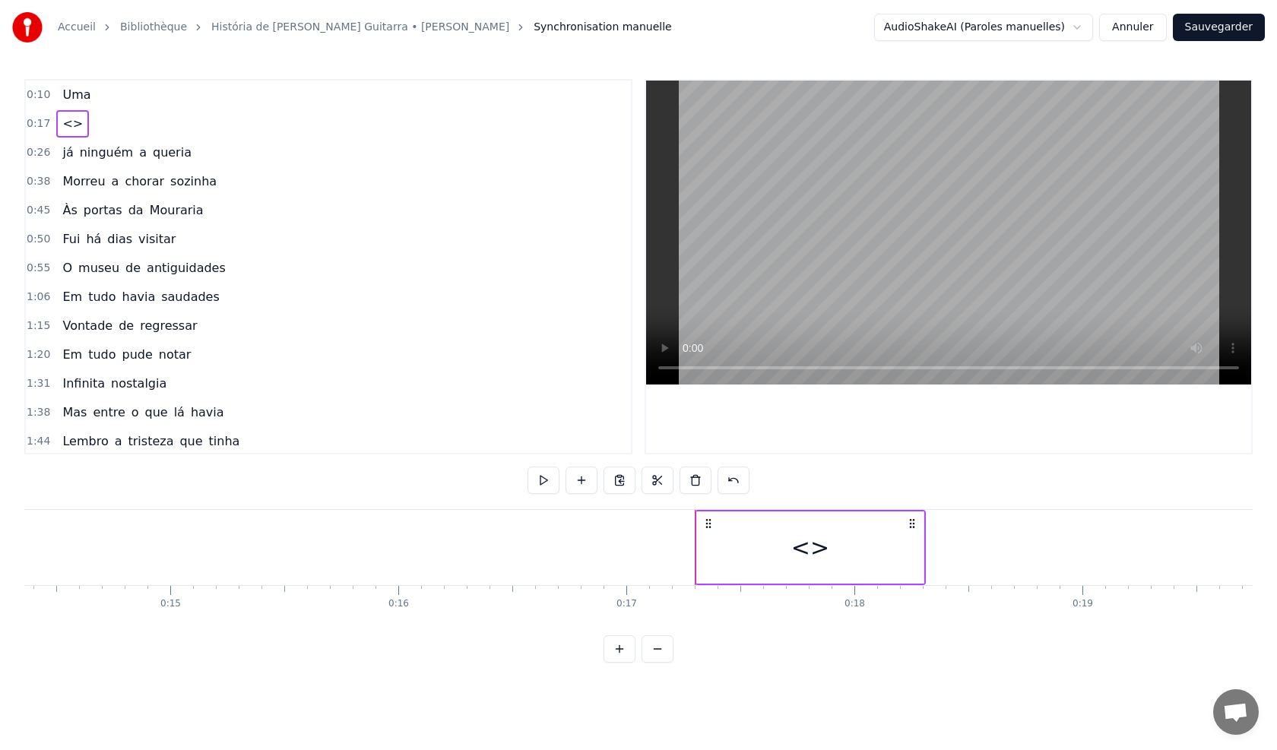
click at [635, 484] on div at bounding box center [638, 480] width 222 height 27
click at [552, 482] on button at bounding box center [543, 480] width 32 height 27
click at [574, 481] on button at bounding box center [581, 480] width 32 height 27
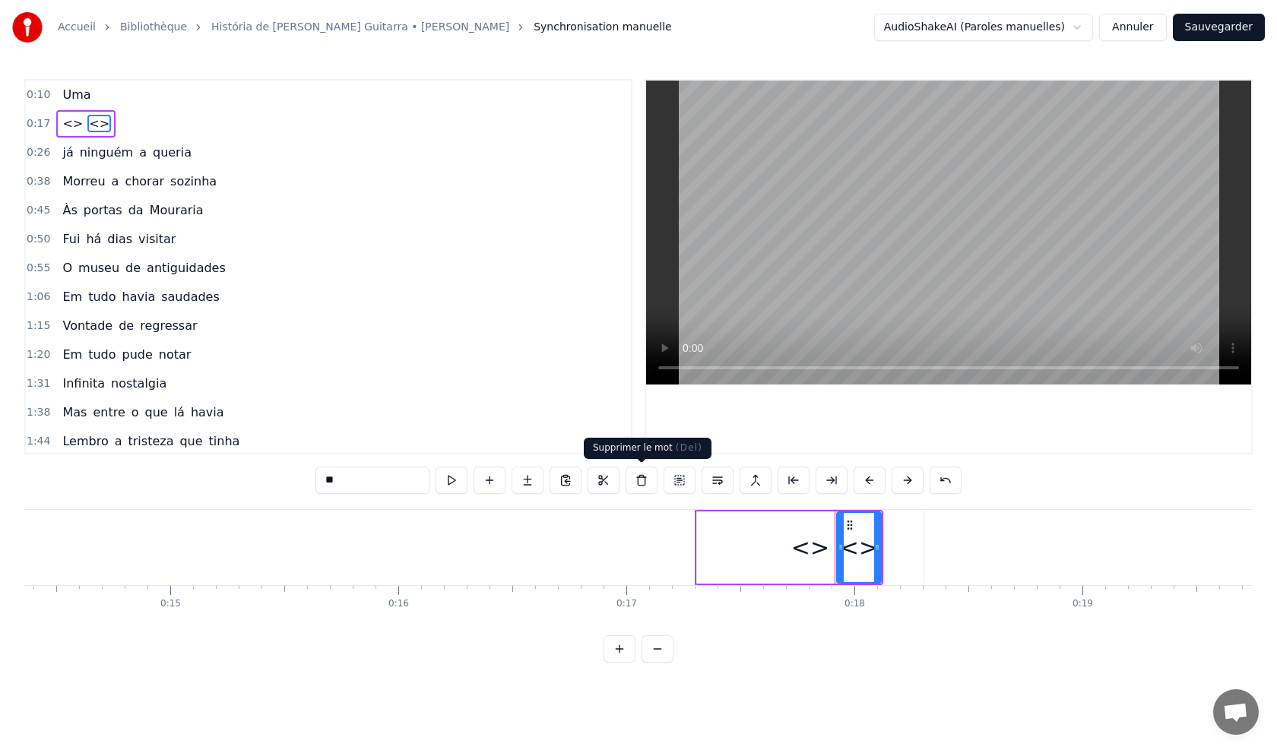
click at [635, 485] on button at bounding box center [641, 480] width 32 height 27
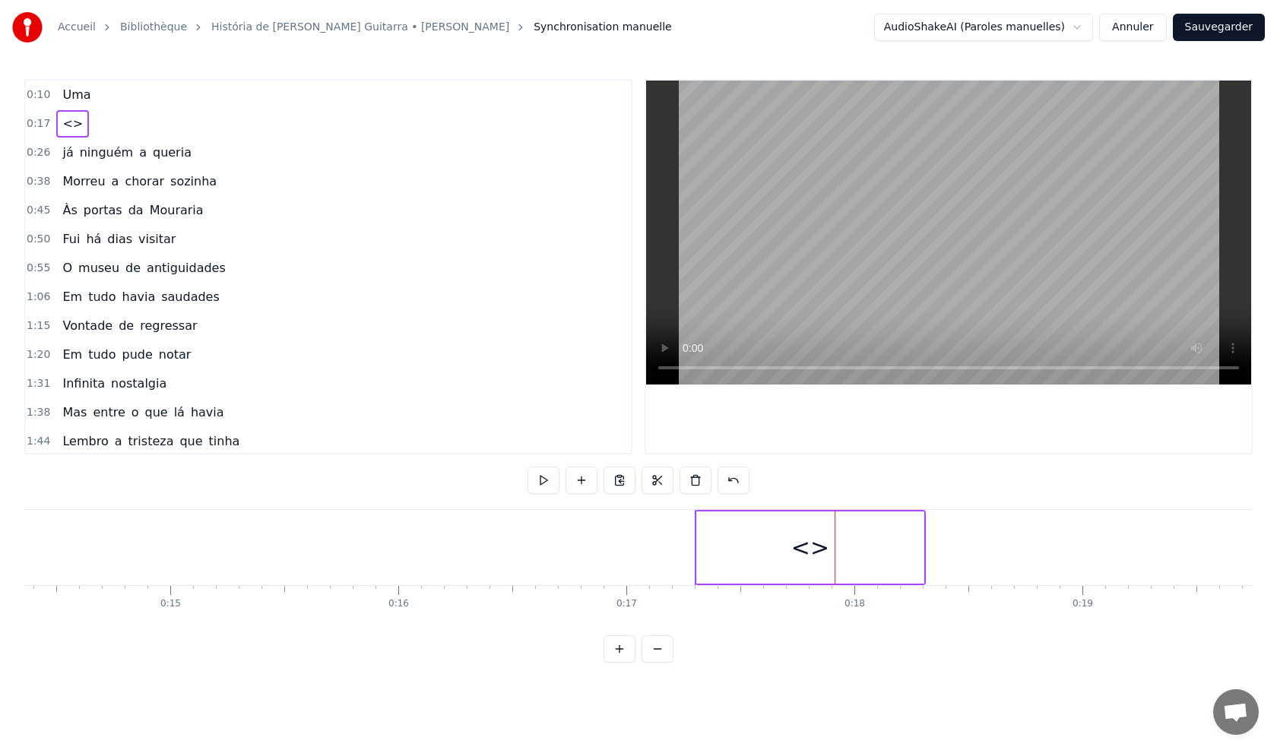
click at [635, 485] on div at bounding box center [638, 480] width 222 height 27
click at [636, 484] on div at bounding box center [638, 480] width 222 height 27
click at [667, 483] on button at bounding box center [657, 480] width 32 height 27
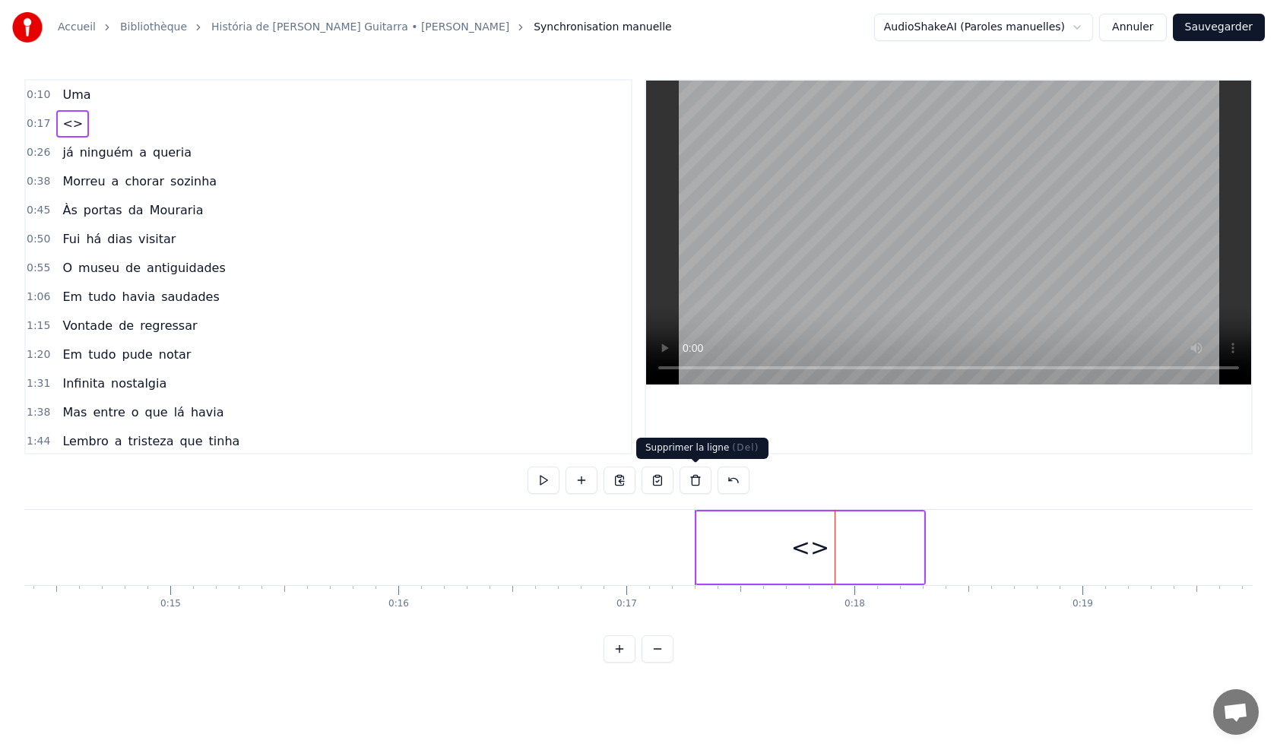
click at [696, 486] on button at bounding box center [695, 480] width 32 height 27
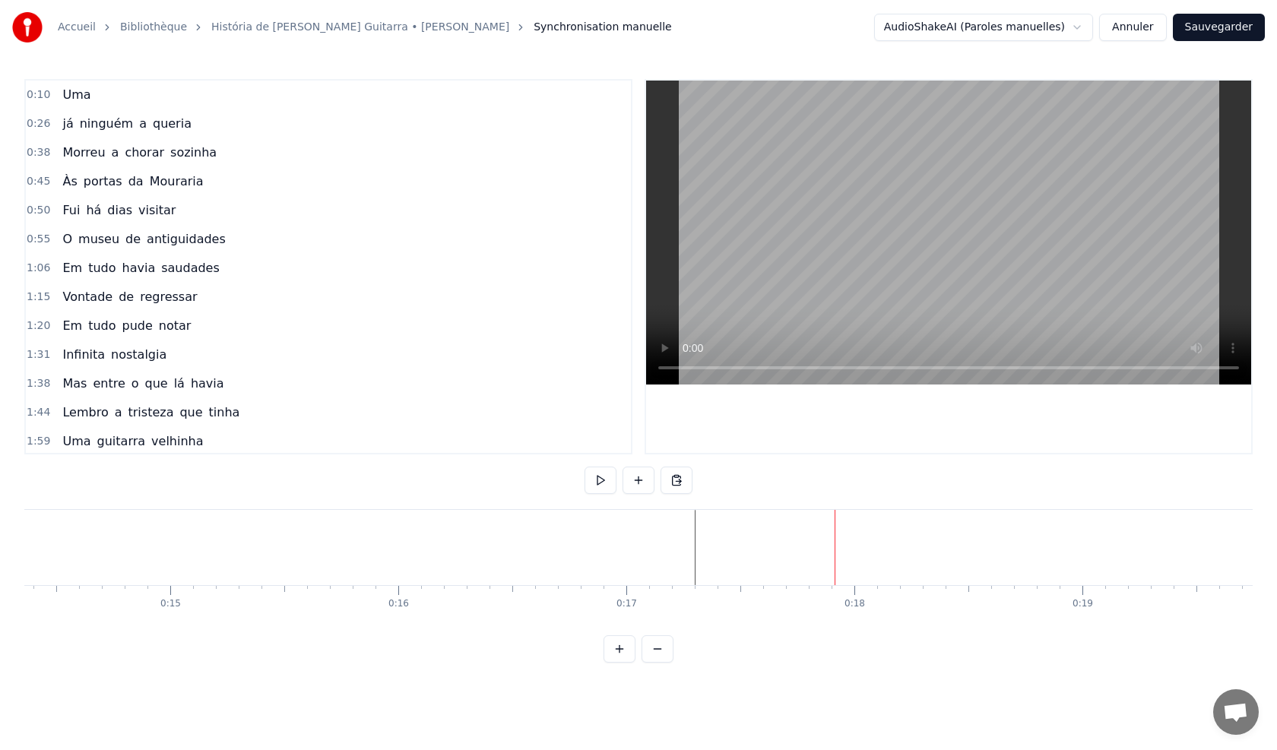
drag, startPoint x: 716, startPoint y: 486, endPoint x: 739, endPoint y: 483, distance: 23.8
click at [739, 483] on div "0:10 Uma 0:26 já ninguém a queria 0:38 Morreu a chorar sozinha 0:45 Às portas d…" at bounding box center [638, 371] width 1228 height 584
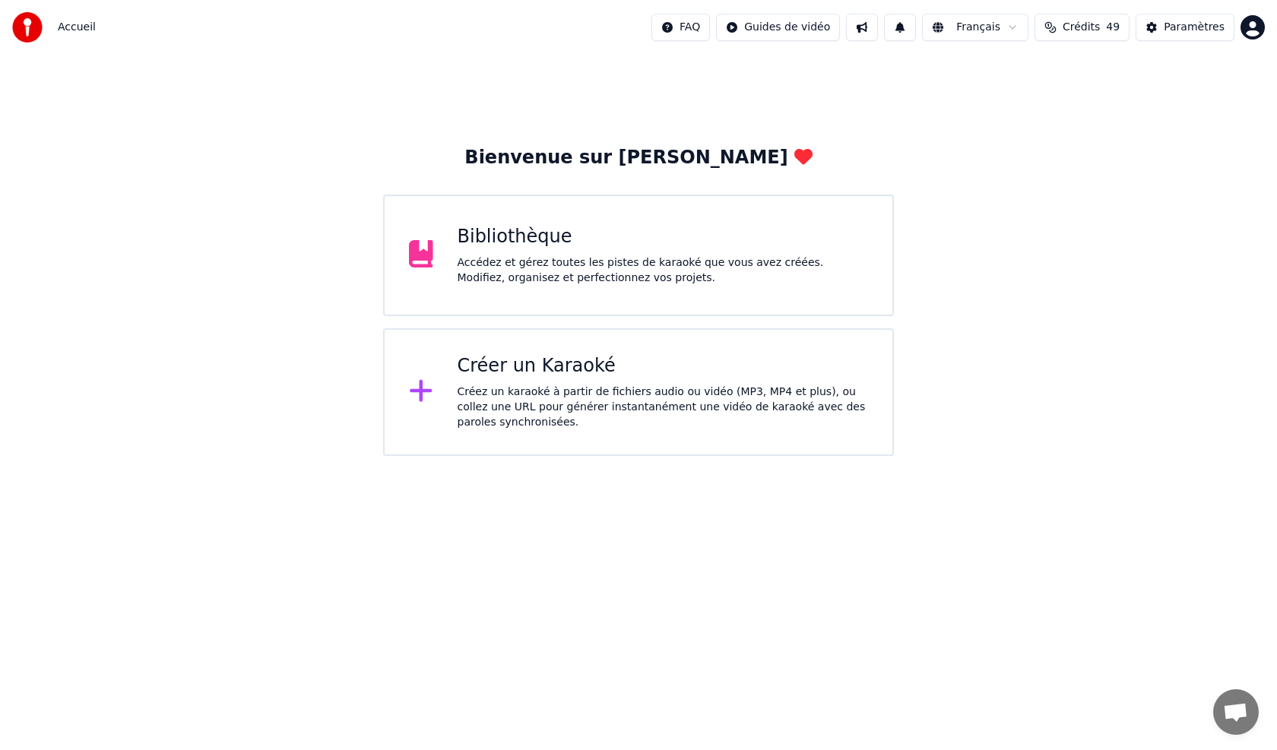
click at [551, 415] on div "Créez un karaoké à partir de fichiers audio ou vidéo (MP3, MP4 et plus), ou col…" at bounding box center [662, 408] width 411 height 46
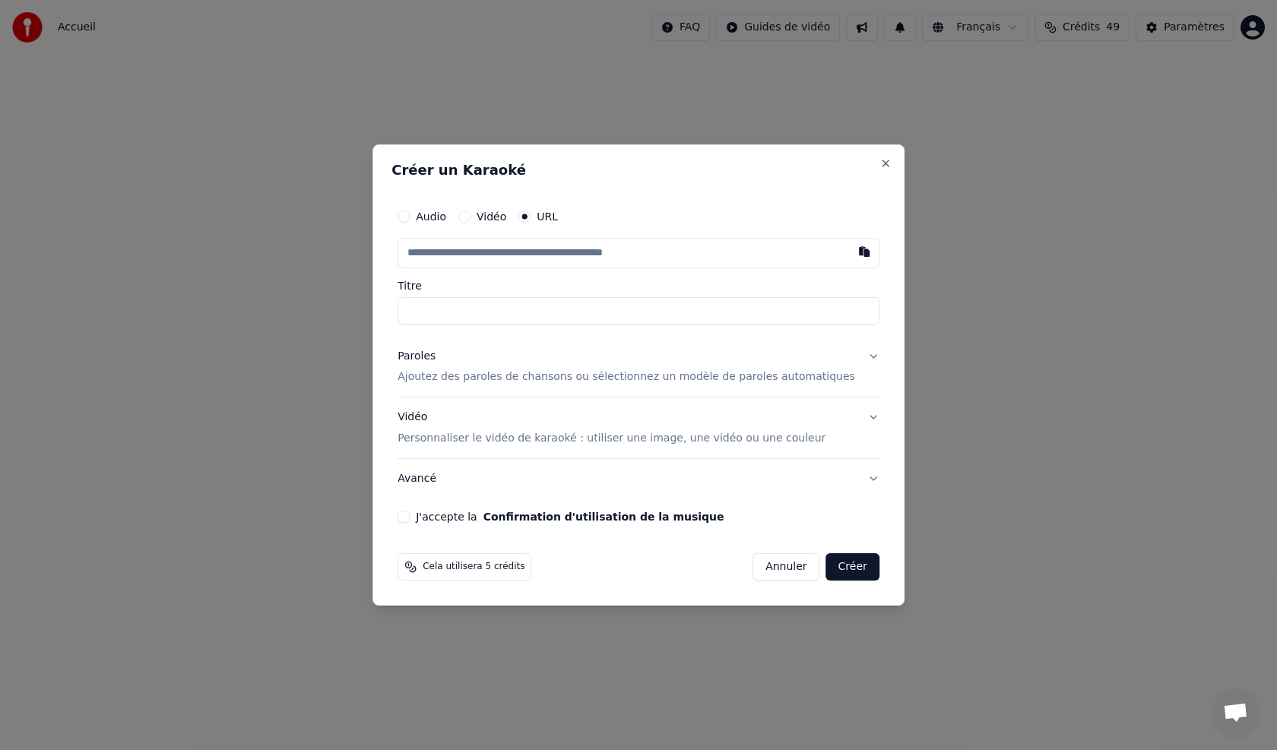
click at [780, 250] on input "text" at bounding box center [638, 253] width 482 height 30
click at [849, 252] on button "button" at bounding box center [864, 251] width 30 height 27
type input "**********"
click at [435, 358] on div "Paroles" at bounding box center [416, 356] width 38 height 15
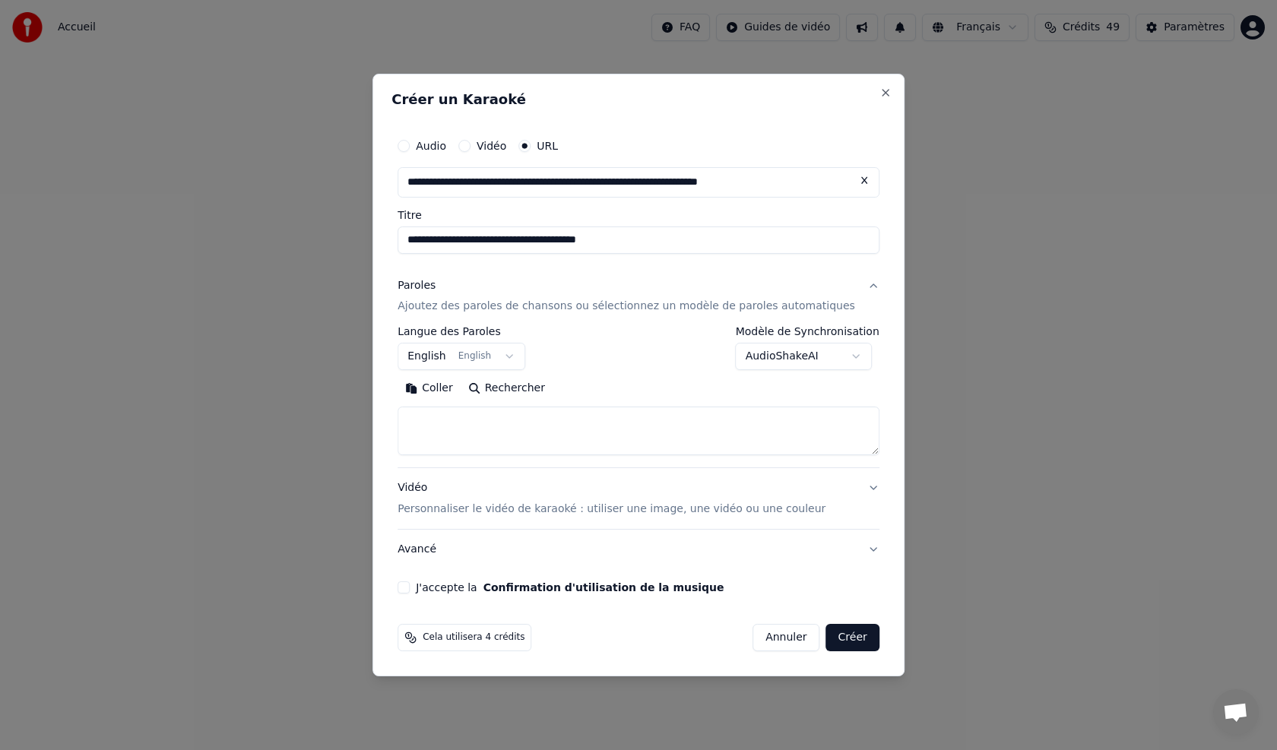
click at [454, 381] on button "Coller" at bounding box center [428, 389] width 63 height 24
click at [668, 421] on textarea at bounding box center [615, 431] width 436 height 49
click at [587, 419] on textarea at bounding box center [615, 431] width 436 height 49
type textarea "**********"
click at [879, 93] on button "Close" at bounding box center [885, 93] width 12 height 12
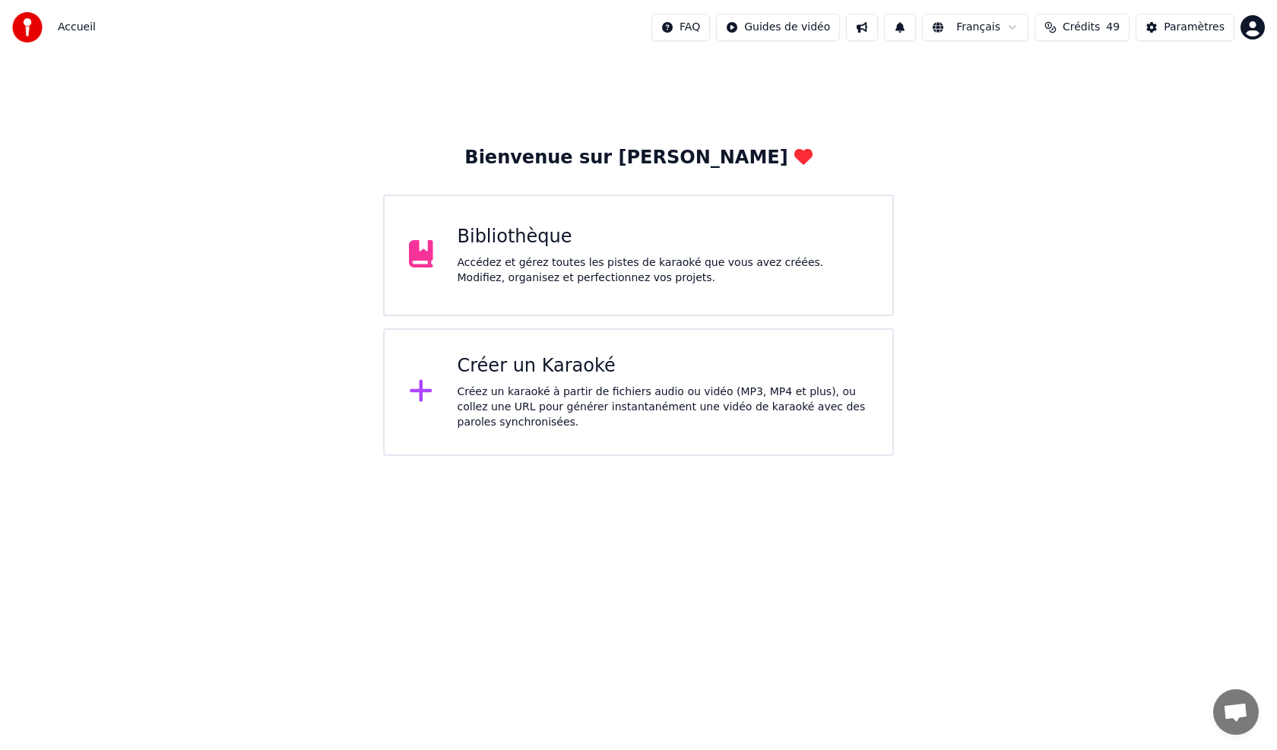
click at [539, 379] on div "Créer un Karaoké Créez un karaoké à partir de fichiers audio ou vidéo (MP3, MP4…" at bounding box center [662, 392] width 411 height 76
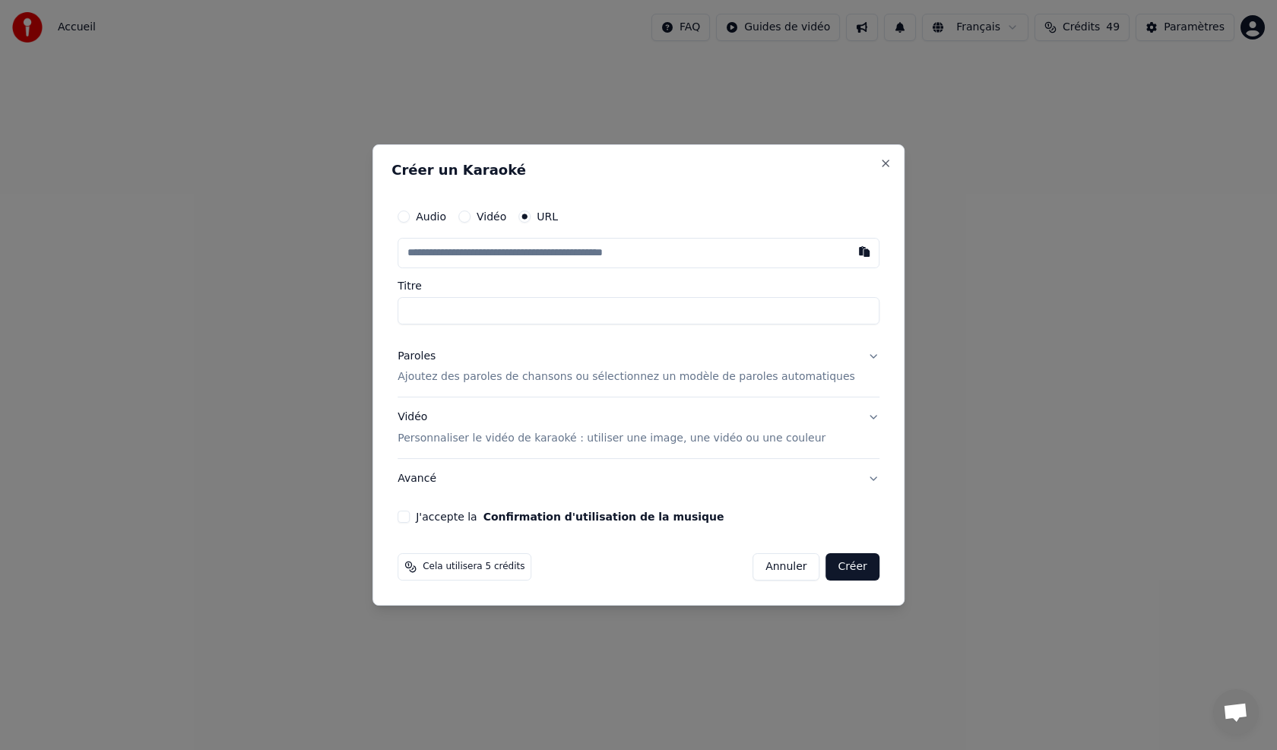
click at [539, 379] on body "Accueil FAQ Guides de vidéo Français Crédits 49 Paramètres Bienvenue sur Youka …" at bounding box center [638, 228] width 1277 height 456
click at [869, 169] on div "Créer un Karaoké Audio Vidéo URL Titre Paroles Ajoutez des paroles de chansons …" at bounding box center [638, 375] width 532 height 462
click at [879, 160] on button "Close" at bounding box center [885, 163] width 12 height 12
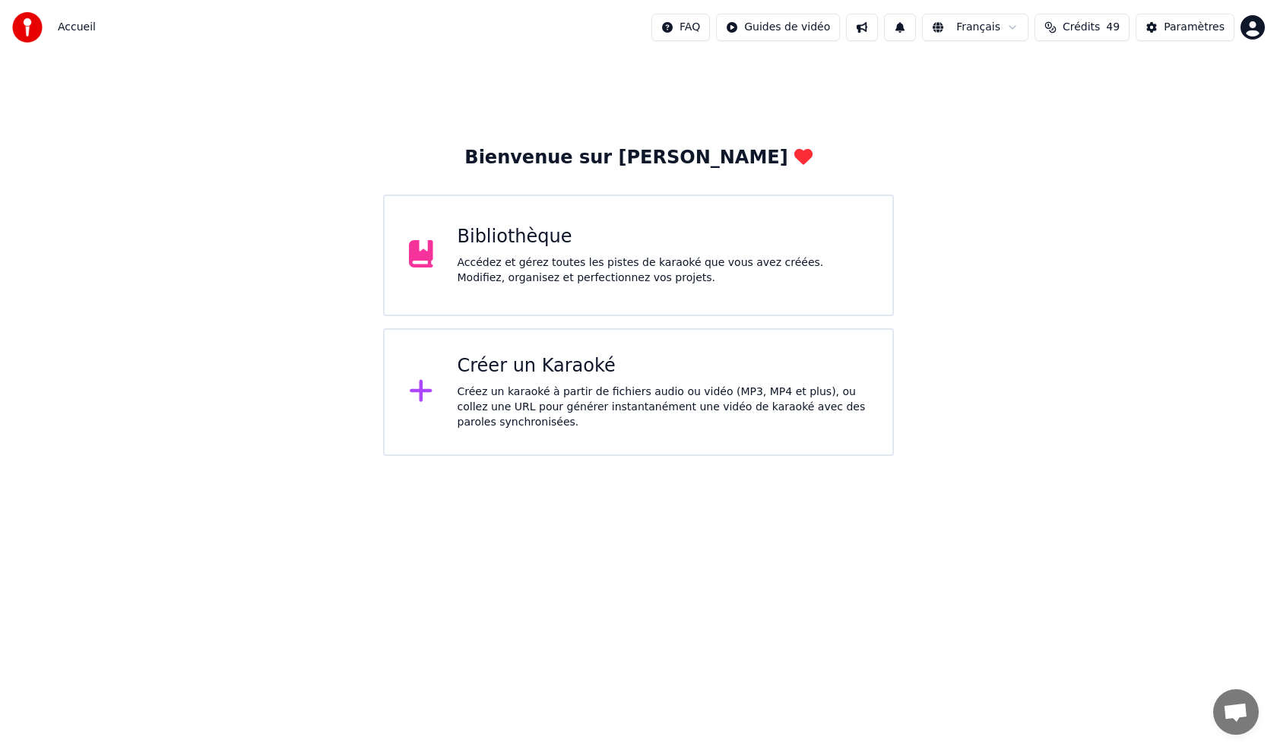
click at [517, 223] on div "Bibliothèque Accédez et gérez toutes les pistes de karaoké que vous avez créées…" at bounding box center [638, 256] width 511 height 122
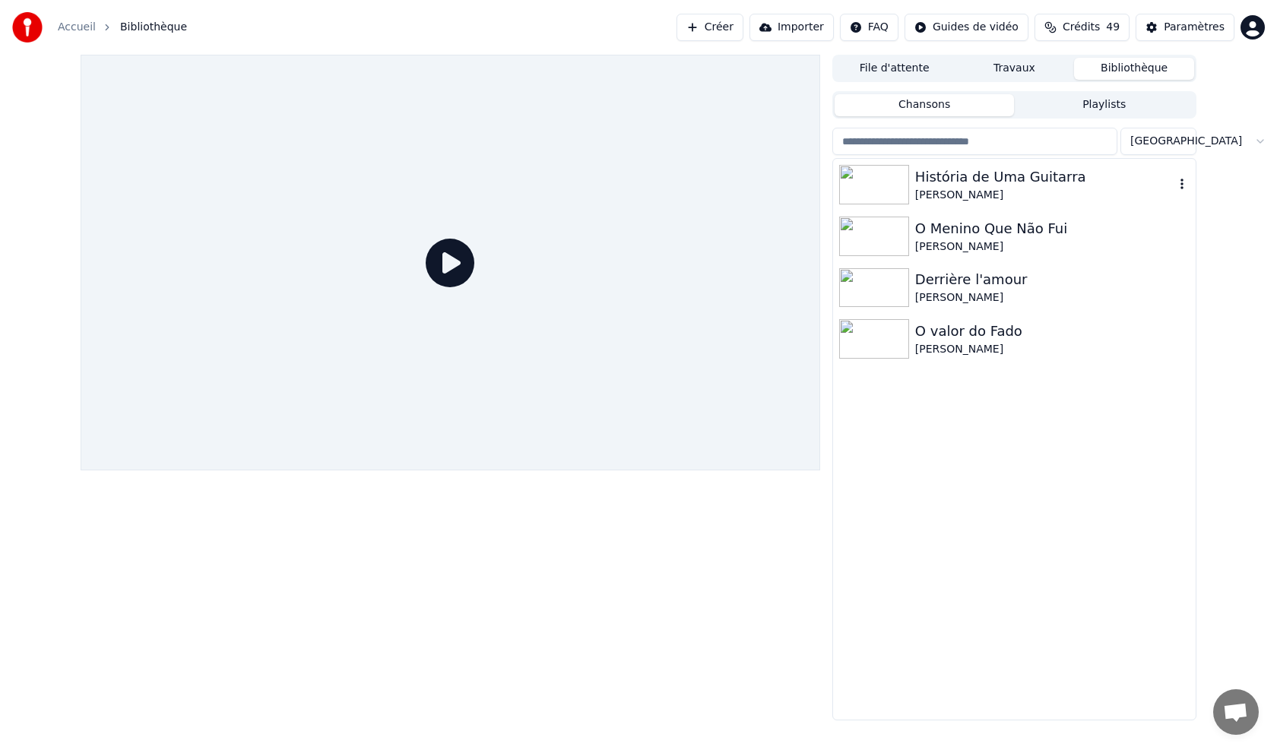
click at [953, 179] on div "História de Uma Guitarra" at bounding box center [1044, 176] width 259 height 21
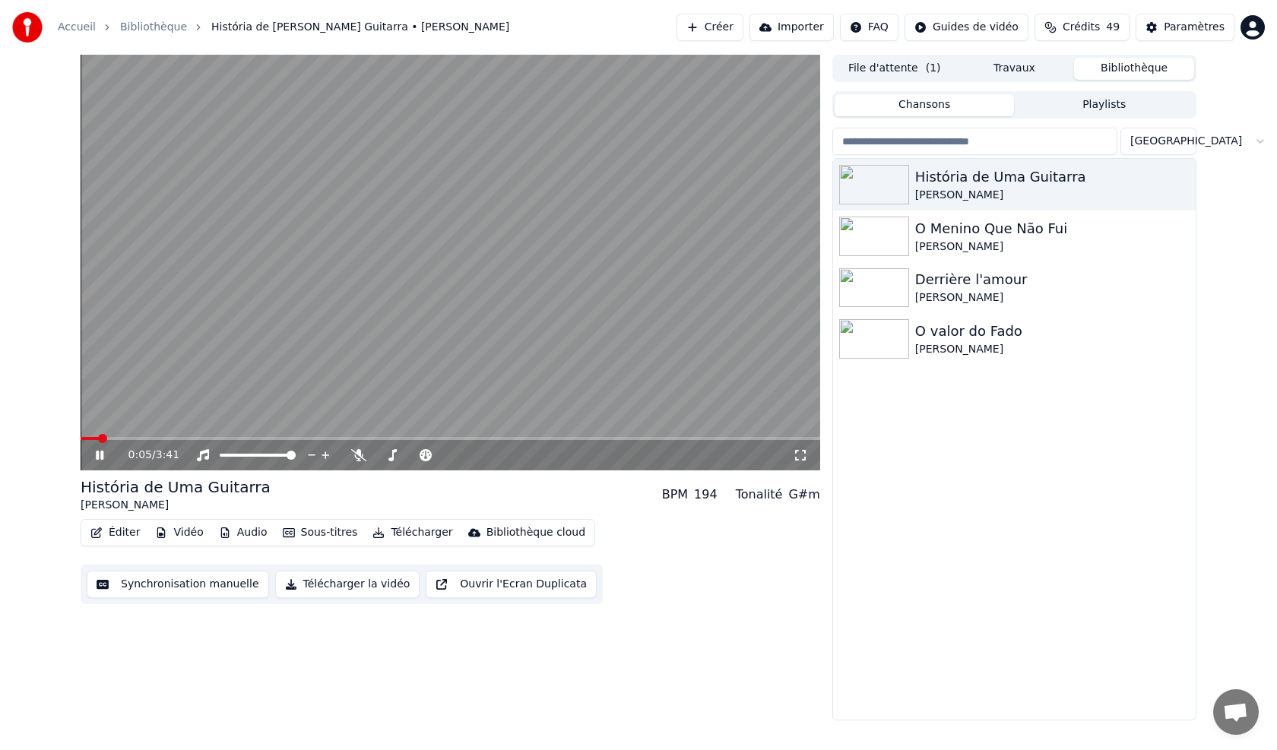
click at [274, 435] on video at bounding box center [450, 263] width 739 height 416
click at [365, 455] on icon at bounding box center [358, 455] width 15 height 12
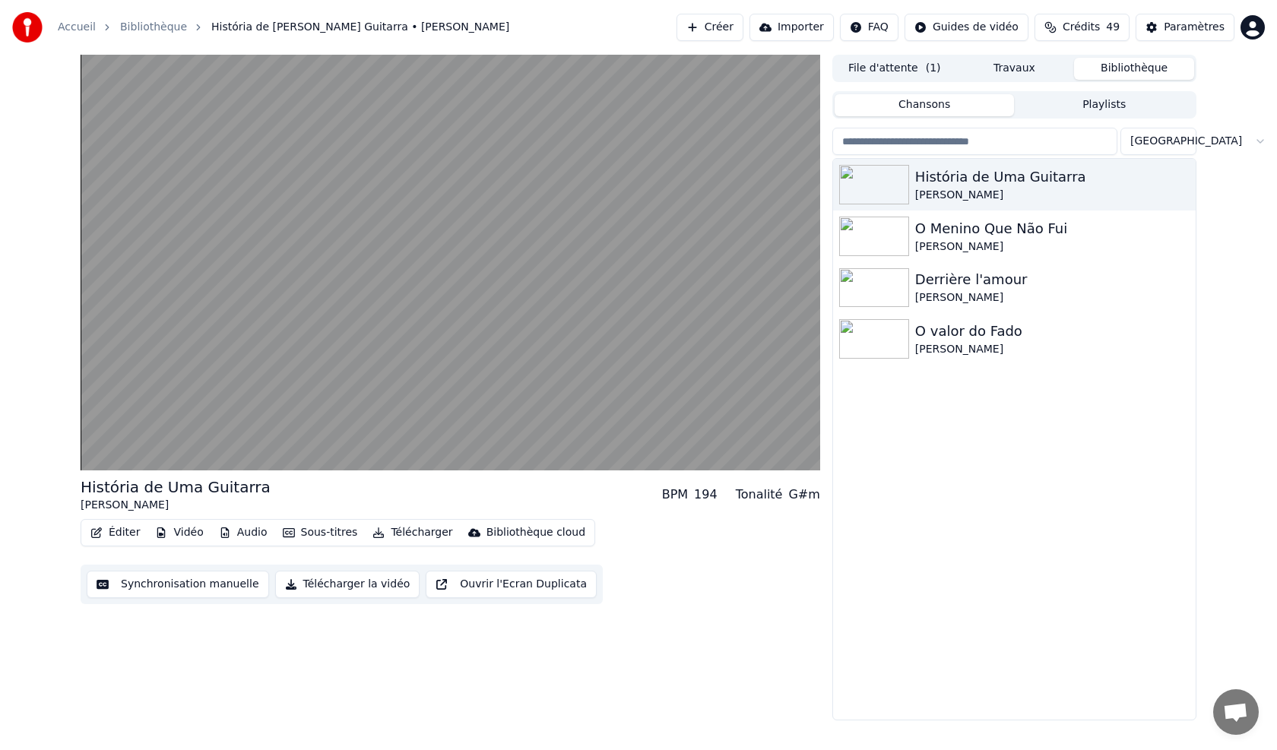
click at [111, 531] on button "Éditer" at bounding box center [115, 532] width 62 height 21
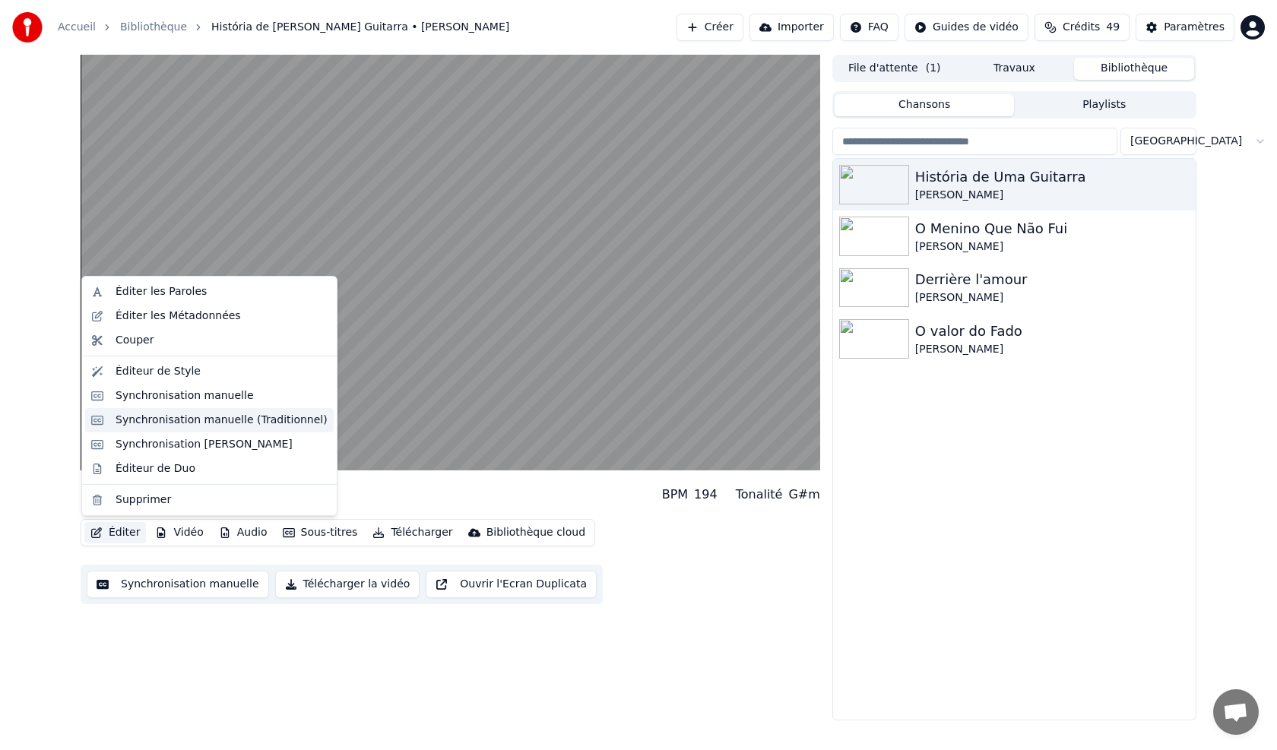
click at [123, 420] on div "Synchronisation manuelle (Traditionnel)" at bounding box center [222, 420] width 212 height 15
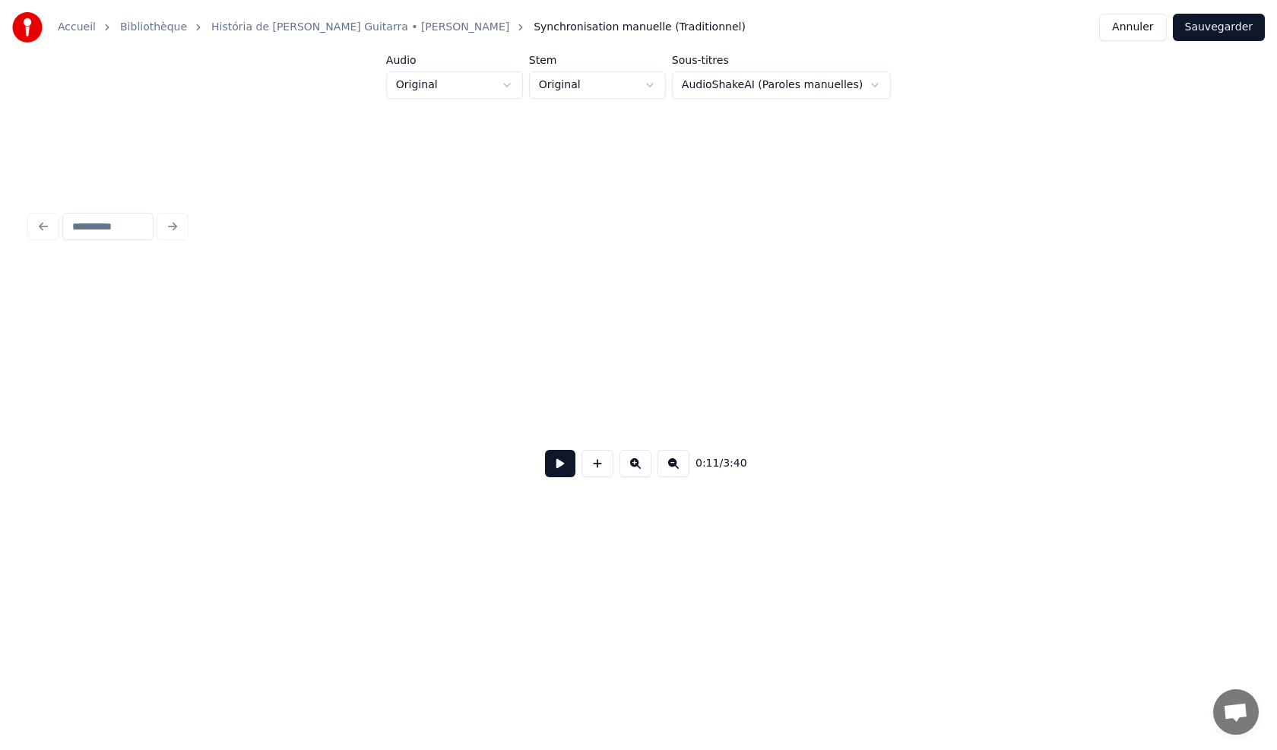
scroll to position [0, 1318]
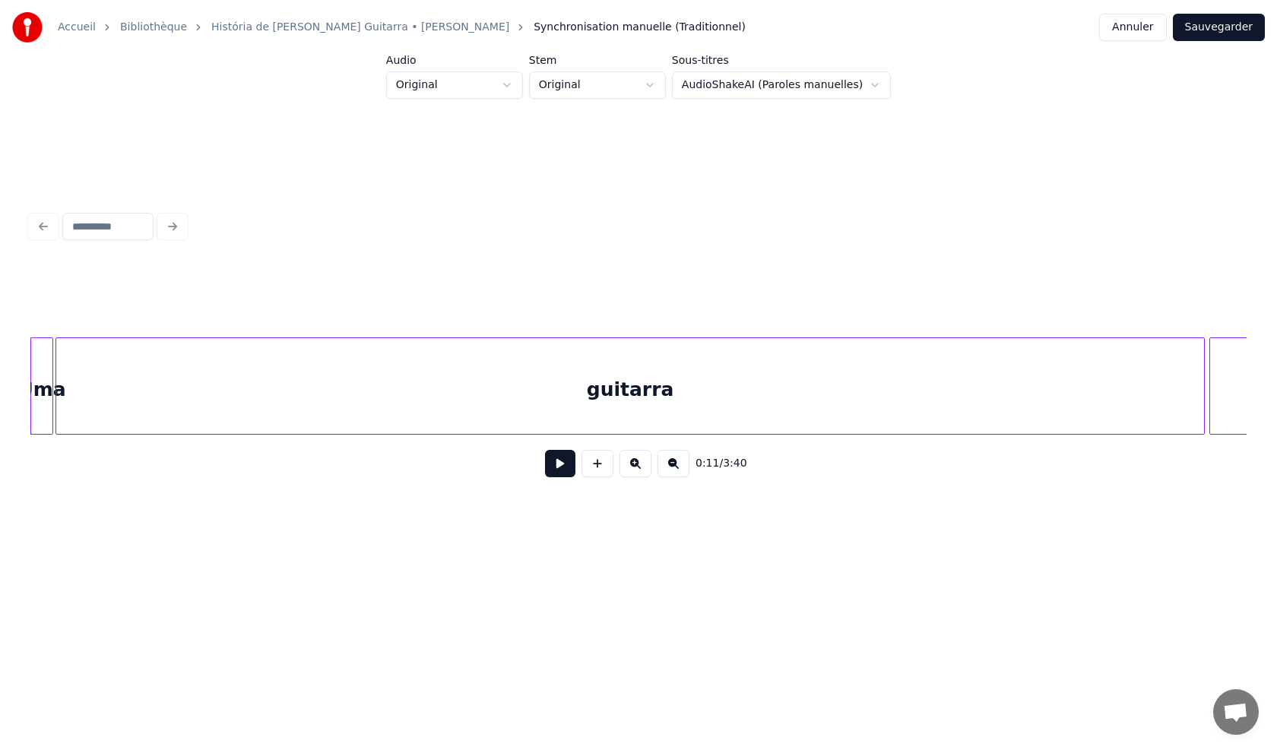
click at [516, 89] on html "Accueil Bibliothèque História de Uma Guitarra • [PERSON_NAME] manuelle (Traditi…" at bounding box center [638, 298] width 1277 height 597
click at [654, 83] on html "Accueil Bibliothèque História de Uma Guitarra • [PERSON_NAME] manuelle (Traditi…" at bounding box center [638, 298] width 1277 height 597
click at [559, 468] on html "Accueil Bibliothèque História de Uma Guitarra • [PERSON_NAME] manuelle (Traditi…" at bounding box center [638, 298] width 1277 height 597
click at [564, 471] on button at bounding box center [560, 463] width 30 height 27
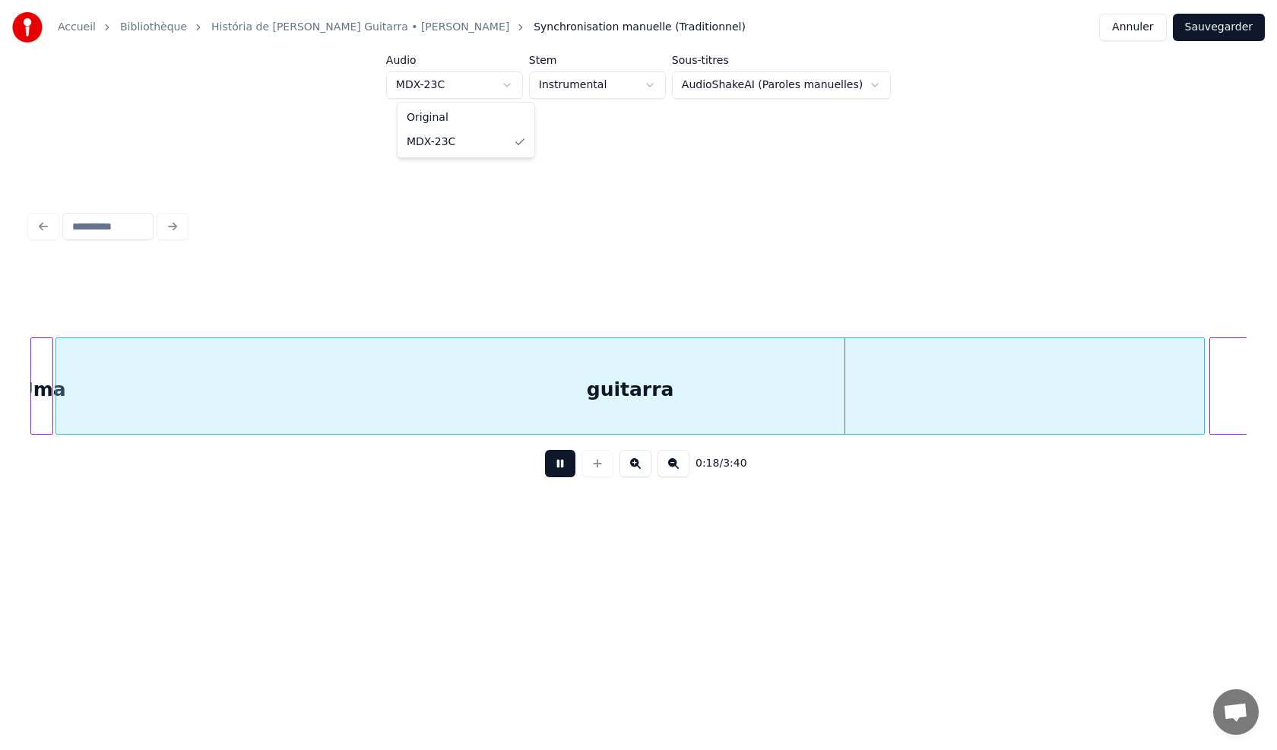
click at [498, 81] on html "Accueil Bibliothèque História de Uma Guitarra • [PERSON_NAME] manuelle (Traditi…" at bounding box center [638, 298] width 1277 height 597
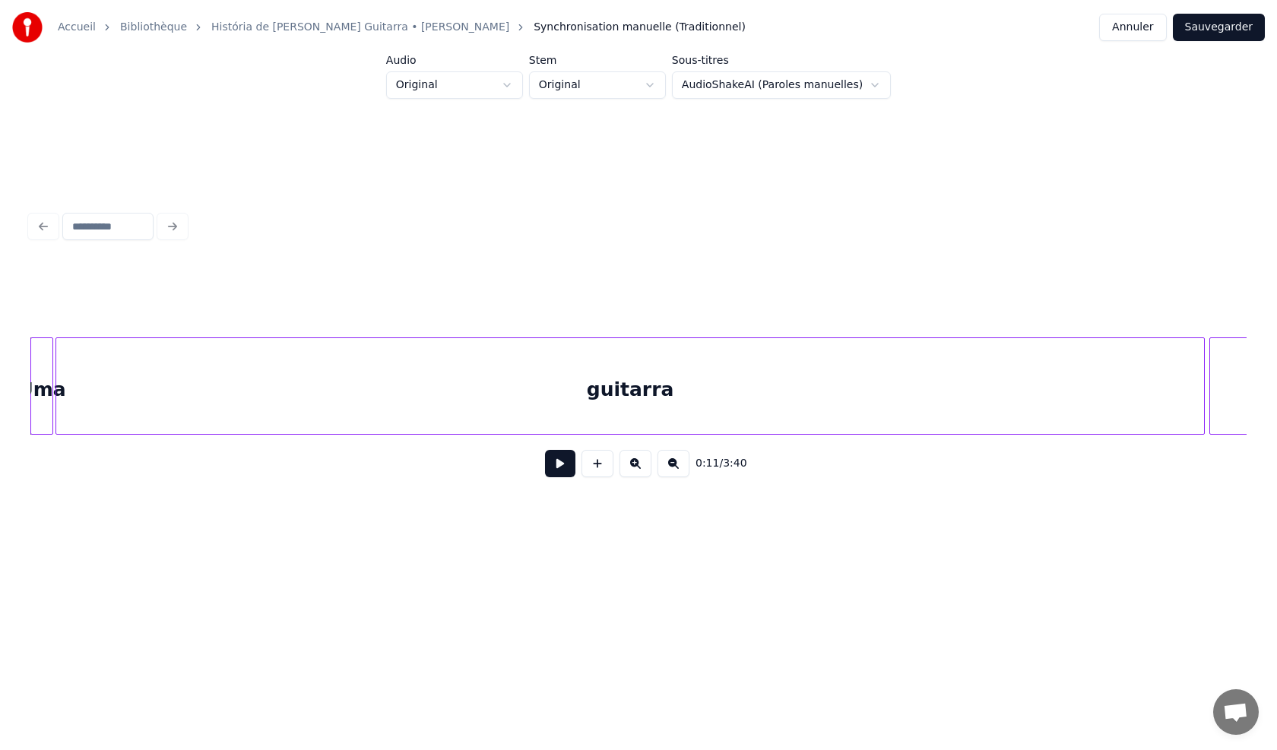
click at [557, 476] on button at bounding box center [560, 463] width 30 height 27
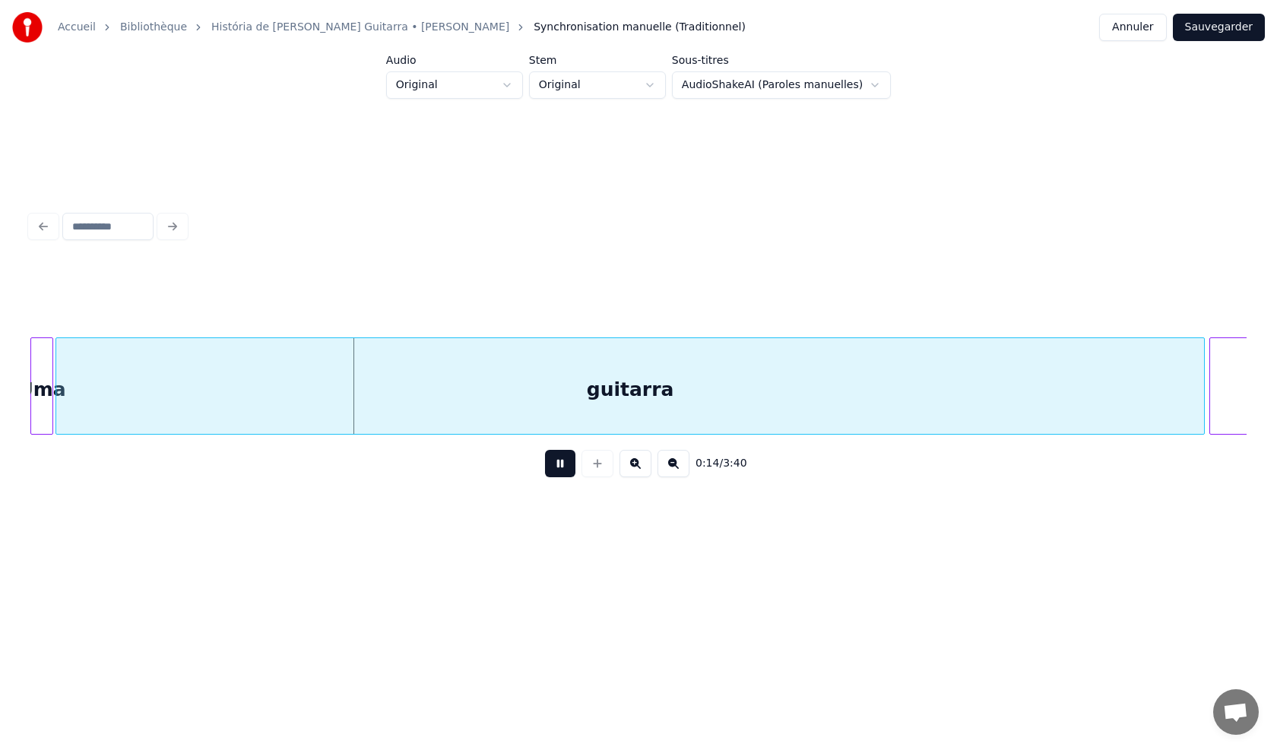
click at [556, 477] on button at bounding box center [560, 463] width 30 height 27
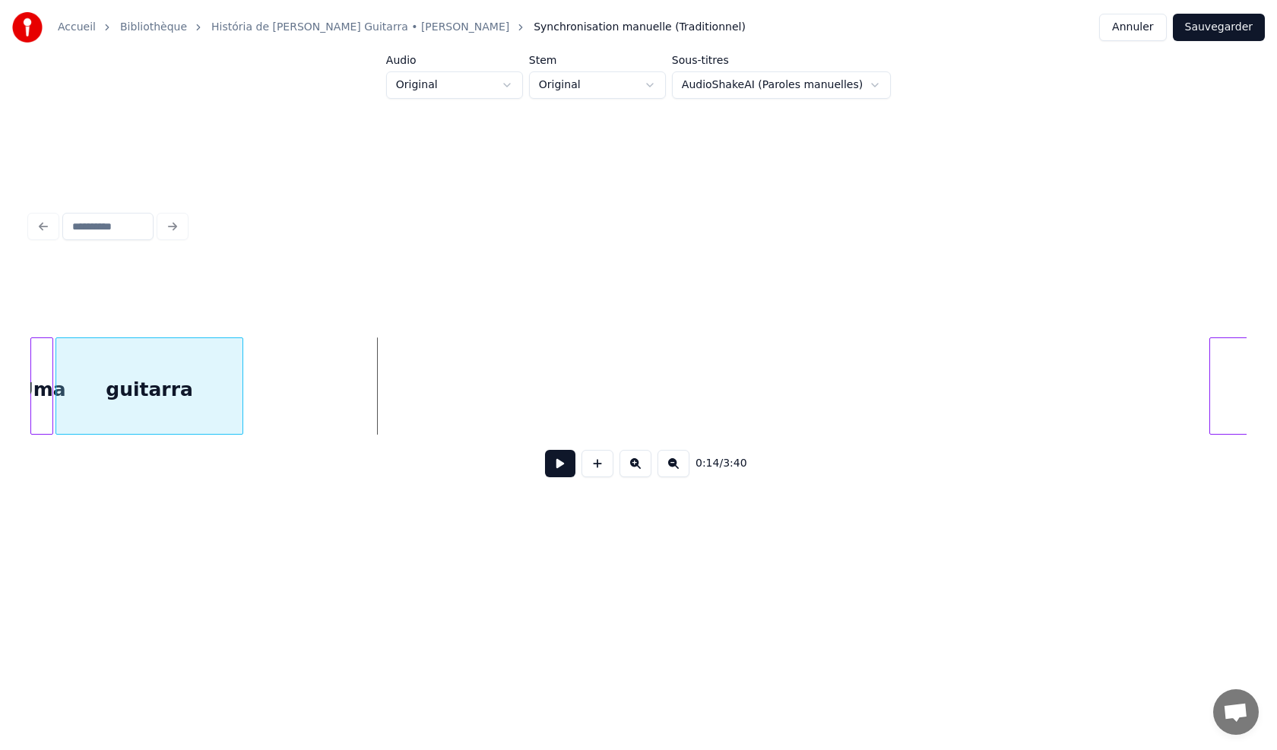
click at [238, 431] on div "[PERSON_NAME] guitarra velhinha" at bounding box center [638, 385] width 1216 height 97
click at [565, 464] on button at bounding box center [560, 463] width 30 height 27
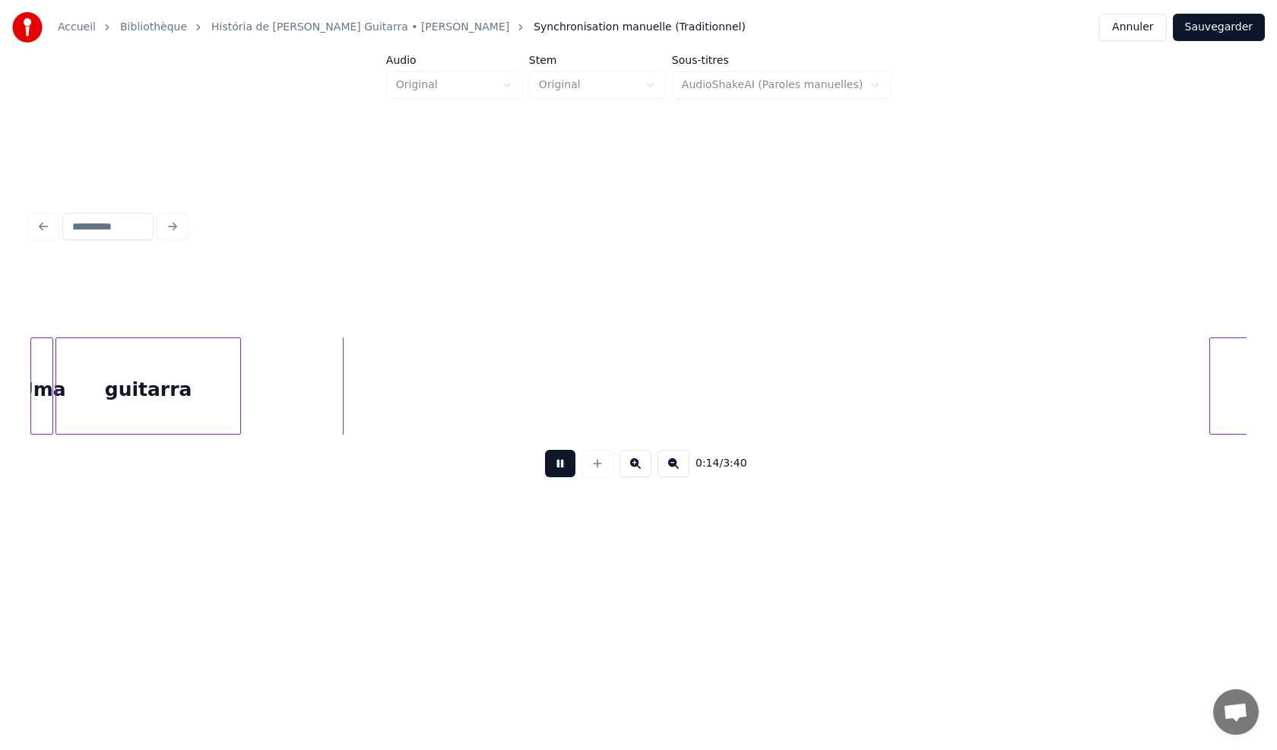
click at [555, 465] on button at bounding box center [560, 463] width 30 height 27
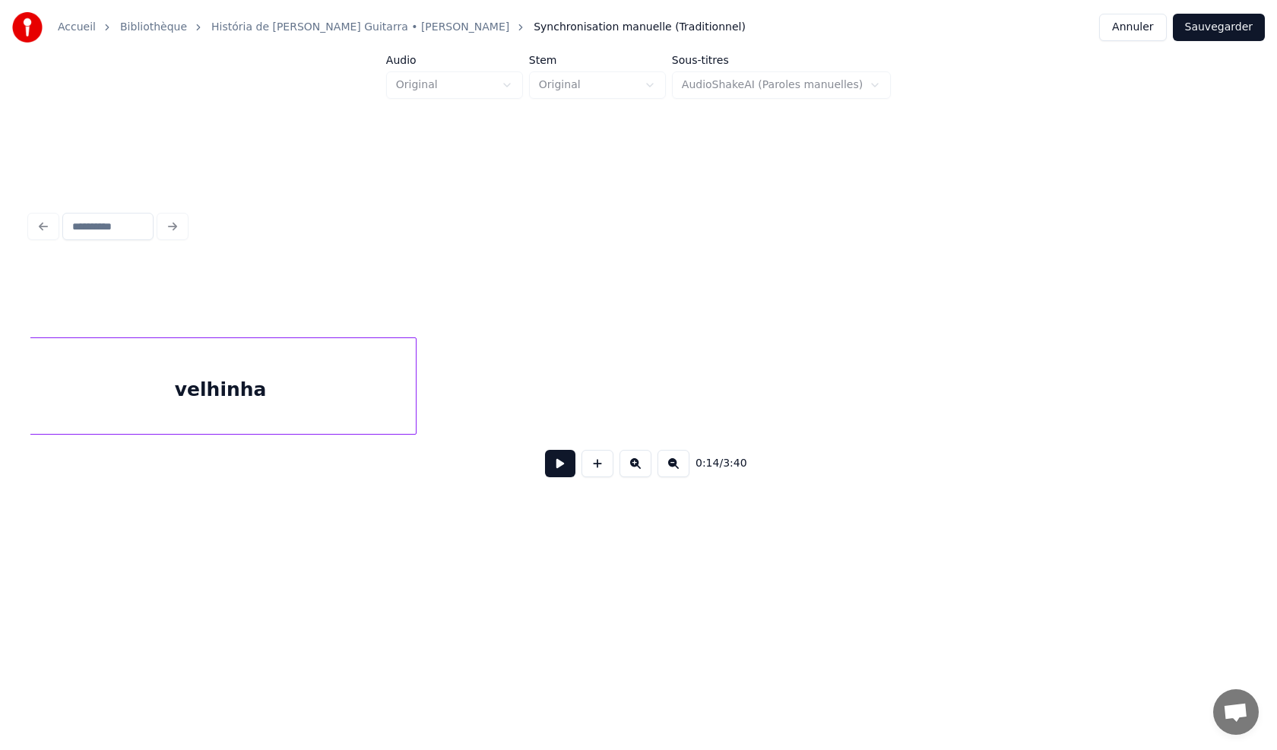
scroll to position [0, 1600]
click at [419, 372] on div "velhinha" at bounding box center [298, 389] width 391 height 103
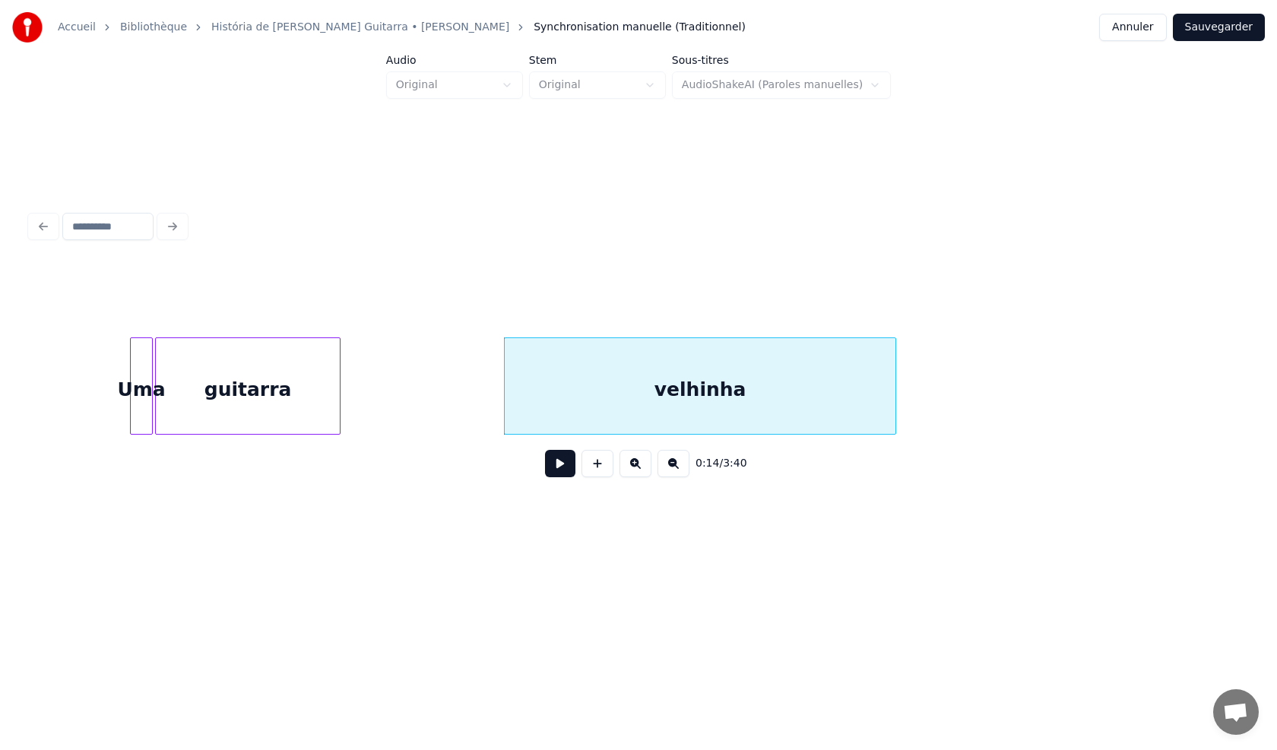
scroll to position [0, 1170]
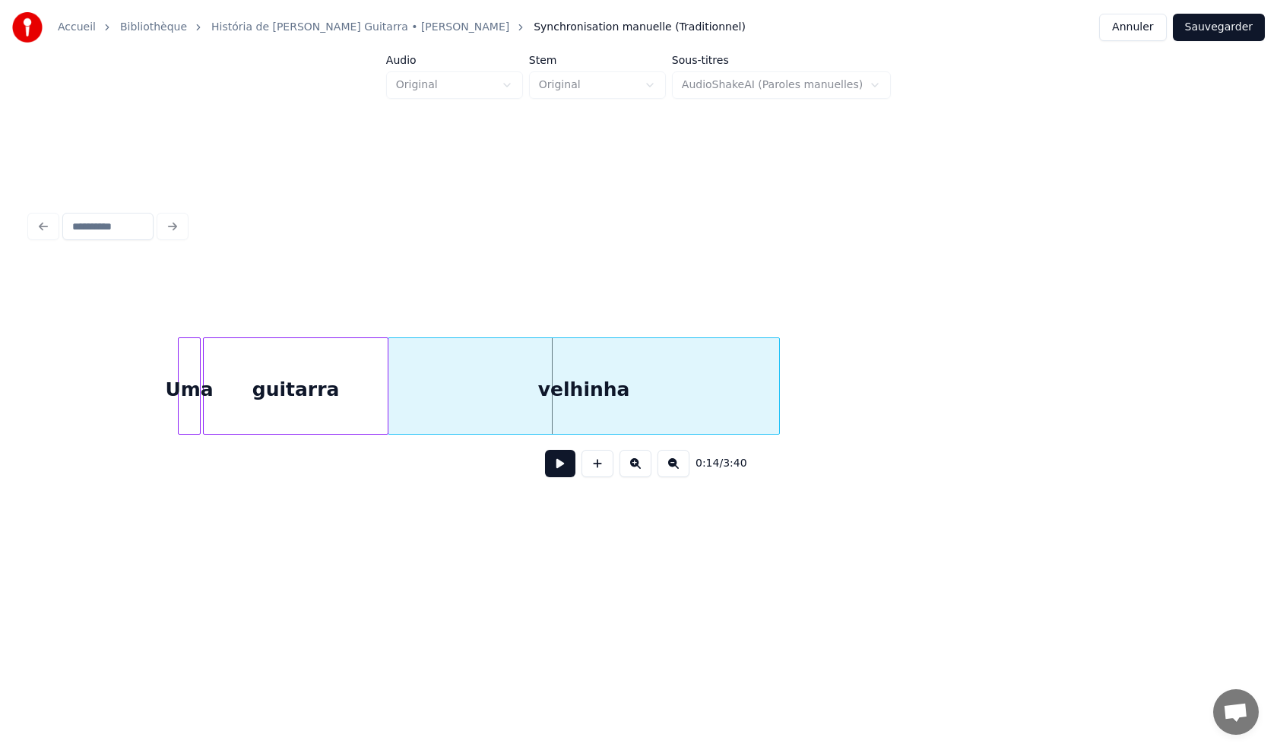
click at [429, 415] on div "velhinha" at bounding box center [583, 389] width 391 height 103
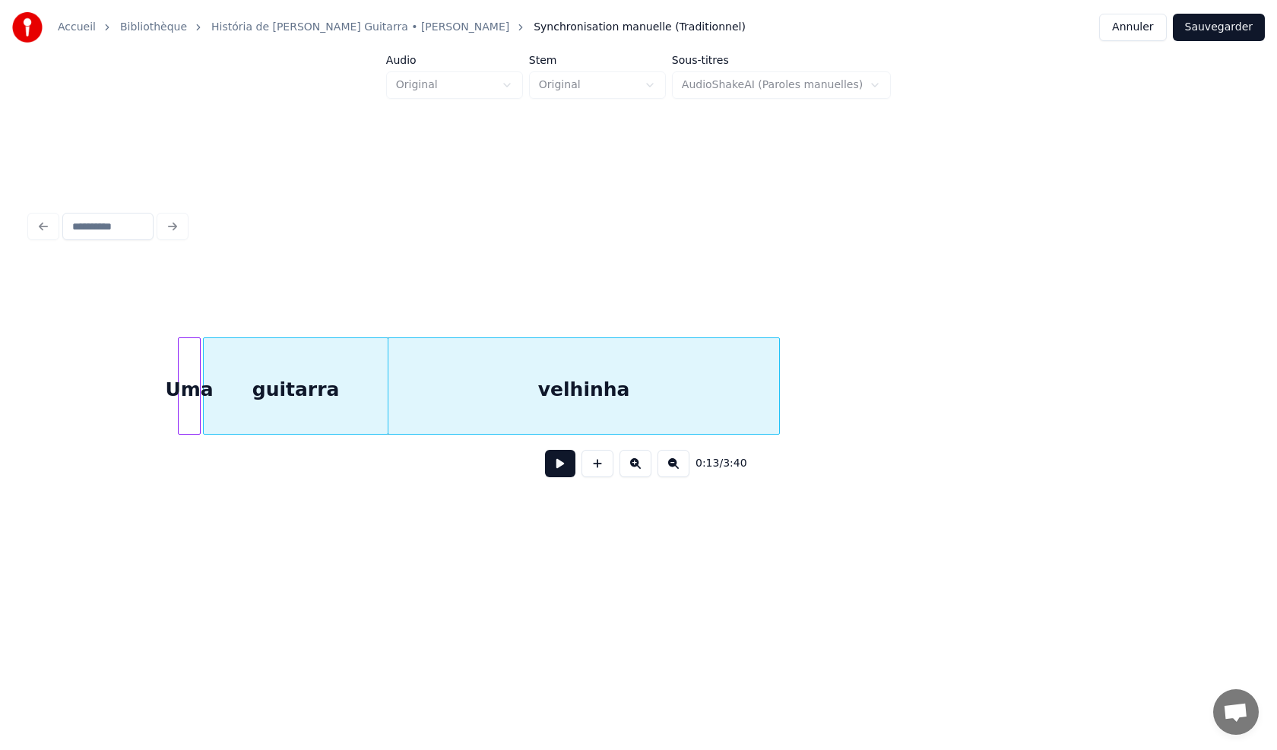
click at [553, 472] on button at bounding box center [560, 463] width 30 height 27
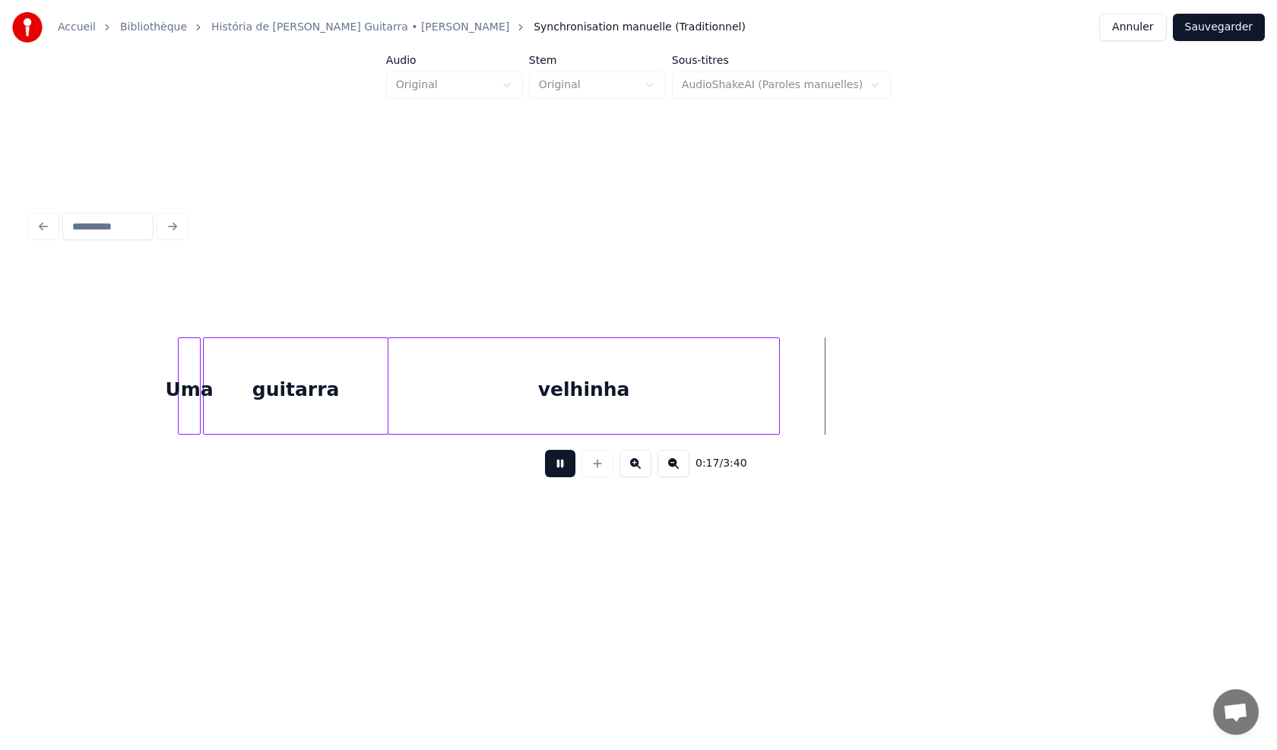
click at [556, 470] on button at bounding box center [560, 463] width 30 height 27
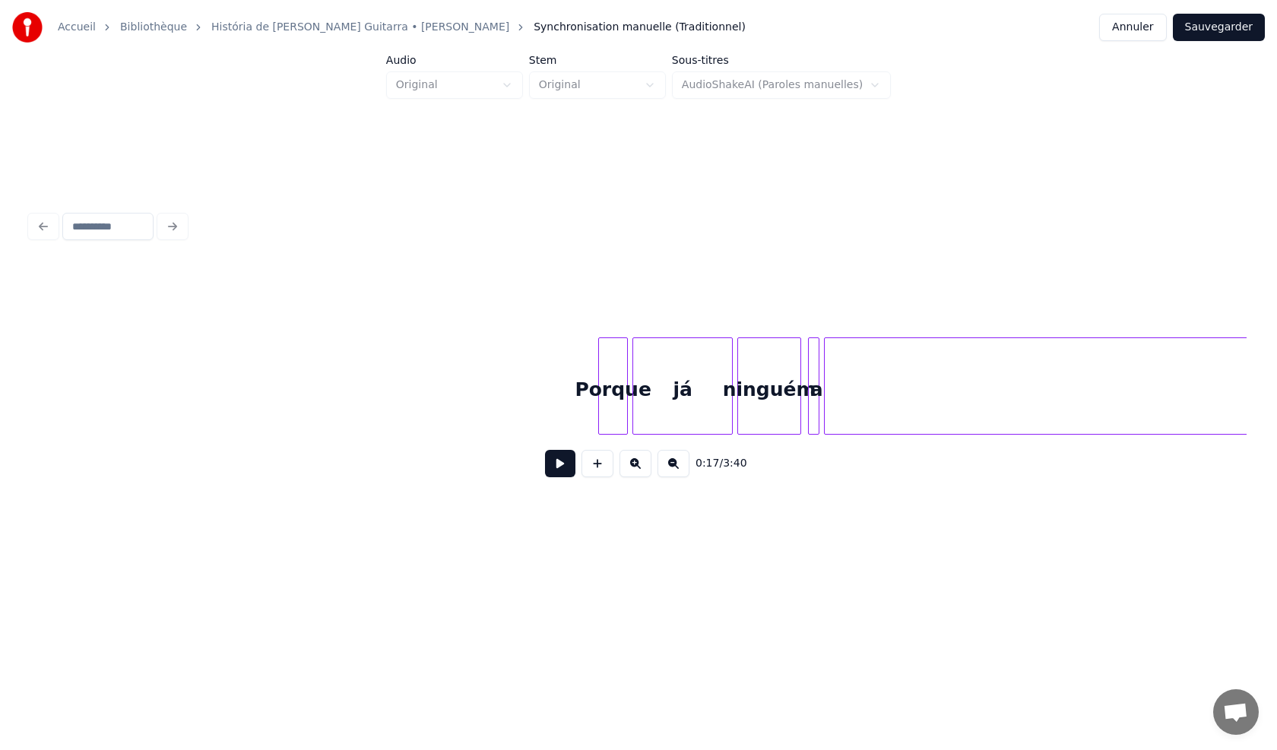
scroll to position [0, 2309]
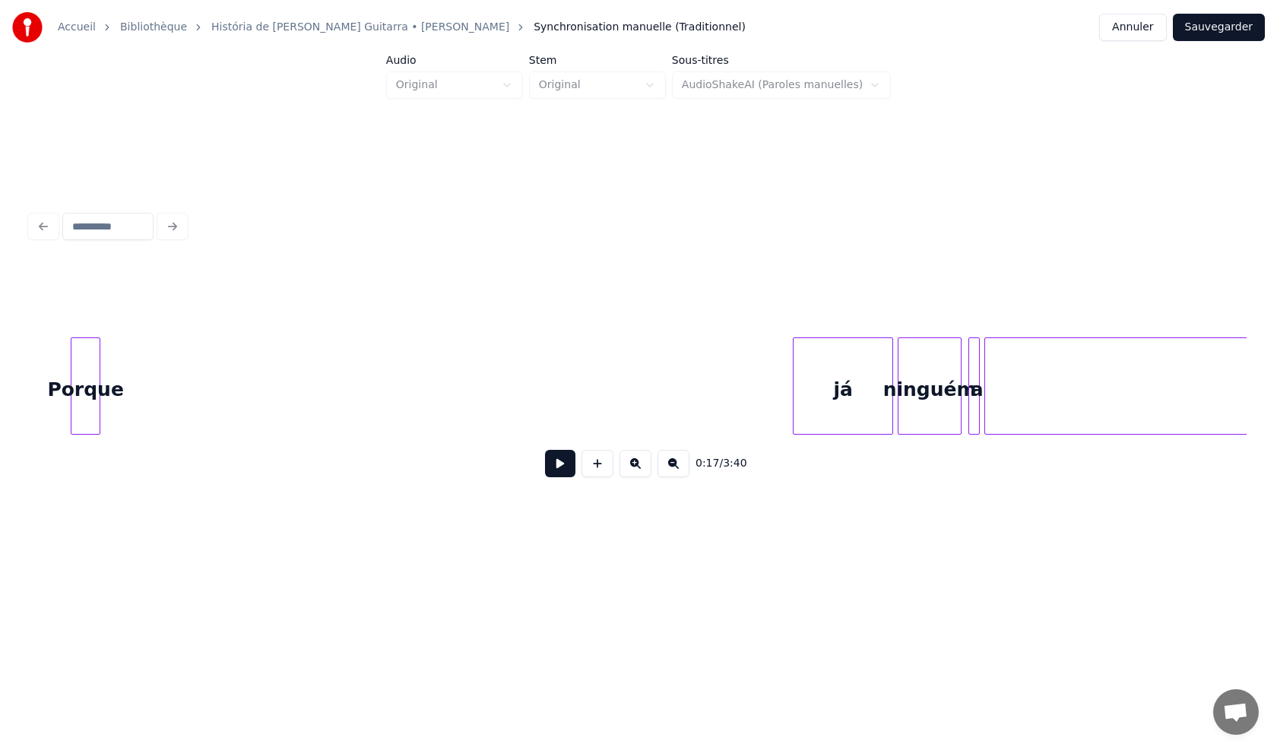
click at [81, 399] on div "Porque" at bounding box center [85, 389] width 28 height 103
click at [229, 418] on div "já" at bounding box center [223, 389] width 99 height 103
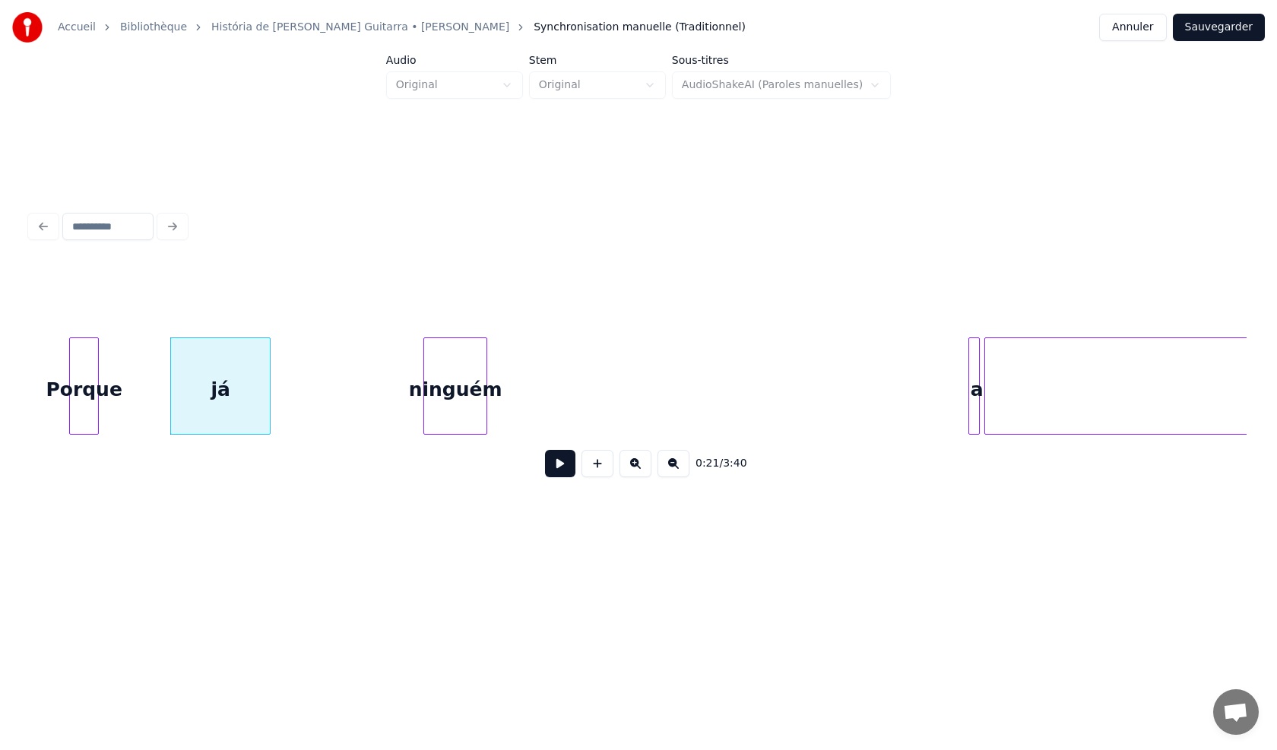
click at [460, 413] on div "ninguém" at bounding box center [455, 389] width 62 height 103
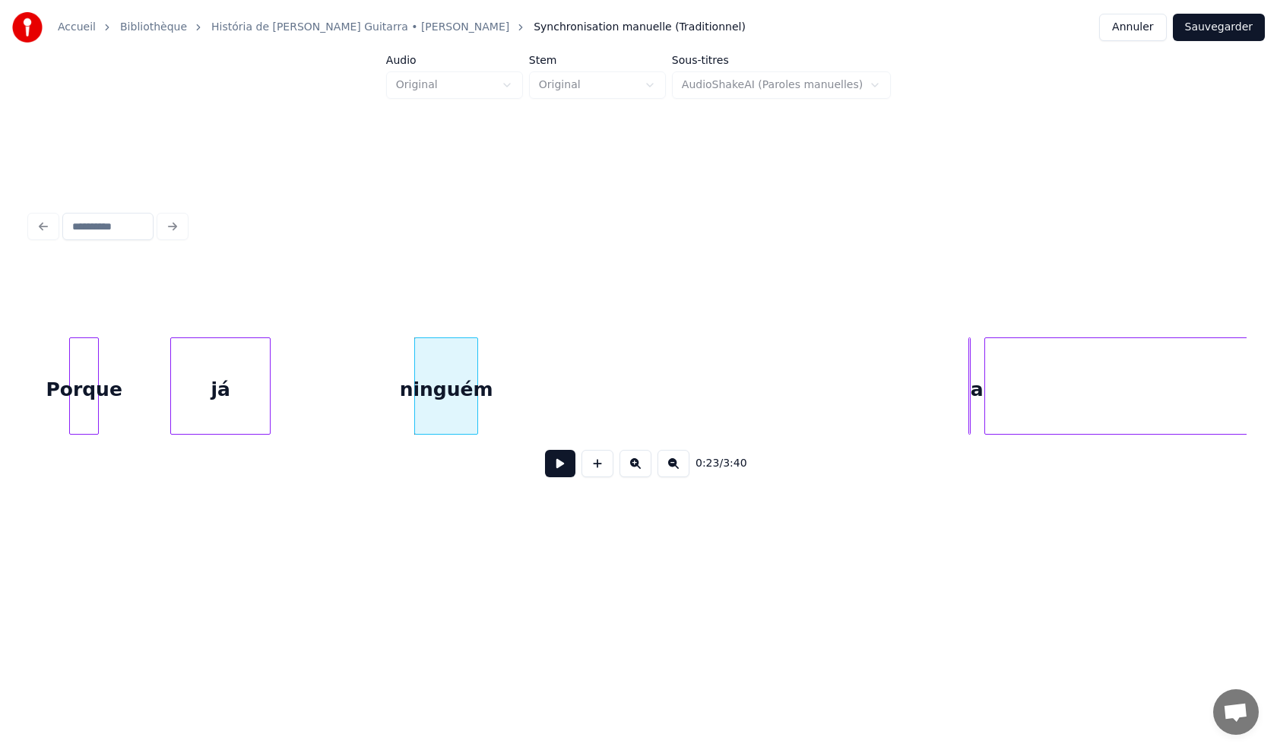
click at [549, 378] on div "a" at bounding box center [556, 389] width 15 height 103
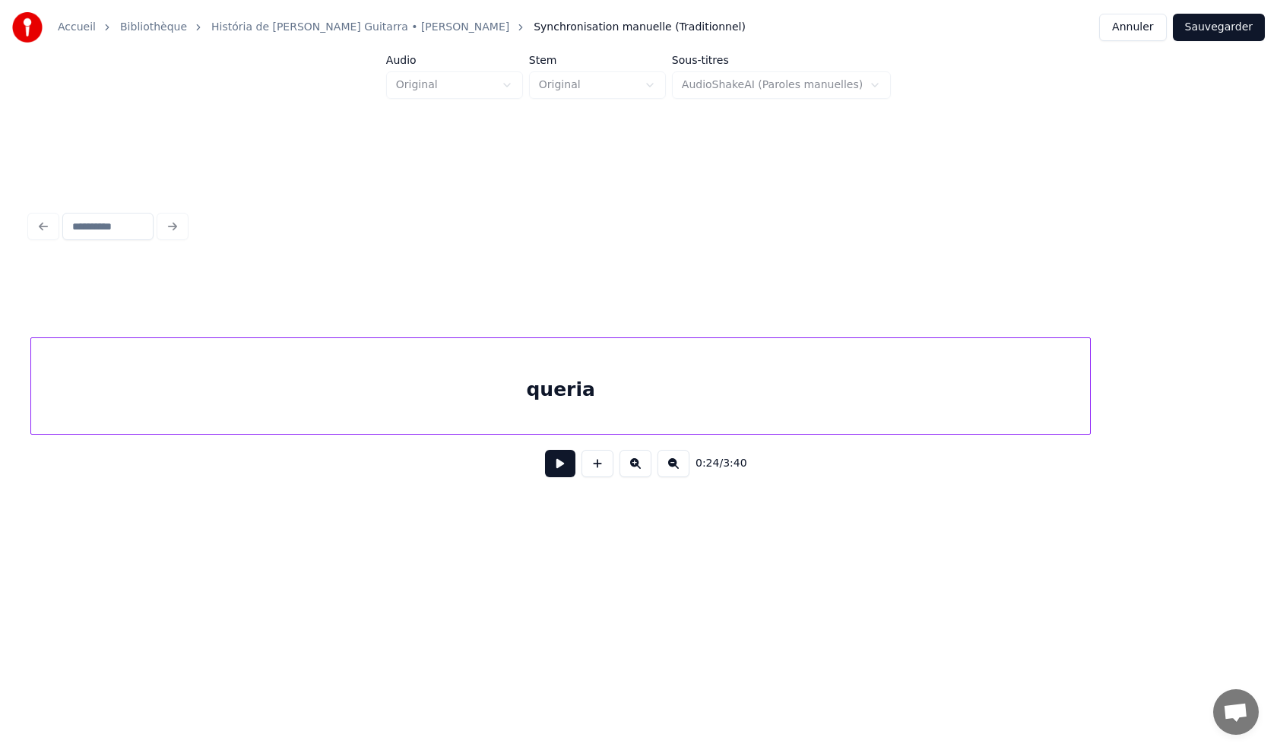
click at [762, 389] on div "queria" at bounding box center [560, 389] width 1059 height 103
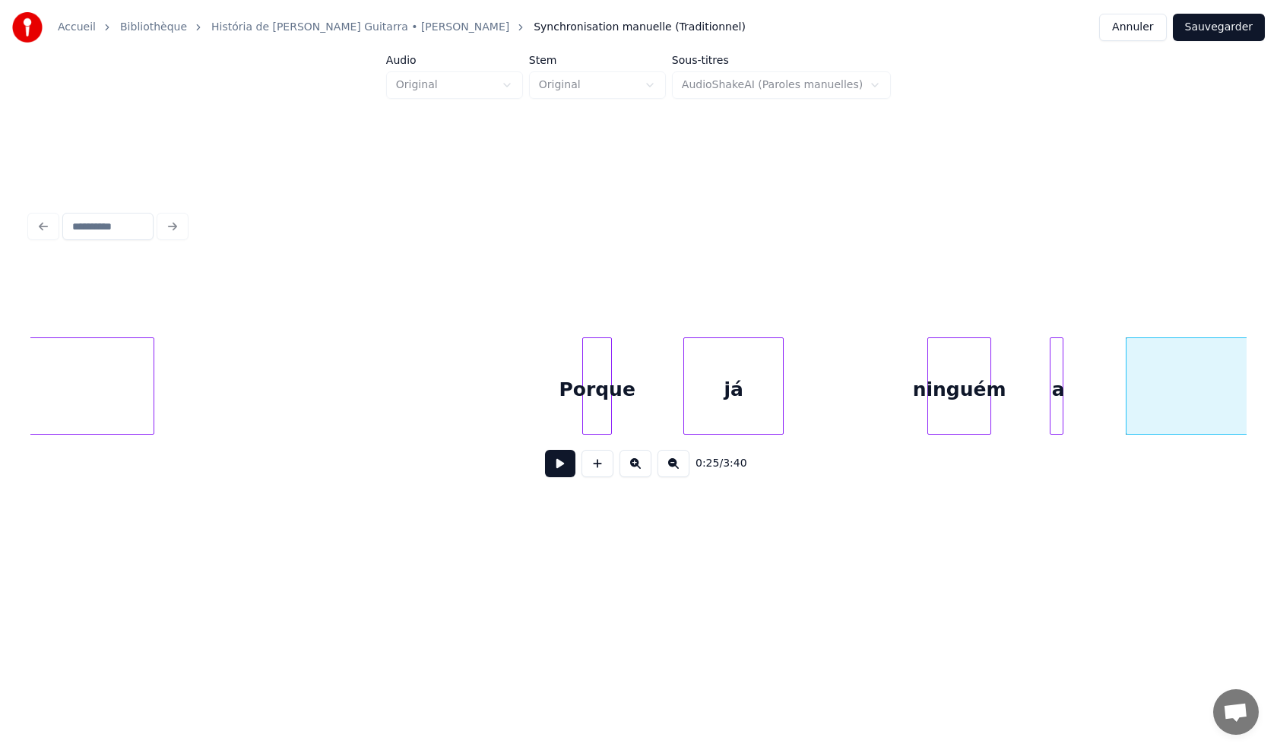
scroll to position [0, 1748]
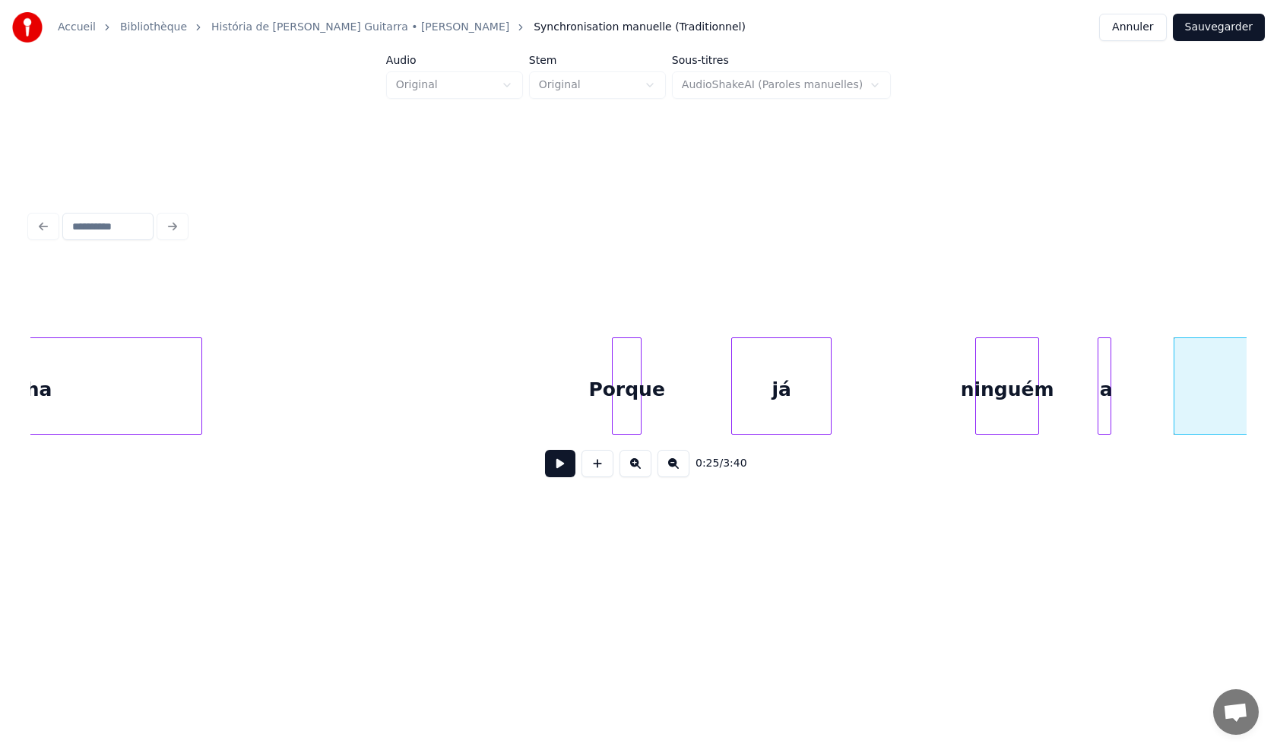
click at [612, 394] on div "Porque" at bounding box center [626, 389] width 28 height 103
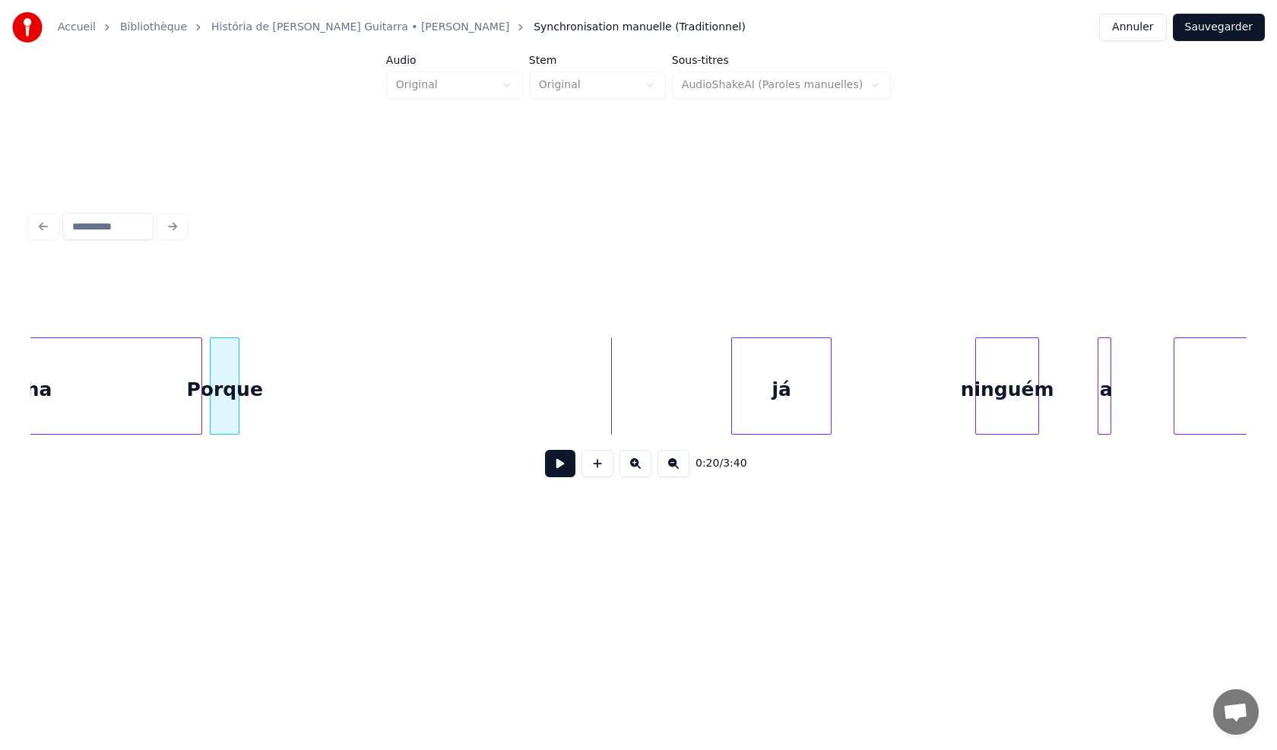
click at [221, 417] on div "Porque" at bounding box center [224, 389] width 28 height 103
click at [278, 404] on div "já" at bounding box center [292, 389] width 99 height 103
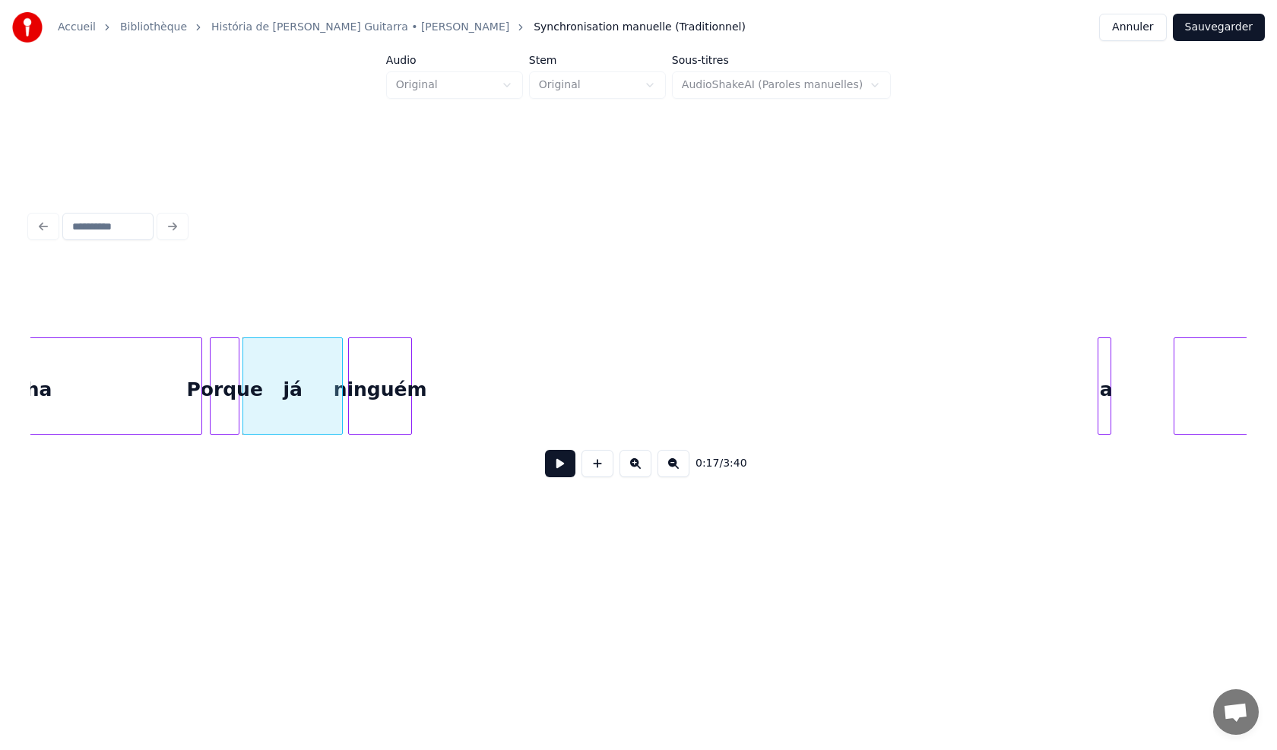
click at [371, 410] on div "ninguém" at bounding box center [380, 389] width 62 height 103
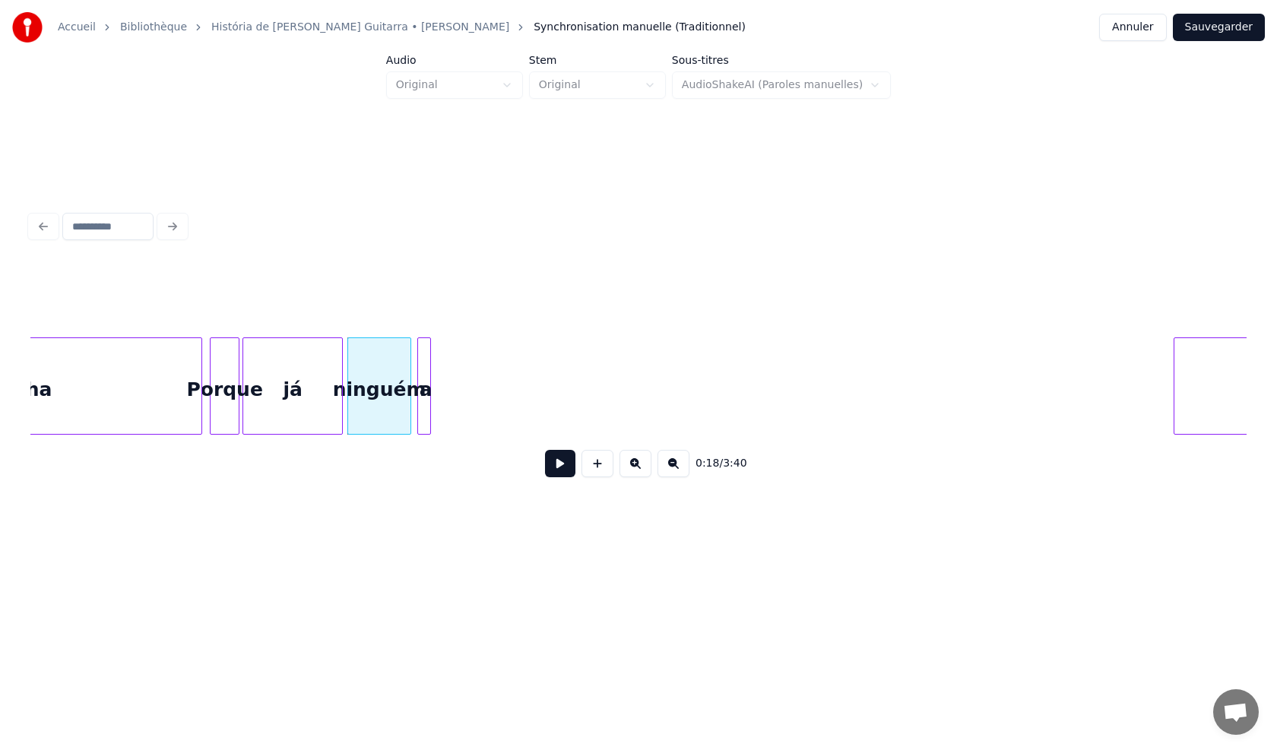
click at [423, 414] on div "a" at bounding box center [425, 389] width 15 height 103
click at [555, 476] on button at bounding box center [560, 463] width 30 height 27
click at [559, 474] on button at bounding box center [560, 463] width 30 height 27
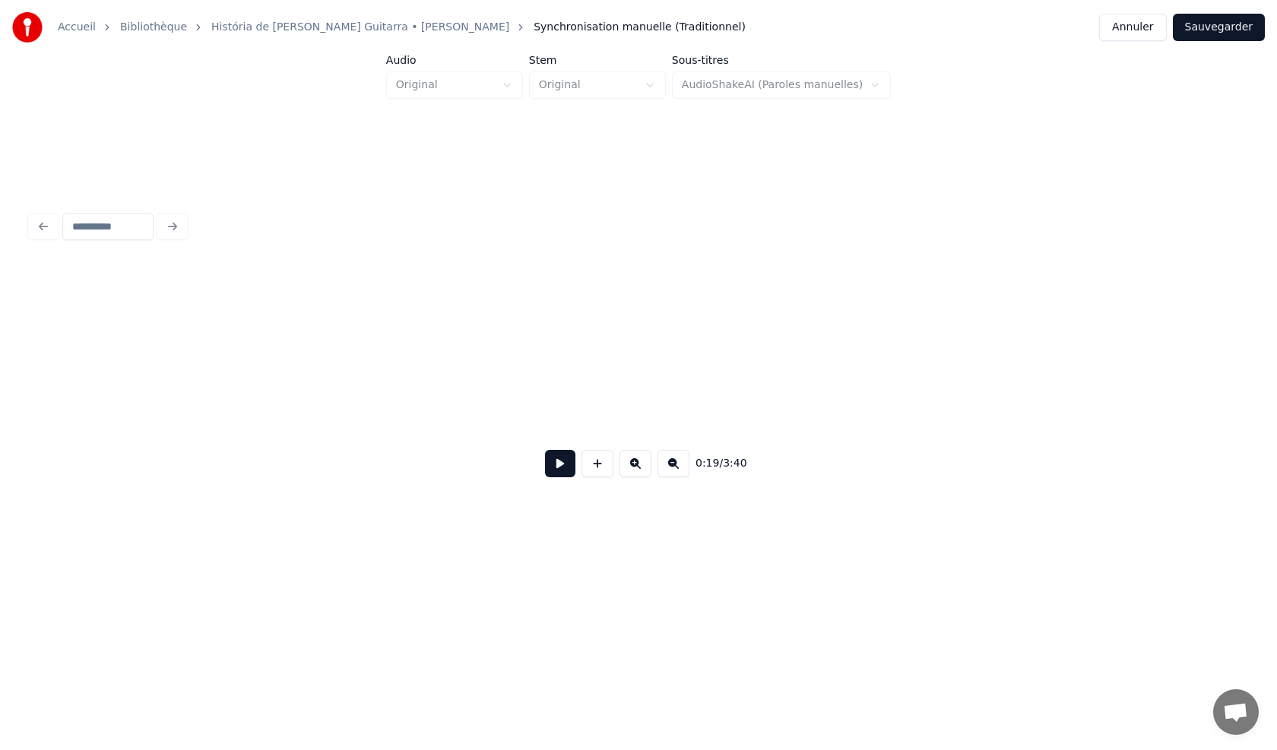
click at [562, 466] on button at bounding box center [560, 463] width 30 height 27
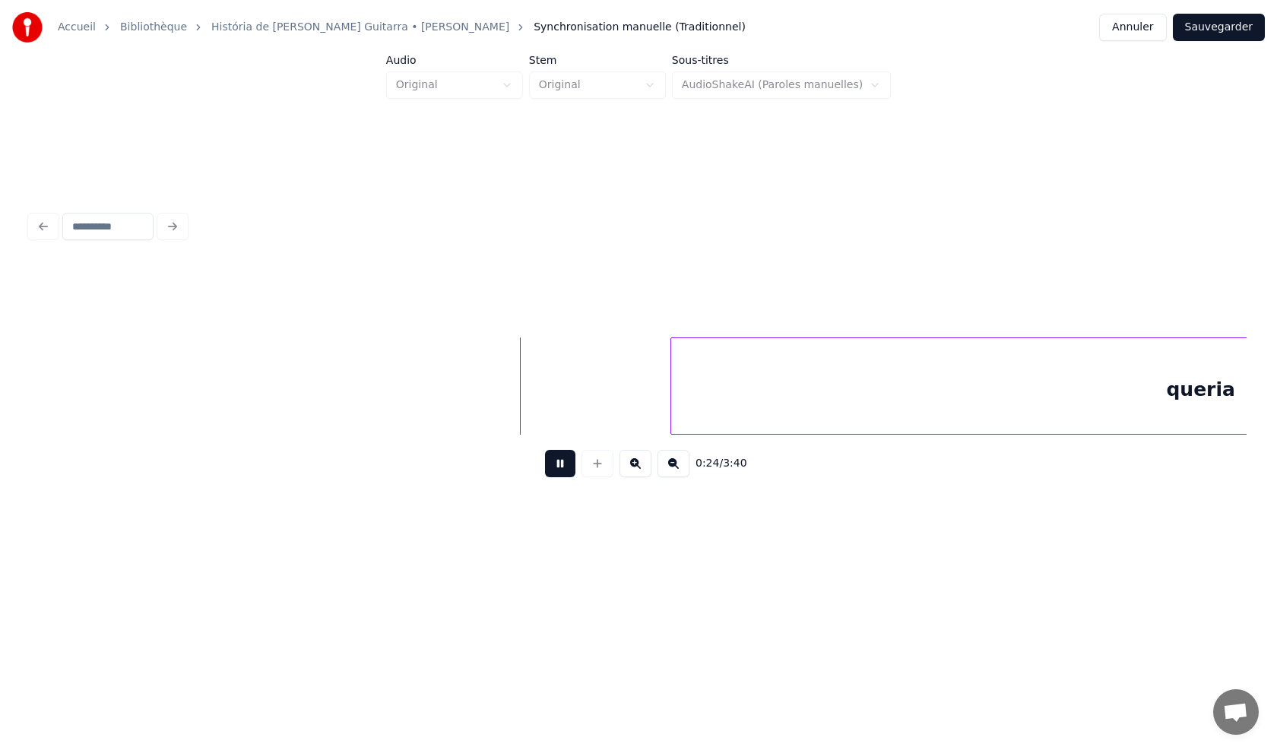
click at [564, 473] on button at bounding box center [560, 463] width 30 height 27
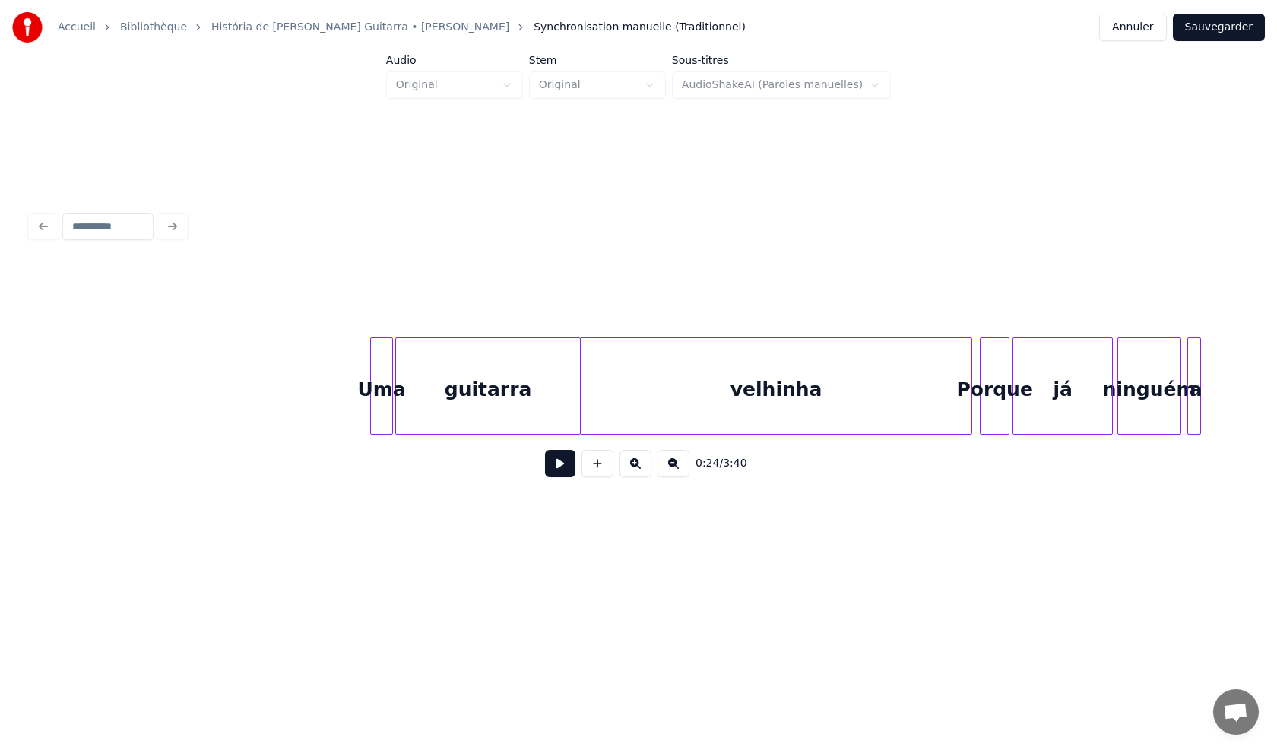
scroll to position [0, 882]
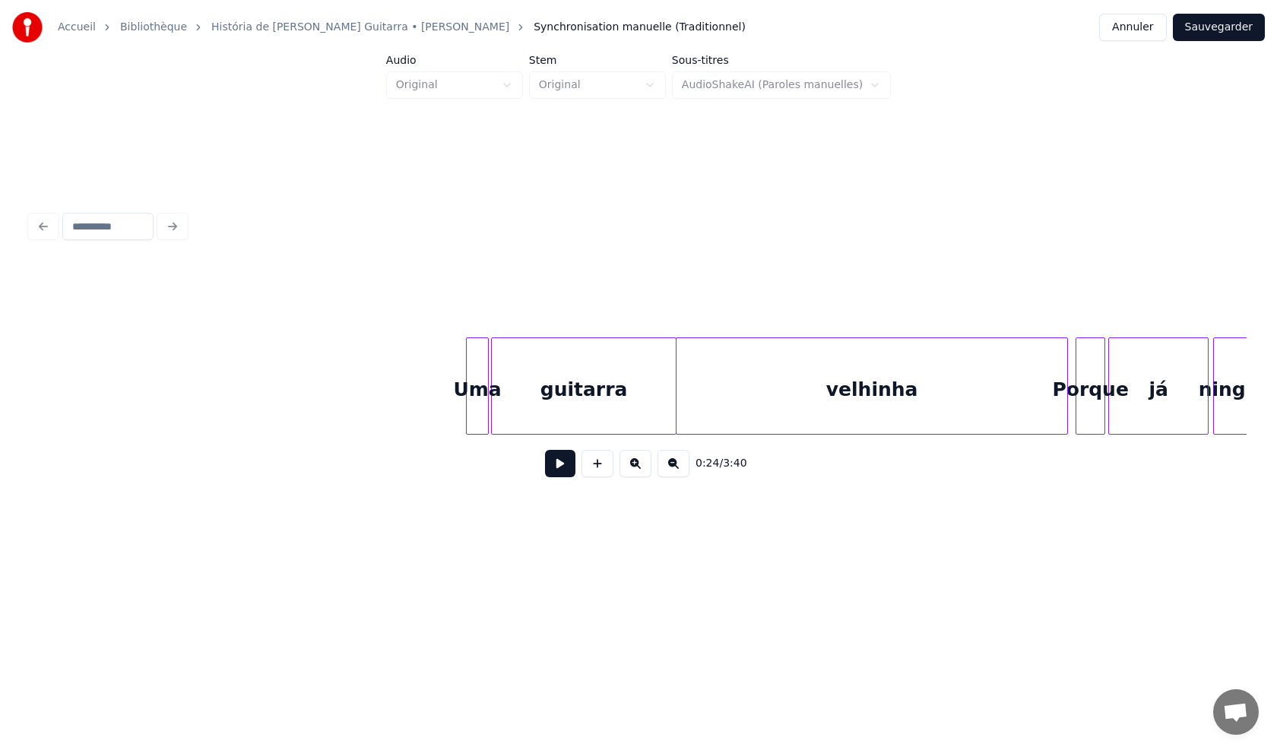
click at [555, 471] on button at bounding box center [560, 463] width 30 height 27
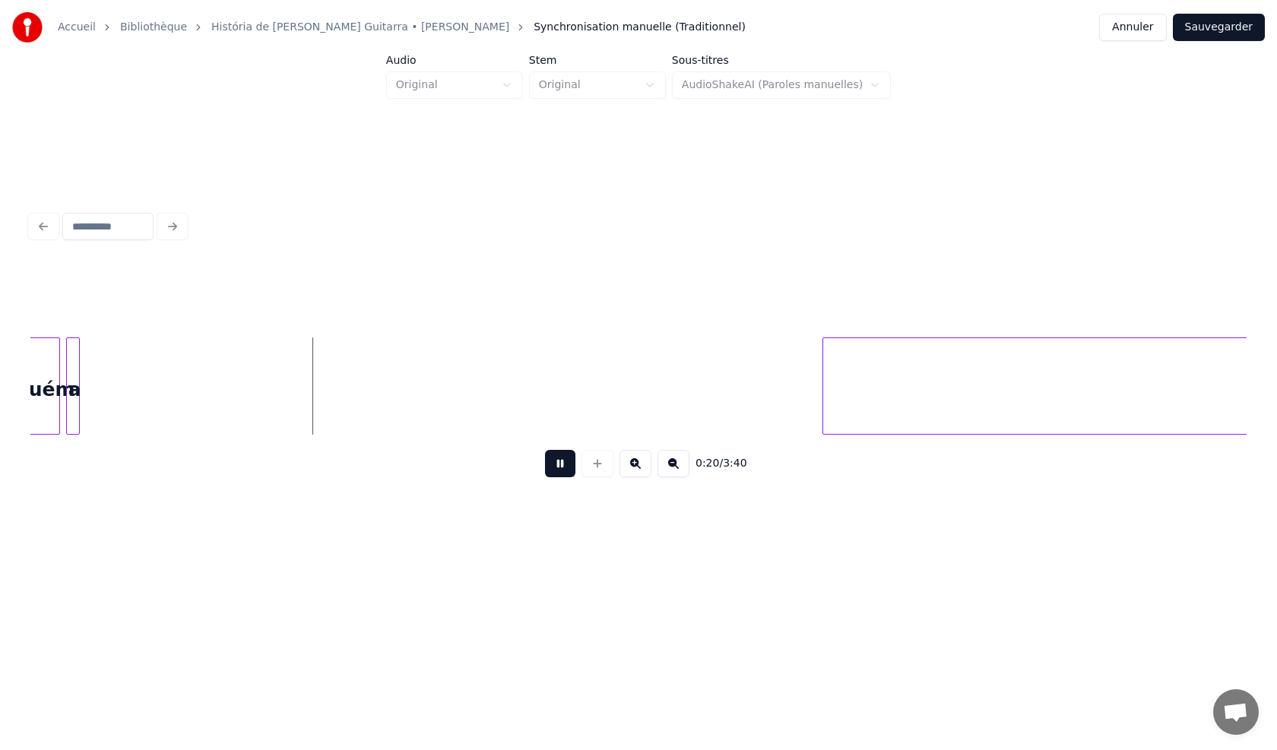
click at [563, 473] on button at bounding box center [560, 463] width 30 height 27
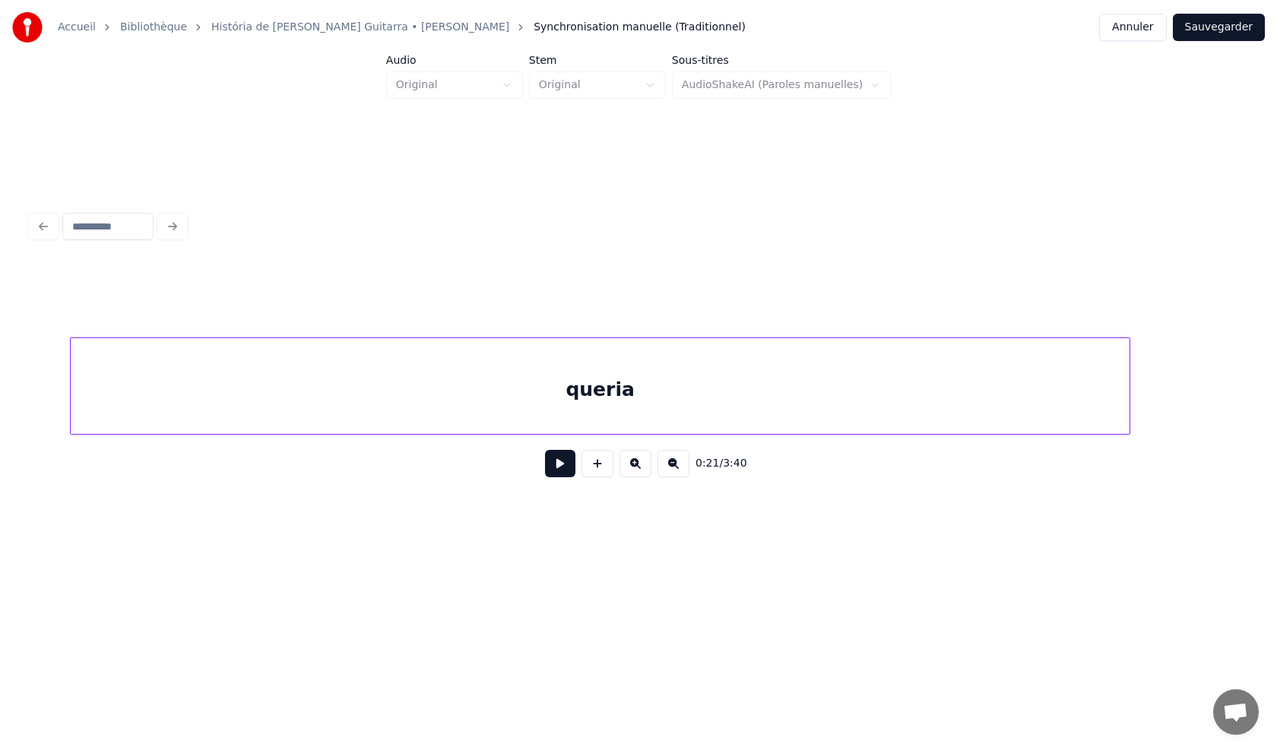
click at [816, 406] on div "queria" at bounding box center [600, 389] width 1059 height 103
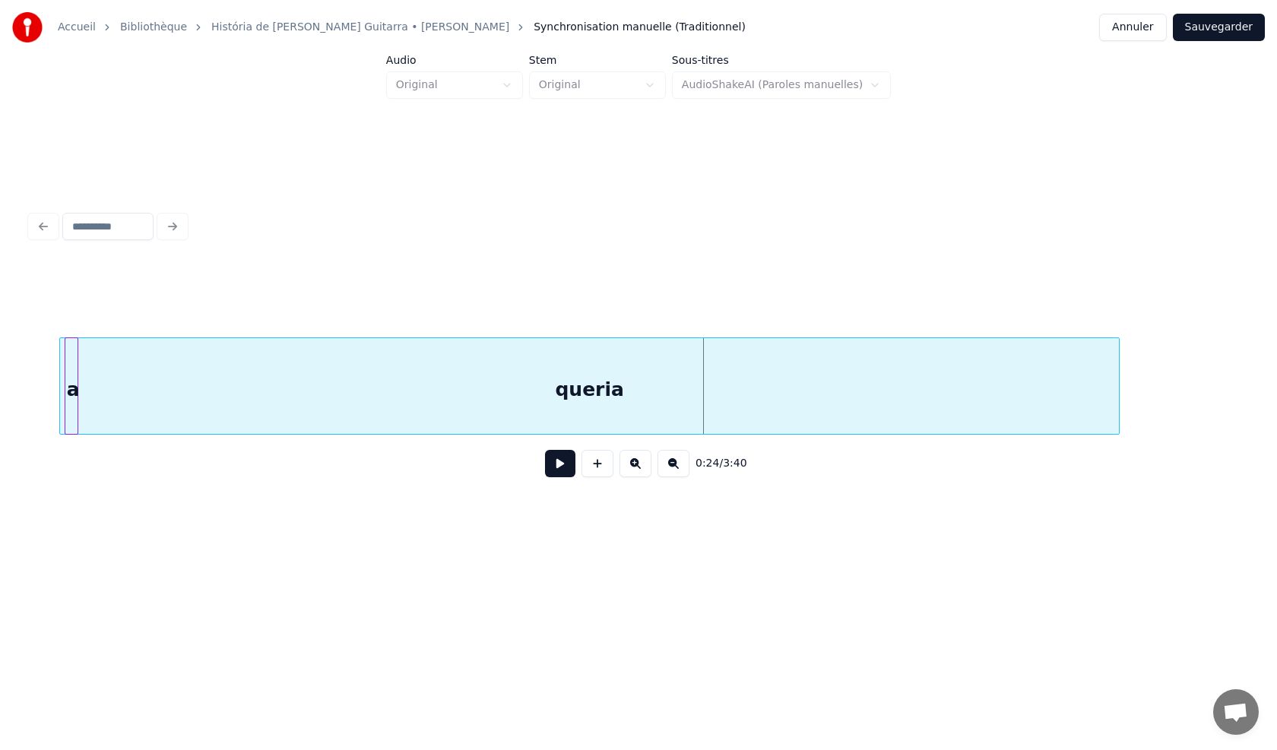
scroll to position [0, 2058]
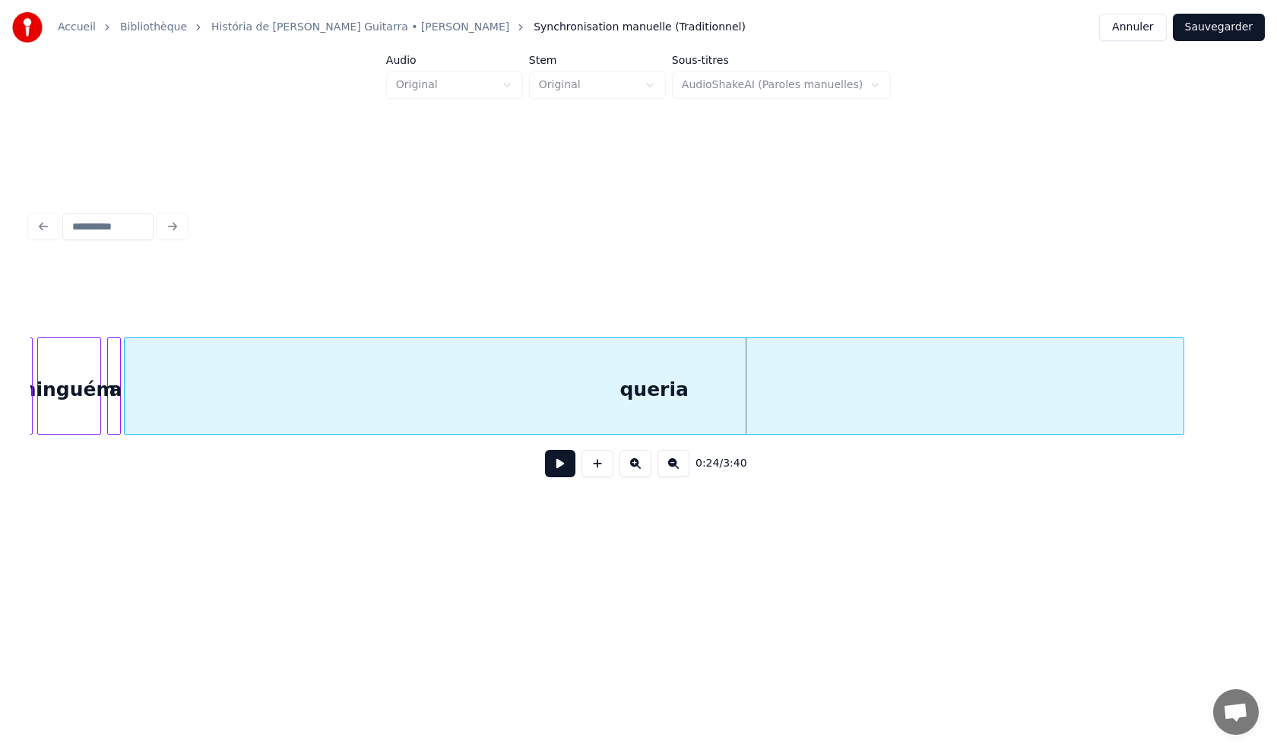
click at [306, 404] on div "queria" at bounding box center [654, 389] width 1059 height 103
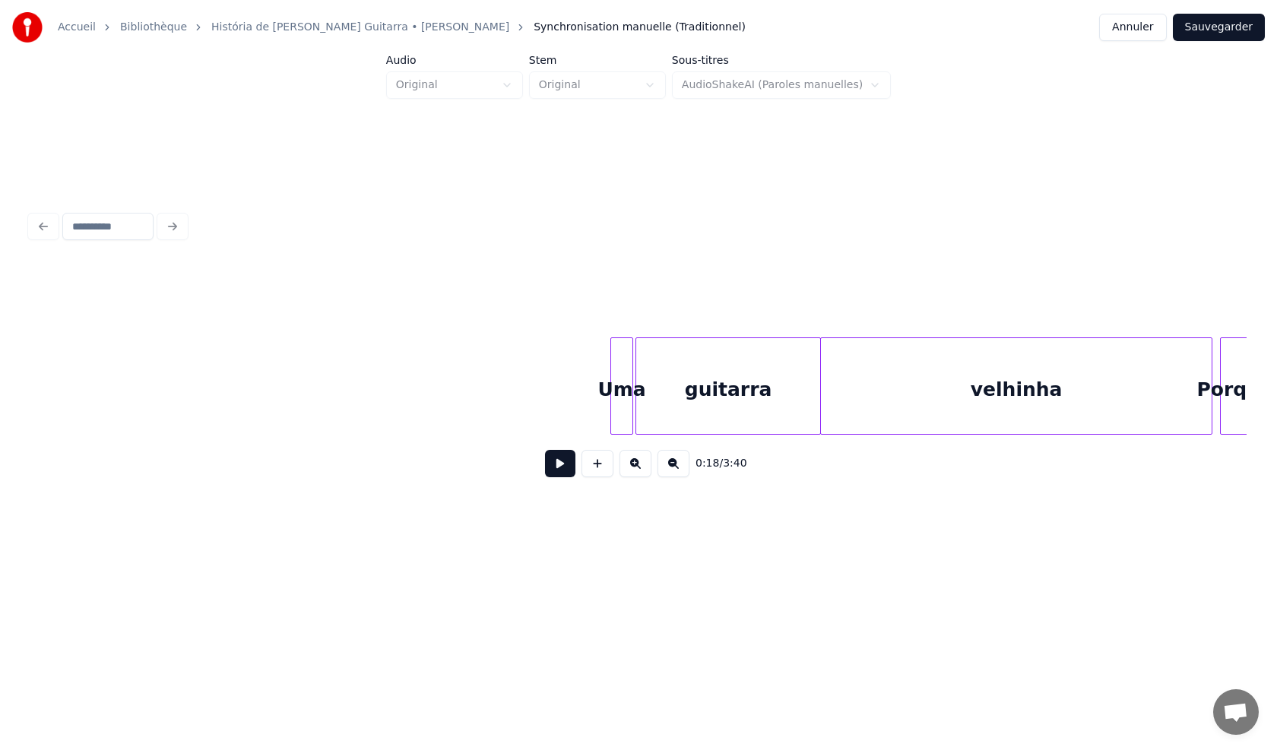
scroll to position [0, 802]
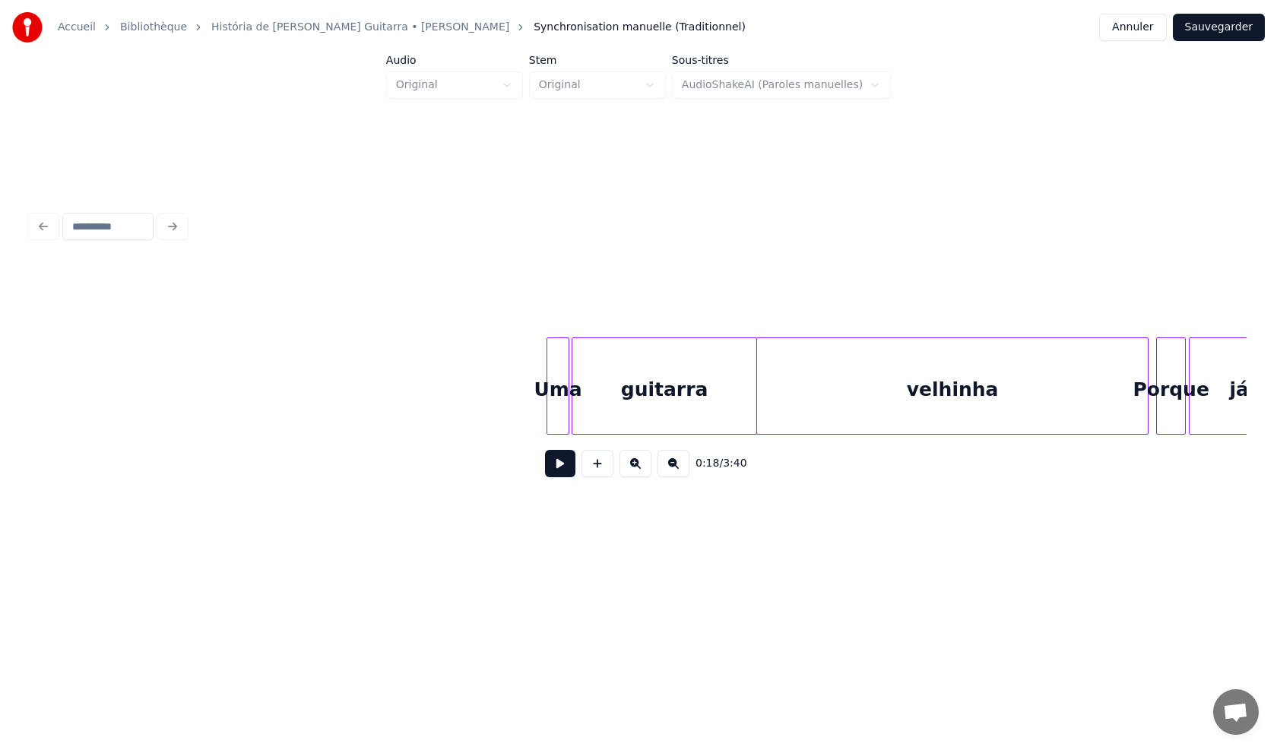
click at [616, 295] on div at bounding box center [638, 299] width 1216 height 76
click at [563, 470] on button at bounding box center [560, 463] width 30 height 27
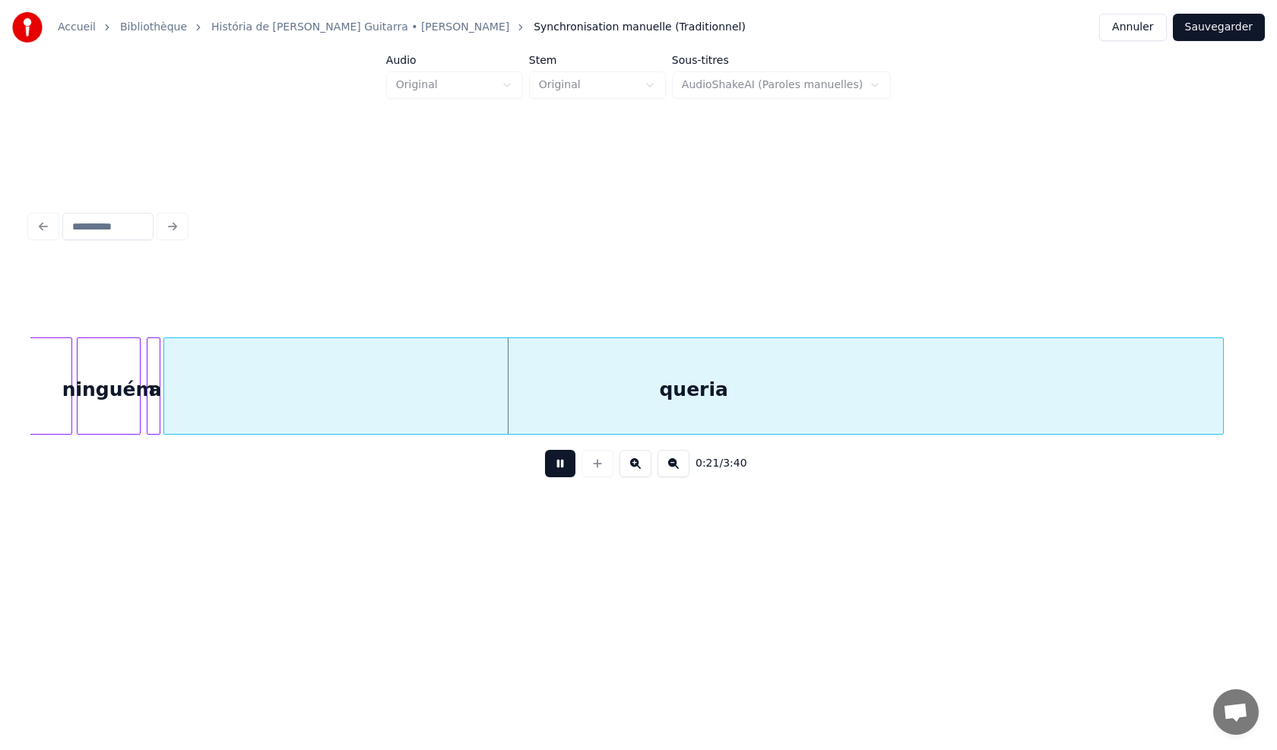
click at [555, 470] on button at bounding box center [560, 463] width 30 height 27
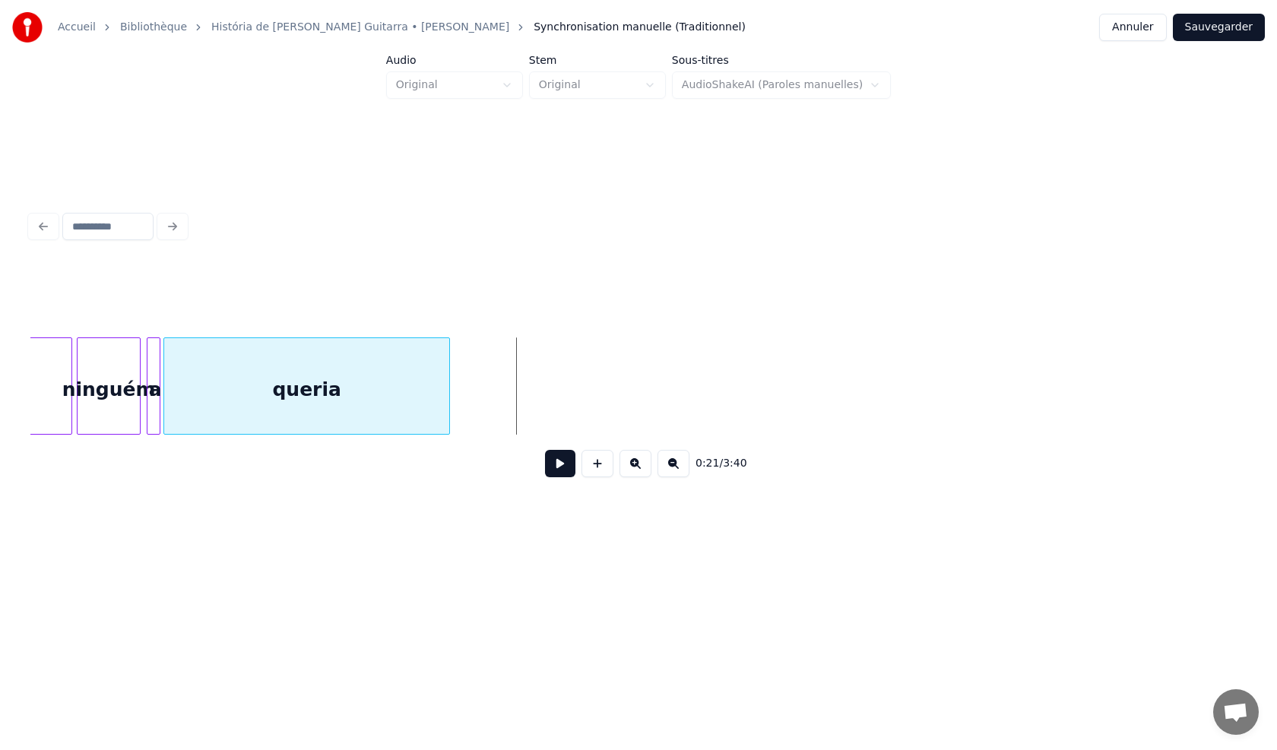
click at [448, 430] on div "já ninguém a queria" at bounding box center [638, 385] width 1216 height 97
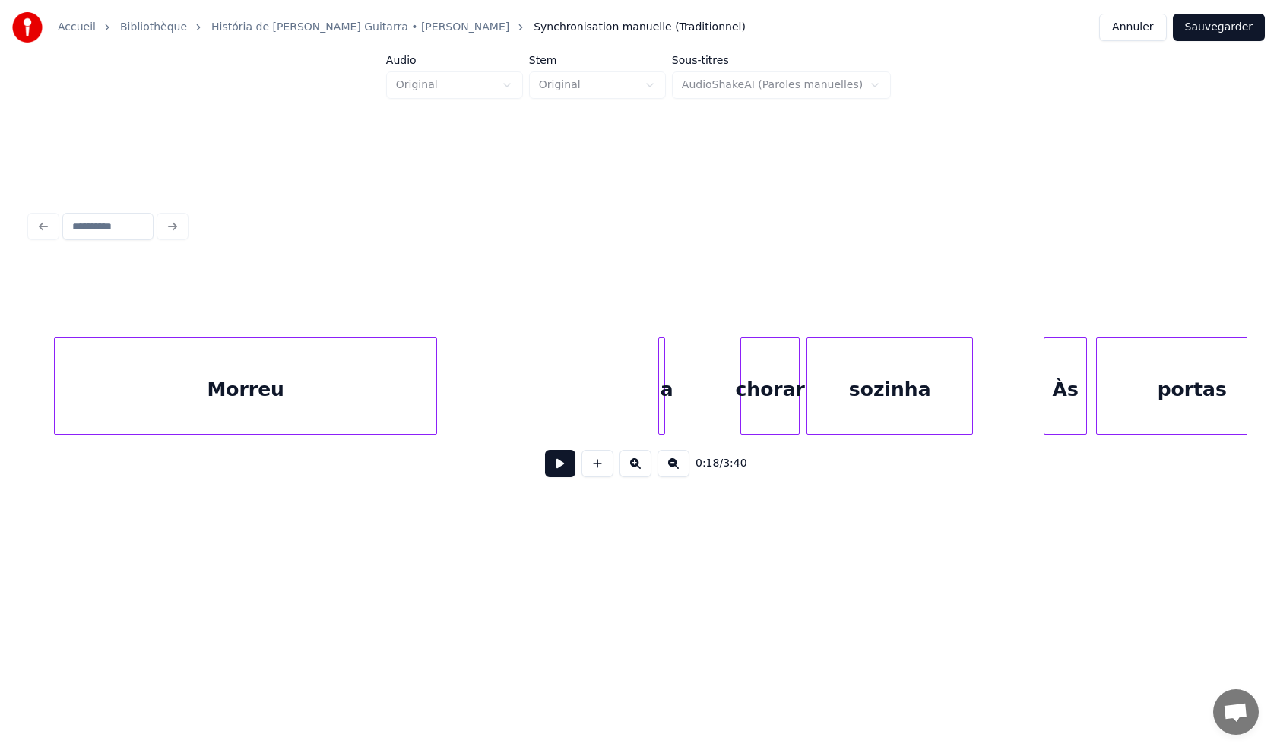
click at [237, 413] on div "Morreu" at bounding box center [245, 389] width 381 height 103
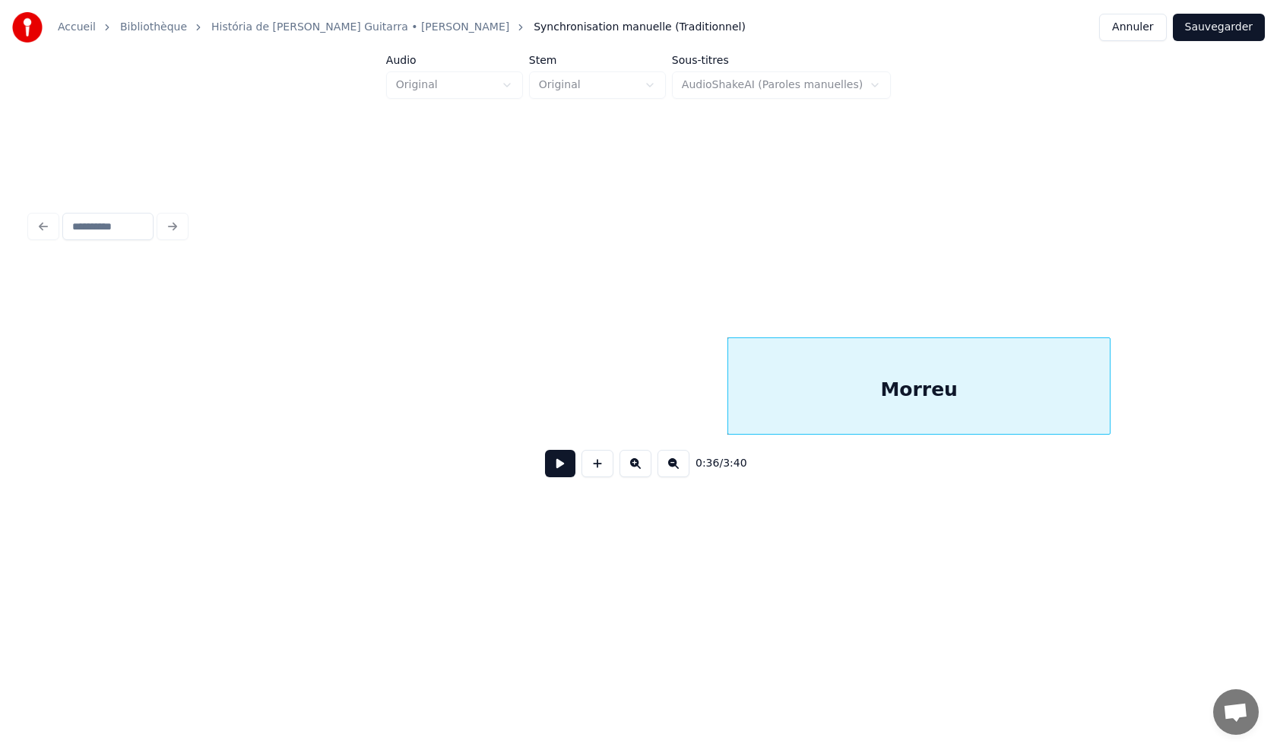
scroll to position [0, 3351]
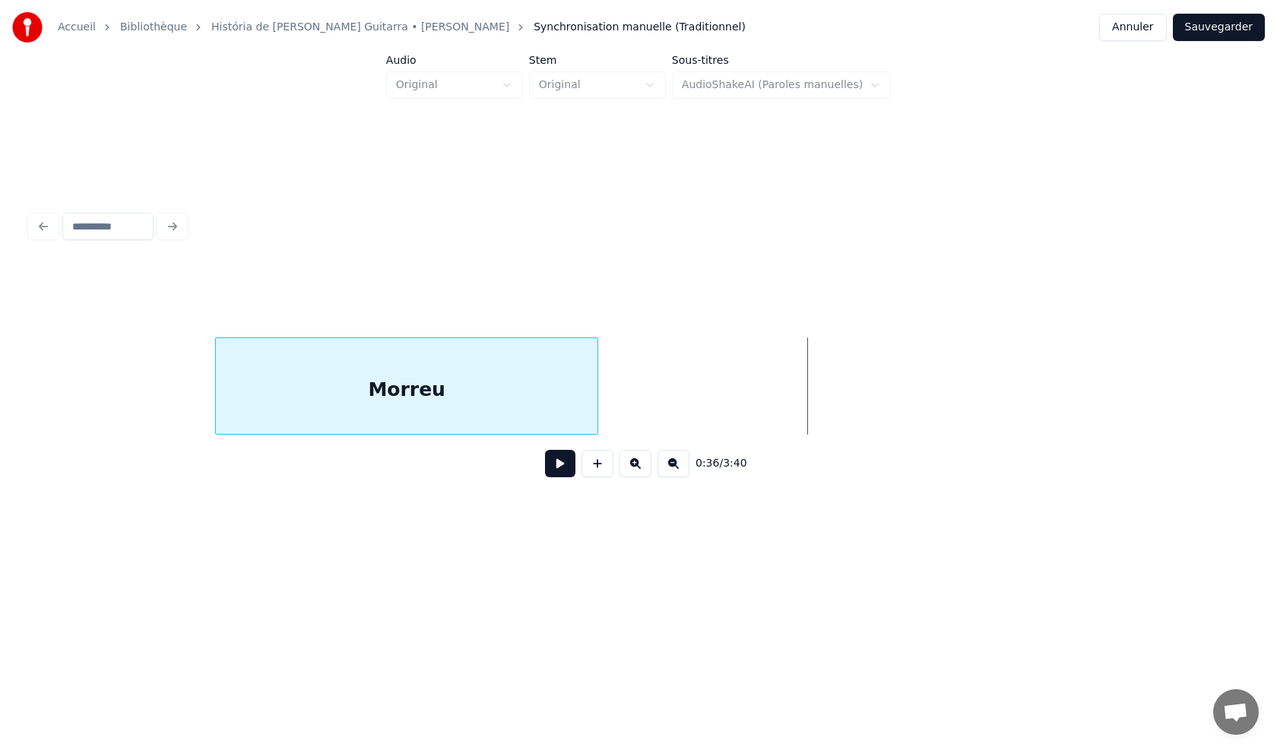
click at [381, 408] on div "Morreu" at bounding box center [406, 389] width 381 height 103
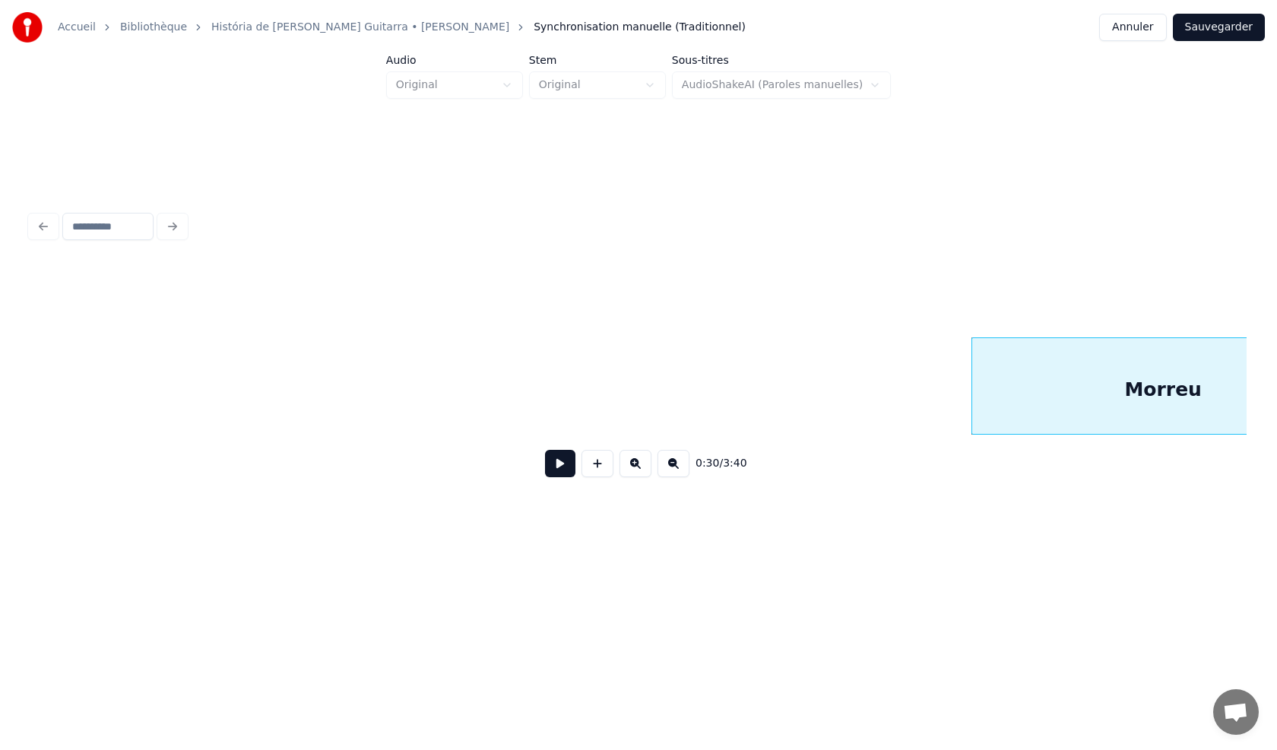
scroll to position [0, 2670]
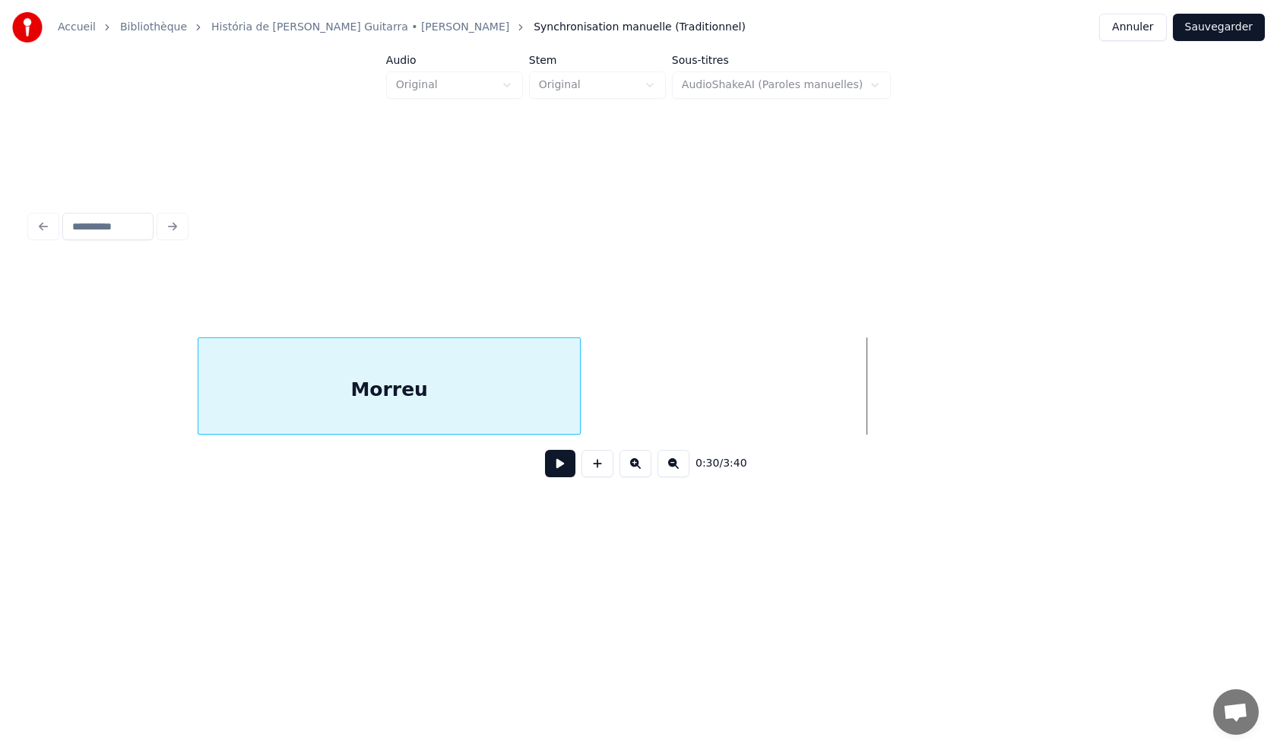
click at [425, 416] on div "Morreu" at bounding box center [388, 389] width 381 height 103
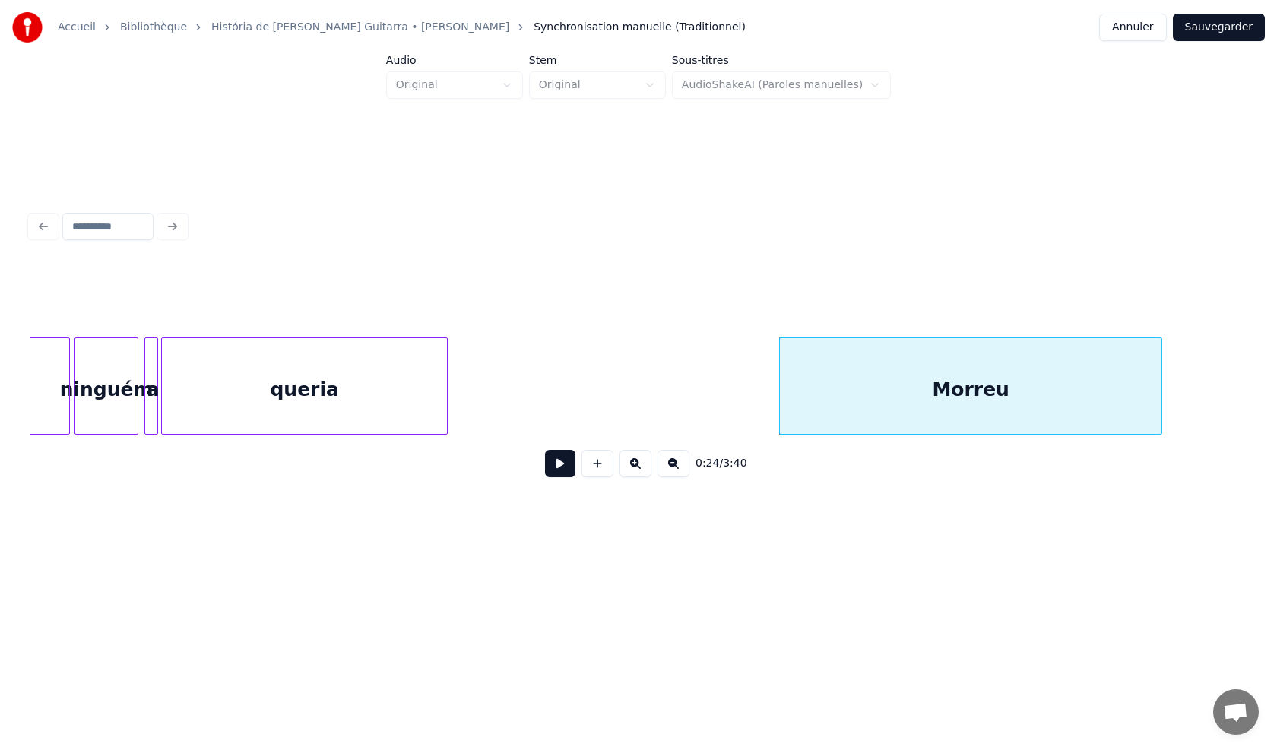
scroll to position [0, 2005]
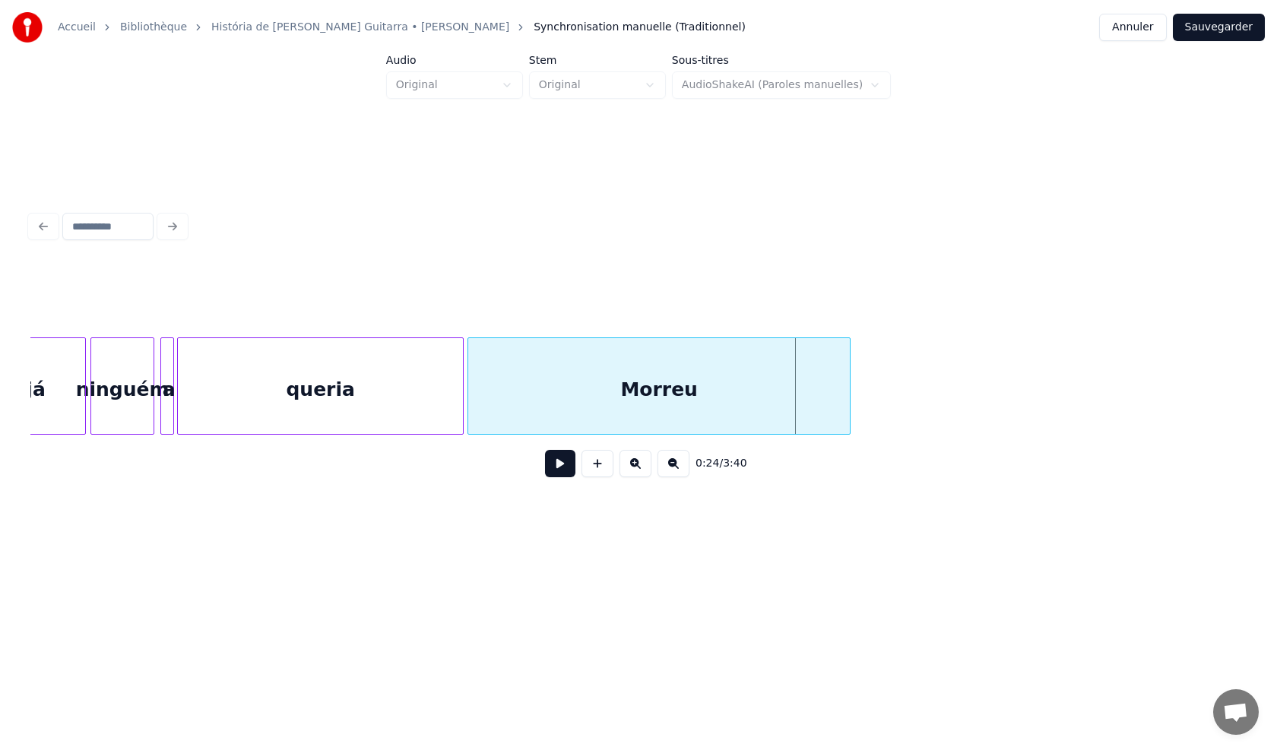
click at [621, 411] on div "Morreu" at bounding box center [658, 389] width 381 height 103
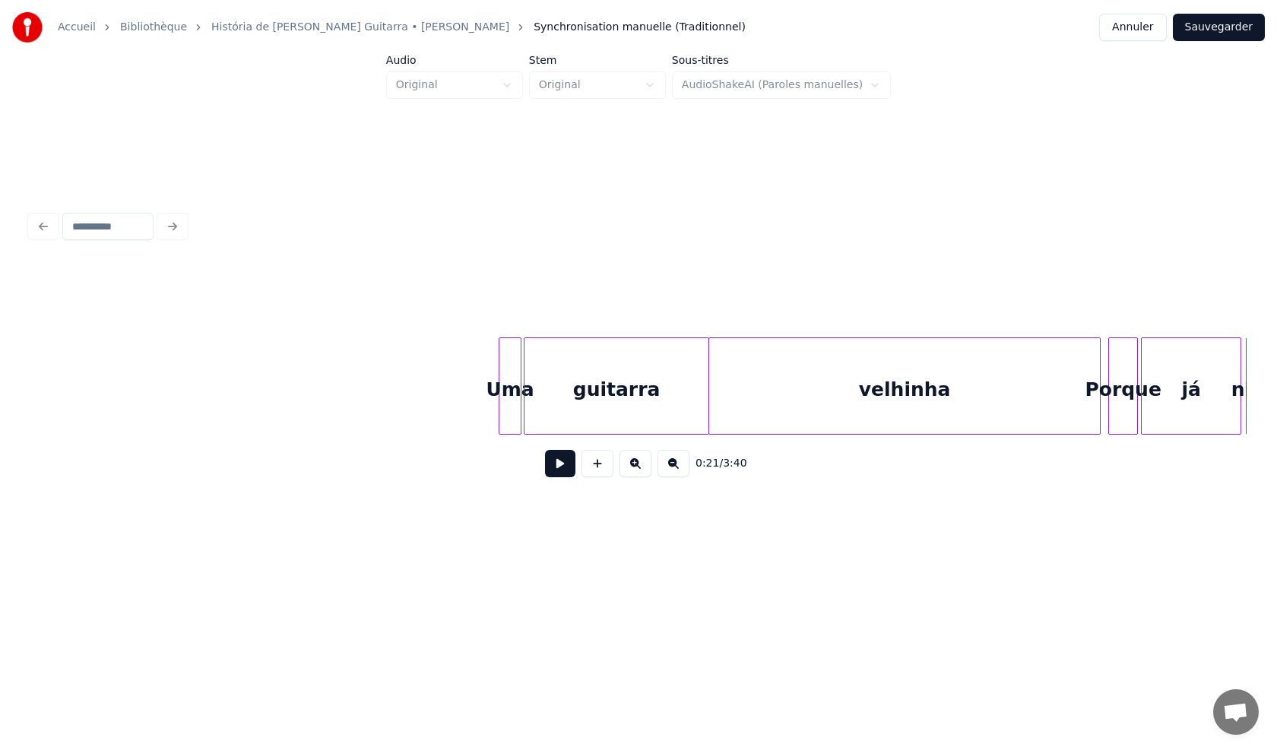
scroll to position [0, 930]
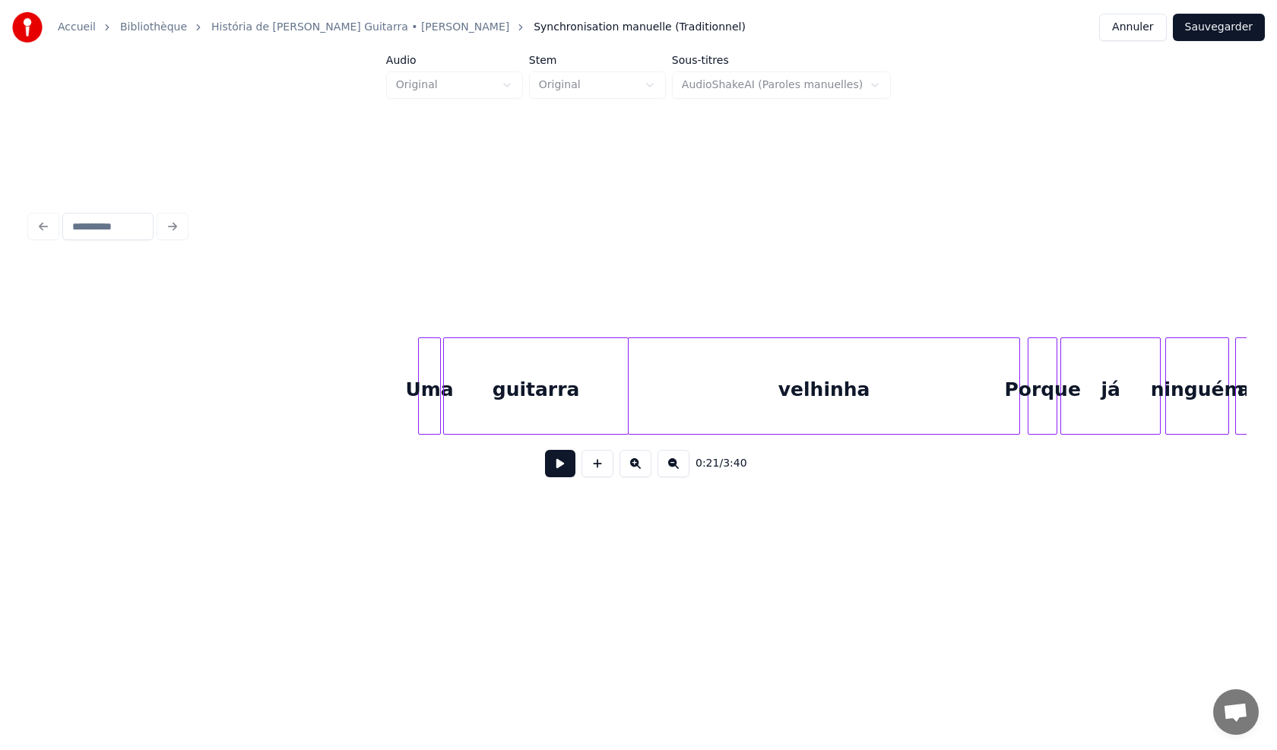
click at [573, 476] on button at bounding box center [560, 463] width 30 height 27
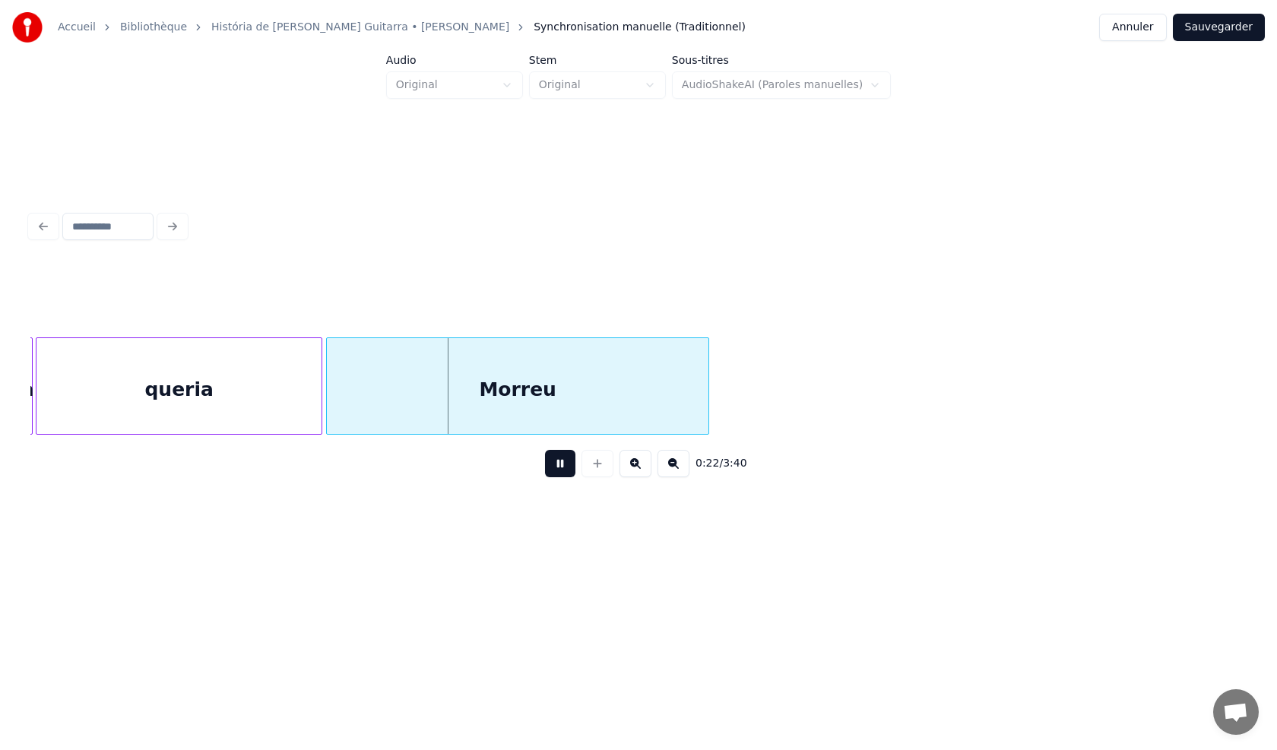
click at [554, 471] on button at bounding box center [560, 463] width 30 height 27
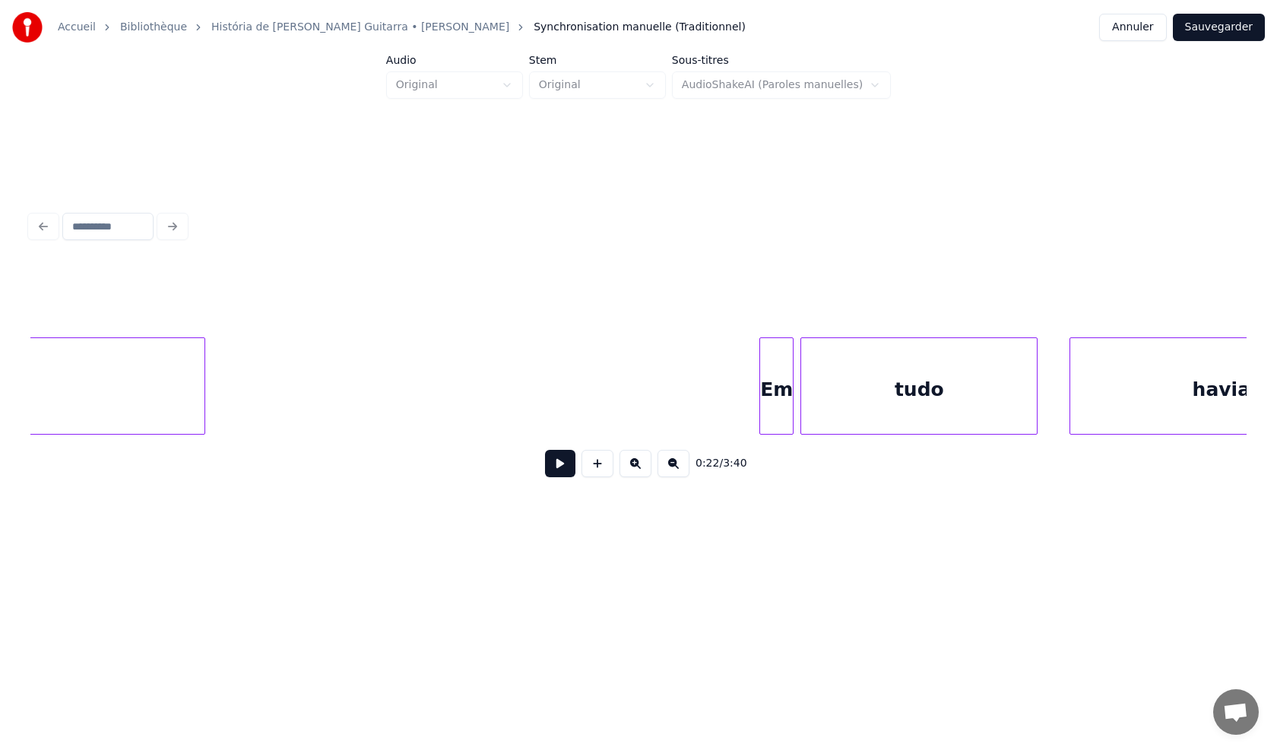
scroll to position [0, 7296]
